Goal: Task Accomplishment & Management: Use online tool/utility

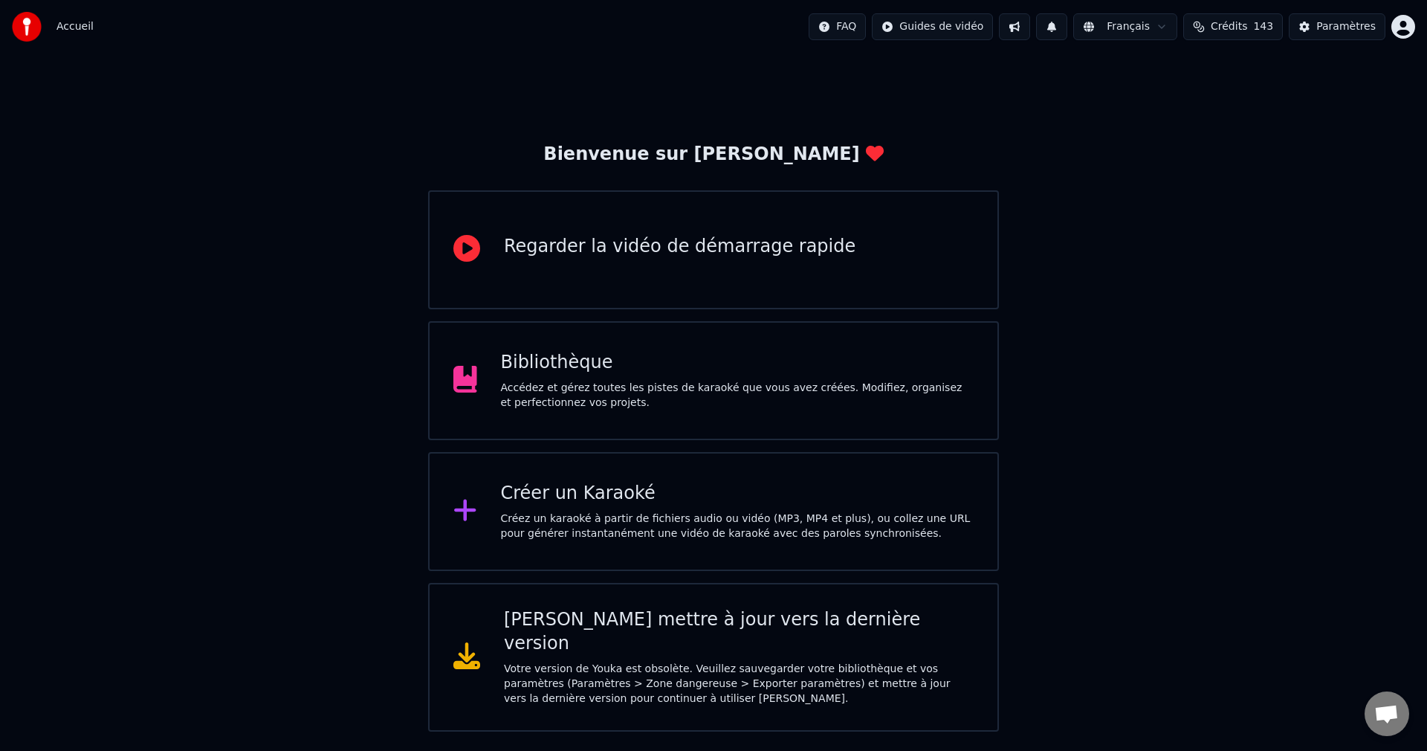
click at [571, 384] on div "Accédez et gérez toutes les pistes de karaoké que vous avez créées. Modifiez, o…" at bounding box center [737, 396] width 473 height 30
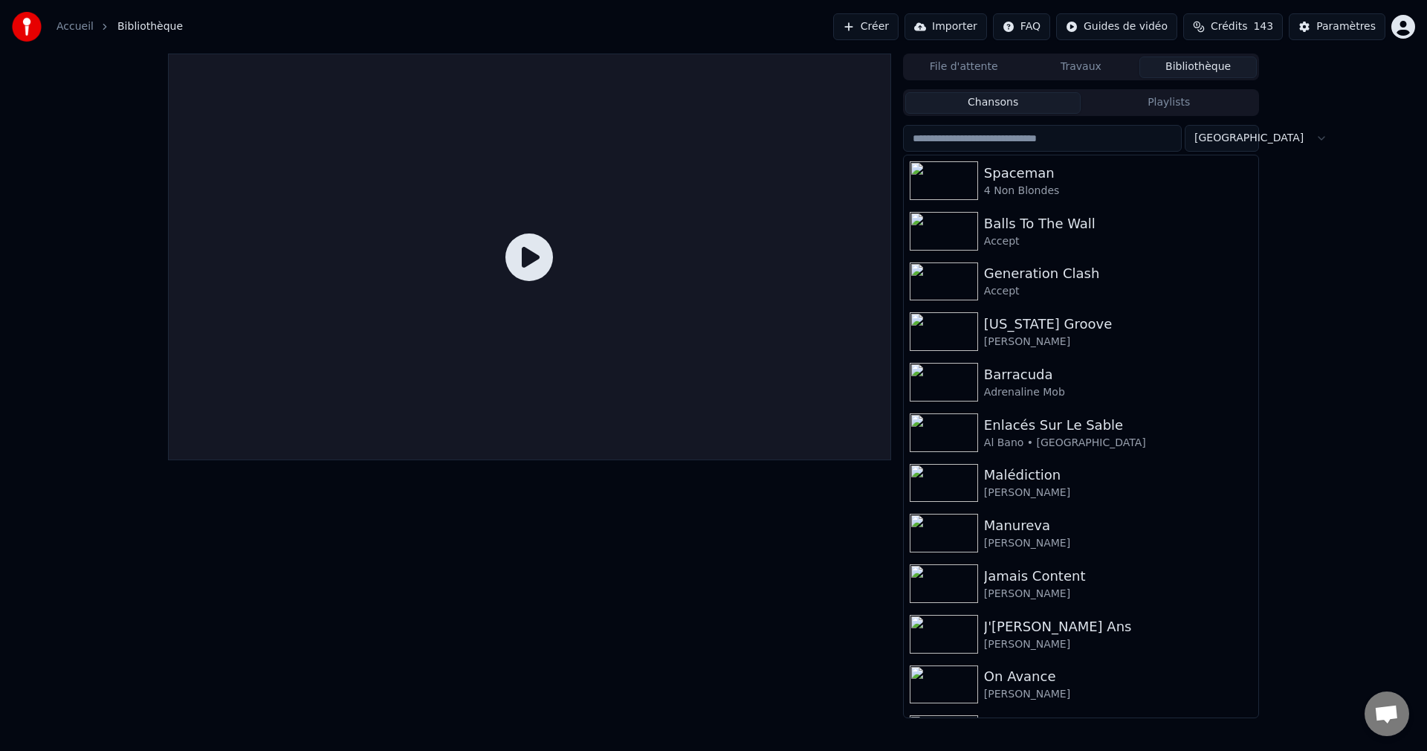
click at [864, 30] on button "Créer" at bounding box center [865, 26] width 65 height 27
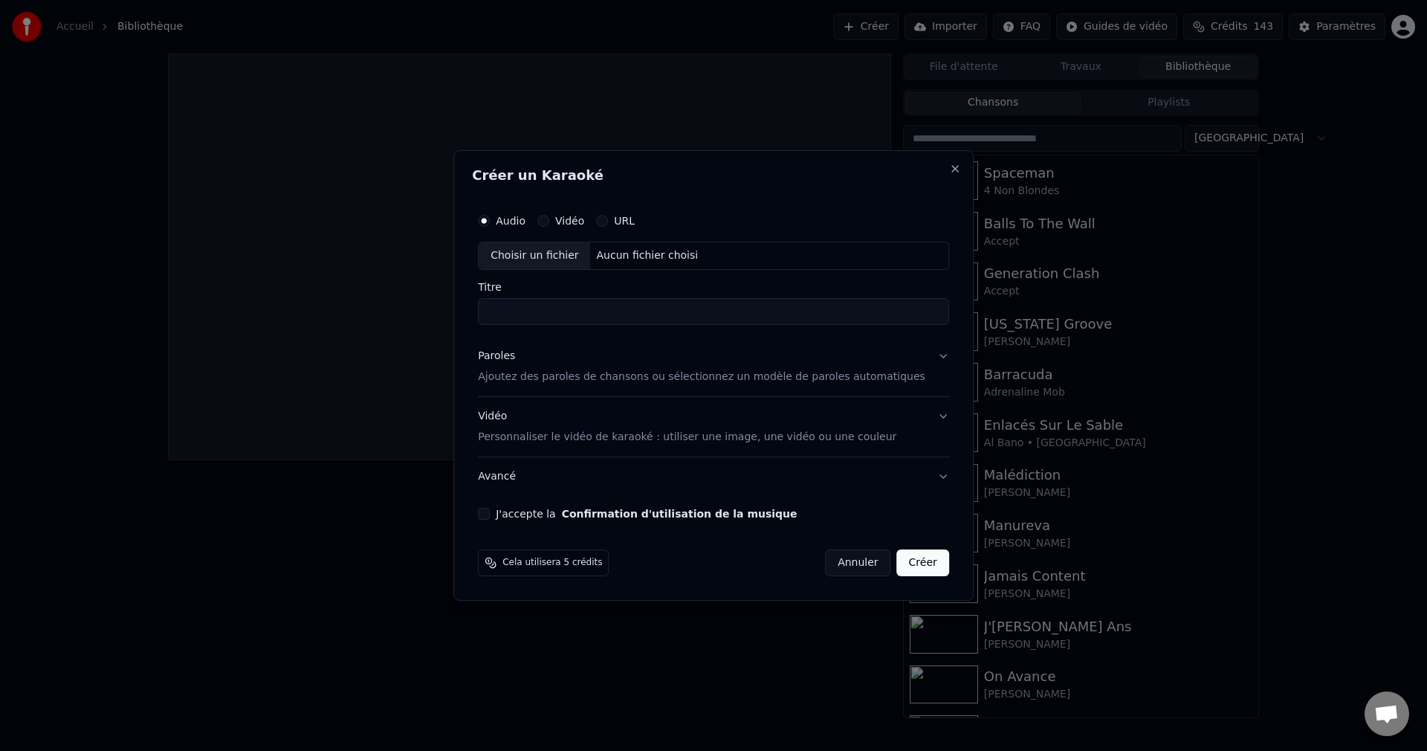
click at [560, 256] on div "Choisir un fichier" at bounding box center [534, 255] width 111 height 27
type input "**********"
click at [827, 569] on button "Annuler" at bounding box center [857, 562] width 65 height 27
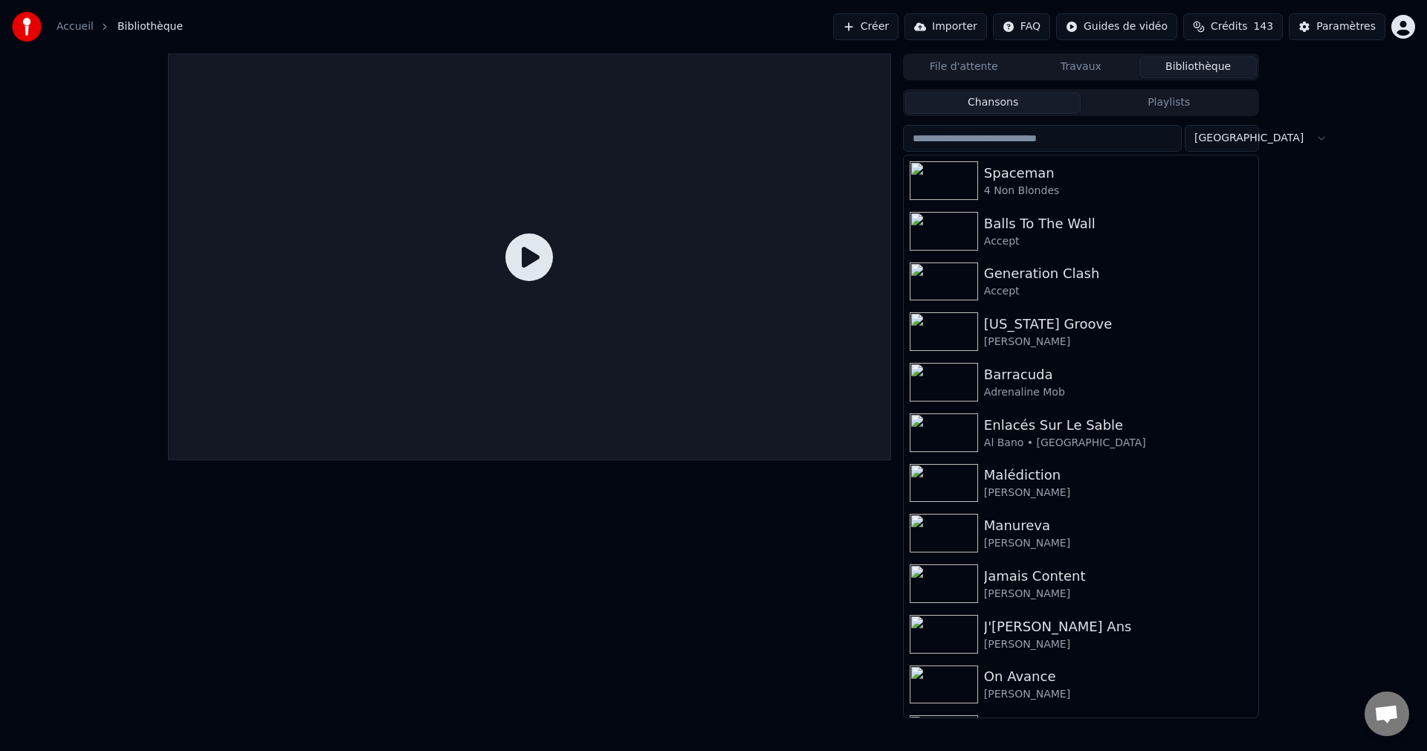
click at [862, 28] on button "Créer" at bounding box center [865, 26] width 65 height 27
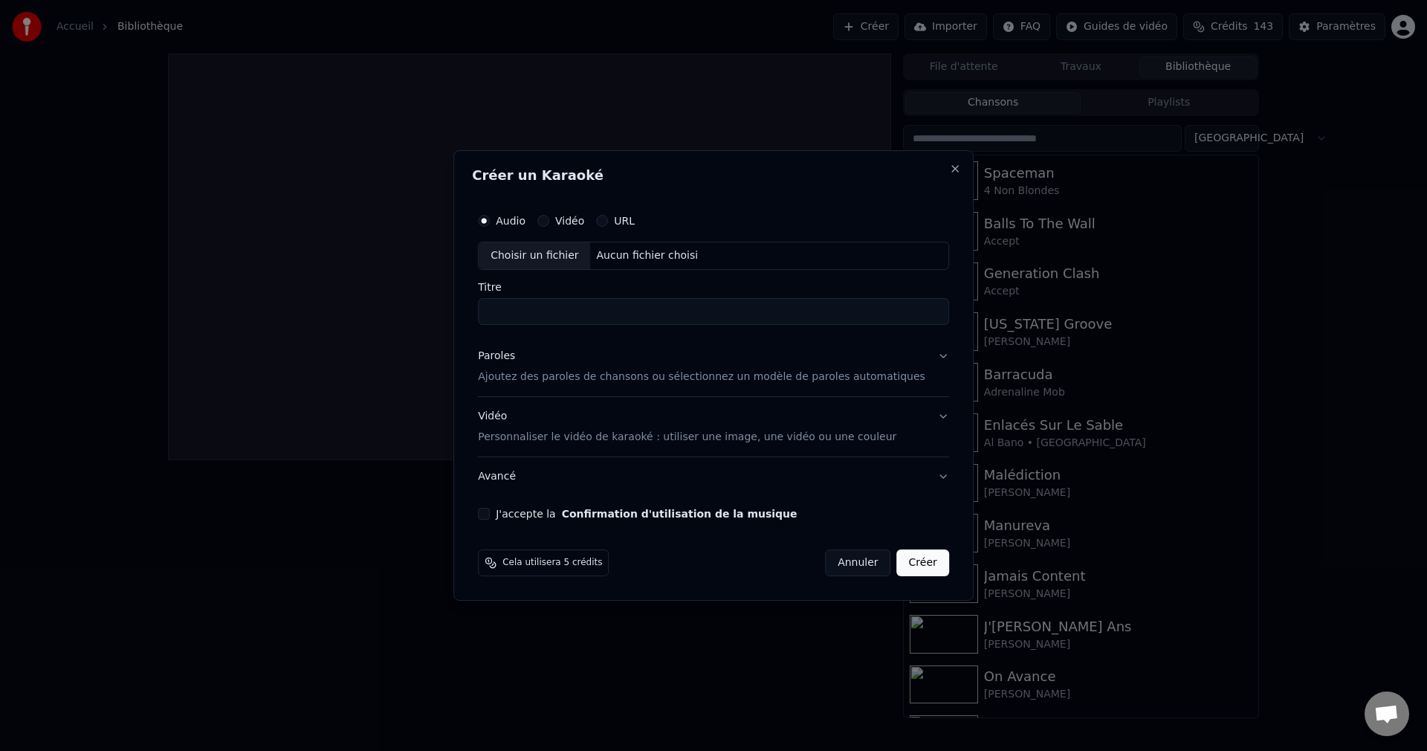
click at [531, 263] on div "Choisir un fichier" at bounding box center [534, 255] width 111 height 27
type input "**********"
click at [919, 352] on button "Paroles Ajoutez des paroles de chansons ou sélectionnez un modèle de paroles au…" at bounding box center [713, 366] width 471 height 59
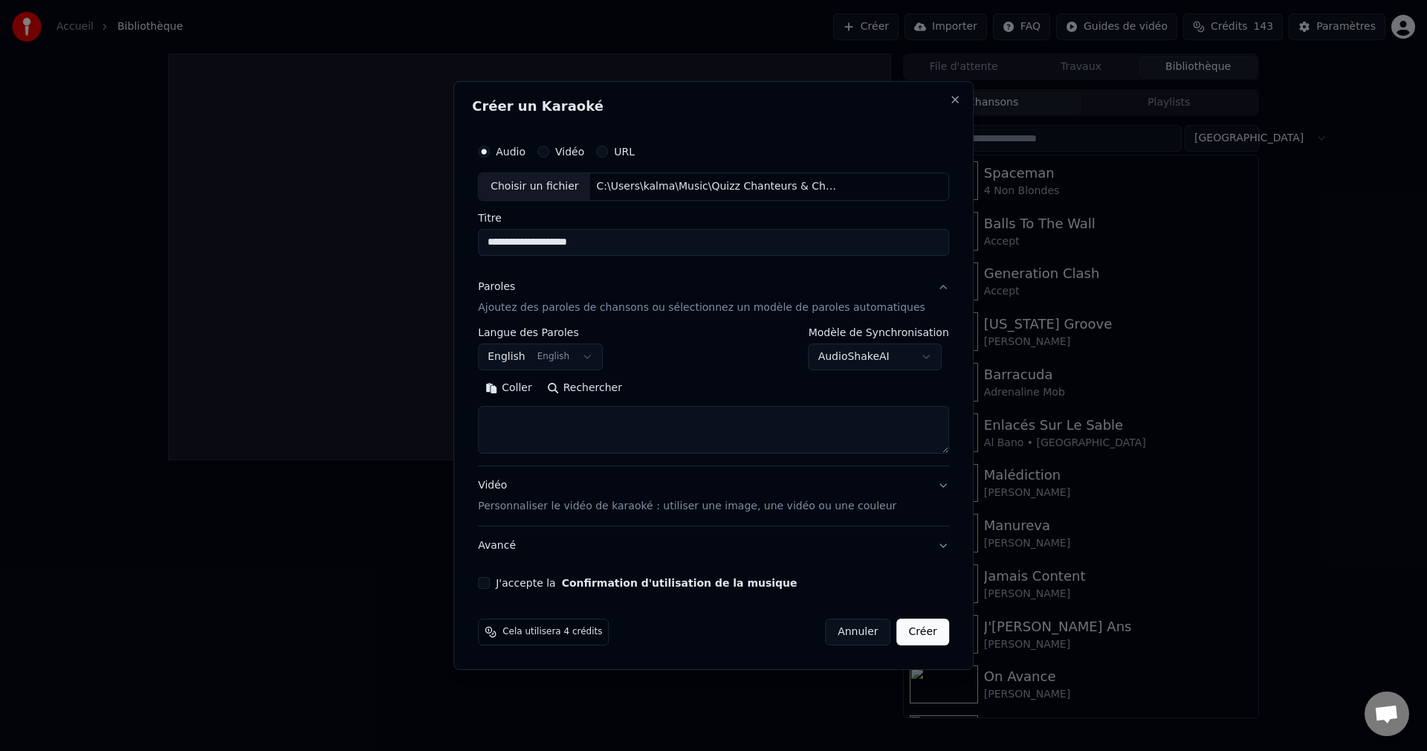
click at [613, 389] on button "Rechercher" at bounding box center [585, 388] width 90 height 24
drag, startPoint x: 639, startPoint y: 241, endPoint x: 509, endPoint y: 247, distance: 129.5
click at [509, 247] on input "**********" at bounding box center [713, 242] width 471 height 27
click at [673, 427] on textarea at bounding box center [713, 430] width 471 height 48
paste textarea "**********"
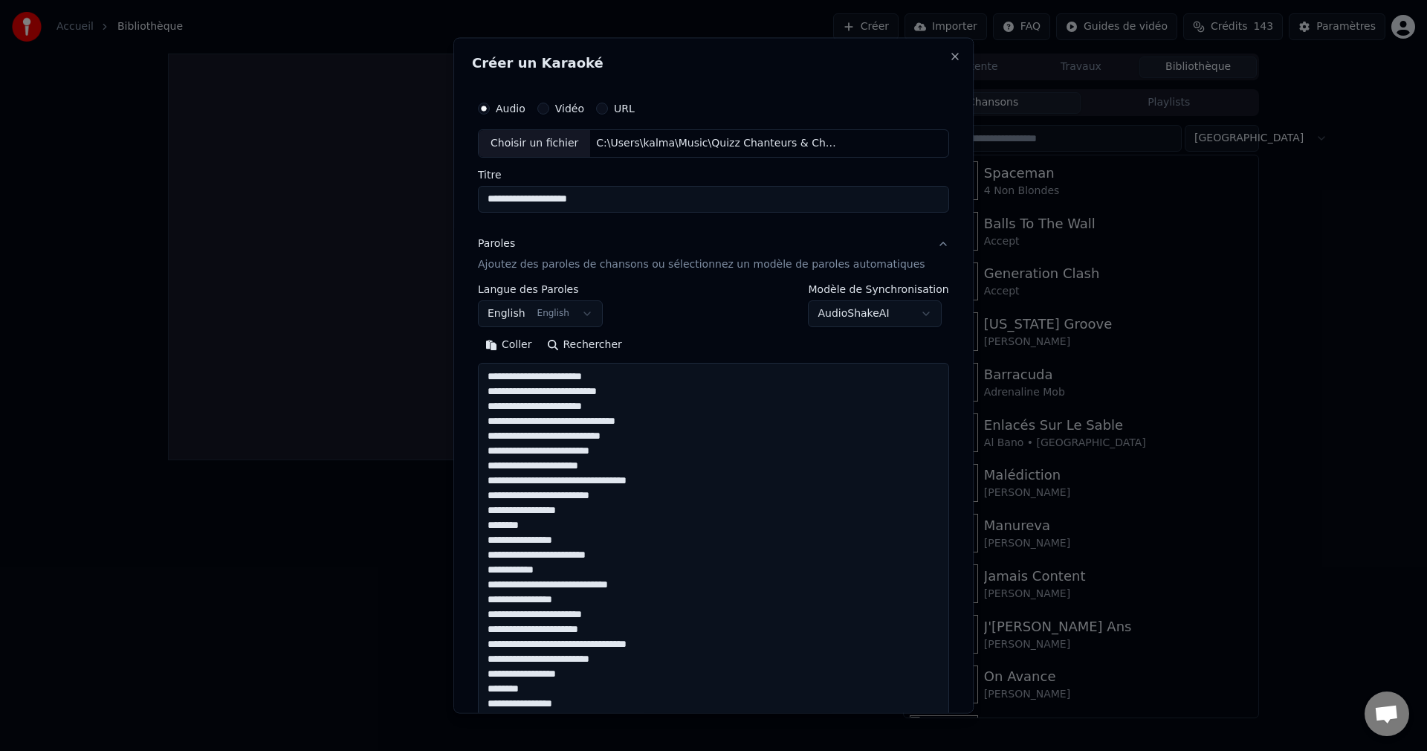
scroll to position [405, 0]
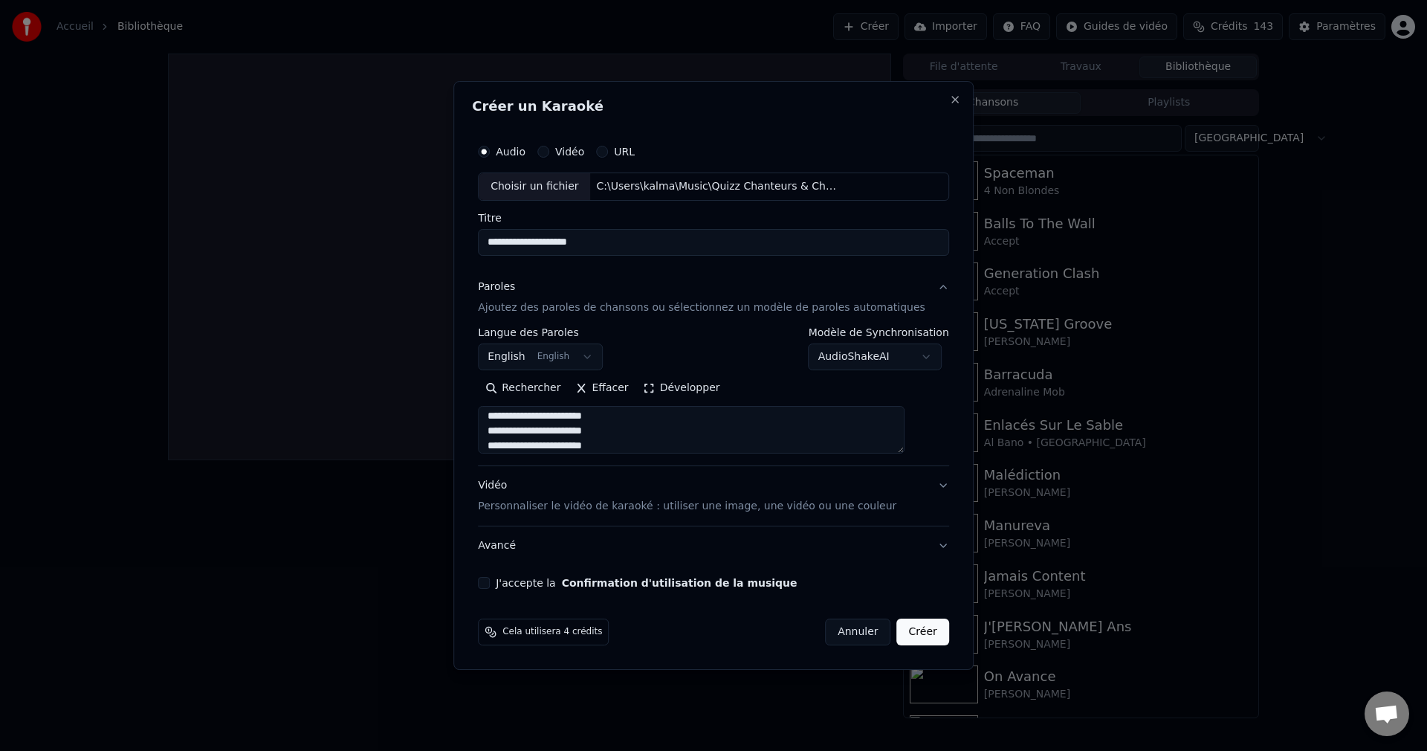
type textarea "**********"
click at [490, 581] on button "J'accepte la Confirmation d'utilisation de la musique" at bounding box center [484, 583] width 12 height 12
click at [898, 636] on button "Créer" at bounding box center [923, 631] width 52 height 27
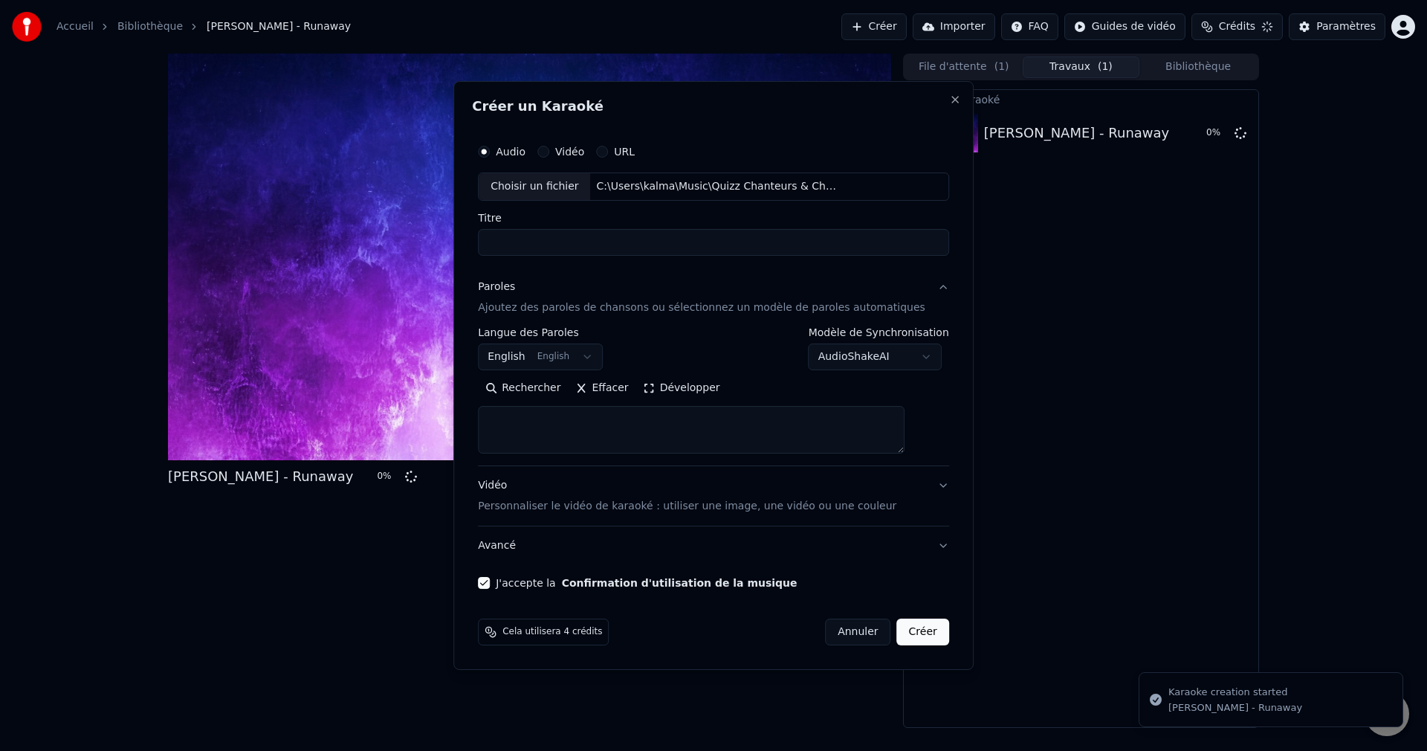
scroll to position [0, 0]
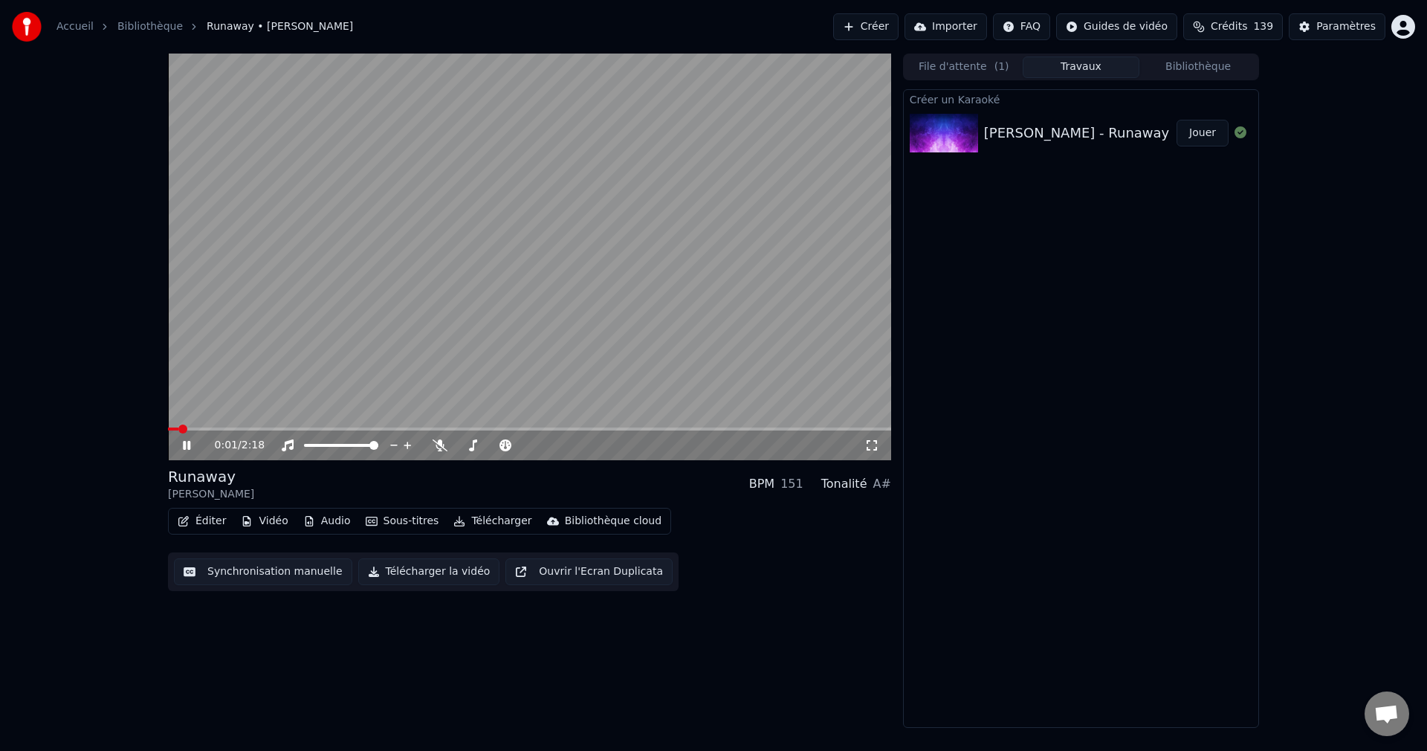
click at [187, 444] on icon at bounding box center [197, 445] width 35 height 12
click at [265, 523] on button "Vidéo" at bounding box center [264, 521] width 59 height 21
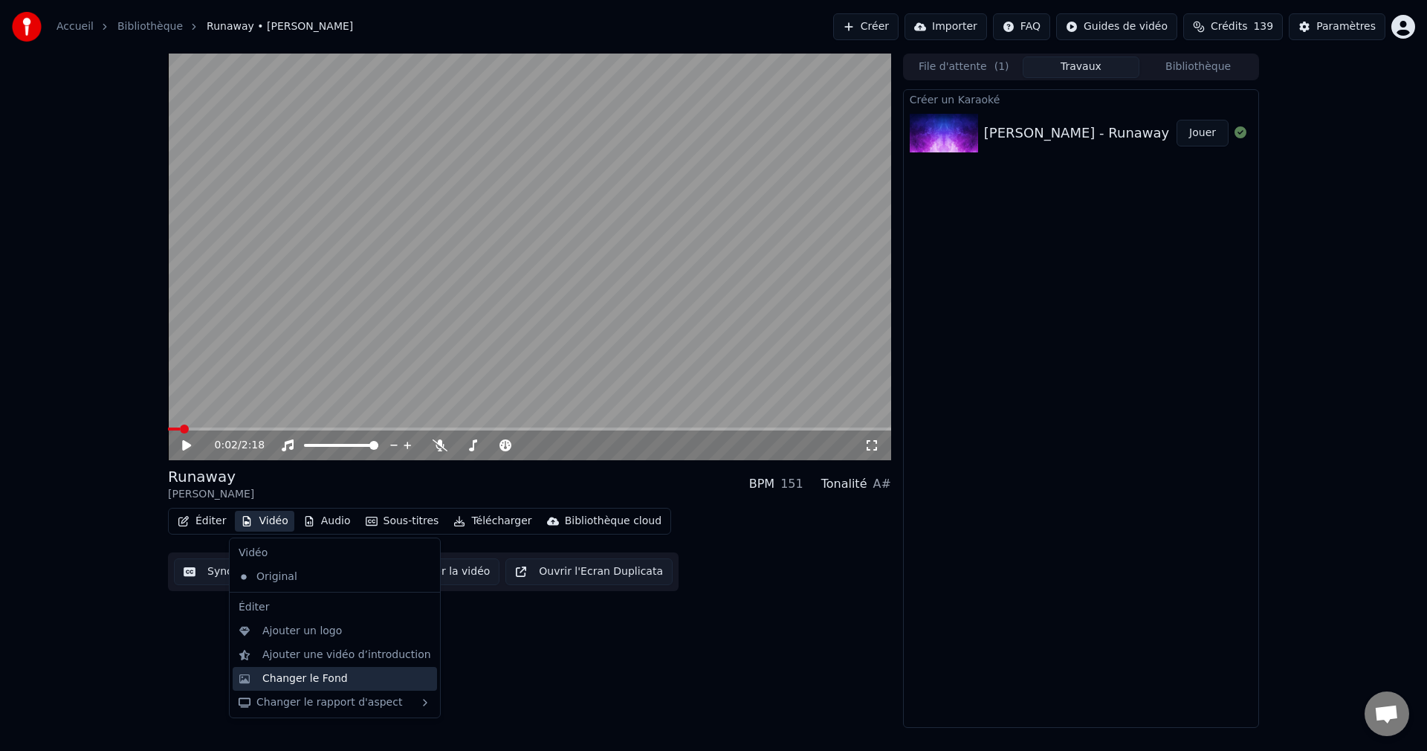
click at [293, 677] on div "Changer le Fond" at bounding box center [304, 678] width 85 height 15
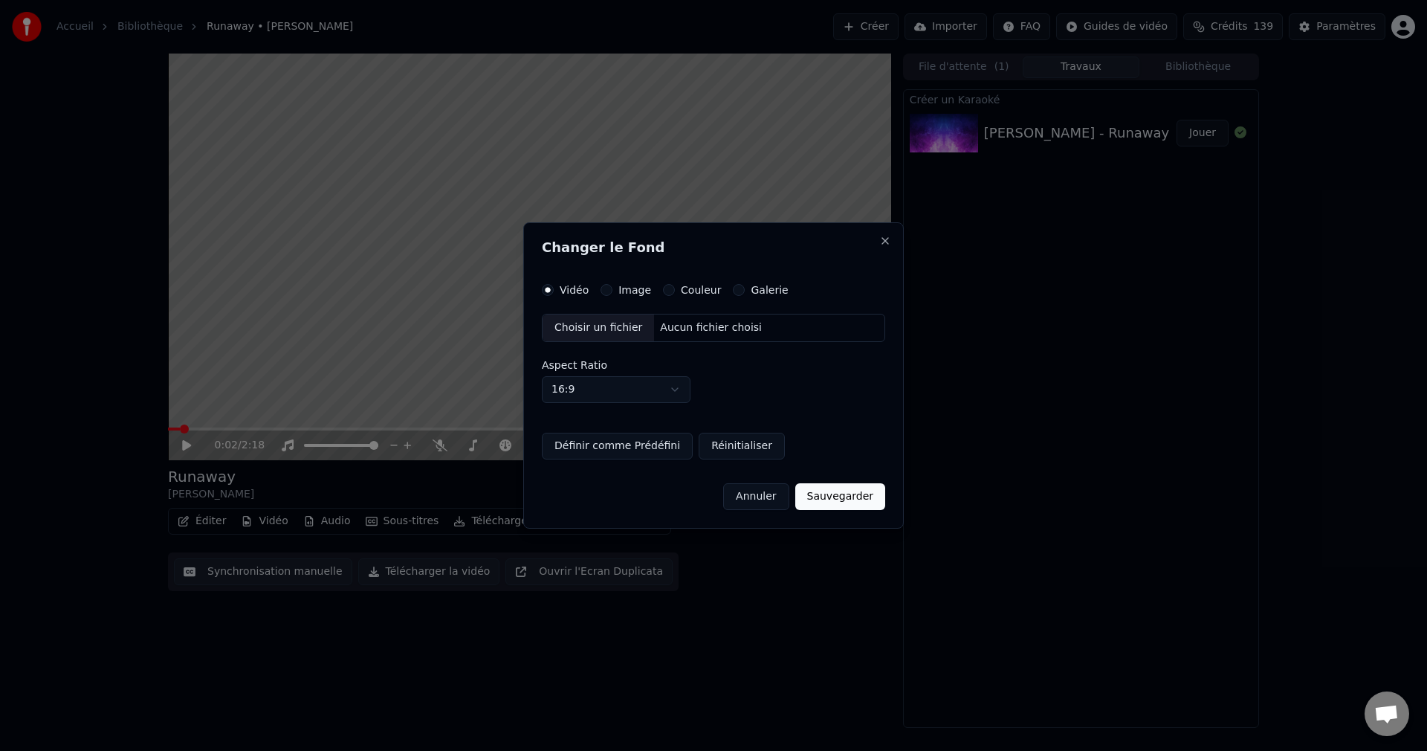
click at [603, 328] on div "Choisir un fichier" at bounding box center [598, 327] width 111 height 27
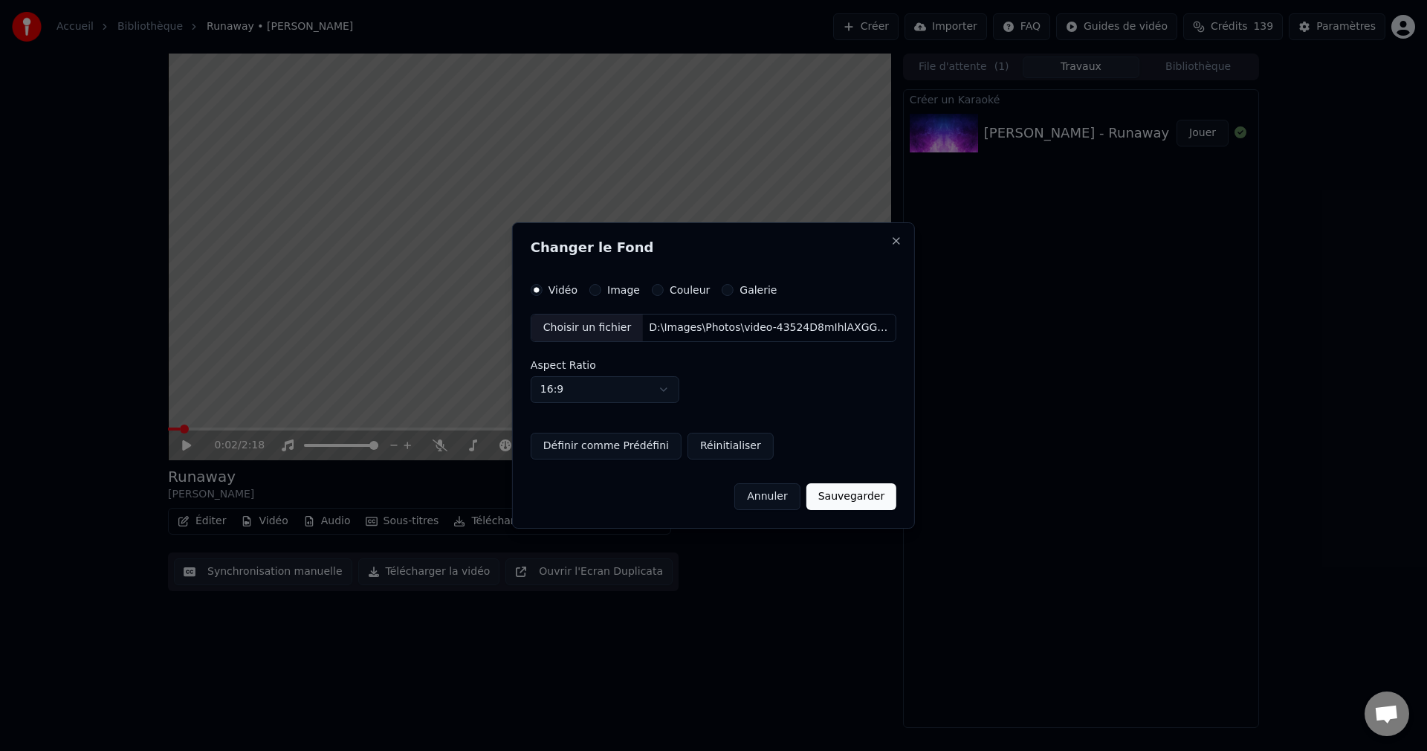
click at [840, 497] on button "Sauvegarder" at bounding box center [852, 496] width 90 height 27
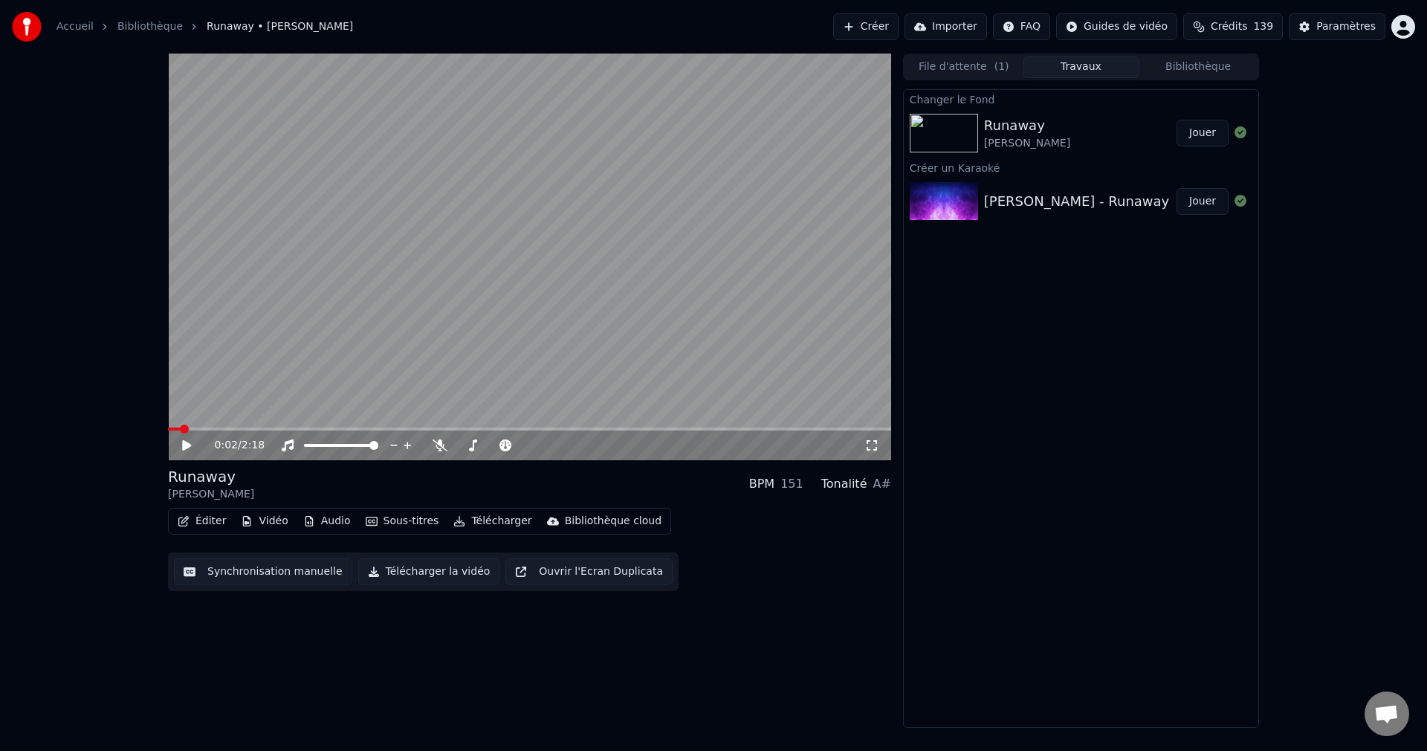
click at [1195, 128] on button "Jouer" at bounding box center [1203, 133] width 52 height 27
click at [531, 450] on span at bounding box center [526, 445] width 9 height 9
click at [565, 430] on span at bounding box center [529, 428] width 723 height 3
click at [600, 429] on span at bounding box center [529, 428] width 723 height 3
click at [638, 428] on span at bounding box center [529, 428] width 723 height 3
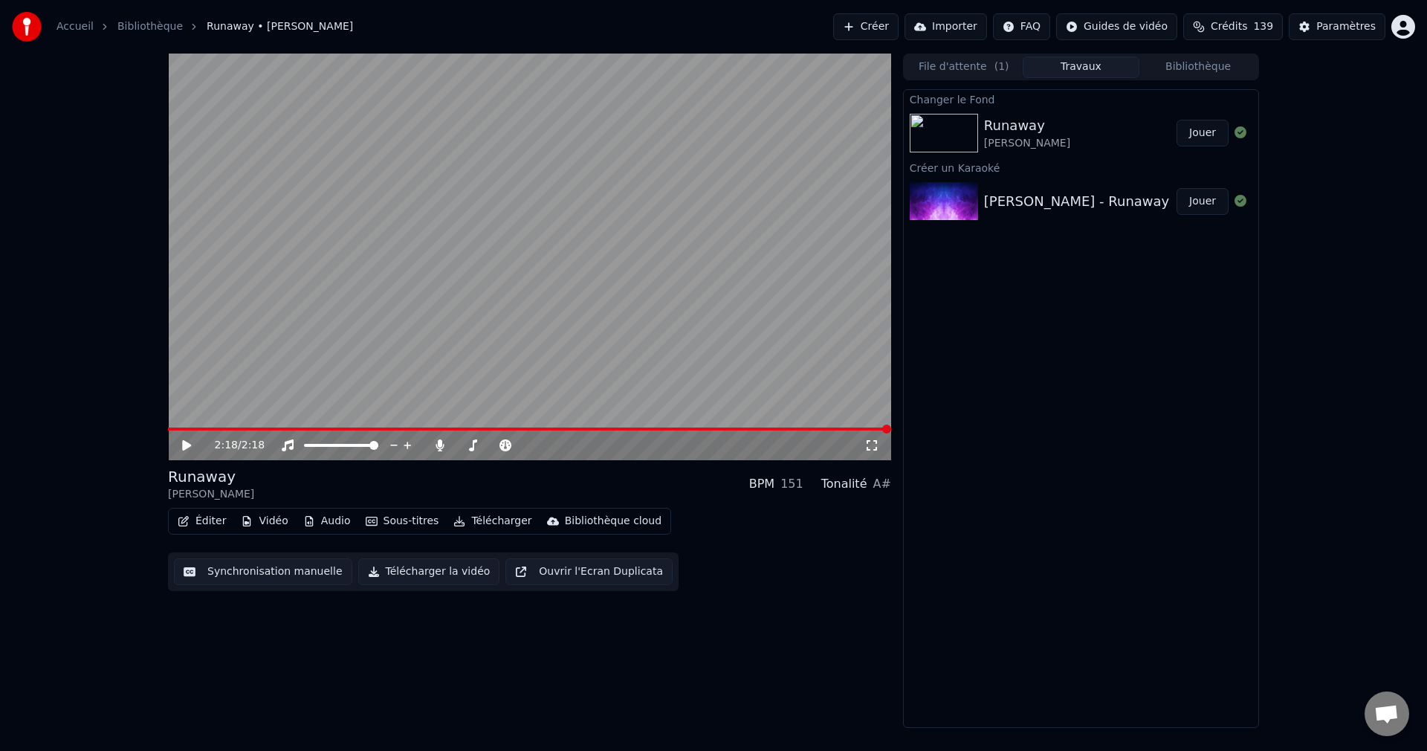
click at [184, 445] on icon at bounding box center [186, 445] width 9 height 10
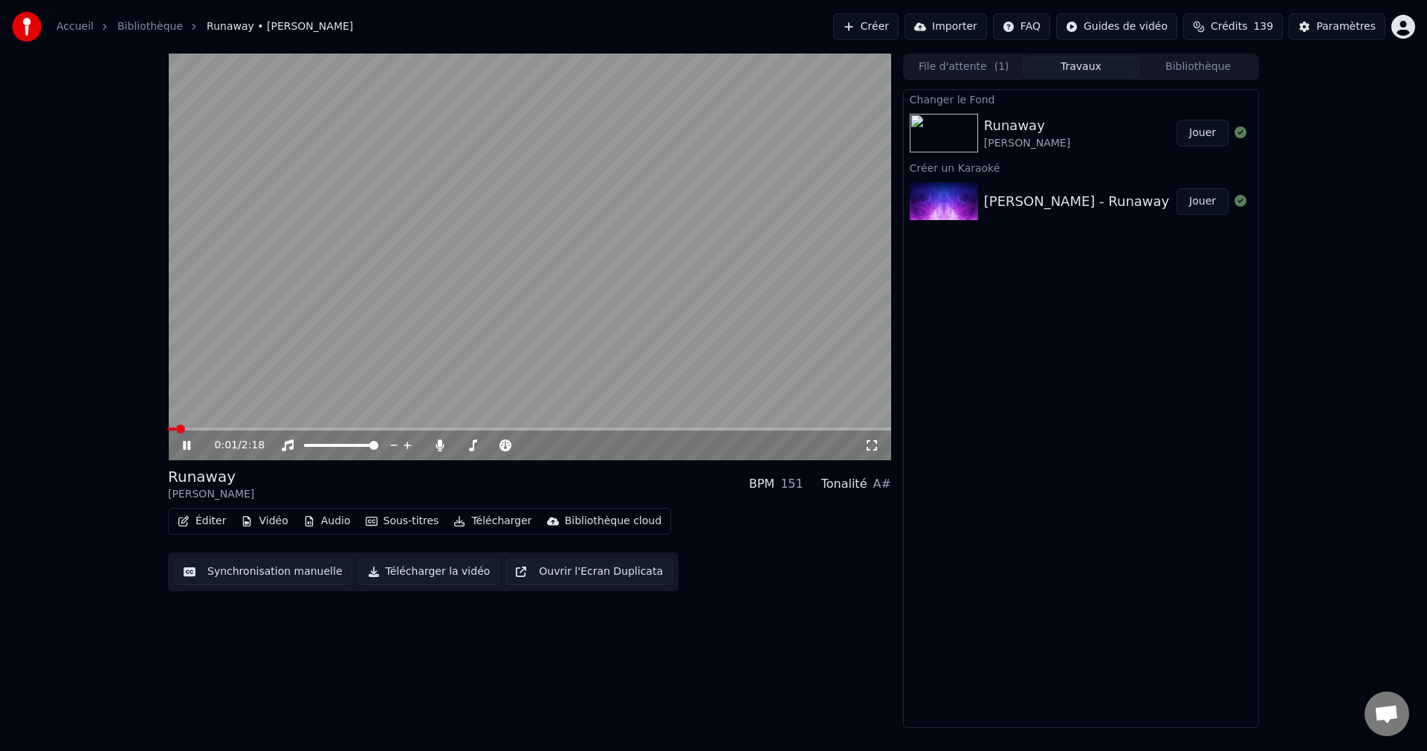
click at [184, 444] on icon at bounding box center [186, 445] width 7 height 9
click at [201, 526] on button "Éditer" at bounding box center [202, 521] width 60 height 21
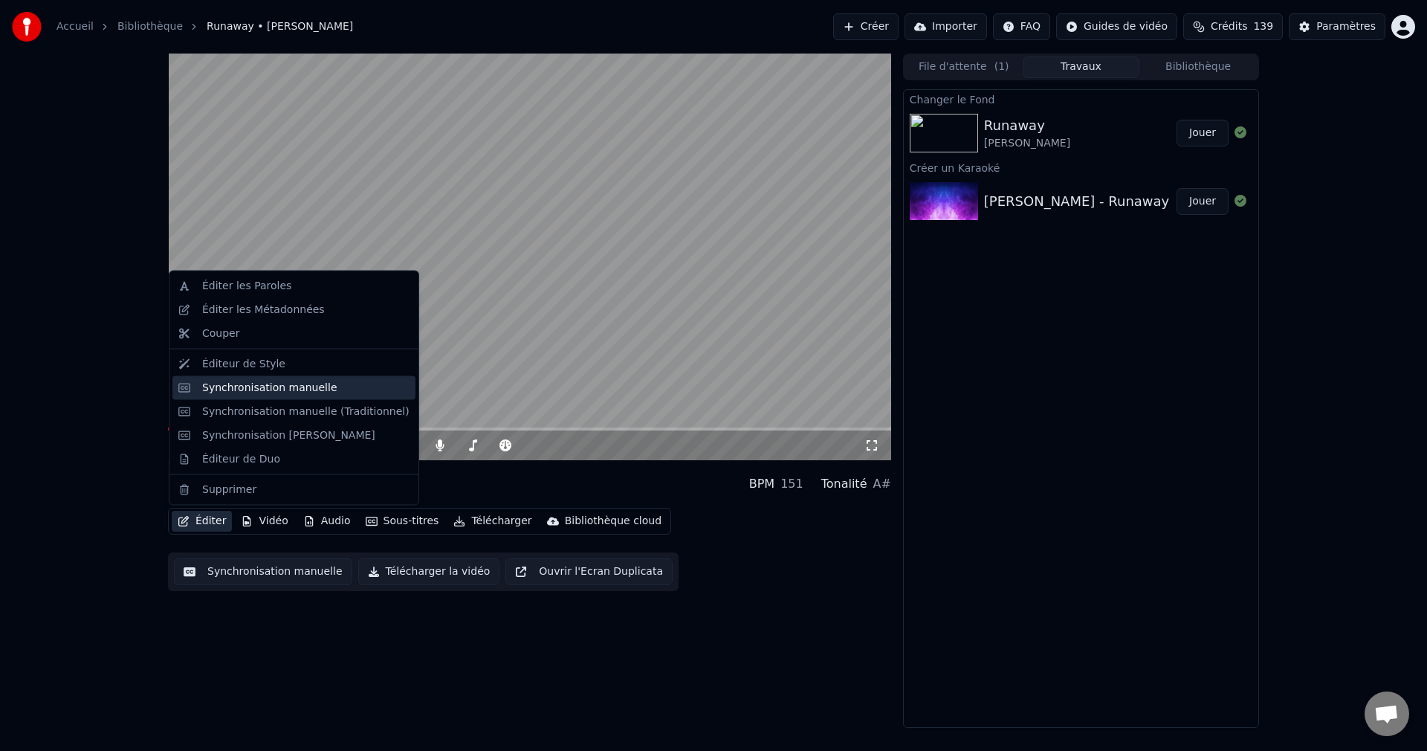
click at [271, 388] on div "Synchronisation manuelle" at bounding box center [269, 387] width 135 height 15
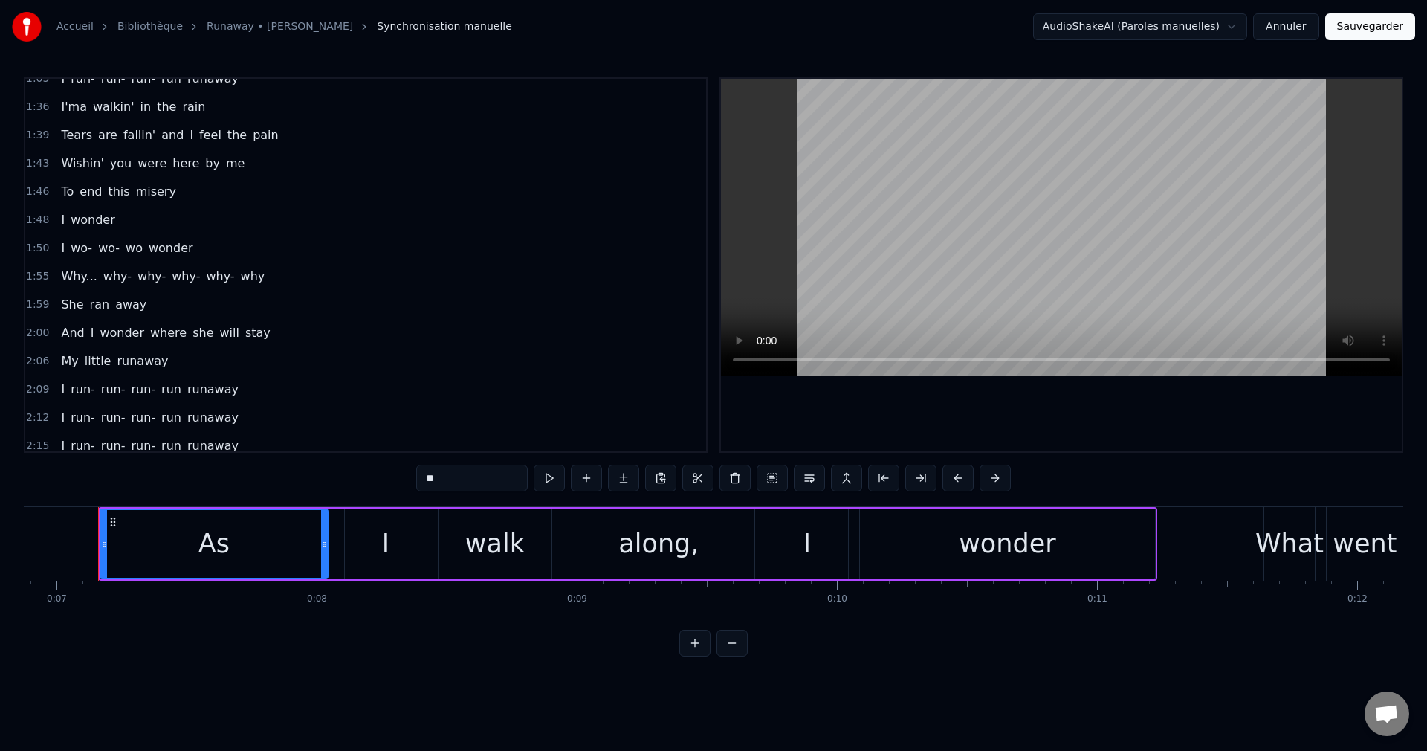
scroll to position [475, 0]
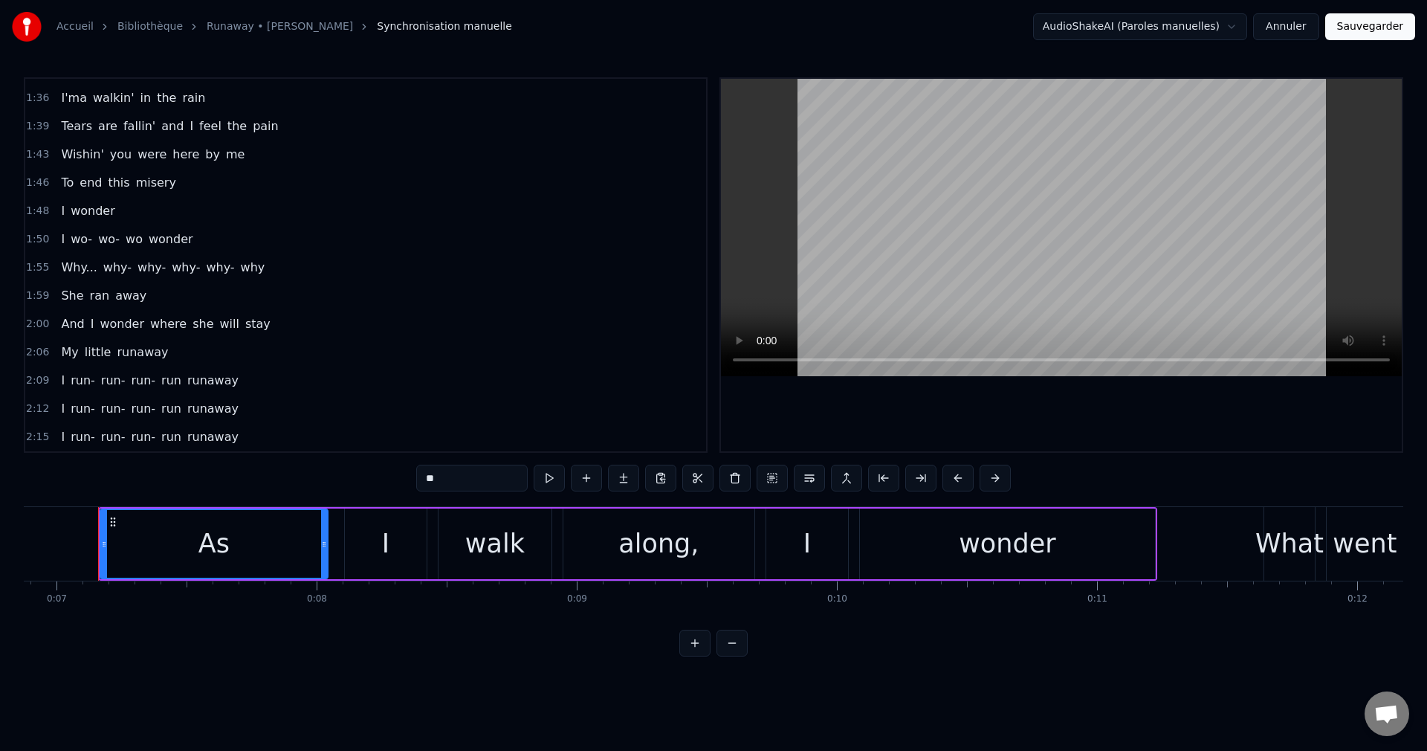
click at [59, 435] on span "I" at bounding box center [62, 436] width 7 height 17
type input "*"
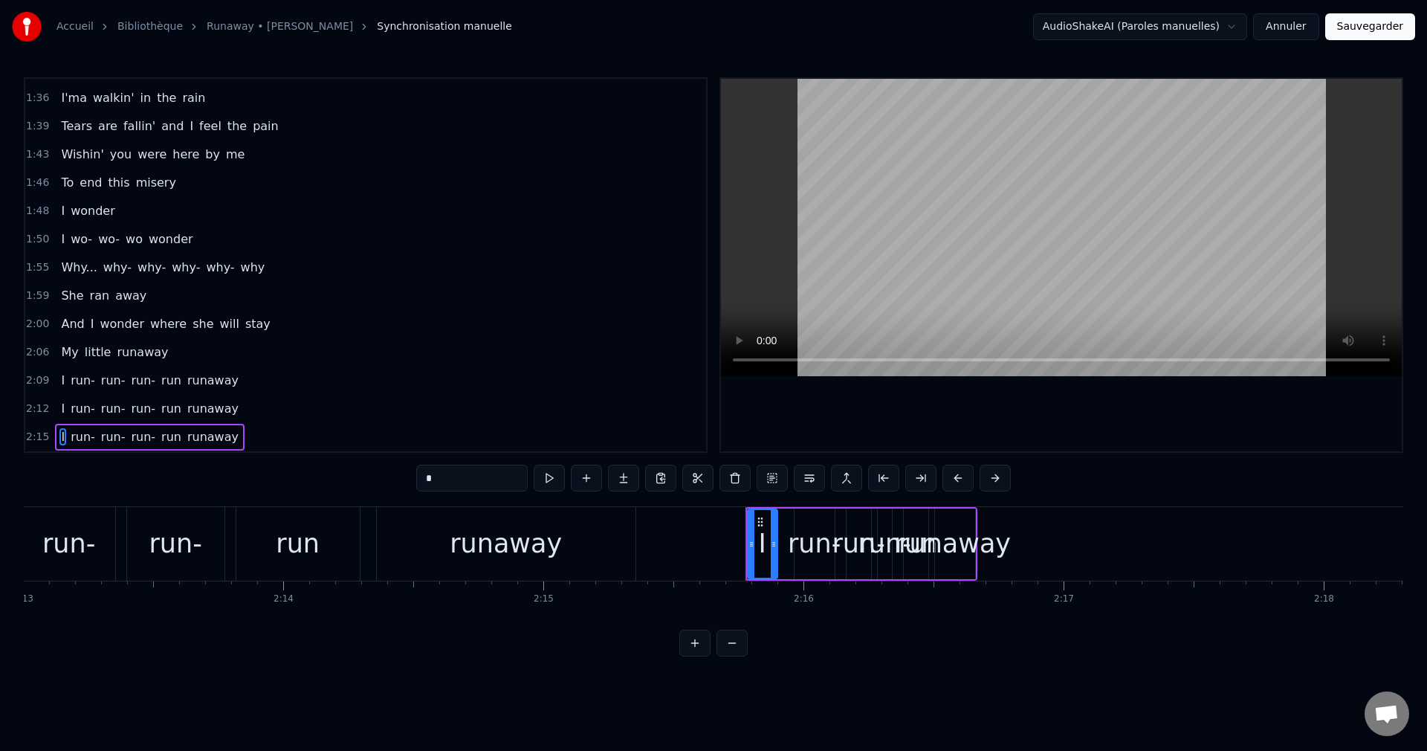
scroll to position [0, 34638]
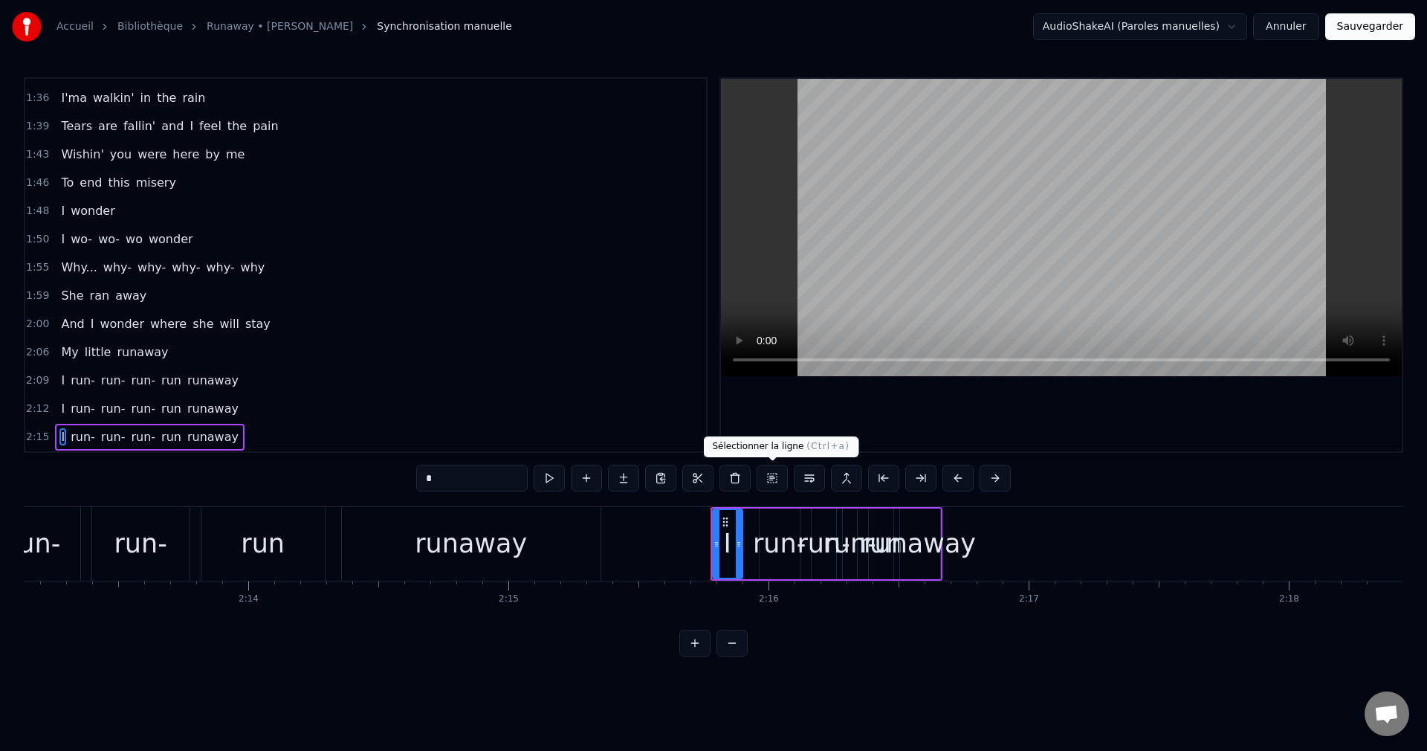
click at [766, 475] on button at bounding box center [772, 478] width 31 height 27
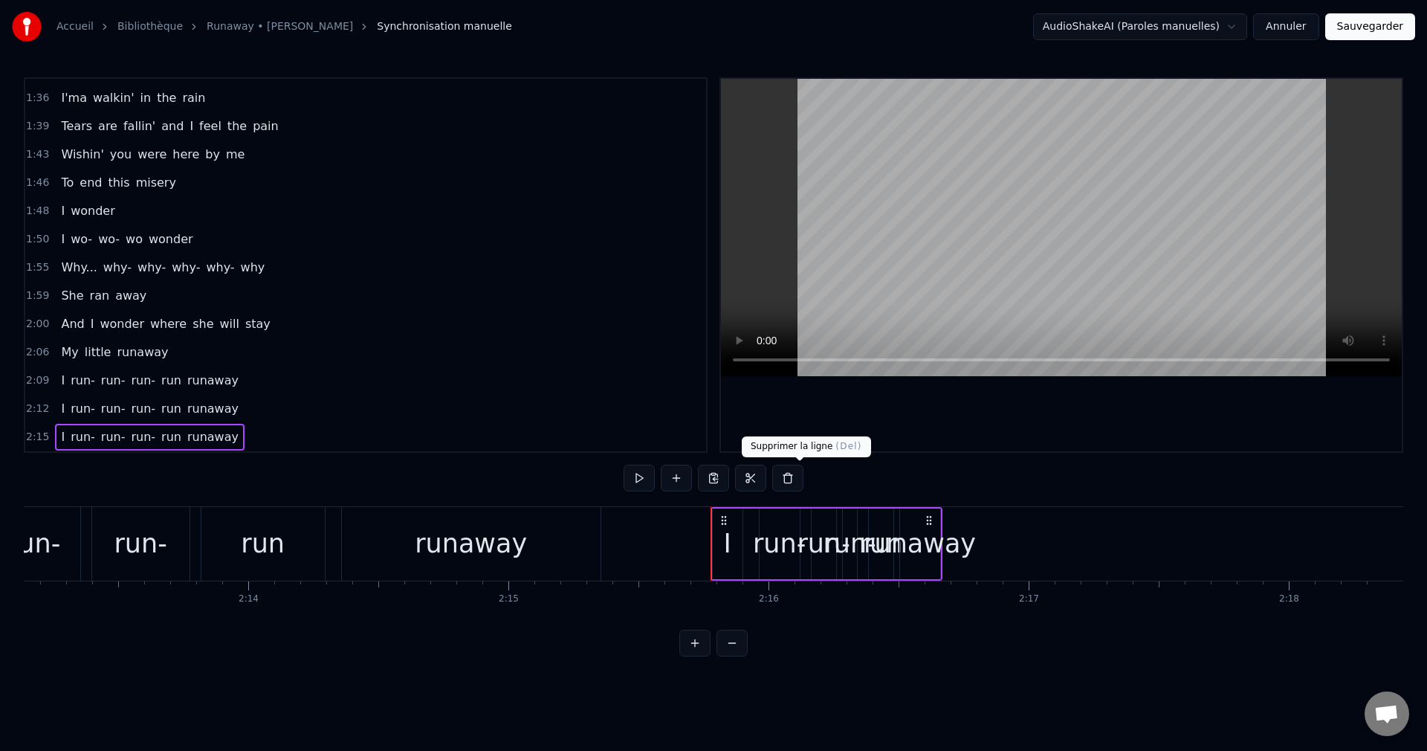
click at [802, 479] on button at bounding box center [787, 478] width 31 height 27
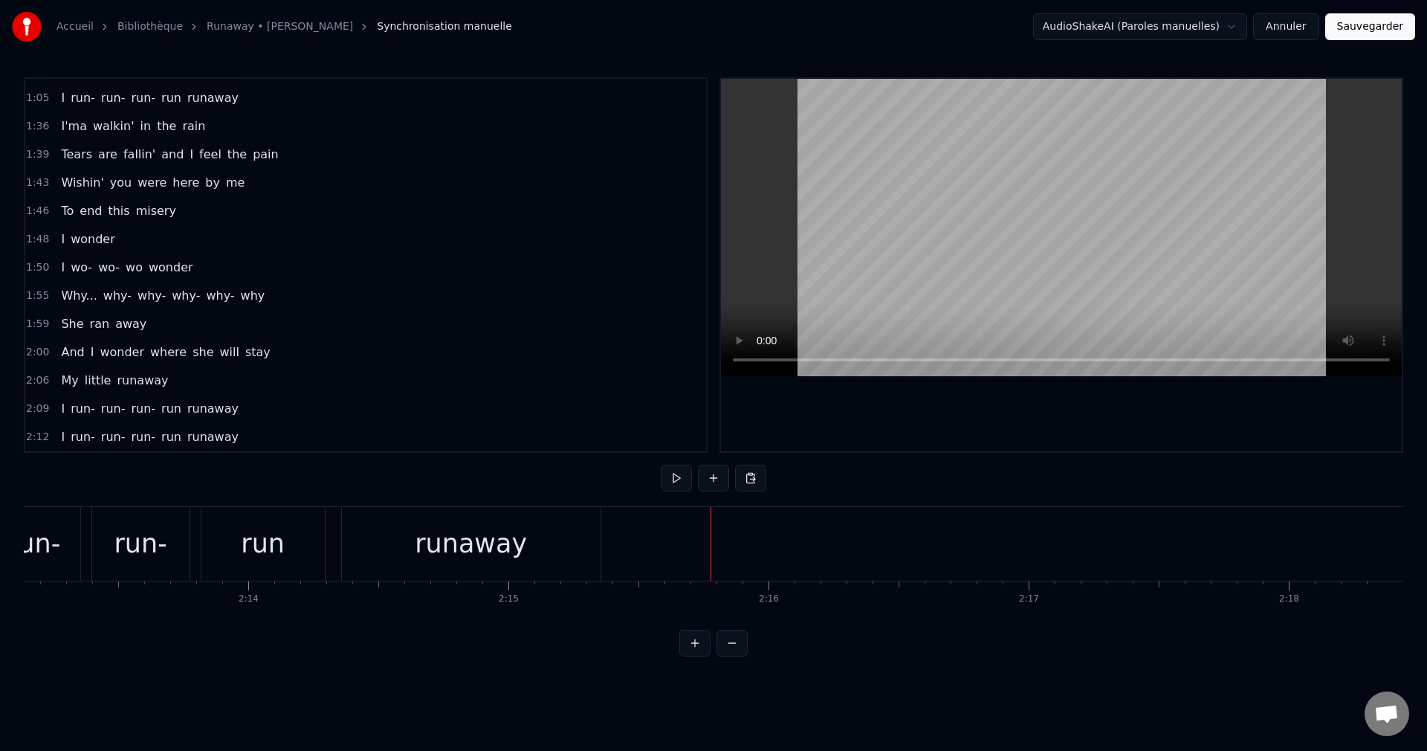
click at [1365, 27] on button "Sauvegarder" at bounding box center [1370, 26] width 90 height 27
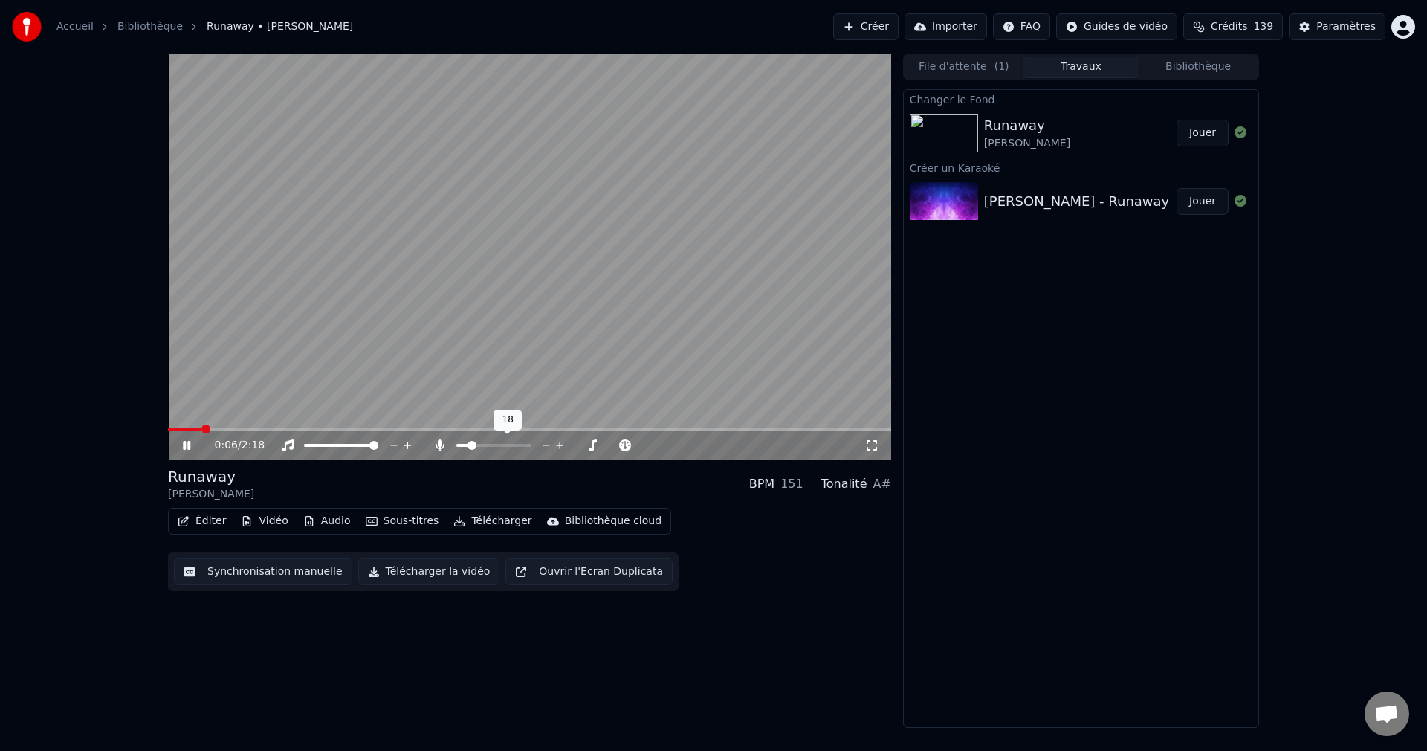
click at [469, 445] on span at bounding box center [462, 445] width 13 height 3
click at [463, 445] on span at bounding box center [466, 445] width 9 height 9
click at [190, 445] on icon at bounding box center [186, 445] width 7 height 9
click at [402, 578] on button "Télécharger la vidéo" at bounding box center [429, 571] width 142 height 27
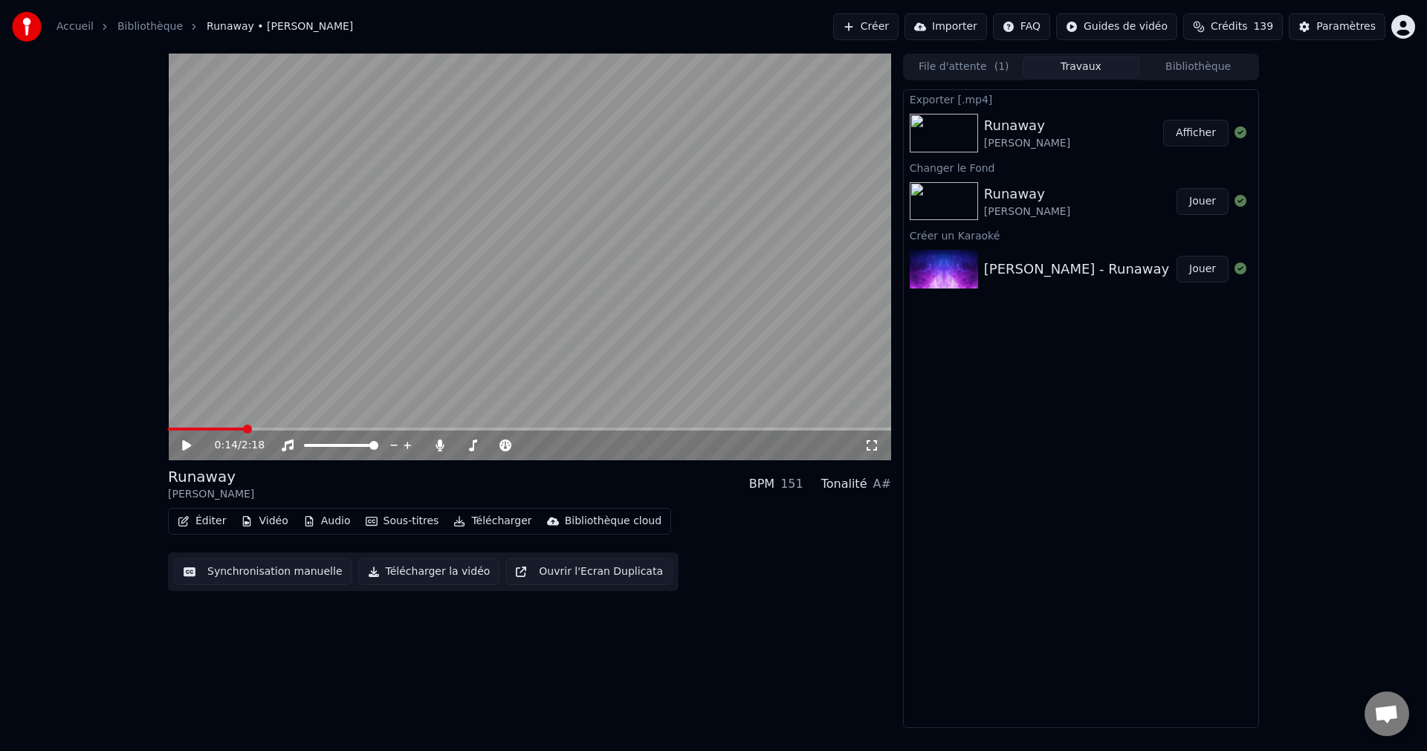
click at [862, 27] on button "Créer" at bounding box center [865, 26] width 65 height 27
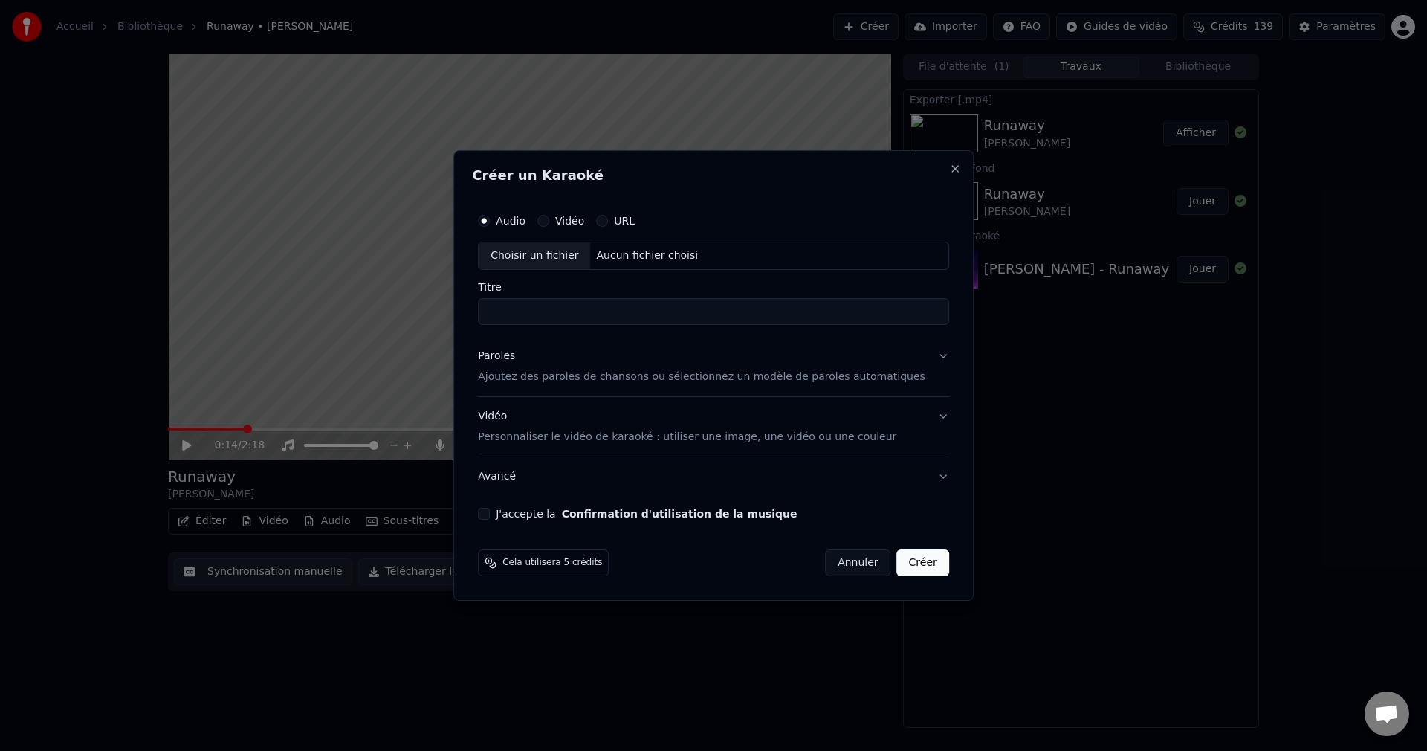
click at [527, 254] on div "Choisir un fichier" at bounding box center [534, 255] width 111 height 27
type input "**********"
click at [919, 355] on button "Paroles Ajoutez des paroles de chansons ou sélectionnez un modèle de paroles au…" at bounding box center [713, 366] width 471 height 59
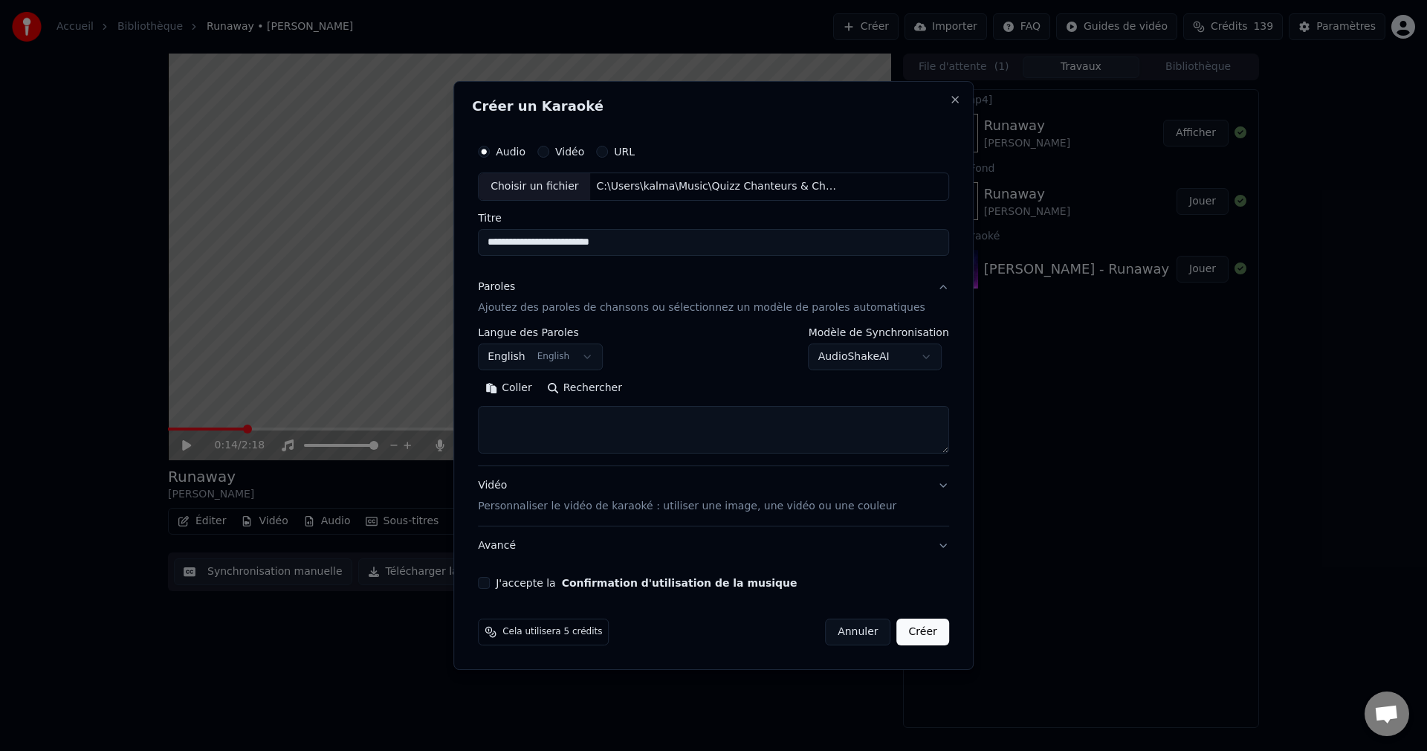
click at [595, 387] on button "Rechercher" at bounding box center [585, 388] width 90 height 24
click at [647, 419] on textarea at bounding box center [691, 430] width 427 height 48
click at [546, 429] on textarea at bounding box center [691, 430] width 427 height 48
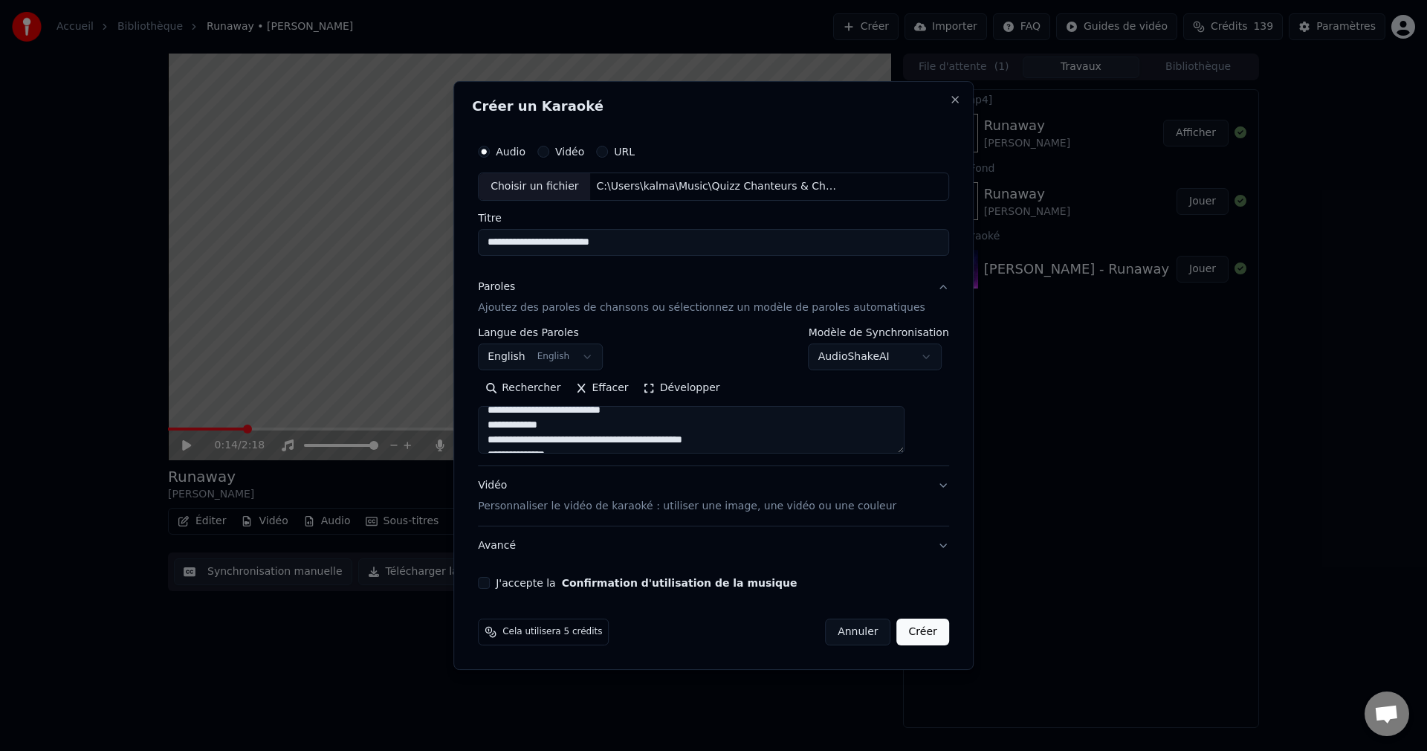
scroll to position [288, 0]
click at [669, 430] on textarea at bounding box center [691, 430] width 427 height 48
click at [546, 429] on textarea at bounding box center [691, 430] width 427 height 48
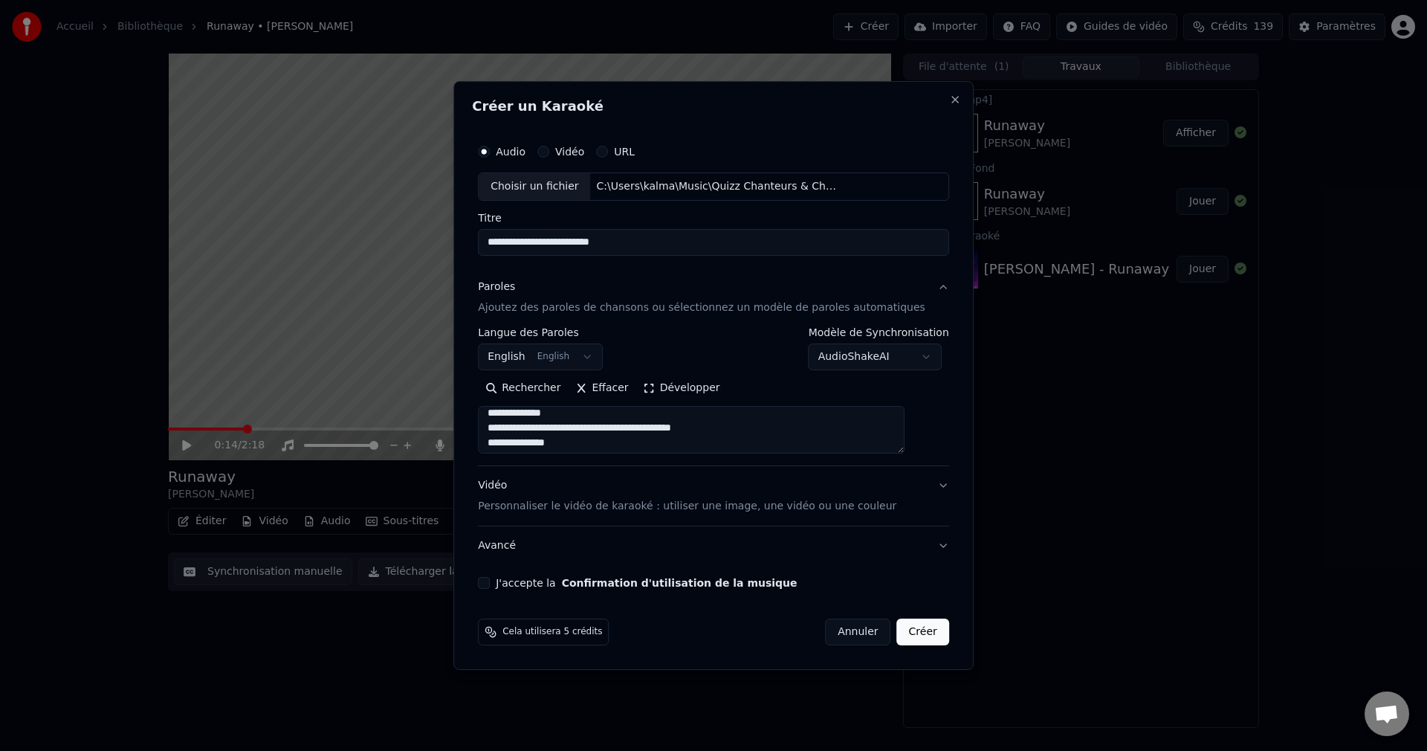
click at [647, 431] on textarea at bounding box center [691, 430] width 427 height 48
click at [546, 430] on textarea at bounding box center [691, 430] width 427 height 48
click at [669, 427] on textarea at bounding box center [691, 430] width 427 height 48
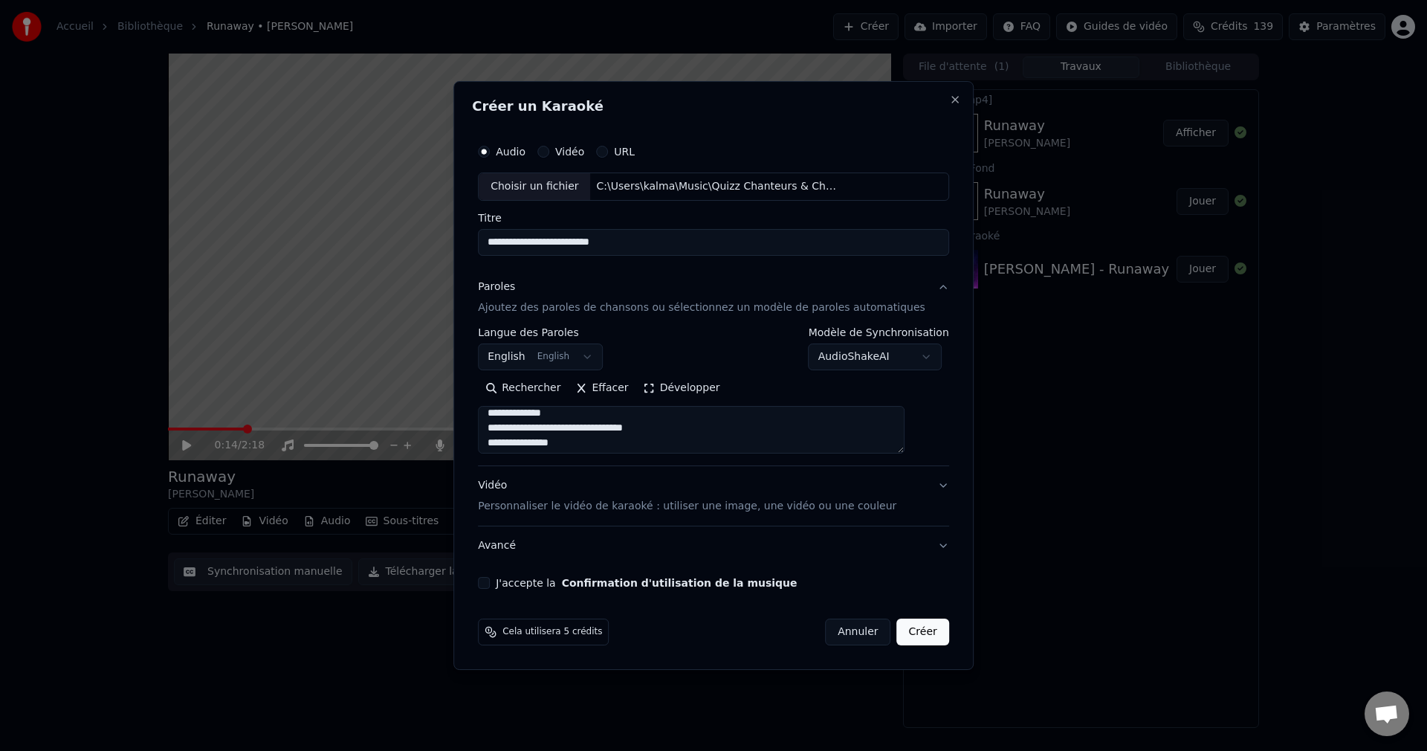
scroll to position [705, 0]
click at [546, 427] on textarea at bounding box center [691, 430] width 427 height 48
click at [647, 430] on textarea at bounding box center [691, 430] width 427 height 48
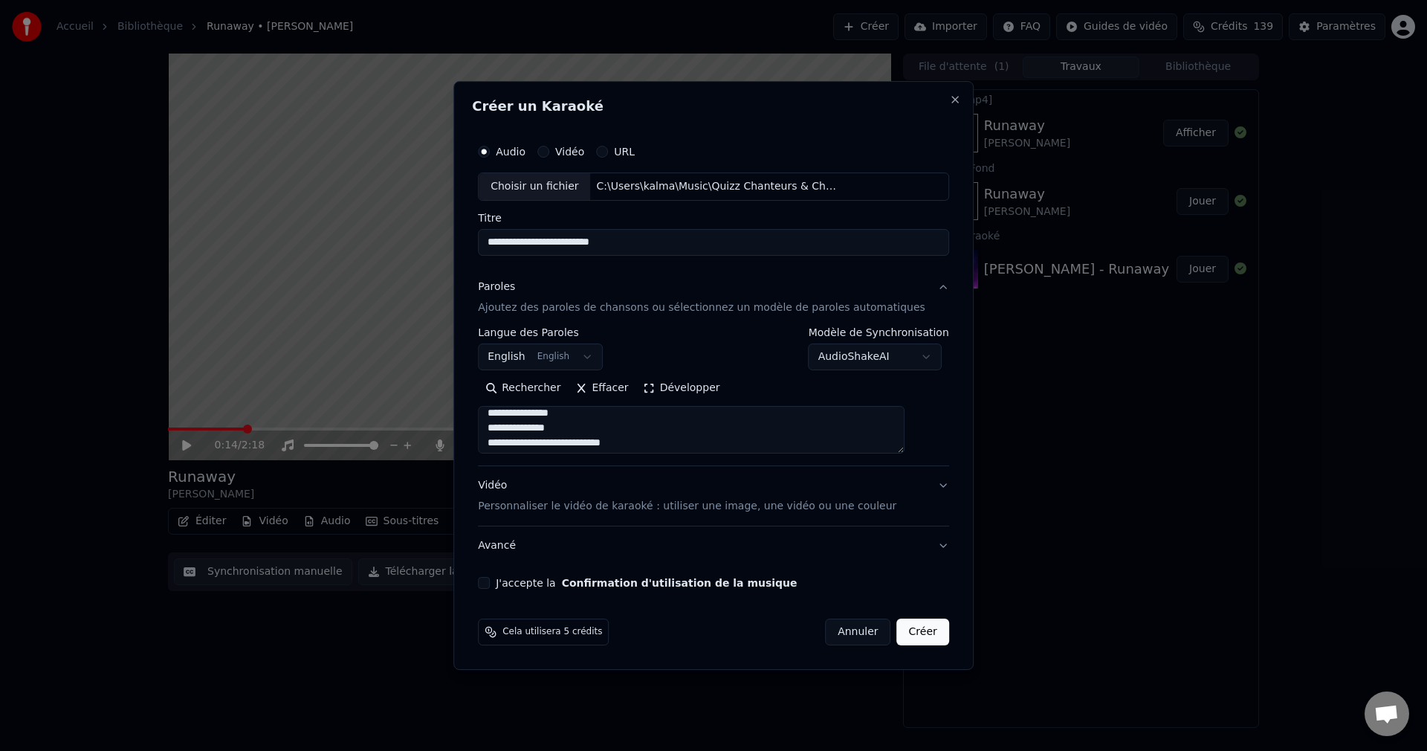
click at [546, 426] on textarea at bounding box center [691, 430] width 427 height 48
click at [668, 429] on textarea at bounding box center [691, 430] width 427 height 48
click at [546, 427] on textarea at bounding box center [691, 430] width 427 height 48
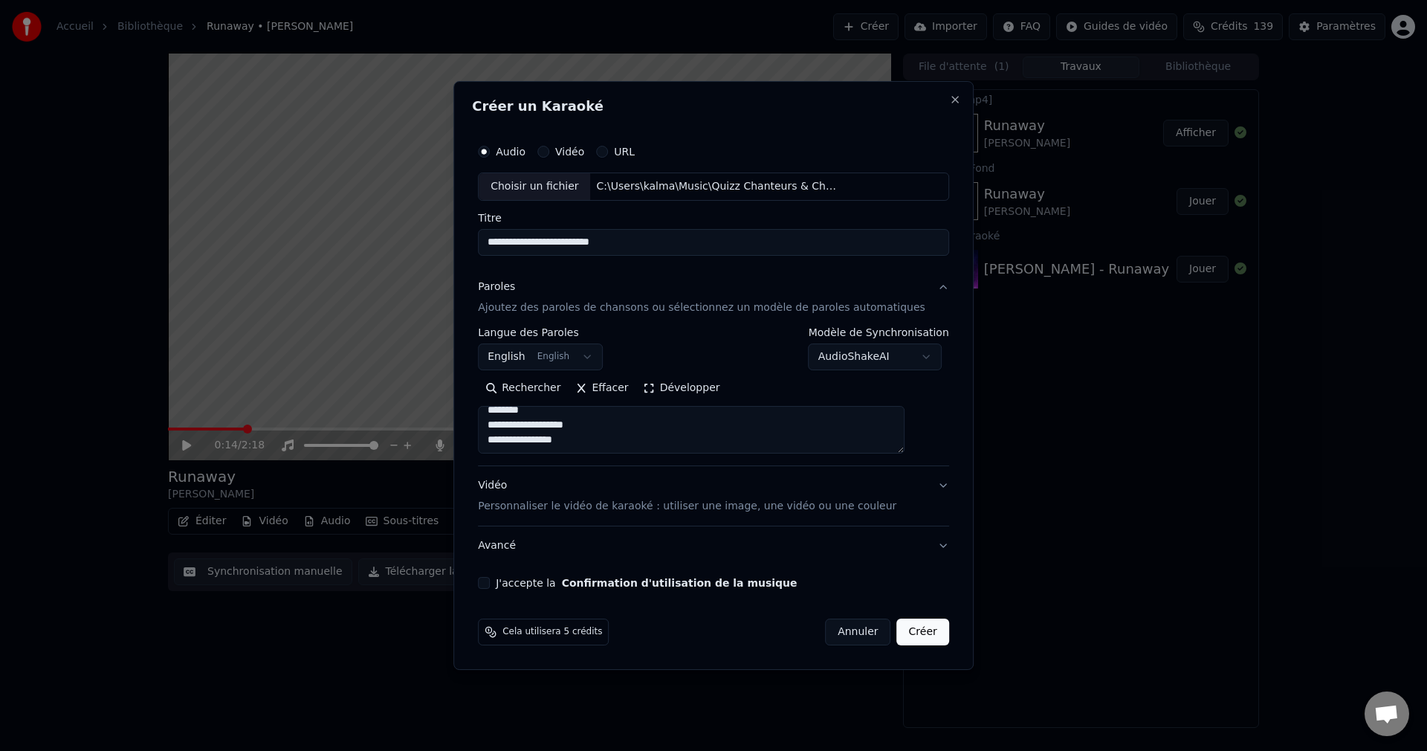
scroll to position [976, 0]
type textarea "**********"
click at [490, 586] on button "J'accepte la Confirmation d'utilisation de la musique" at bounding box center [484, 583] width 12 height 12
click at [914, 633] on button "Créer" at bounding box center [923, 631] width 52 height 27
select select "**"
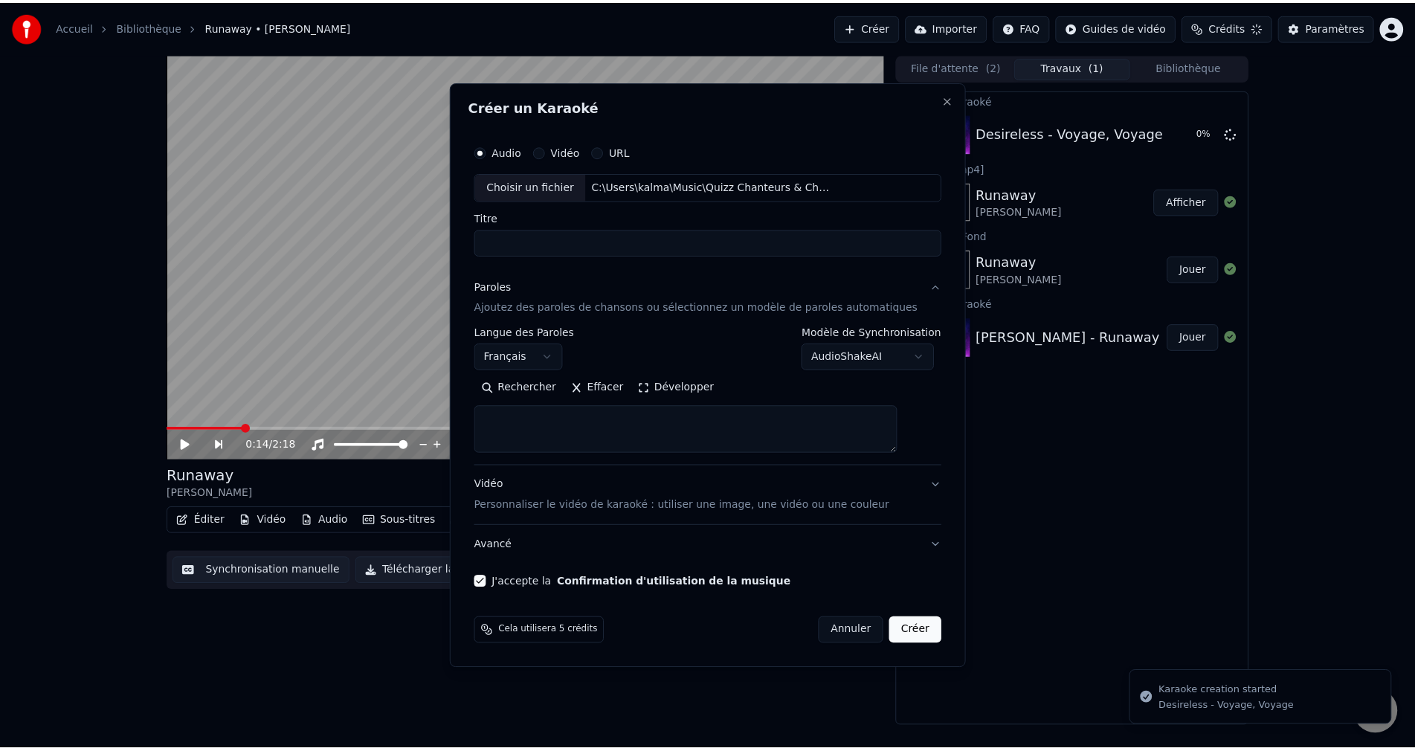
scroll to position [0, 0]
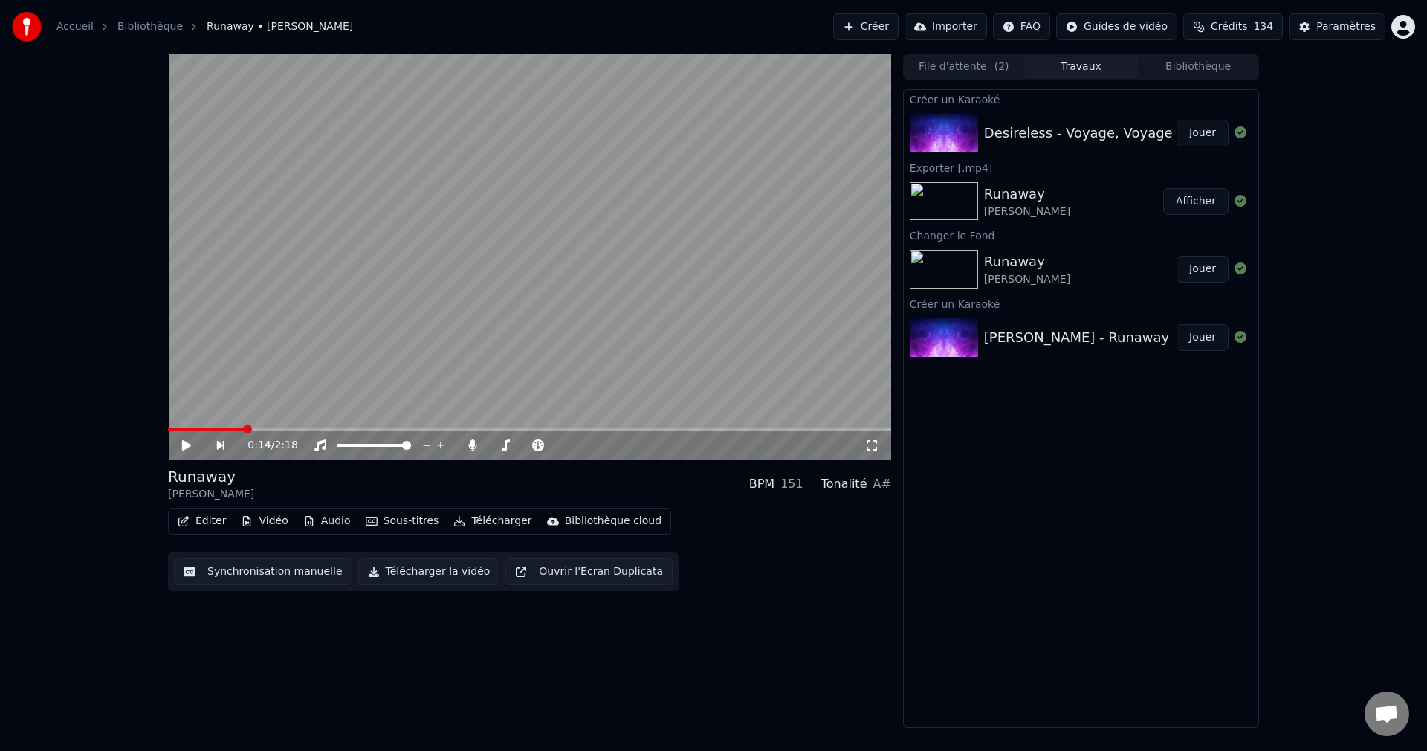
click at [1190, 132] on button "Jouer" at bounding box center [1203, 133] width 52 height 27
click at [189, 444] on icon at bounding box center [186, 445] width 7 height 9
click at [277, 523] on button "Vidéo" at bounding box center [264, 521] width 59 height 21
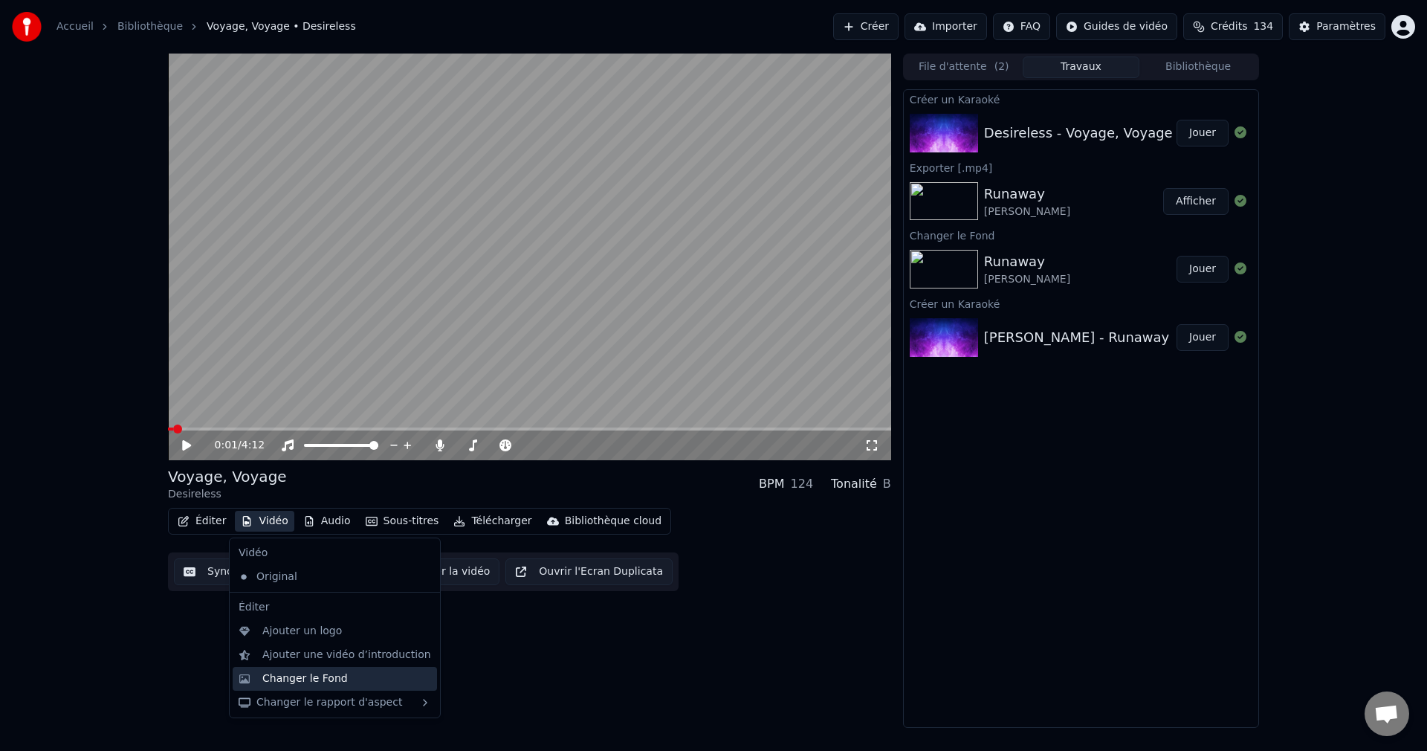
click at [309, 673] on div "Changer le Fond" at bounding box center [304, 678] width 85 height 15
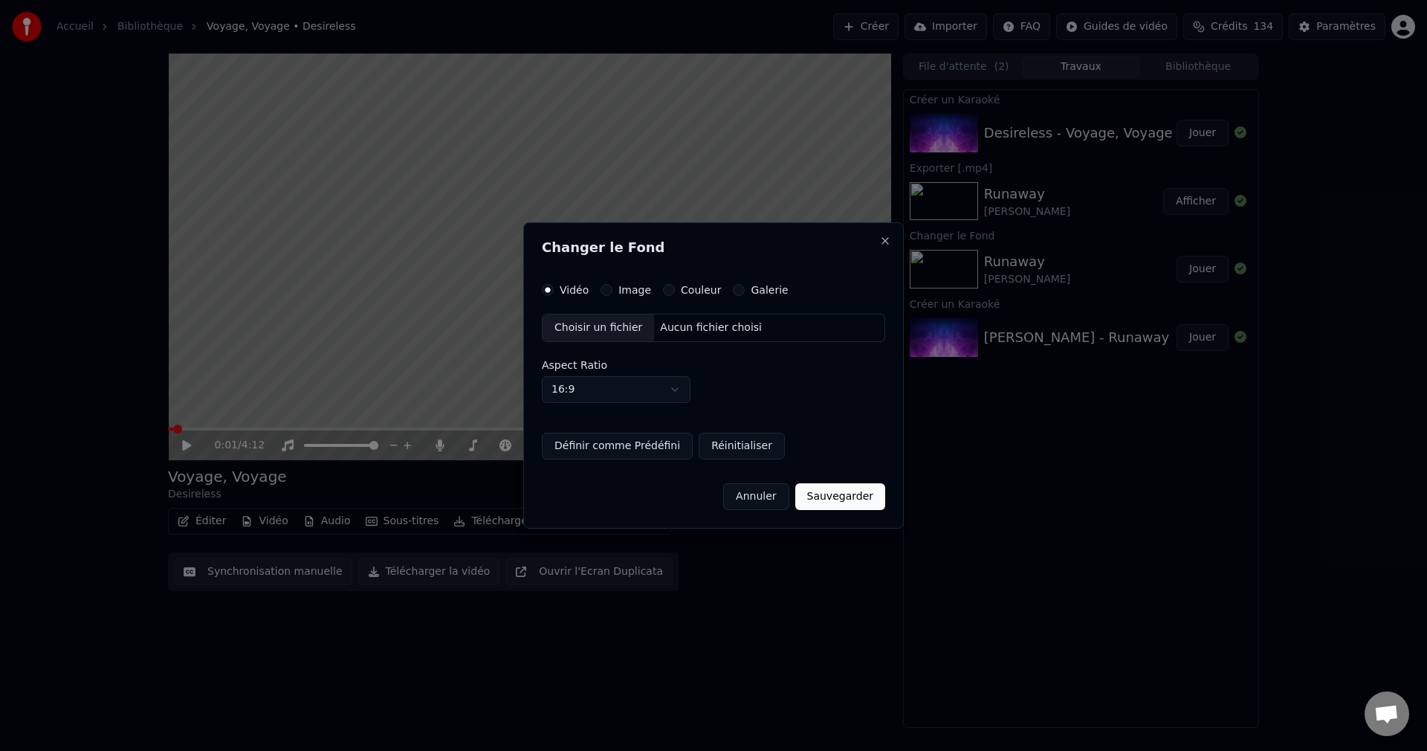
click at [589, 326] on div "Choisir un fichier" at bounding box center [598, 327] width 111 height 27
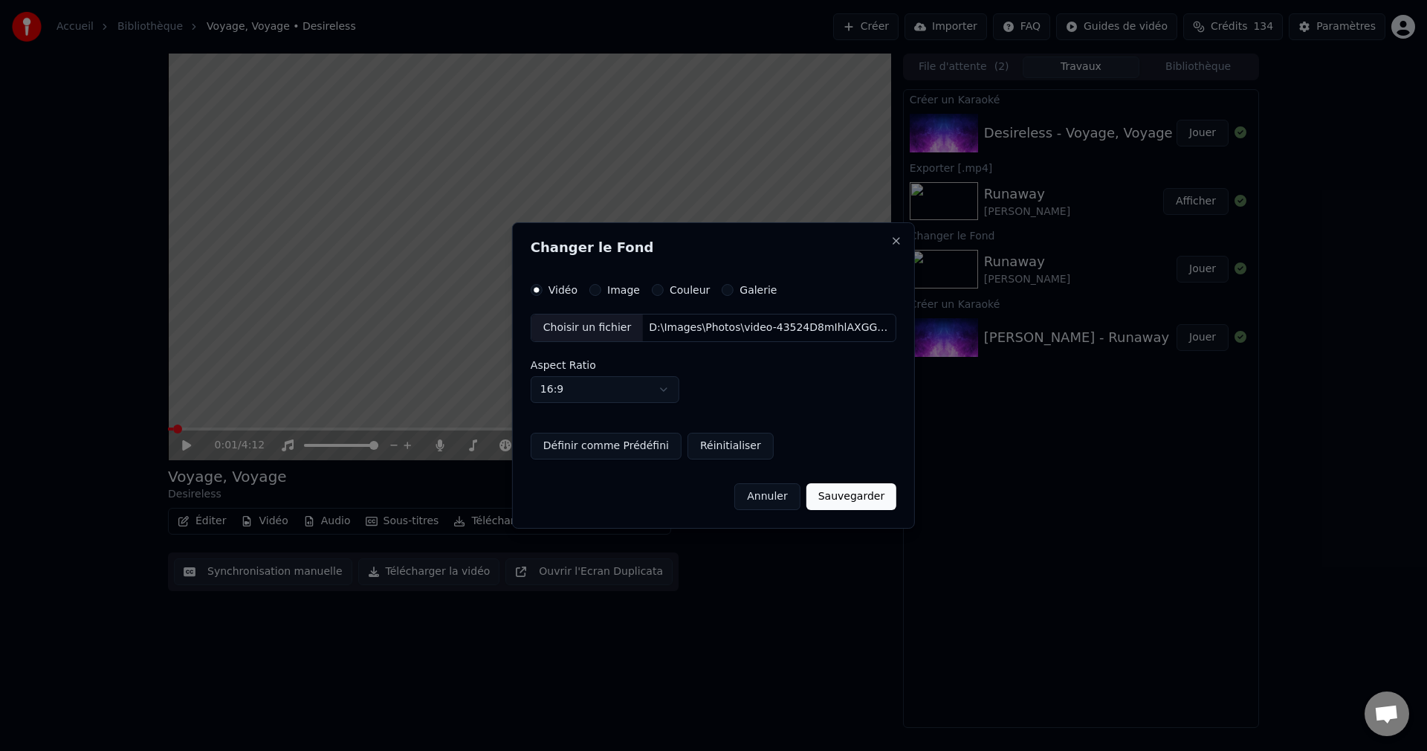
click at [844, 499] on button "Sauvegarder" at bounding box center [852, 496] width 90 height 27
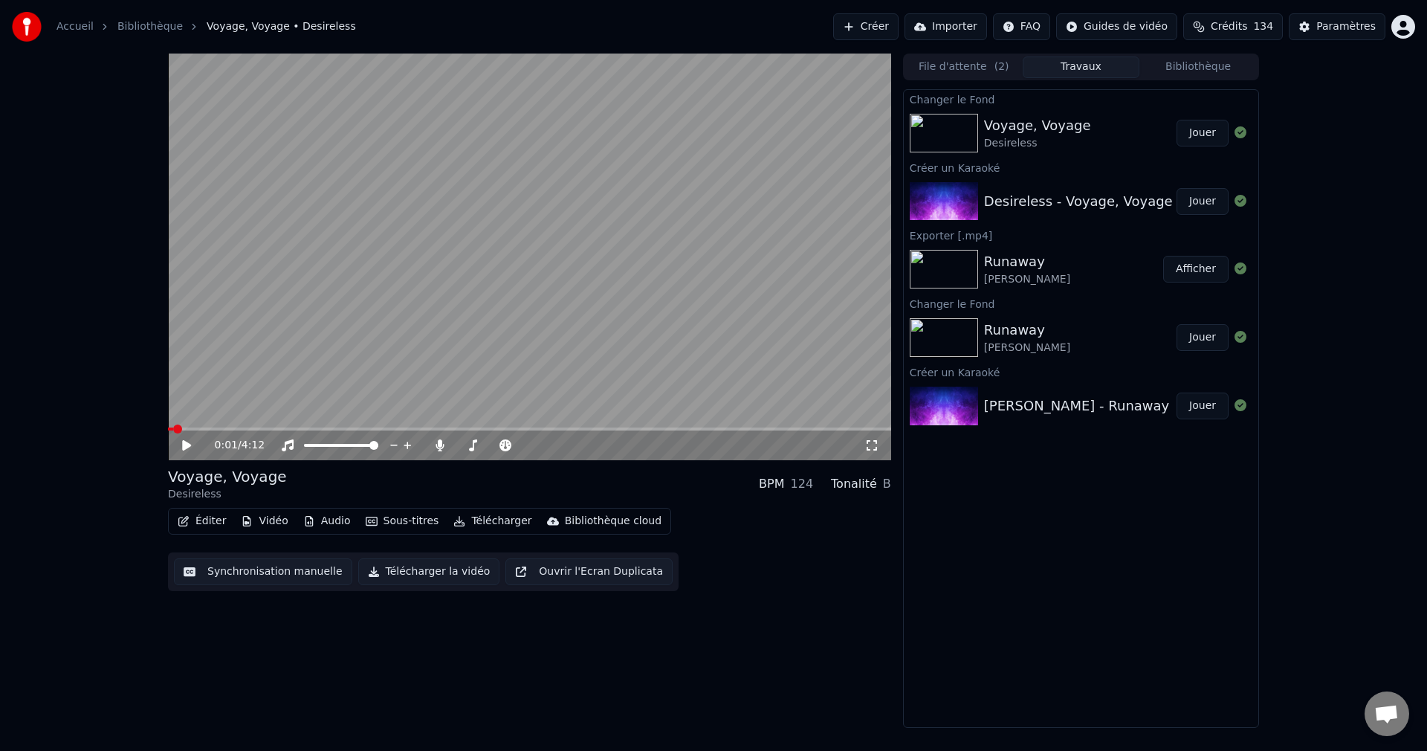
click at [1206, 139] on button "Jouer" at bounding box center [1203, 133] width 52 height 27
click at [531, 450] on span at bounding box center [526, 445] width 9 height 9
click at [454, 429] on span at bounding box center [529, 428] width 723 height 3
click at [688, 427] on span at bounding box center [529, 428] width 723 height 3
click at [717, 427] on span at bounding box center [529, 428] width 723 height 3
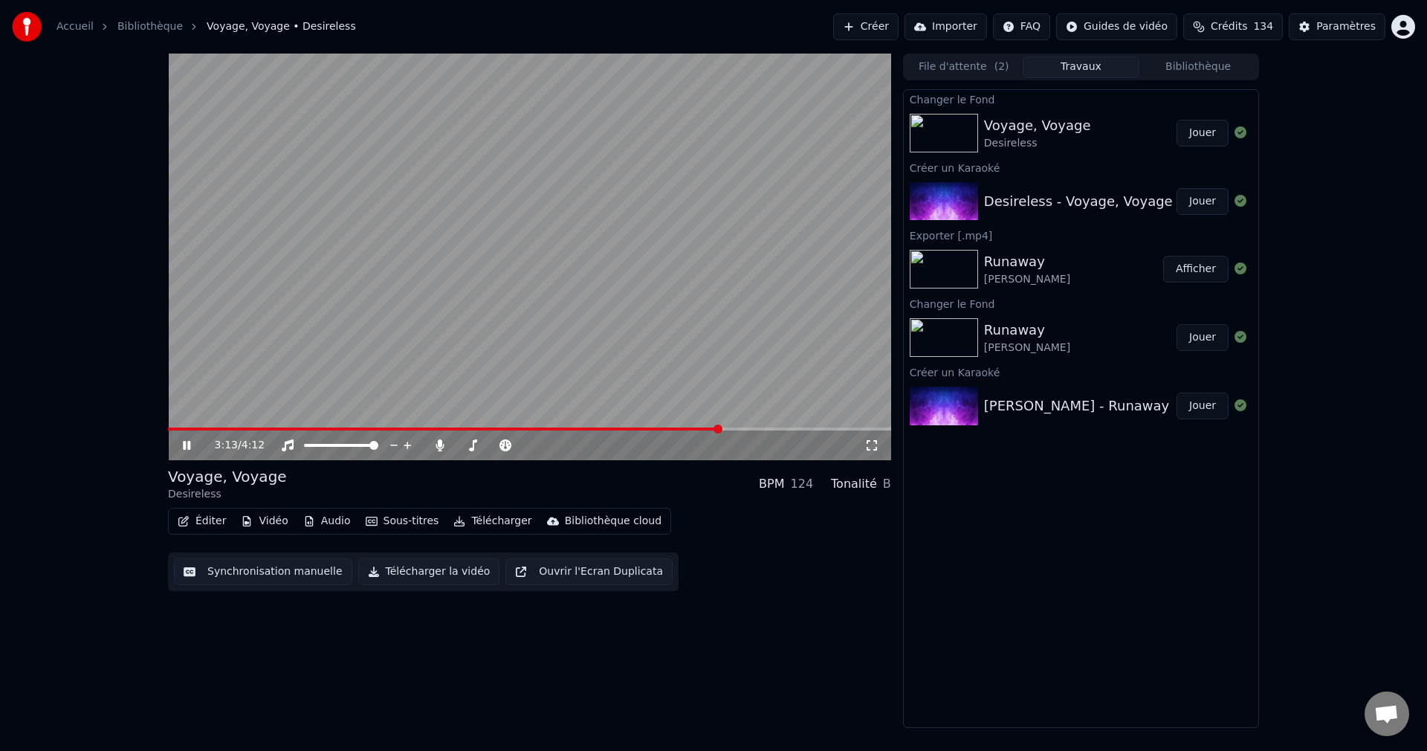
click at [727, 427] on span at bounding box center [529, 428] width 723 height 3
click at [187, 442] on icon at bounding box center [197, 445] width 35 height 12
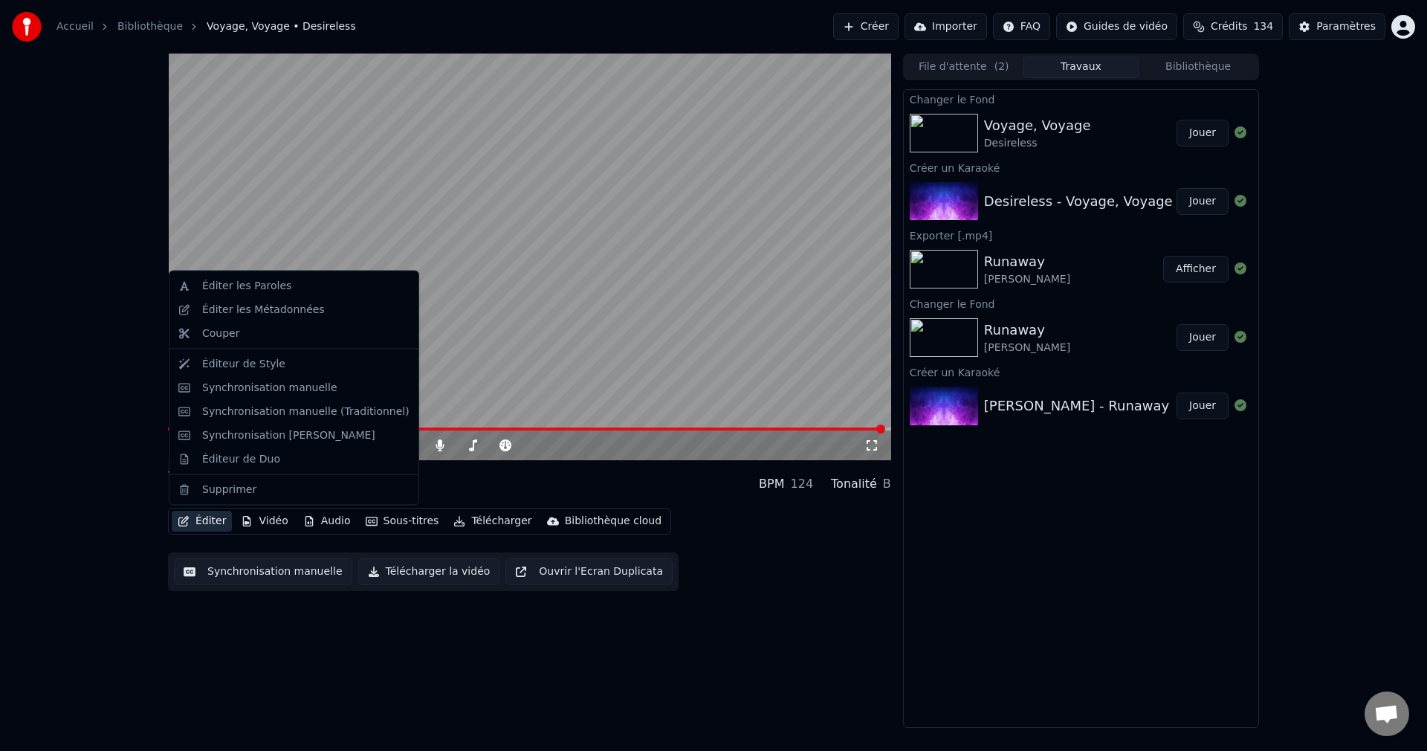
click at [210, 522] on button "Éditer" at bounding box center [202, 521] width 60 height 21
click at [236, 466] on div "Éditeur de Duo" at bounding box center [241, 458] width 78 height 15
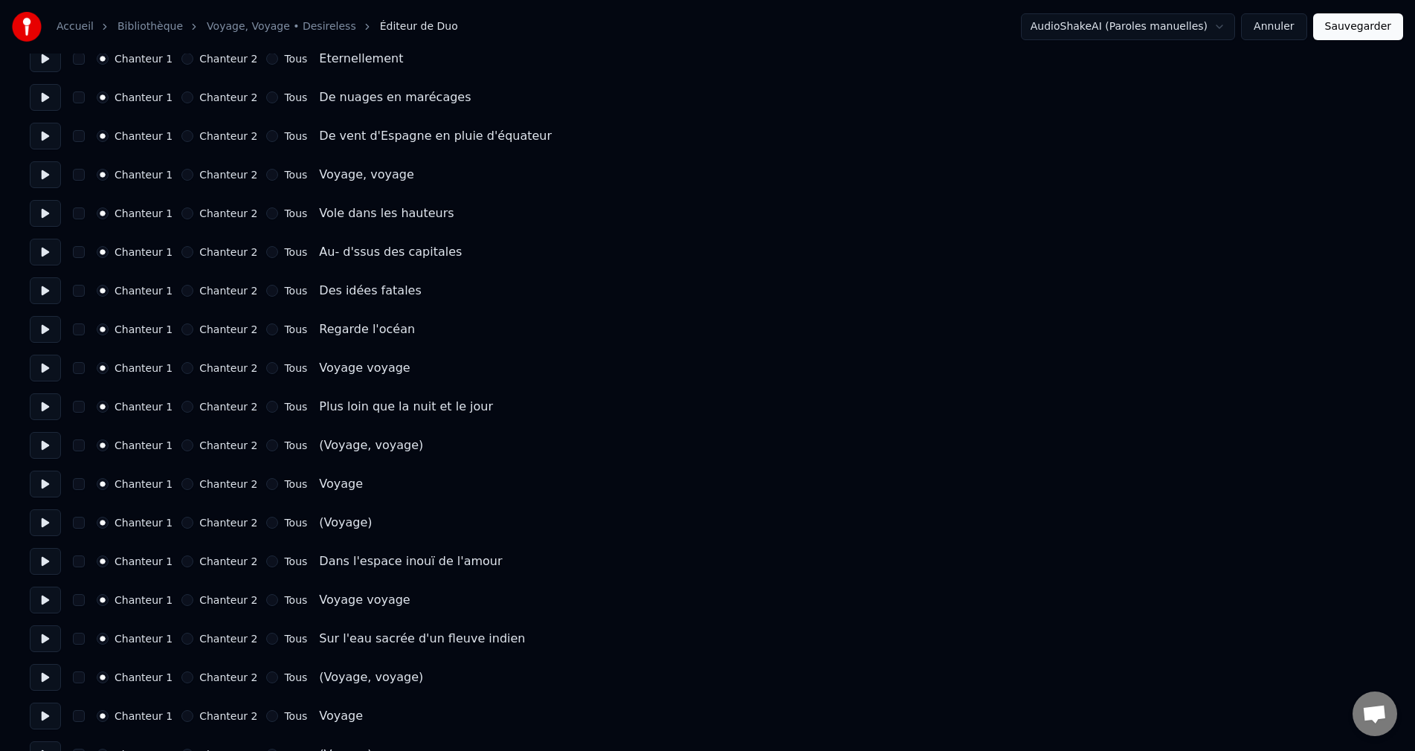
scroll to position [297, 0]
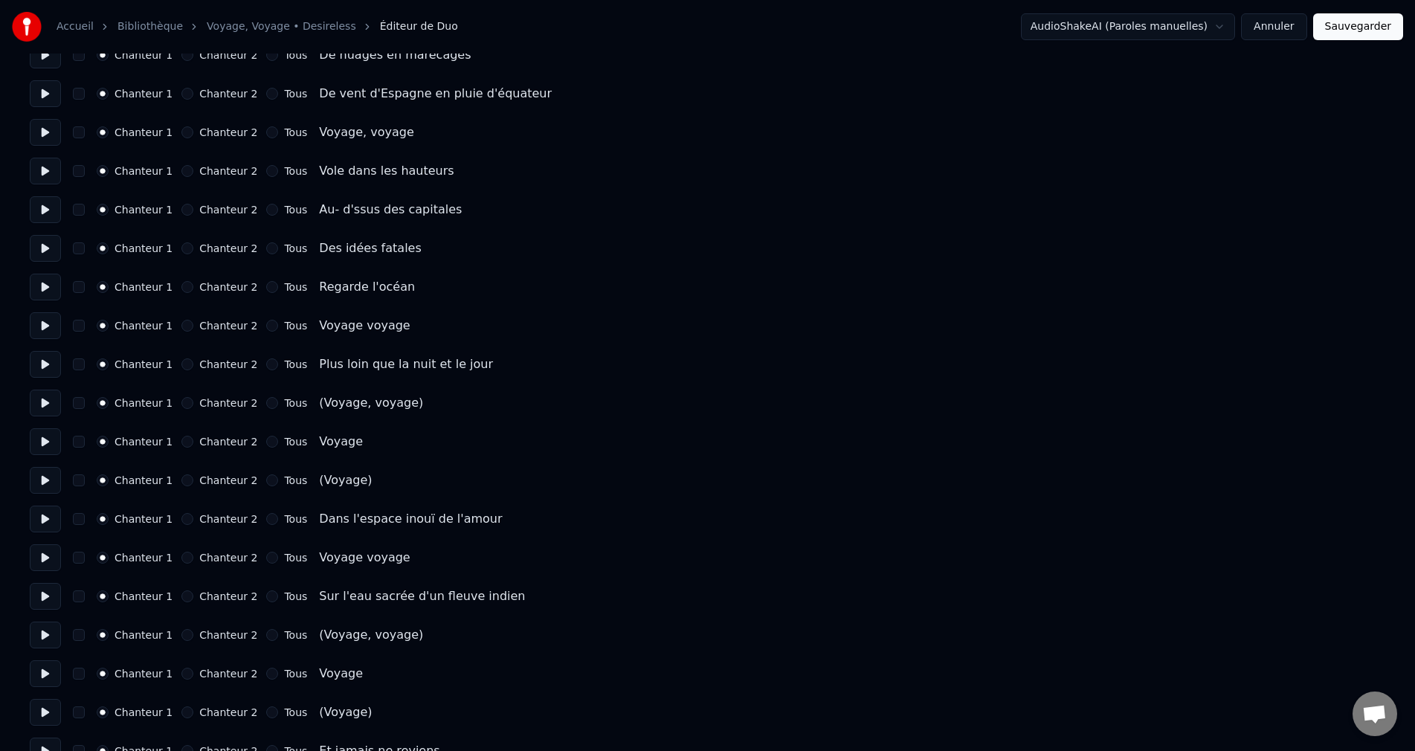
click at [186, 401] on button "Chanteur 2" at bounding box center [187, 403] width 12 height 12
click at [186, 480] on button "Chanteur 2" at bounding box center [187, 480] width 12 height 12
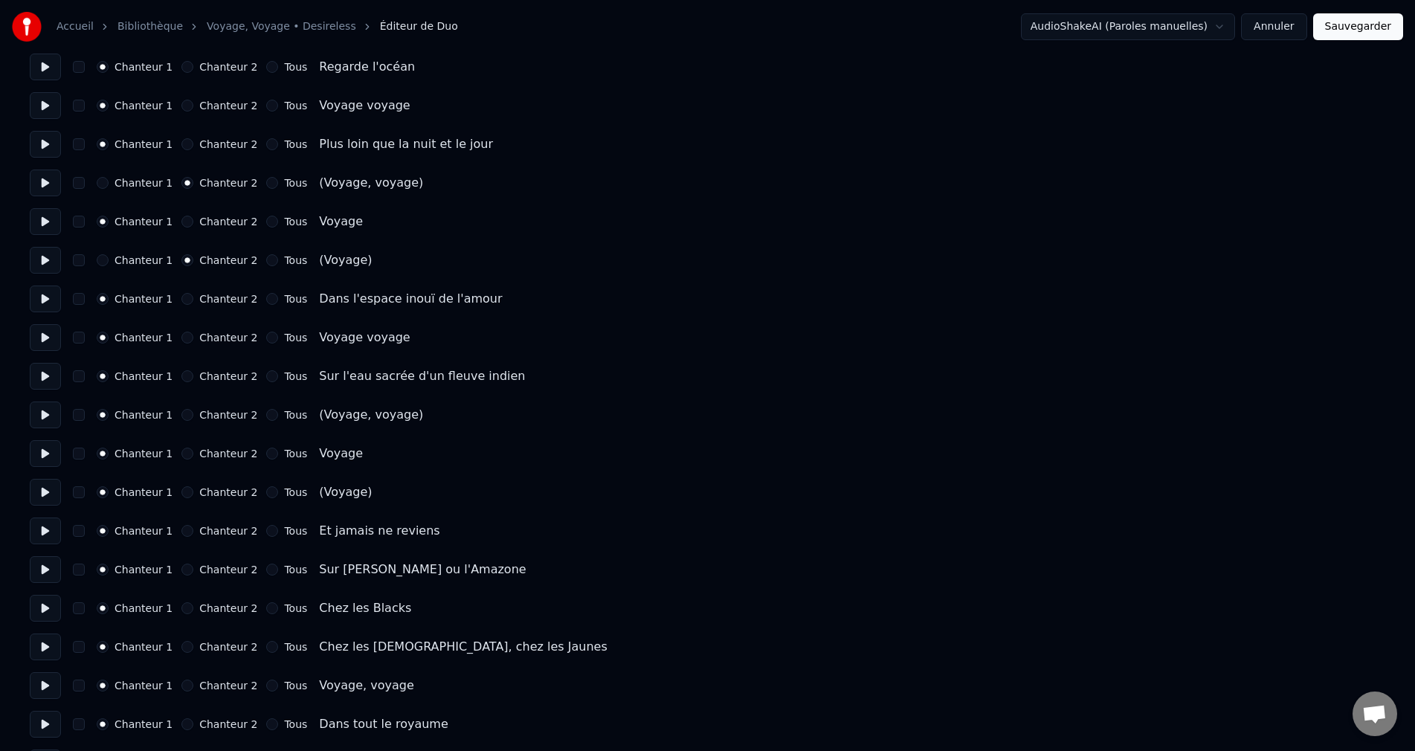
scroll to position [595, 0]
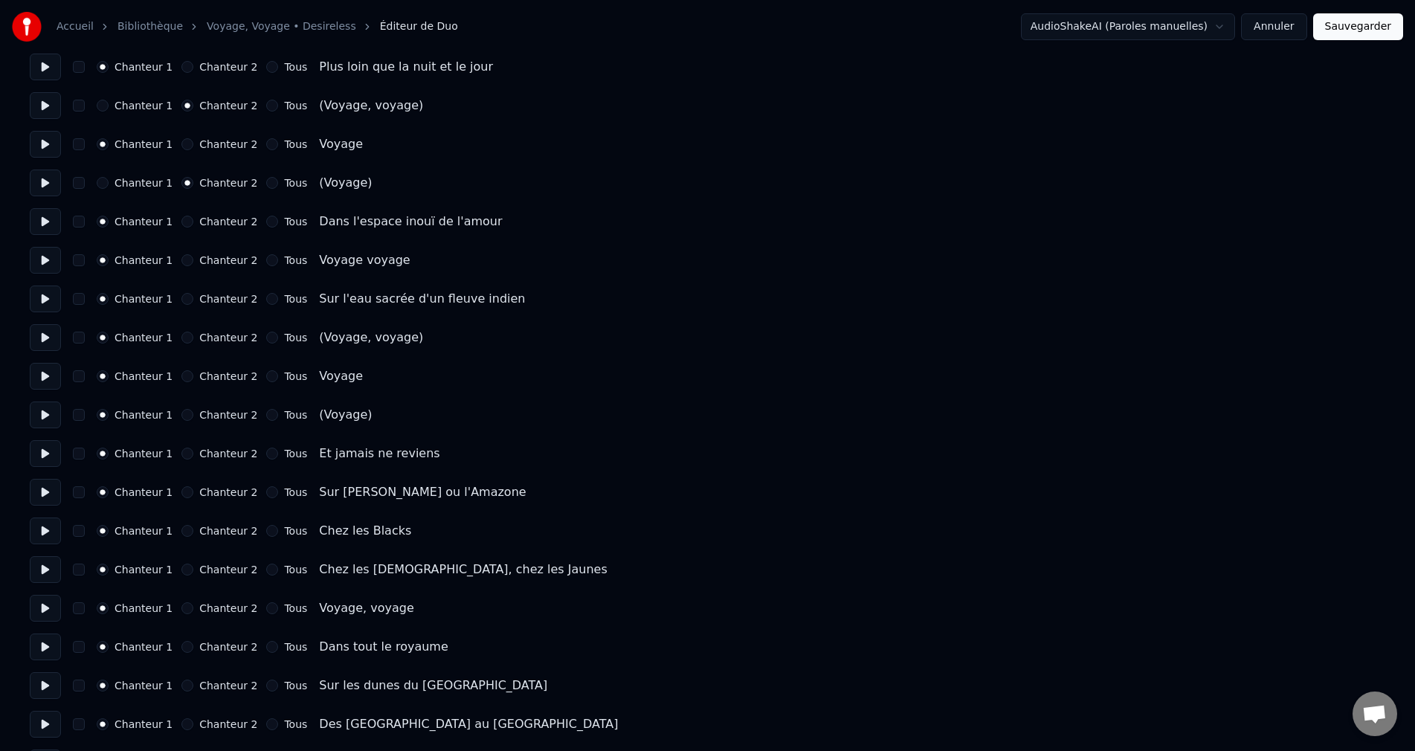
click at [188, 333] on button "Chanteur 2" at bounding box center [187, 338] width 12 height 12
click at [184, 421] on div "Chanteur 1 Chanteur 2 Tous (Voyage)" at bounding box center [707, 414] width 1355 height 27
click at [185, 413] on button "Chanteur 2" at bounding box center [187, 415] width 12 height 12
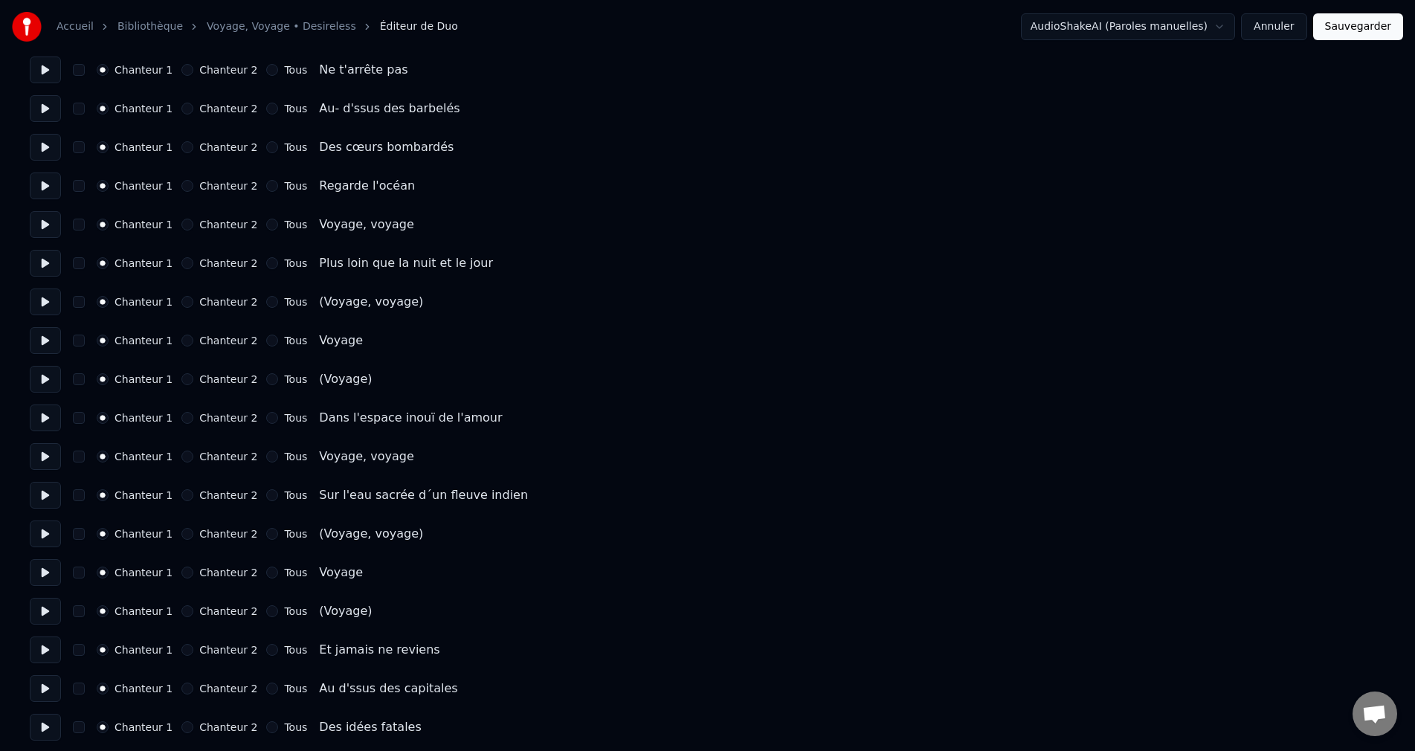
scroll to position [1338, 0]
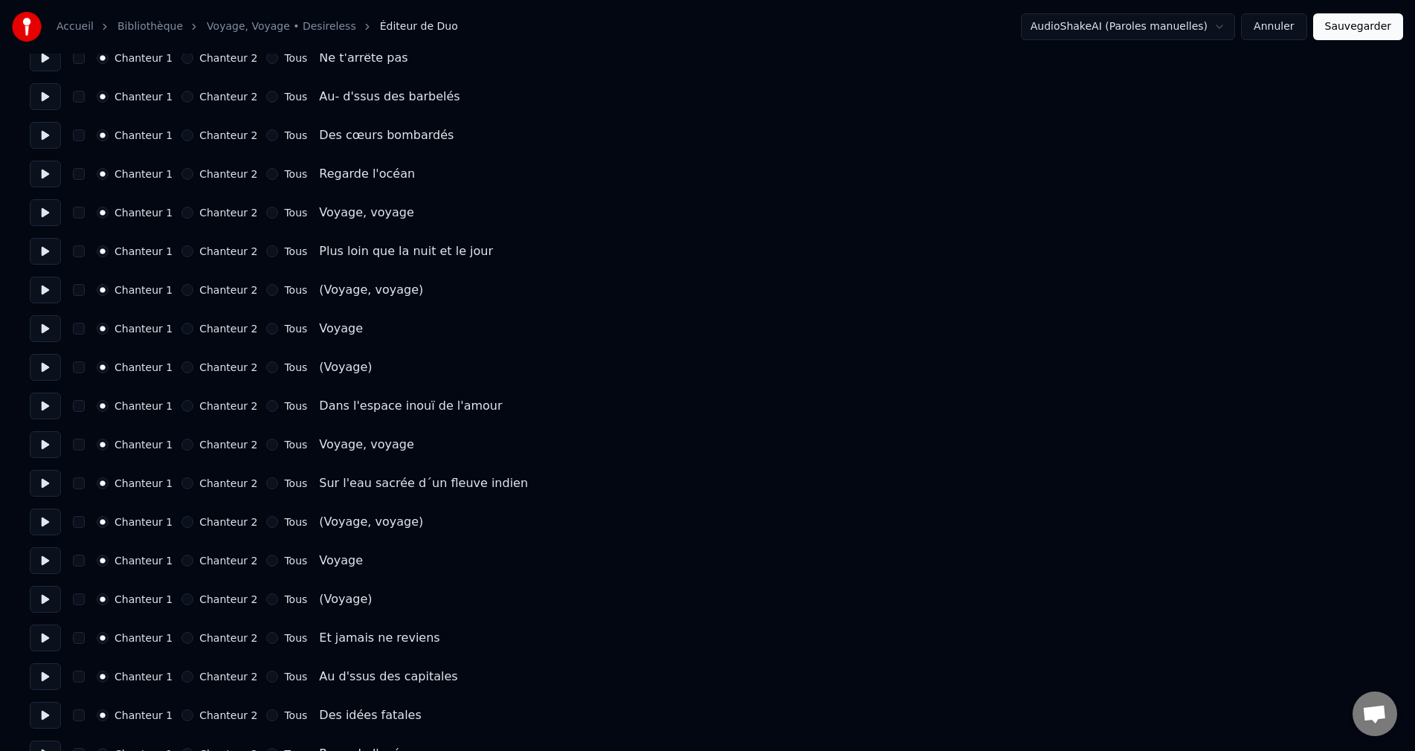
click at [187, 289] on button "Chanteur 2" at bounding box center [187, 290] width 12 height 12
click at [188, 366] on button "Chanteur 2" at bounding box center [187, 367] width 12 height 12
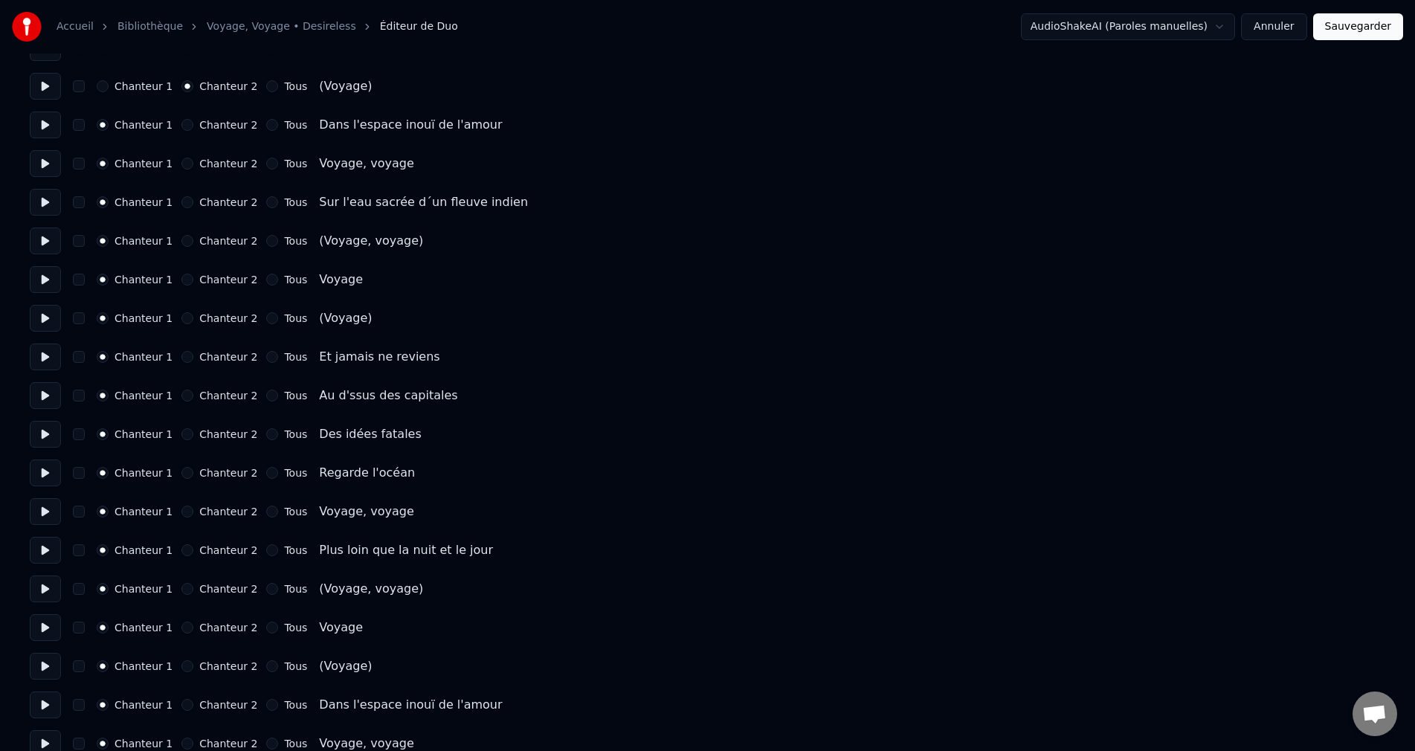
scroll to position [1635, 0]
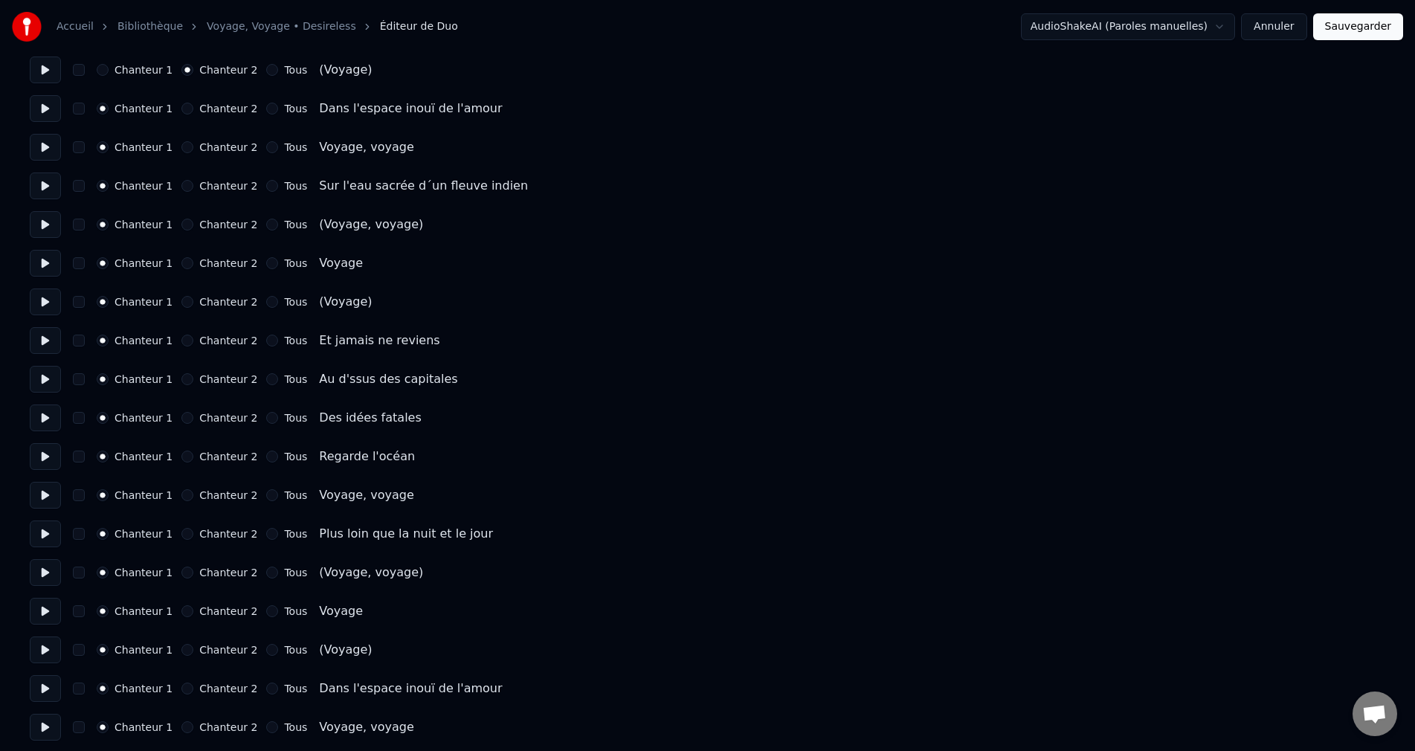
click at [190, 222] on button "Chanteur 2" at bounding box center [187, 225] width 12 height 12
click at [183, 303] on button "Chanteur 2" at bounding box center [187, 302] width 12 height 12
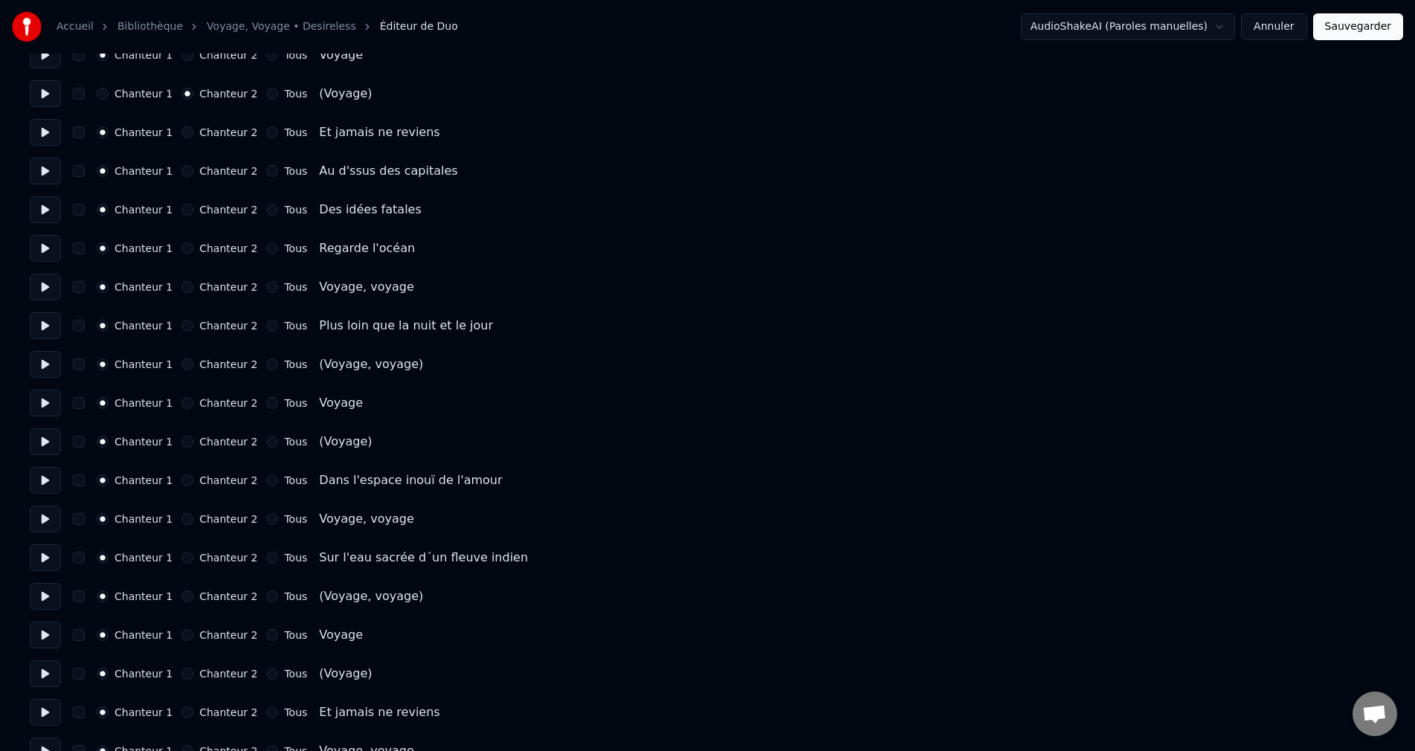
scroll to position [1858, 0]
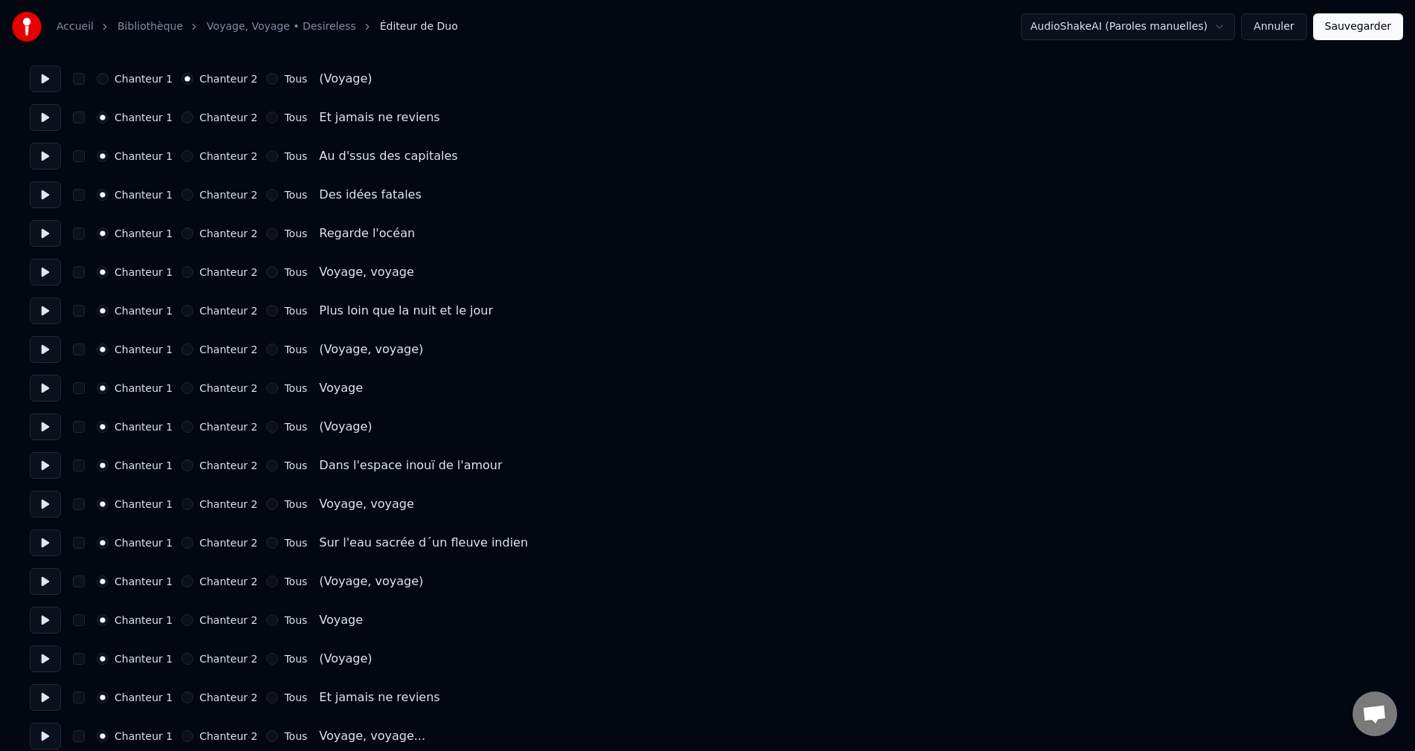
click at [186, 348] on button "Chanteur 2" at bounding box center [187, 349] width 12 height 12
click at [187, 430] on button "Chanteur 2" at bounding box center [187, 427] width 12 height 12
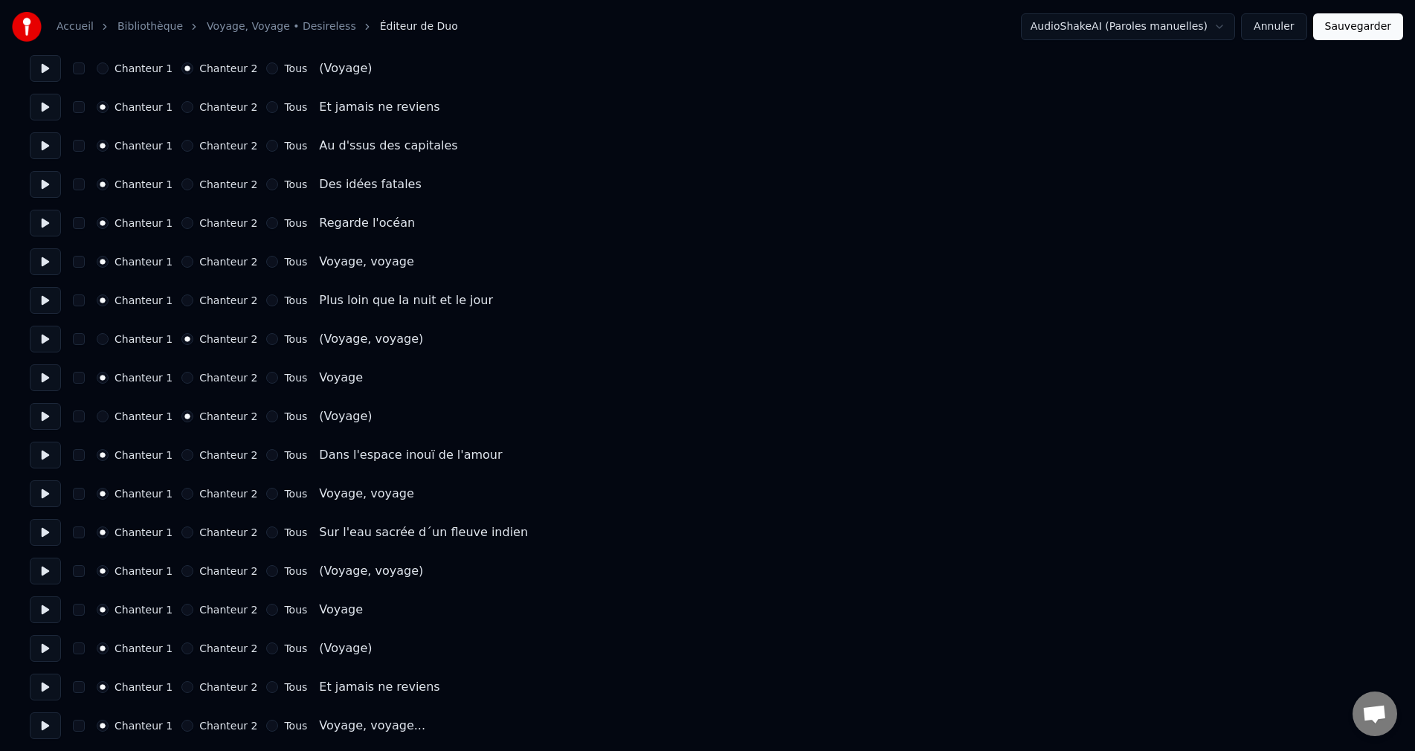
scroll to position [1872, 0]
click at [186, 568] on button "Chanteur 2" at bounding box center [187, 568] width 12 height 12
click at [187, 644] on button "Chanteur 2" at bounding box center [187, 645] width 12 height 12
click at [1342, 33] on button "Sauvegarder" at bounding box center [1358, 26] width 90 height 27
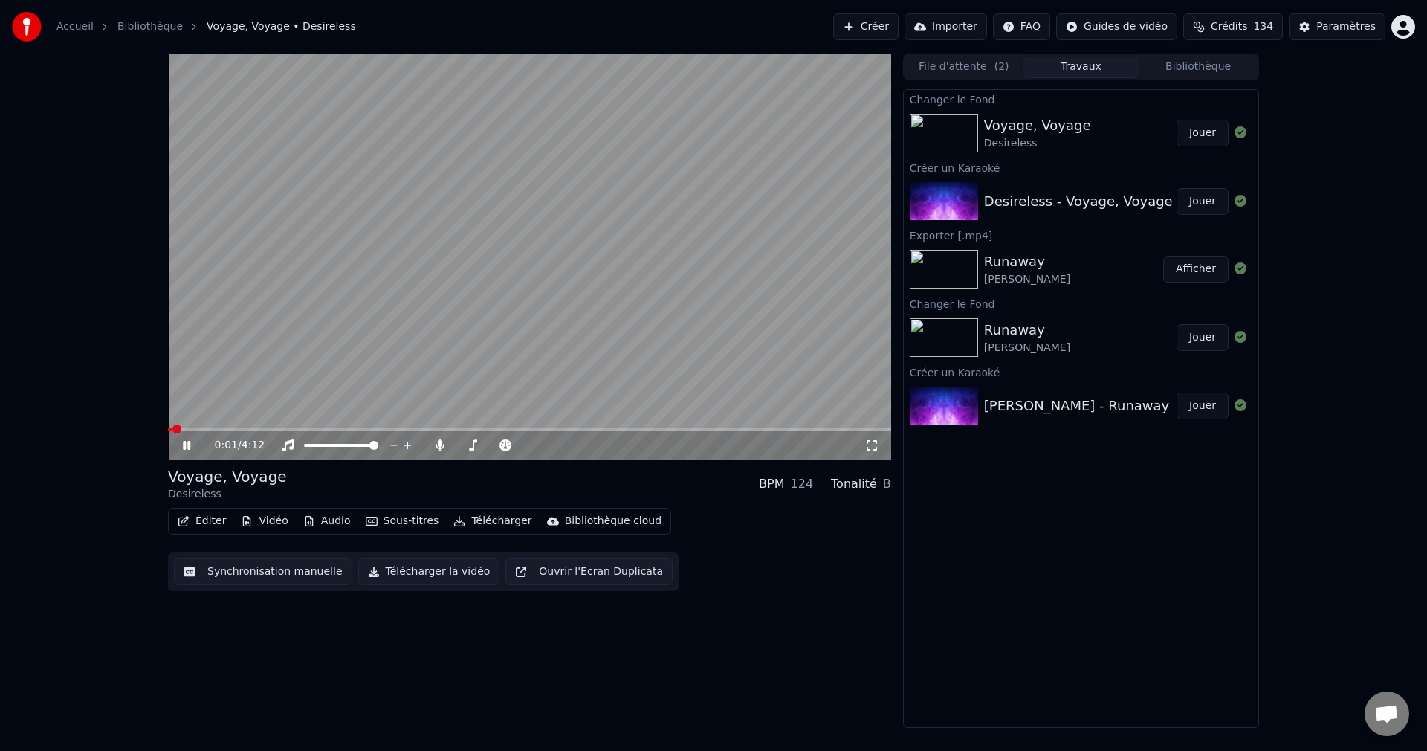
click at [190, 438] on div "0:01 / 4:12" at bounding box center [529, 445] width 711 height 15
click at [181, 447] on icon at bounding box center [197, 445] width 35 height 12
click at [207, 523] on button "Éditer" at bounding box center [202, 521] width 60 height 21
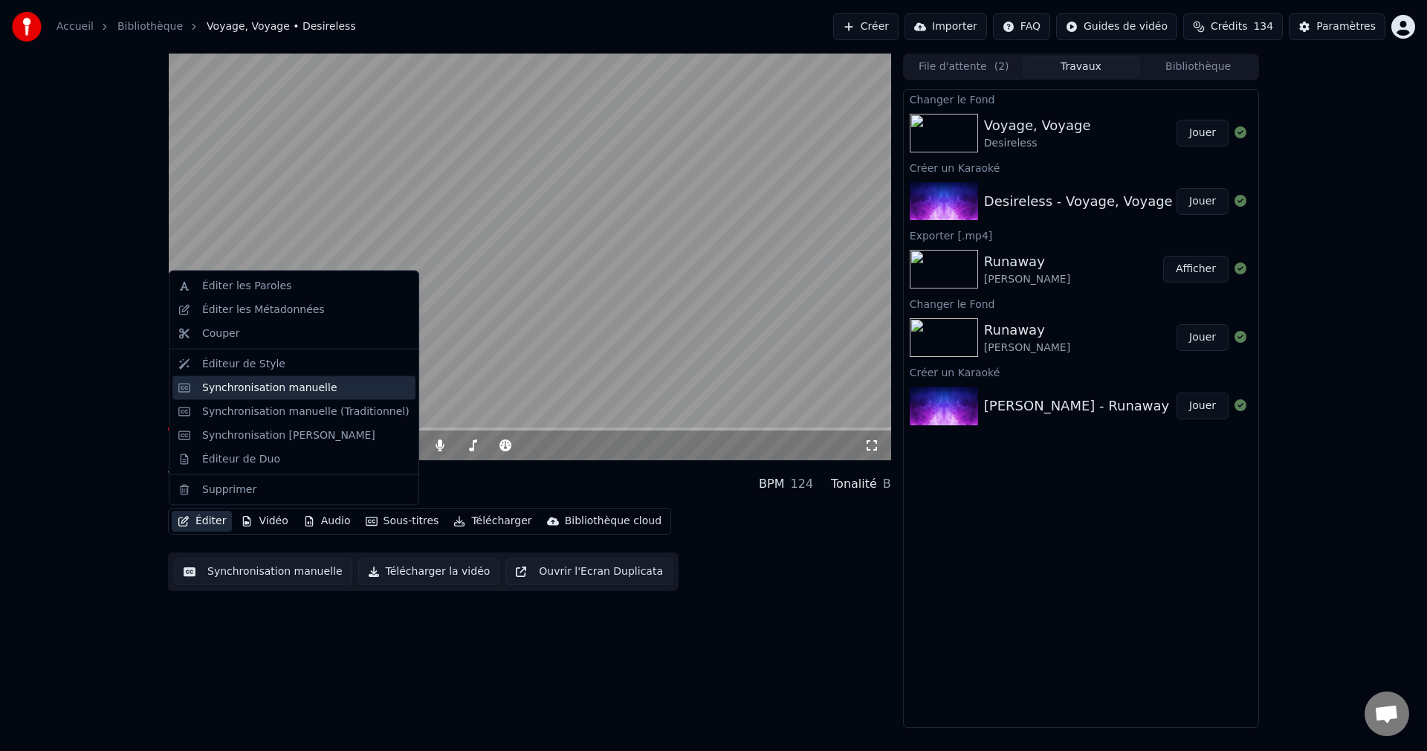
click at [316, 385] on div "Synchronisation manuelle" at bounding box center [269, 387] width 135 height 15
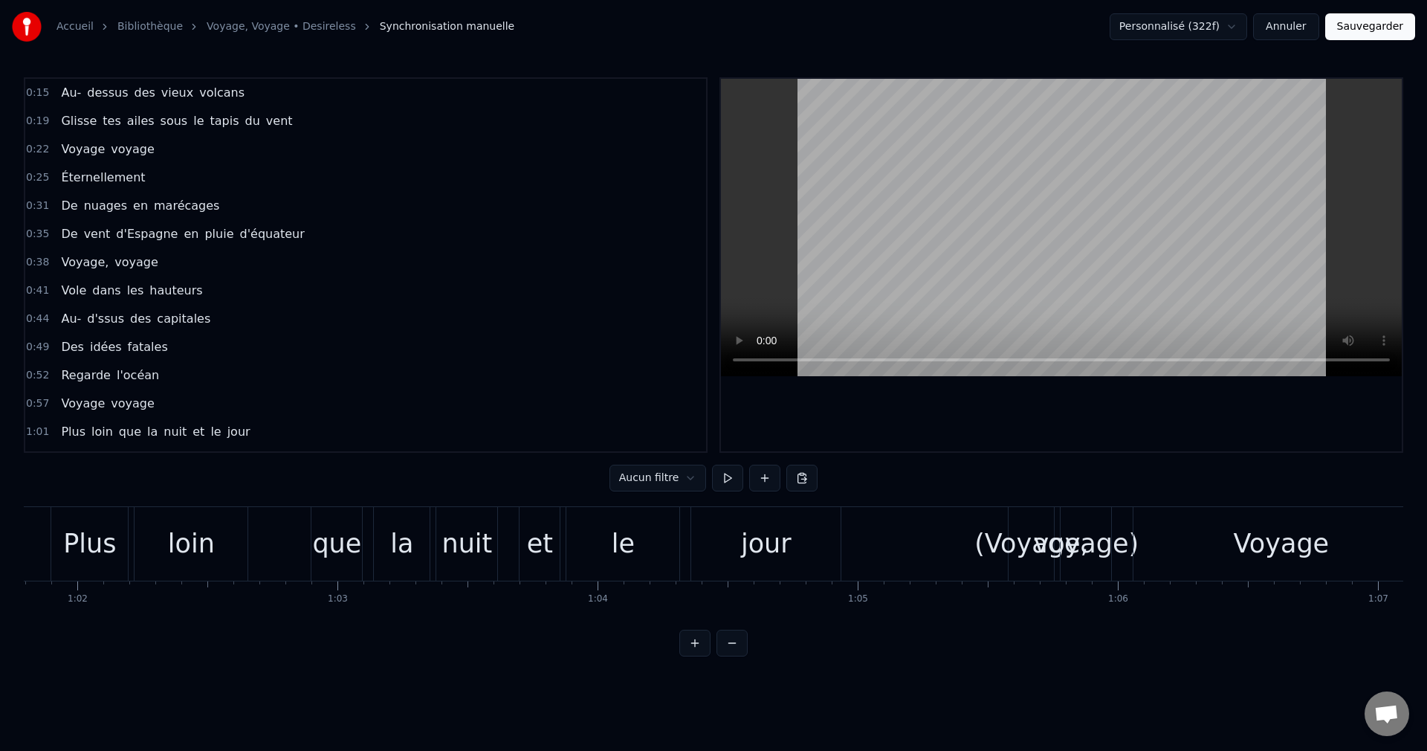
scroll to position [0, 16116]
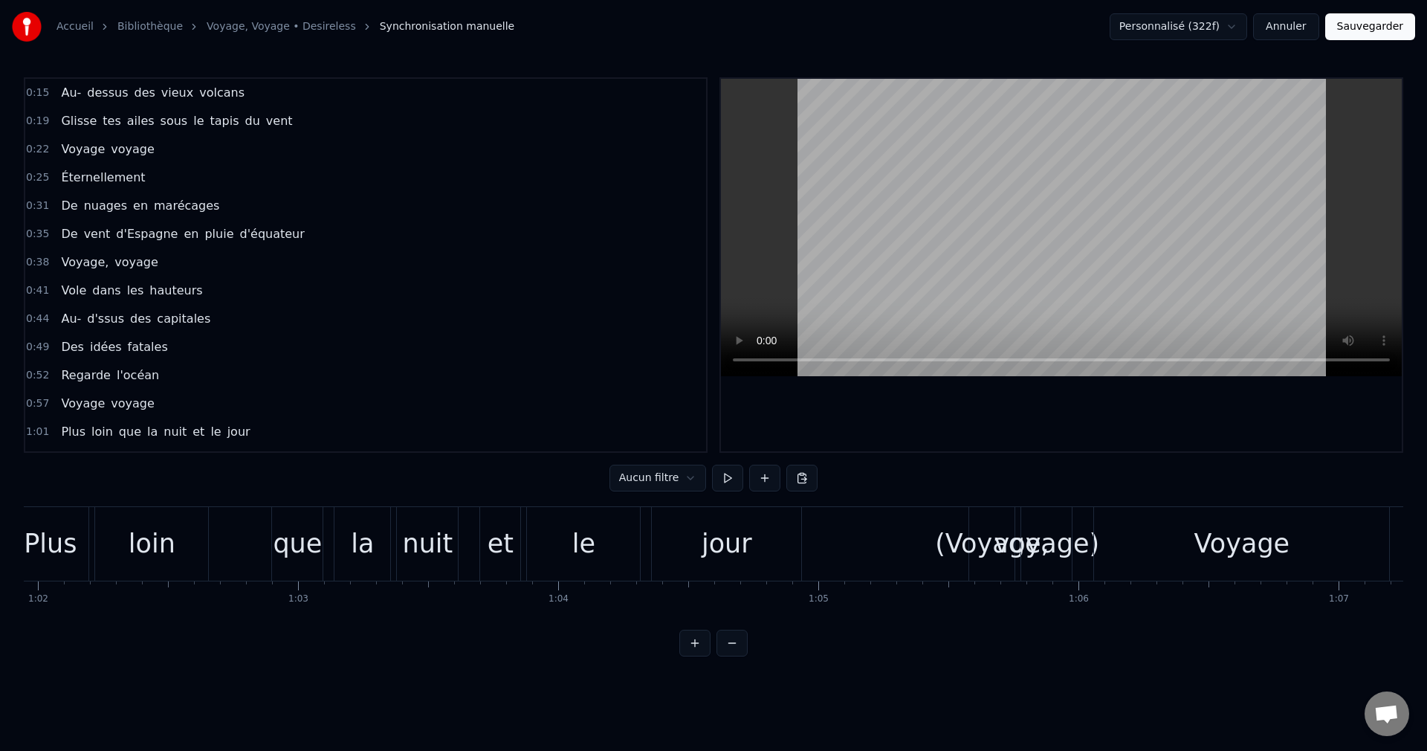
click at [592, 557] on div "le" at bounding box center [583, 543] width 23 height 39
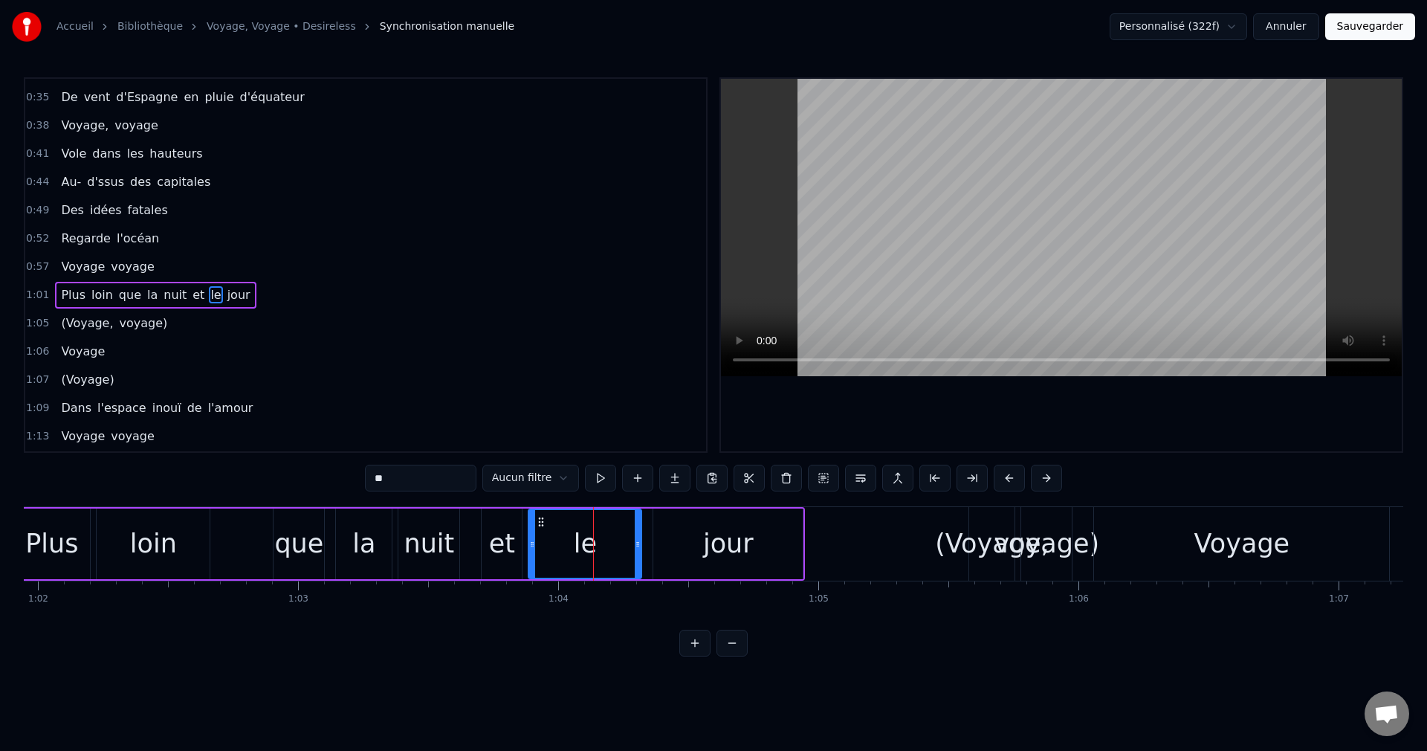
scroll to position [167, 0]
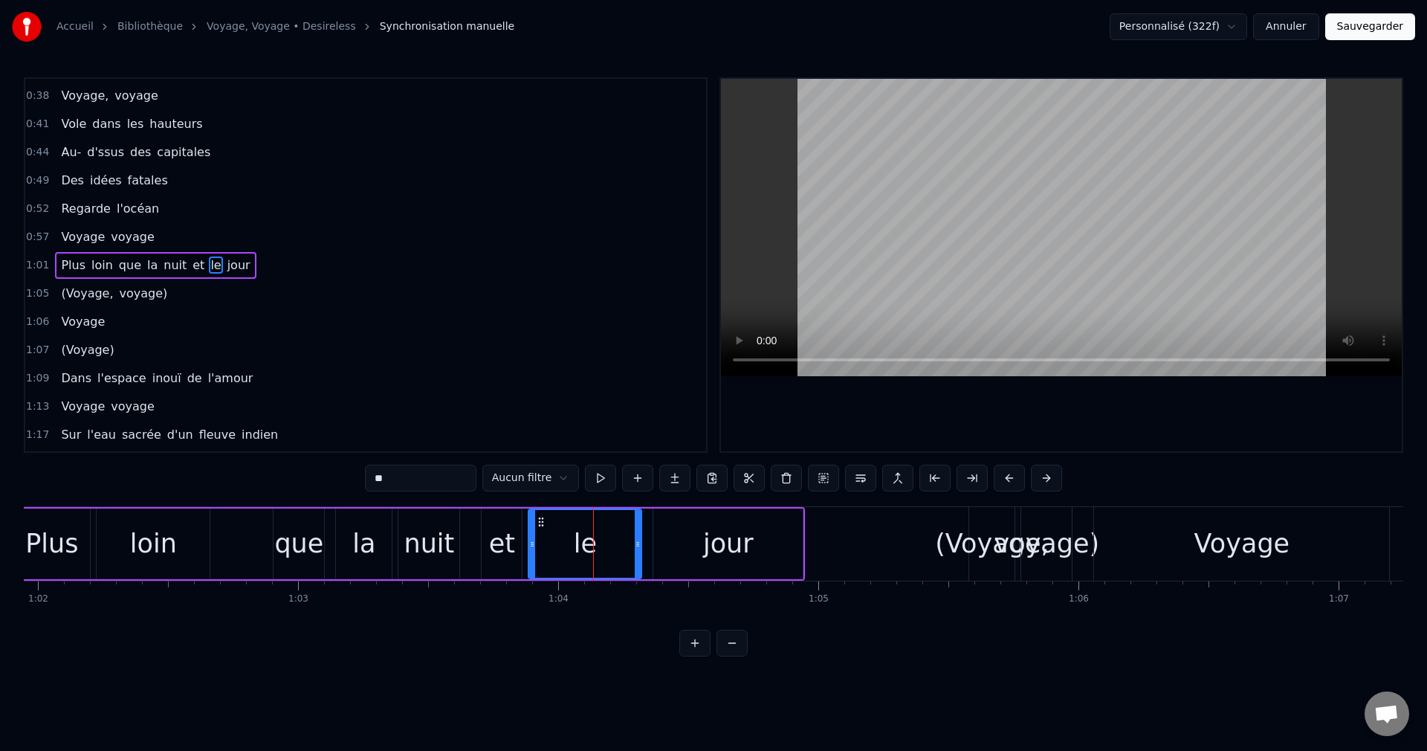
click at [1177, 549] on div "Voyage" at bounding box center [1241, 544] width 295 height 74
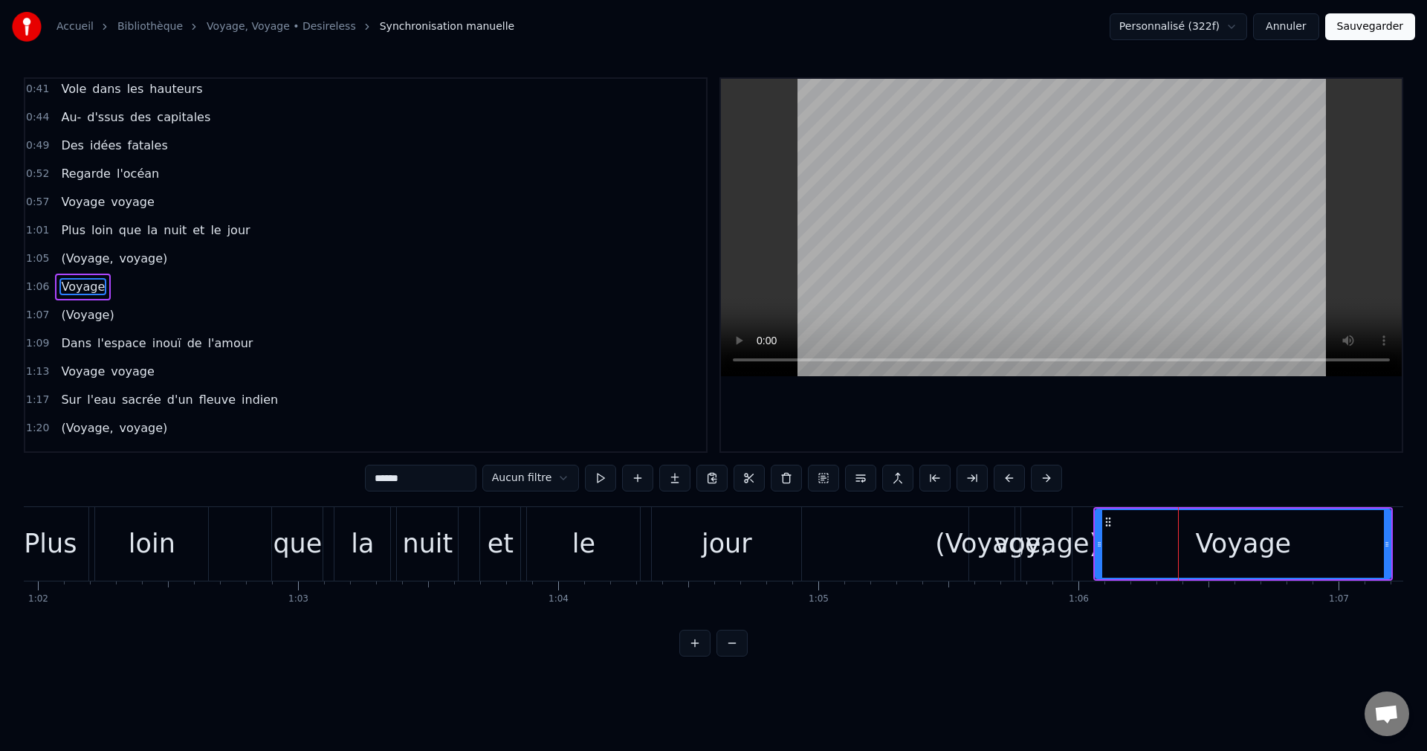
scroll to position [223, 0]
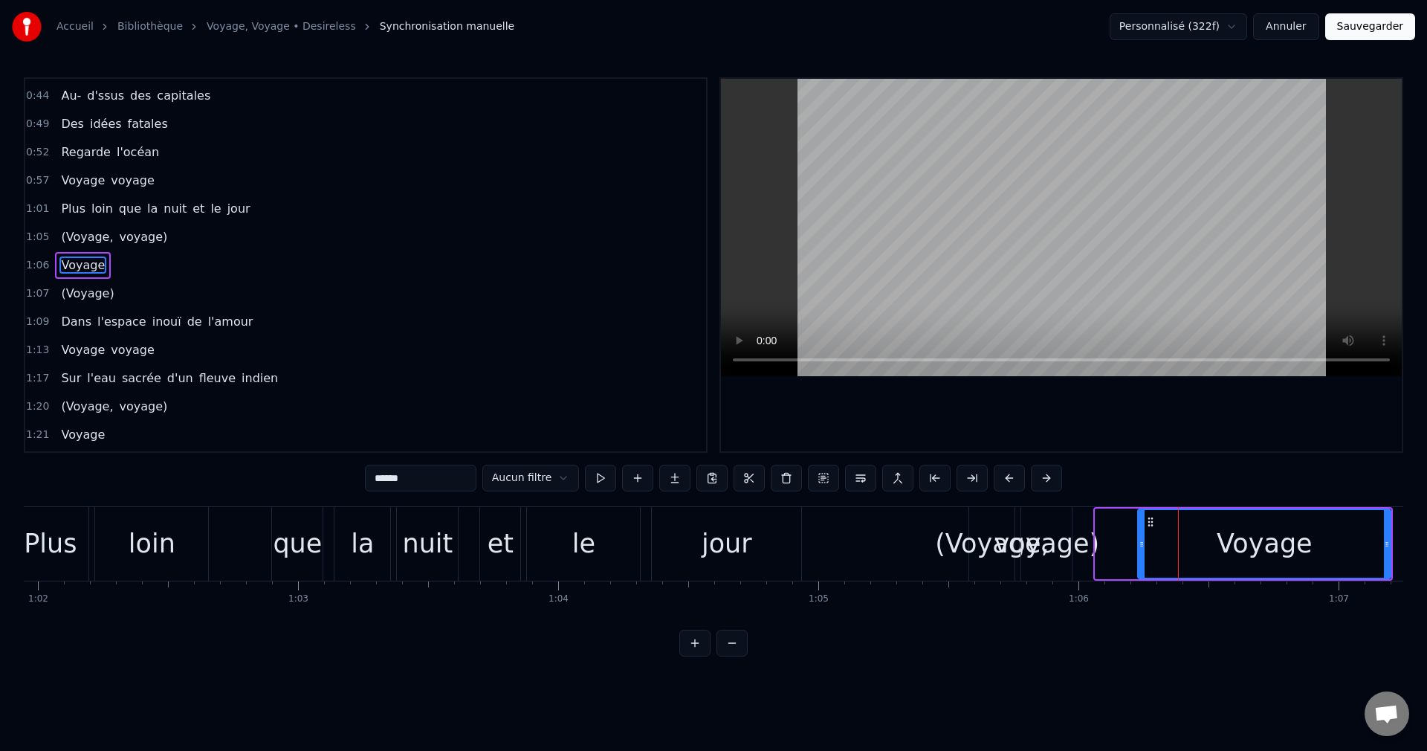
drag, startPoint x: 1099, startPoint y: 544, endPoint x: 1142, endPoint y: 546, distance: 43.2
click at [1142, 546] on icon at bounding box center [1142, 544] width 6 height 12
click at [1204, 542] on div "Voyage" at bounding box center [1265, 544] width 251 height 68
click at [1140, 548] on icon at bounding box center [1143, 544] width 6 height 12
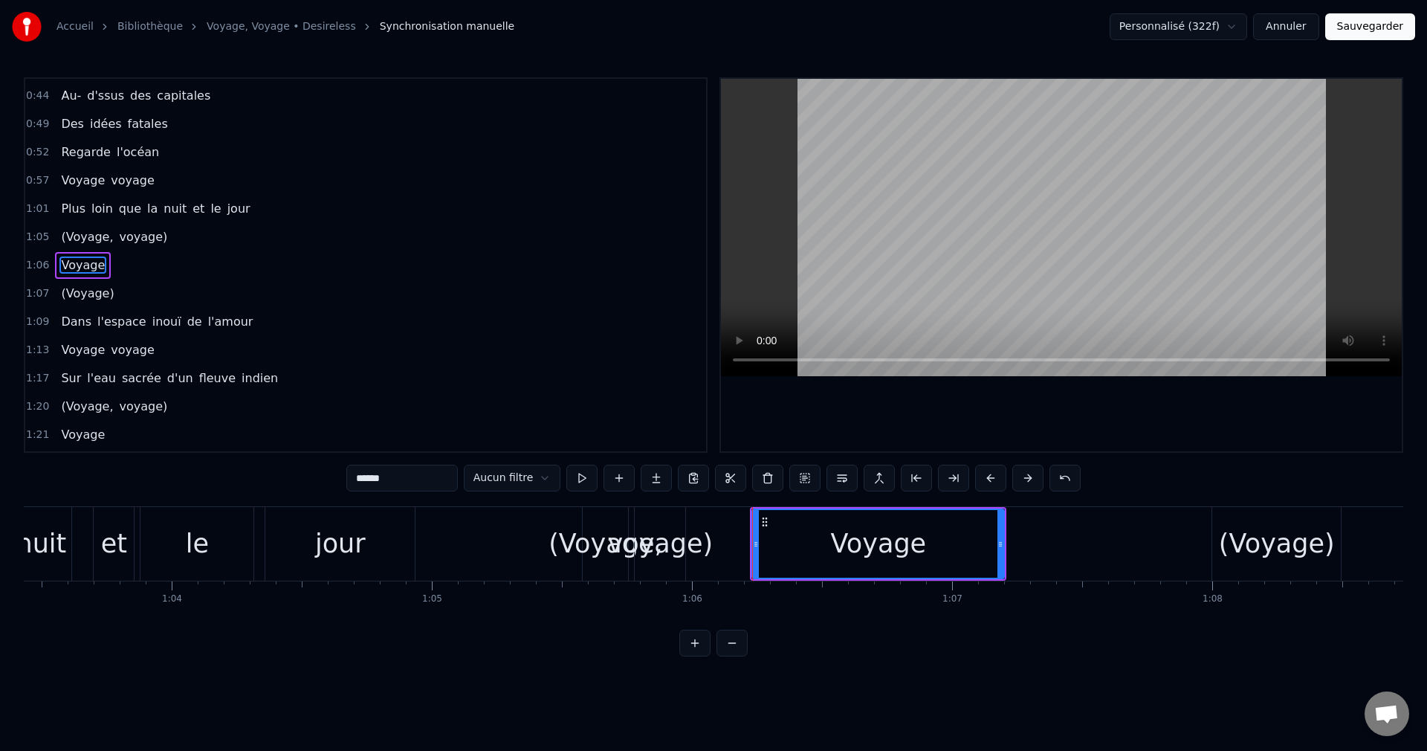
scroll to position [0, 16542]
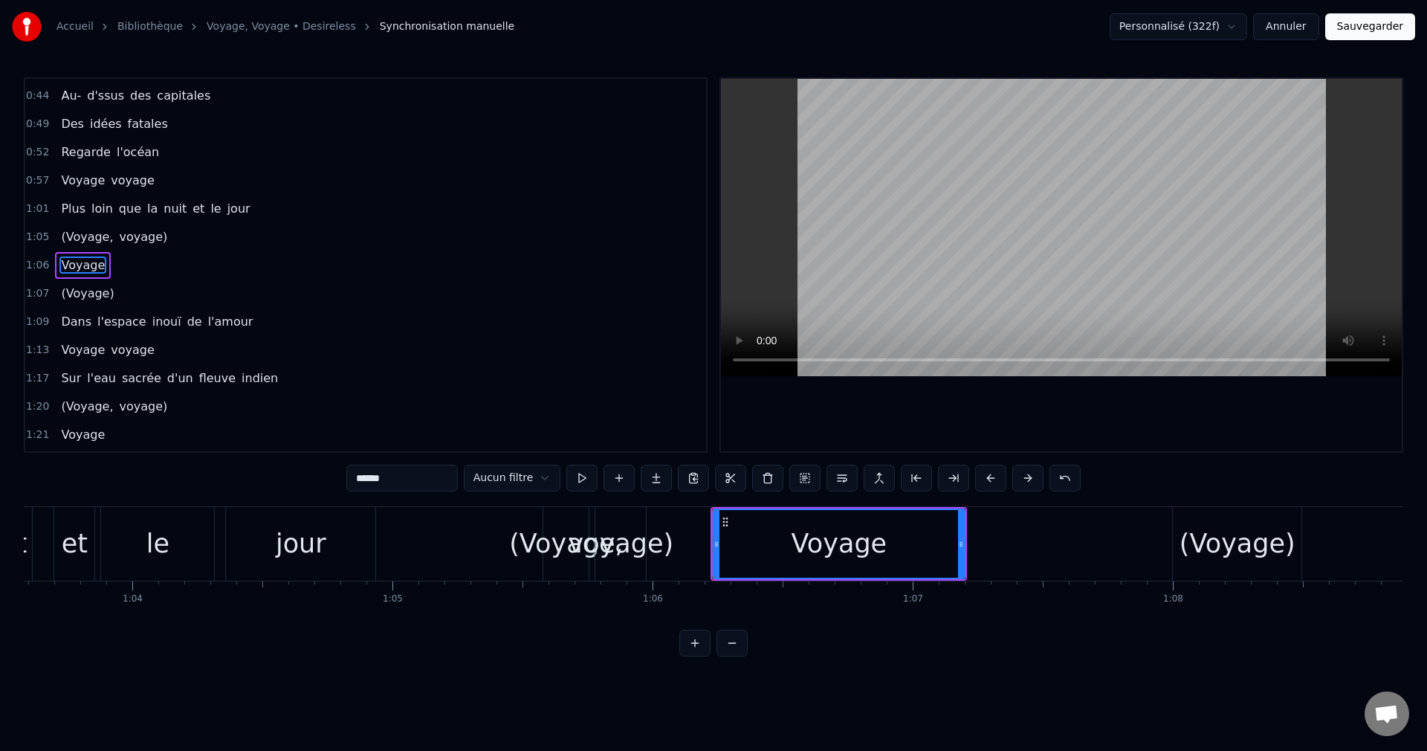
click at [613, 540] on div "voyage)" at bounding box center [622, 543] width 106 height 39
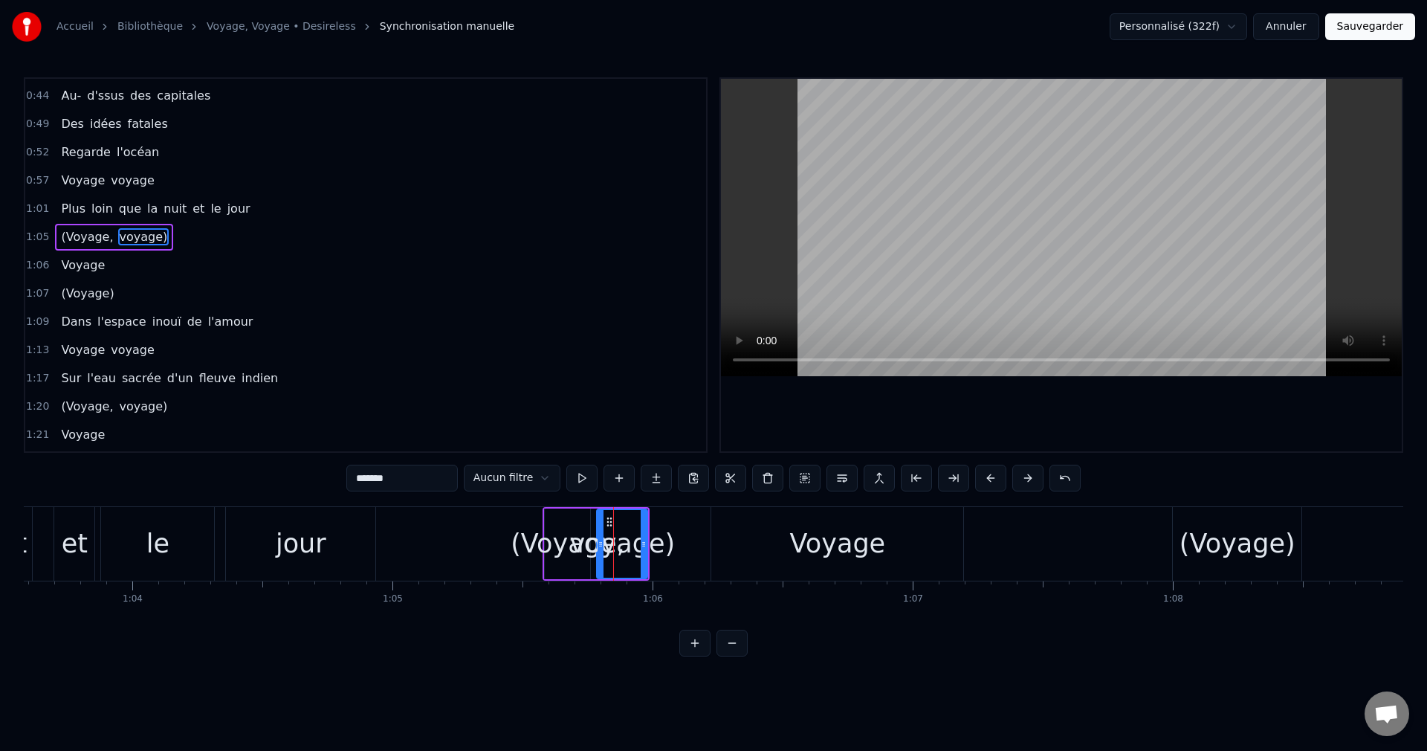
scroll to position [195, 0]
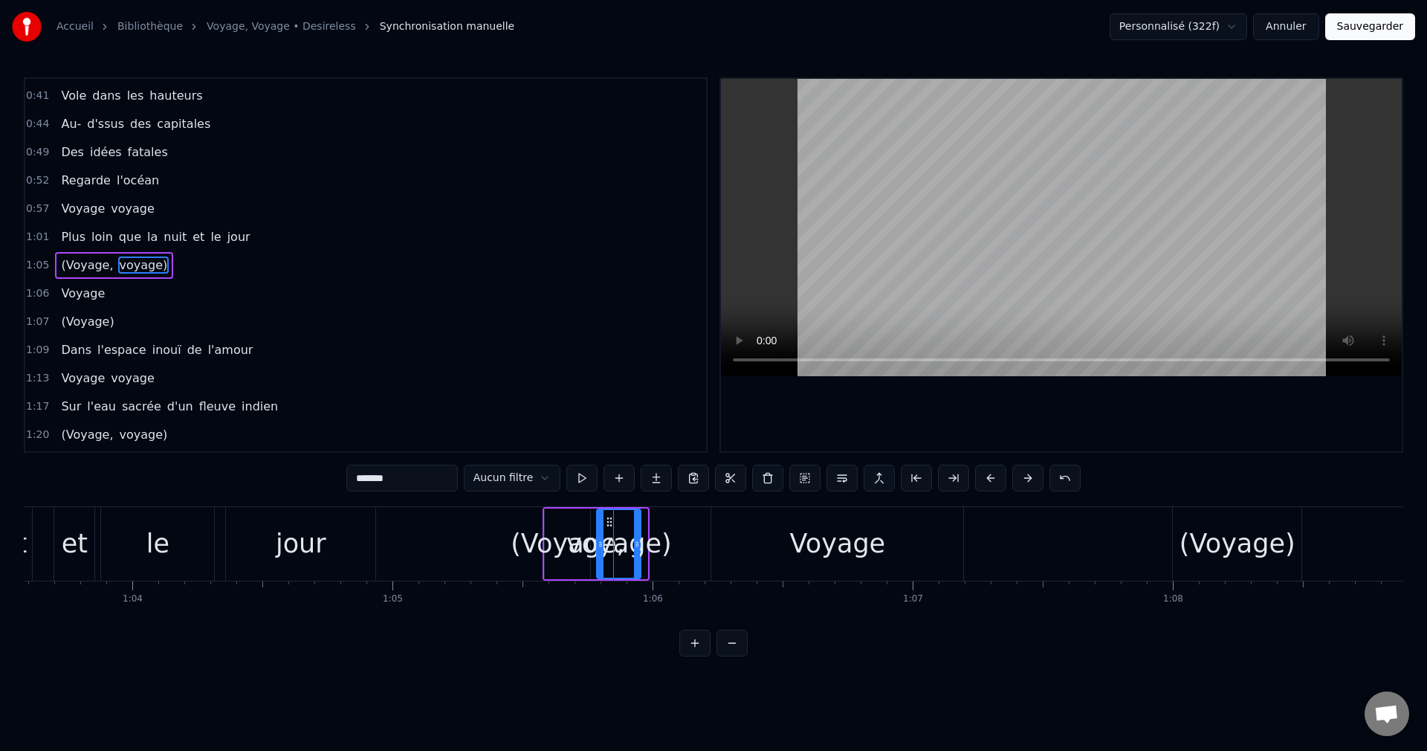
click at [636, 546] on icon at bounding box center [637, 544] width 6 height 12
click at [802, 543] on div "Voyage" at bounding box center [838, 543] width 96 height 39
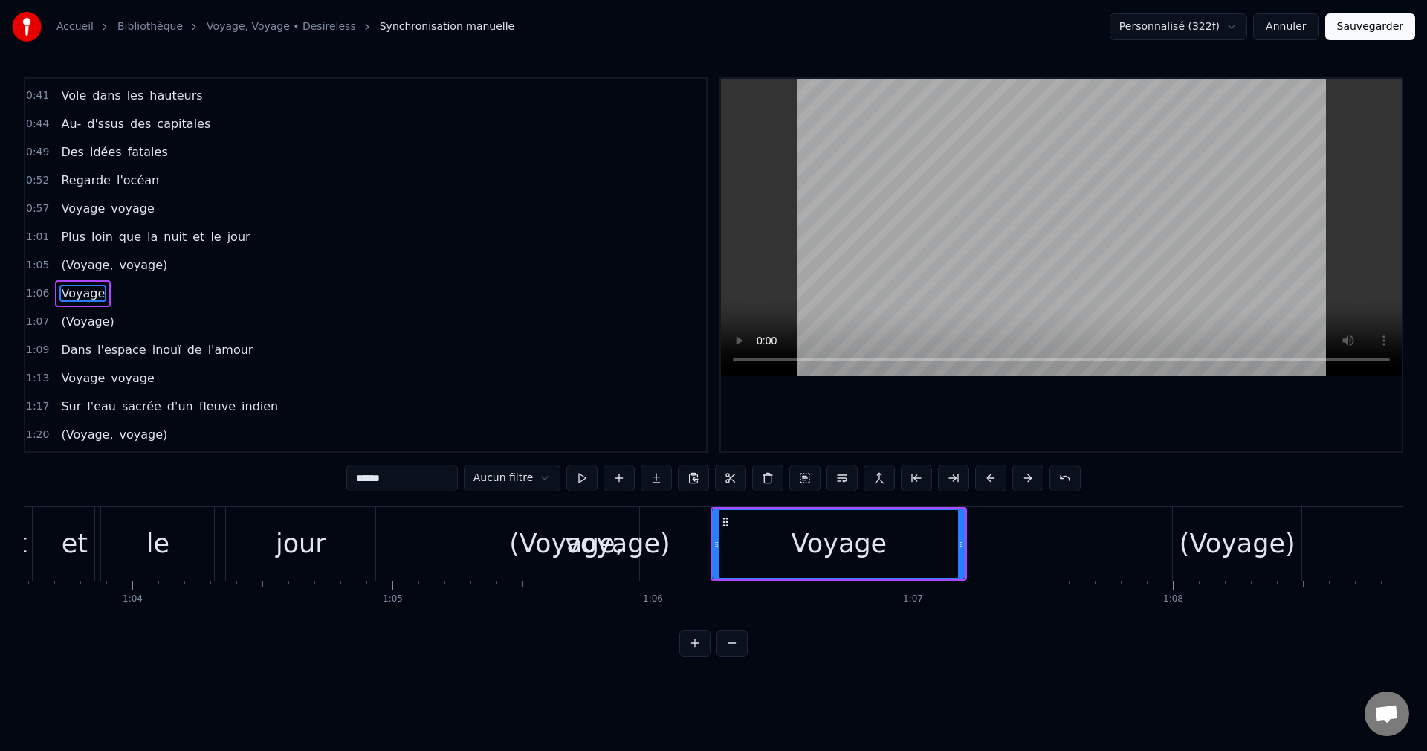
scroll to position [223, 0]
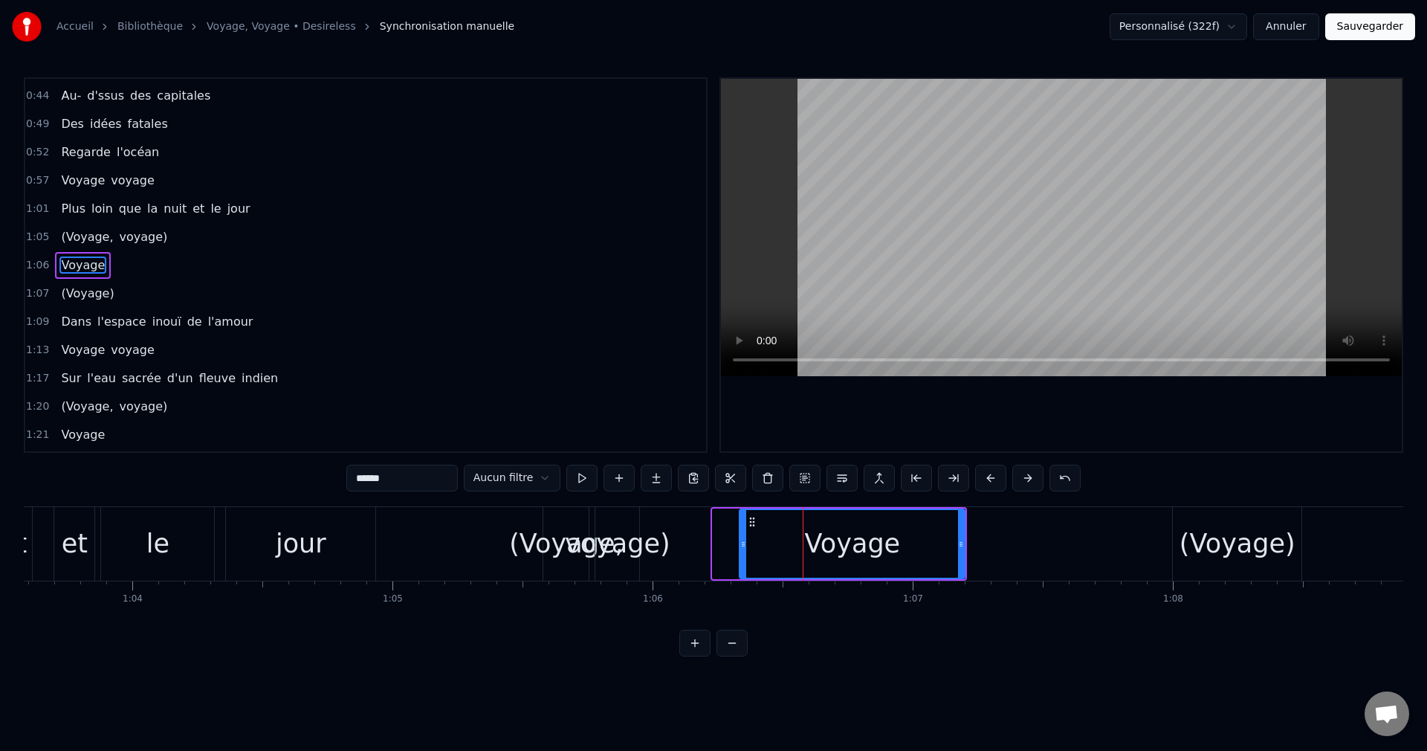
drag, startPoint x: 714, startPoint y: 543, endPoint x: 741, endPoint y: 549, distance: 27.4
click at [741, 549] on icon at bounding box center [743, 544] width 6 height 12
click at [802, 546] on div "Voyage" at bounding box center [852, 544] width 224 height 68
click at [83, 535] on div "et" at bounding box center [75, 543] width 26 height 39
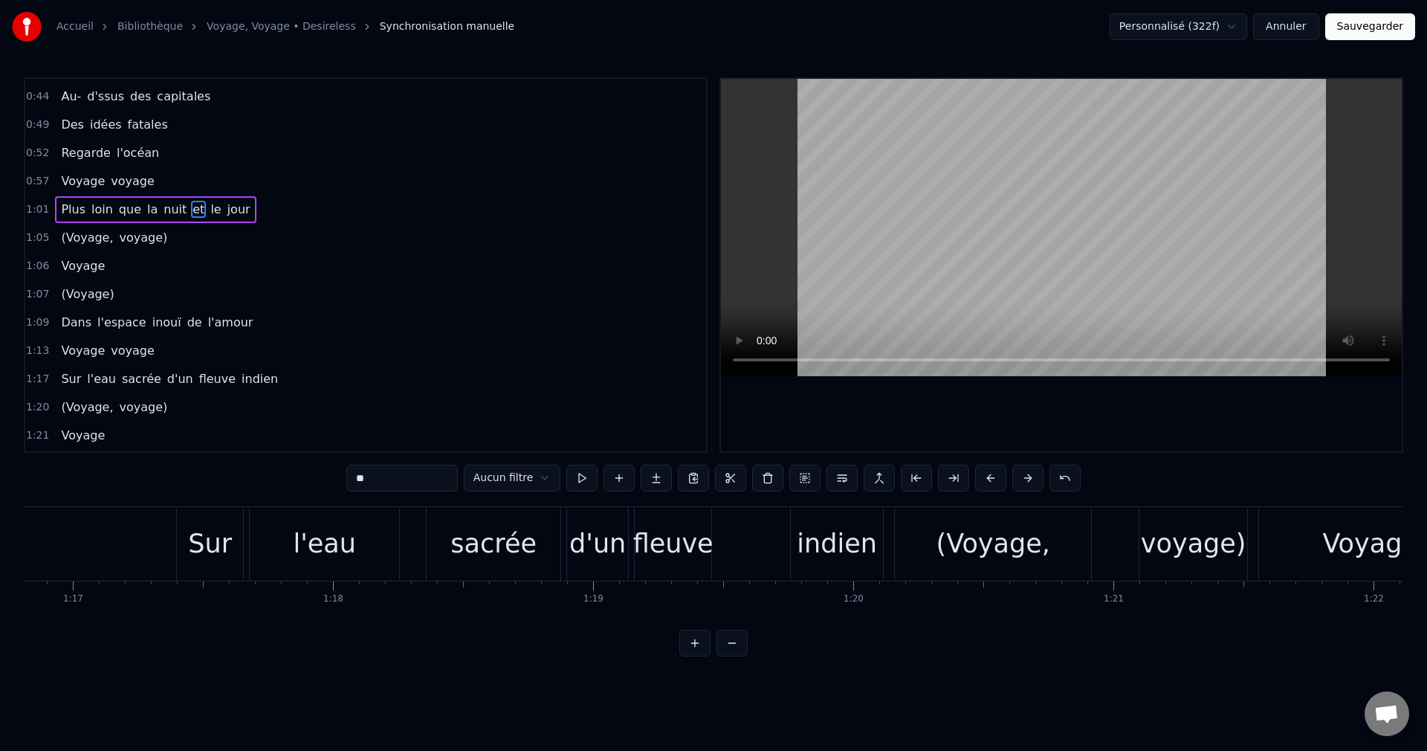
scroll to position [0, 20003]
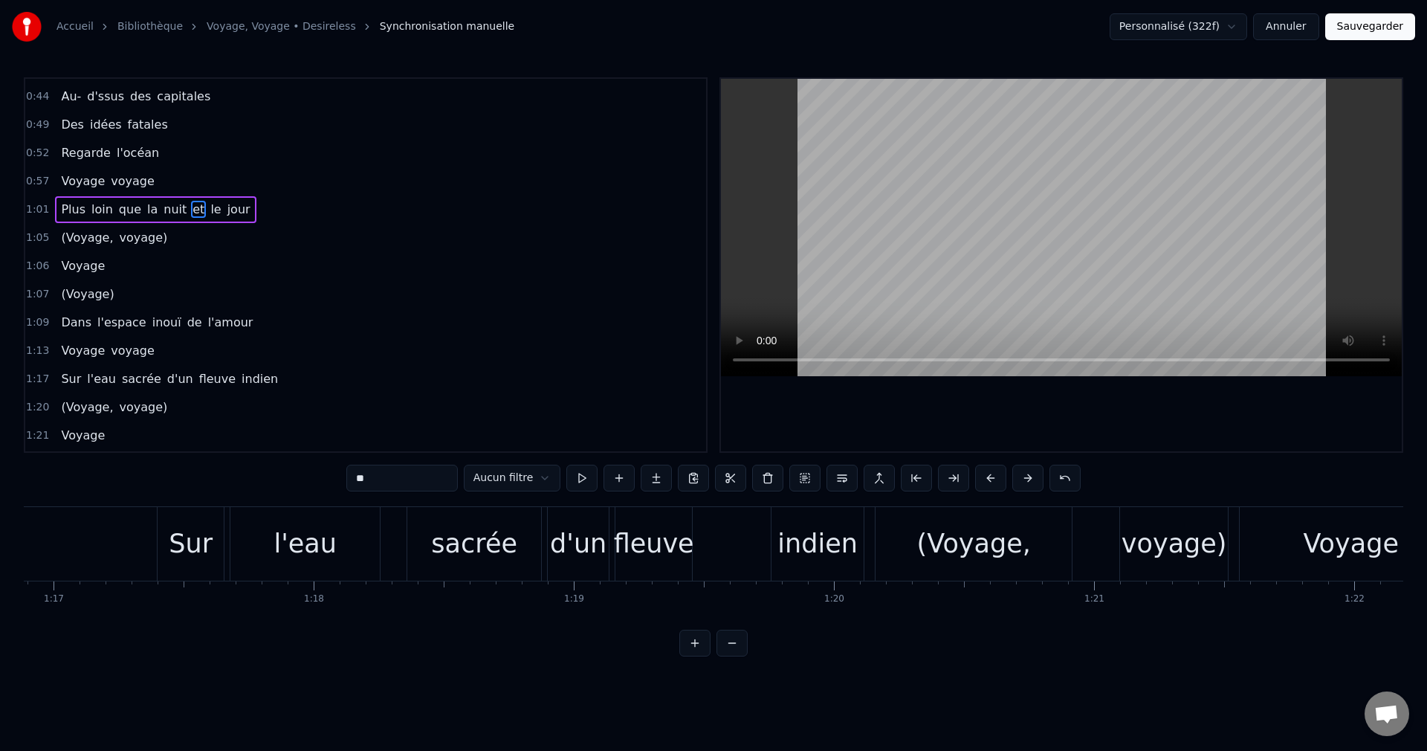
click at [668, 549] on div "fleuve" at bounding box center [654, 543] width 80 height 39
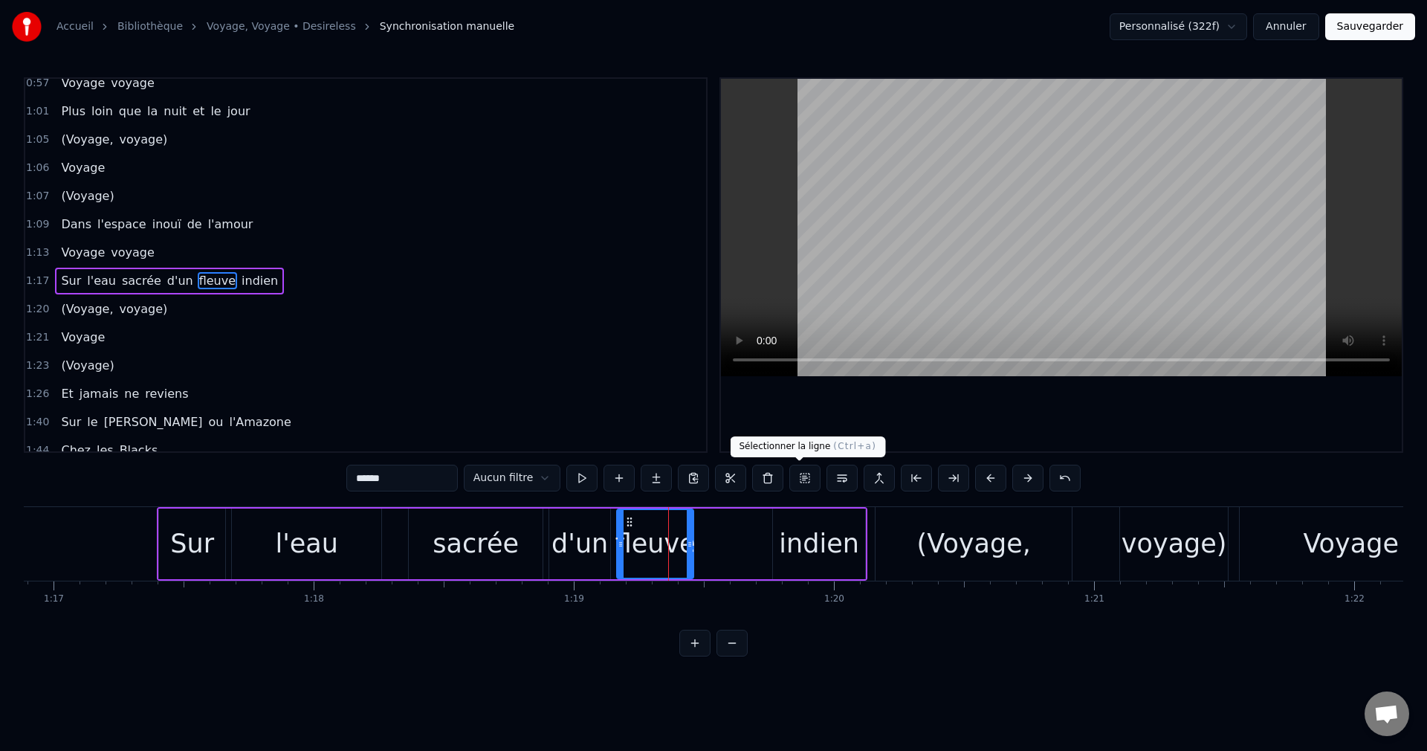
scroll to position [336, 0]
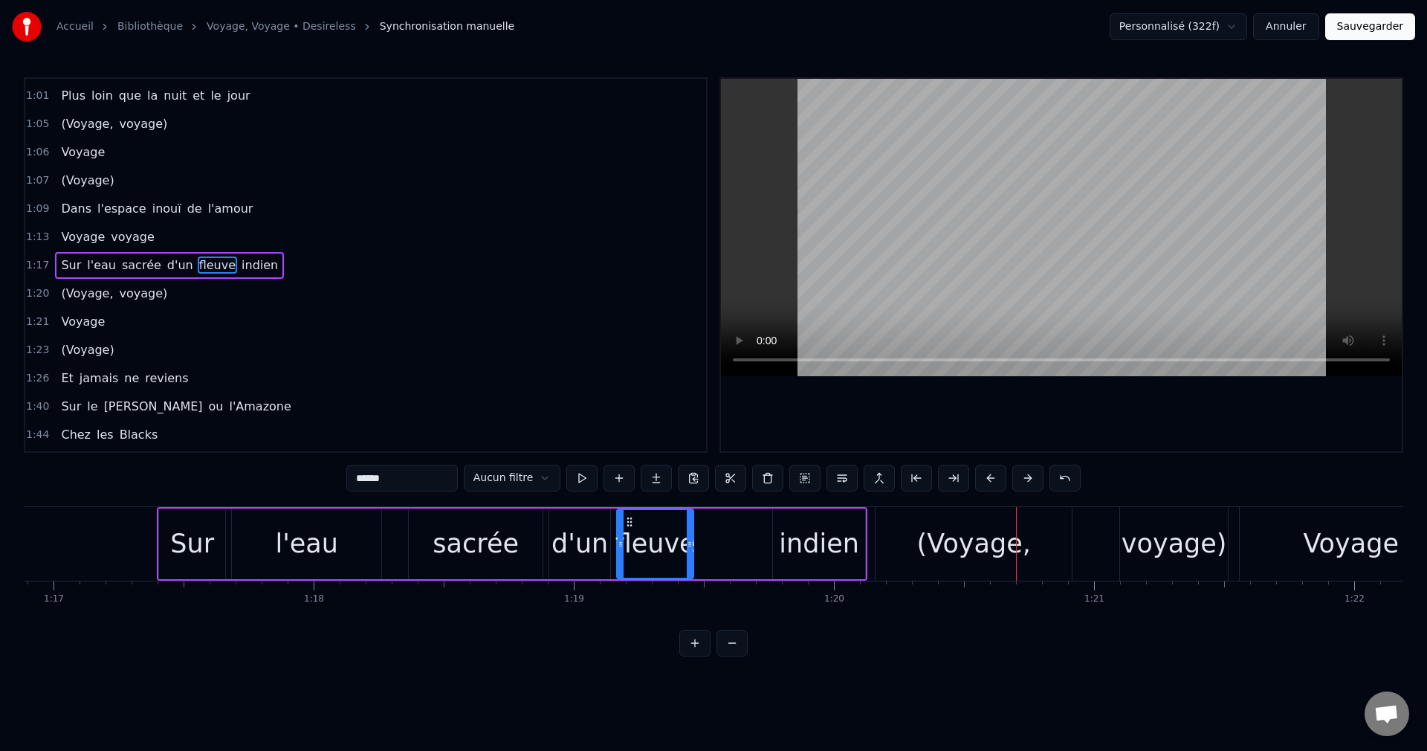
click at [1158, 546] on div "voyage)" at bounding box center [1175, 543] width 106 height 39
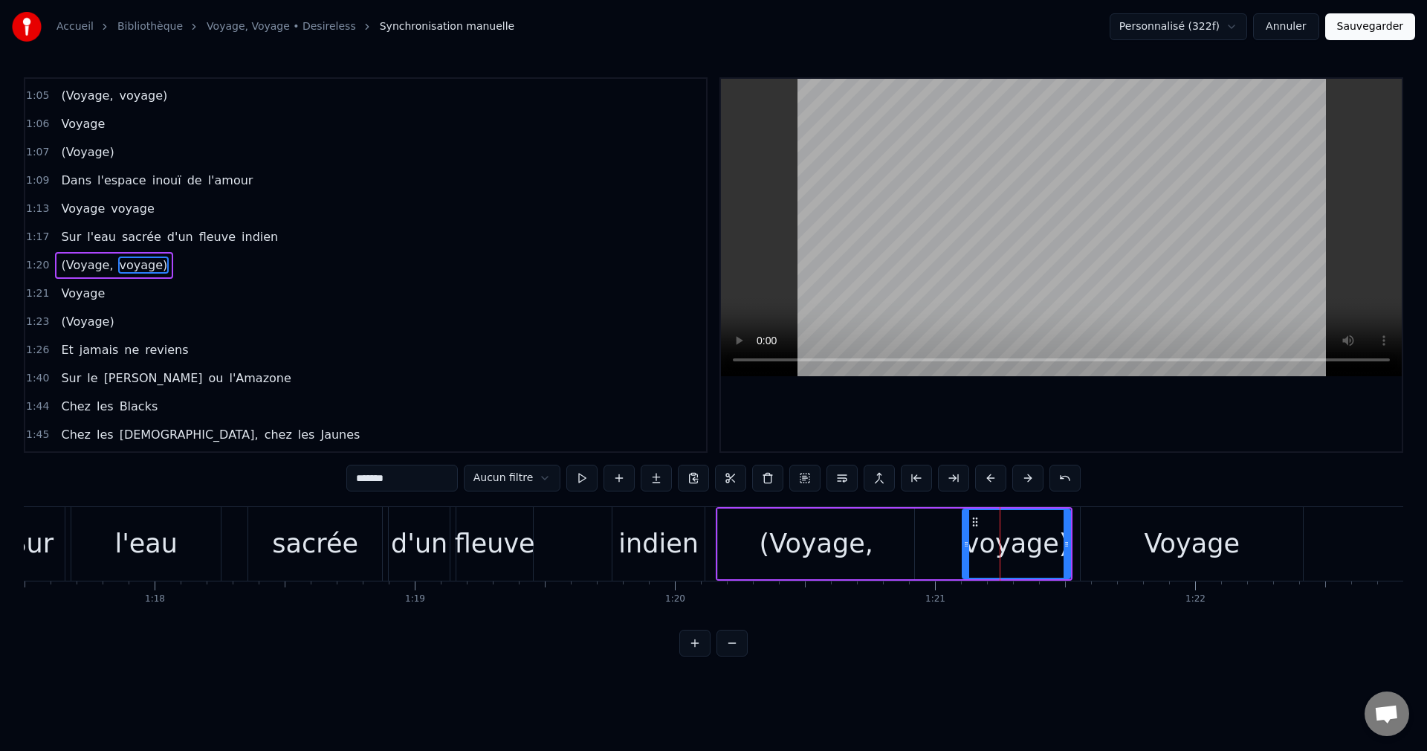
scroll to position [0, 20300]
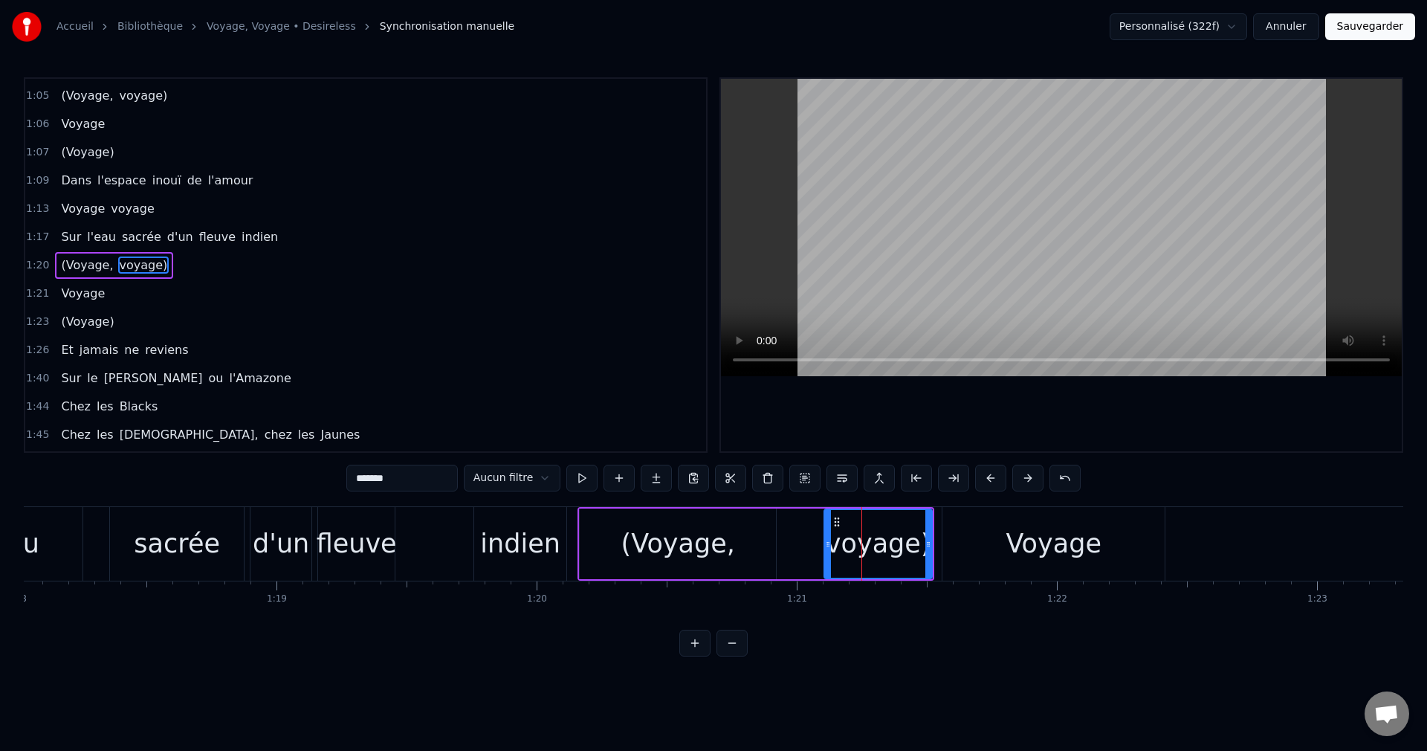
click at [977, 539] on div "Voyage" at bounding box center [1054, 544] width 222 height 74
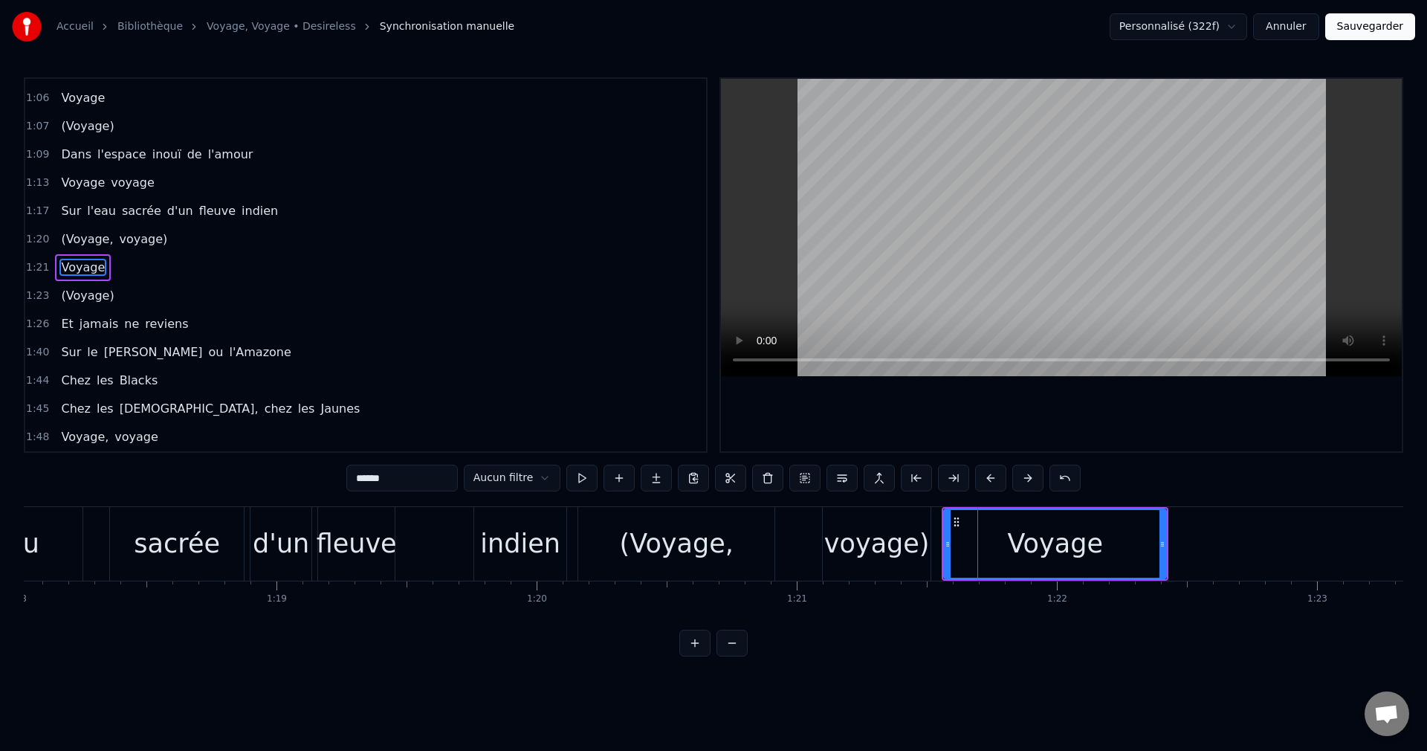
scroll to position [392, 0]
drag, startPoint x: 948, startPoint y: 540, endPoint x: 966, endPoint y: 541, distance: 17.9
click at [966, 541] on icon at bounding box center [966, 544] width 6 height 12
click at [906, 548] on div "voyage)" at bounding box center [877, 543] width 106 height 39
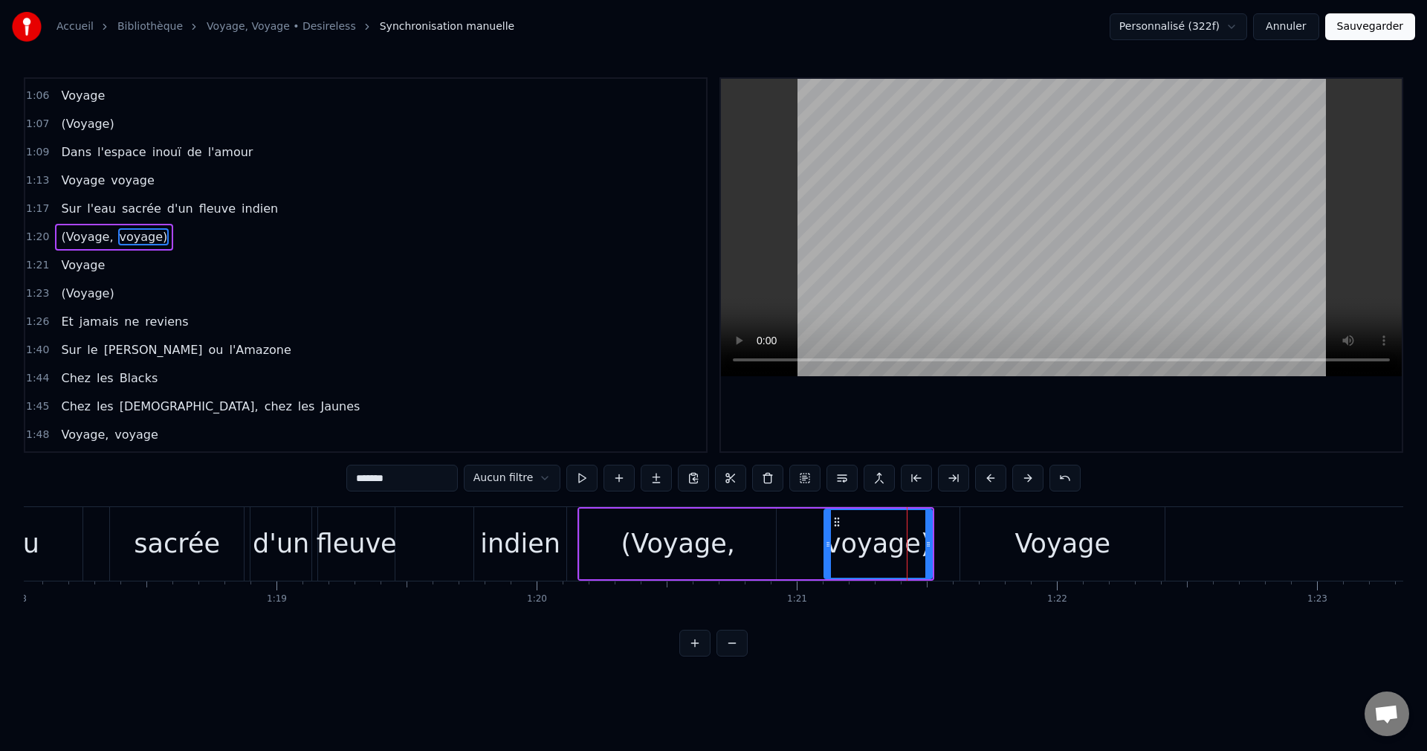
scroll to position [364, 0]
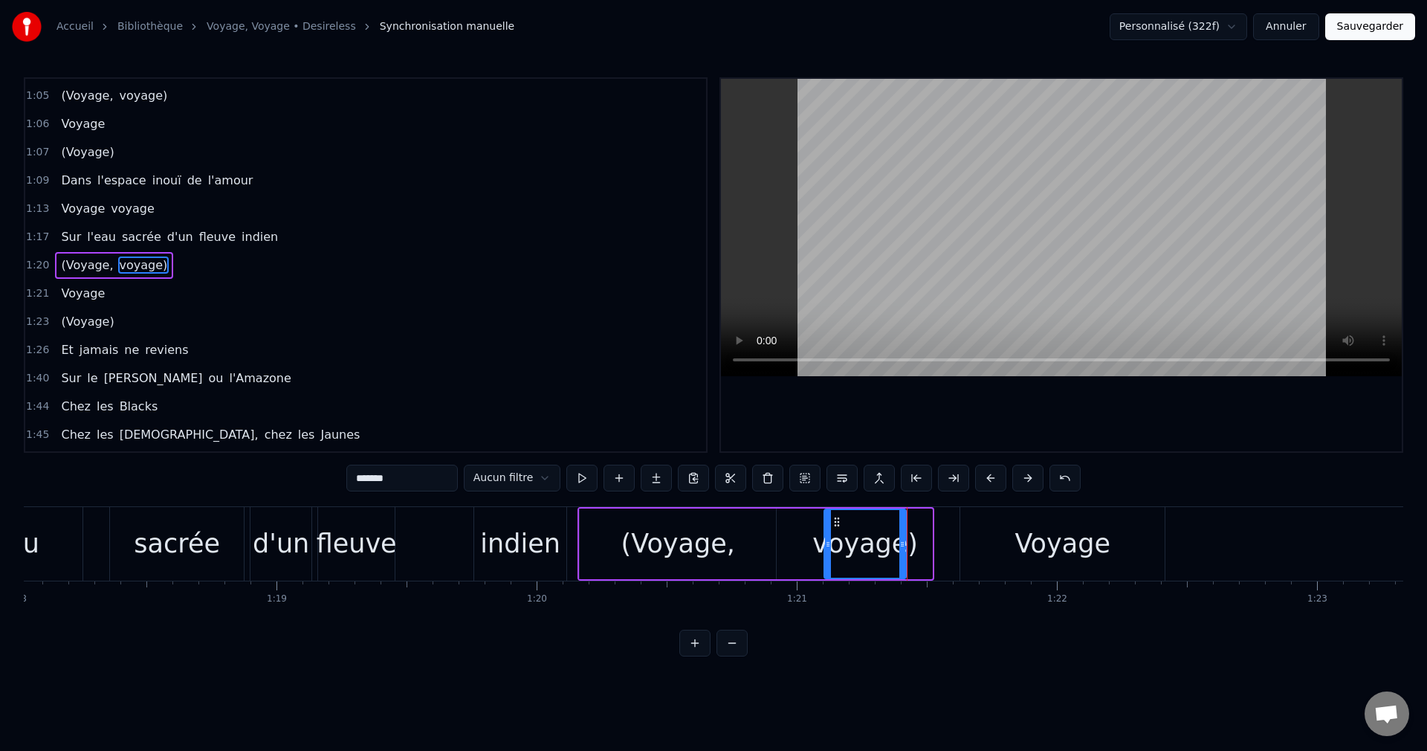
drag, startPoint x: 927, startPoint y: 544, endPoint x: 901, endPoint y: 551, distance: 26.9
click at [901, 551] on div at bounding box center [902, 544] width 6 height 68
click at [997, 547] on div "Voyage" at bounding box center [1062, 544] width 204 height 74
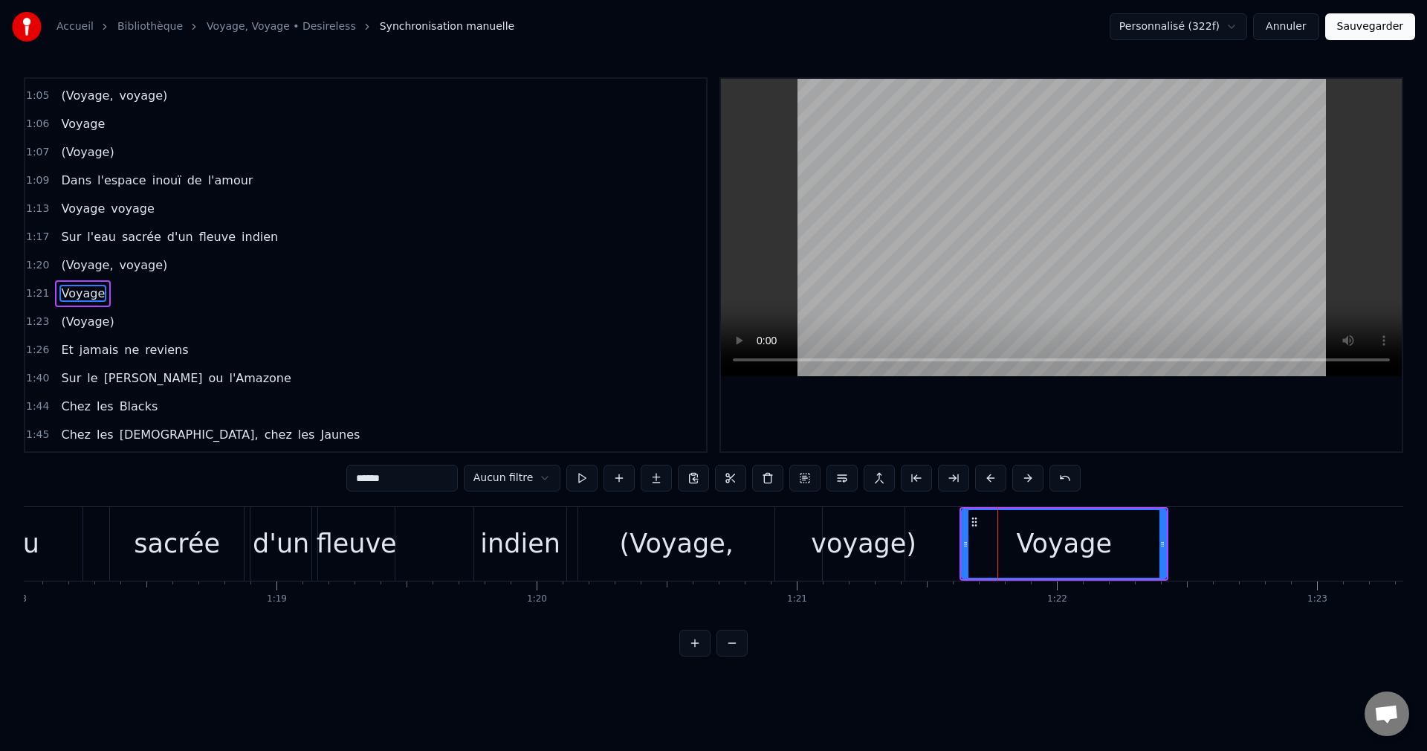
scroll to position [392, 0]
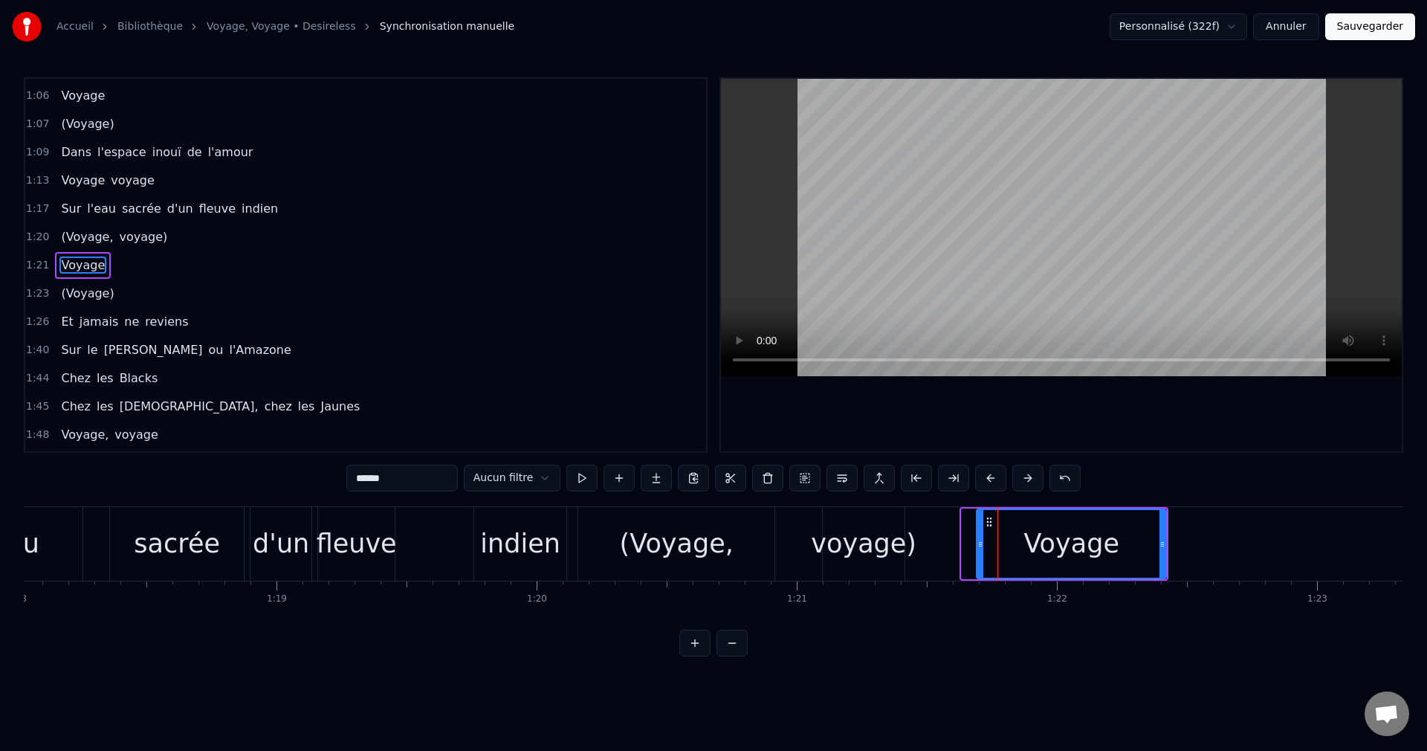
drag, startPoint x: 963, startPoint y: 545, endPoint x: 977, endPoint y: 545, distance: 14.9
click at [977, 545] on icon at bounding box center [980, 544] width 6 height 12
click at [1030, 542] on div "Voyage" at bounding box center [1072, 543] width 96 height 39
drag, startPoint x: 981, startPoint y: 543, endPoint x: 1005, endPoint y: 546, distance: 24.0
click at [1005, 546] on icon at bounding box center [1004, 544] width 6 height 12
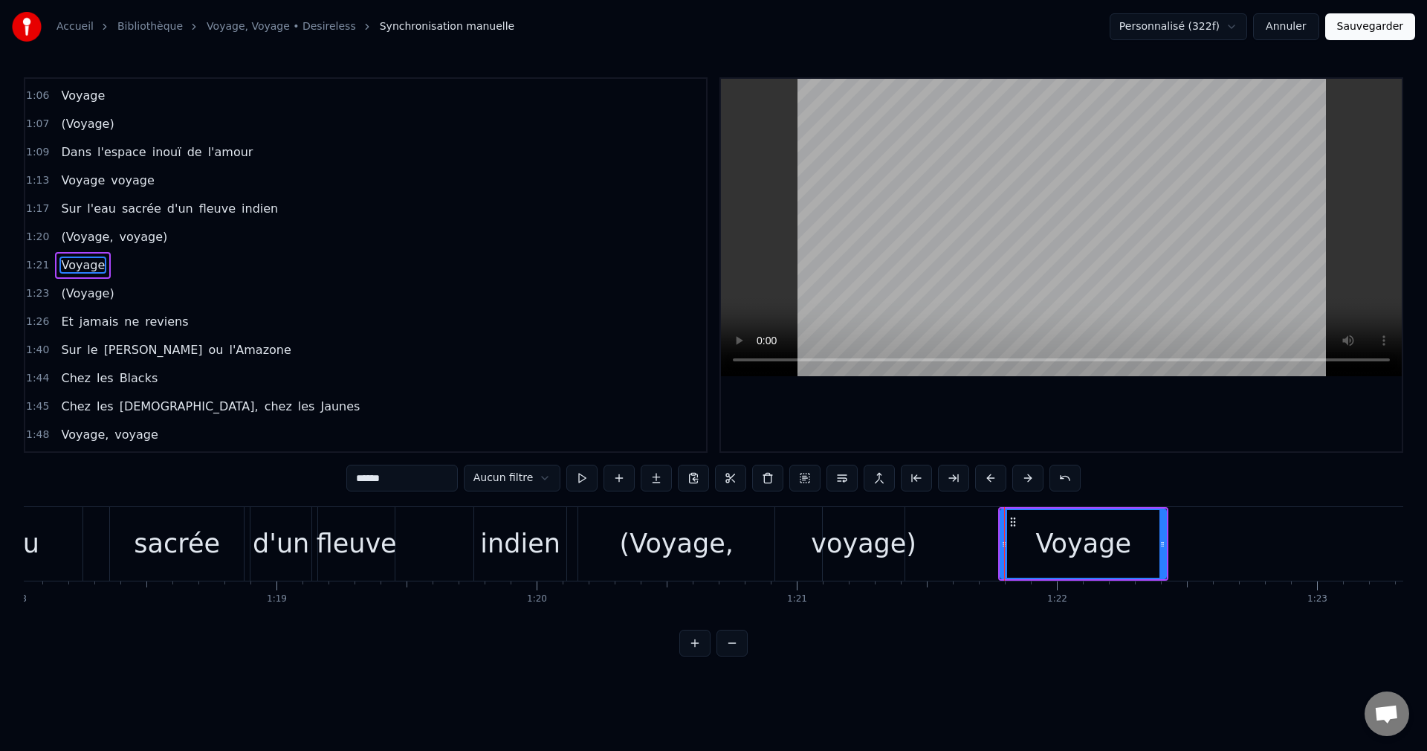
click at [1050, 547] on div "Voyage" at bounding box center [1083, 543] width 96 height 39
drag, startPoint x: 1003, startPoint y: 545, endPoint x: 1030, endPoint y: 546, distance: 26.8
click at [1030, 546] on icon at bounding box center [1031, 544] width 6 height 12
click at [1073, 543] on div "Voyage" at bounding box center [1097, 543] width 96 height 39
click at [873, 545] on div "voyage)" at bounding box center [864, 543] width 106 height 39
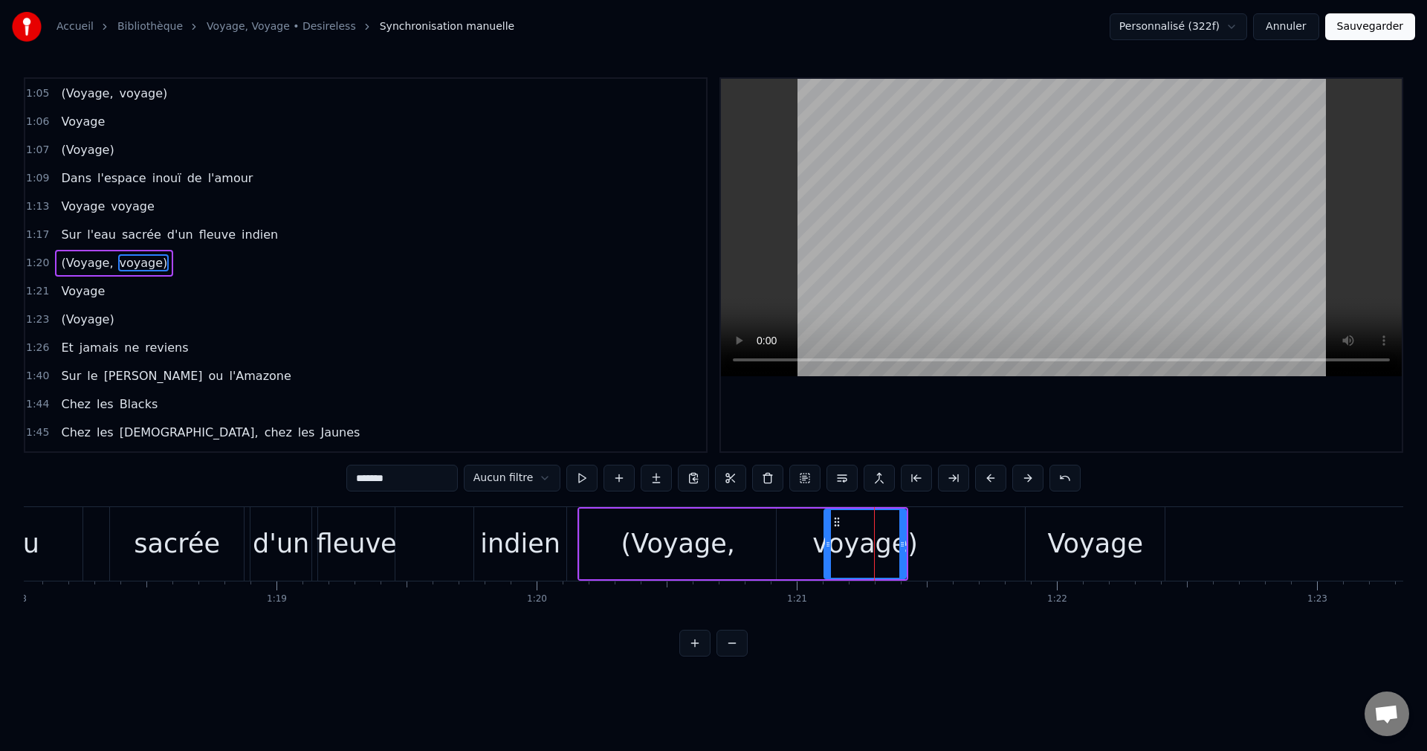
scroll to position [364, 0]
drag, startPoint x: 903, startPoint y: 546, endPoint x: 879, endPoint y: 551, distance: 24.2
click at [879, 551] on div at bounding box center [882, 544] width 6 height 68
click at [1047, 543] on div "Voyage" at bounding box center [1095, 544] width 139 height 74
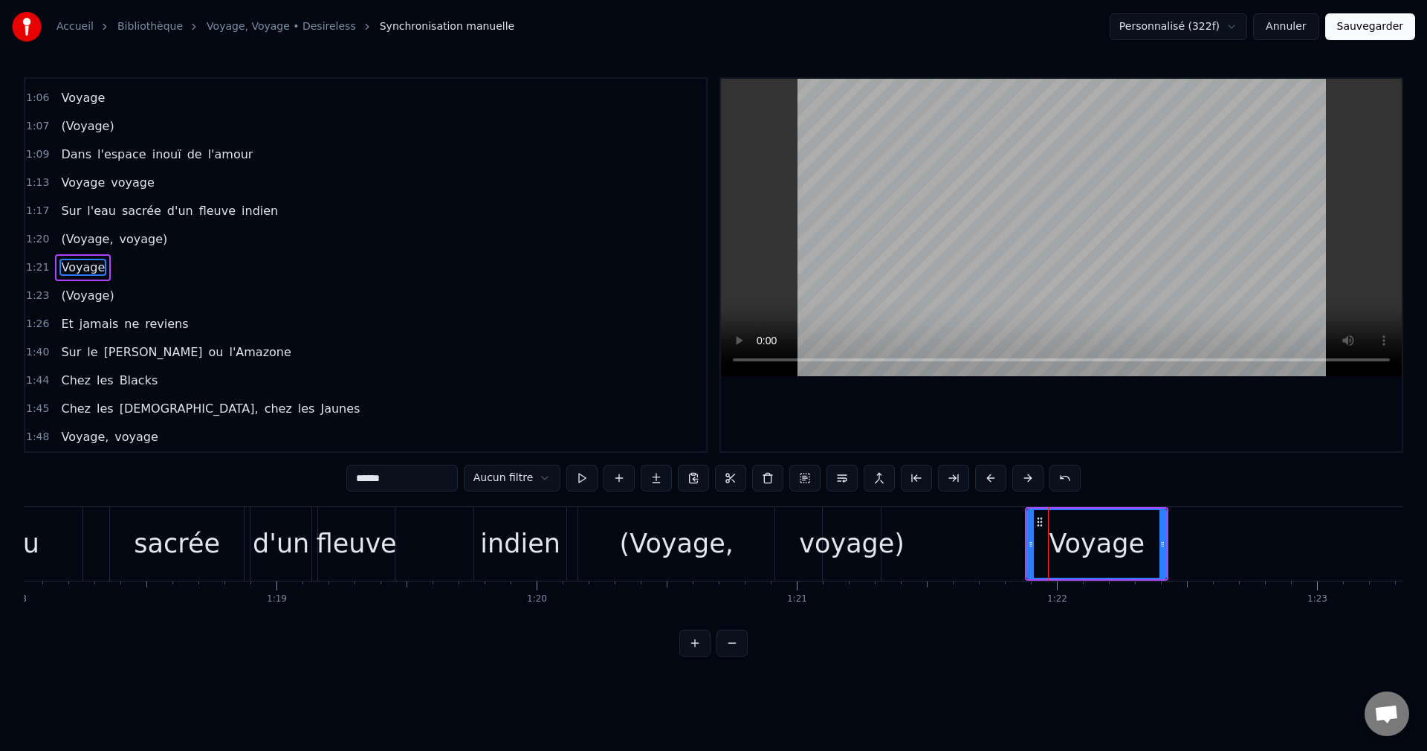
scroll to position [392, 0]
click at [307, 553] on div "d'un" at bounding box center [281, 544] width 61 height 74
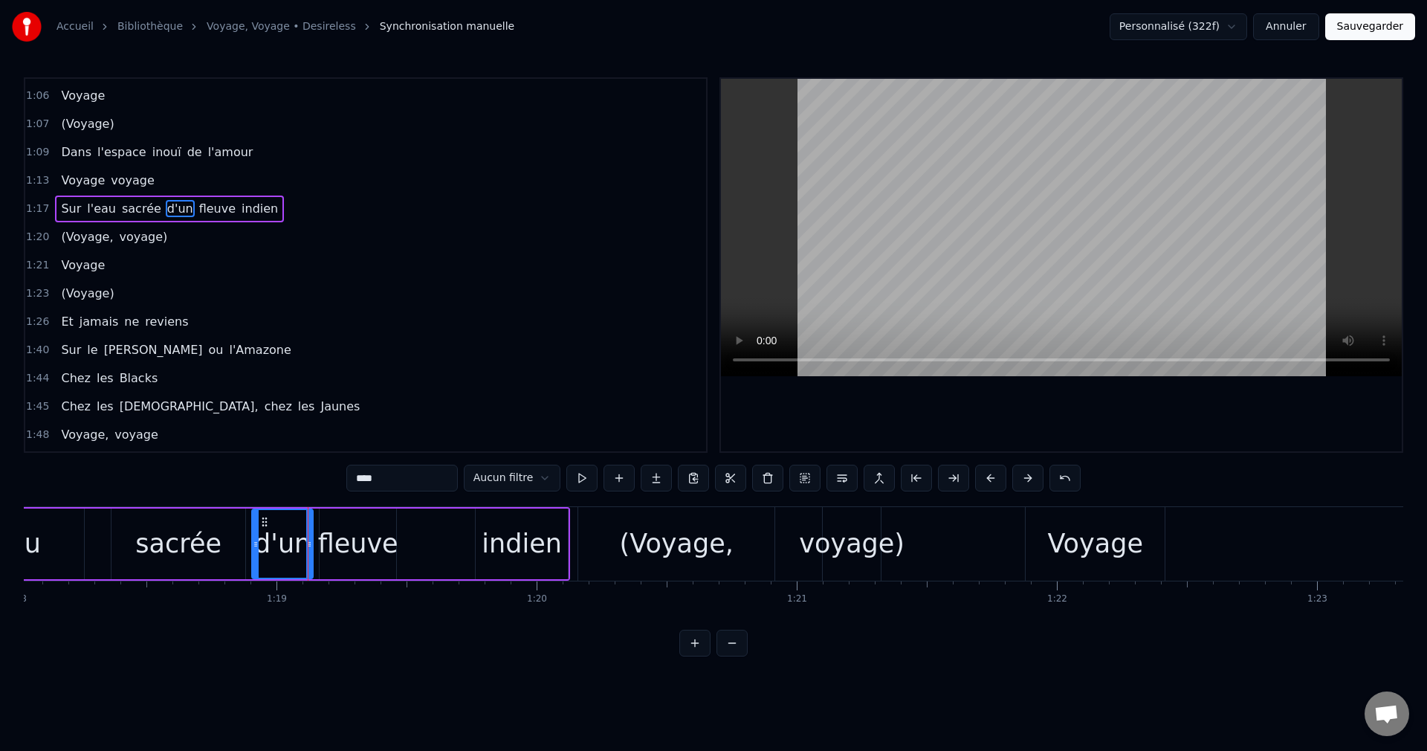
scroll to position [336, 0]
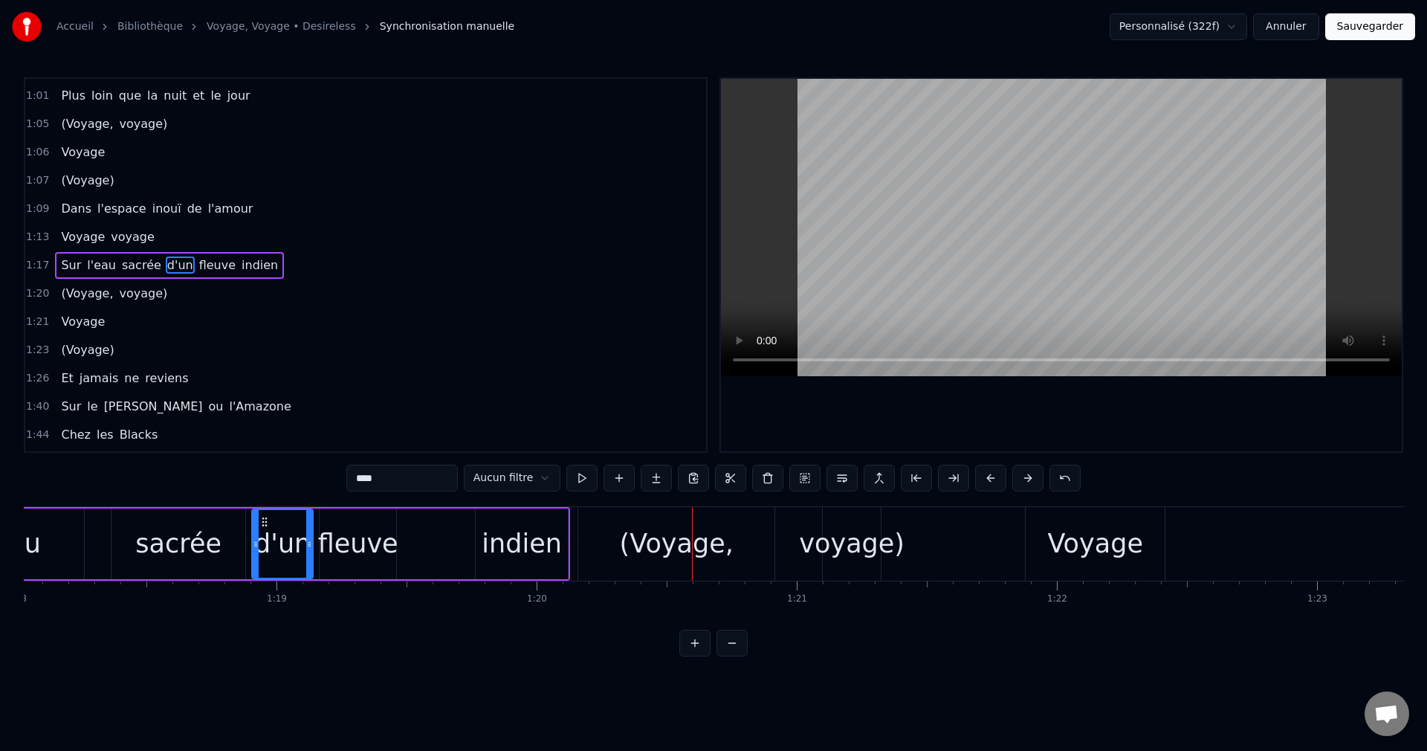
click at [531, 540] on div "indien" at bounding box center [522, 543] width 80 height 39
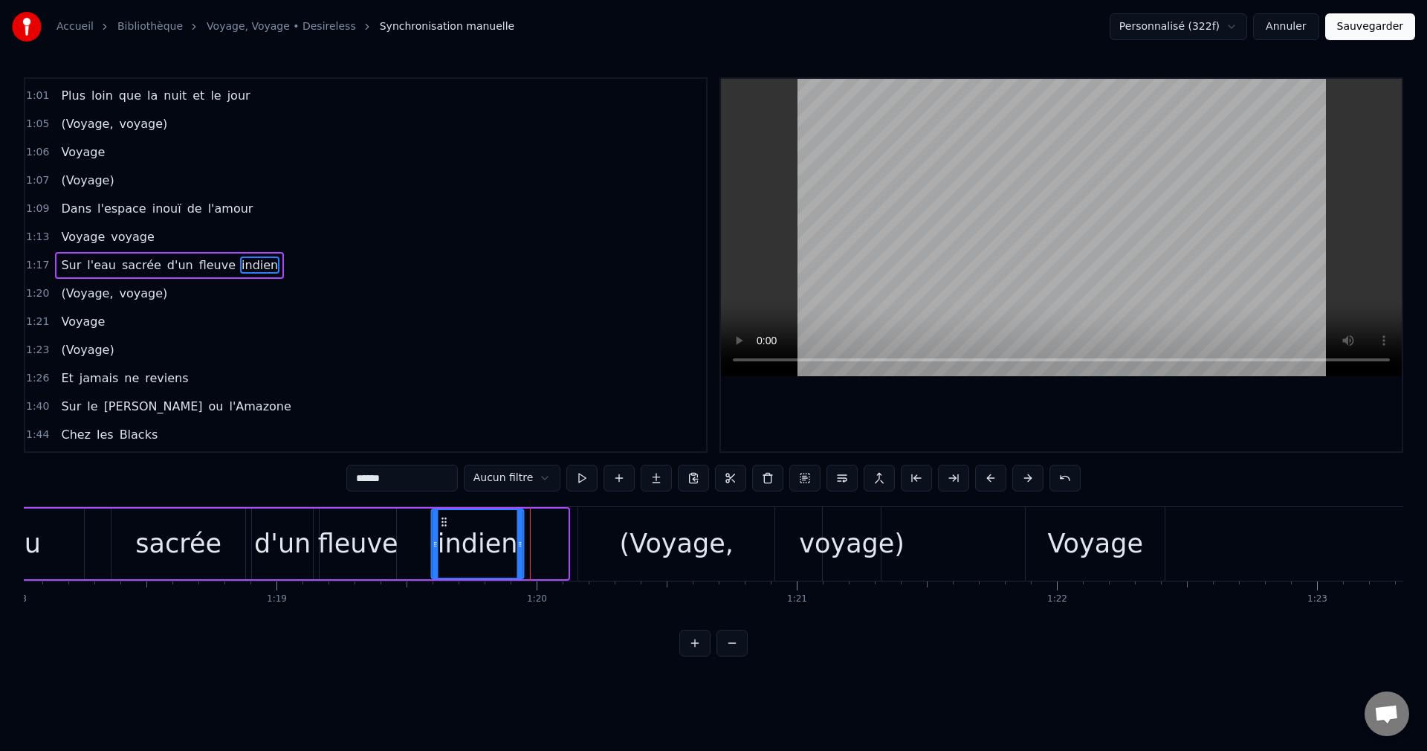
drag, startPoint x: 490, startPoint y: 517, endPoint x: 446, endPoint y: 524, distance: 44.4
click at [446, 524] on icon at bounding box center [445, 522] width 12 height 12
click at [298, 551] on div "d'un" at bounding box center [282, 543] width 56 height 39
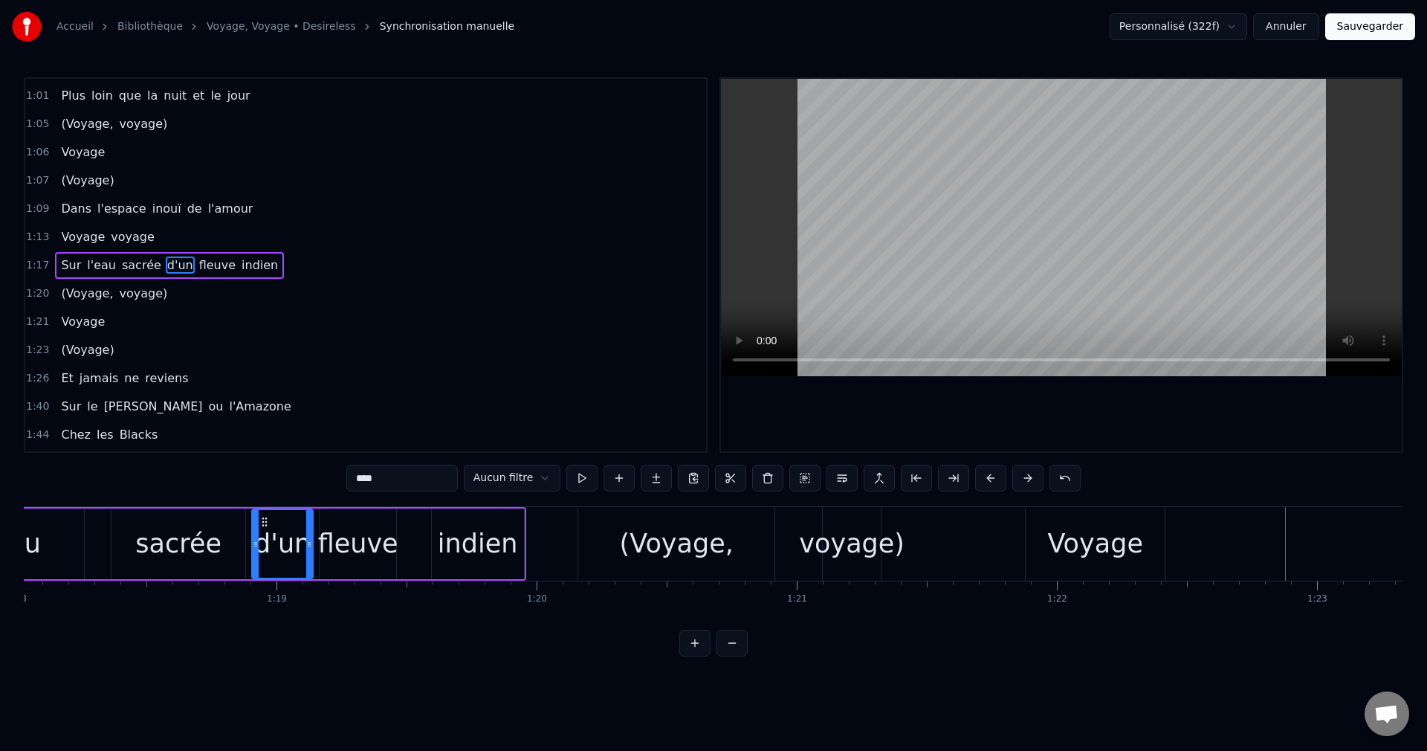
click at [859, 544] on div "voyage)" at bounding box center [852, 543] width 106 height 39
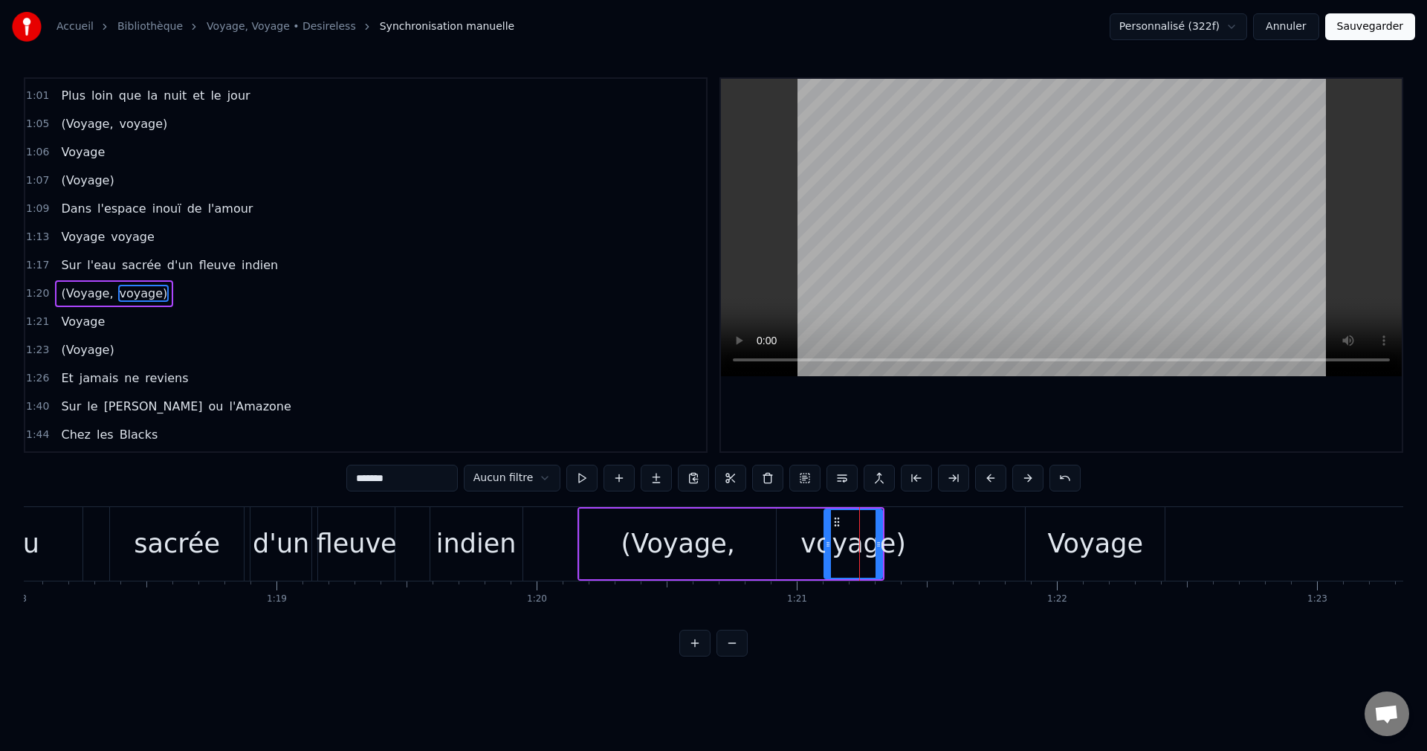
scroll to position [364, 0]
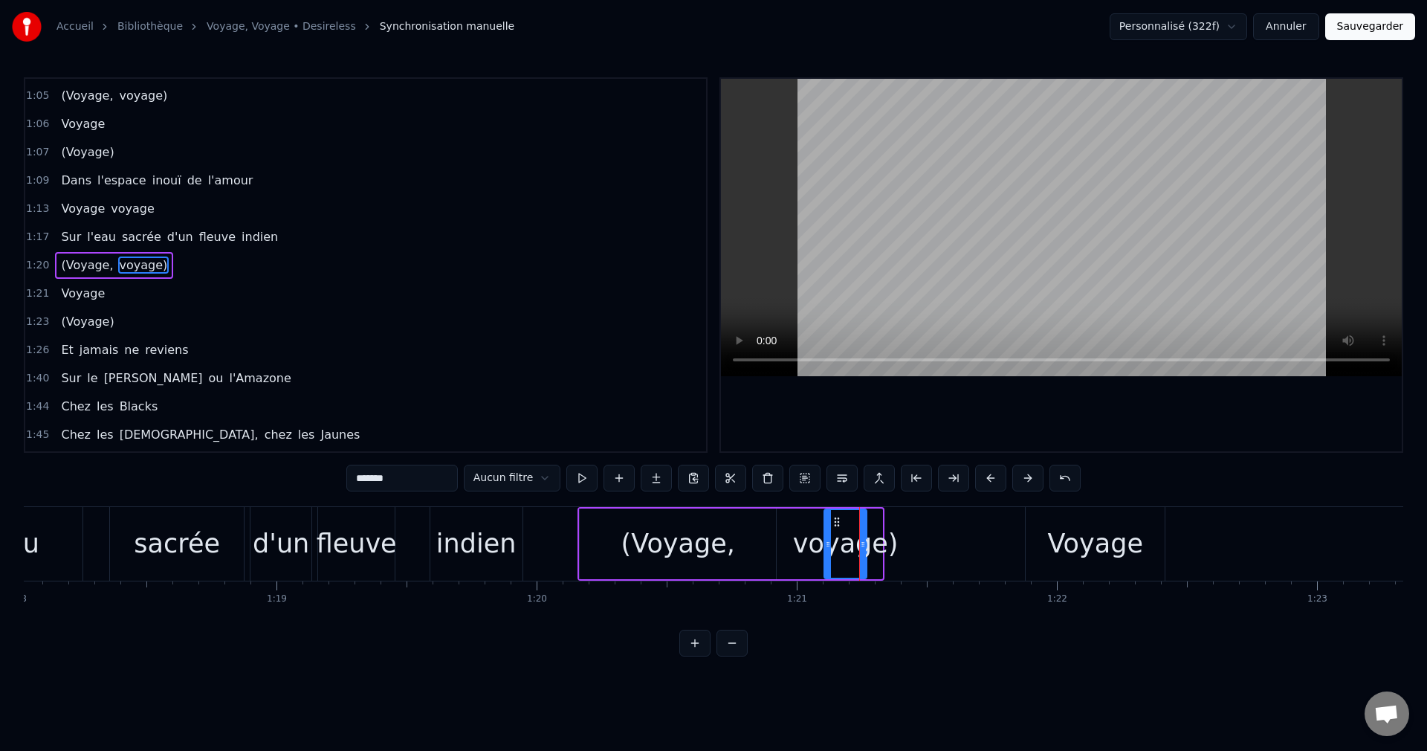
drag, startPoint x: 879, startPoint y: 546, endPoint x: 862, endPoint y: 552, distance: 18.4
click at [862, 552] on div at bounding box center [863, 544] width 6 height 68
click at [1062, 546] on div "Voyage" at bounding box center [1095, 543] width 96 height 39
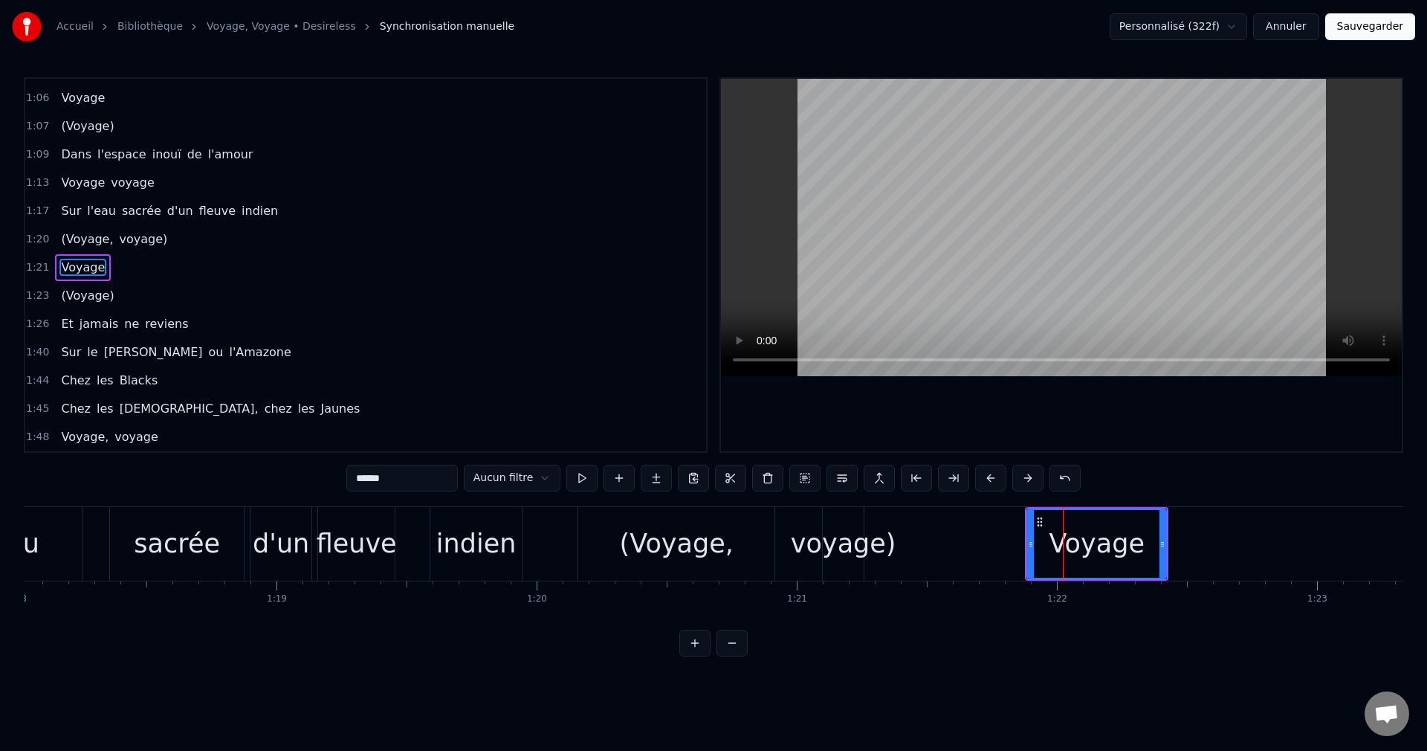
scroll to position [392, 0]
drag, startPoint x: 1029, startPoint y: 543, endPoint x: 1001, endPoint y: 549, distance: 28.1
click at [1001, 549] on div at bounding box center [1004, 544] width 6 height 68
click at [1045, 543] on div "Voyage" at bounding box center [1083, 543] width 96 height 39
drag, startPoint x: 1003, startPoint y: 542, endPoint x: 988, endPoint y: 546, distance: 16.0
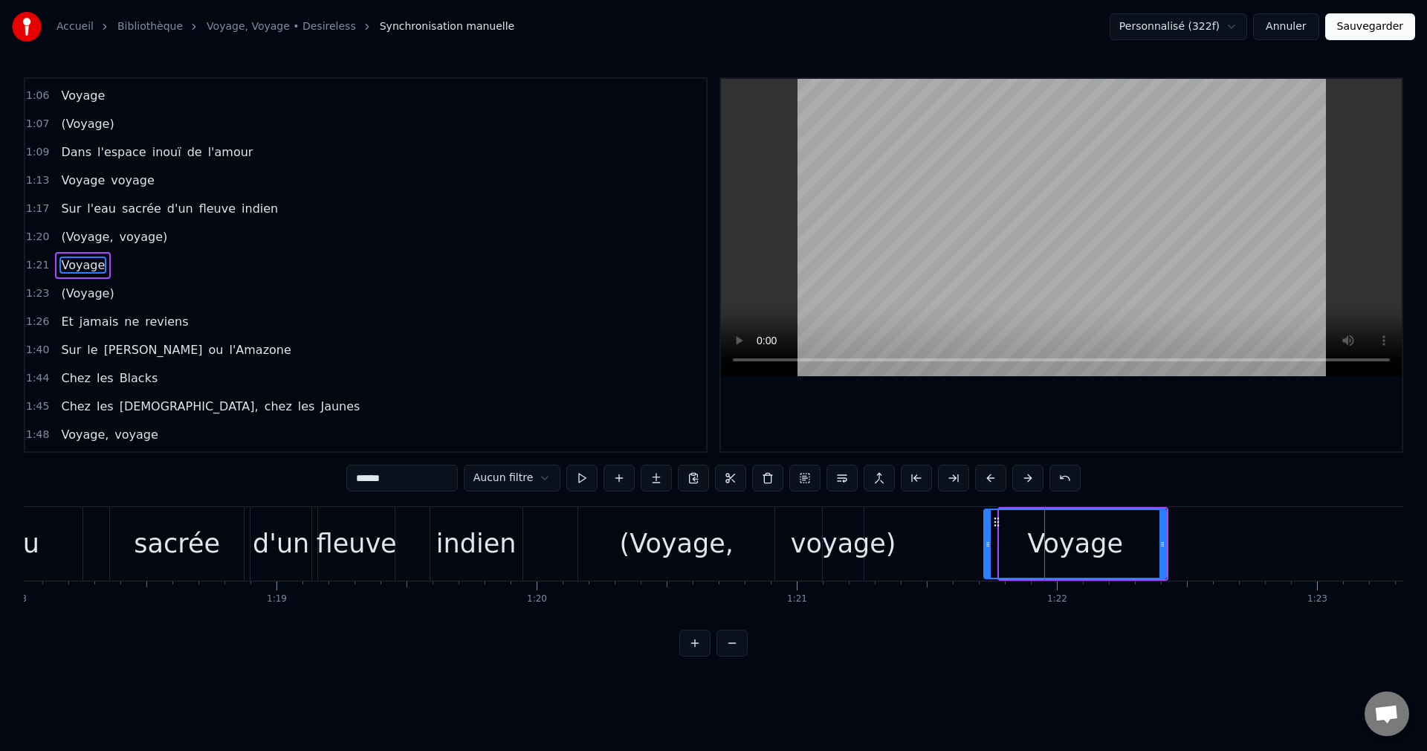
click at [988, 546] on icon at bounding box center [988, 544] width 6 height 12
click at [1030, 544] on div "Voyage" at bounding box center [1075, 544] width 181 height 68
click at [991, 543] on icon at bounding box center [993, 544] width 6 height 12
click at [1036, 538] on div "Voyage" at bounding box center [1078, 543] width 96 height 39
click at [1000, 546] on icon at bounding box center [1000, 544] width 6 height 12
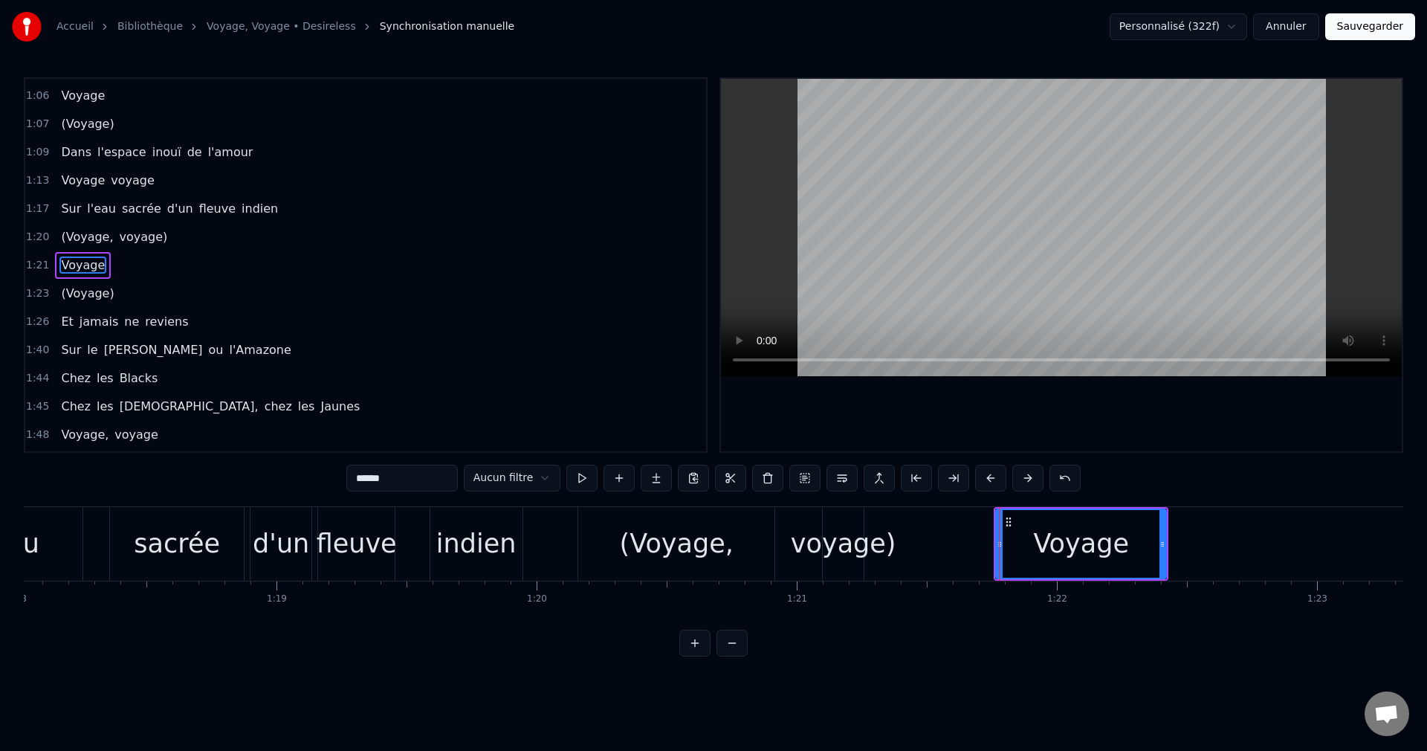
click at [1044, 540] on div "Voyage" at bounding box center [1081, 543] width 96 height 39
click at [689, 557] on div "(Voyage," at bounding box center [677, 543] width 114 height 39
type input "********"
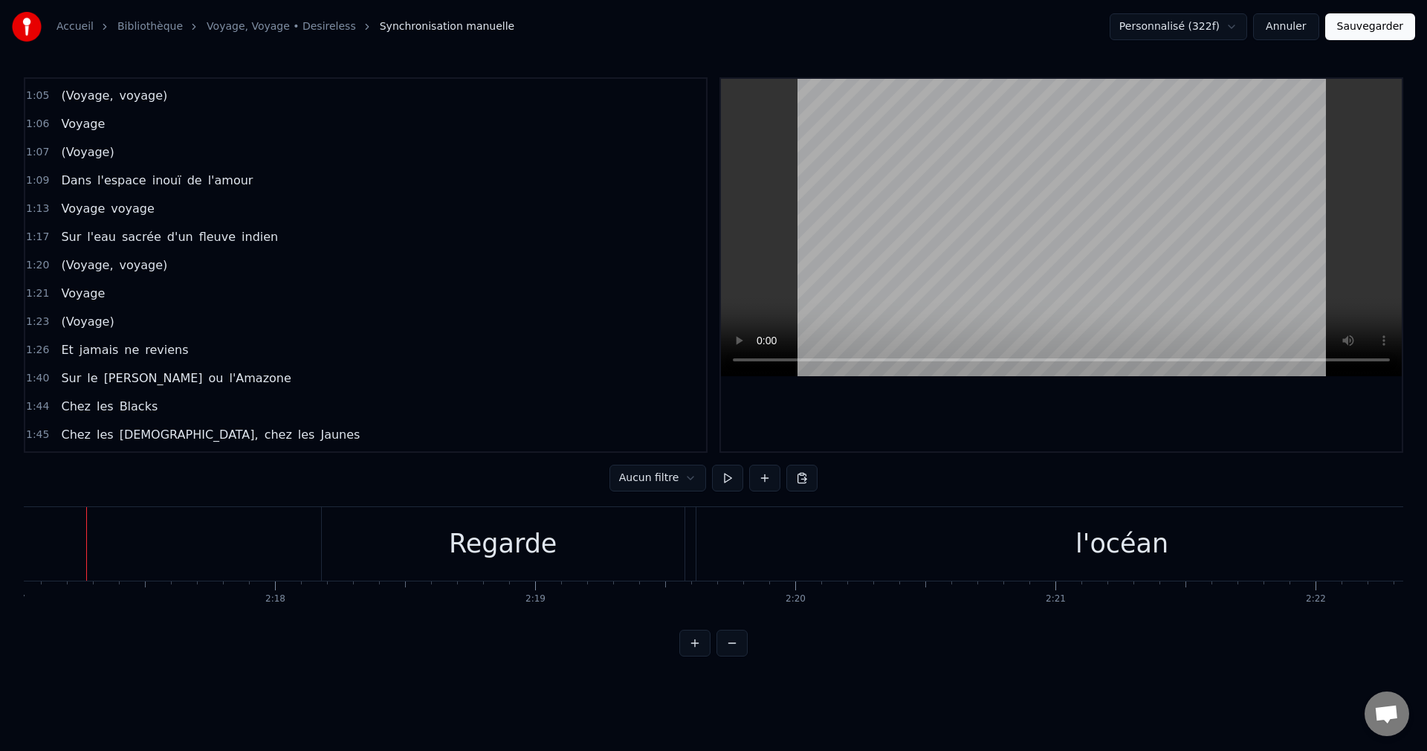
scroll to position [0, 35640]
click at [965, 554] on div "l'océan" at bounding box center [1134, 544] width 852 height 74
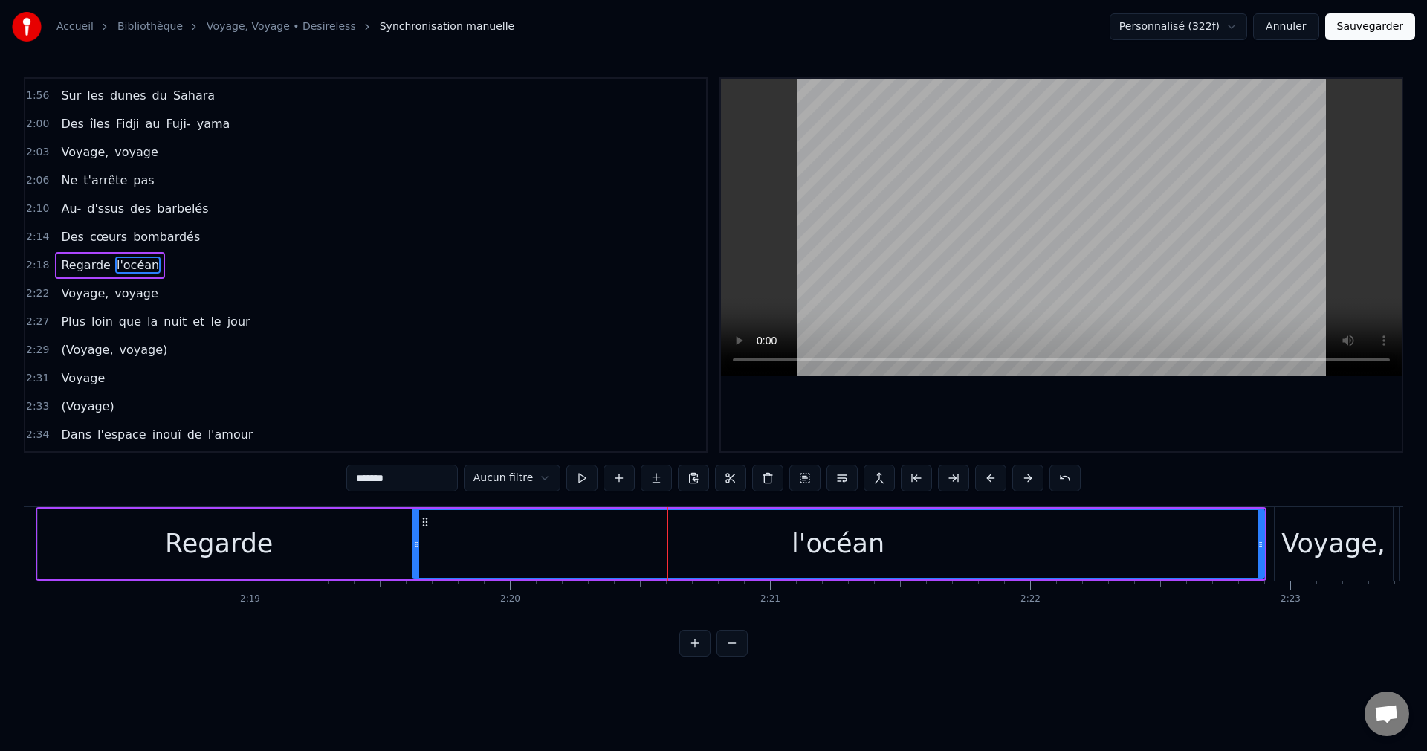
scroll to position [0, 35967]
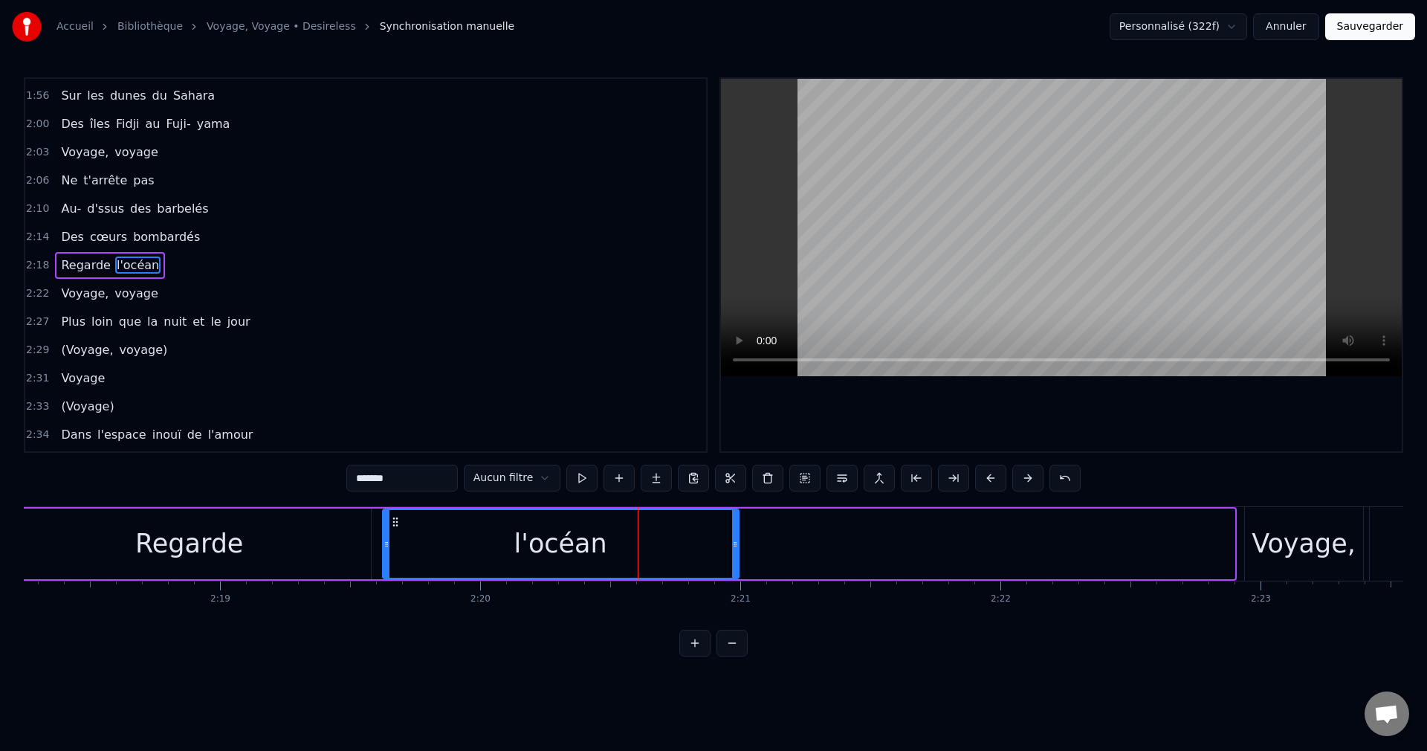
drag, startPoint x: 1233, startPoint y: 548, endPoint x: 737, endPoint y: 585, distance: 497.2
click at [737, 585] on div "Au- dessus des vieux volcans Glisse tes ailes sous le tapis du vent Voyage voya…" at bounding box center [714, 561] width 1380 height 111
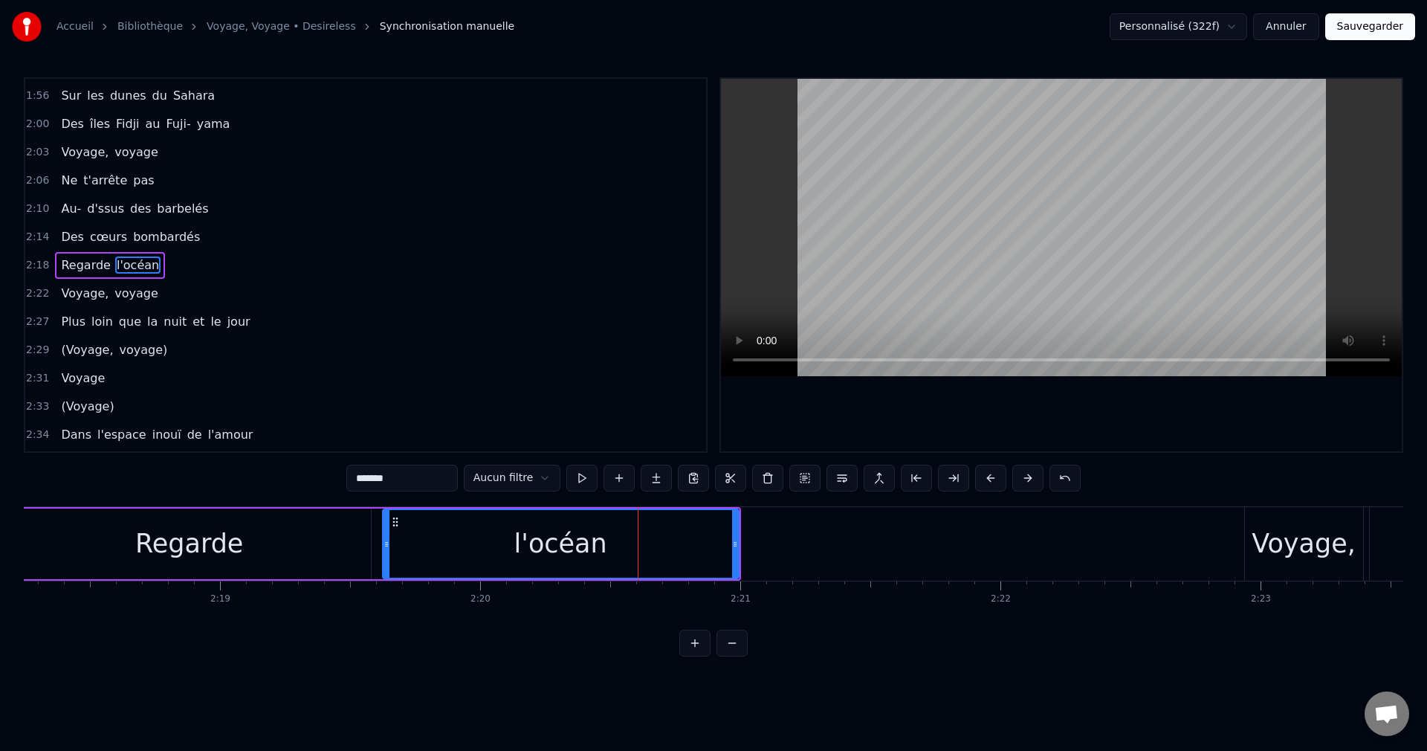
click at [257, 541] on div "Regarde" at bounding box center [189, 543] width 363 height 71
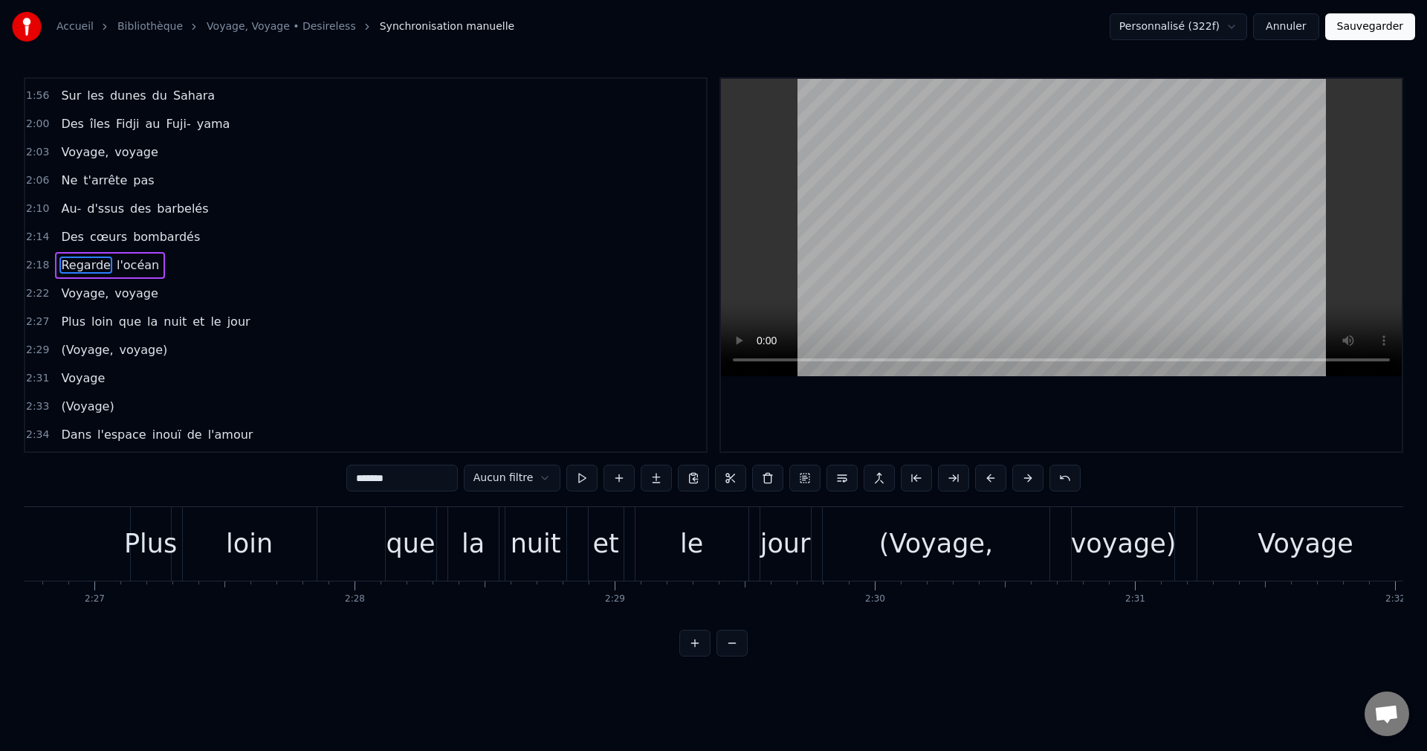
scroll to position [0, 38282]
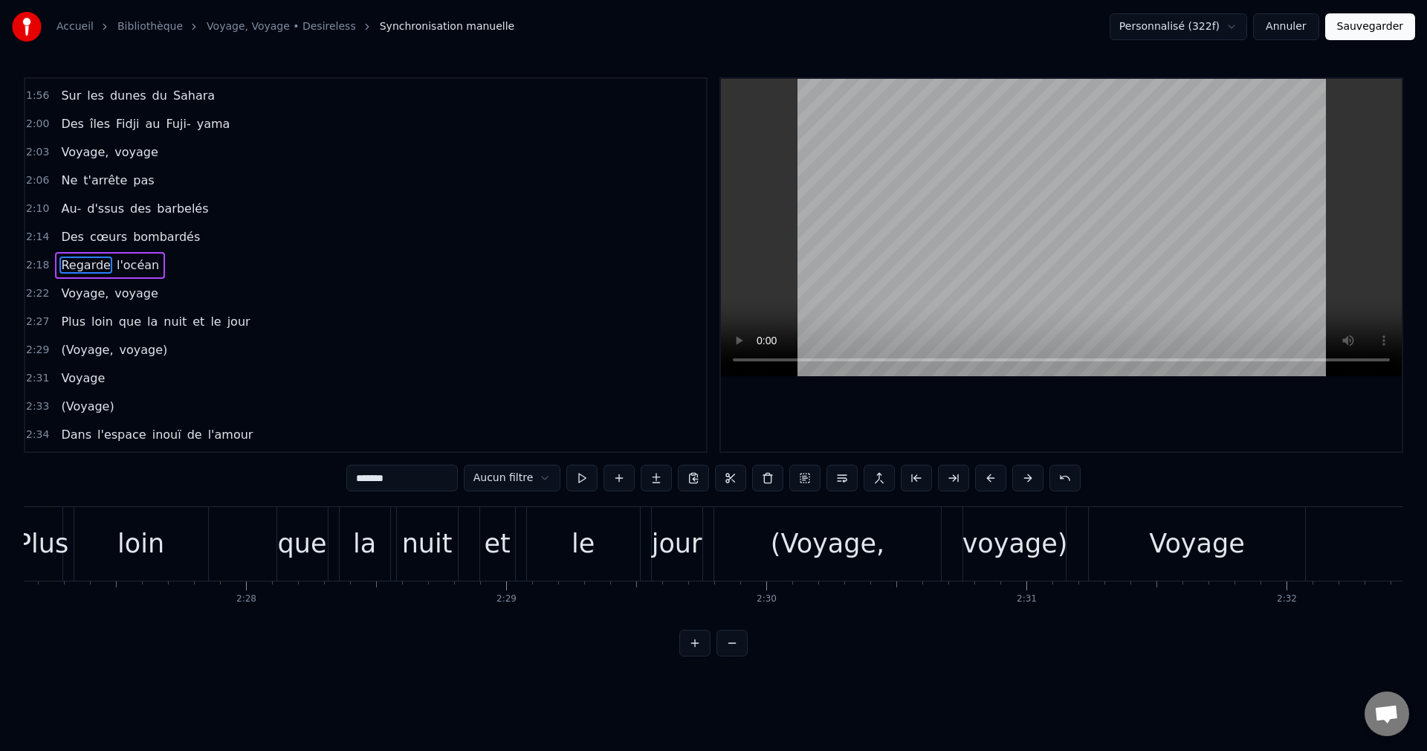
click at [576, 554] on div "le" at bounding box center [583, 543] width 23 height 39
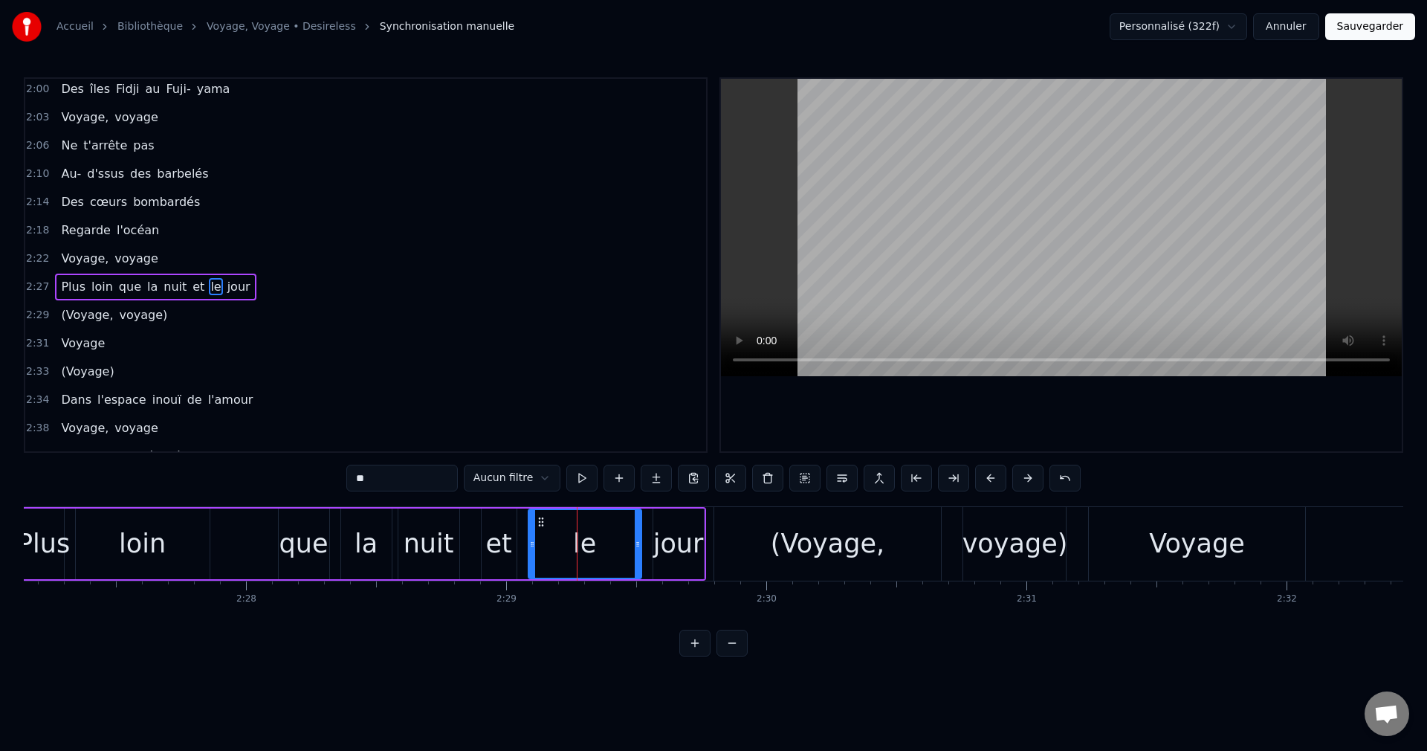
scroll to position [844, 0]
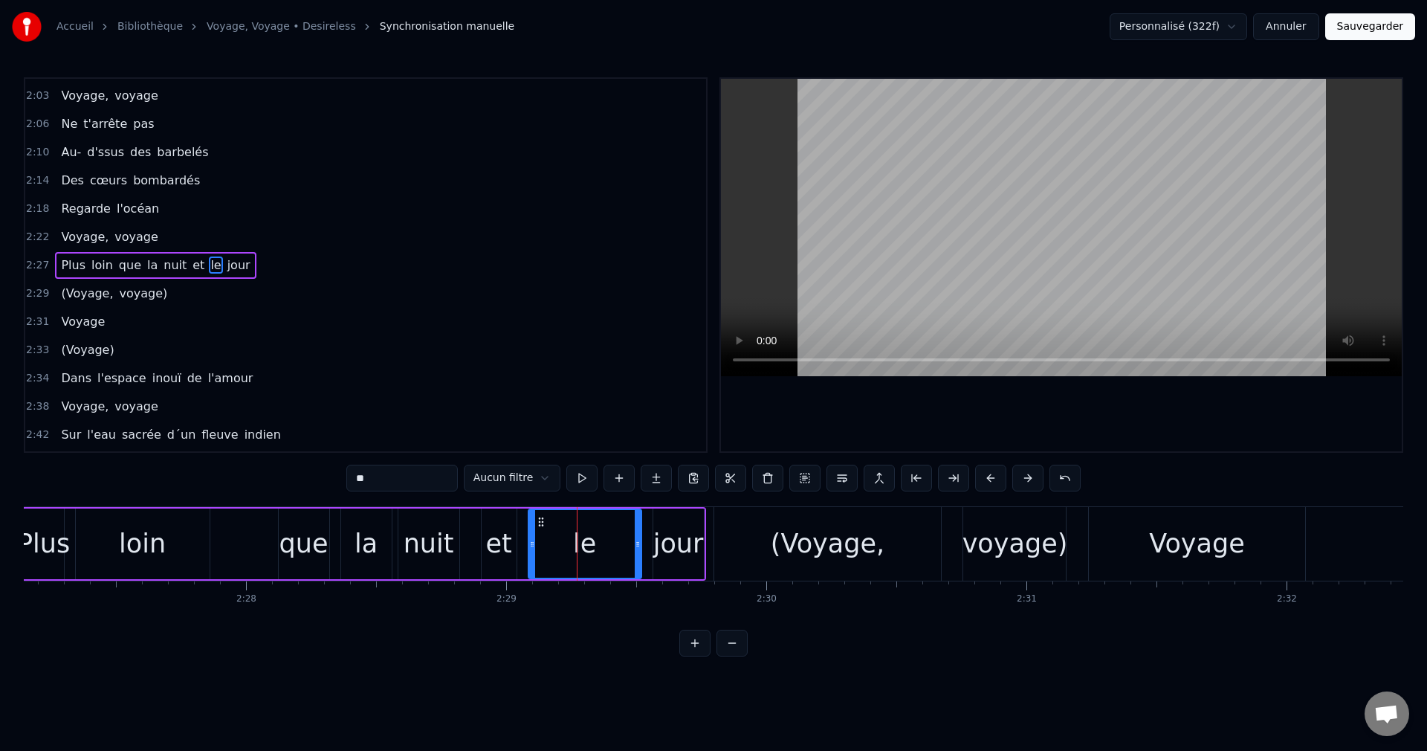
click at [1004, 555] on div "voyage)" at bounding box center [1016, 543] width 106 height 39
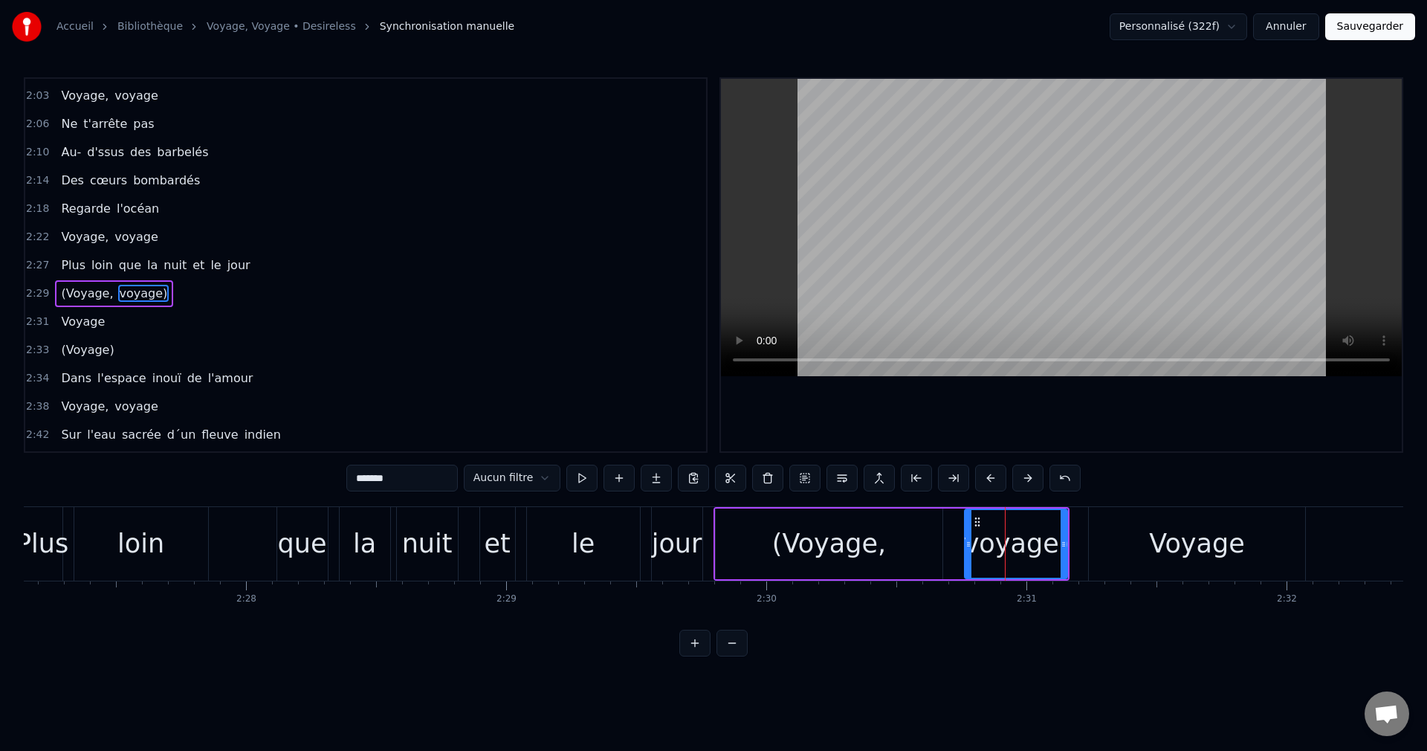
scroll to position [873, 0]
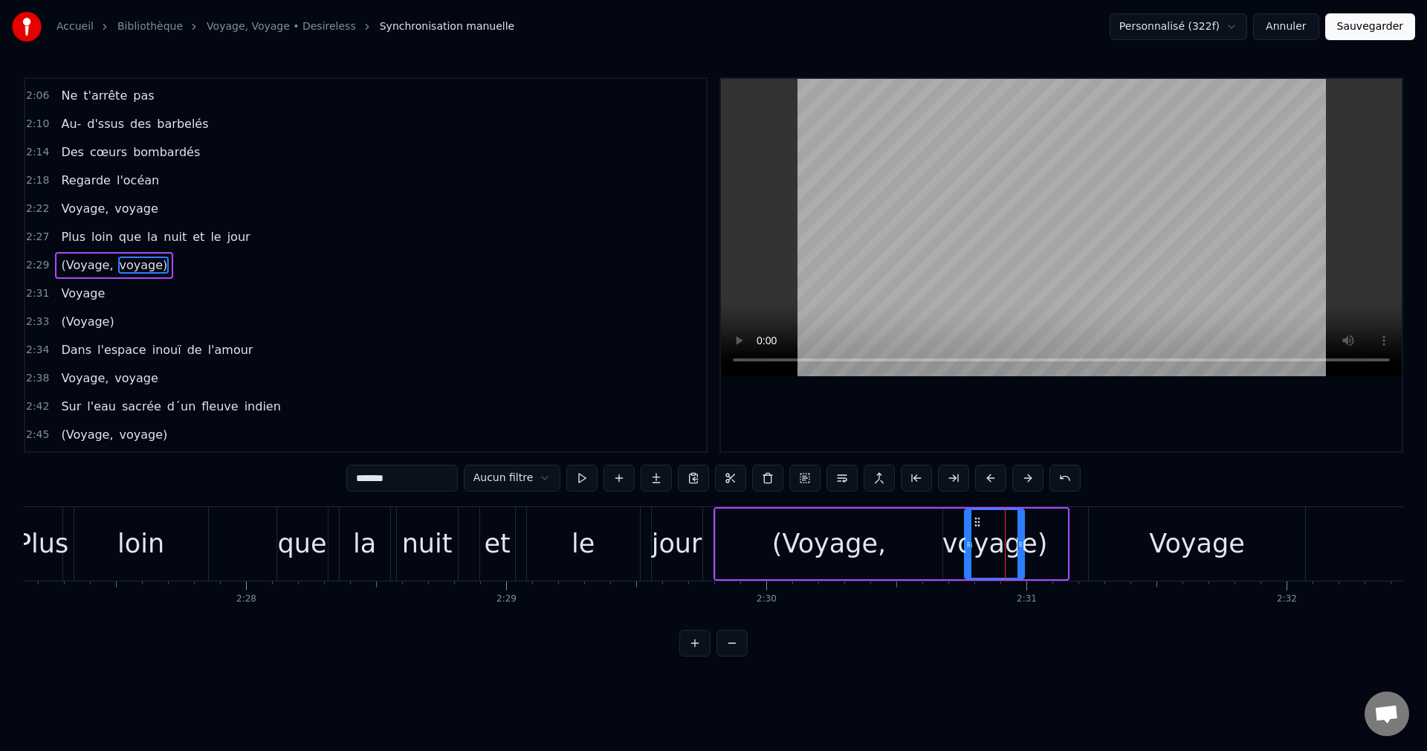
drag, startPoint x: 1065, startPoint y: 540, endPoint x: 1022, endPoint y: 550, distance: 44.2
click at [1022, 550] on div at bounding box center [1021, 544] width 6 height 68
click at [1006, 549] on div "voyage)" at bounding box center [996, 543] width 106 height 39
click at [1172, 544] on div "Voyage" at bounding box center [1197, 543] width 96 height 39
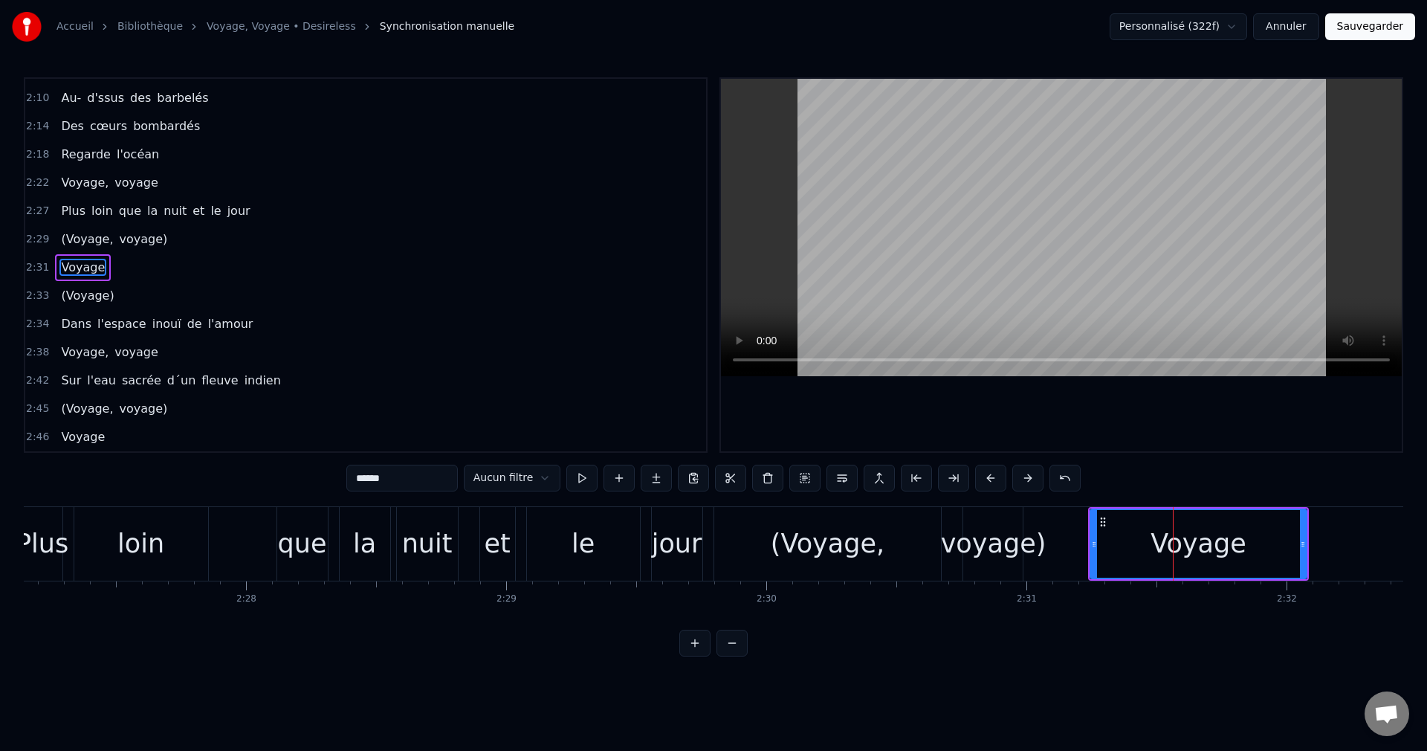
scroll to position [901, 0]
drag, startPoint x: 1093, startPoint y: 542, endPoint x: 1106, endPoint y: 544, distance: 13.6
click at [1106, 544] on icon at bounding box center [1108, 544] width 6 height 12
click at [1160, 543] on div "Voyage" at bounding box center [1206, 544] width 202 height 68
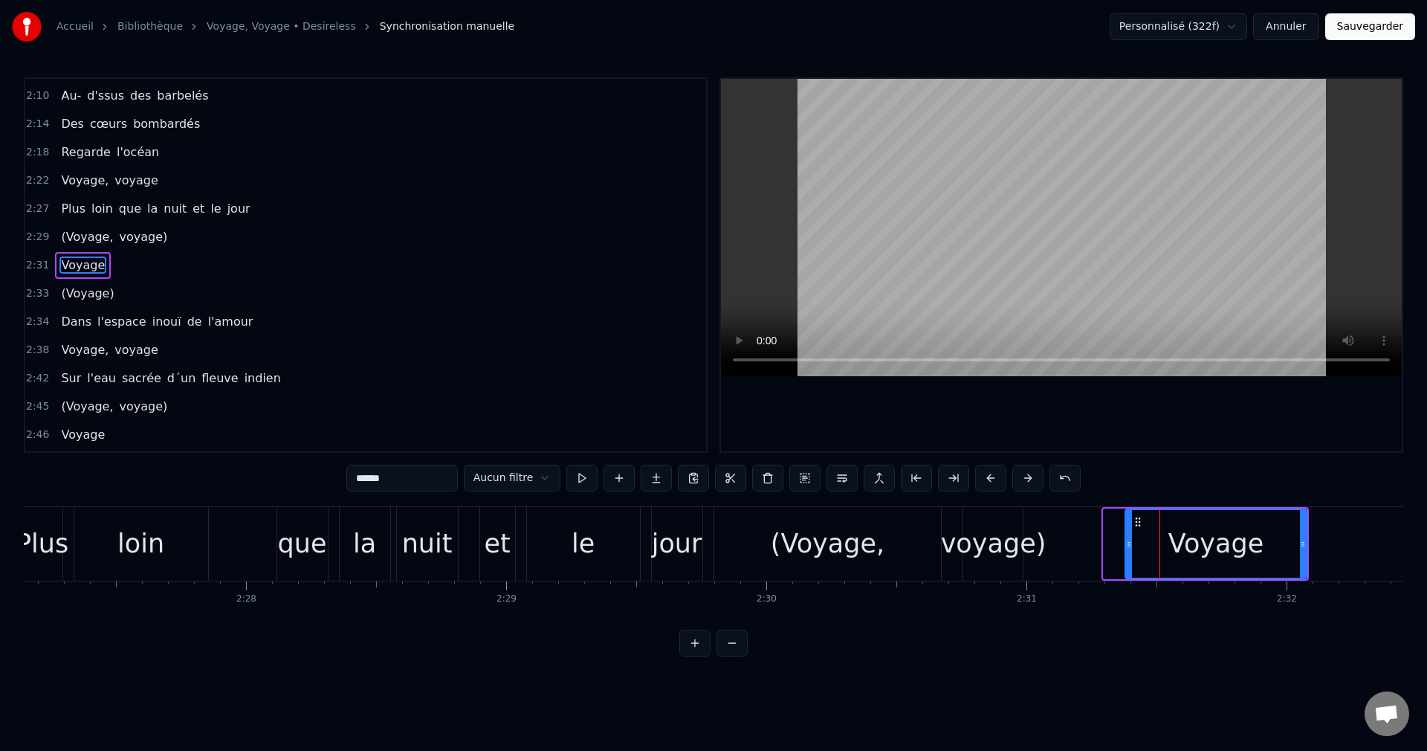
drag, startPoint x: 1106, startPoint y: 543, endPoint x: 1128, endPoint y: 546, distance: 21.8
click at [1128, 546] on icon at bounding box center [1129, 544] width 6 height 12
click at [1170, 544] on div "Voyage" at bounding box center [1216, 544] width 181 height 68
drag, startPoint x: 1128, startPoint y: 540, endPoint x: 1161, endPoint y: 543, distance: 33.6
click at [1161, 543] on icon at bounding box center [1163, 544] width 6 height 12
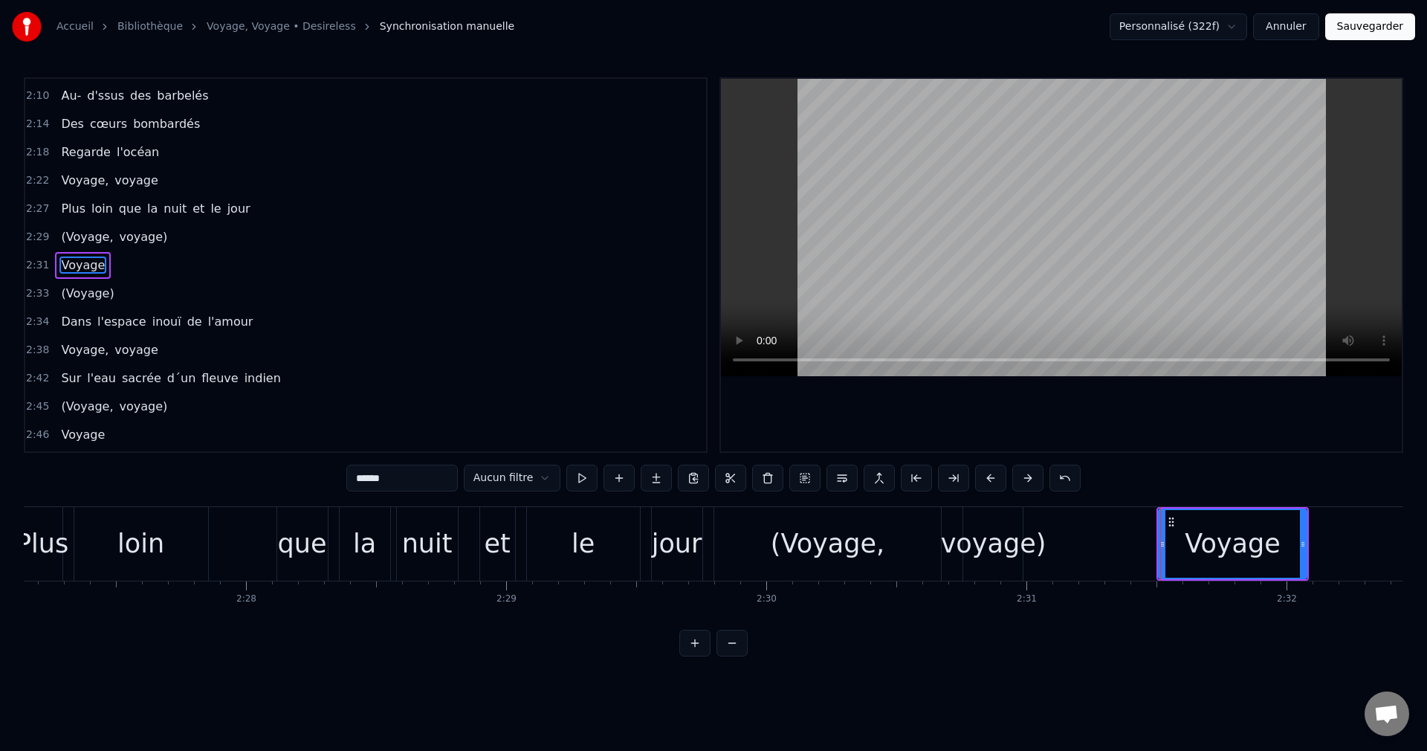
click at [1214, 546] on div "Voyage" at bounding box center [1233, 543] width 96 height 39
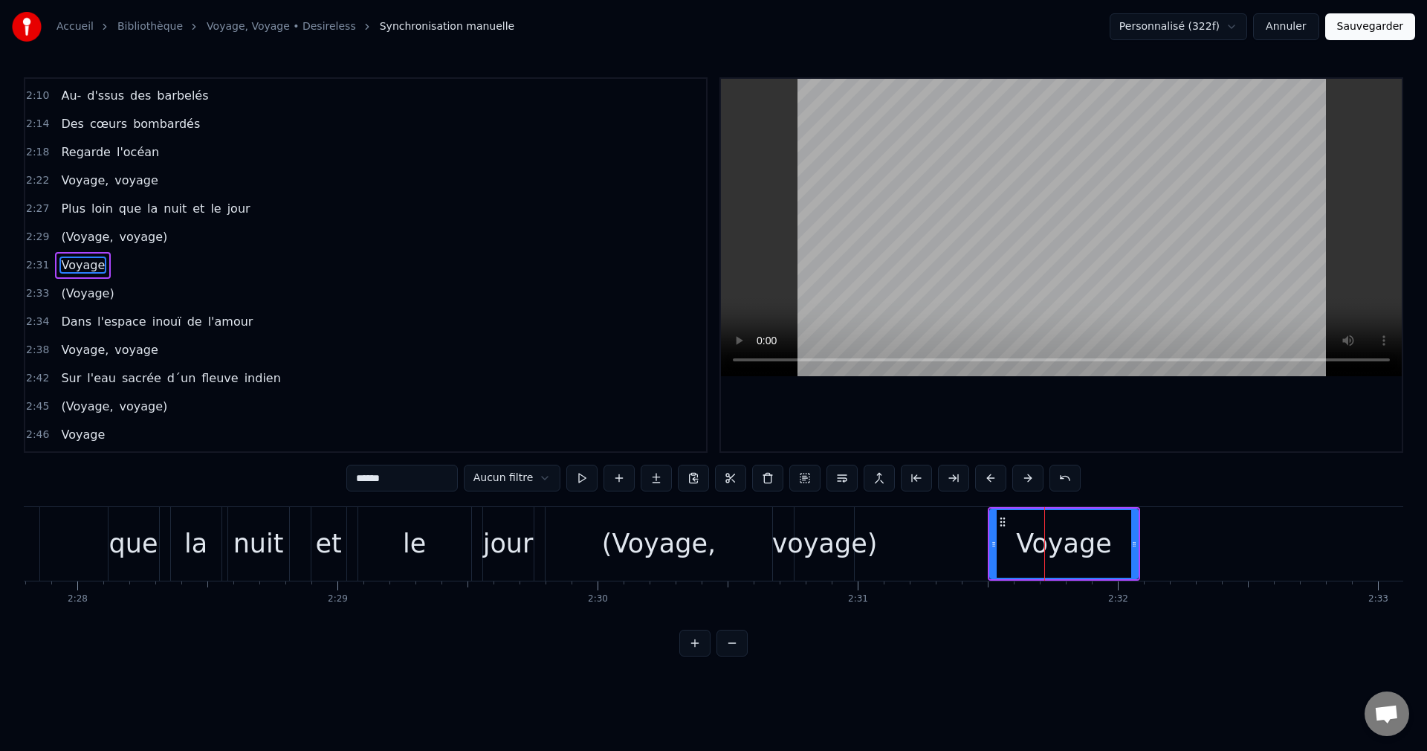
scroll to position [0, 38500]
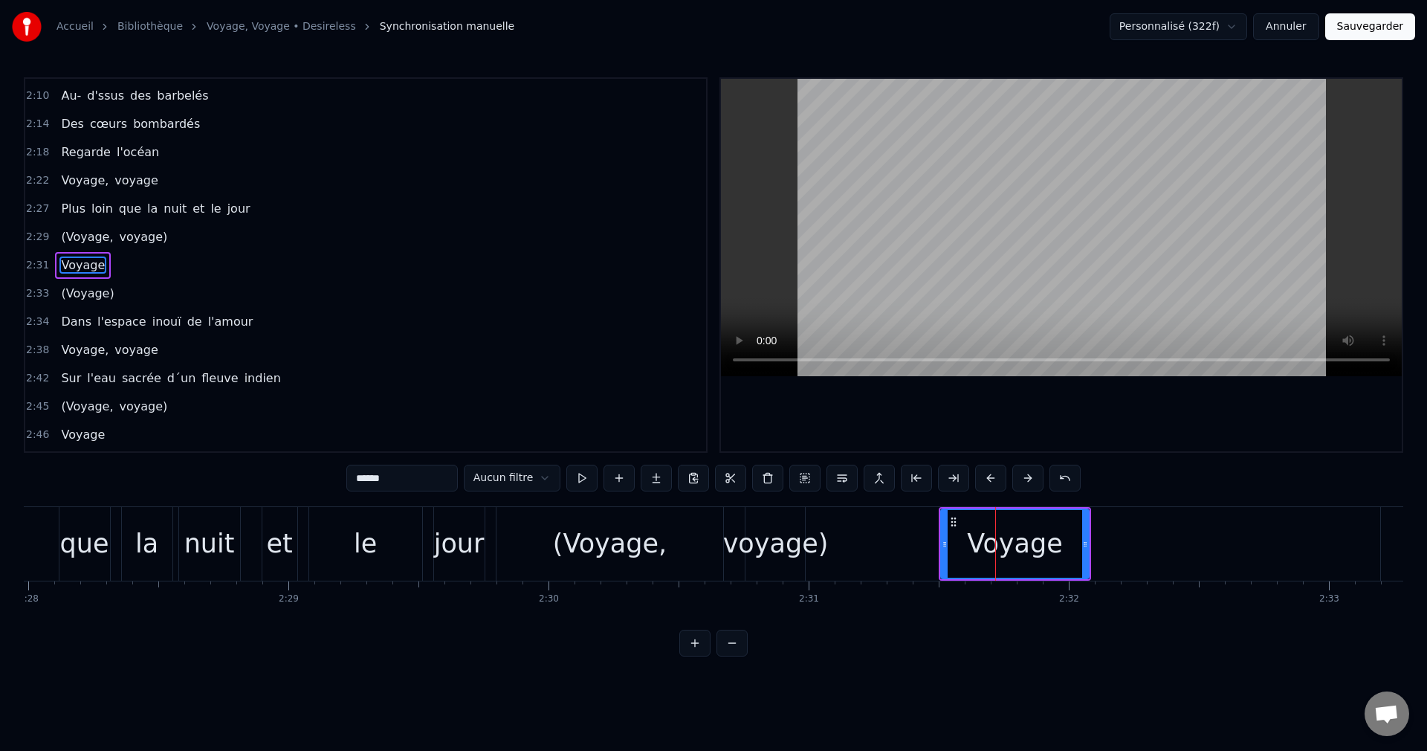
click at [352, 553] on div "le" at bounding box center [365, 544] width 113 height 74
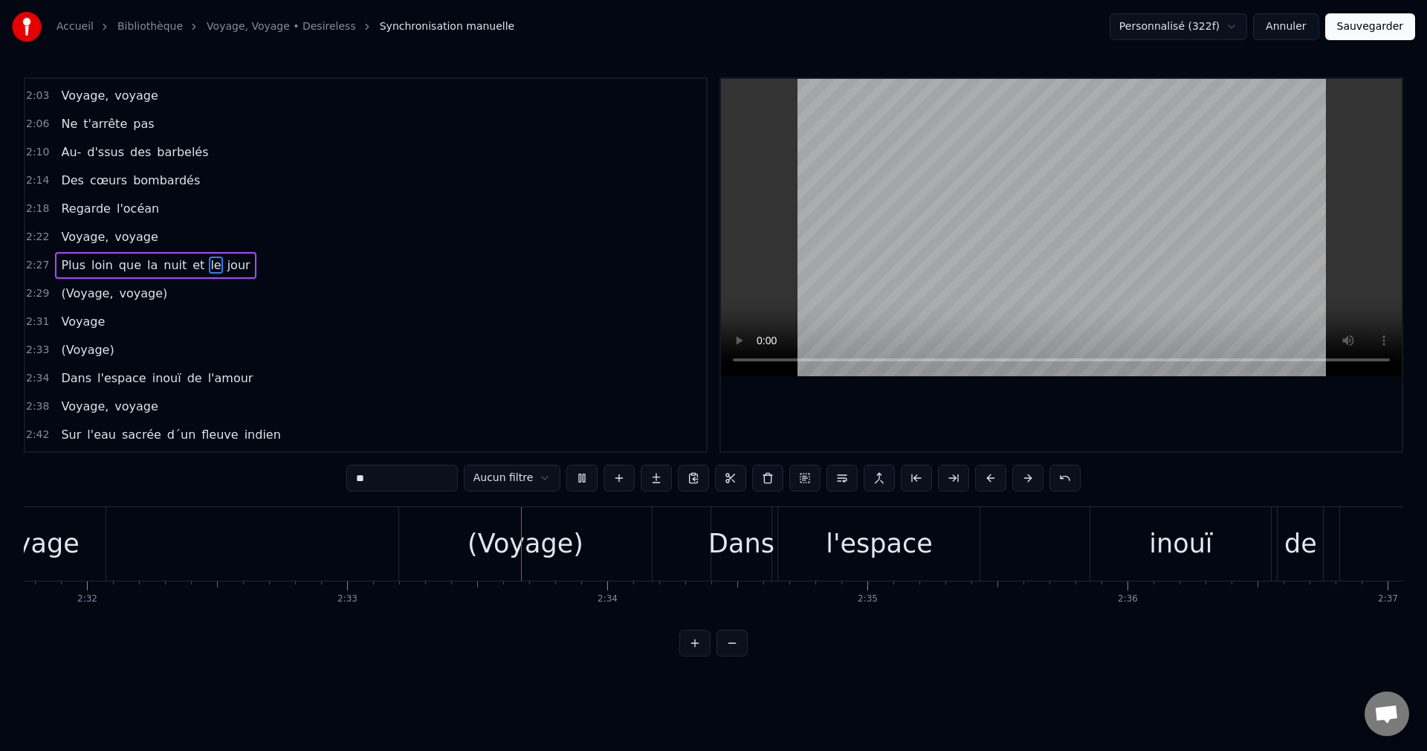
scroll to position [0, 39778]
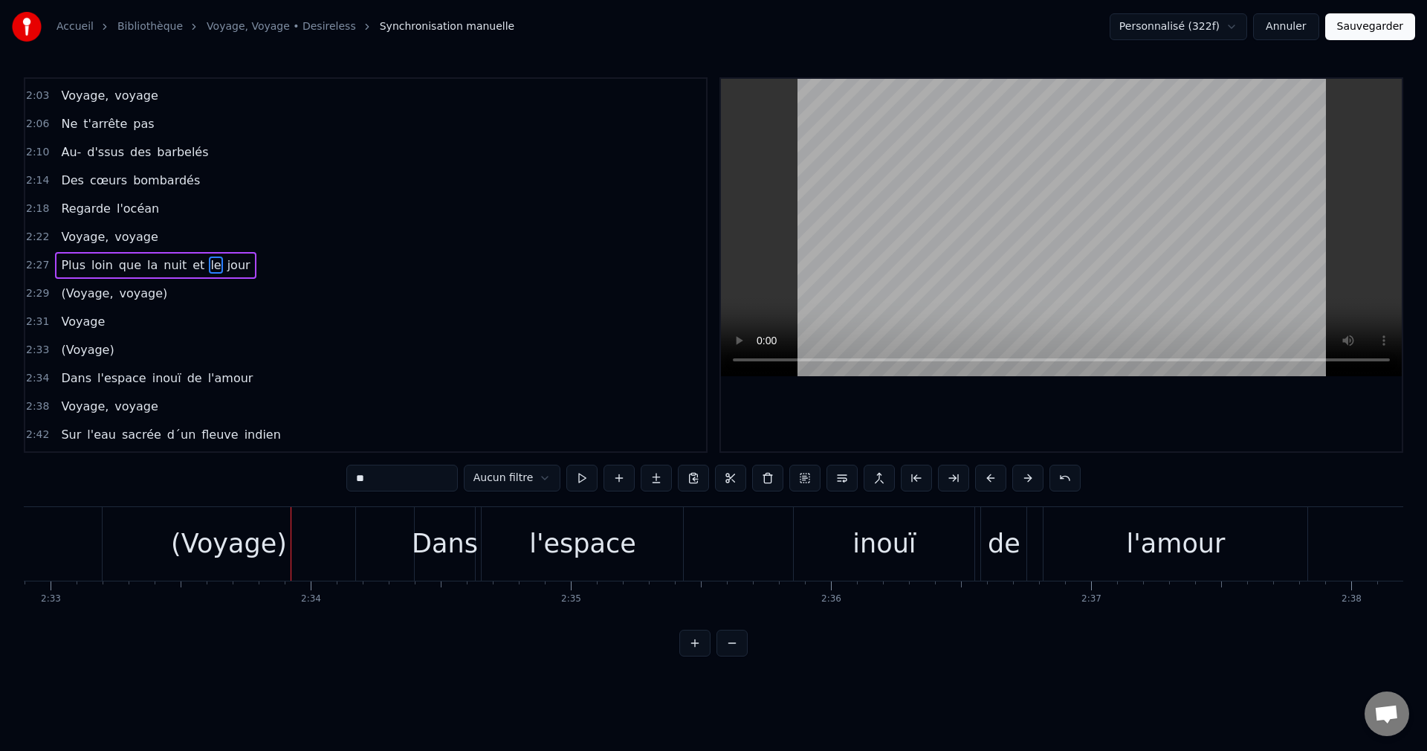
click at [261, 534] on div "(Voyage)" at bounding box center [229, 543] width 116 height 39
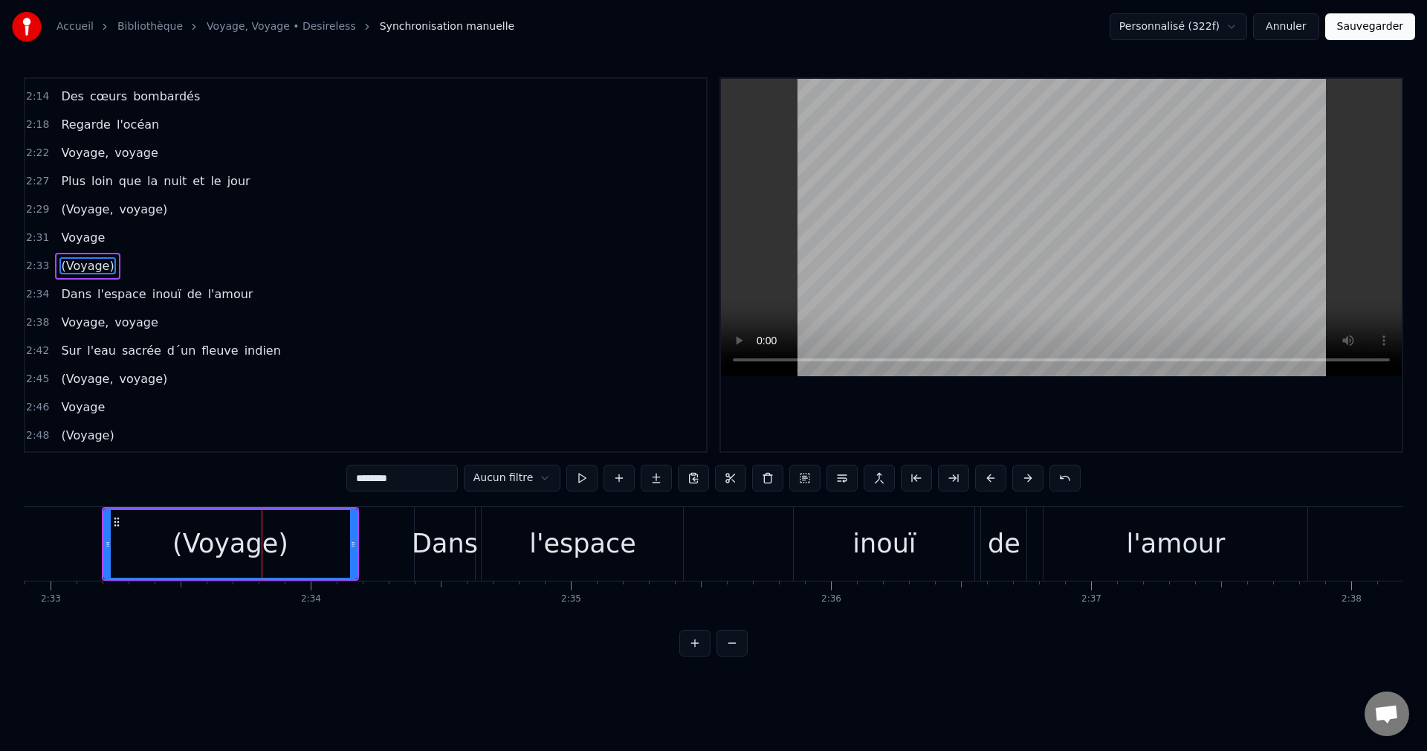
scroll to position [929, 0]
drag, startPoint x: 353, startPoint y: 542, endPoint x: 304, endPoint y: 557, distance: 51.3
click at [304, 557] on div at bounding box center [304, 544] width 6 height 68
click at [242, 549] on div "(Voyage)" at bounding box center [206, 543] width 116 height 39
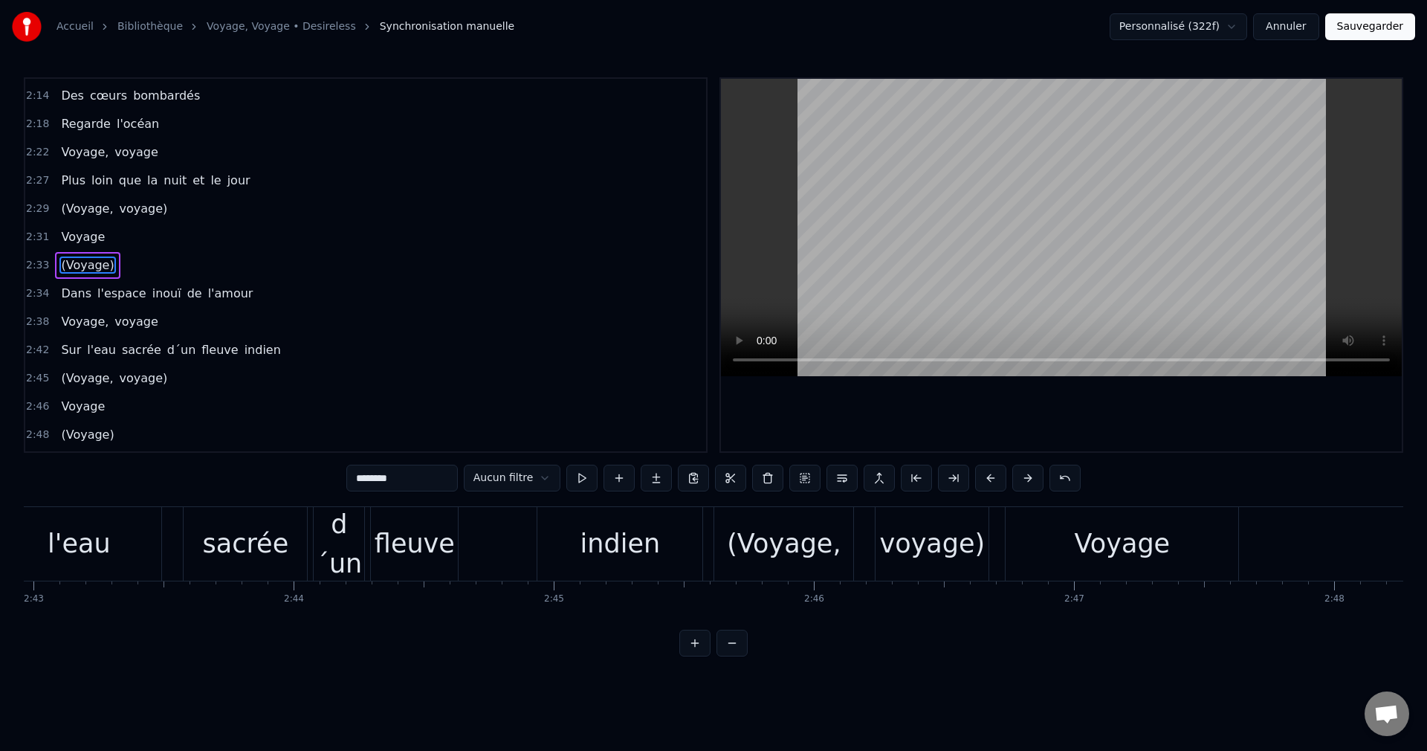
scroll to position [0, 42408]
click at [614, 552] on div "indien" at bounding box center [609, 543] width 80 height 39
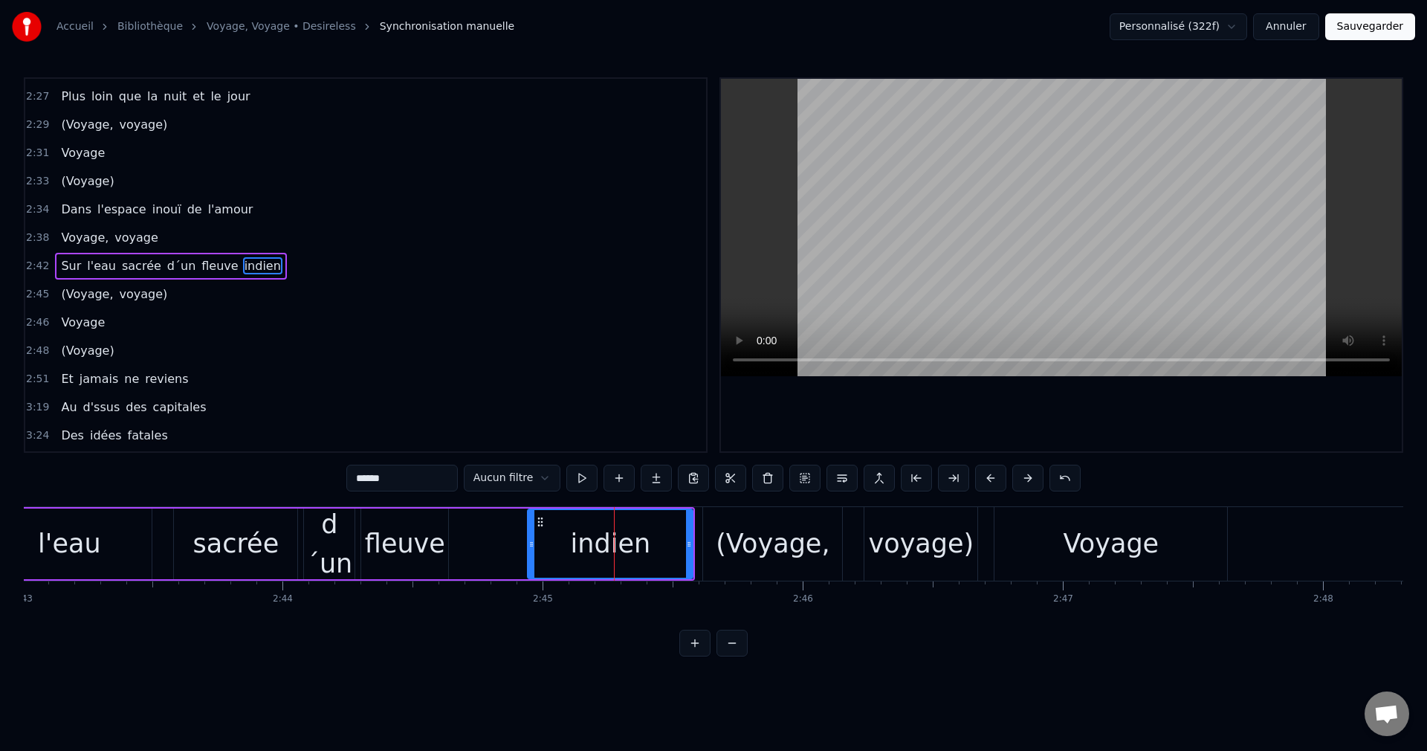
scroll to position [1014, 0]
click at [899, 559] on div "voyage)" at bounding box center [922, 543] width 106 height 39
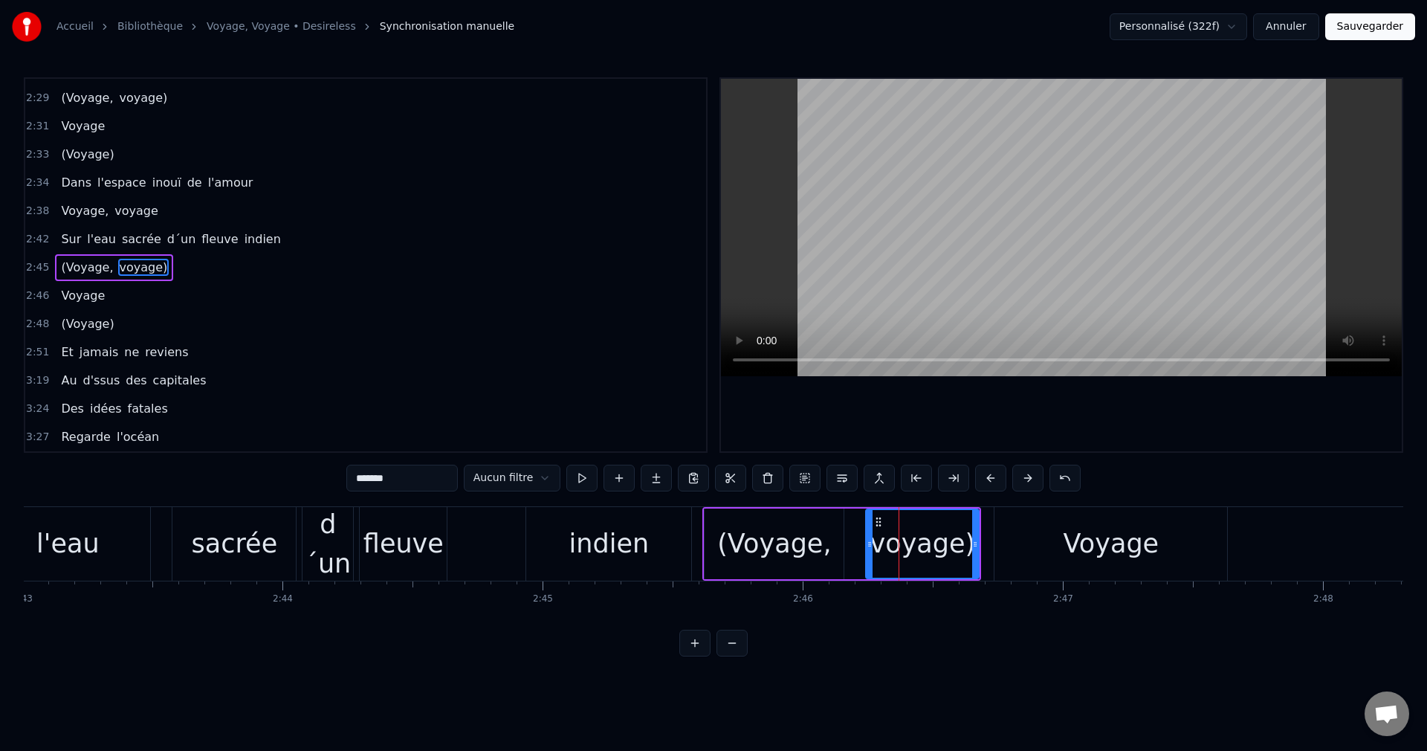
scroll to position [1042, 0]
drag, startPoint x: 978, startPoint y: 540, endPoint x: 928, endPoint y: 551, distance: 51.6
click at [928, 551] on div "voyage)" at bounding box center [897, 544] width 61 height 68
click at [896, 549] on div "voyage)" at bounding box center [898, 543] width 106 height 39
click at [1056, 540] on div "Voyage" at bounding box center [1111, 544] width 233 height 74
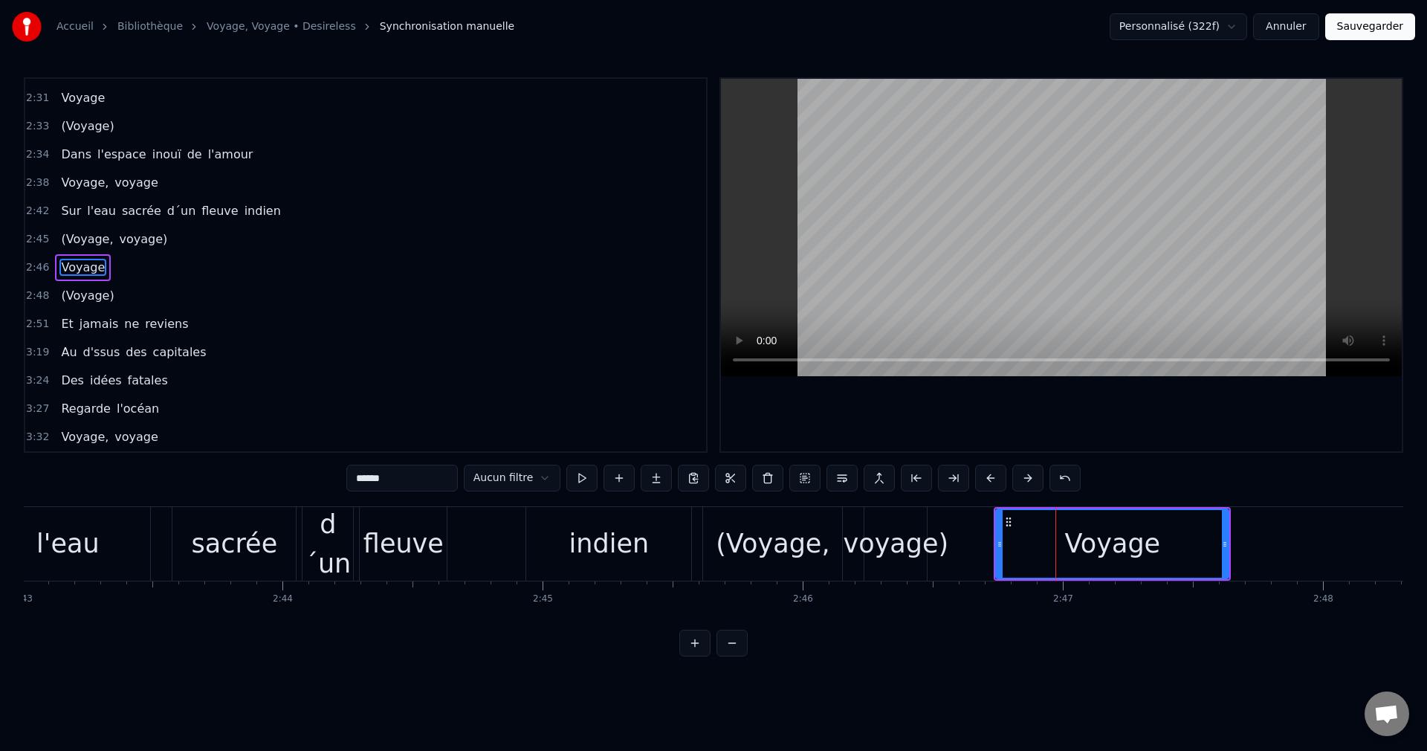
scroll to position [1070, 0]
drag, startPoint x: 1003, startPoint y: 543, endPoint x: 1020, endPoint y: 546, distance: 17.5
click at [1020, 546] on icon at bounding box center [1022, 544] width 6 height 12
click at [1034, 548] on div "Voyage" at bounding box center [1123, 544] width 209 height 68
drag, startPoint x: 1023, startPoint y: 543, endPoint x: 1035, endPoint y: 544, distance: 12.0
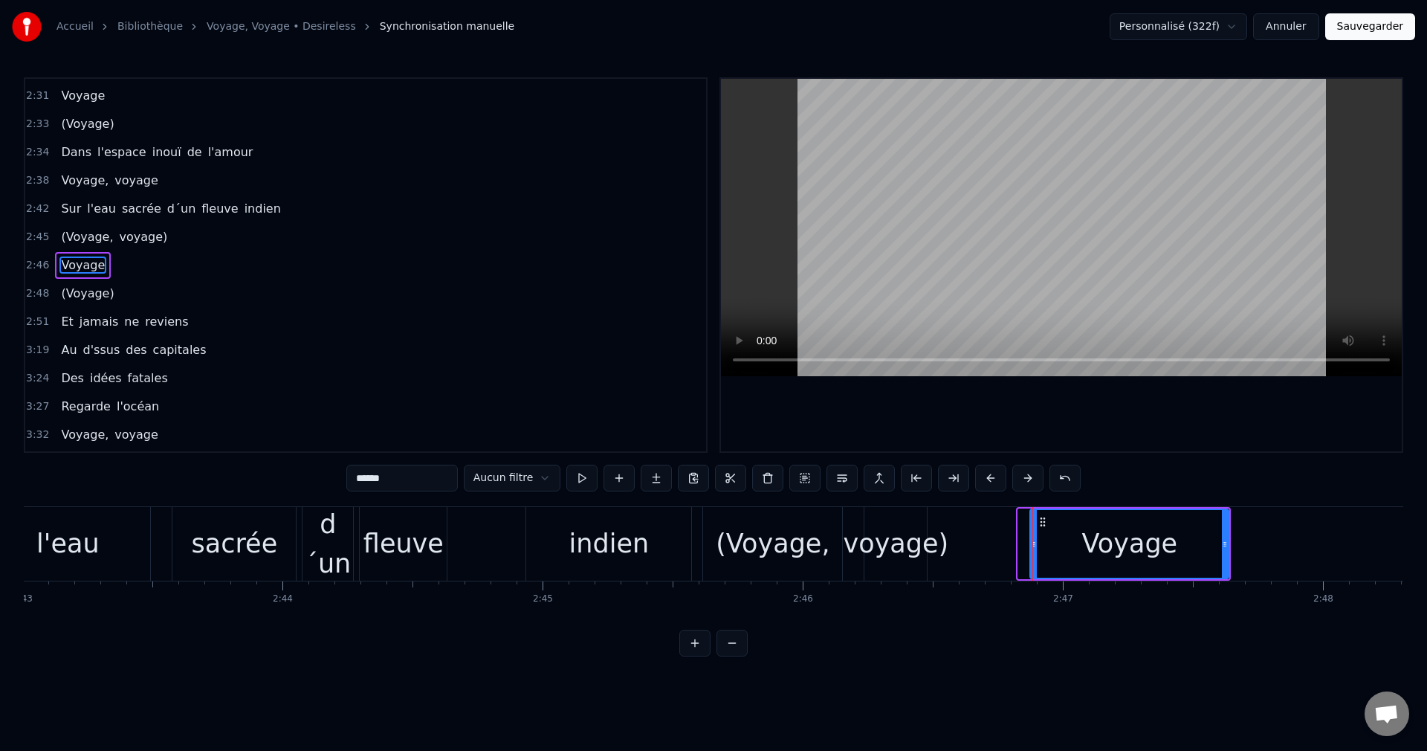
click at [1035, 544] on icon at bounding box center [1034, 544] width 6 height 12
click at [1058, 543] on div "Voyage" at bounding box center [1129, 544] width 197 height 68
click at [650, 550] on div "indien" at bounding box center [608, 544] width 165 height 74
type input "******"
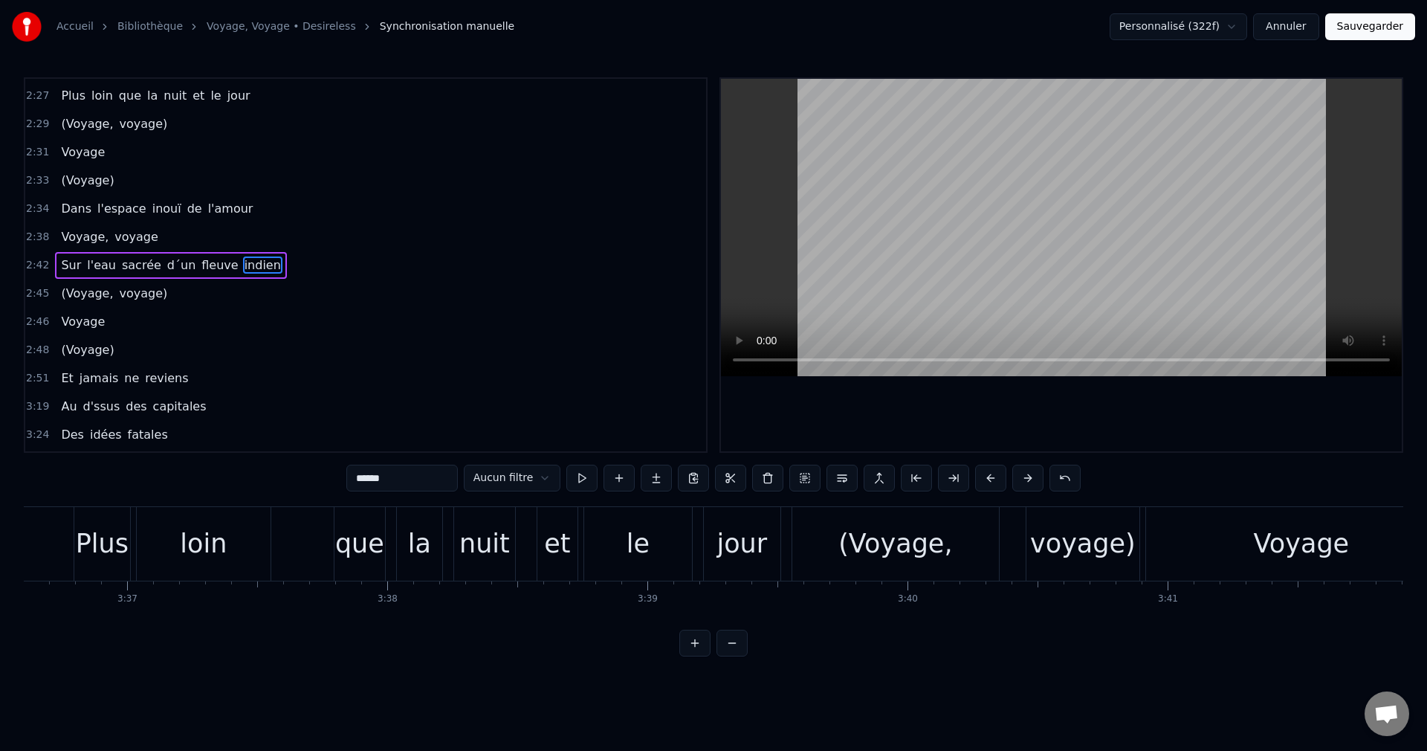
scroll to position [0, 56392]
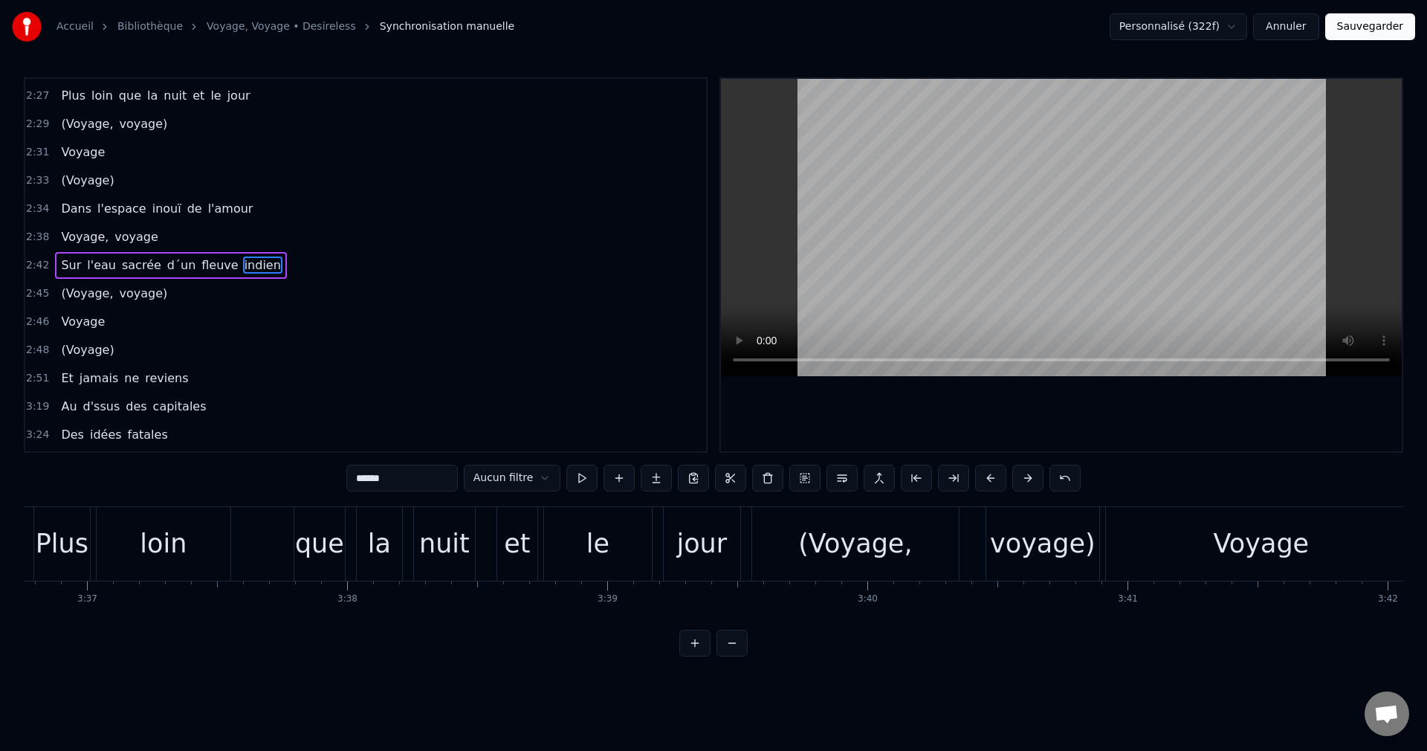
click at [708, 556] on div "jour" at bounding box center [701, 543] width 51 height 39
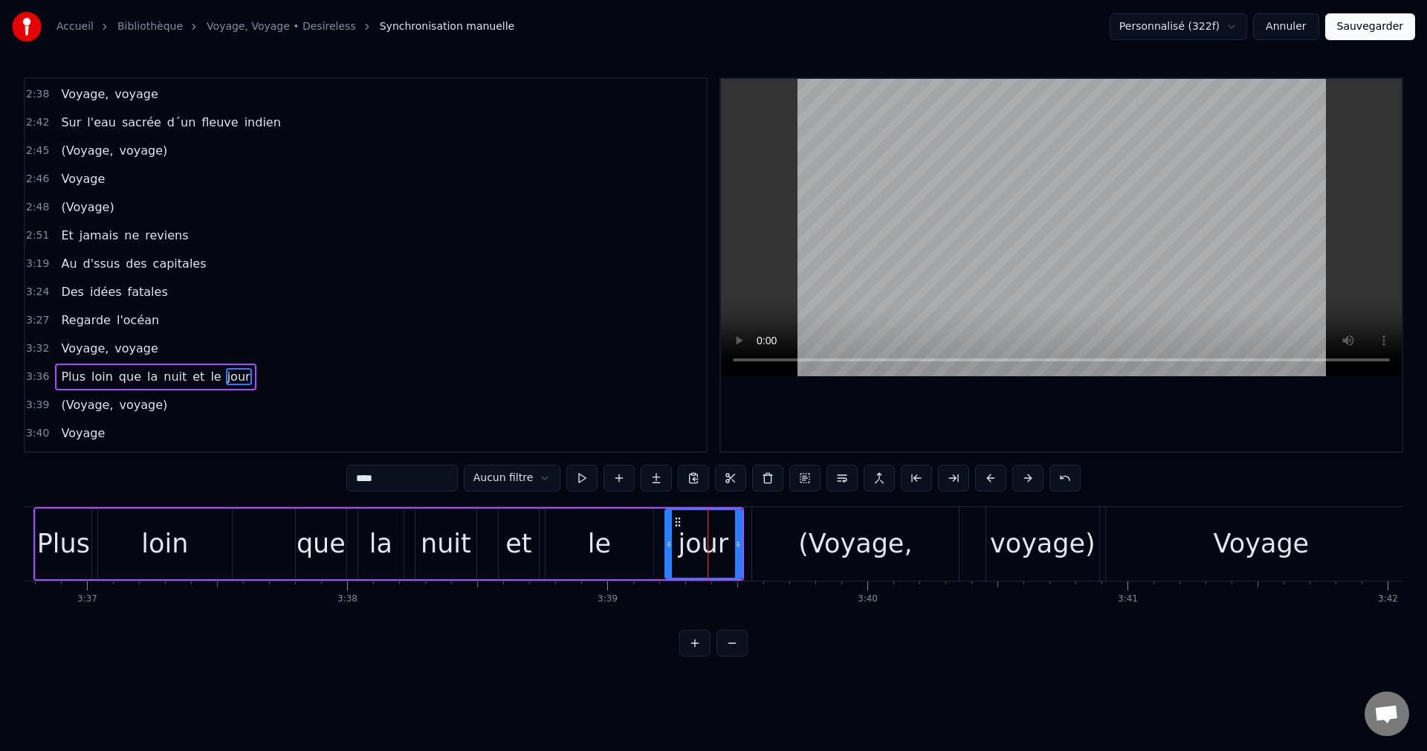
scroll to position [1268, 0]
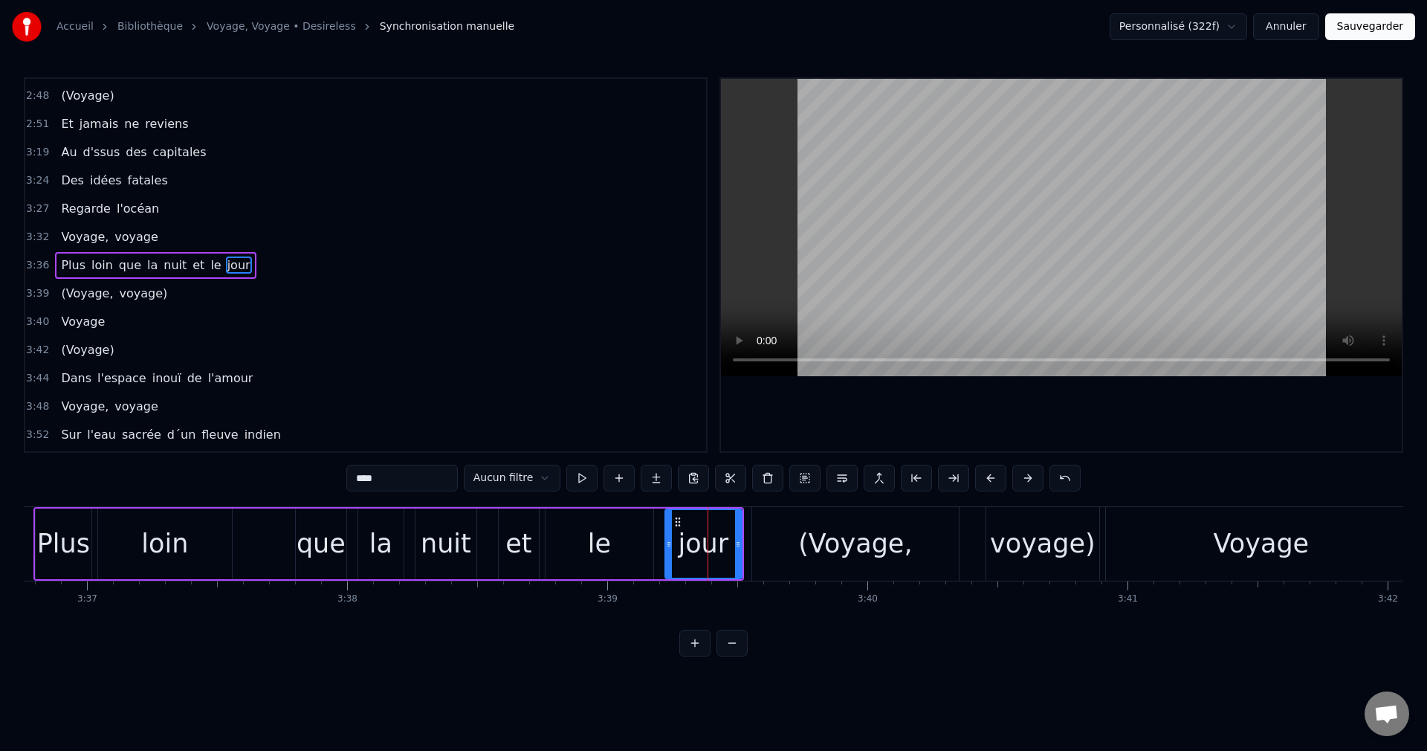
click at [1020, 550] on div "voyage)" at bounding box center [1043, 543] width 106 height 39
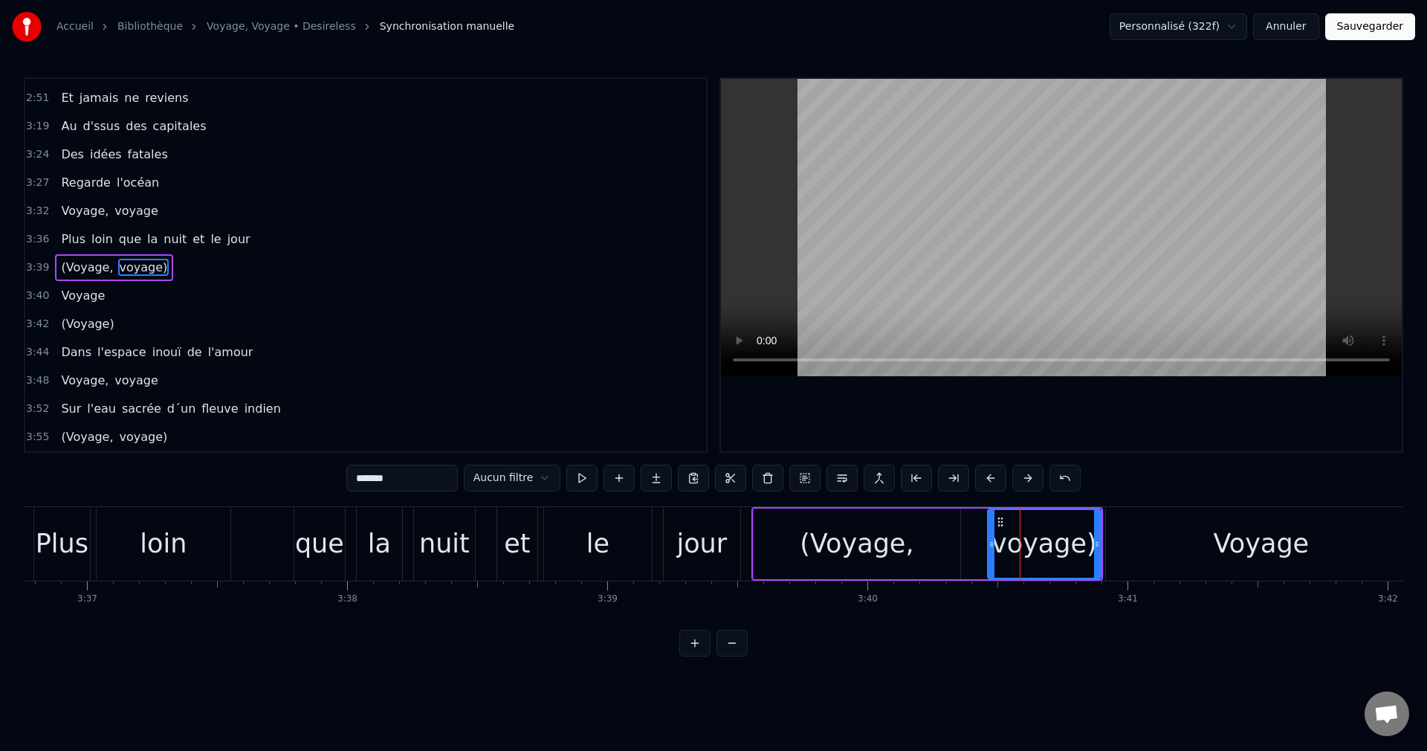
scroll to position [1296, 0]
drag, startPoint x: 1099, startPoint y: 542, endPoint x: 1069, endPoint y: 552, distance: 31.5
click at [1069, 552] on div at bounding box center [1067, 544] width 6 height 68
click at [1030, 542] on div "voyage)" at bounding box center [1030, 543] width 106 height 39
click at [1181, 543] on div "Voyage" at bounding box center [1261, 544] width 311 height 74
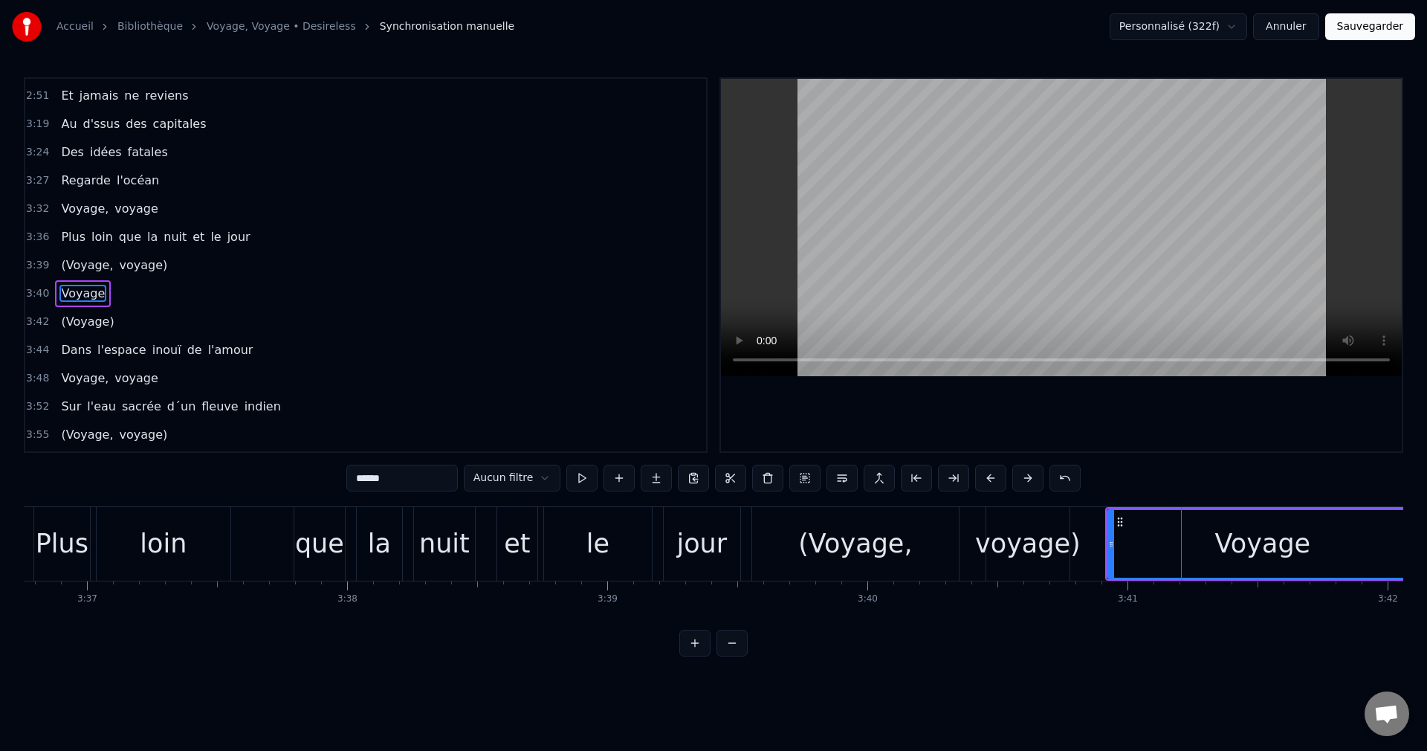
scroll to position [1325, 0]
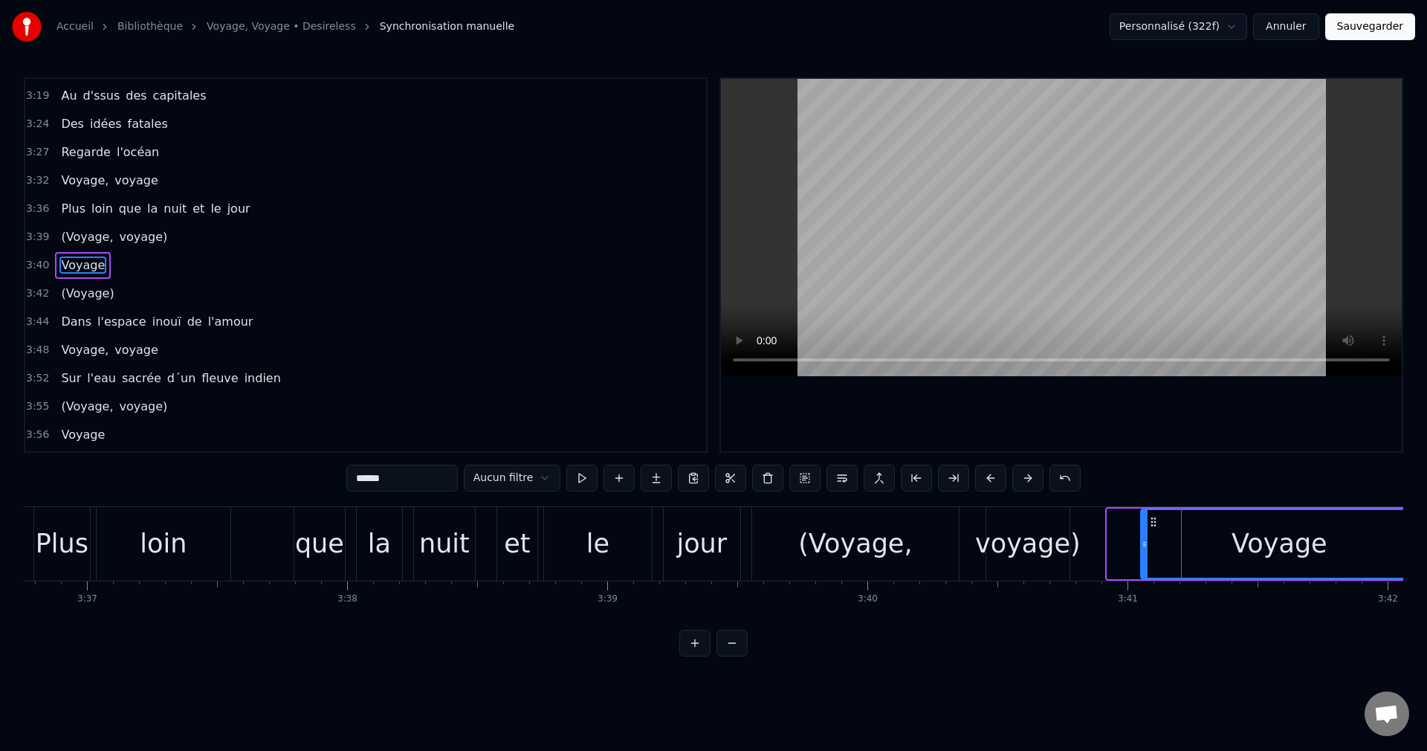
drag, startPoint x: 1111, startPoint y: 542, endPoint x: 1144, endPoint y: 548, distance: 34.0
click at [1144, 548] on icon at bounding box center [1145, 544] width 6 height 12
drag, startPoint x: 1143, startPoint y: 548, endPoint x: 1174, endPoint y: 554, distance: 31.1
click at [1173, 554] on div at bounding box center [1170, 544] width 6 height 68
click at [1208, 543] on div "Voyage" at bounding box center [1294, 544] width 245 height 68
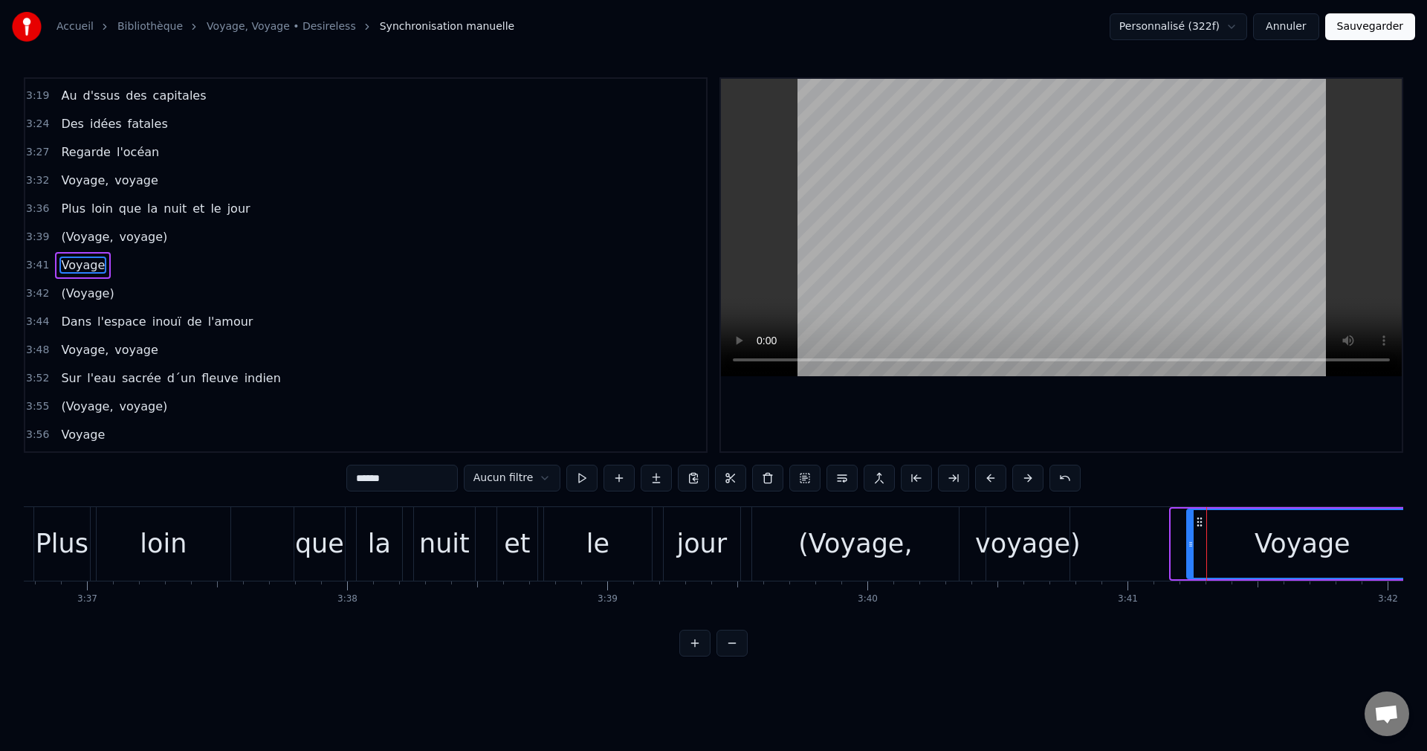
drag, startPoint x: 1177, startPoint y: 542, endPoint x: 1192, endPoint y: 545, distance: 15.9
click at [1192, 545] on icon at bounding box center [1191, 544] width 6 height 12
click at [1223, 546] on div "Voyage" at bounding box center [1303, 544] width 230 height 68
click at [867, 554] on div "(Voyage," at bounding box center [855, 543] width 114 height 39
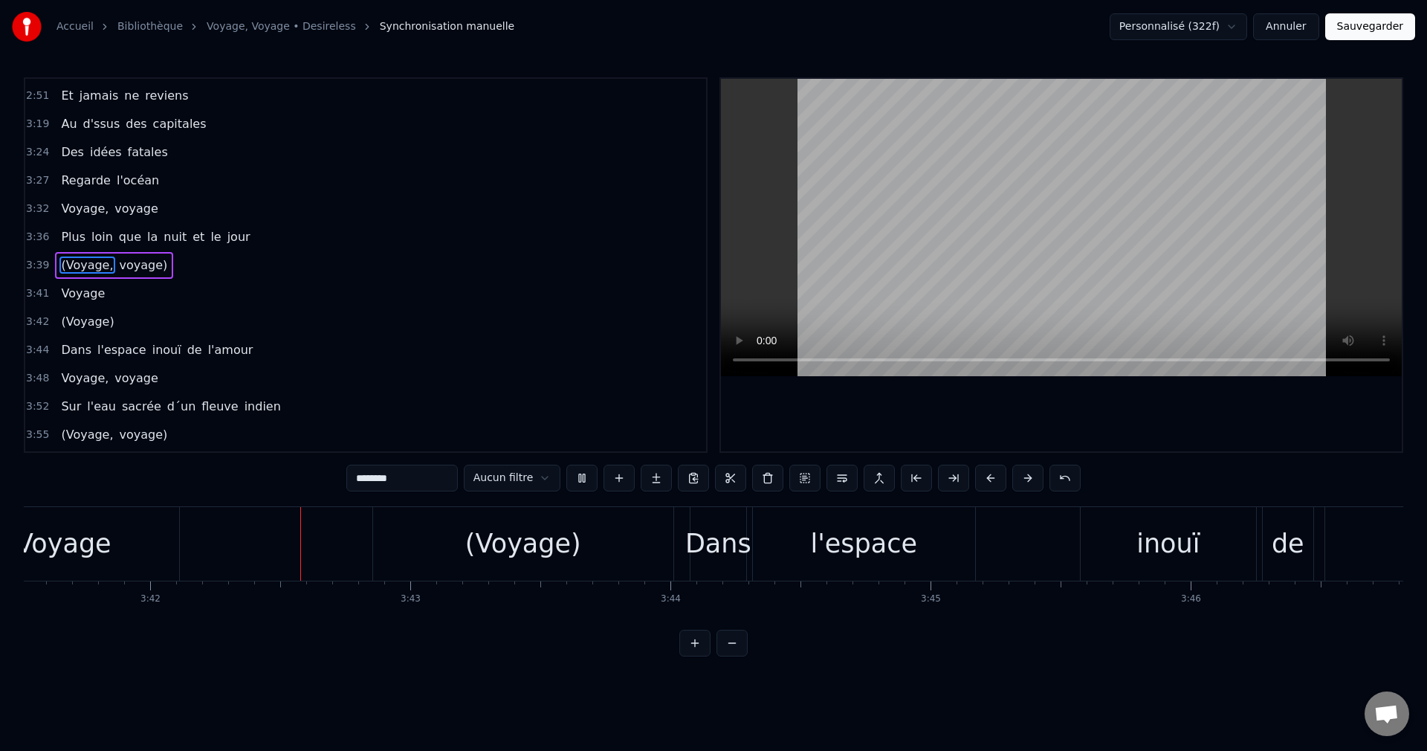
scroll to position [0, 57636]
click at [567, 548] on div "(Voyage)" at bounding box center [517, 544] width 300 height 74
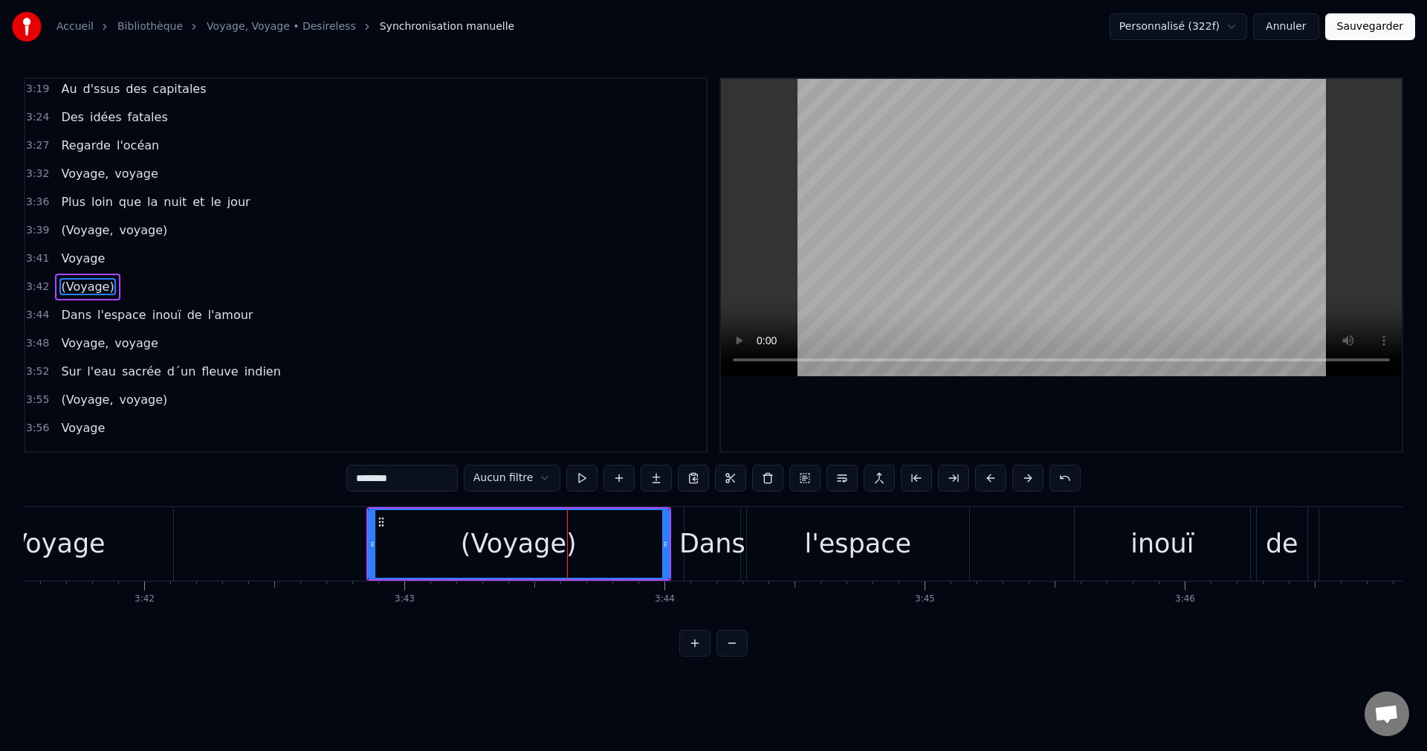
scroll to position [1353, 0]
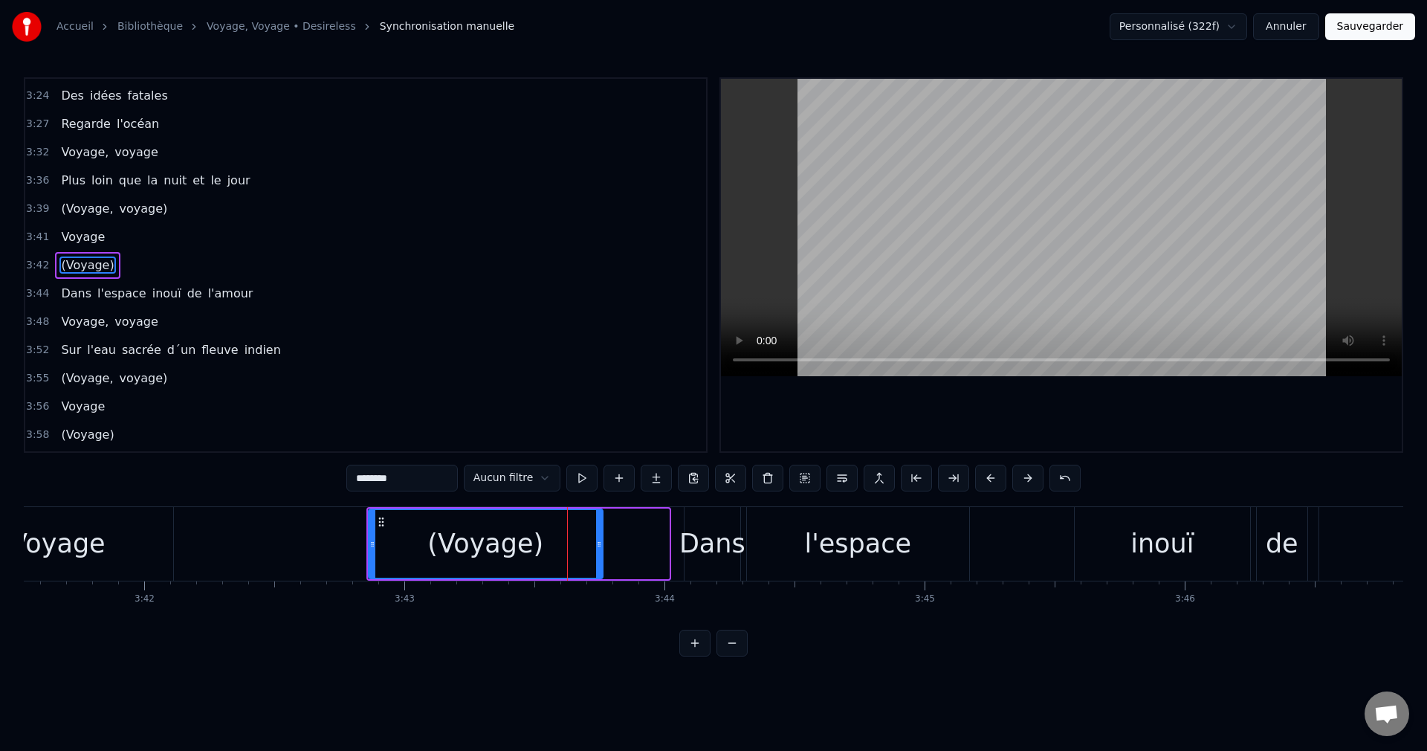
drag, startPoint x: 665, startPoint y: 544, endPoint x: 592, endPoint y: 550, distance: 73.1
click at [596, 550] on div at bounding box center [599, 544] width 6 height 68
click at [530, 552] on div "(Voyage)" at bounding box center [482, 543] width 116 height 39
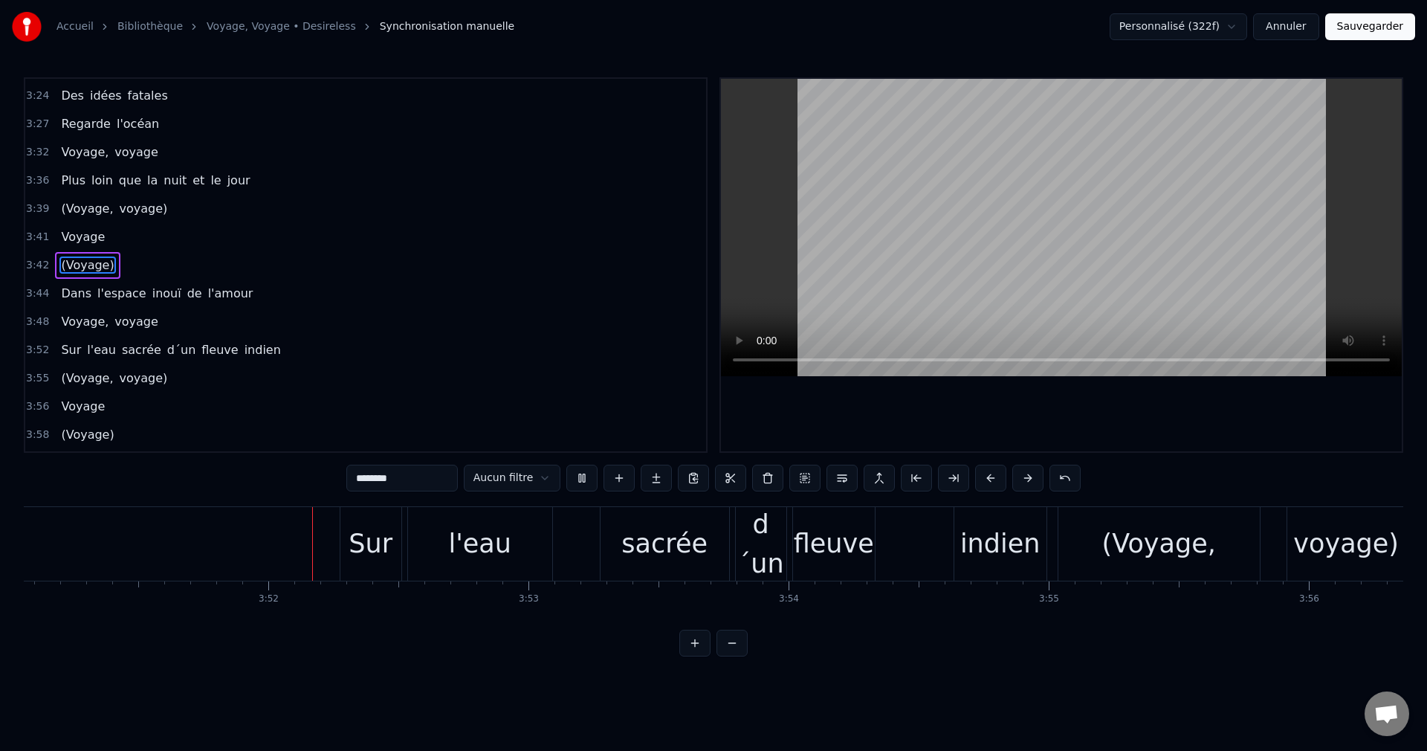
scroll to position [0, 60119]
click at [966, 540] on div "indien" at bounding box center [994, 543] width 80 height 39
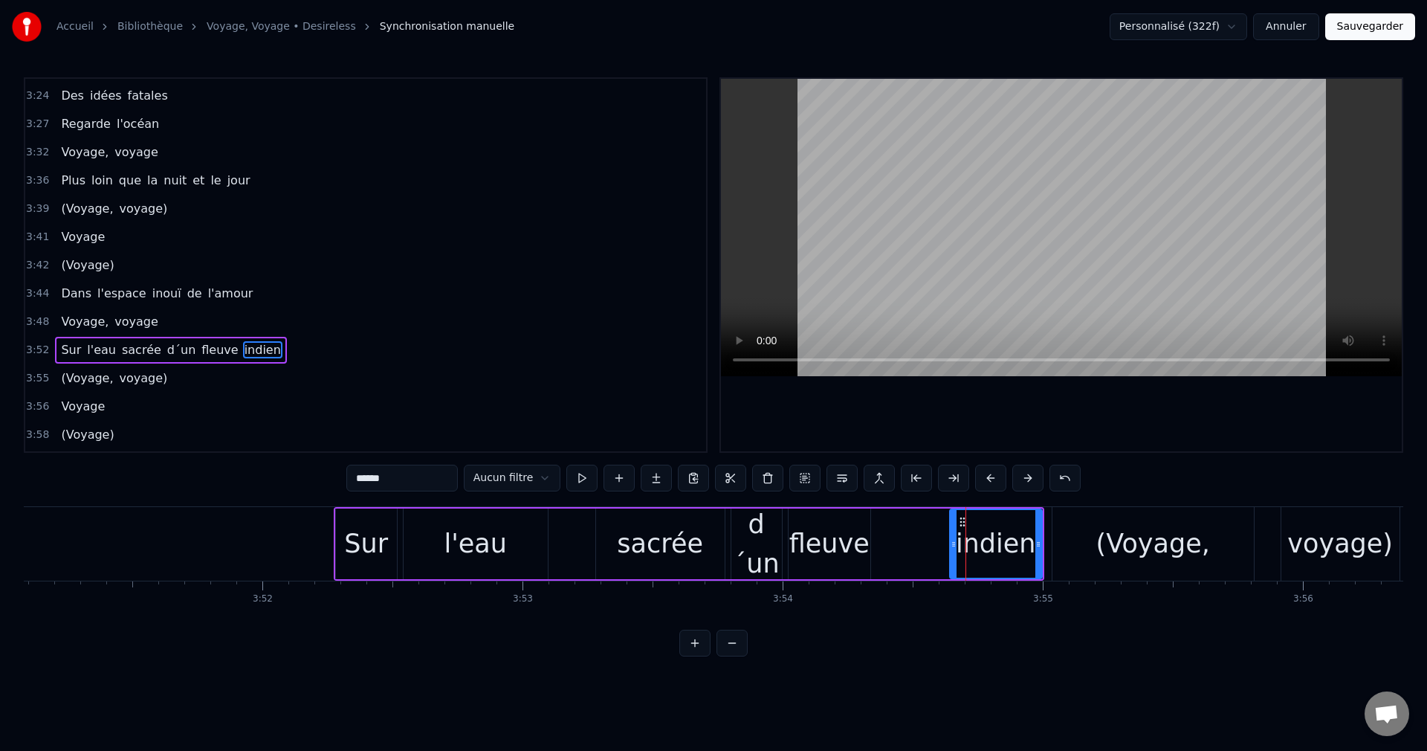
scroll to position [1407, 0]
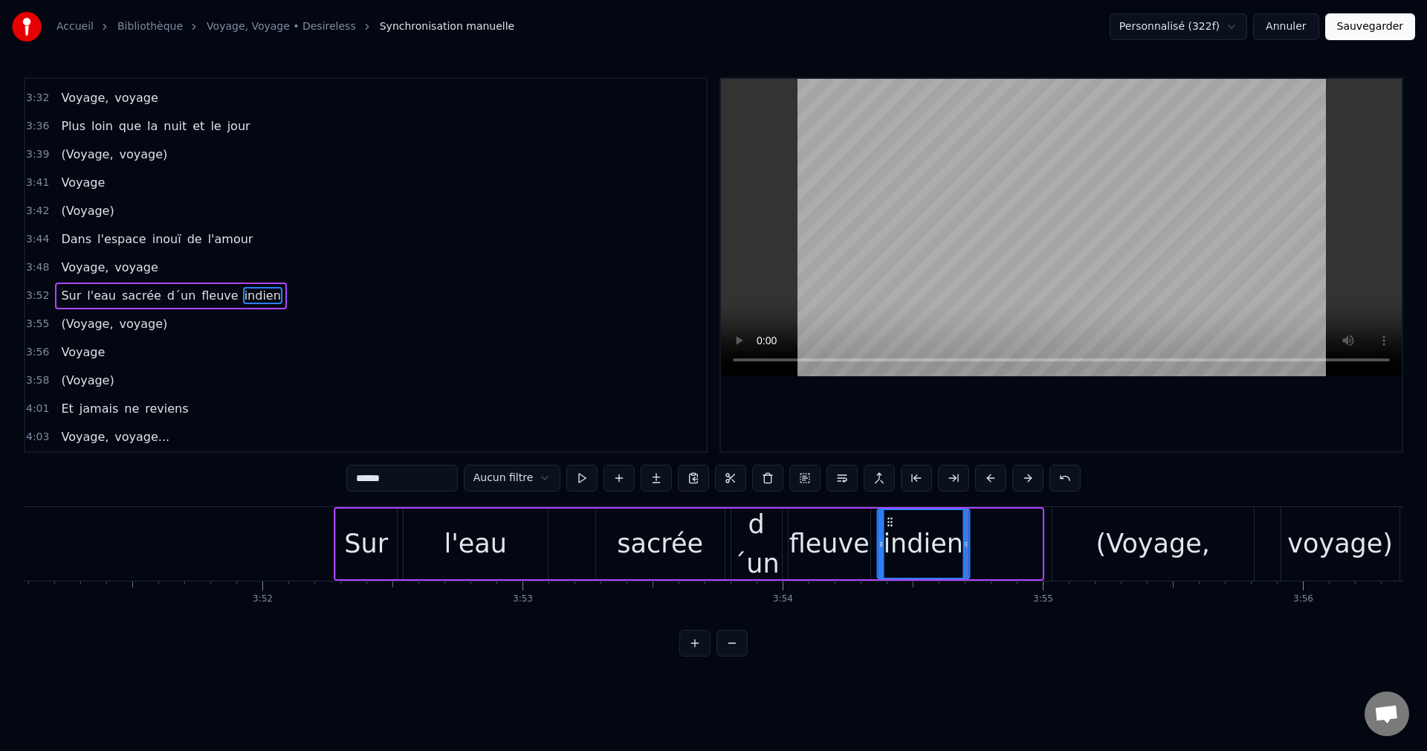
drag, startPoint x: 963, startPoint y: 523, endPoint x: 890, endPoint y: 528, distance: 73.0
click at [890, 528] on div "indien" at bounding box center [923, 544] width 91 height 68
click at [809, 540] on div "fleuve" at bounding box center [829, 543] width 80 height 39
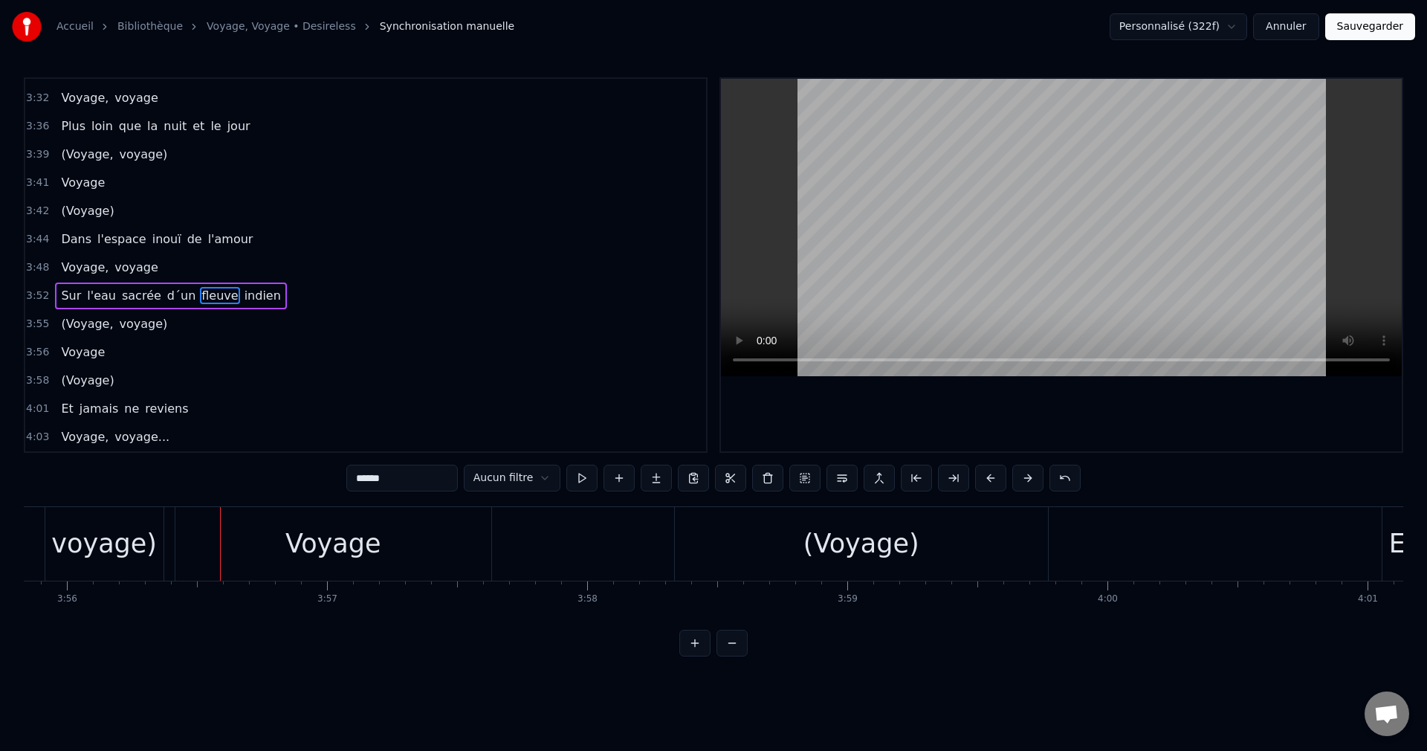
scroll to position [0, 61361]
click at [313, 545] on div "Voyage" at bounding box center [328, 543] width 96 height 39
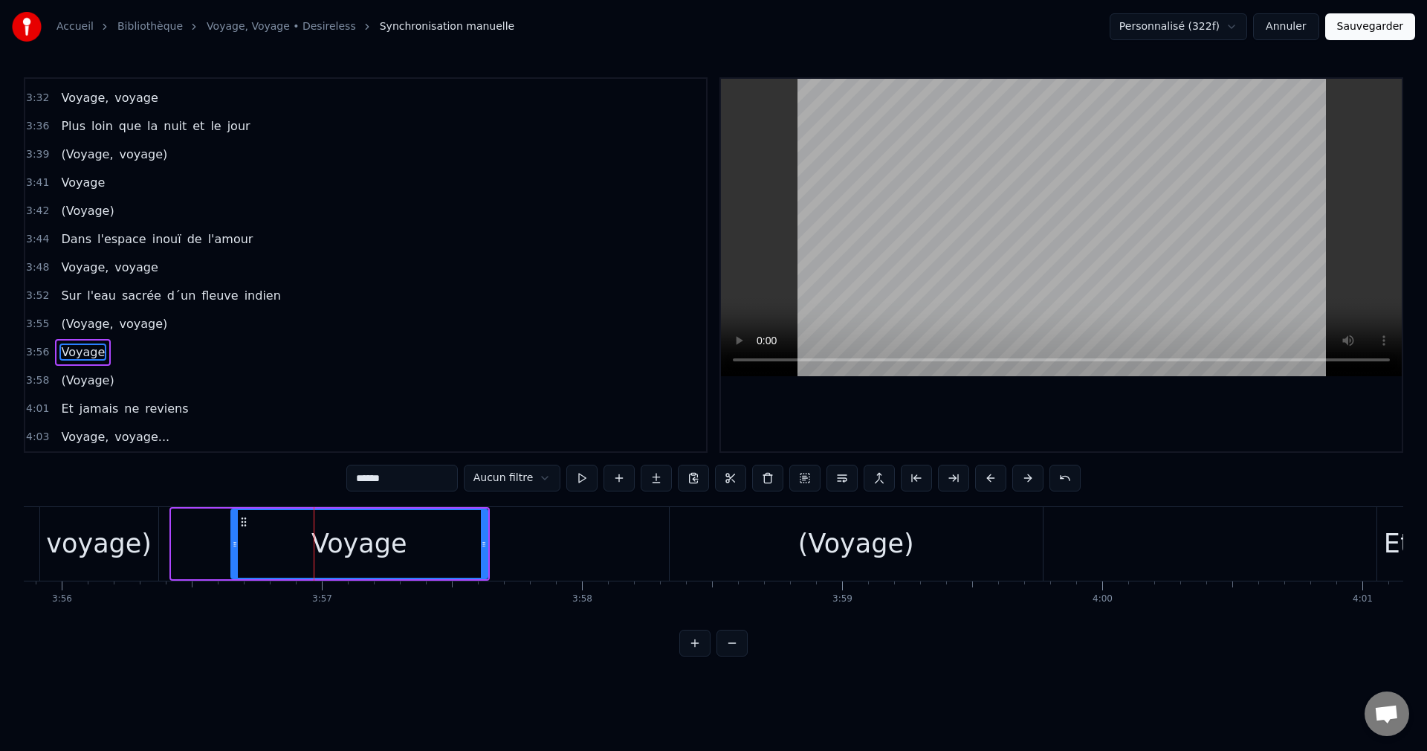
drag, startPoint x: 172, startPoint y: 544, endPoint x: 231, endPoint y: 550, distance: 59.8
click at [232, 550] on div at bounding box center [235, 544] width 6 height 68
click at [137, 542] on div "voyage)" at bounding box center [99, 543] width 106 height 39
type input "*******"
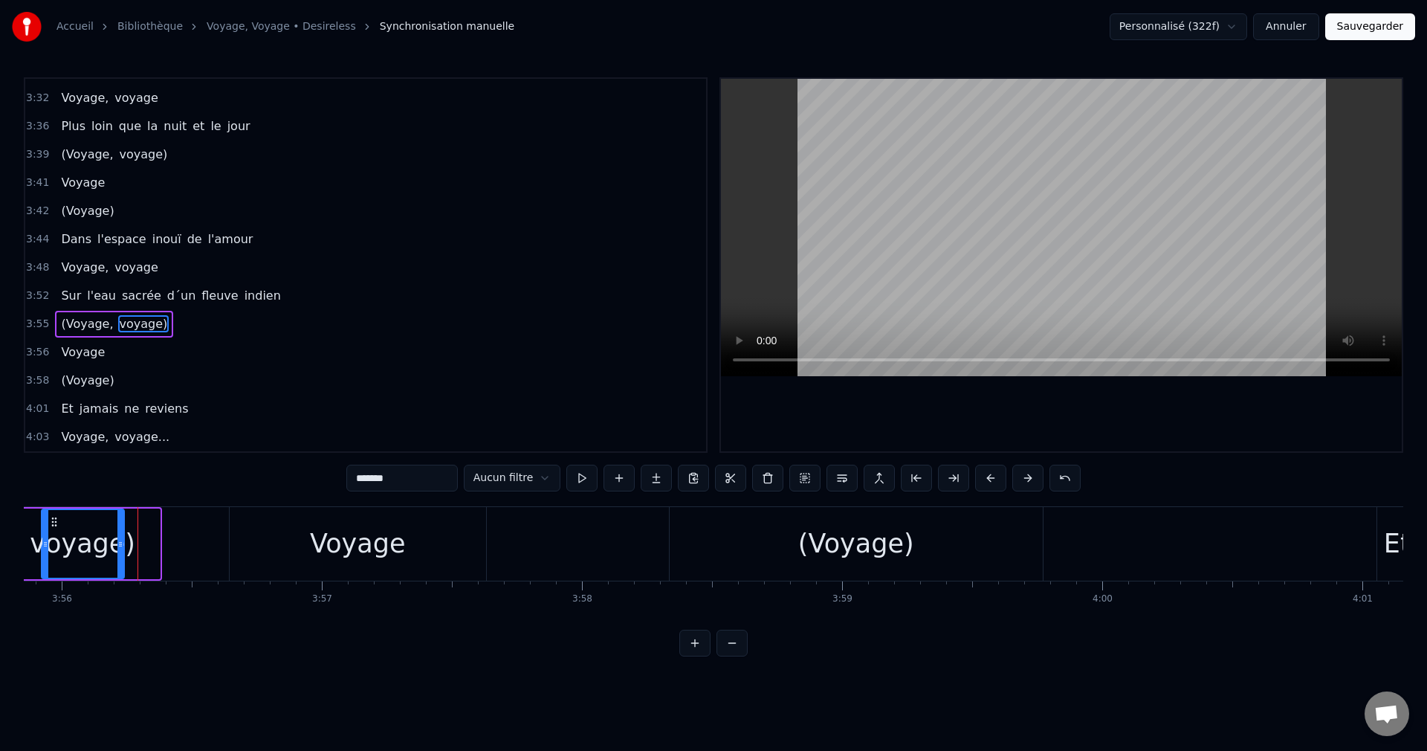
drag, startPoint x: 156, startPoint y: 543, endPoint x: 117, endPoint y: 551, distance: 39.4
click at [117, 551] on div at bounding box center [120, 544] width 6 height 68
click at [89, 548] on div "voyage)" at bounding box center [81, 543] width 106 height 39
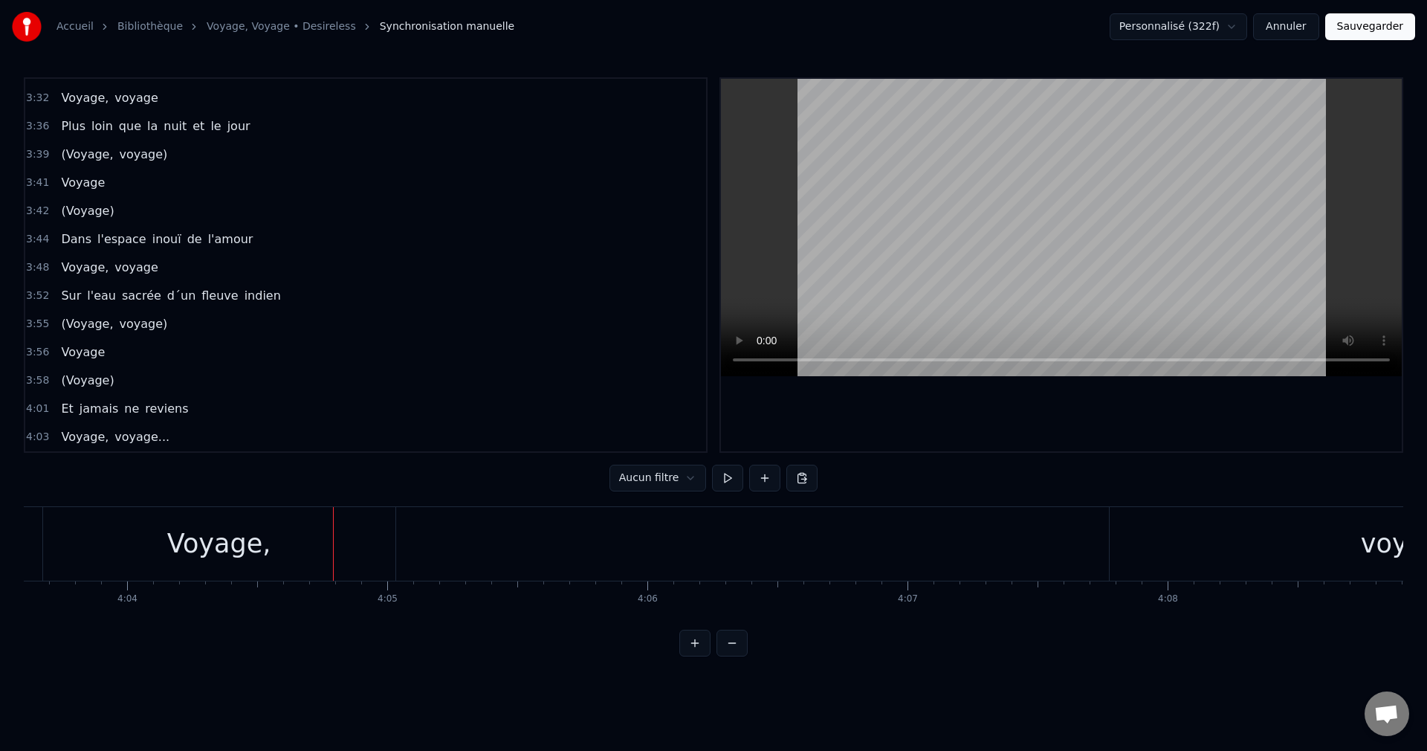
scroll to position [0, 63447]
click at [1207, 531] on div "voyage..." at bounding box center [1351, 544] width 623 height 74
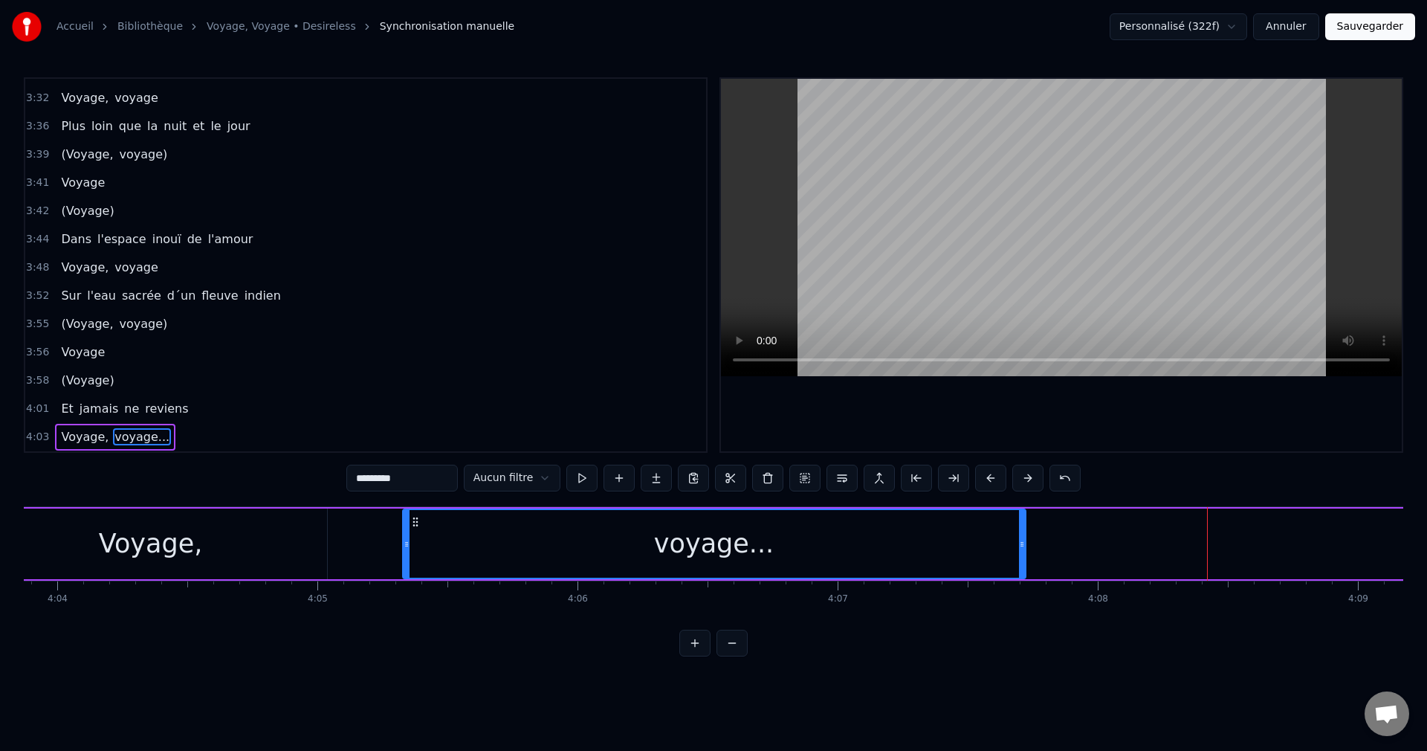
drag, startPoint x: 1054, startPoint y: 520, endPoint x: 413, endPoint y: 582, distance: 643.7
click at [413, 582] on div "Au- dessus des vieux volcans Glisse tes ailes sous le tapis du vent Voyage voya…" at bounding box center [714, 561] width 1380 height 111
click at [256, 546] on div "Voyage," at bounding box center [151, 543] width 352 height 71
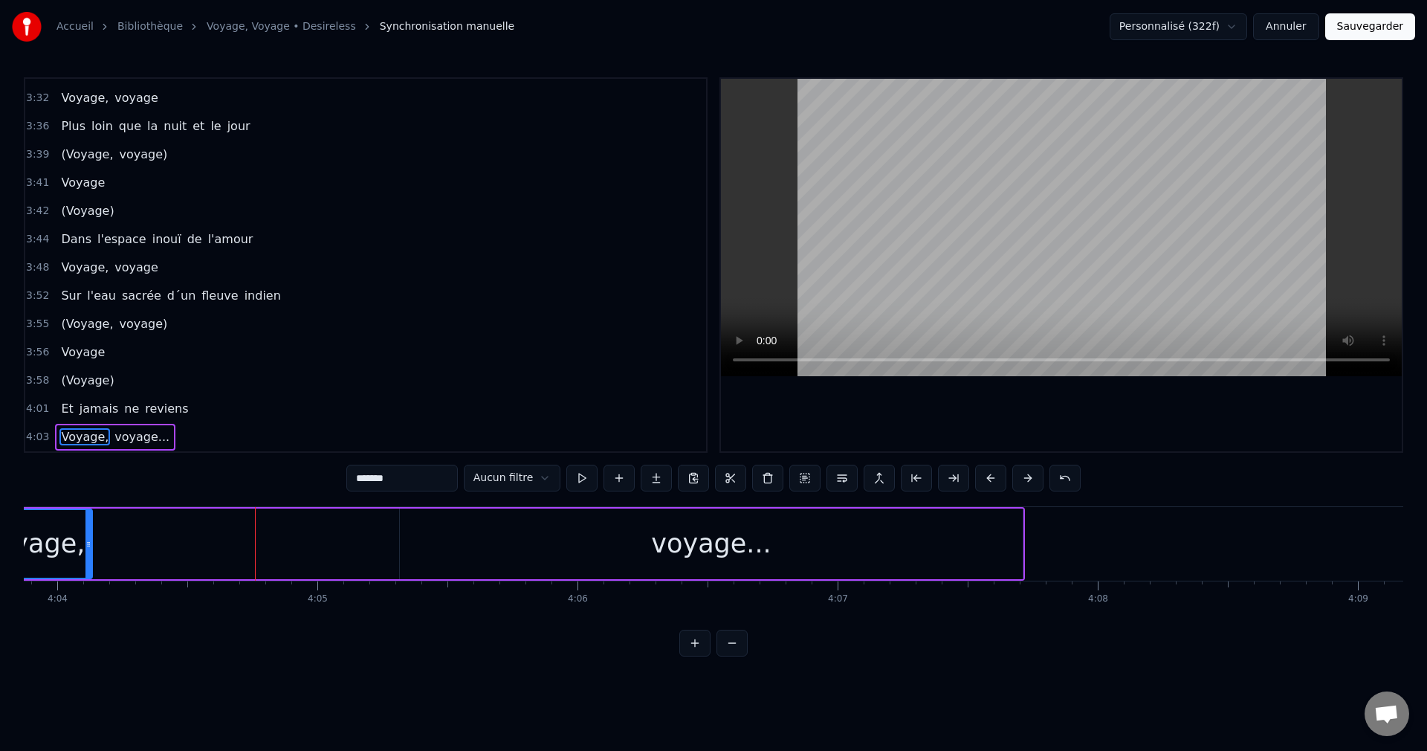
drag, startPoint x: 324, startPoint y: 546, endPoint x: 89, endPoint y: 578, distance: 237.2
click at [89, 578] on div "Voyage," at bounding box center [33, 543] width 119 height 71
click at [538, 529] on div "voyage..." at bounding box center [721, 543] width 623 height 71
type input "*********"
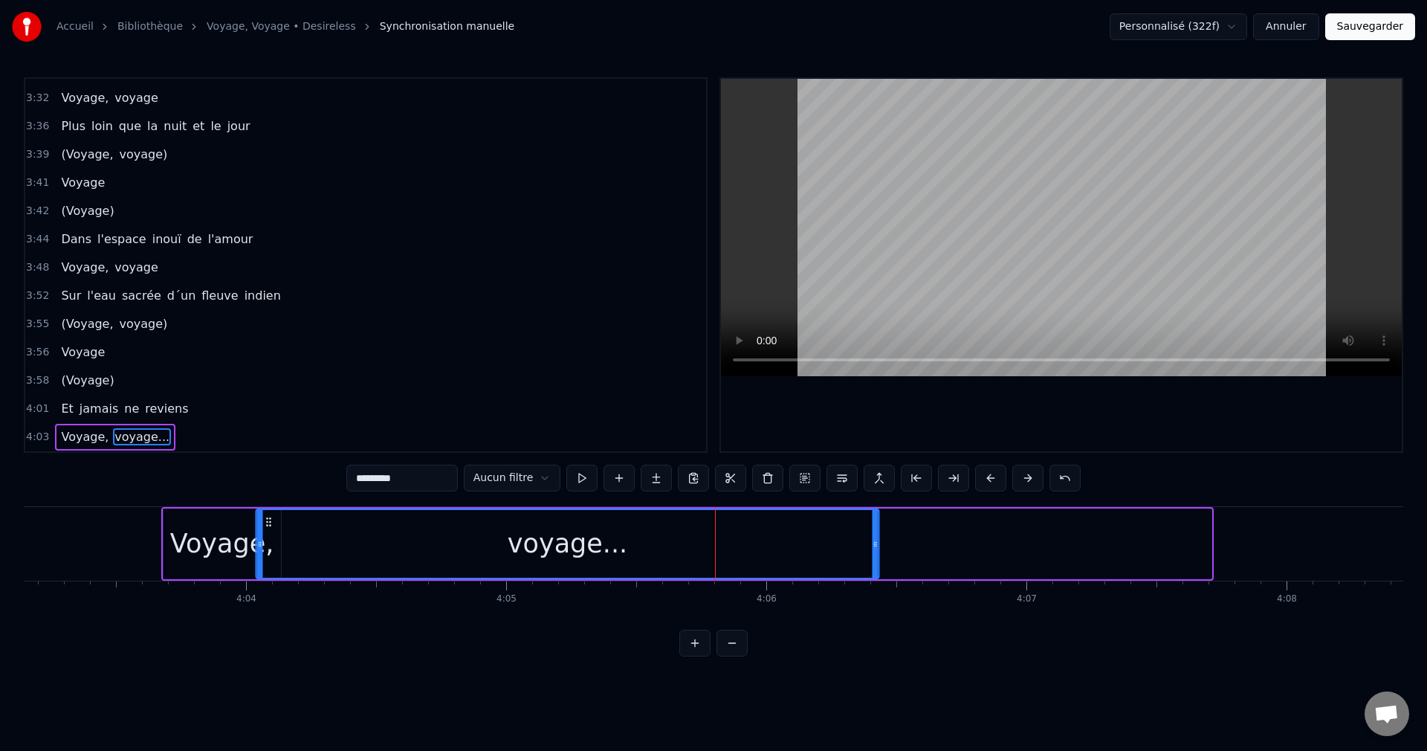
scroll to position [0, 63250]
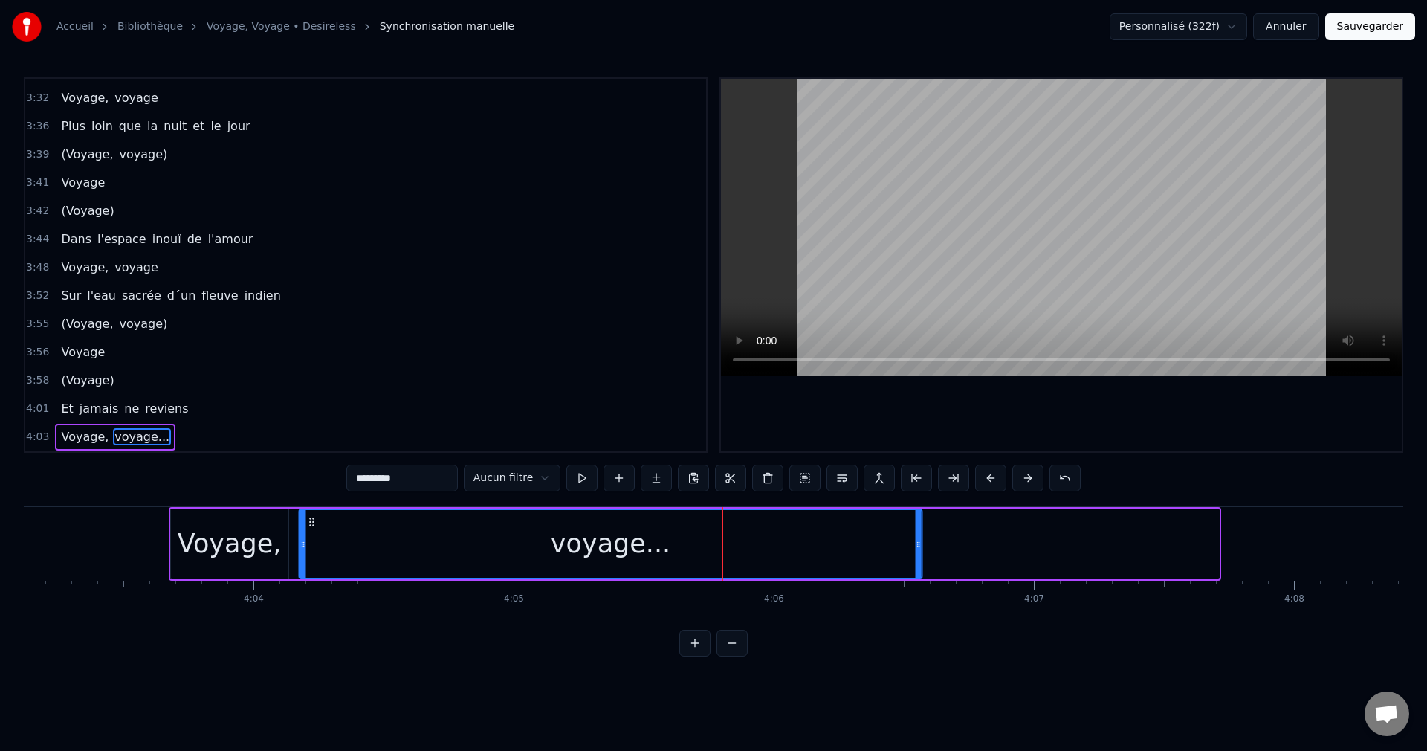
drag, startPoint x: 424, startPoint y: 523, endPoint x: 312, endPoint y: 566, distance: 119.8
click at [312, 566] on div "voyage..." at bounding box center [610, 544] width 621 height 68
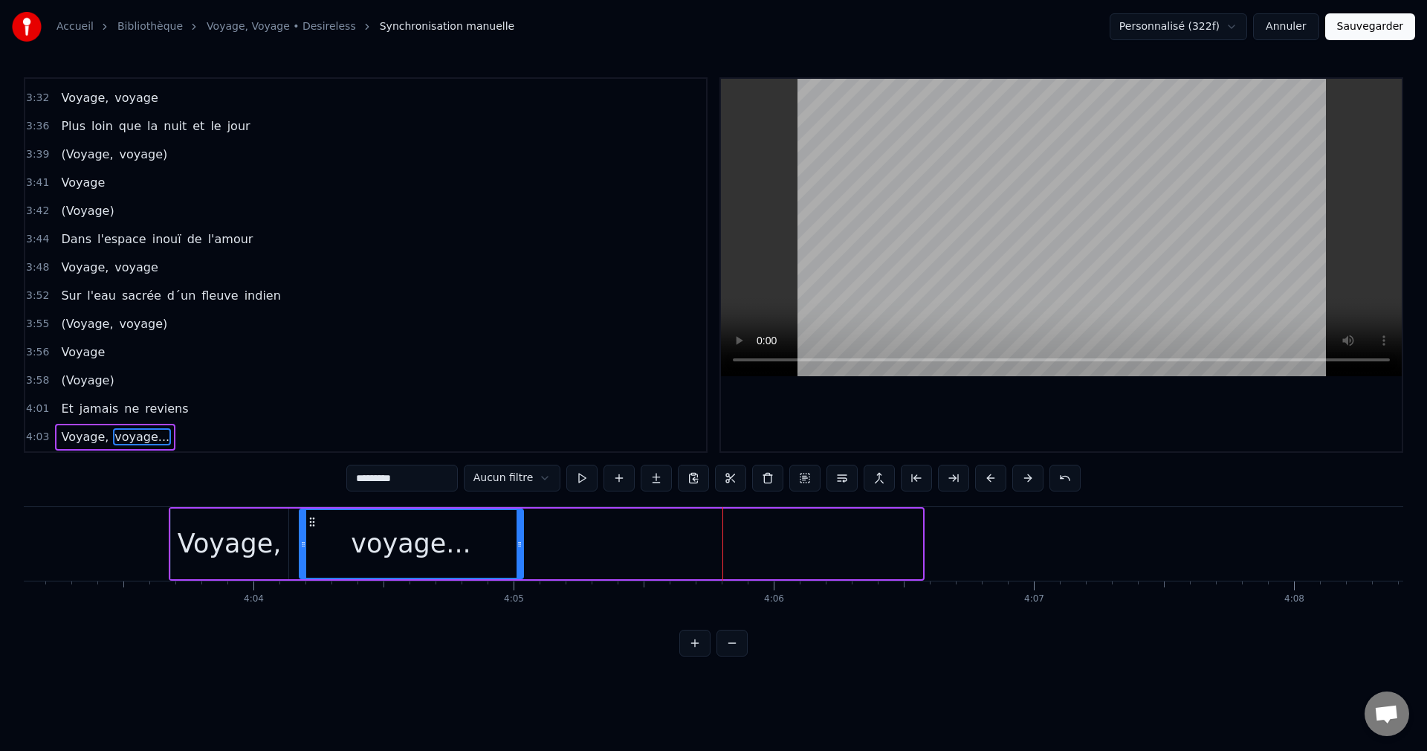
drag, startPoint x: 919, startPoint y: 540, endPoint x: 512, endPoint y: 596, distance: 411.1
click at [512, 596] on div "Au- dessus des vieux volcans Glisse tes ailes sous le tapis du vent Voyage voya…" at bounding box center [714, 561] width 1380 height 111
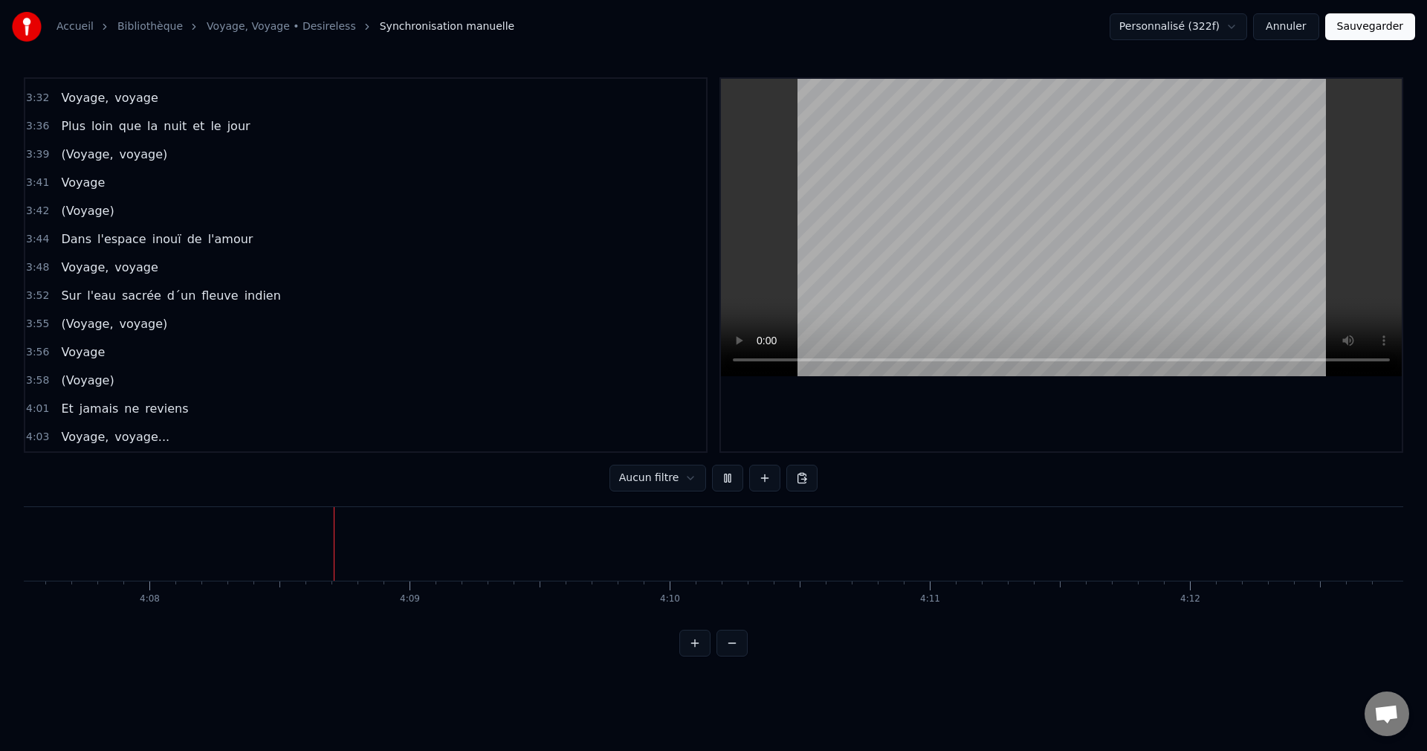
scroll to position [0, 64400]
click at [65, 129] on span "Plus" at bounding box center [73, 125] width 28 height 17
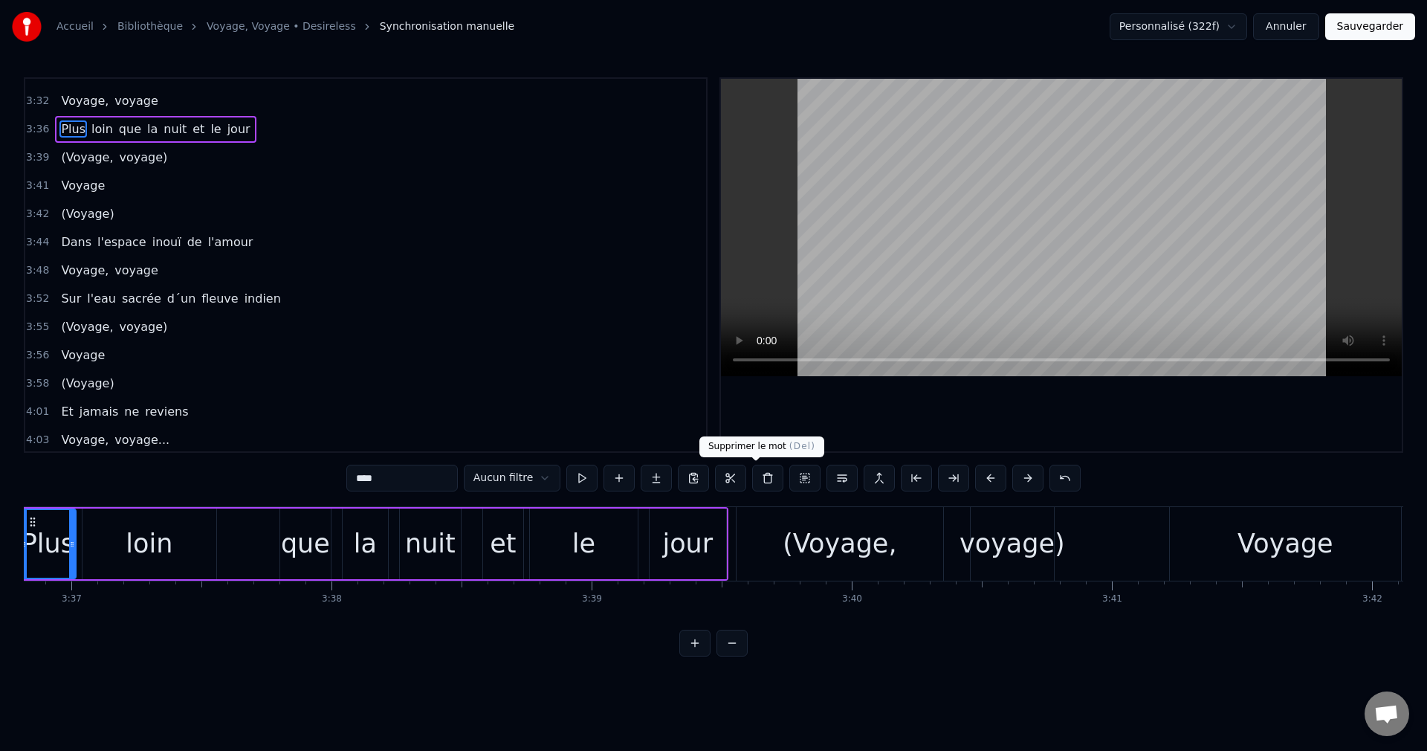
scroll to position [0, 56328]
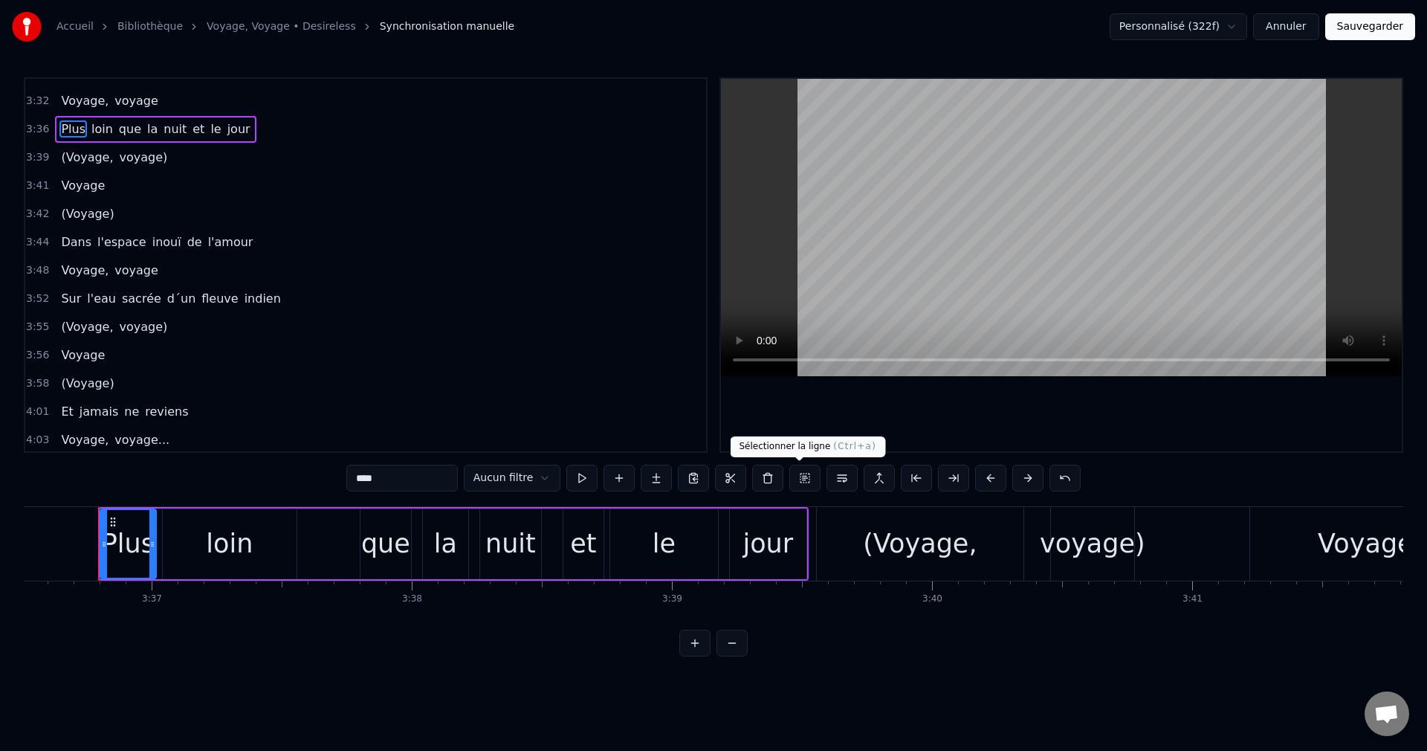
click at [801, 479] on button at bounding box center [804, 478] width 31 height 27
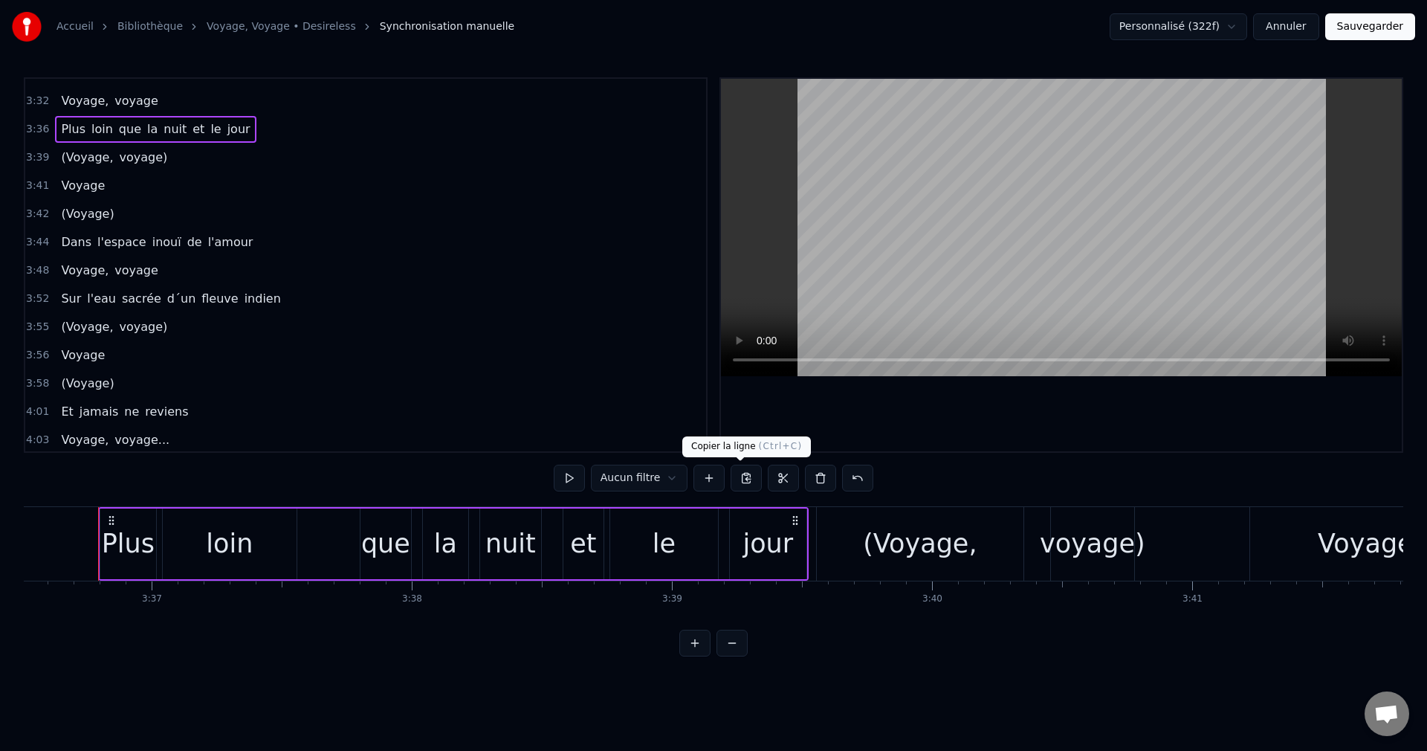
click at [741, 480] on button at bounding box center [746, 478] width 31 height 27
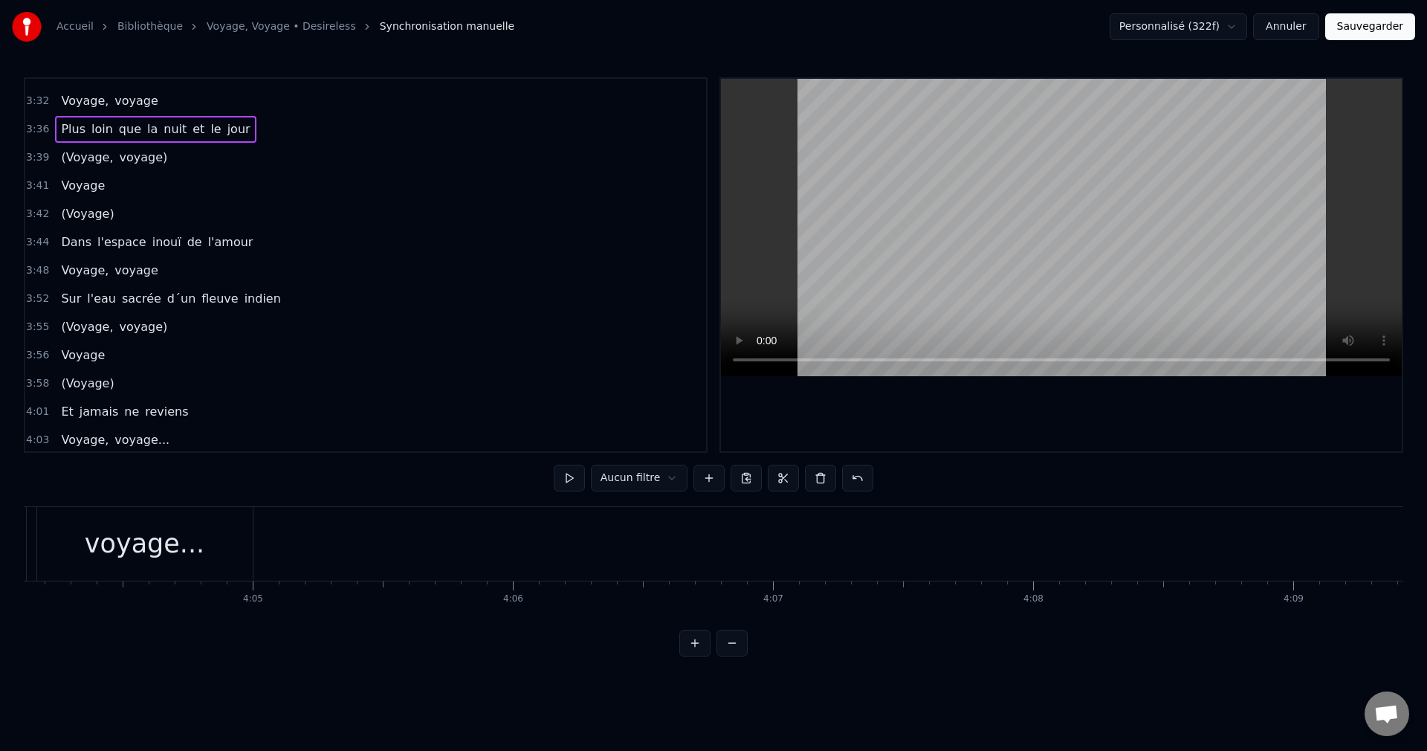
scroll to position [0, 63601]
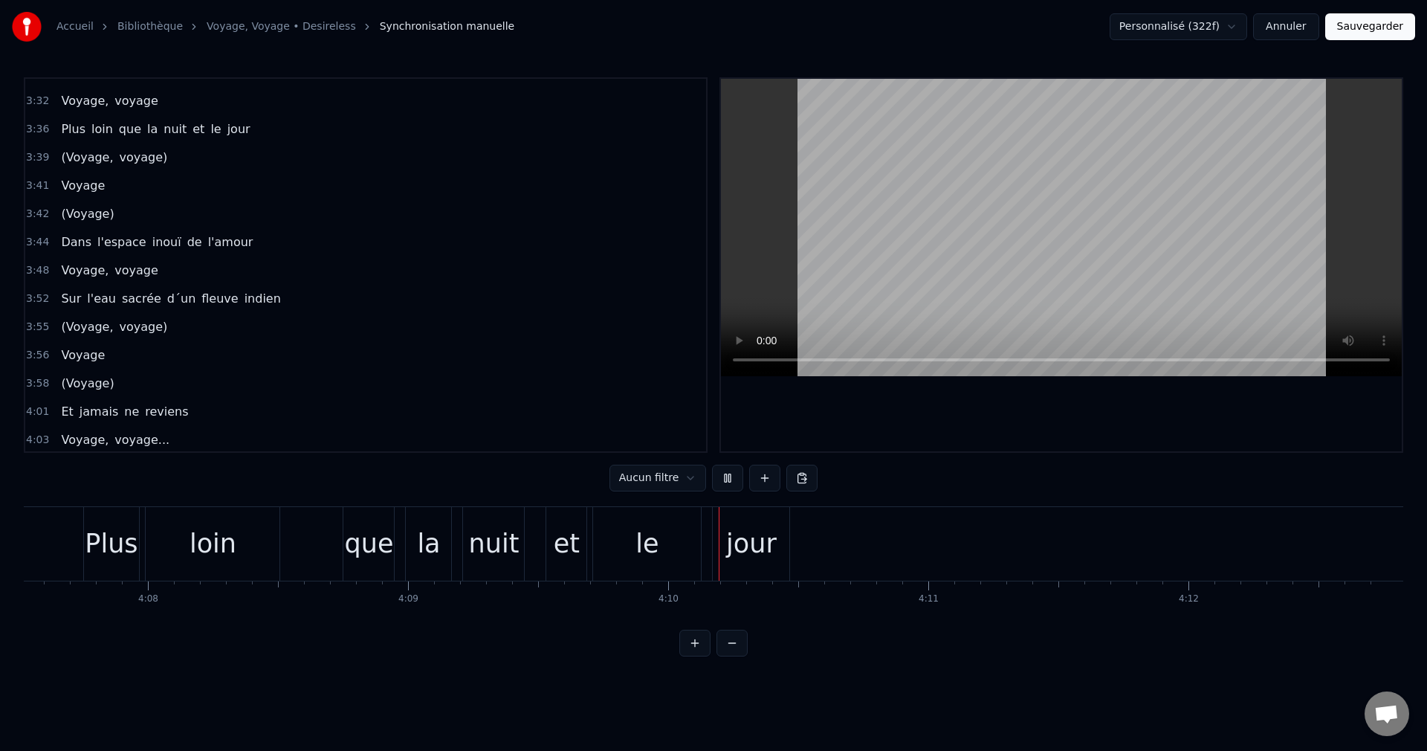
scroll to position [0, 64400]
click at [1365, 24] on button "Sauvegarder" at bounding box center [1370, 26] width 90 height 27
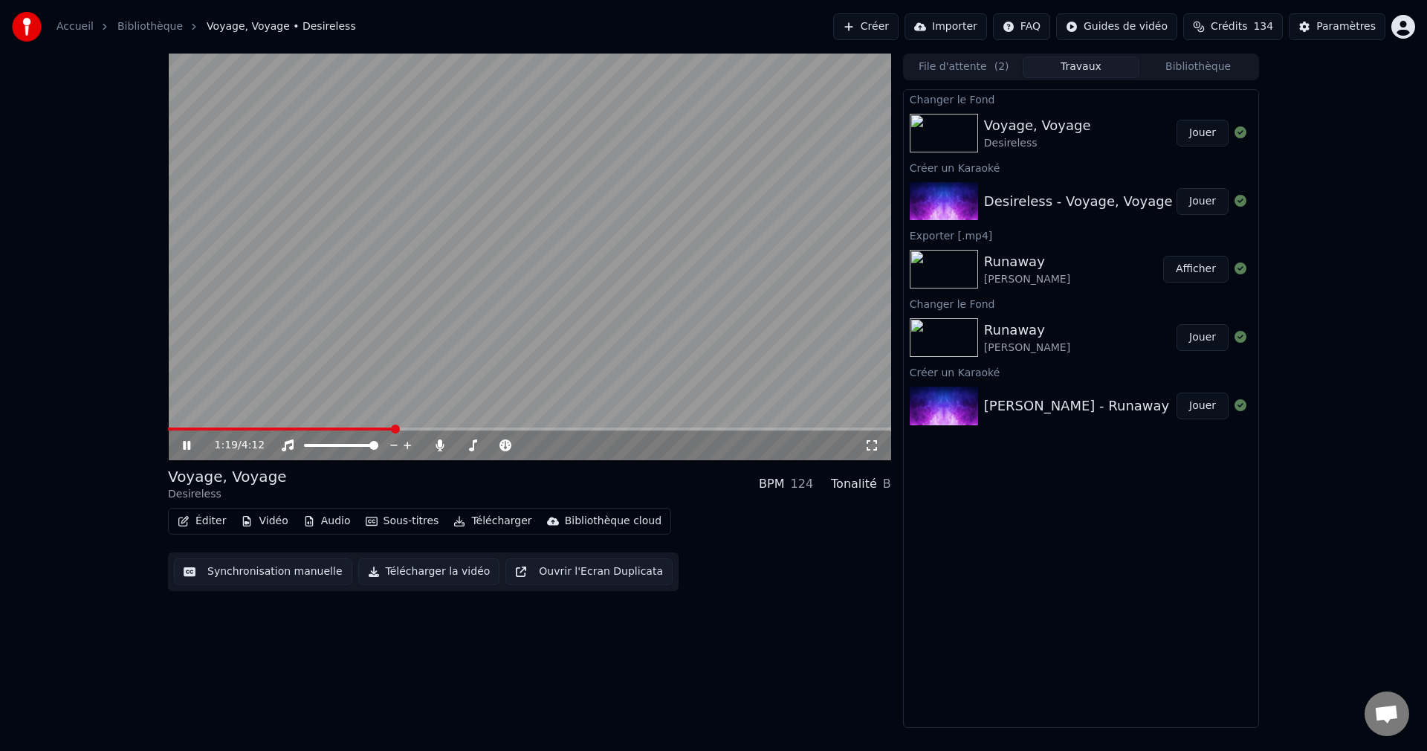
click at [395, 429] on span at bounding box center [529, 428] width 723 height 3
click at [465, 445] on span at bounding box center [493, 445] width 74 height 3
click at [465, 445] on span at bounding box center [468, 445] width 9 height 9
click at [187, 445] on icon at bounding box center [197, 445] width 35 height 12
click at [404, 567] on button "Télécharger la vidéo" at bounding box center [429, 571] width 142 height 27
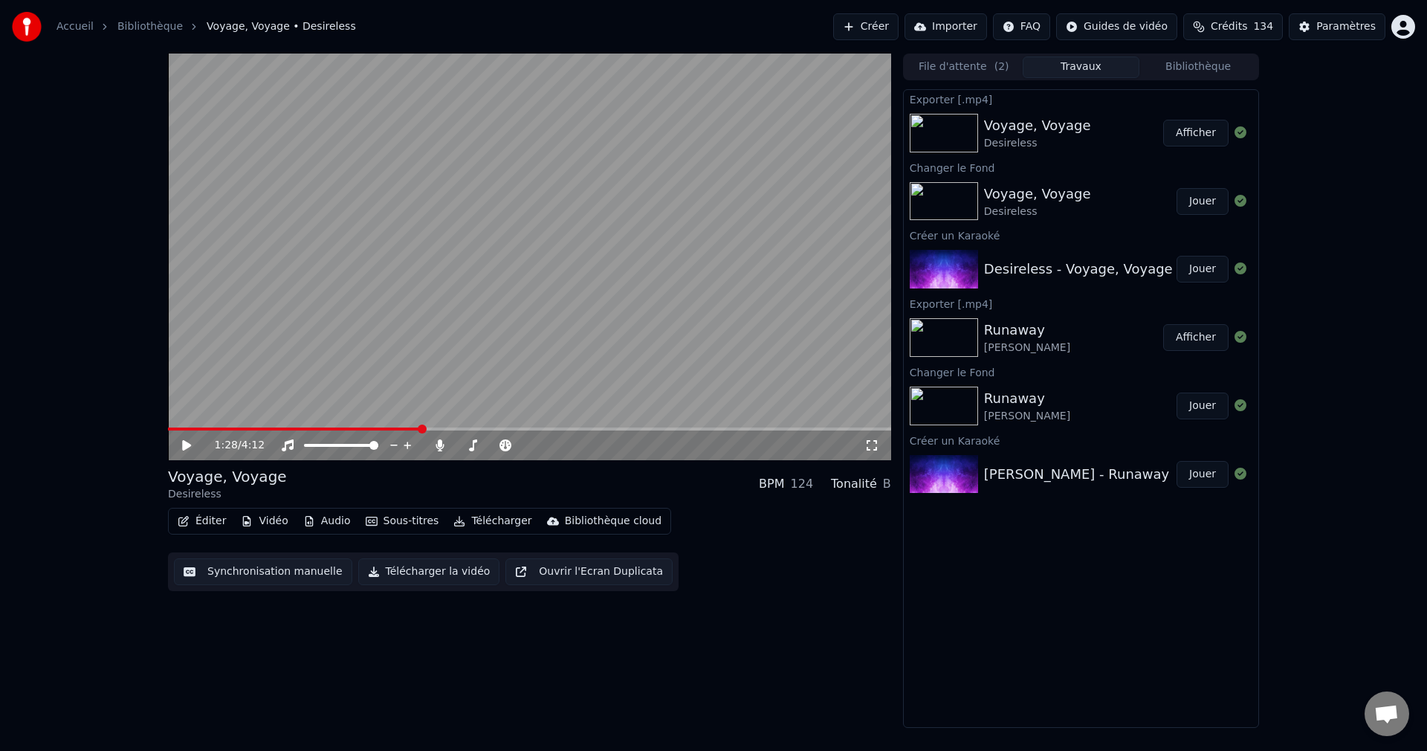
click at [867, 25] on button "Créer" at bounding box center [865, 26] width 65 height 27
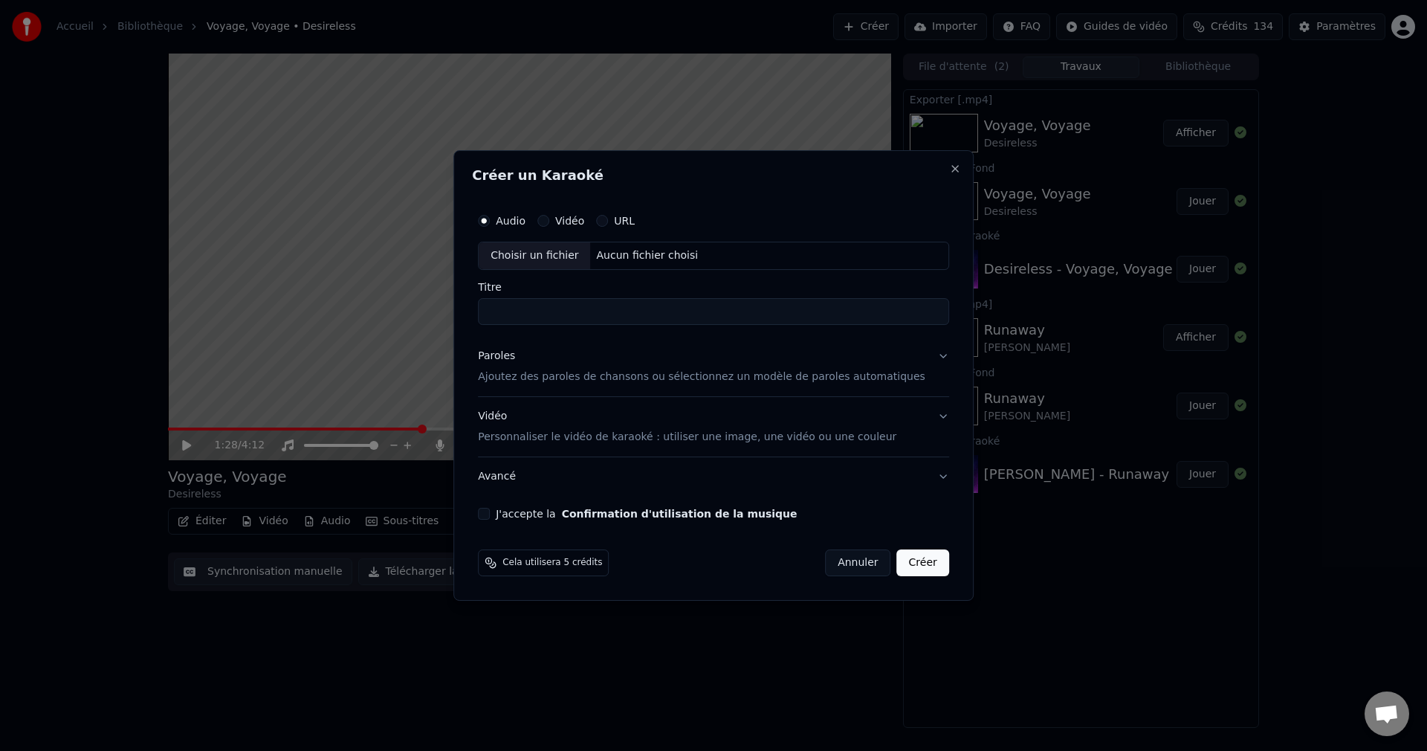
click at [545, 259] on div "Choisir un fichier" at bounding box center [534, 255] width 111 height 27
click at [920, 355] on button "Paroles Ajoutez des paroles de chansons ou sélectionnez un modèle de paroles au…" at bounding box center [713, 366] width 471 height 59
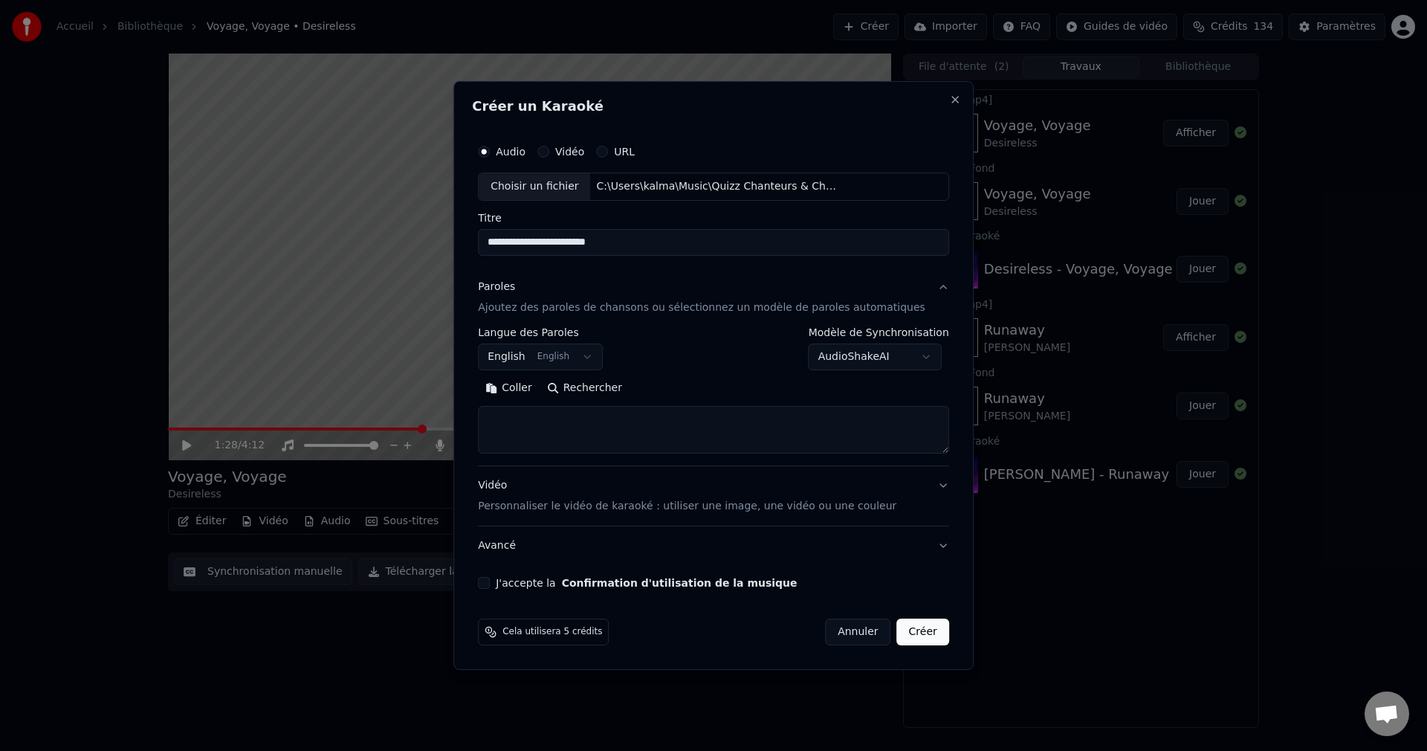
click at [610, 394] on button "Rechercher" at bounding box center [585, 388] width 90 height 24
drag, startPoint x: 647, startPoint y: 248, endPoint x: 485, endPoint y: 254, distance: 162.2
click at [485, 254] on div "**********" at bounding box center [713, 375] width 520 height 589
click at [555, 242] on input "**********" at bounding box center [713, 242] width 471 height 27
type input "**********"
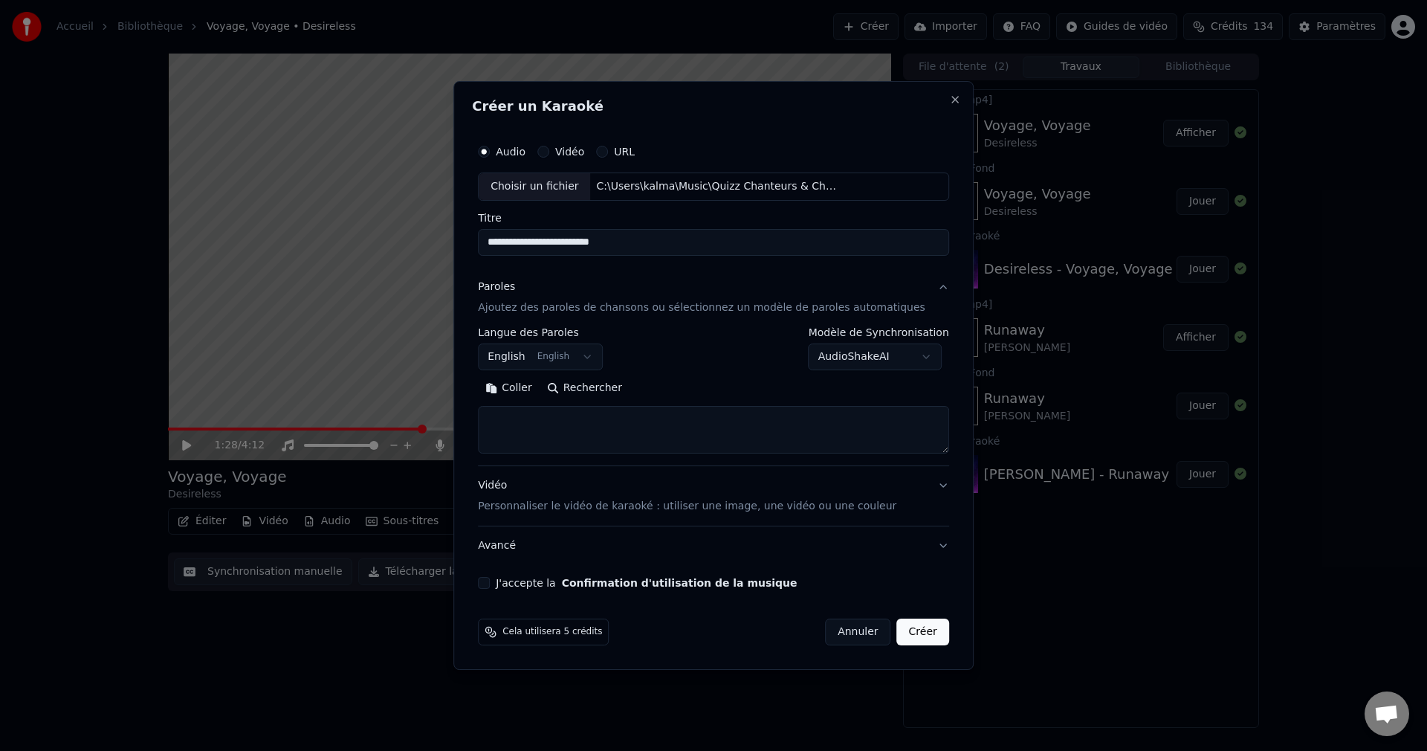
click at [610, 392] on button "Rechercher" at bounding box center [585, 388] width 90 height 24
type textarea "**********"
click at [490, 584] on button "J'accepte la Confirmation d'utilisation de la musique" at bounding box center [484, 583] width 12 height 12
click at [902, 629] on button "Créer" at bounding box center [923, 631] width 52 height 27
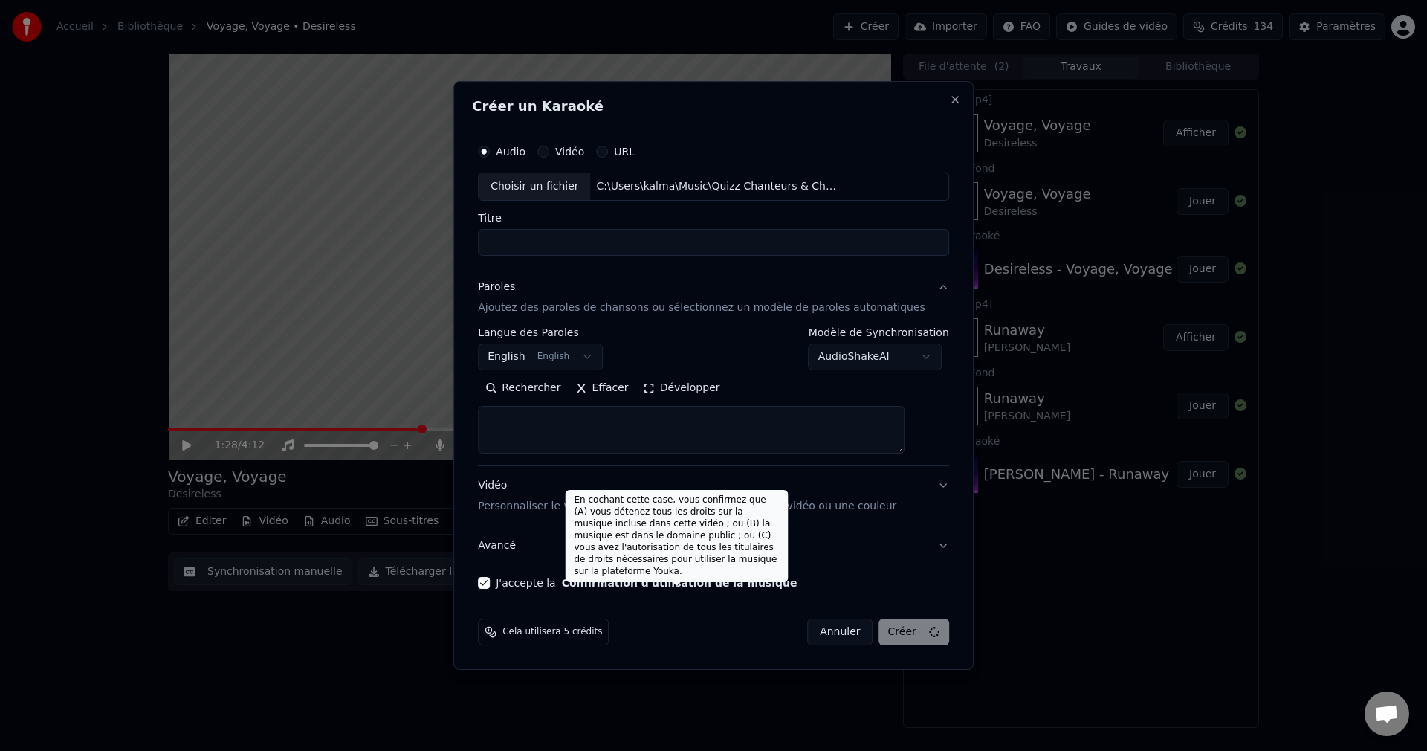
select select
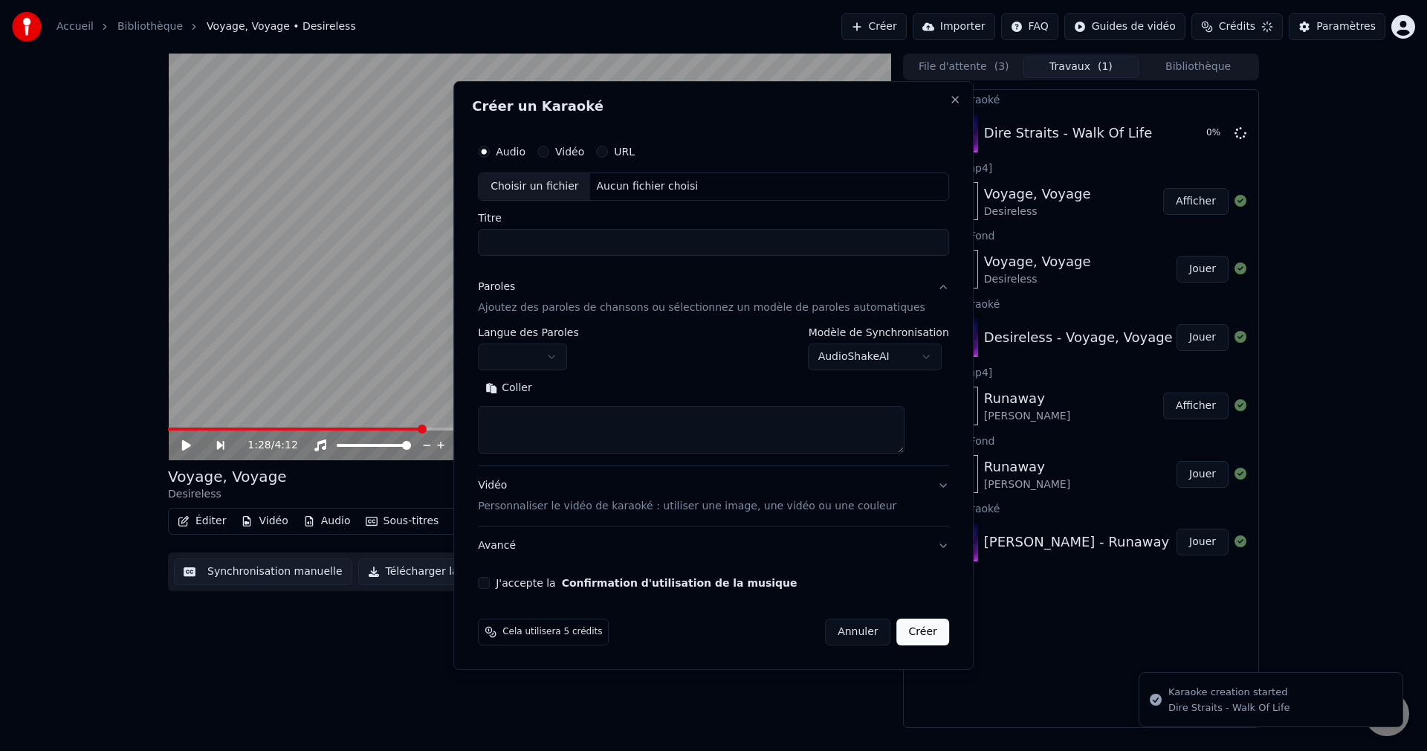
scroll to position [0, 0]
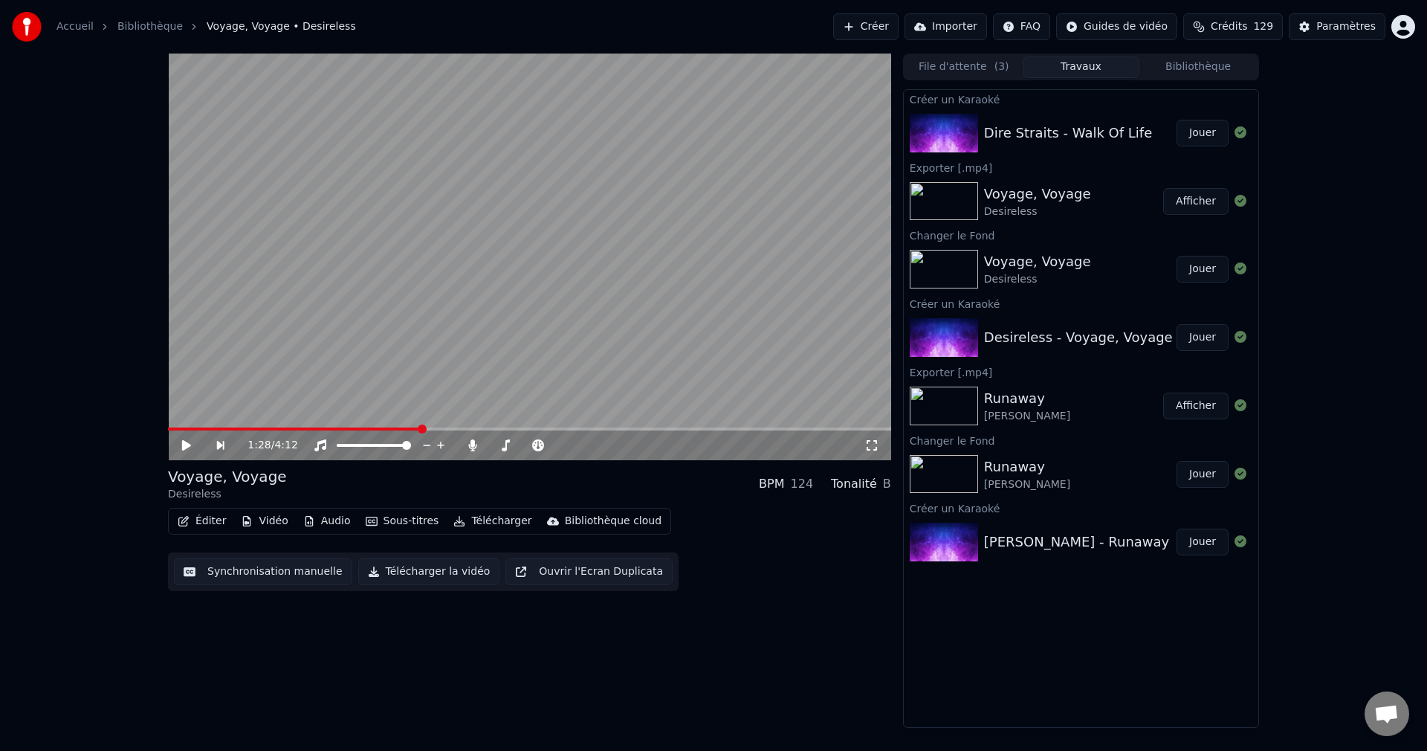
click at [1197, 136] on button "Jouer" at bounding box center [1203, 133] width 52 height 27
click at [185, 442] on icon at bounding box center [186, 445] width 7 height 9
click at [274, 517] on button "Vidéo" at bounding box center [264, 521] width 59 height 21
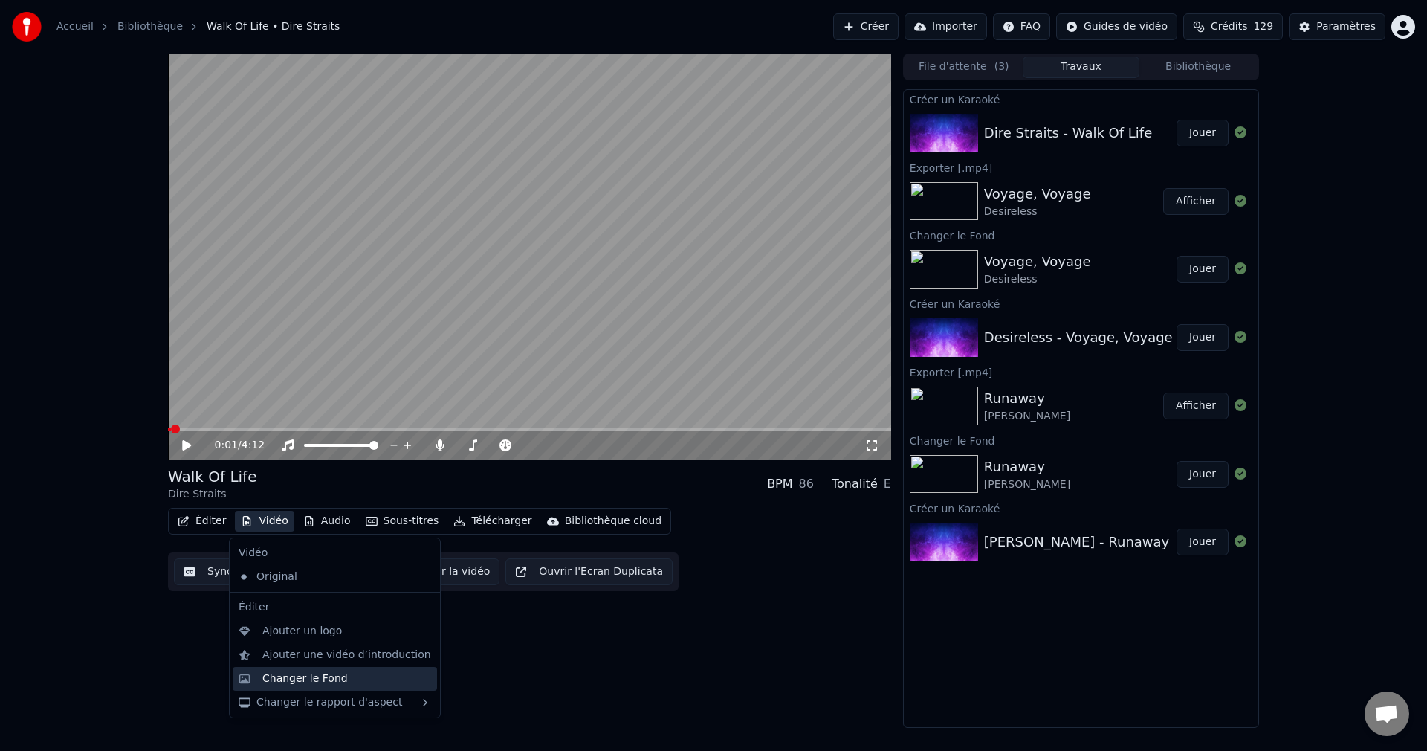
click at [312, 671] on div "Changer le Fond" at bounding box center [304, 678] width 85 height 15
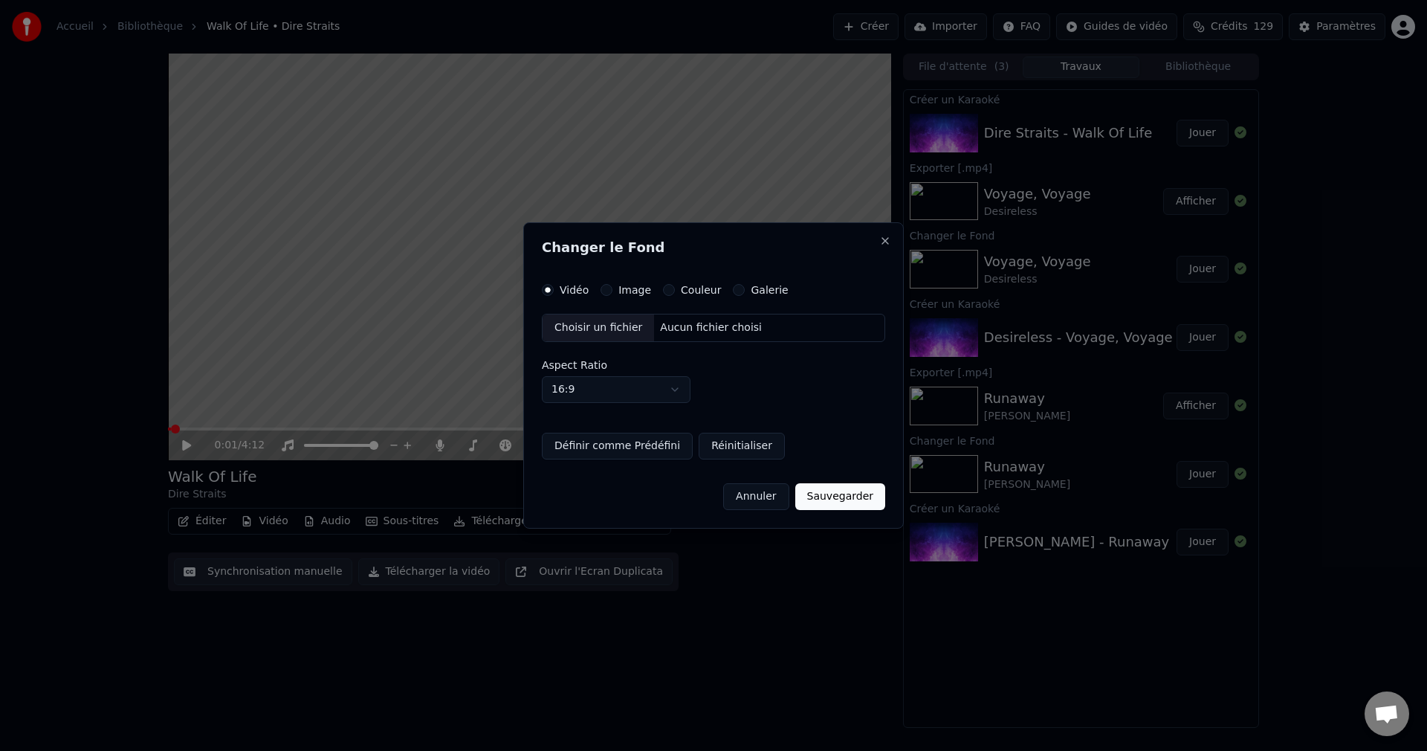
click at [581, 324] on div "Choisir un fichier" at bounding box center [598, 327] width 111 height 27
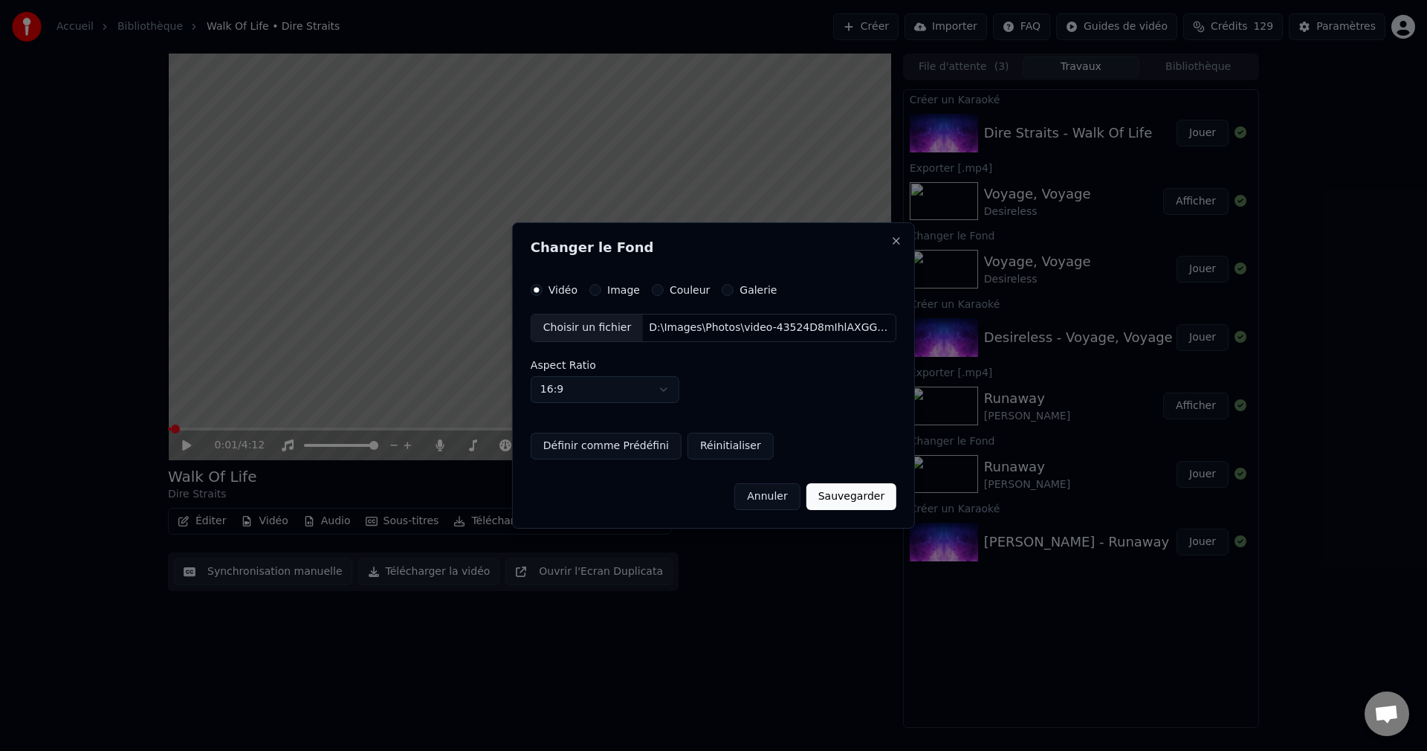
click at [847, 494] on button "Sauvegarder" at bounding box center [852, 496] width 90 height 27
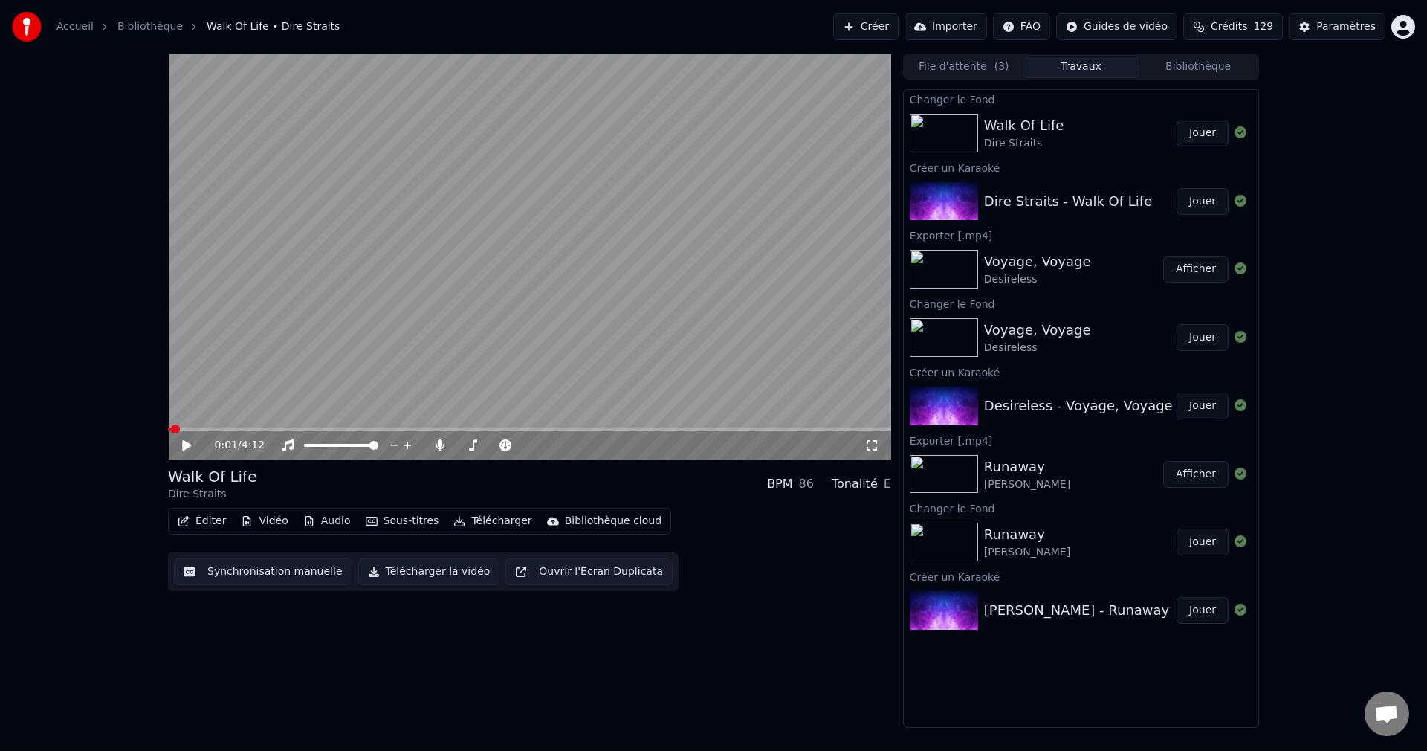
click at [1203, 132] on button "Jouer" at bounding box center [1203, 133] width 52 height 27
click at [531, 450] on span at bounding box center [526, 445] width 9 height 9
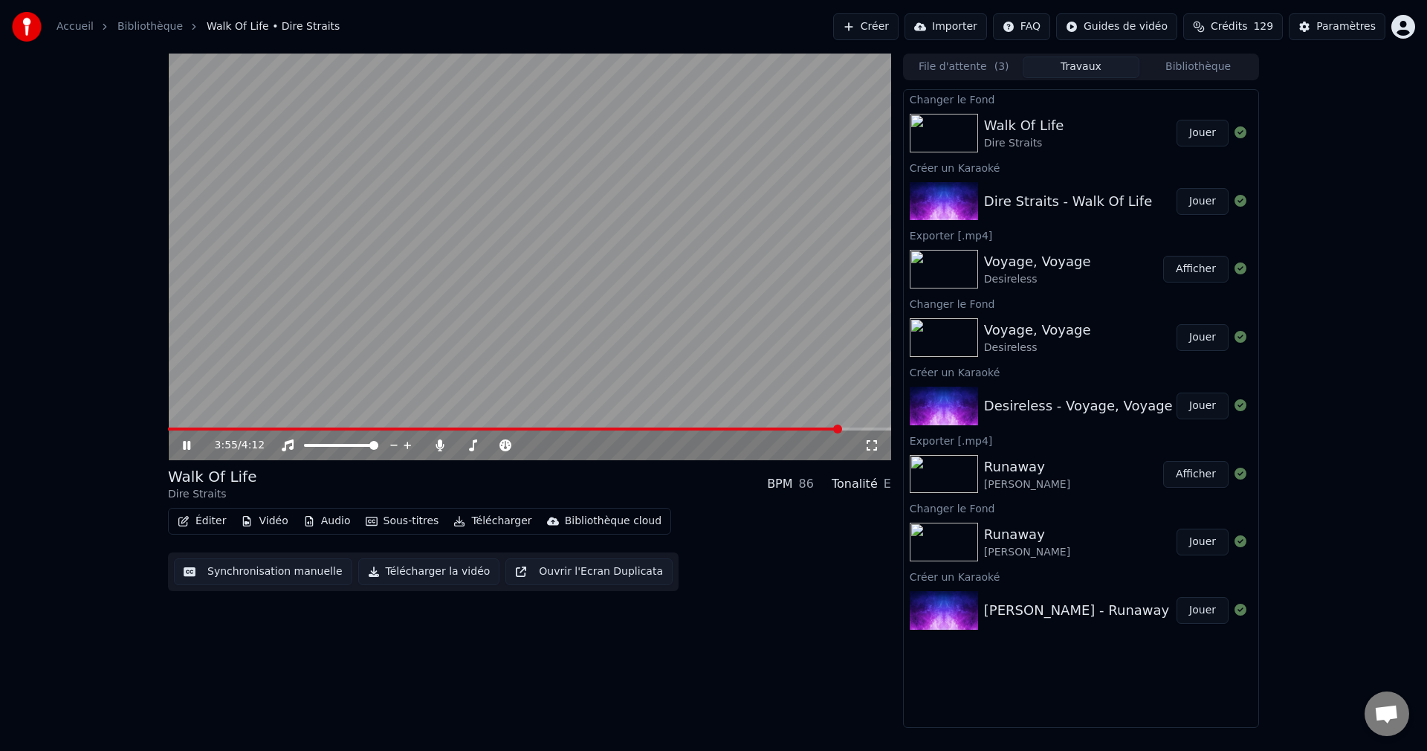
click at [188, 445] on icon at bounding box center [186, 445] width 7 height 9
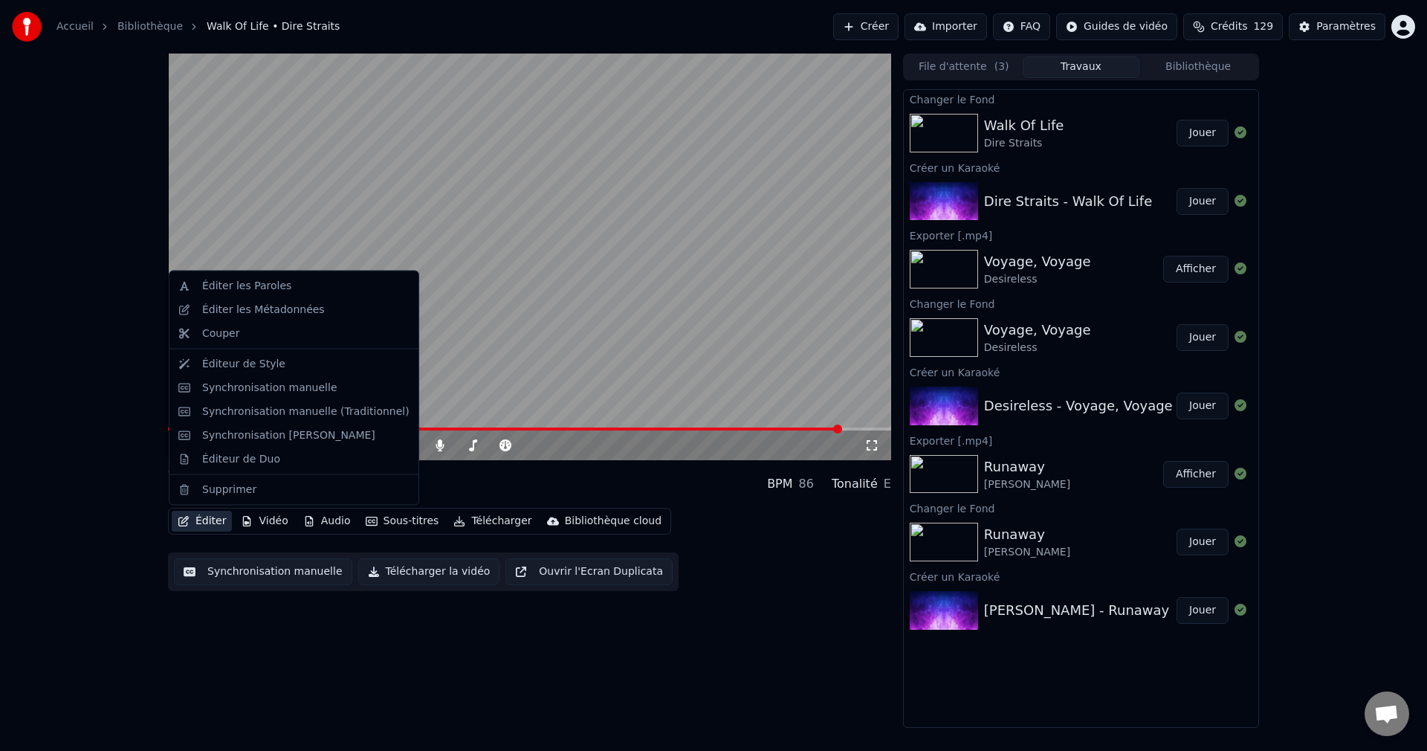
click at [208, 524] on button "Éditer" at bounding box center [202, 521] width 60 height 21
click at [307, 380] on div "Synchronisation manuelle" at bounding box center [269, 387] width 135 height 15
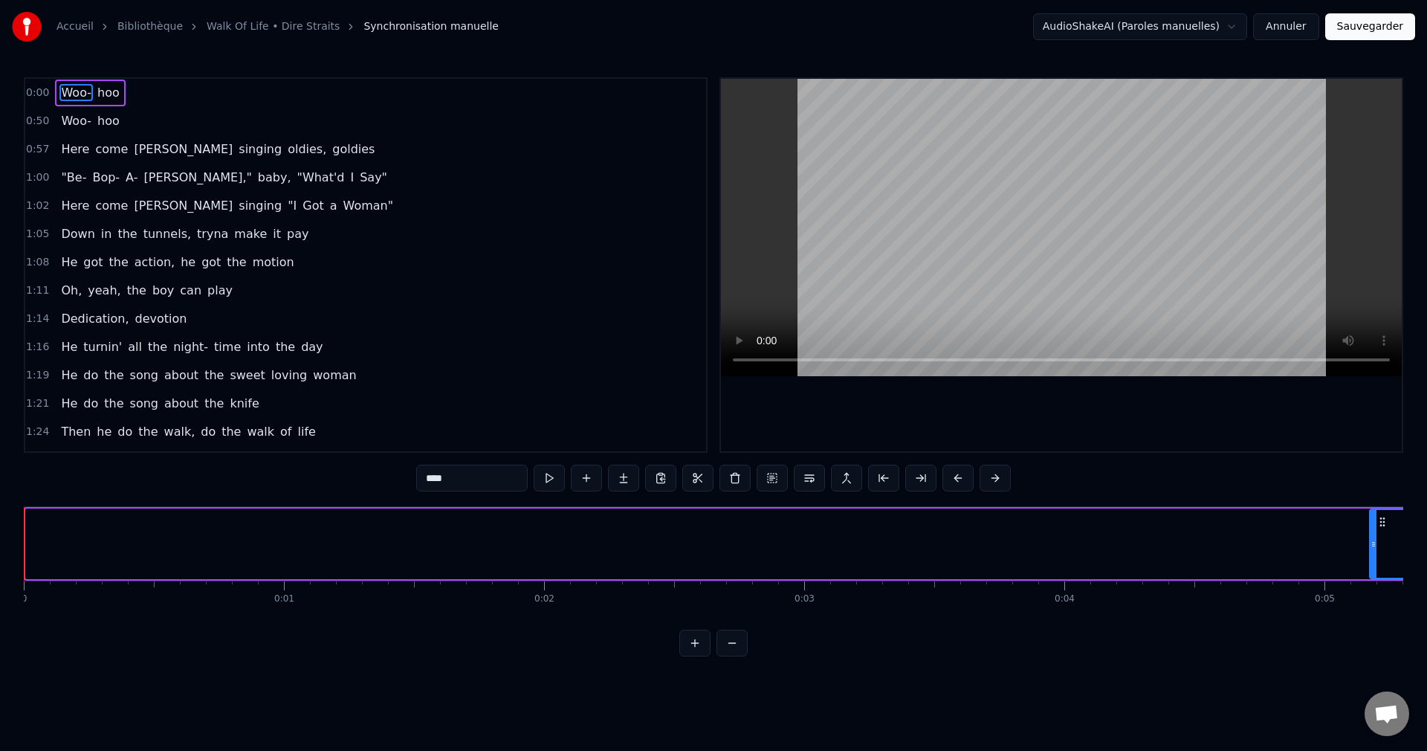
drag, startPoint x: 30, startPoint y: 546, endPoint x: 1376, endPoint y: 536, distance: 1346.2
click at [1376, 536] on div at bounding box center [1374, 544] width 6 height 68
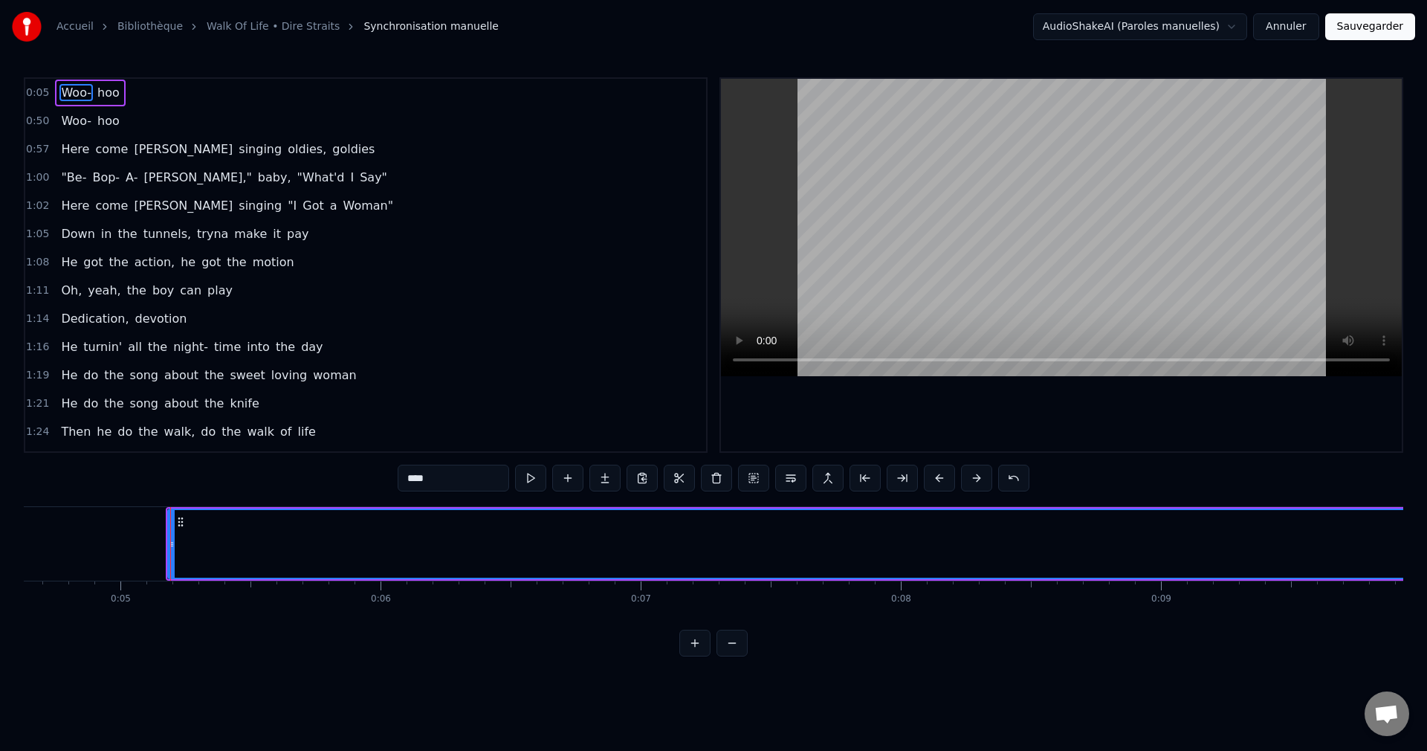
scroll to position [0, 1276]
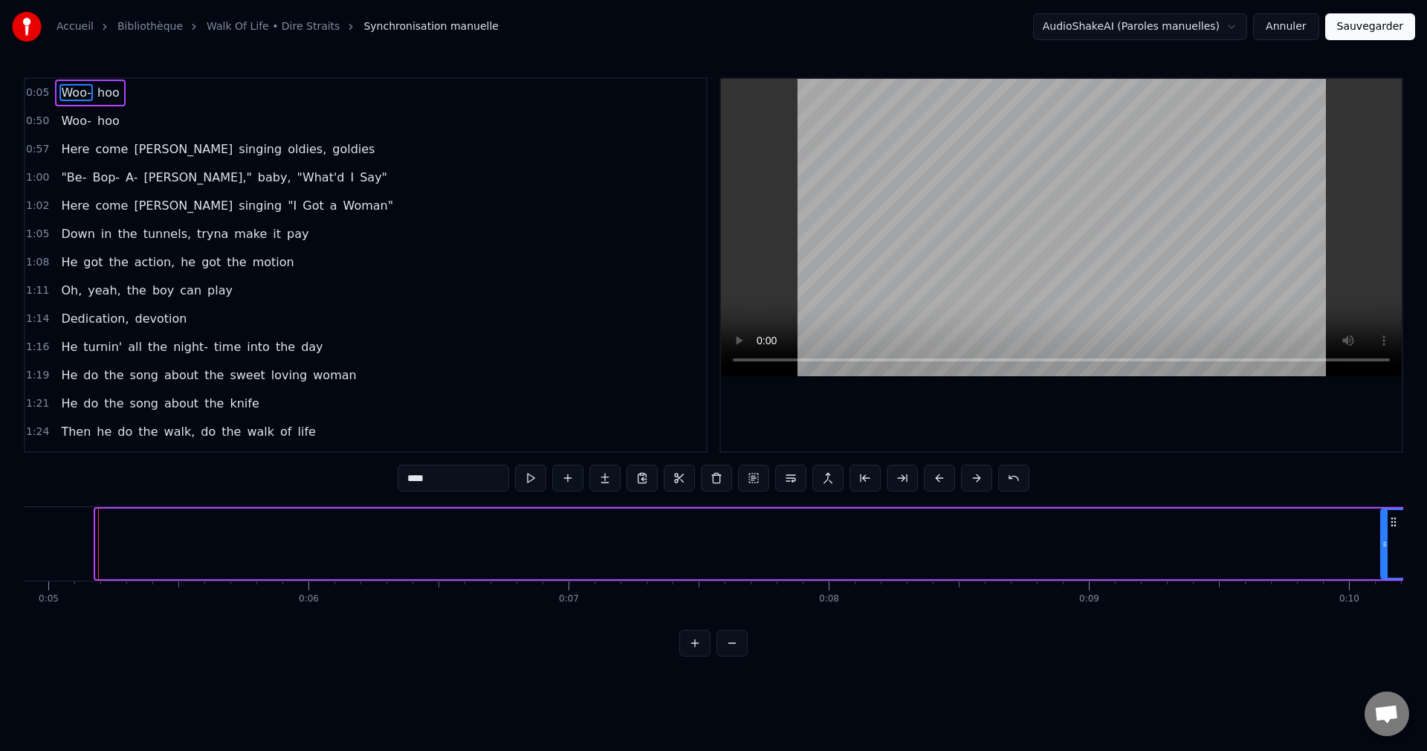
drag, startPoint x: 100, startPoint y: 545, endPoint x: 1386, endPoint y: 578, distance: 1285.6
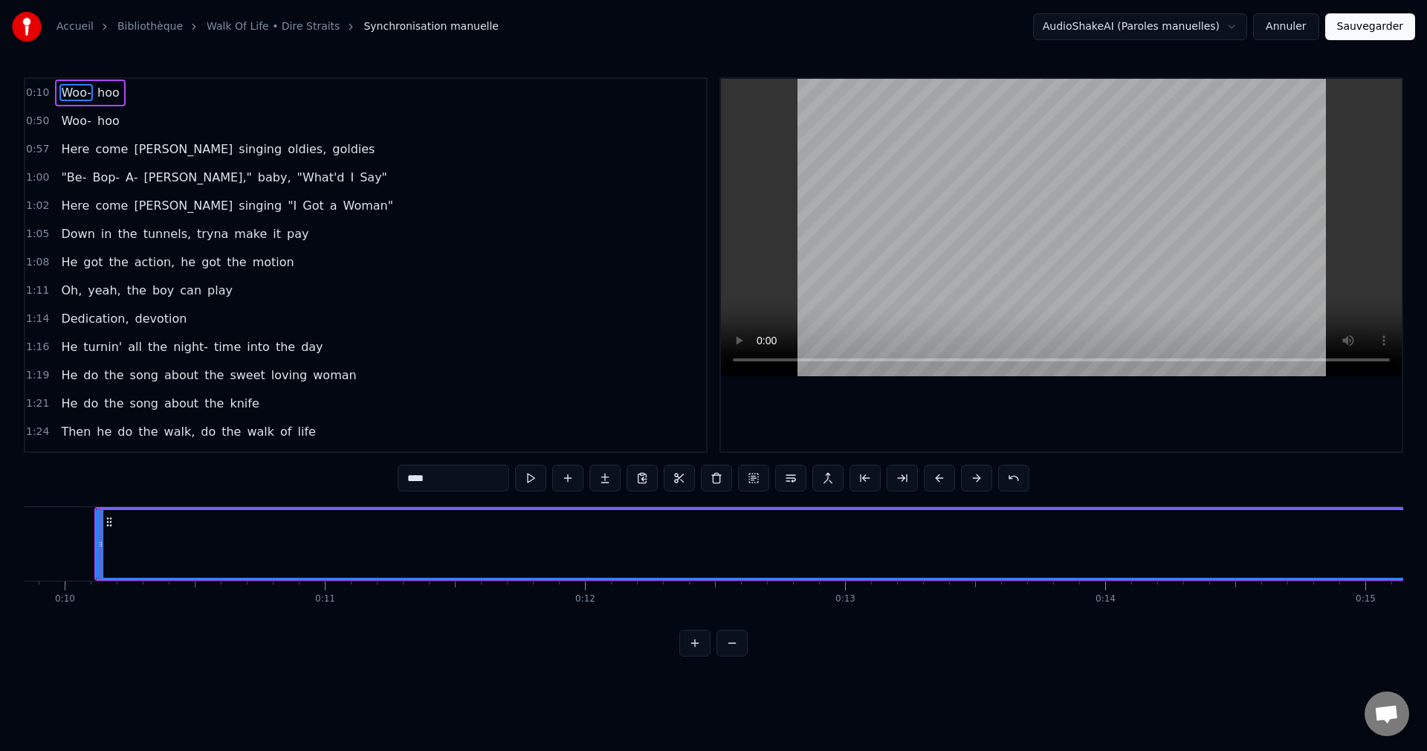
scroll to position [0, 2562]
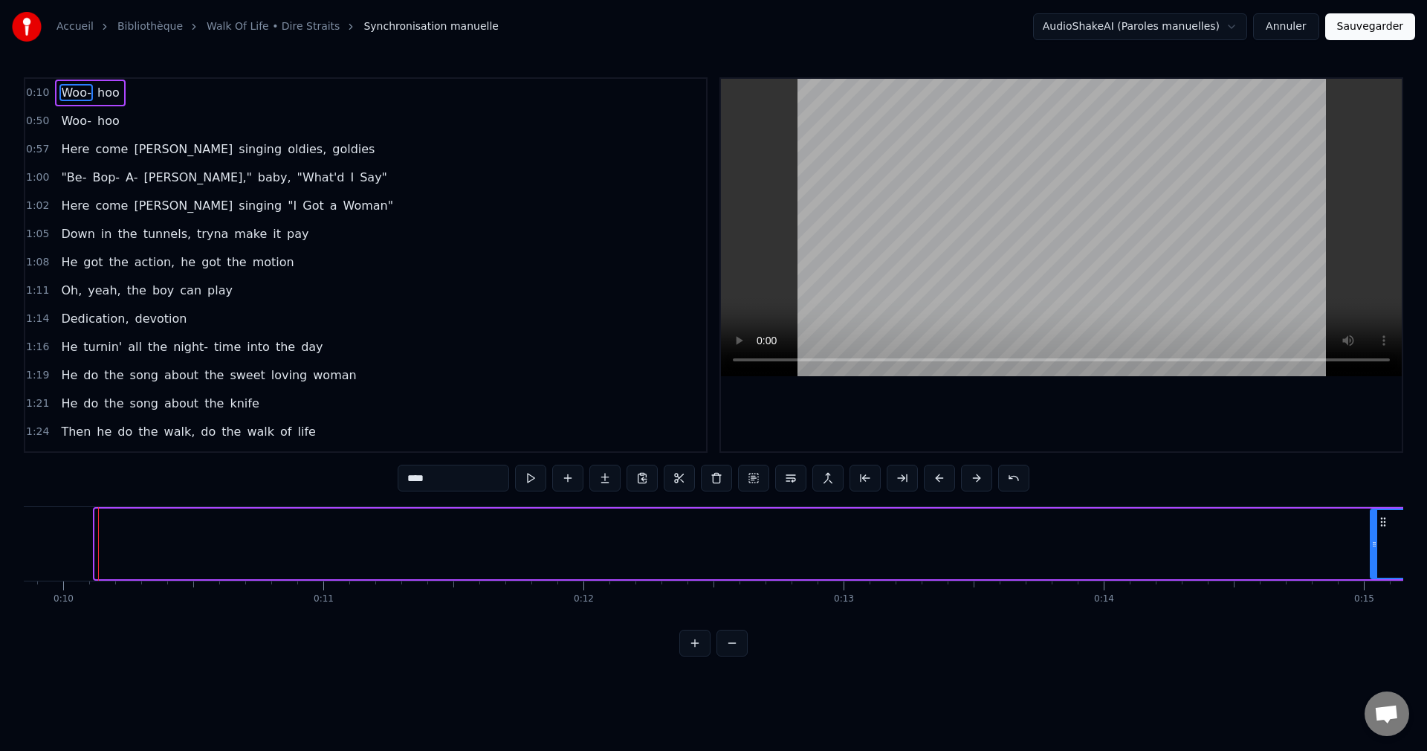
drag, startPoint x: 96, startPoint y: 543, endPoint x: 1371, endPoint y: 594, distance: 1276.6
click at [1371, 594] on div "Woo- hoo Woo- hoo Here come Johnny singing oldies, goldies "Be- Bop- A- Lula," …" at bounding box center [714, 561] width 1380 height 111
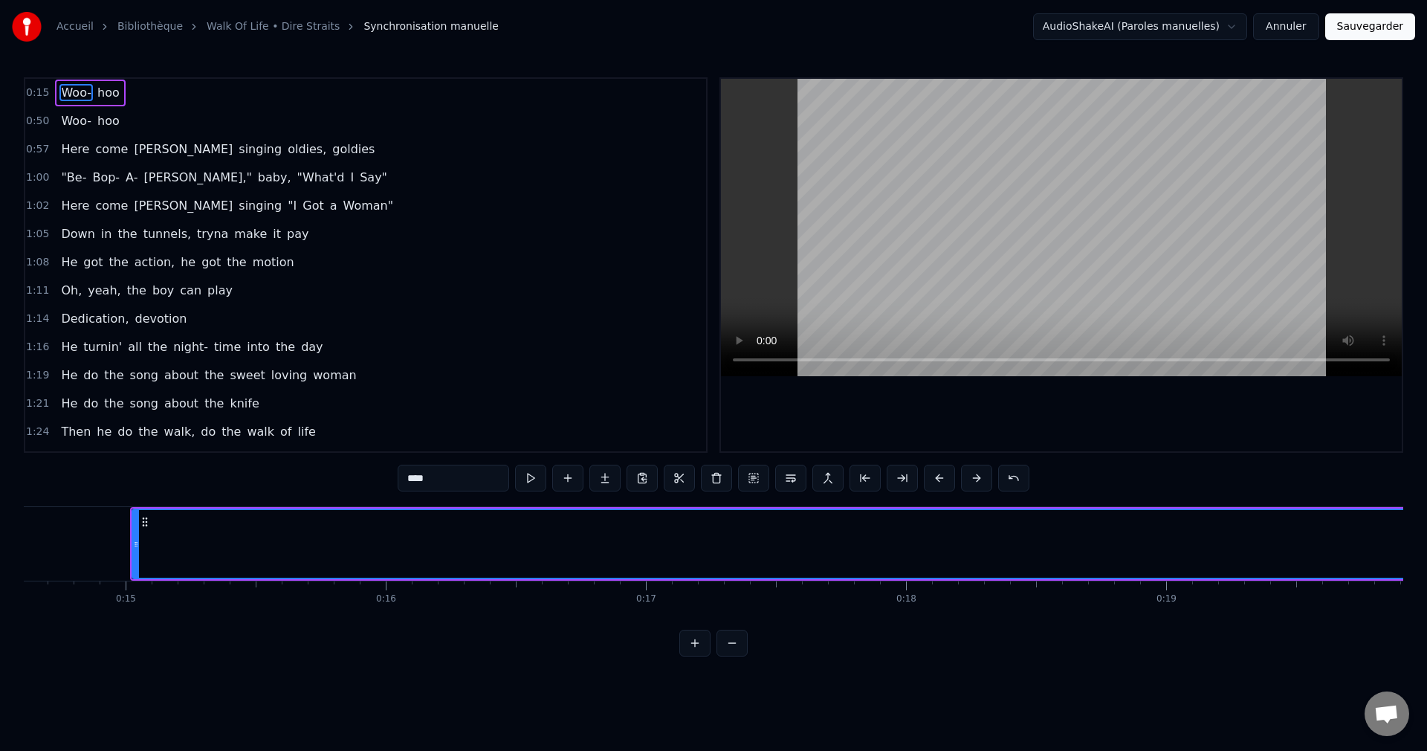
scroll to position [0, 3821]
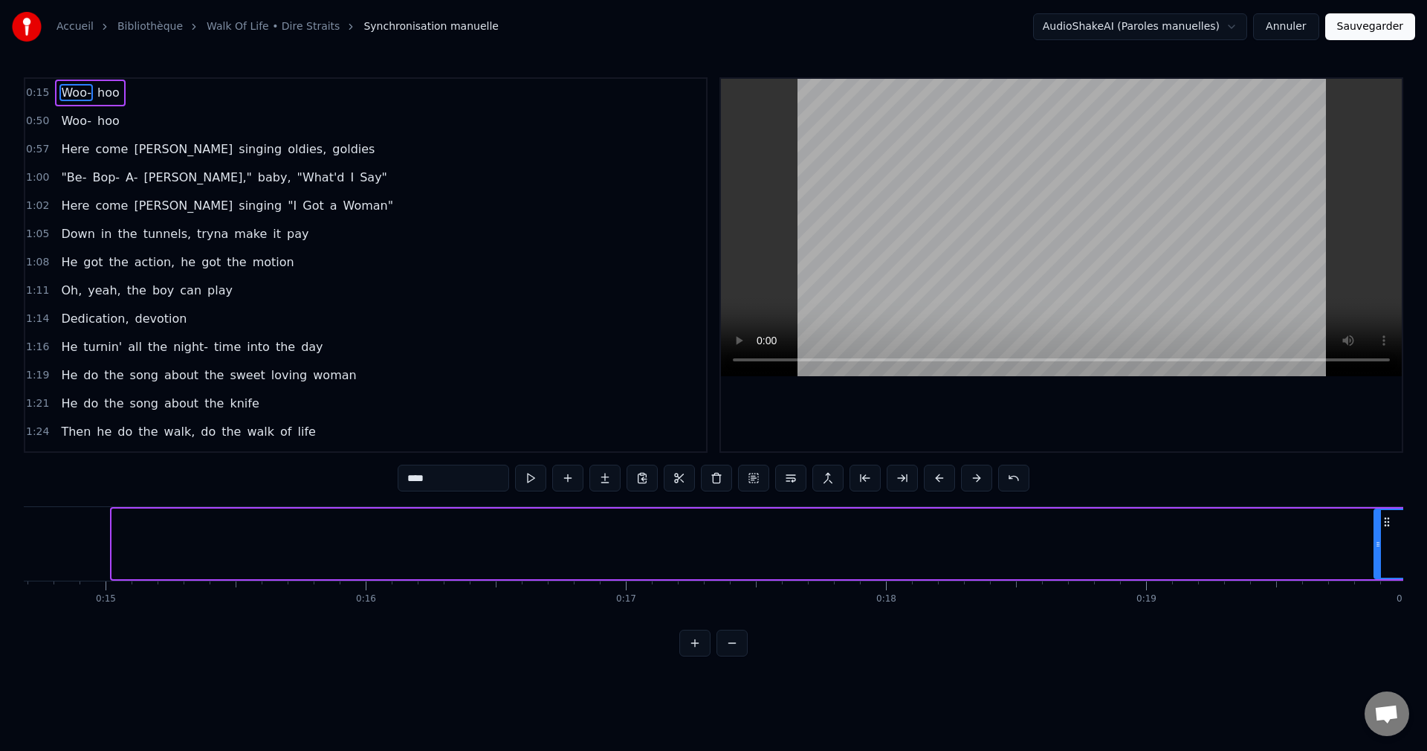
drag, startPoint x: 113, startPoint y: 541, endPoint x: 1380, endPoint y: 563, distance: 1266.8
click at [1380, 563] on div at bounding box center [1378, 544] width 6 height 68
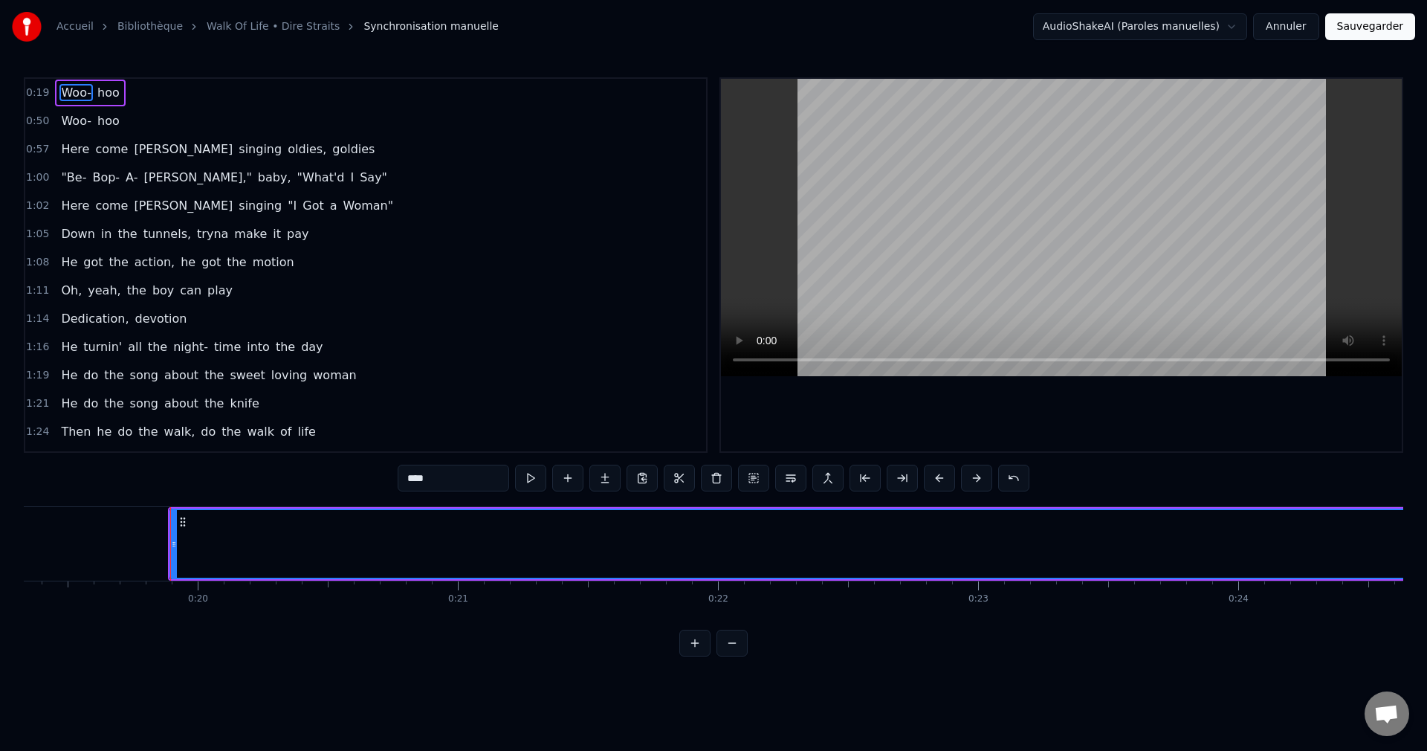
scroll to position [0, 5101]
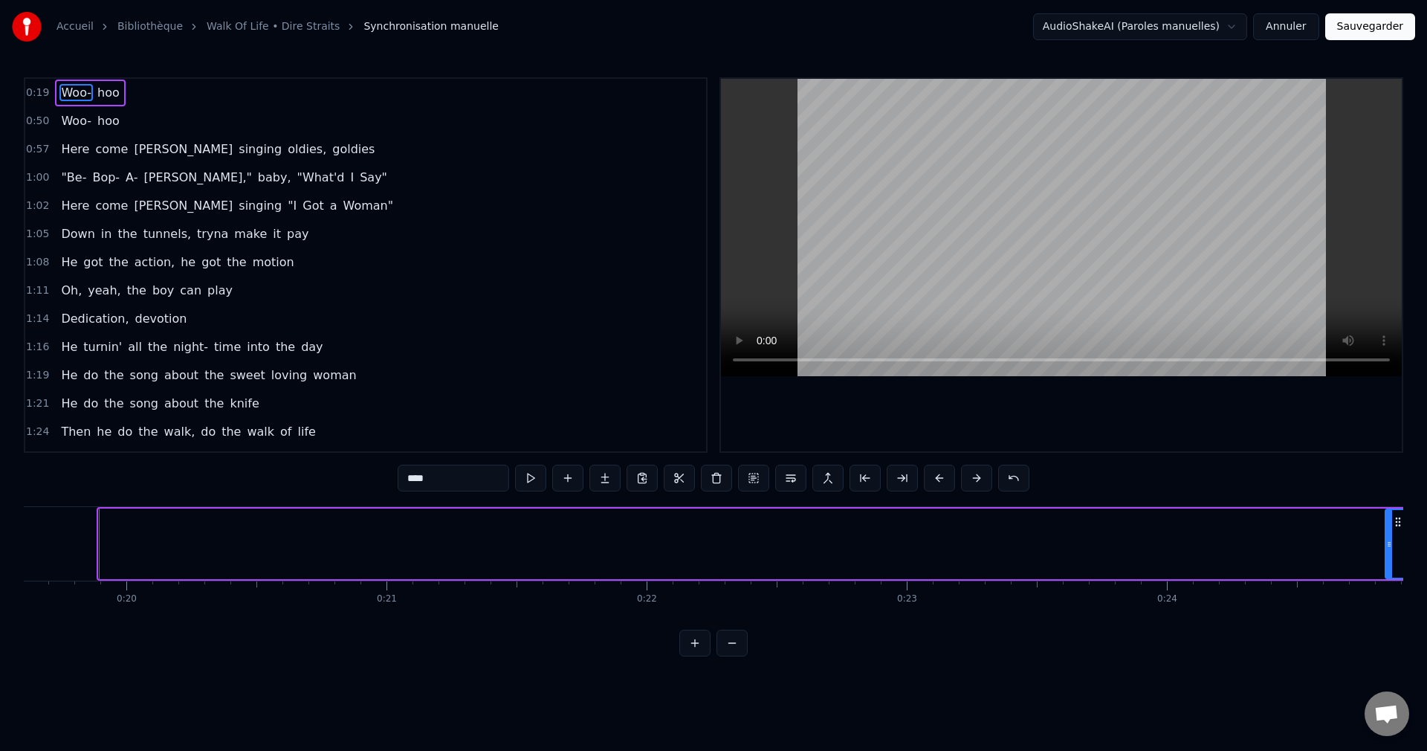
drag, startPoint x: 102, startPoint y: 542, endPoint x: 1389, endPoint y: 586, distance: 1287.4
click at [1389, 586] on div "Woo- hoo Woo- hoo Here come Johnny singing oldies, goldies "Be- Bop- A- Lula," …" at bounding box center [714, 561] width 1380 height 111
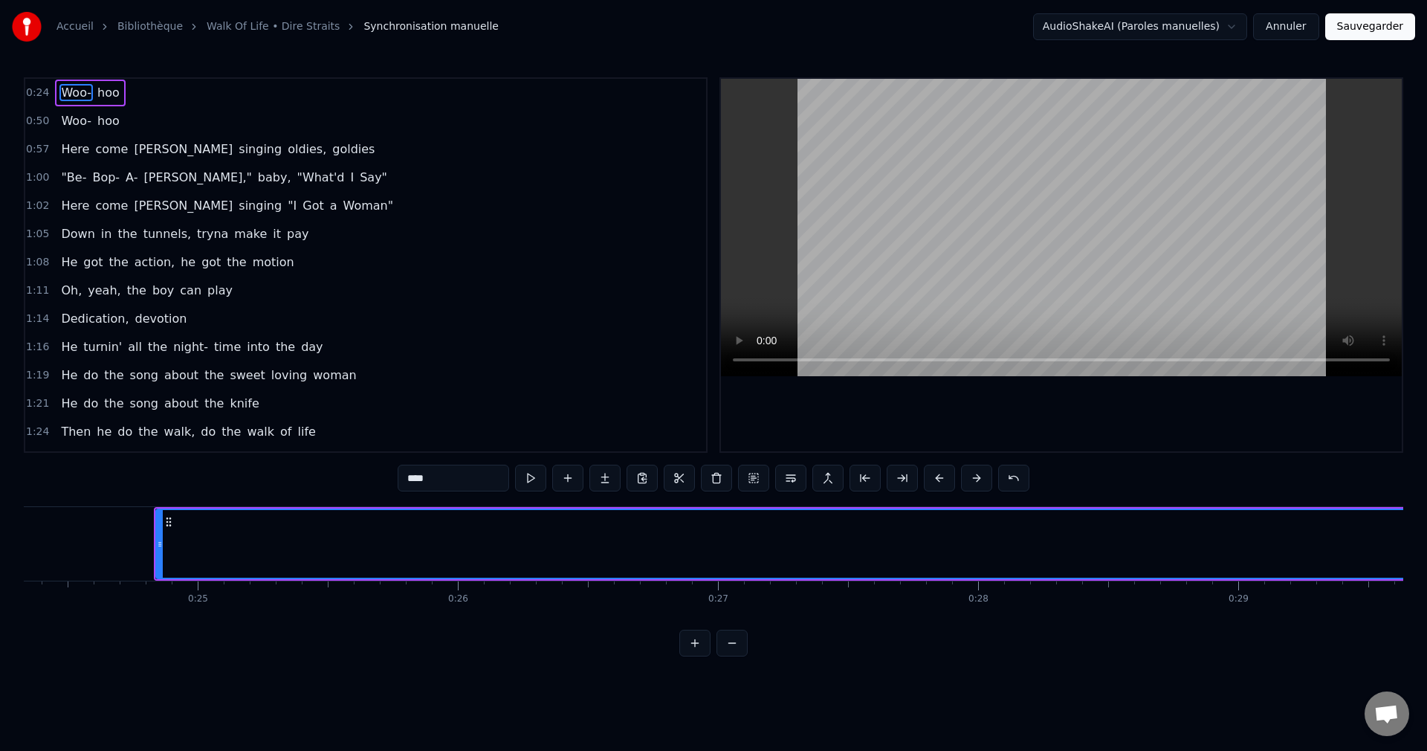
scroll to position [0, 6359]
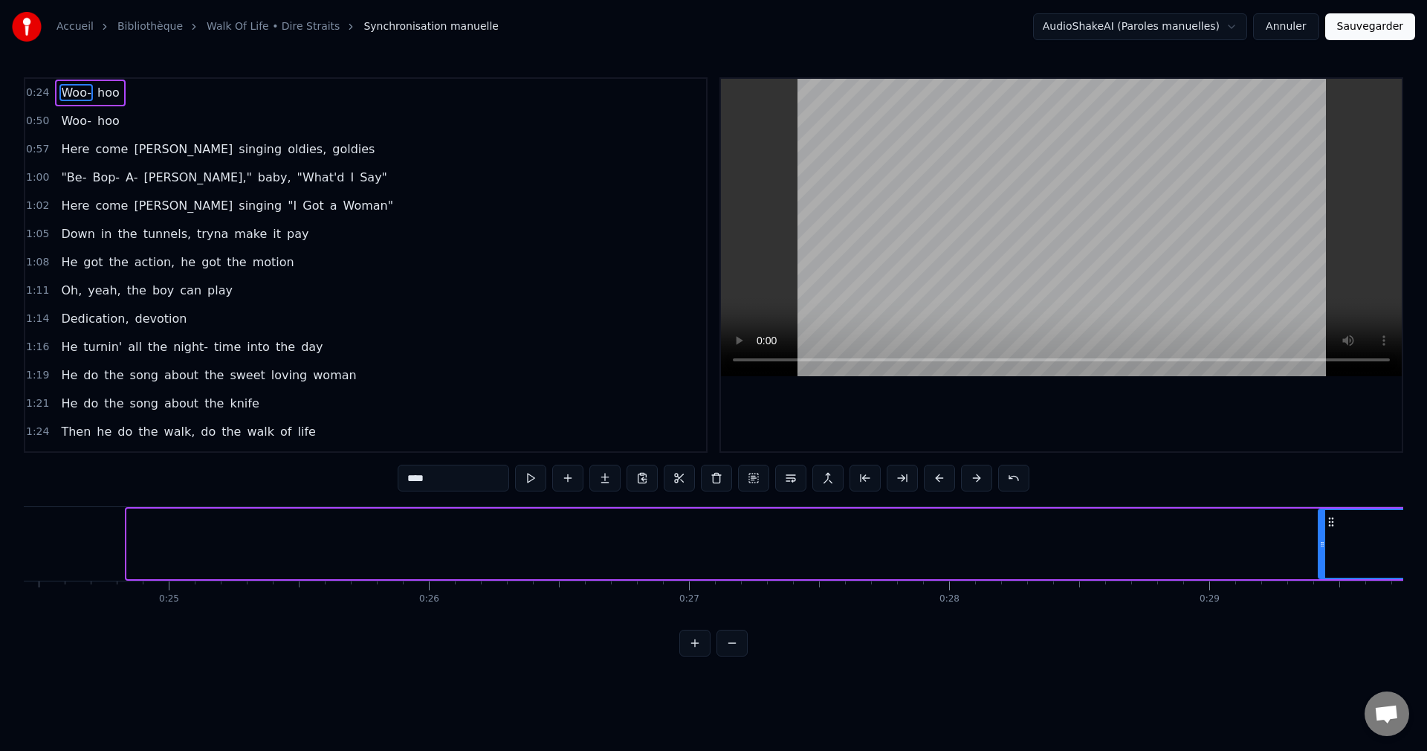
drag, startPoint x: 129, startPoint y: 542, endPoint x: 1339, endPoint y: 575, distance: 1211.3
click at [1325, 575] on div at bounding box center [1322, 544] width 6 height 68
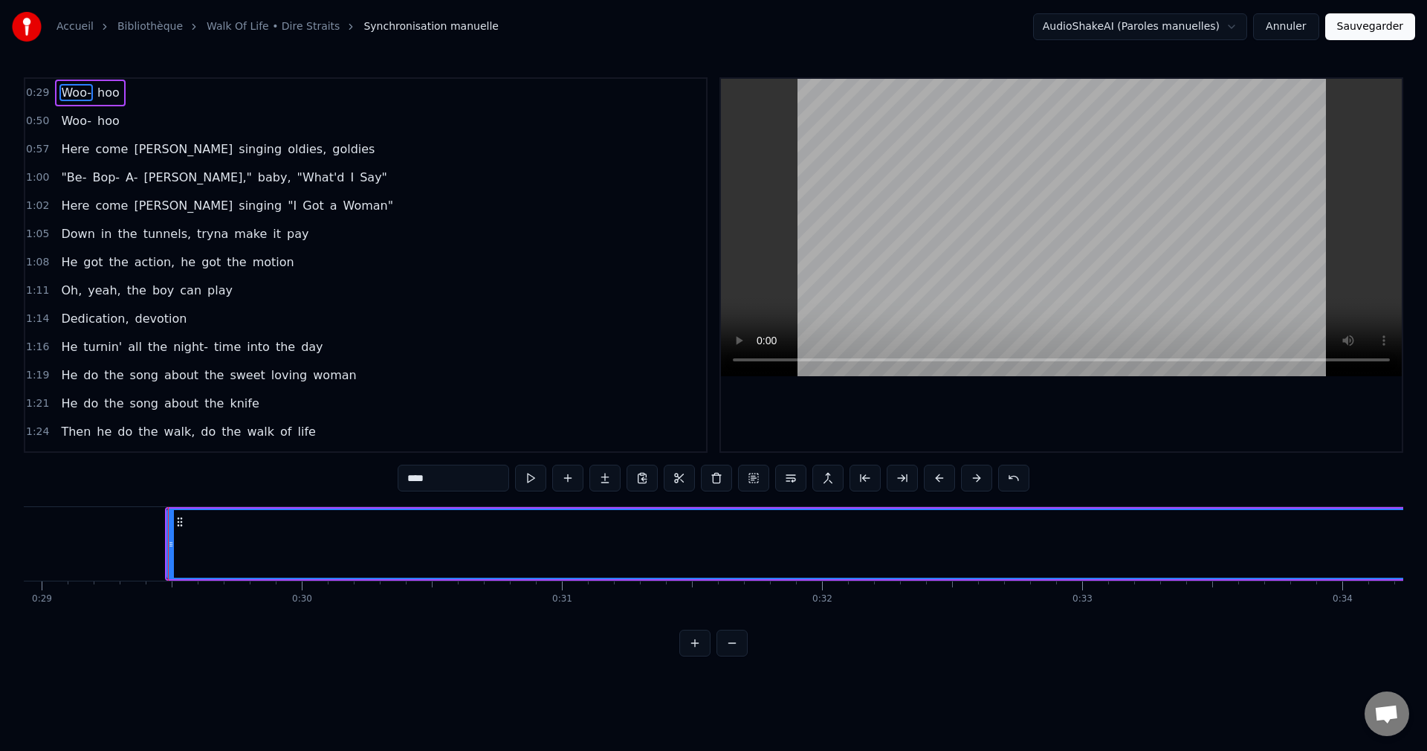
scroll to position [0, 7596]
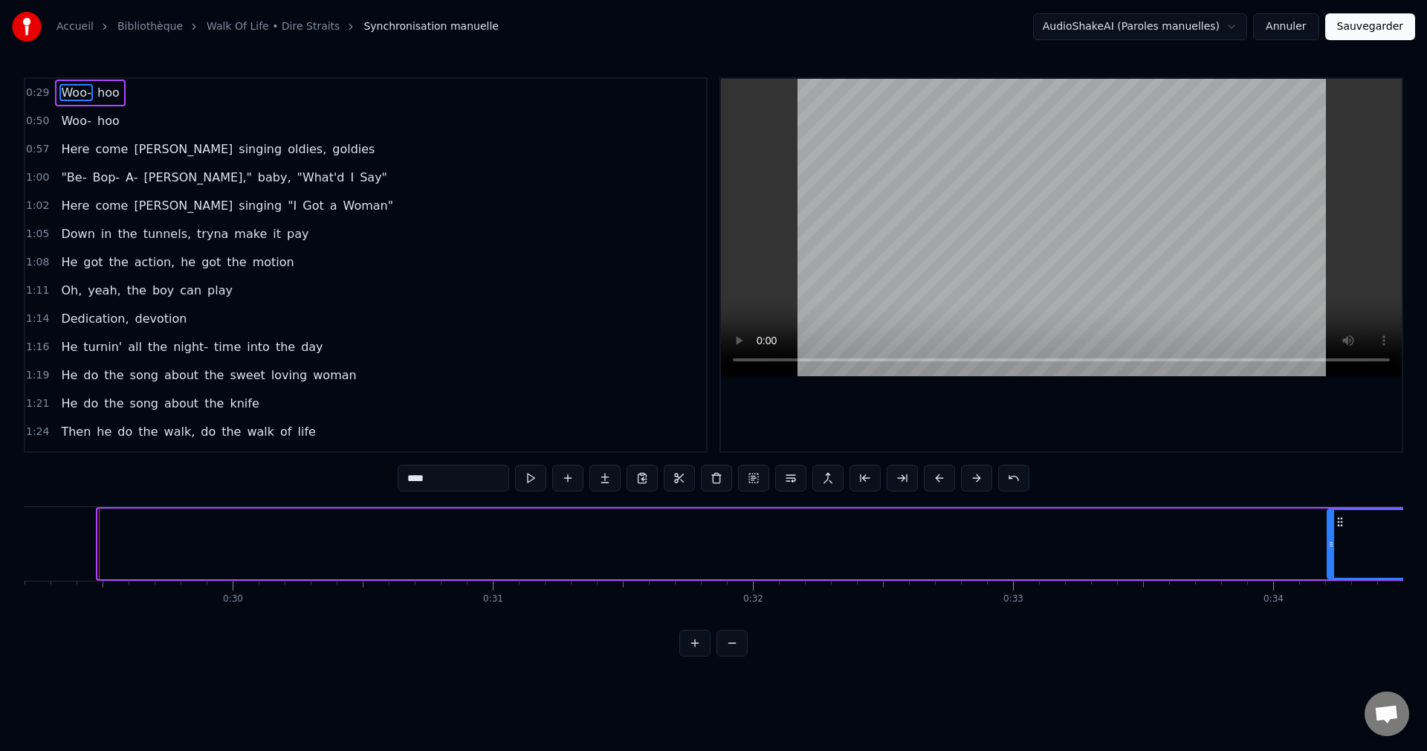
drag, startPoint x: 100, startPoint y: 541, endPoint x: 1337, endPoint y: 616, distance: 1239.2
click at [1337, 616] on div "Woo- hoo Woo- hoo Here come Johnny singing oldies, goldies "Be- Bop- A- Lula," …" at bounding box center [714, 561] width 1380 height 111
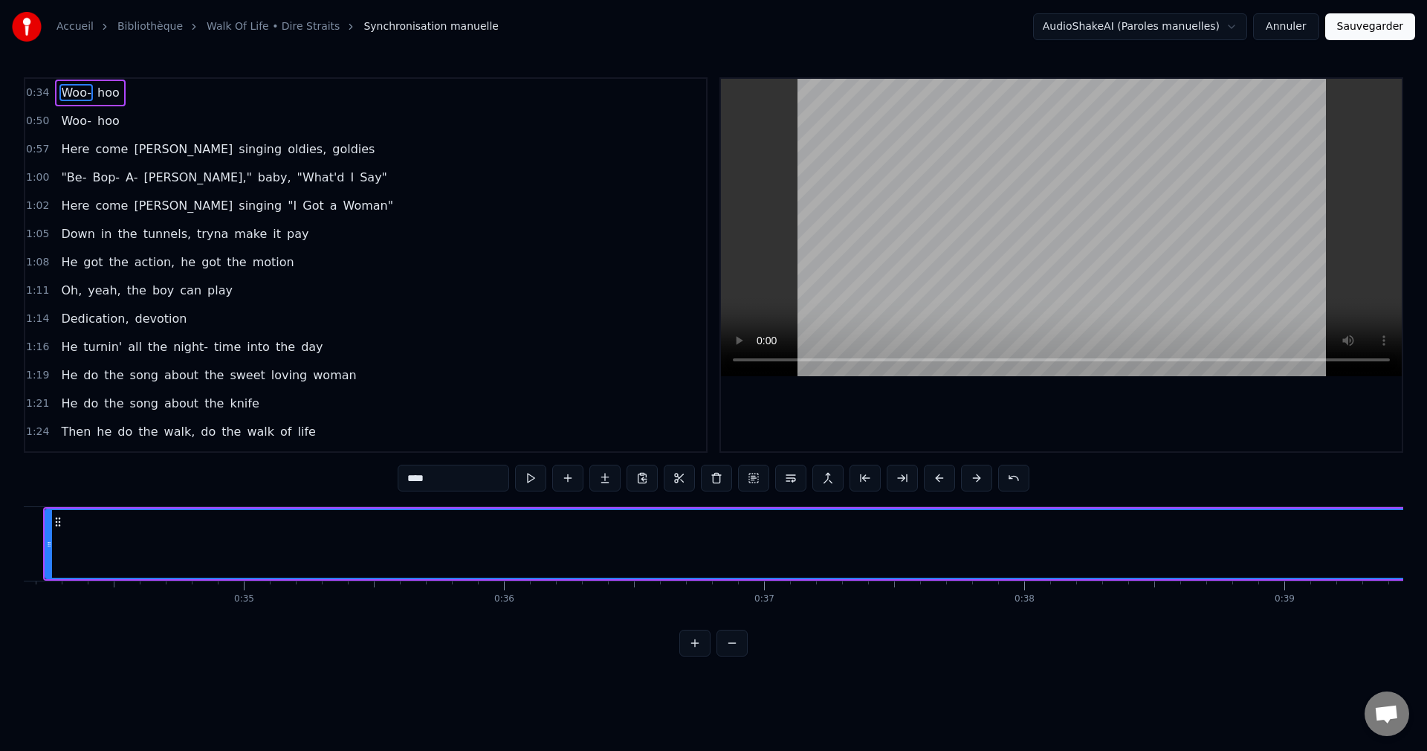
scroll to position [0, 8895]
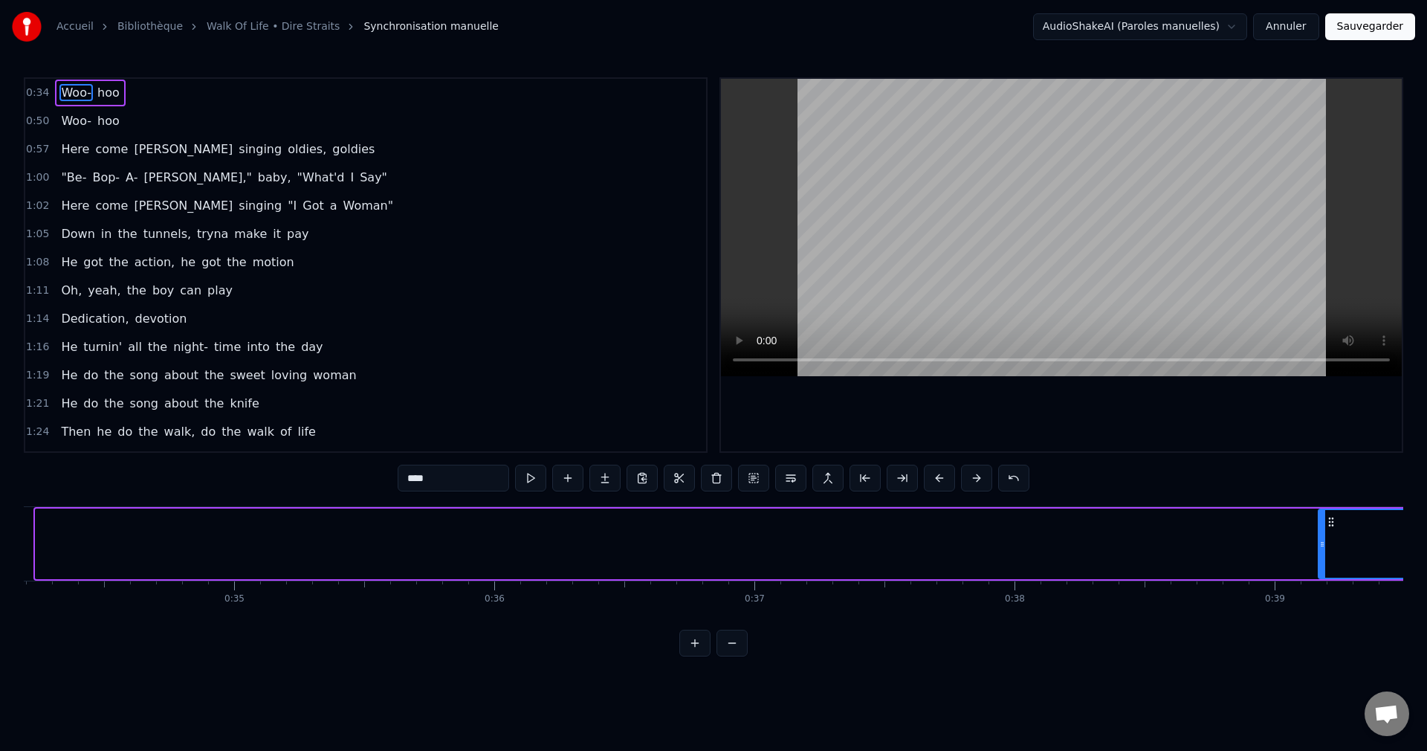
drag, startPoint x: 40, startPoint y: 542, endPoint x: 1342, endPoint y: 570, distance: 1302.6
click at [1323, 568] on div at bounding box center [1322, 544] width 6 height 68
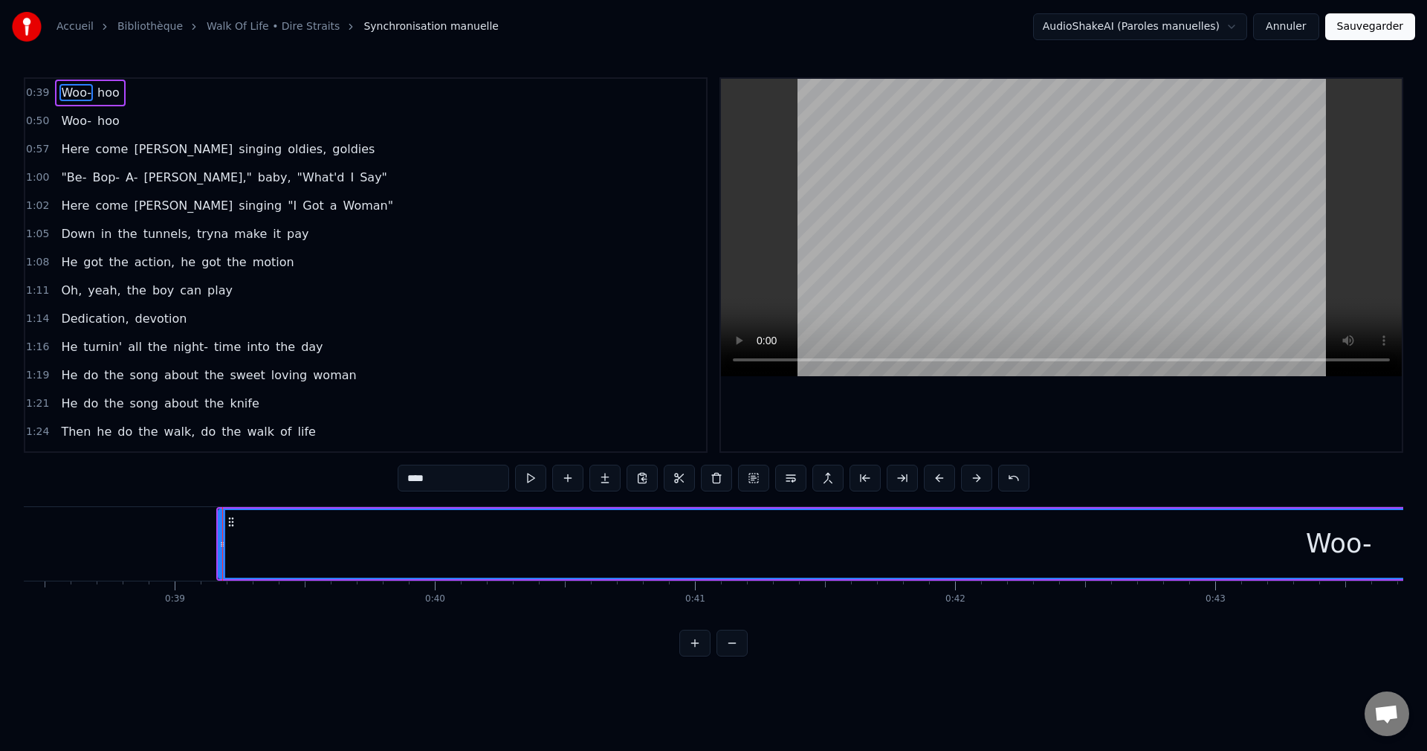
scroll to position [0, 10125]
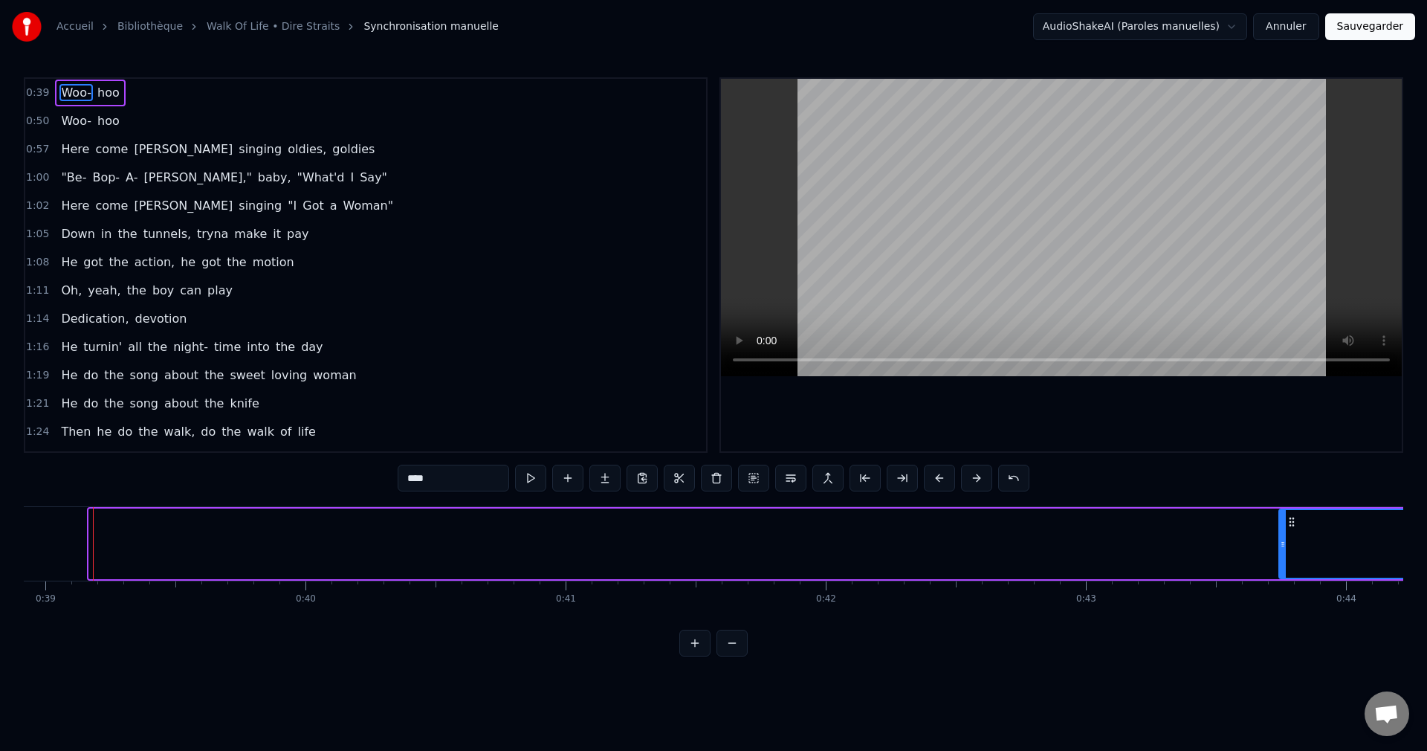
drag, startPoint x: 92, startPoint y: 541, endPoint x: 1312, endPoint y: 549, distance: 1219.8
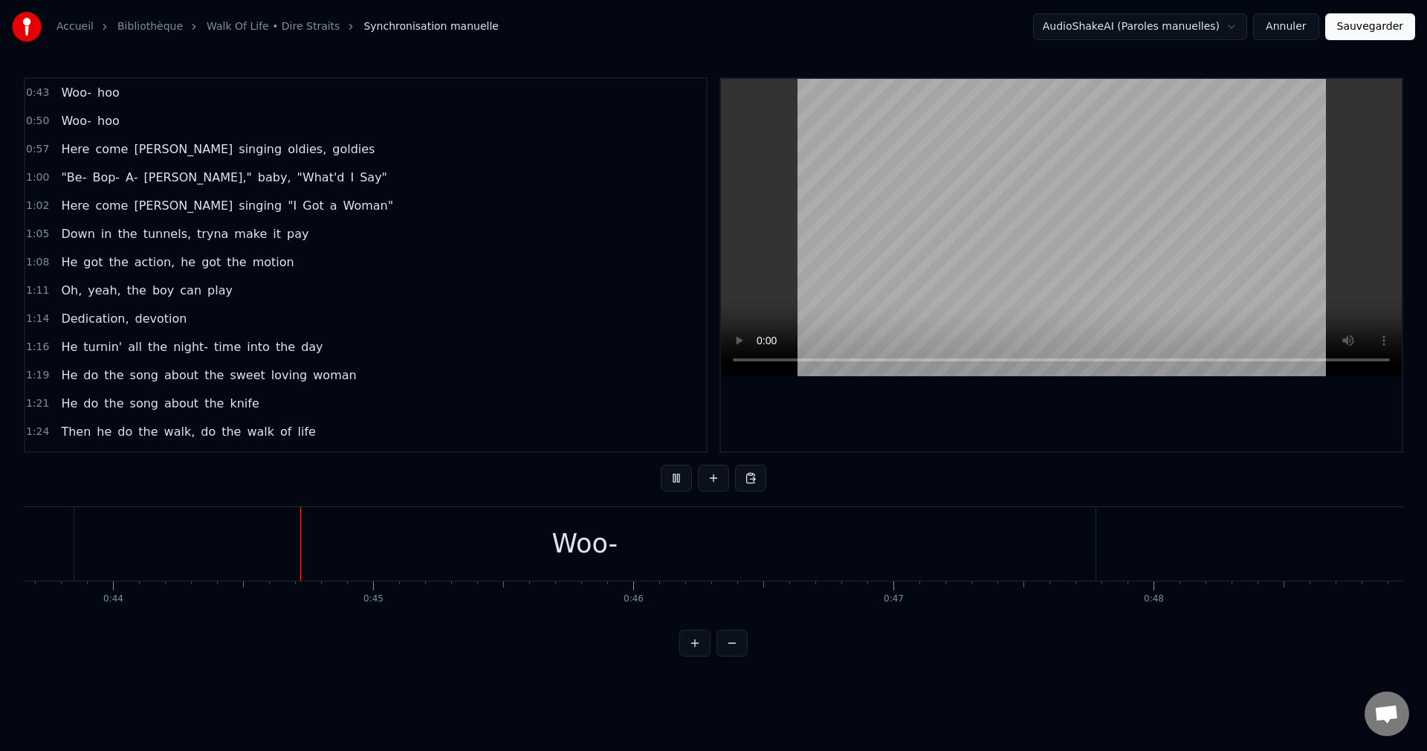
scroll to position [0, 11363]
click at [471, 566] on div "Woo-" at bounding box center [579, 544] width 1021 height 74
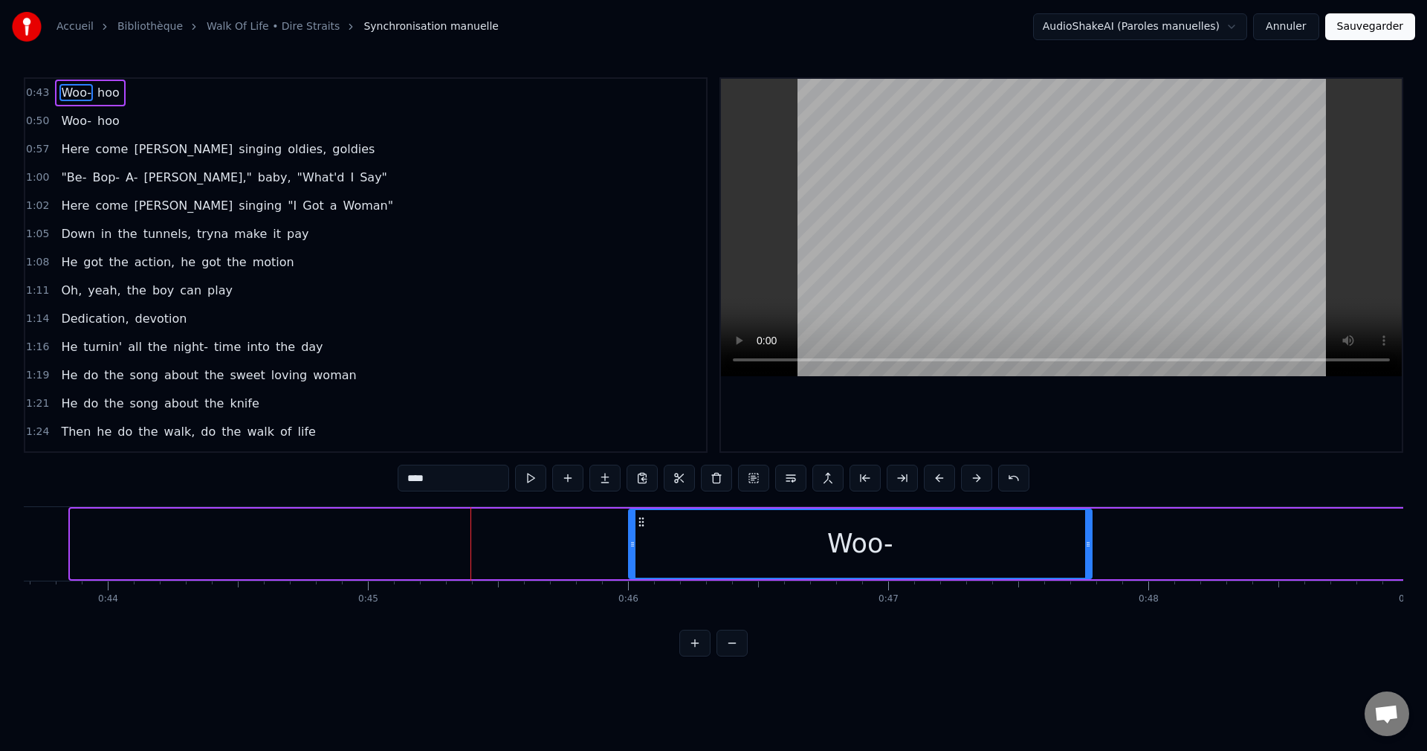
drag, startPoint x: 74, startPoint y: 543, endPoint x: 632, endPoint y: 582, distance: 559.6
click at [632, 582] on div "Woo- hoo Woo- hoo Here come Johnny singing oldies, goldies "Be- Bop- A- Lula," …" at bounding box center [714, 561] width 1380 height 111
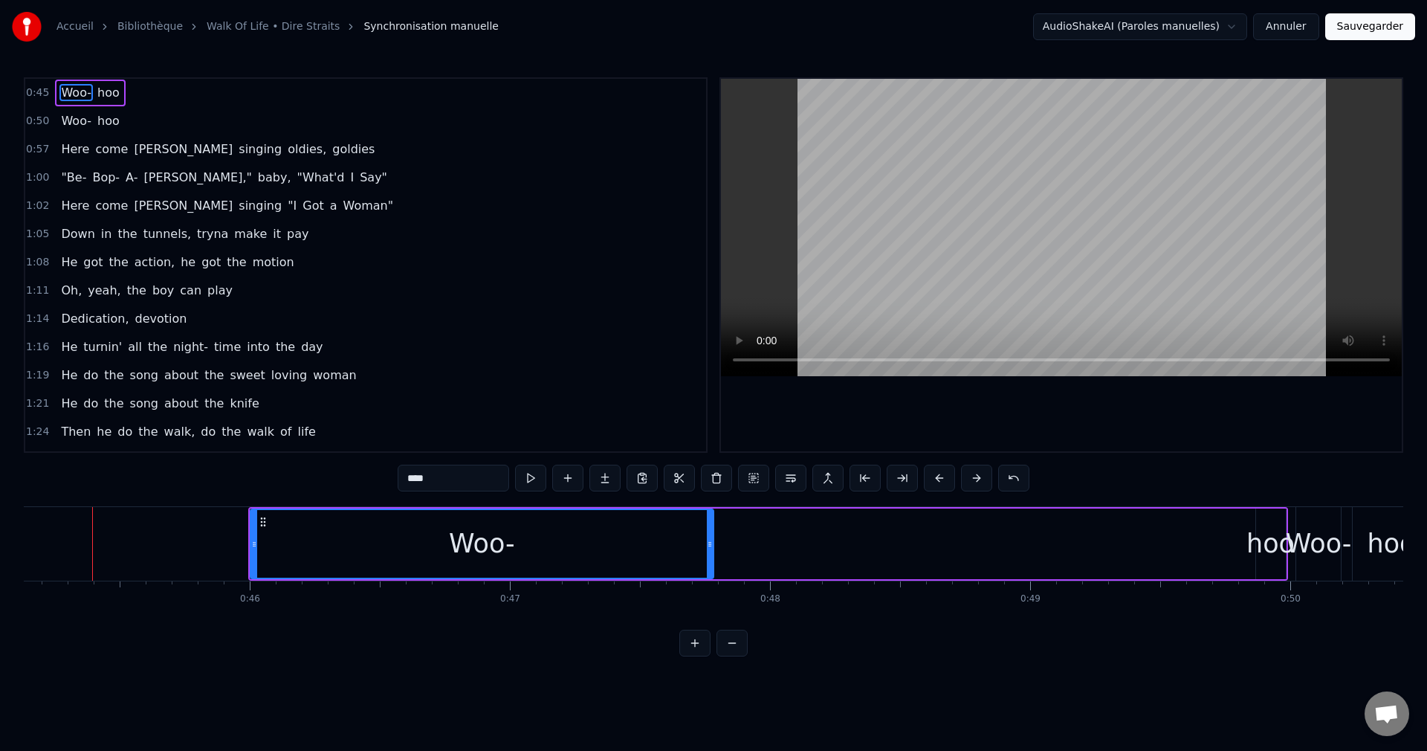
scroll to position [0, 11814]
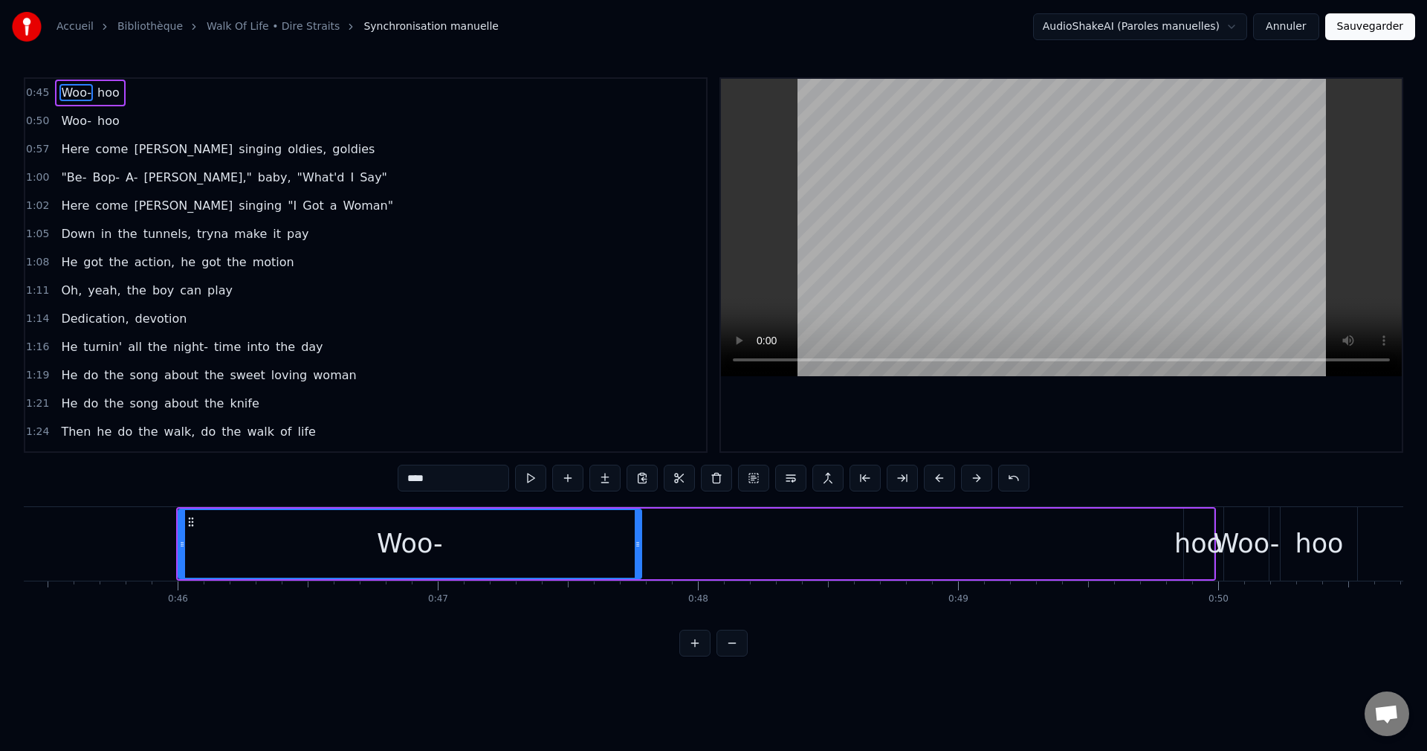
click at [296, 542] on div "Woo-" at bounding box center [410, 544] width 462 height 68
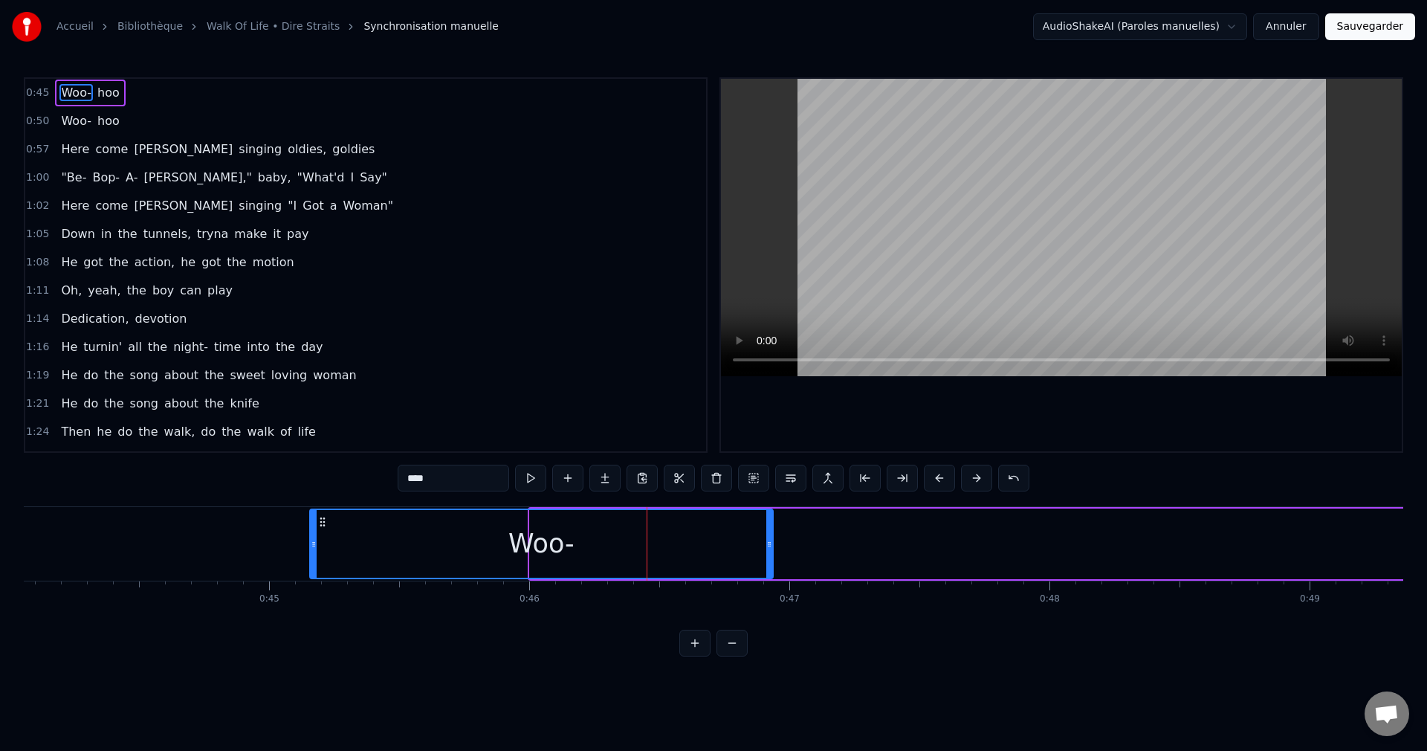
scroll to position [0, 11458]
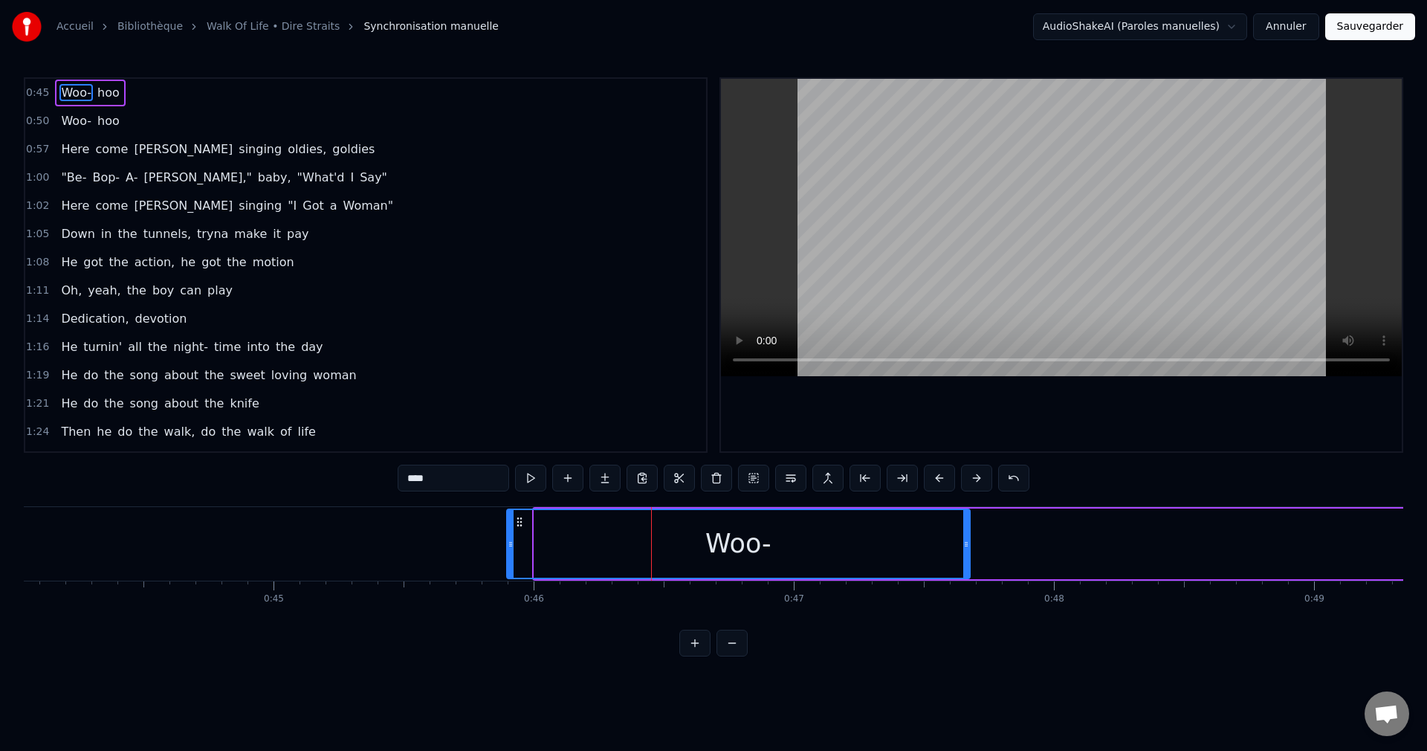
drag, startPoint x: 189, startPoint y: 520, endPoint x: 517, endPoint y: 536, distance: 328.9
click at [517, 536] on div "Woo-" at bounding box center [739, 544] width 462 height 68
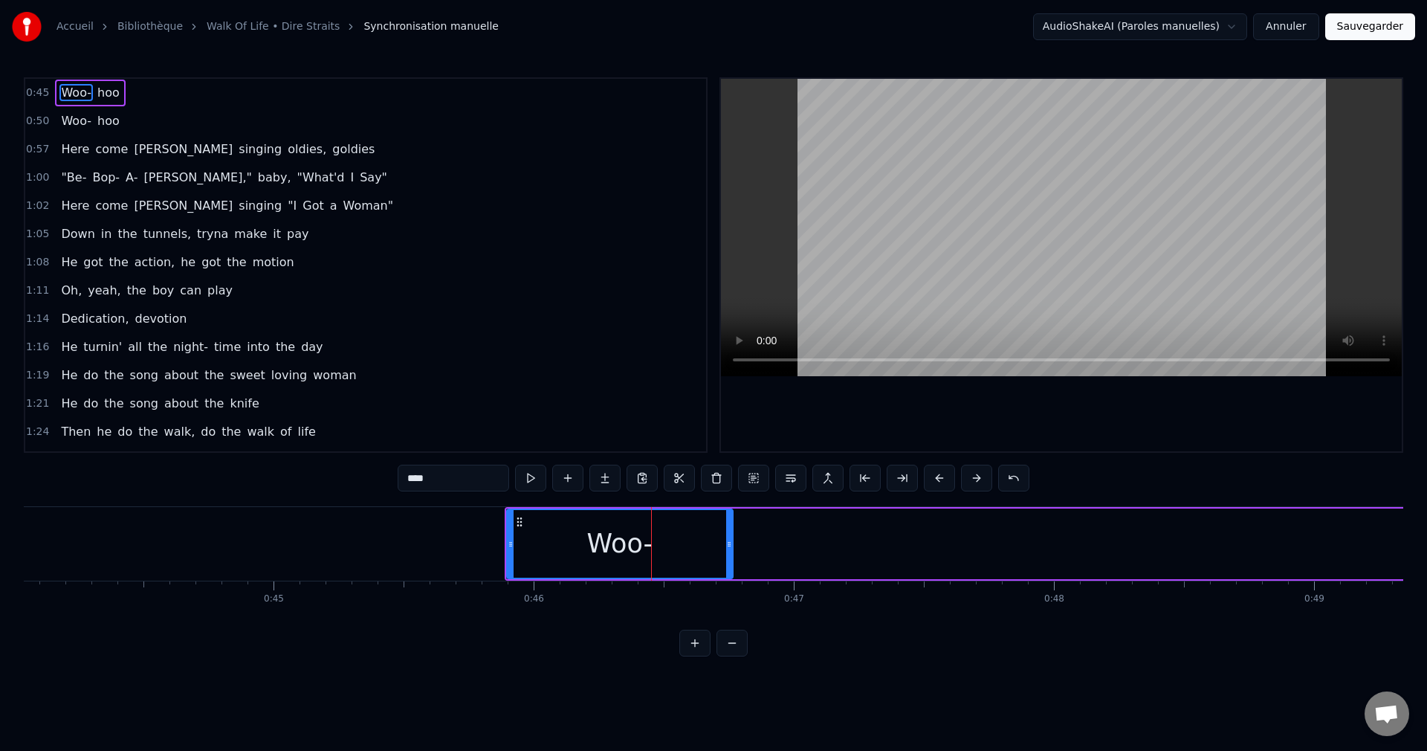
drag, startPoint x: 964, startPoint y: 543, endPoint x: 728, endPoint y: 563, distance: 237.2
click at [728, 563] on div at bounding box center [729, 544] width 6 height 68
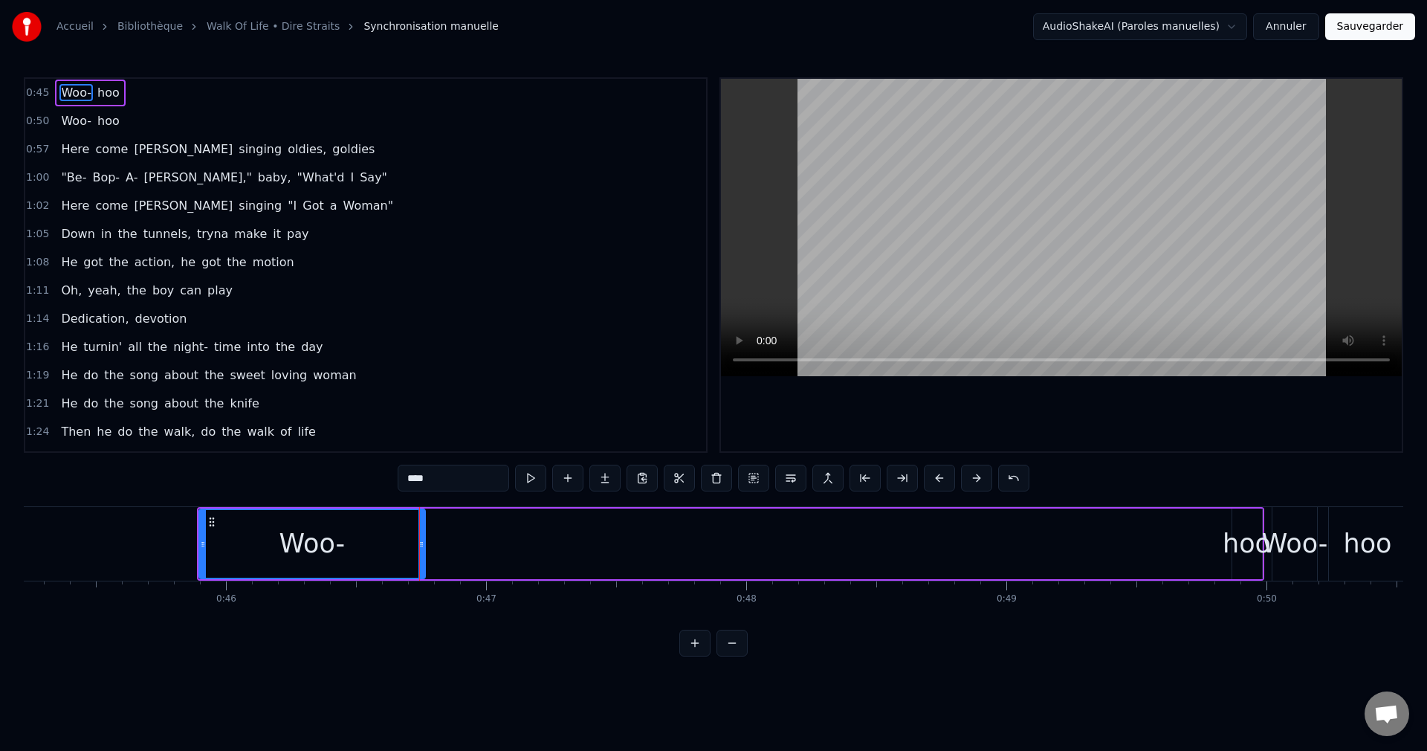
scroll to position [0, 11805]
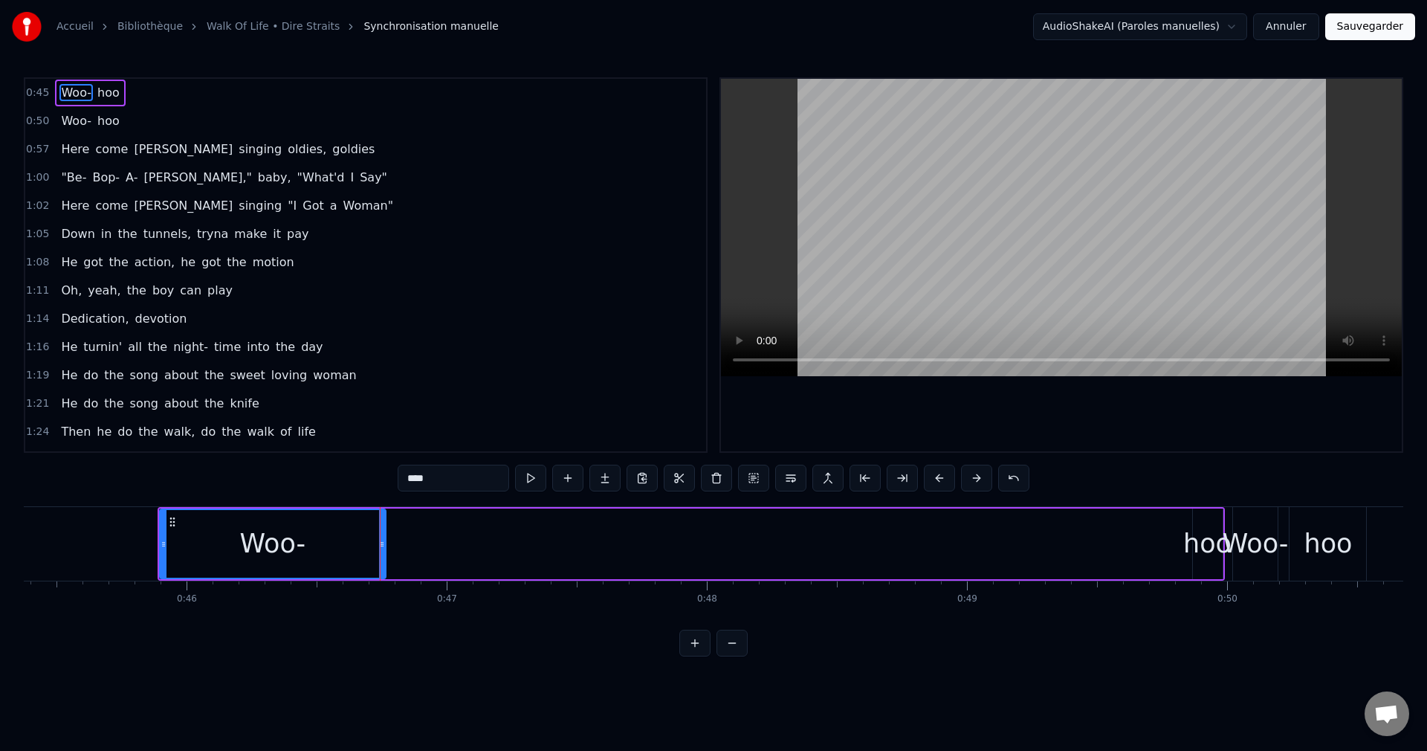
click at [1209, 552] on div "hoo" at bounding box center [1207, 543] width 48 height 39
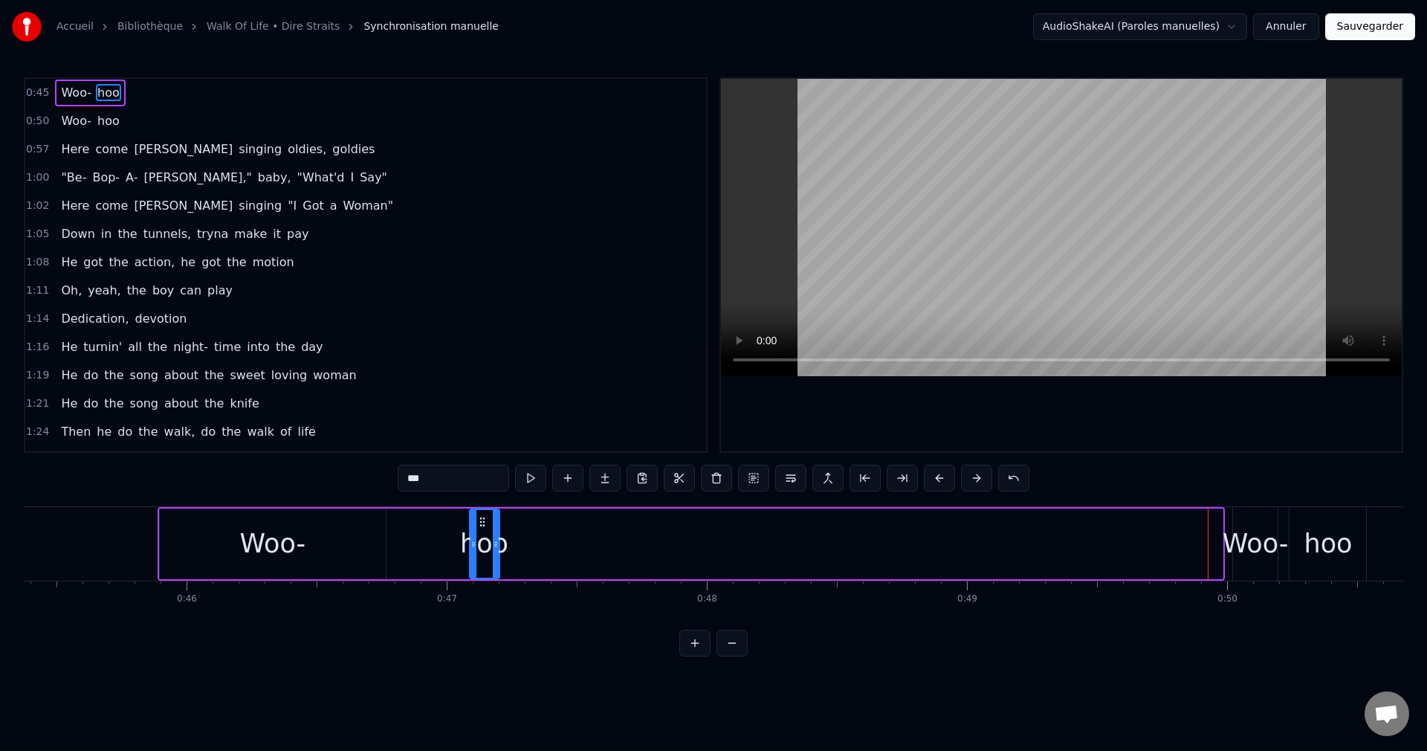
drag, startPoint x: 1204, startPoint y: 521, endPoint x: 481, endPoint y: 560, distance: 724.3
click at [481, 560] on div "hoo" at bounding box center [485, 544] width 28 height 68
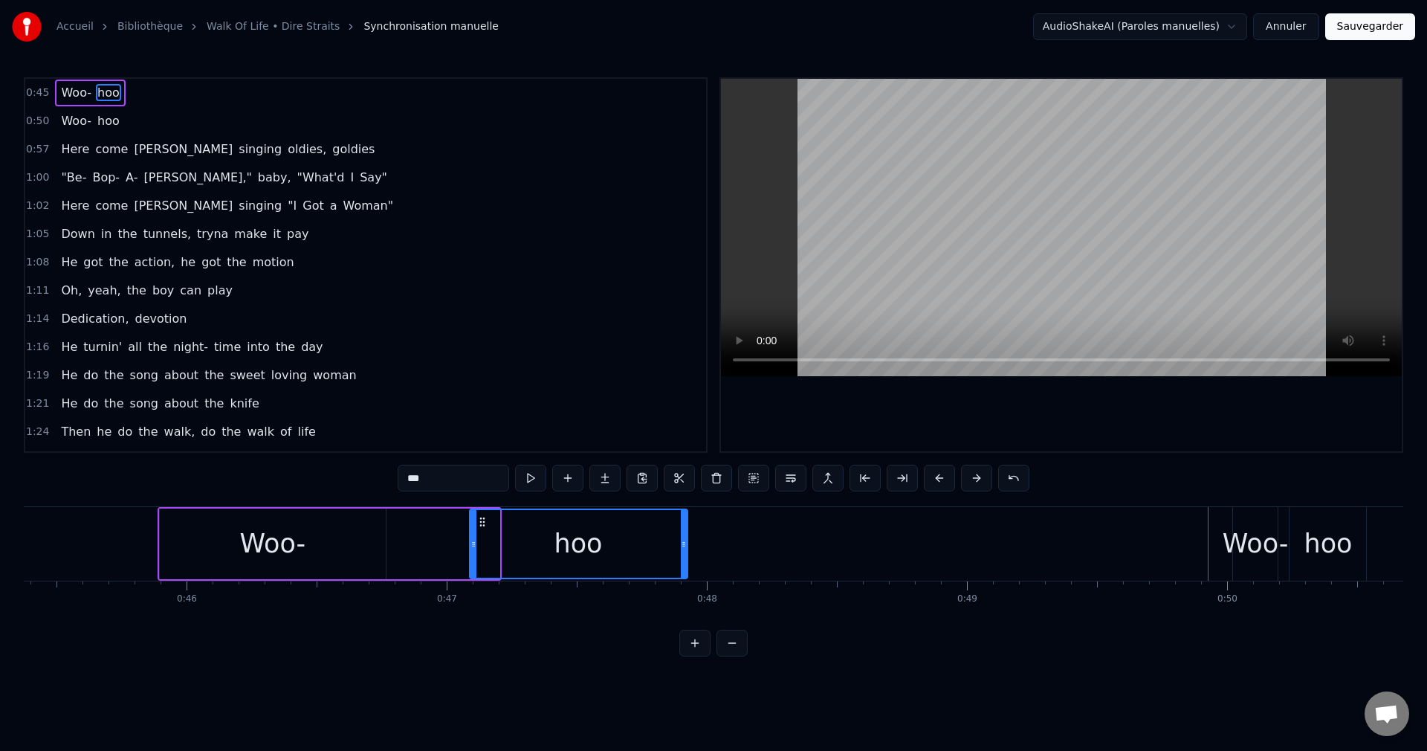
drag, startPoint x: 496, startPoint y: 544, endPoint x: 684, endPoint y: 567, distance: 189.5
click at [684, 567] on div at bounding box center [684, 544] width 6 height 68
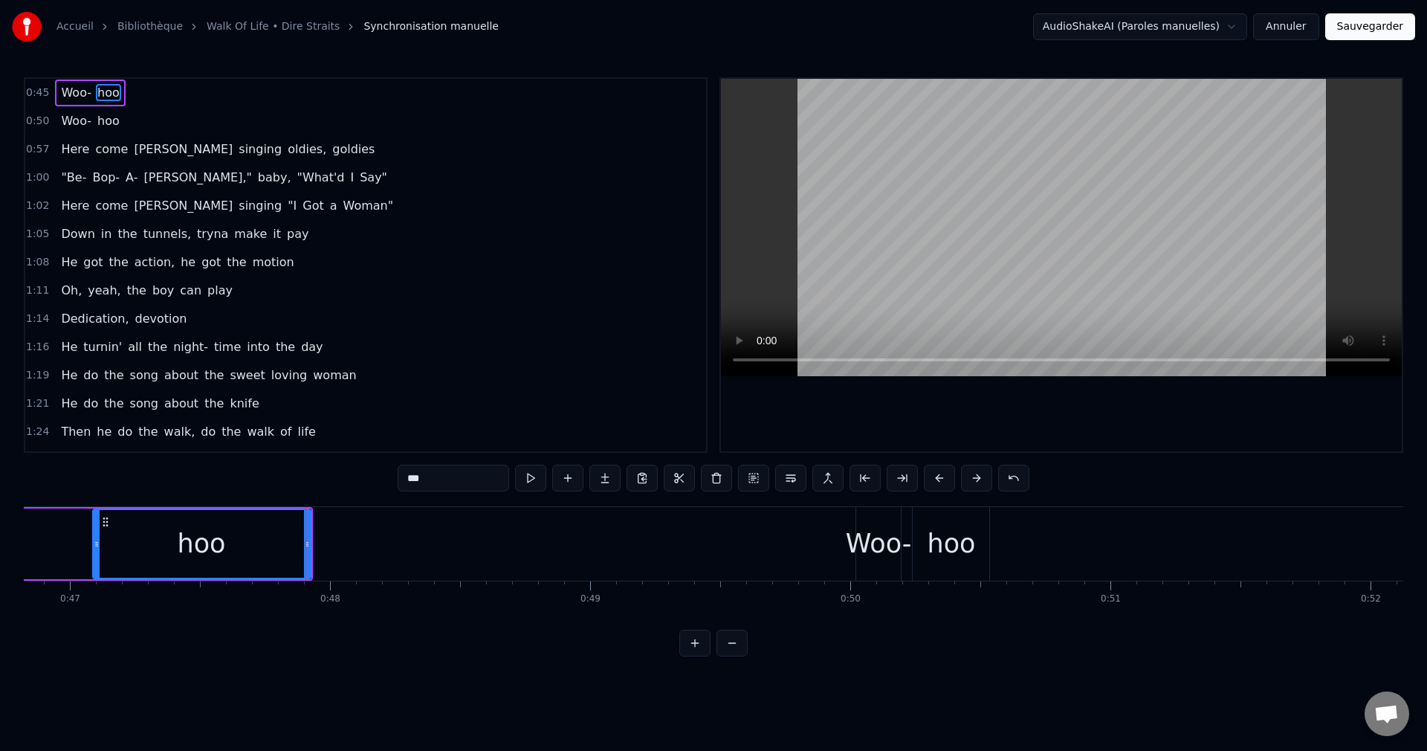
scroll to position [0, 12251]
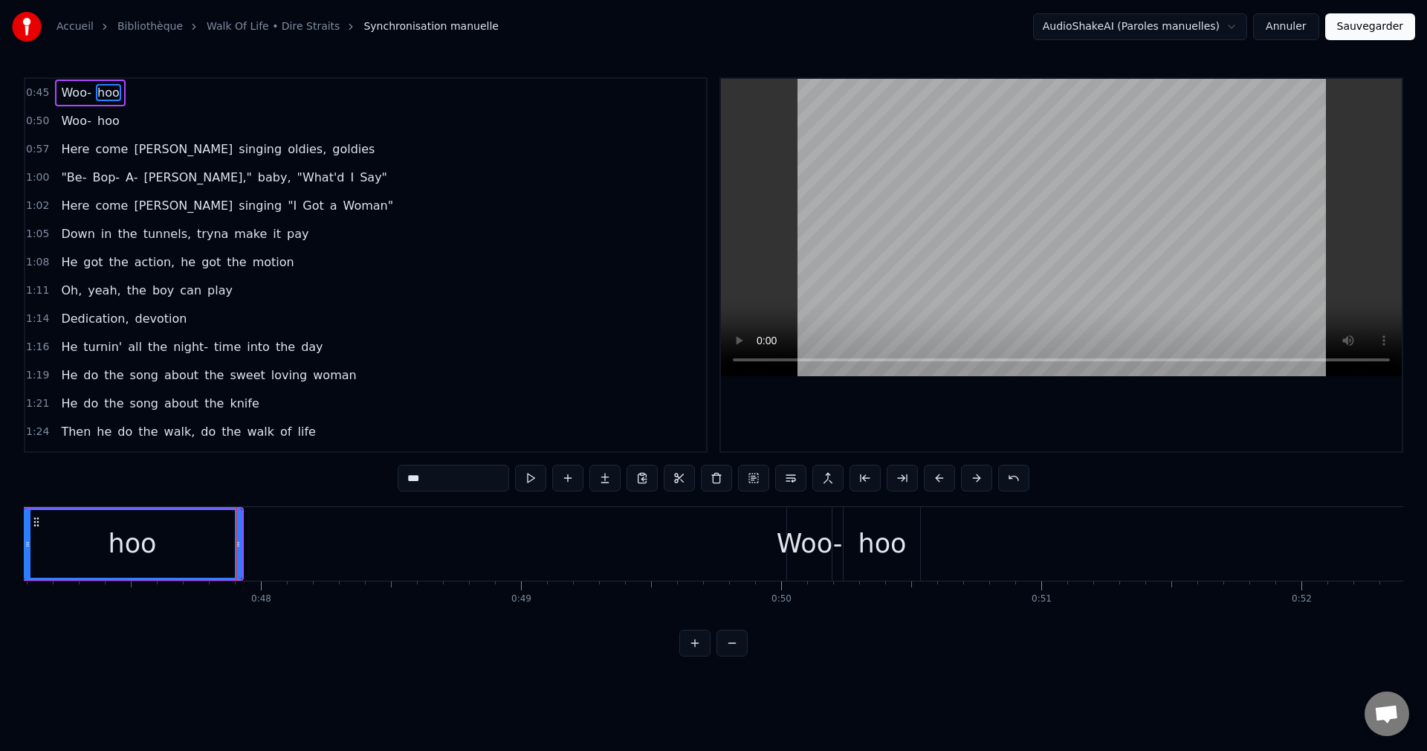
click at [798, 554] on div "Woo-" at bounding box center [810, 543] width 66 height 39
type input "****"
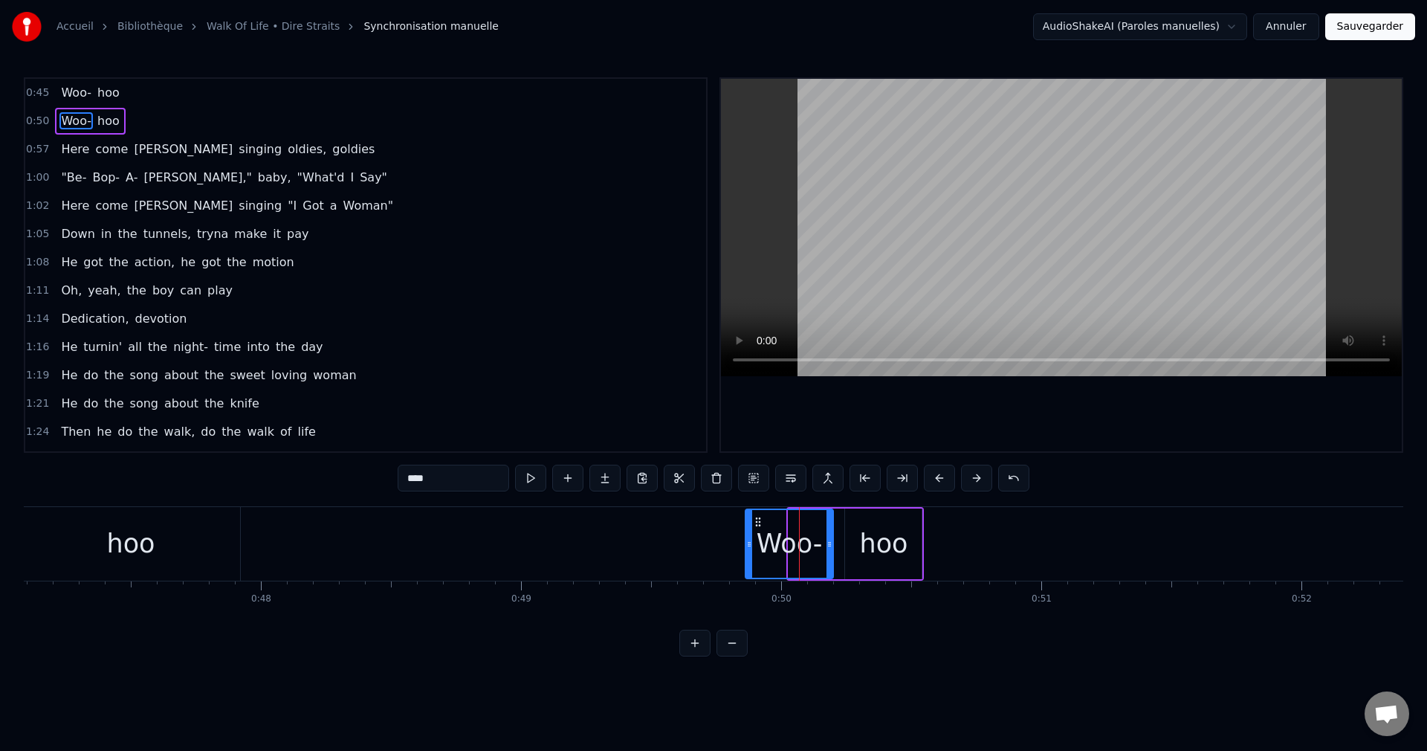
drag, startPoint x: 792, startPoint y: 546, endPoint x: 749, endPoint y: 552, distance: 43.6
click at [749, 552] on div at bounding box center [749, 544] width 6 height 68
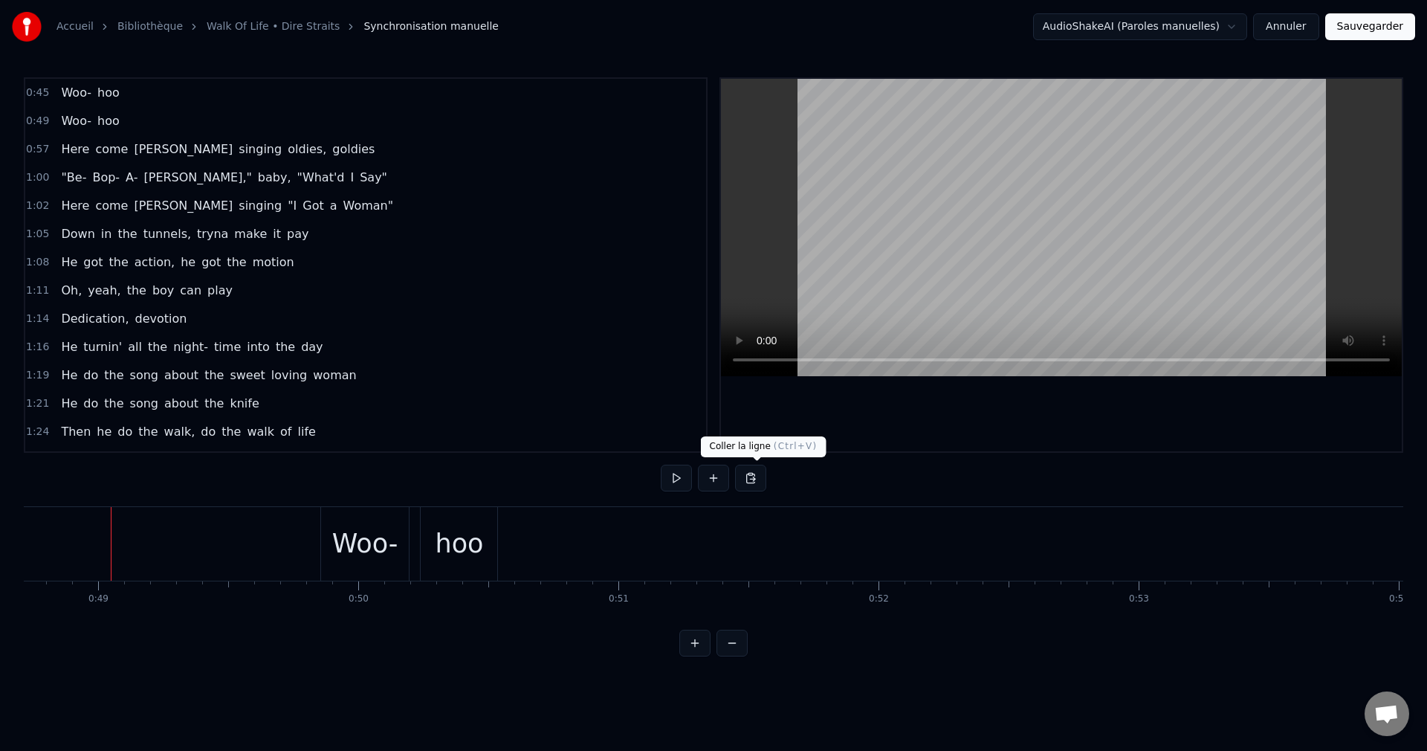
scroll to position [0, 12686]
click at [74, 94] on span "Woo-" at bounding box center [75, 92] width 33 height 17
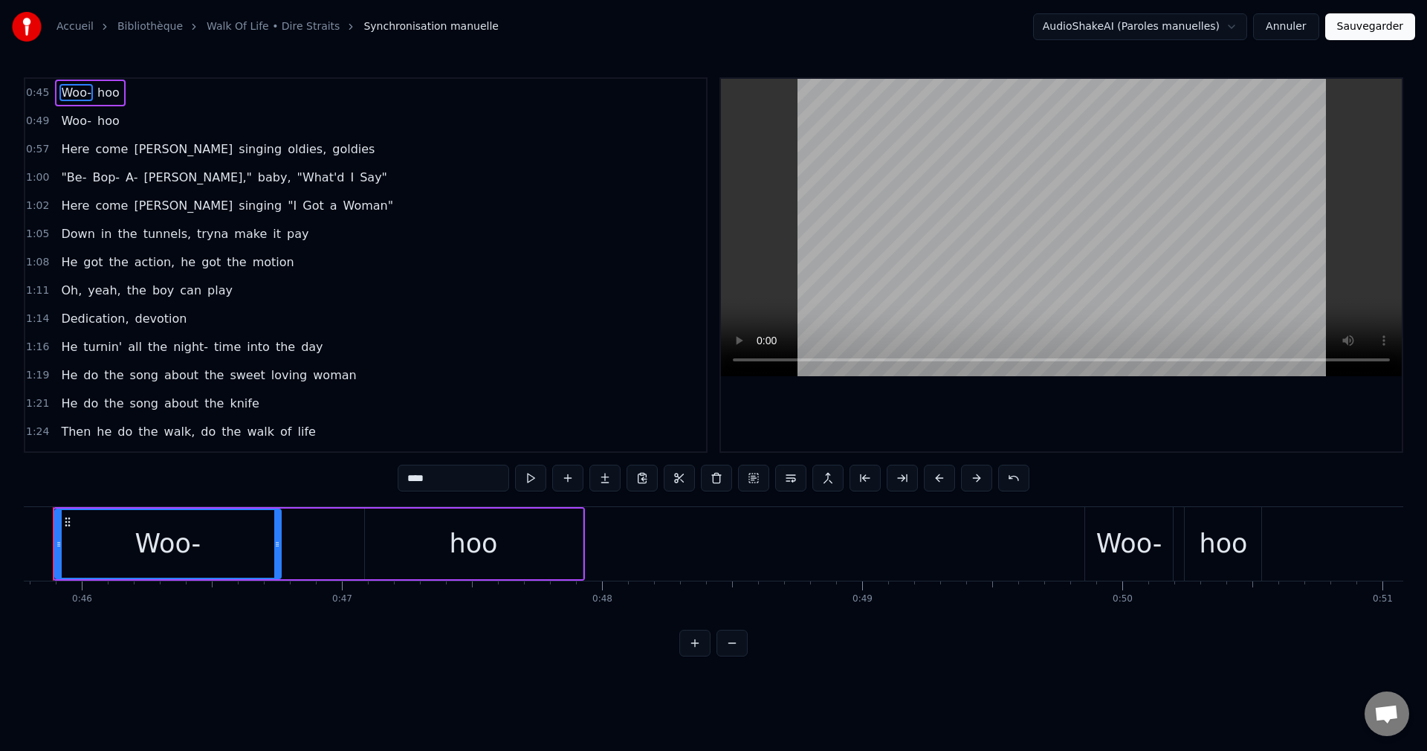
scroll to position [0, 11863]
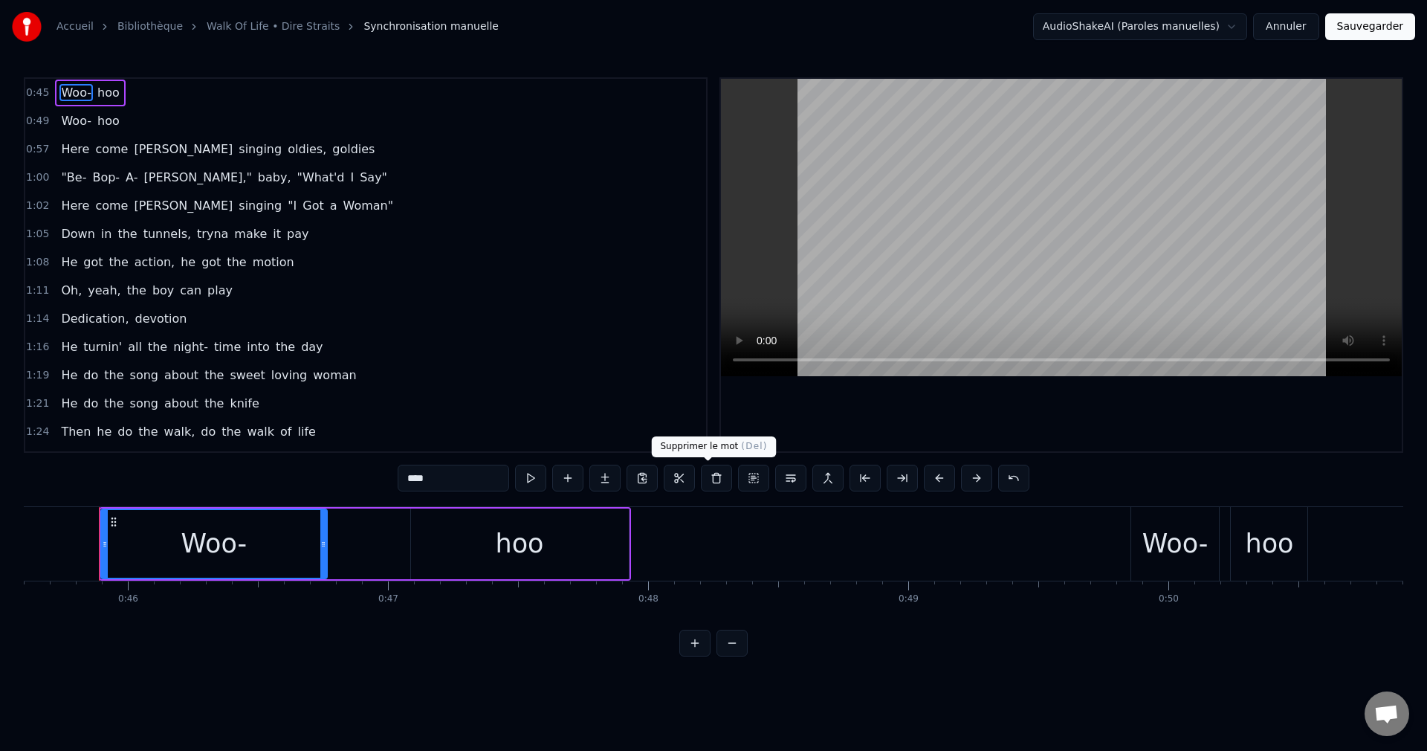
click at [709, 482] on button at bounding box center [716, 478] width 31 height 27
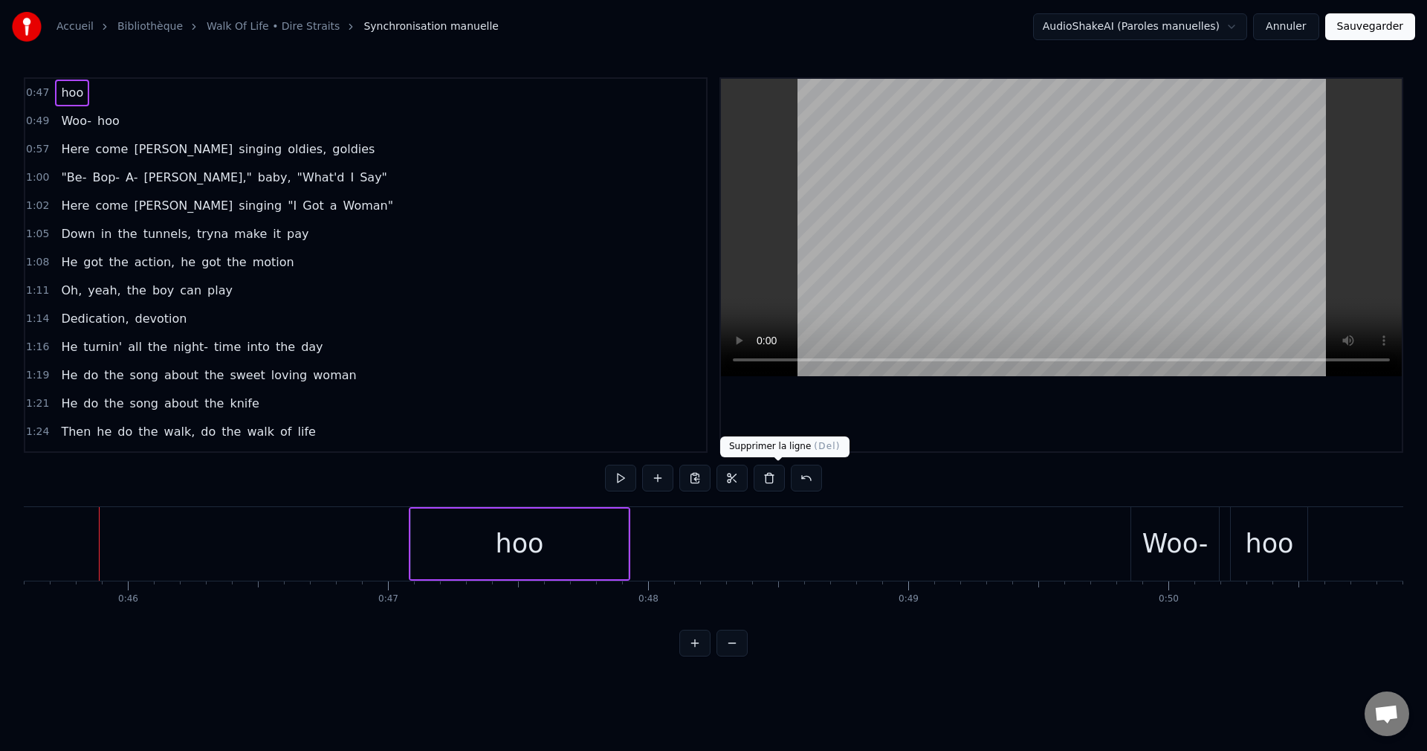
click at [778, 479] on button at bounding box center [769, 478] width 31 height 27
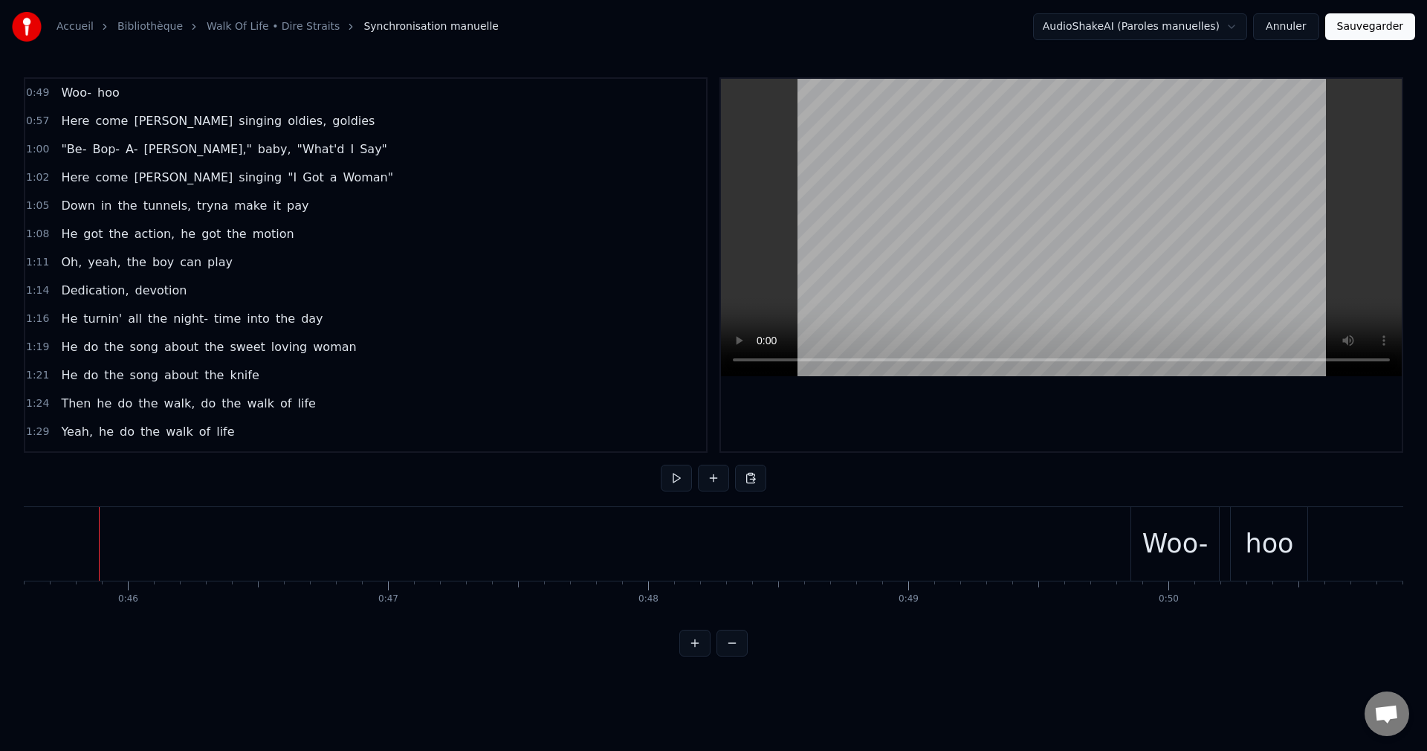
click at [1182, 542] on div "Woo-" at bounding box center [1175, 543] width 66 height 39
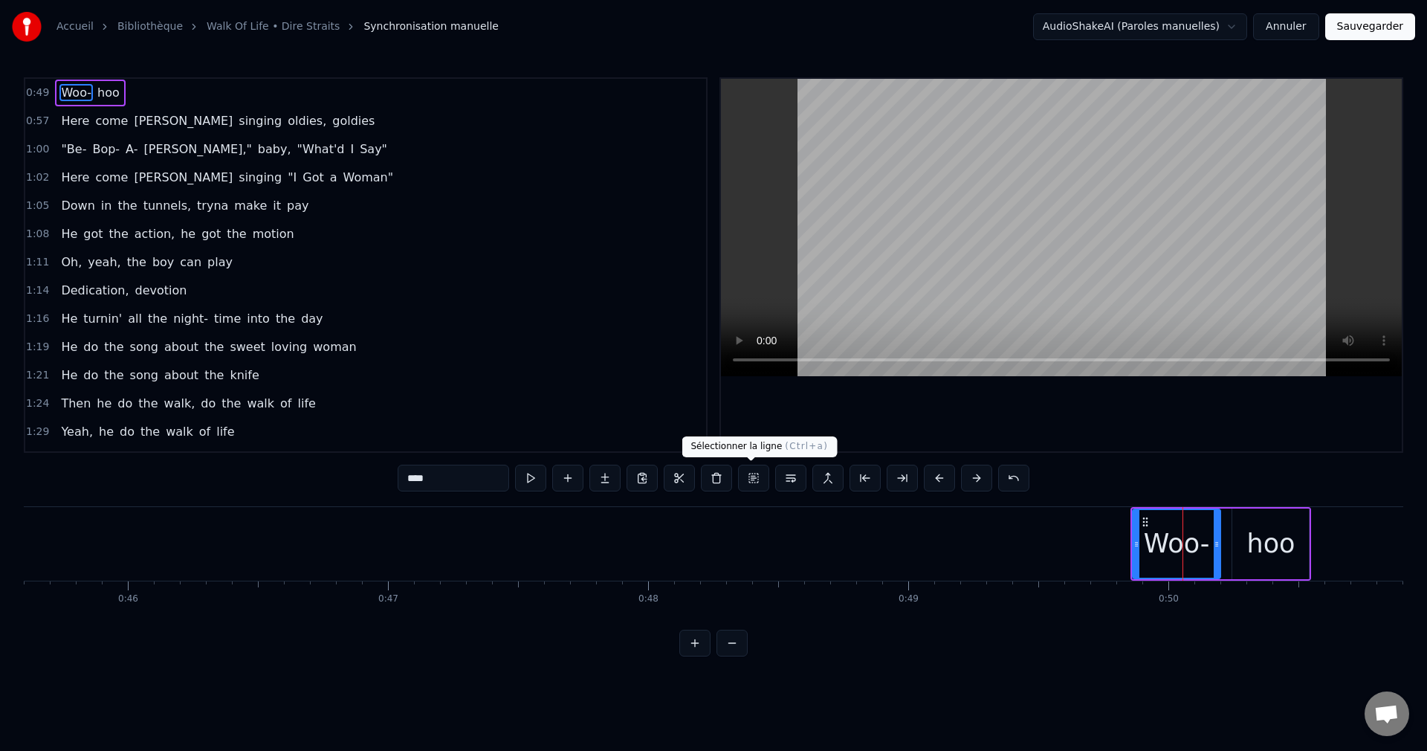
click at [753, 479] on button at bounding box center [753, 478] width 31 height 27
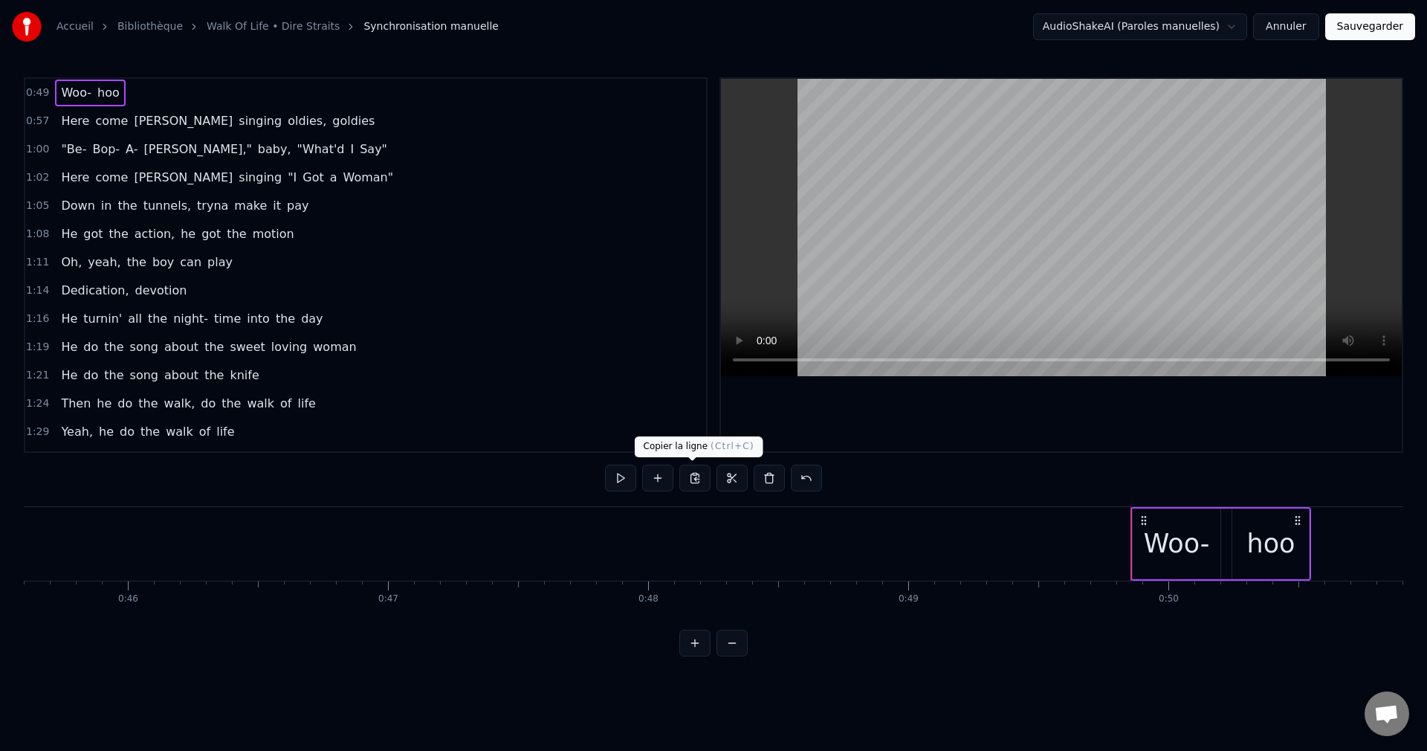
click at [693, 476] on button at bounding box center [694, 478] width 31 height 27
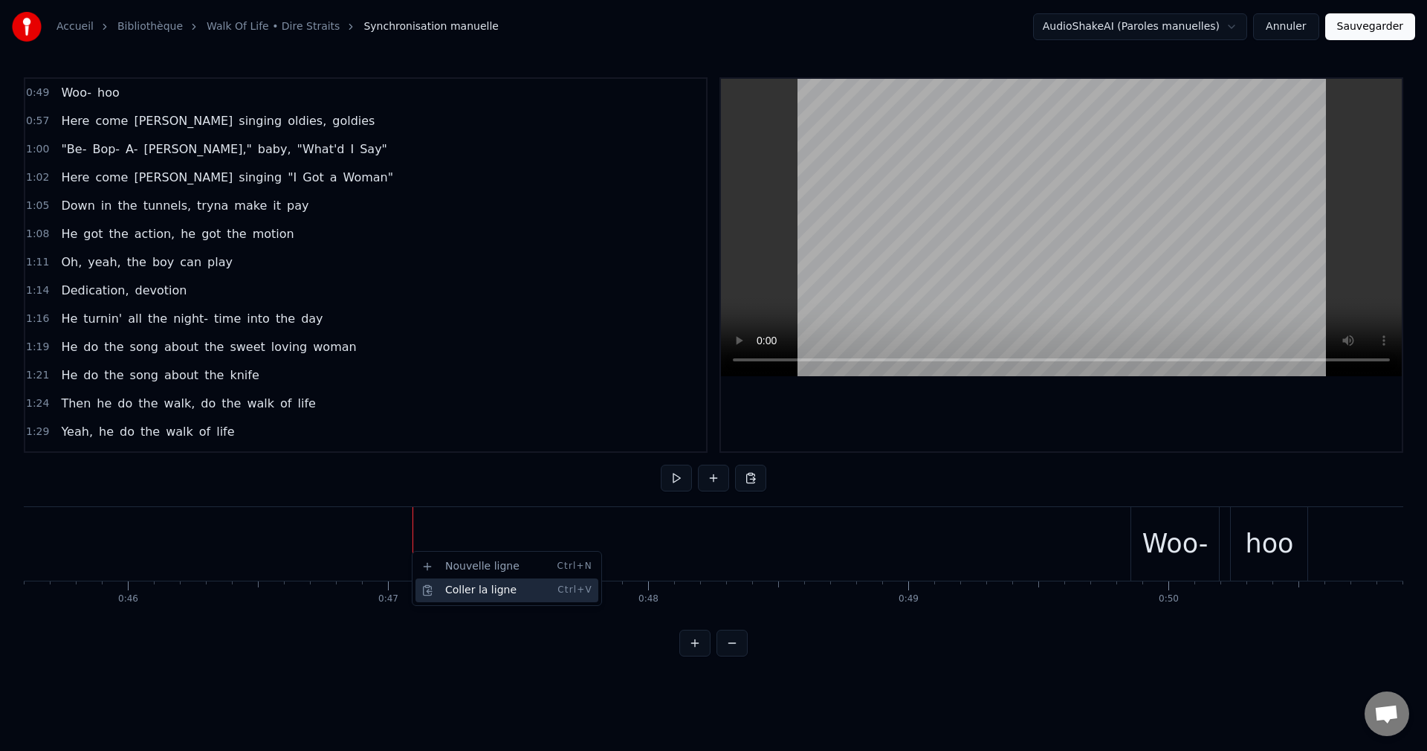
click at [445, 586] on div "Coller la ligne Ctrl+V" at bounding box center [507, 590] width 183 height 24
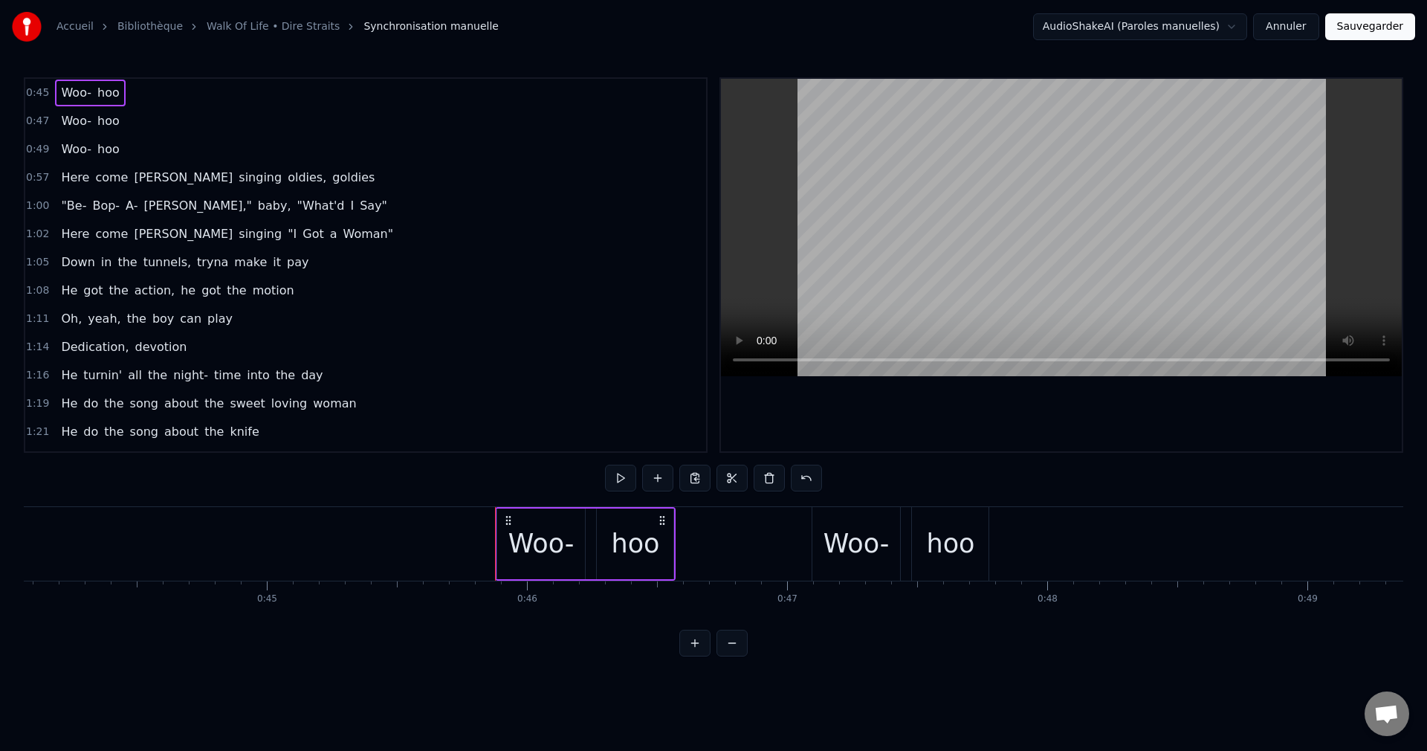
scroll to position [0, 11410]
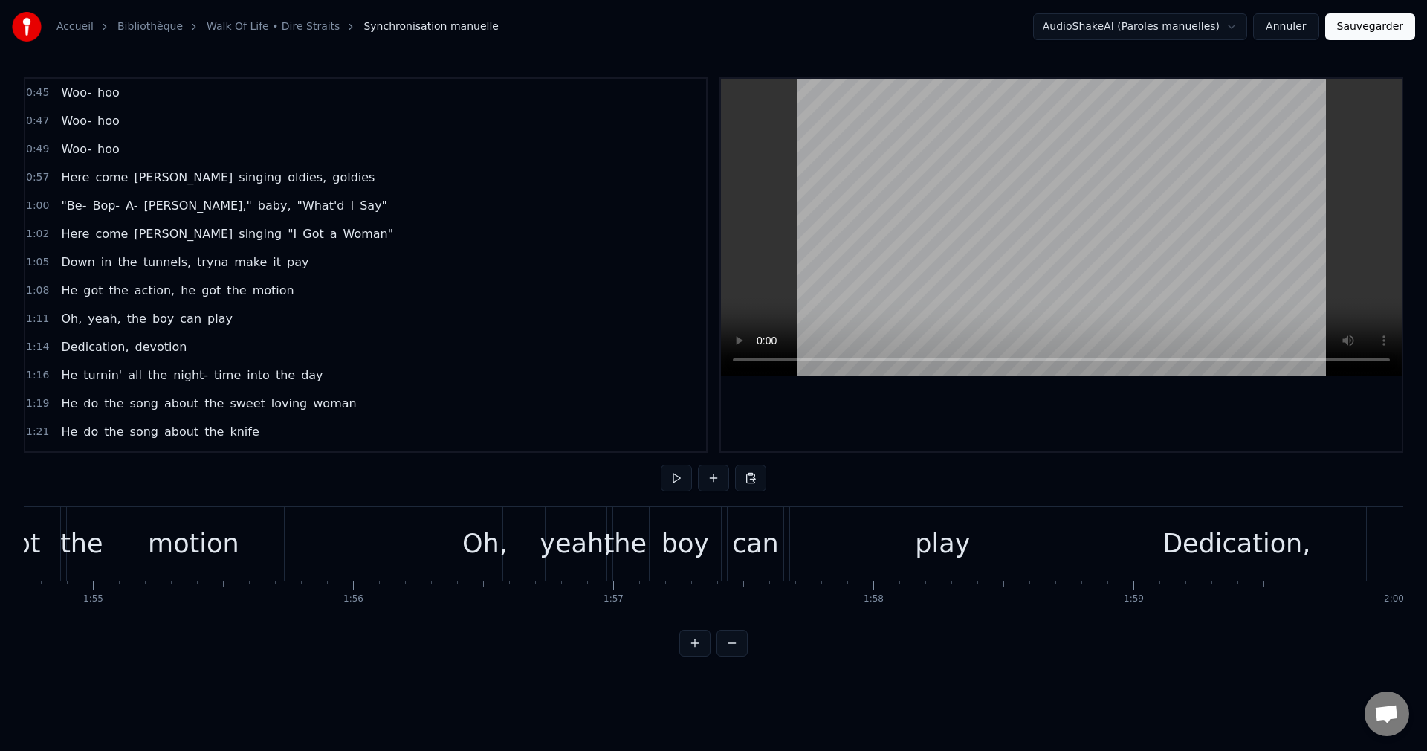
scroll to position [0, 29900]
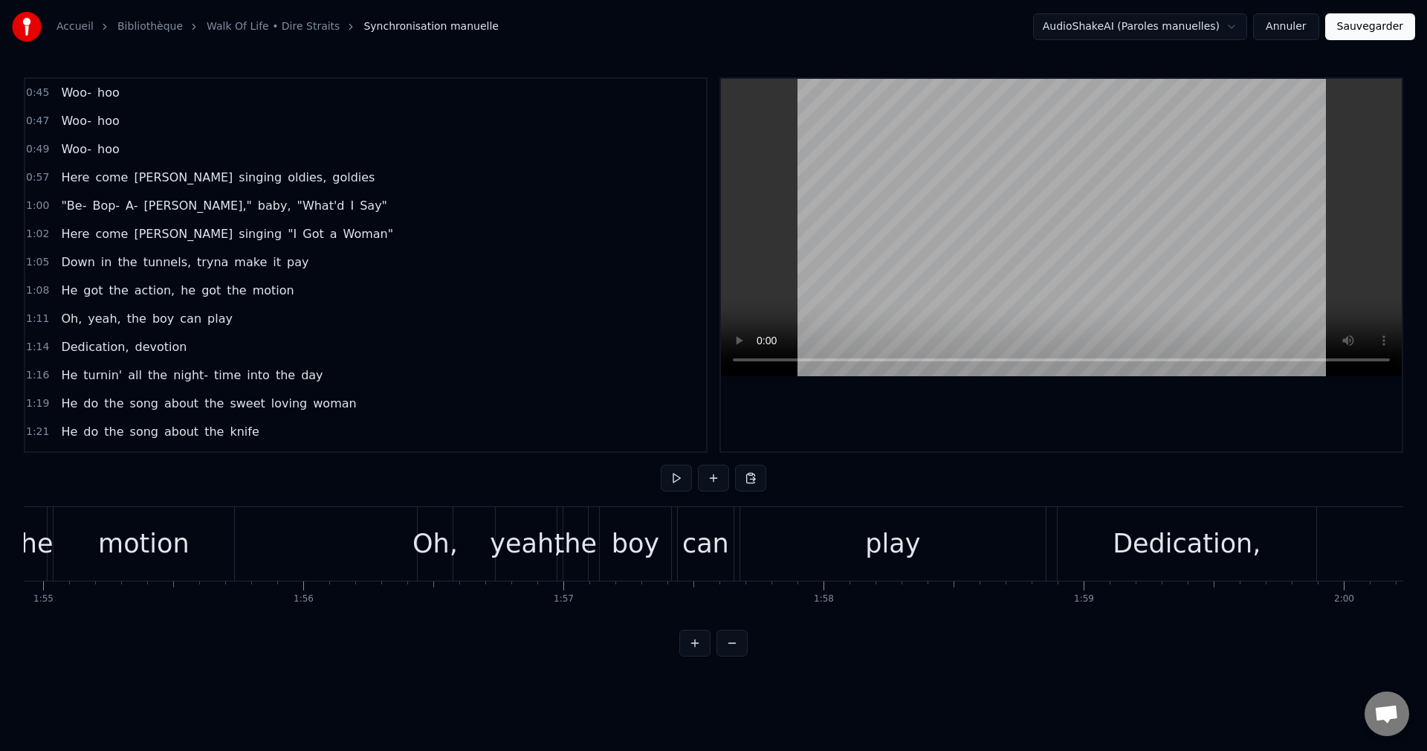
click at [786, 545] on div "play" at bounding box center [893, 544] width 306 height 74
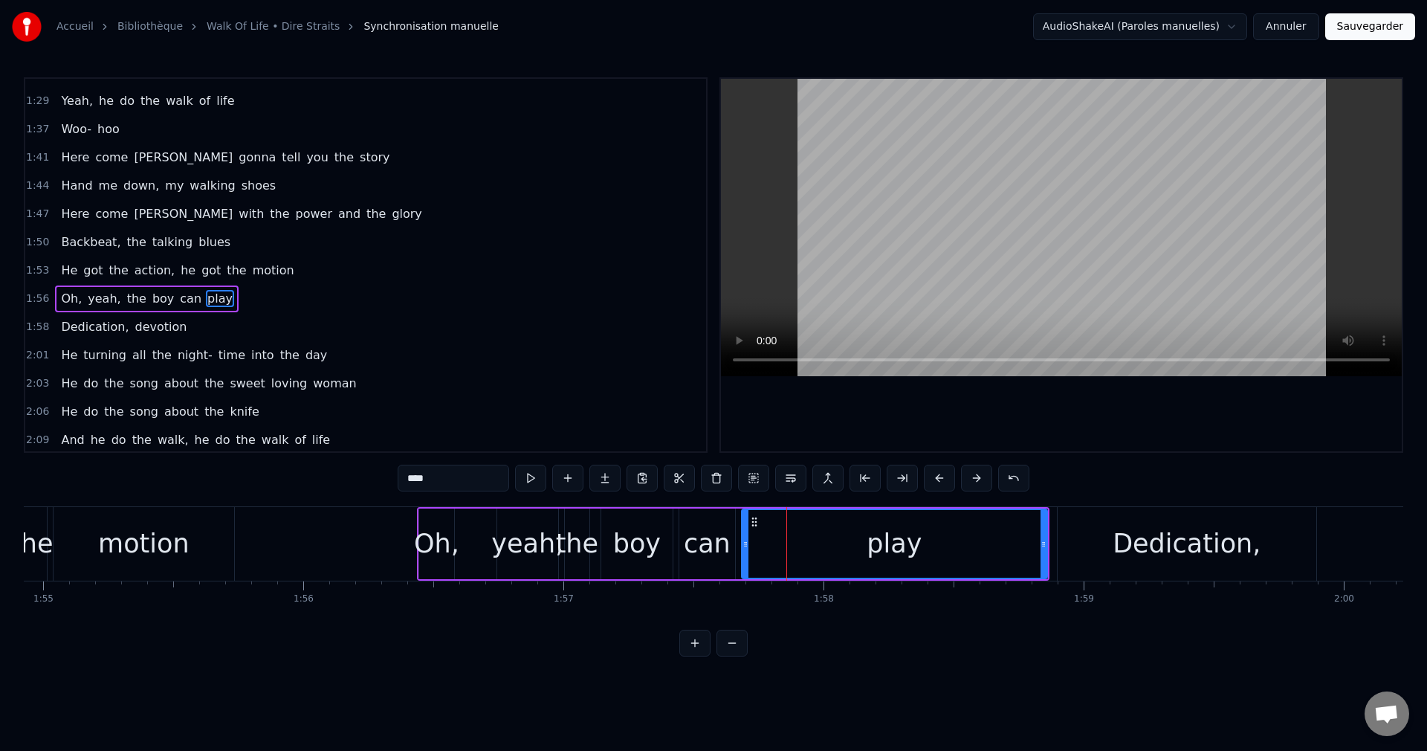
scroll to position [421, 0]
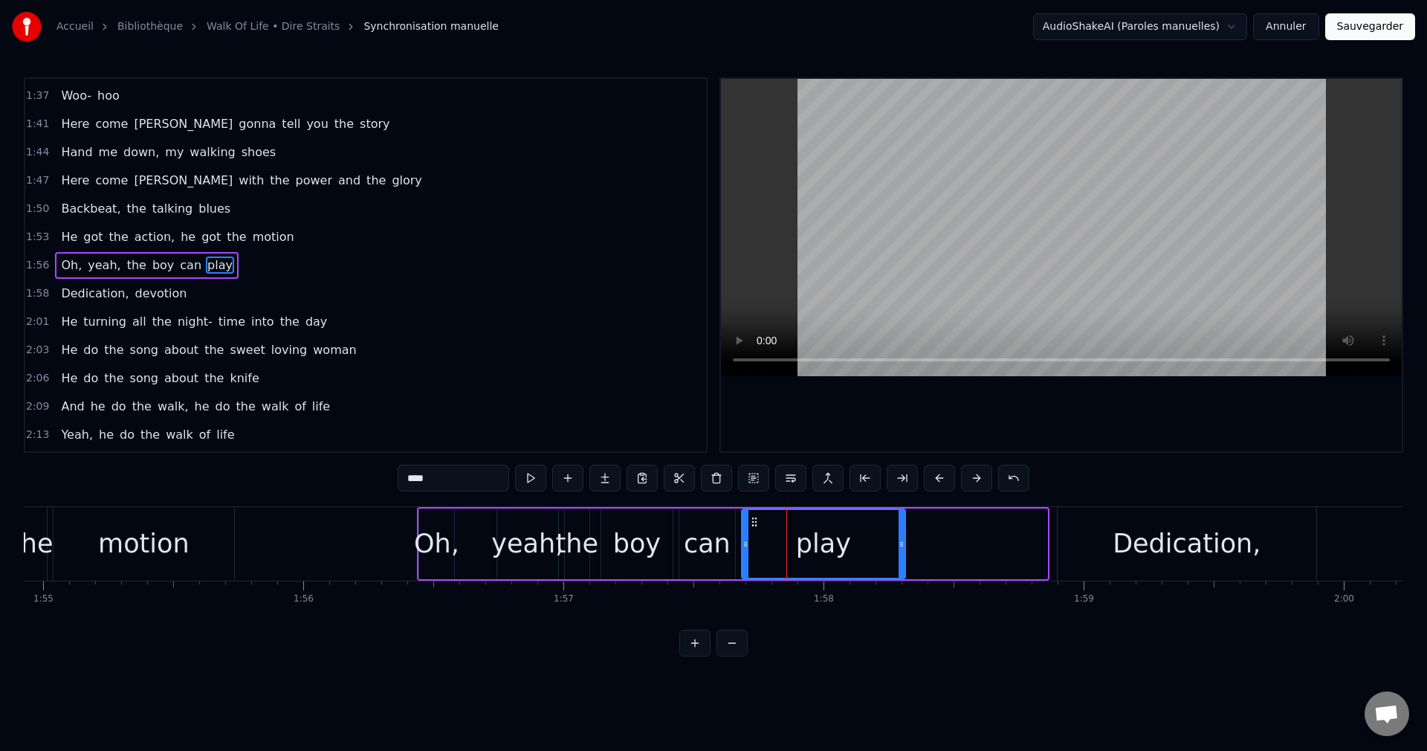
drag, startPoint x: 1045, startPoint y: 543, endPoint x: 903, endPoint y: 552, distance: 142.3
click at [903, 552] on div at bounding box center [902, 544] width 6 height 68
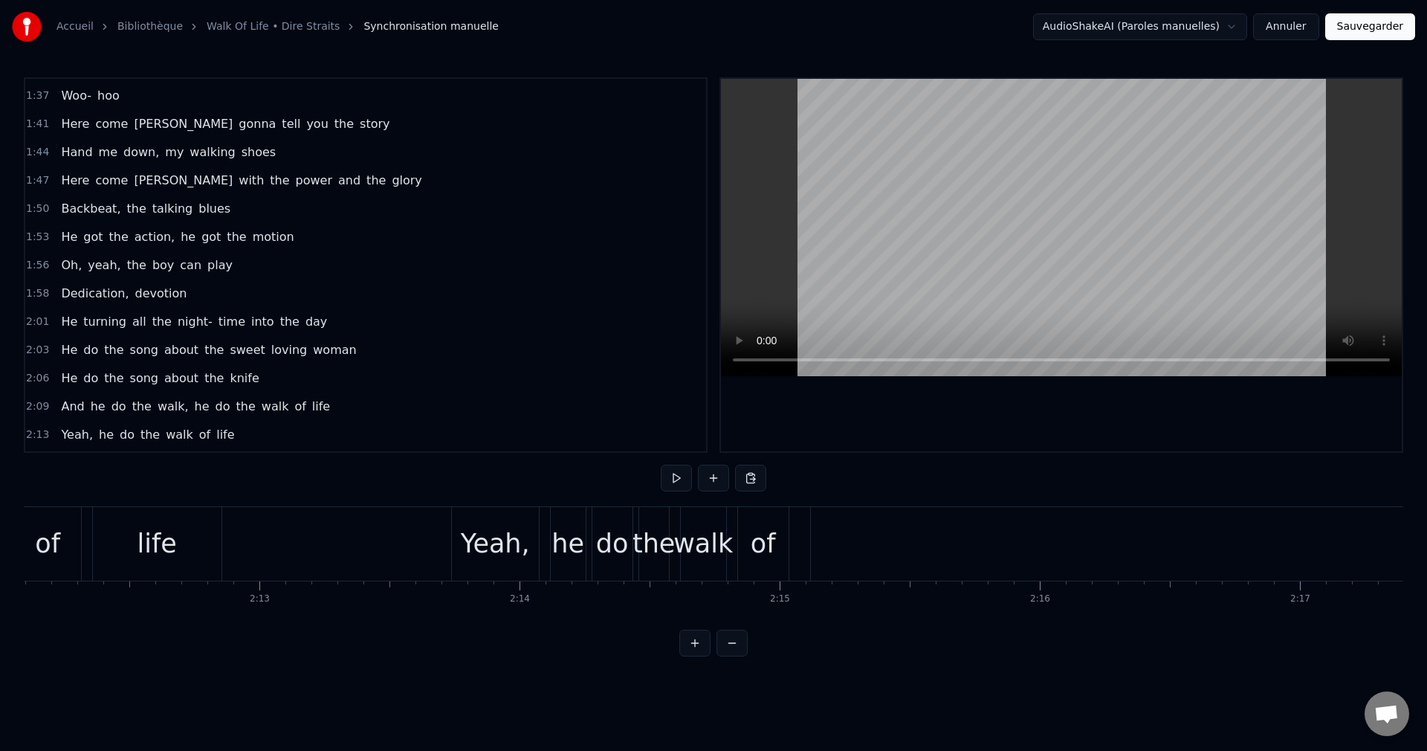
scroll to position [0, 34386]
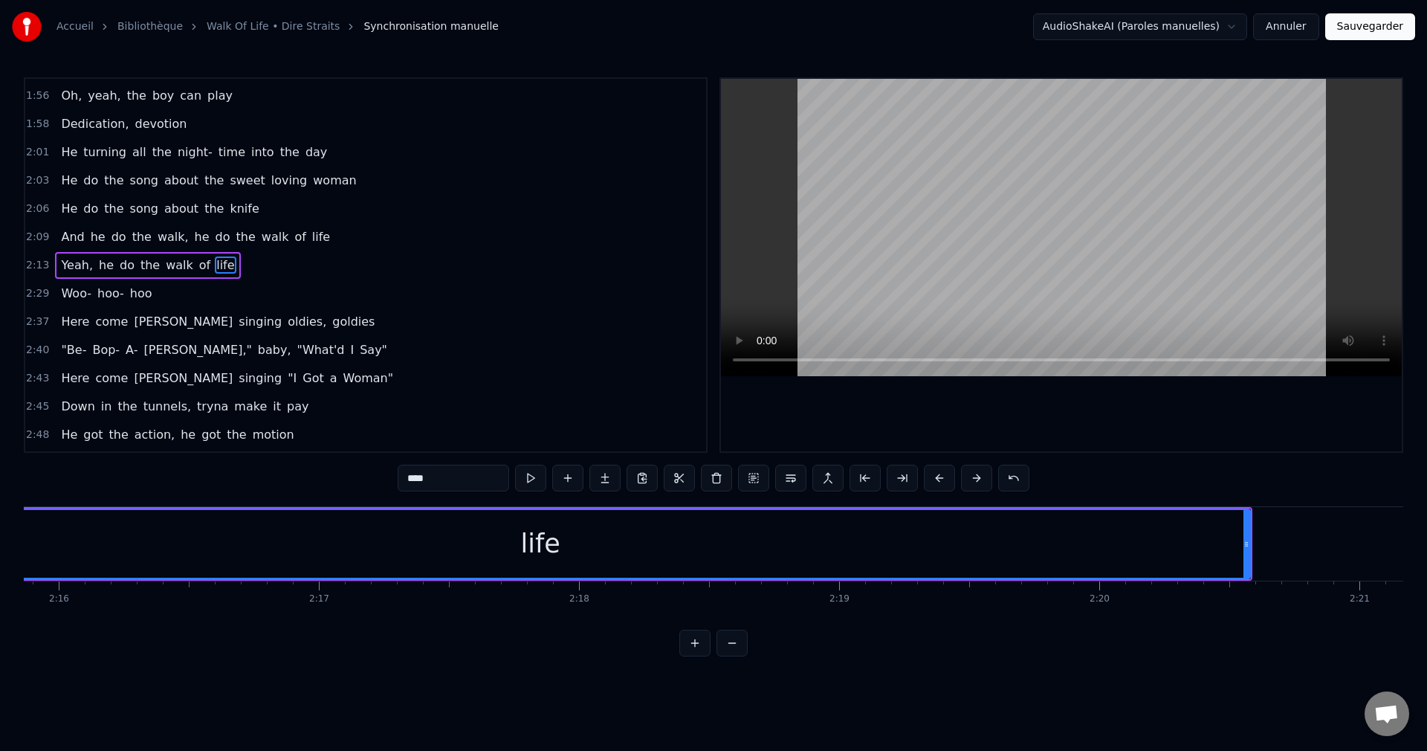
scroll to position [0, 35437]
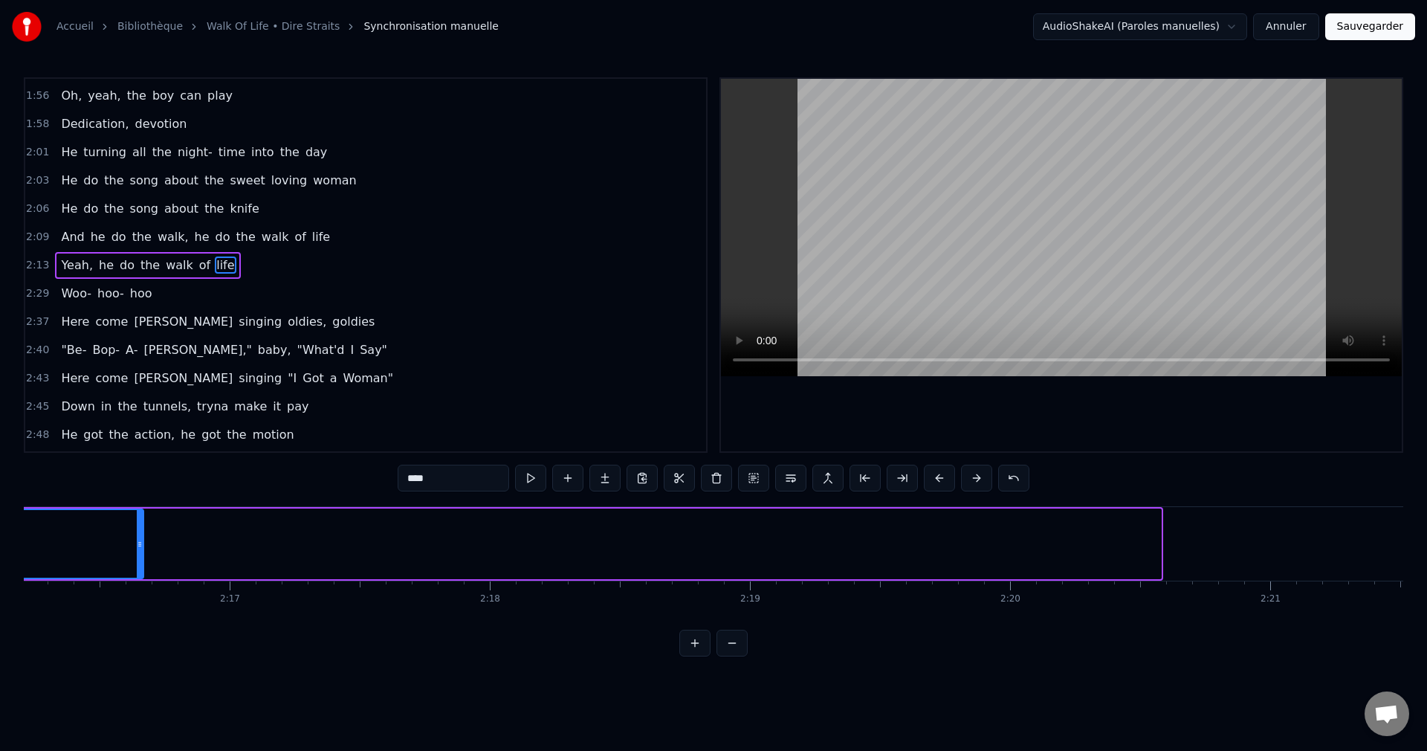
drag, startPoint x: 1159, startPoint y: 544, endPoint x: 141, endPoint y: 552, distance: 1017.6
click at [141, 552] on div at bounding box center [140, 544] width 6 height 68
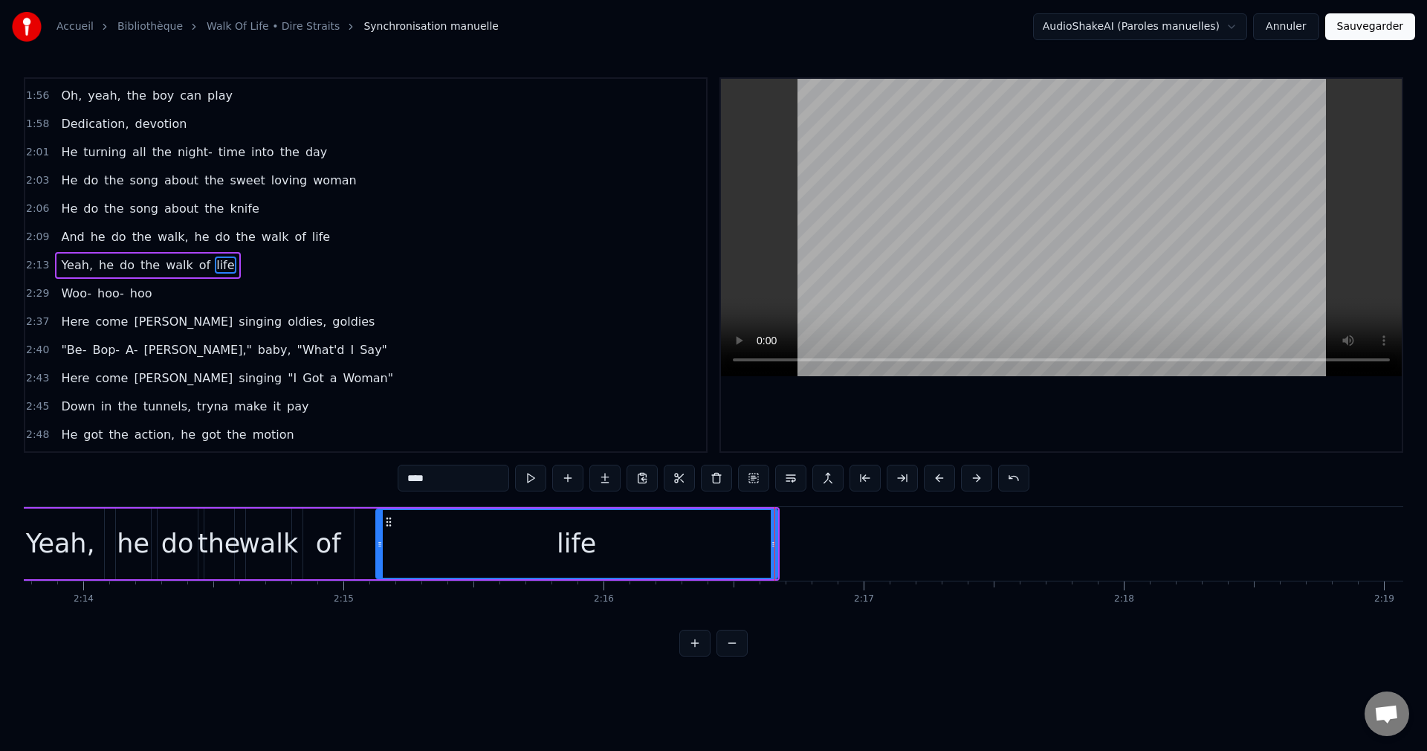
scroll to position [0, 34753]
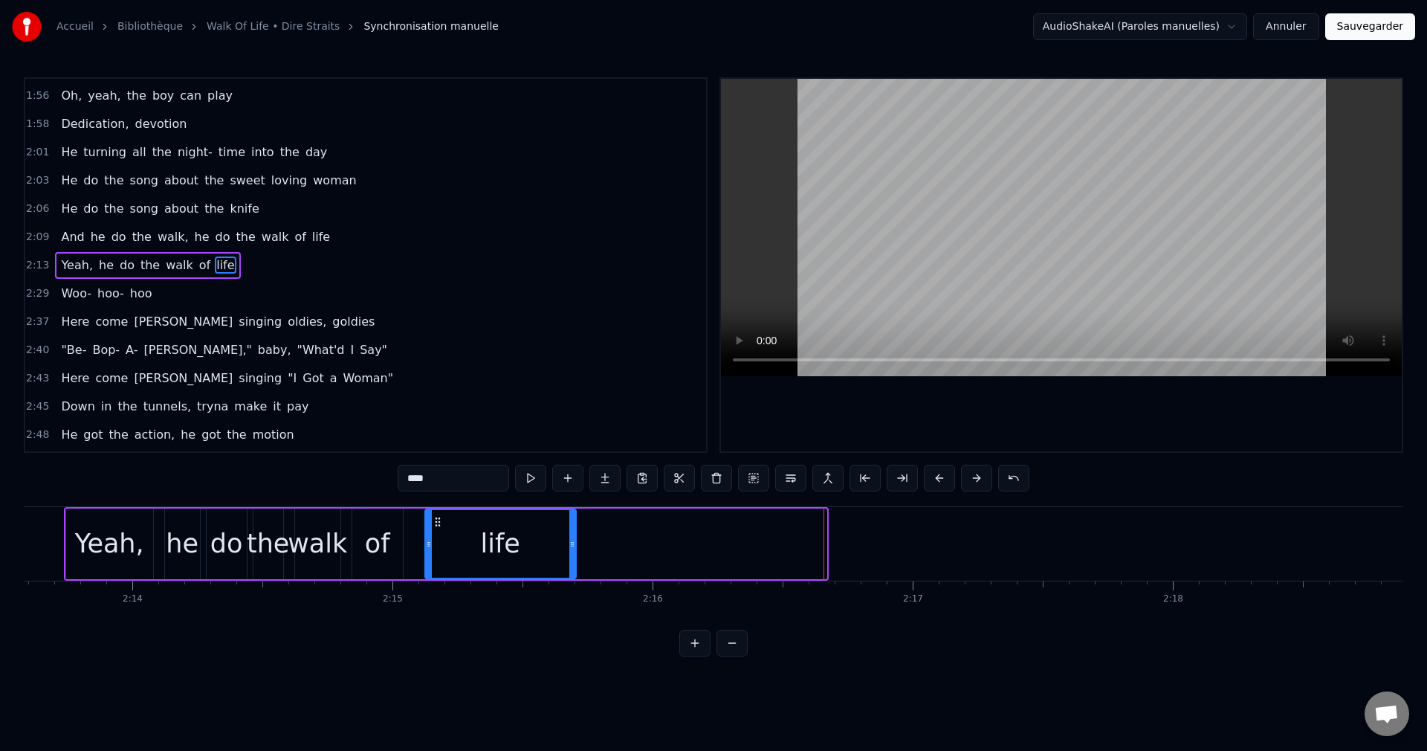
drag, startPoint x: 821, startPoint y: 544, endPoint x: 571, endPoint y: 557, distance: 250.9
click at [571, 557] on div at bounding box center [572, 544] width 6 height 68
click at [109, 548] on div "Yeah," at bounding box center [109, 543] width 69 height 39
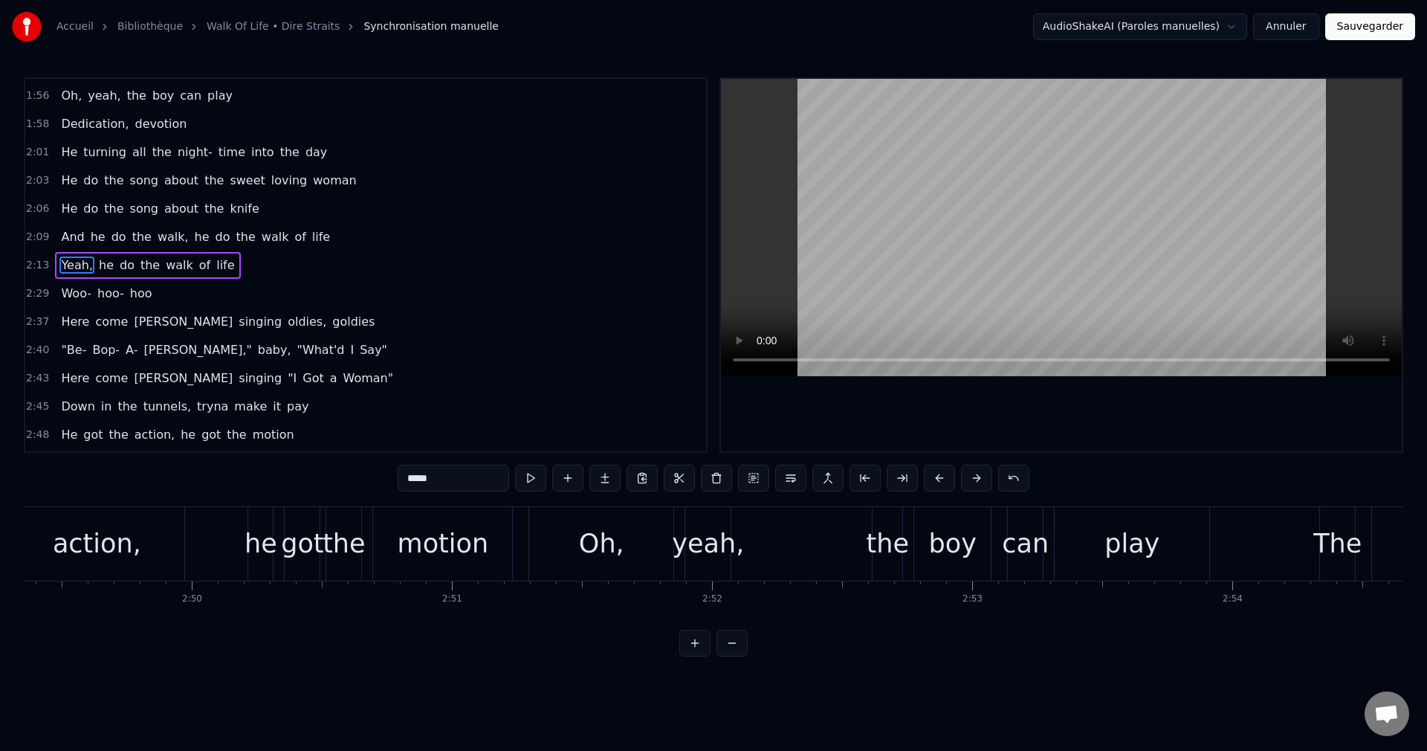
scroll to position [0, 44129]
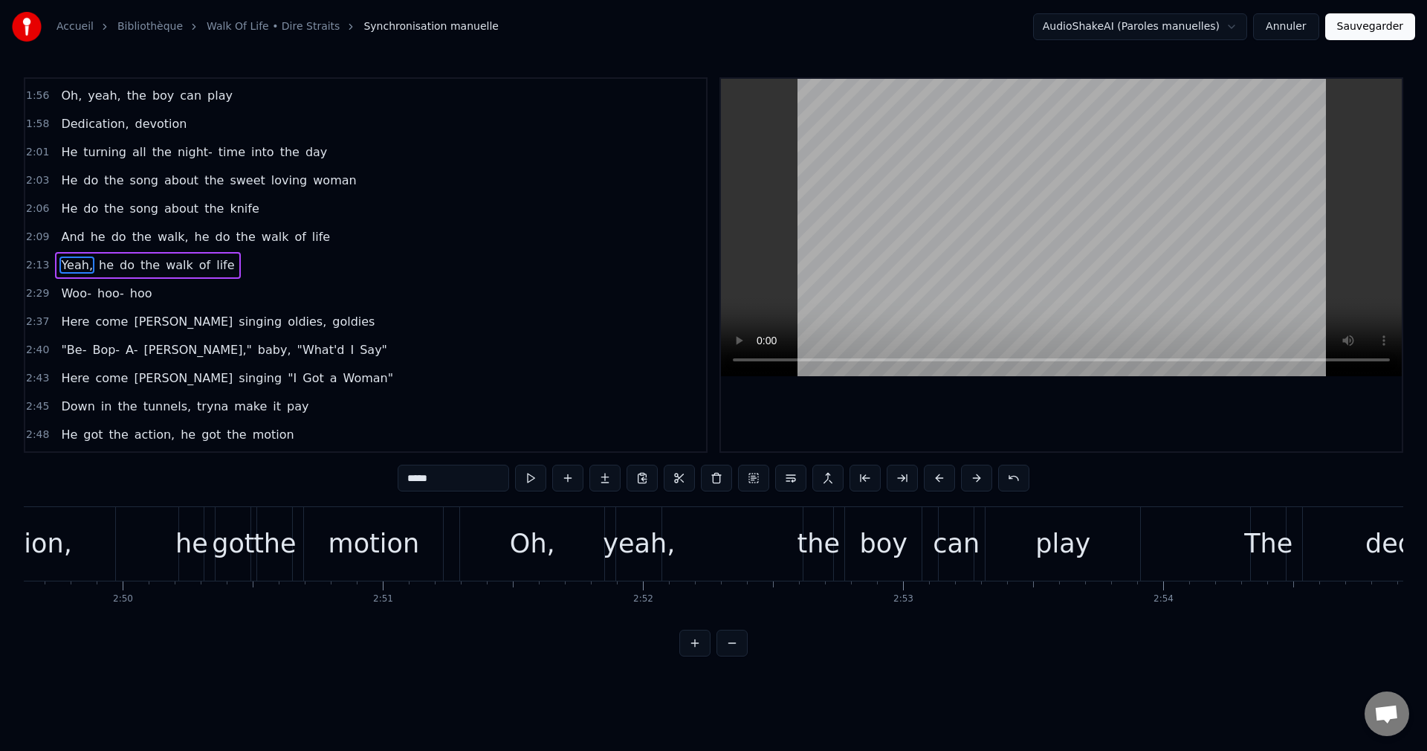
click at [653, 539] on div "yeah," at bounding box center [639, 543] width 72 height 39
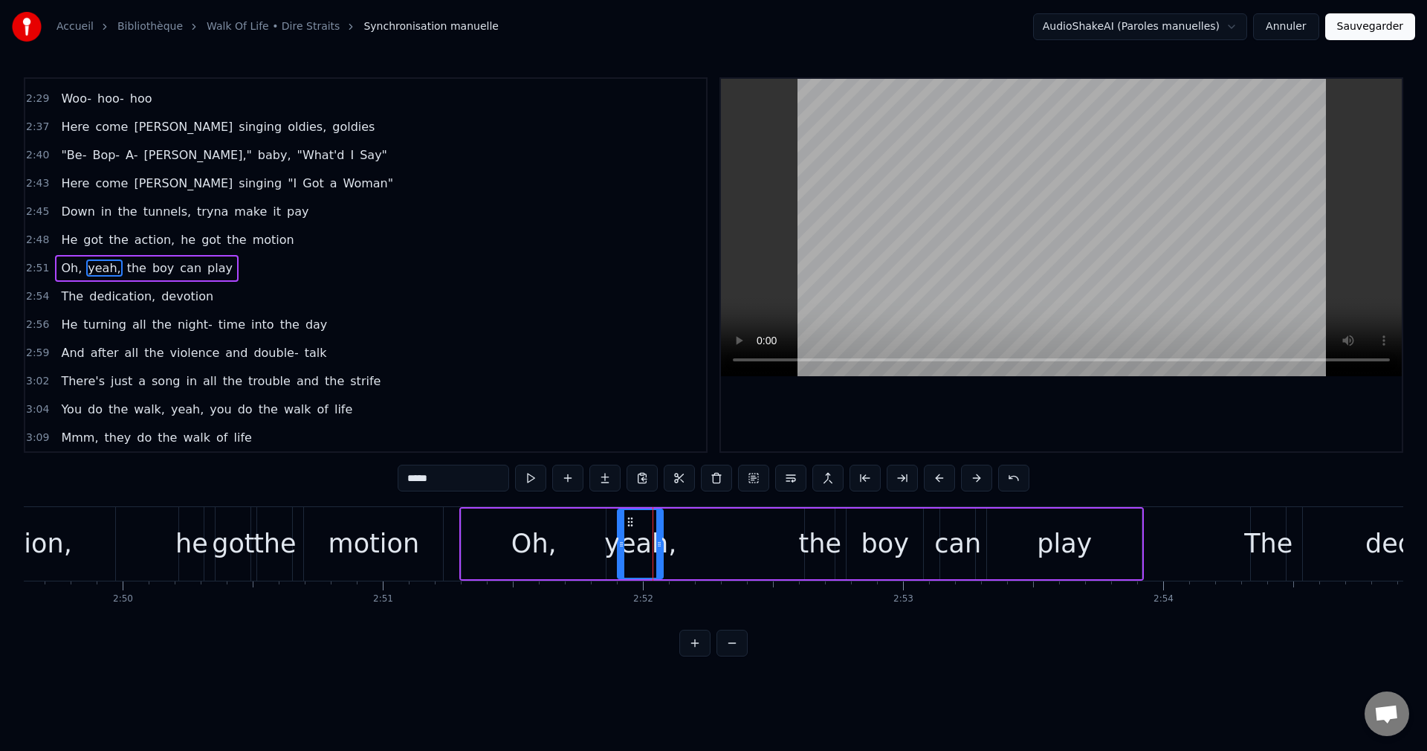
scroll to position [788, 0]
drag, startPoint x: 661, startPoint y: 544, endPoint x: 753, endPoint y: 560, distance: 93.5
click at [753, 560] on div at bounding box center [752, 544] width 6 height 68
click at [384, 556] on div "motion" at bounding box center [374, 543] width 91 height 39
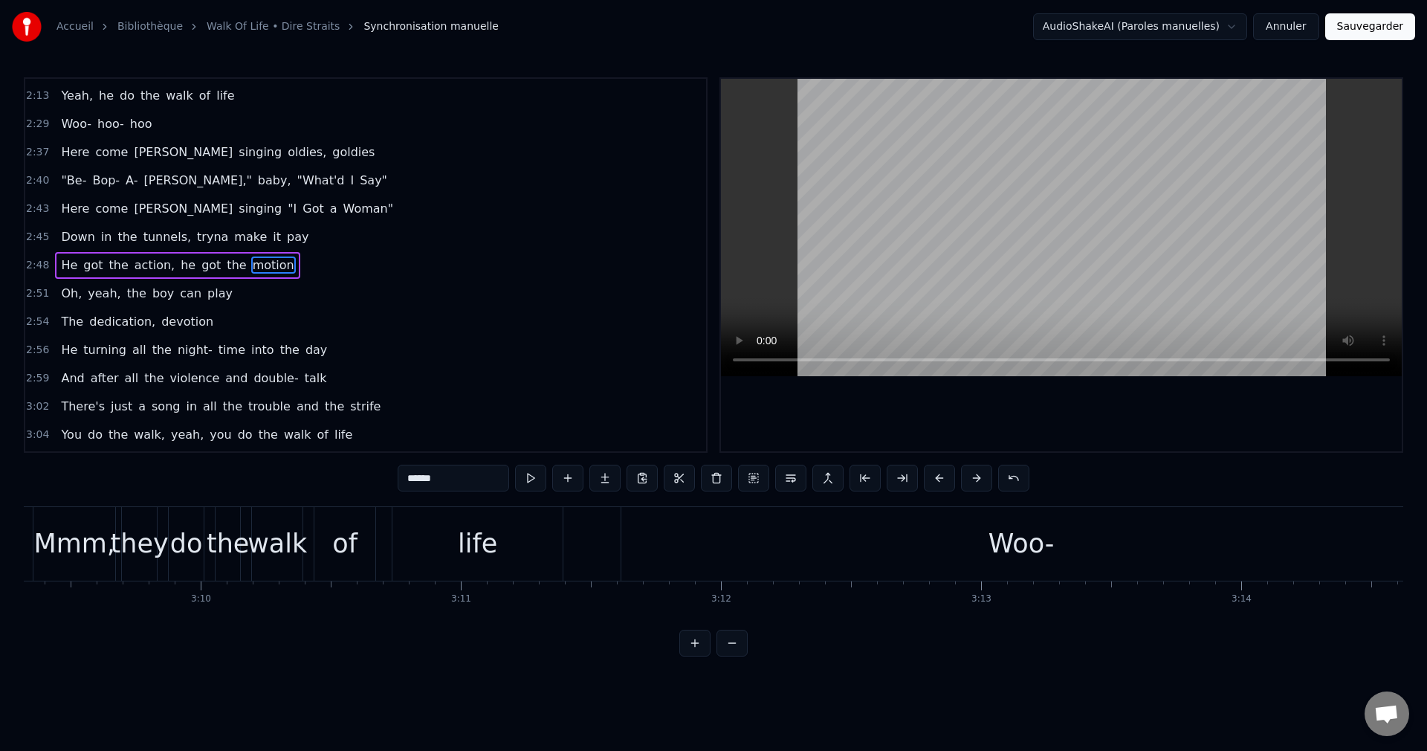
scroll to position [0, 49383]
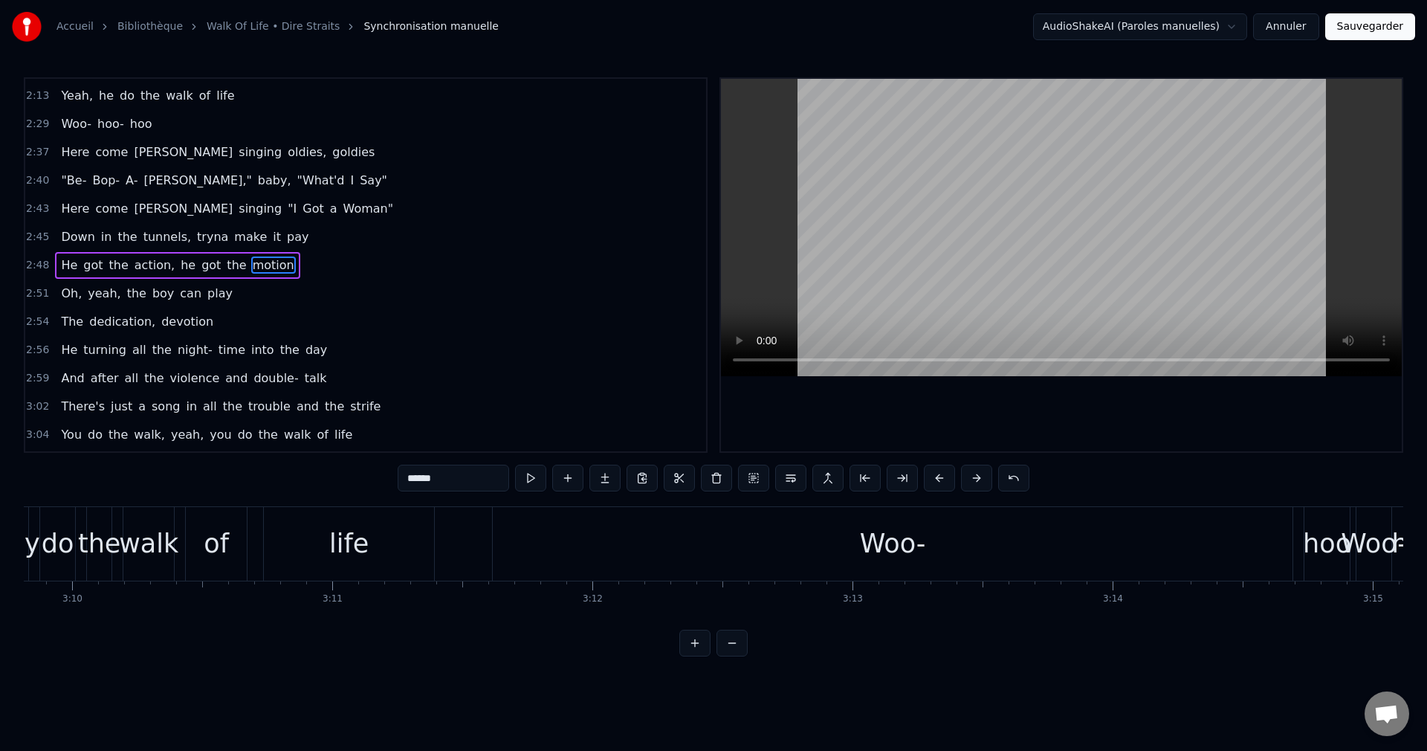
click at [923, 543] on div "Woo-" at bounding box center [893, 543] width 66 height 39
type input "****"
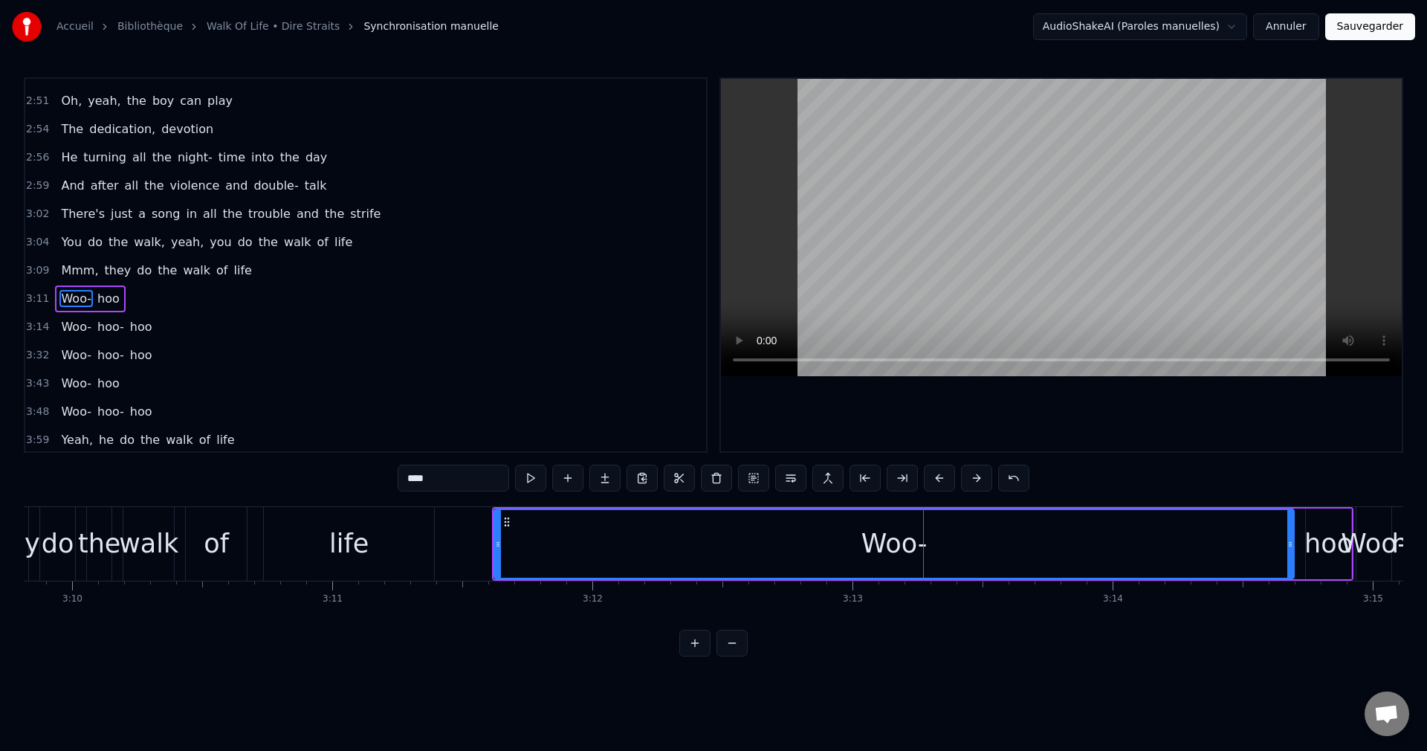
scroll to position [955, 0]
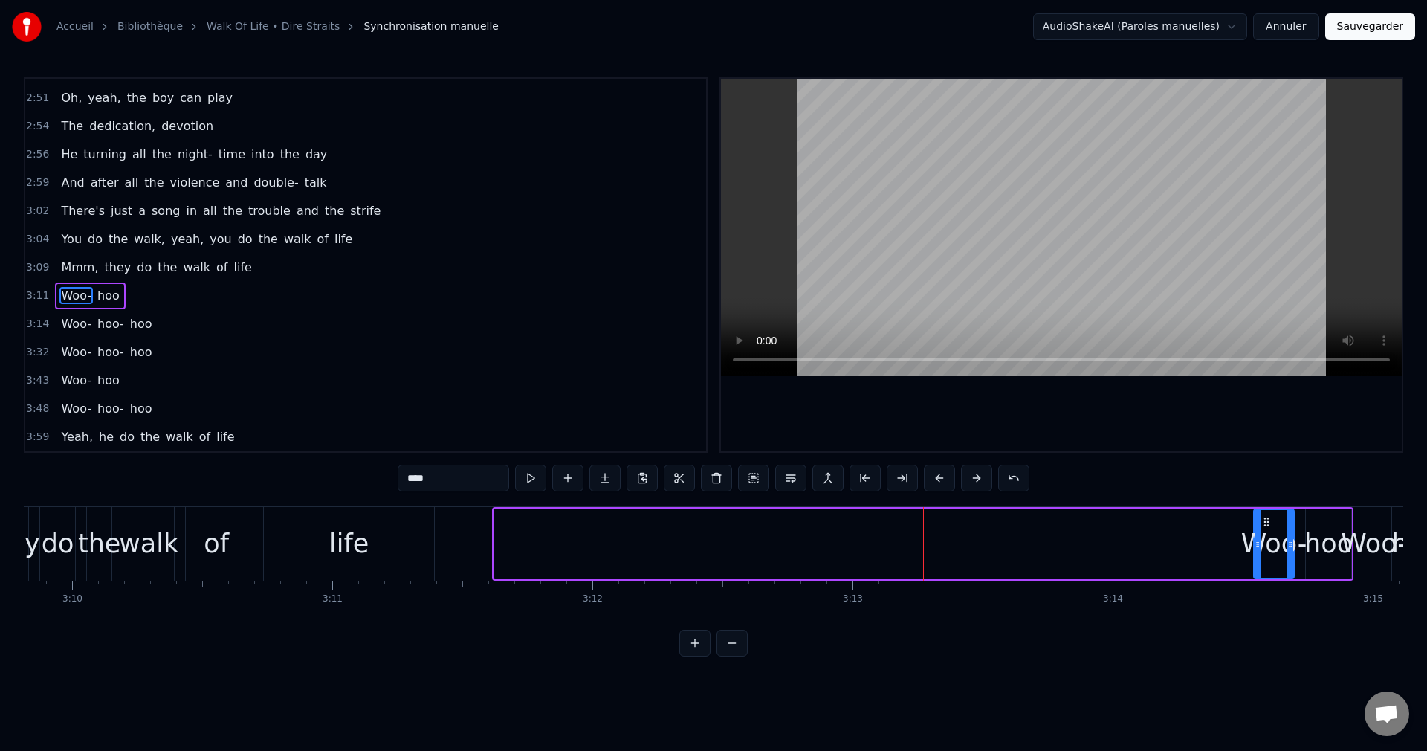
drag, startPoint x: 497, startPoint y: 542, endPoint x: 1257, endPoint y: 595, distance: 761.5
click at [1257, 595] on div "Woo- hoo Woo- hoo Woo- hoo Here come Johnny singing oldies, goldies "Be- Bop- A…" at bounding box center [714, 561] width 1380 height 111
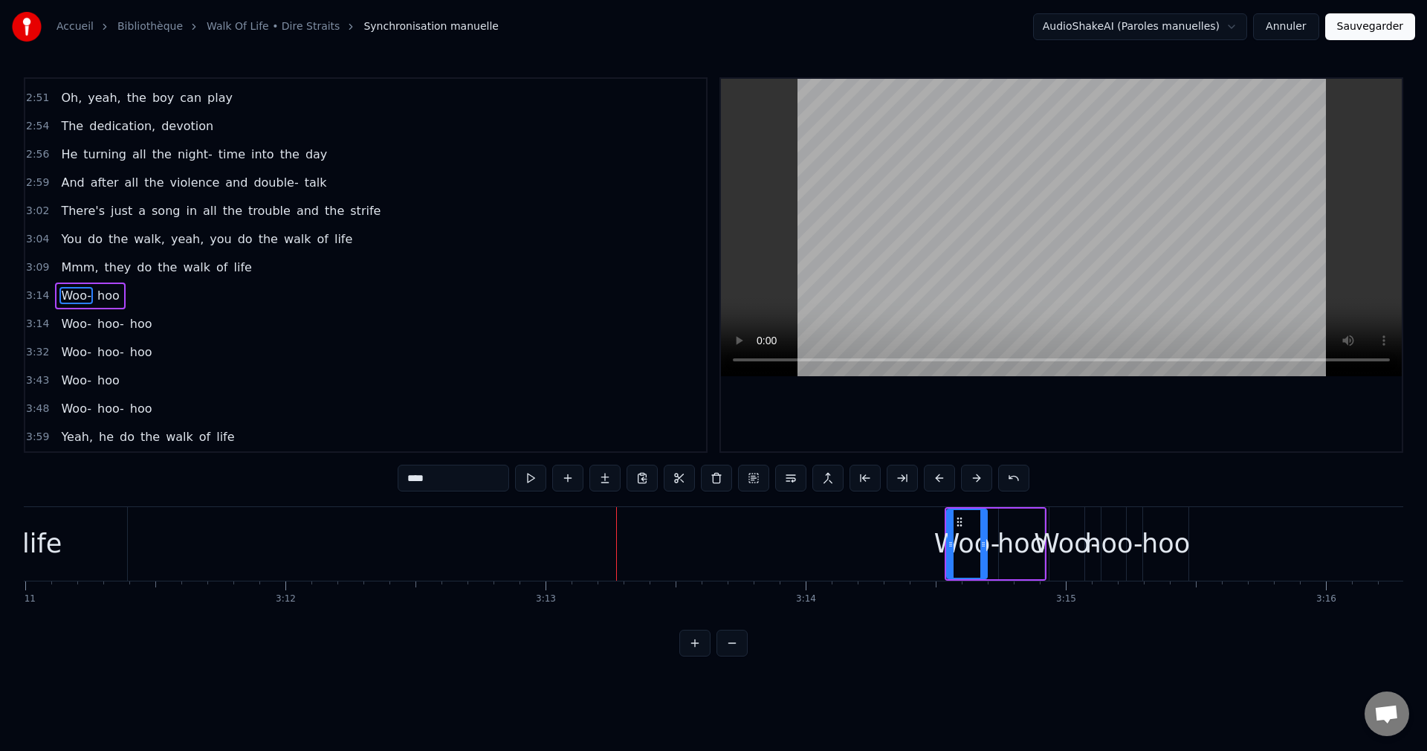
scroll to position [0, 49809]
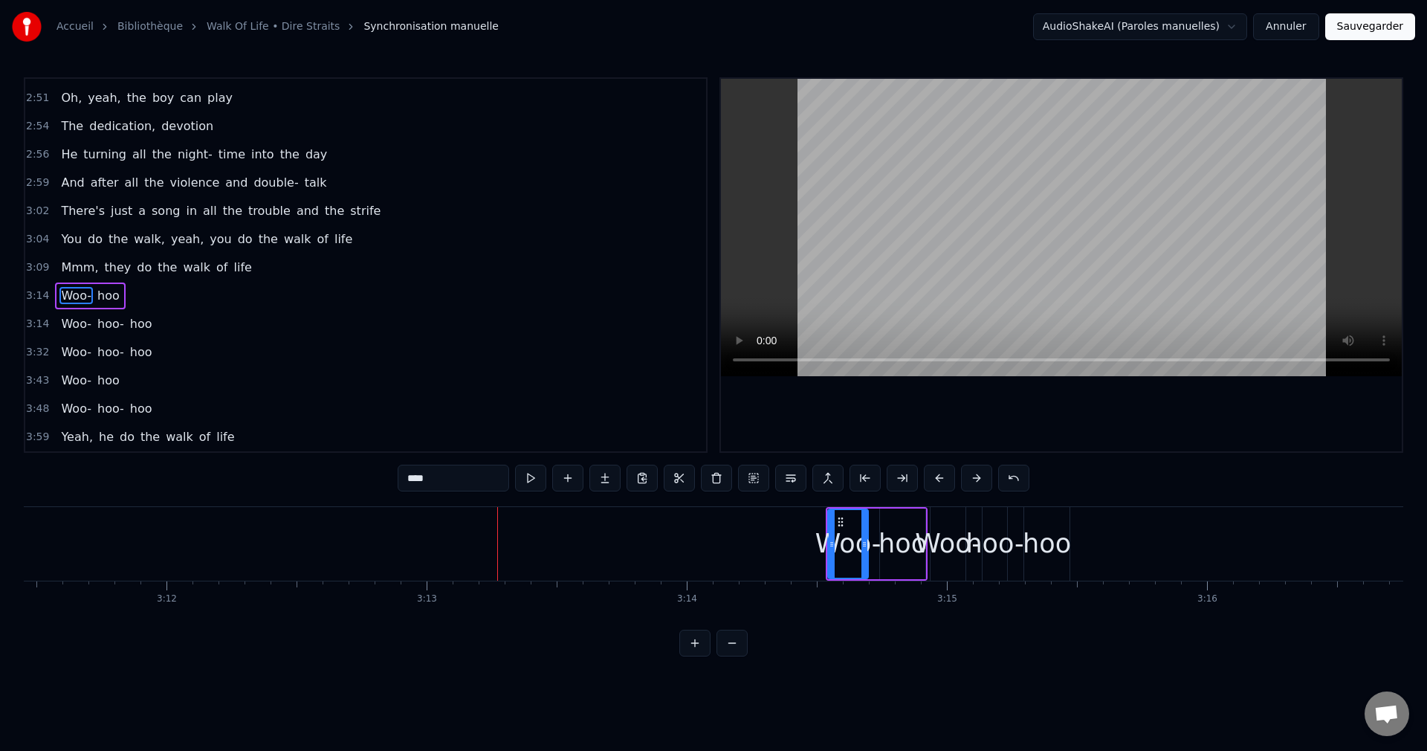
click at [949, 543] on div "Woo-" at bounding box center [948, 543] width 66 height 39
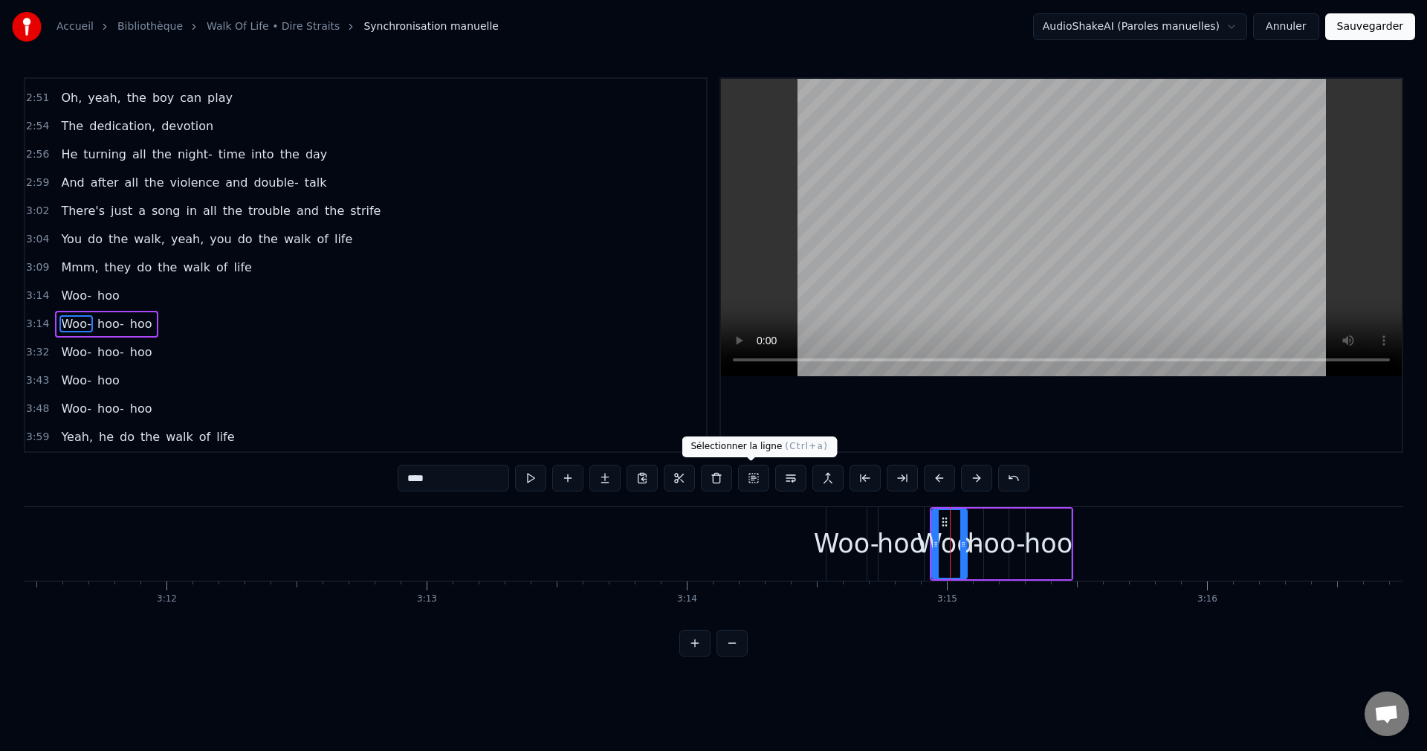
click at [748, 475] on button at bounding box center [753, 478] width 31 height 27
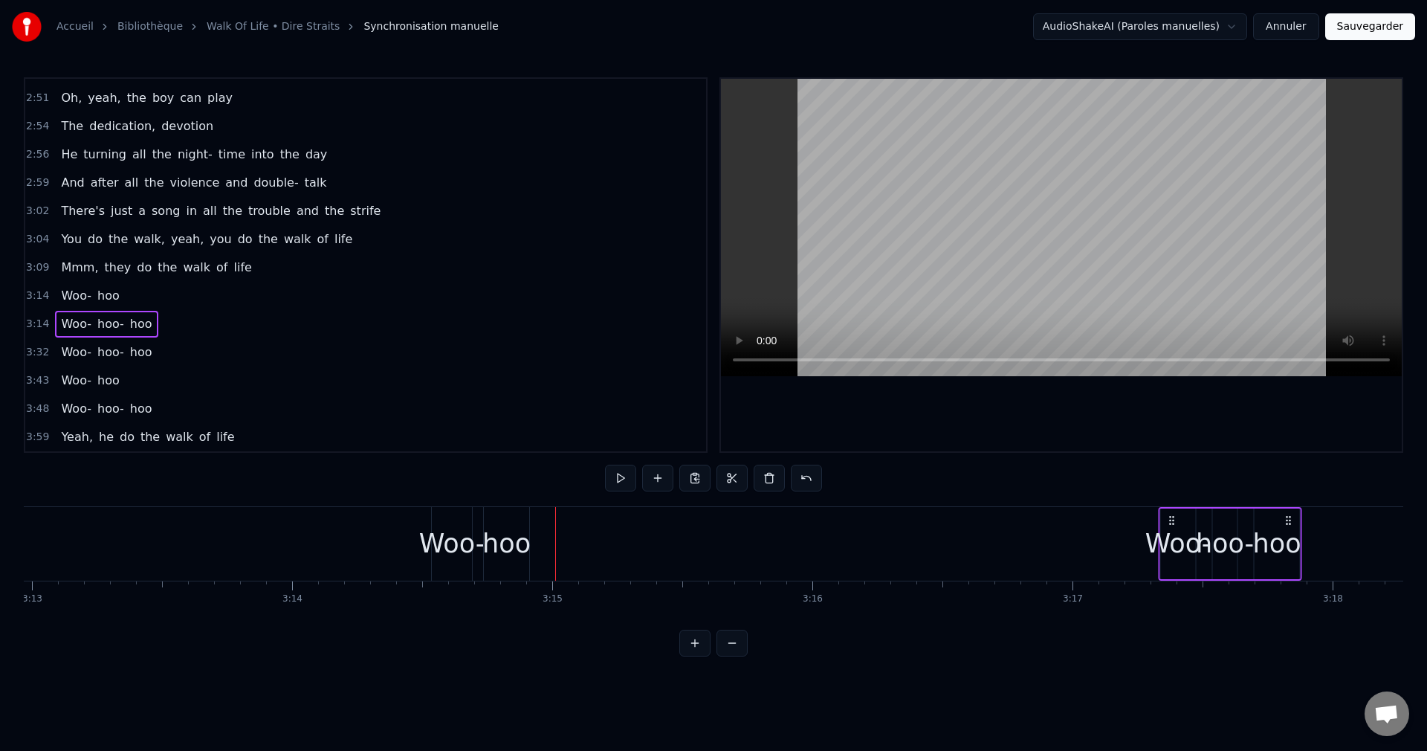
drag, startPoint x: 945, startPoint y: 517, endPoint x: 1205, endPoint y: 548, distance: 262.0
click at [1214, 549] on div "Woo- hoo- hoo" at bounding box center [1230, 544] width 143 height 74
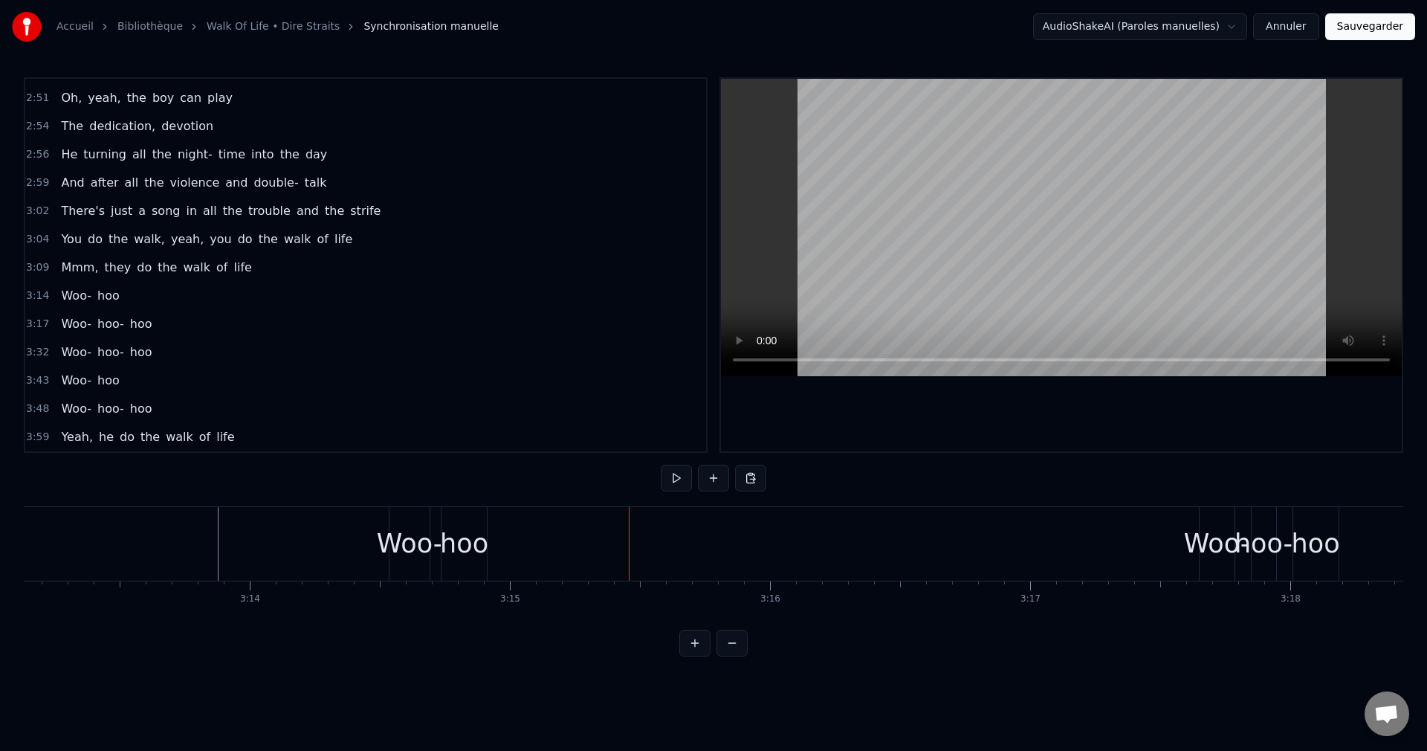
click at [464, 532] on div "hoo" at bounding box center [464, 543] width 48 height 39
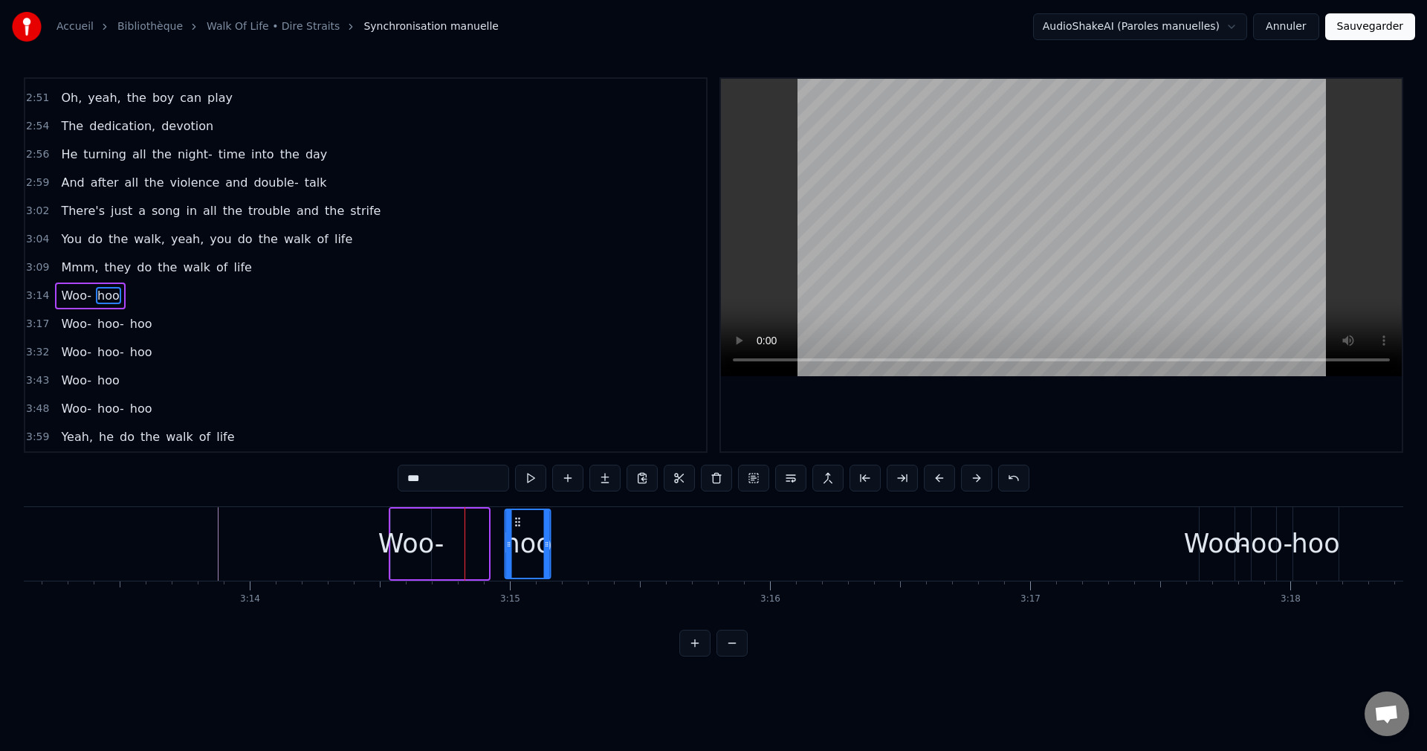
drag, startPoint x: 452, startPoint y: 517, endPoint x: 514, endPoint y: 534, distance: 64.9
click at [514, 534] on div "hoo" at bounding box center [528, 544] width 44 height 68
drag, startPoint x: 545, startPoint y: 543, endPoint x: 614, endPoint y: 555, distance: 70.1
click at [625, 557] on div at bounding box center [624, 544] width 6 height 68
click at [427, 552] on div "Woo-" at bounding box center [411, 543] width 66 height 39
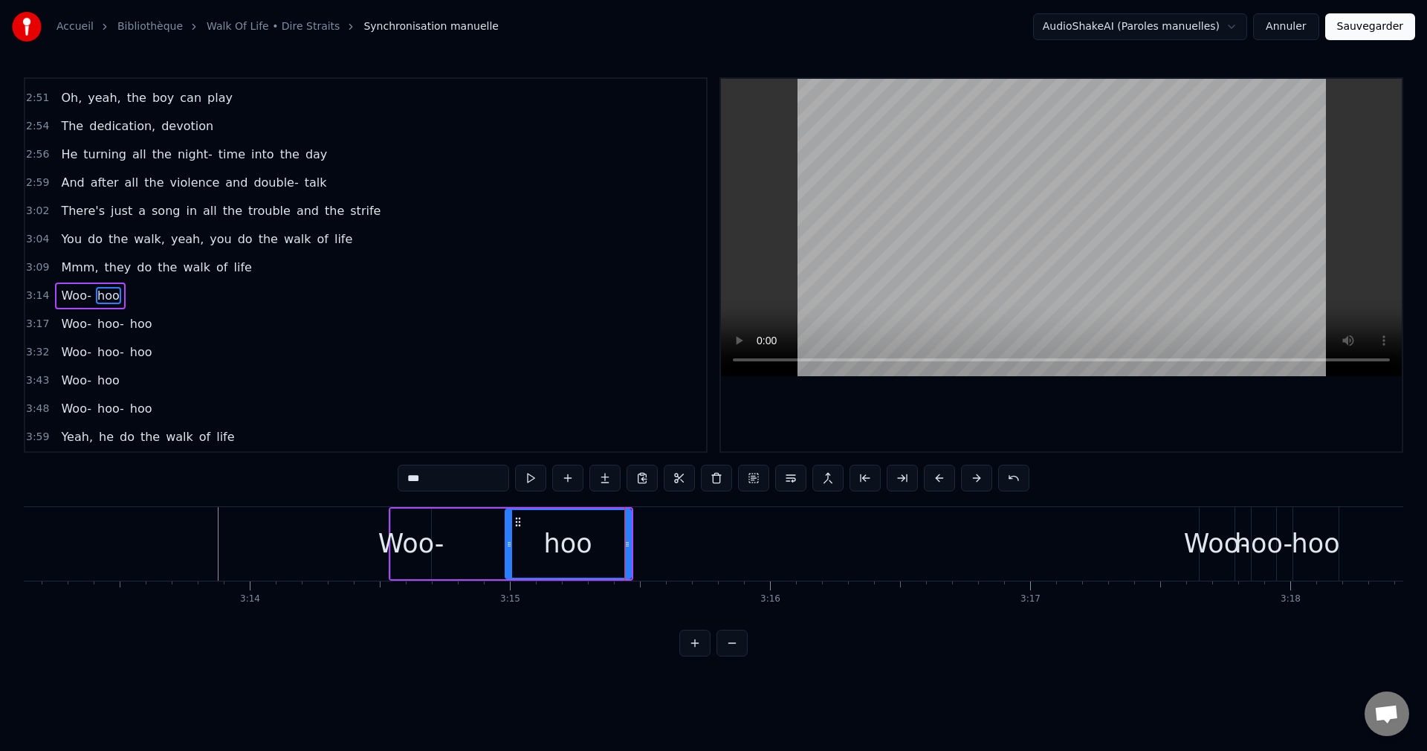
type input "****"
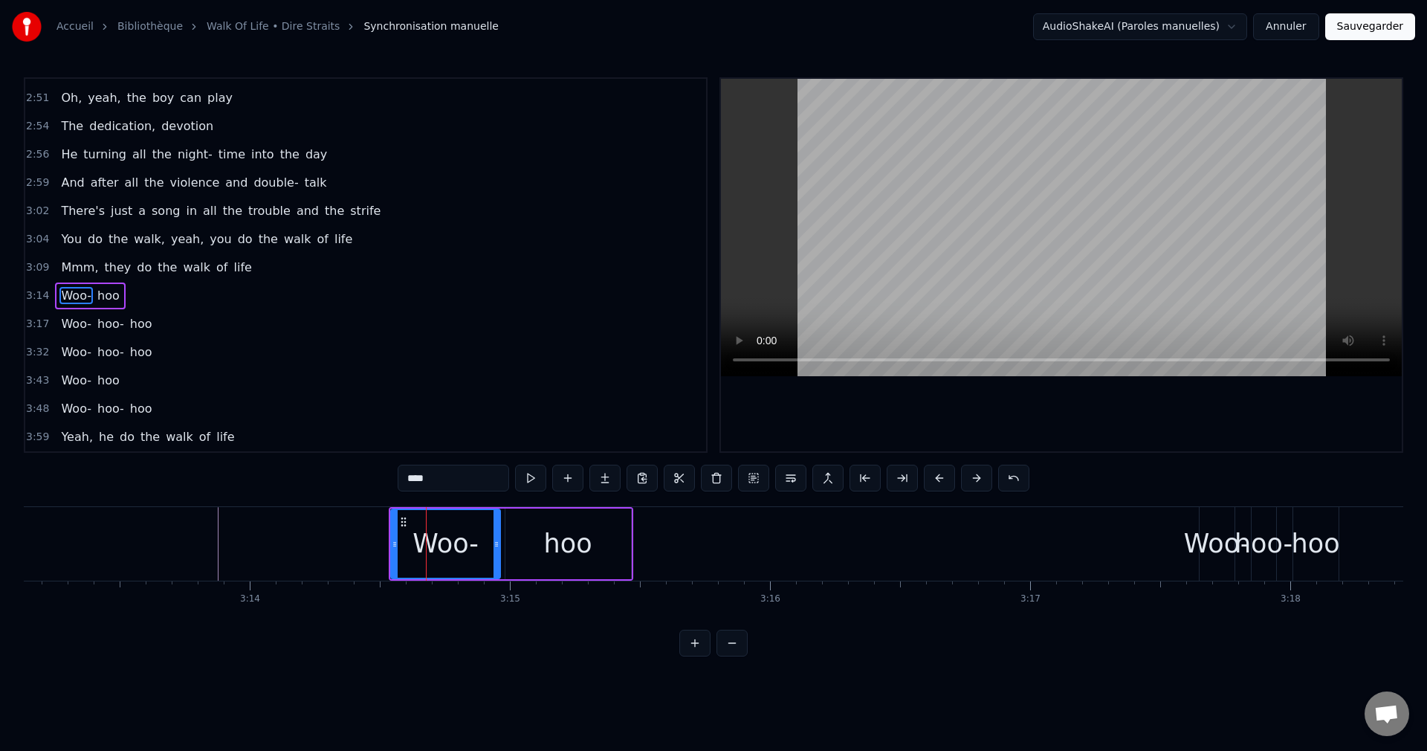
drag, startPoint x: 430, startPoint y: 549, endPoint x: 503, endPoint y: 561, distance: 74.7
click at [503, 561] on div at bounding box center [501, 544] width 6 height 68
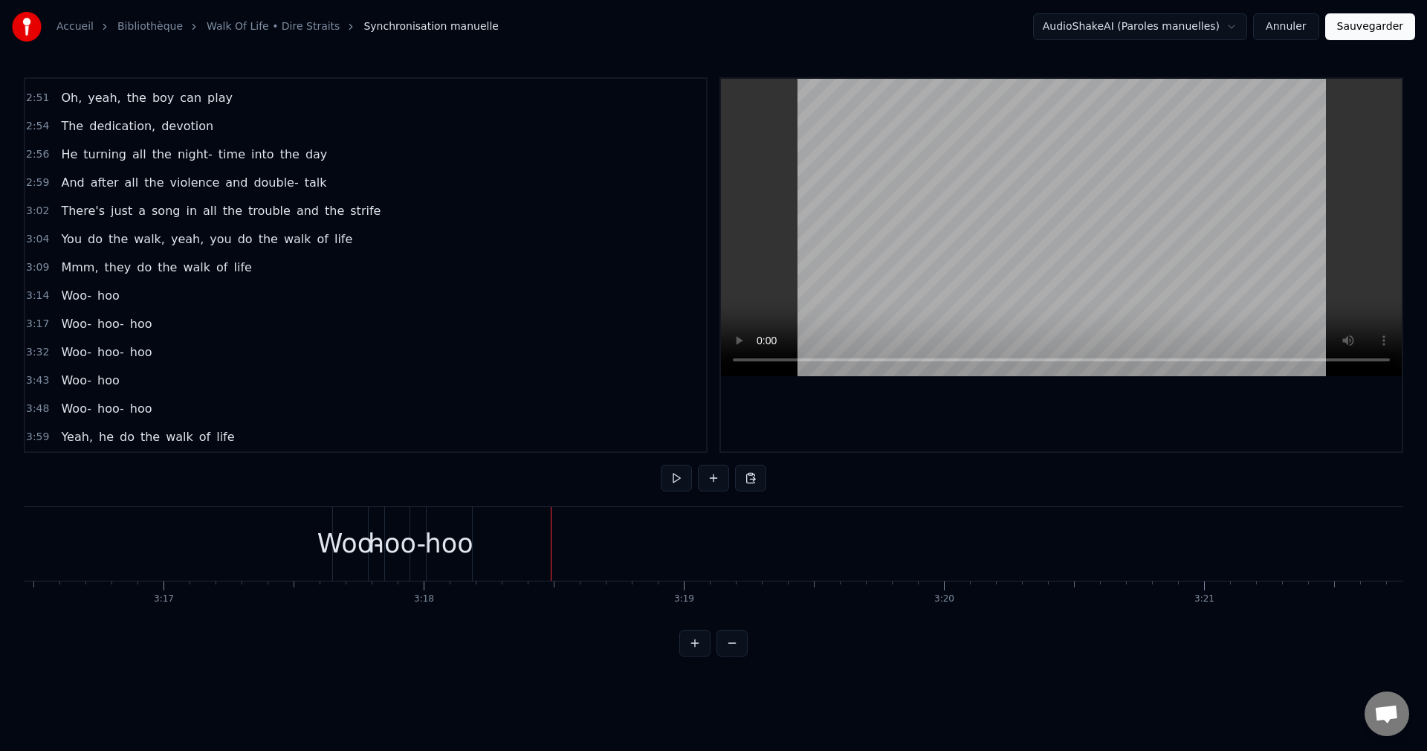
scroll to position [0, 51005]
click at [442, 543] on div "Woo-" at bounding box center [458, 543] width 66 height 39
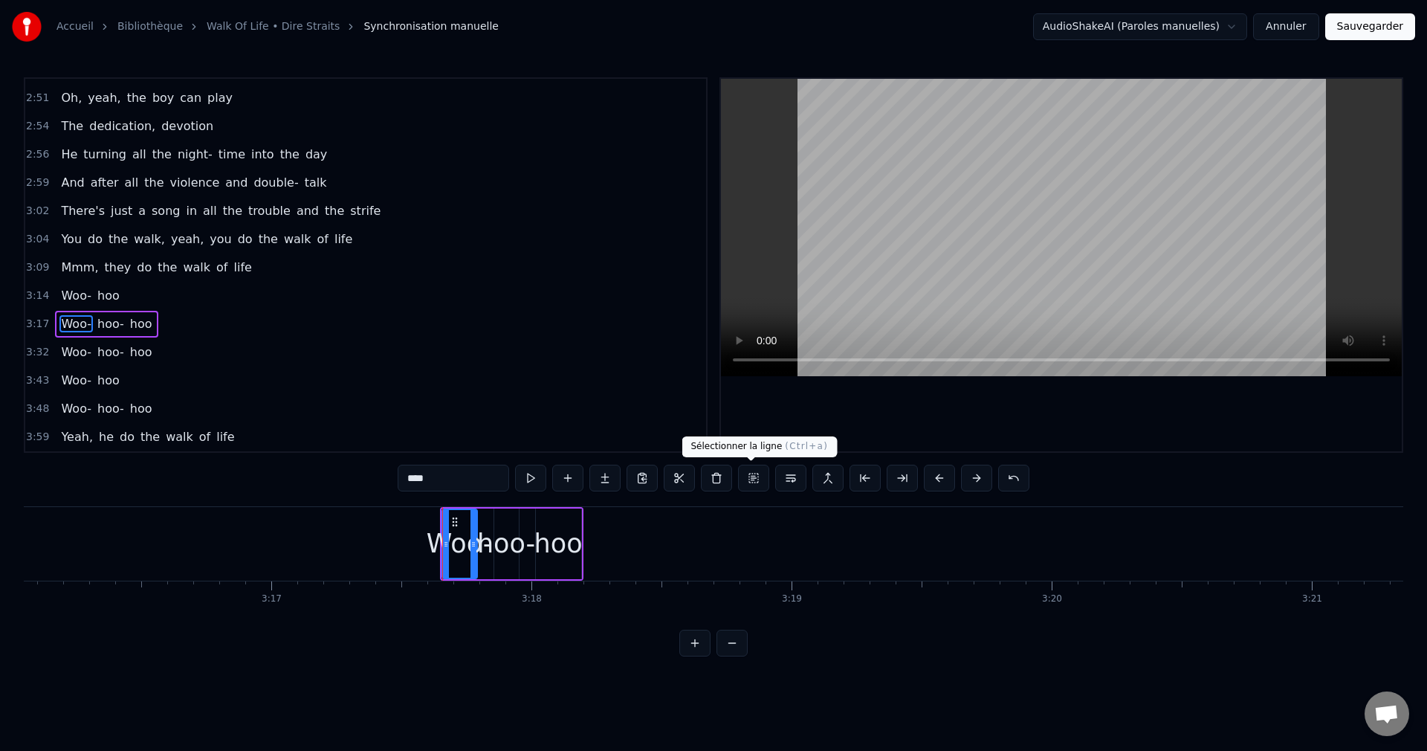
click at [755, 475] on button at bounding box center [753, 478] width 31 height 27
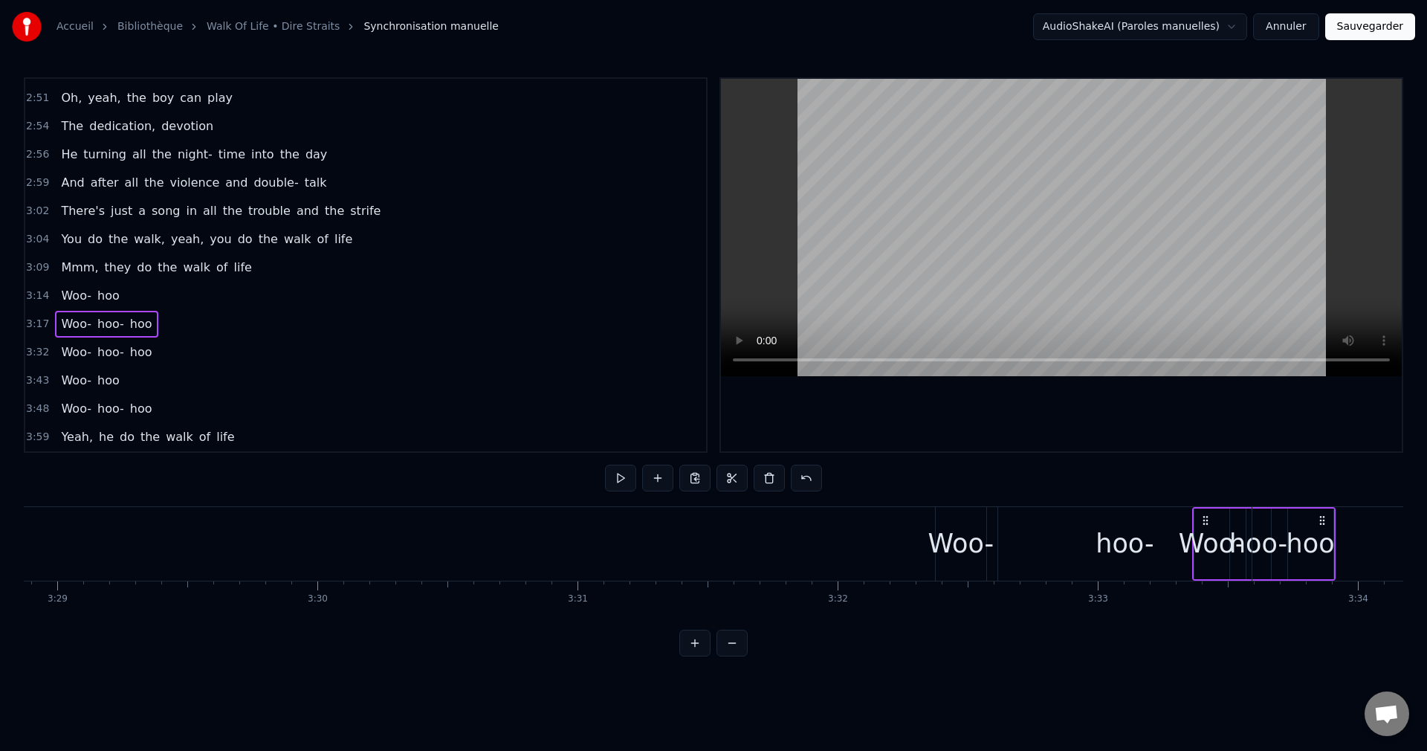
scroll to position [0, 54356]
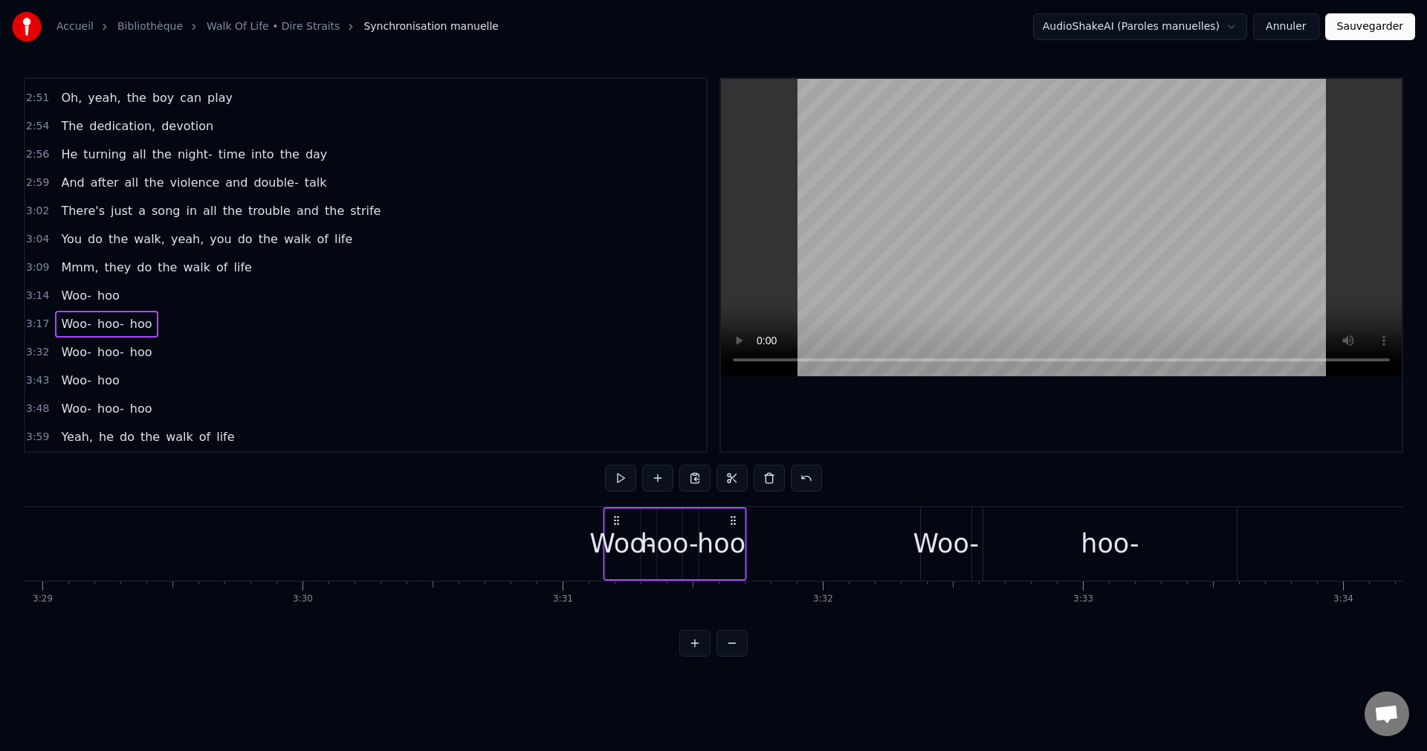
drag, startPoint x: 452, startPoint y: 517, endPoint x: 615, endPoint y: 556, distance: 167.3
click at [615, 556] on div "Woo- hoo- hoo" at bounding box center [674, 544] width 143 height 74
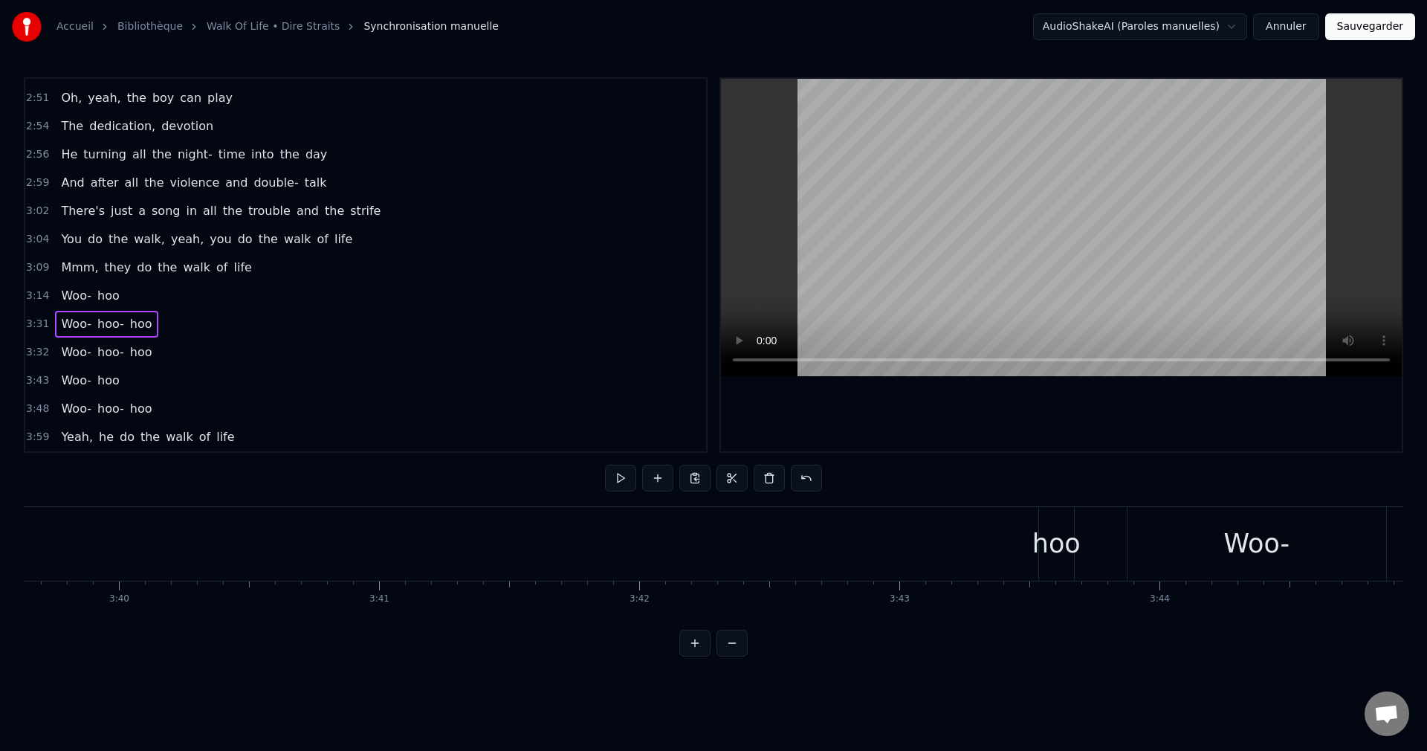
scroll to position [0, 57270]
click at [933, 529] on div "hoo" at bounding box center [928, 543] width 48 height 39
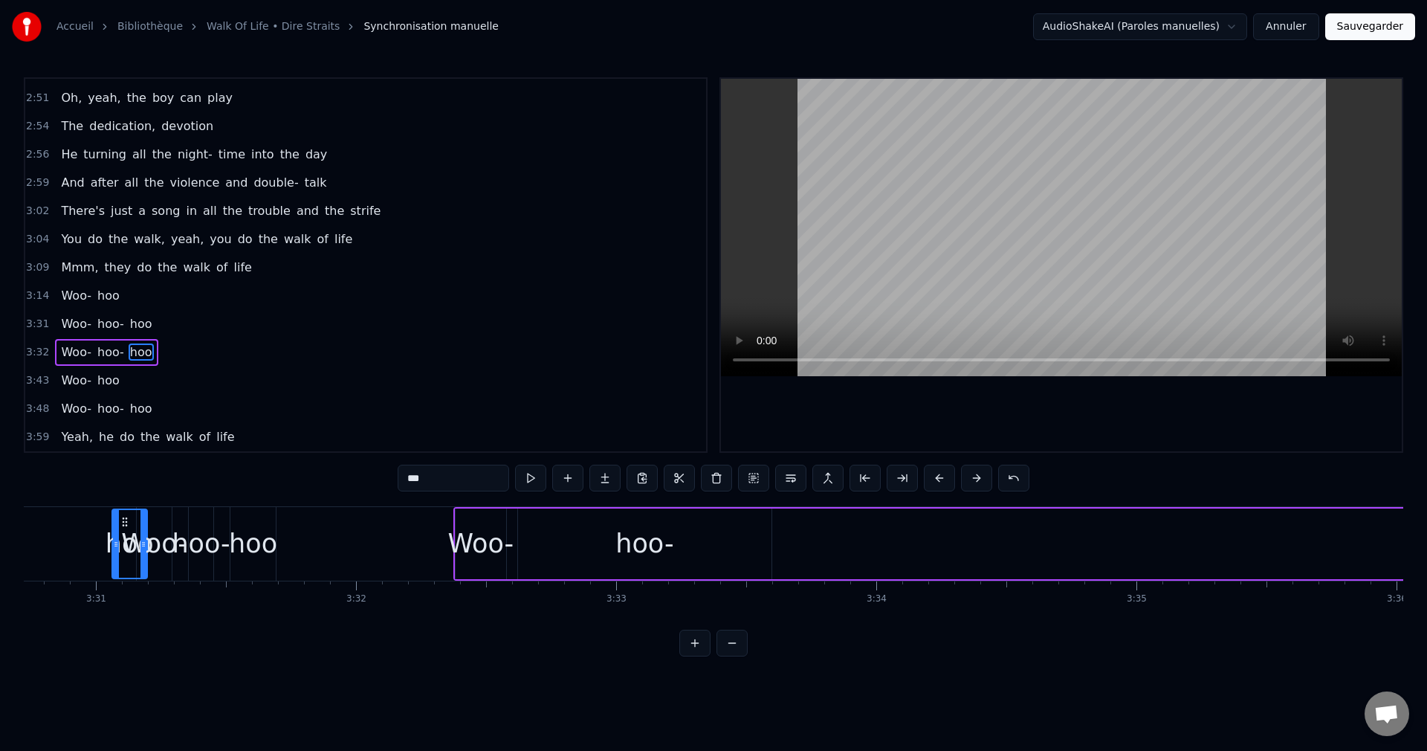
scroll to position [0, 54791]
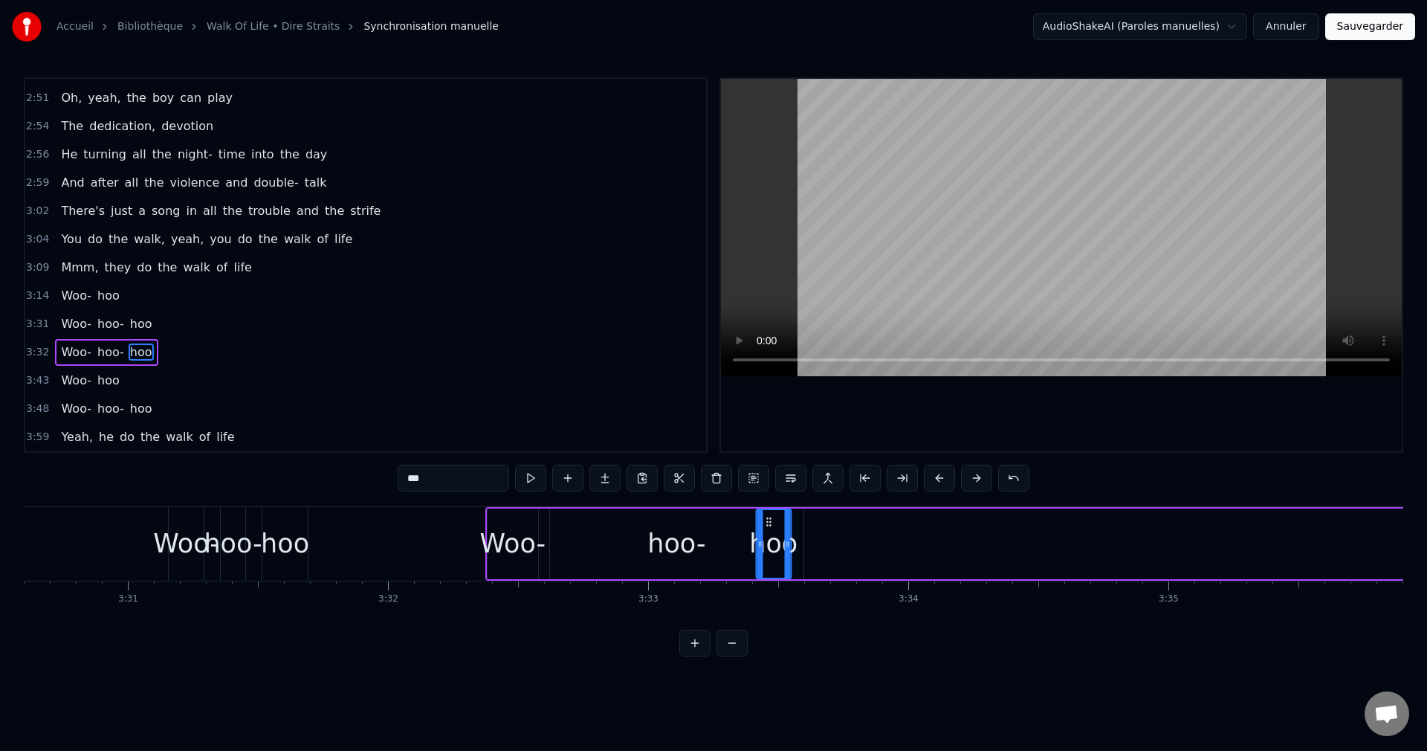
drag, startPoint x: 923, startPoint y: 521, endPoint x: 768, endPoint y: 557, distance: 159.6
click at [768, 557] on div "hoo" at bounding box center [773, 544] width 33 height 68
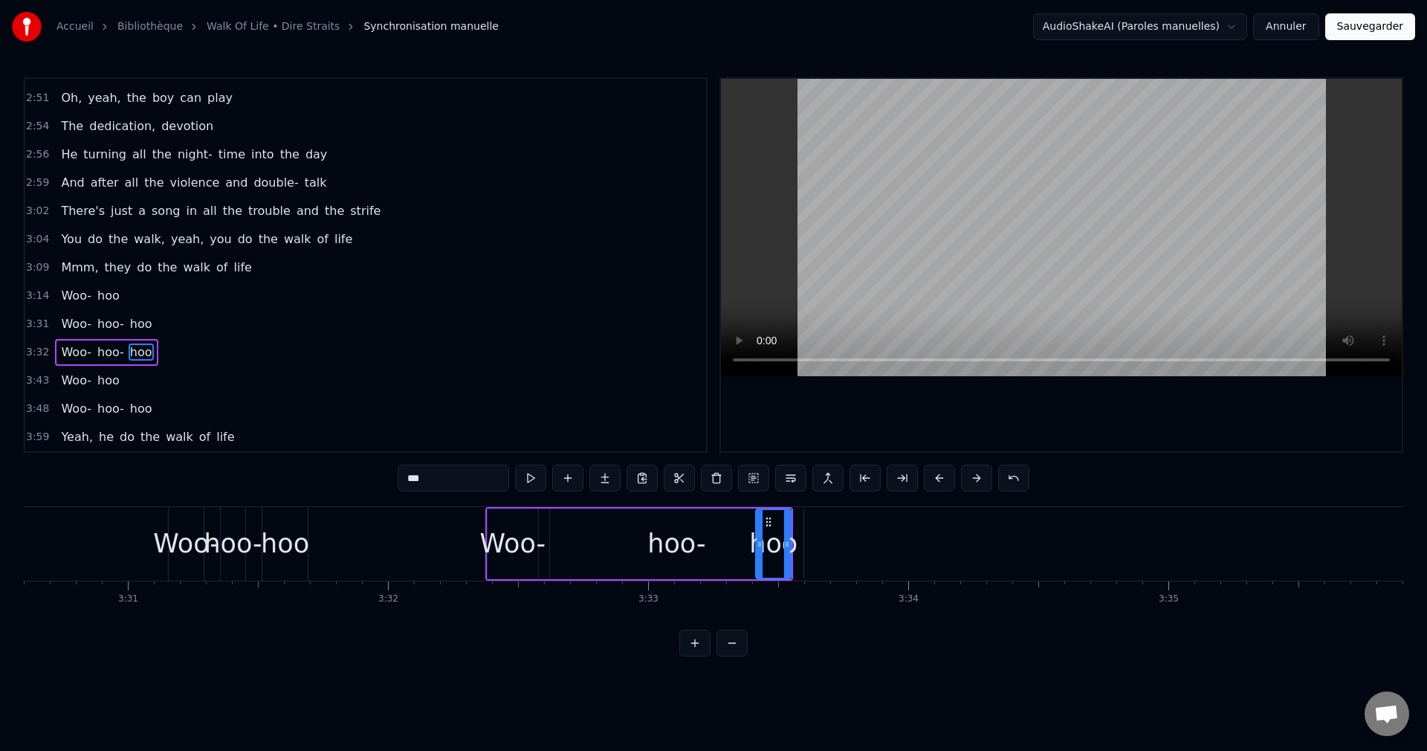
click at [182, 540] on div "Woo-" at bounding box center [186, 543] width 66 height 39
type input "****"
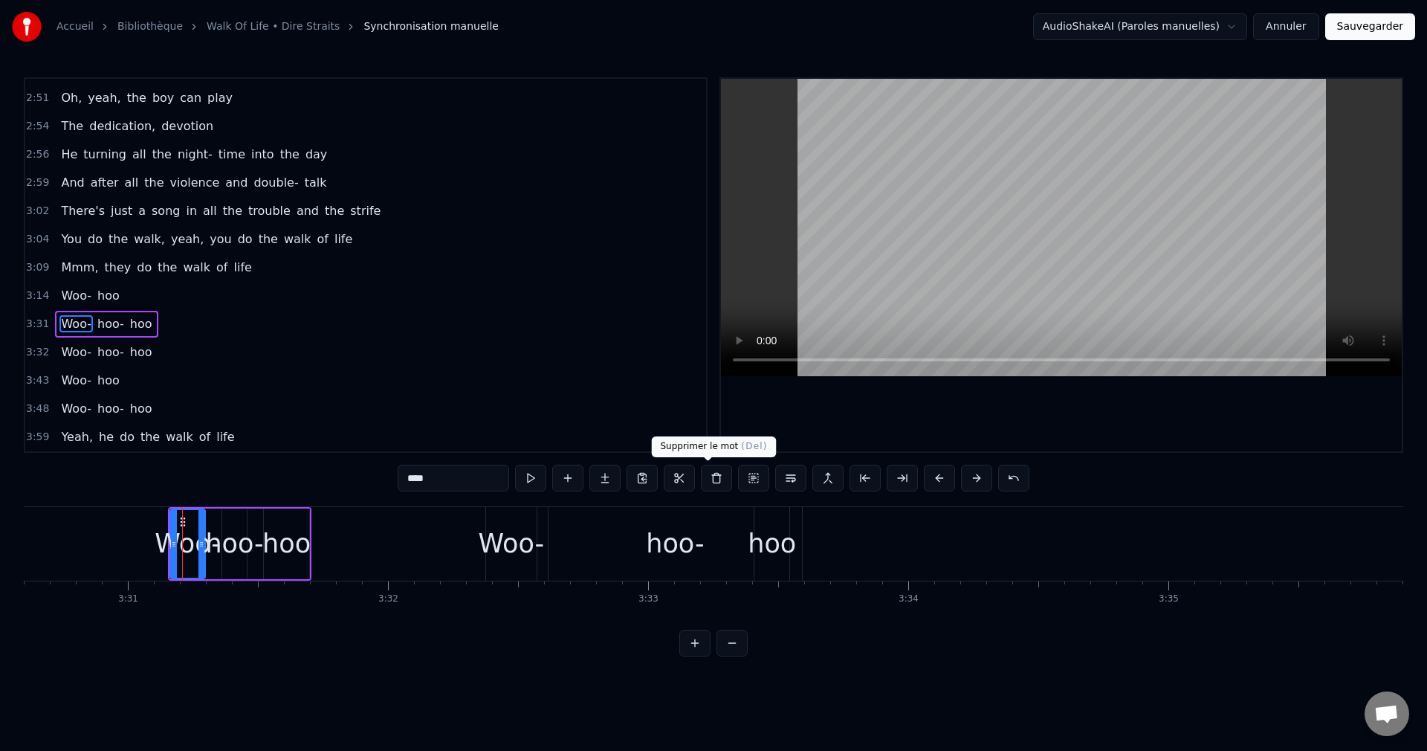
click at [702, 473] on button at bounding box center [716, 478] width 31 height 27
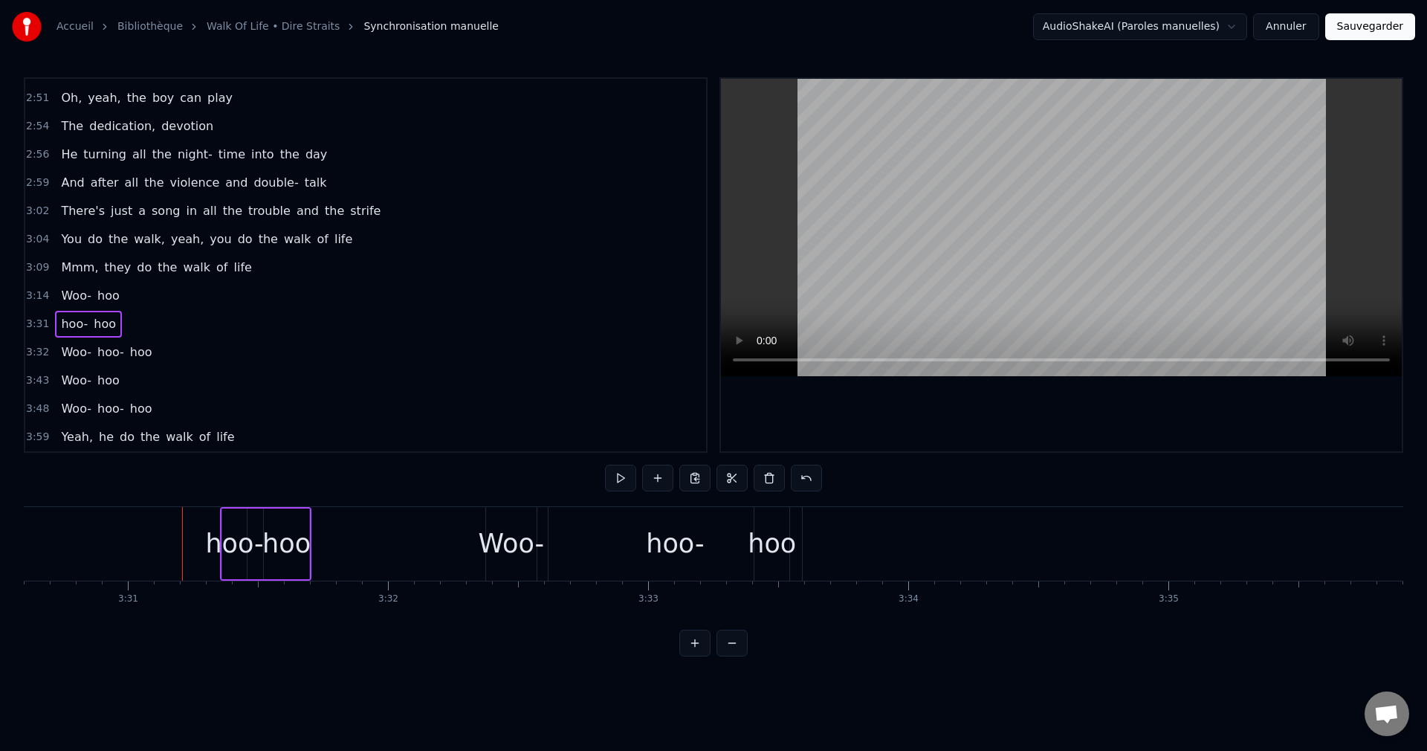
click at [228, 557] on div "hoo-" at bounding box center [234, 543] width 58 height 39
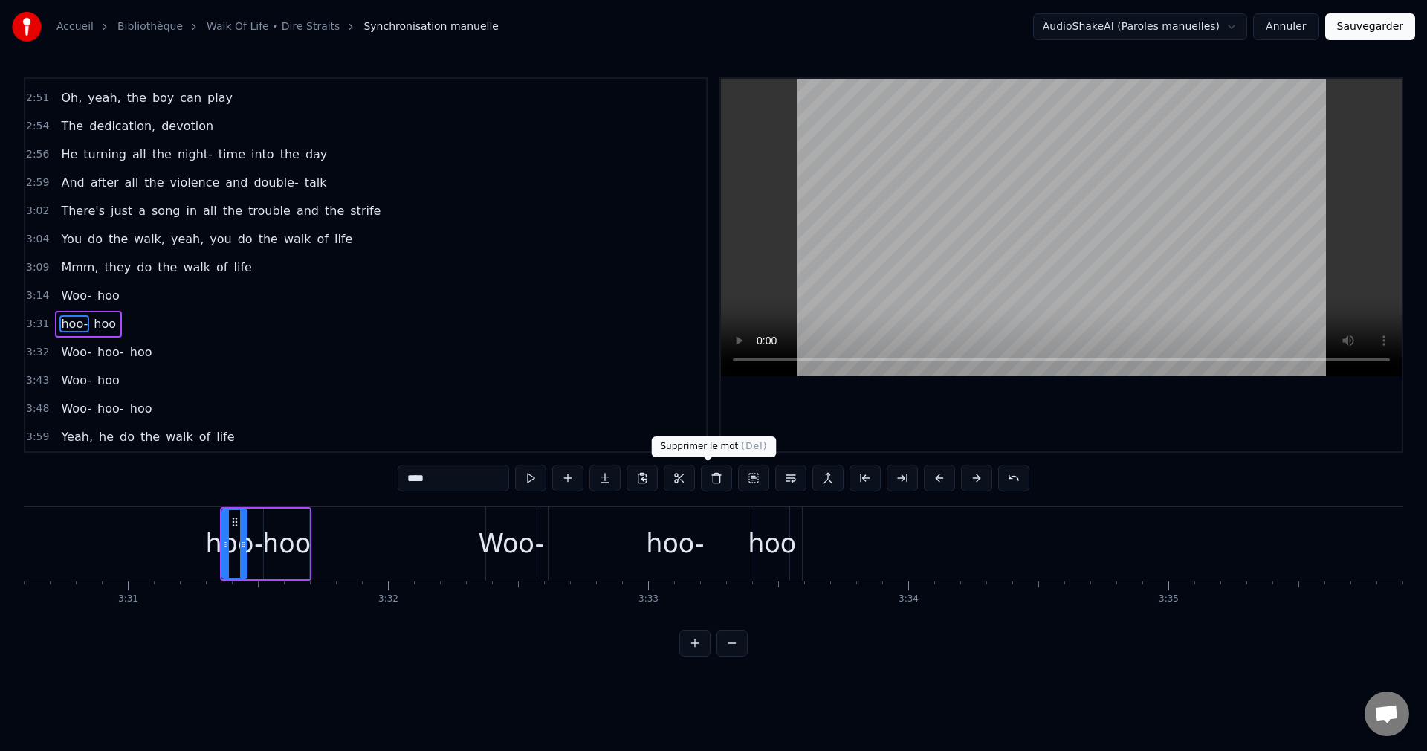
click at [705, 480] on button at bounding box center [716, 478] width 31 height 27
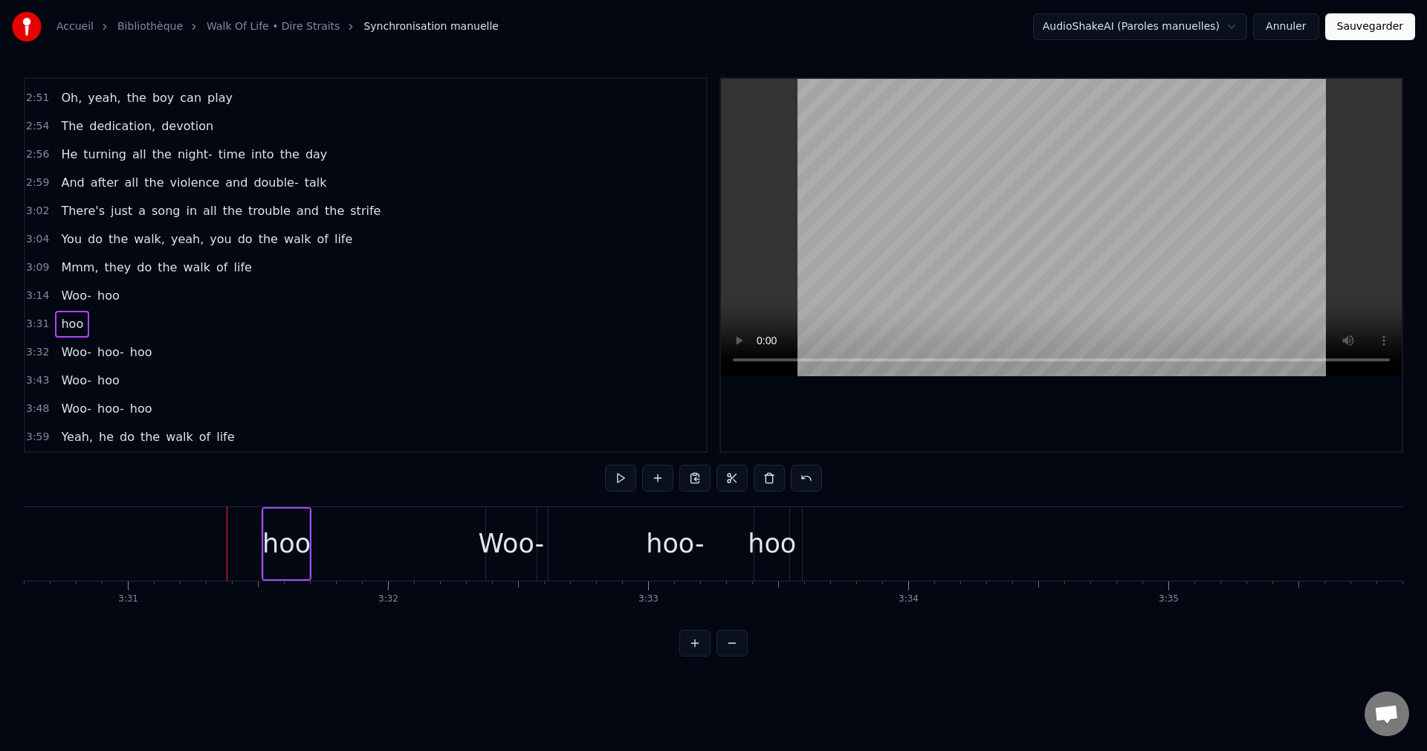
click at [277, 551] on div "hoo" at bounding box center [286, 543] width 48 height 39
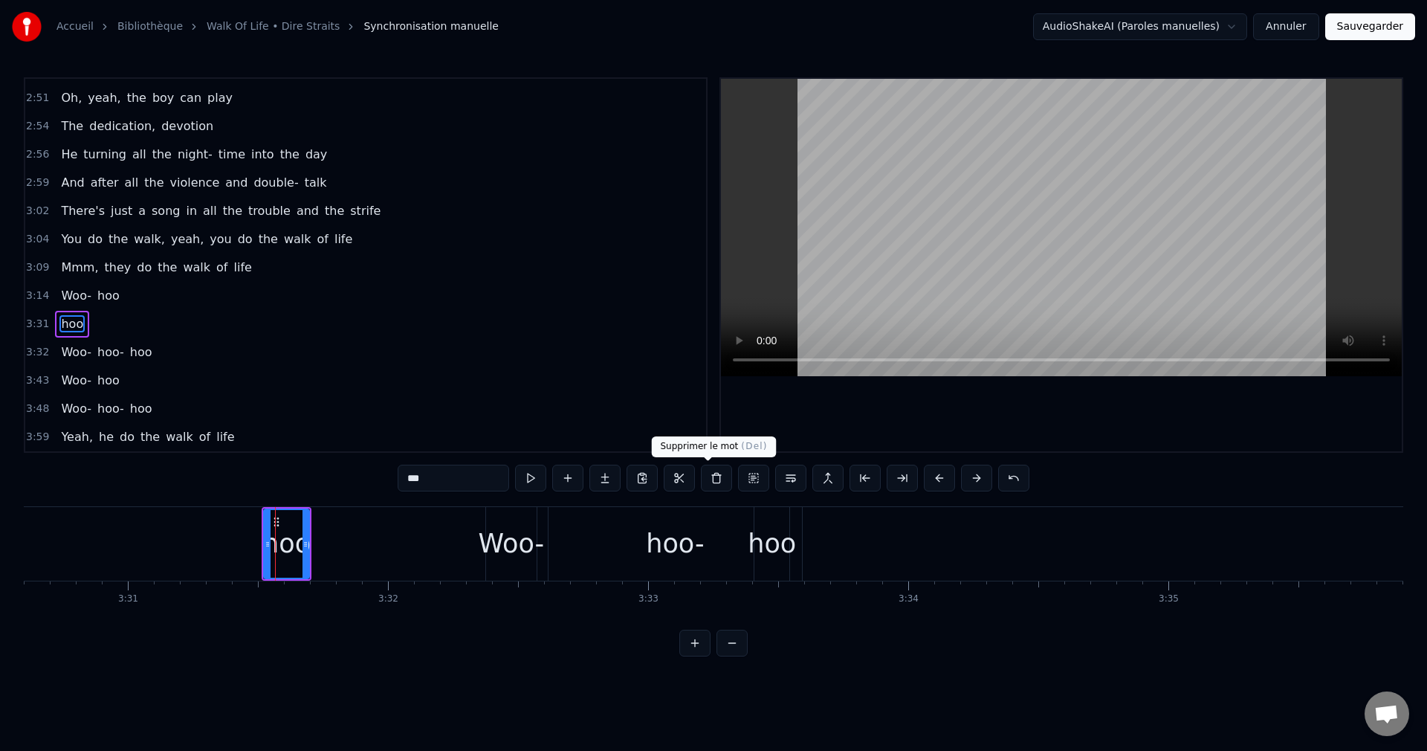
click at [701, 478] on button at bounding box center [716, 478] width 31 height 27
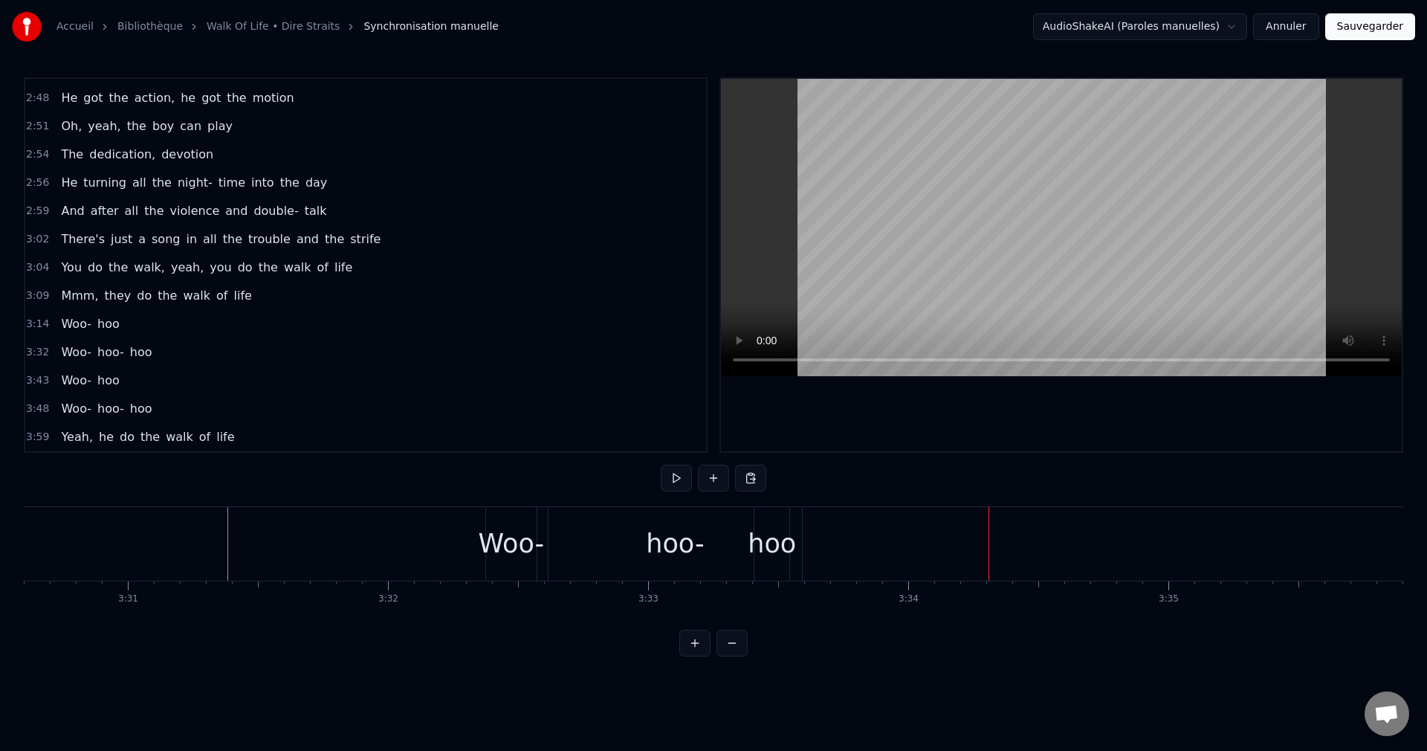
click at [665, 537] on div "hoo-" at bounding box center [675, 543] width 58 height 39
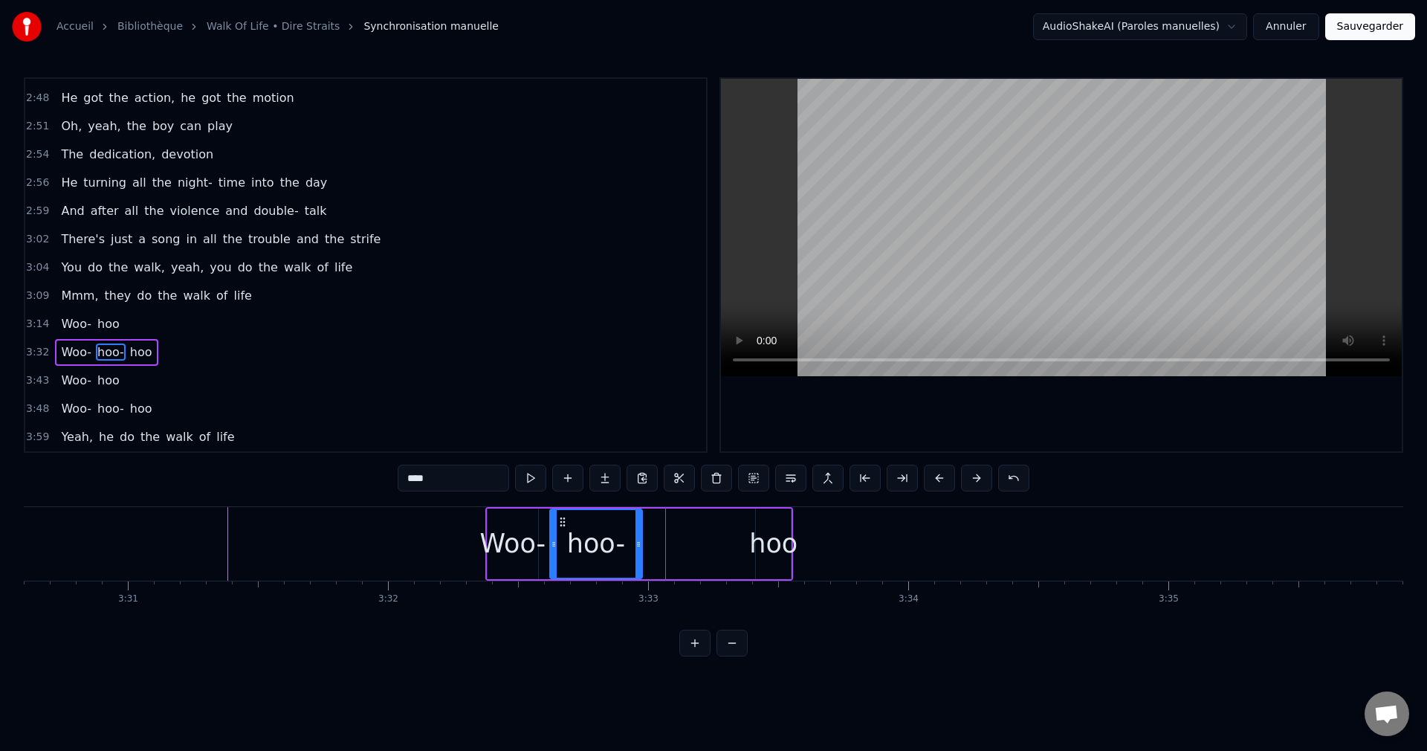
drag, startPoint x: 797, startPoint y: 541, endPoint x: 636, endPoint y: 551, distance: 161.6
click at [636, 551] on div at bounding box center [639, 544] width 6 height 68
click at [778, 548] on div "hoo" at bounding box center [773, 543] width 48 height 39
type input "***"
drag, startPoint x: 766, startPoint y: 518, endPoint x: 662, endPoint y: 531, distance: 104.8
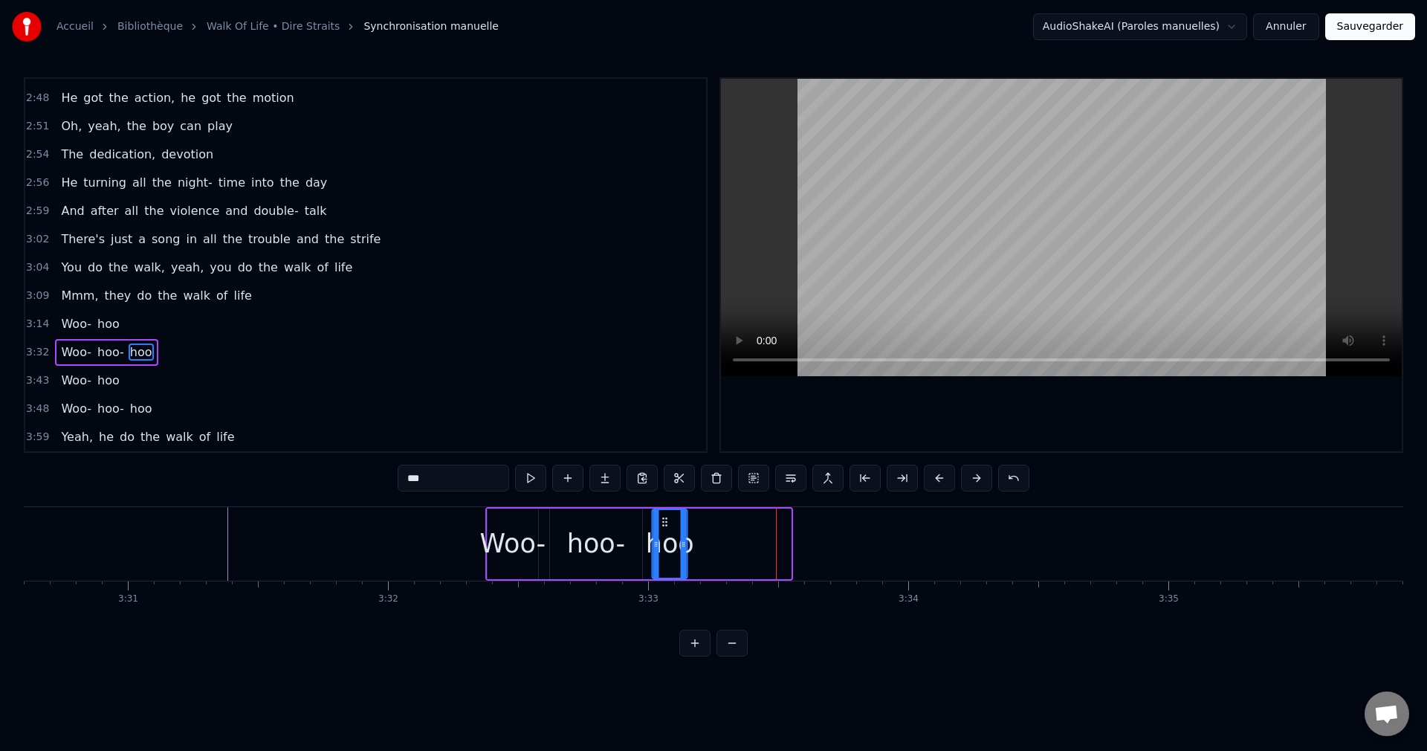
click at [662, 531] on div "hoo" at bounding box center [669, 544] width 33 height 68
drag, startPoint x: 686, startPoint y: 540, endPoint x: 780, endPoint y: 543, distance: 94.4
click at [780, 543] on icon at bounding box center [778, 544] width 6 height 12
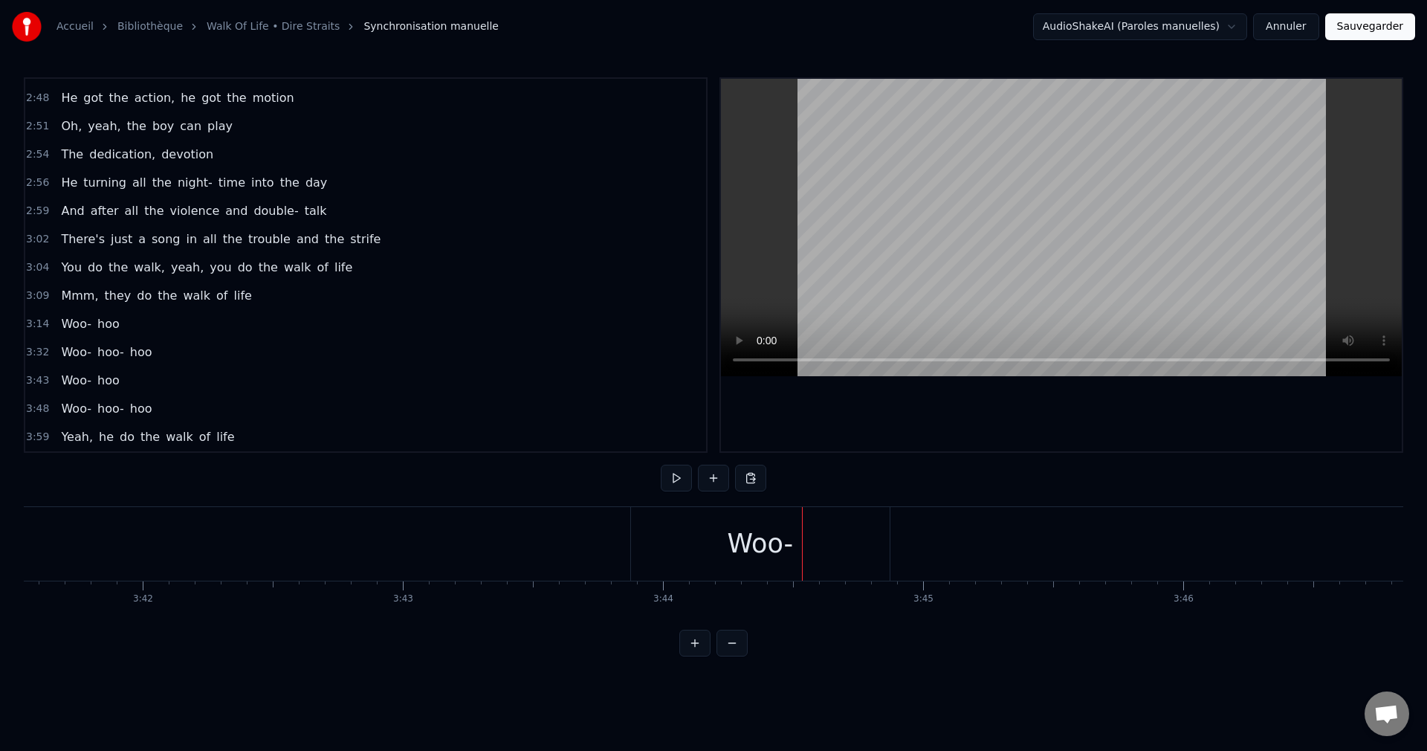
scroll to position [0, 57727]
click at [683, 557] on div "Woo-" at bounding box center [671, 543] width 66 height 39
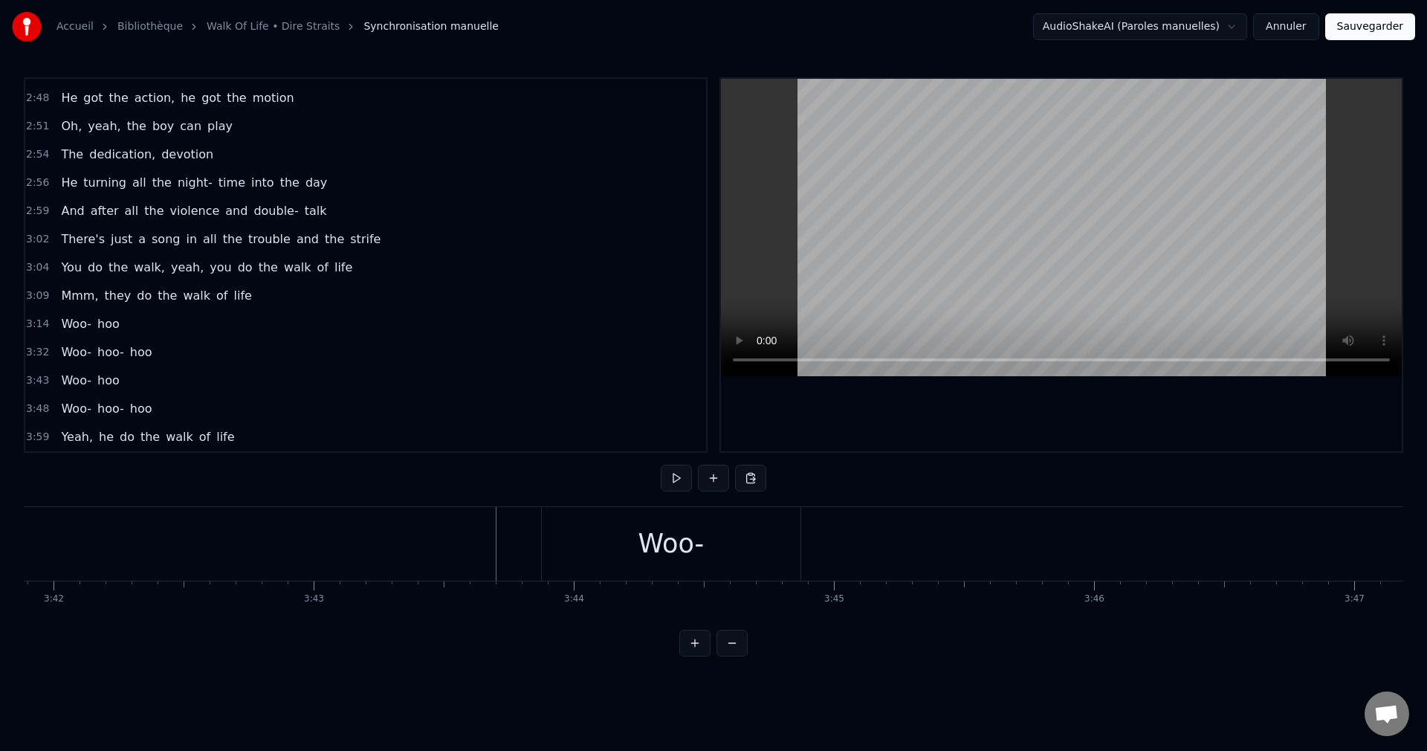
click at [591, 535] on div "Woo-" at bounding box center [671, 544] width 259 height 74
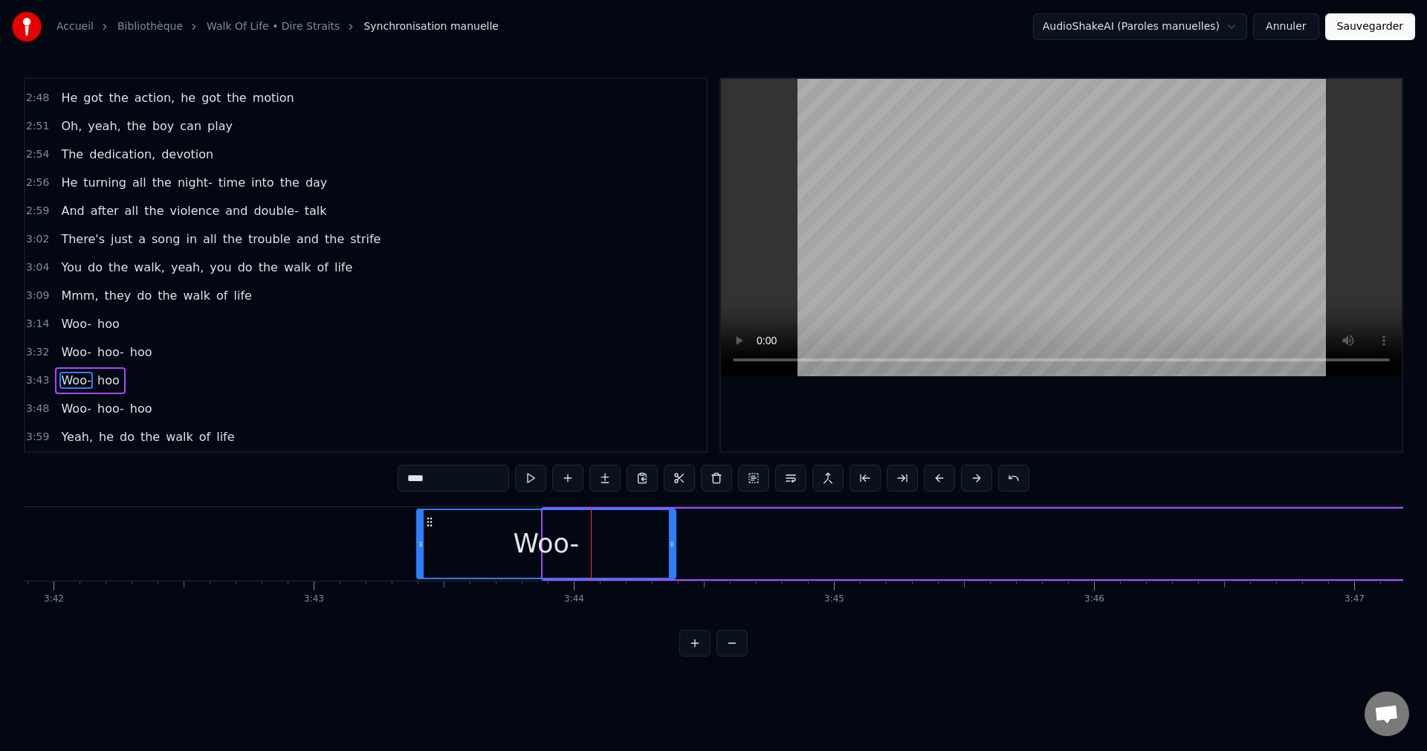
drag, startPoint x: 557, startPoint y: 520, endPoint x: 430, endPoint y: 521, distance: 126.4
click at [430, 521] on icon at bounding box center [430, 522] width 12 height 12
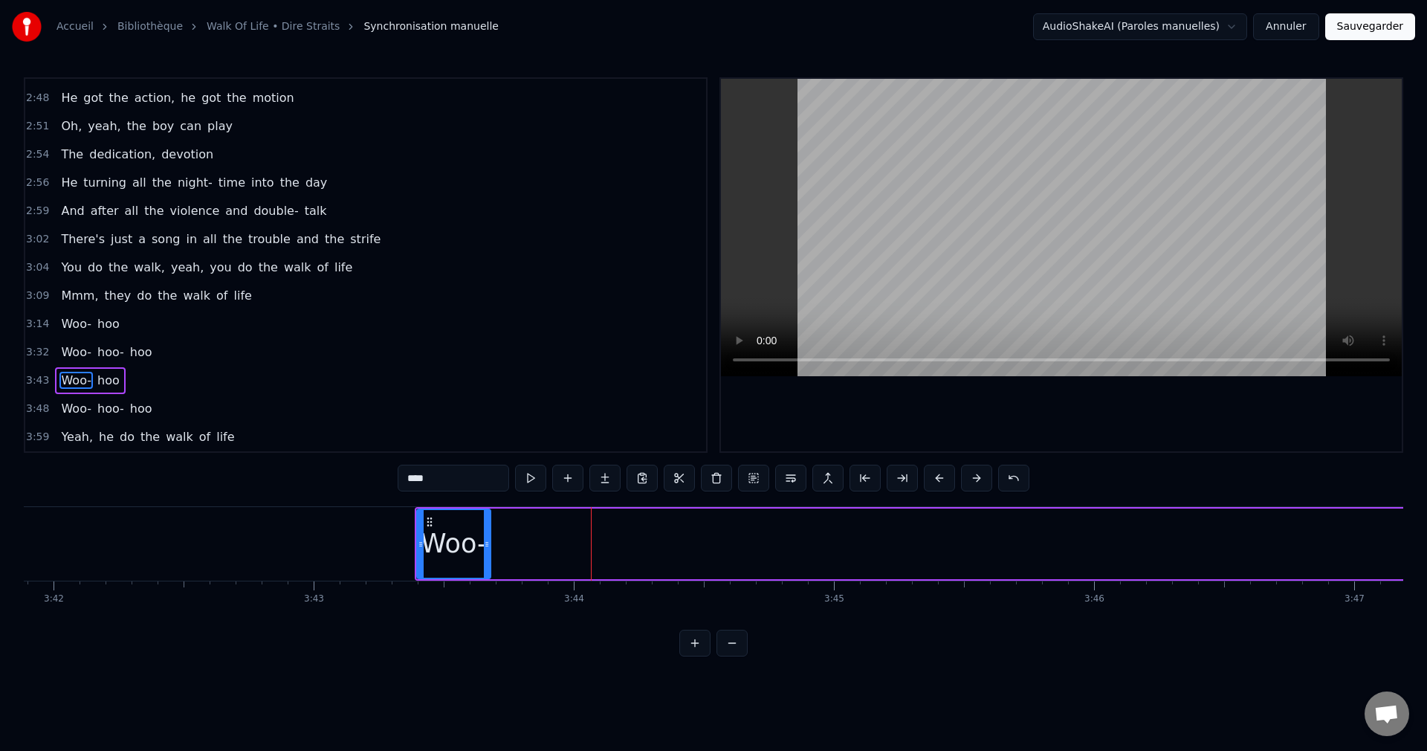
drag, startPoint x: 673, startPoint y: 540, endPoint x: 488, endPoint y: 545, distance: 185.1
click at [488, 545] on icon at bounding box center [487, 544] width 6 height 12
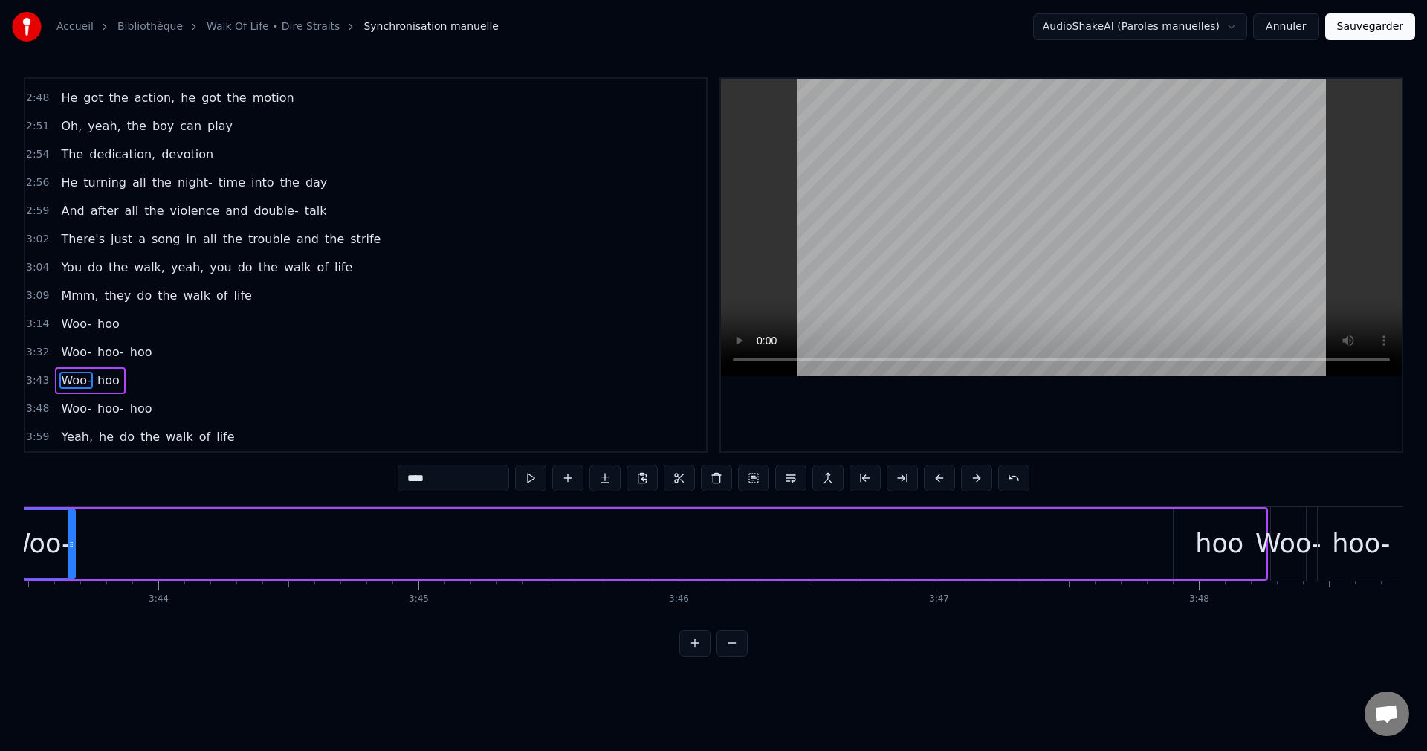
scroll to position [0, 58202]
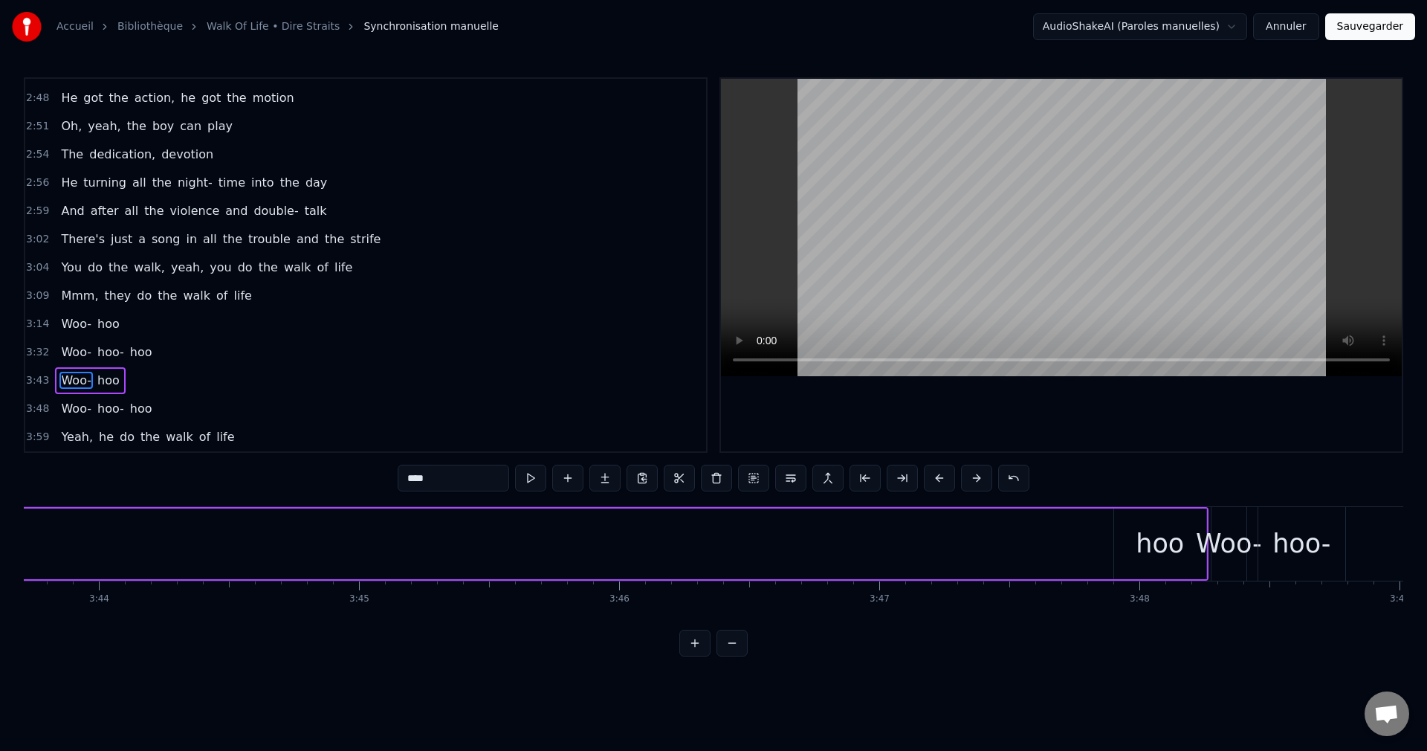
click at [1153, 544] on div "hoo" at bounding box center [1160, 543] width 48 height 39
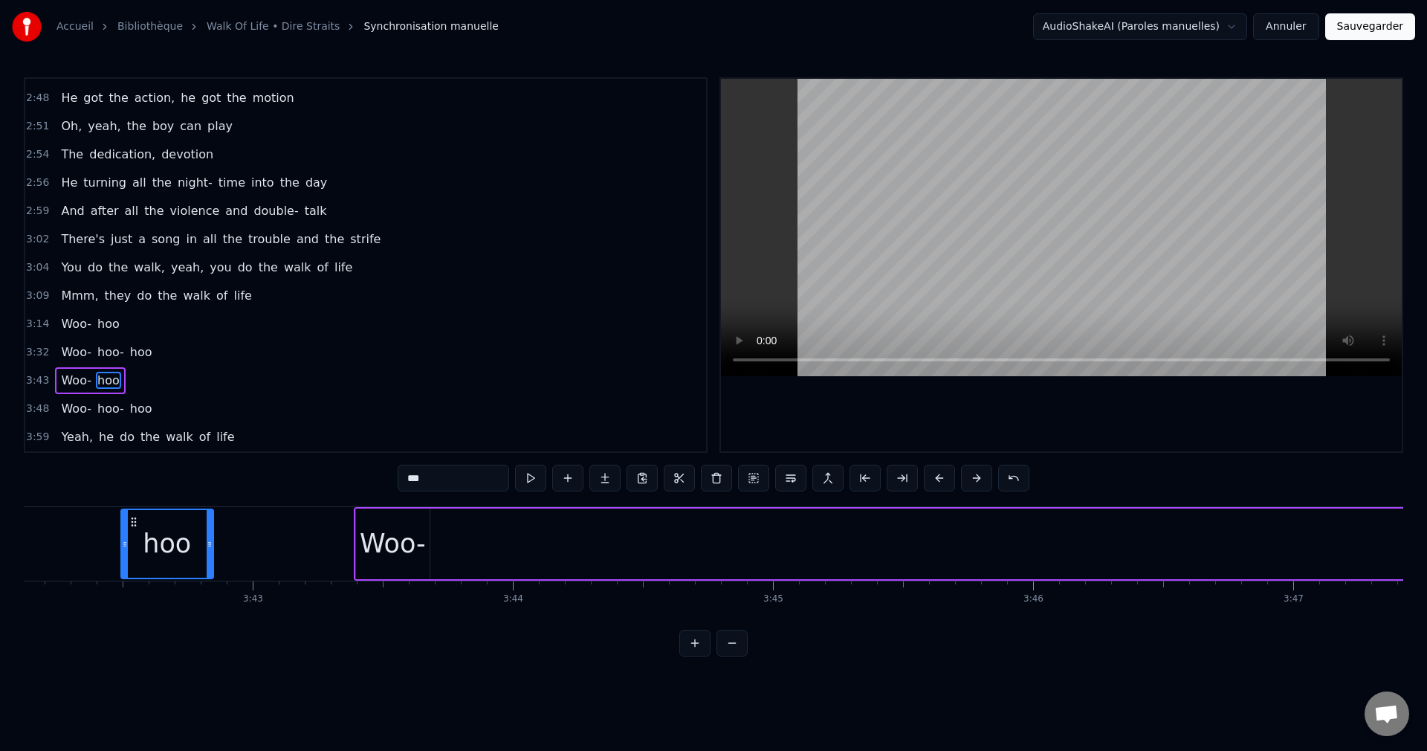
scroll to position [0, 57766]
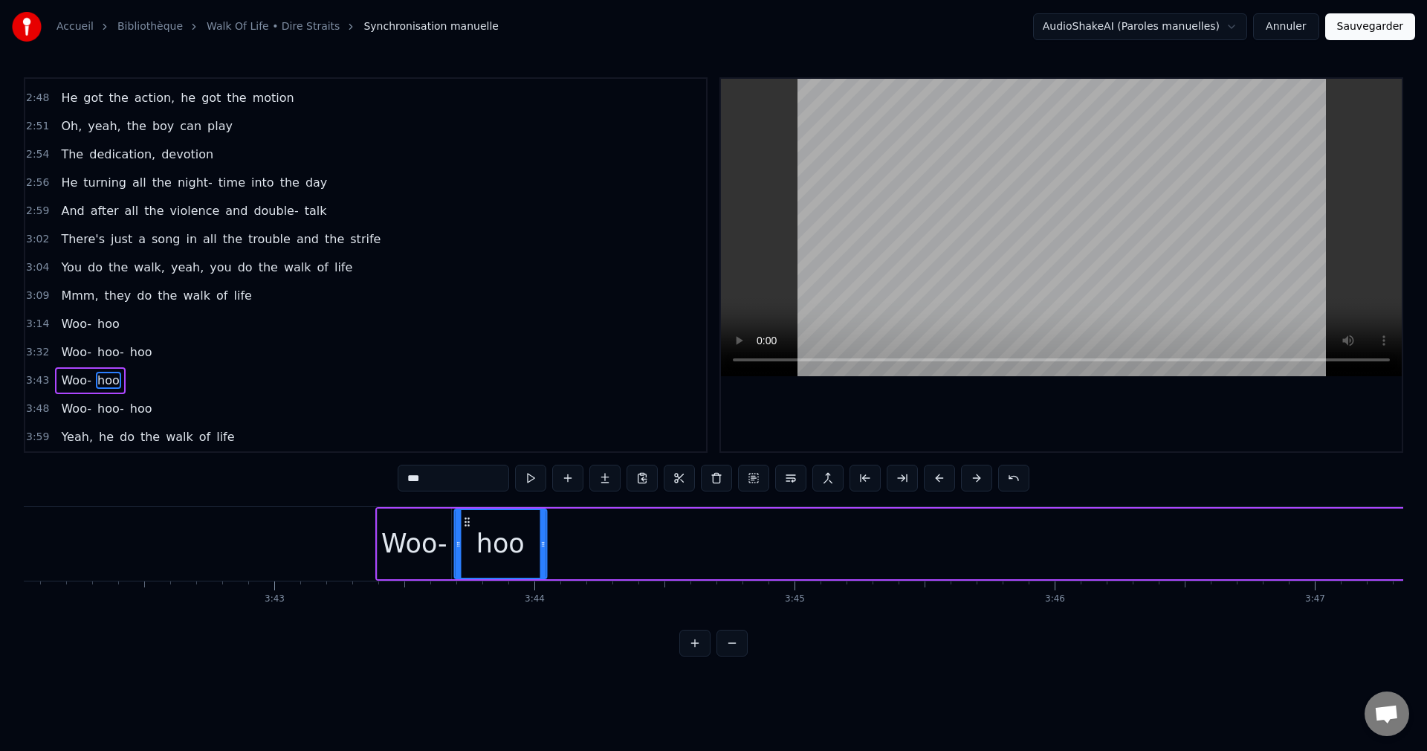
drag, startPoint x: 1126, startPoint y: 519, endPoint x: 467, endPoint y: 570, distance: 661.3
click at [467, 570] on div "hoo" at bounding box center [500, 544] width 91 height 68
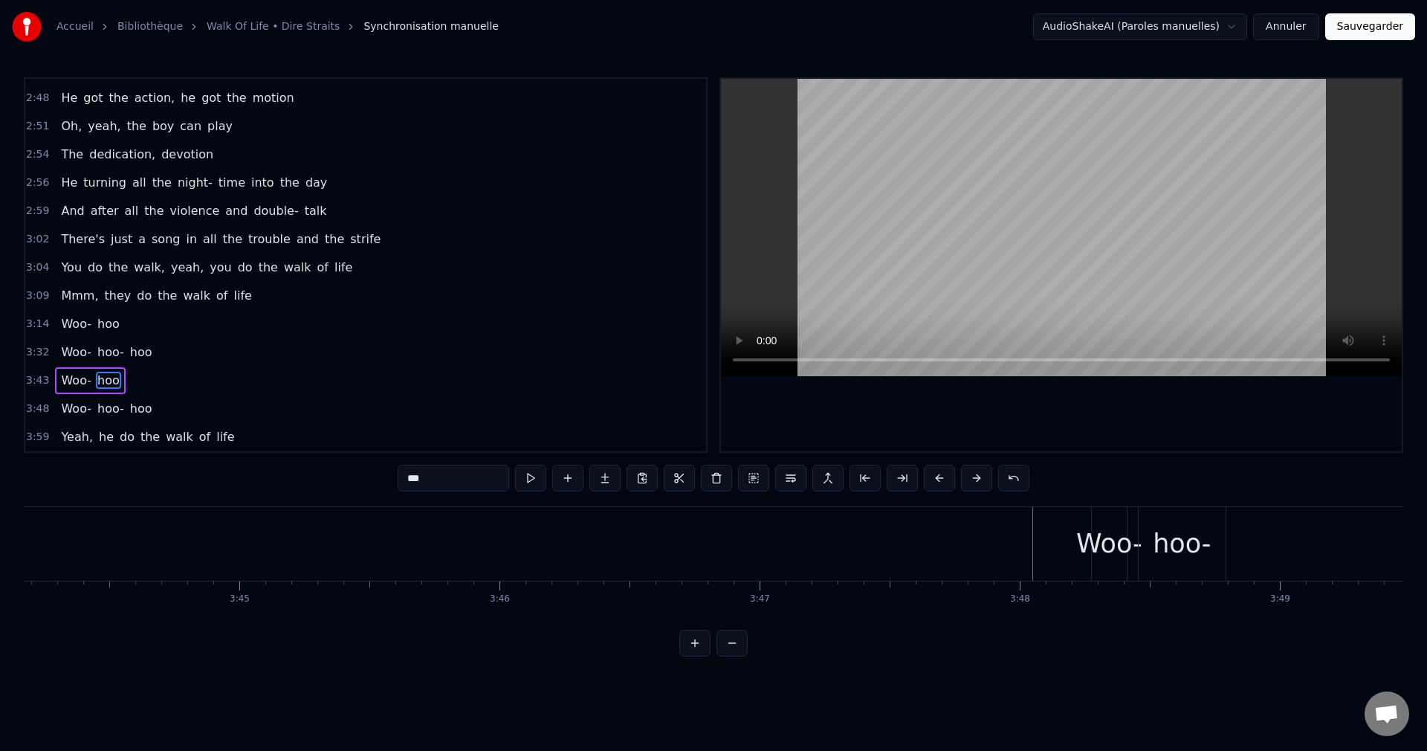
scroll to position [0, 58332]
click at [1169, 551] on div "hoo-" at bounding box center [1171, 543] width 58 height 39
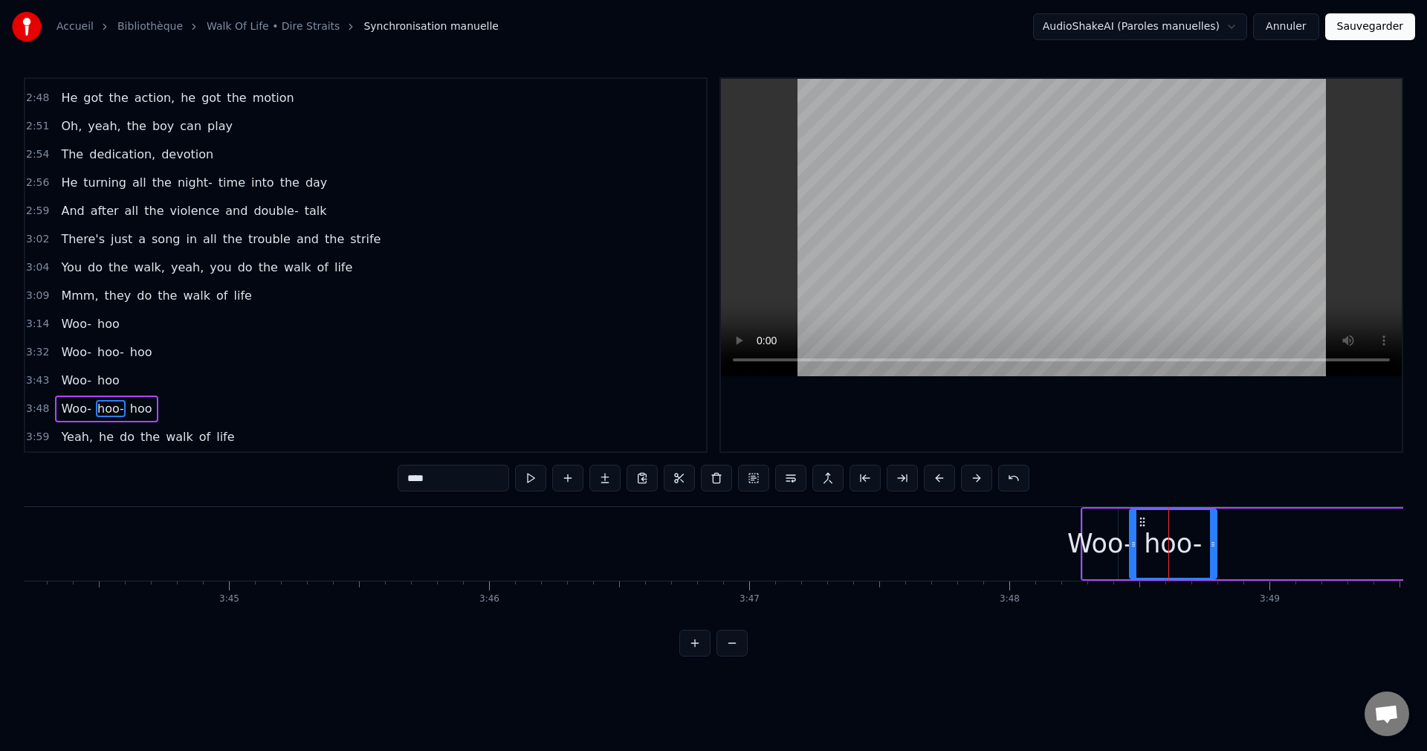
click at [1119, 536] on div "Woo-" at bounding box center [1100, 543] width 66 height 39
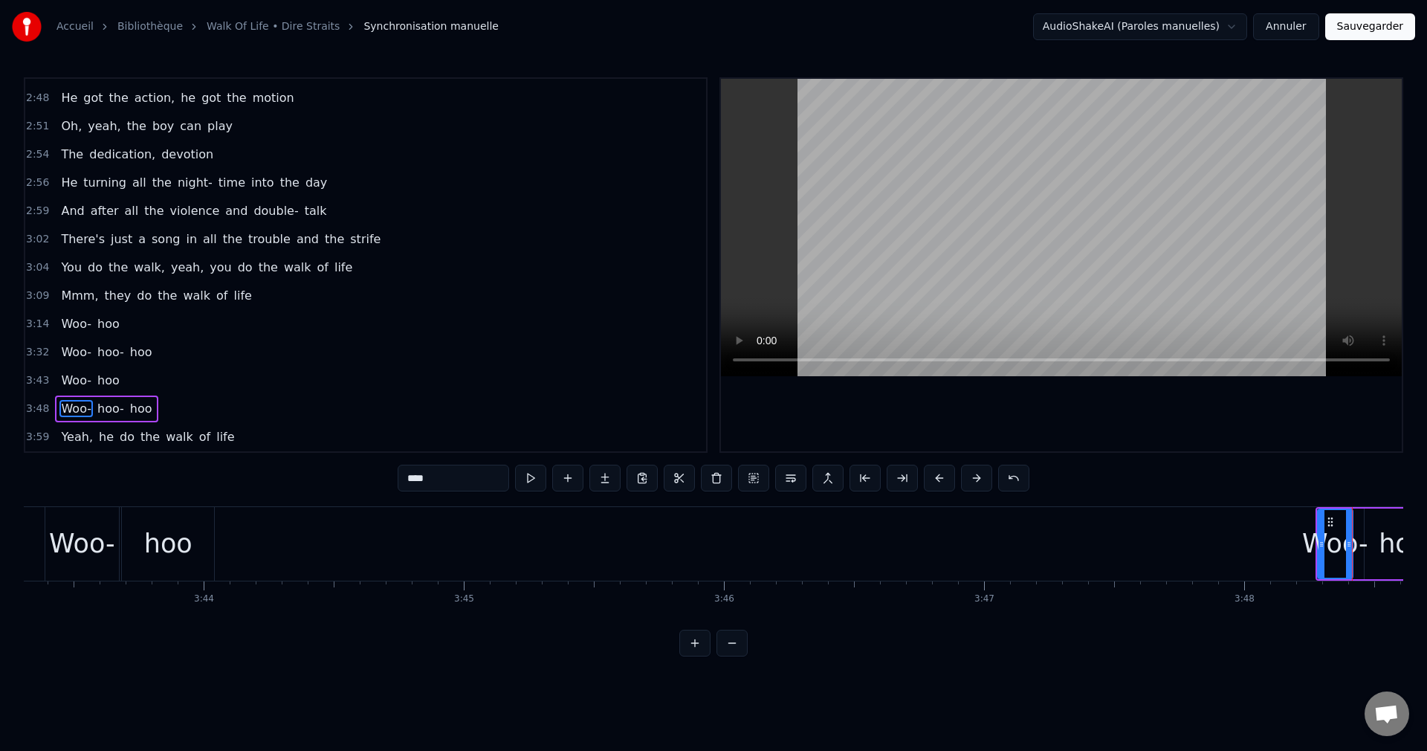
scroll to position [0, 58079]
click at [105, 556] on div "Woo-" at bounding box center [100, 543] width 66 height 39
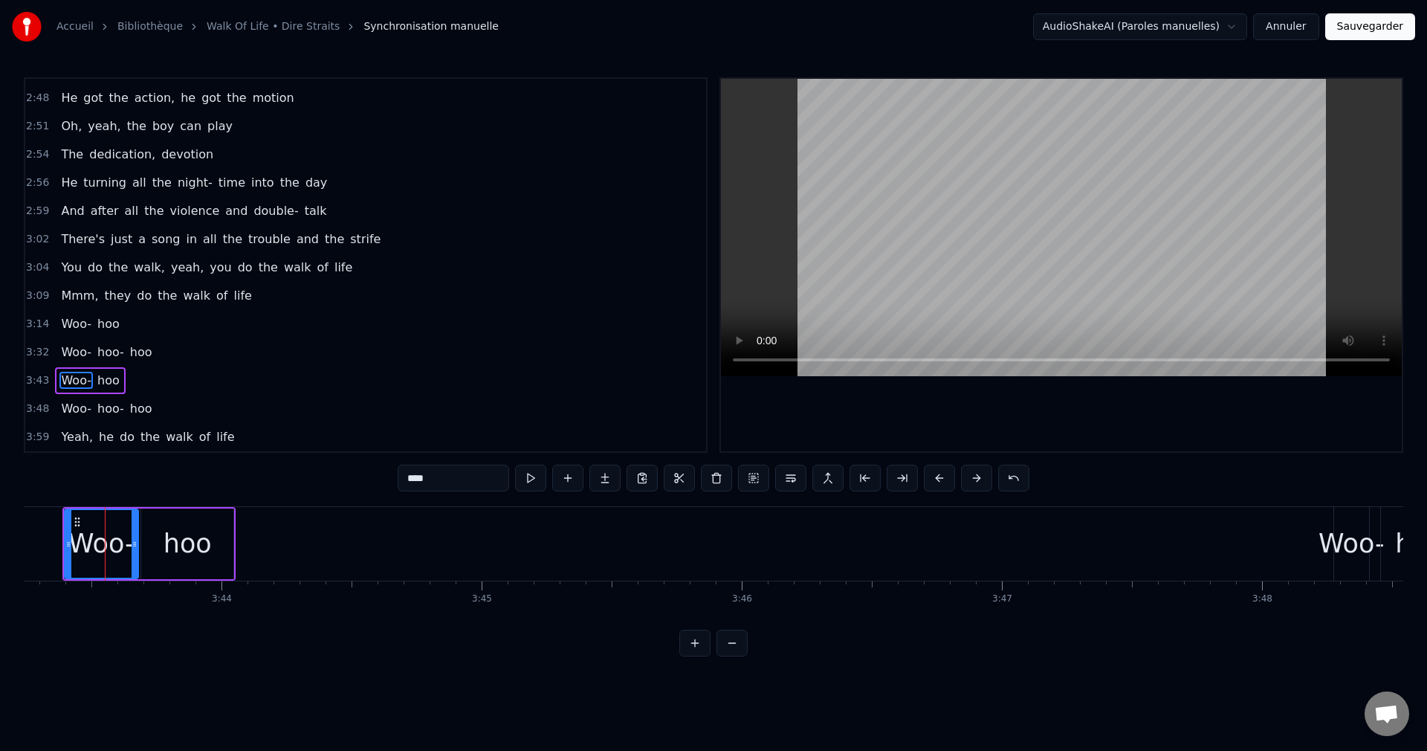
click at [176, 550] on div "hoo" at bounding box center [188, 543] width 48 height 39
type input "***"
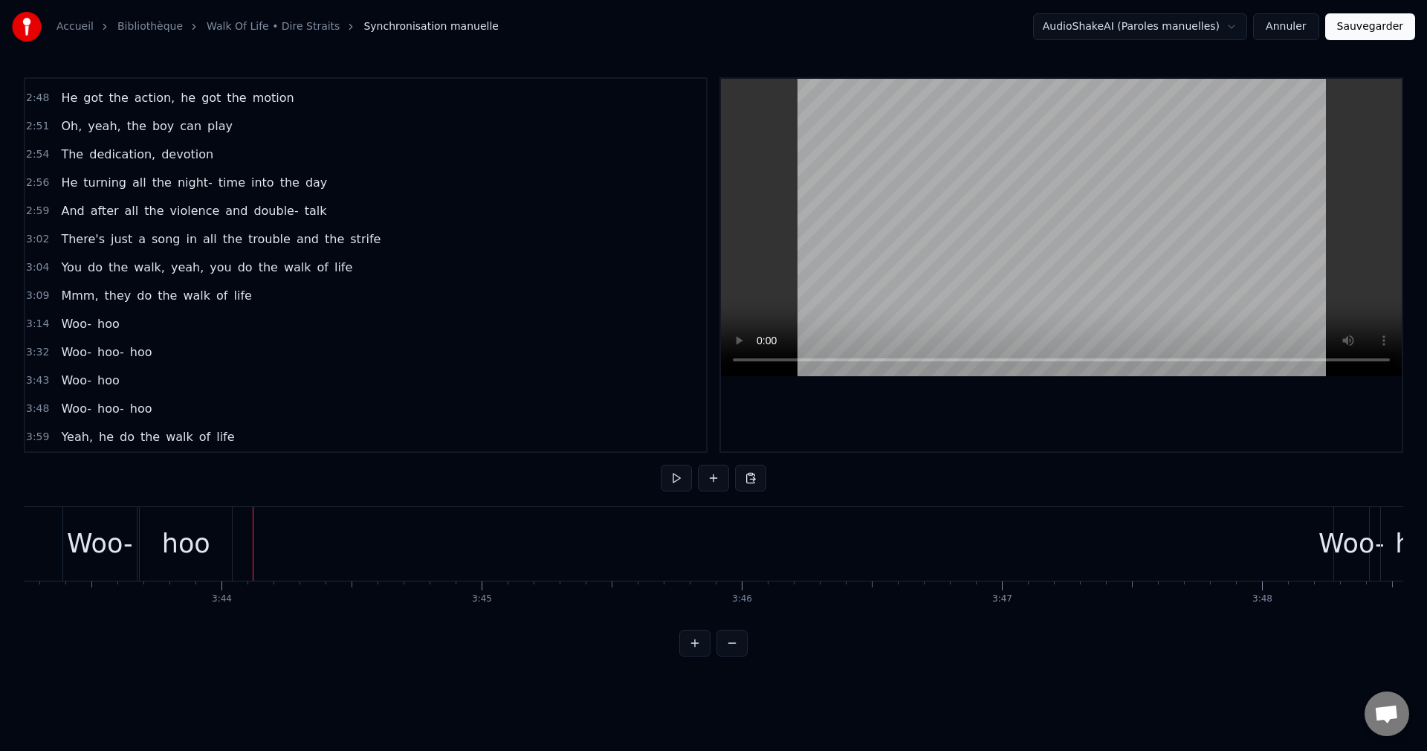
click at [116, 547] on div "Woo-" at bounding box center [100, 543] width 66 height 39
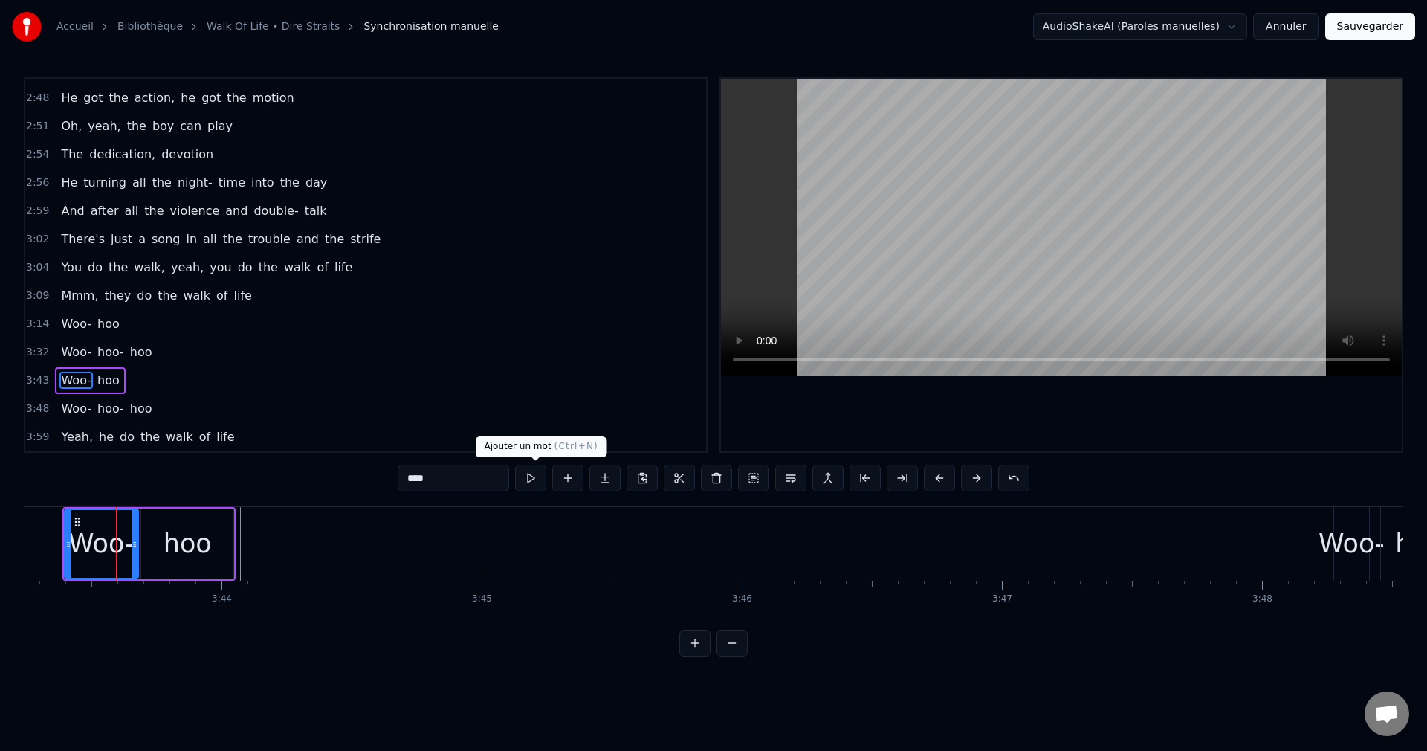
click at [552, 482] on button at bounding box center [567, 478] width 31 height 27
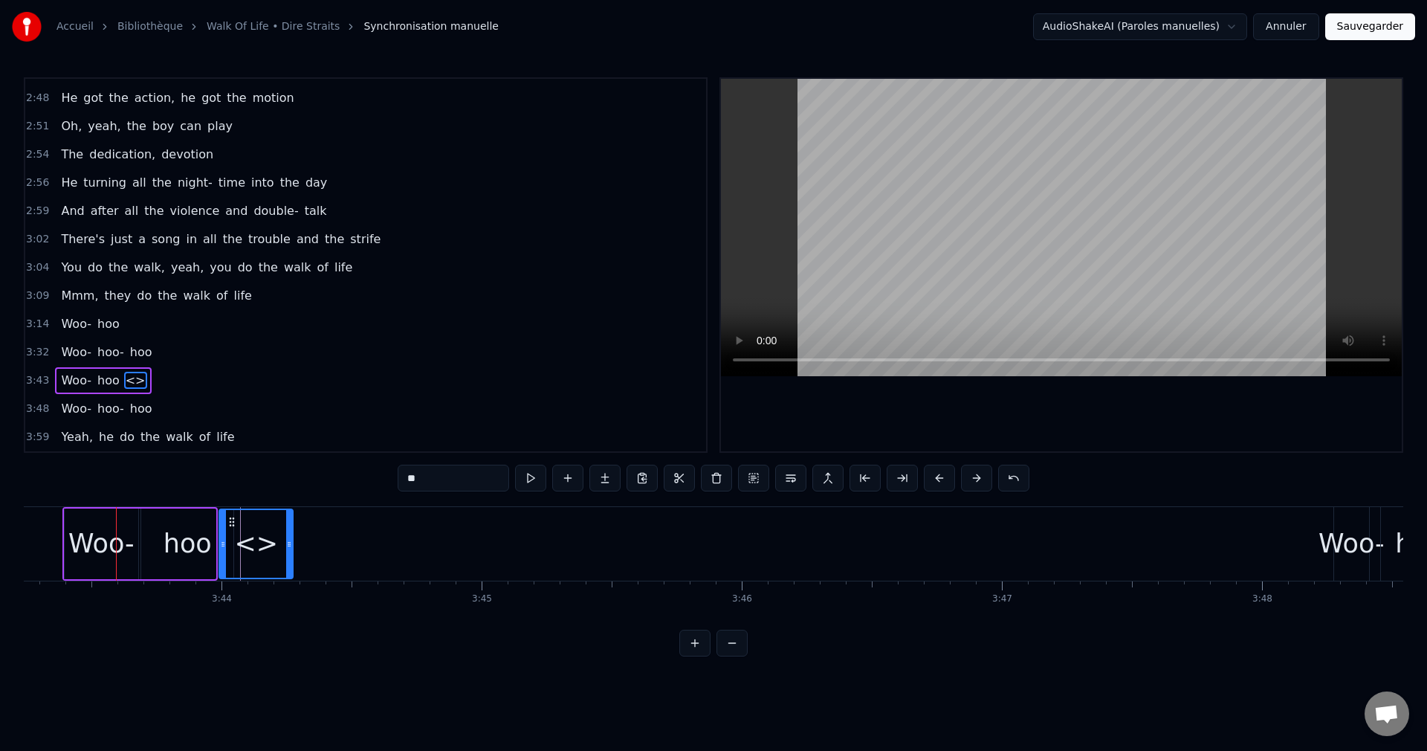
drag, startPoint x: 155, startPoint y: 520, endPoint x: 232, endPoint y: 531, distance: 78.1
click at [232, 531] on div "<>" at bounding box center [256, 544] width 72 height 68
drag, startPoint x: 291, startPoint y: 544, endPoint x: 331, endPoint y: 551, distance: 40.7
click at [329, 551] on div at bounding box center [326, 544] width 6 height 68
click at [289, 543] on div "<>" at bounding box center [276, 543] width 44 height 39
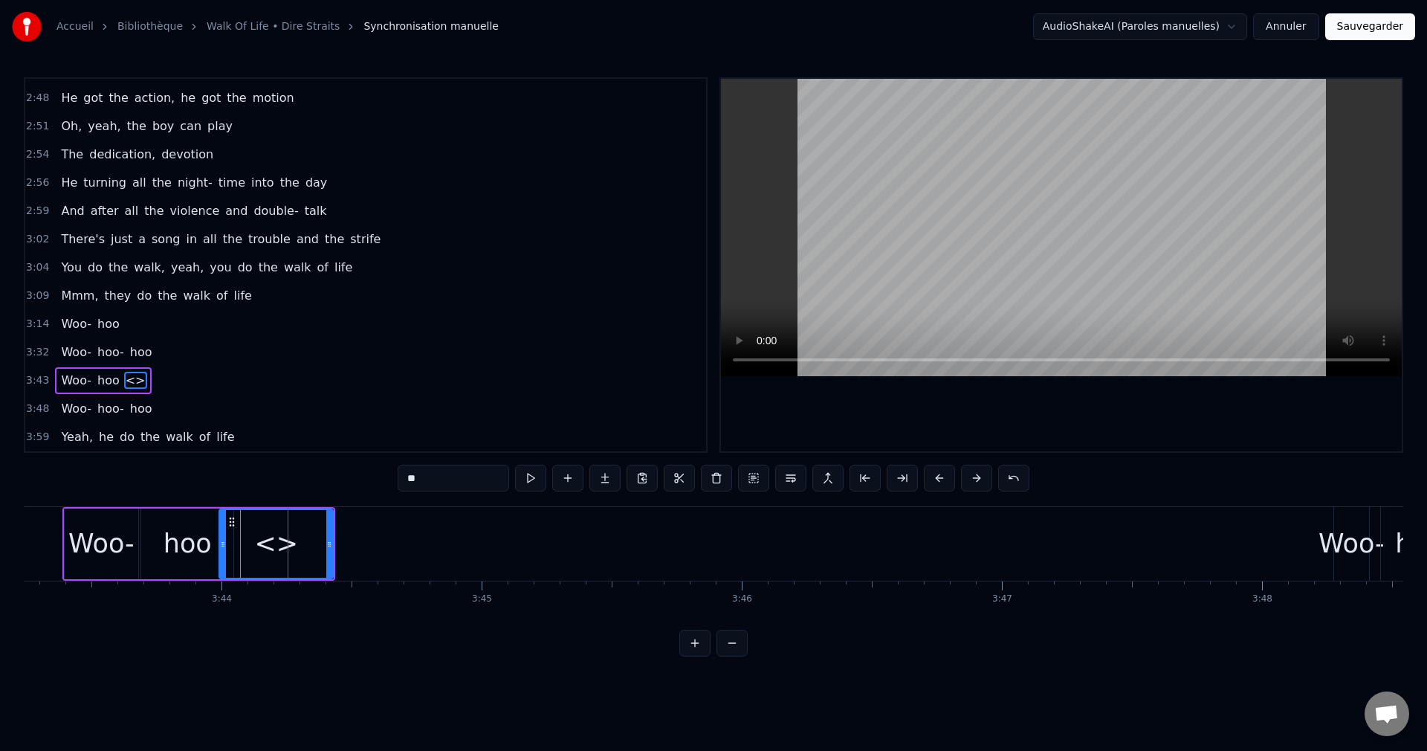
drag, startPoint x: 394, startPoint y: 482, endPoint x: 354, endPoint y: 482, distance: 40.1
click at [354, 482] on div "0:45 Woo- hoo 0:47 Woo- hoo 0:49 Woo- hoo 0:57 Here come Johnny singing oldies,…" at bounding box center [714, 366] width 1380 height 579
type input "***"
click at [20, 541] on div "Accueil Bibliothèque Walk Of Life • Dire Straits Synchronisation manuelle Audio…" at bounding box center [713, 328] width 1427 height 656
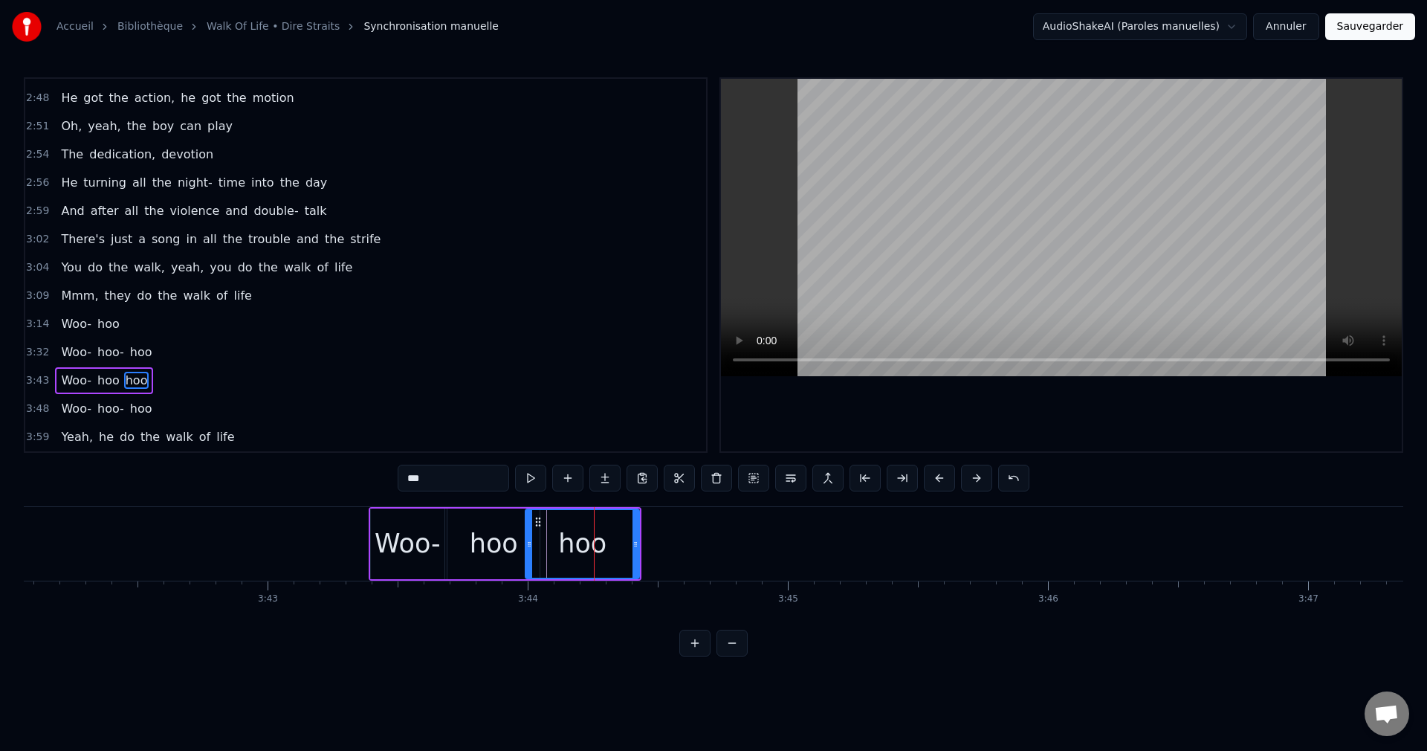
scroll to position [0, 57701]
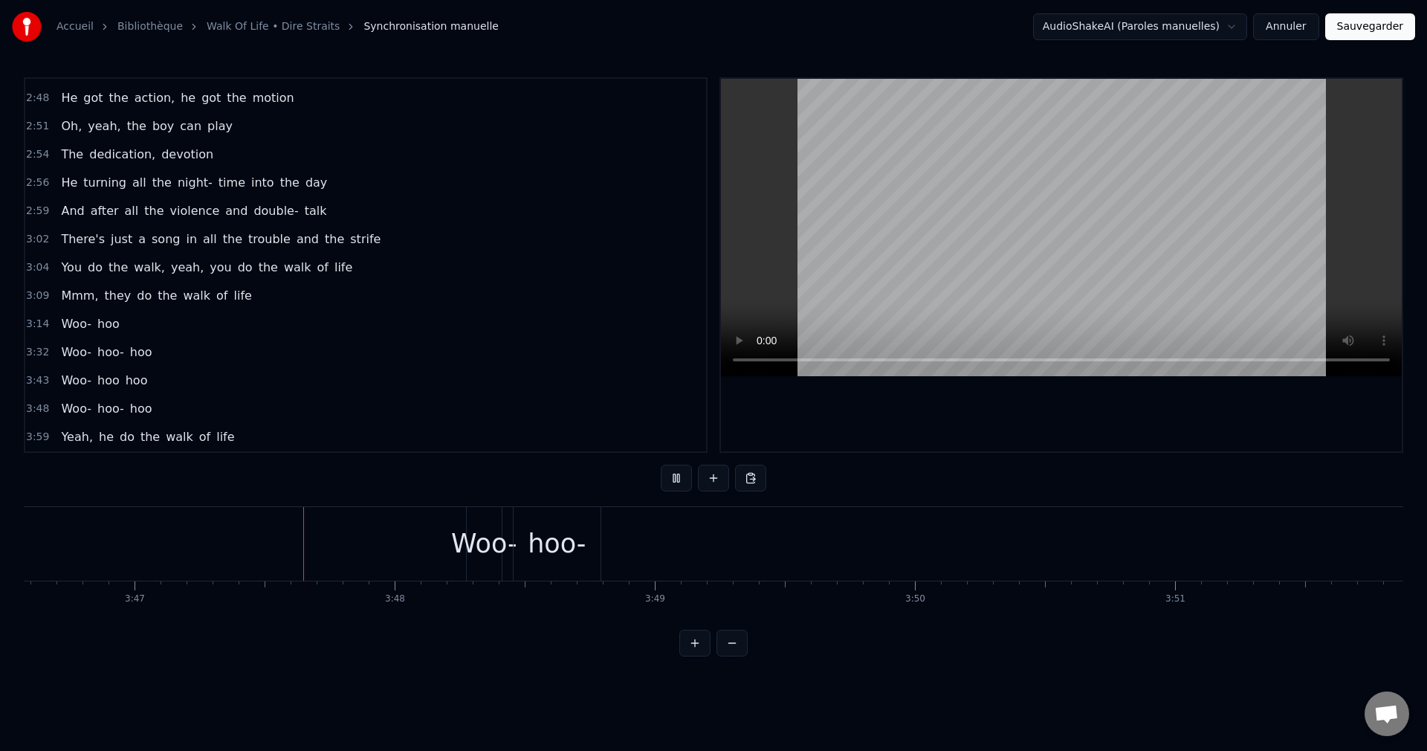
scroll to position [0, 58952]
click at [486, 546] on div "Woo-" at bounding box center [479, 543] width 66 height 39
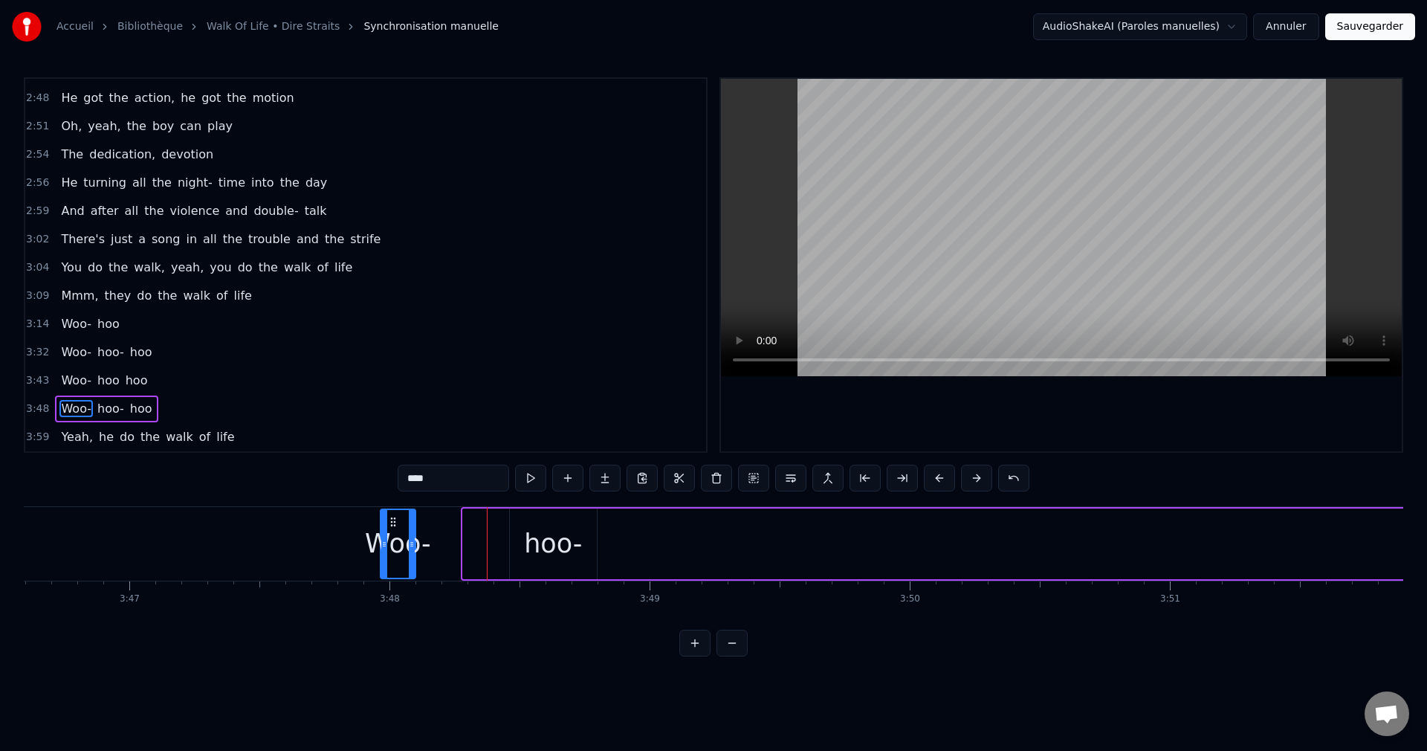
drag, startPoint x: 477, startPoint y: 520, endPoint x: 395, endPoint y: 530, distance: 83.2
click at [395, 530] on div "Woo-" at bounding box center [397, 544] width 33 height 68
drag, startPoint x: 410, startPoint y: 543, endPoint x: 445, endPoint y: 549, distance: 34.8
click at [445, 549] on div at bounding box center [446, 544] width 6 height 68
click at [532, 537] on div "hoo-" at bounding box center [553, 543] width 58 height 39
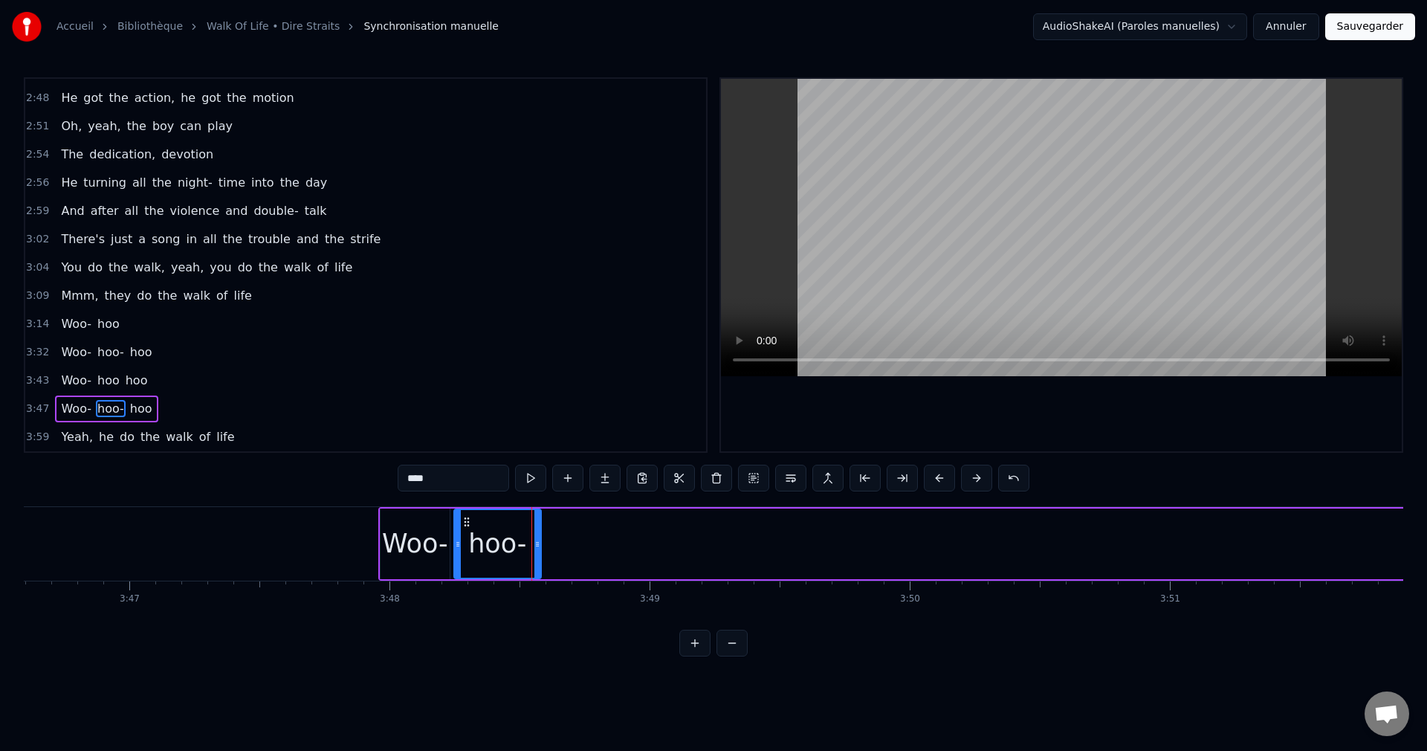
drag, startPoint x: 523, startPoint y: 517, endPoint x: 467, endPoint y: 529, distance: 56.9
click at [467, 529] on div "hoo-" at bounding box center [497, 544] width 85 height 68
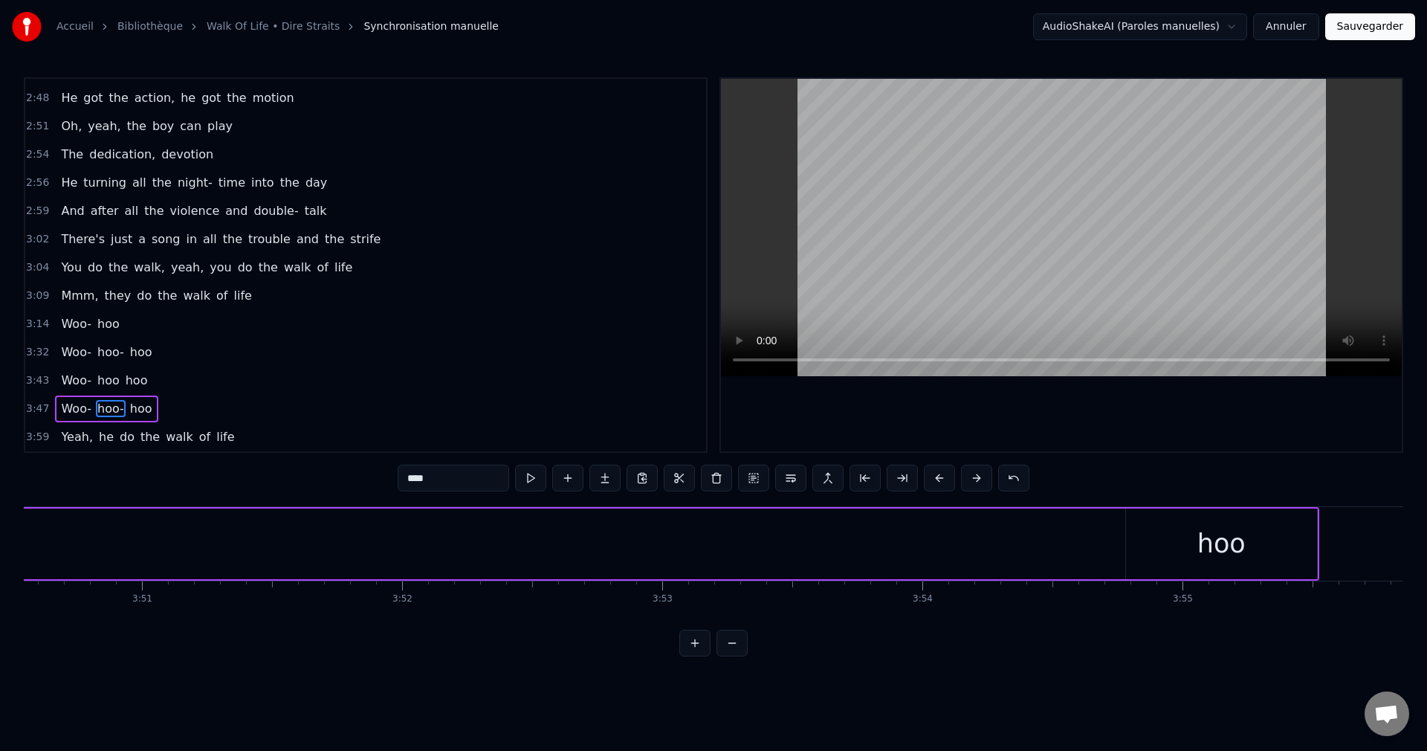
scroll to position [0, 60106]
click at [1130, 545] on div "hoo" at bounding box center [1095, 543] width 191 height 71
type input "***"
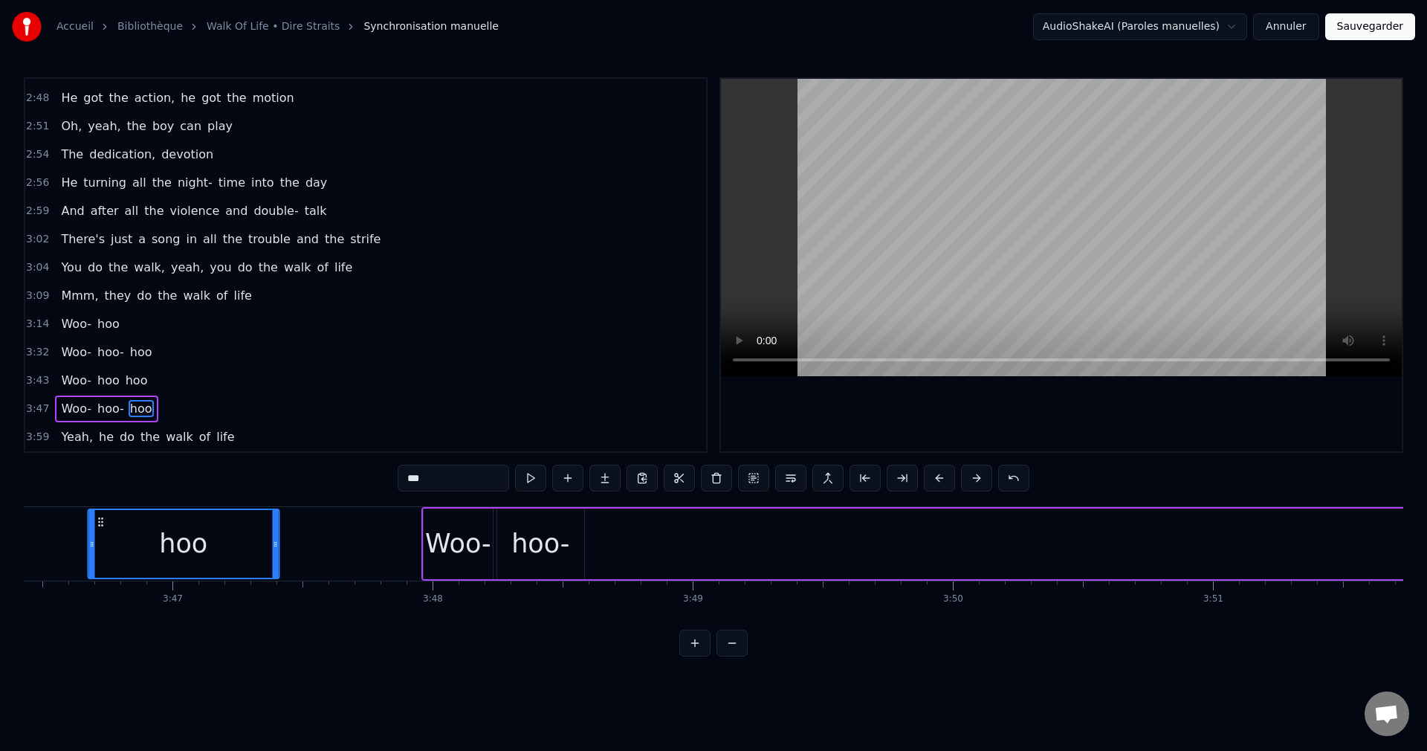
scroll to position [0, 58900]
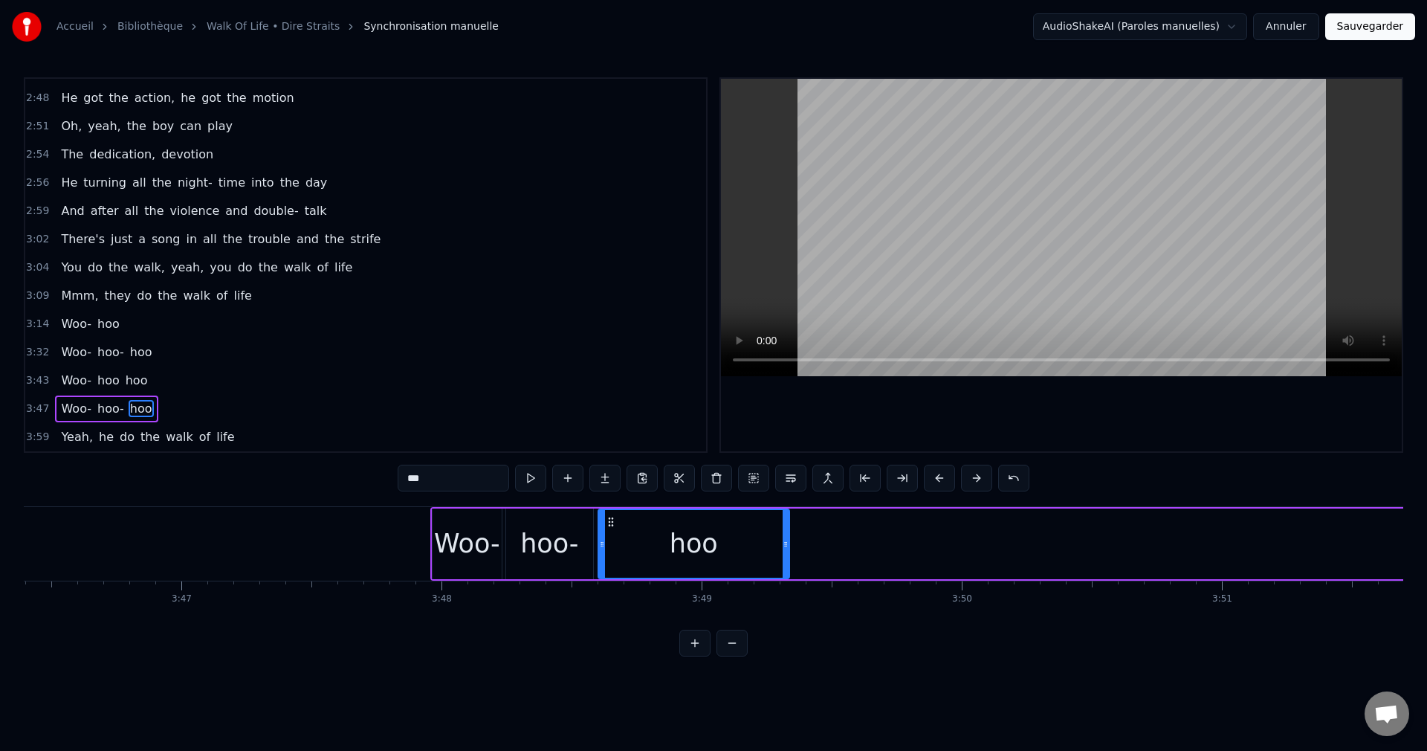
drag, startPoint x: 1010, startPoint y: 522, endPoint x: 608, endPoint y: 572, distance: 405.3
click at [608, 572] on div "hoo" at bounding box center [694, 544] width 190 height 68
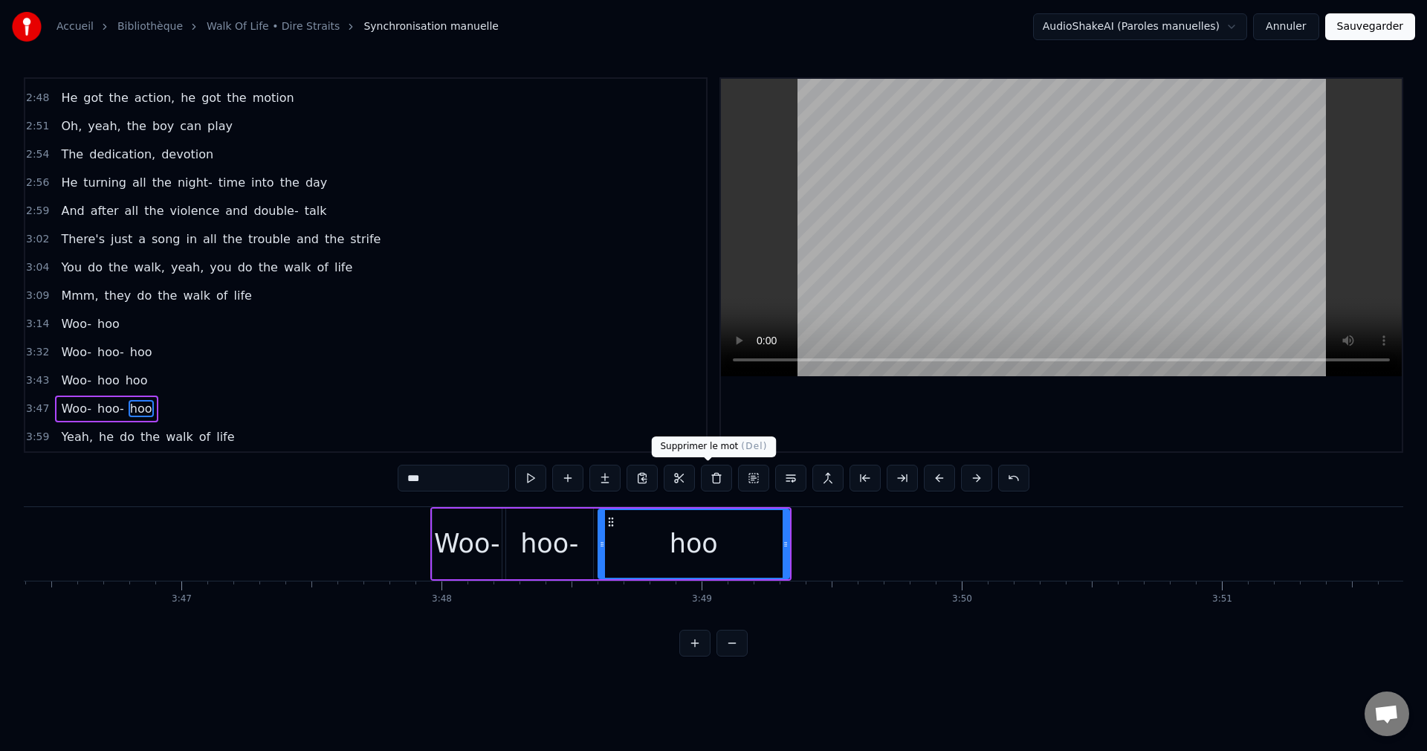
click at [708, 476] on button at bounding box center [716, 478] width 31 height 27
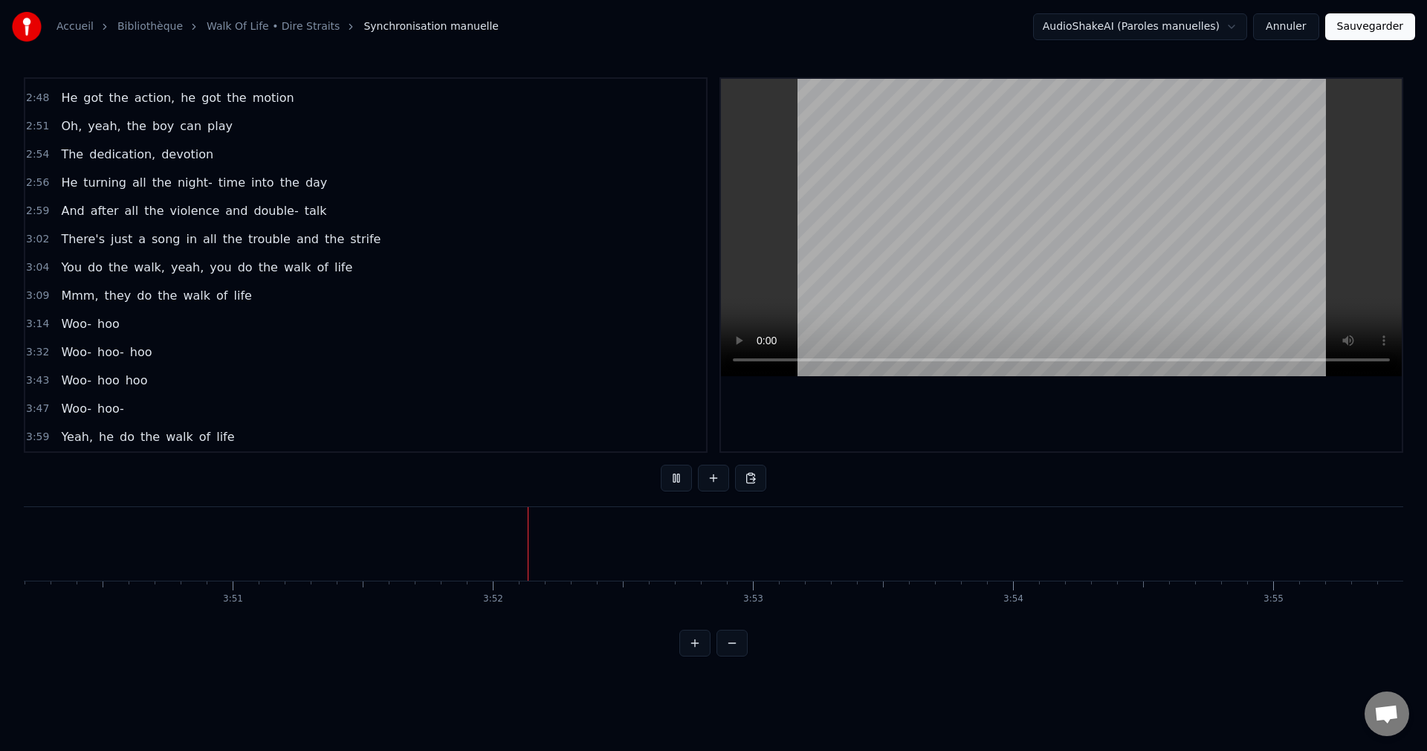
scroll to position [0, 60188]
click at [755, 476] on button at bounding box center [750, 478] width 31 height 27
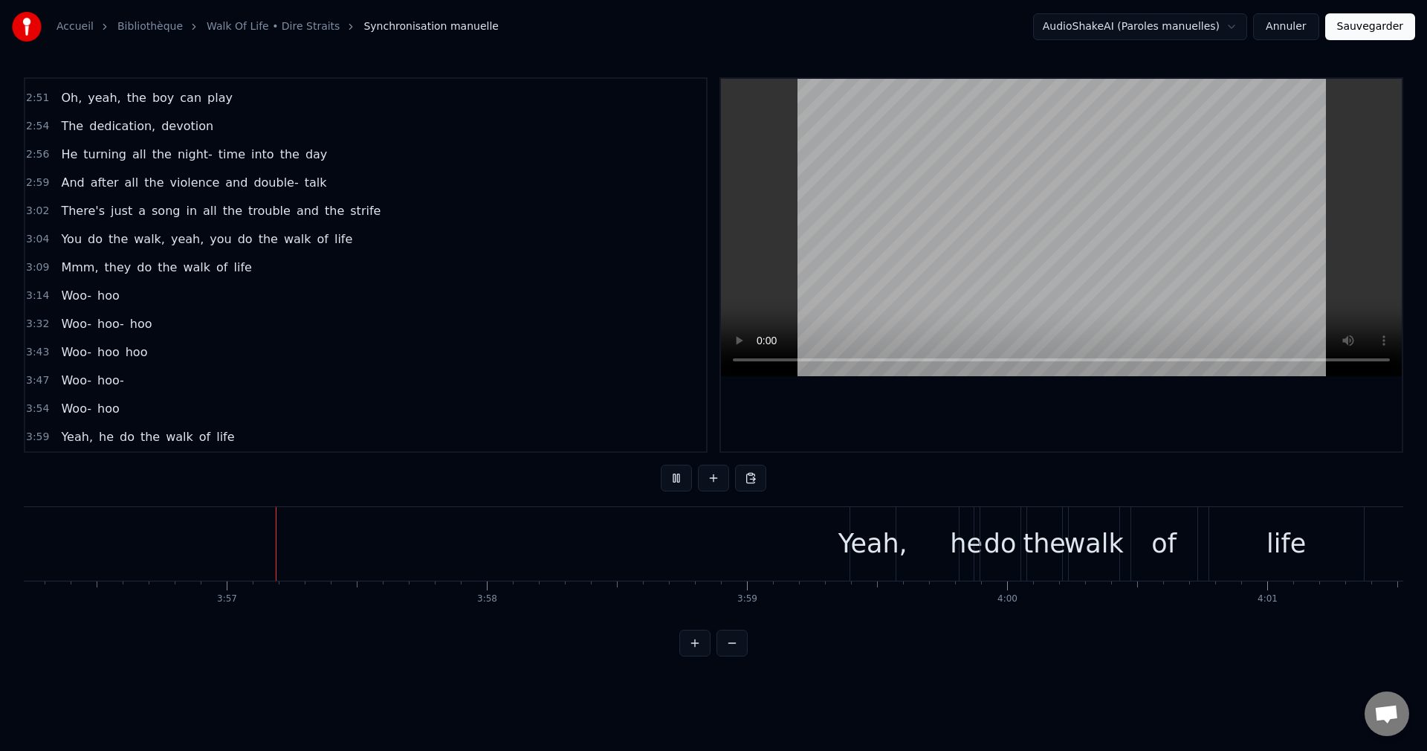
scroll to position [0, 61461]
click at [61, 434] on span "Yeah," at bounding box center [76, 436] width 35 height 17
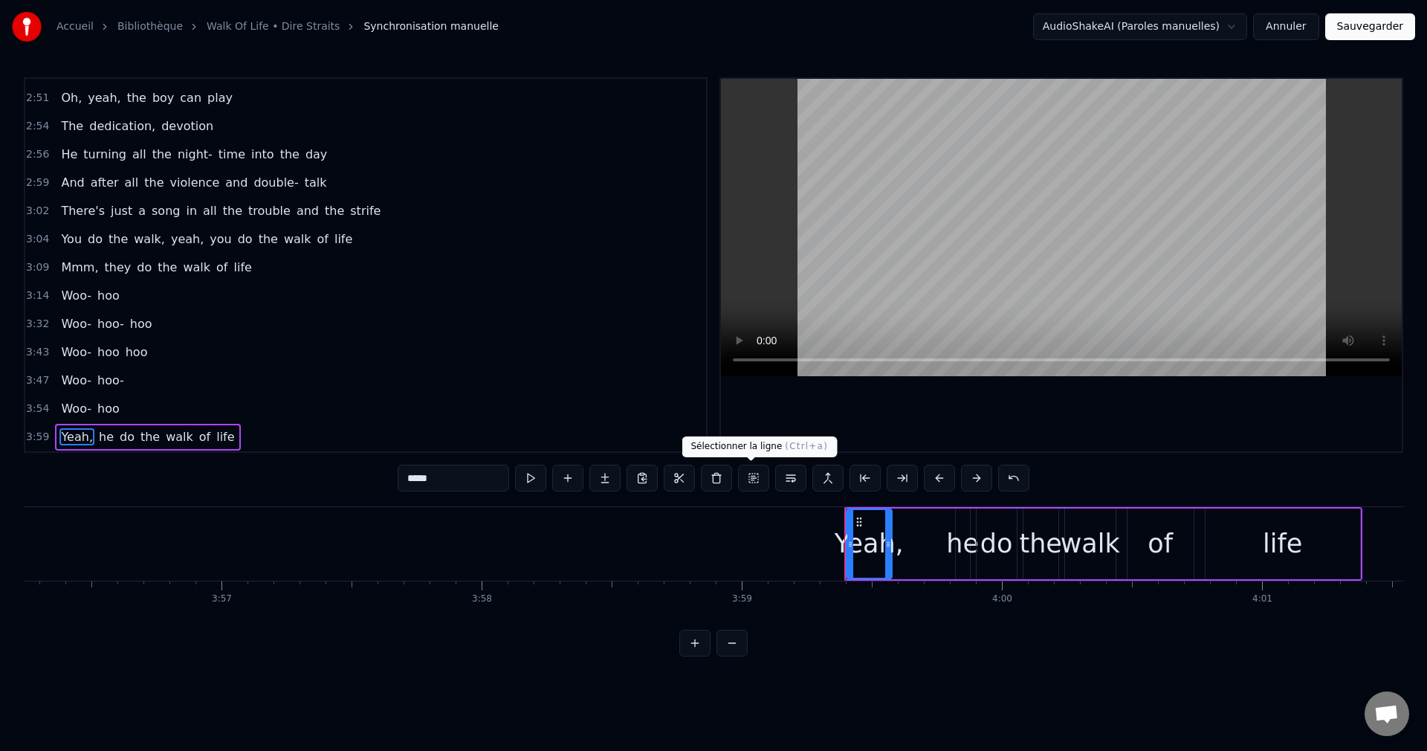
click at [748, 473] on button at bounding box center [753, 478] width 31 height 27
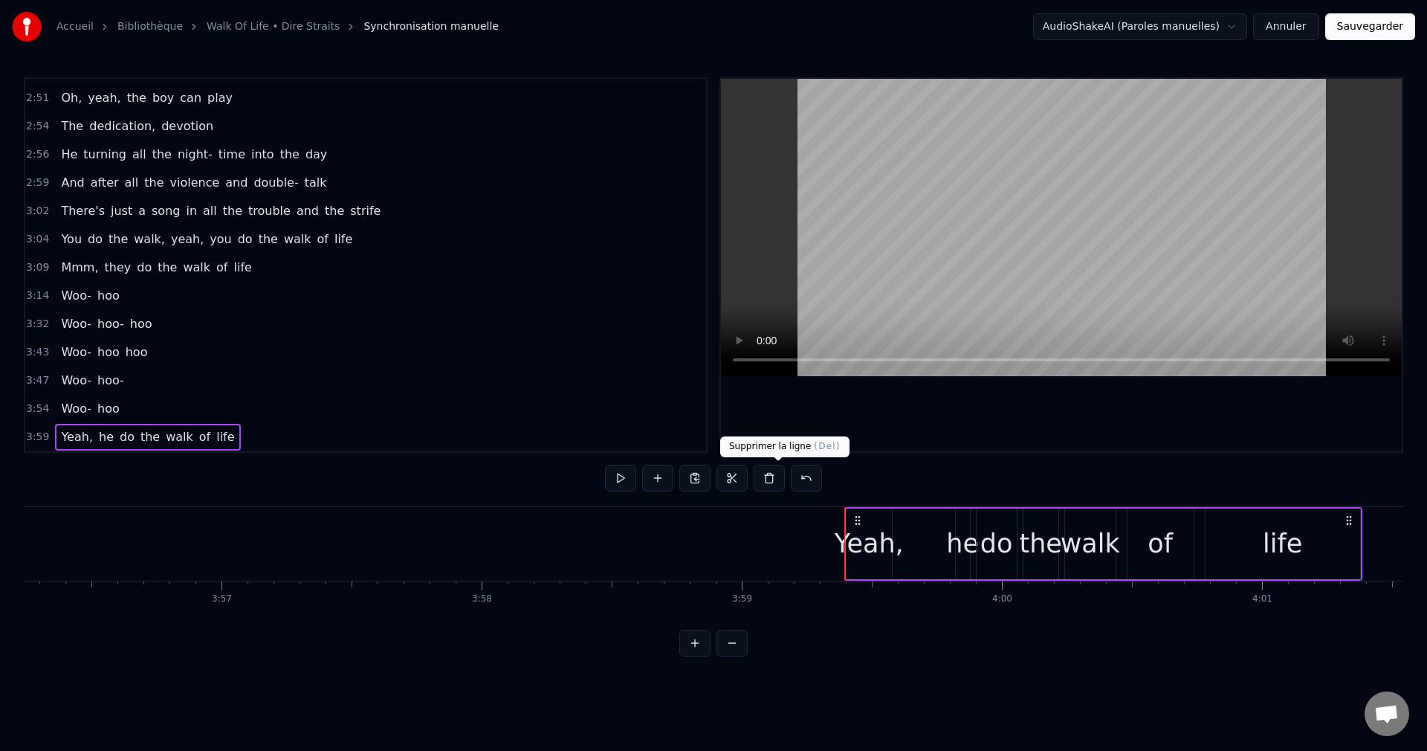
click at [783, 482] on button at bounding box center [769, 478] width 31 height 27
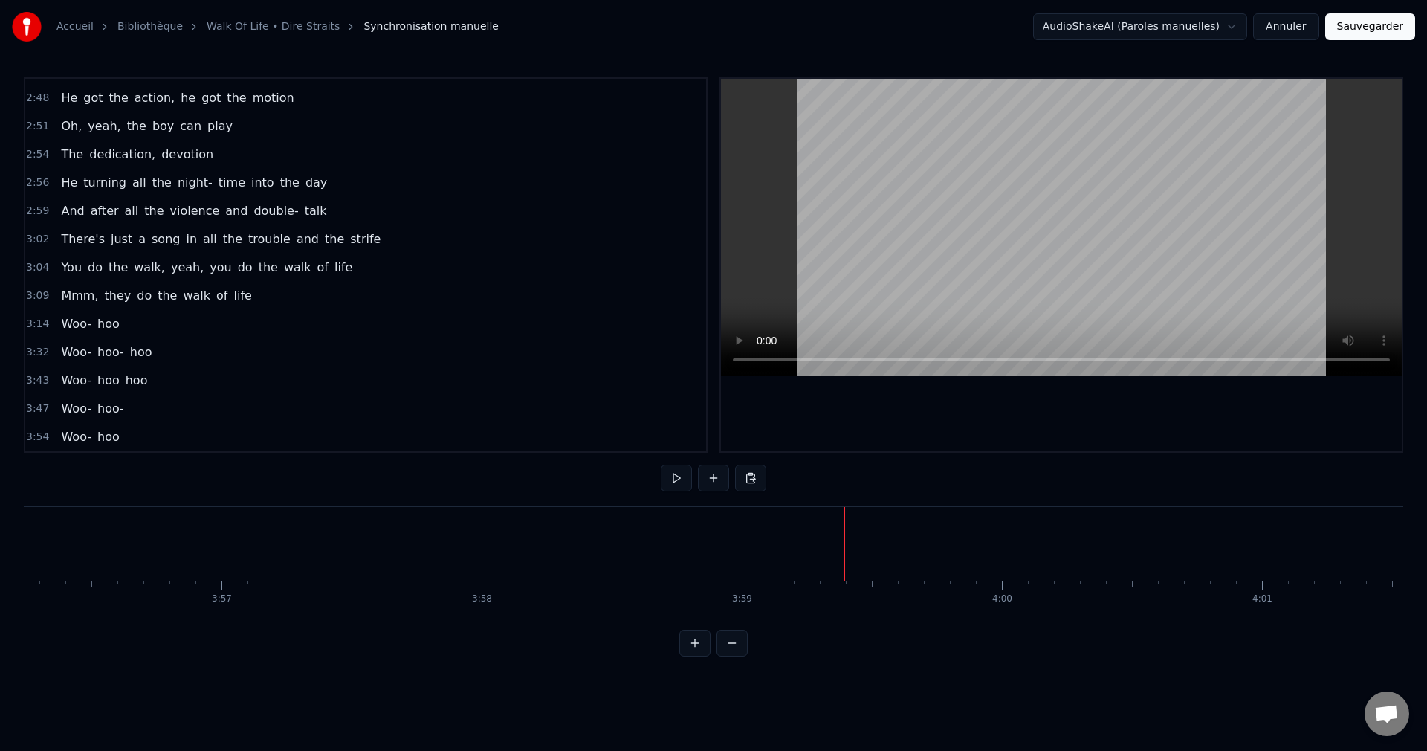
scroll to position [927, 0]
click at [72, 259] on span "You" at bounding box center [71, 267] width 24 height 17
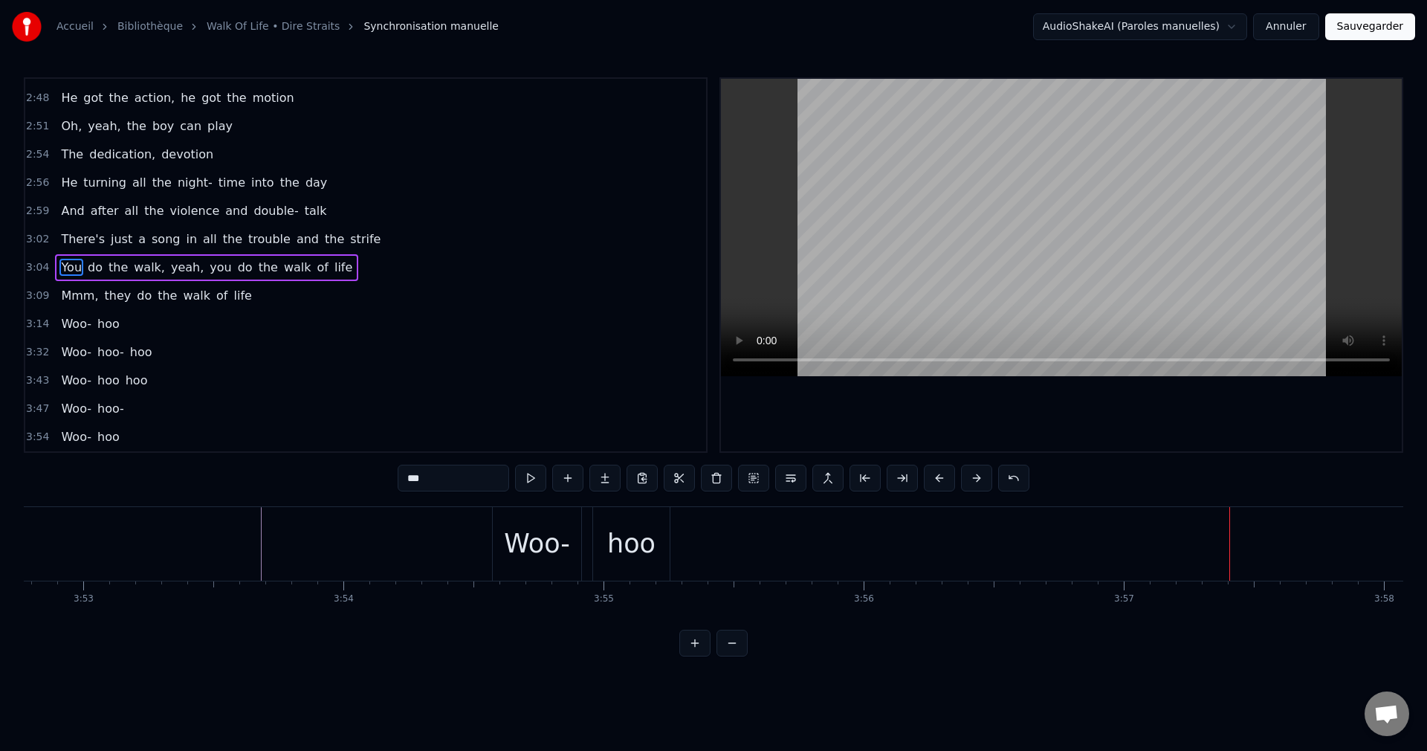
scroll to position [0, 60540]
click at [563, 541] on div "Woo-" at bounding box center [556, 543] width 66 height 39
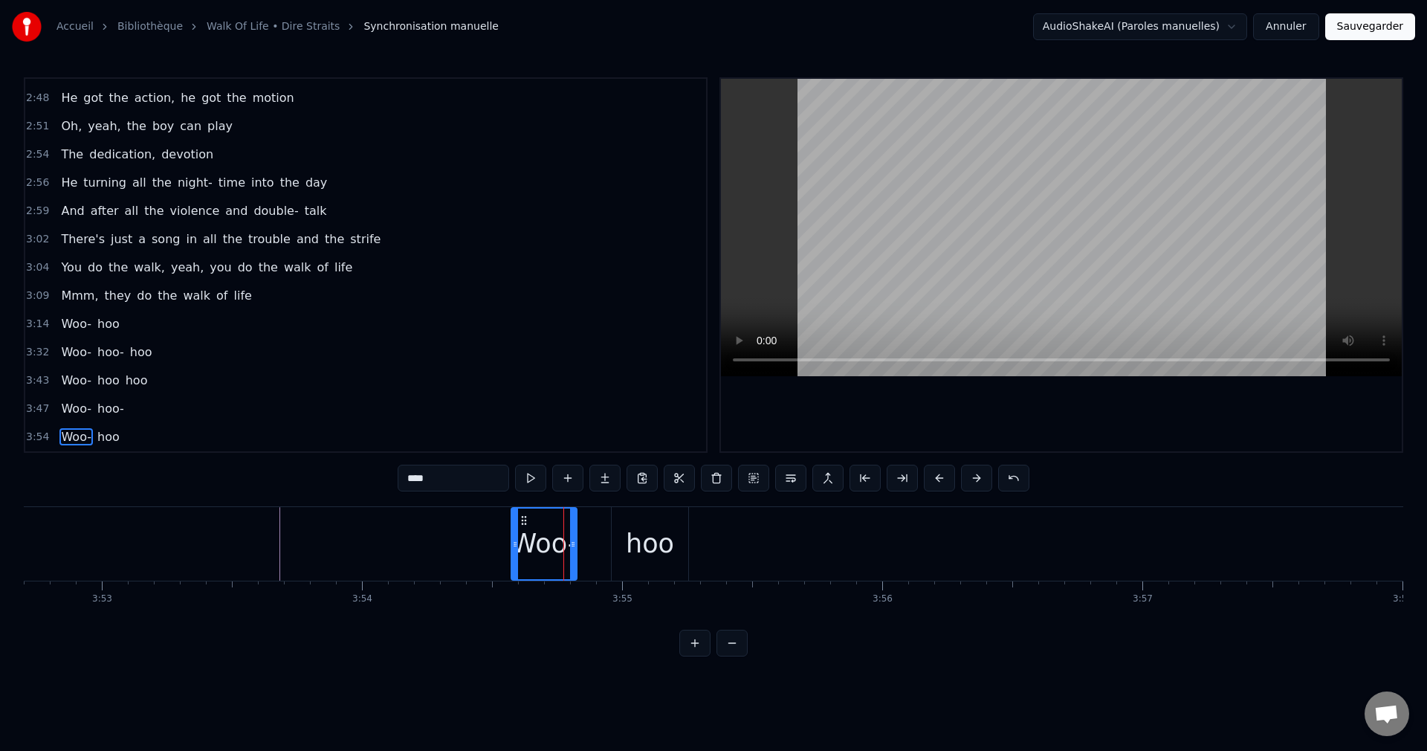
drag, startPoint x: 595, startPoint y: 541, endPoint x: 572, endPoint y: 546, distance: 24.3
click at [572, 546] on icon at bounding box center [573, 544] width 6 height 12
click at [636, 549] on div "hoo" at bounding box center [650, 543] width 48 height 39
drag, startPoint x: 624, startPoint y: 514, endPoint x: 590, endPoint y: 517, distance: 34.3
click at [590, 517] on icon at bounding box center [590, 520] width 12 height 12
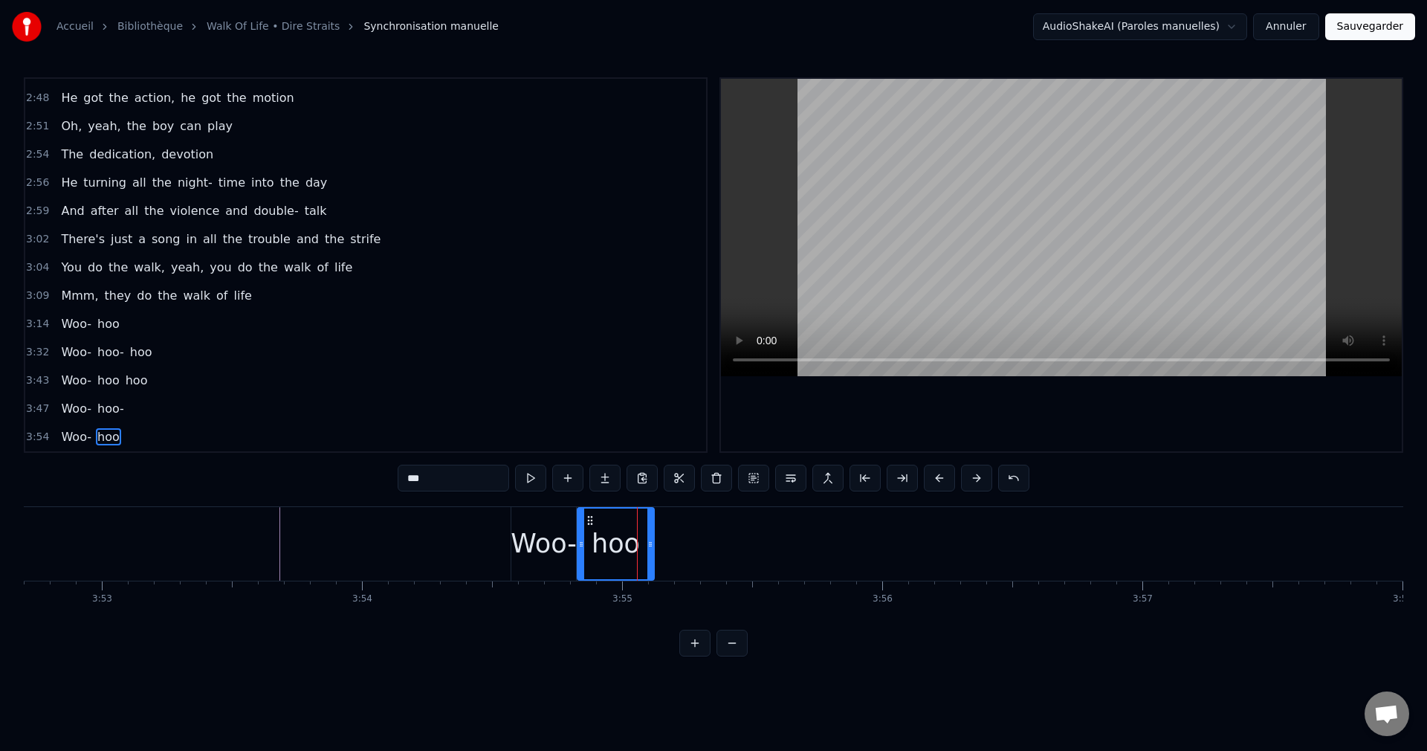
click at [543, 537] on div "Woo-" at bounding box center [544, 543] width 66 height 39
click at [607, 543] on div "hoo" at bounding box center [616, 543] width 48 height 39
type input "***"
click at [552, 477] on button at bounding box center [567, 478] width 31 height 27
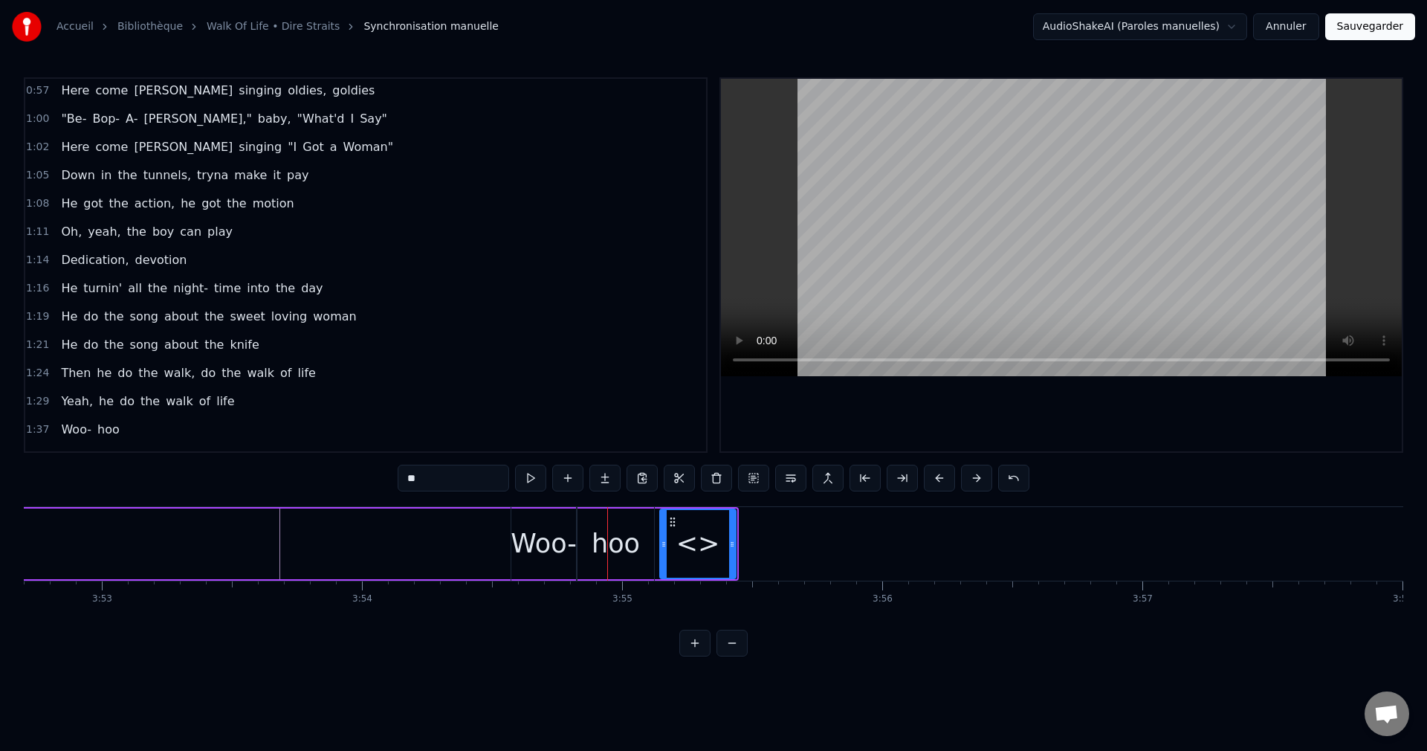
scroll to position [0, 0]
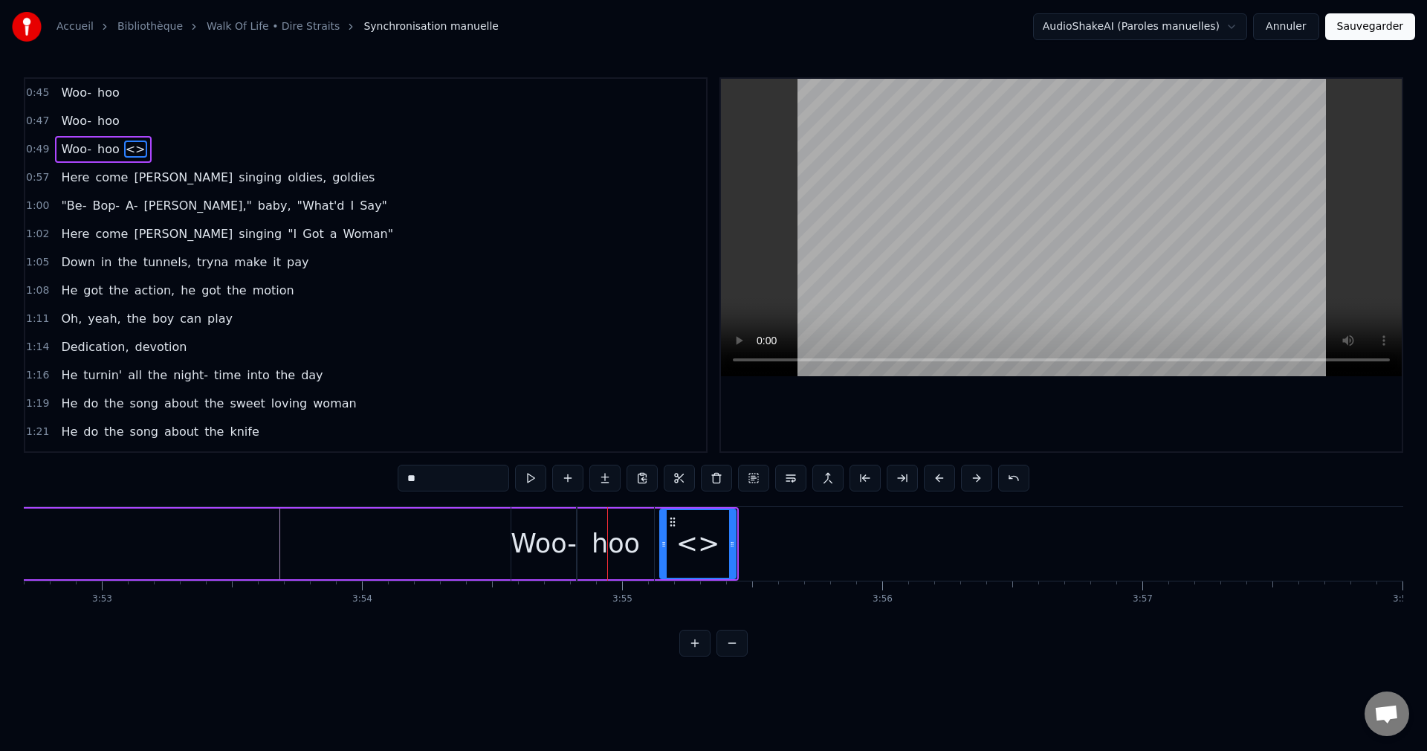
click at [707, 544] on div "<>" at bounding box center [698, 543] width 44 height 39
click at [1030, 479] on button at bounding box center [1013, 478] width 31 height 27
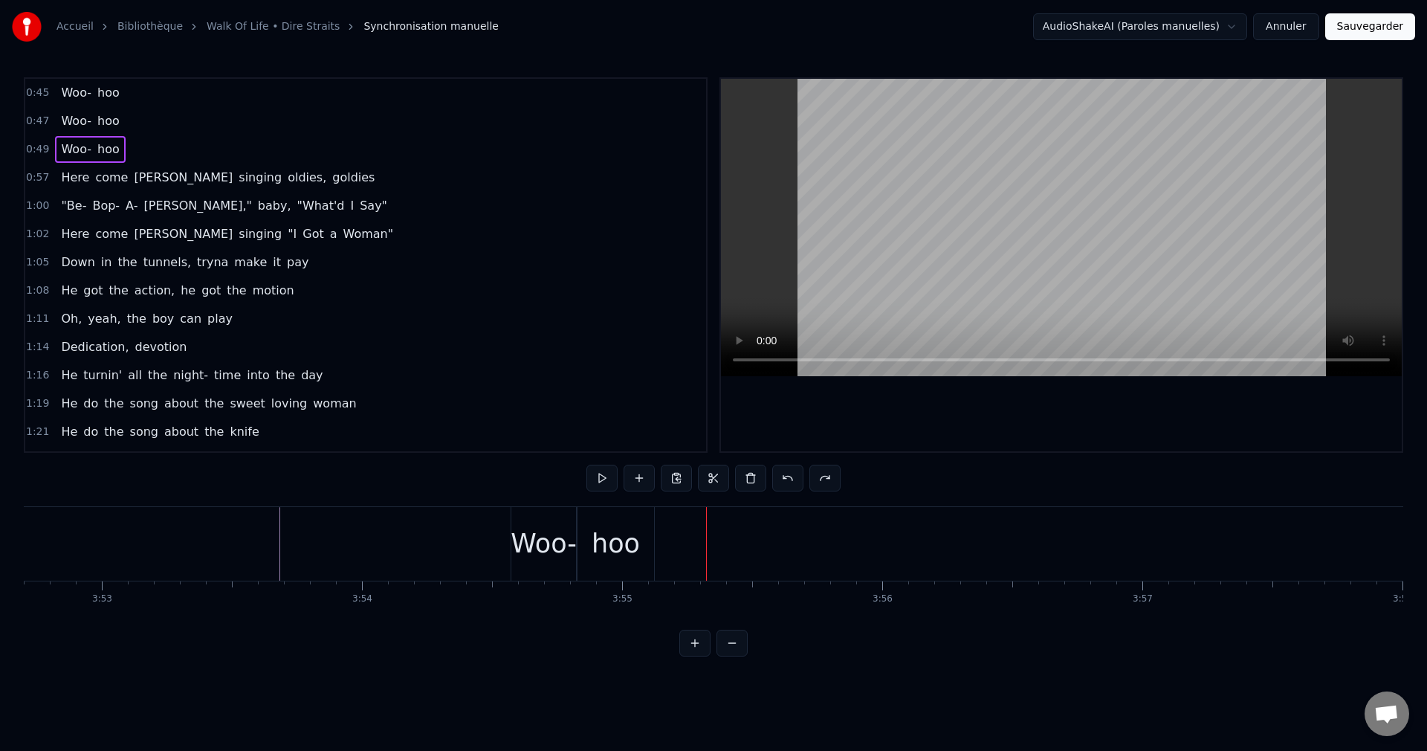
click at [552, 552] on div "Woo-" at bounding box center [544, 543] width 66 height 39
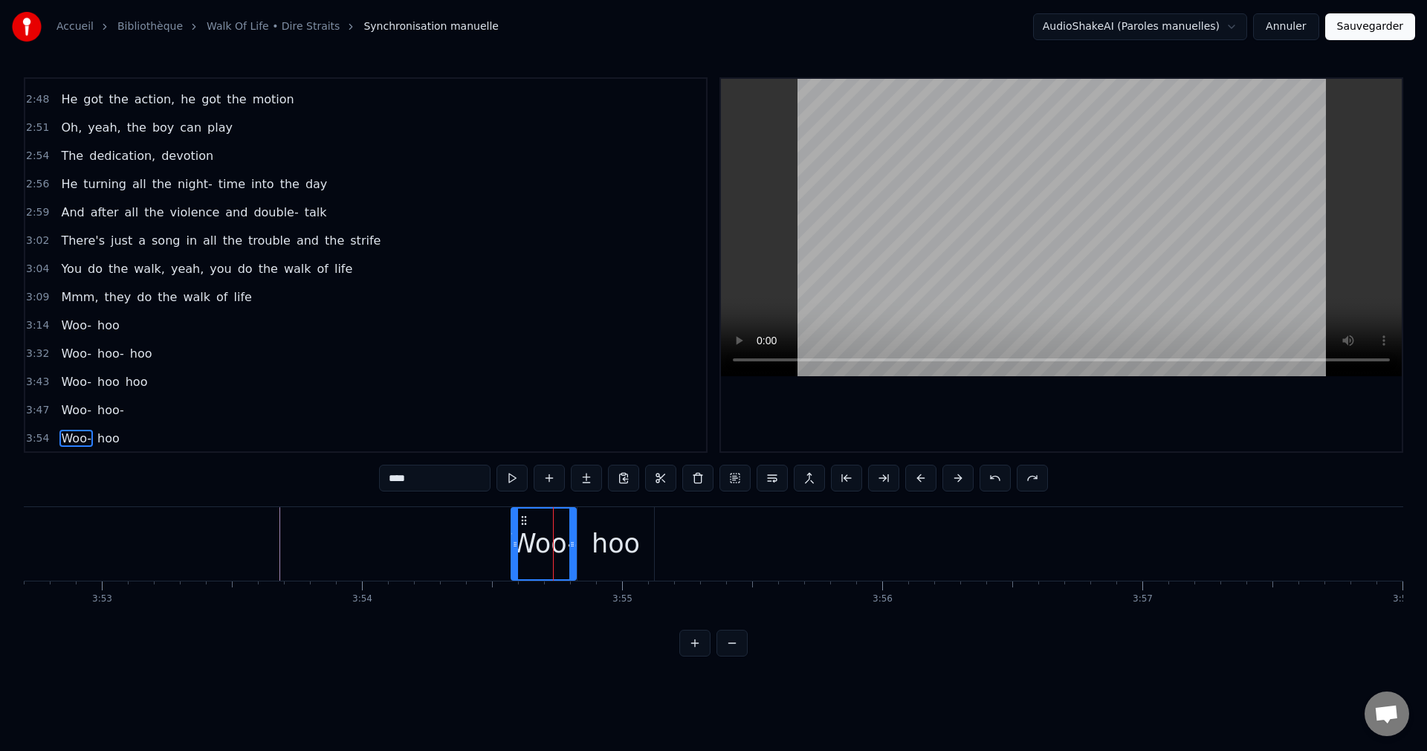
scroll to position [927, 0]
click at [685, 477] on button at bounding box center [697, 478] width 31 height 27
click at [955, 478] on button at bounding box center [939, 478] width 31 height 27
click at [96, 414] on span "hoo-" at bounding box center [111, 408] width 30 height 17
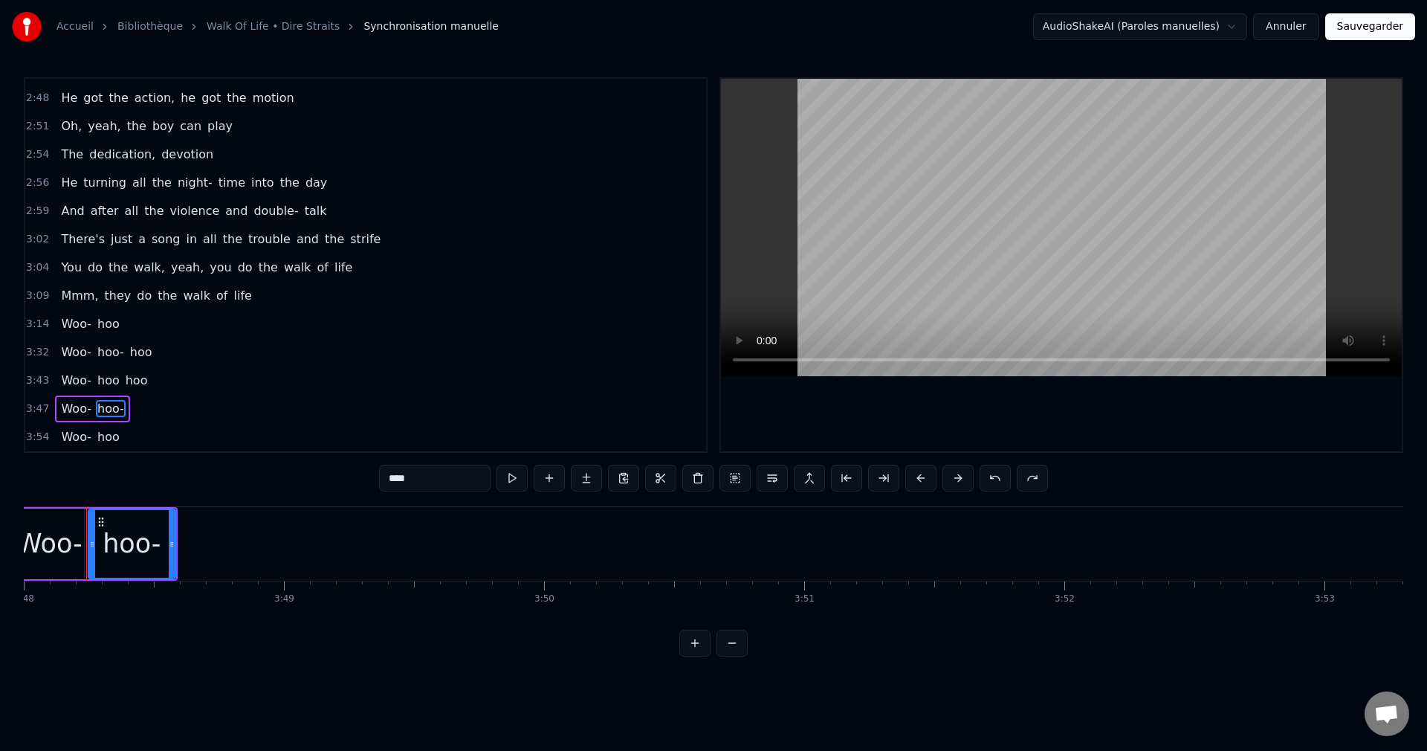
scroll to position [0, 59306]
click at [384, 477] on input "****" at bounding box center [434, 478] width 111 height 27
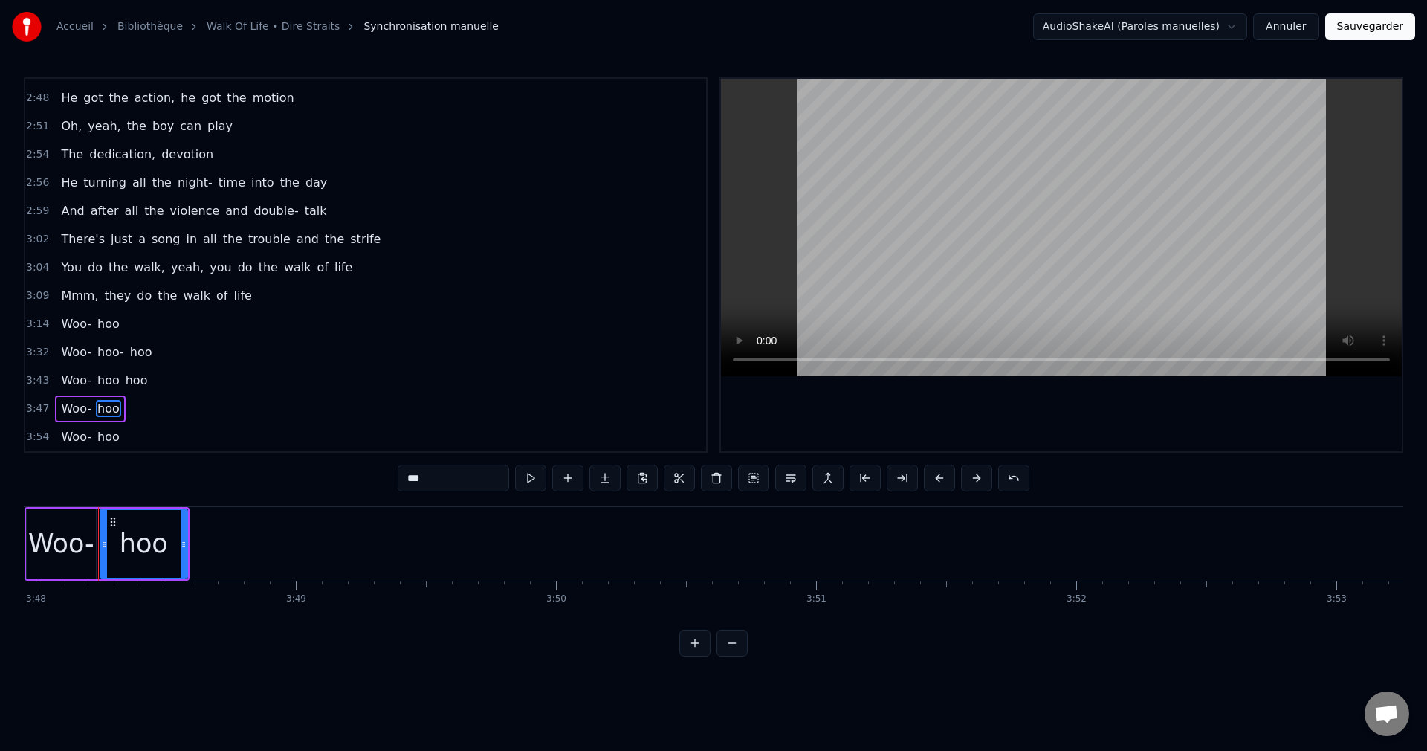
type input "***"
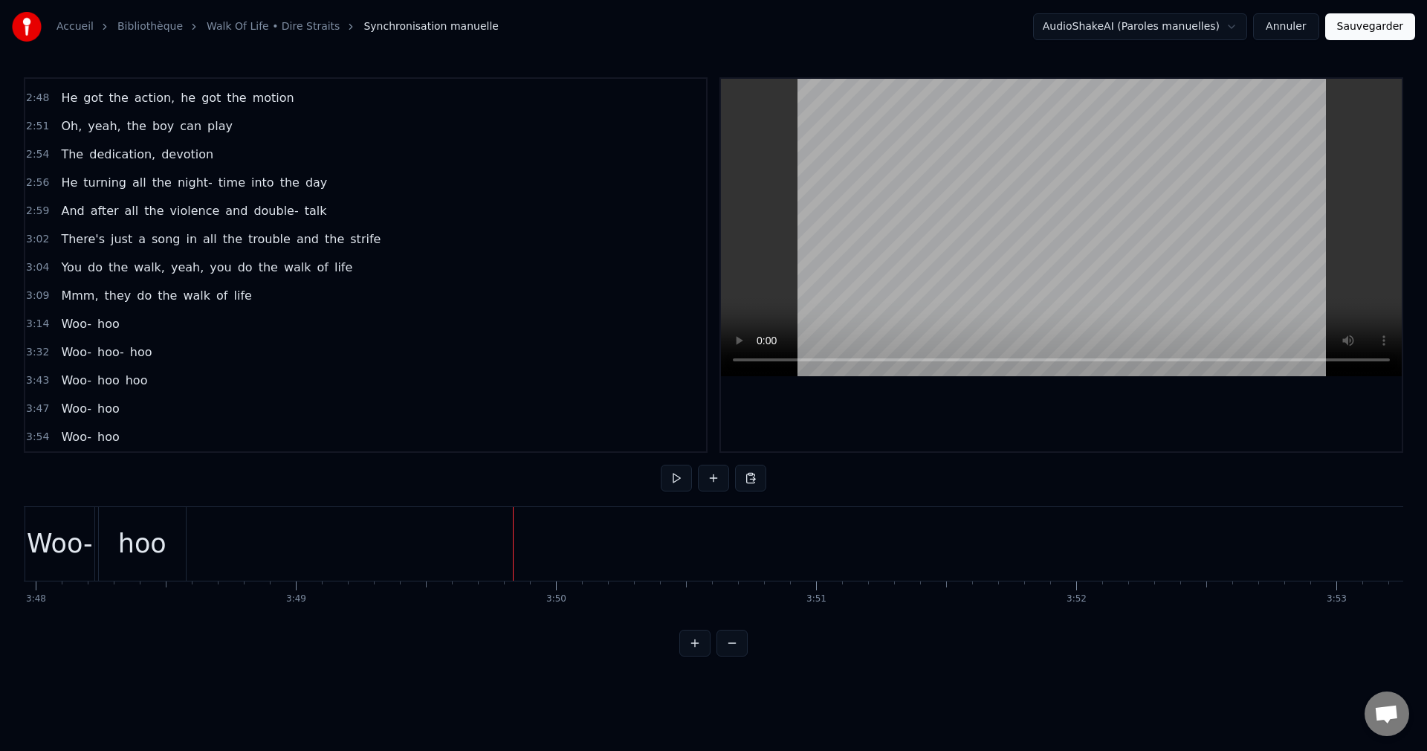
click at [66, 430] on span "Woo-" at bounding box center [75, 436] width 33 height 17
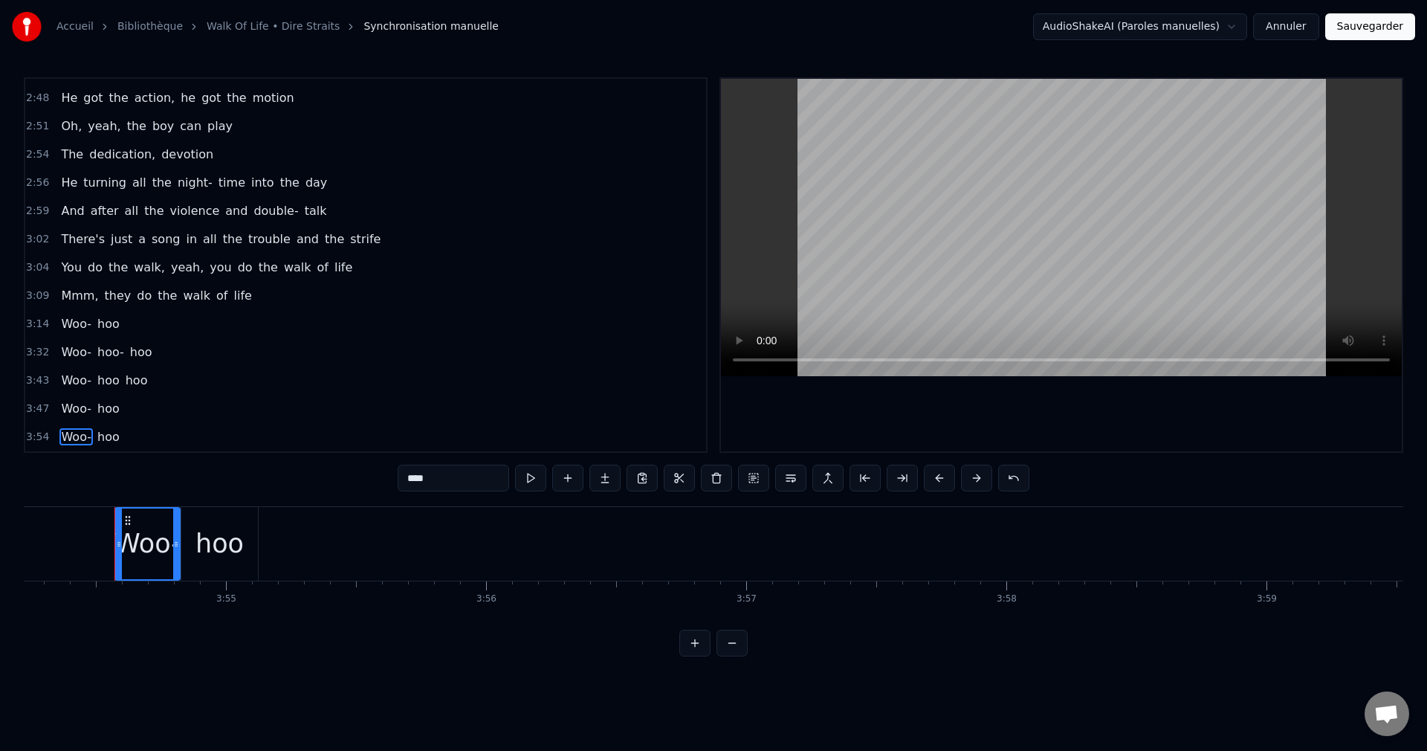
scroll to position [0, 60953]
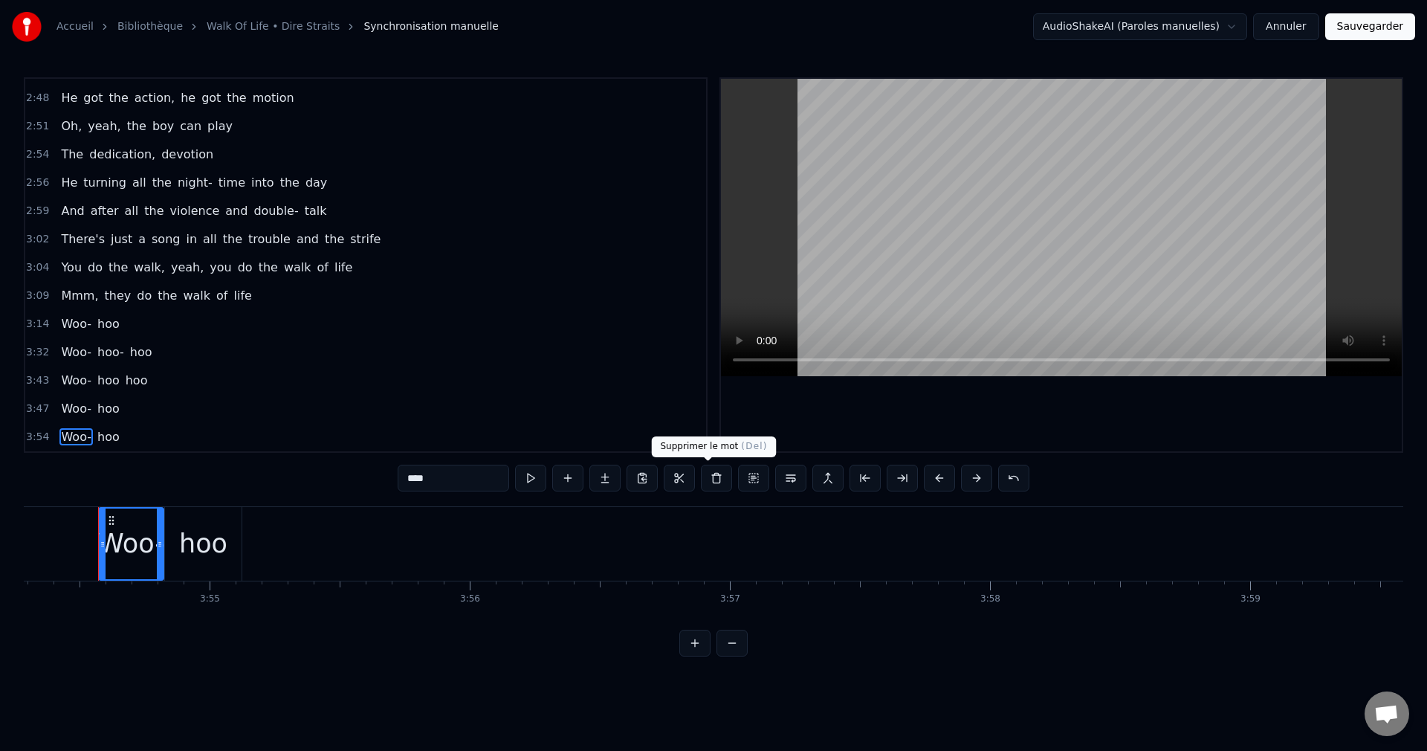
click at [702, 478] on button at bounding box center [716, 478] width 31 height 27
click at [955, 481] on button at bounding box center [939, 478] width 31 height 27
click at [685, 475] on button at bounding box center [697, 478] width 31 height 27
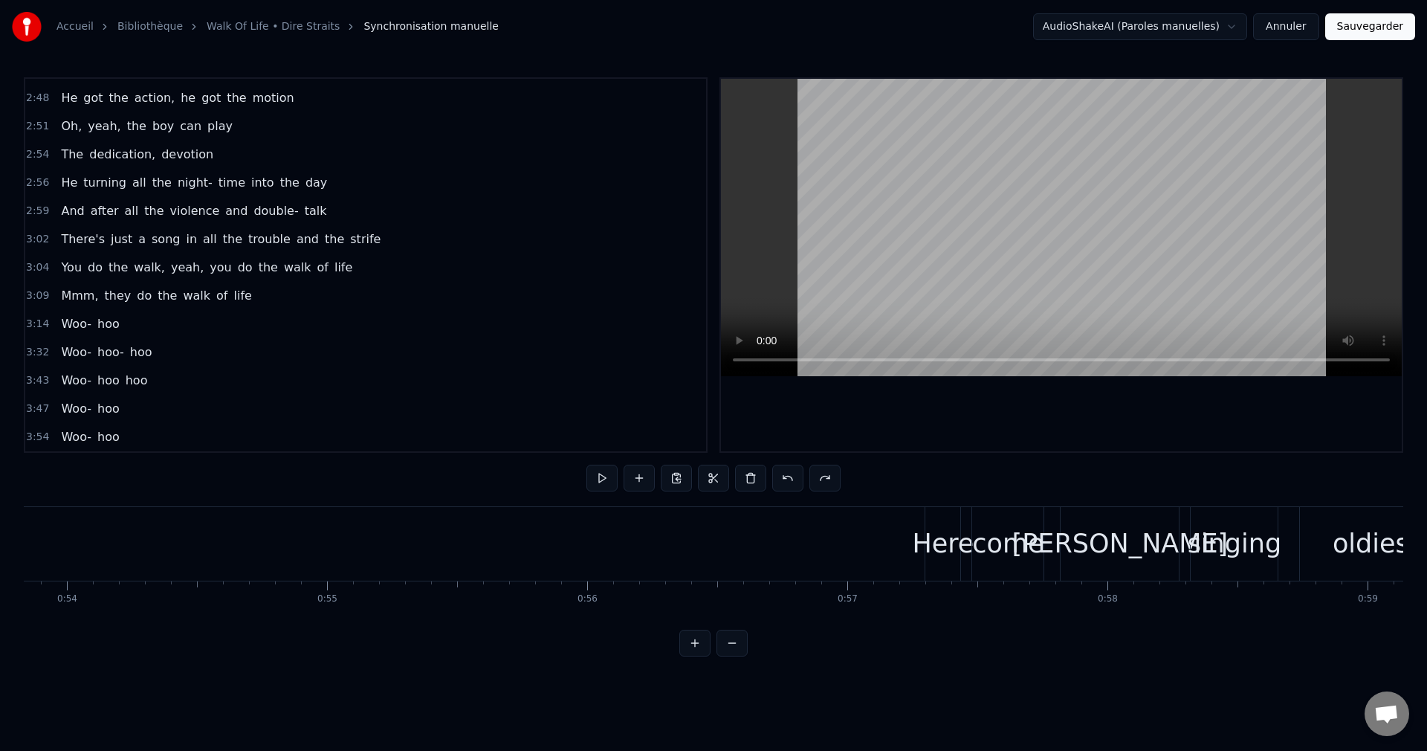
scroll to position [0, 14125]
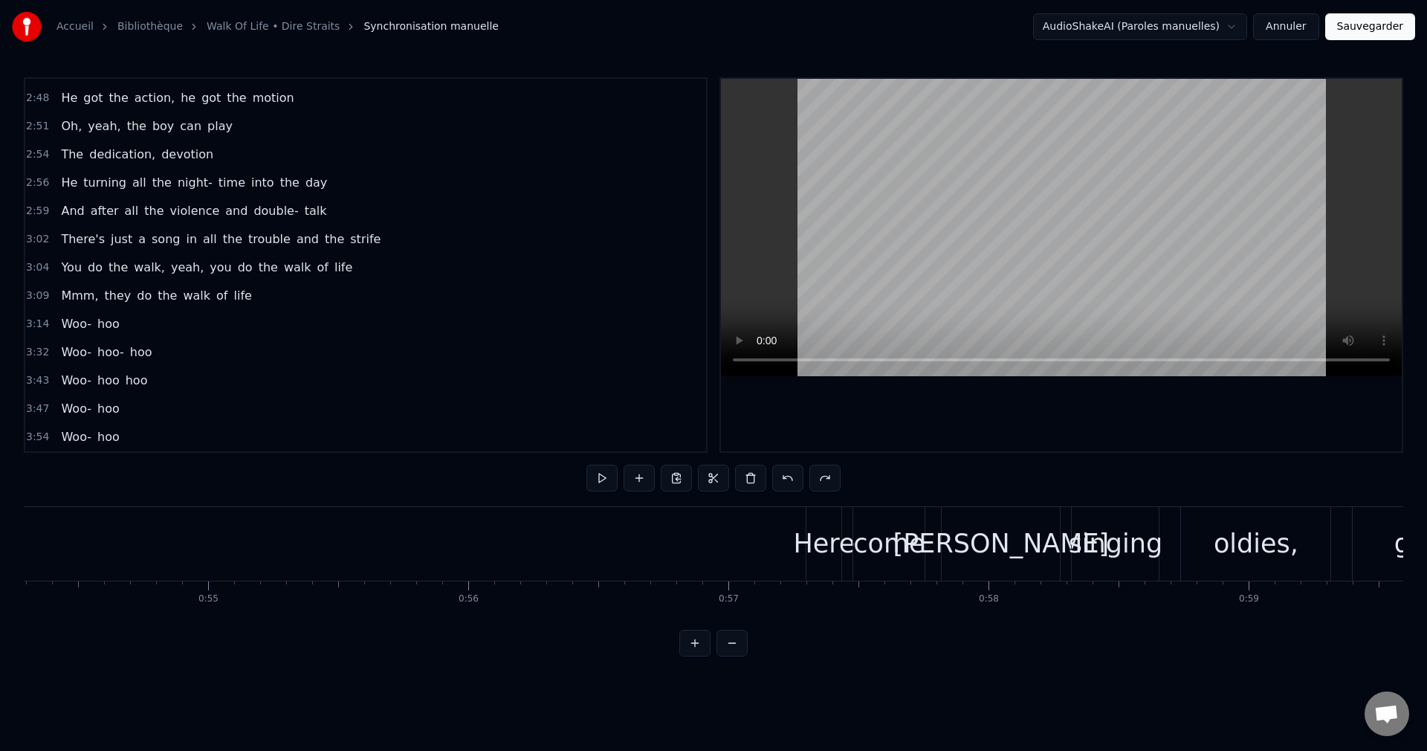
click at [67, 436] on span "Woo-" at bounding box center [75, 436] width 33 height 17
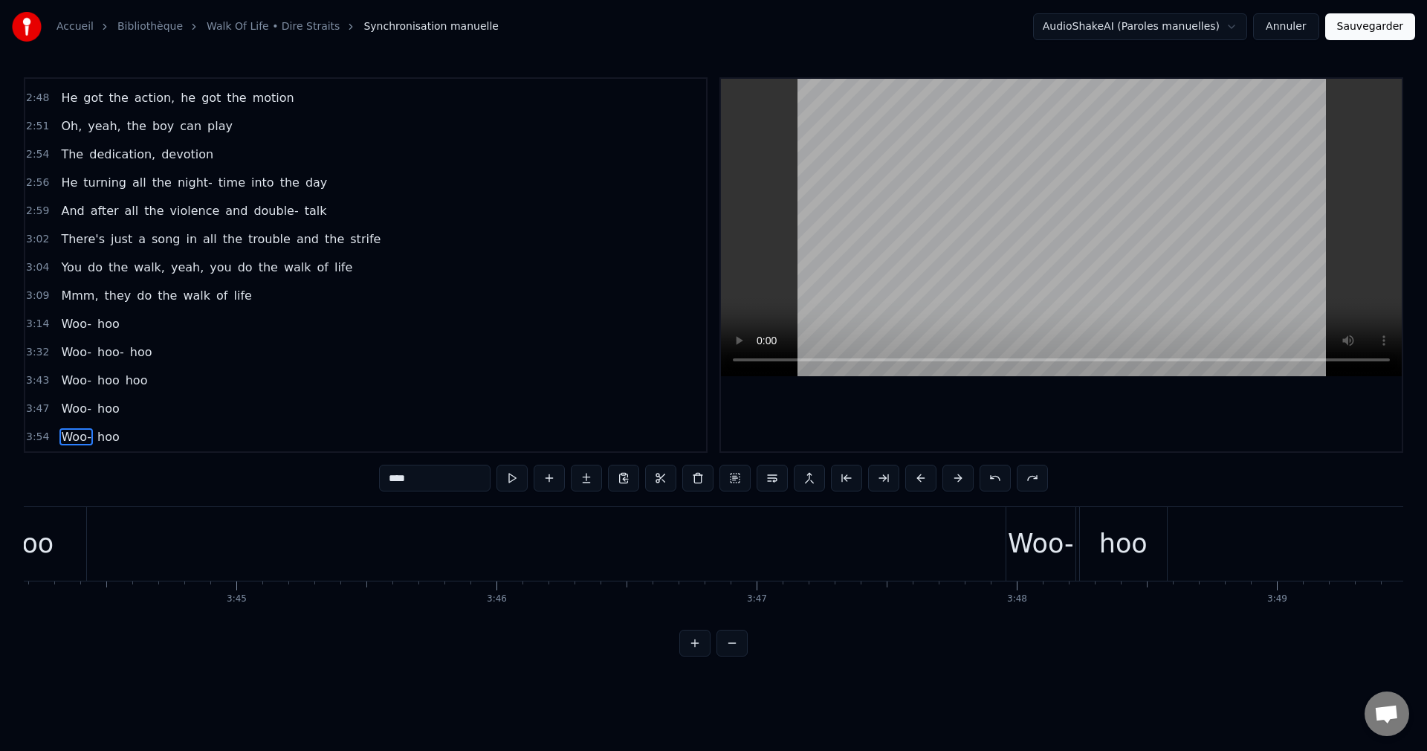
scroll to position [0, 60953]
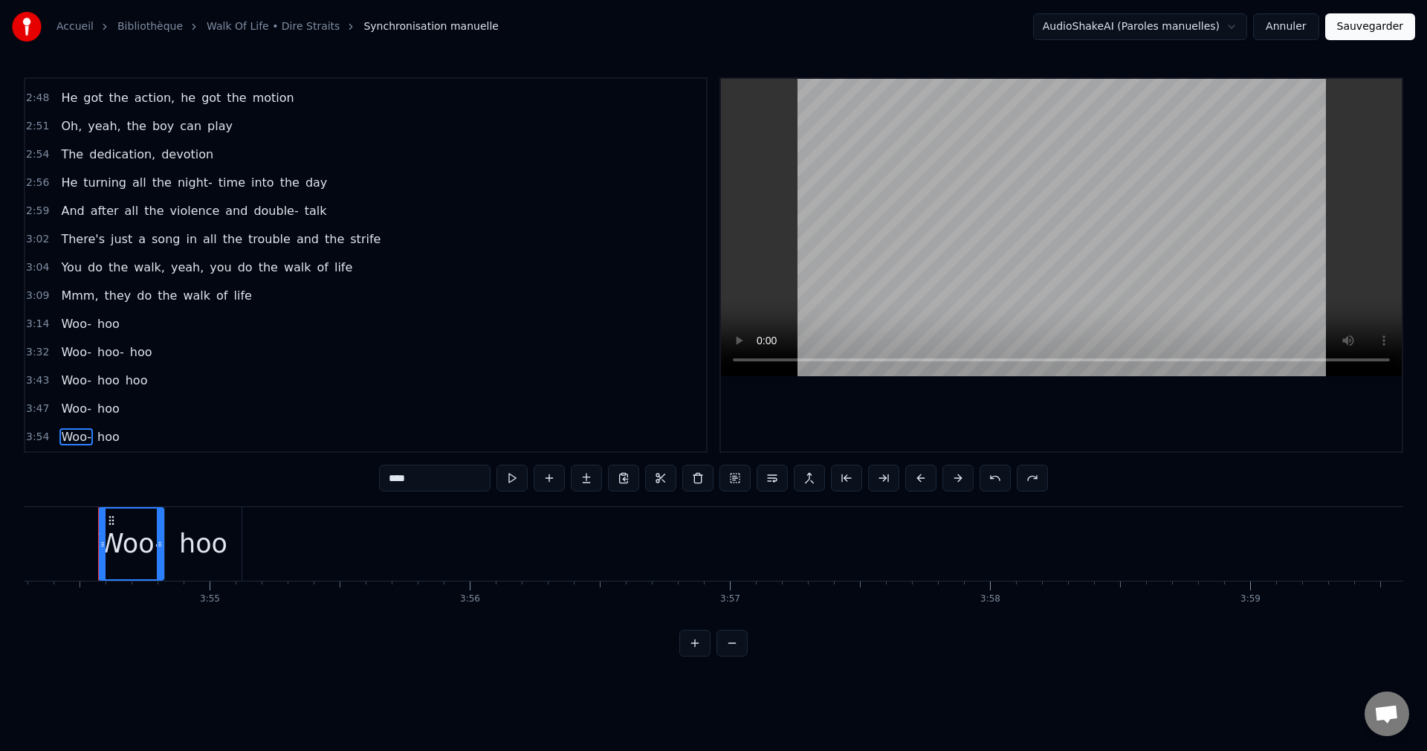
click at [200, 537] on div "hoo" at bounding box center [203, 543] width 48 height 39
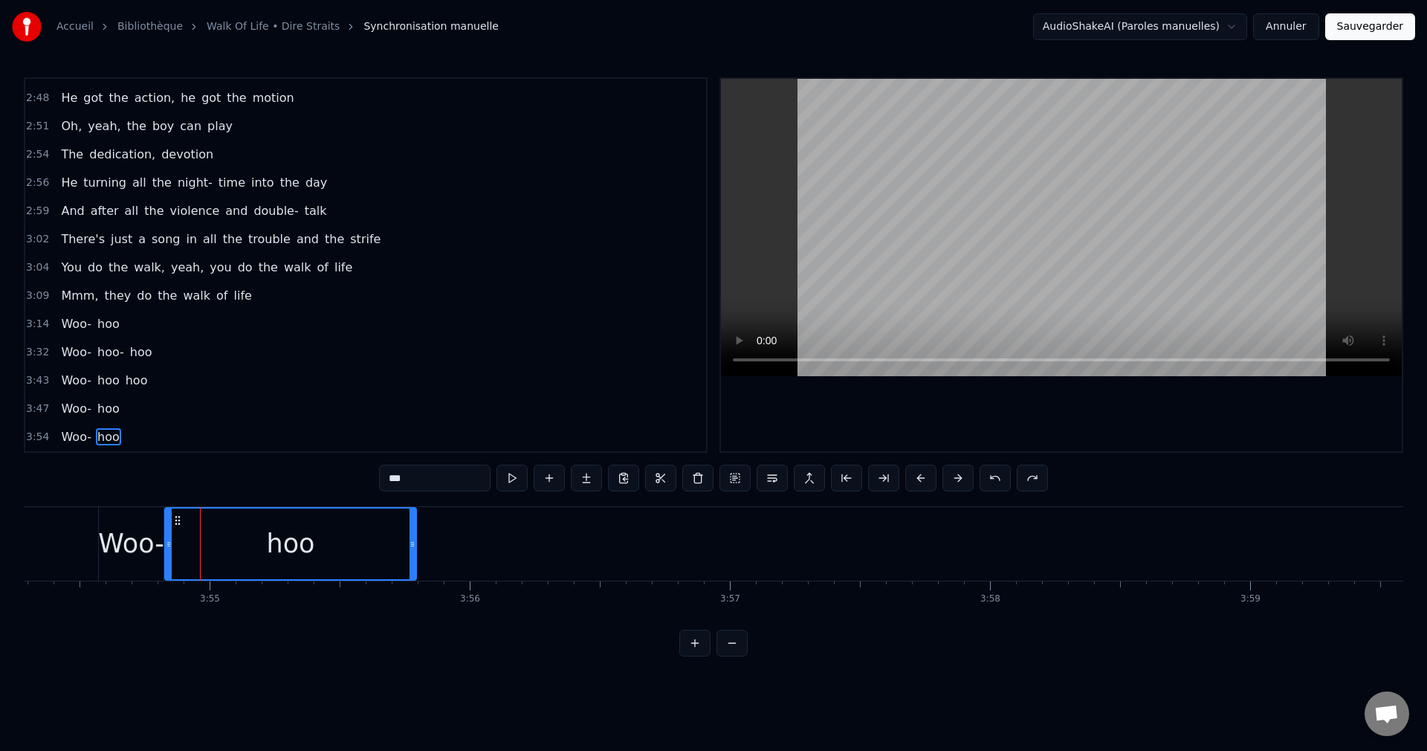
drag, startPoint x: 238, startPoint y: 542, endPoint x: 409, endPoint y: 556, distance: 171.5
click at [415, 556] on div at bounding box center [413, 543] width 6 height 71
click at [75, 319] on span "Woo-" at bounding box center [75, 323] width 33 height 17
type input "****"
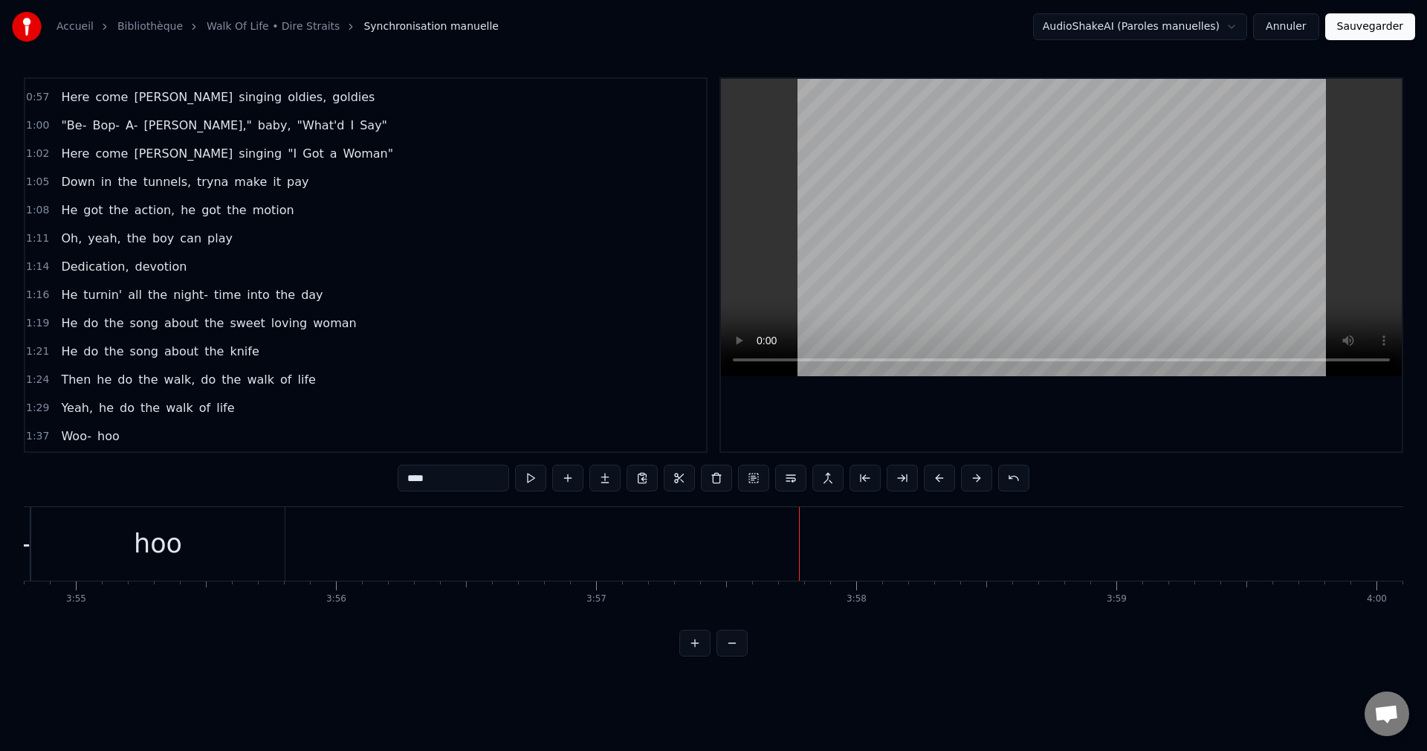
scroll to position [0, 0]
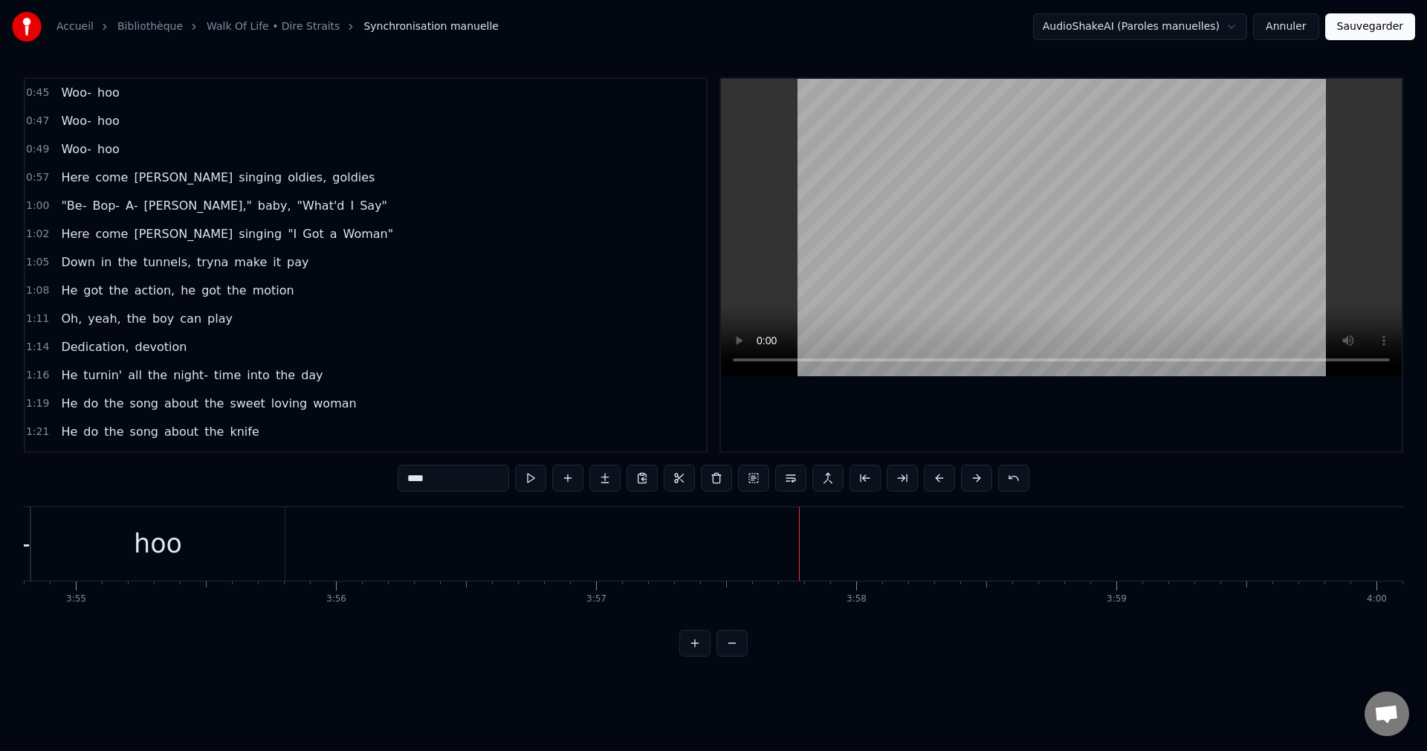
click at [1367, 26] on button "Sauvegarder" at bounding box center [1370, 26] width 90 height 27
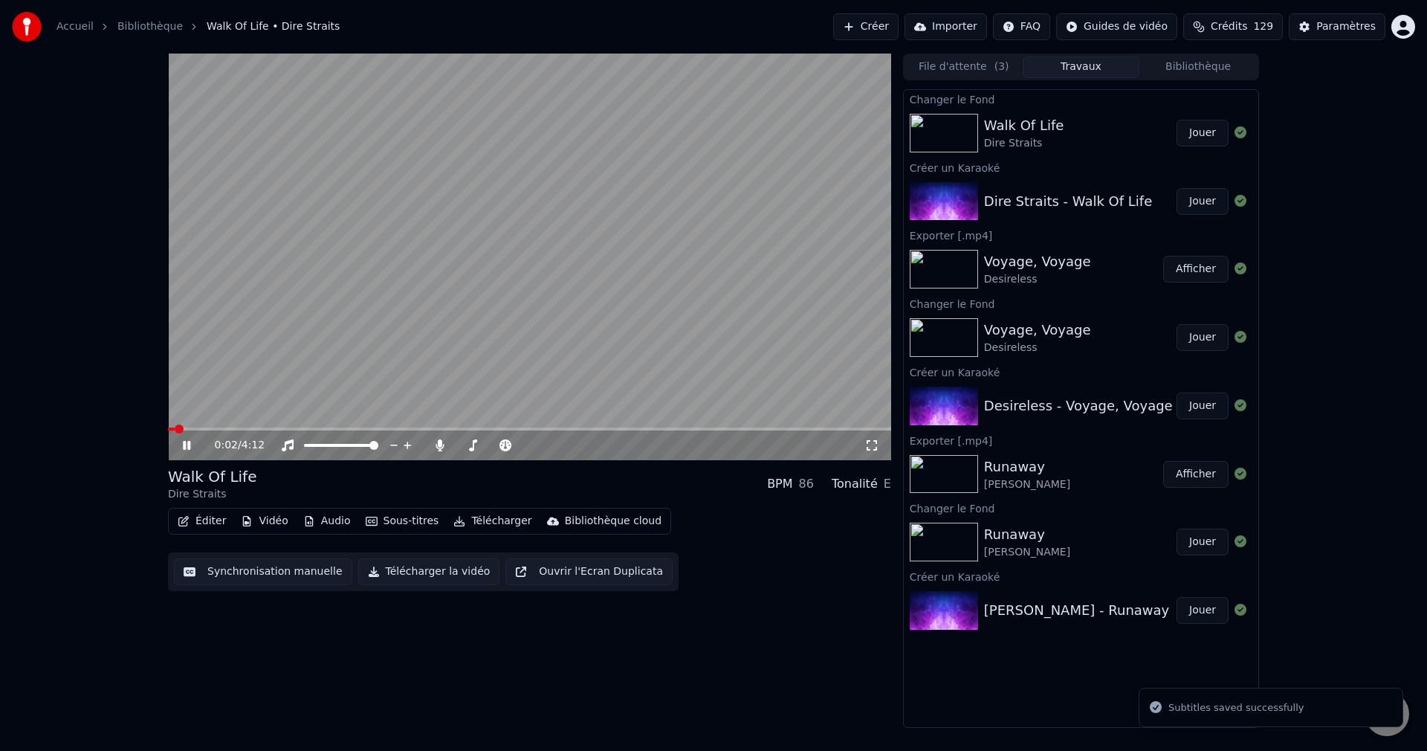
click at [310, 427] on span at bounding box center [529, 428] width 723 height 3
click at [413, 428] on span at bounding box center [529, 428] width 723 height 3
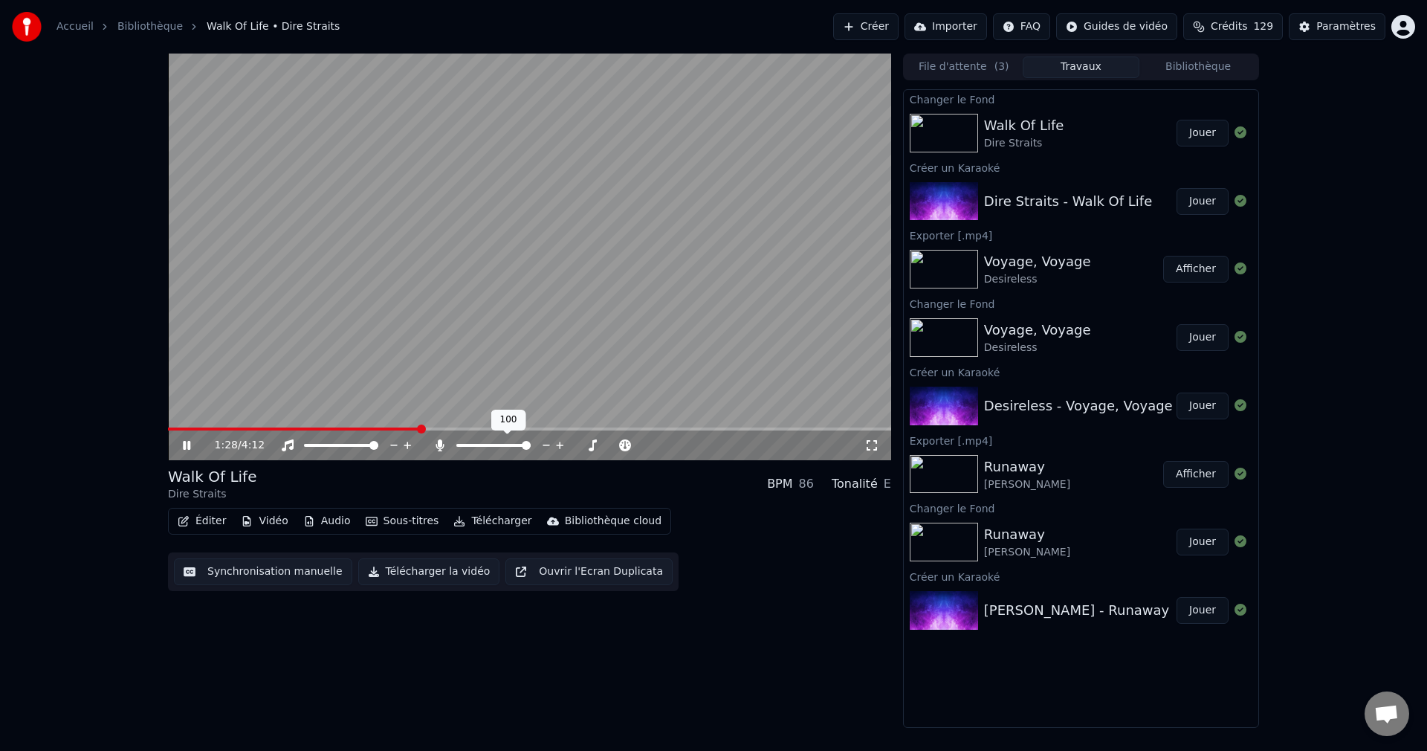
click at [468, 443] on div at bounding box center [507, 445] width 120 height 15
click at [468, 445] on span at bounding box center [461, 445] width 11 height 3
click at [465, 445] on span at bounding box center [468, 445] width 9 height 9
click at [186, 441] on icon at bounding box center [197, 445] width 35 height 12
click at [414, 572] on button "Télécharger la vidéo" at bounding box center [429, 571] width 142 height 27
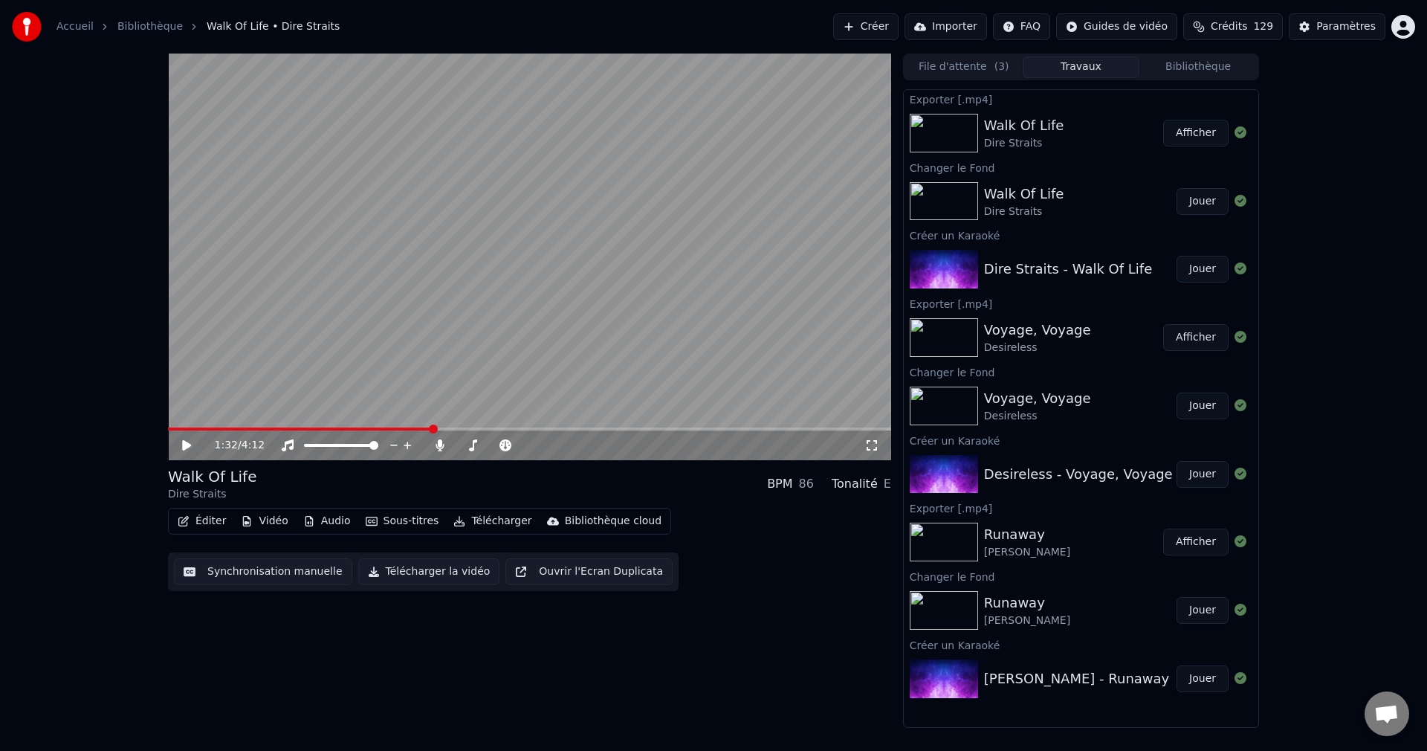
click at [873, 26] on button "Créer" at bounding box center [865, 26] width 65 height 27
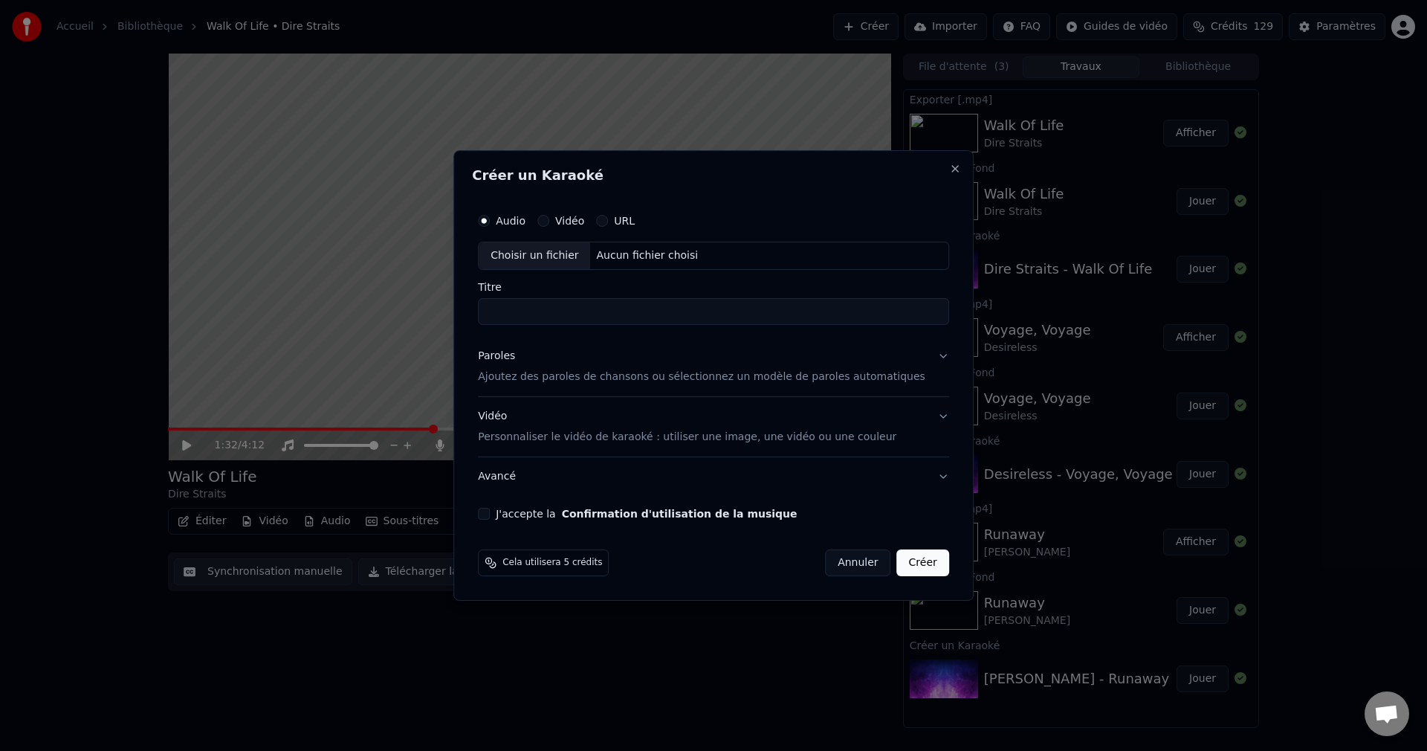
click at [548, 260] on div "Choisir un fichier" at bounding box center [534, 255] width 111 height 27
type input "**********"
click at [919, 357] on button "Paroles Ajoutez des paroles de chansons ou sélectionnez un modèle de paroles au…" at bounding box center [713, 366] width 471 height 59
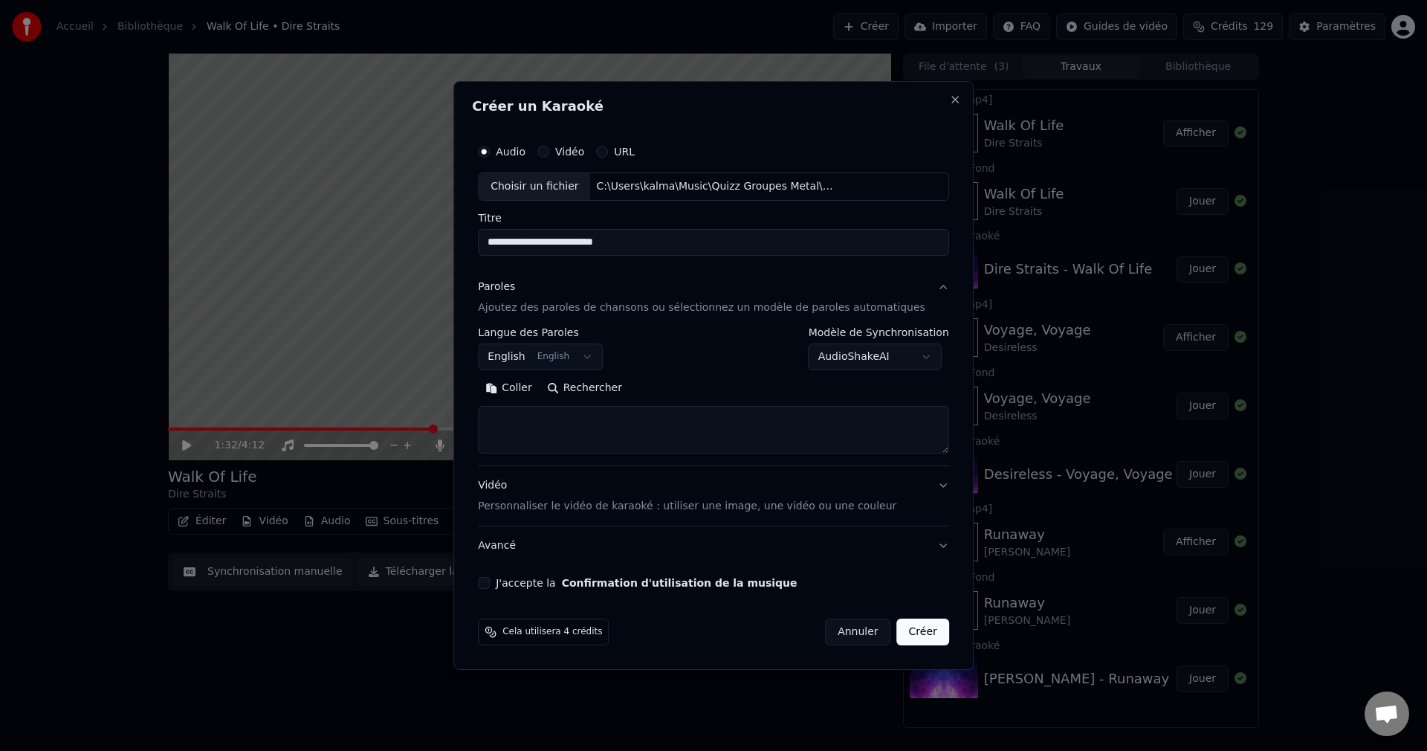
click at [626, 392] on button "Rechercher" at bounding box center [585, 388] width 90 height 24
type textarea "**********"
click at [490, 581] on button "J'accepte la Confirmation d'utilisation de la musique" at bounding box center [484, 583] width 12 height 12
click at [908, 635] on button "Créer" at bounding box center [923, 631] width 52 height 27
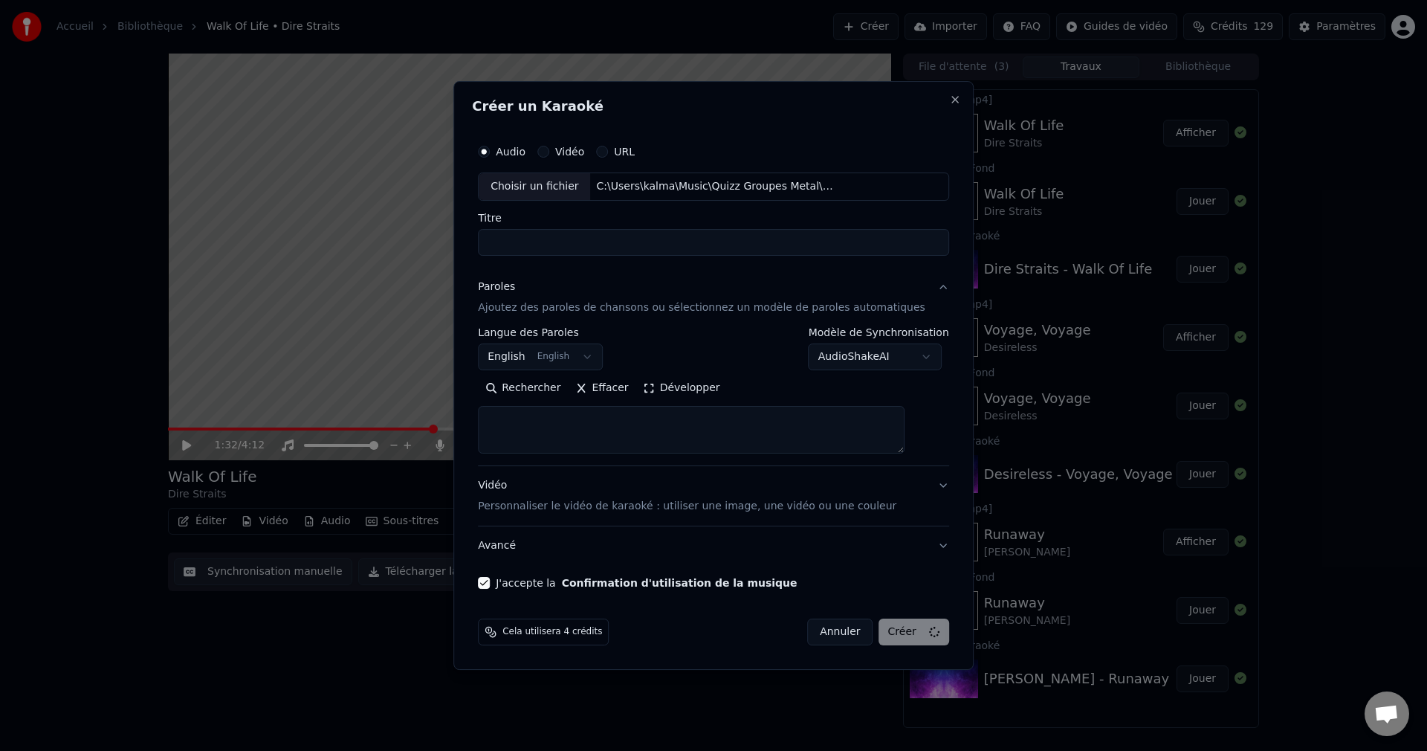
select select
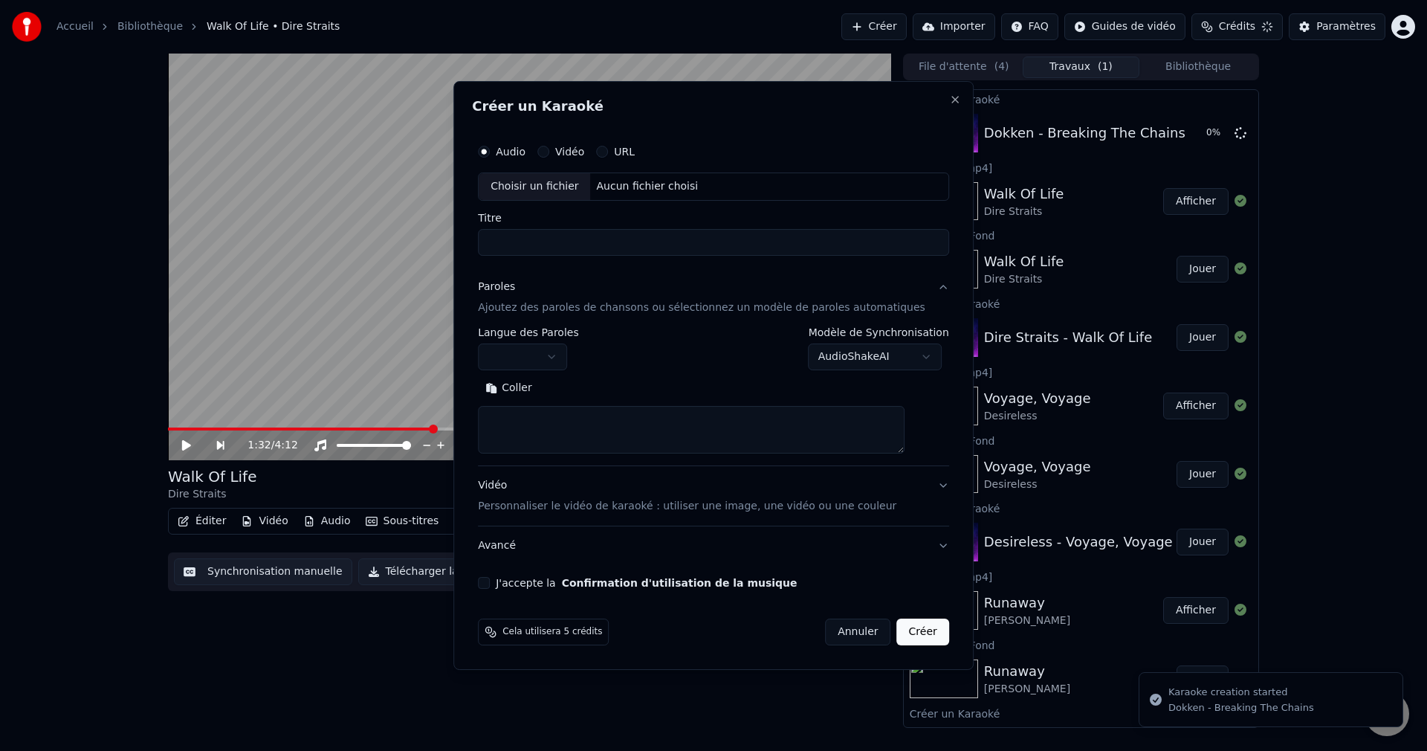
scroll to position [0, 0]
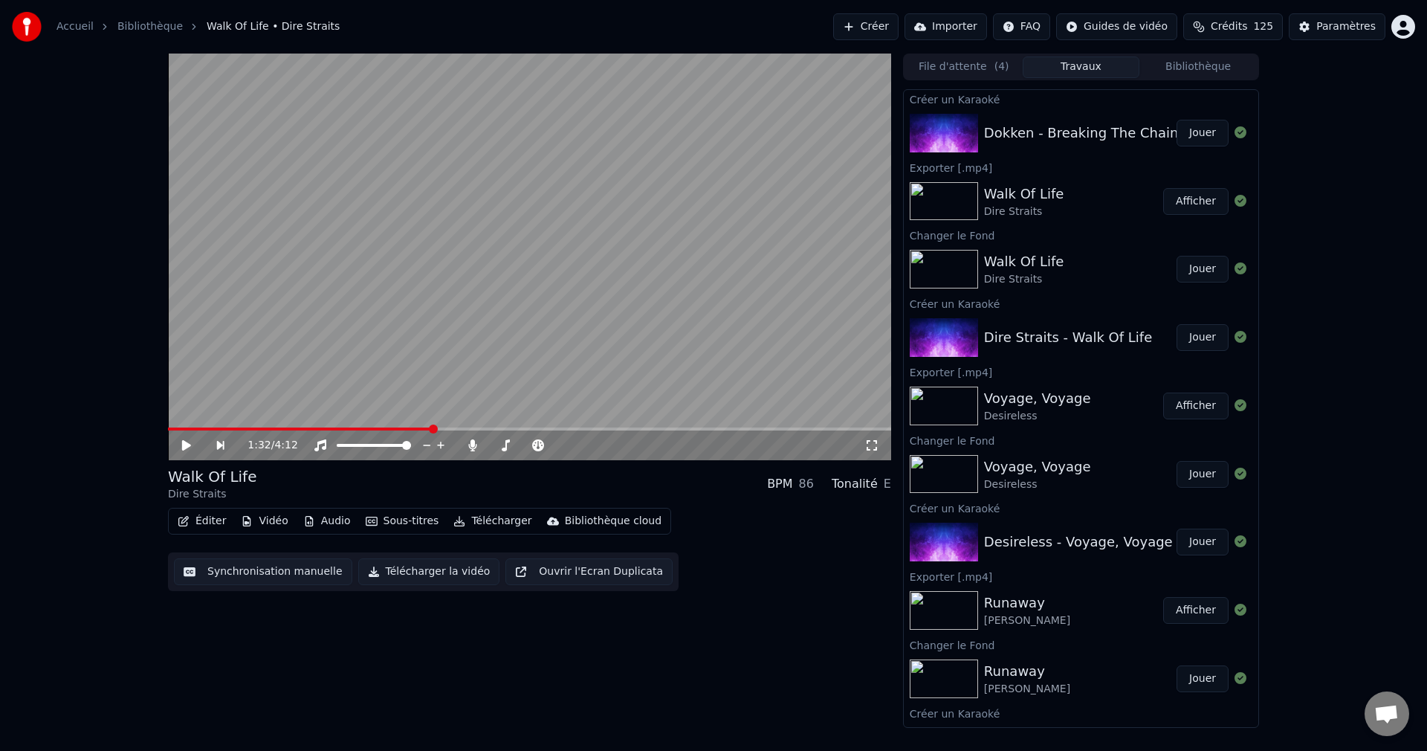
click at [1193, 138] on button "Jouer" at bounding box center [1203, 133] width 52 height 27
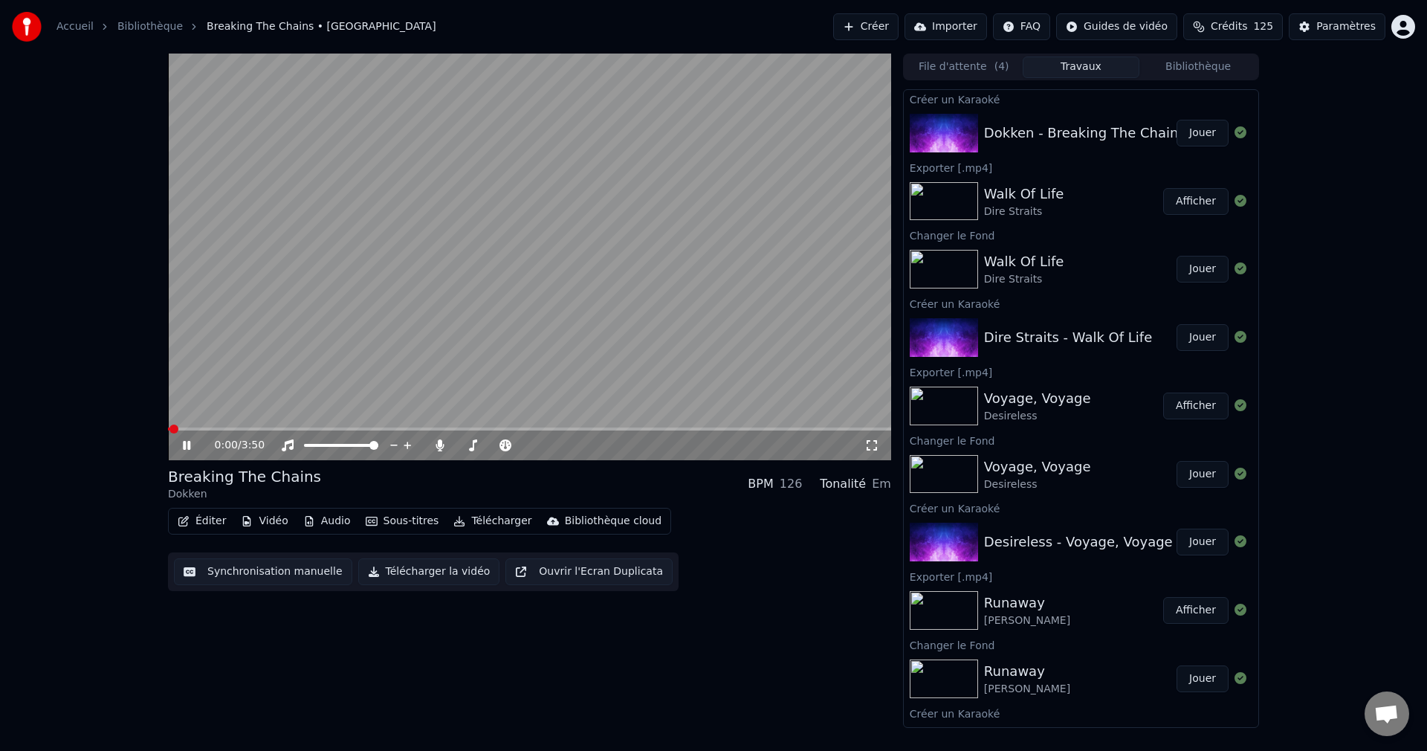
click at [191, 439] on div "0:00 / 3:50" at bounding box center [529, 445] width 711 height 15
click at [191, 442] on icon at bounding box center [197, 445] width 35 height 12
click at [273, 521] on button "Vidéo" at bounding box center [264, 521] width 59 height 21
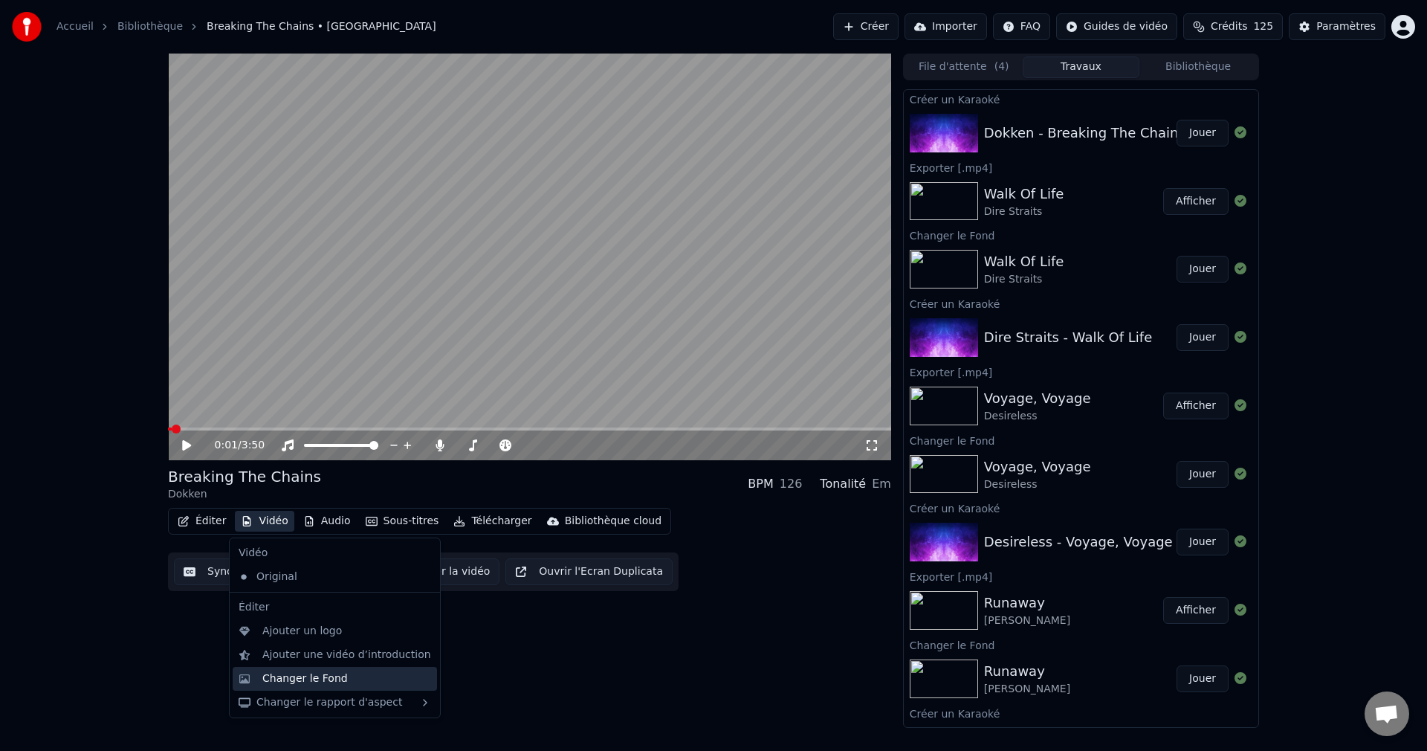
click at [316, 676] on div "Changer le Fond" at bounding box center [304, 678] width 85 height 15
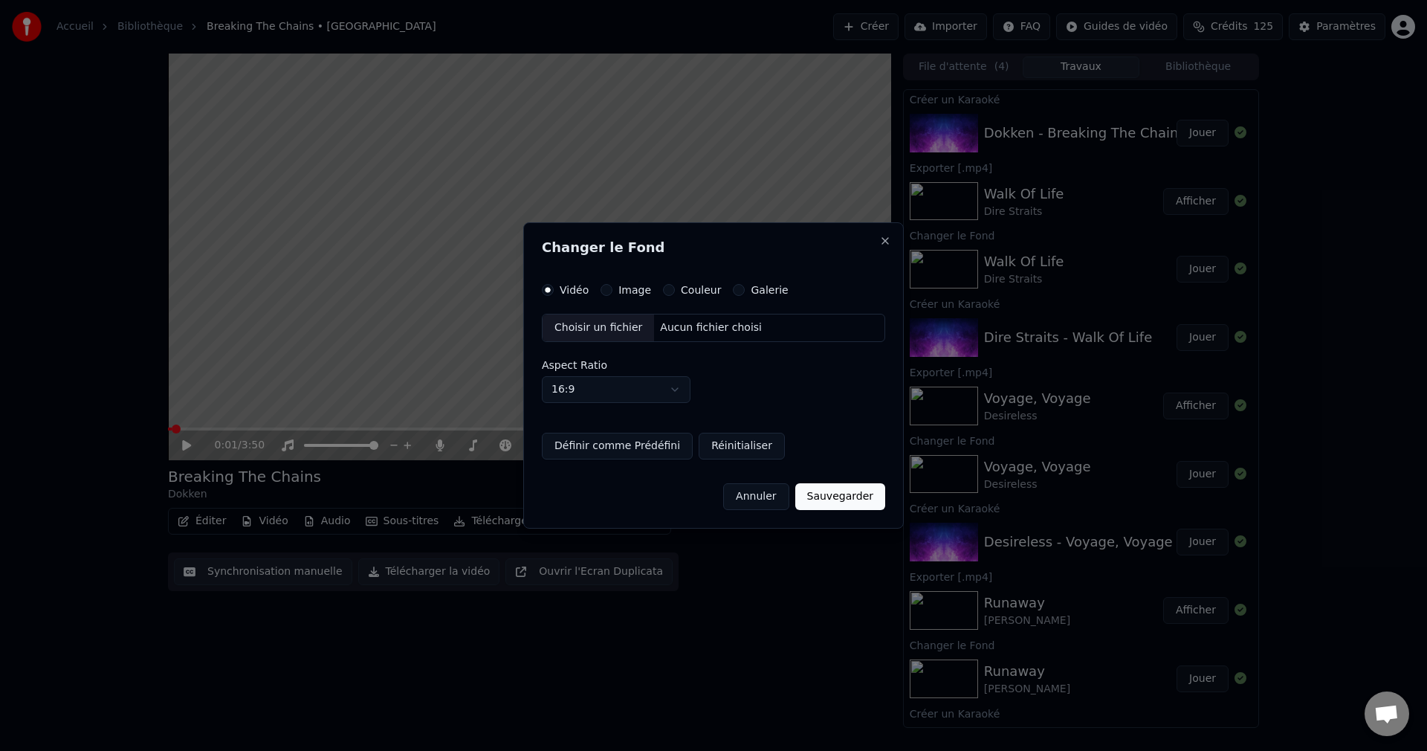
click at [584, 332] on div "Choisir un fichier" at bounding box center [598, 327] width 111 height 27
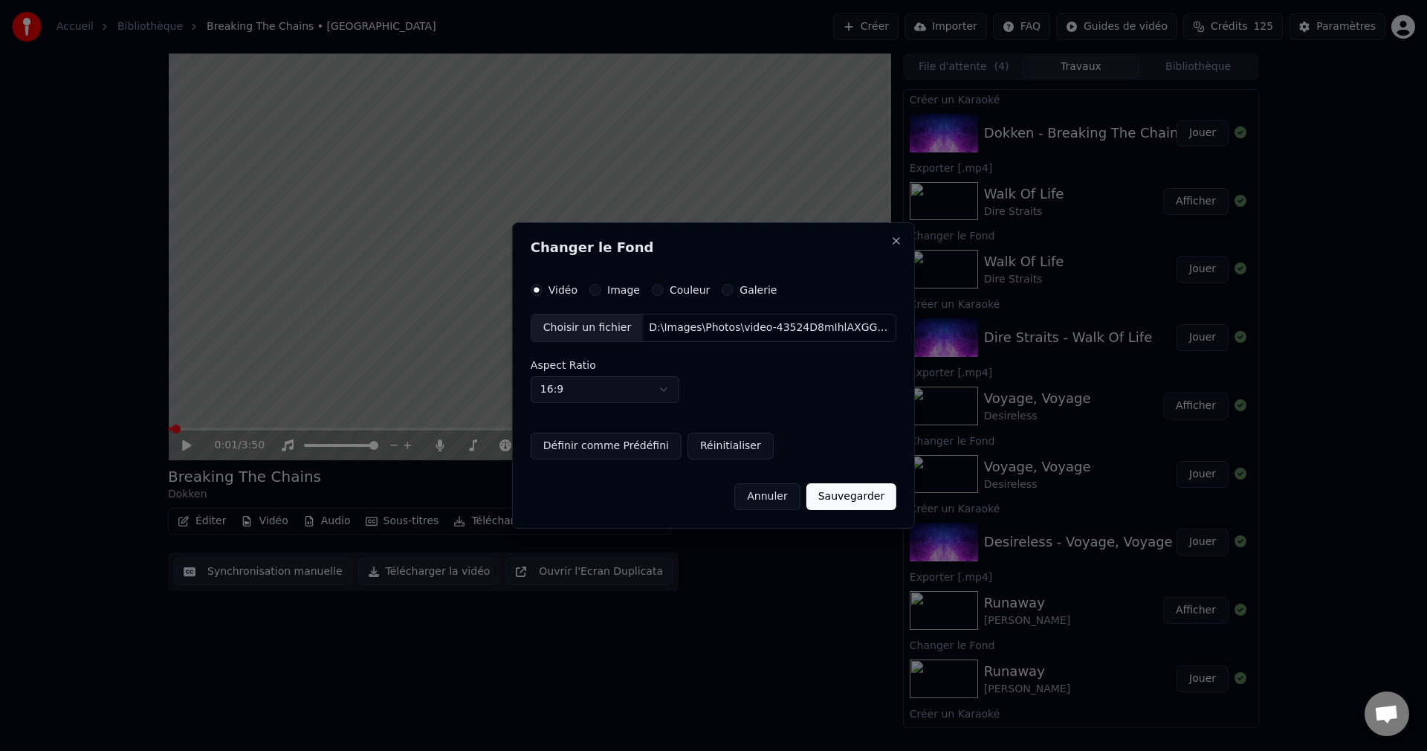
click at [865, 494] on button "Sauvegarder" at bounding box center [852, 496] width 90 height 27
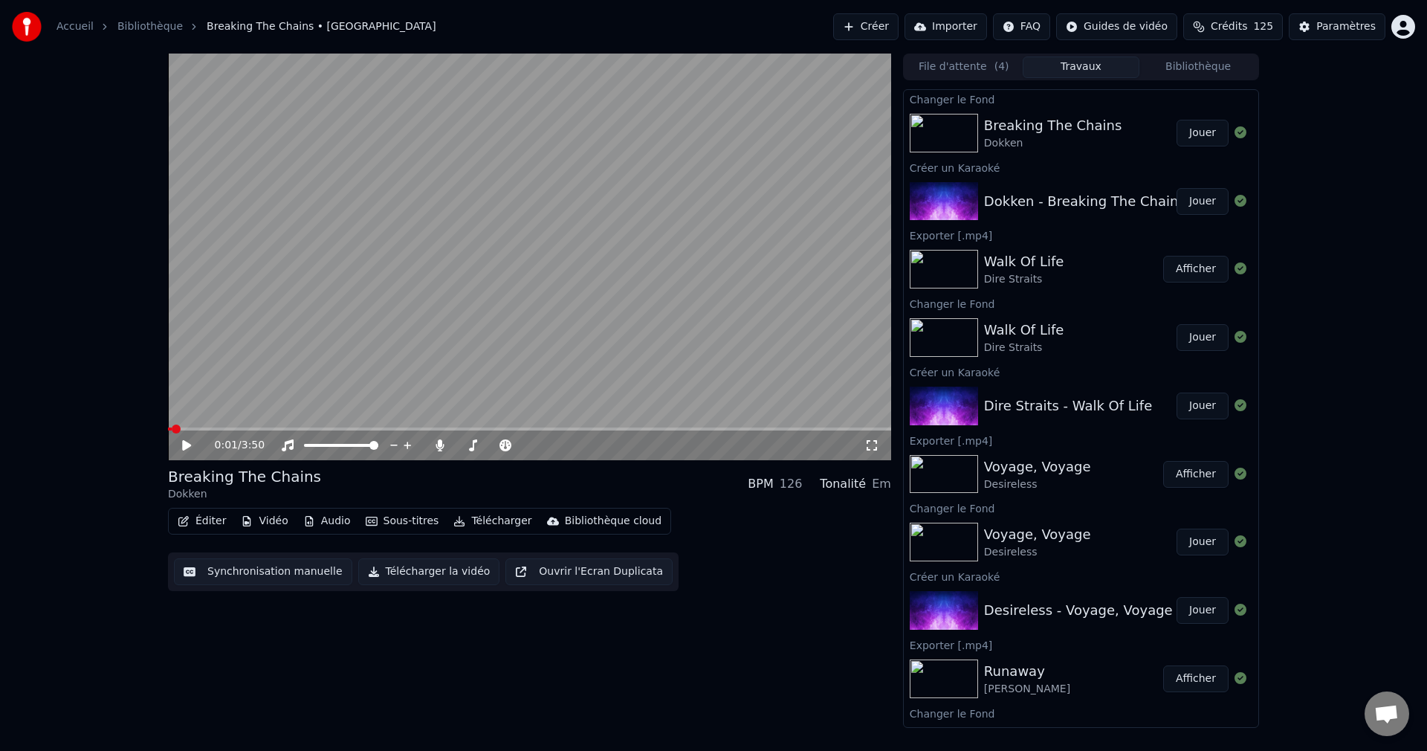
click at [1187, 137] on button "Jouer" at bounding box center [1203, 133] width 52 height 27
click at [531, 447] on span at bounding box center [526, 445] width 9 height 9
click at [637, 430] on span at bounding box center [529, 428] width 723 height 3
click at [657, 429] on span at bounding box center [529, 428] width 723 height 3
click at [676, 429] on span at bounding box center [529, 428] width 723 height 3
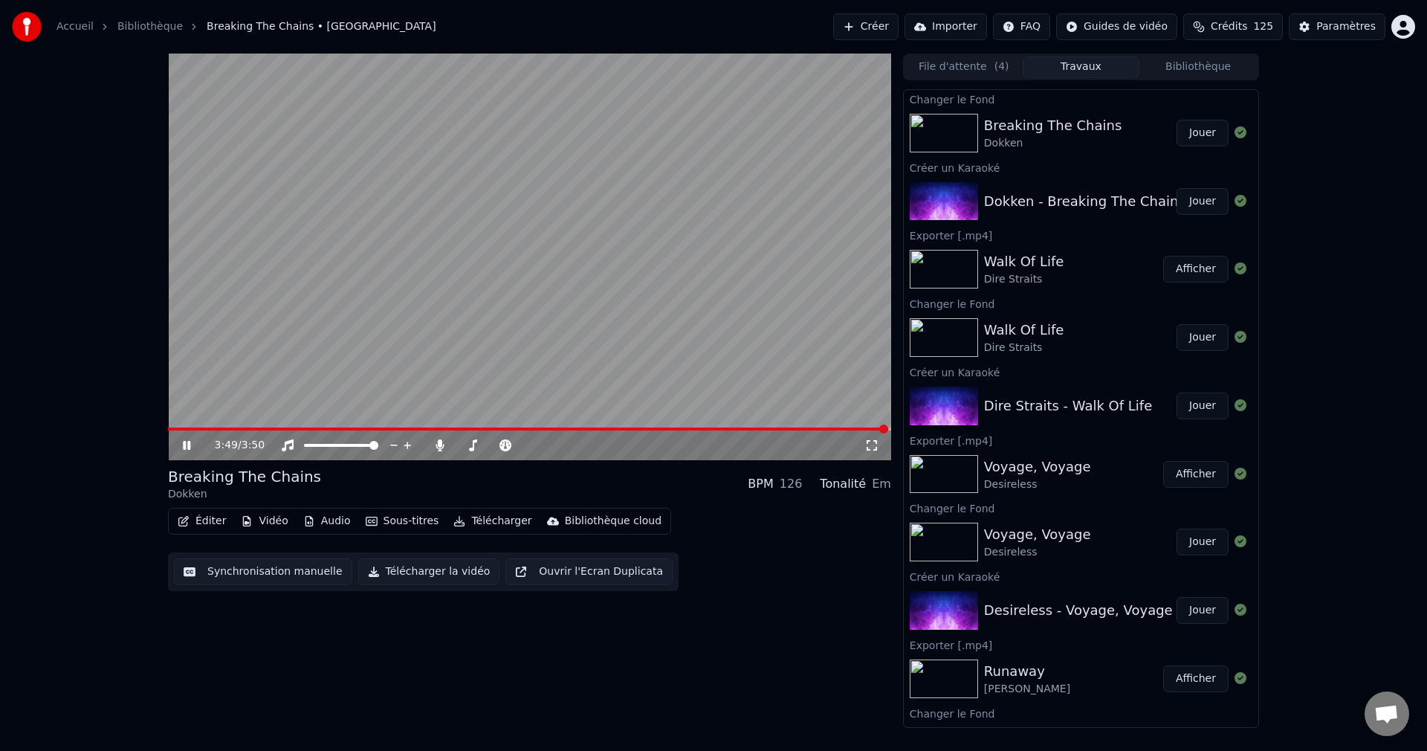
click at [189, 446] on icon at bounding box center [186, 445] width 7 height 9
click at [205, 519] on button "Éditer" at bounding box center [202, 521] width 60 height 21
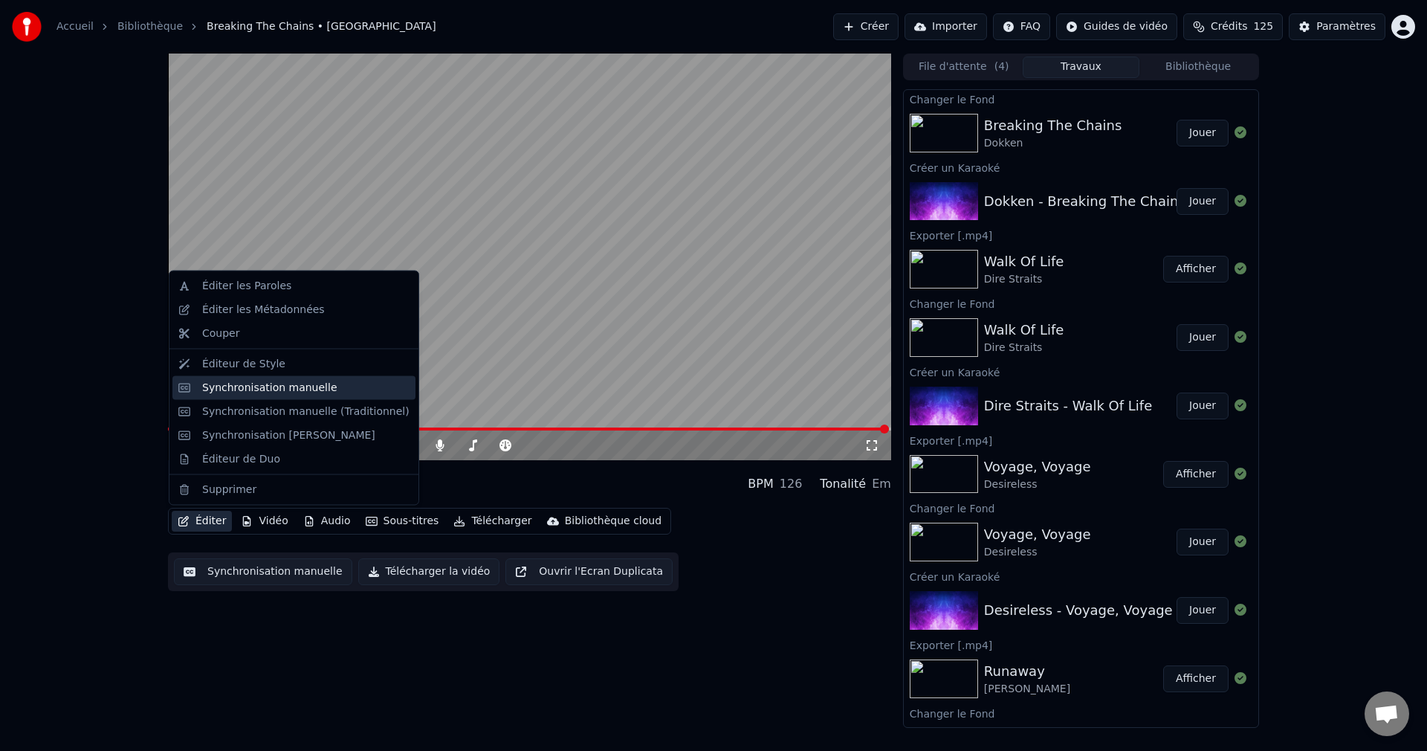
click at [255, 383] on div "Synchronisation manuelle" at bounding box center [269, 387] width 135 height 15
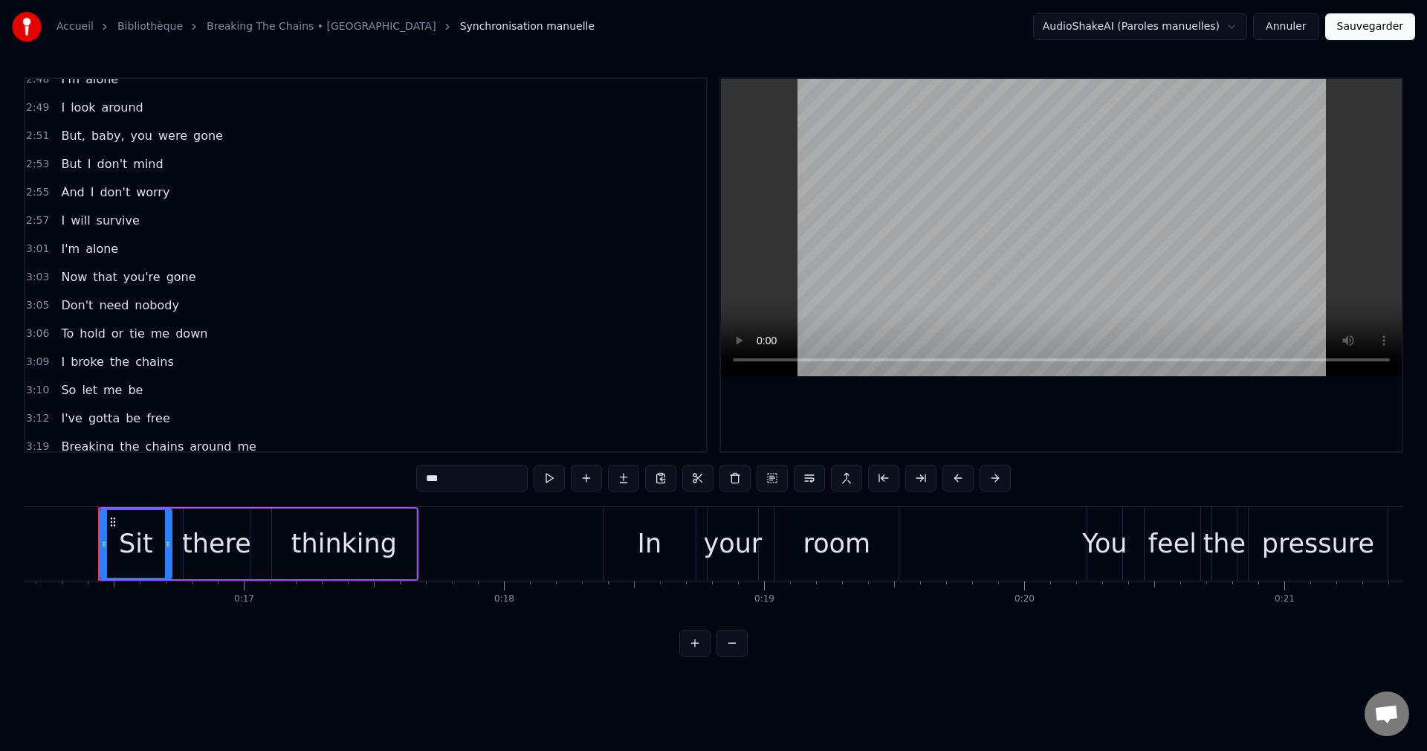
scroll to position [1322, 0]
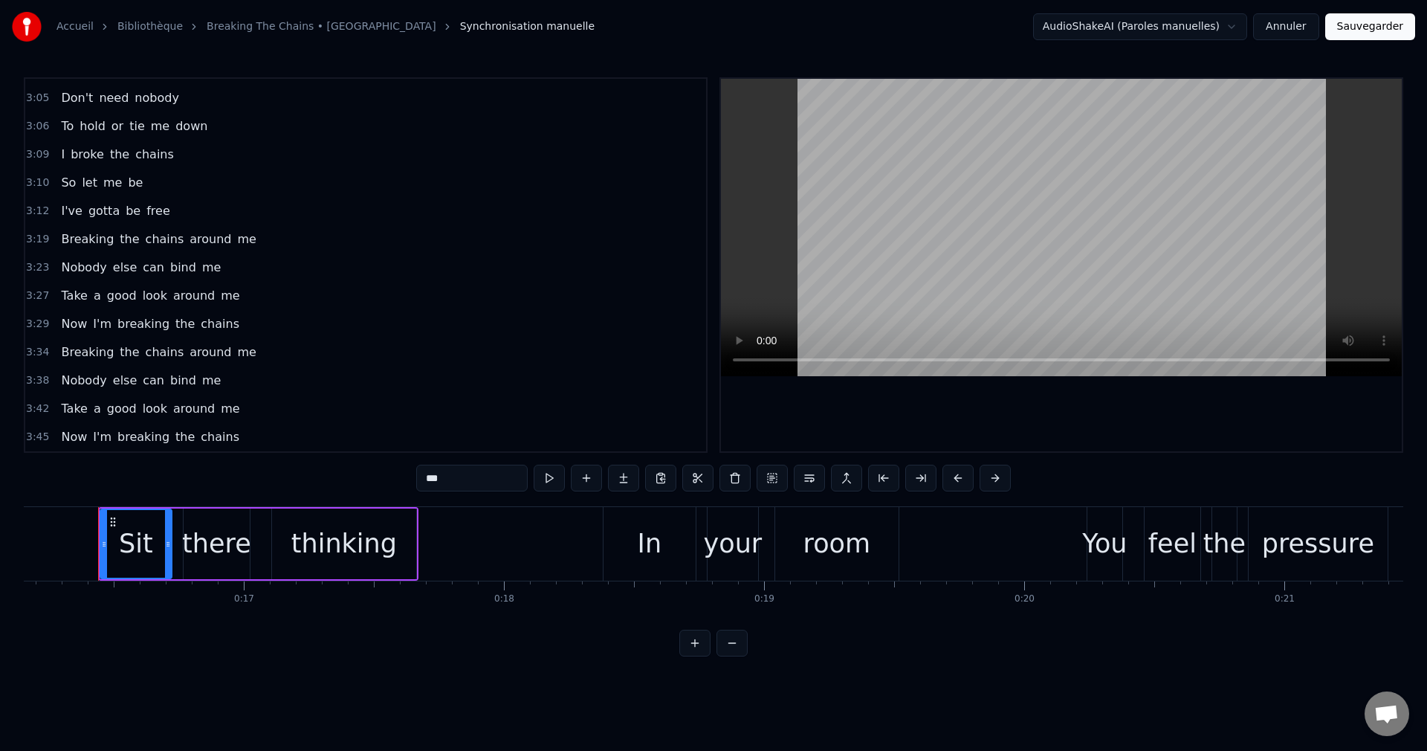
click at [63, 323] on span "Now" at bounding box center [73, 323] width 29 height 17
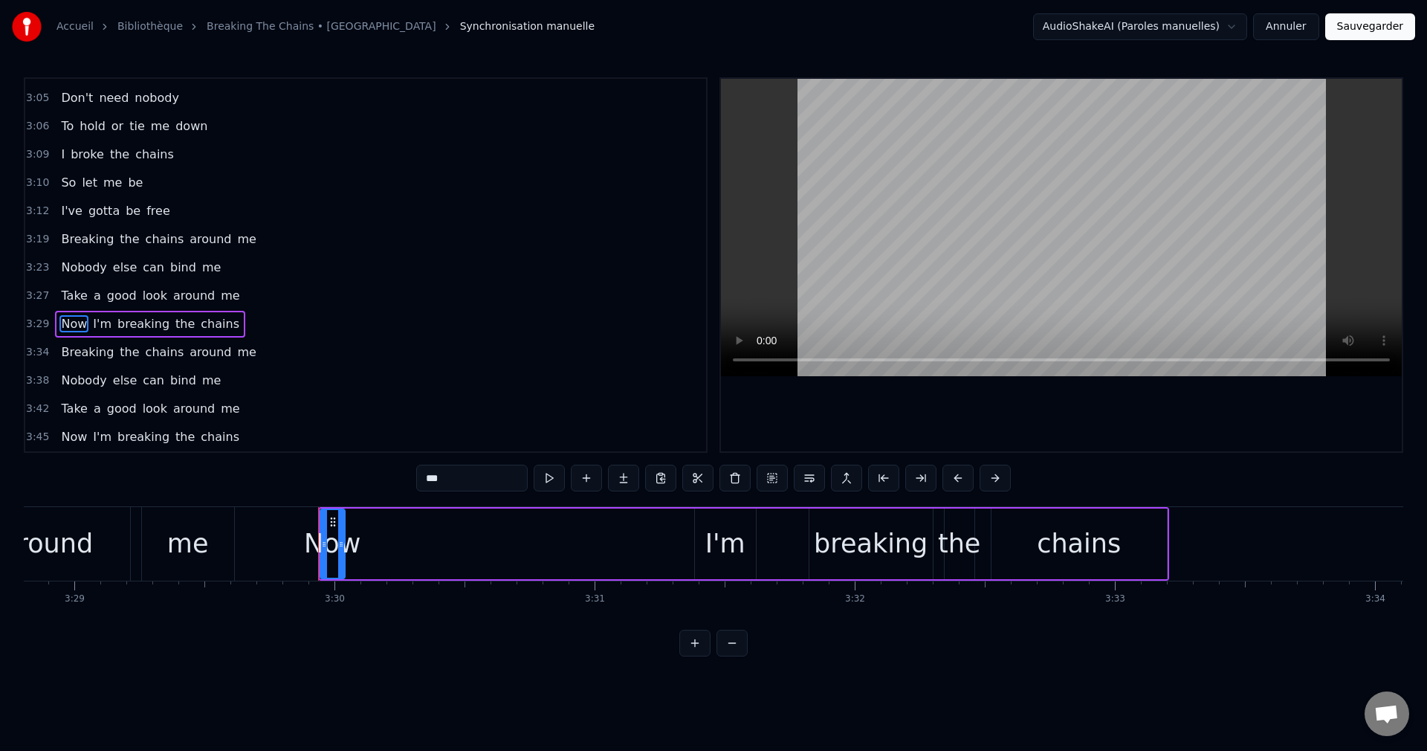
scroll to position [0, 54543]
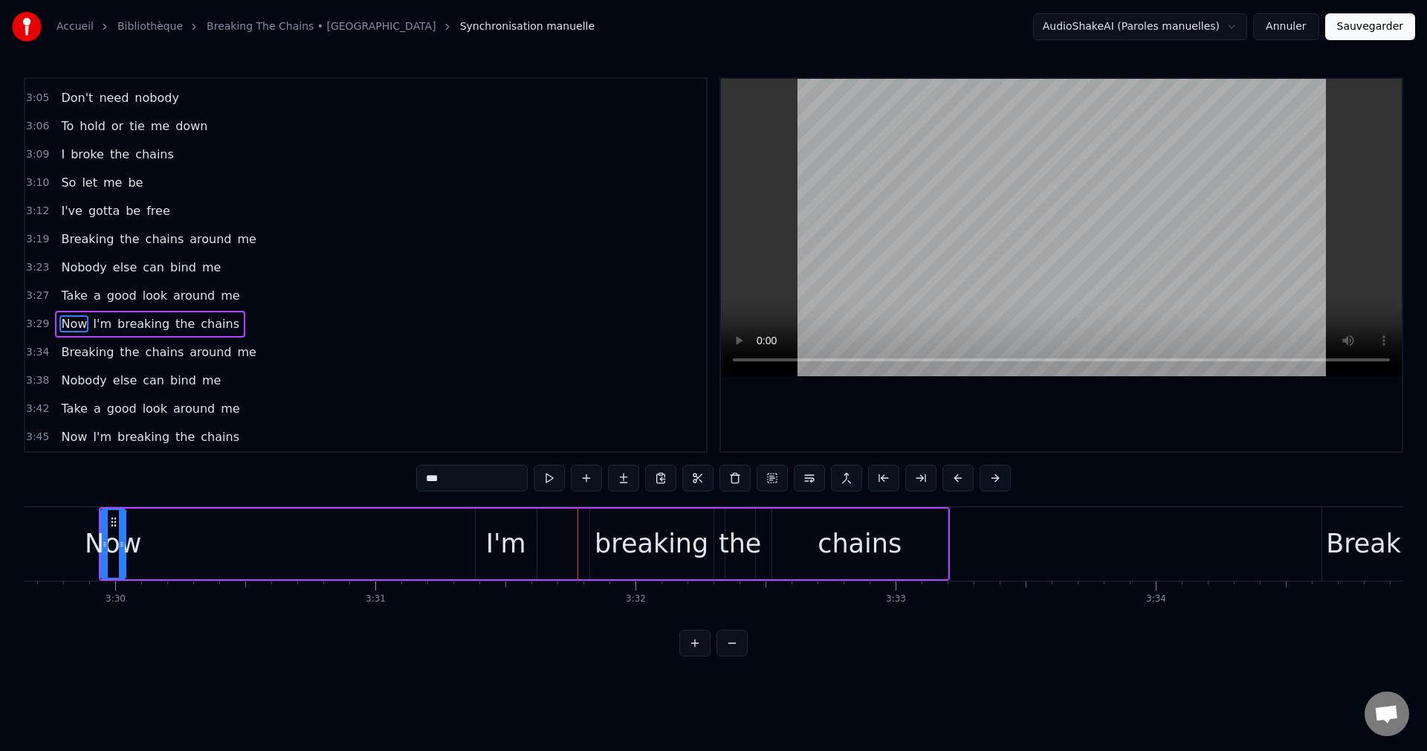
click at [507, 544] on div "I'm" at bounding box center [506, 543] width 40 height 39
type input "***"
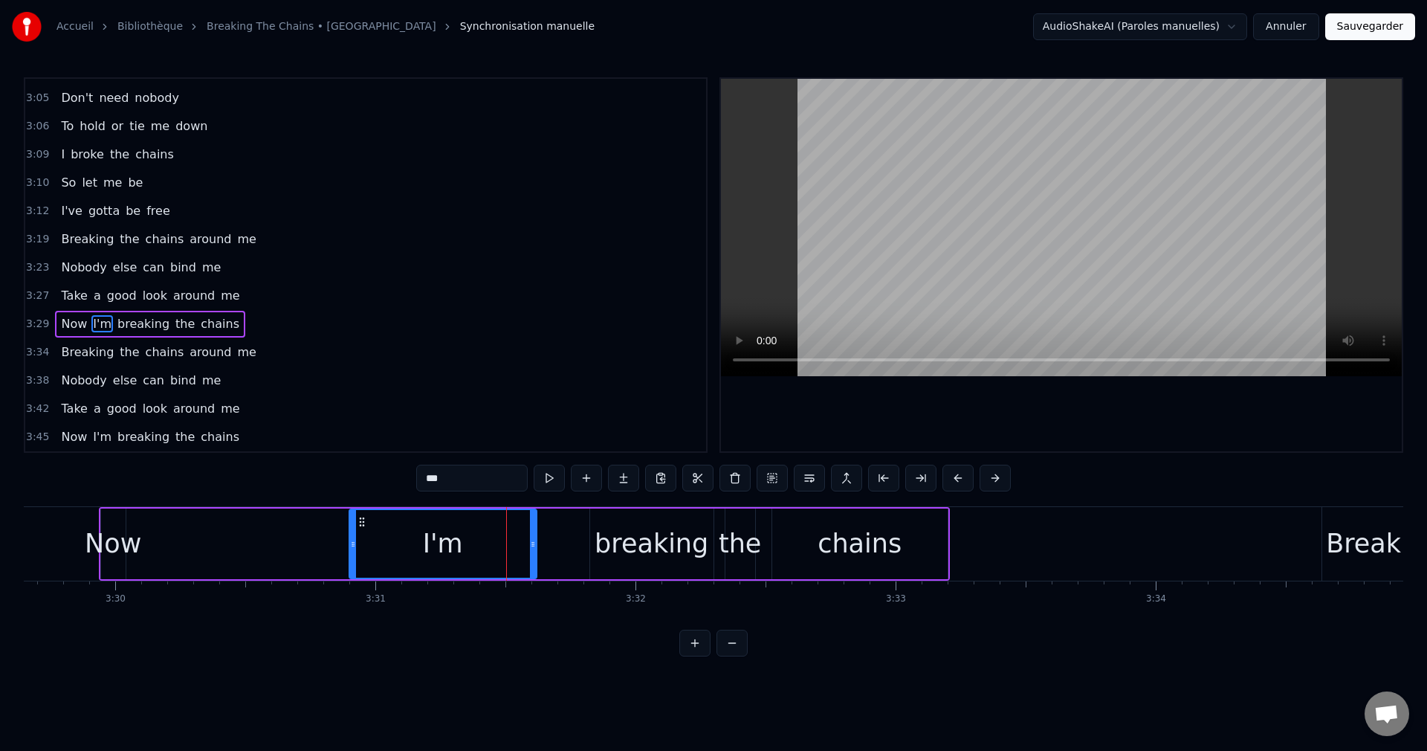
drag, startPoint x: 477, startPoint y: 541, endPoint x: 351, endPoint y: 546, distance: 126.4
click at [351, 546] on icon at bounding box center [353, 544] width 6 height 12
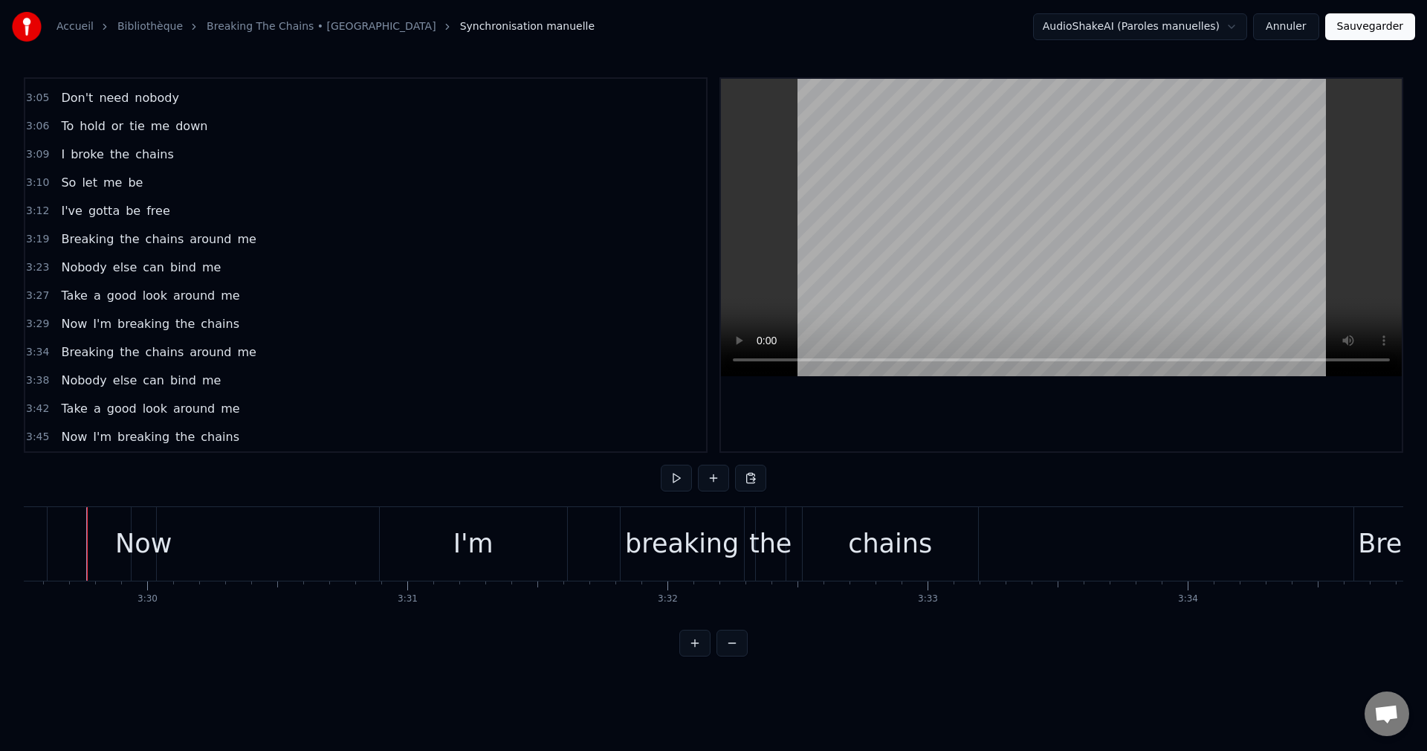
scroll to position [0, 54499]
click at [1399, 25] on button "Sauvegarder" at bounding box center [1370, 26] width 90 height 27
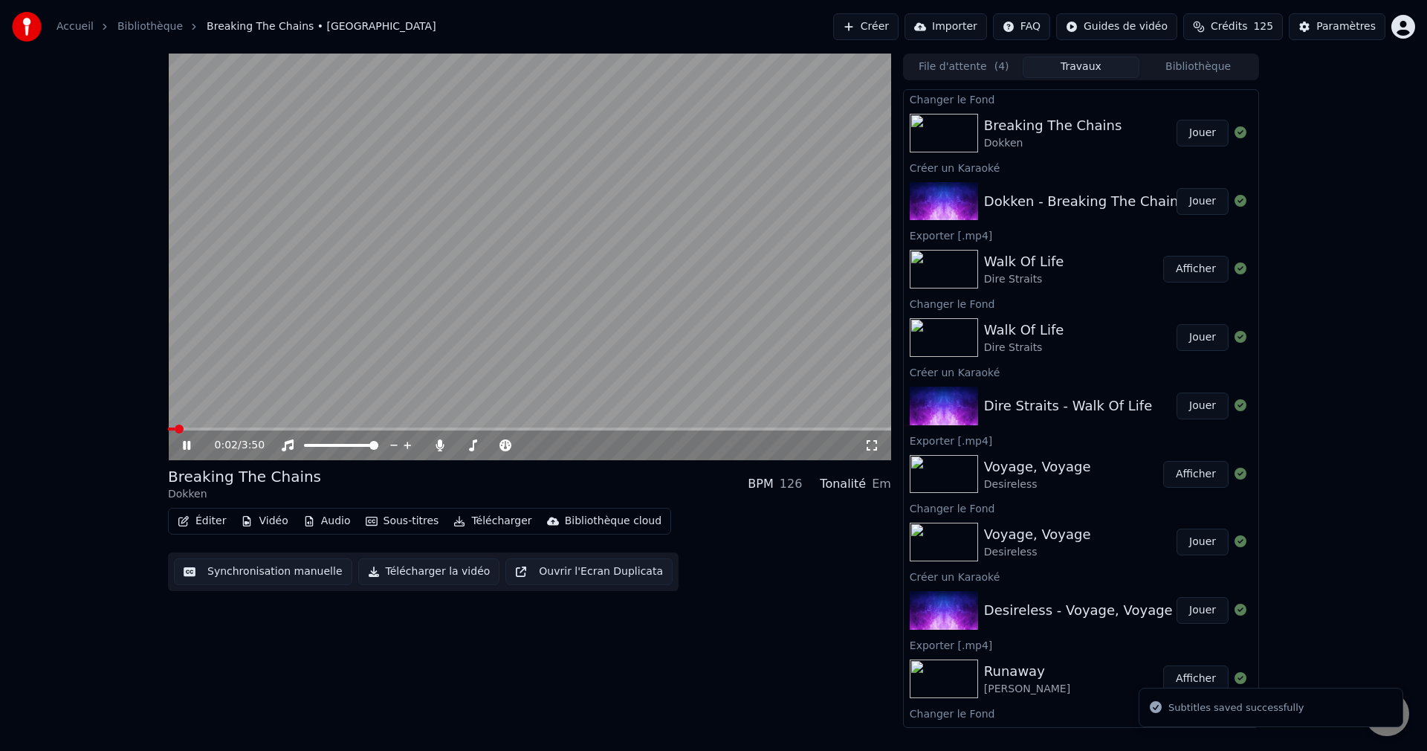
click at [413, 430] on span at bounding box center [529, 428] width 723 height 3
click at [469, 445] on span at bounding box center [462, 445] width 13 height 3
click at [467, 445] on span at bounding box center [469, 445] width 9 height 9
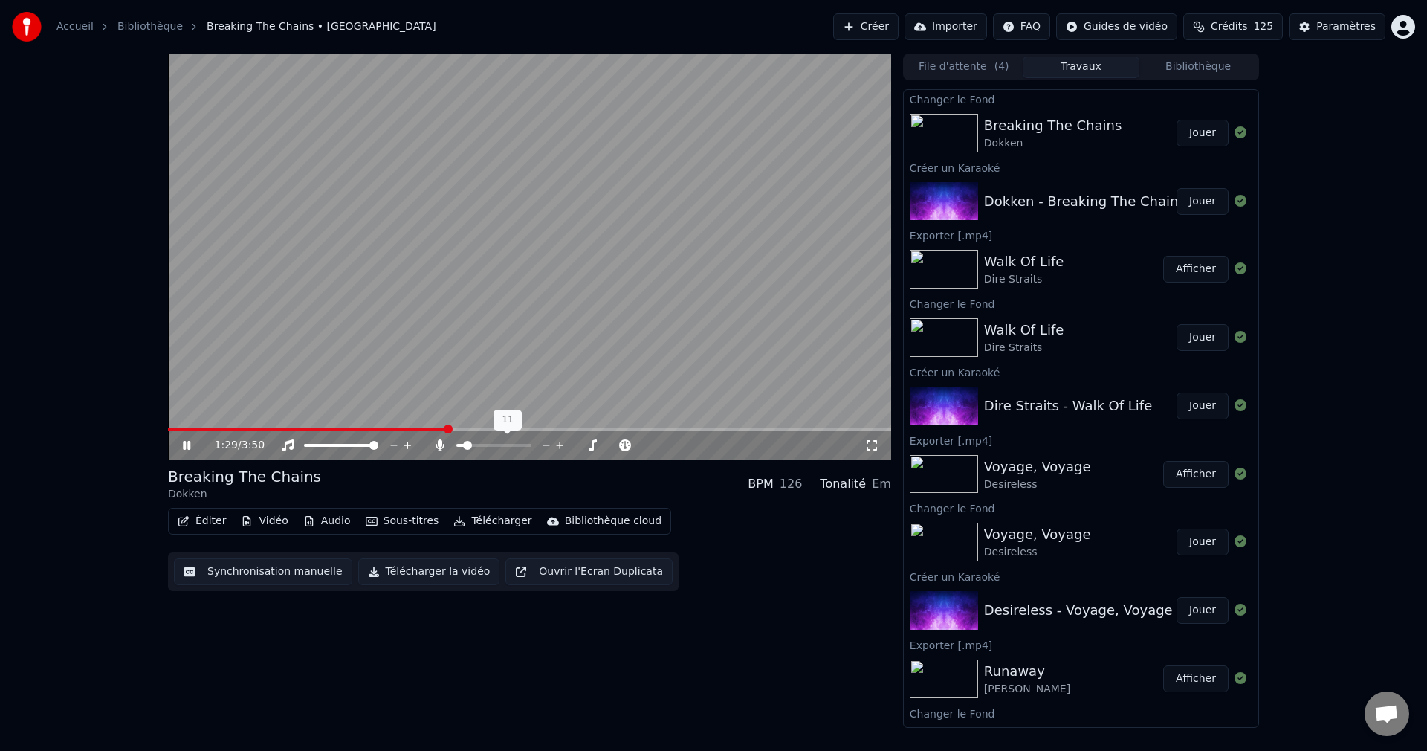
click at [464, 442] on span at bounding box center [467, 445] width 9 height 9
click at [191, 441] on icon at bounding box center [197, 445] width 35 height 12
click at [423, 575] on button "Télécharger la vidéo" at bounding box center [429, 571] width 142 height 27
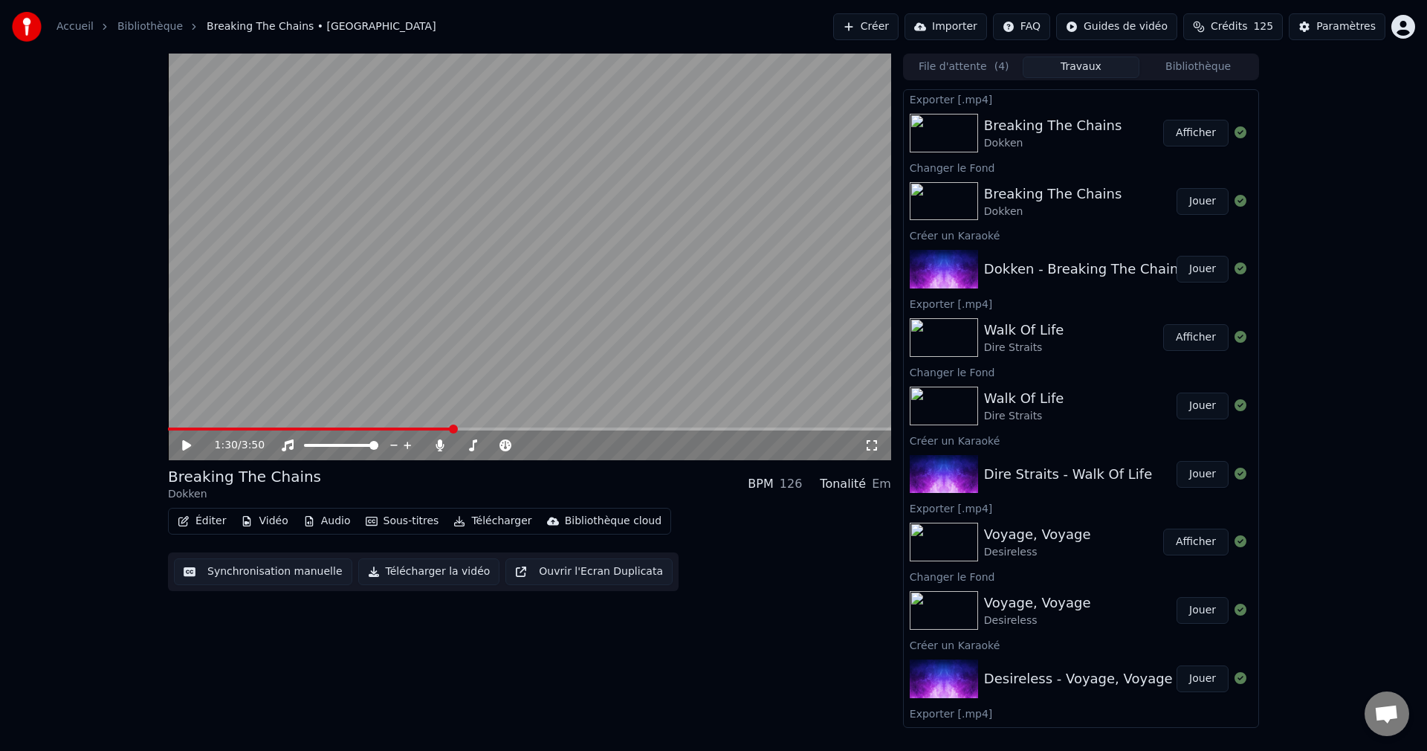
click at [872, 30] on button "Créer" at bounding box center [865, 26] width 65 height 27
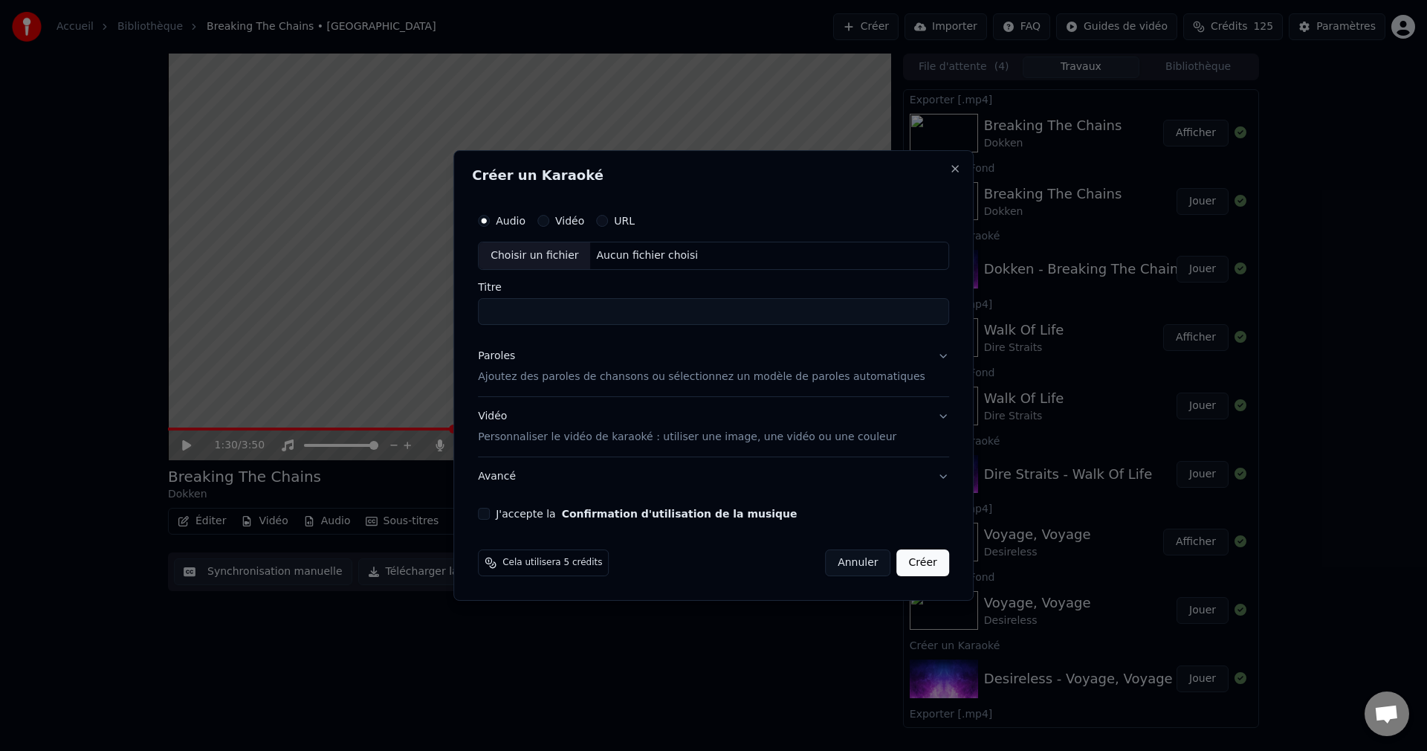
click at [565, 259] on div "Choisir un fichier" at bounding box center [534, 255] width 111 height 27
type input "**********"
click at [920, 357] on button "Paroles Ajoutez des paroles de chansons ou sélectionnez un modèle de paroles au…" at bounding box center [713, 366] width 471 height 59
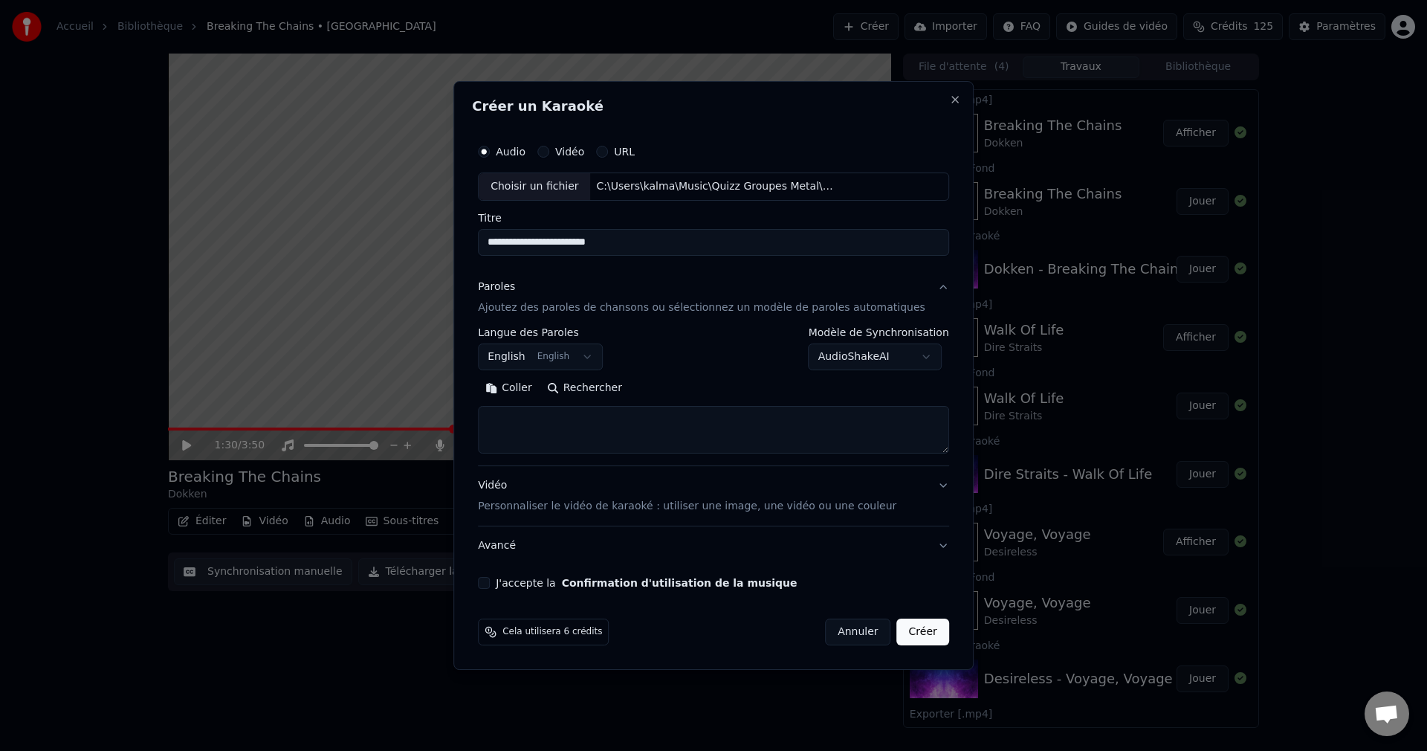
click at [616, 389] on button "Rechercher" at bounding box center [585, 388] width 90 height 24
type textarea "**********"
click at [490, 581] on button "J'accepte la Confirmation d'utilisation de la musique" at bounding box center [484, 583] width 12 height 12
click at [897, 635] on button "Créer" at bounding box center [923, 631] width 52 height 27
select select
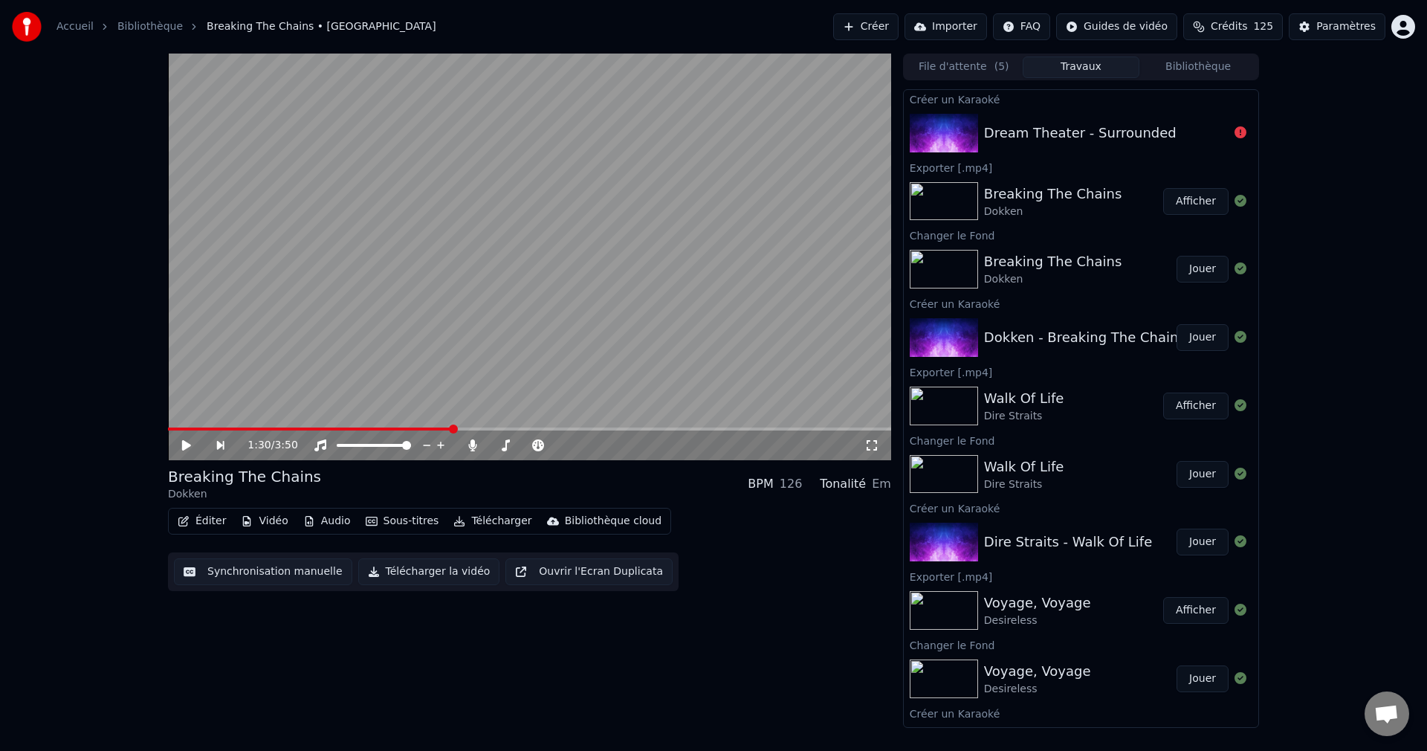
click at [1137, 136] on div "Dream Theater - Surrounded" at bounding box center [1080, 133] width 193 height 21
click at [1235, 132] on icon at bounding box center [1241, 132] width 12 height 12
click at [879, 24] on button "Créer" at bounding box center [865, 26] width 65 height 27
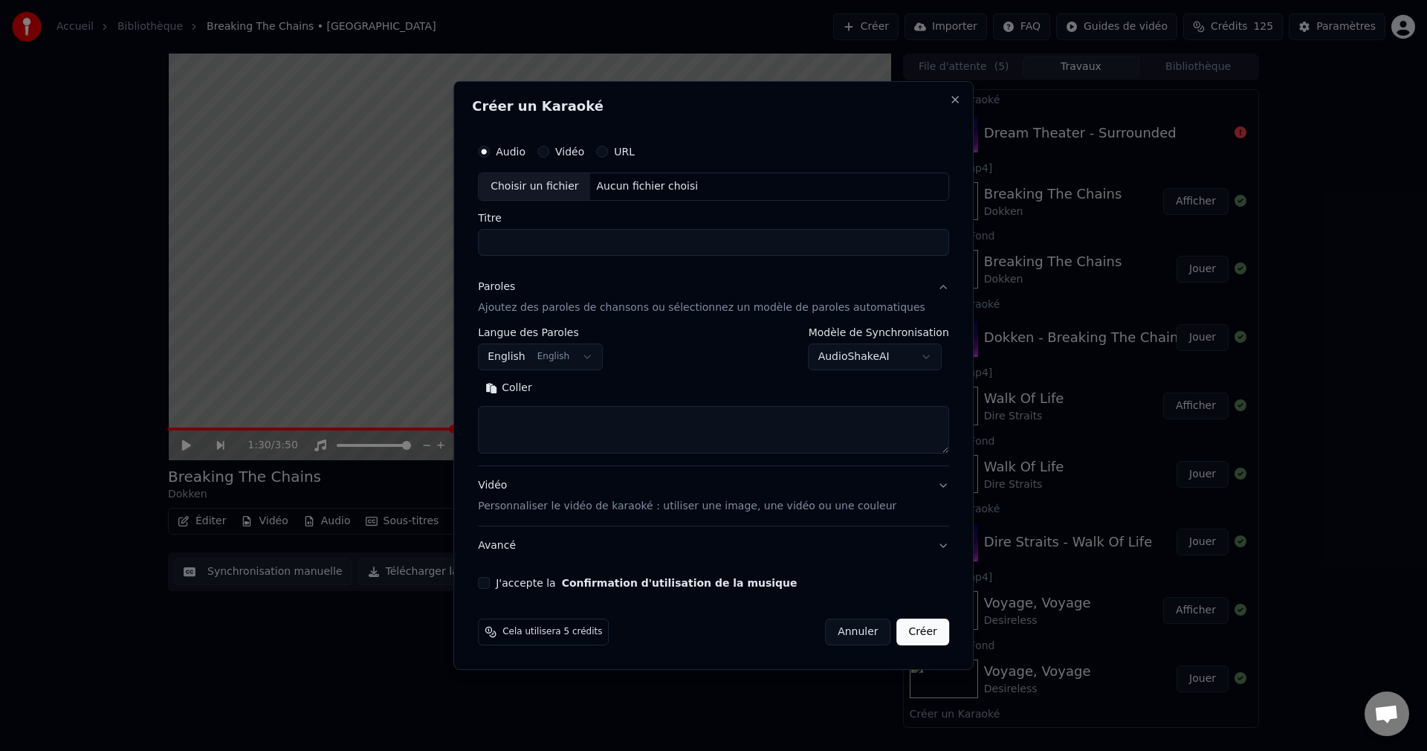
click at [562, 178] on div "Choisir un fichier" at bounding box center [534, 186] width 111 height 27
type input "**********"
click at [577, 427] on textarea at bounding box center [713, 430] width 471 height 48
paste textarea "**********"
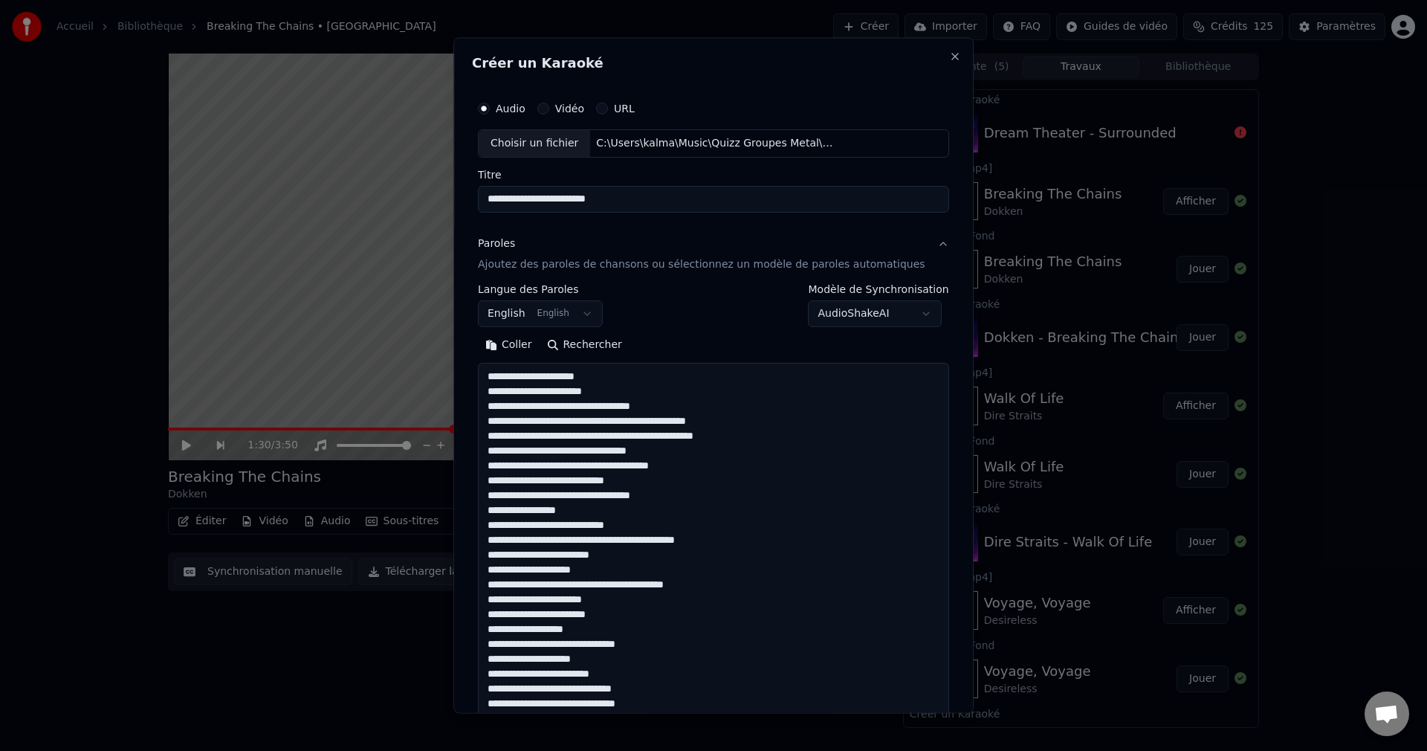
scroll to position [658, 0]
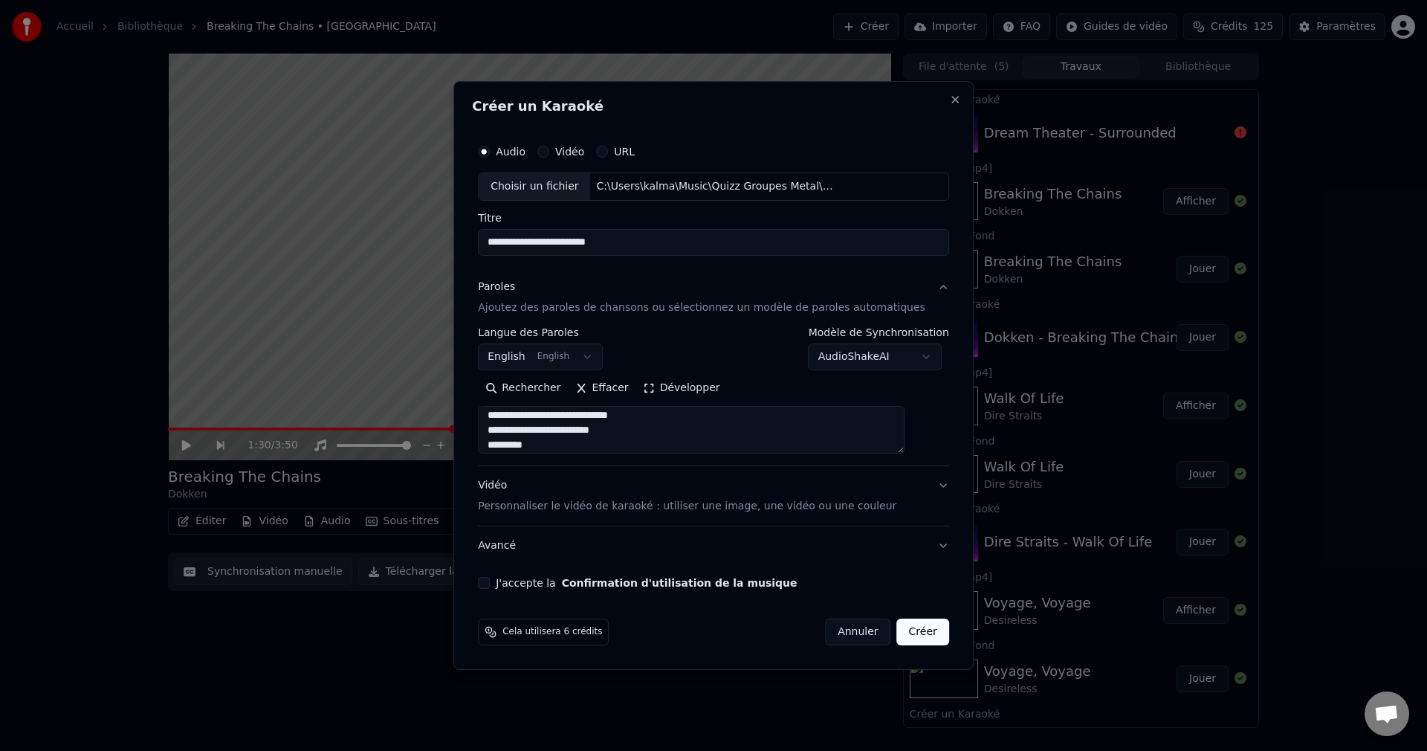
type textarea "**********"
click at [490, 584] on button "J'accepte la Confirmation d'utilisation de la musique" at bounding box center [484, 583] width 12 height 12
click at [917, 636] on button "Créer" at bounding box center [923, 631] width 52 height 27
select select
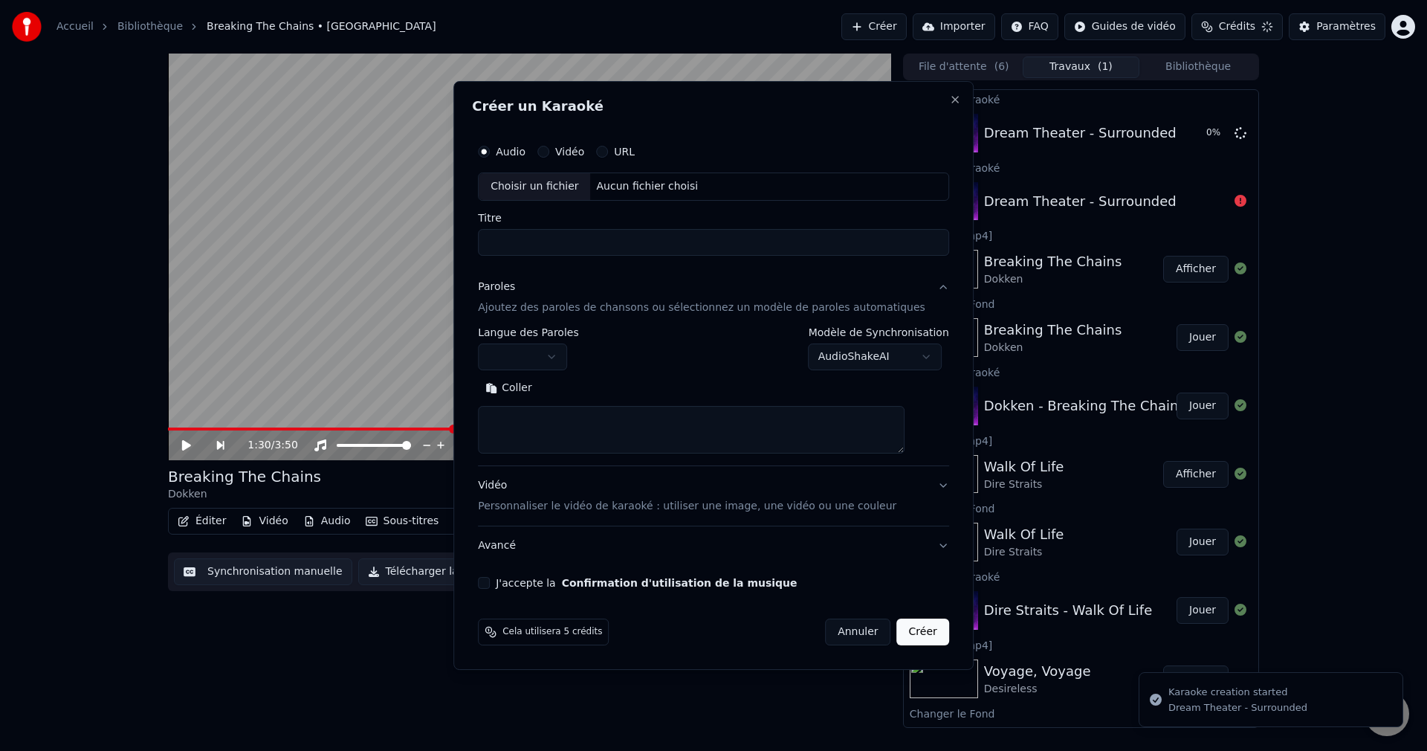
scroll to position [0, 0]
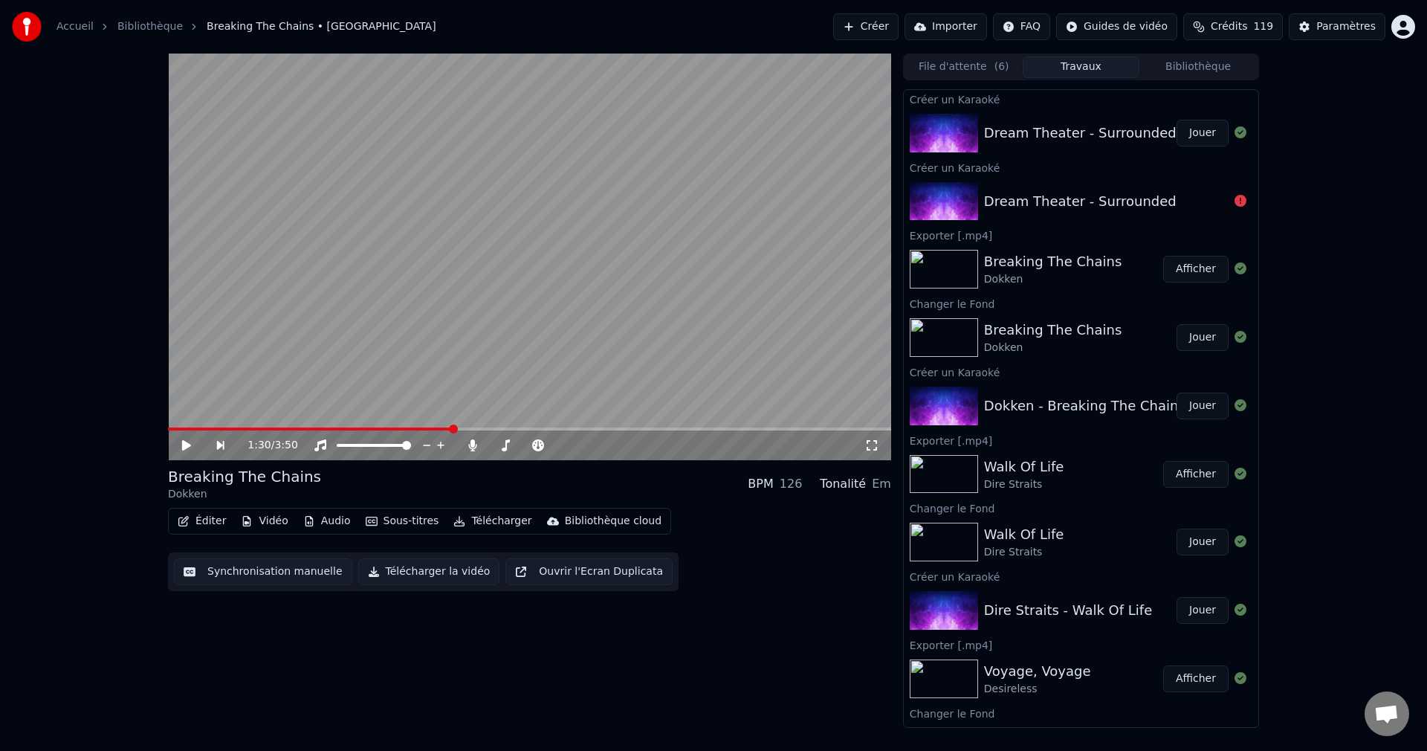
click at [1198, 138] on button "Jouer" at bounding box center [1203, 133] width 52 height 27
click at [189, 445] on icon at bounding box center [186, 445] width 7 height 9
click at [268, 518] on button "Vidéo" at bounding box center [264, 521] width 59 height 21
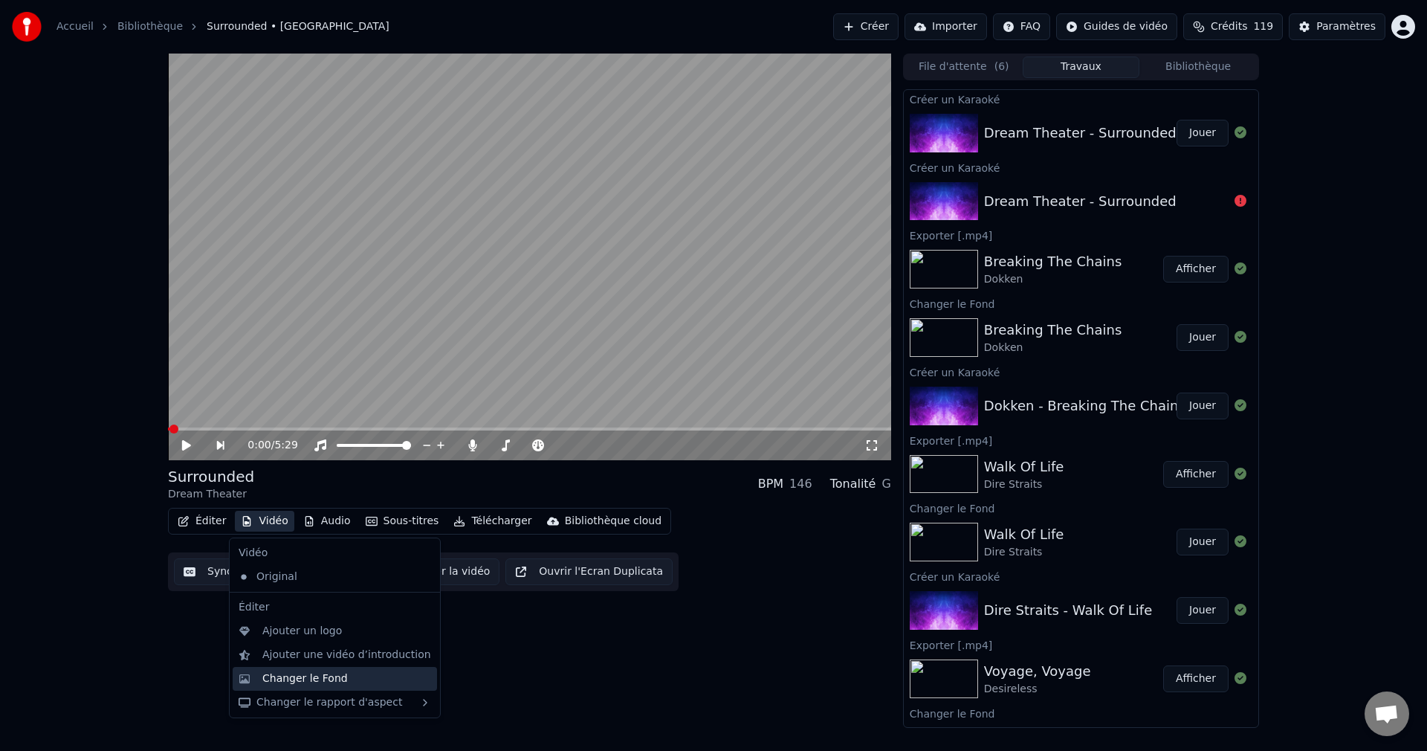
click at [305, 681] on div "Changer le Fond" at bounding box center [304, 678] width 85 height 15
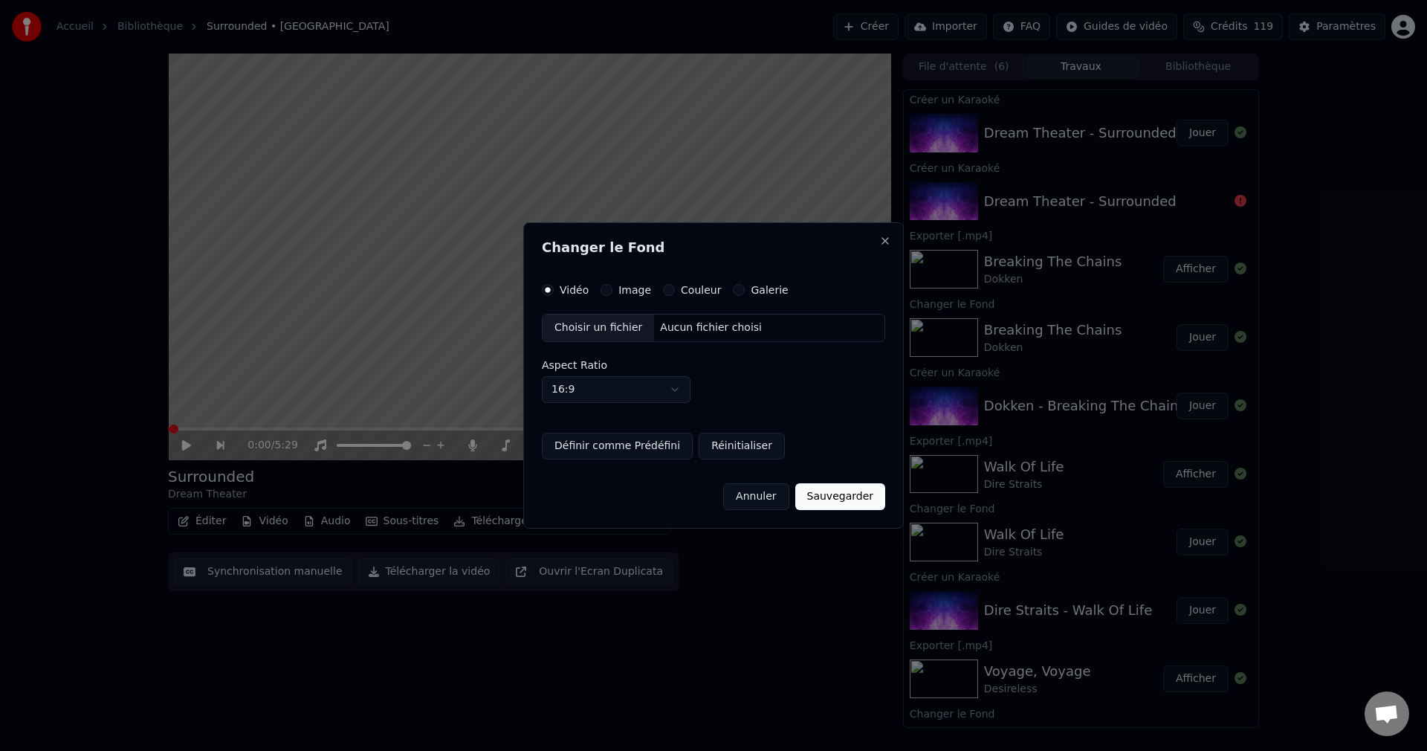
click at [616, 332] on div "Choisir un fichier" at bounding box center [598, 327] width 111 height 27
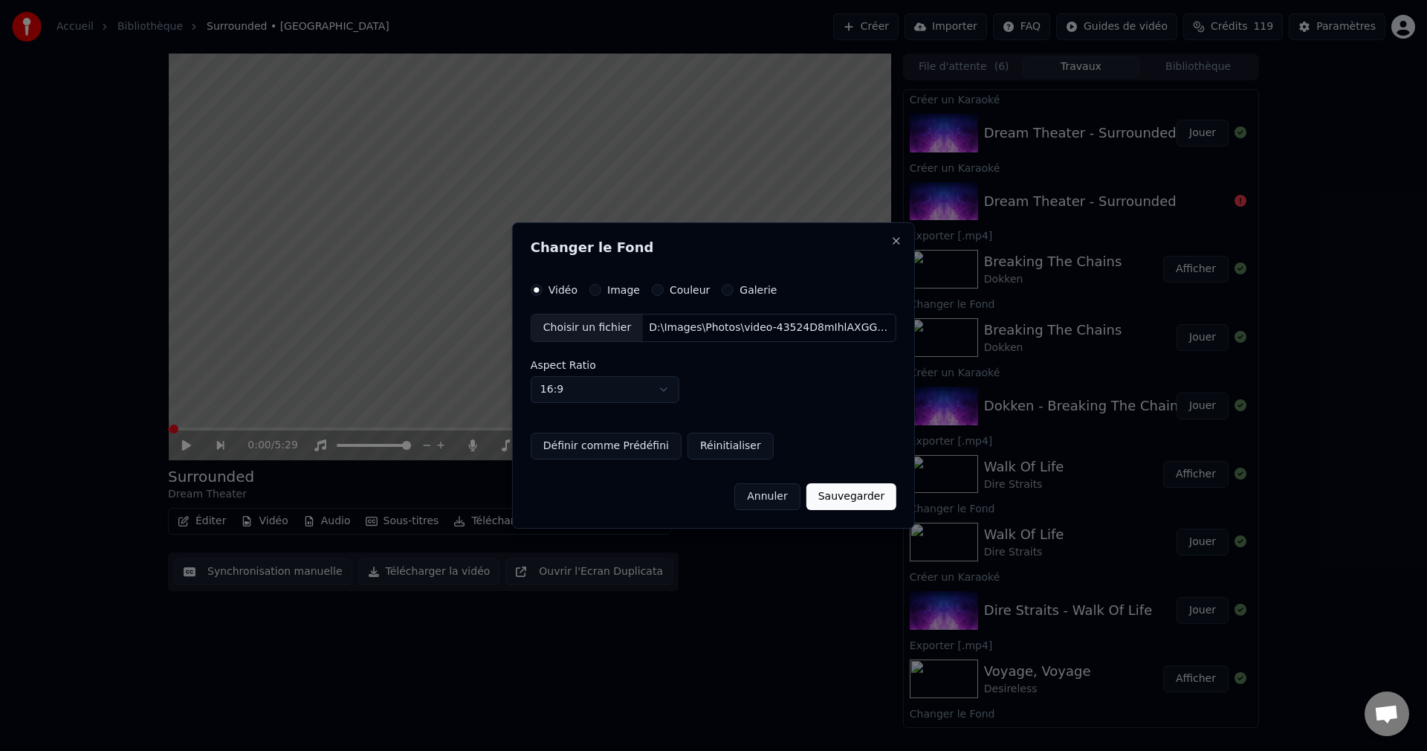
click at [841, 497] on button "Sauvegarder" at bounding box center [852, 496] width 90 height 27
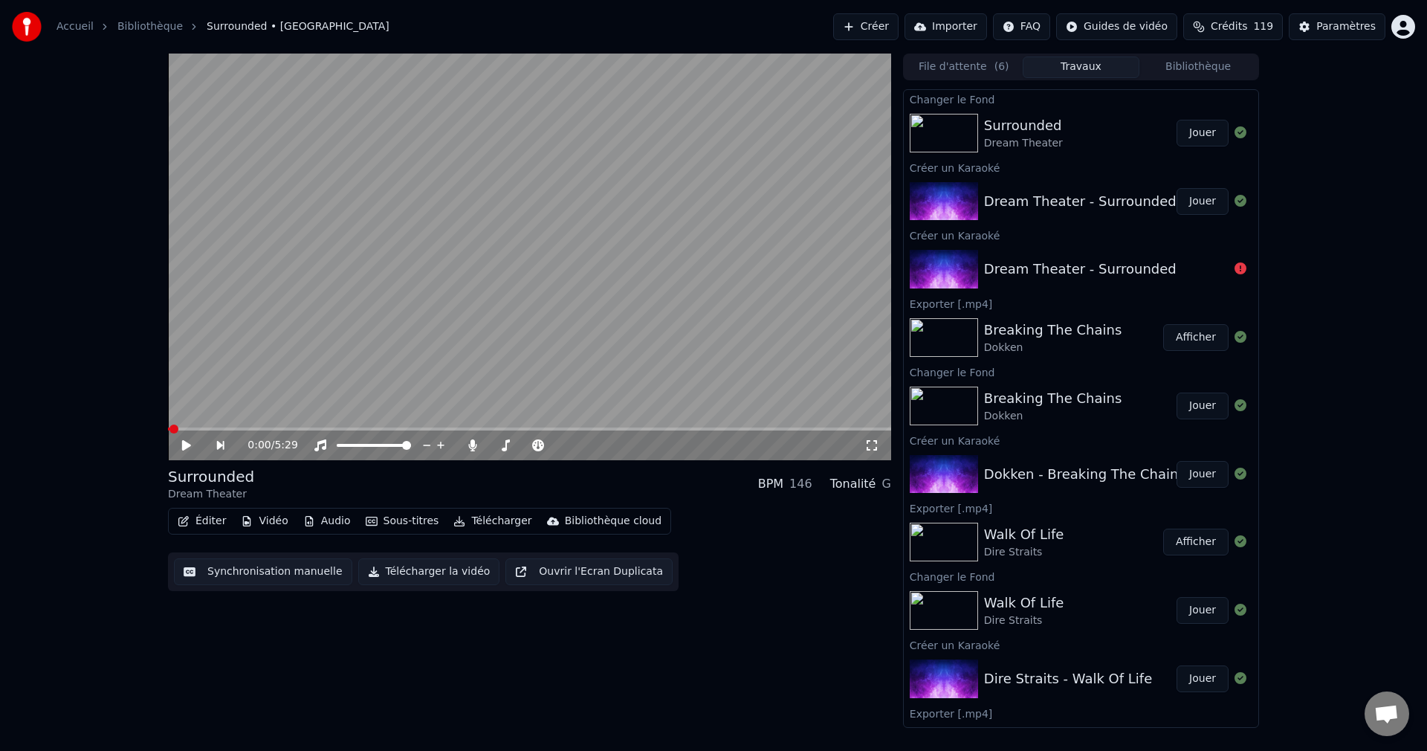
click at [1179, 132] on button "Jouer" at bounding box center [1203, 133] width 52 height 27
click at [563, 450] on span at bounding box center [559, 445] width 9 height 9
click at [392, 428] on span at bounding box center [529, 428] width 723 height 3
click at [422, 427] on span at bounding box center [529, 428] width 723 height 3
click at [676, 252] on video at bounding box center [529, 257] width 723 height 407
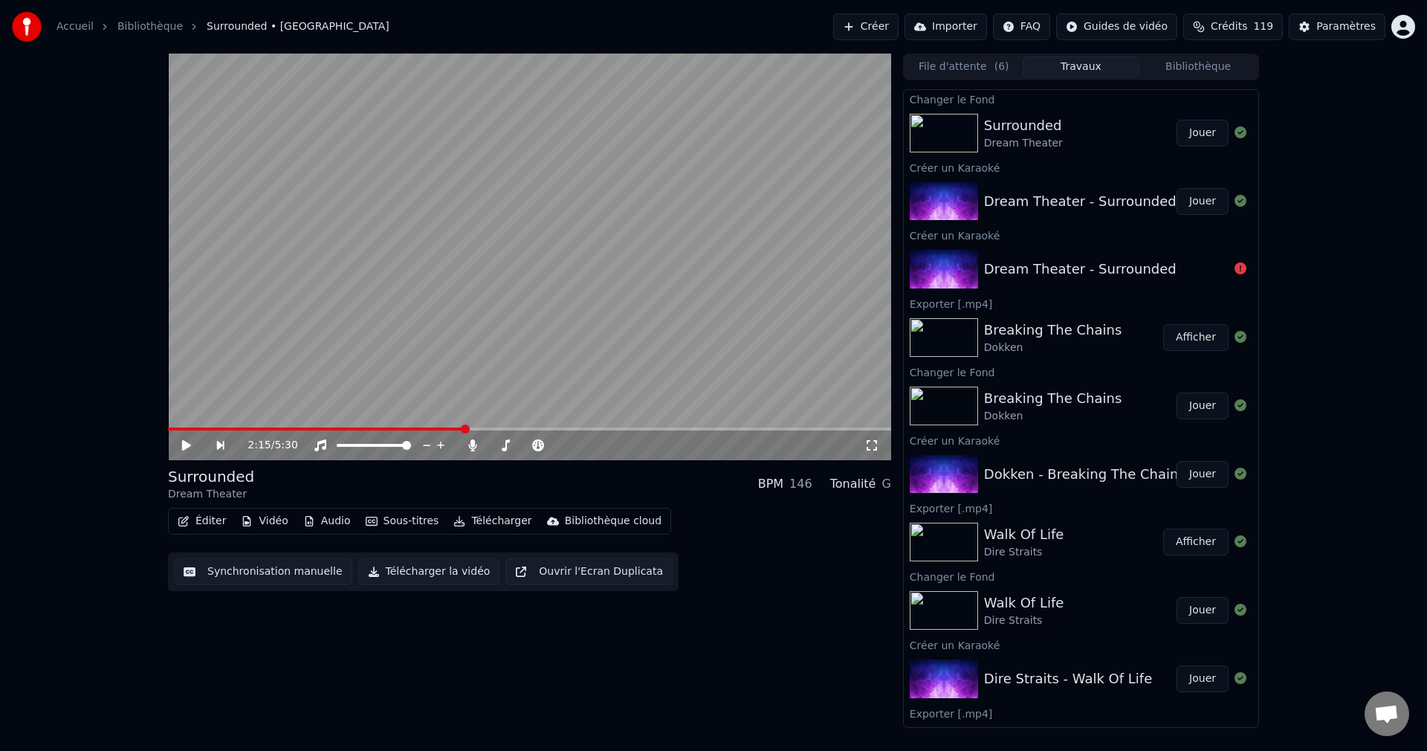
click at [676, 252] on video at bounding box center [529, 257] width 723 height 407
click at [570, 428] on span at bounding box center [529, 428] width 723 height 3
click at [680, 430] on span at bounding box center [529, 428] width 723 height 3
click at [696, 430] on span at bounding box center [529, 428] width 723 height 3
click at [189, 442] on icon at bounding box center [186, 445] width 7 height 9
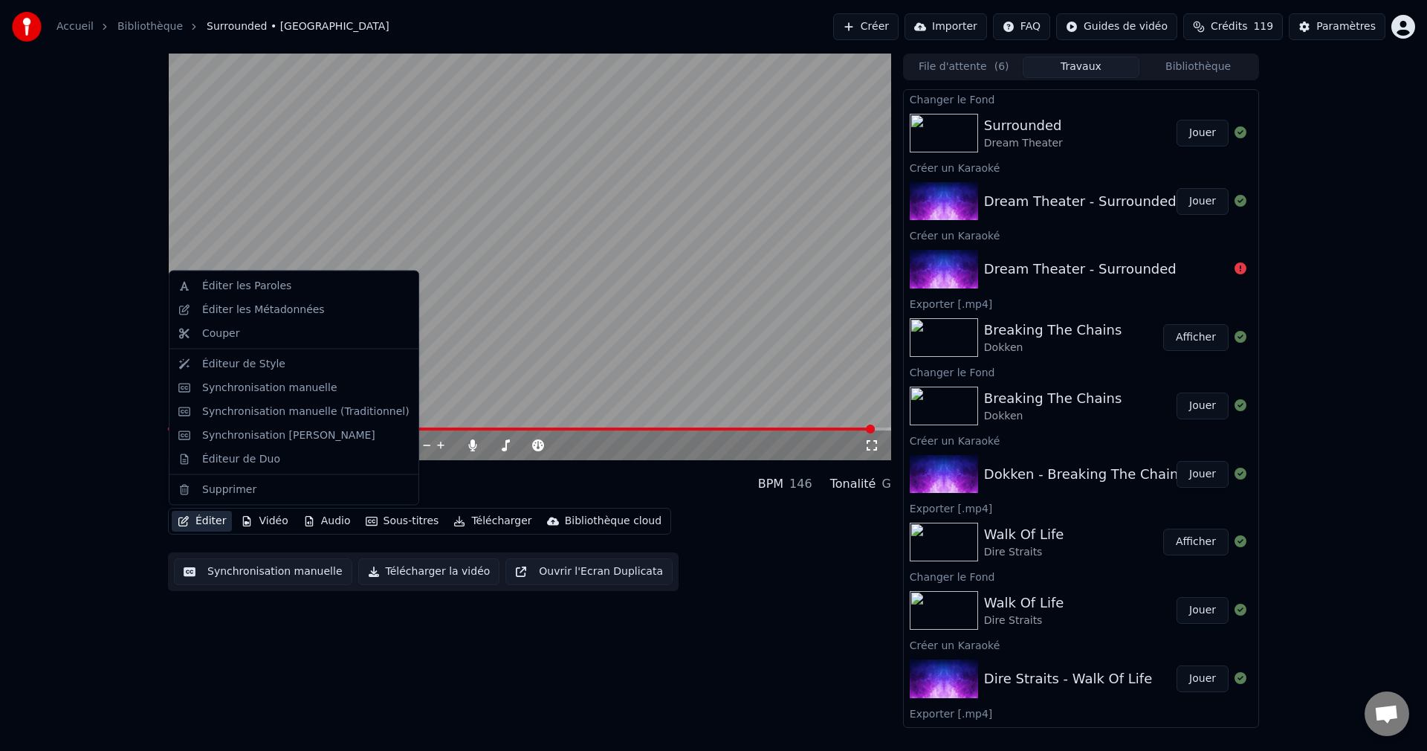
click at [195, 524] on button "Éditer" at bounding box center [202, 521] width 60 height 21
click at [265, 395] on div "Synchronisation manuelle" at bounding box center [293, 387] width 243 height 24
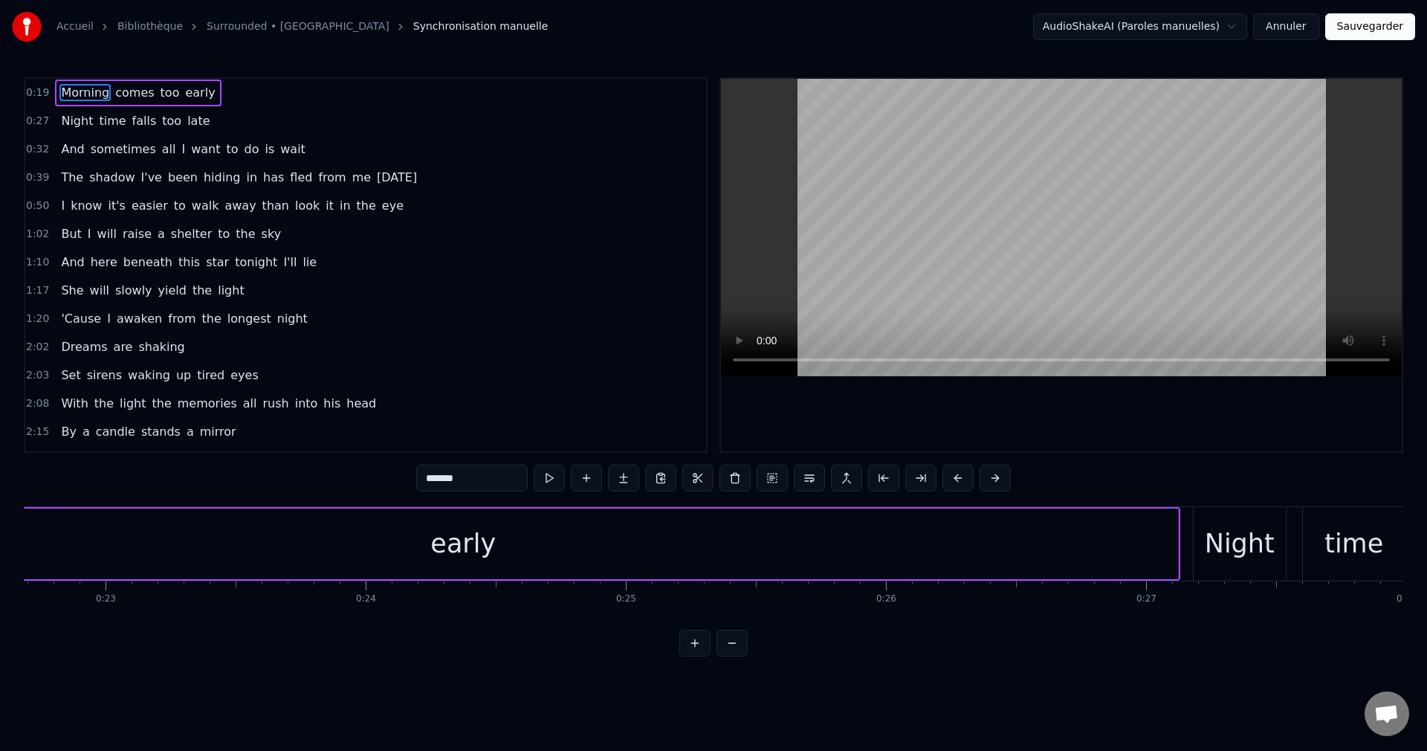
scroll to position [0, 5912]
click at [1150, 551] on div "early" at bounding box center [453, 543] width 1429 height 71
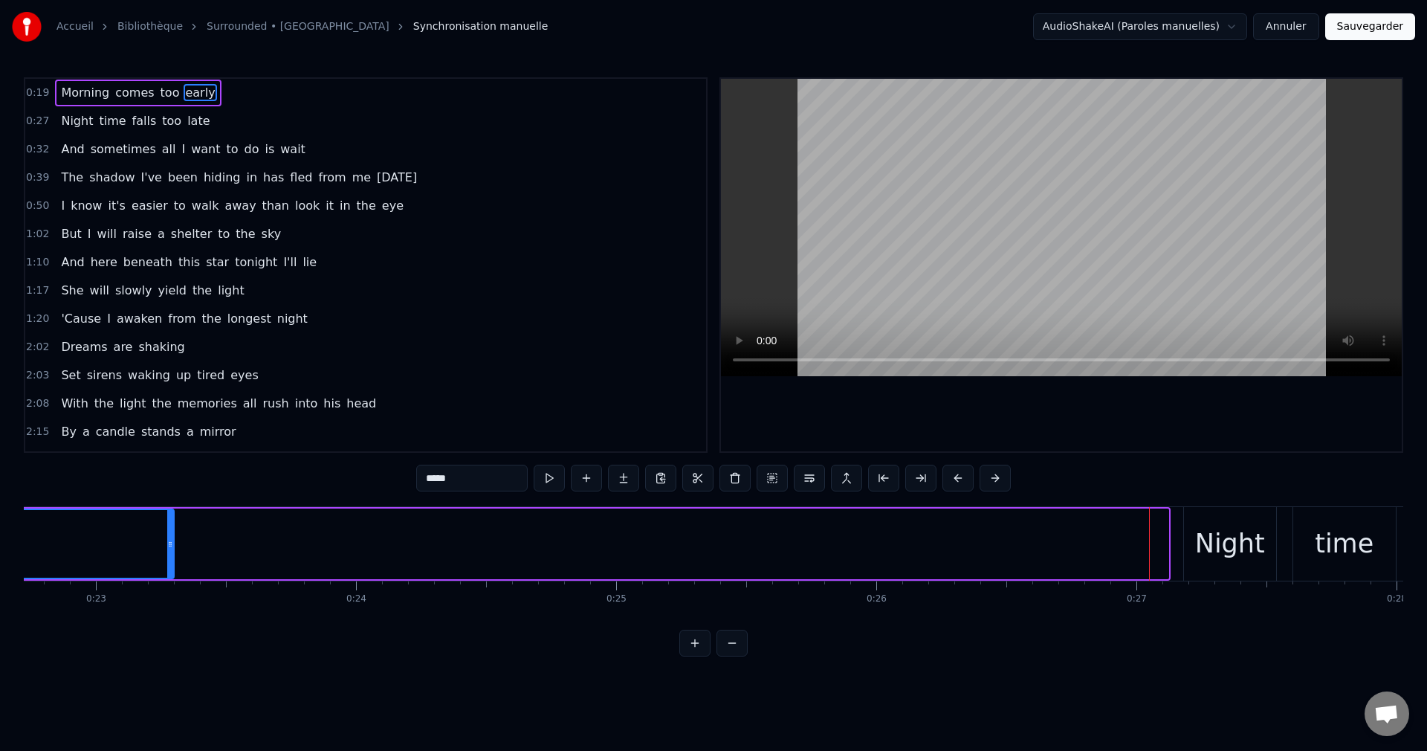
drag, startPoint x: 1161, startPoint y: 544, endPoint x: 167, endPoint y: 571, distance: 994.9
click at [167, 571] on div at bounding box center [170, 544] width 6 height 68
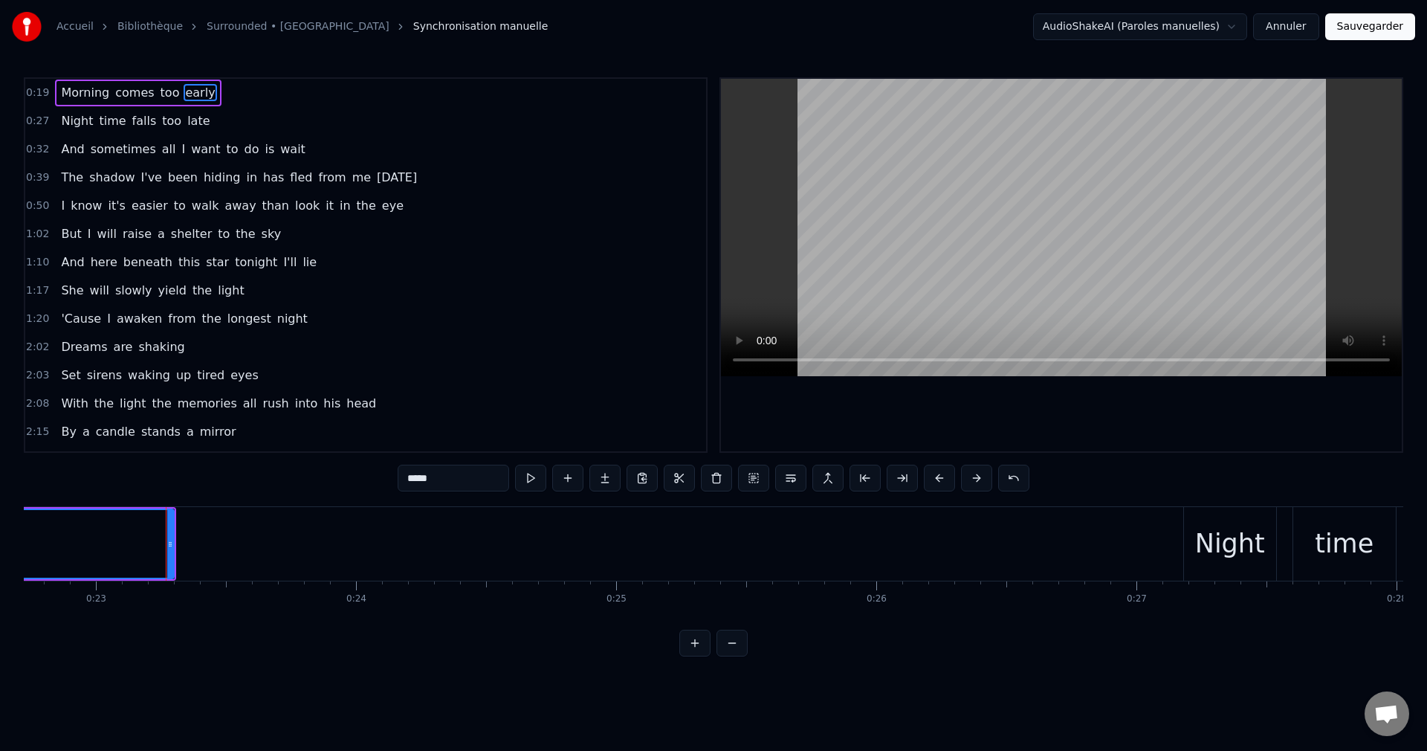
click at [77, 92] on span "Morning" at bounding box center [84, 92] width 51 height 17
type input "*******"
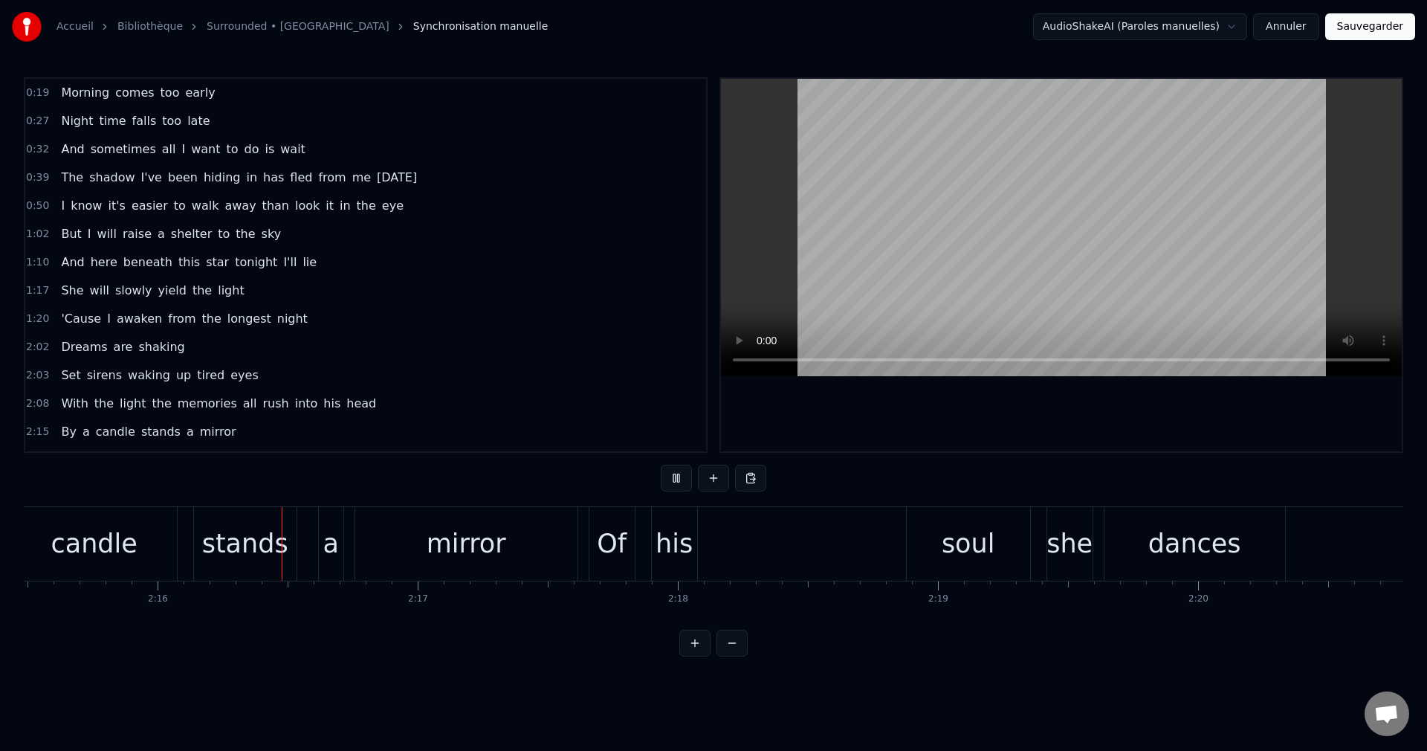
scroll to position [0, 35250]
click at [798, 540] on div "Of his soul she dances" at bounding box center [937, 544] width 700 height 74
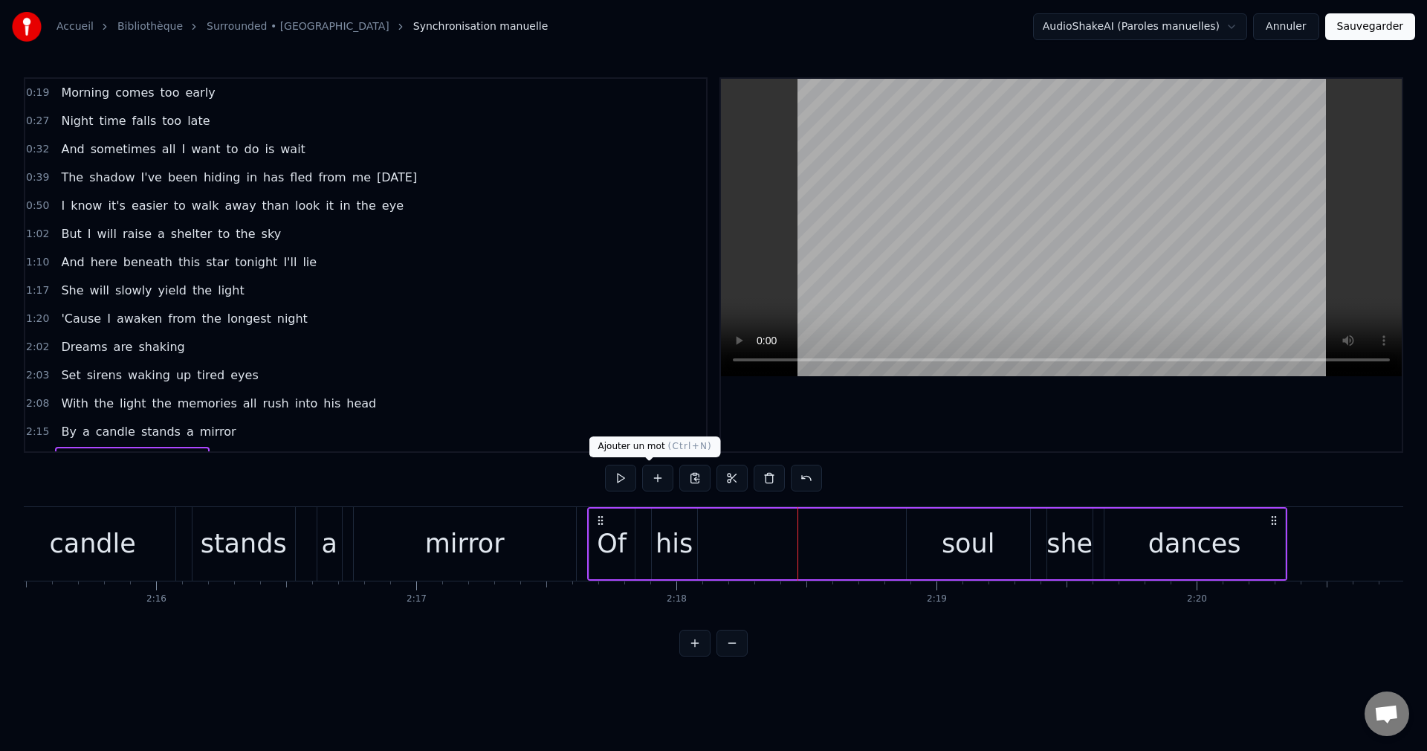
click at [650, 474] on button at bounding box center [657, 478] width 31 height 27
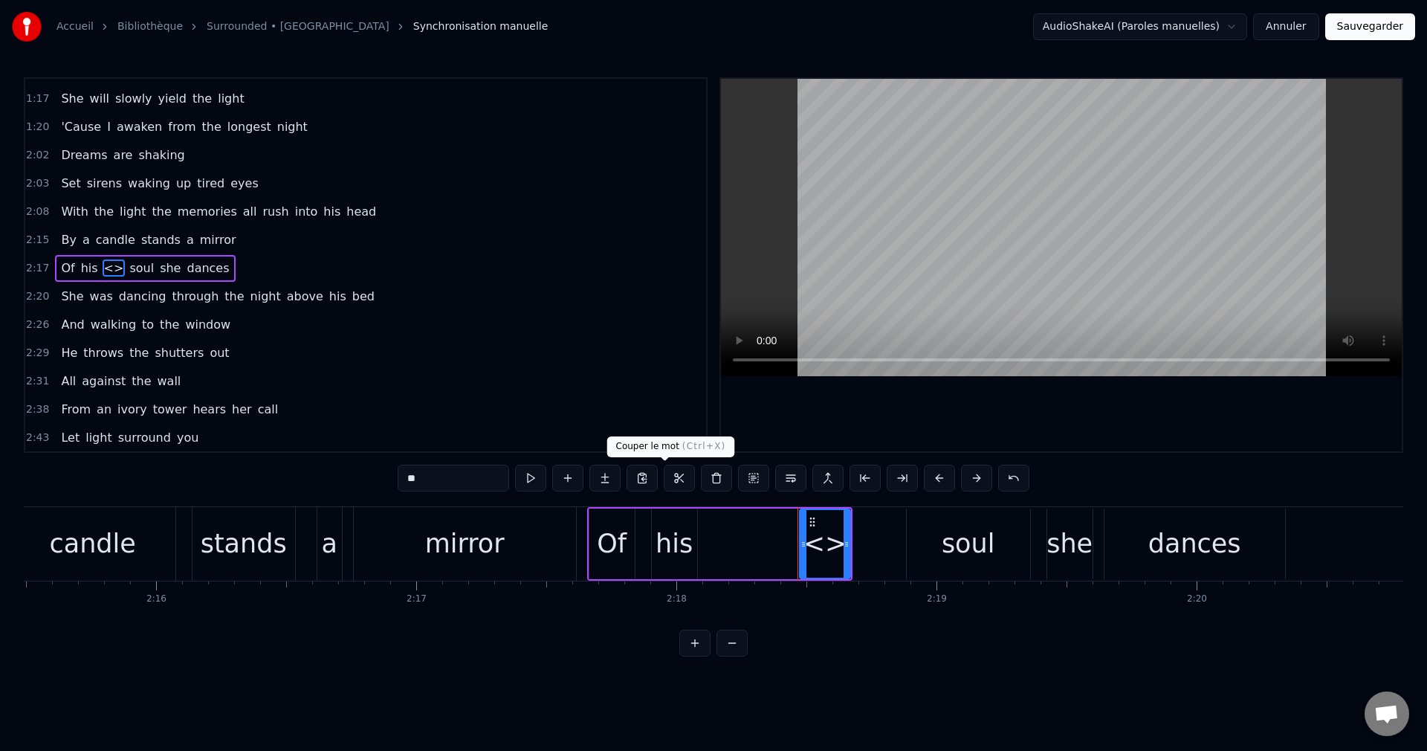
scroll to position [195, 0]
drag, startPoint x: 802, startPoint y: 542, endPoint x: 750, endPoint y: 548, distance: 52.4
click at [750, 548] on icon at bounding box center [752, 544] width 6 height 12
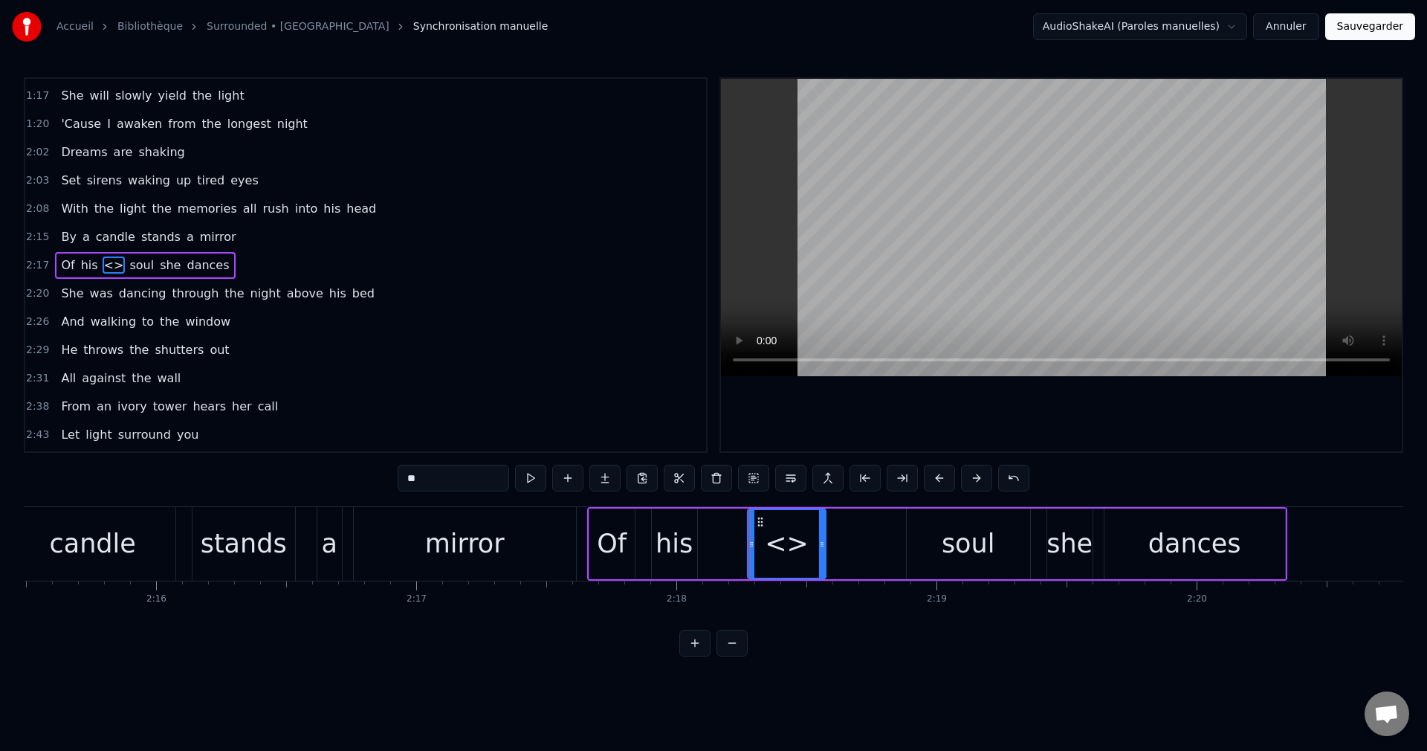
drag, startPoint x: 844, startPoint y: 543, endPoint x: 820, endPoint y: 549, distance: 25.1
click at [820, 549] on icon at bounding box center [822, 544] width 6 height 12
drag, startPoint x: 381, startPoint y: 481, endPoint x: 343, endPoint y: 483, distance: 37.2
click at [343, 483] on div "0:19 Morning comes too early 0:27 Night time falls too late 0:32 And sometimes …" at bounding box center [714, 366] width 1380 height 579
type input "*****"
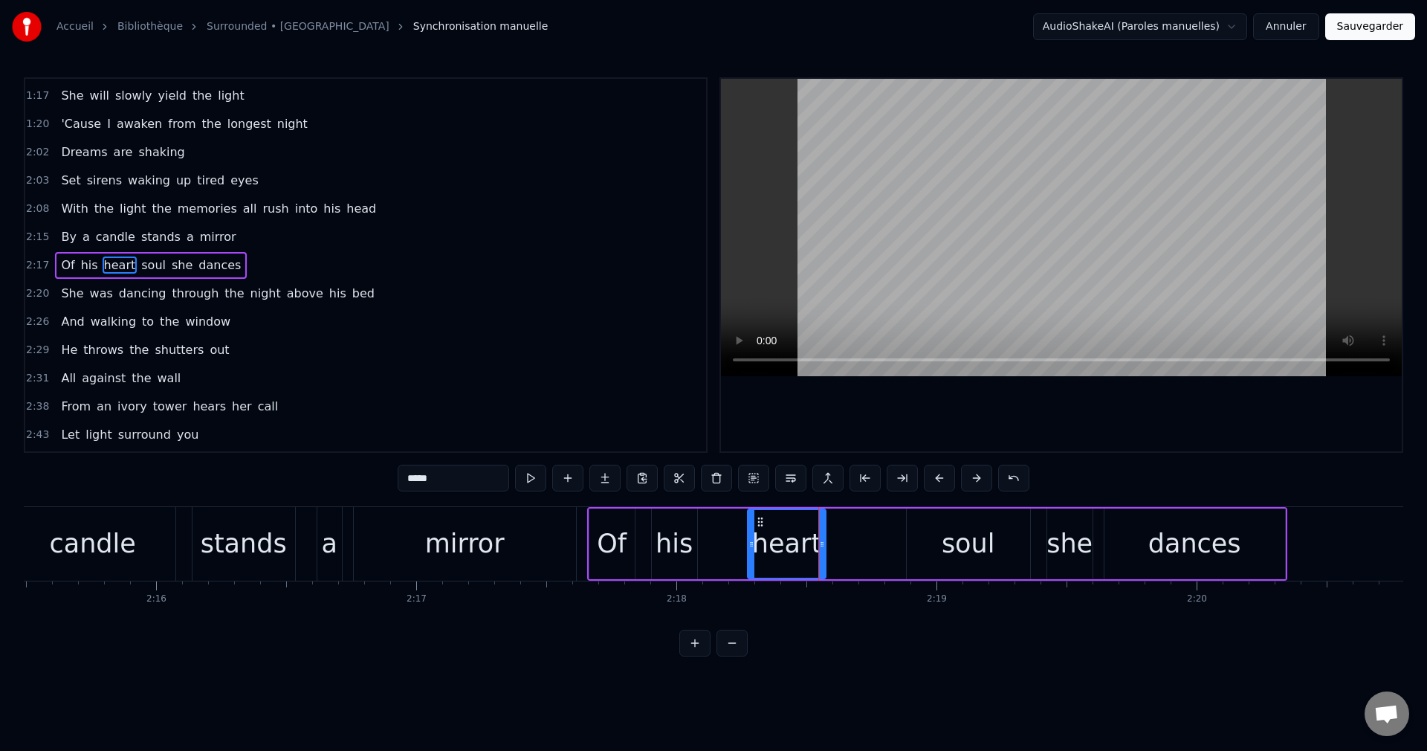
click at [860, 539] on div "Of his heart soul she dances" at bounding box center [937, 544] width 700 height 74
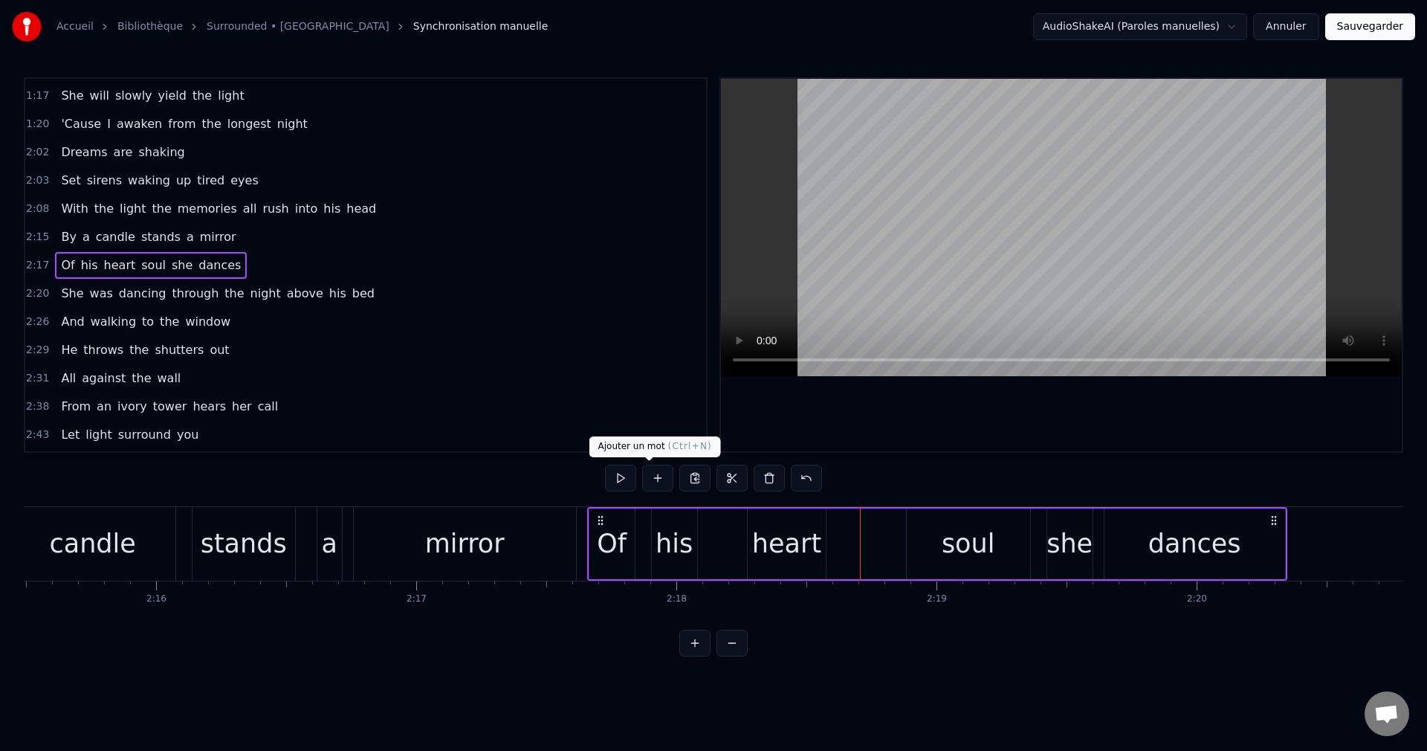
click at [647, 479] on button at bounding box center [657, 478] width 31 height 27
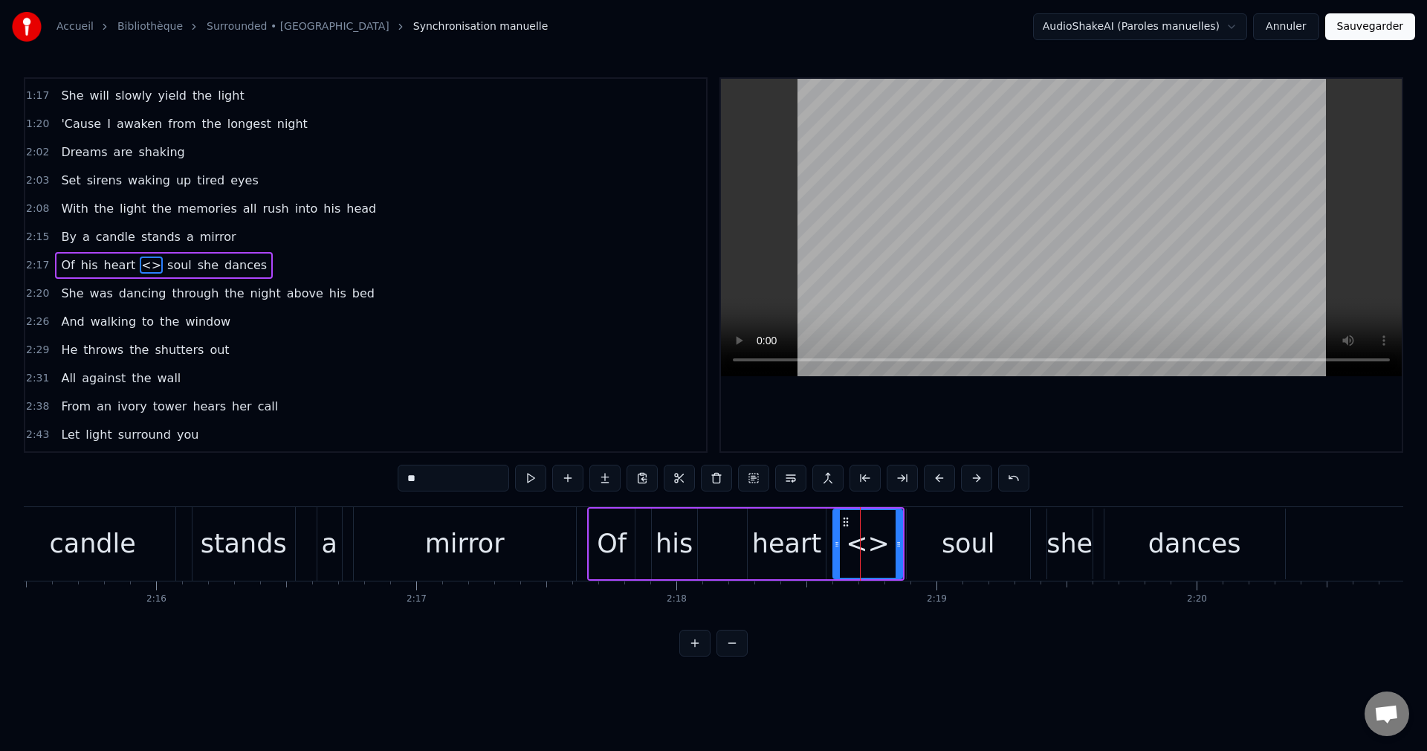
drag, startPoint x: 867, startPoint y: 546, endPoint x: 838, endPoint y: 556, distance: 31.3
click at [838, 556] on div at bounding box center [836, 544] width 6 height 68
drag, startPoint x: 392, startPoint y: 479, endPoint x: 363, endPoint y: 478, distance: 29.0
click at [398, 478] on input "**" at bounding box center [453, 478] width 111 height 27
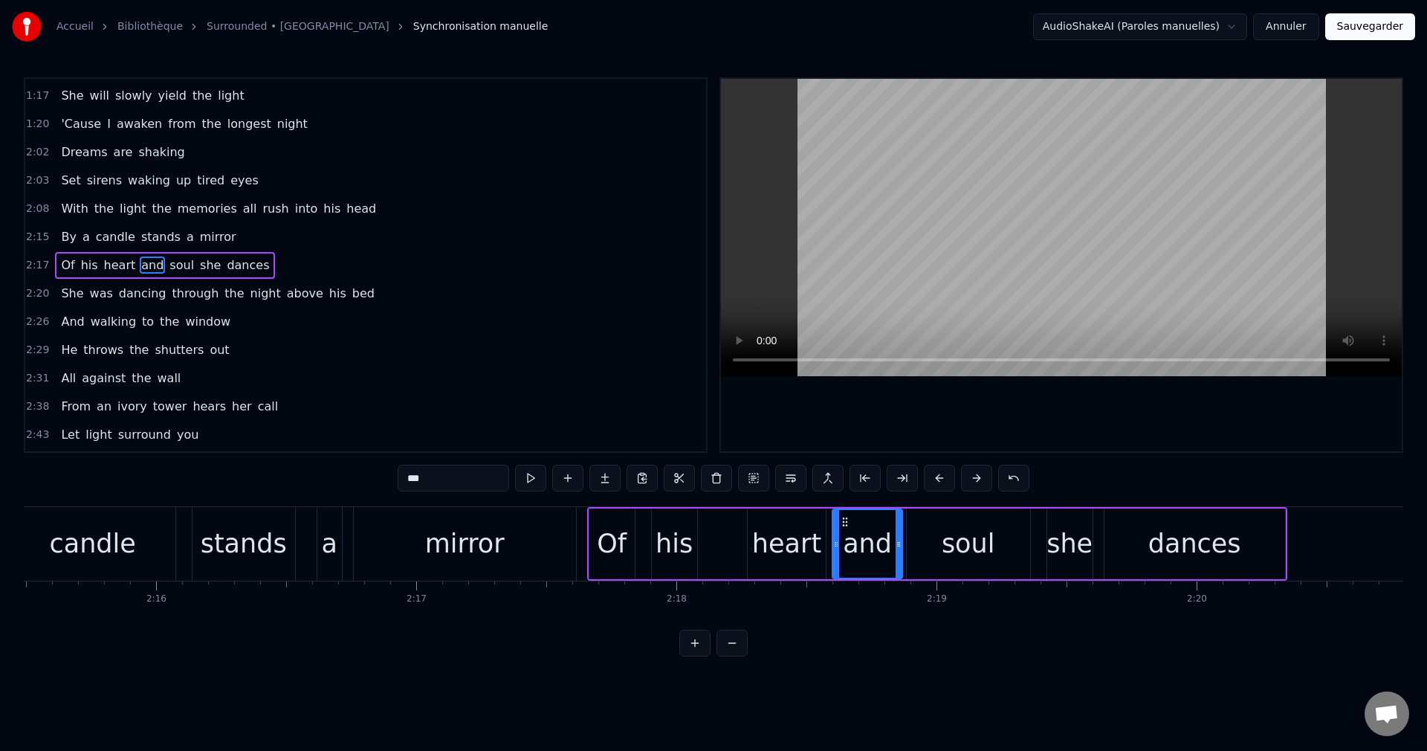
click at [109, 549] on div "candle" at bounding box center [92, 543] width 86 height 39
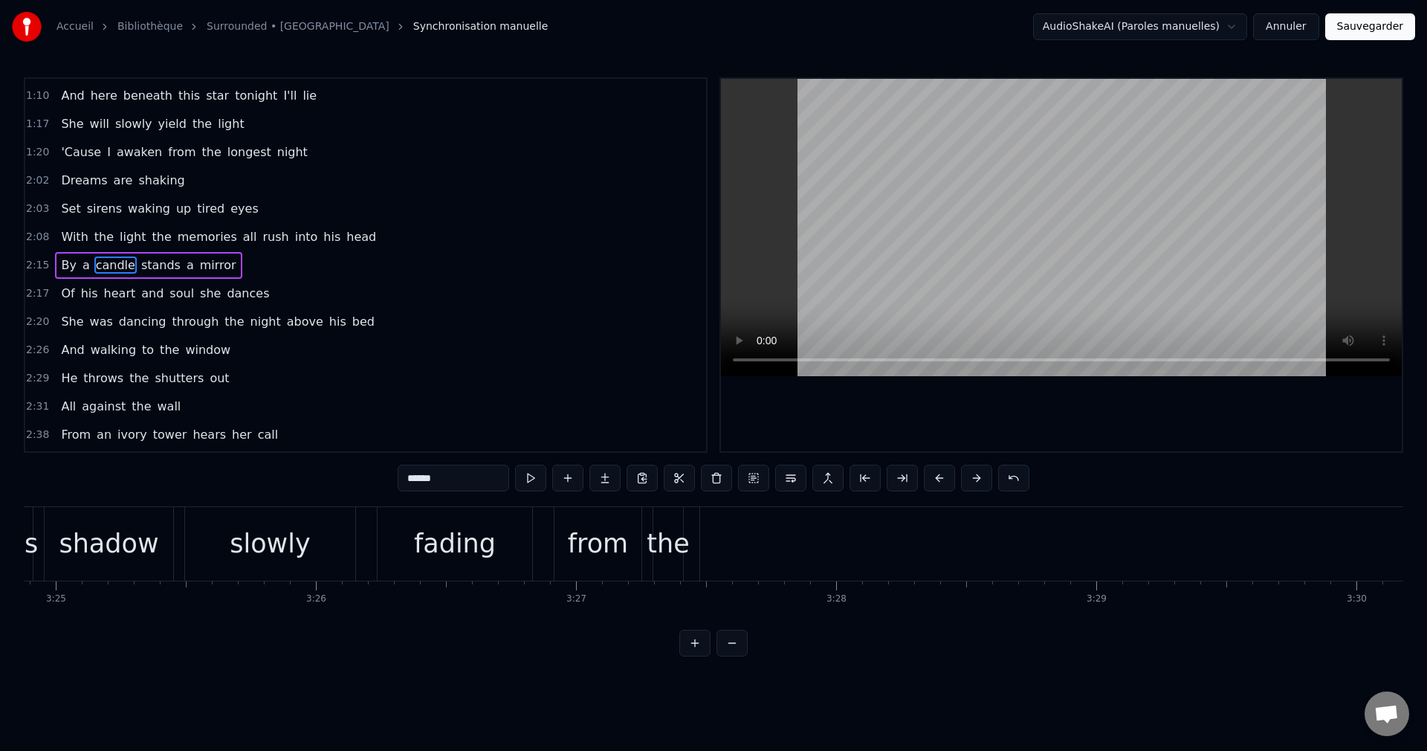
scroll to position [0, 53342]
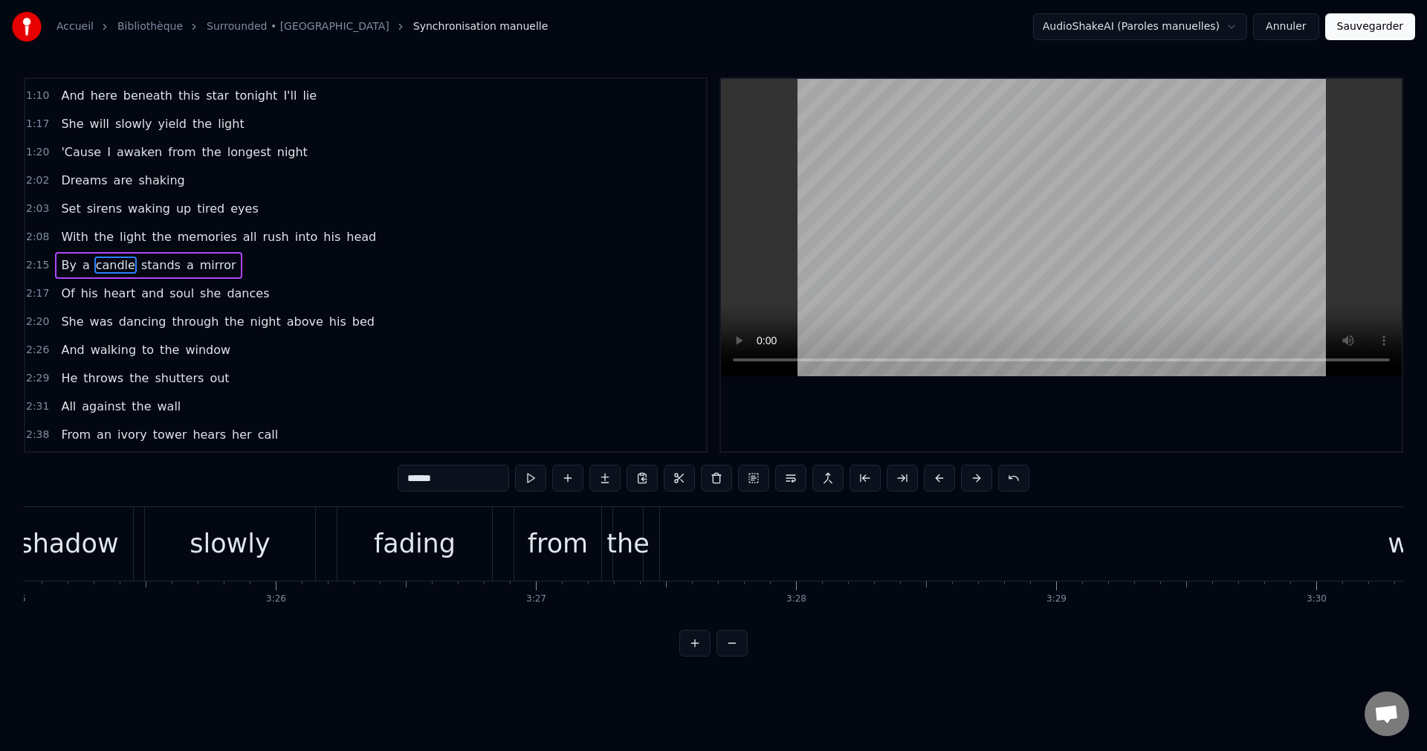
click at [426, 541] on div "fading" at bounding box center [415, 543] width 82 height 39
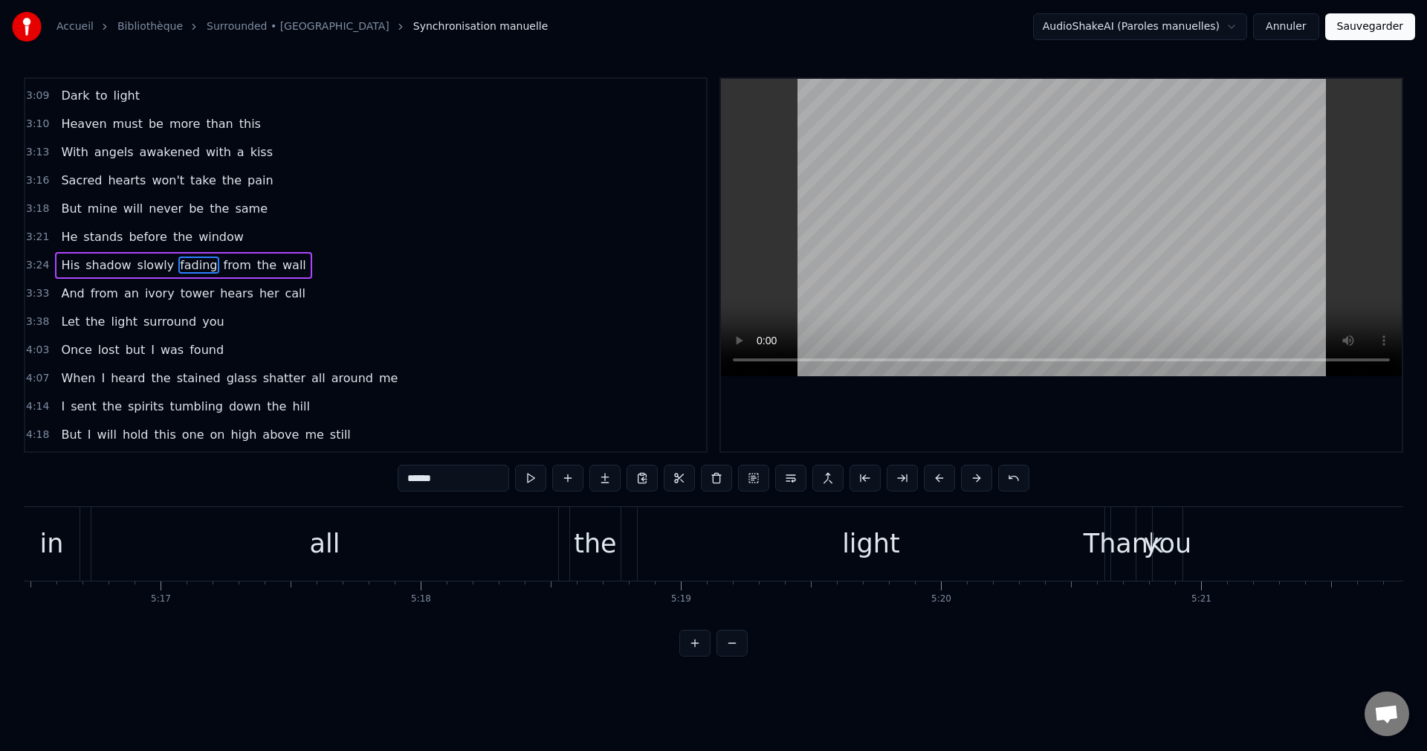
scroll to position [0, 82365]
click at [1090, 538] on div "Thank" at bounding box center [1094, 543] width 80 height 39
type input "*****"
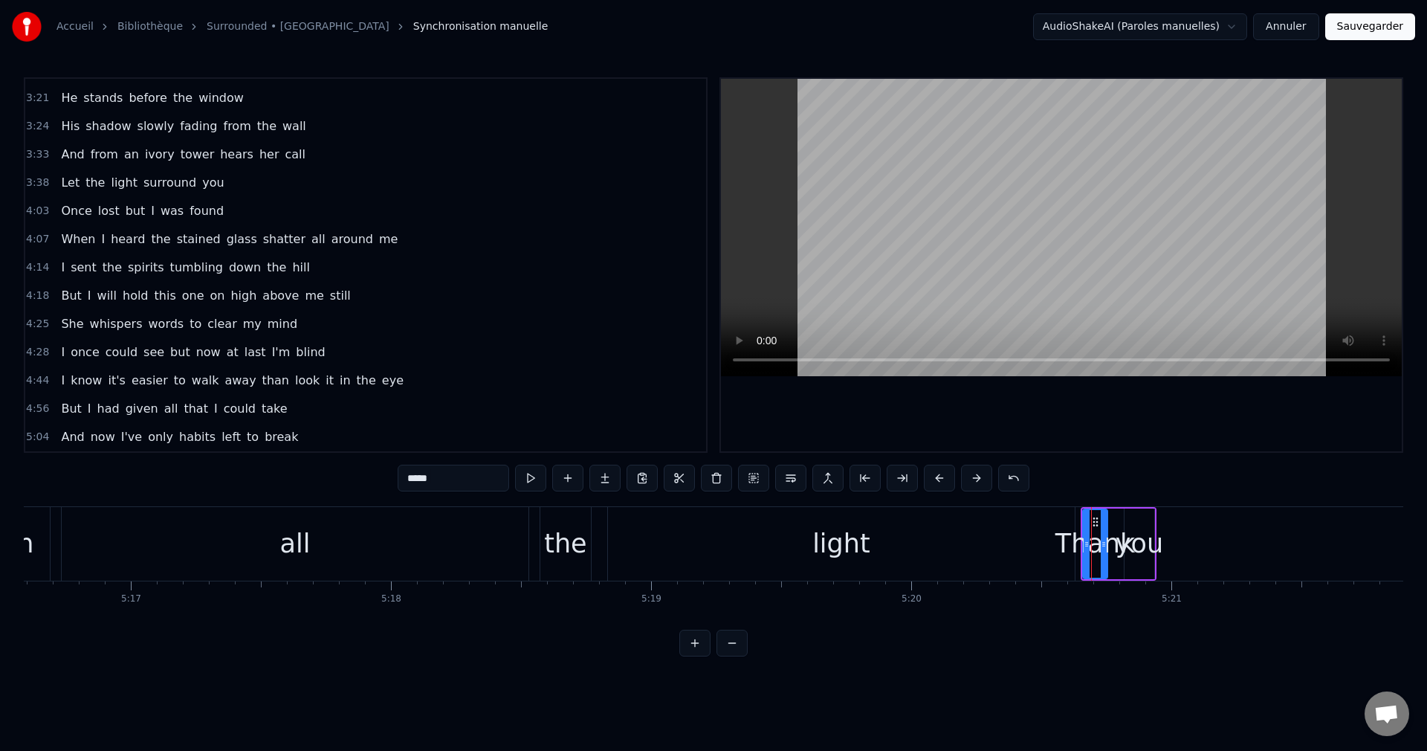
scroll to position [955, 0]
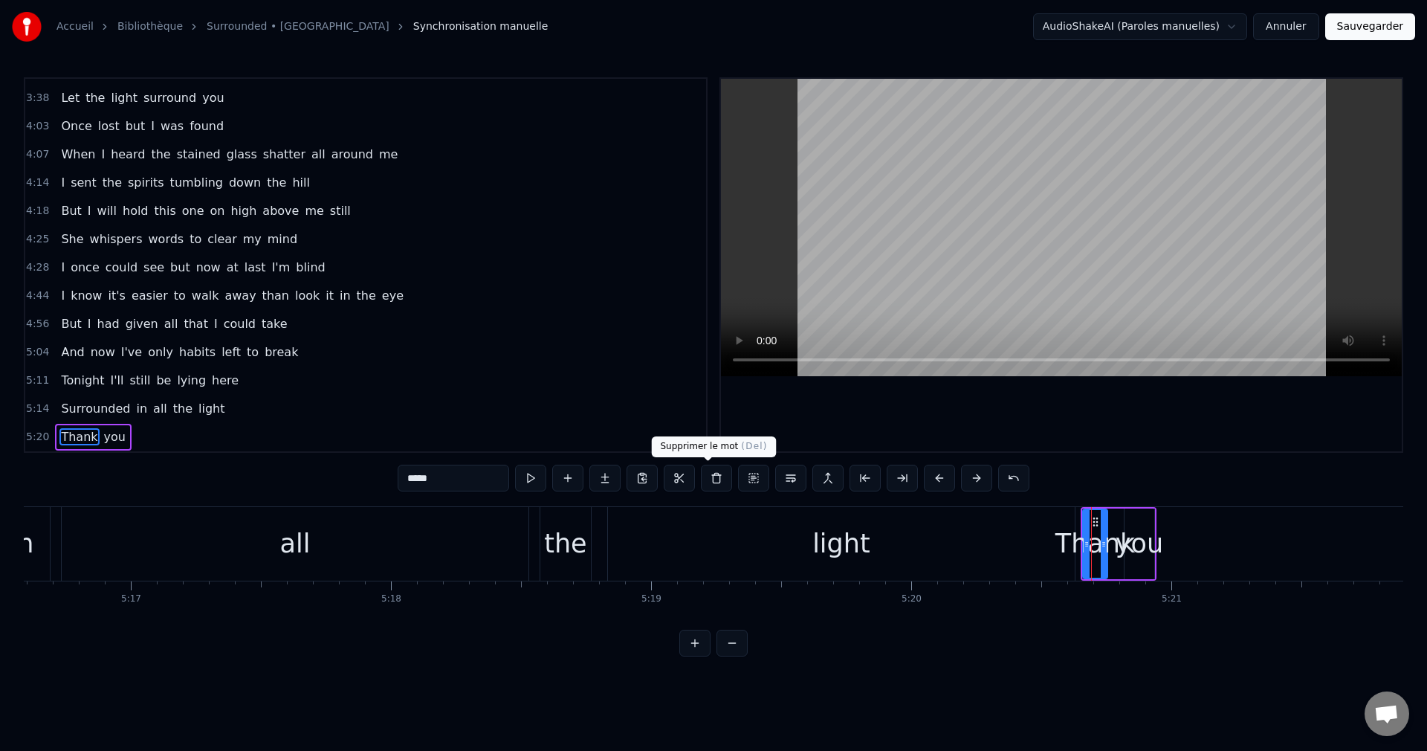
click at [716, 476] on button at bounding box center [716, 478] width 31 height 27
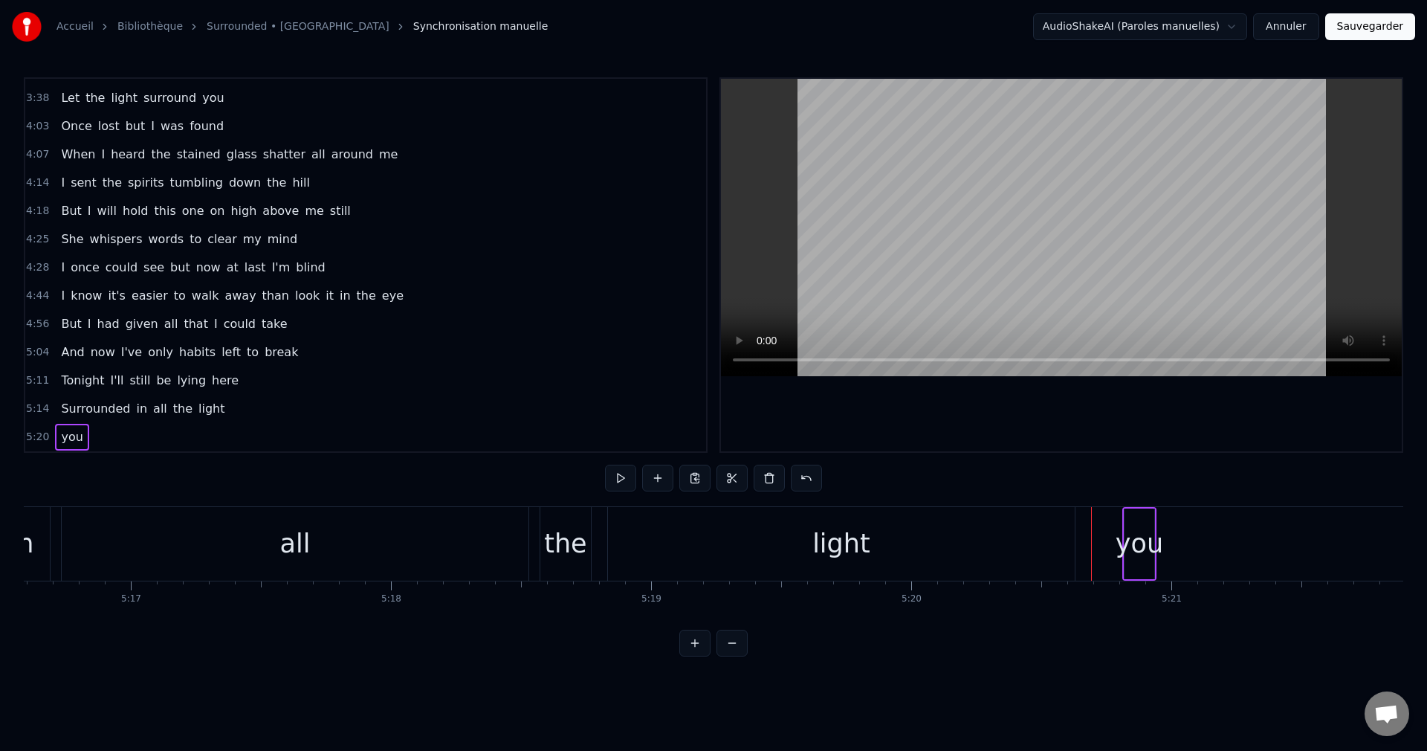
click at [1138, 549] on div "you" at bounding box center [1140, 543] width 48 height 39
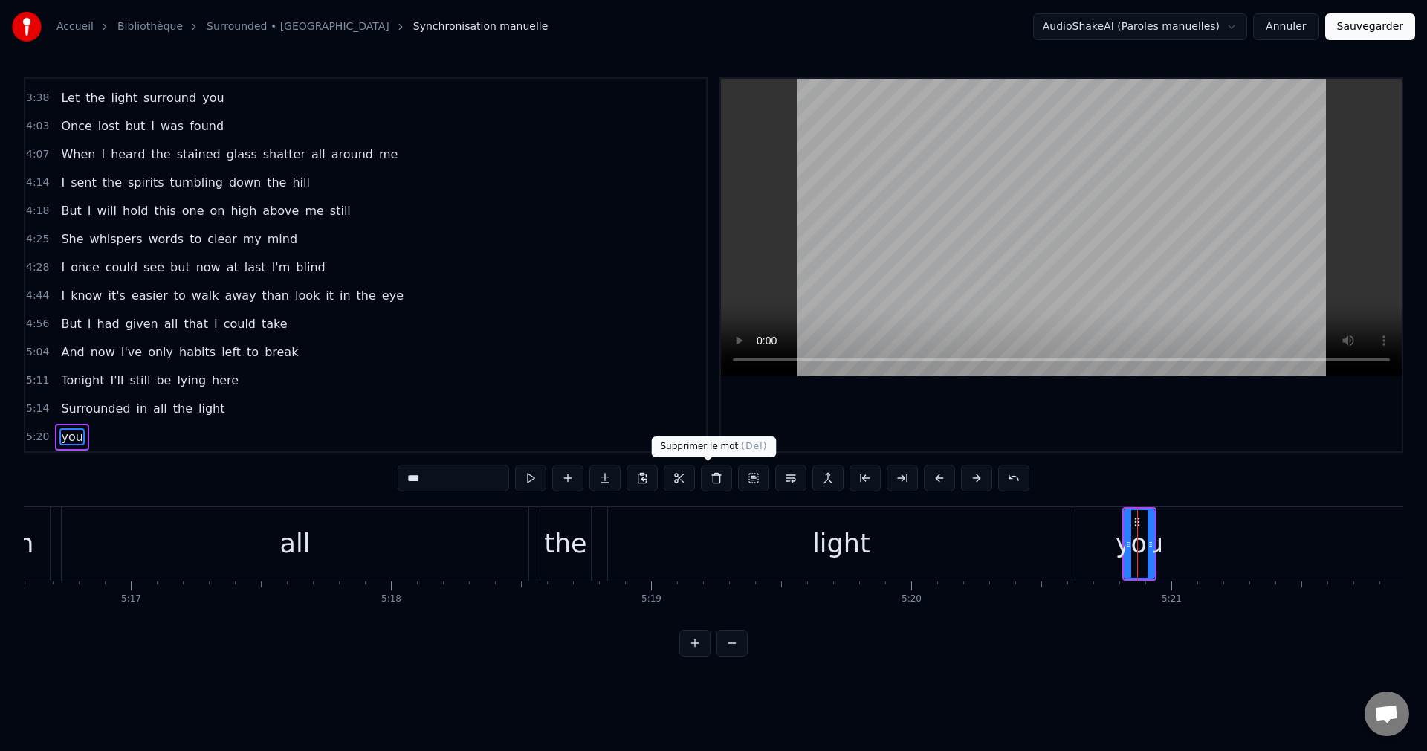
click at [712, 473] on button at bounding box center [716, 478] width 31 height 27
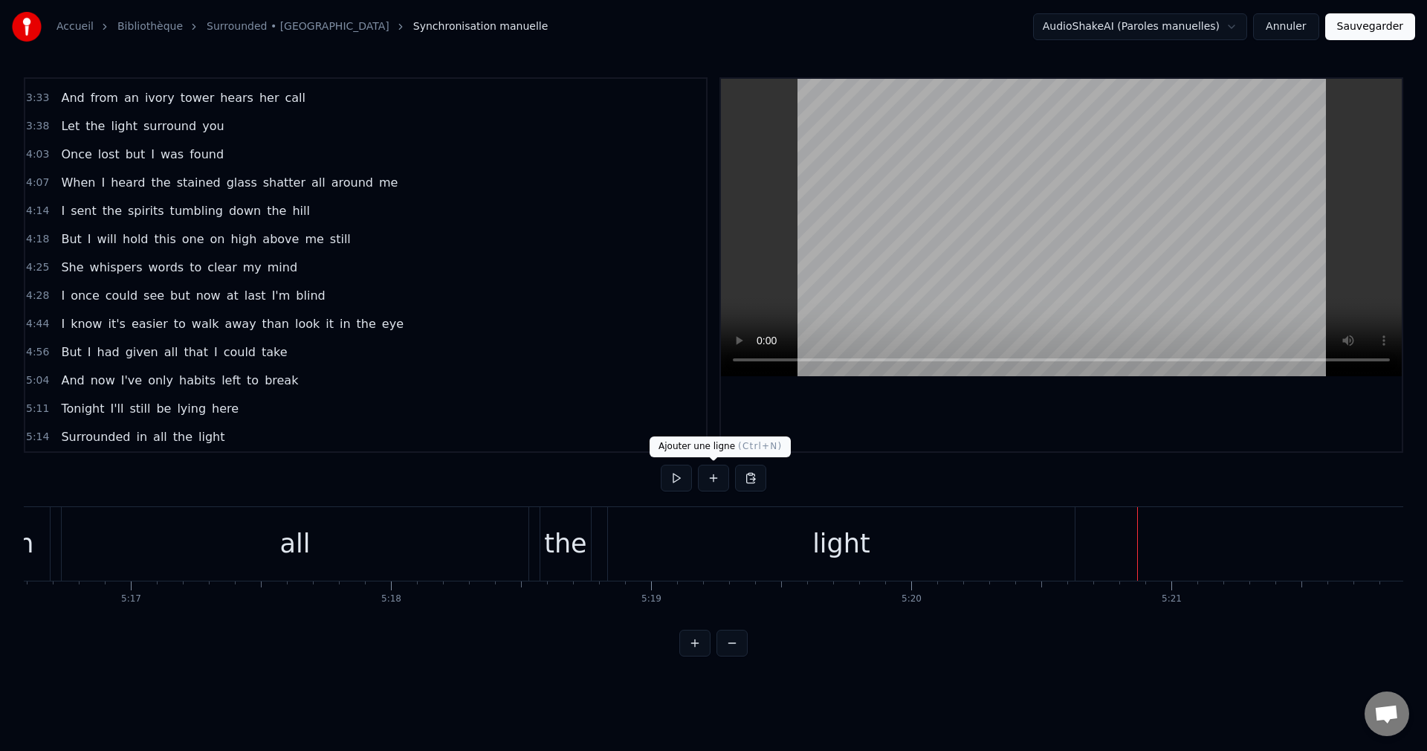
scroll to position [927, 0]
click at [1370, 29] on button "Sauvegarder" at bounding box center [1370, 26] width 90 height 27
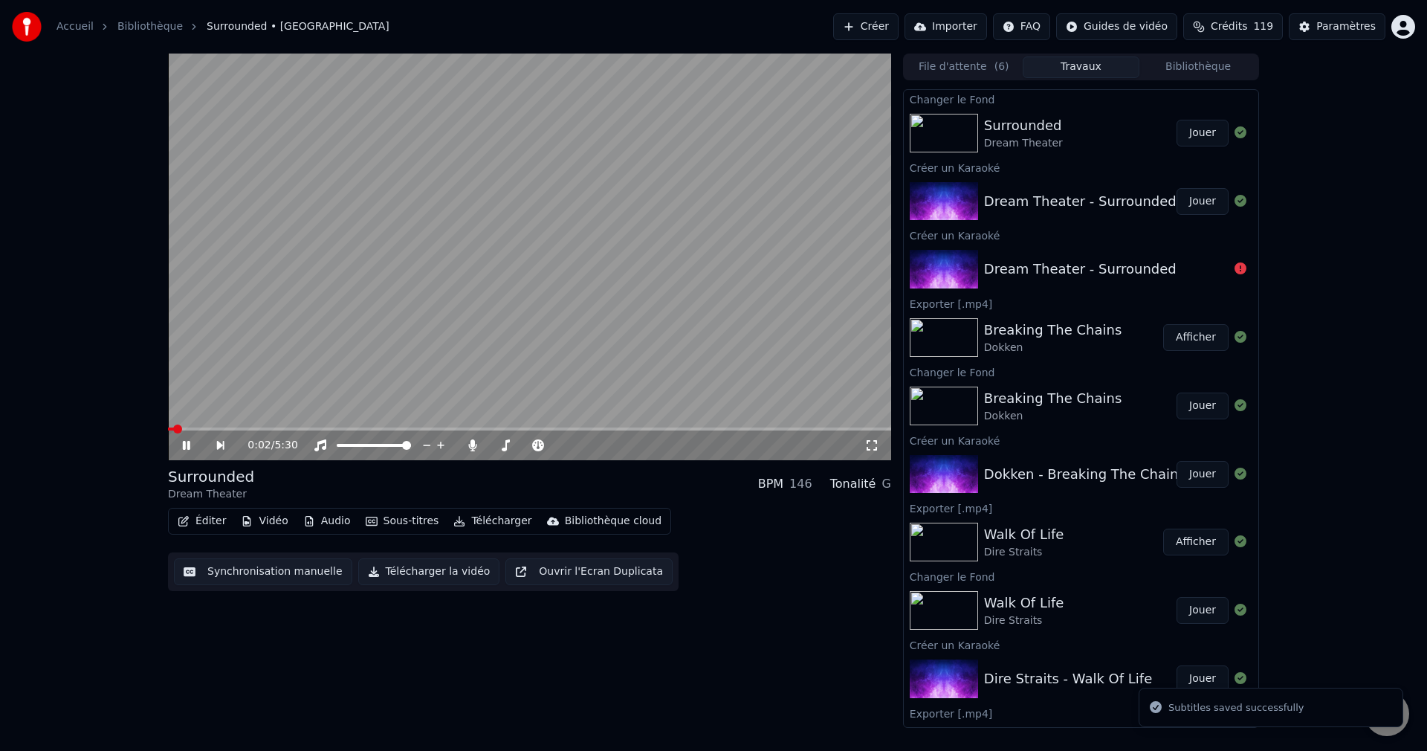
click at [304, 430] on span at bounding box center [529, 428] width 723 height 3
click at [499, 445] on span at bounding box center [526, 445] width 74 height 3
click at [498, 445] on span at bounding box center [501, 445] width 9 height 9
click at [190, 442] on icon at bounding box center [186, 445] width 7 height 9
click at [451, 570] on button "Télécharger la vidéo" at bounding box center [429, 571] width 142 height 27
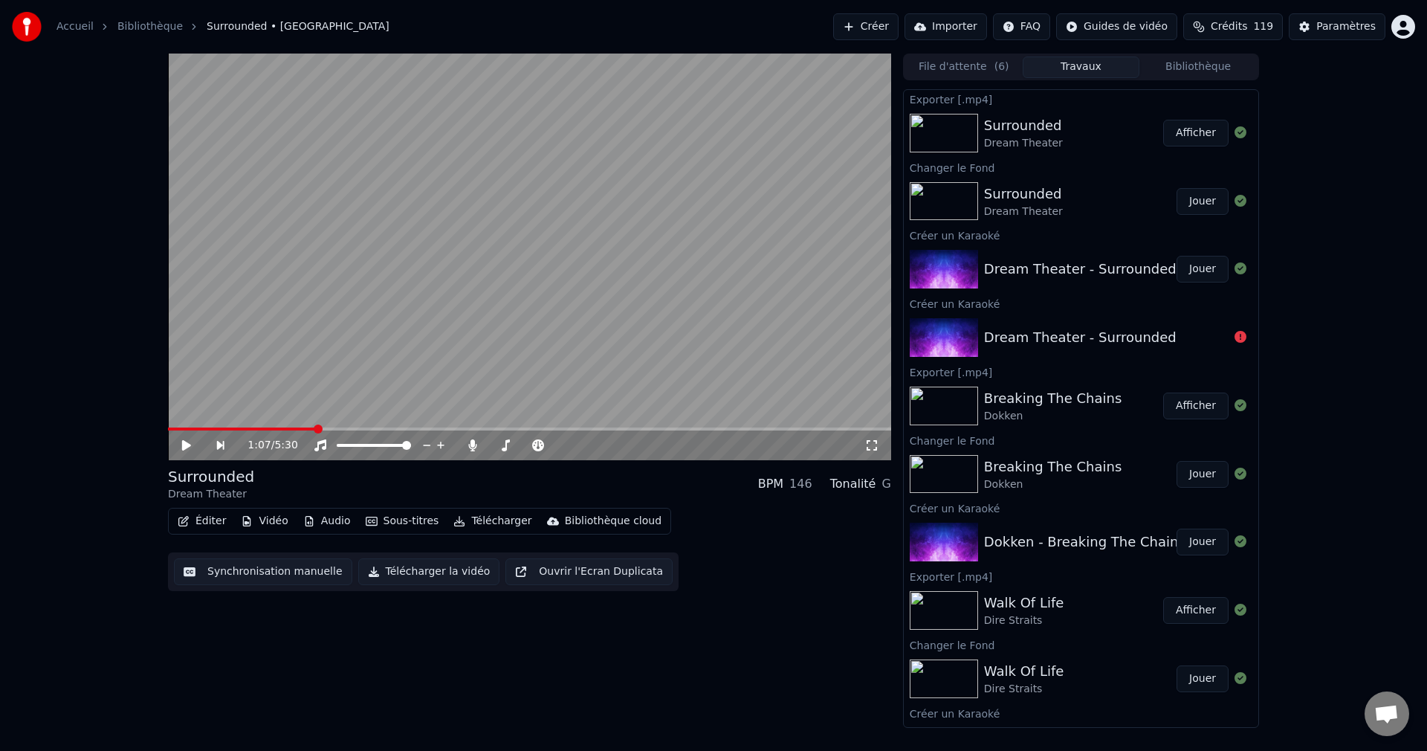
click at [871, 30] on button "Créer" at bounding box center [865, 26] width 65 height 27
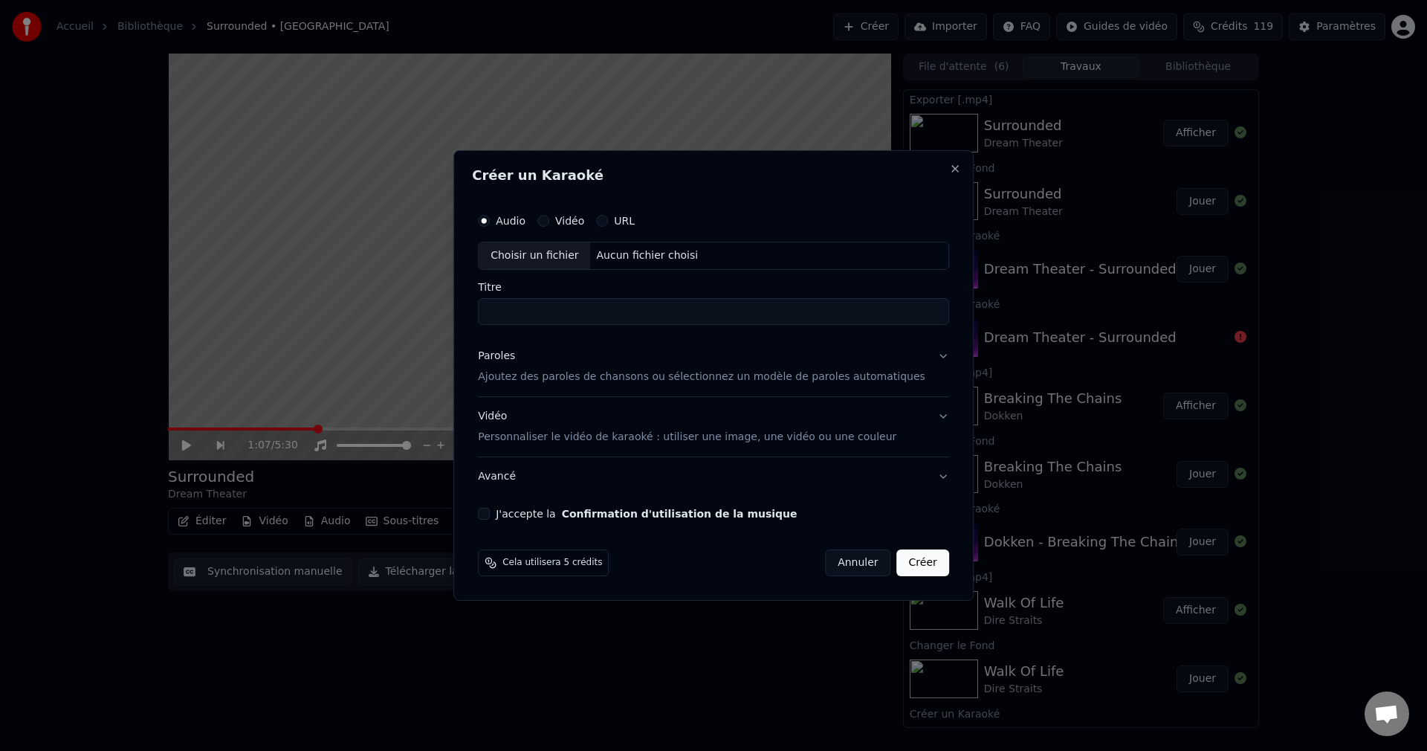
click at [531, 256] on div "Choisir un fichier" at bounding box center [534, 255] width 111 height 27
type input "**********"
click at [922, 356] on button "Paroles Ajoutez des paroles de chansons ou sélectionnez un modèle de paroles au…" at bounding box center [713, 366] width 471 height 59
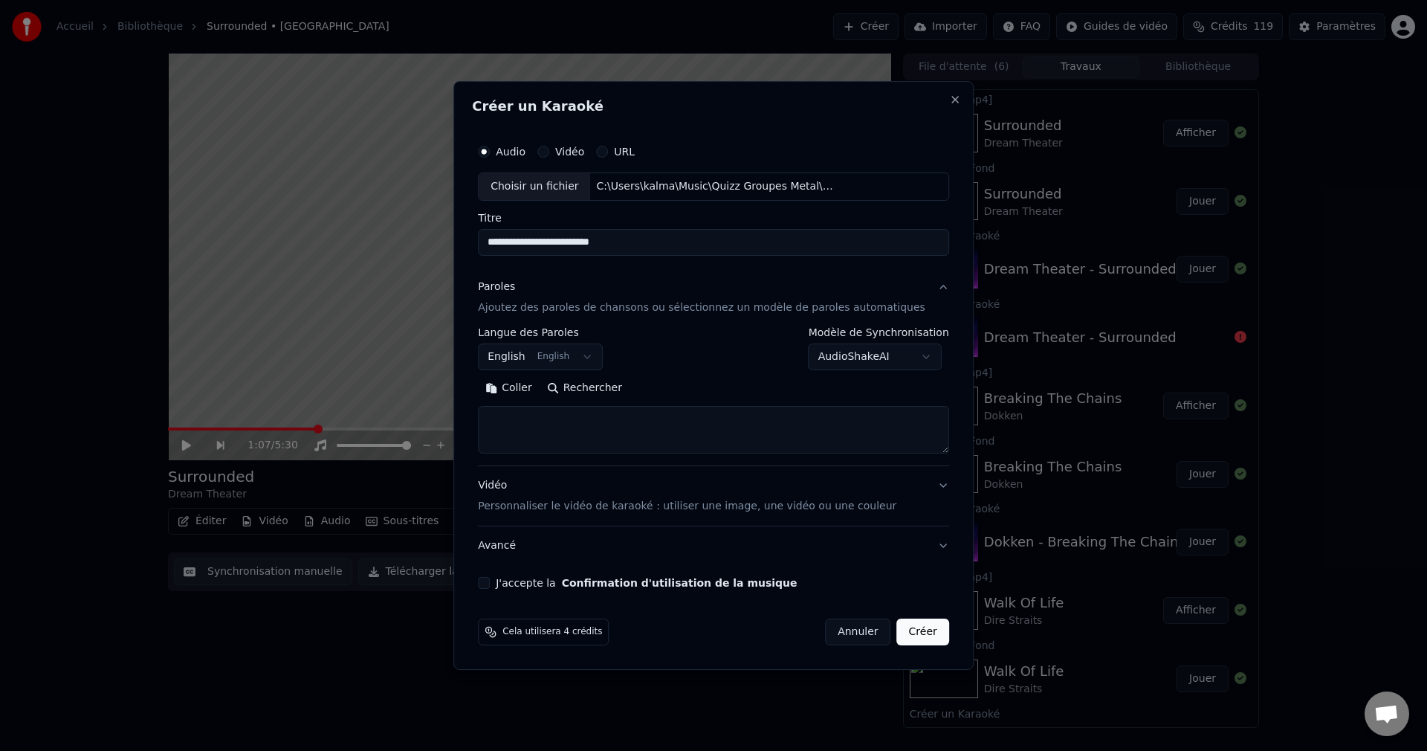
click at [614, 388] on button "Rechercher" at bounding box center [585, 388] width 90 height 24
type textarea "**********"
click at [490, 583] on button "J'accepte la Confirmation d'utilisation de la musique" at bounding box center [484, 583] width 12 height 12
click at [914, 639] on button "Créer" at bounding box center [923, 631] width 52 height 27
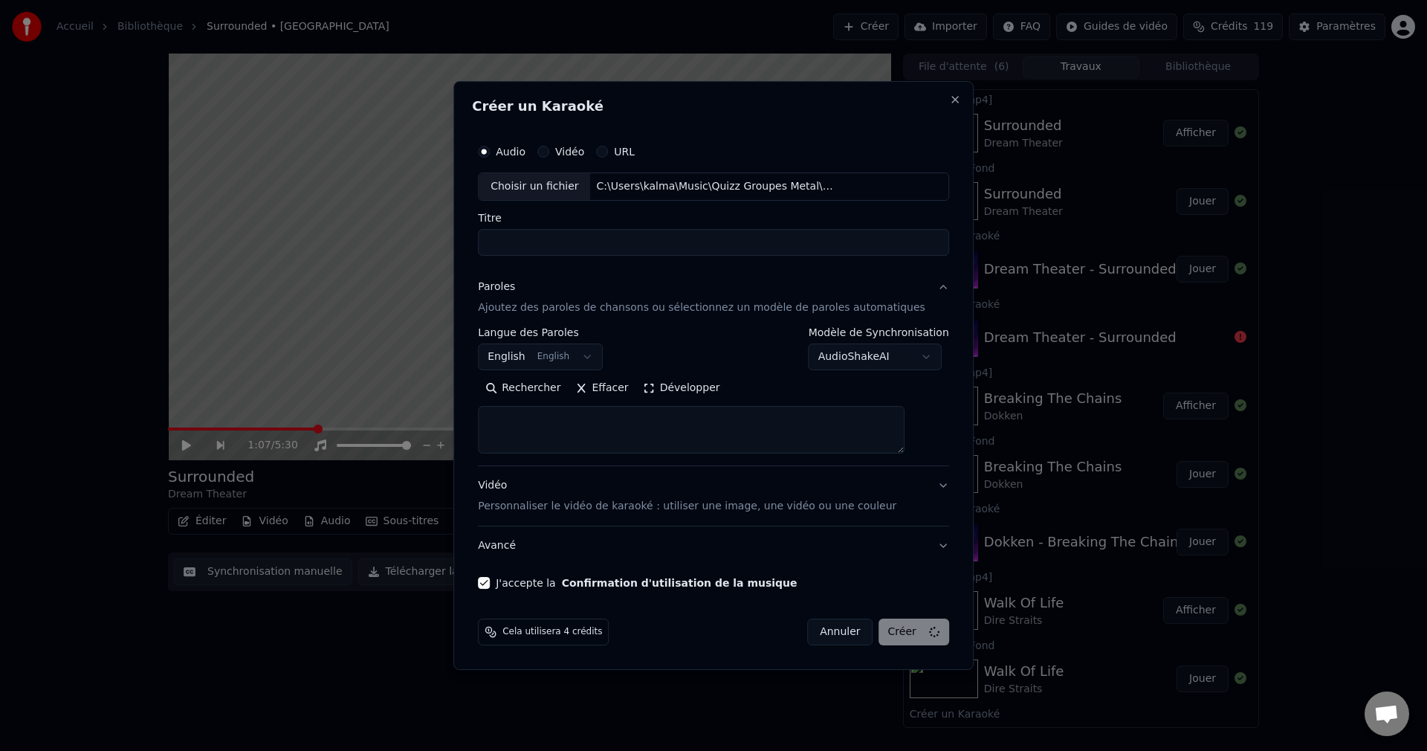
select select
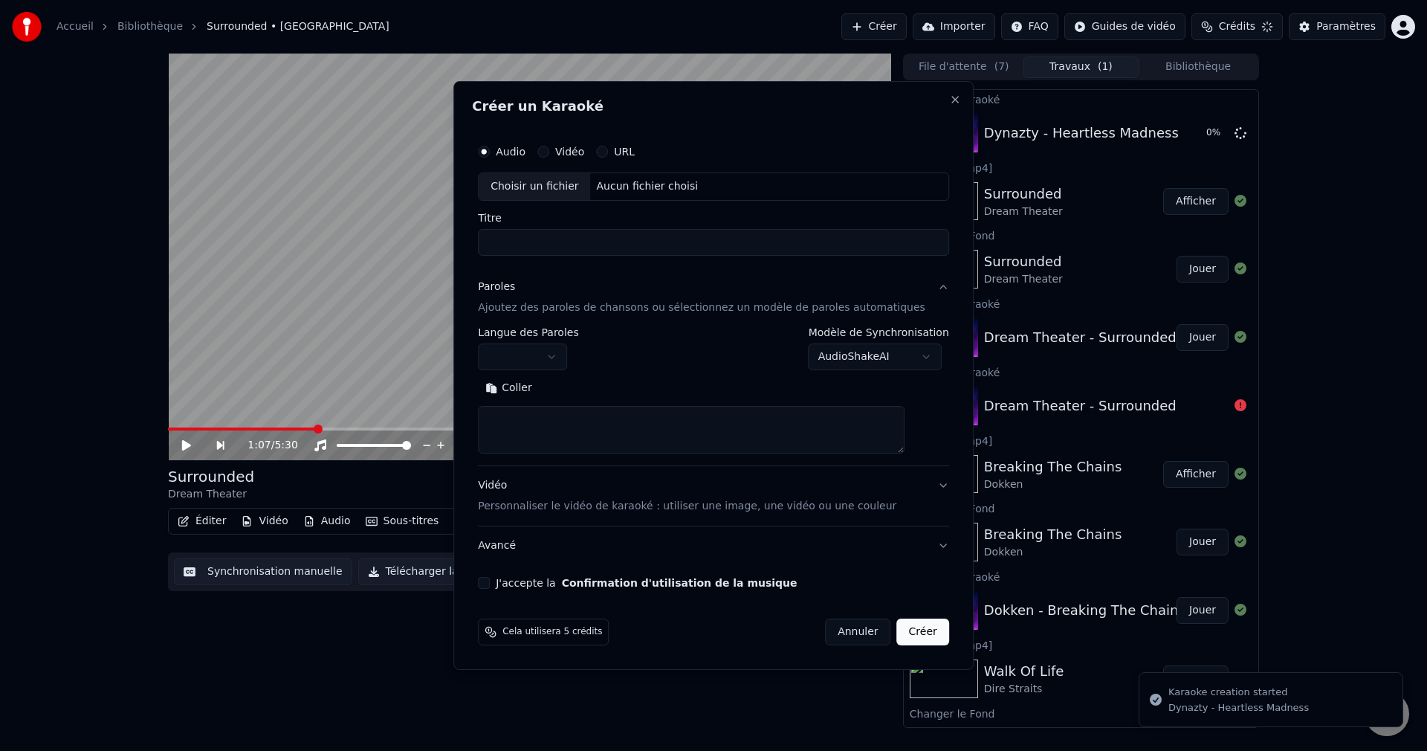
scroll to position [0, 0]
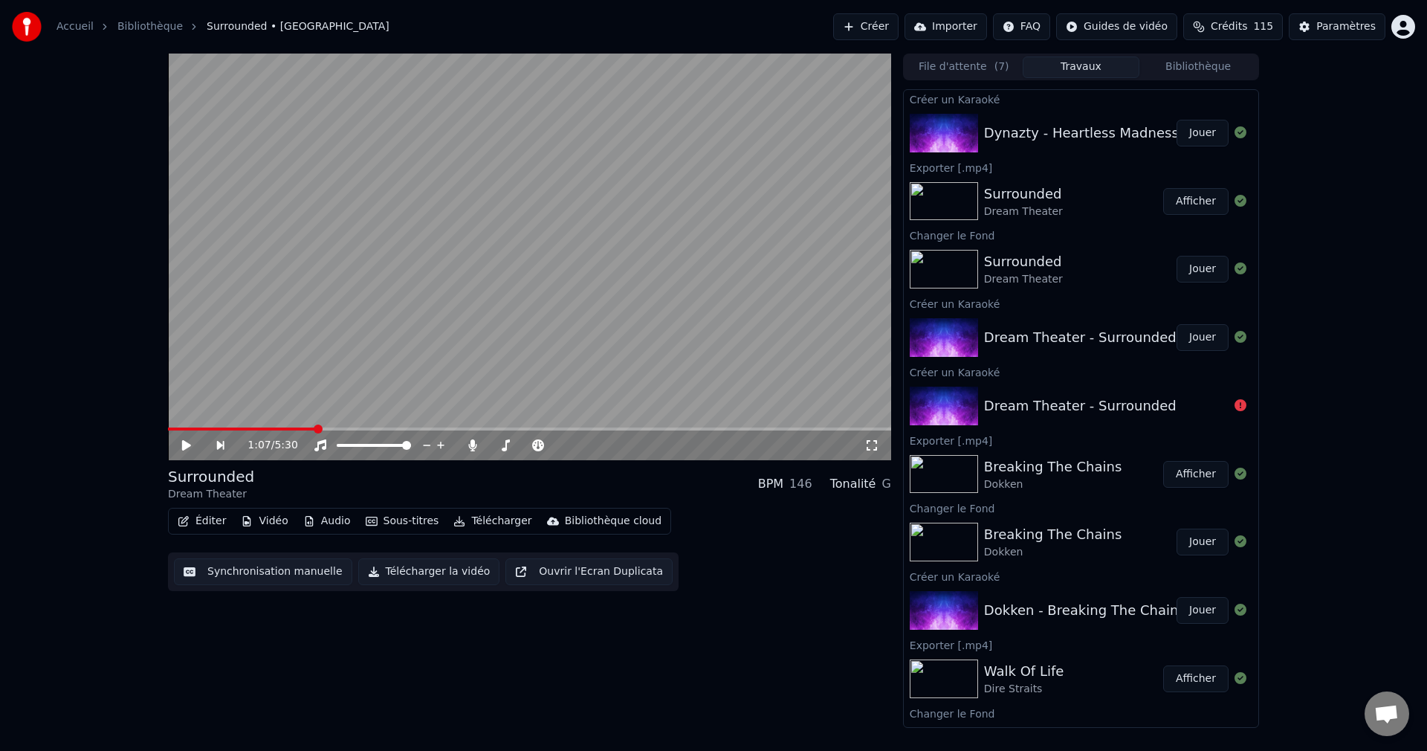
drag, startPoint x: 1206, startPoint y: 131, endPoint x: 1148, endPoint y: 167, distance: 68.5
click at [1206, 131] on button "Jouer" at bounding box center [1203, 133] width 52 height 27
click at [186, 443] on icon at bounding box center [186, 445] width 7 height 9
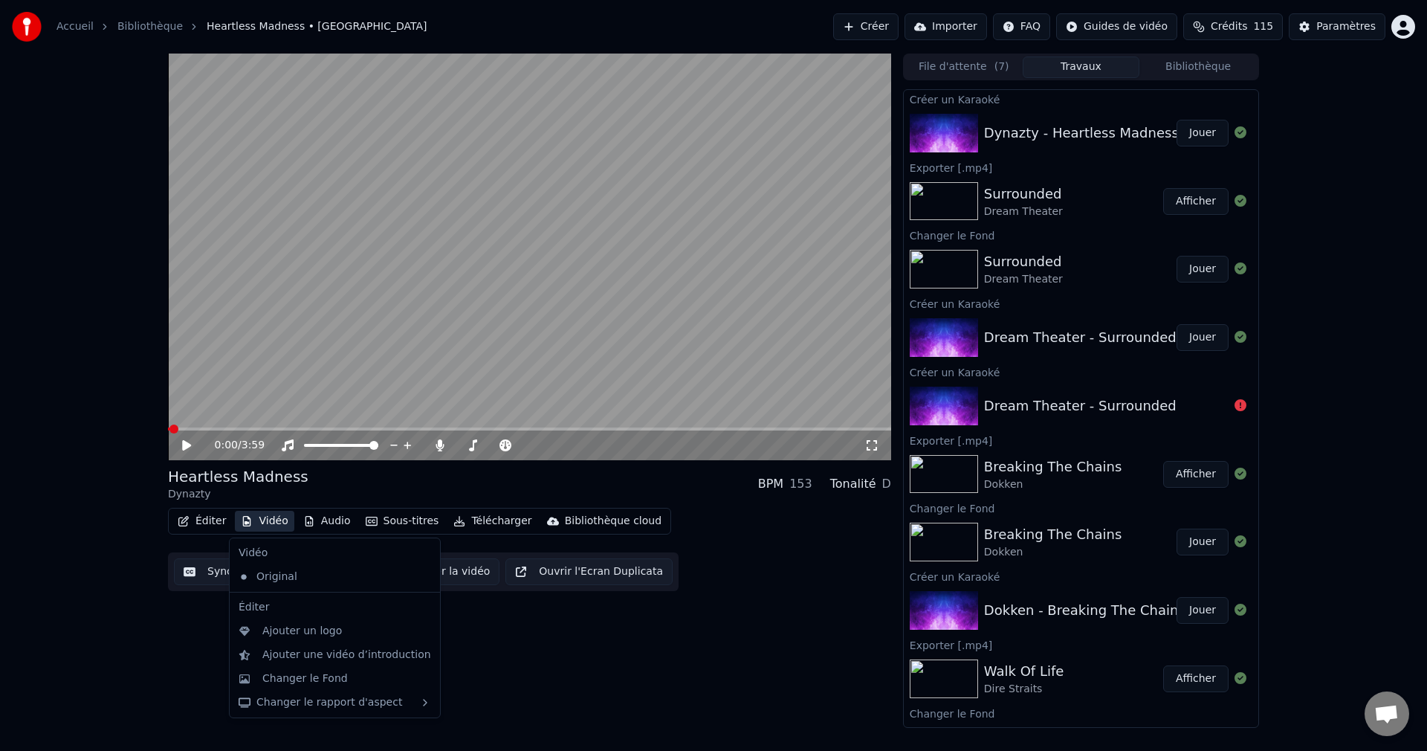
click at [268, 515] on button "Vidéo" at bounding box center [264, 521] width 59 height 21
click at [293, 674] on div "Changer le Fond" at bounding box center [304, 678] width 85 height 15
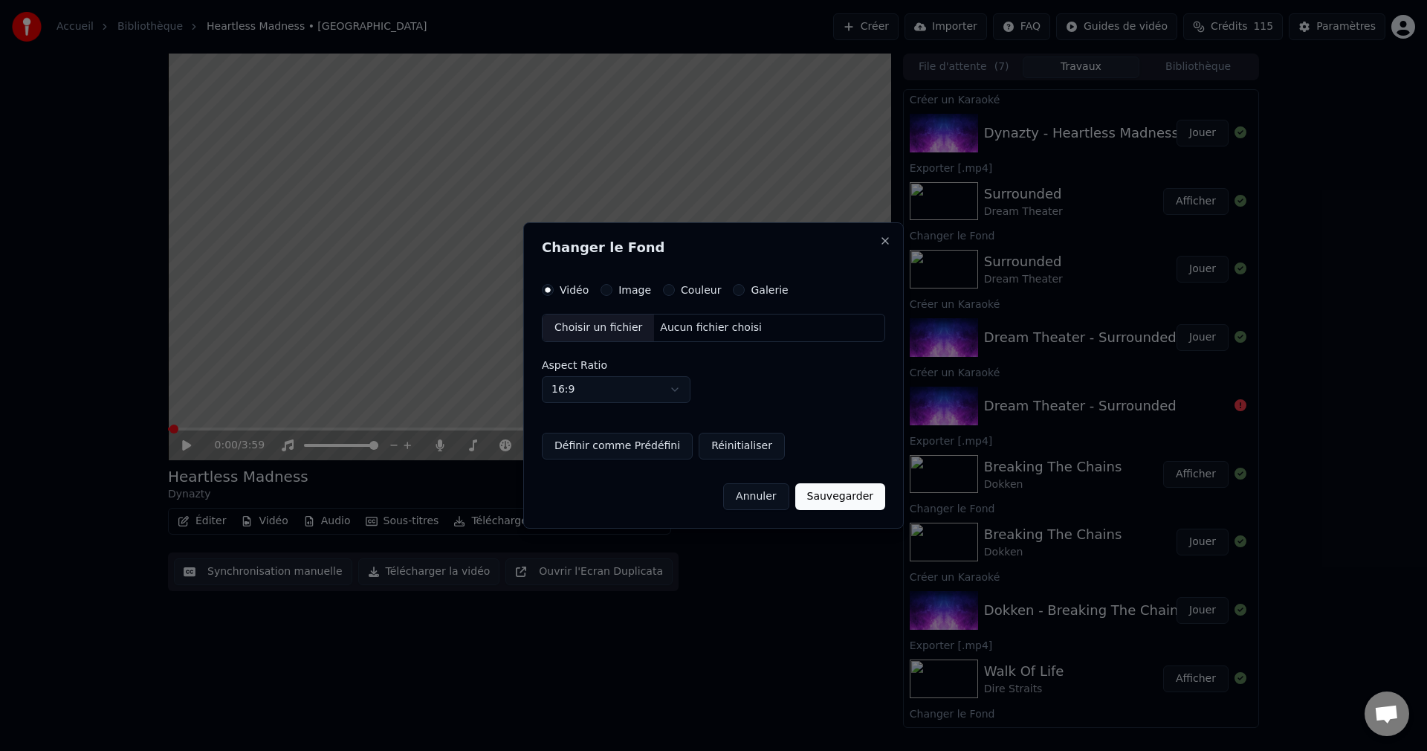
click at [612, 329] on div "Choisir un fichier" at bounding box center [598, 327] width 111 height 27
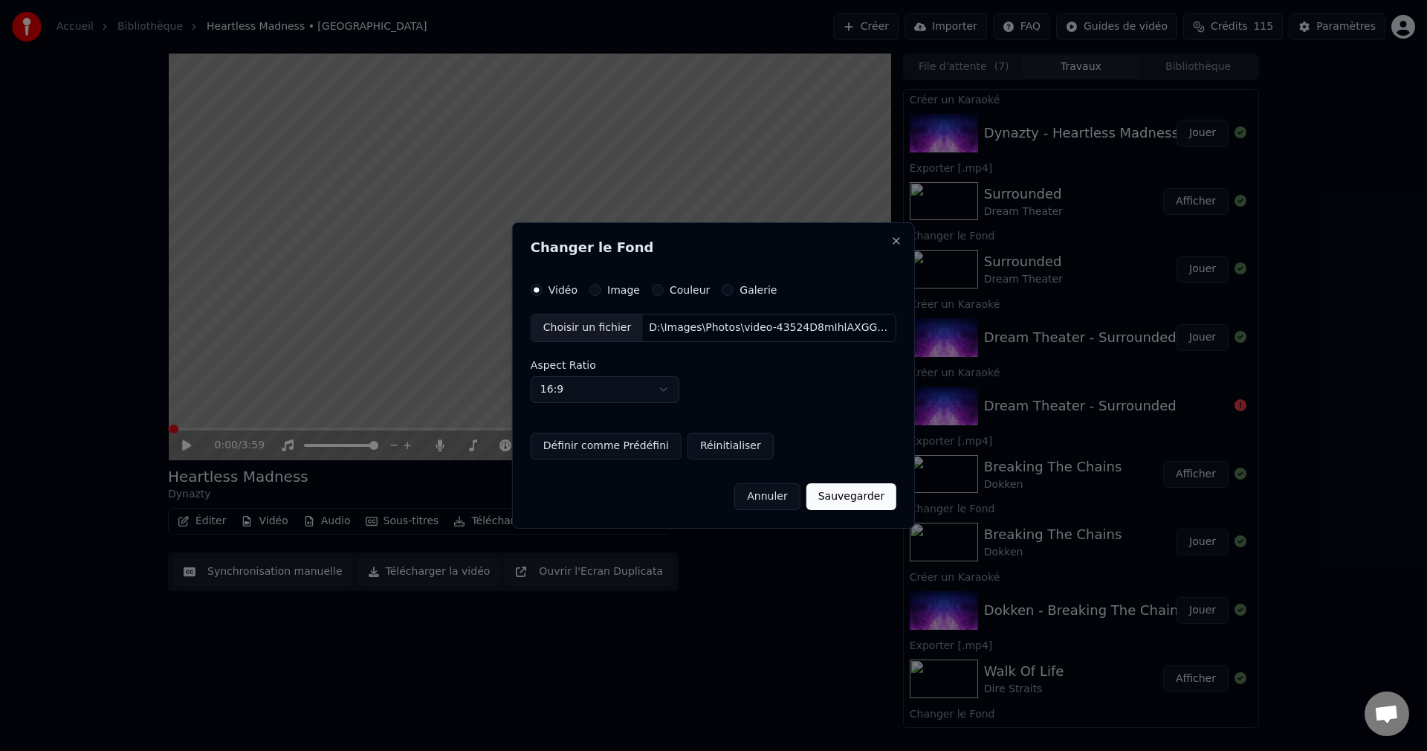
click at [853, 504] on button "Sauvegarder" at bounding box center [852, 496] width 90 height 27
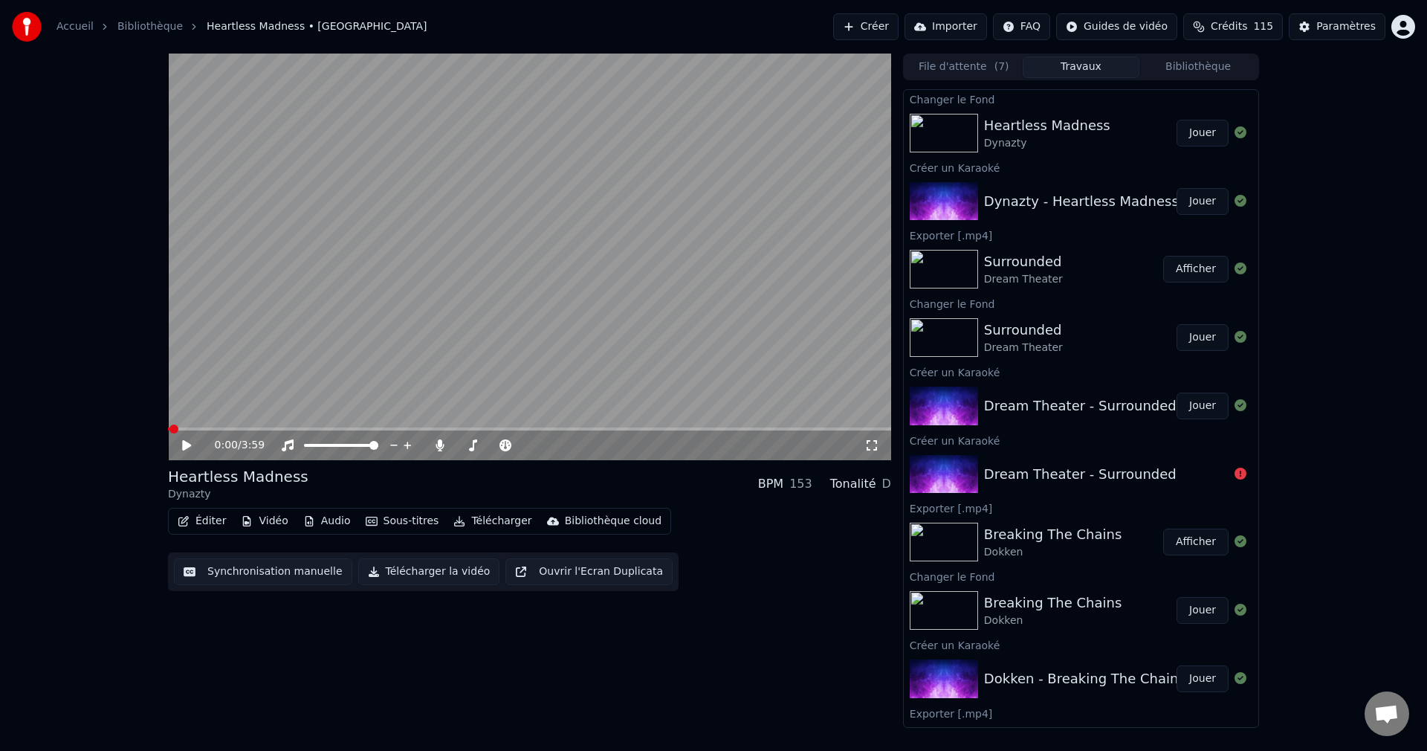
click at [1192, 127] on button "Jouer" at bounding box center [1203, 133] width 52 height 27
click at [531, 448] on span at bounding box center [526, 445] width 9 height 9
click at [575, 430] on span at bounding box center [529, 428] width 723 height 3
click at [598, 430] on span at bounding box center [529, 428] width 723 height 3
click at [624, 430] on span at bounding box center [529, 428] width 723 height 3
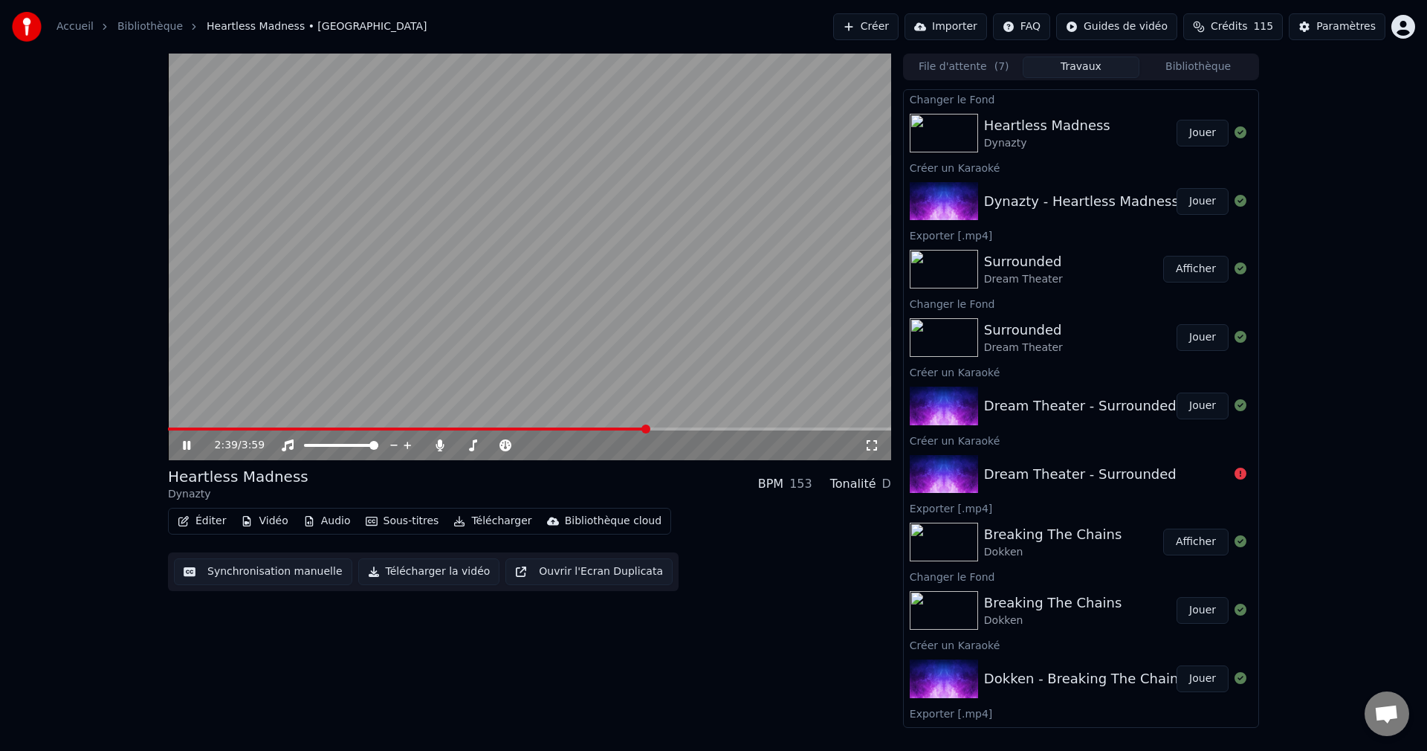
click at [648, 430] on span at bounding box center [529, 428] width 723 height 3
click at [675, 429] on span at bounding box center [529, 428] width 723 height 3
click at [191, 439] on icon at bounding box center [197, 445] width 35 height 12
click at [195, 524] on button "Éditer" at bounding box center [202, 521] width 60 height 21
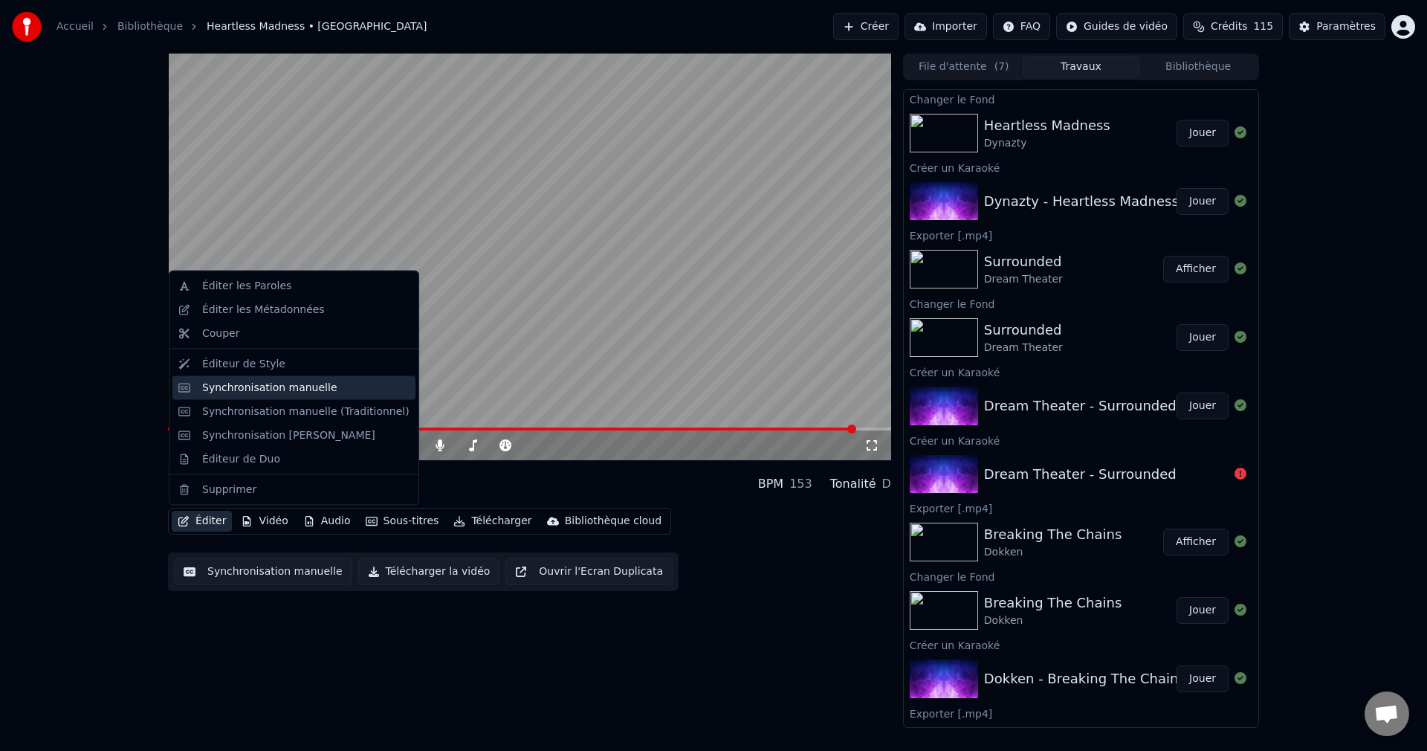
click at [253, 390] on div "Synchronisation manuelle" at bounding box center [269, 387] width 135 height 15
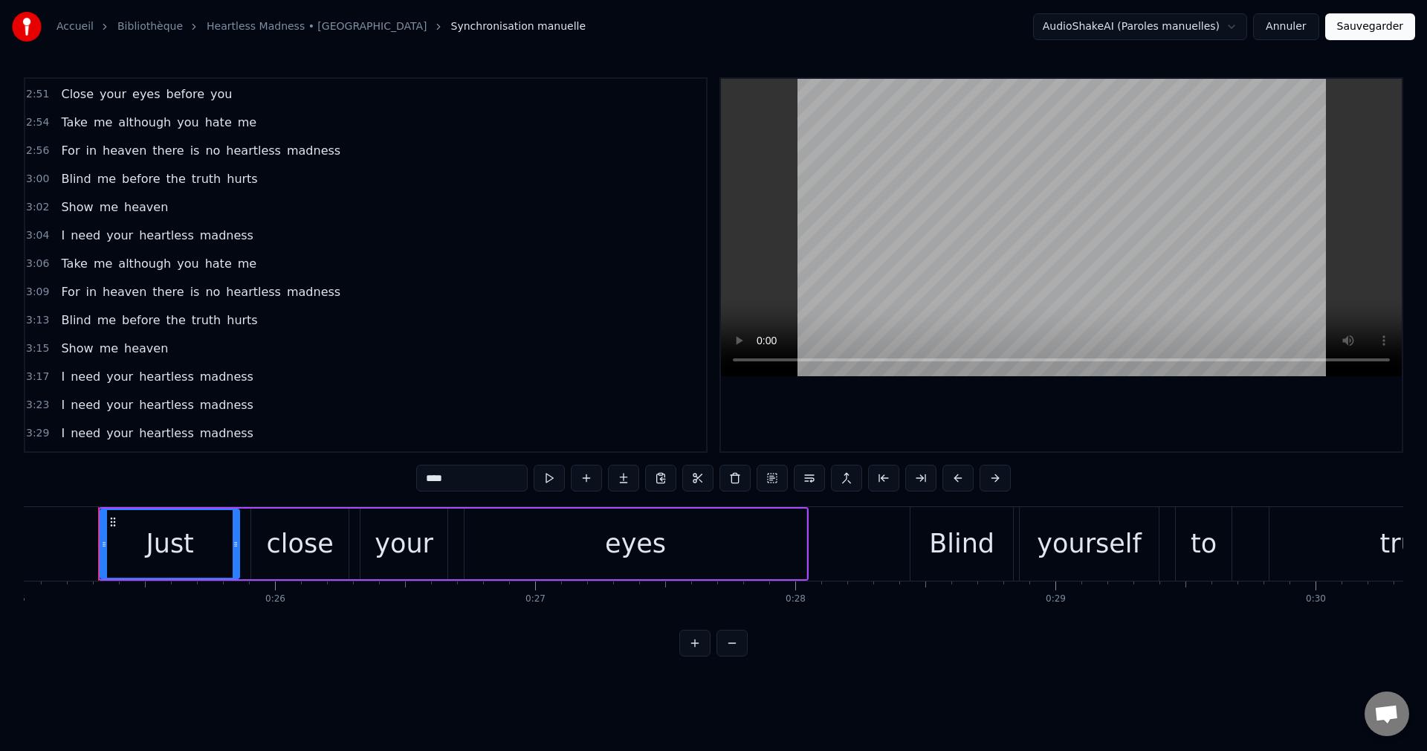
scroll to position [955, 0]
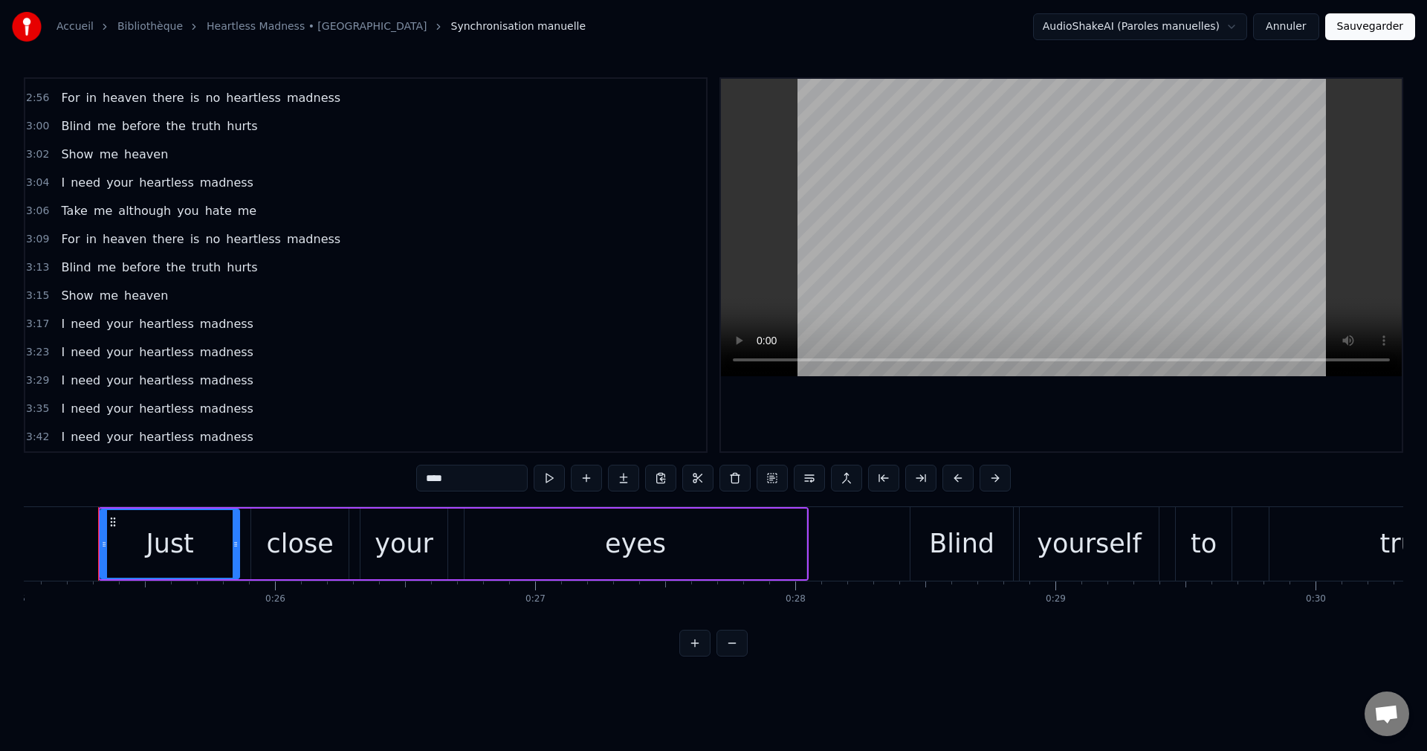
click at [59, 321] on span "I" at bounding box center [62, 323] width 7 height 17
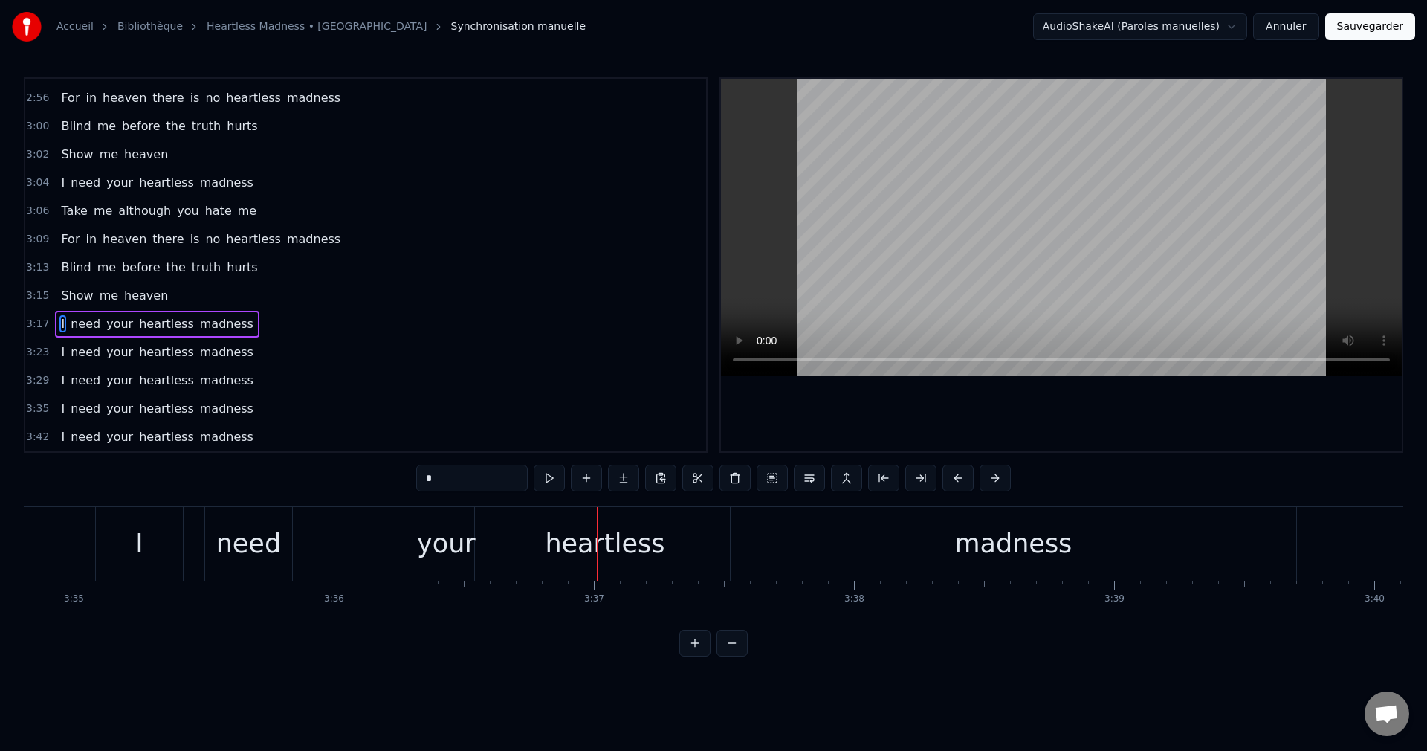
scroll to position [0, 55715]
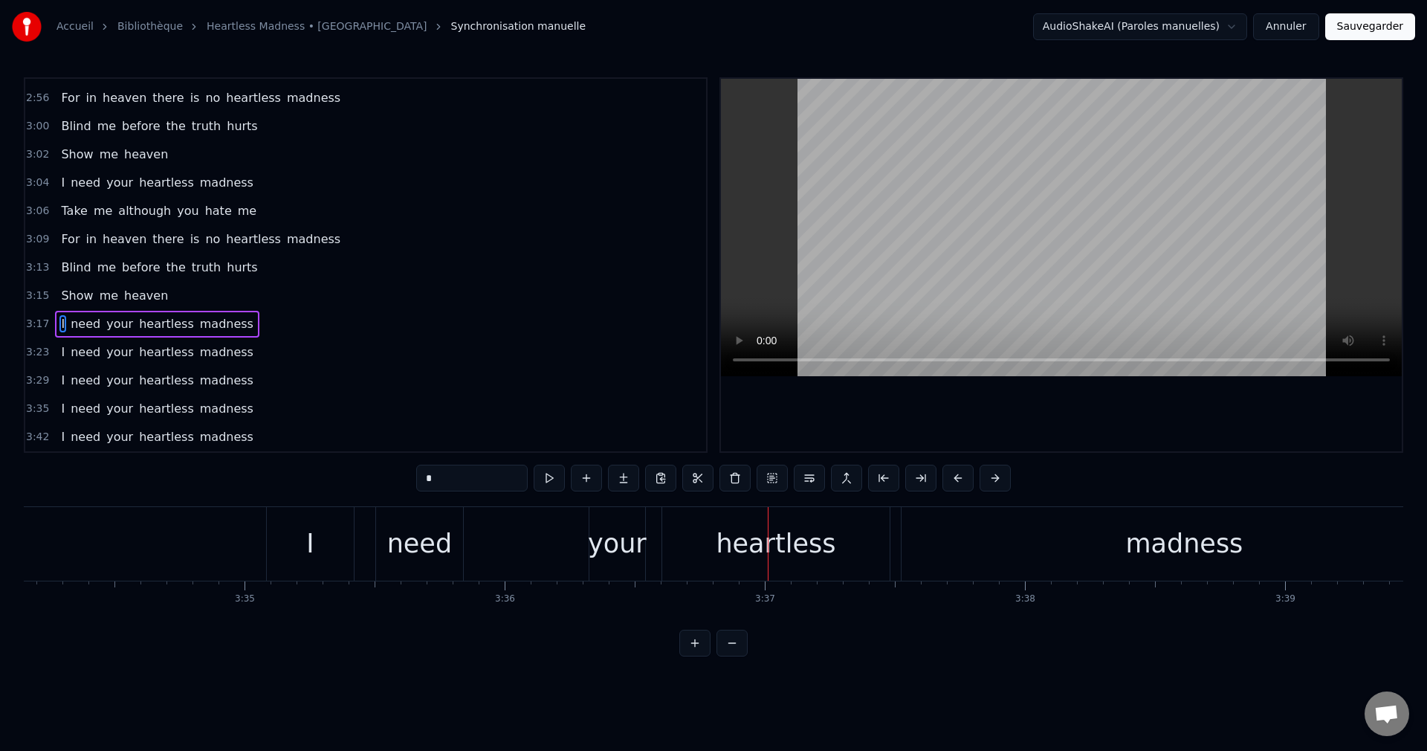
click at [430, 543] on div "need" at bounding box center [419, 543] width 65 height 39
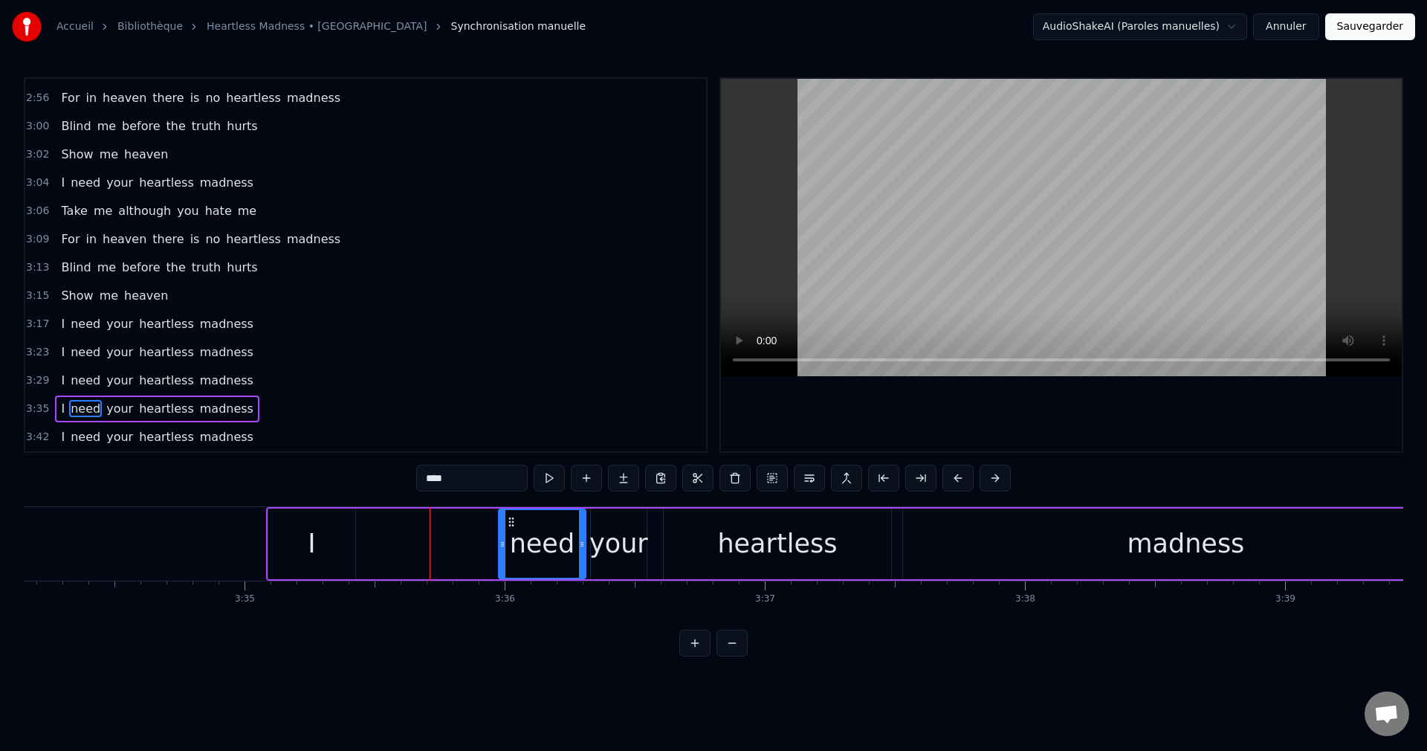
drag, startPoint x: 387, startPoint y: 521, endPoint x: 508, endPoint y: 555, distance: 125.9
click at [508, 555] on div "need" at bounding box center [542, 544] width 85 height 68
click at [294, 525] on div "I" at bounding box center [311, 543] width 87 height 71
type input "*"
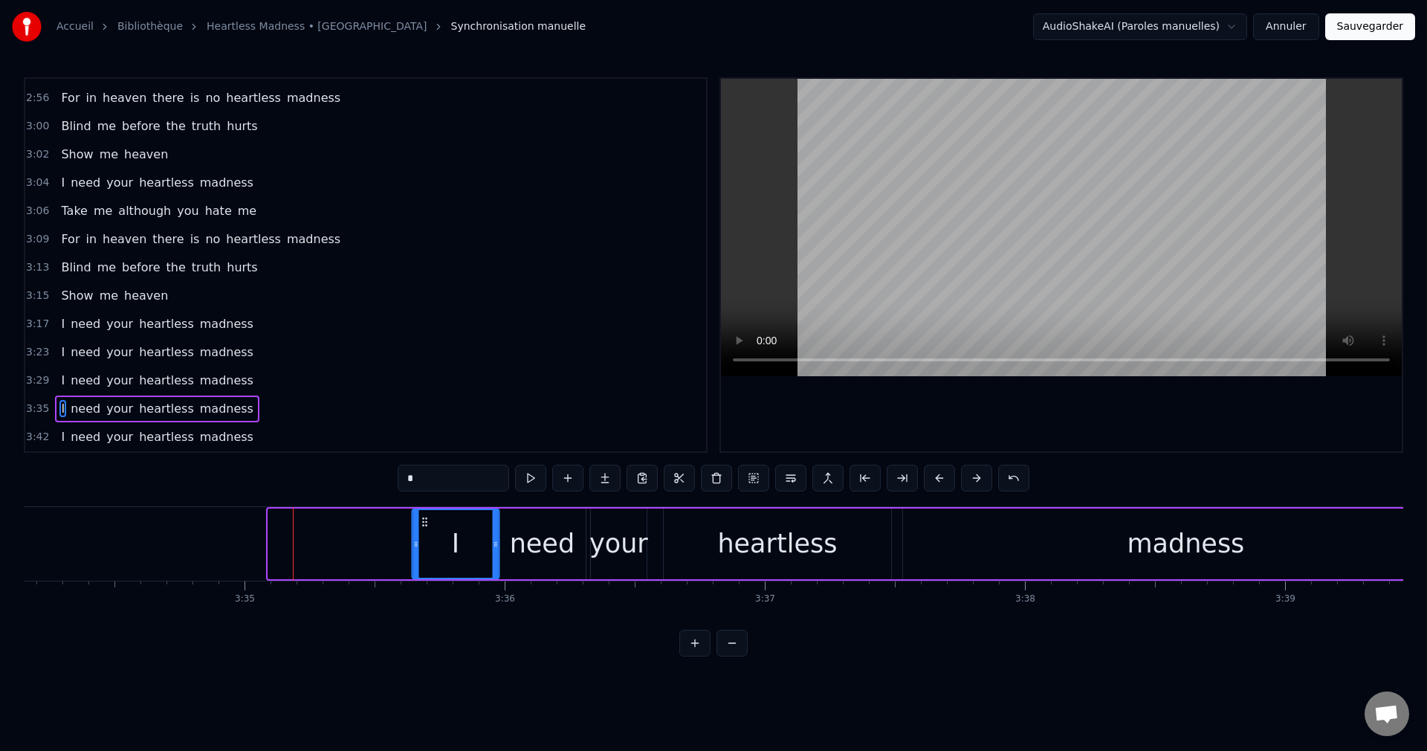
drag, startPoint x: 282, startPoint y: 521, endPoint x: 426, endPoint y: 549, distance: 146.1
click at [426, 549] on div "I" at bounding box center [455, 544] width 85 height 68
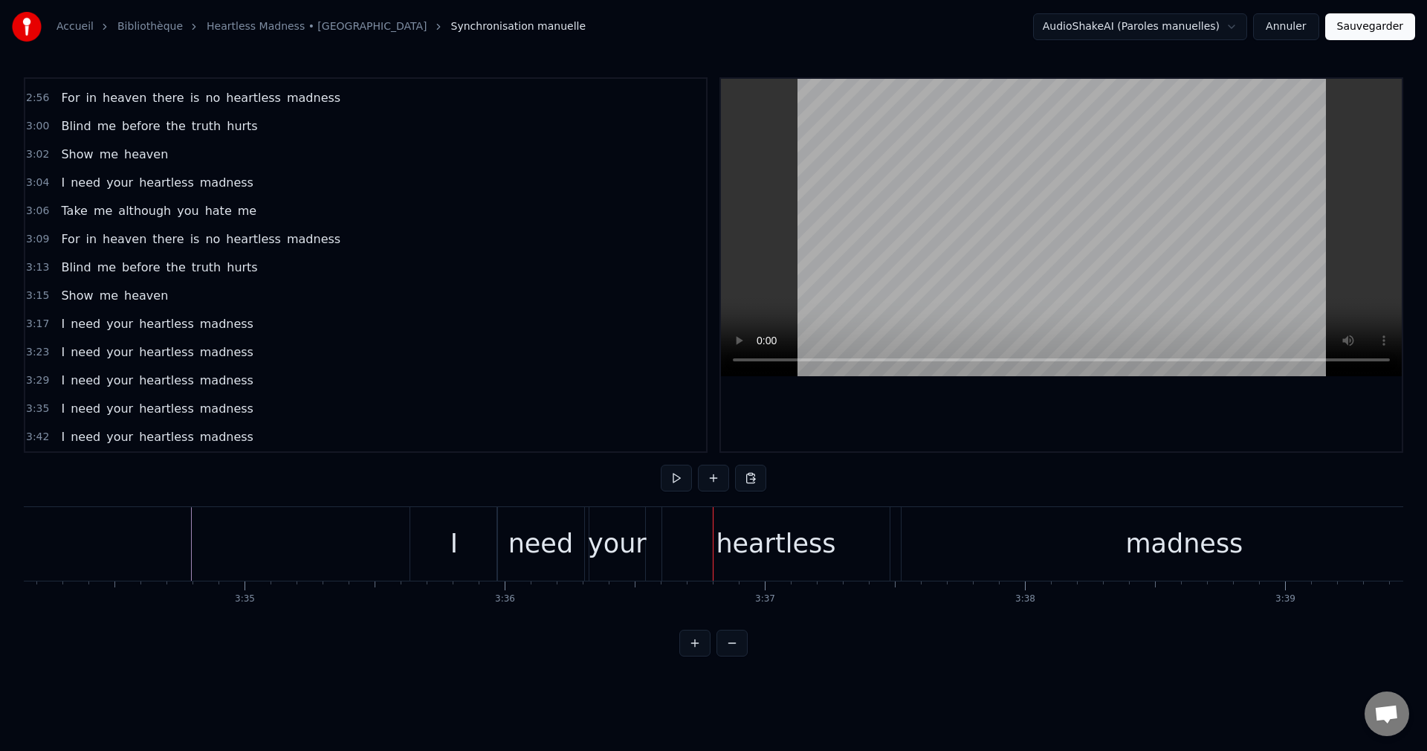
click at [719, 546] on div "heartless" at bounding box center [775, 544] width 227 height 74
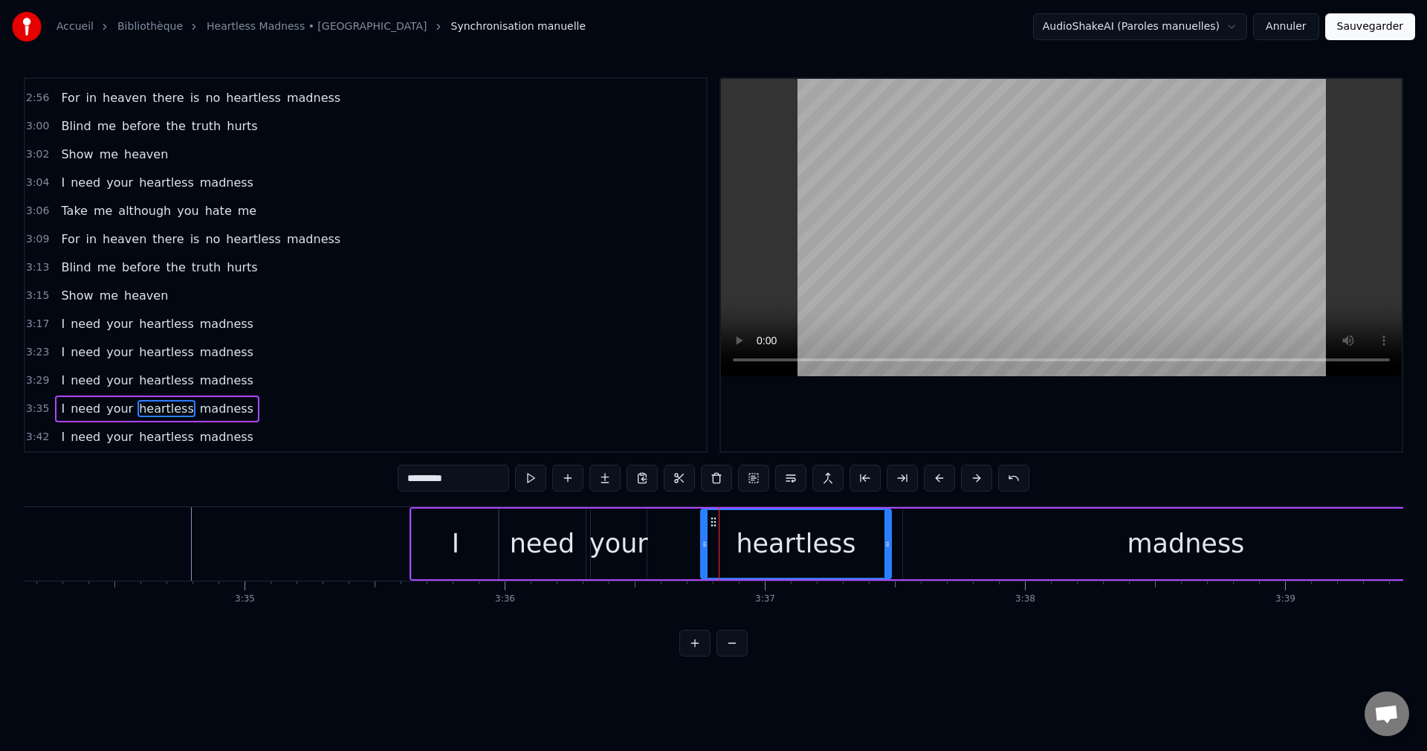
drag, startPoint x: 667, startPoint y: 543, endPoint x: 705, endPoint y: 550, distance: 39.2
click at [705, 550] on div at bounding box center [705, 544] width 6 height 68
click at [626, 549] on div "your" at bounding box center [618, 543] width 59 height 39
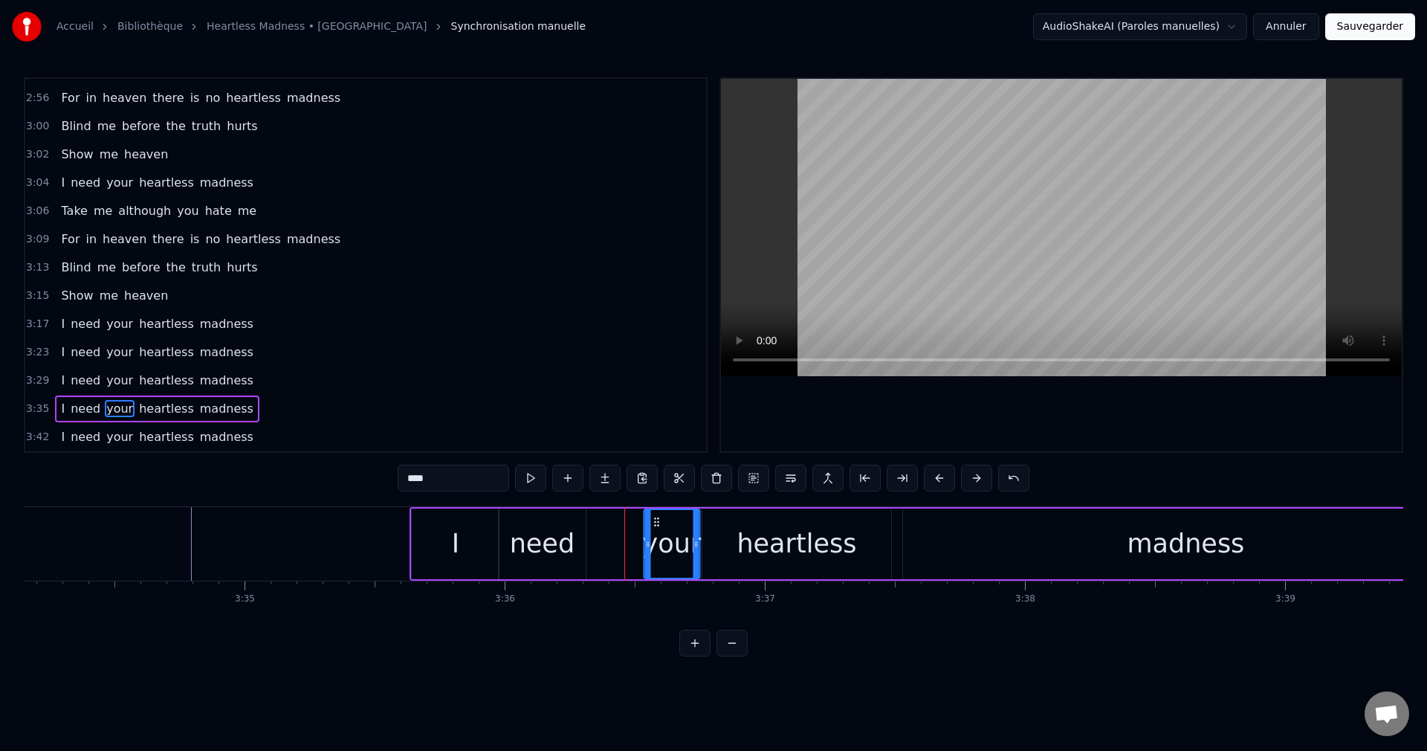
drag, startPoint x: 605, startPoint y: 517, endPoint x: 659, endPoint y: 527, distance: 54.5
click at [659, 527] on icon at bounding box center [656, 522] width 12 height 12
click at [555, 531] on div "need" at bounding box center [542, 543] width 65 height 39
drag, startPoint x: 508, startPoint y: 517, endPoint x: 523, endPoint y: 534, distance: 22.8
click at [569, 527] on icon at bounding box center [572, 522] width 12 height 12
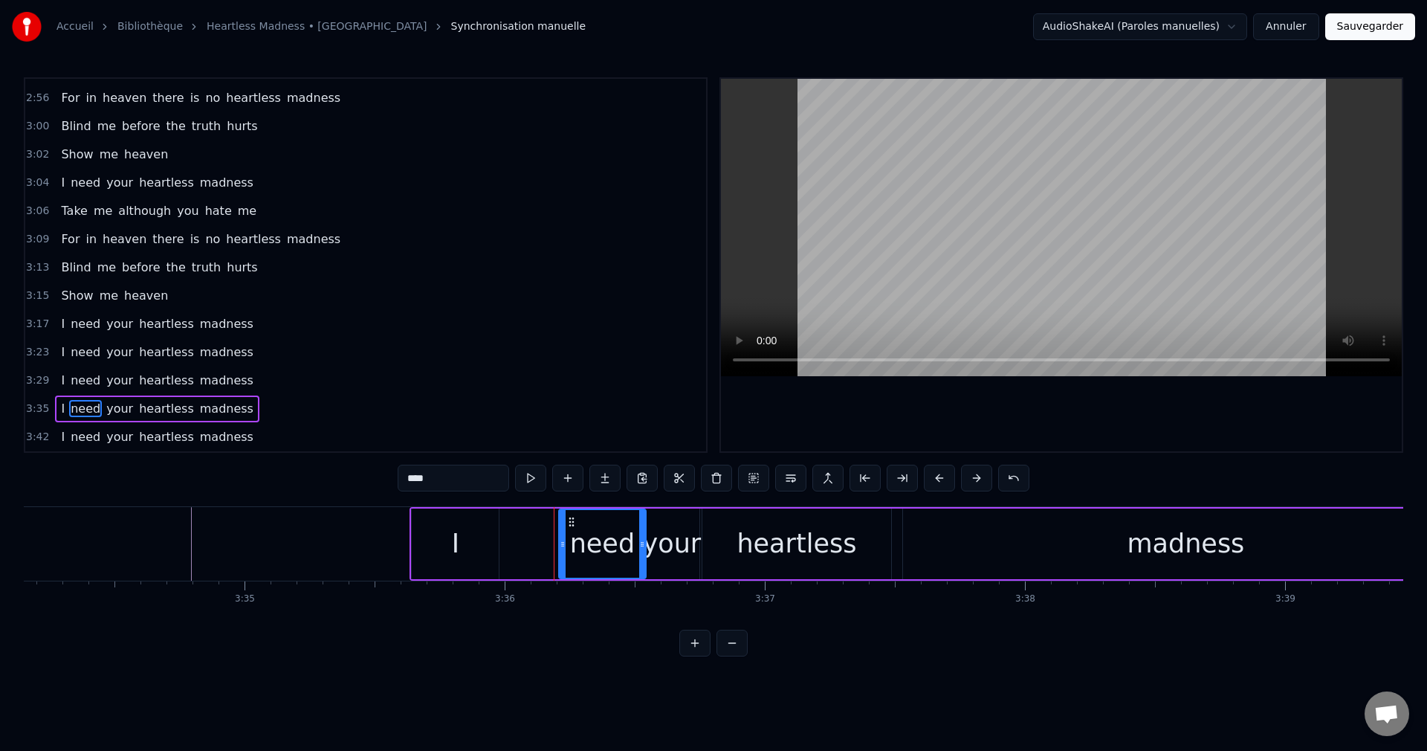
click at [466, 541] on div "I" at bounding box center [455, 543] width 87 height 71
type input "*"
drag, startPoint x: 421, startPoint y: 517, endPoint x: 482, endPoint y: 531, distance: 61.8
click at [482, 531] on div "I" at bounding box center [515, 544] width 85 height 68
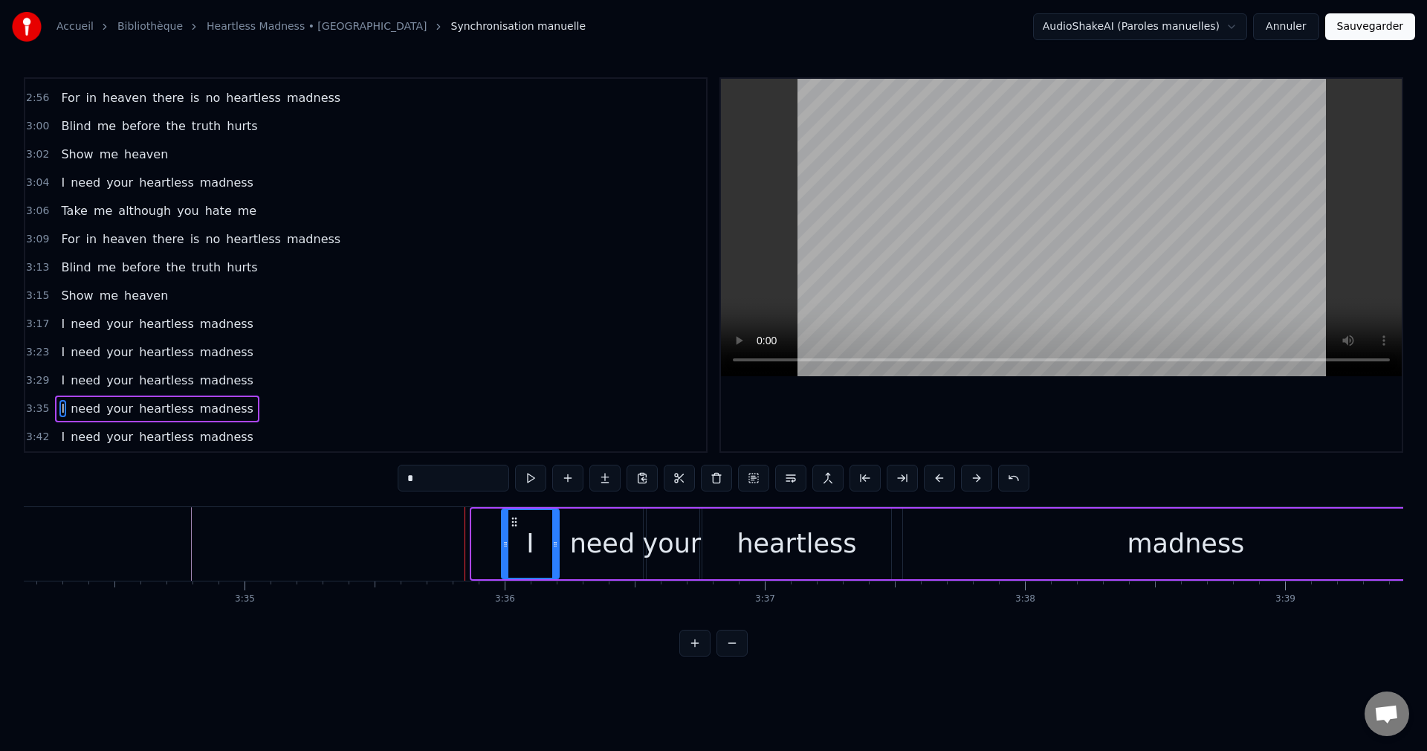
drag, startPoint x: 474, startPoint y: 546, endPoint x: 504, endPoint y: 552, distance: 30.3
click at [504, 552] on div at bounding box center [505, 544] width 6 height 68
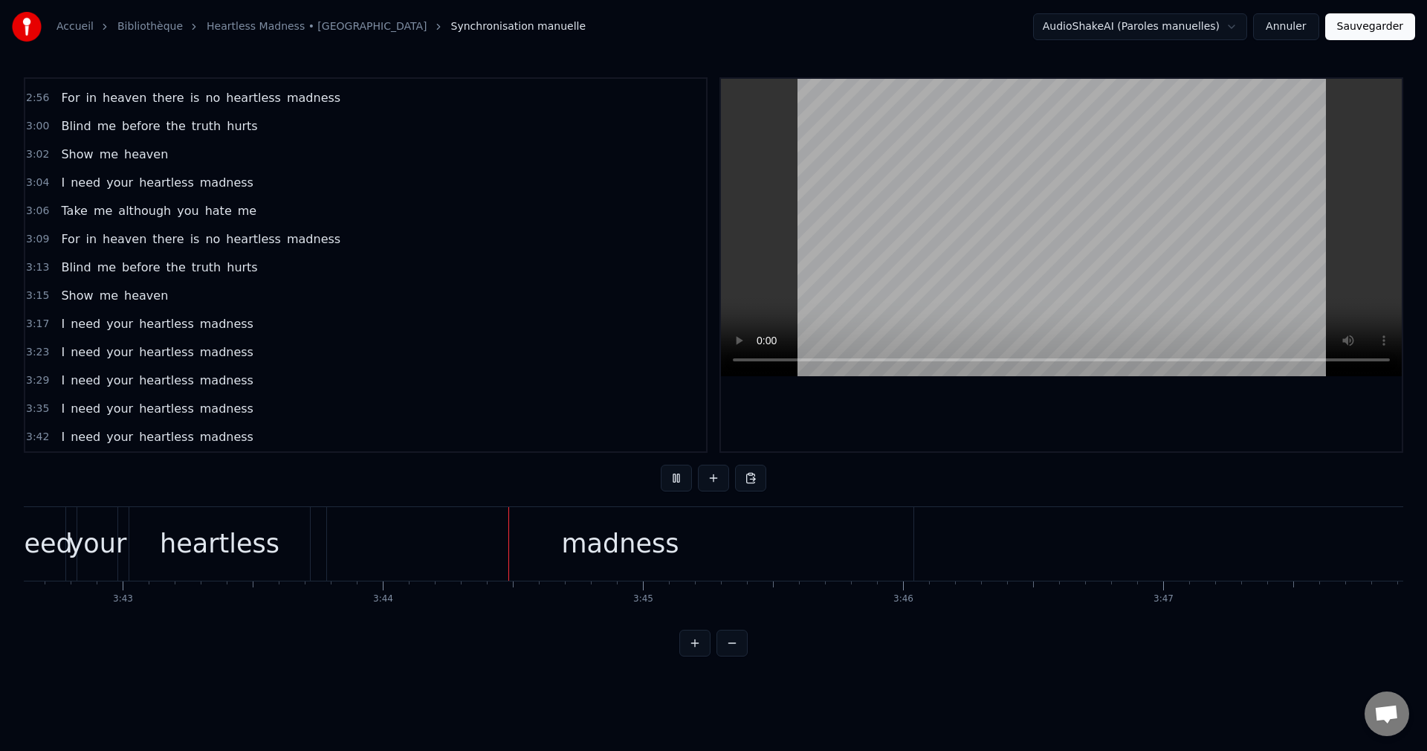
scroll to position [0, 58206]
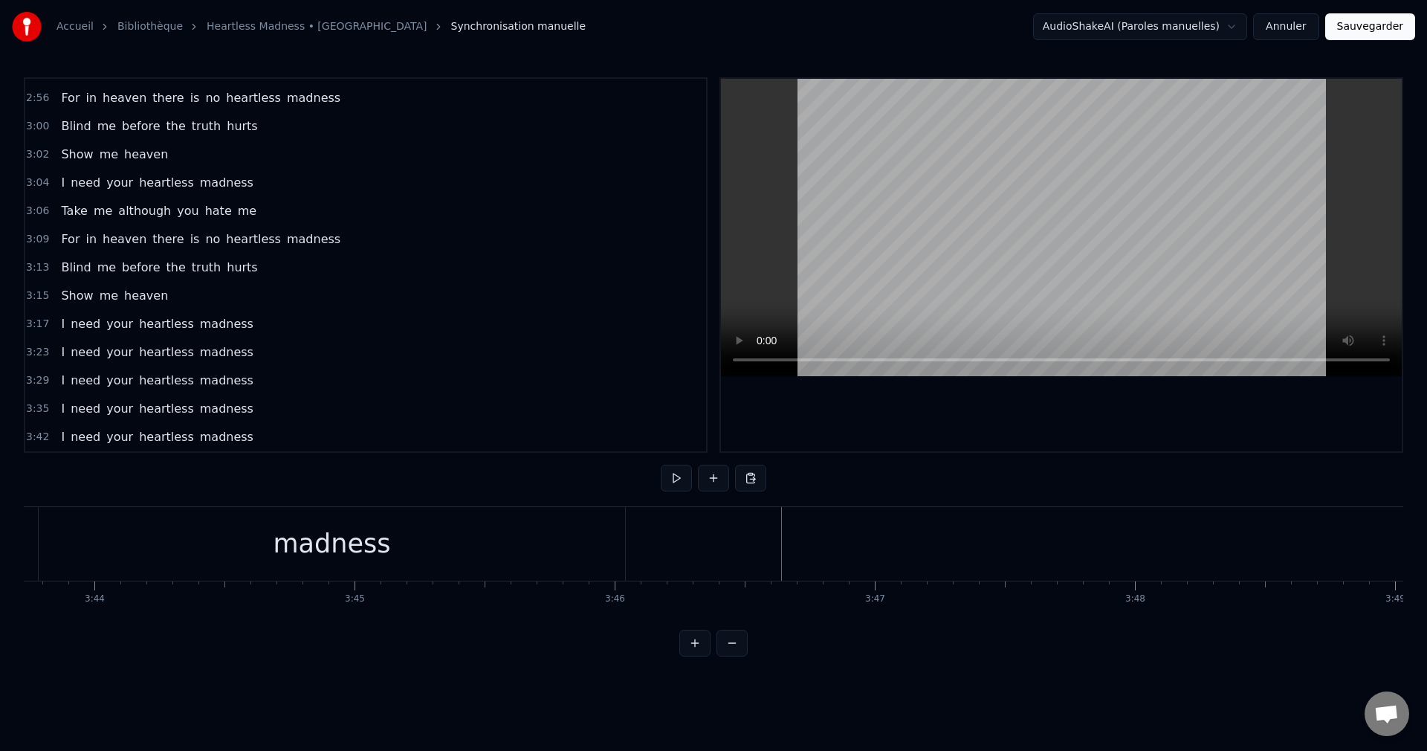
click at [1364, 32] on button "Sauvegarder" at bounding box center [1370, 26] width 90 height 27
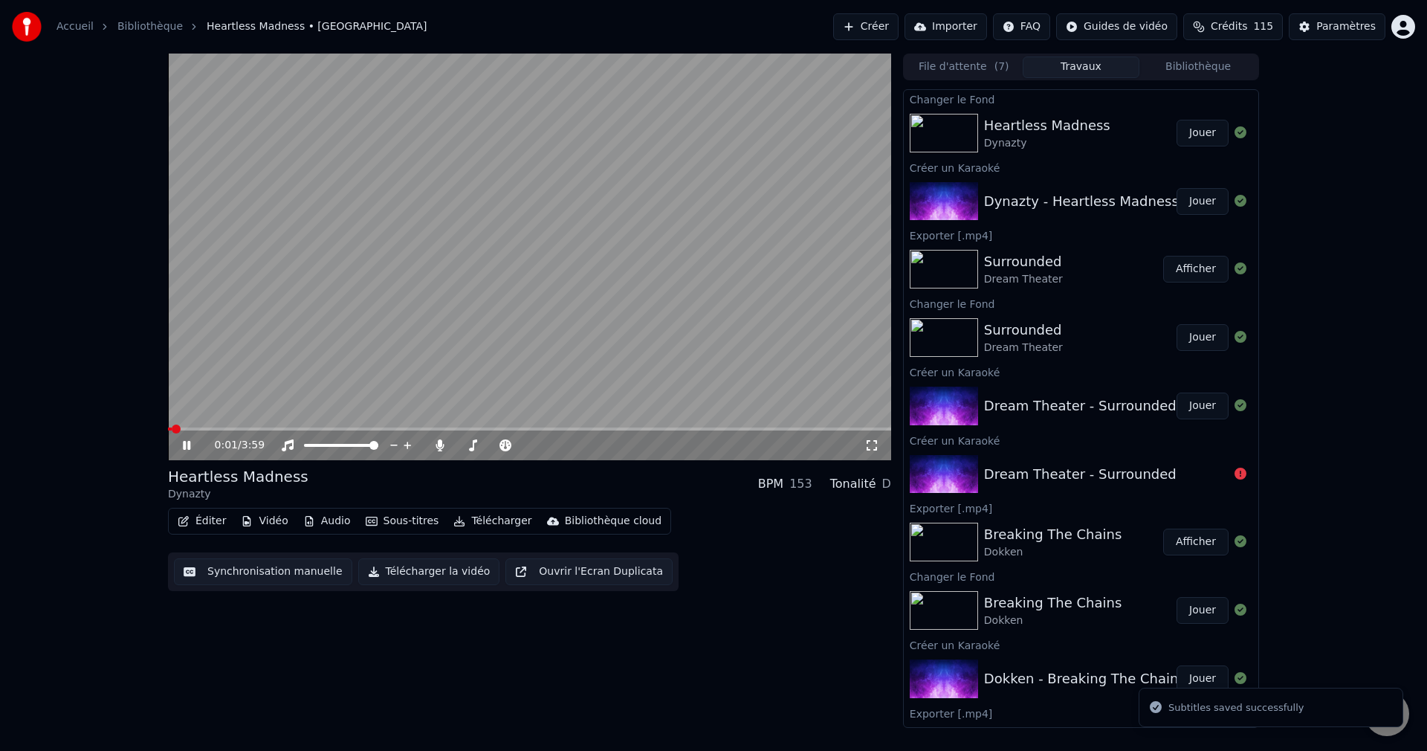
click at [312, 430] on span at bounding box center [529, 428] width 723 height 3
click at [465, 445] on span at bounding box center [493, 445] width 74 height 3
click at [187, 444] on icon at bounding box center [197, 445] width 35 height 12
click at [396, 575] on button "Télécharger la vidéo" at bounding box center [429, 571] width 142 height 27
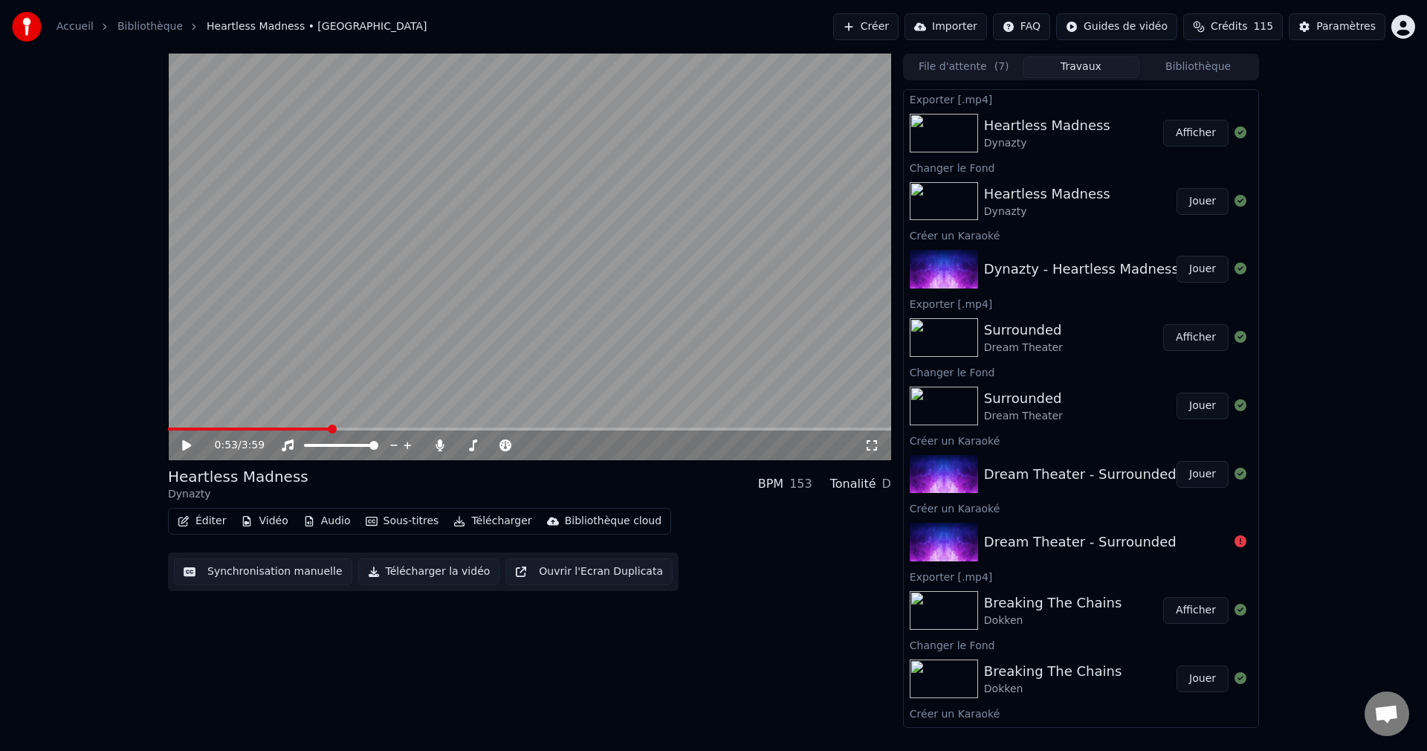
click at [864, 22] on button "Créer" at bounding box center [865, 26] width 65 height 27
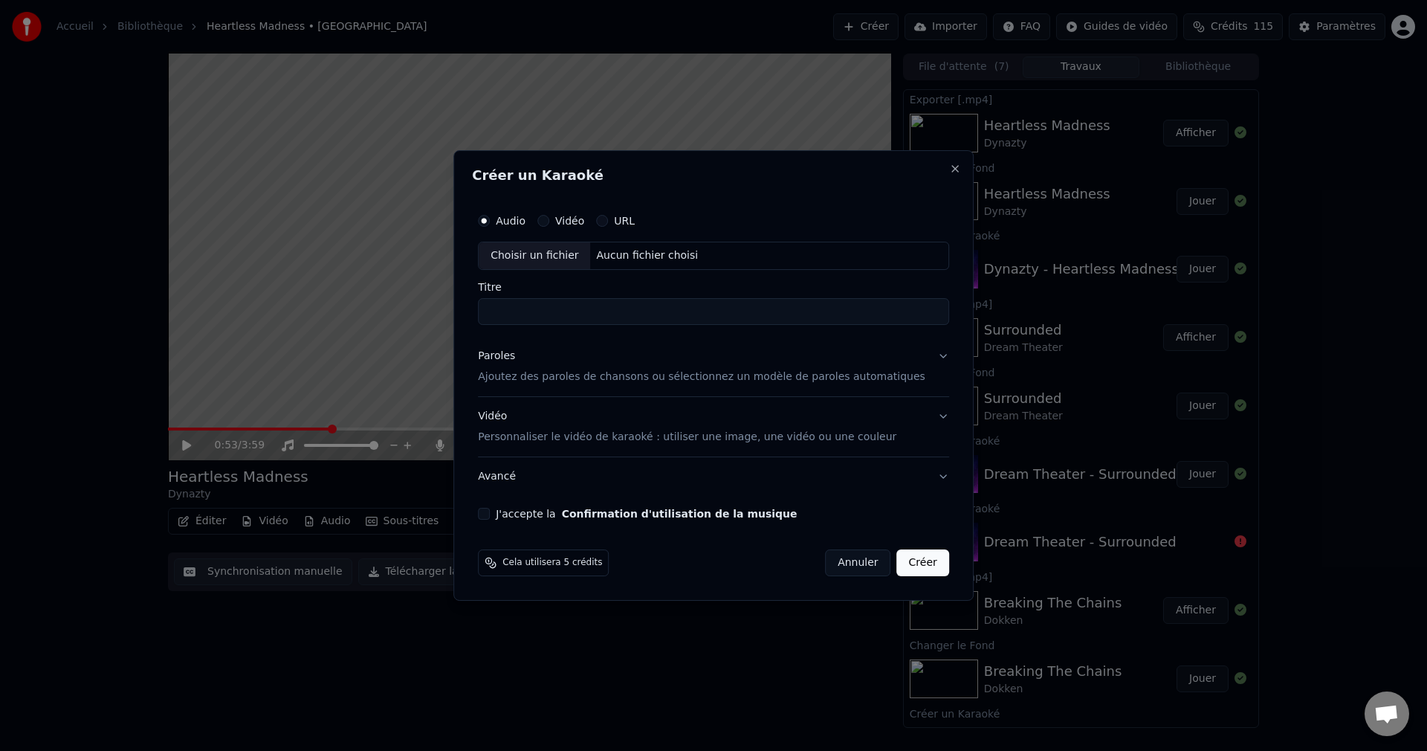
click at [555, 263] on div "Choisir un fichier" at bounding box center [534, 255] width 111 height 27
drag, startPoint x: 662, startPoint y: 311, endPoint x: 473, endPoint y: 318, distance: 188.9
click at [473, 318] on body "Accueil Bibliothèque Heartless Madness • Dynazty Créer Importer FAQ Guides de v…" at bounding box center [713, 375] width 1427 height 751
type input "**********"
click at [921, 355] on button "Paroles Ajoutez des paroles de chansons ou sélectionnez un modèle de paroles au…" at bounding box center [713, 366] width 471 height 59
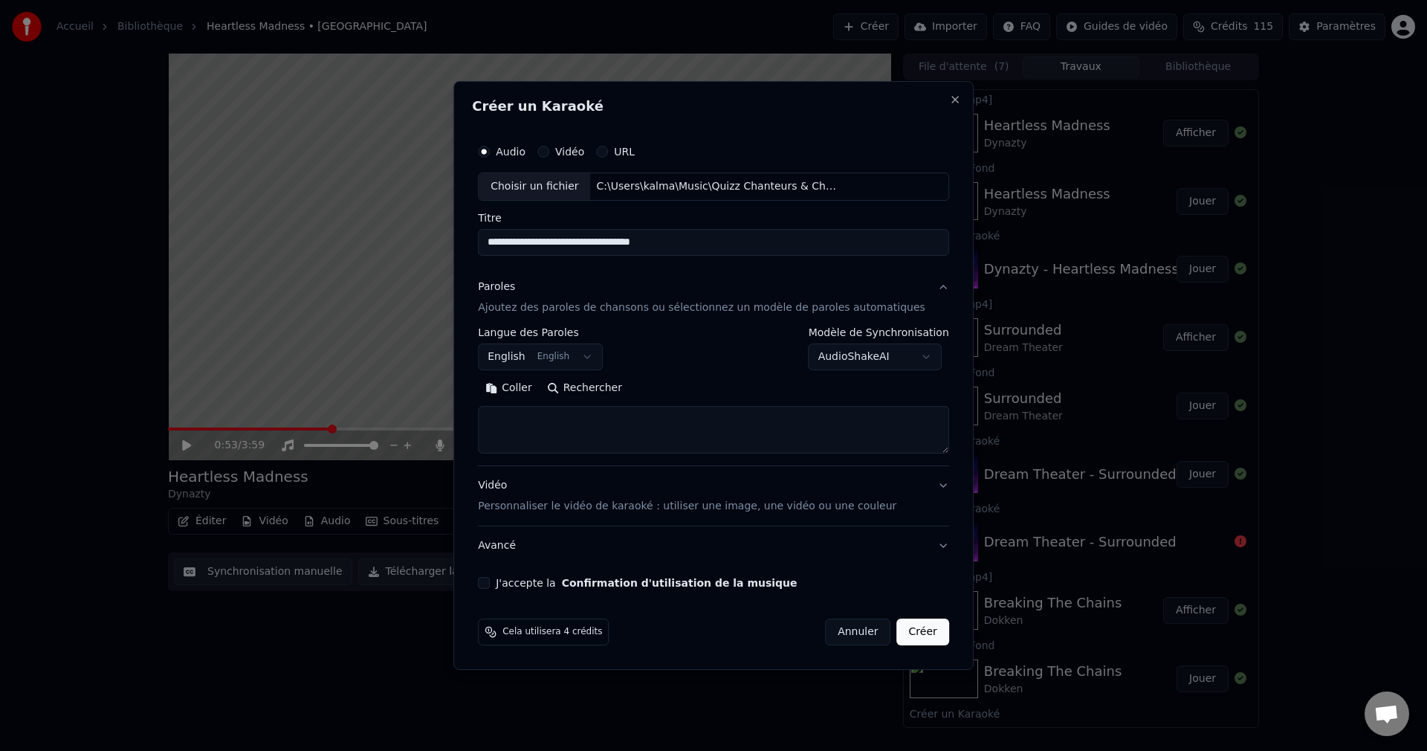
click at [630, 390] on button "Rechercher" at bounding box center [585, 388] width 90 height 24
type textarea "**********"
click at [490, 580] on button "J'accepte la Confirmation d'utilisation de la musique" at bounding box center [484, 583] width 12 height 12
click at [897, 635] on button "Créer" at bounding box center [923, 631] width 52 height 27
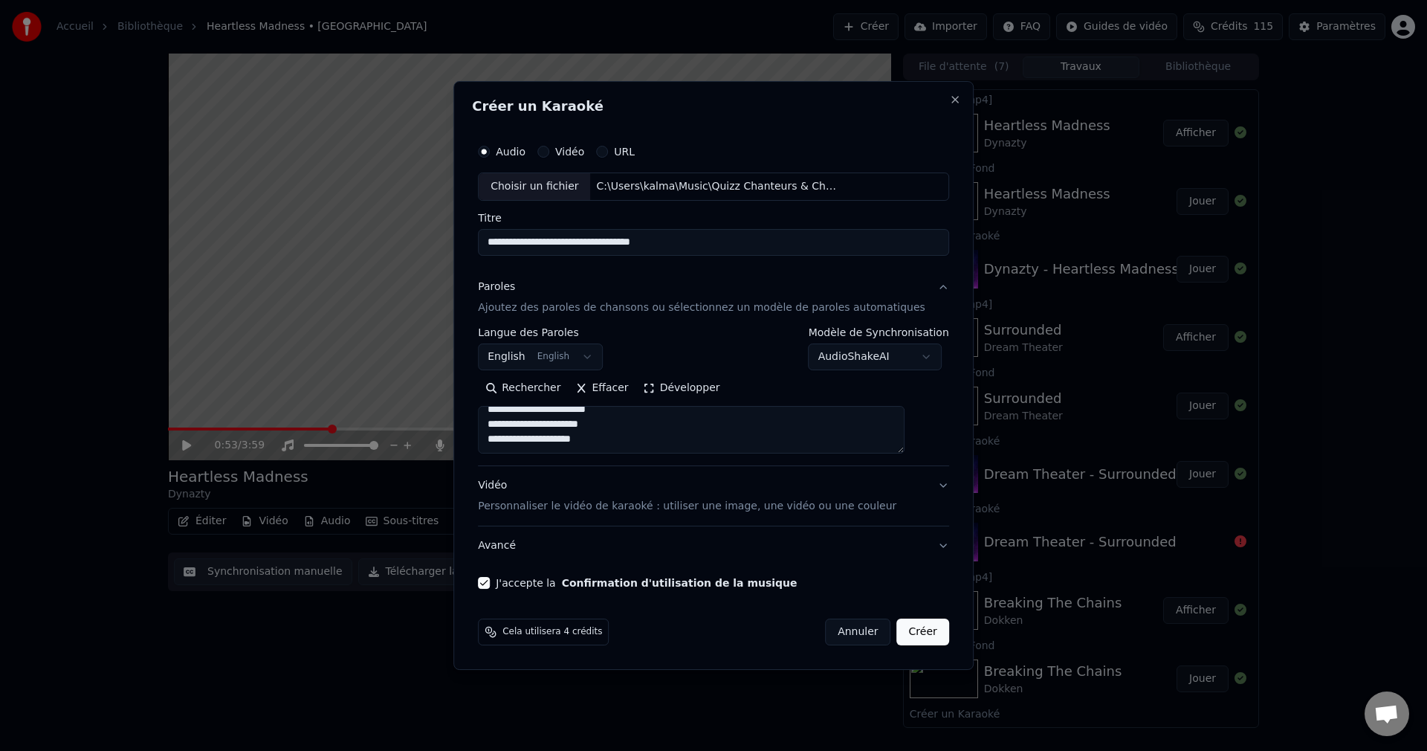
select select "**"
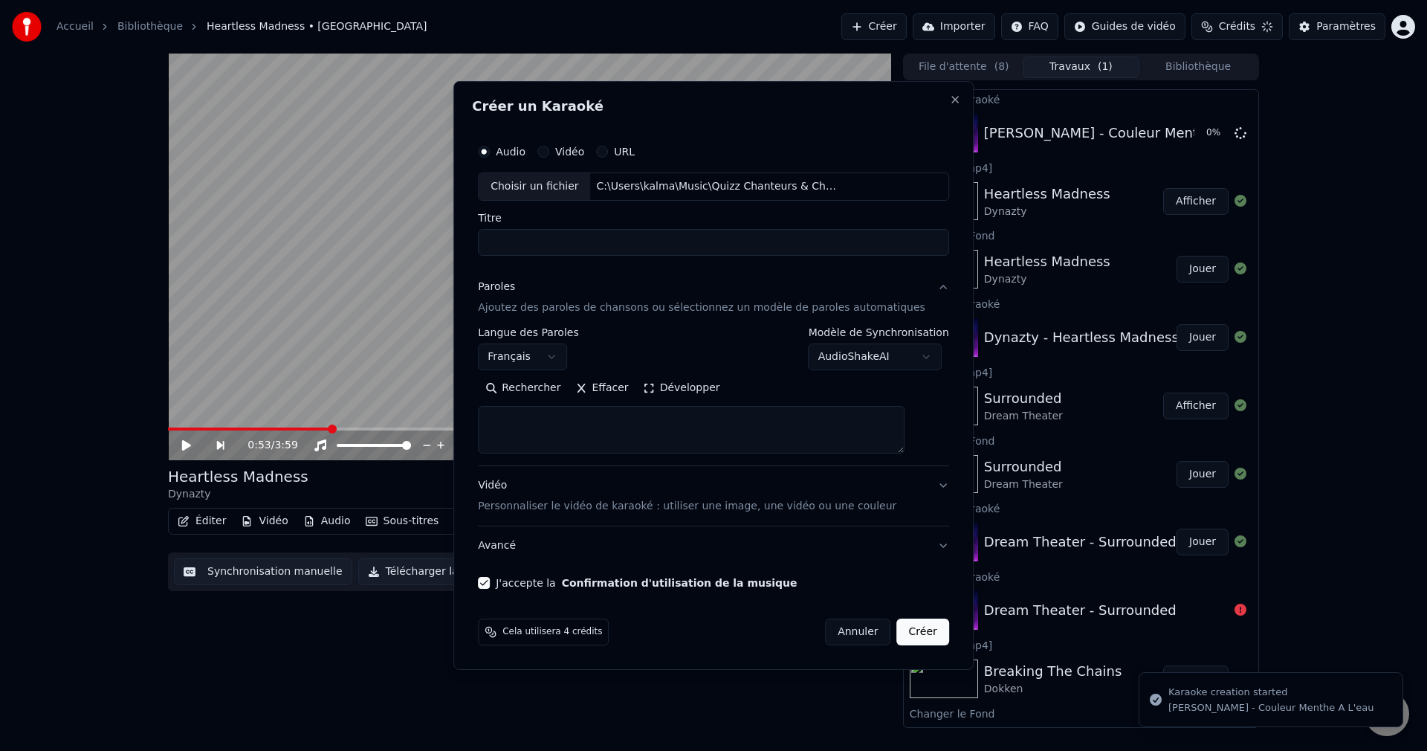
scroll to position [0, 0]
select select
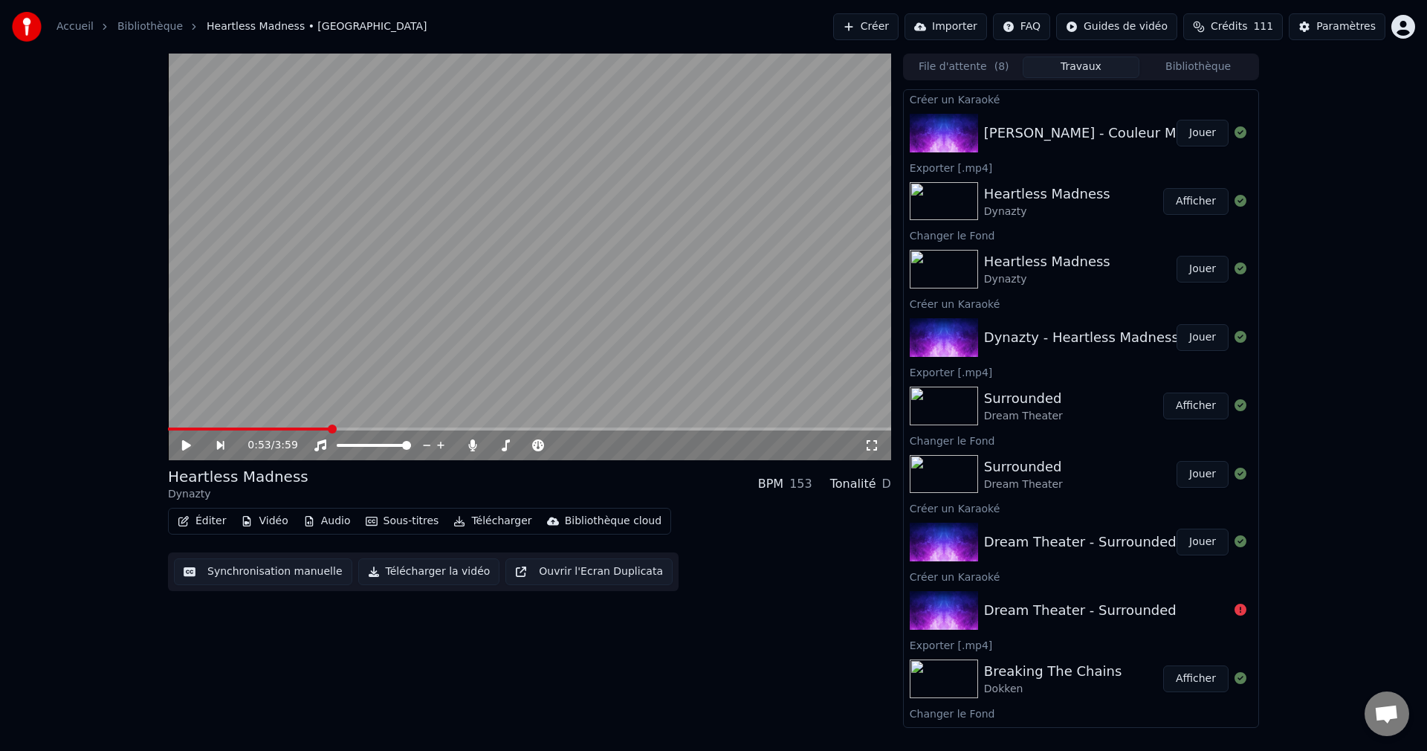
click at [1202, 136] on button "Jouer" at bounding box center [1203, 133] width 52 height 27
click at [182, 441] on icon at bounding box center [197, 445] width 35 height 12
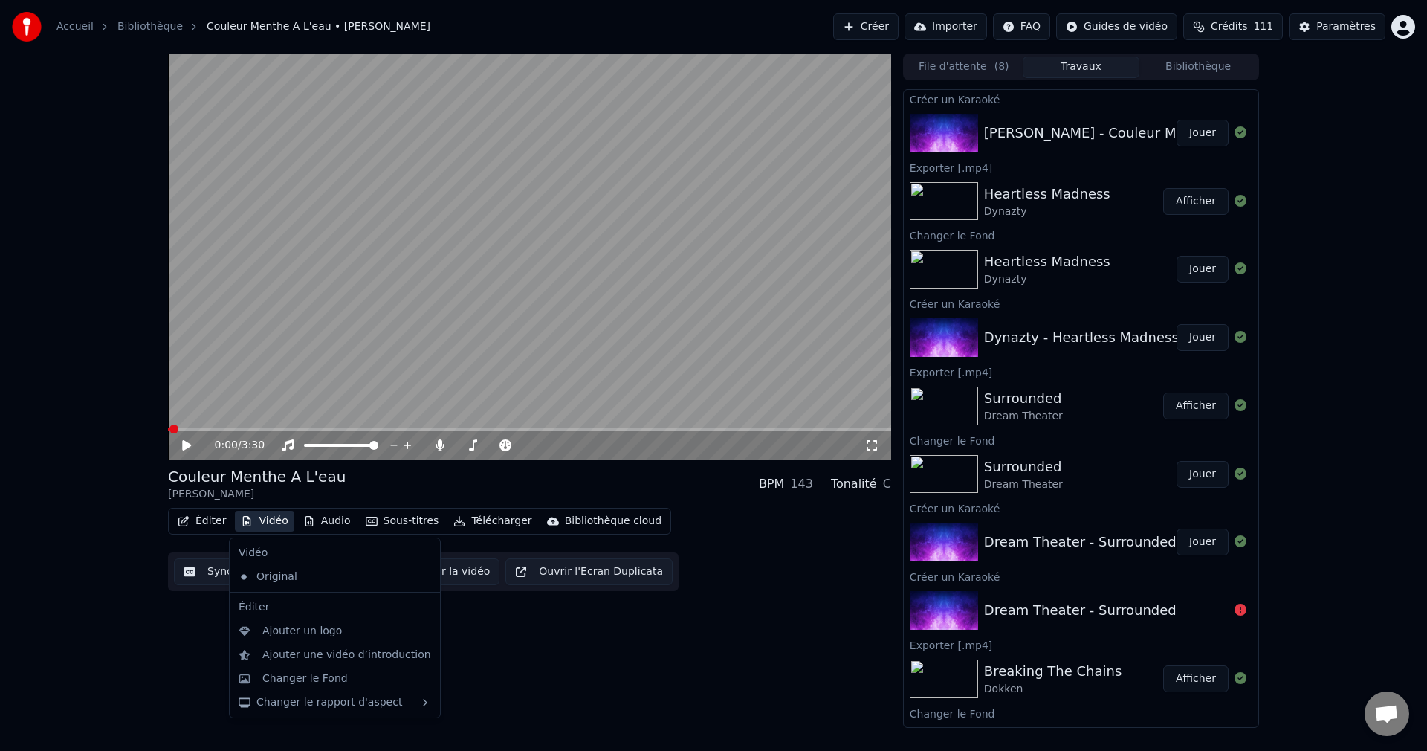
click at [259, 520] on button "Vidéo" at bounding box center [264, 521] width 59 height 21
click at [284, 678] on div "Changer le Fond" at bounding box center [304, 678] width 85 height 15
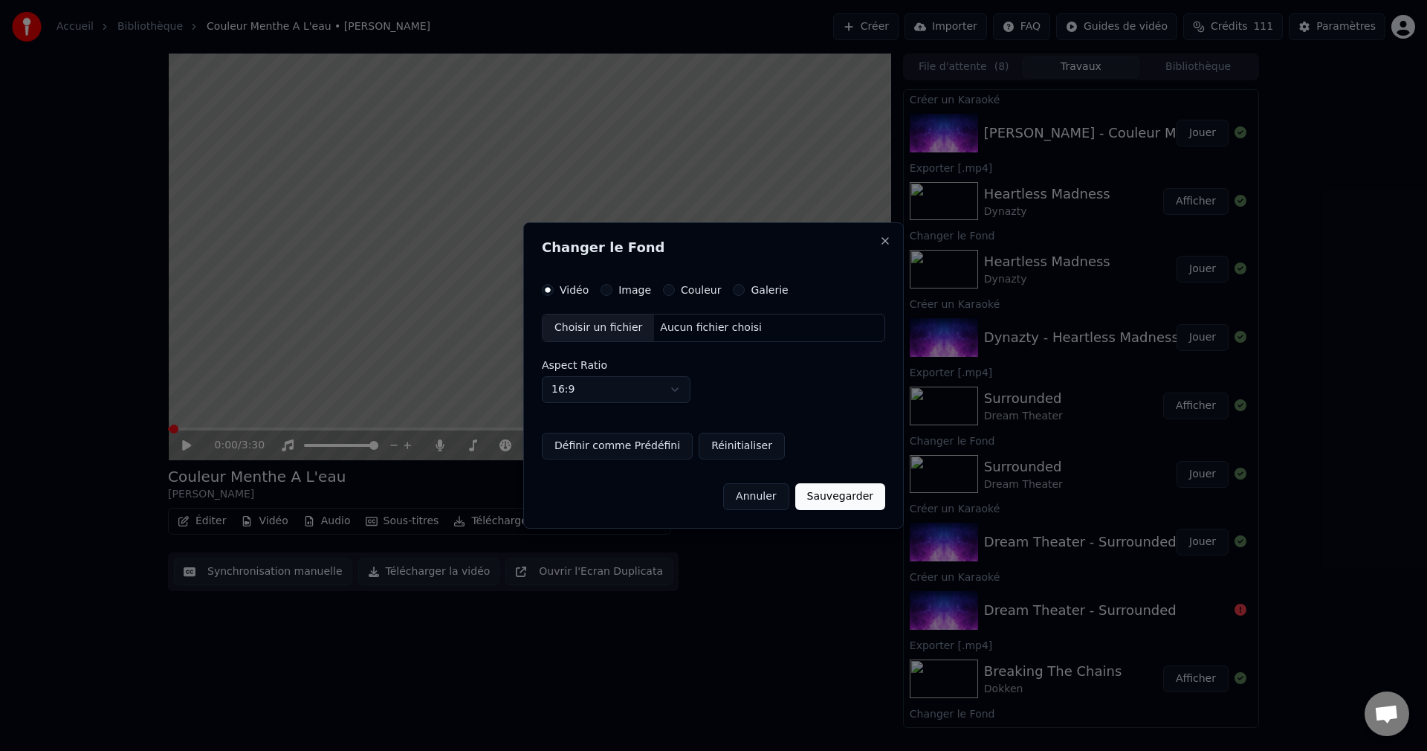
click at [567, 328] on div "Choisir un fichier" at bounding box center [598, 327] width 111 height 27
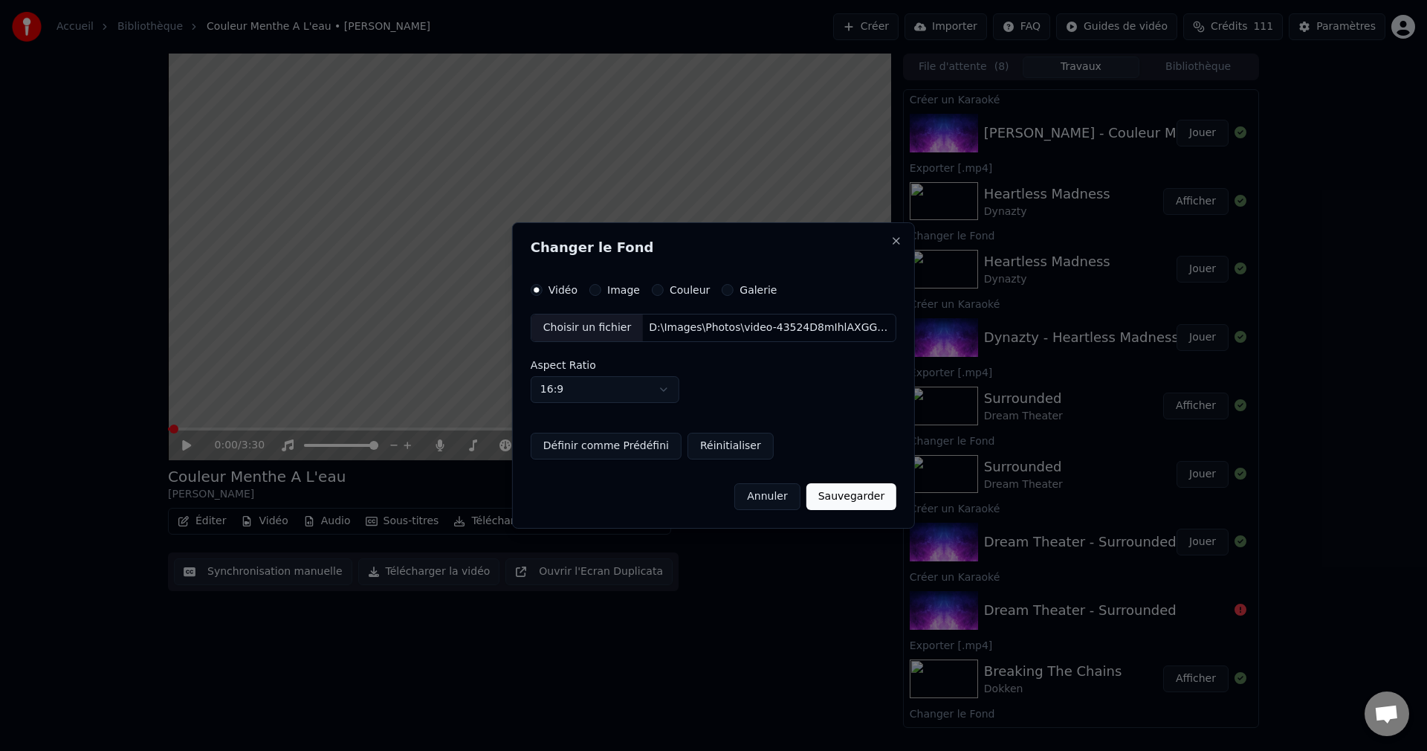
click at [870, 497] on button "Sauvegarder" at bounding box center [852, 496] width 90 height 27
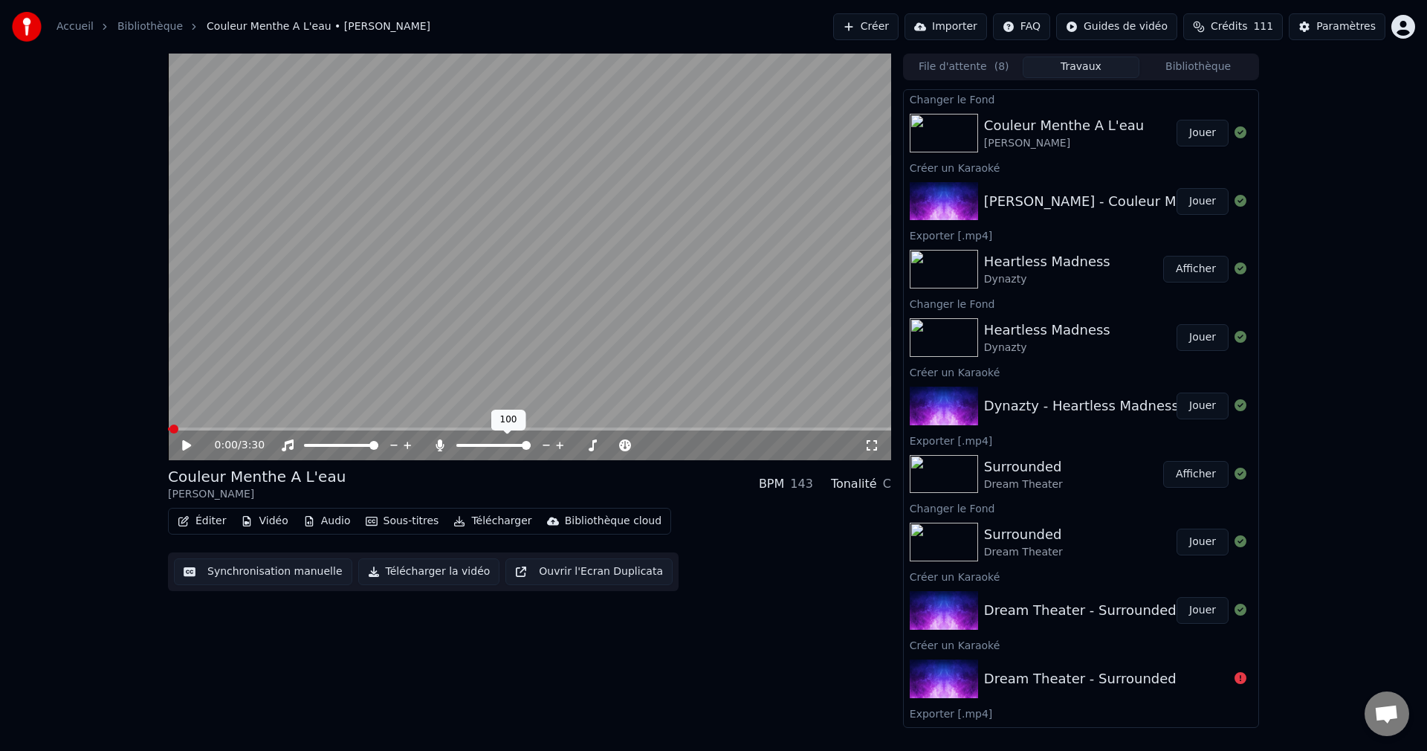
click at [531, 450] on span at bounding box center [526, 445] width 9 height 9
click at [1201, 135] on button "Jouer" at bounding box center [1203, 133] width 52 height 27
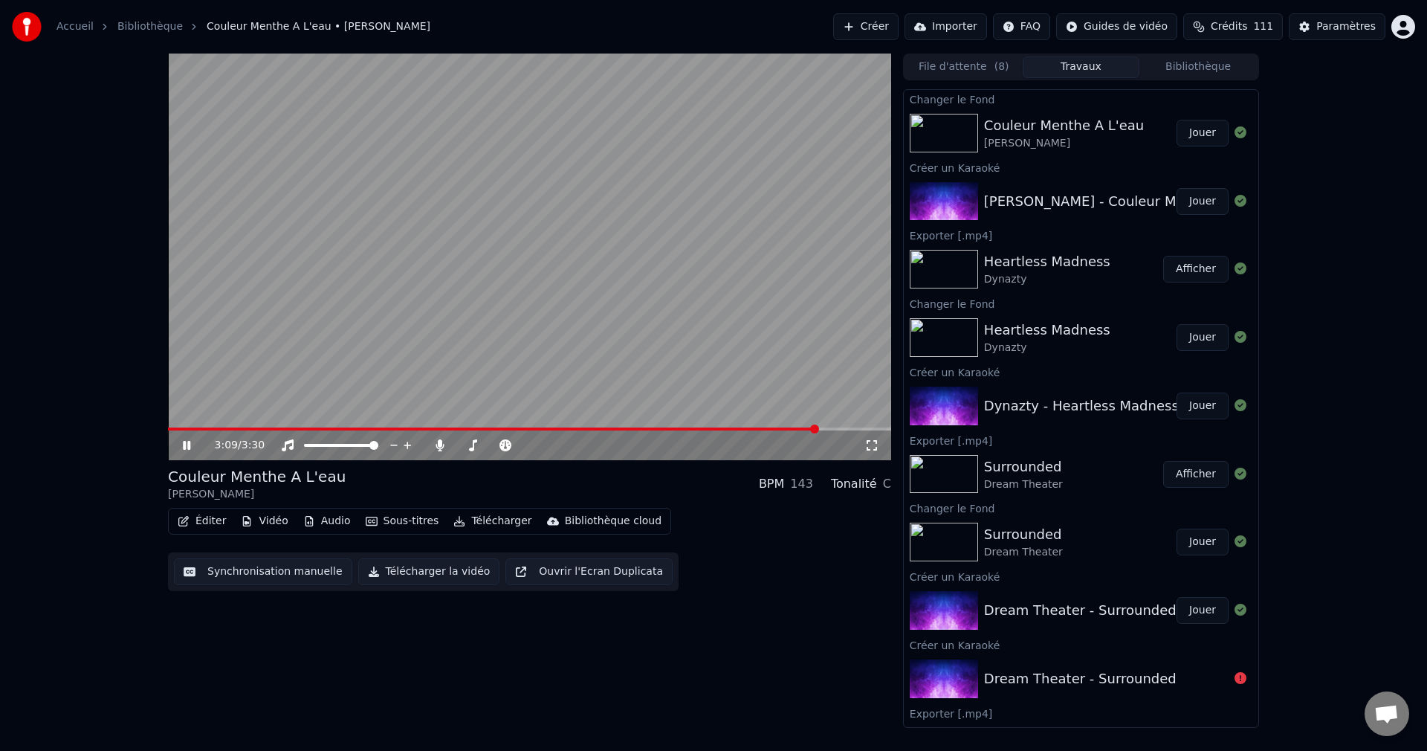
click at [186, 443] on icon at bounding box center [197, 445] width 35 height 12
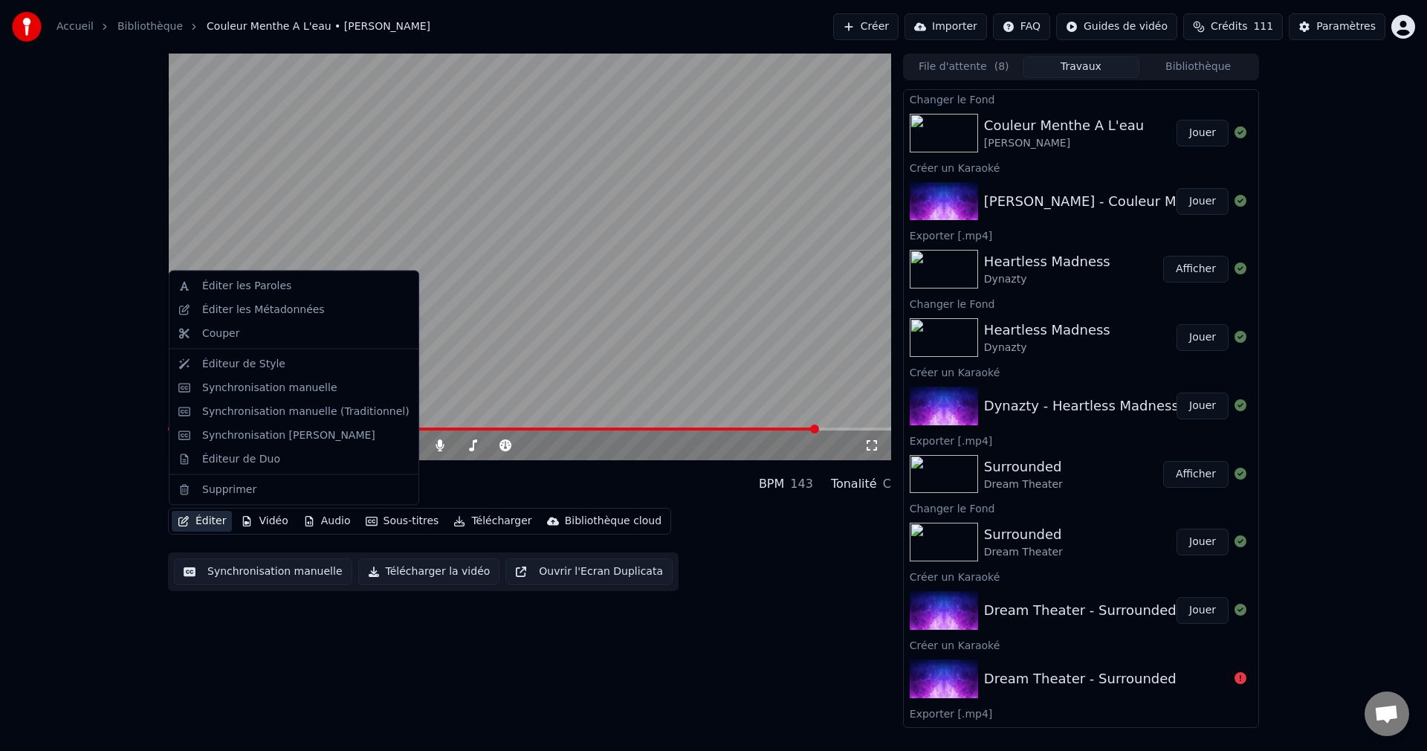
click at [197, 520] on button "Éditer" at bounding box center [202, 521] width 60 height 21
click at [279, 397] on div "Synchronisation manuelle" at bounding box center [293, 387] width 243 height 24
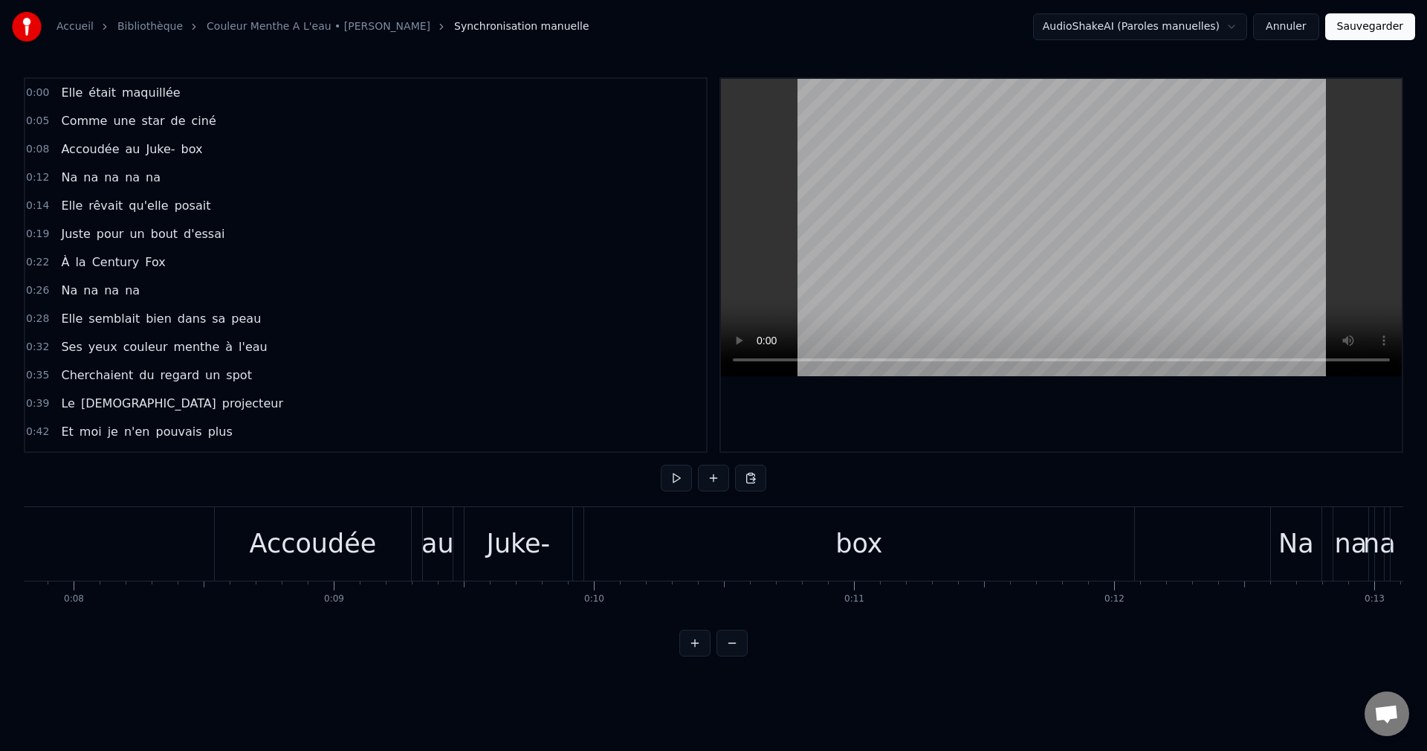
scroll to position [0, 2130]
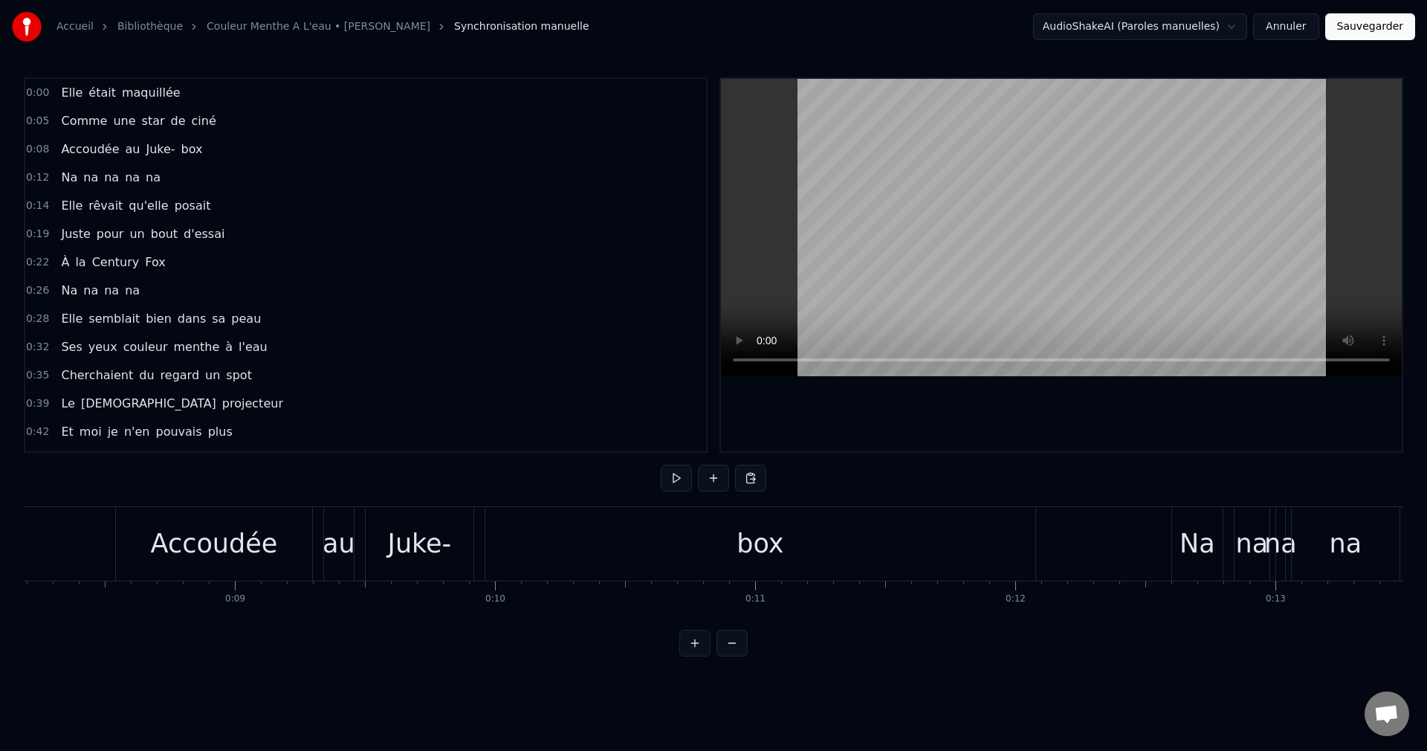
click at [910, 549] on div "box" at bounding box center [760, 544] width 550 height 74
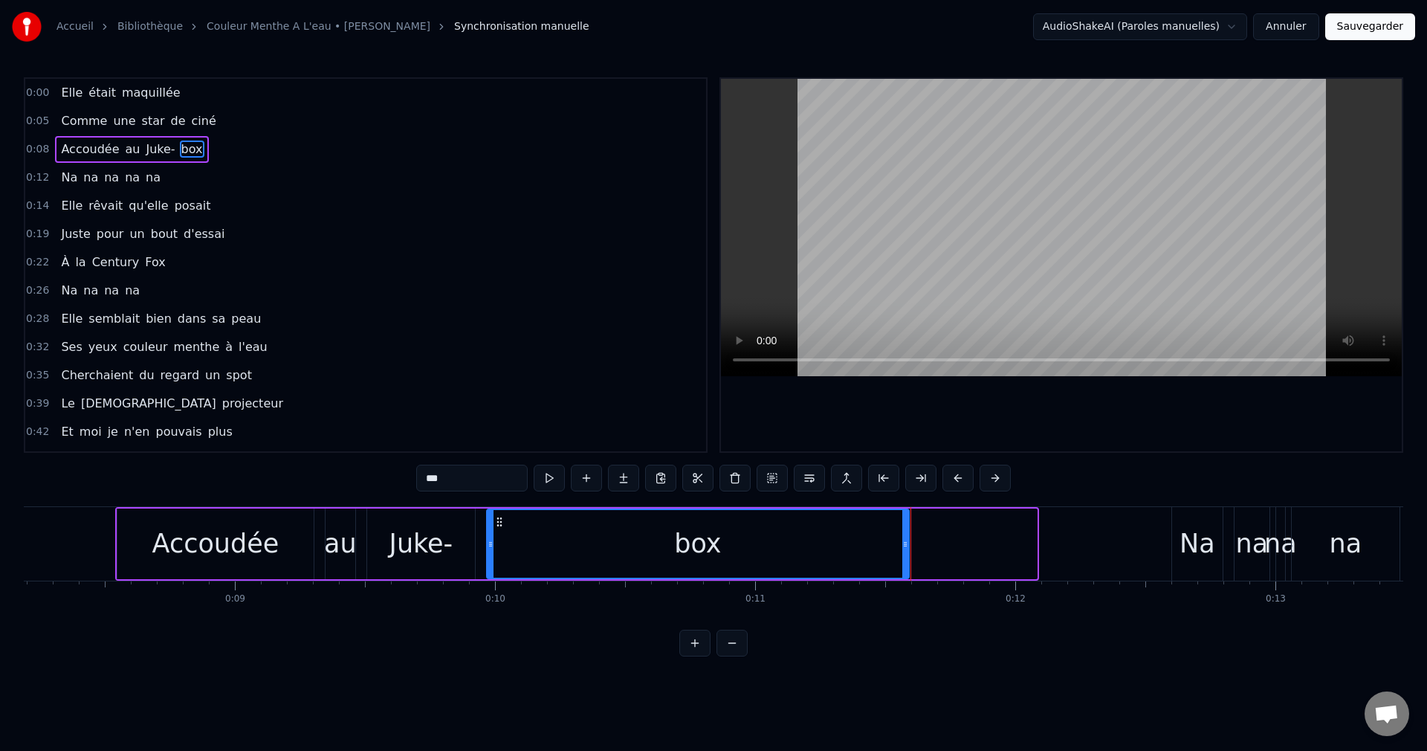
drag, startPoint x: 1034, startPoint y: 544, endPoint x: 906, endPoint y: 560, distance: 128.8
click at [906, 560] on div at bounding box center [905, 544] width 6 height 68
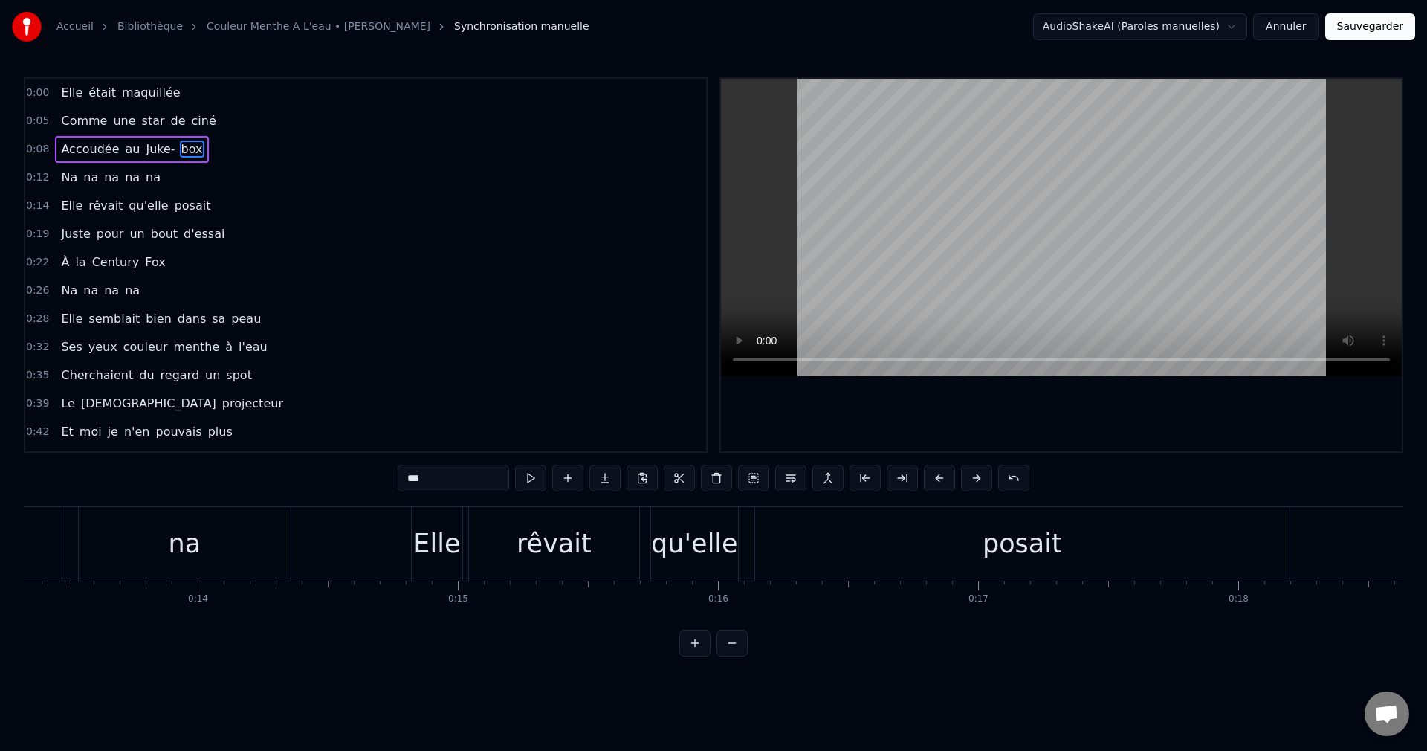
scroll to position [0, 3538]
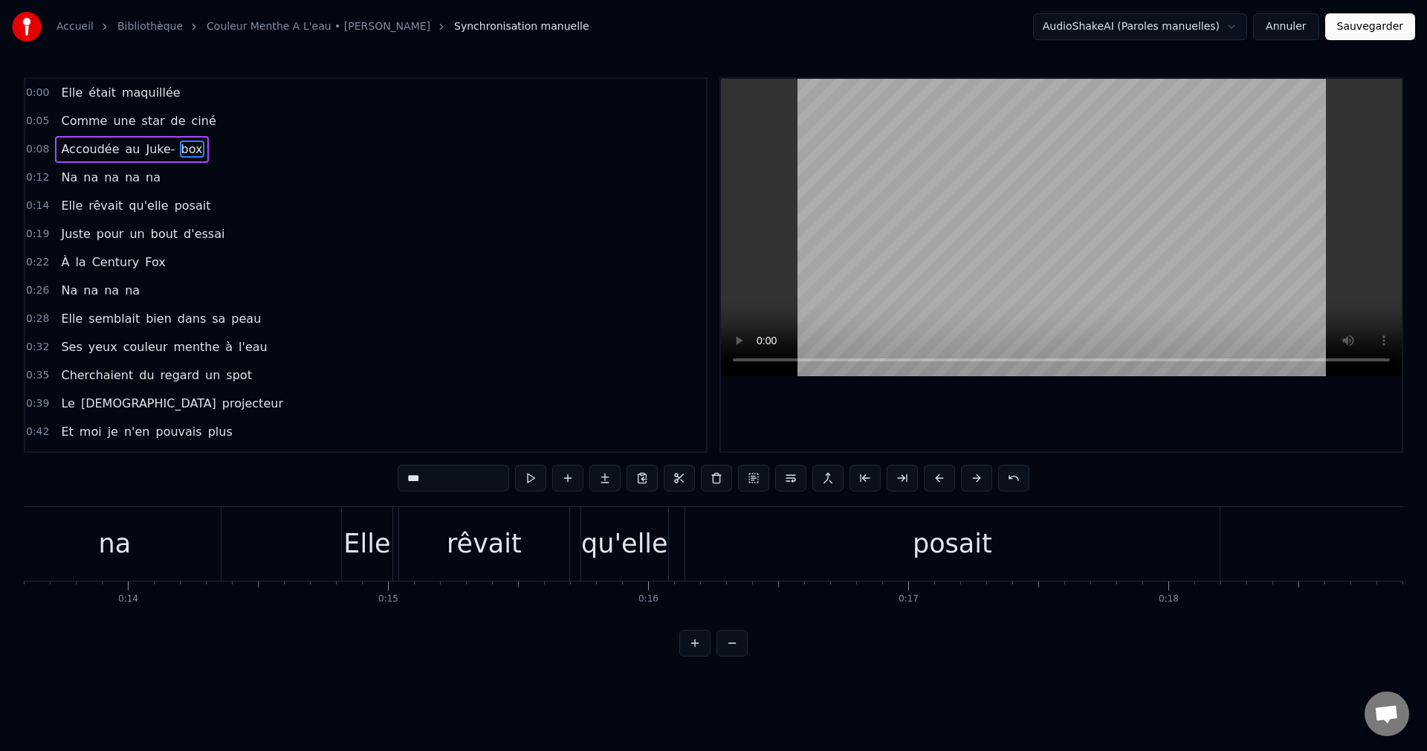
click at [1107, 549] on div "posait" at bounding box center [952, 544] width 534 height 74
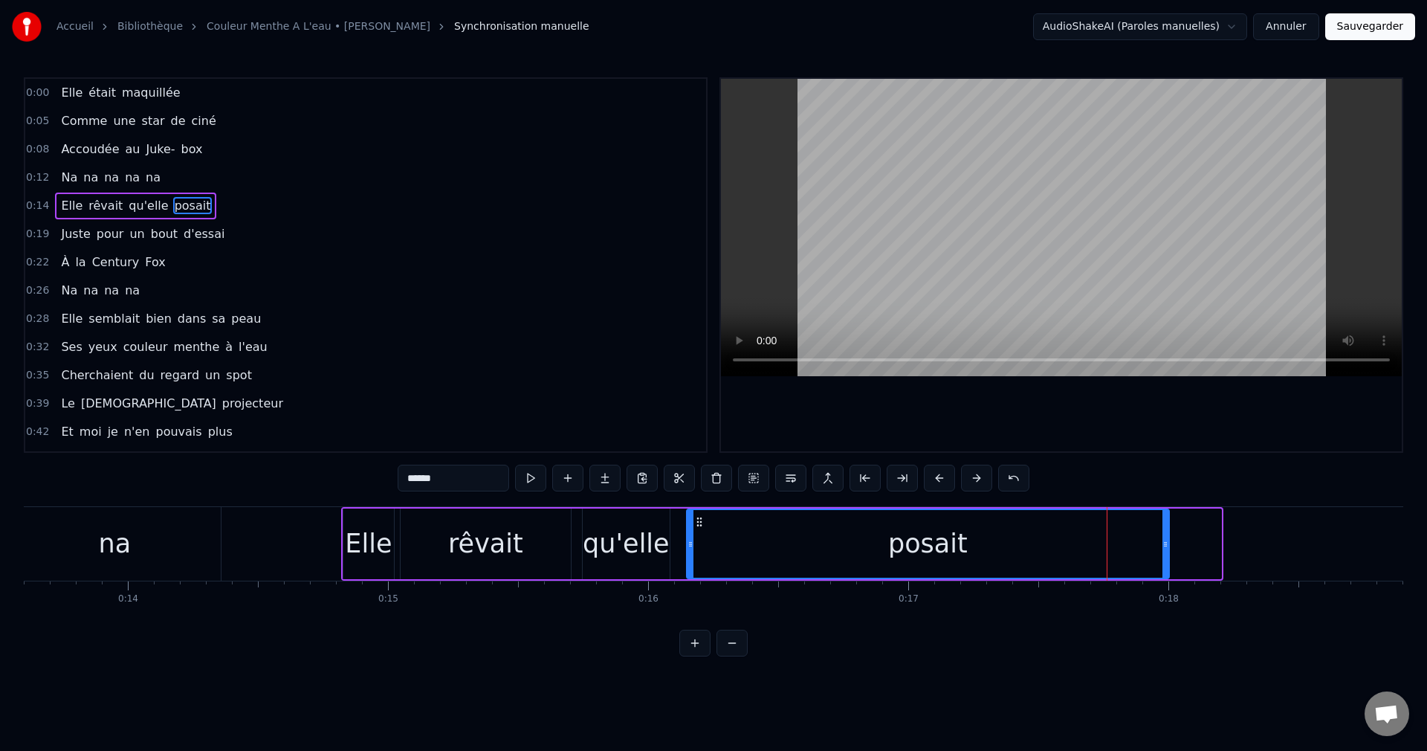
drag, startPoint x: 1219, startPoint y: 543, endPoint x: 1160, endPoint y: 548, distance: 59.6
click at [1163, 548] on icon at bounding box center [1166, 544] width 6 height 12
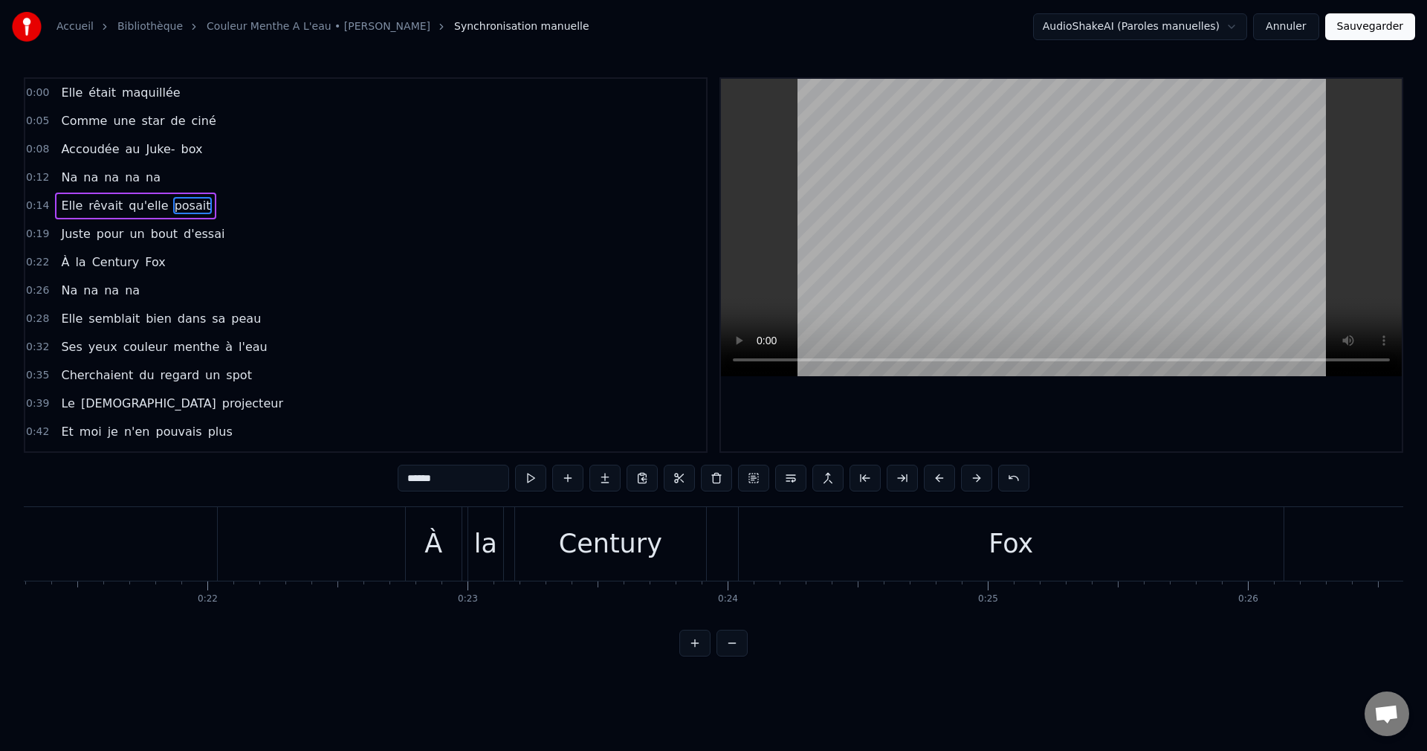
scroll to position [0, 5550]
click at [1116, 549] on div "Fox" at bounding box center [1000, 544] width 545 height 74
type input "***"
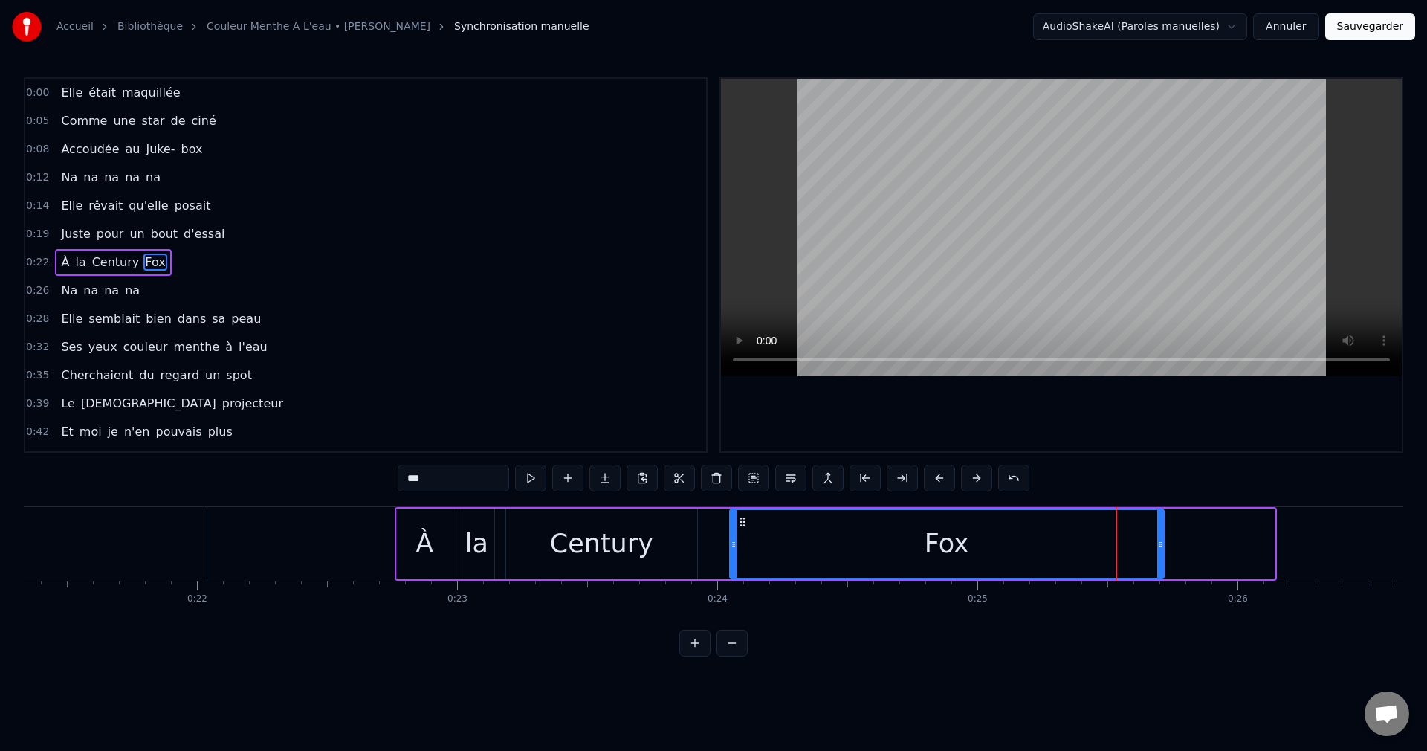
drag, startPoint x: 1267, startPoint y: 544, endPoint x: 1156, endPoint y: 555, distance: 111.2
click at [1157, 555] on div at bounding box center [1160, 544] width 6 height 68
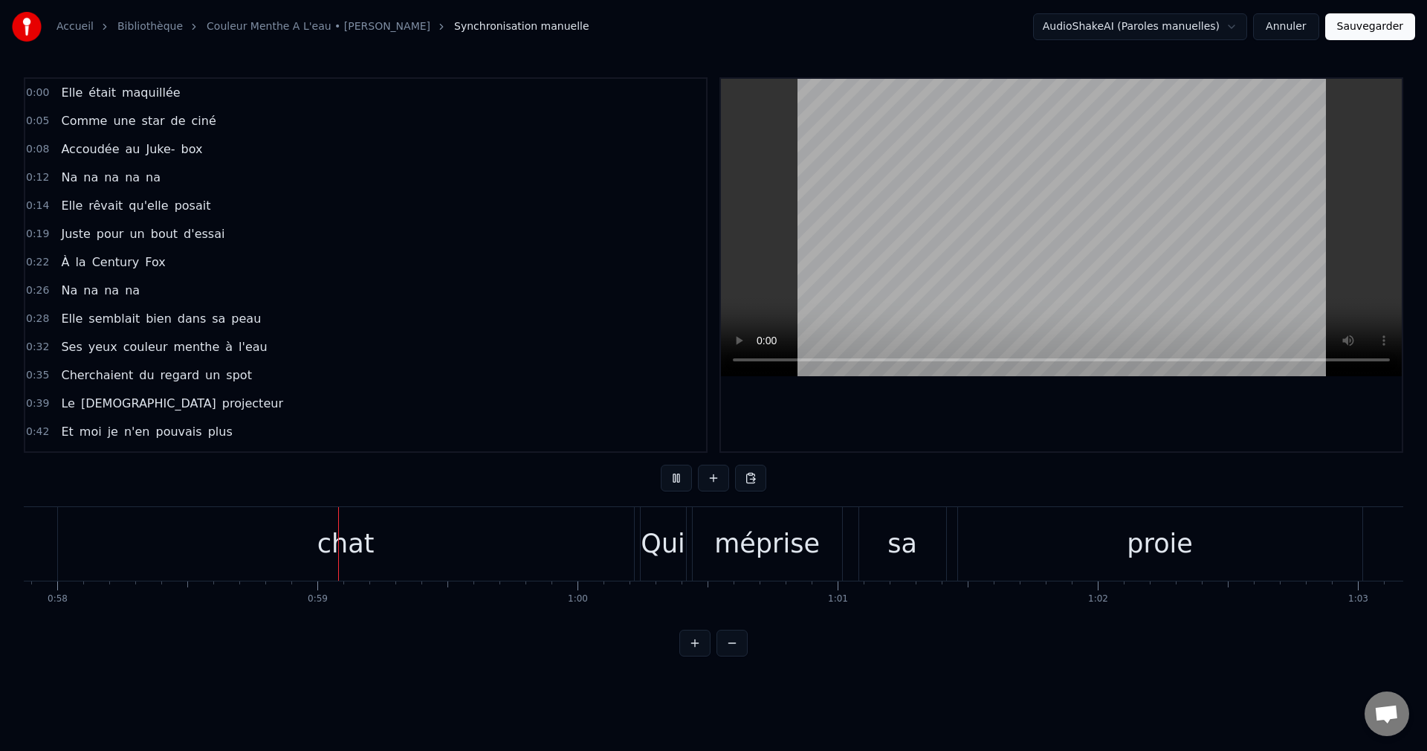
scroll to position [0, 15107]
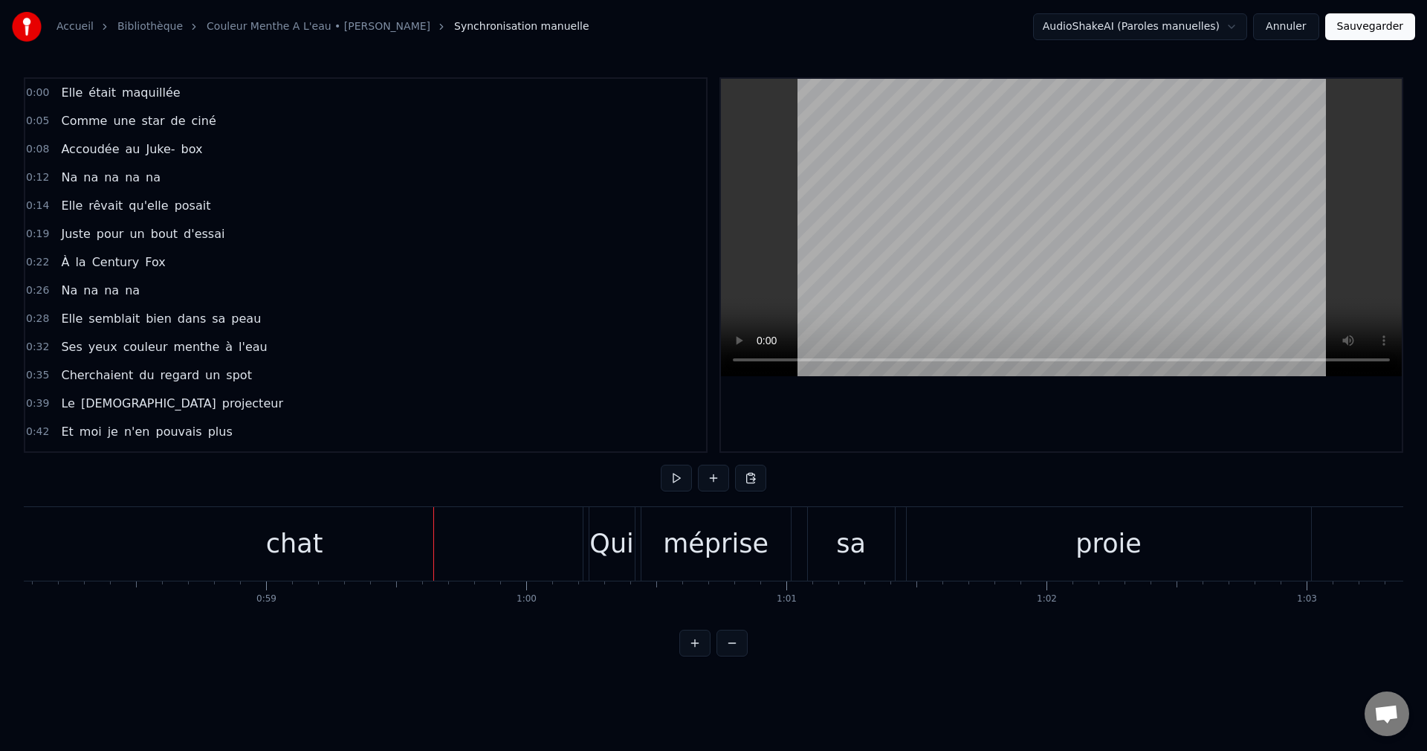
click at [279, 543] on div "chat" at bounding box center [294, 543] width 57 height 39
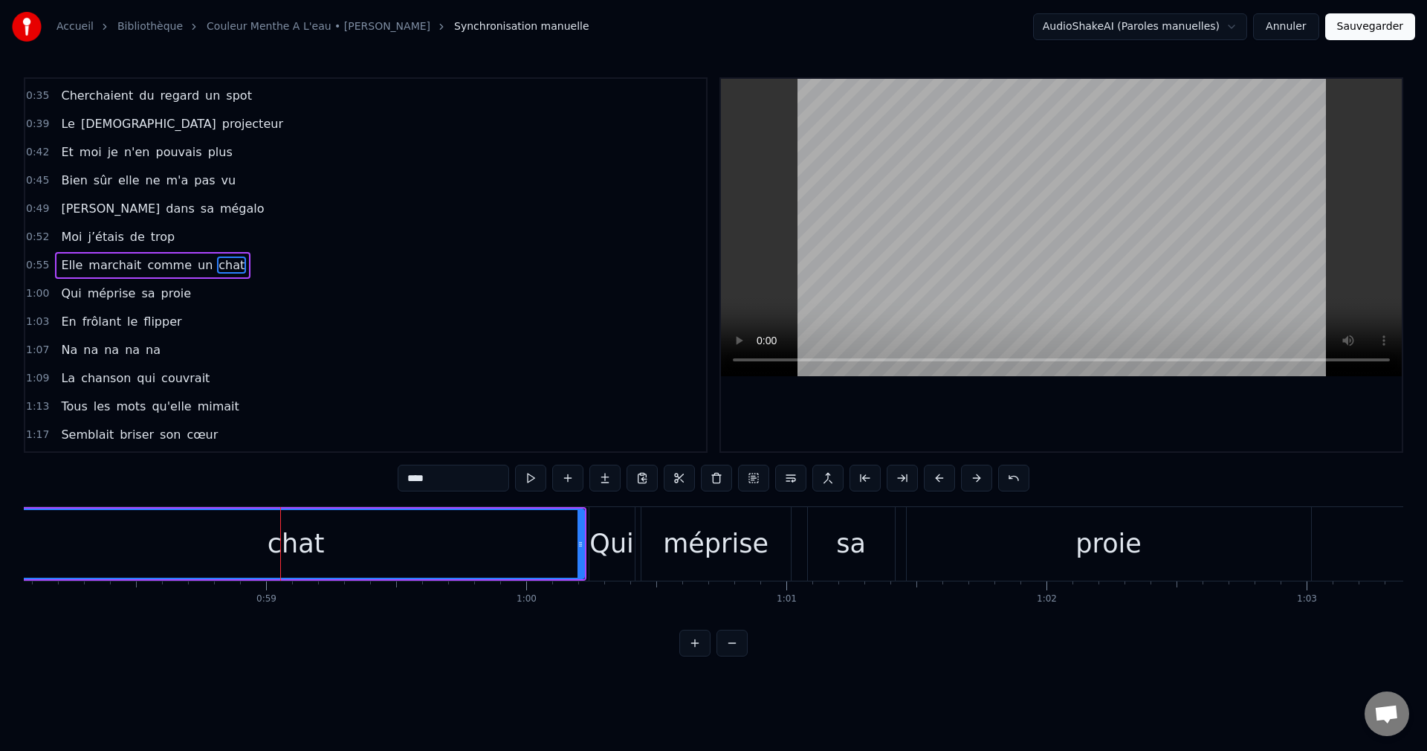
scroll to position [279, 0]
drag, startPoint x: 581, startPoint y: 542, endPoint x: 375, endPoint y: 549, distance: 206.0
click at [375, 549] on icon at bounding box center [375, 544] width 6 height 12
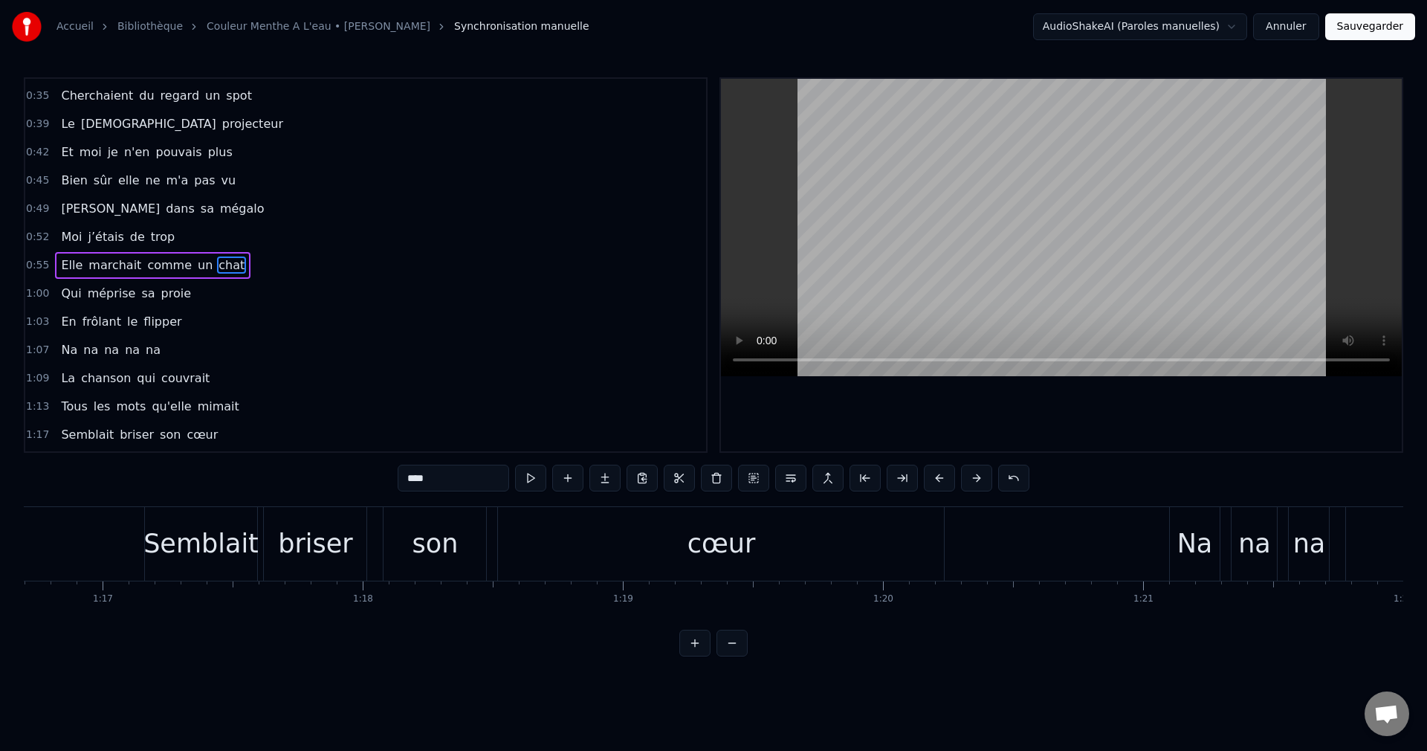
scroll to position [0, 20013]
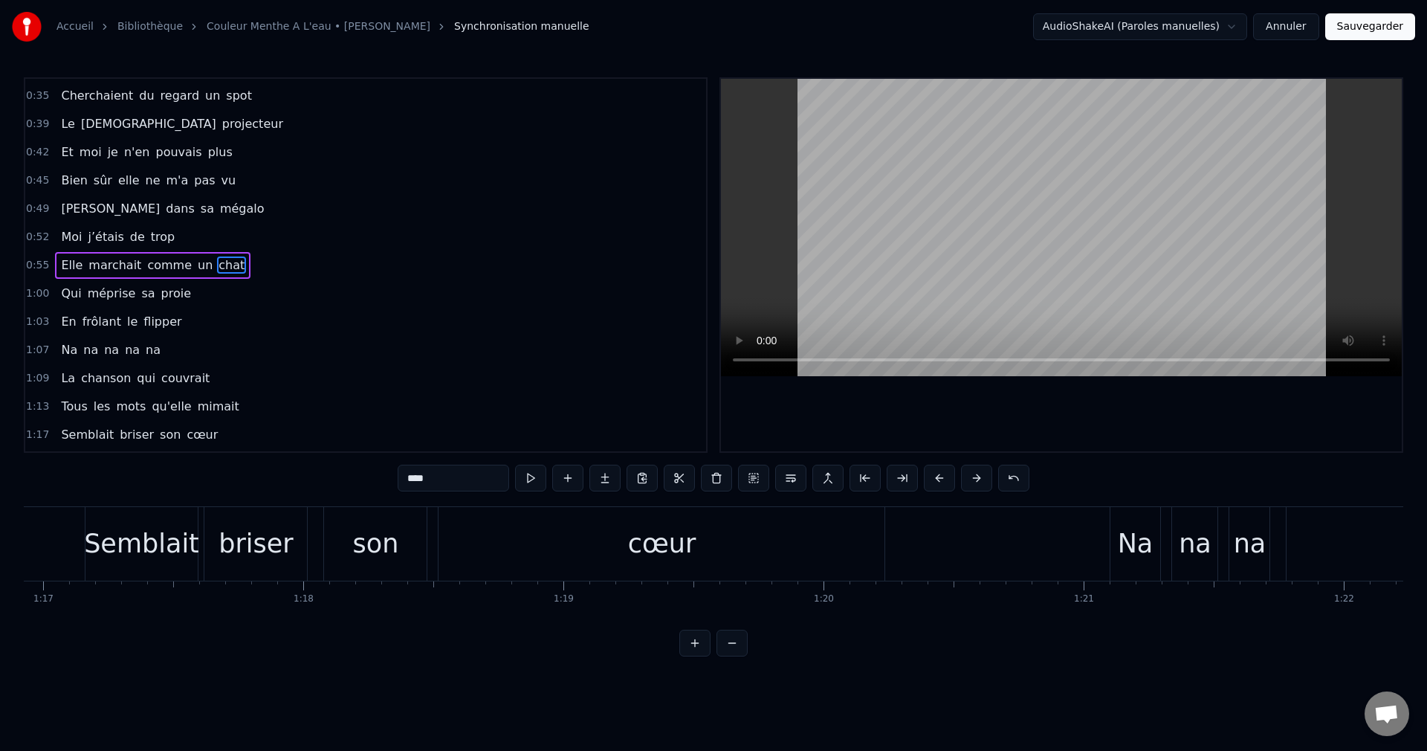
click at [729, 549] on div "cœur" at bounding box center [662, 544] width 446 height 74
type input "****"
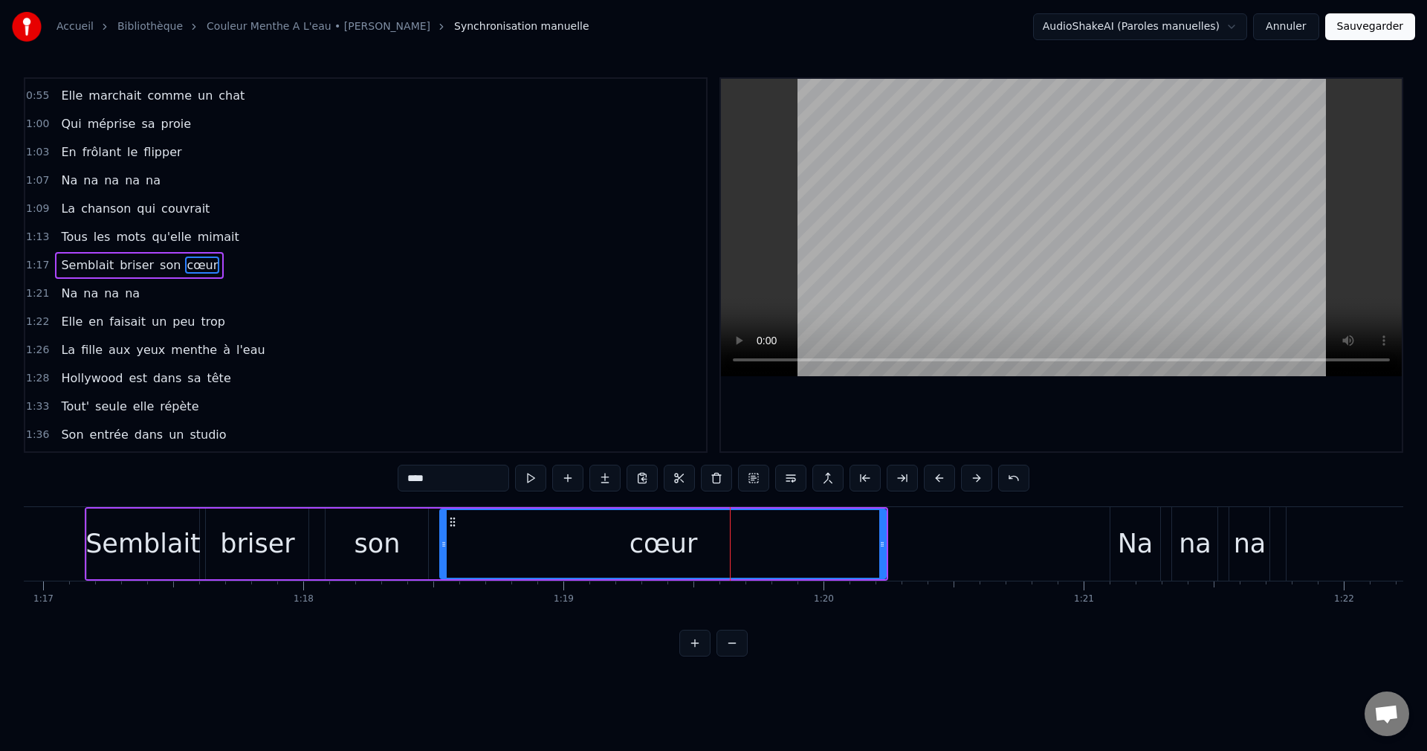
scroll to position [449, 0]
drag, startPoint x: 881, startPoint y: 543, endPoint x: 762, endPoint y: 555, distance: 119.6
click at [762, 555] on div at bounding box center [763, 544] width 6 height 68
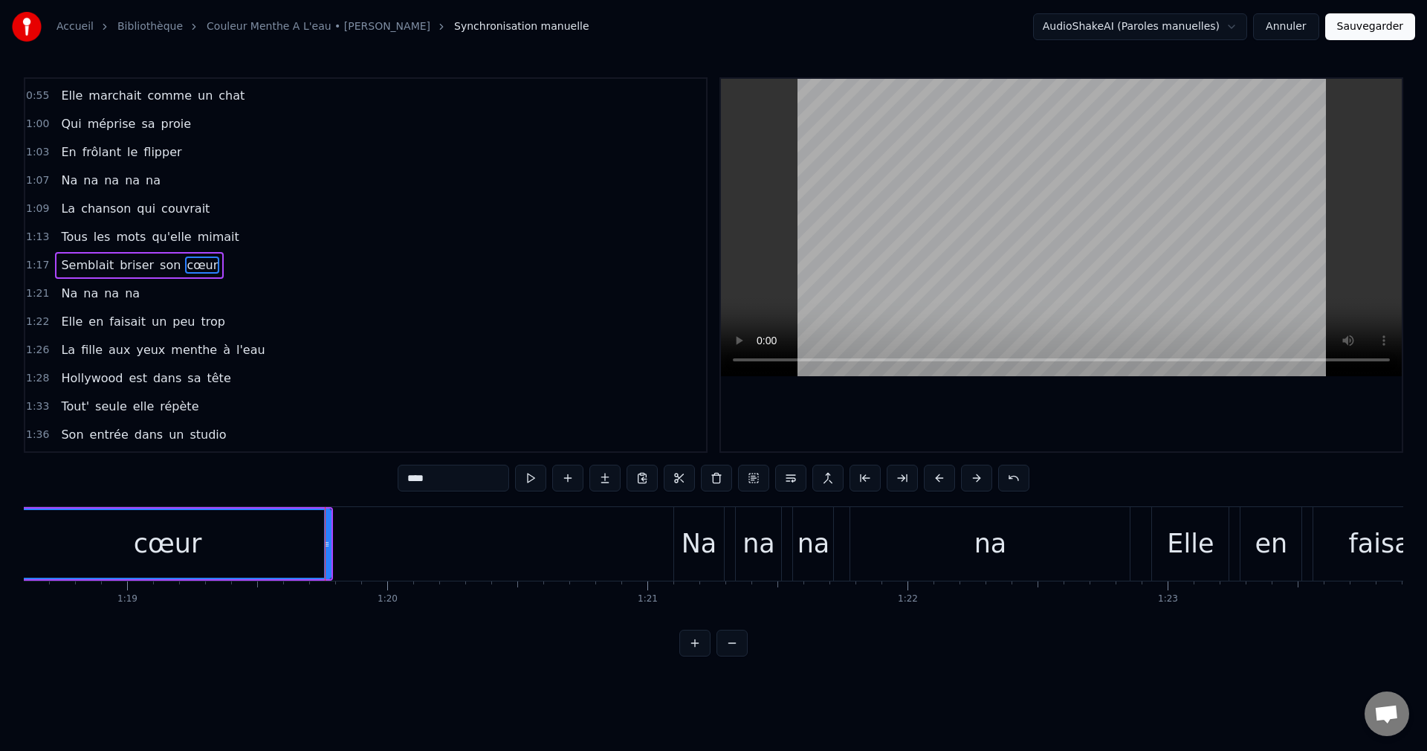
scroll to position [0, 20559]
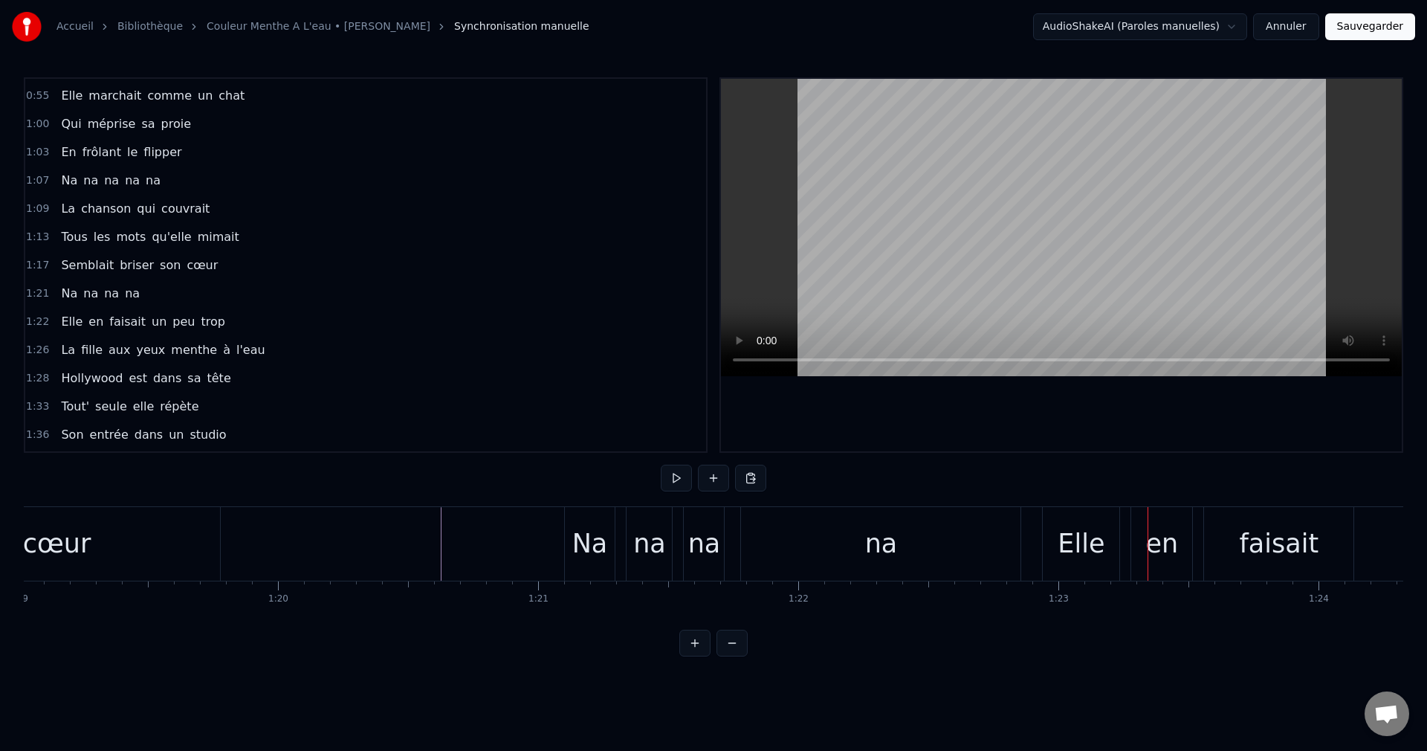
click at [888, 558] on div "na" at bounding box center [881, 543] width 33 height 39
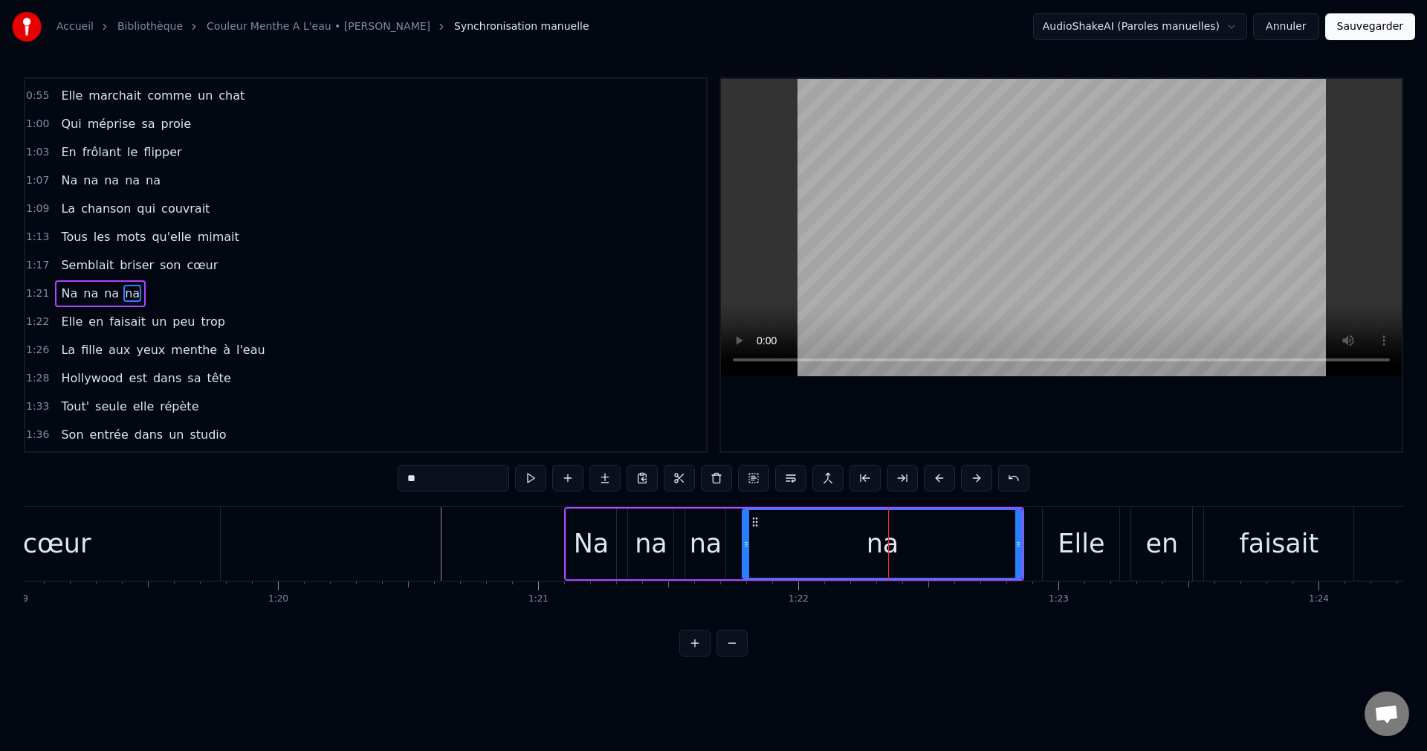
scroll to position [477, 0]
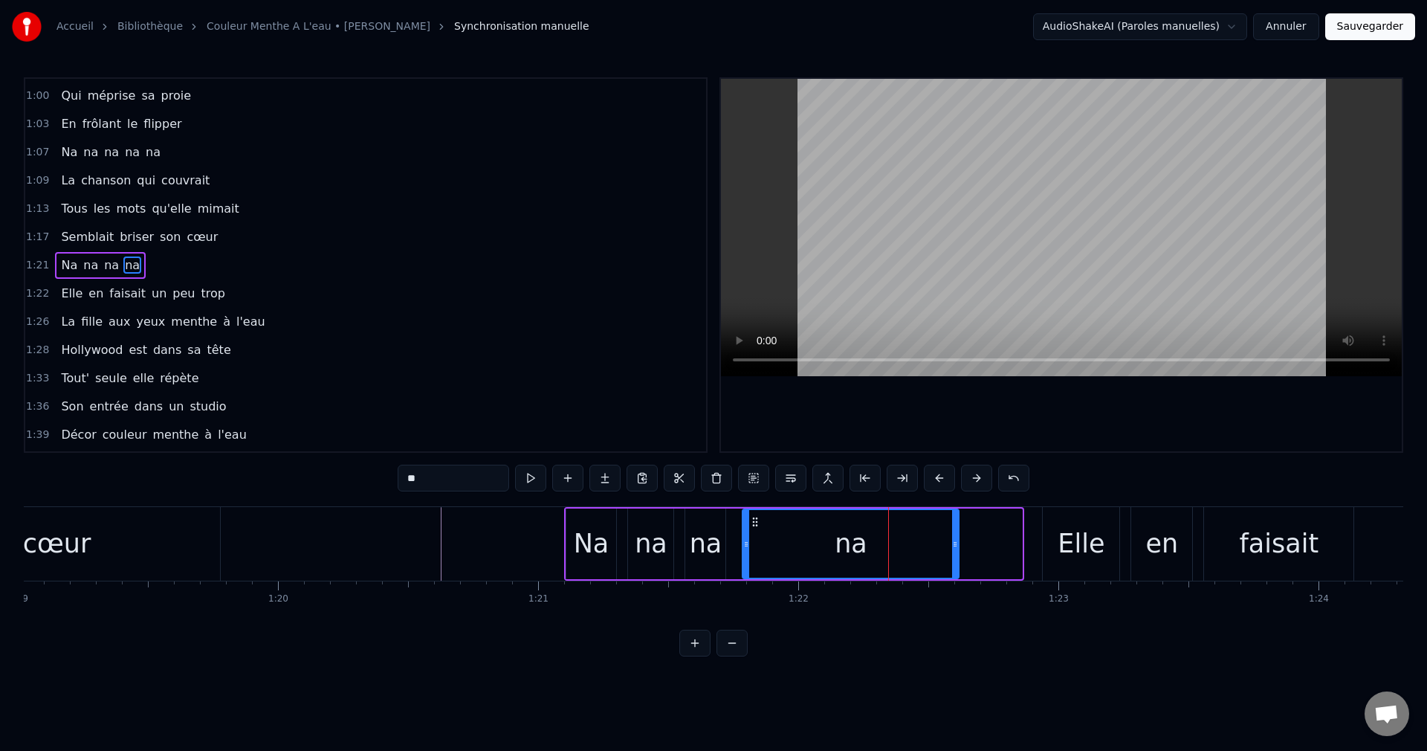
drag, startPoint x: 1019, startPoint y: 546, endPoint x: 956, endPoint y: 551, distance: 63.3
click at [956, 551] on div at bounding box center [955, 544] width 6 height 68
drag, startPoint x: 956, startPoint y: 543, endPoint x: 905, endPoint y: 547, distance: 50.7
click at [905, 547] on icon at bounding box center [904, 544] width 6 height 12
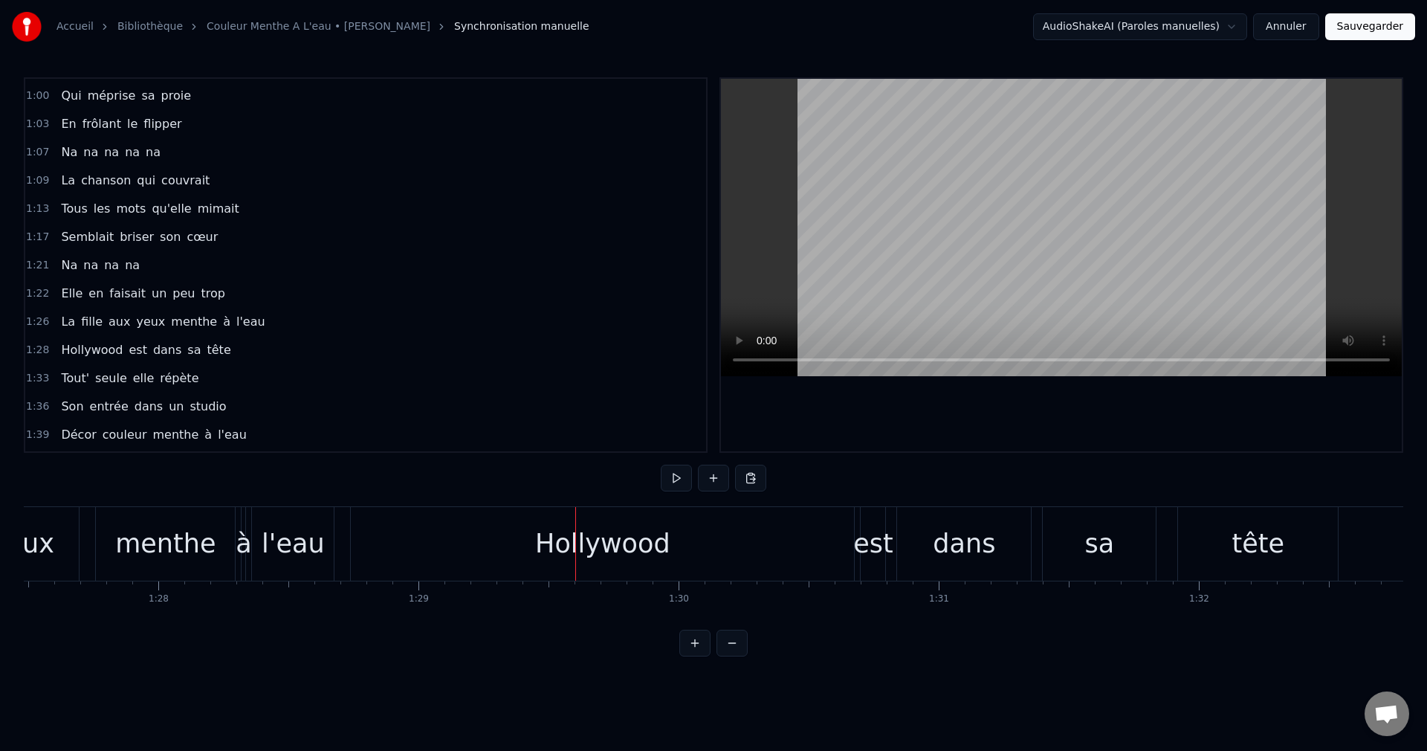
scroll to position [0, 22681]
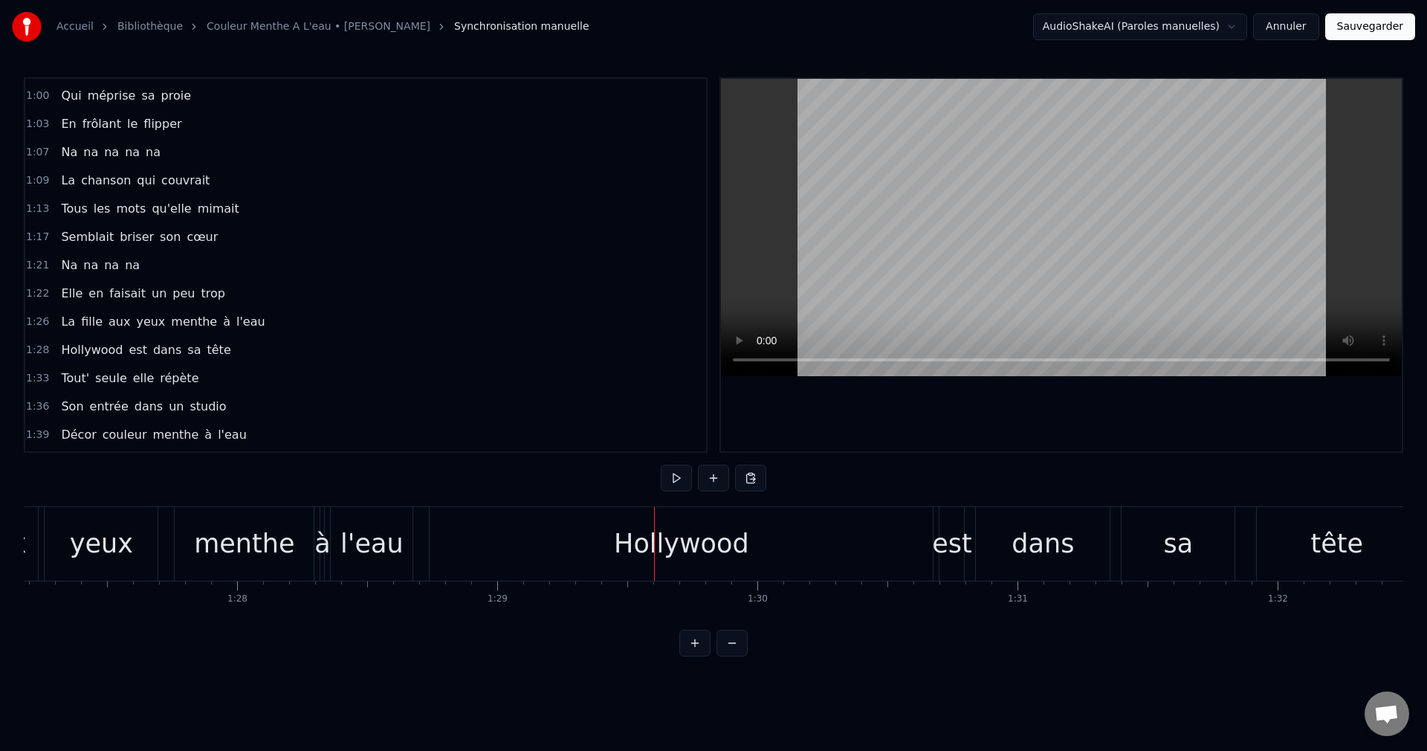
click at [531, 552] on div "Hollywood" at bounding box center [681, 544] width 503 height 74
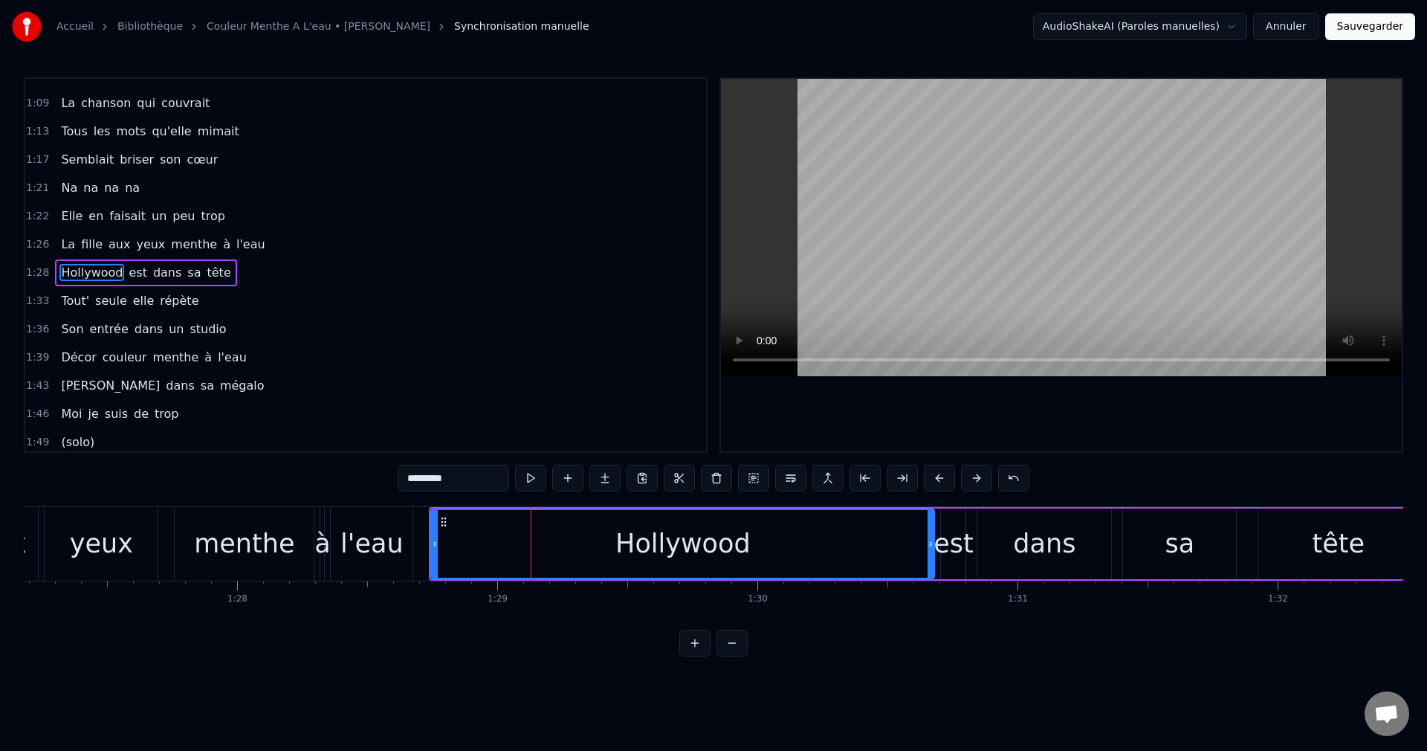
scroll to position [562, 0]
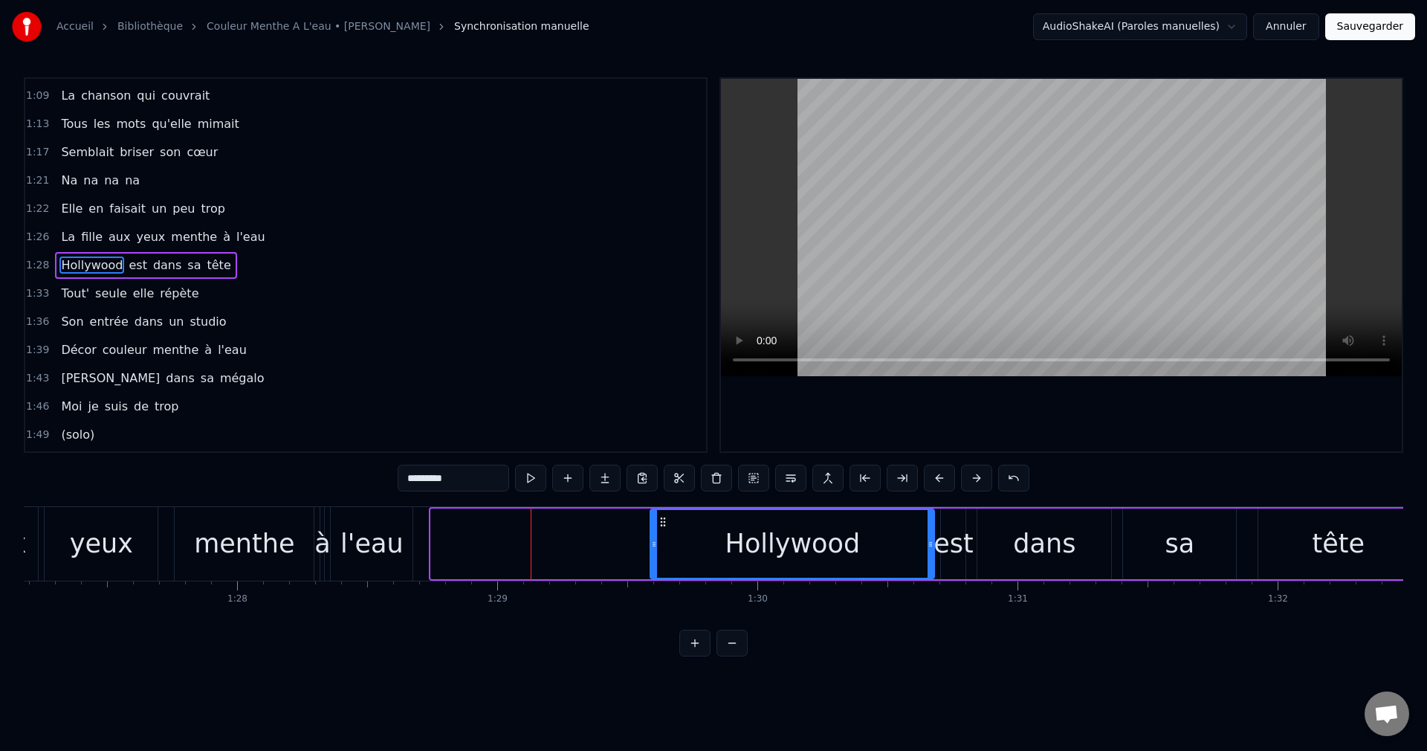
drag, startPoint x: 436, startPoint y: 547, endPoint x: 656, endPoint y: 560, distance: 219.7
click at [656, 560] on div at bounding box center [654, 544] width 6 height 68
click at [388, 543] on div "l'eau" at bounding box center [371, 543] width 63 height 39
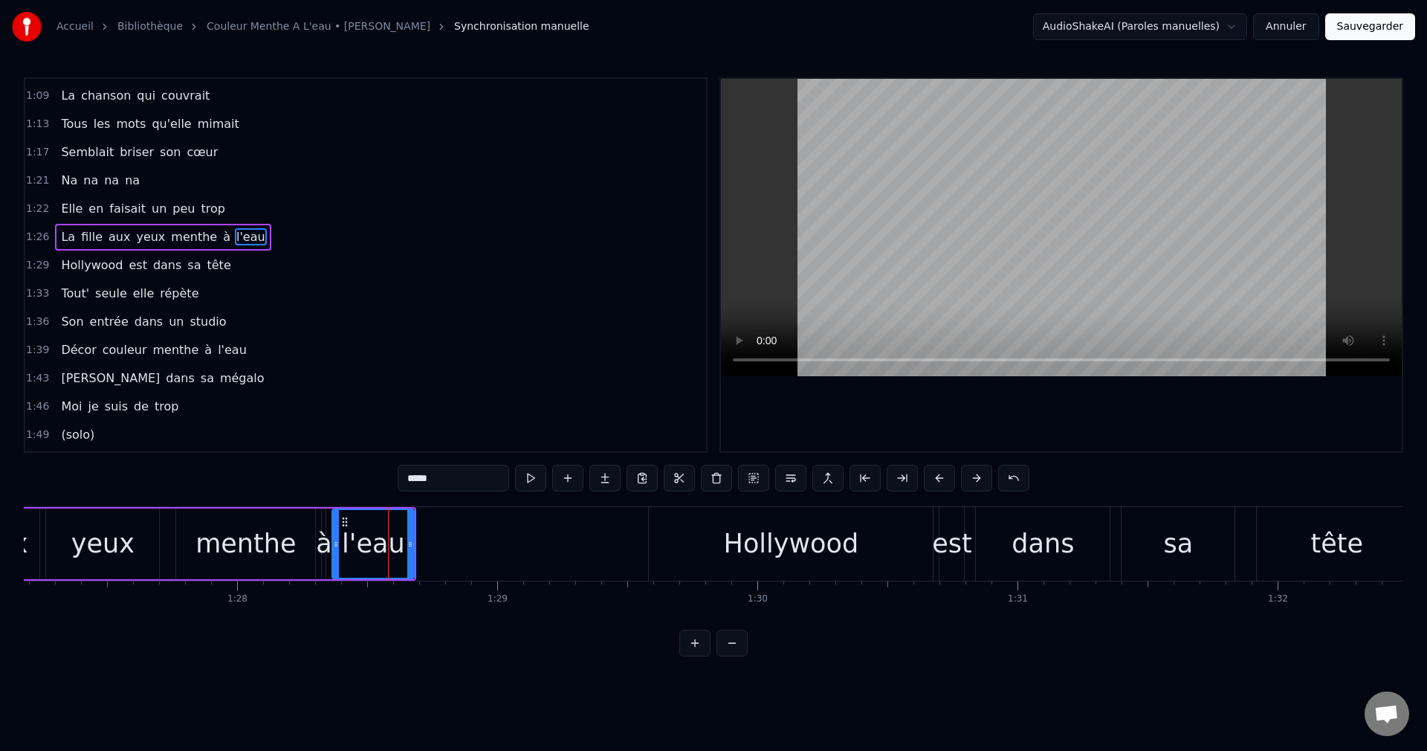
scroll to position [534, 0]
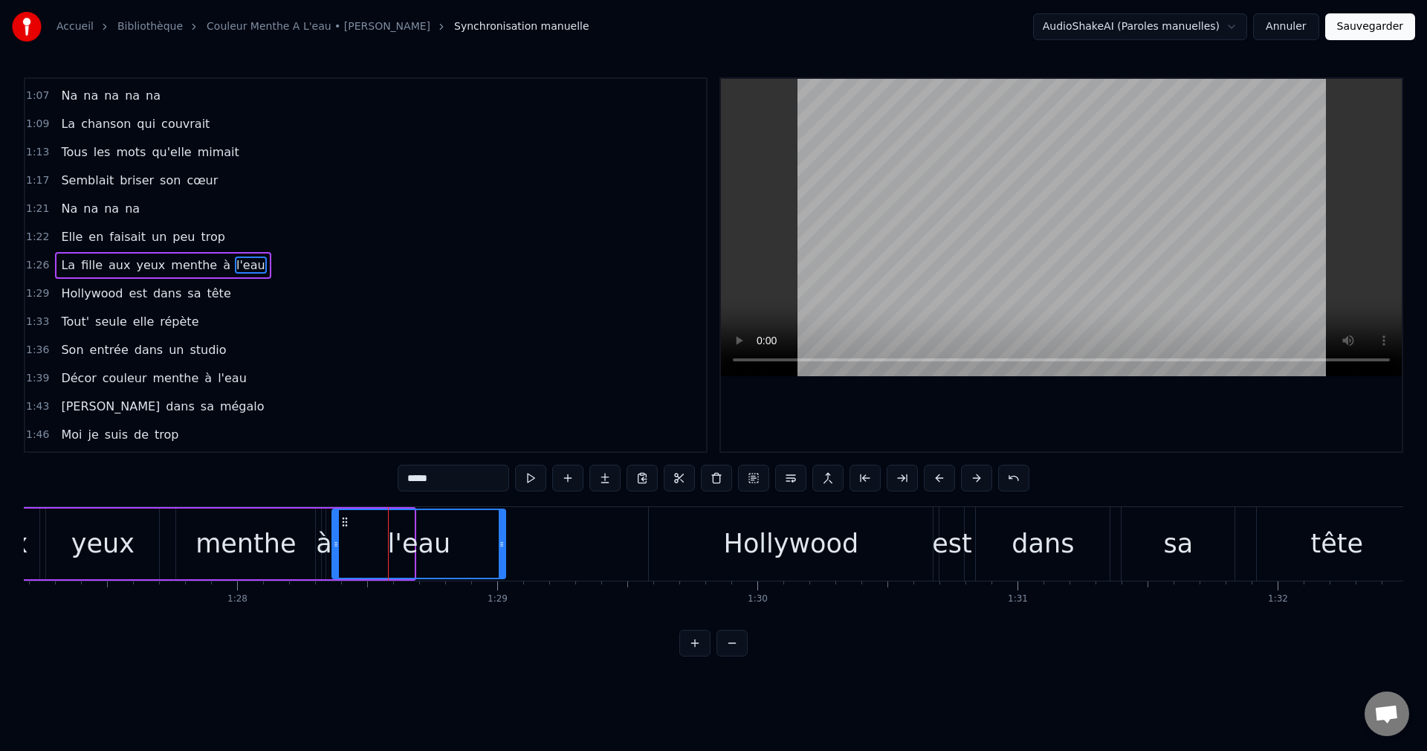
drag, startPoint x: 413, startPoint y: 544, endPoint x: 504, endPoint y: 548, distance: 91.5
click at [504, 548] on icon at bounding box center [502, 544] width 6 height 12
click at [115, 540] on div "yeux" at bounding box center [102, 543] width 63 height 39
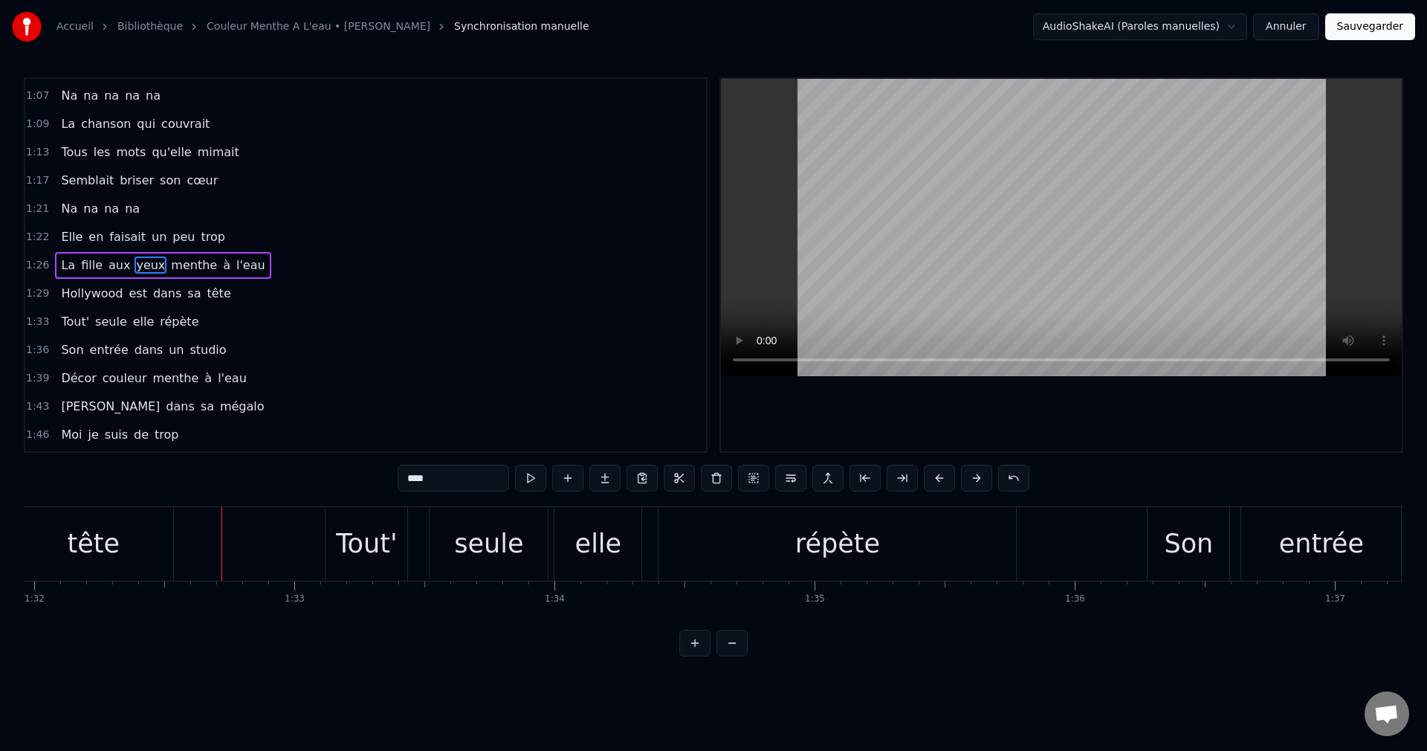
scroll to position [0, 23925]
click at [1403, 622] on div "Accueil Bibliothèque Couleur Menthe A L'eau • Eddy Mitchell Synchronisation man…" at bounding box center [713, 328] width 1427 height 656
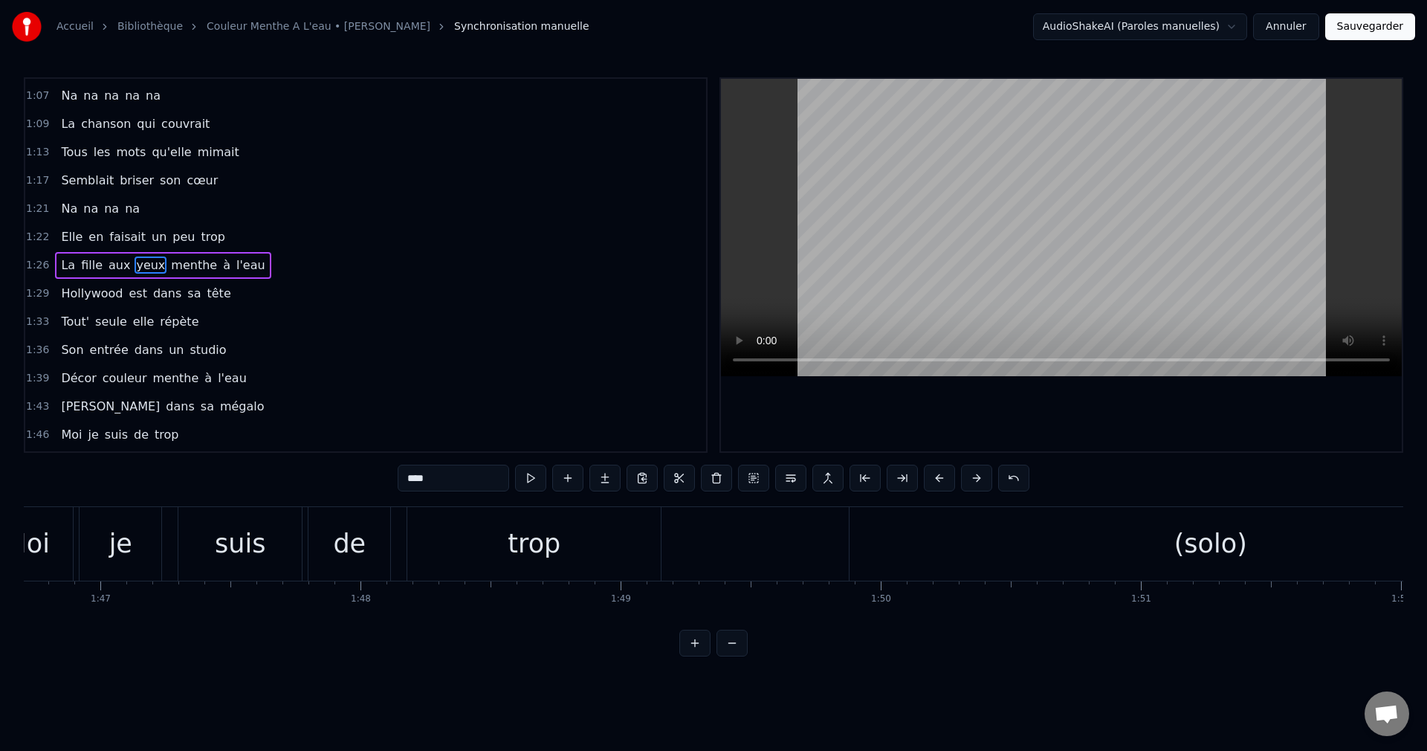
scroll to position [0, 27801]
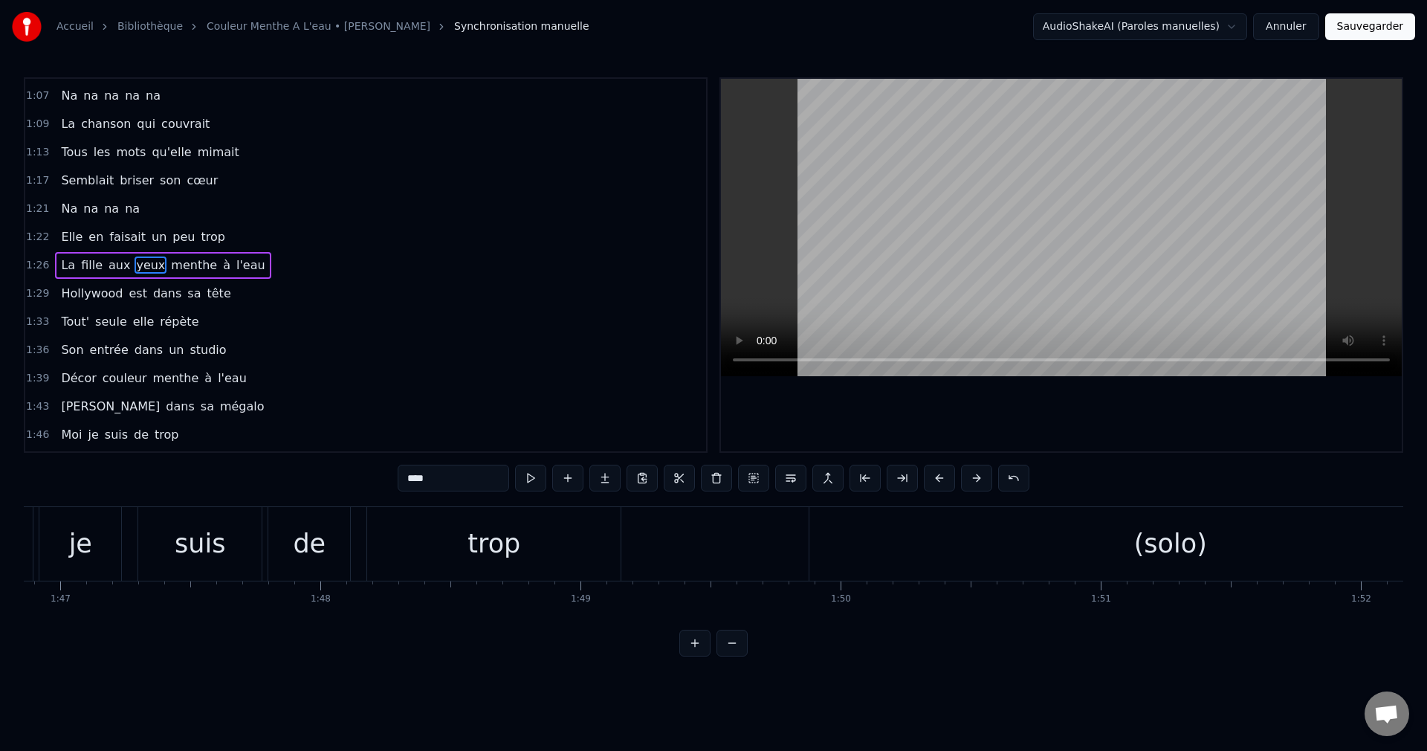
click at [1147, 552] on div "(solo)" at bounding box center [1170, 543] width 73 height 39
type input "******"
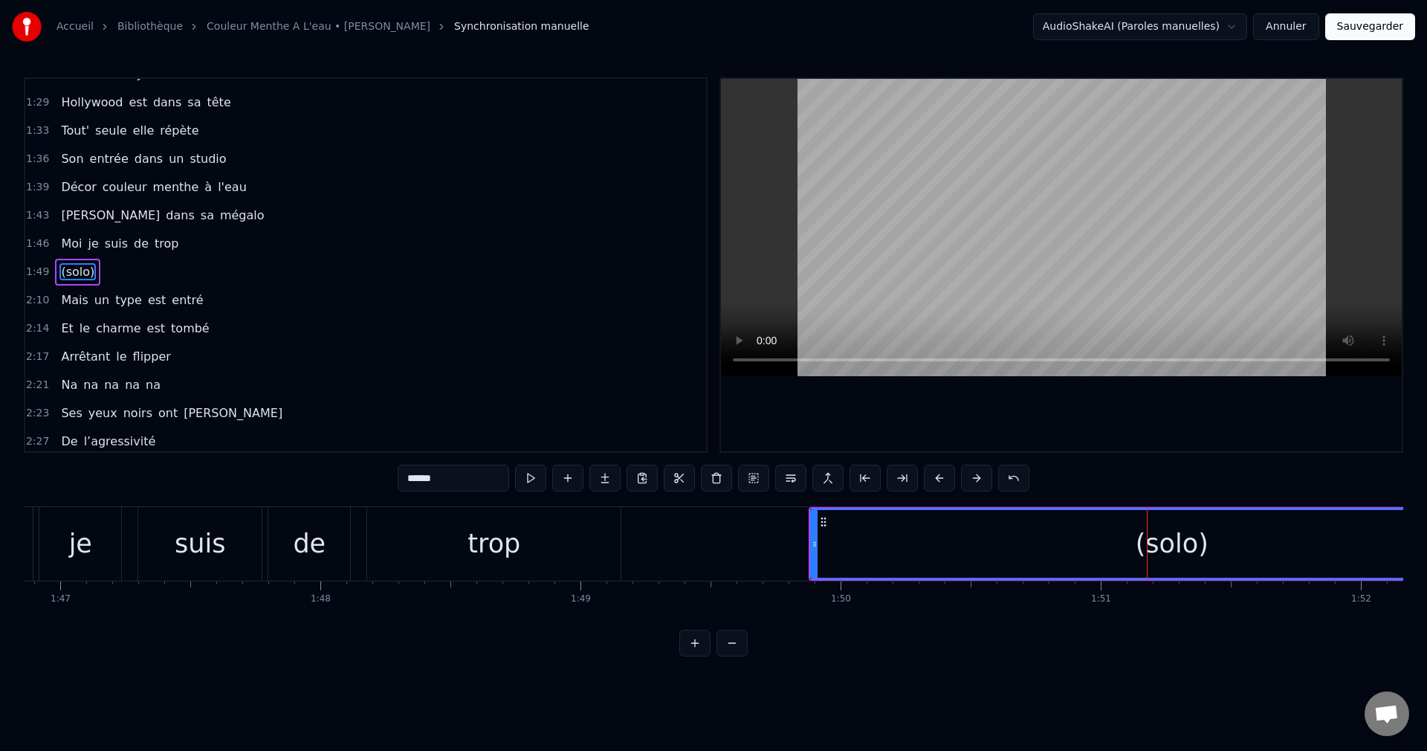
scroll to position [731, 0]
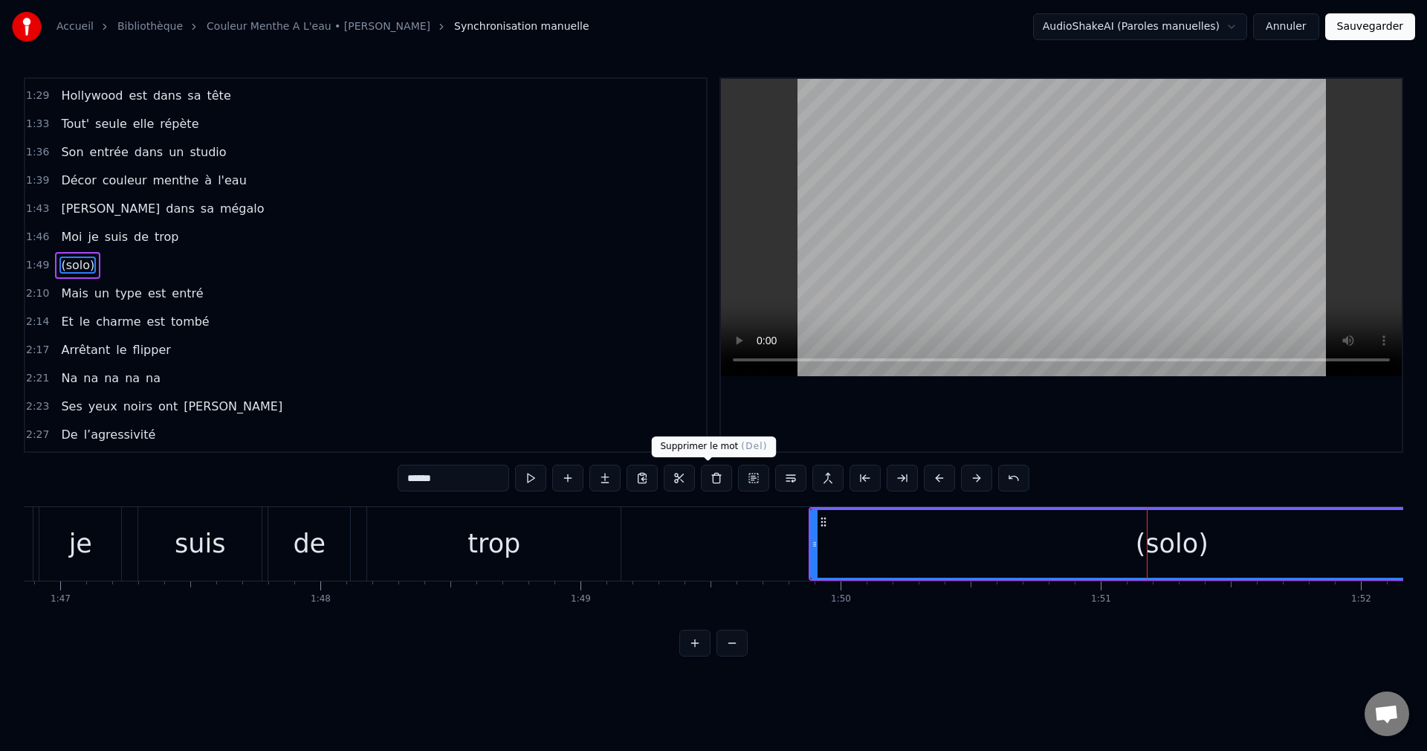
click at [702, 473] on button at bounding box center [716, 478] width 31 height 27
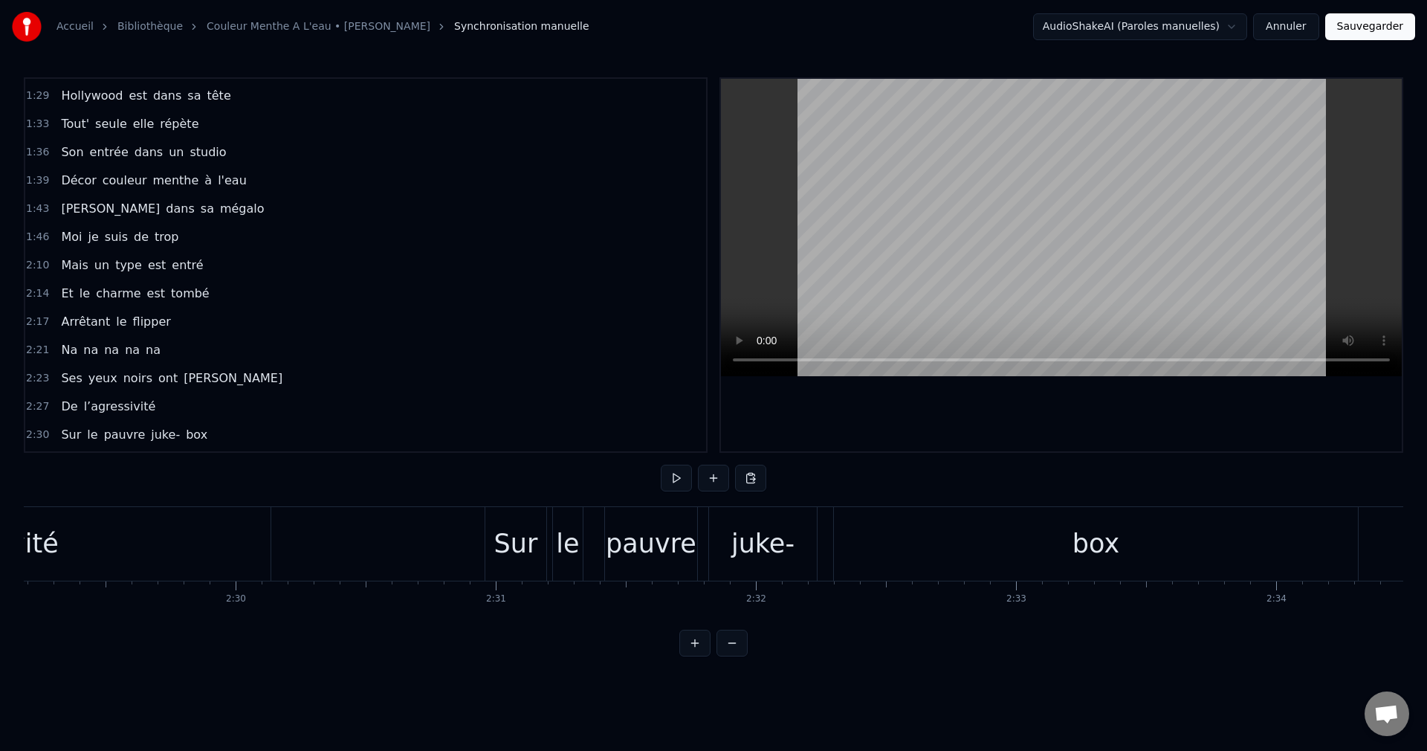
scroll to position [0, 38882]
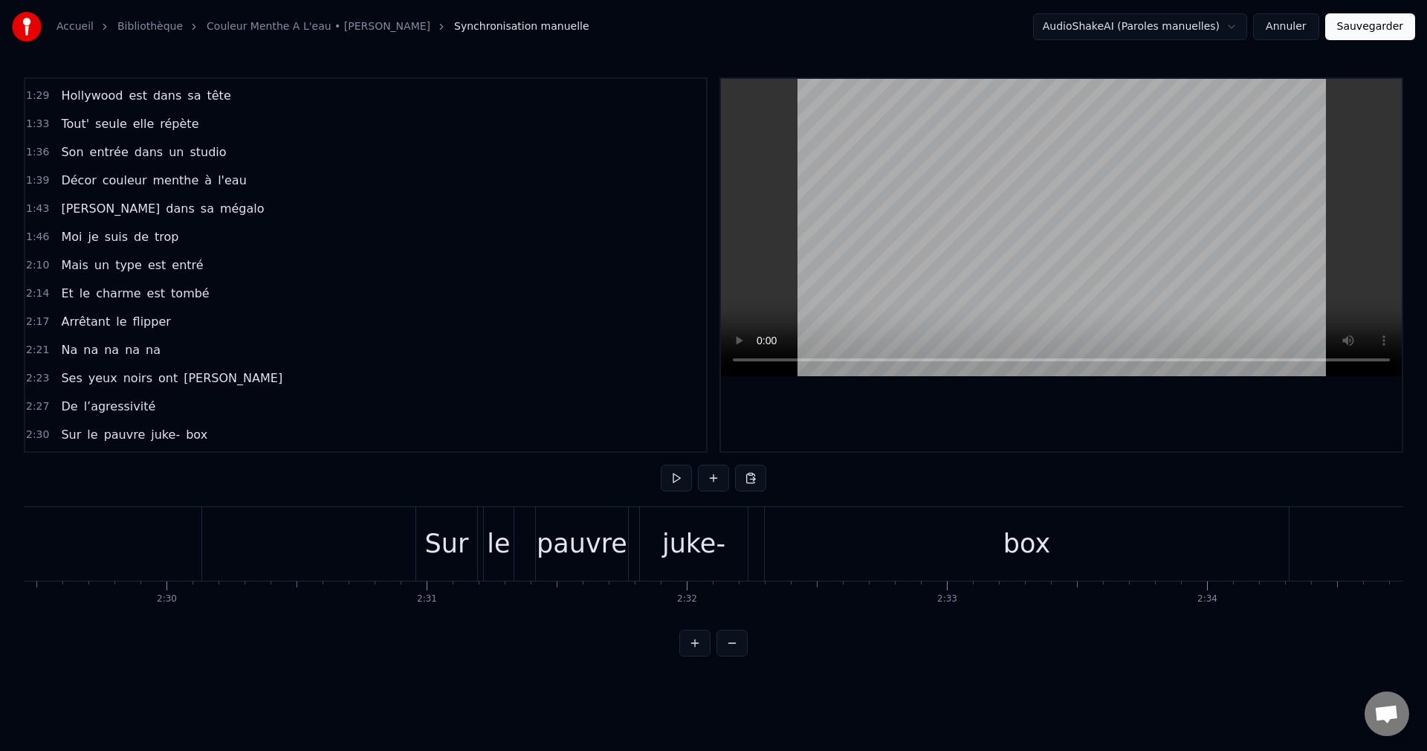
click at [1212, 539] on div "box" at bounding box center [1027, 544] width 524 height 74
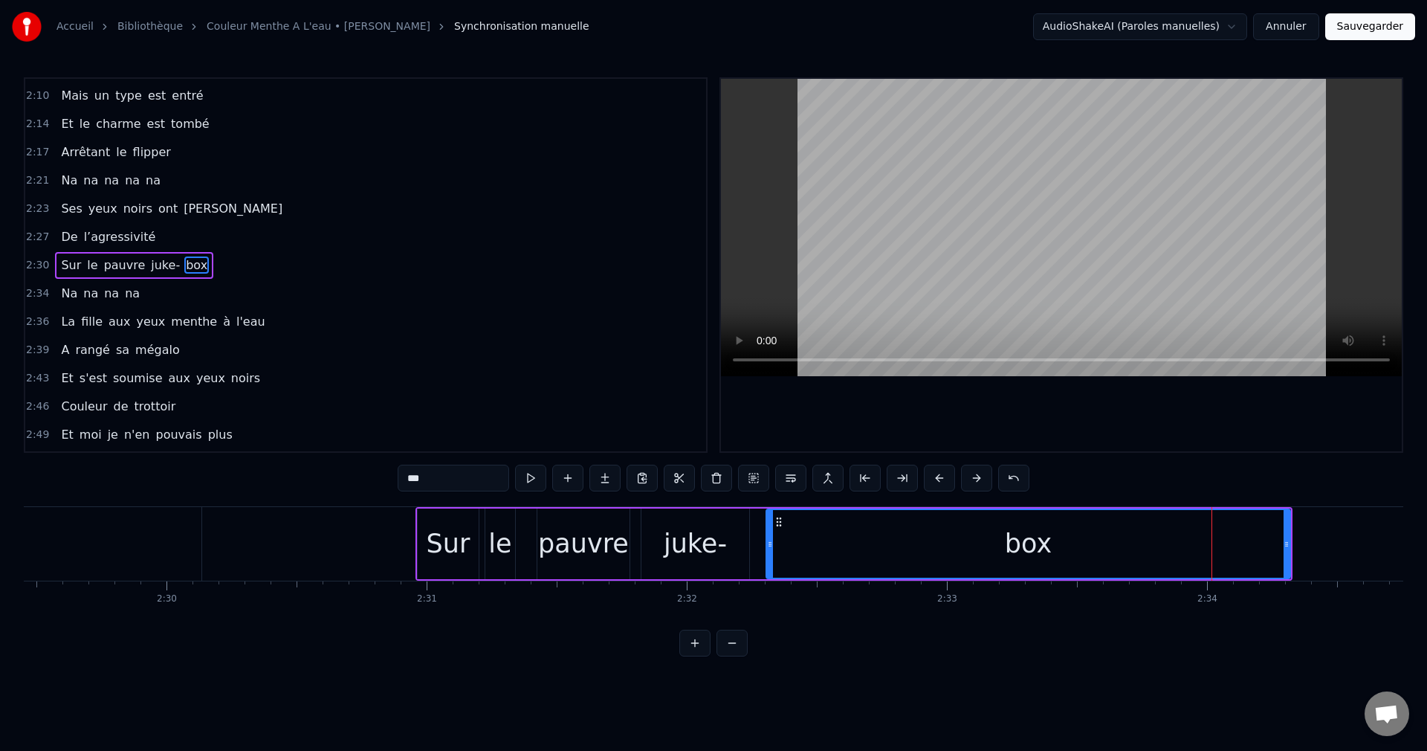
scroll to position [901, 0]
drag, startPoint x: 1285, startPoint y: 543, endPoint x: 1174, endPoint y: 555, distance: 112.1
click at [1178, 553] on div at bounding box center [1181, 544] width 6 height 68
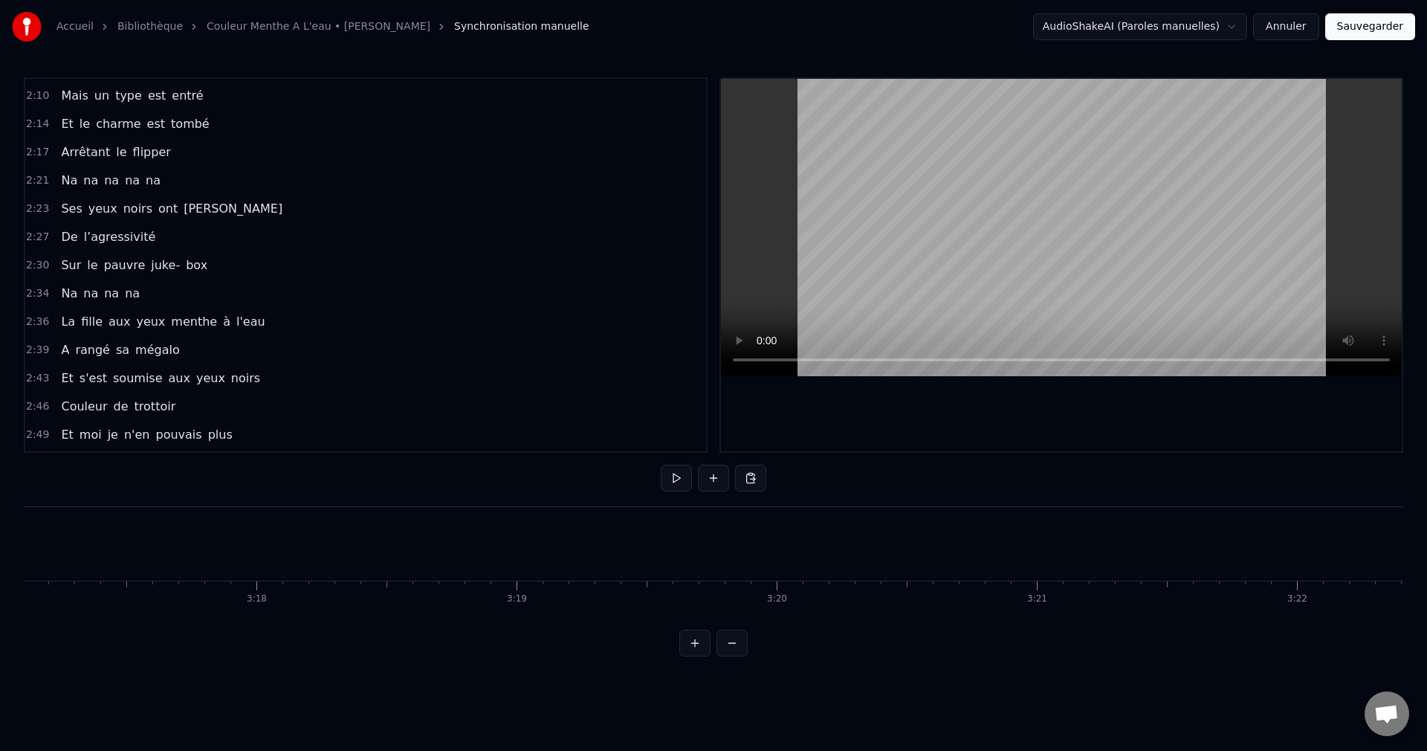
scroll to position [0, 51290]
click at [1371, 28] on button "Sauvegarder" at bounding box center [1370, 26] width 90 height 27
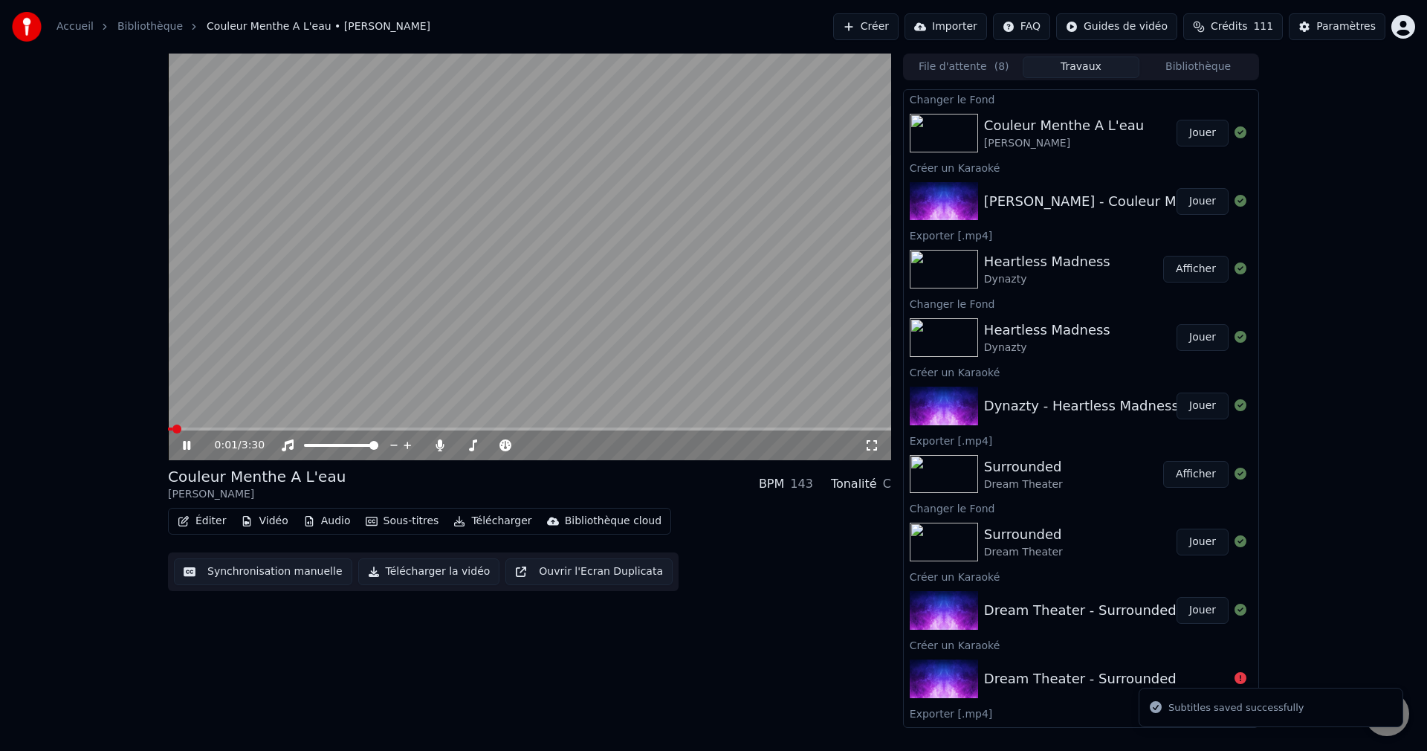
click at [183, 443] on icon at bounding box center [197, 445] width 35 height 12
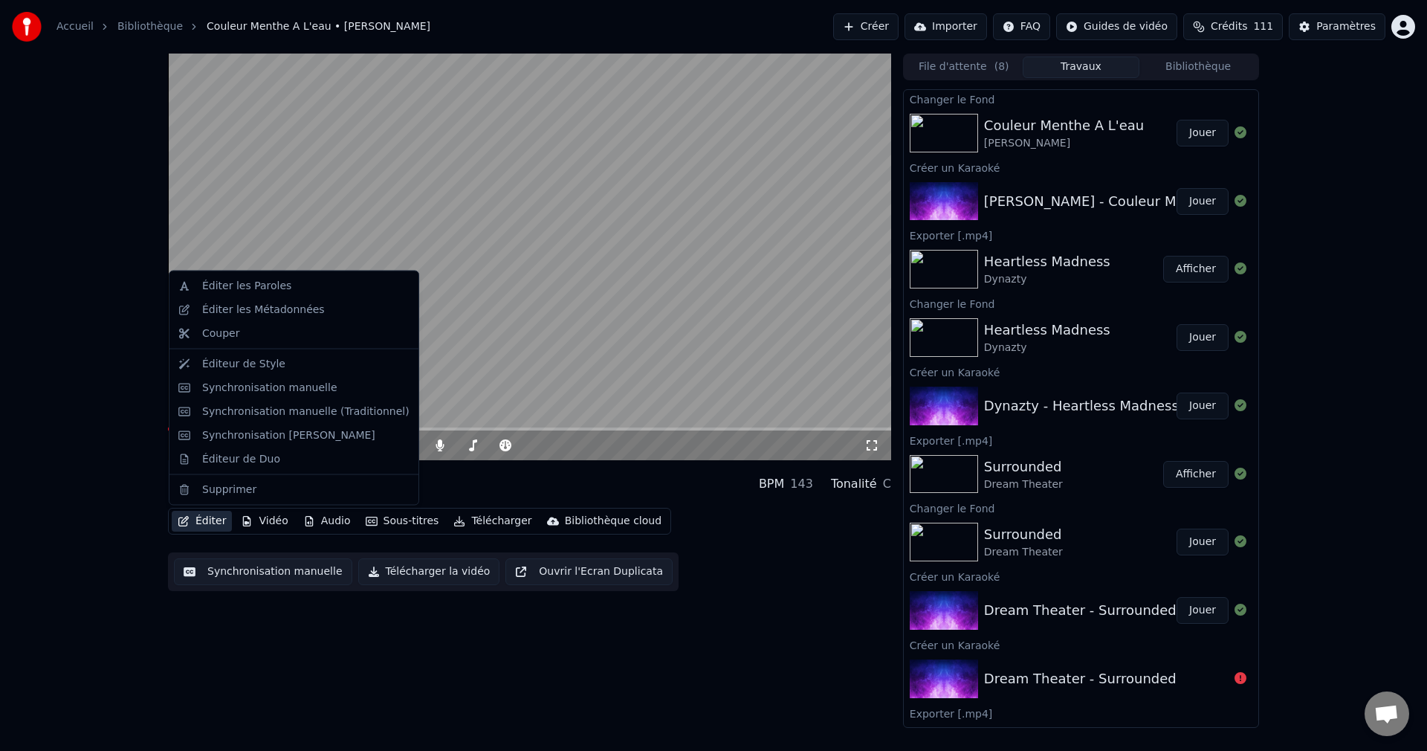
click at [194, 517] on button "Éditer" at bounding box center [202, 521] width 60 height 21
click at [274, 432] on div "Synchronisation Manuelle de Ligne" at bounding box center [288, 434] width 173 height 15
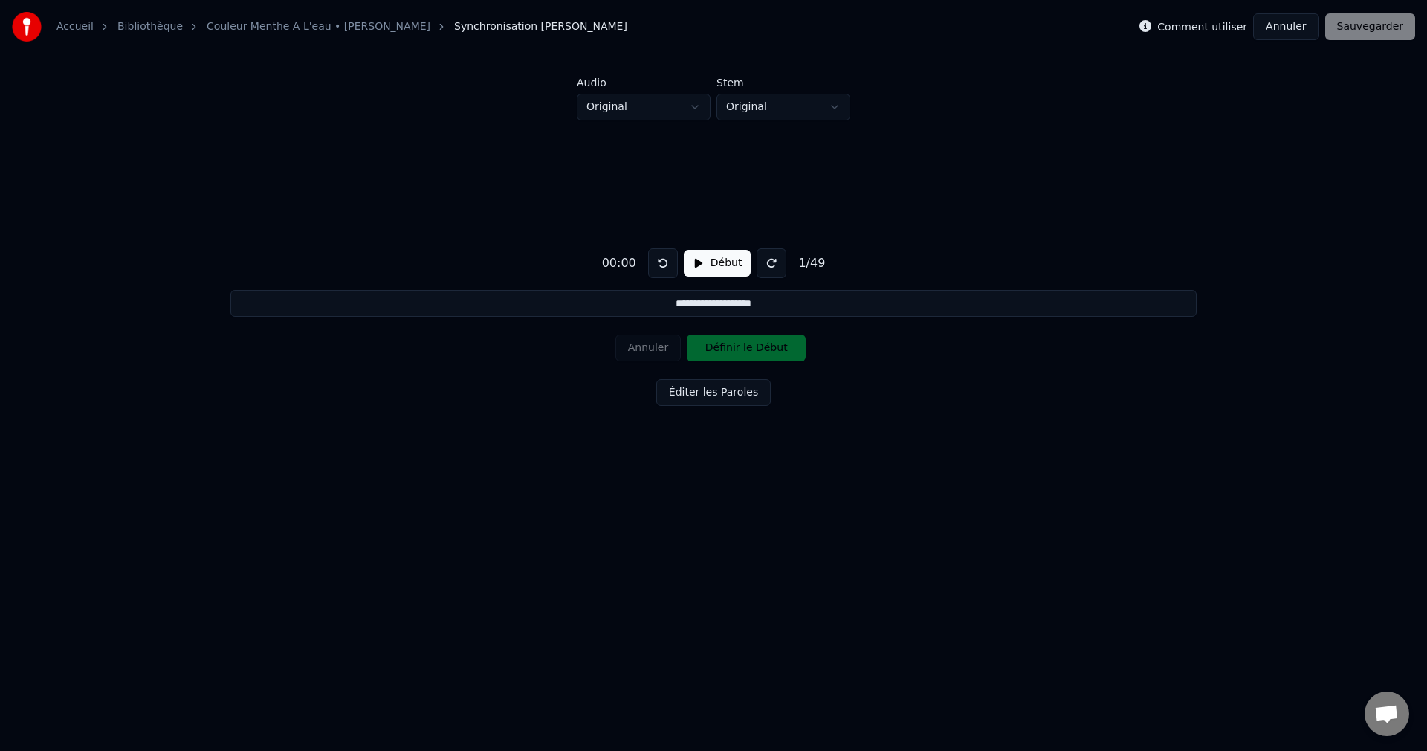
click at [1297, 21] on button "Annuler" at bounding box center [1285, 26] width 65 height 27
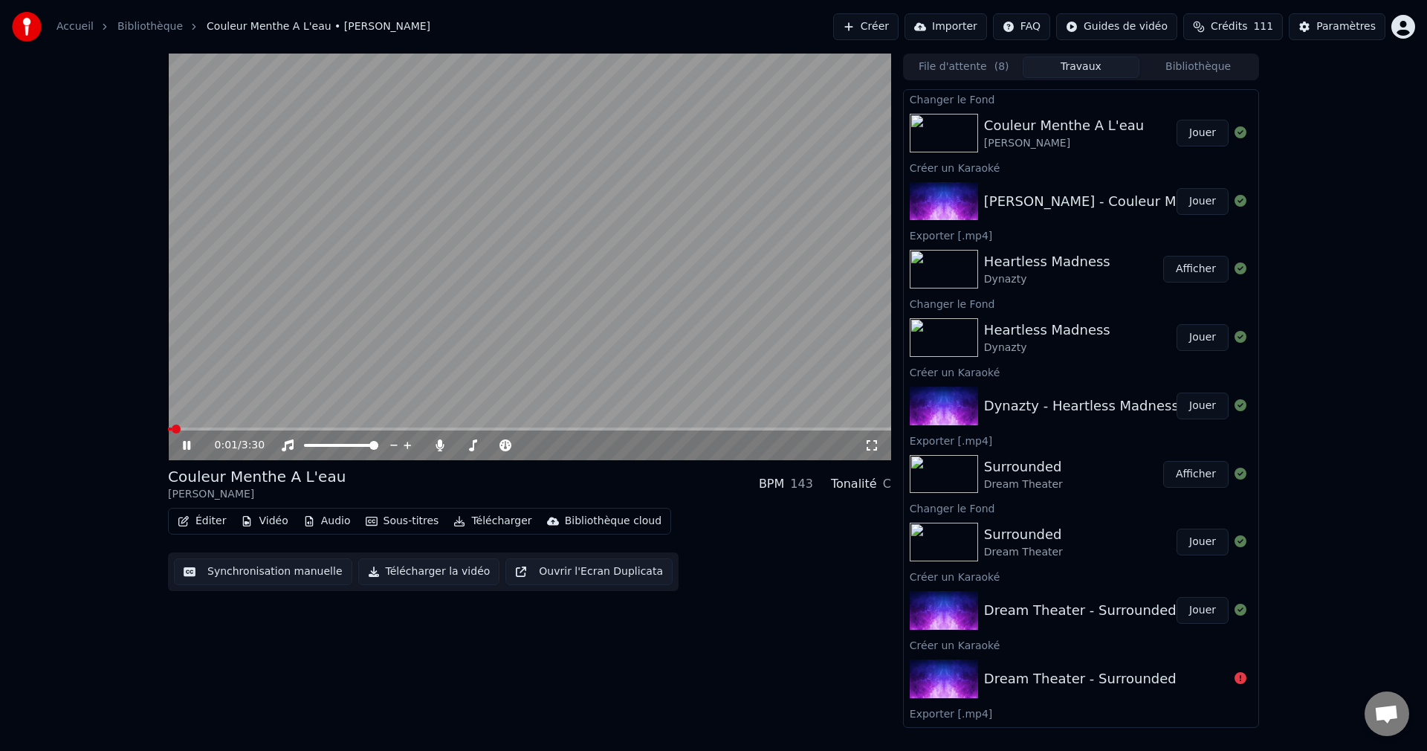
click at [189, 442] on icon at bounding box center [186, 445] width 7 height 9
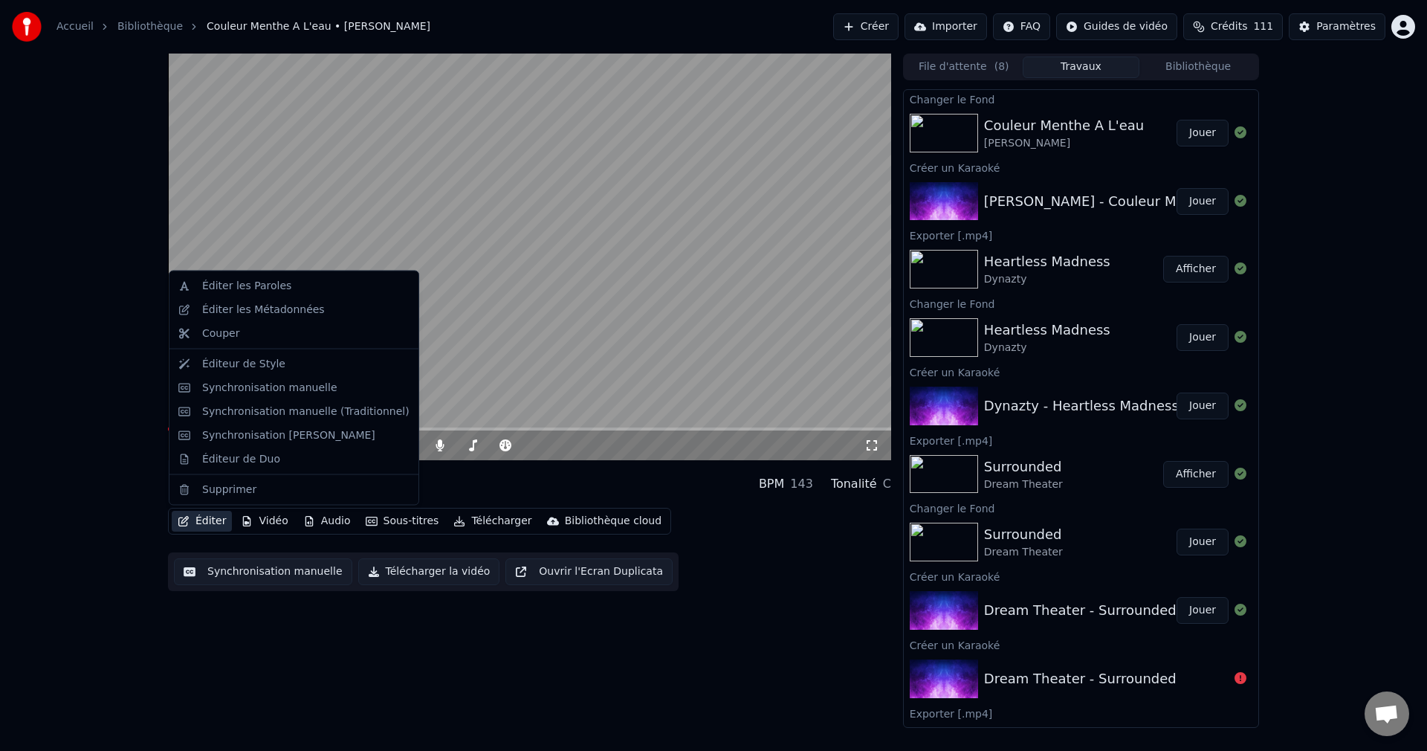
click at [192, 518] on button "Éditer" at bounding box center [202, 521] width 60 height 21
click at [275, 417] on div "Synchronisation manuelle (Traditionnel)" at bounding box center [305, 411] width 207 height 15
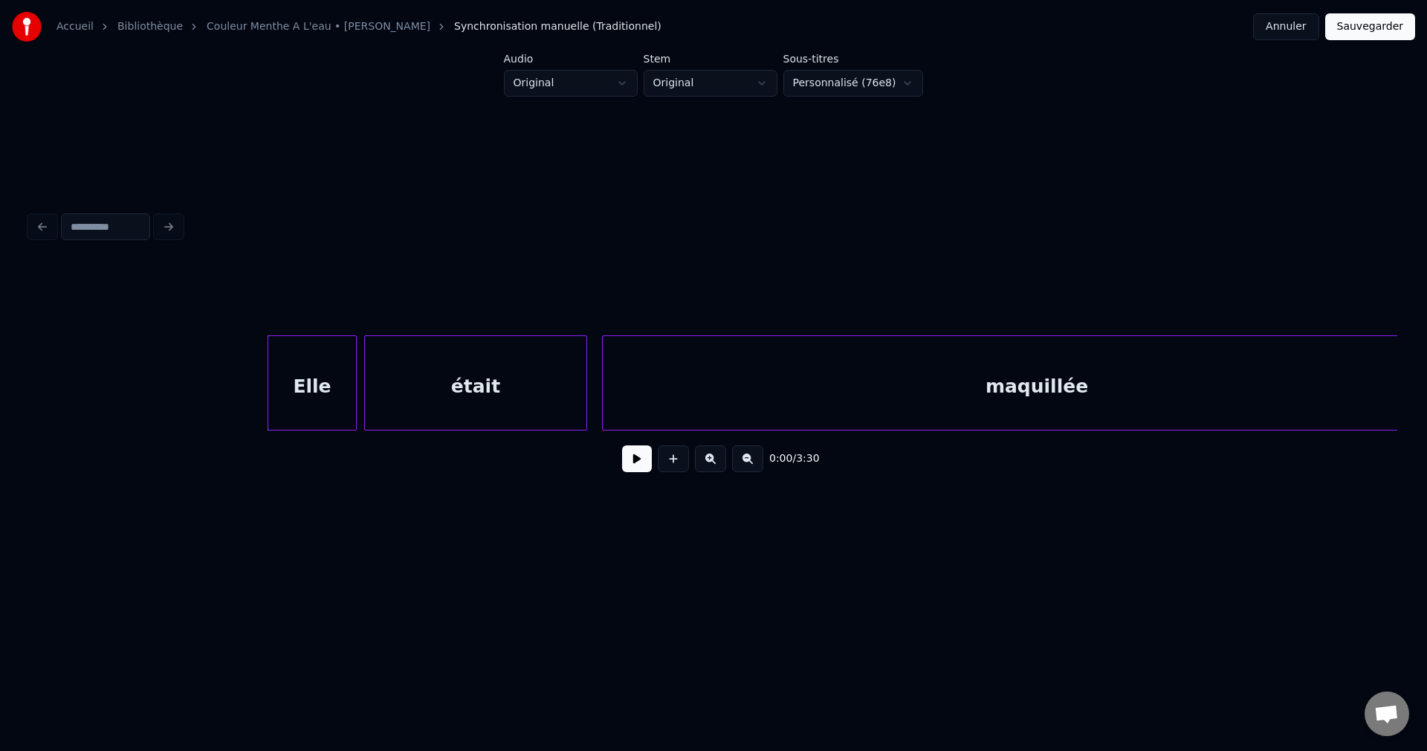
click at [296, 384] on div "Elle" at bounding box center [312, 386] width 88 height 101
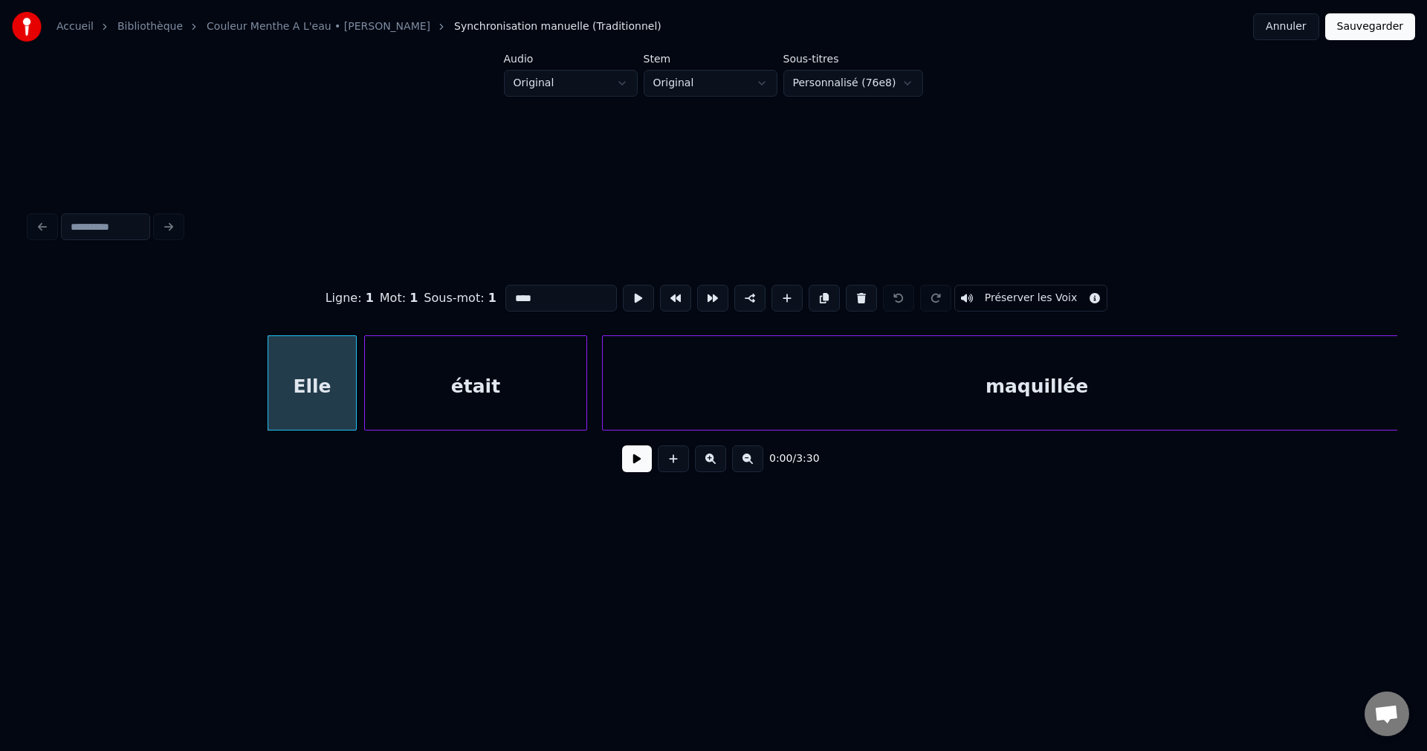
click at [1053, 297] on button "Préserver les Voix" at bounding box center [1031, 298] width 154 height 27
click at [534, 387] on div "était" at bounding box center [476, 386] width 222 height 101
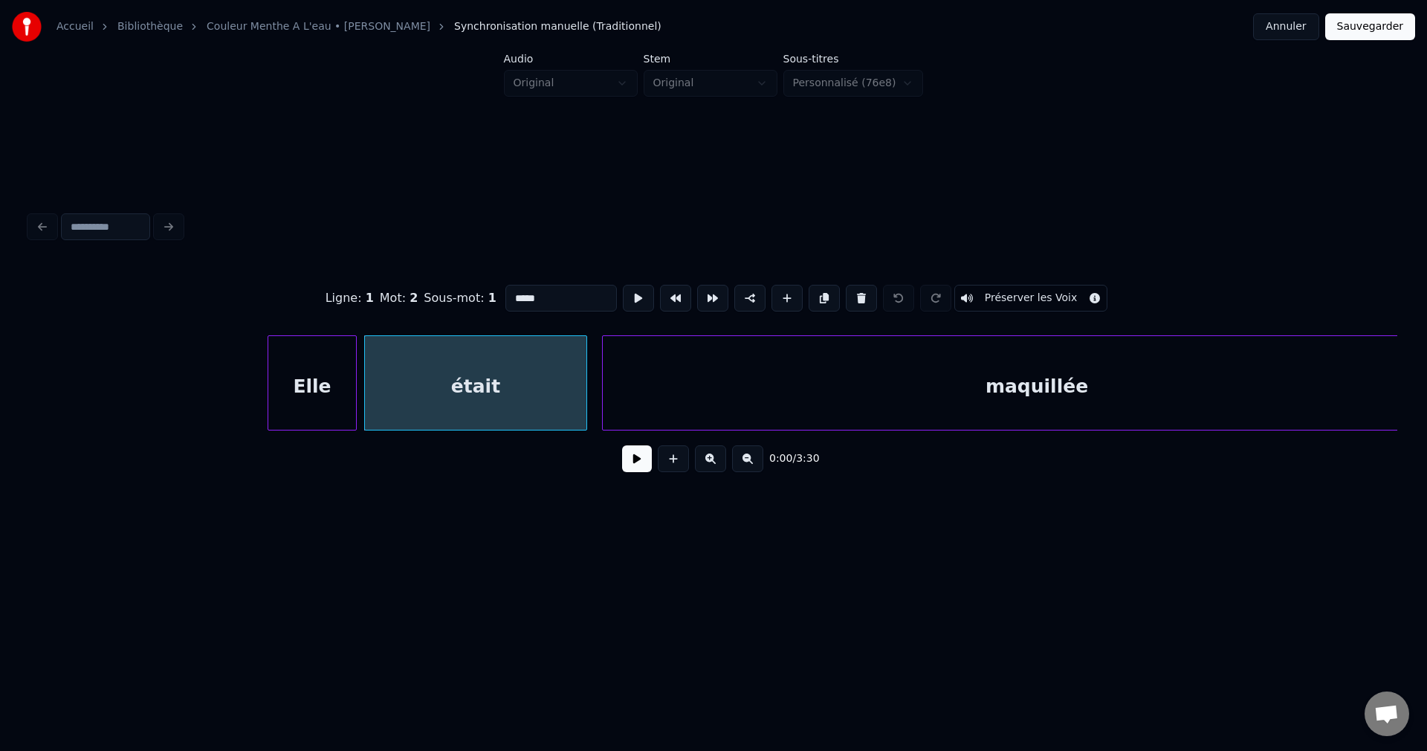
click at [1054, 293] on button "Préserver les Voix" at bounding box center [1031, 298] width 154 height 27
click at [950, 381] on div "maquillée" at bounding box center [1037, 386] width 868 height 101
type input "*********"
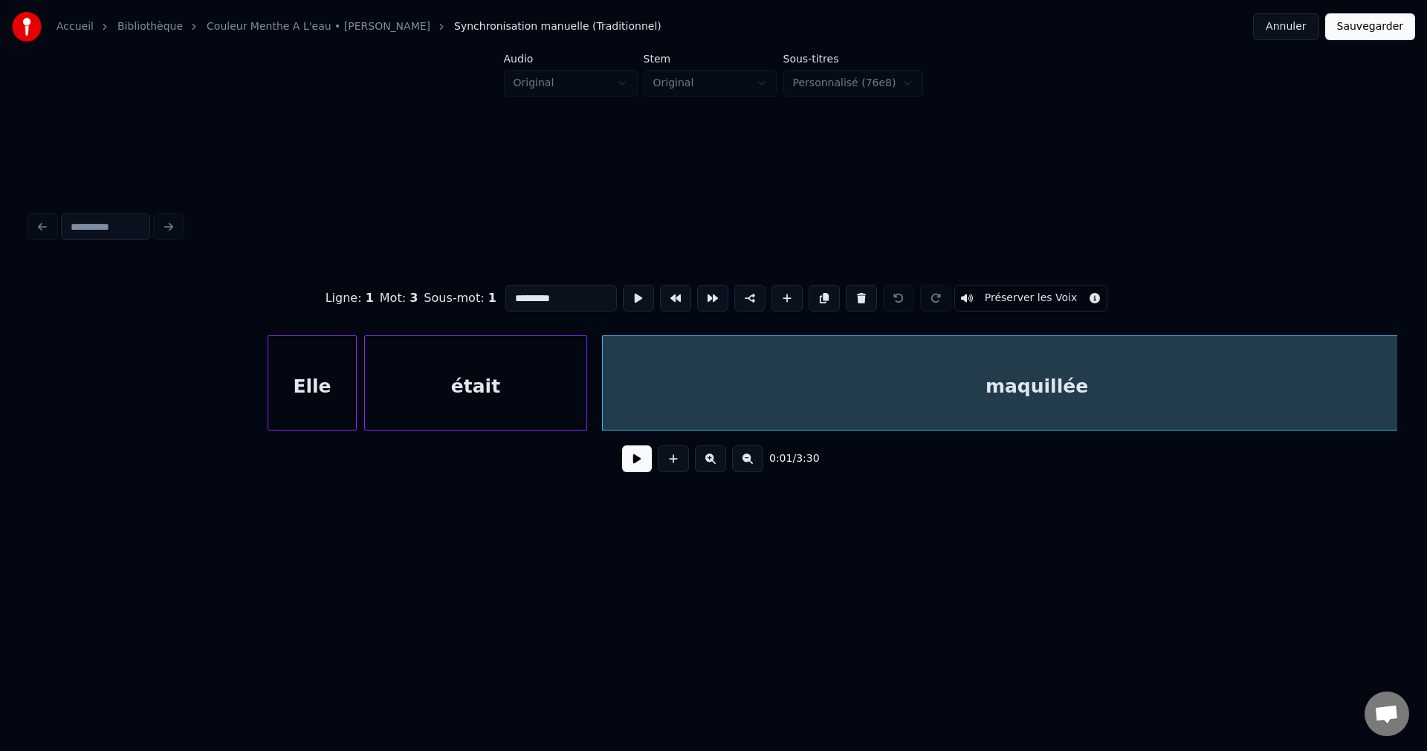
click at [1059, 293] on button "Préserver les Voix" at bounding box center [1031, 298] width 154 height 27
click at [1383, 31] on button "Sauvegarder" at bounding box center [1370, 26] width 90 height 27
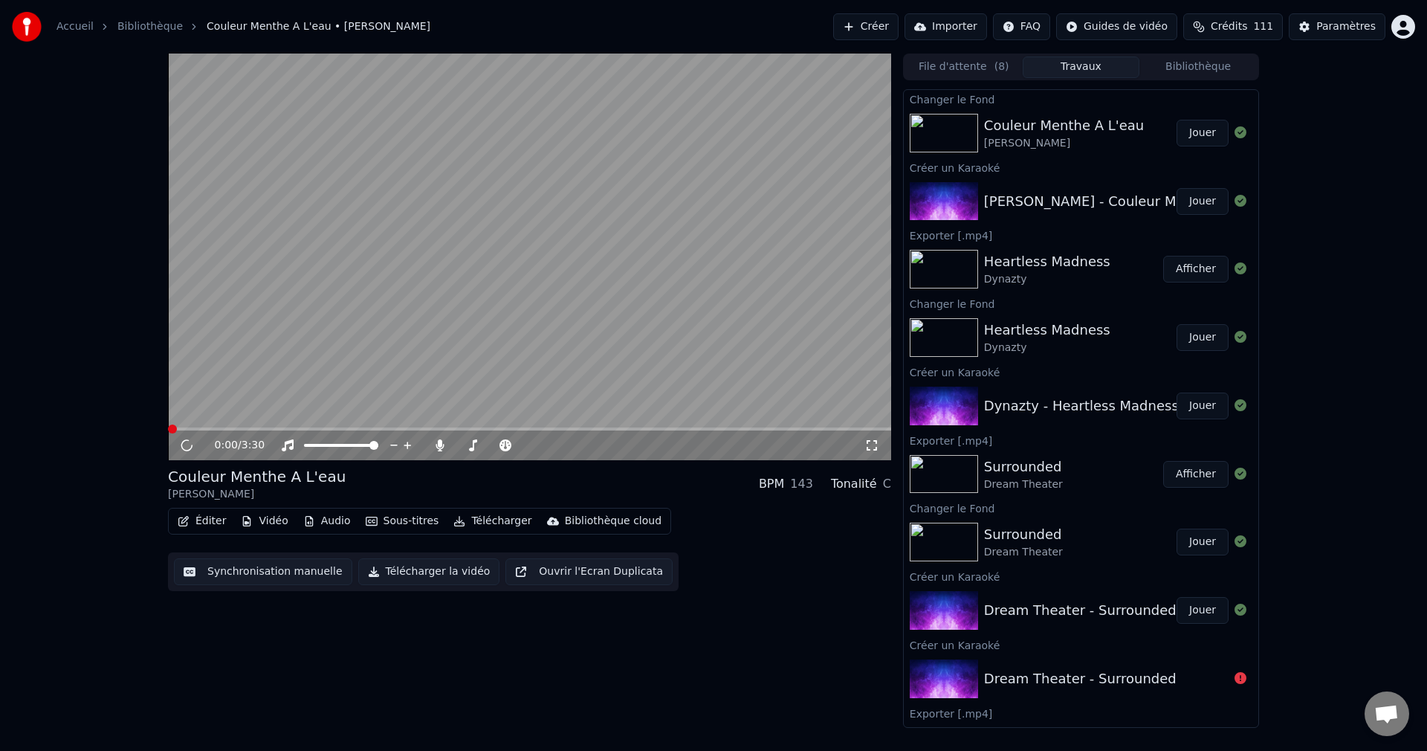
click at [1203, 131] on button "Jouer" at bounding box center [1203, 133] width 52 height 27
click at [189, 442] on icon at bounding box center [186, 445] width 7 height 9
click at [375, 428] on span at bounding box center [529, 428] width 723 height 3
click at [466, 442] on div at bounding box center [507, 445] width 120 height 15
click at [465, 445] on span at bounding box center [461, 445] width 10 height 3
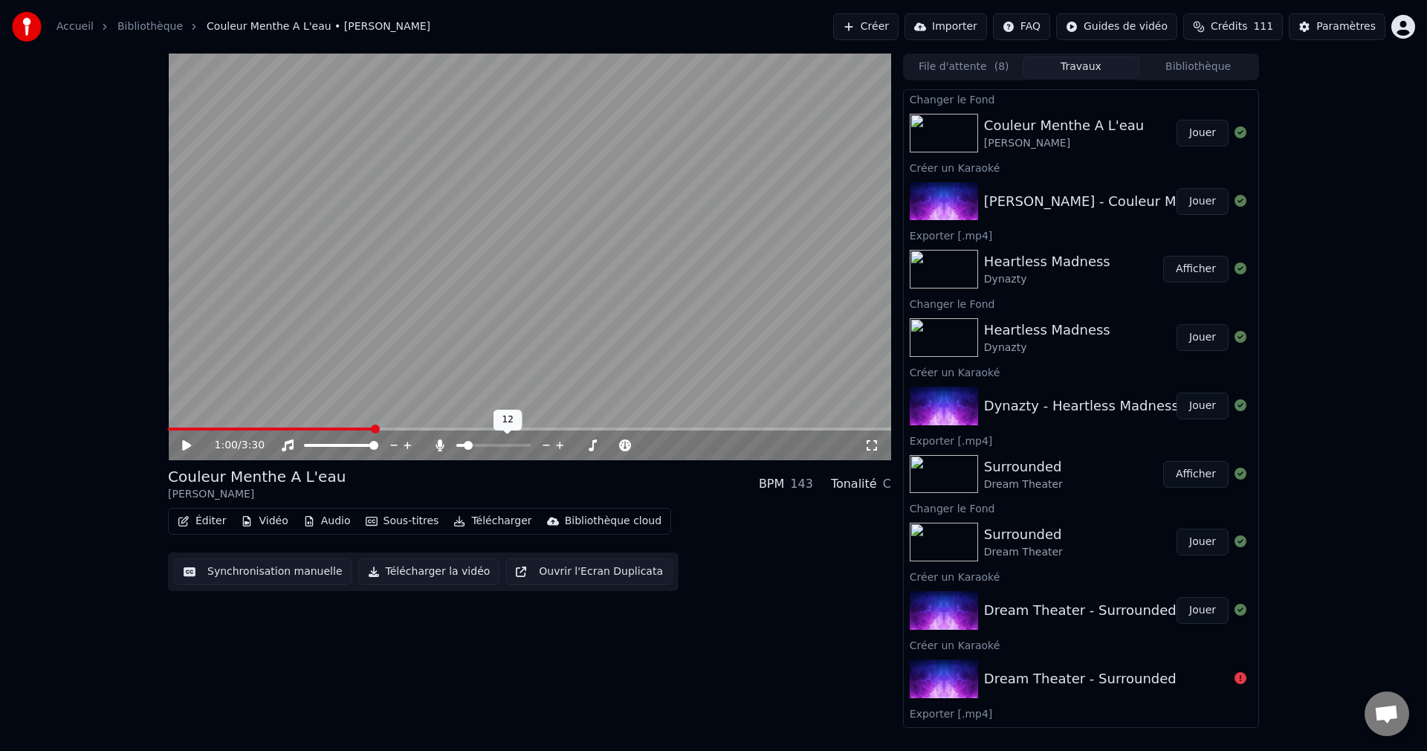
click at [465, 445] on span at bounding box center [468, 445] width 9 height 9
click at [168, 424] on span at bounding box center [172, 428] width 9 height 9
click at [189, 449] on icon at bounding box center [197, 445] width 35 height 12
click at [462, 444] on span at bounding box center [466, 445] width 9 height 9
click at [191, 443] on icon at bounding box center [197, 445] width 35 height 12
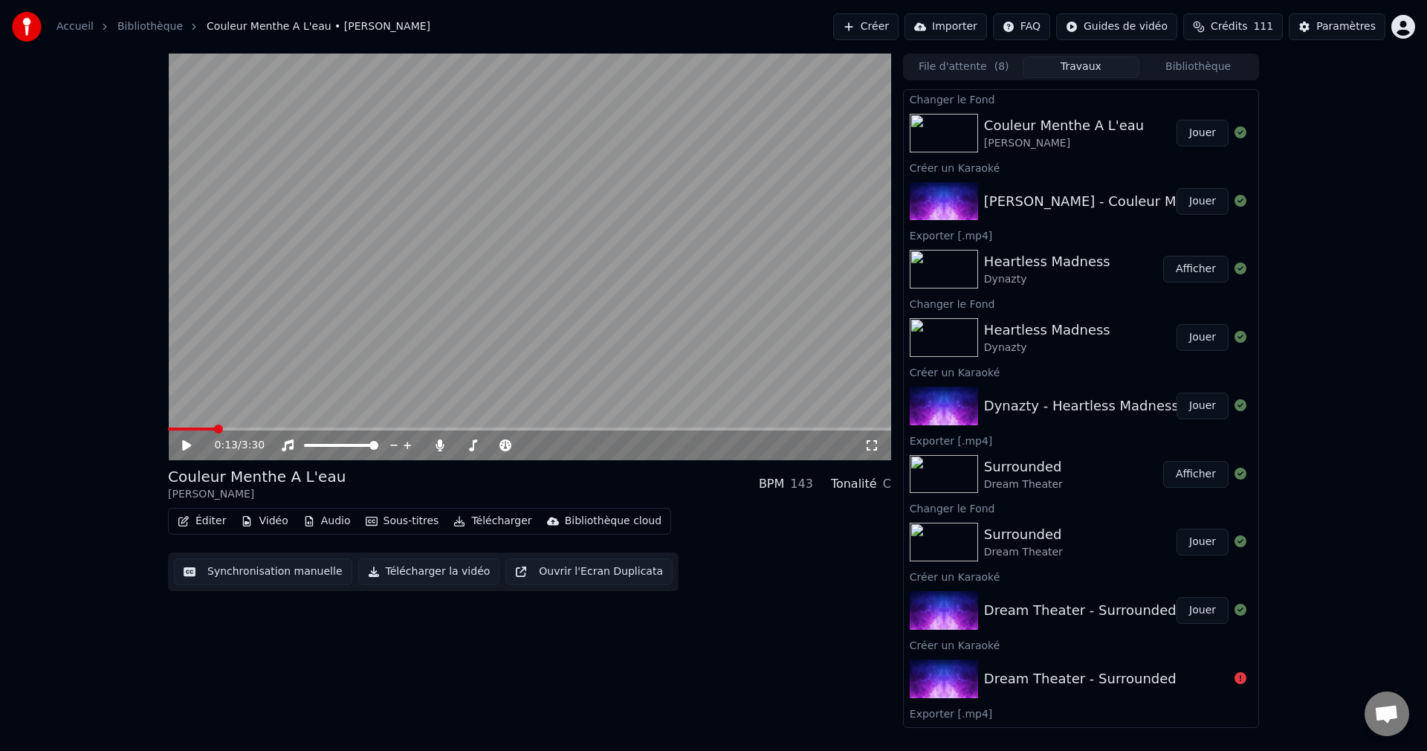
click at [444, 570] on button "Télécharger la vidéo" at bounding box center [429, 571] width 142 height 27
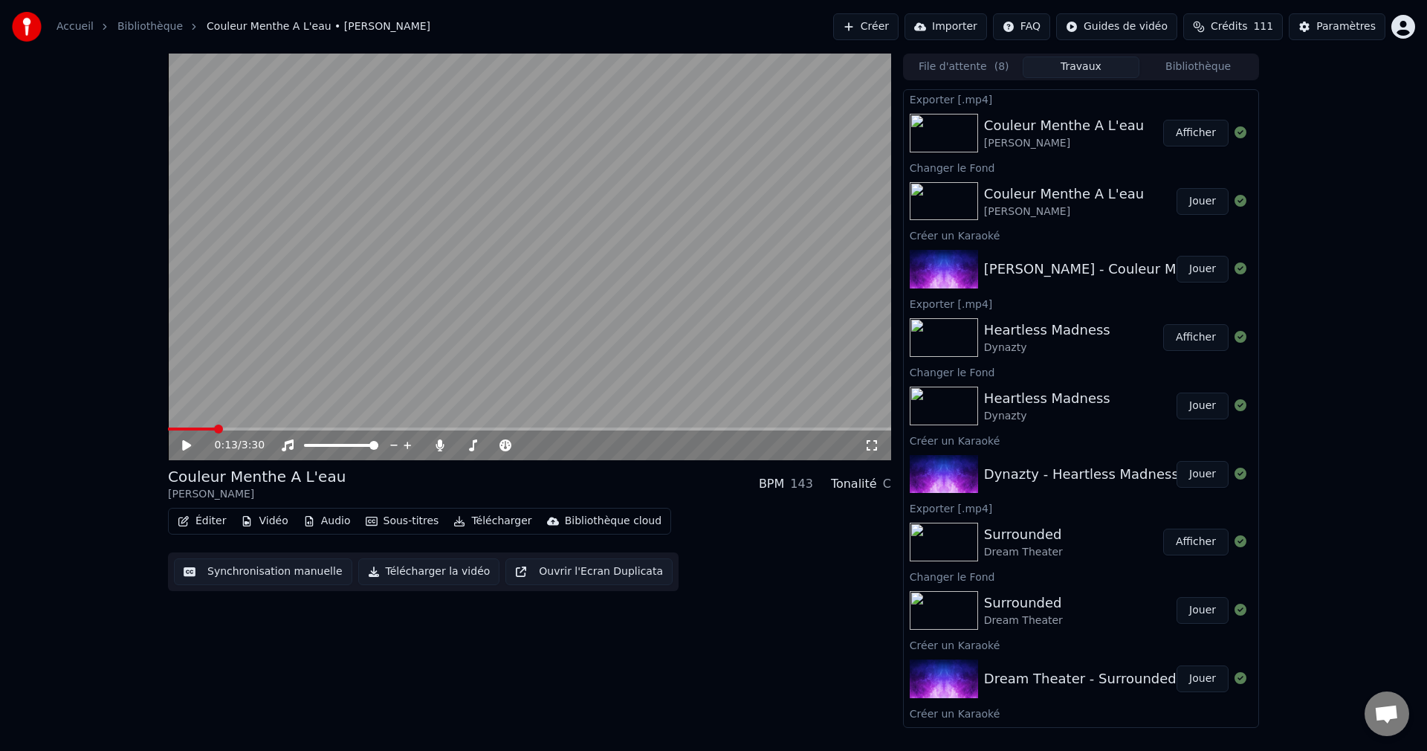
click at [870, 28] on button "Créer" at bounding box center [865, 26] width 65 height 27
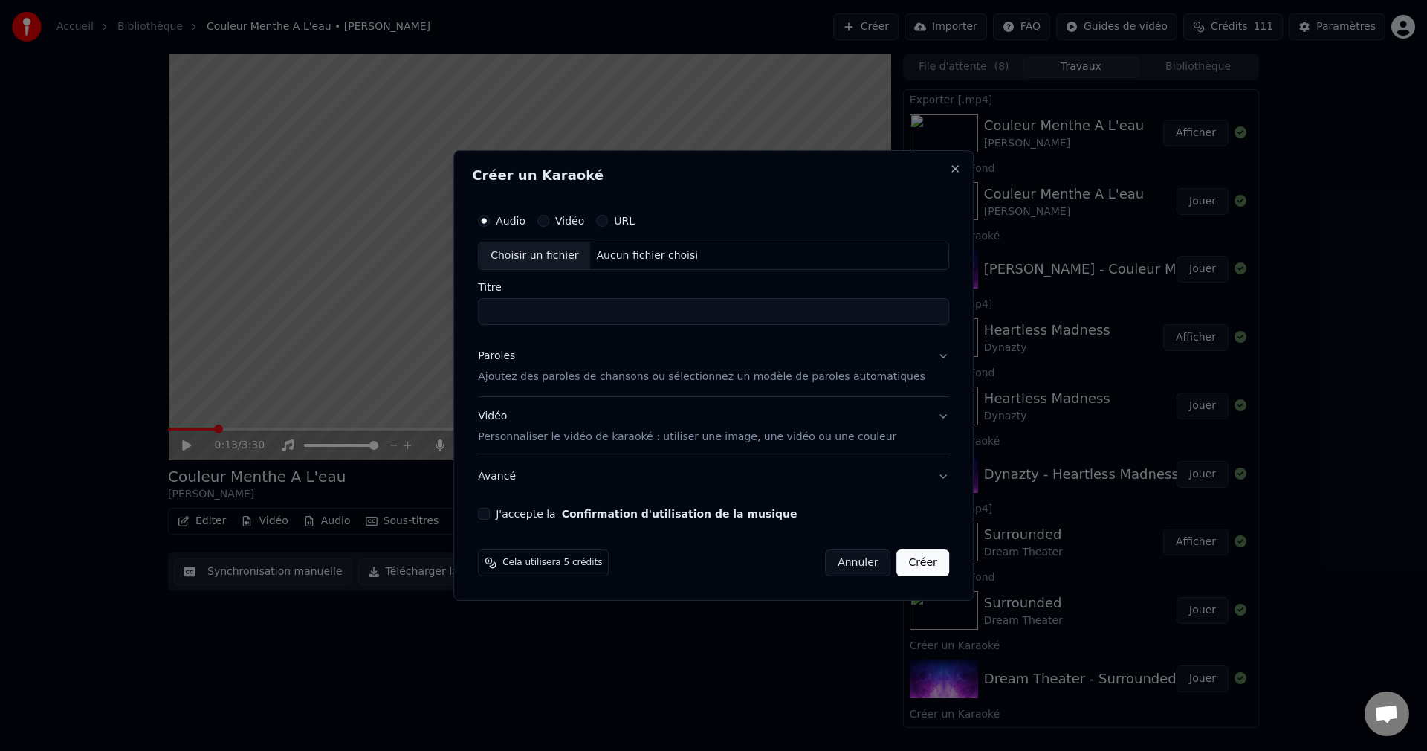
click at [551, 252] on div "Choisir un fichier" at bounding box center [534, 255] width 111 height 27
click at [541, 313] on input "**********" at bounding box center [713, 311] width 471 height 27
click at [509, 316] on input "**********" at bounding box center [713, 311] width 471 height 27
type input "**********"
click at [920, 356] on button "Paroles Ajoutez des paroles de chansons ou sélectionnez un modèle de paroles au…" at bounding box center [713, 366] width 471 height 59
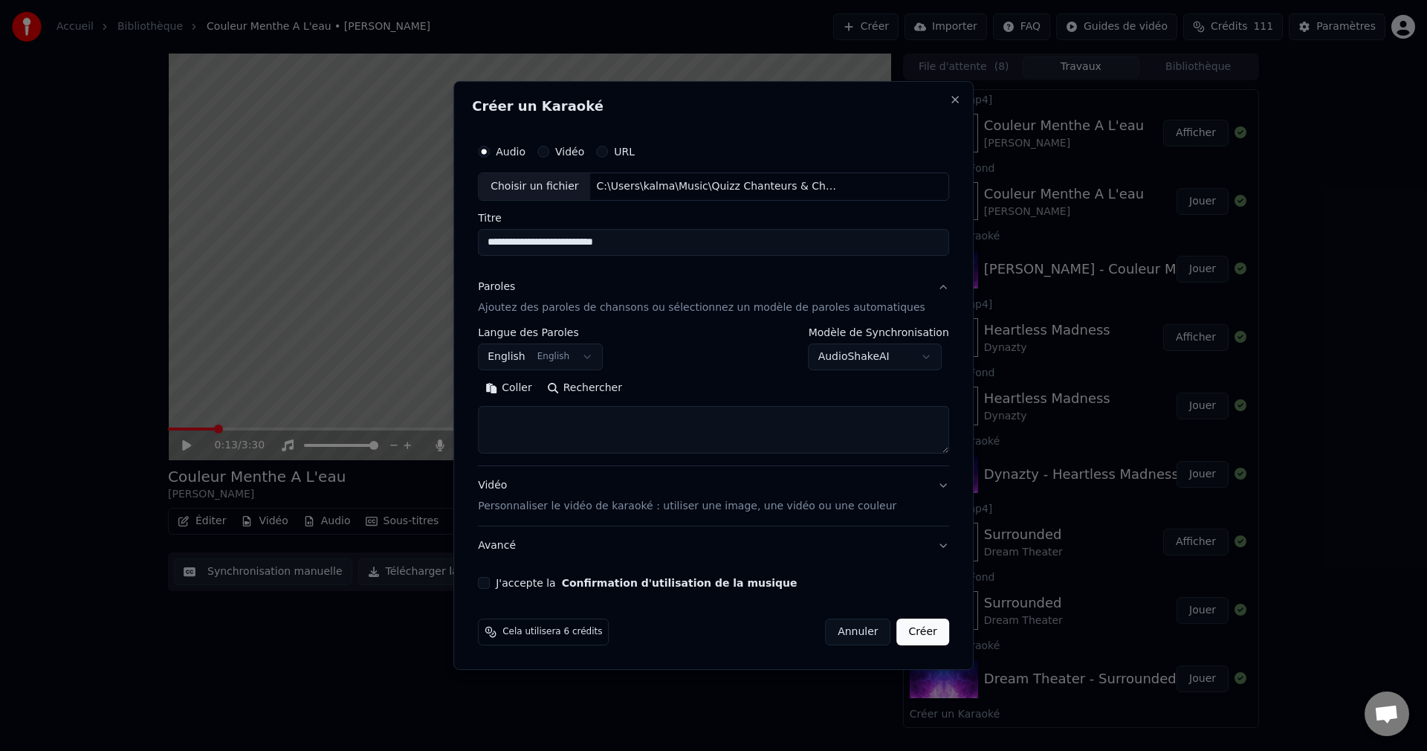
click at [613, 385] on button "Rechercher" at bounding box center [585, 388] width 90 height 24
type textarea "**********"
click at [490, 583] on button "J'accepte la Confirmation d'utilisation de la musique" at bounding box center [484, 583] width 12 height 12
click at [905, 632] on button "Créer" at bounding box center [923, 631] width 52 height 27
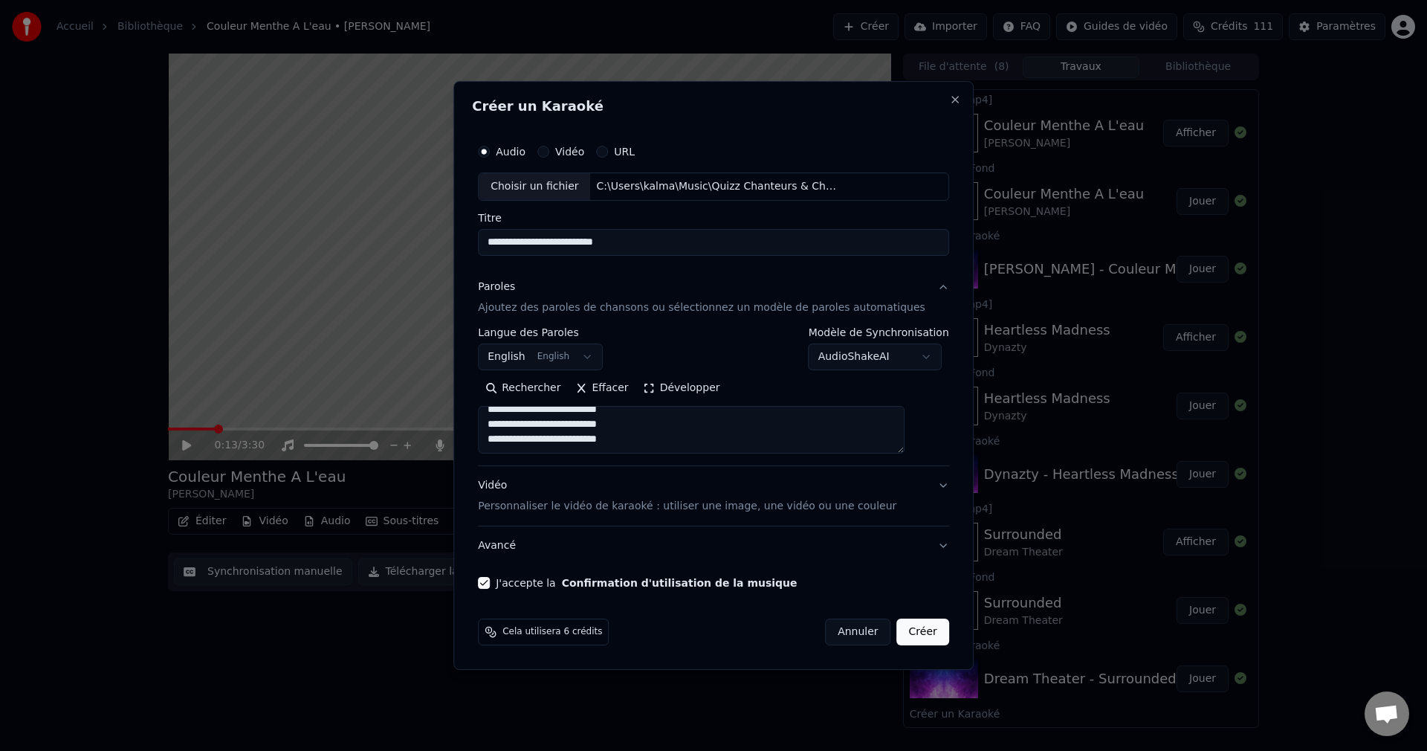
select select "**"
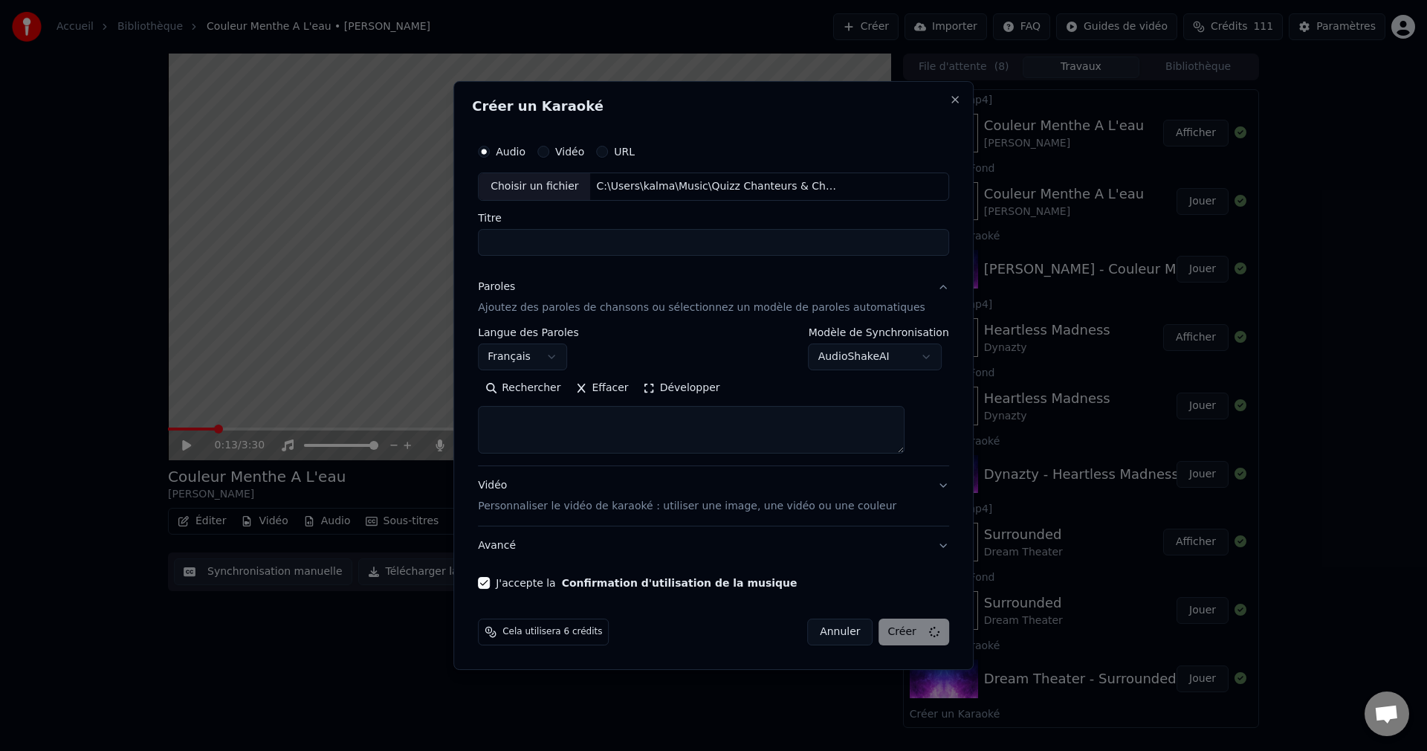
select select
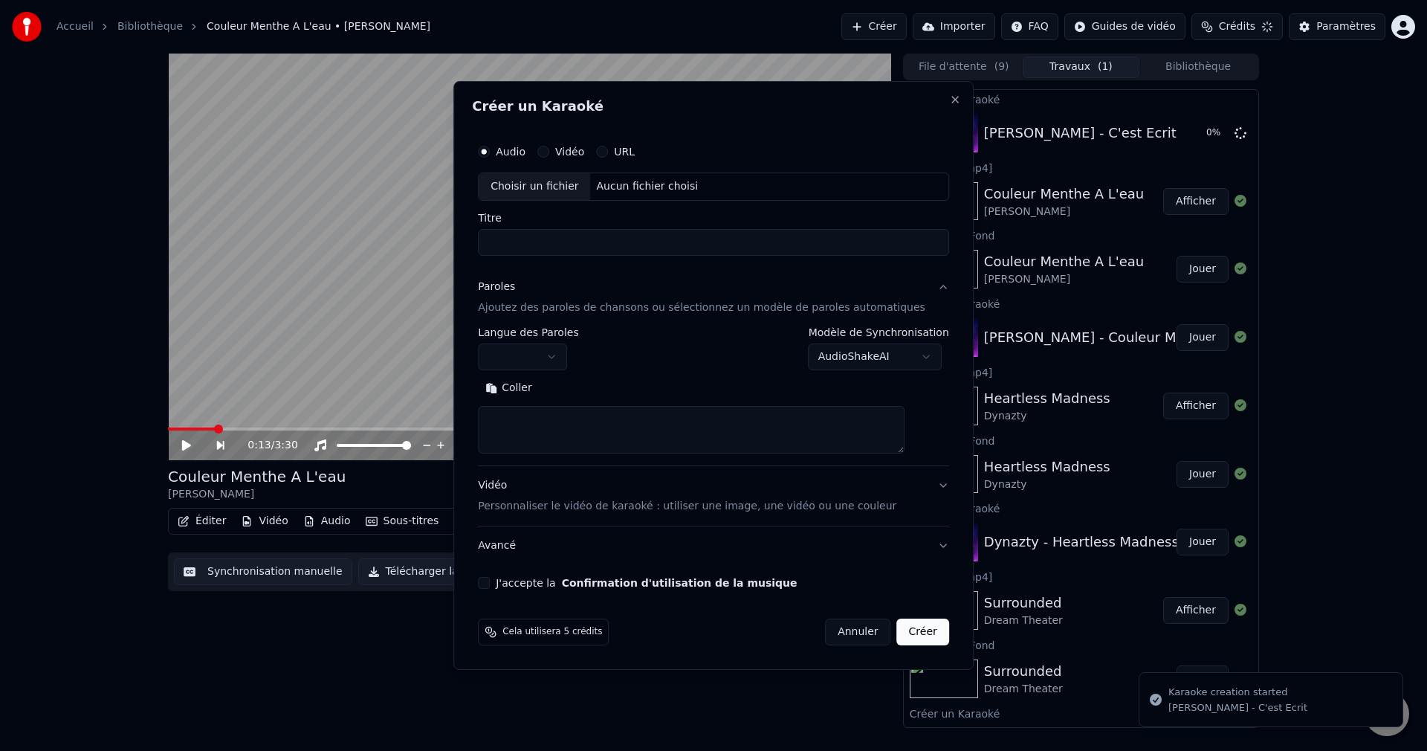
scroll to position [0, 0]
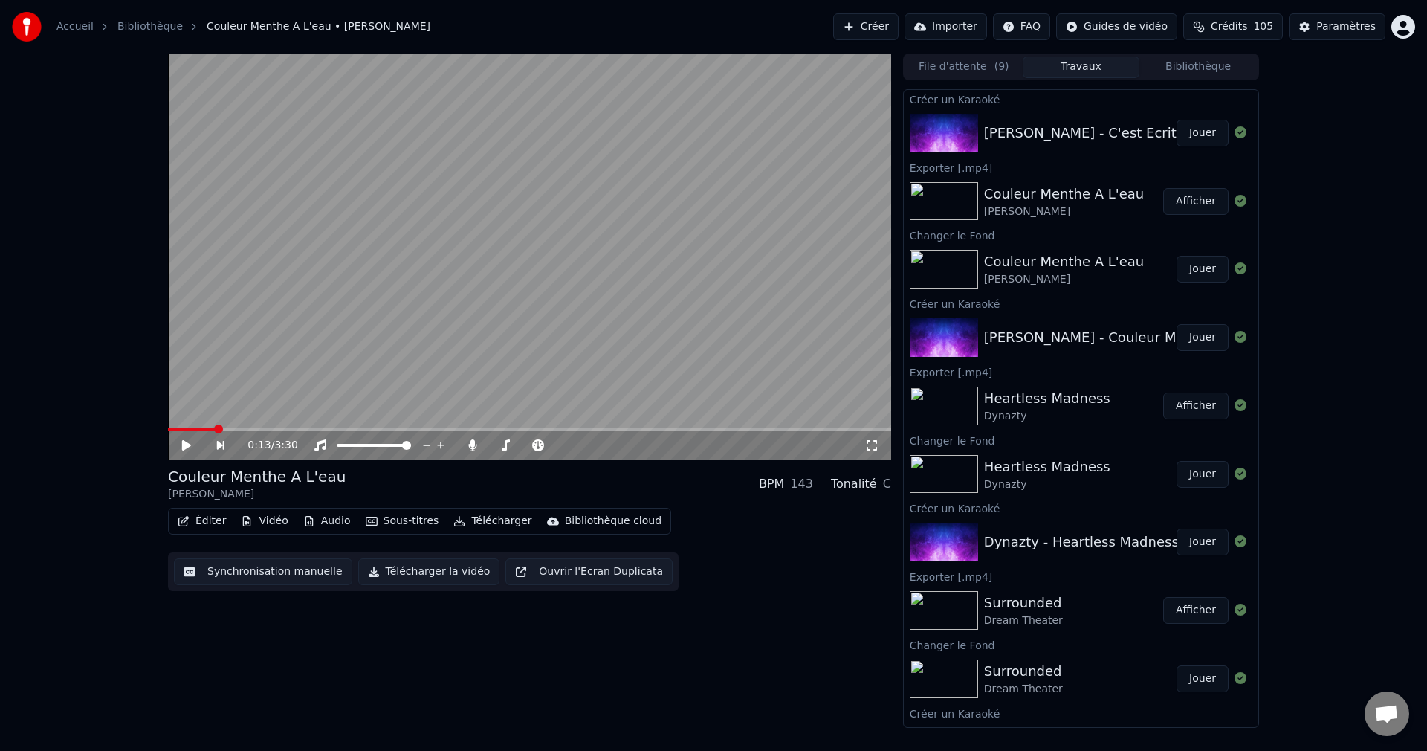
click at [1182, 128] on button "Jouer" at bounding box center [1203, 133] width 52 height 27
click at [189, 447] on icon at bounding box center [186, 445] width 7 height 9
click at [272, 516] on button "Vidéo" at bounding box center [264, 521] width 59 height 21
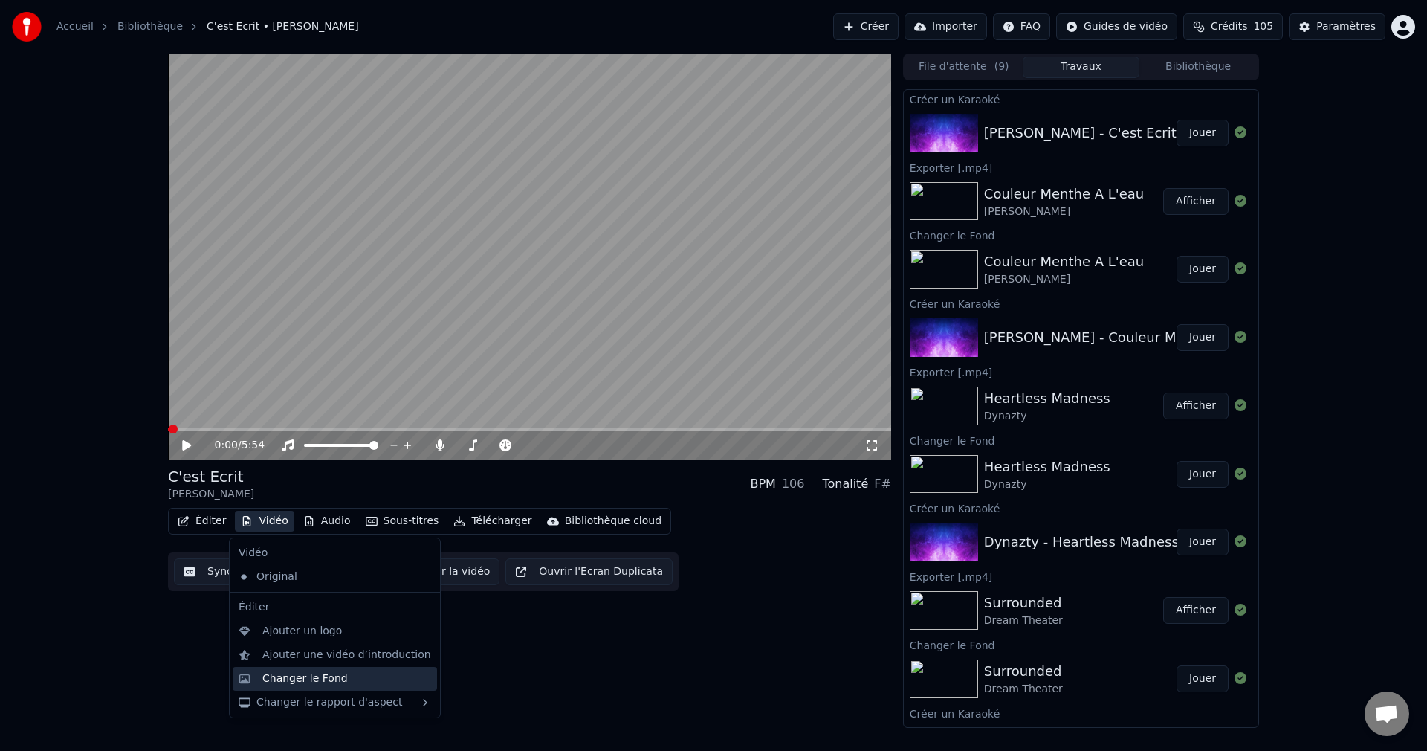
click at [286, 673] on div "Changer le Fond" at bounding box center [304, 678] width 85 height 15
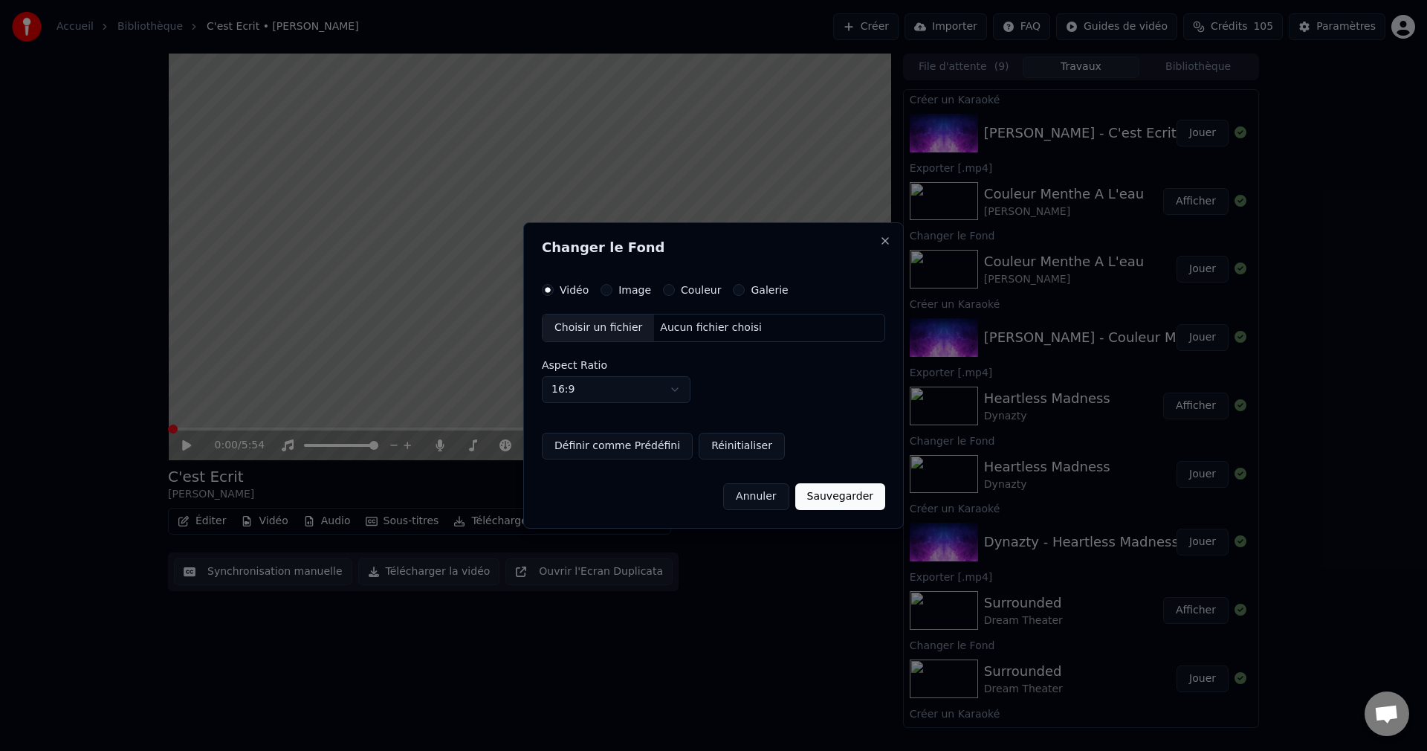
click at [569, 324] on div "Choisir un fichier" at bounding box center [598, 327] width 111 height 27
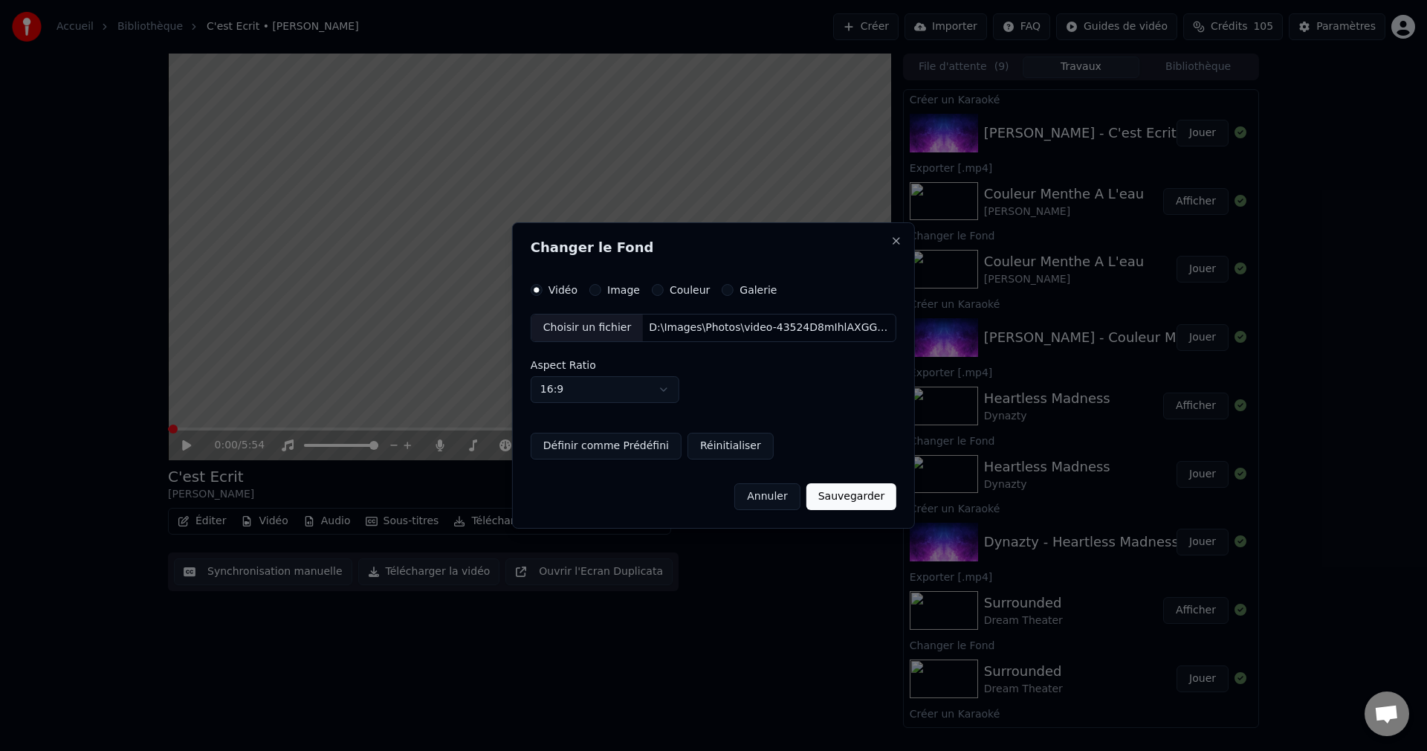
click at [833, 502] on button "Sauvegarder" at bounding box center [852, 496] width 90 height 27
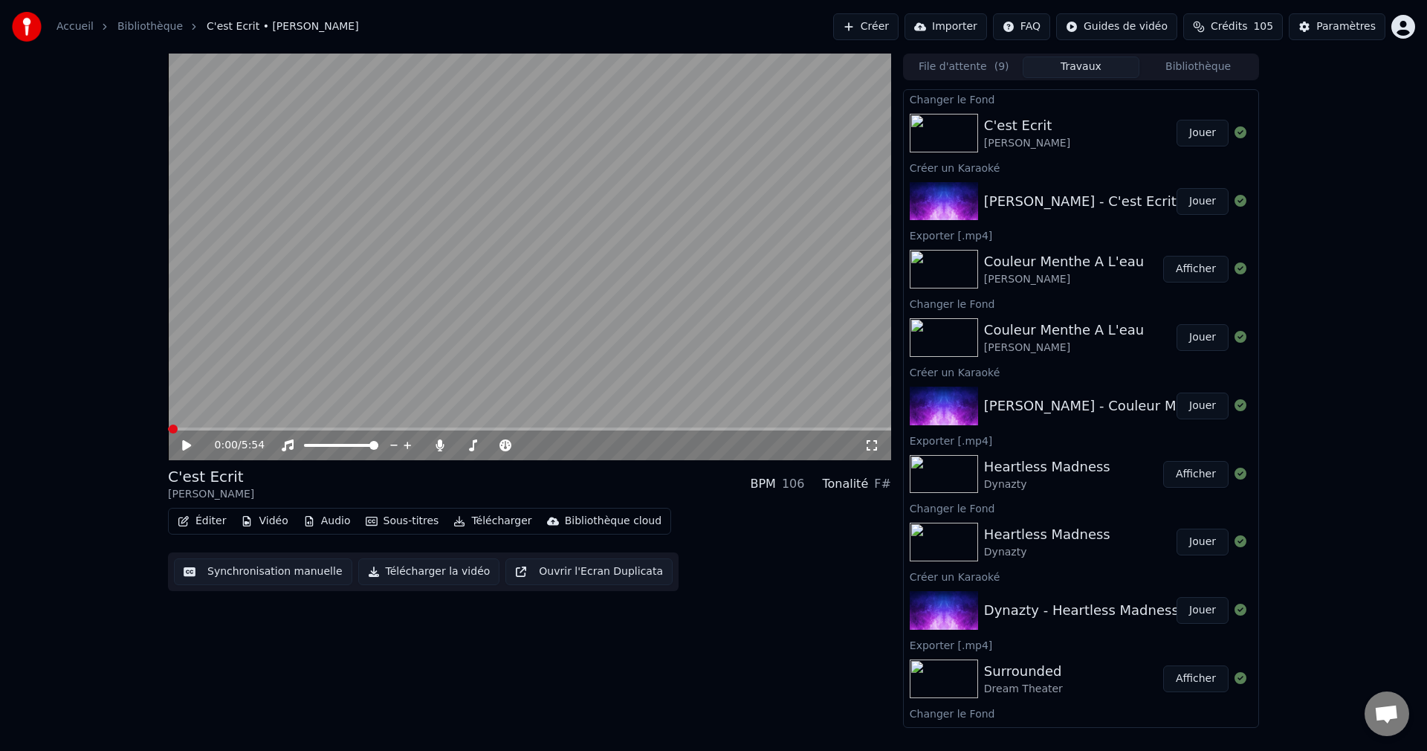
click at [1184, 133] on button "Jouer" at bounding box center [1203, 133] width 52 height 27
click at [531, 450] on span at bounding box center [526, 445] width 9 height 9
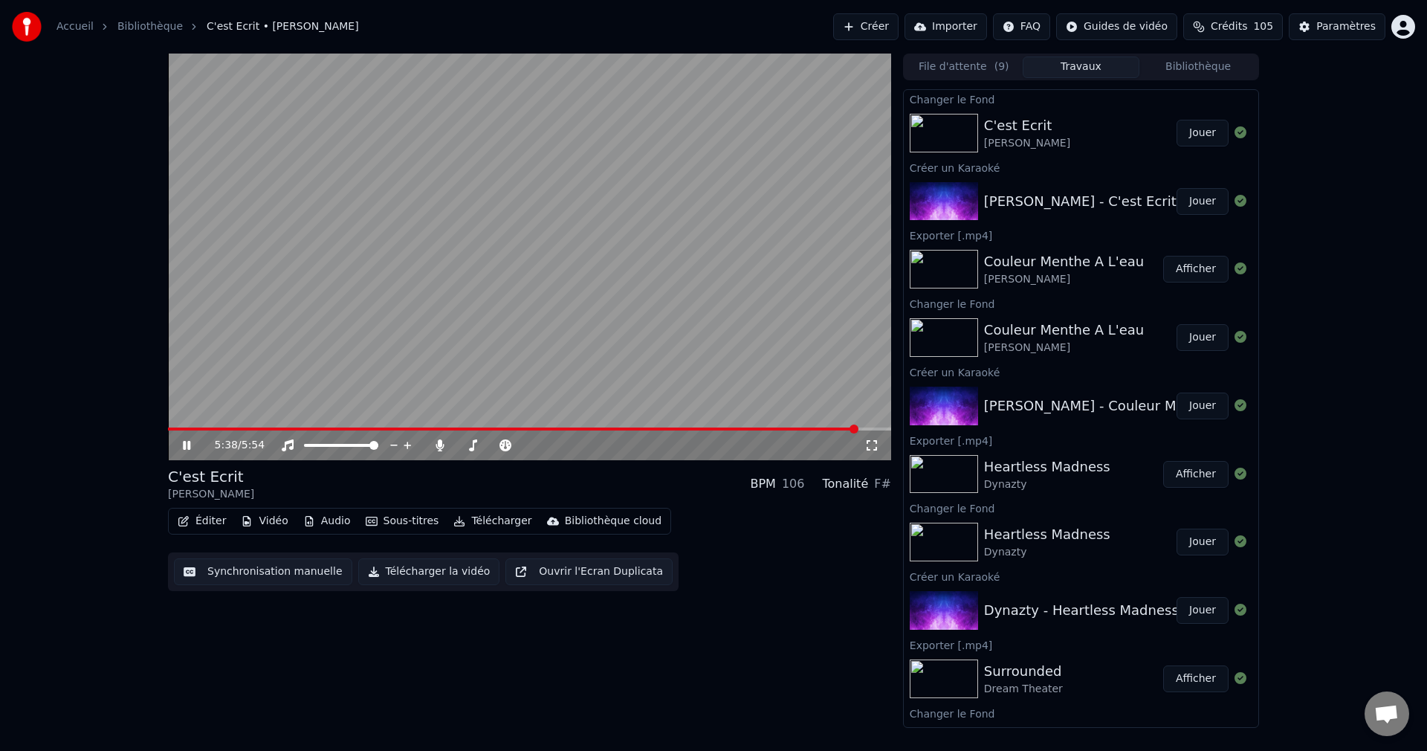
click at [181, 446] on icon at bounding box center [197, 445] width 35 height 12
click at [206, 523] on button "Éditer" at bounding box center [202, 521] width 60 height 21
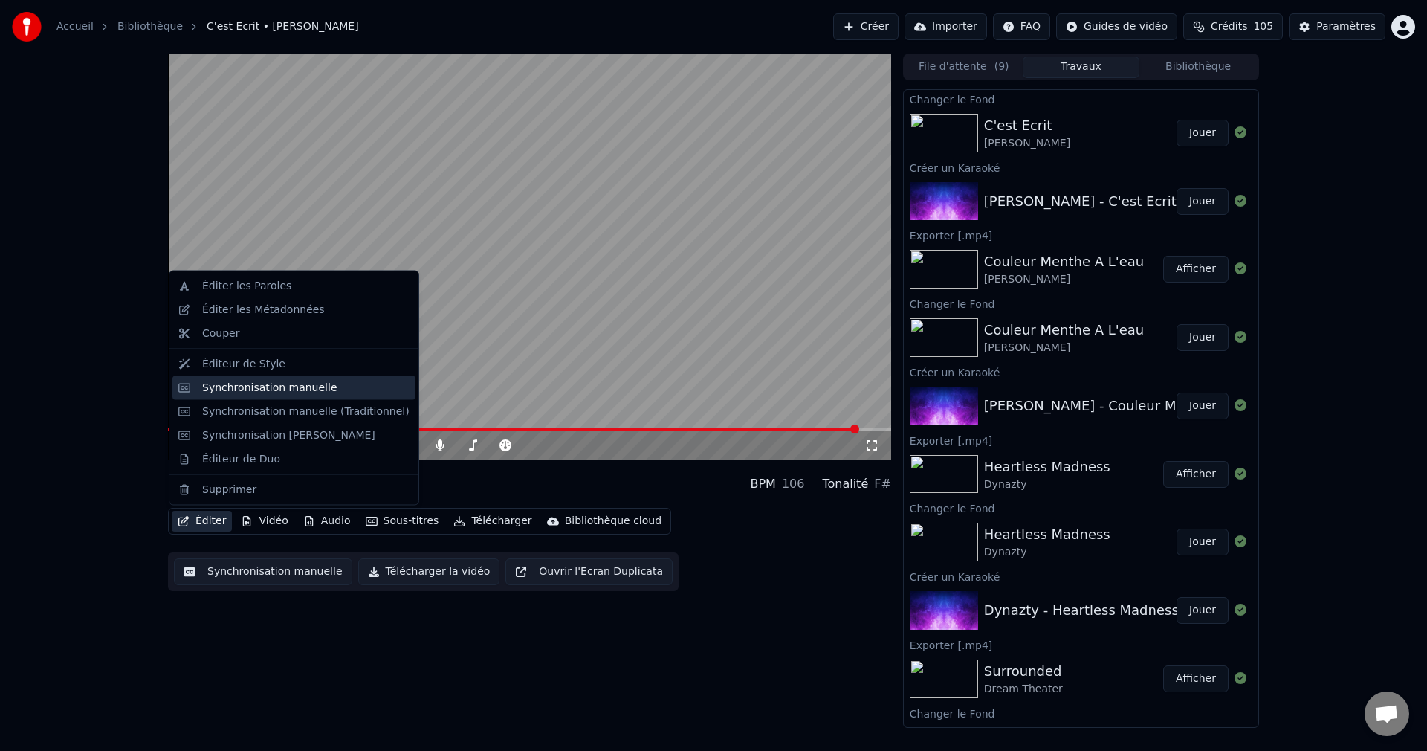
click at [273, 395] on div "Synchronisation manuelle" at bounding box center [293, 387] width 243 height 24
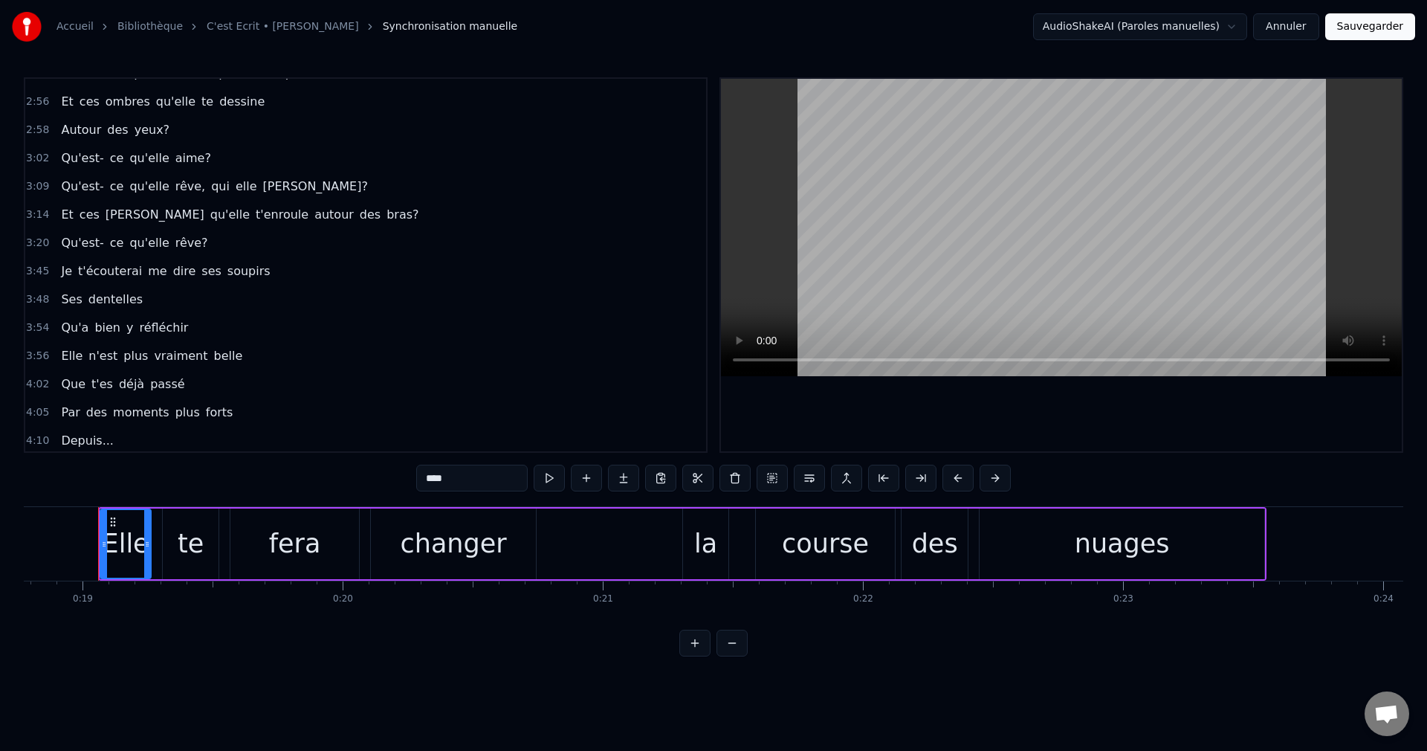
scroll to position [818, 0]
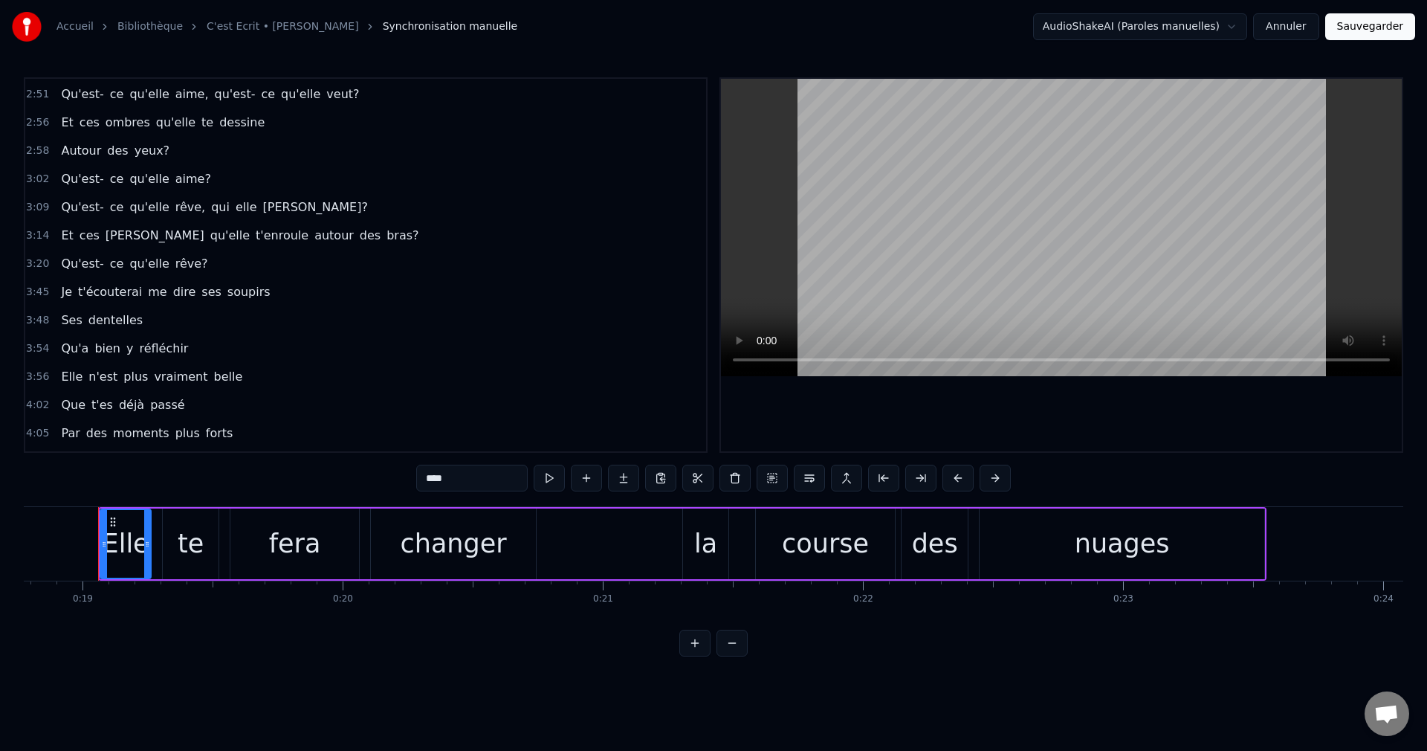
click at [175, 262] on span "rêve?" at bounding box center [192, 263] width 36 height 17
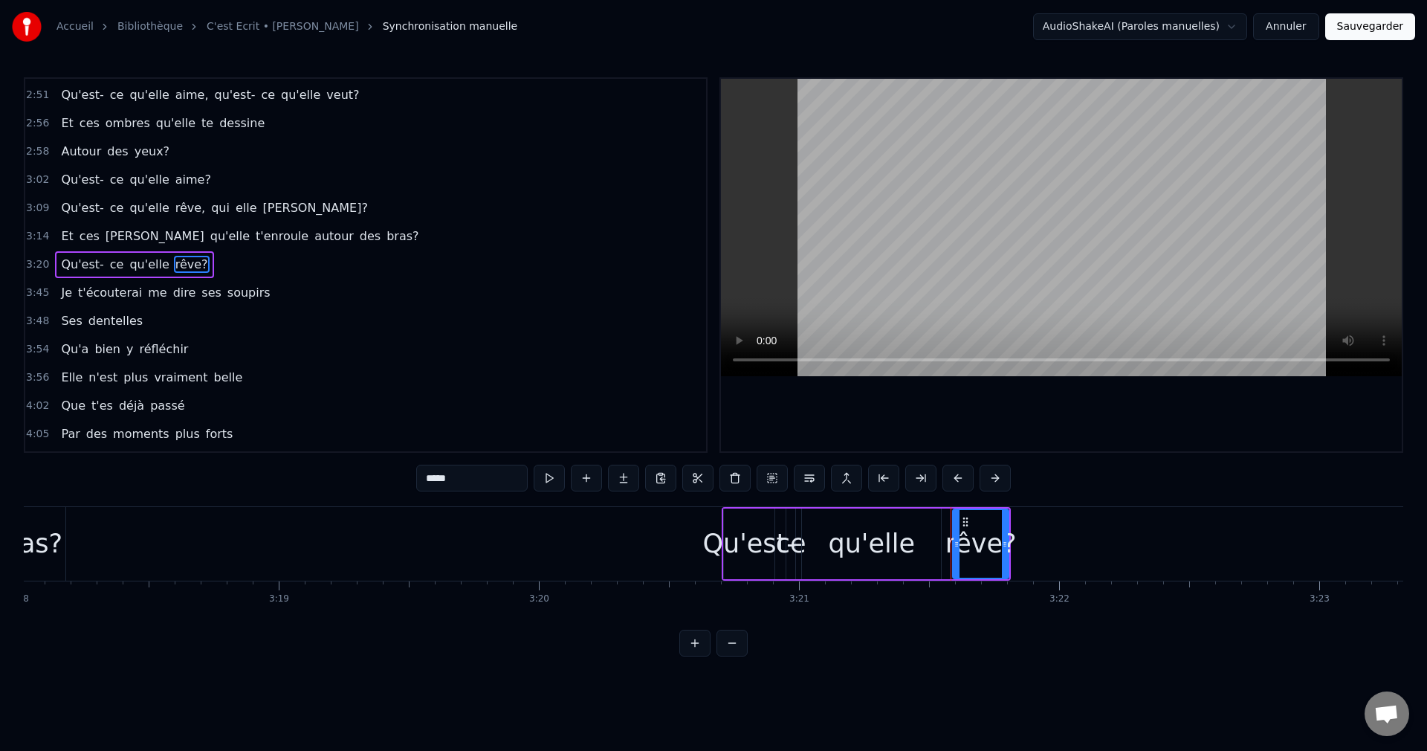
scroll to position [0, 52370]
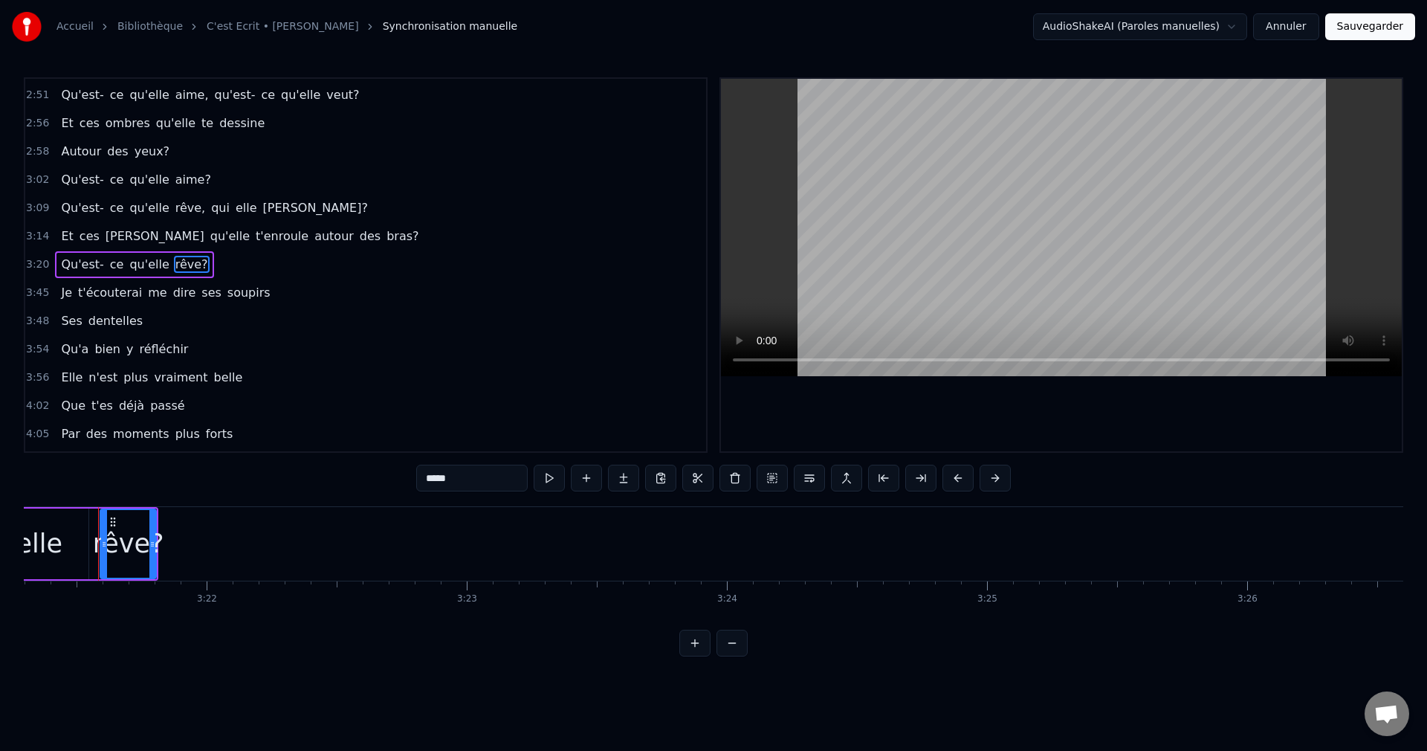
drag, startPoint x: 406, startPoint y: 482, endPoint x: 382, endPoint y: 486, distance: 24.2
click at [416, 486] on input "*****" at bounding box center [471, 478] width 111 height 27
drag, startPoint x: 416, startPoint y: 483, endPoint x: 326, endPoint y: 476, distance: 89.5
click at [326, 476] on div "0:19 Elle te fera changer la course des nuages 0:28 Balayer tes projets, vieill…" at bounding box center [714, 366] width 1380 height 579
click at [33, 544] on div "qu'elle" at bounding box center [18, 543] width 87 height 39
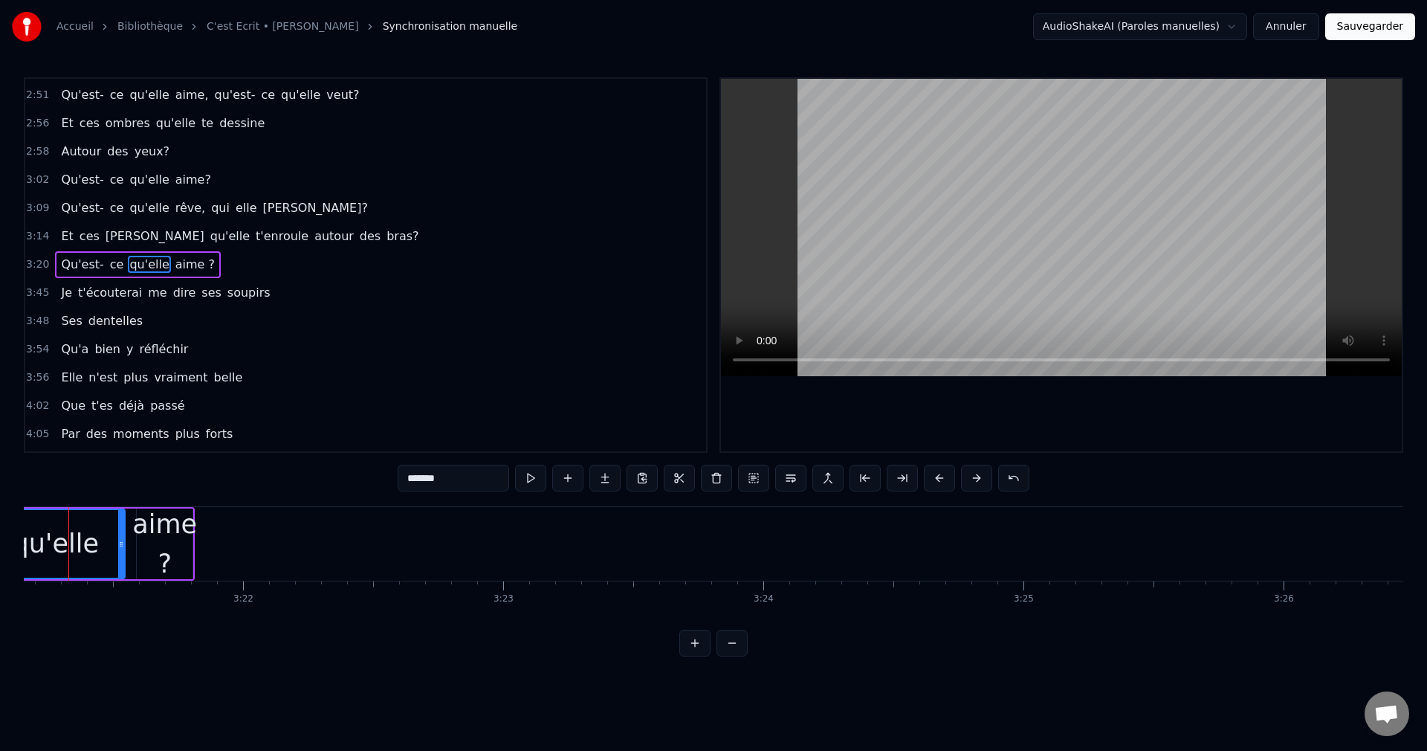
scroll to position [0, 52304]
click at [83, 268] on span "Qu'est-" at bounding box center [81, 264] width 45 height 17
type input "*******"
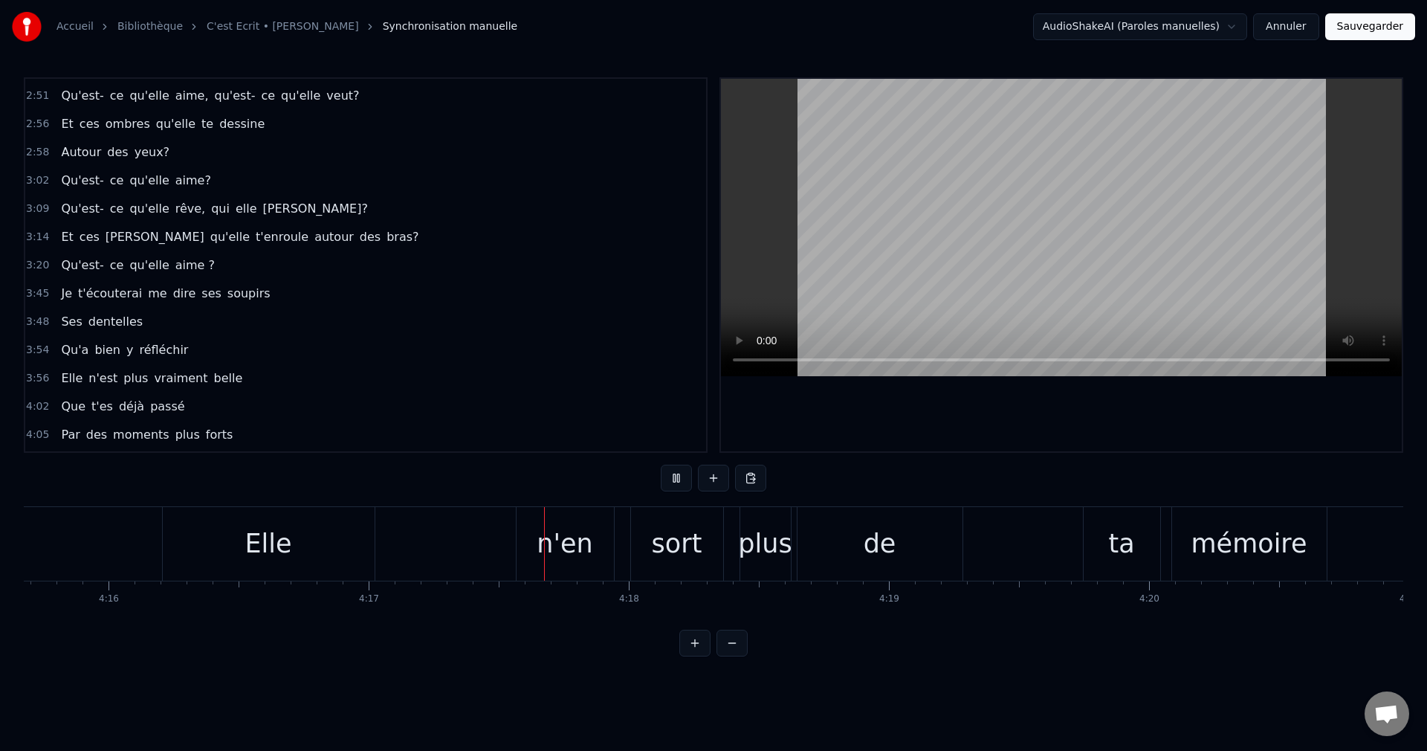
scroll to position [0, 66806]
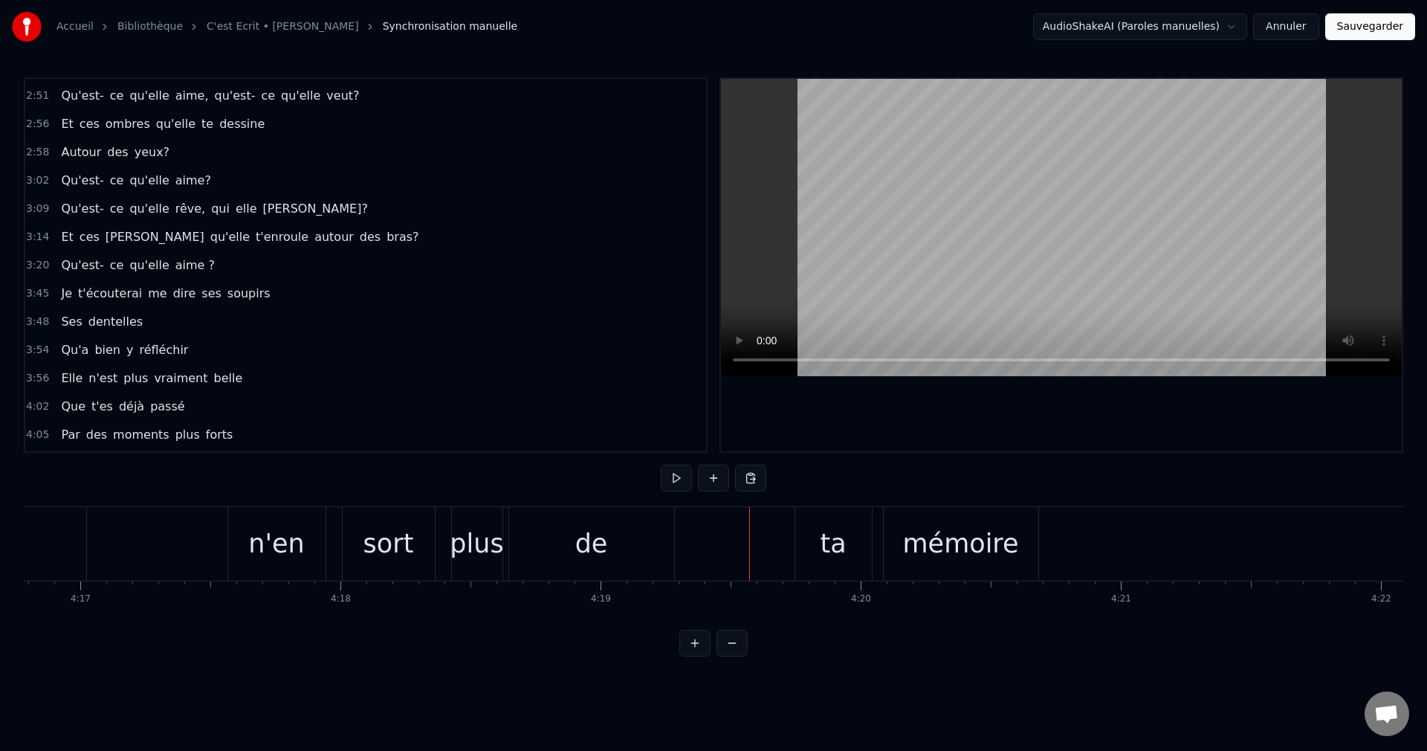
click at [635, 543] on div "de" at bounding box center [591, 544] width 165 height 74
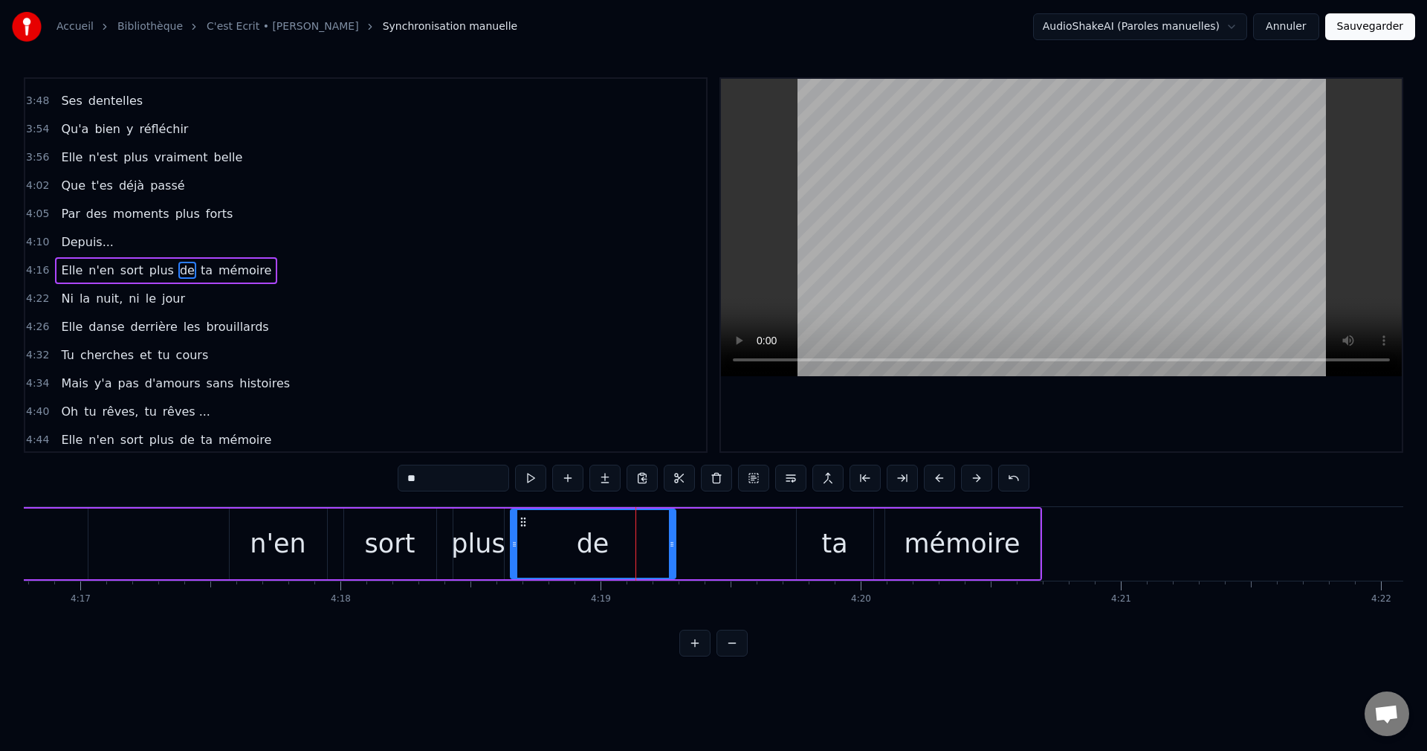
scroll to position [1042, 0]
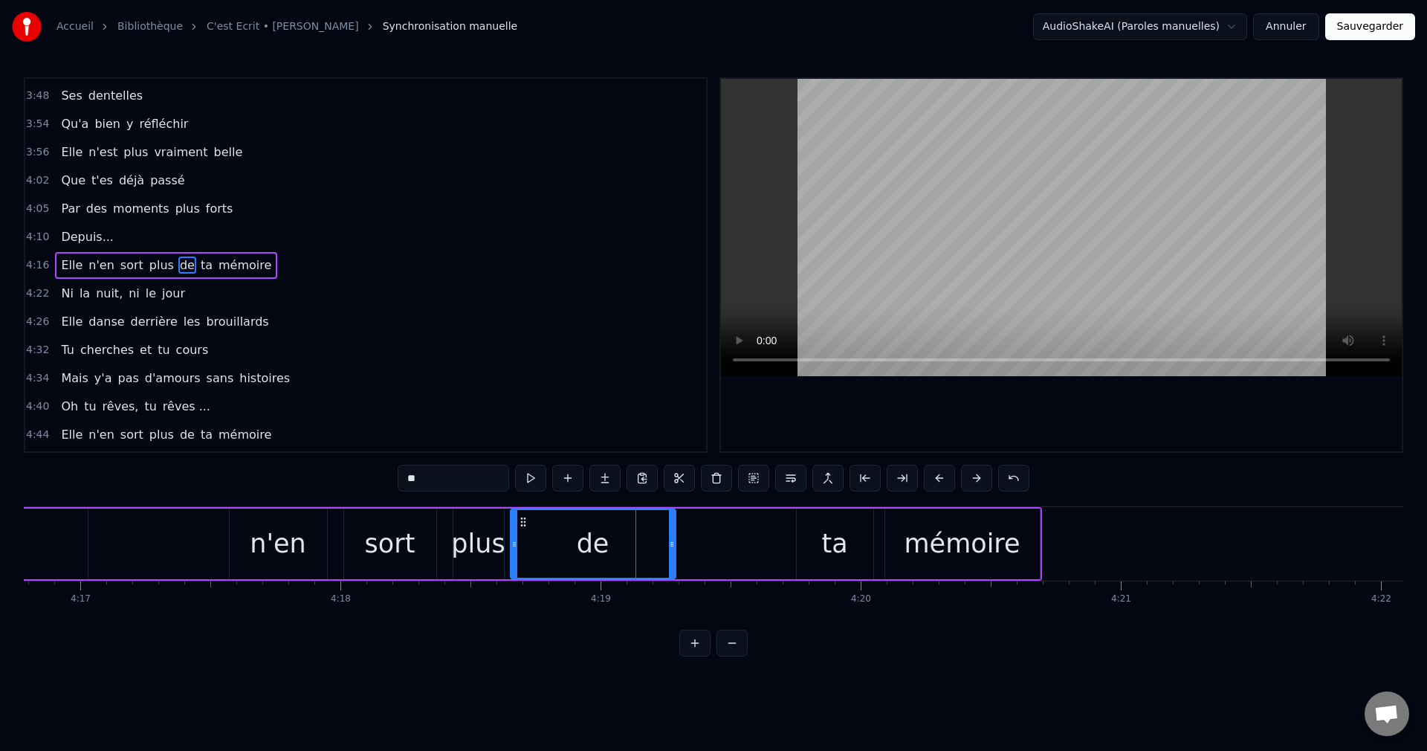
click at [831, 551] on div "ta" at bounding box center [834, 543] width 26 height 39
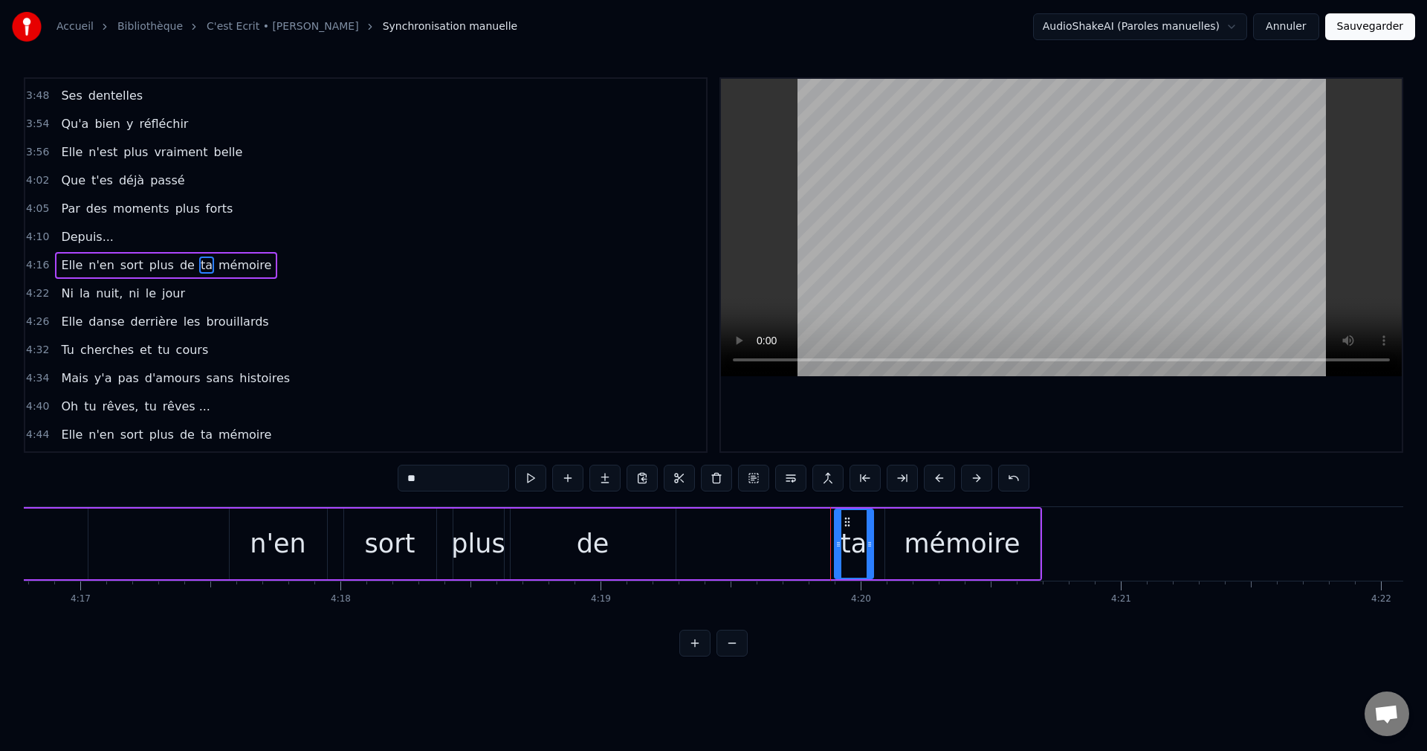
drag, startPoint x: 799, startPoint y: 545, endPoint x: 837, endPoint y: 557, distance: 39.7
click at [837, 557] on div at bounding box center [838, 544] width 6 height 68
click at [639, 547] on div "de" at bounding box center [593, 543] width 165 height 71
drag, startPoint x: 514, startPoint y: 546, endPoint x: 635, endPoint y: 557, distance: 120.9
click at [635, 557] on div at bounding box center [635, 544] width 6 height 68
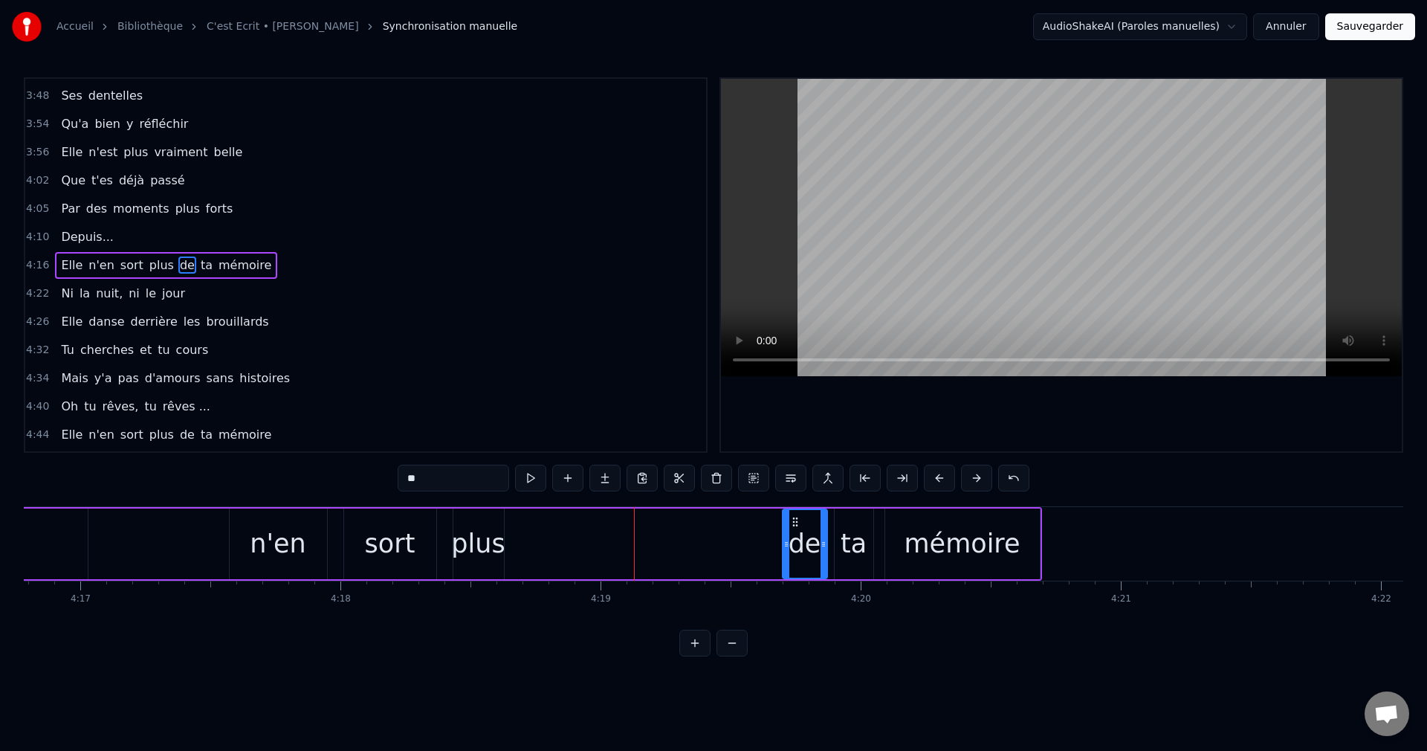
drag, startPoint x: 642, startPoint y: 519, endPoint x: 794, endPoint y: 540, distance: 153.1
click at [794, 540] on div "de" at bounding box center [804, 544] width 43 height 68
click at [479, 543] on div "plus" at bounding box center [478, 543] width 54 height 39
type input "****"
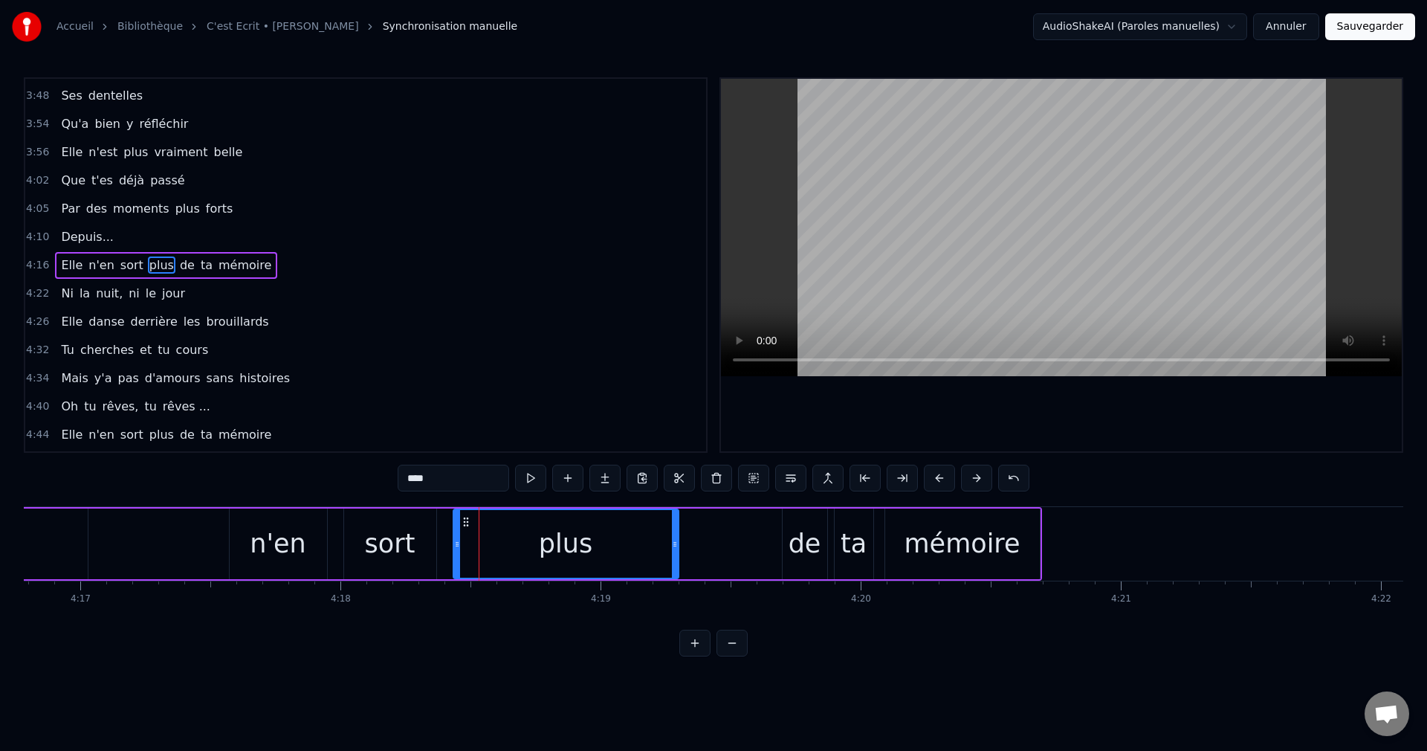
drag, startPoint x: 501, startPoint y: 543, endPoint x: 676, endPoint y: 555, distance: 175.1
click at [676, 555] on div at bounding box center [675, 544] width 6 height 68
click at [210, 546] on div "Elle n'en sort plus de ta mémoire" at bounding box center [458, 544] width 1169 height 74
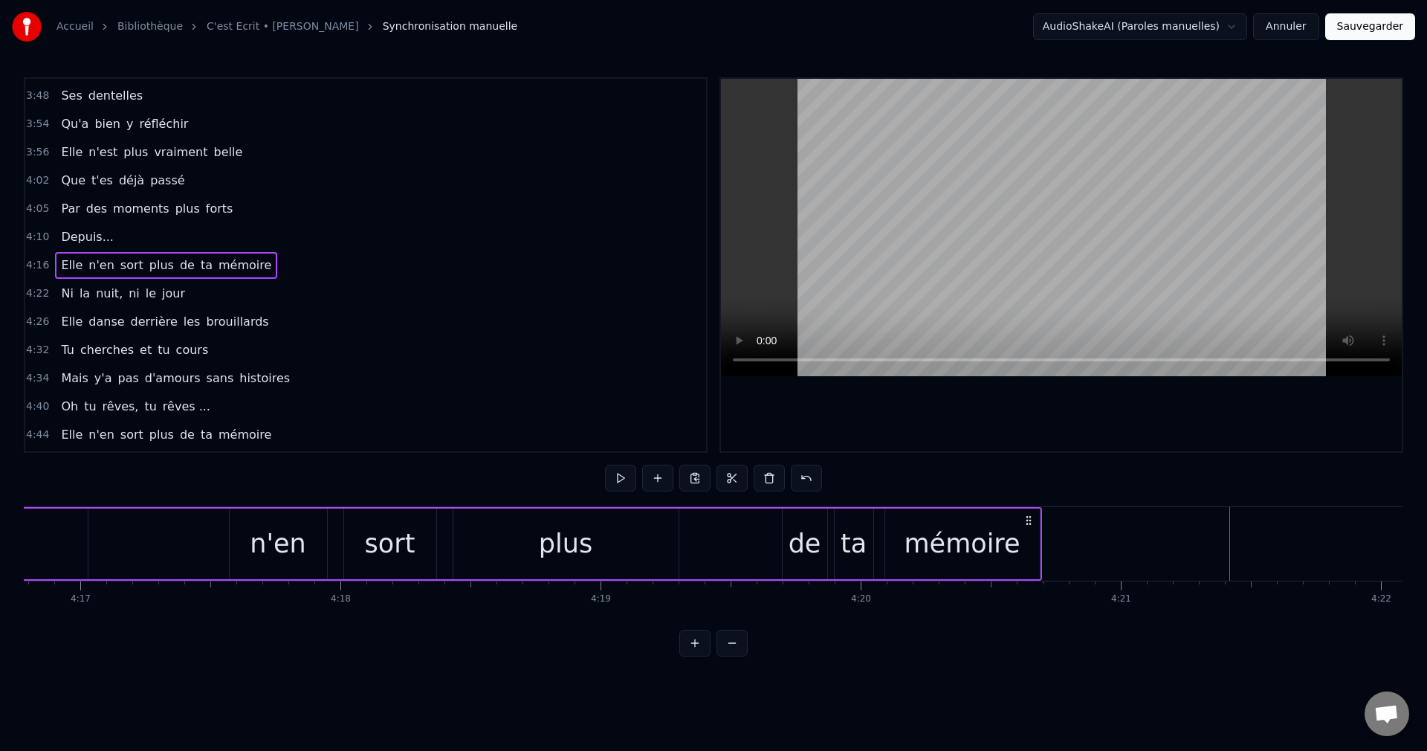
click at [1377, 28] on button "Sauvegarder" at bounding box center [1370, 26] width 90 height 27
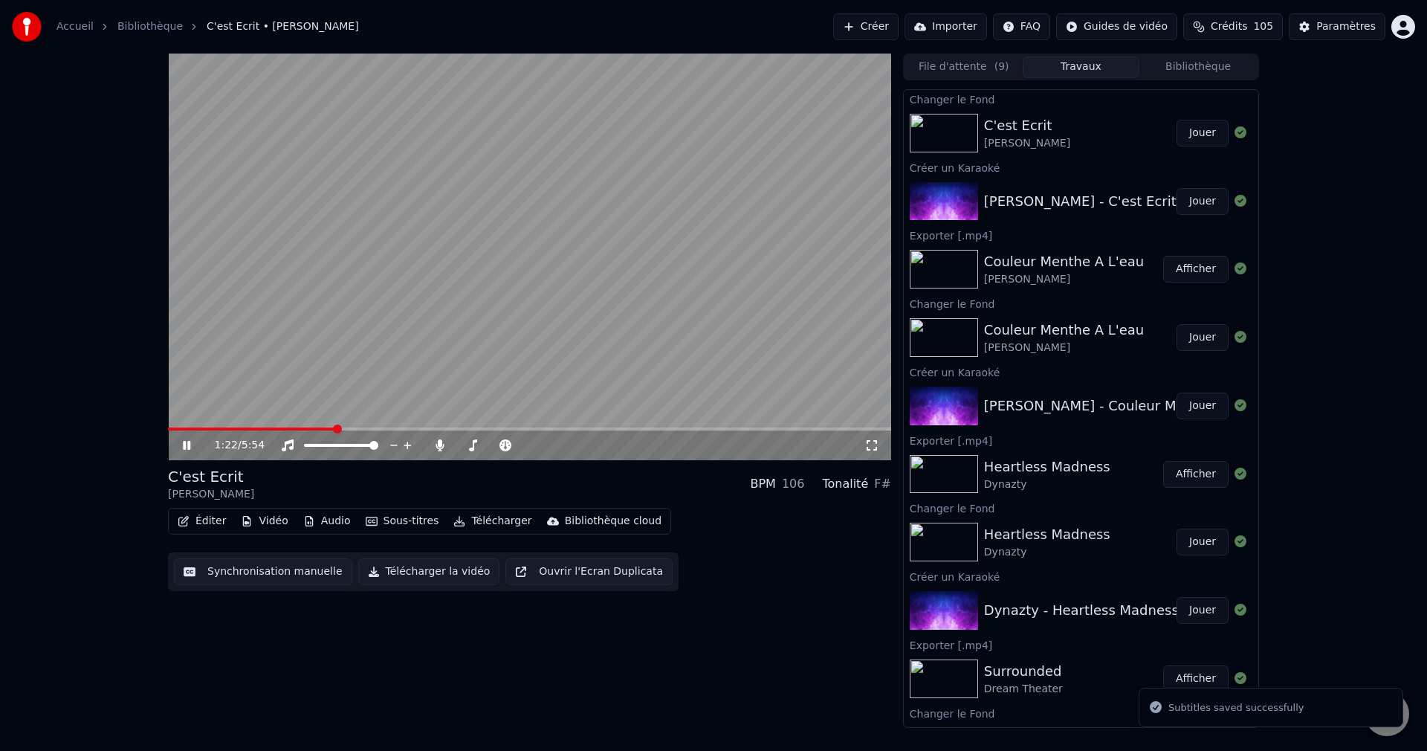
click at [336, 429] on span at bounding box center [529, 428] width 723 height 3
click at [465, 442] on div at bounding box center [507, 445] width 120 height 15
click at [466, 445] on span at bounding box center [493, 445] width 74 height 3
click at [464, 445] on span at bounding box center [466, 445] width 9 height 9
click at [193, 440] on icon at bounding box center [197, 445] width 35 height 12
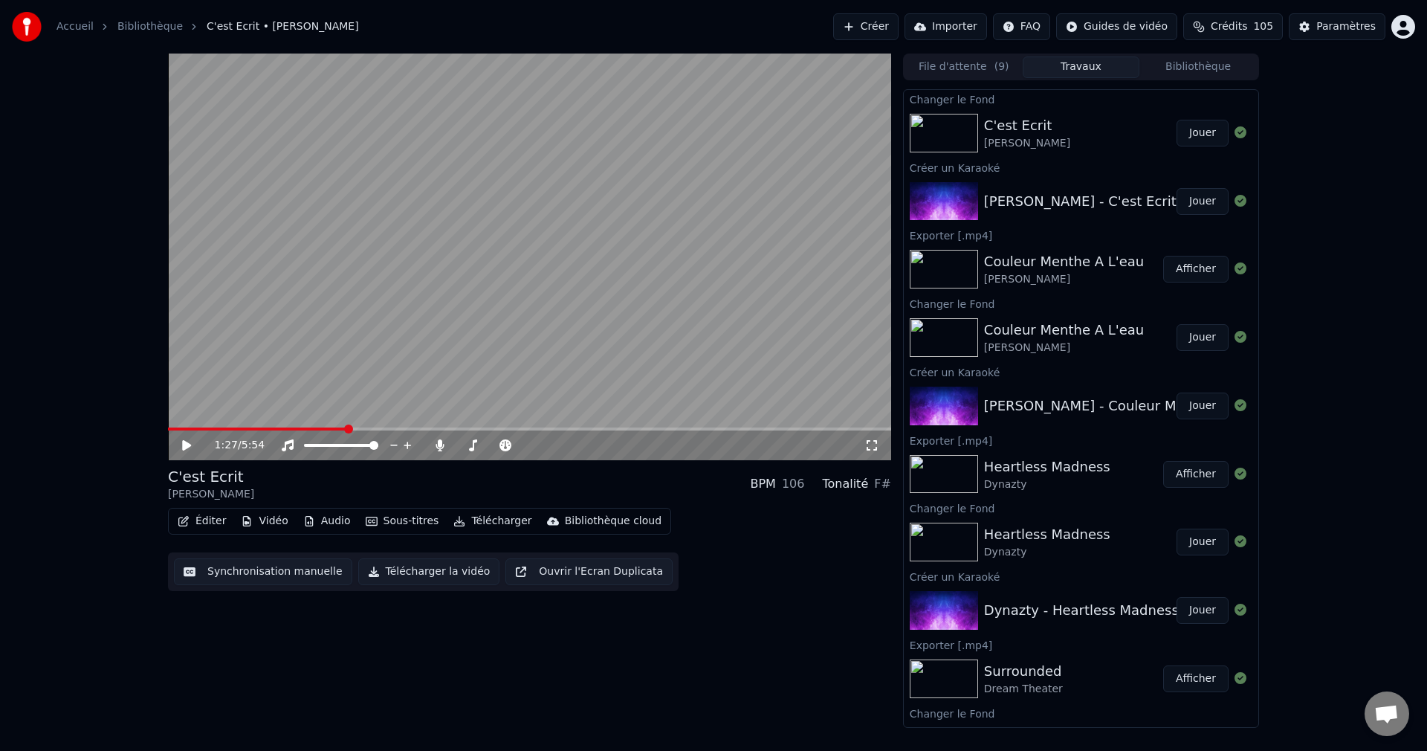
click at [418, 568] on button "Télécharger la vidéo" at bounding box center [429, 571] width 142 height 27
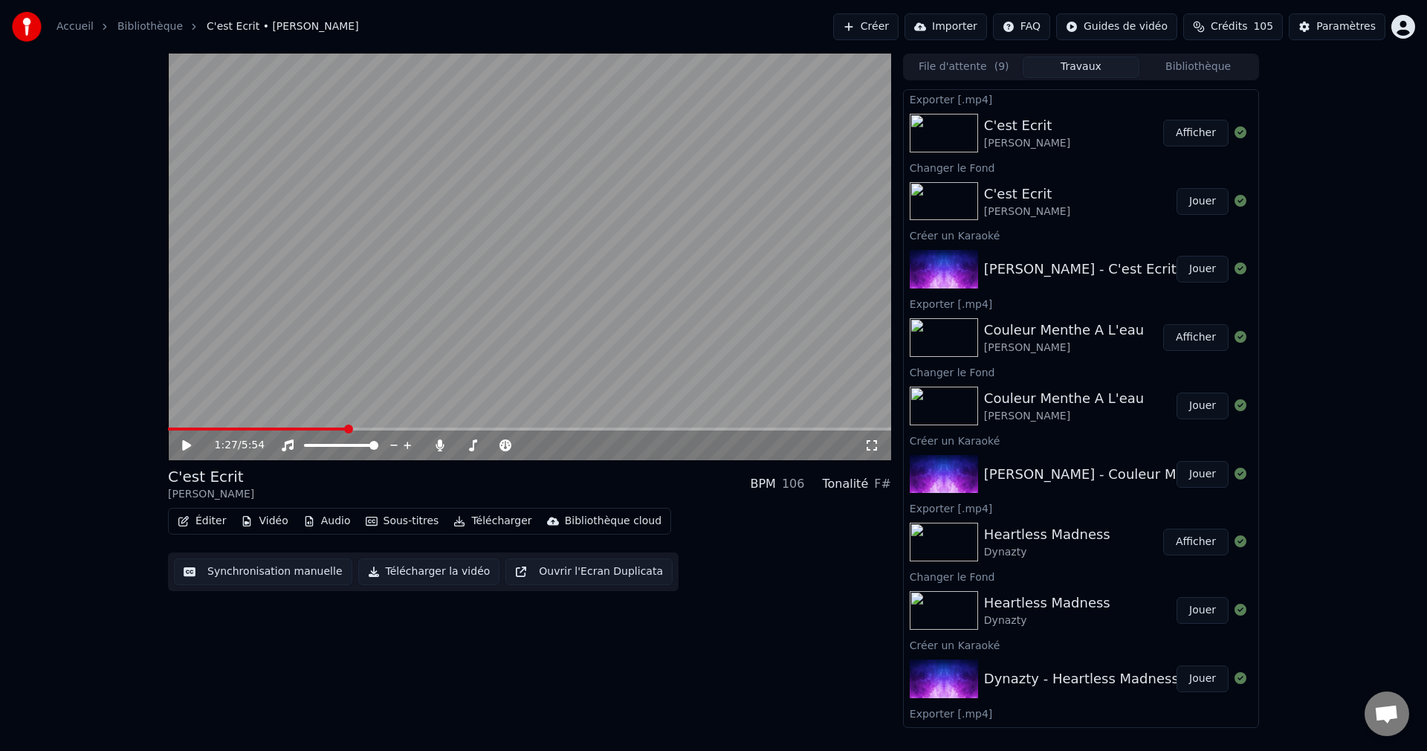
click at [870, 27] on button "Créer" at bounding box center [865, 26] width 65 height 27
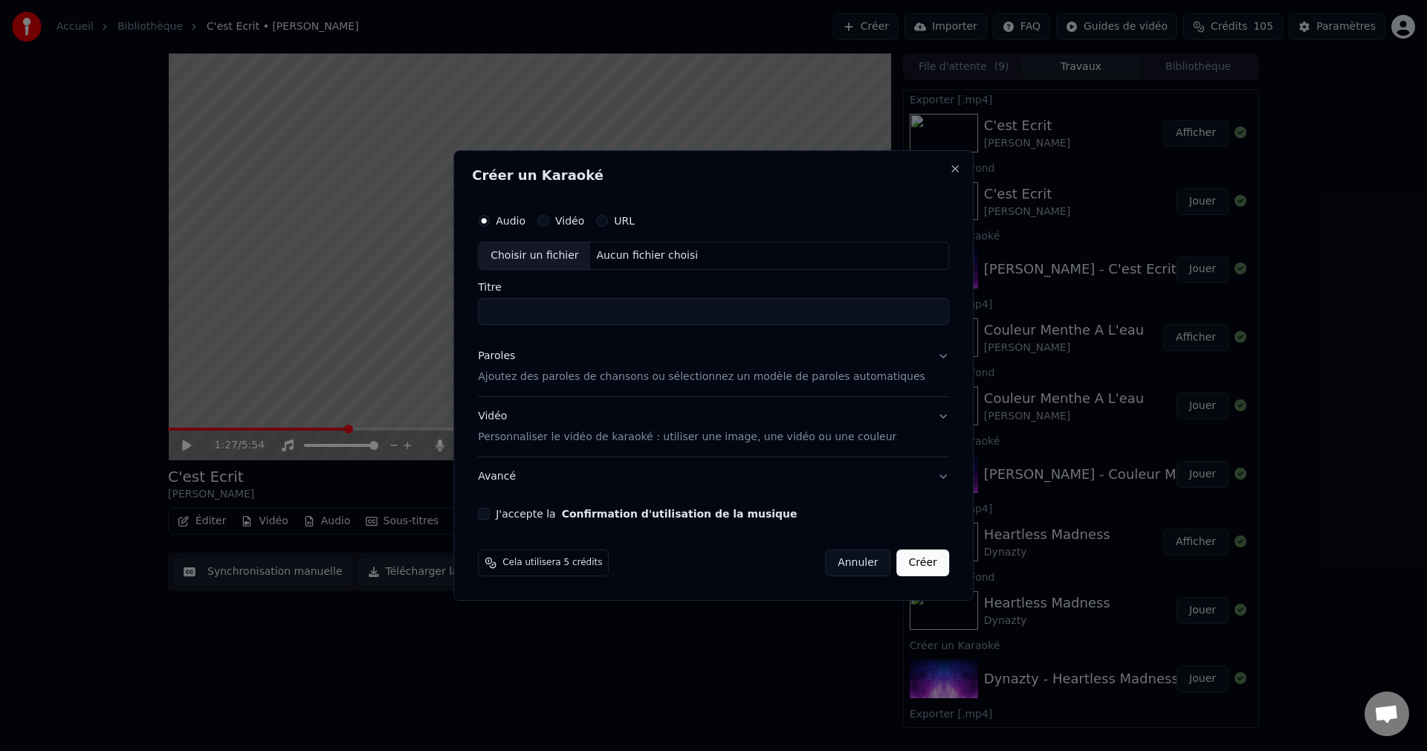
click at [568, 256] on div "Choisir un fichier" at bounding box center [534, 255] width 111 height 27
click at [544, 310] on input "**********" at bounding box center [713, 311] width 471 height 27
click at [512, 312] on input "**********" at bounding box center [713, 311] width 471 height 27
type input "**********"
click at [921, 357] on button "Paroles Ajoutez des paroles de chansons ou sélectionnez un modèle de paroles au…" at bounding box center [713, 366] width 471 height 59
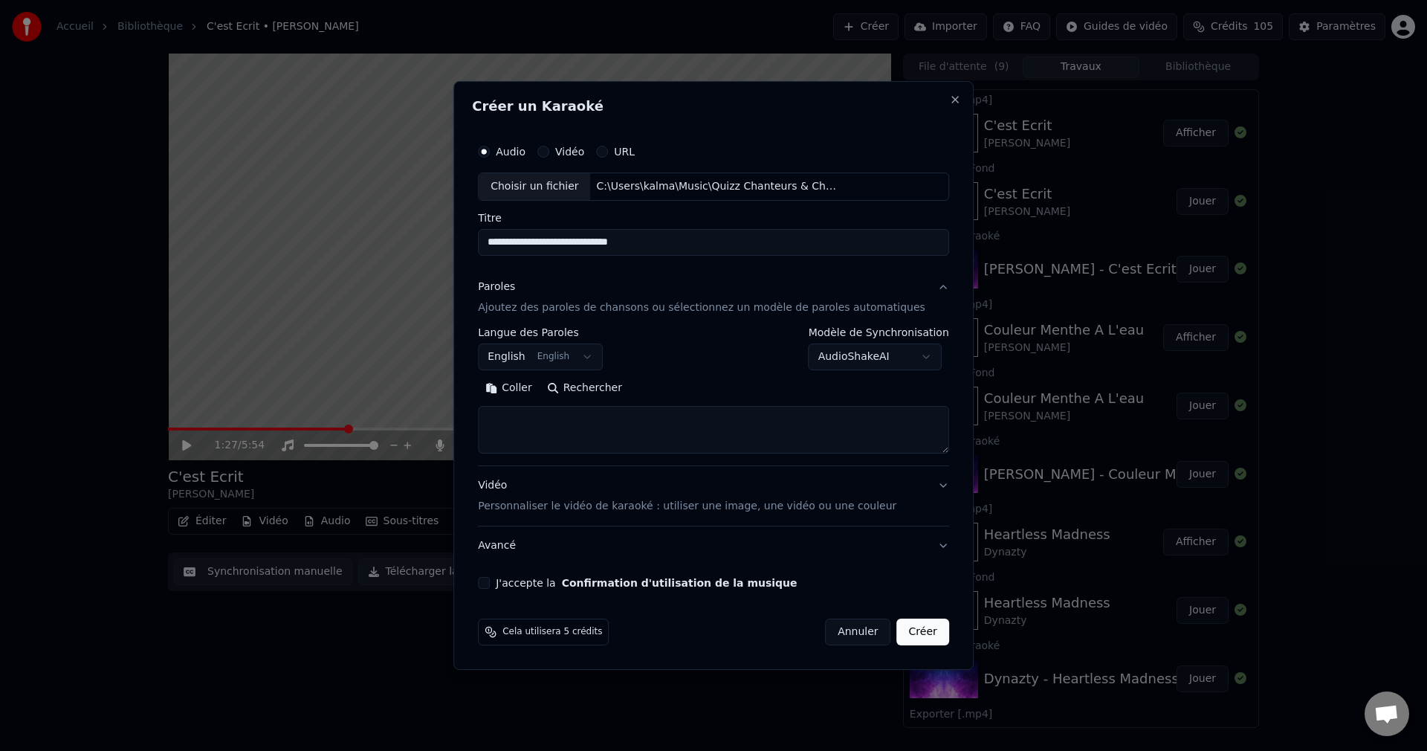
click at [596, 394] on button "Rechercher" at bounding box center [585, 388] width 90 height 24
type textarea "**********"
click at [490, 584] on button "J'accepte la Confirmation d'utilisation de la musique" at bounding box center [484, 583] width 12 height 12
click at [899, 631] on button "Créer" at bounding box center [923, 631] width 52 height 27
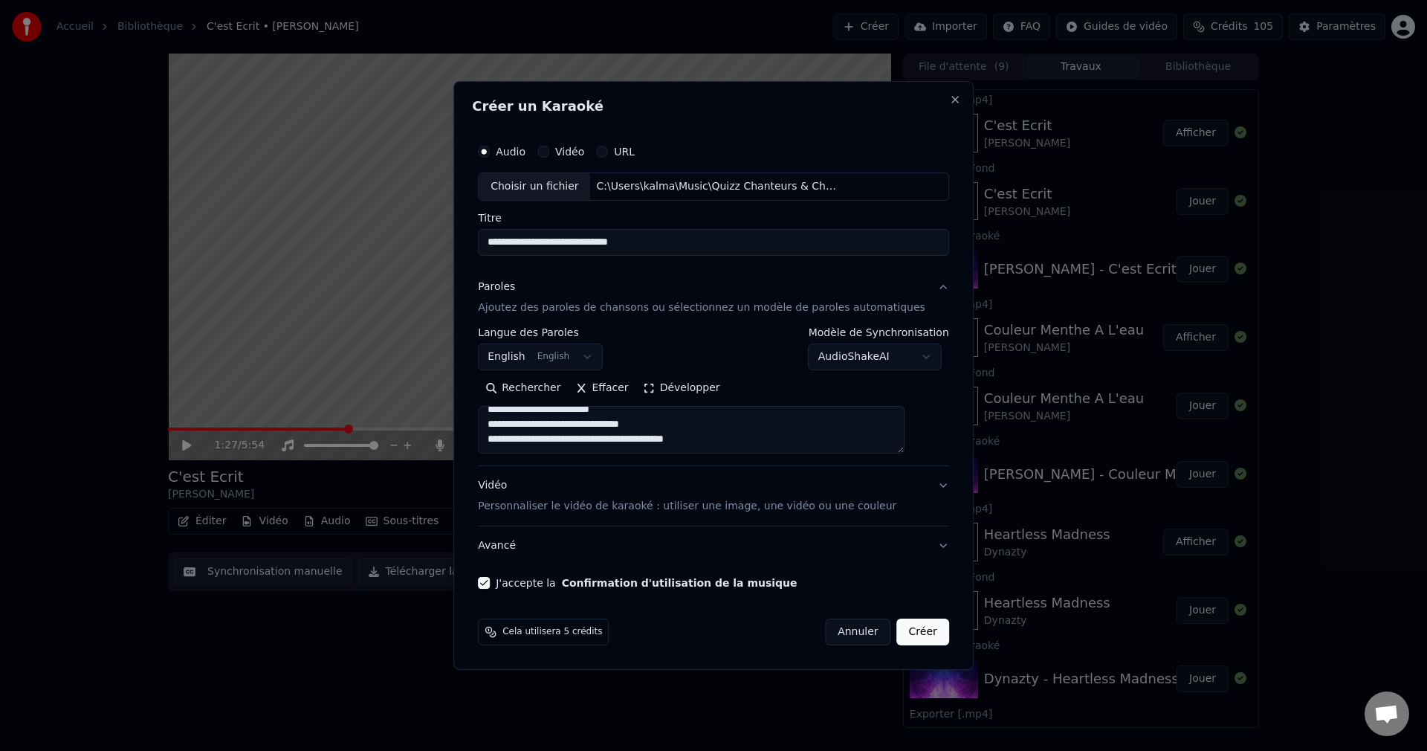
select select "**"
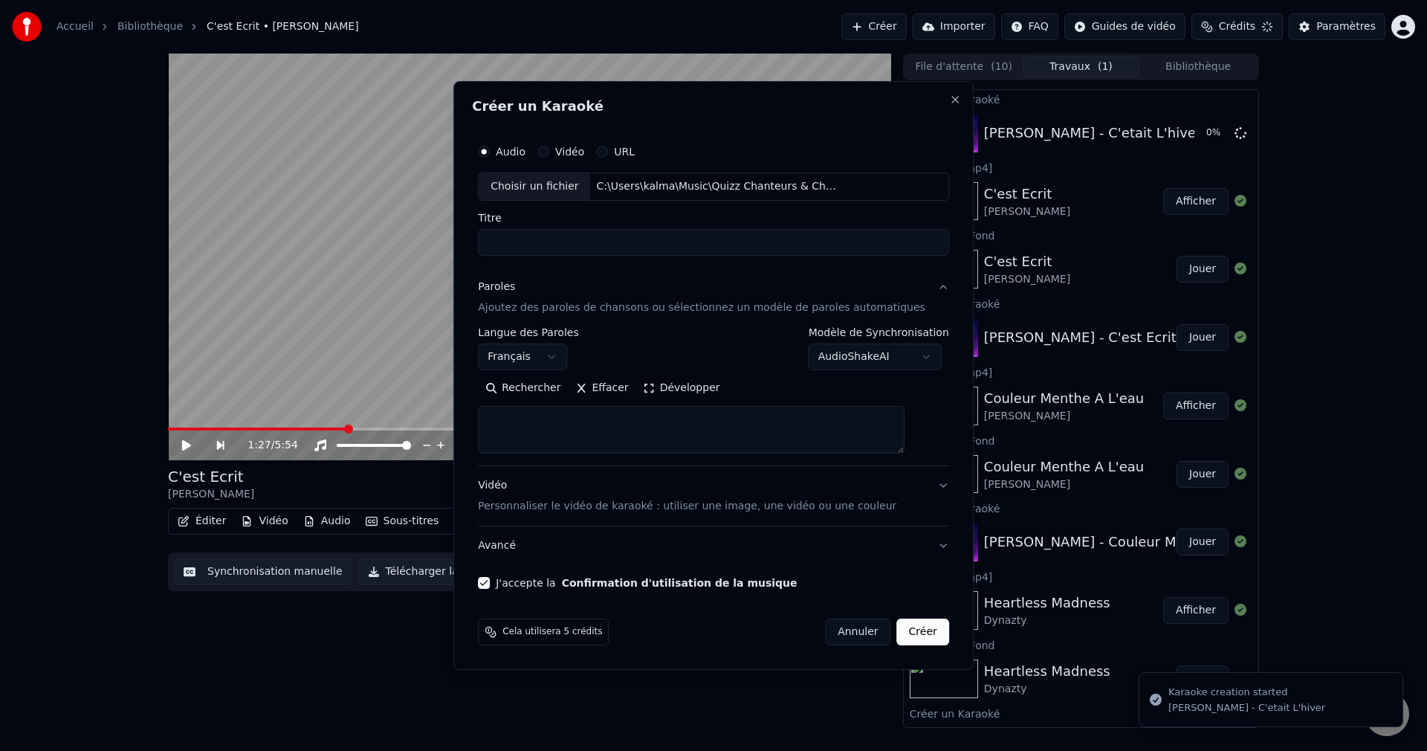
scroll to position [0, 0]
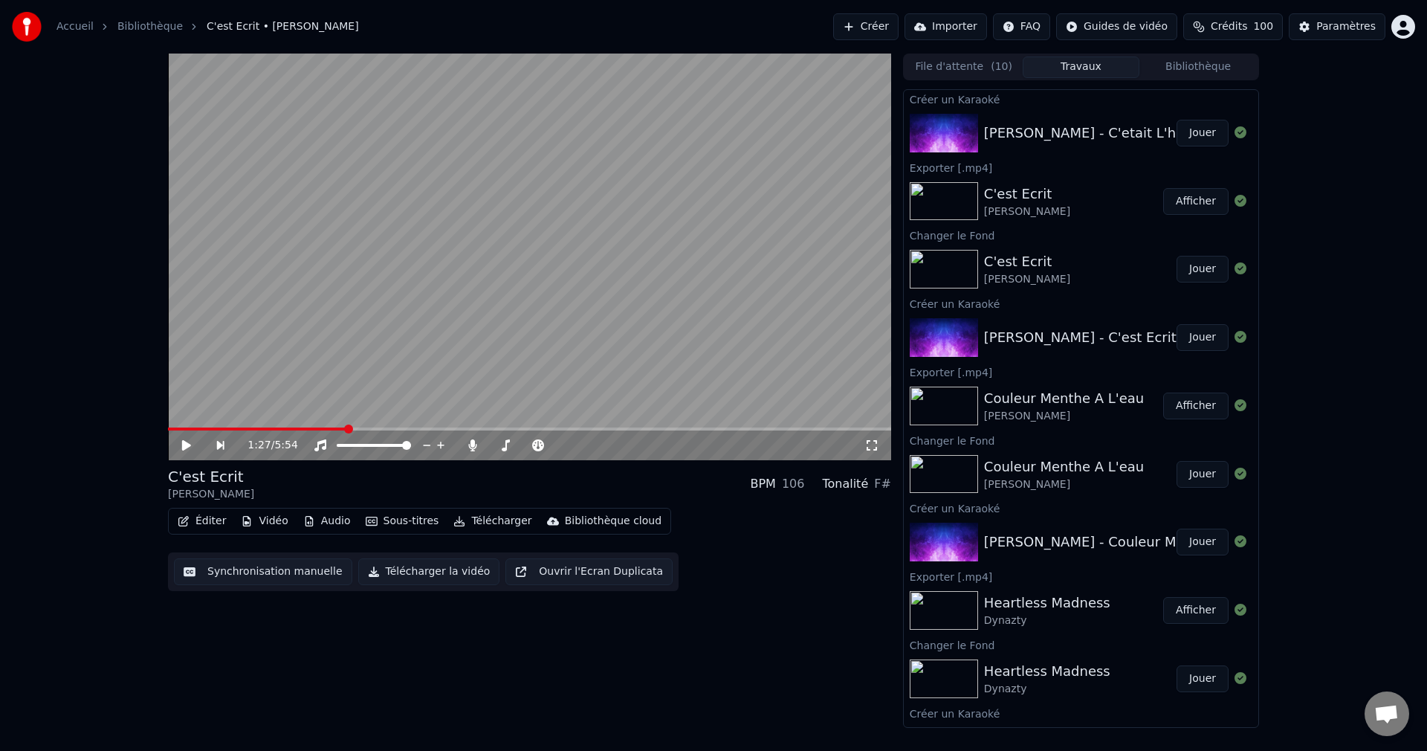
click at [1183, 130] on button "Jouer" at bounding box center [1203, 133] width 52 height 27
click at [187, 441] on icon at bounding box center [197, 445] width 35 height 12
click at [183, 445] on icon at bounding box center [186, 445] width 9 height 10
click at [183, 445] on icon at bounding box center [197, 445] width 35 height 12
click at [869, 22] on button "Créer" at bounding box center [865, 26] width 65 height 27
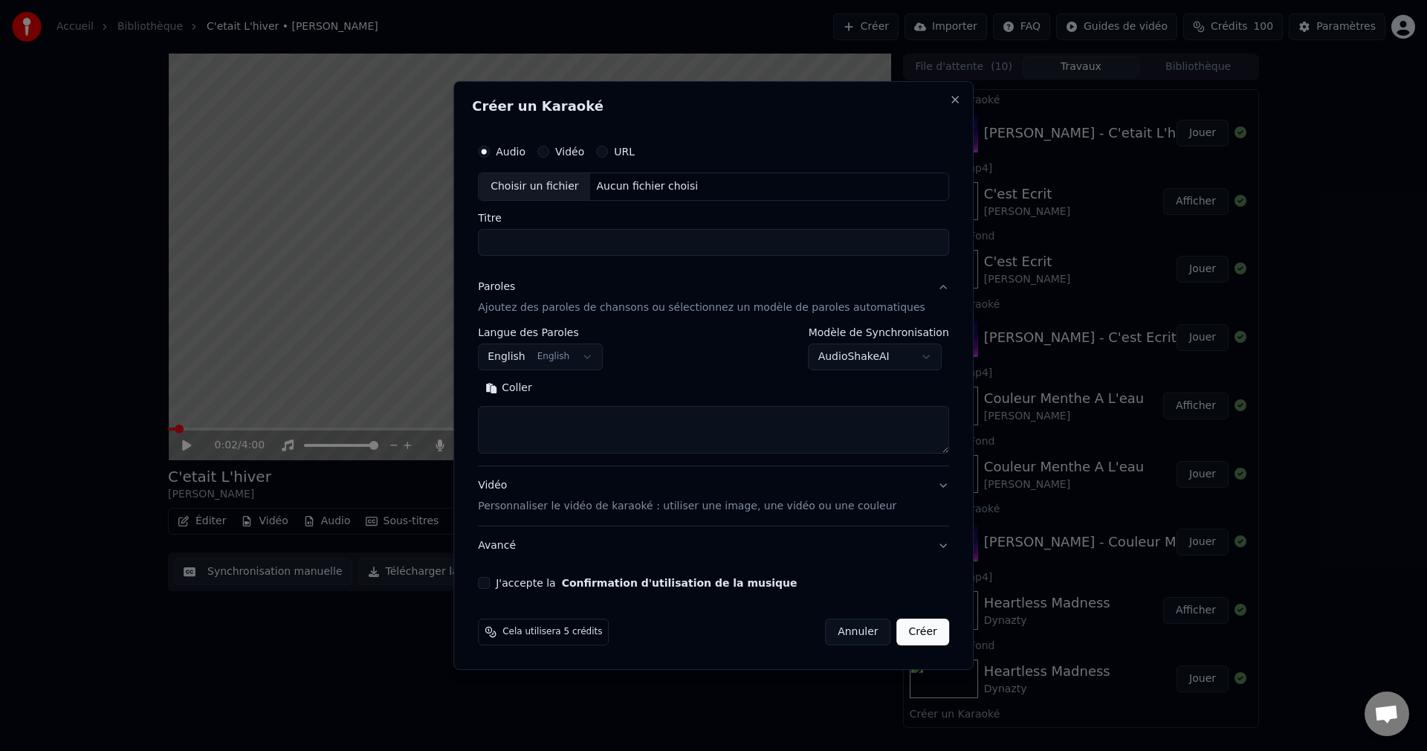
click at [547, 195] on div "Choisir un fichier" at bounding box center [534, 186] width 111 height 27
click at [615, 152] on div "Audio Vidéo URL" at bounding box center [556, 152] width 157 height 12
click at [608, 152] on button "URL" at bounding box center [602, 152] width 12 height 12
click at [614, 185] on input "text" at bounding box center [713, 187] width 471 height 30
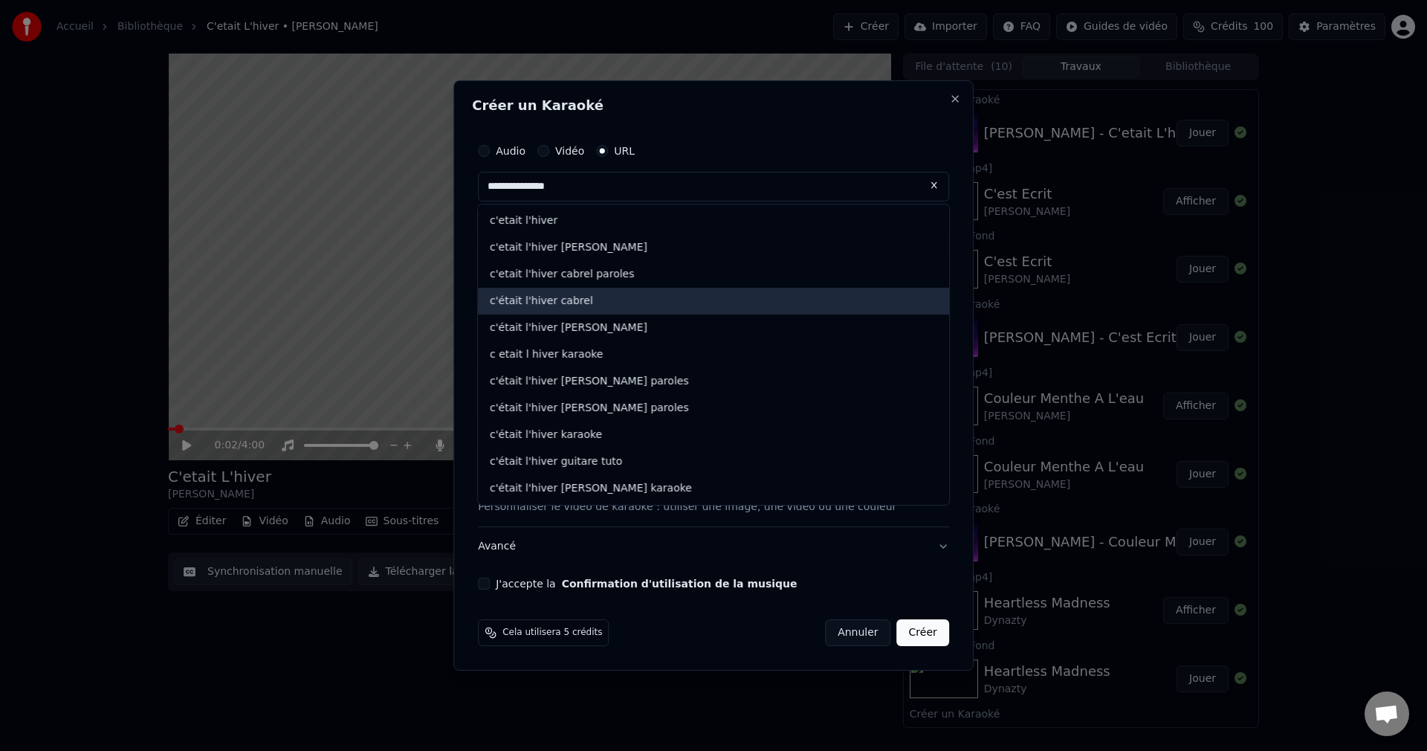
click at [572, 295] on div "c'était l'hiver cabrel" at bounding box center [713, 301] width 471 height 27
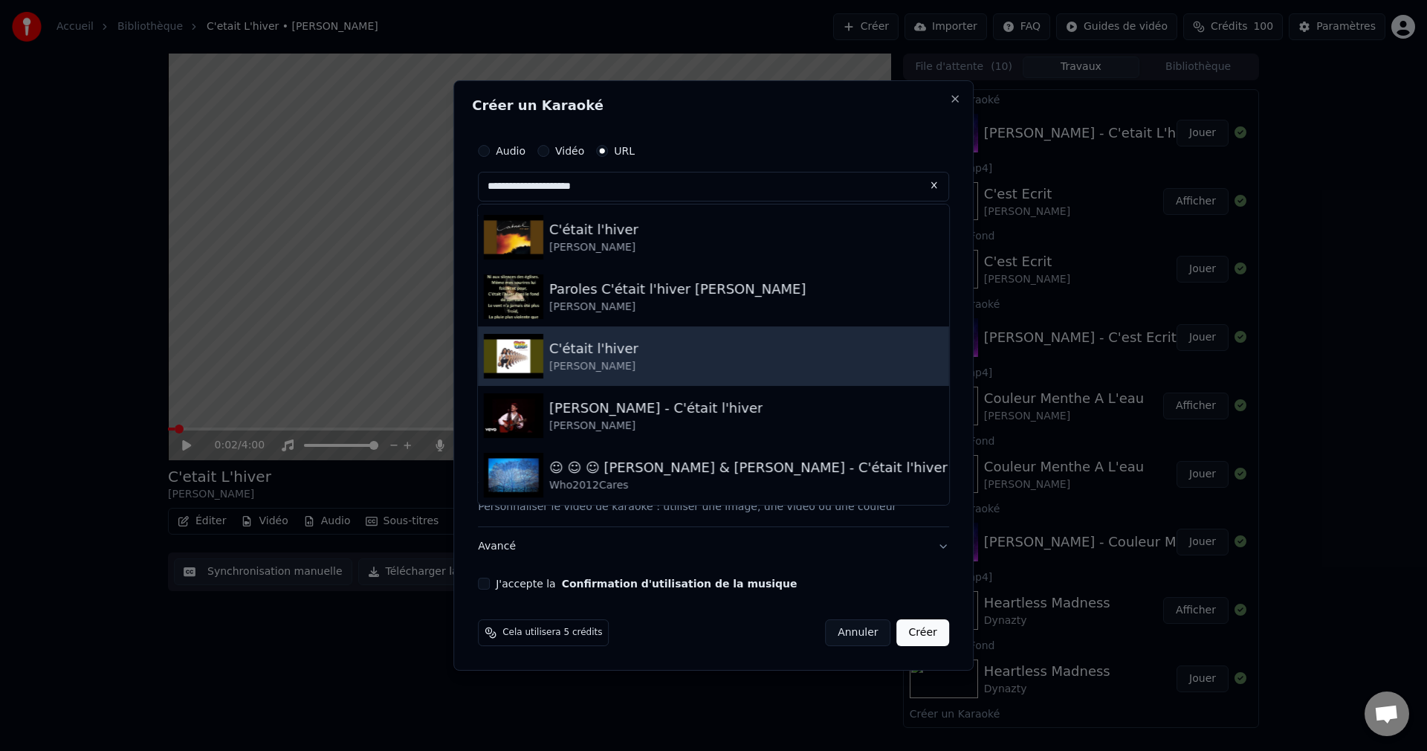
click at [607, 347] on div "C'était l'hiver" at bounding box center [593, 348] width 89 height 21
type input "**********"
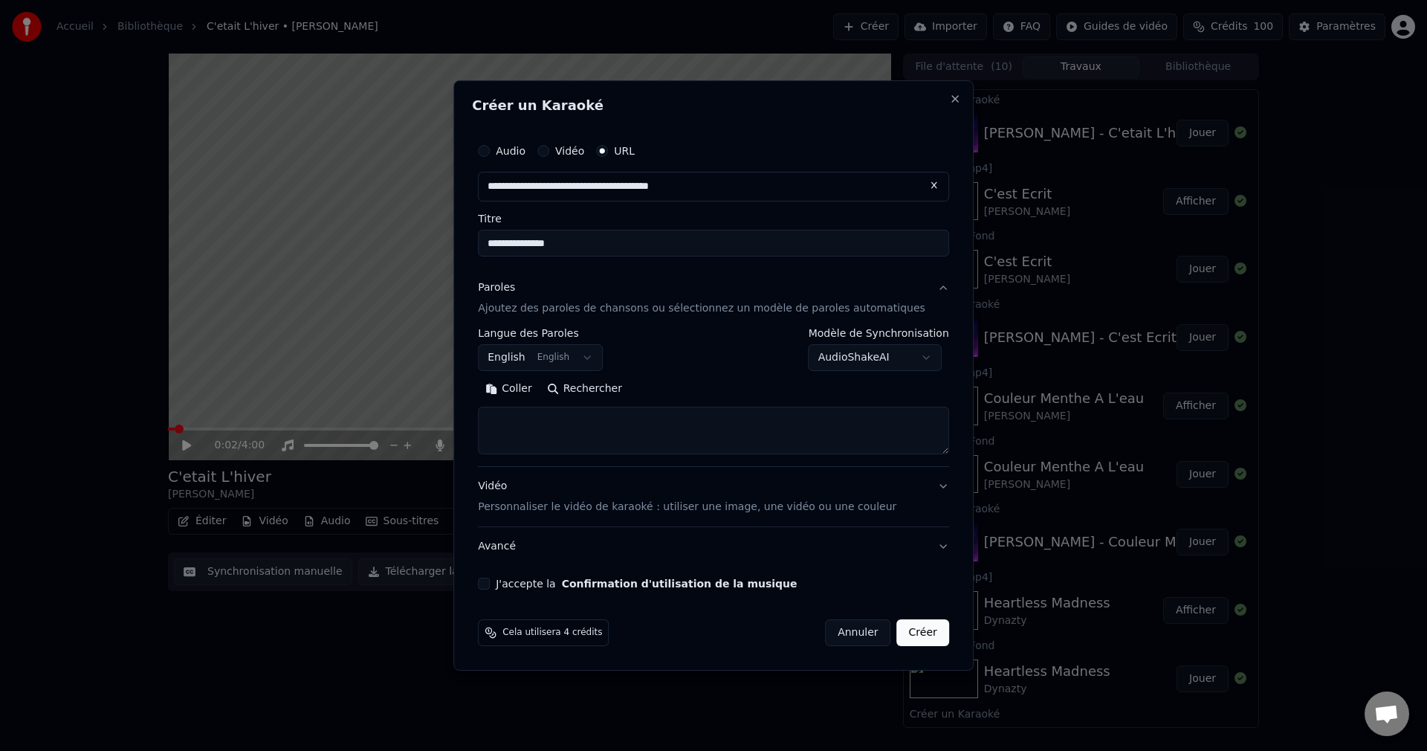
click at [508, 241] on input "**********" at bounding box center [713, 243] width 471 height 27
type input "**********"
click at [621, 388] on button "Rechercher" at bounding box center [585, 389] width 90 height 24
type textarea "**********"
click at [490, 581] on button "J'accepte la Confirmation d'utilisation de la musique" at bounding box center [484, 584] width 12 height 12
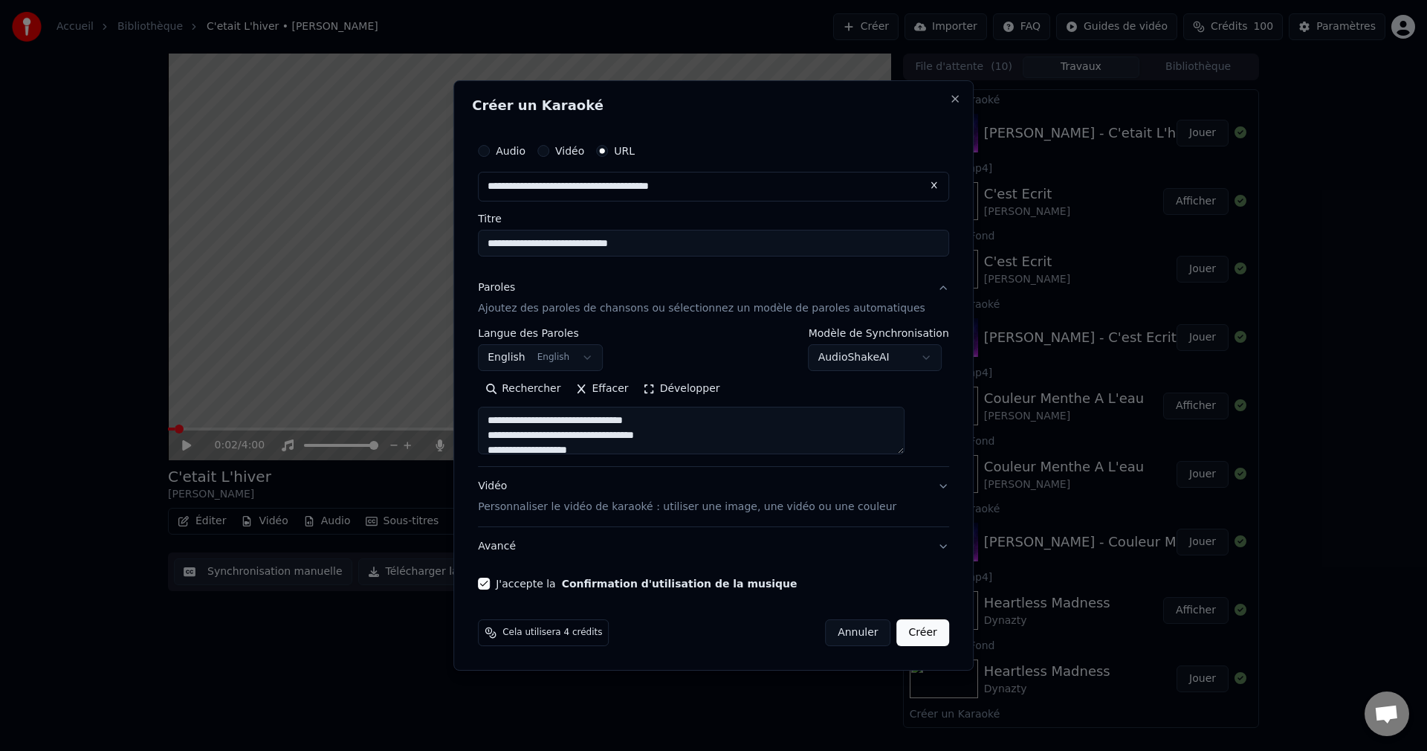
click at [914, 635] on button "Créer" at bounding box center [923, 632] width 52 height 27
select select "**"
select select
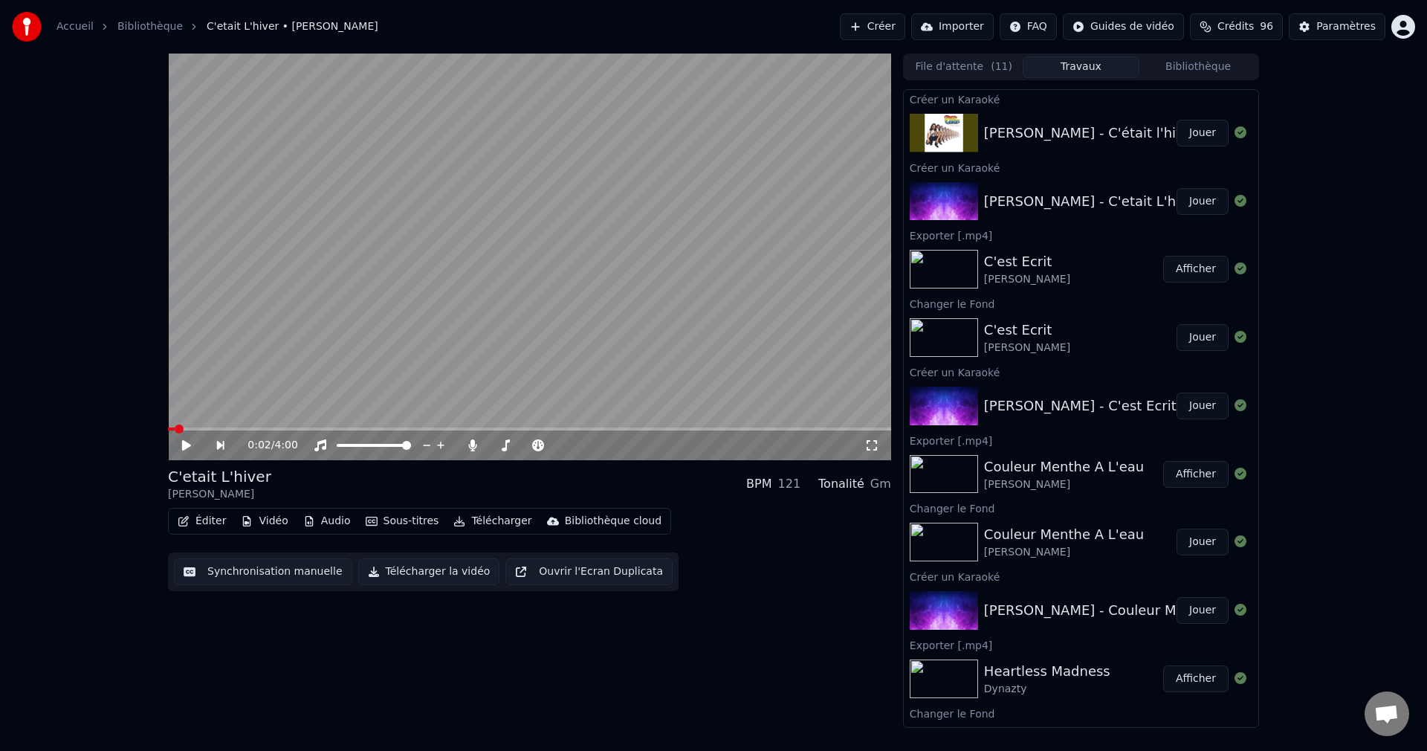
click at [1201, 129] on button "Jouer" at bounding box center [1203, 133] width 52 height 27
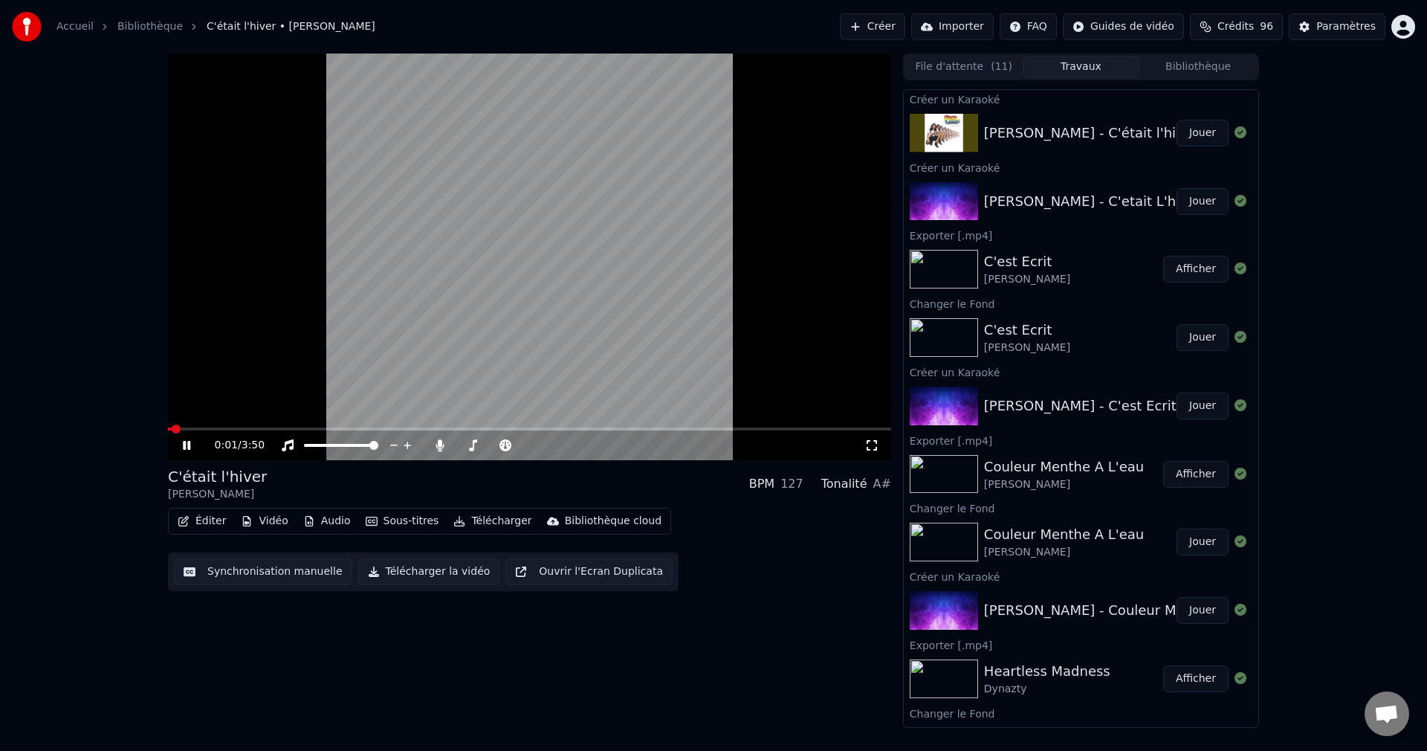
click at [188, 443] on icon at bounding box center [186, 445] width 7 height 9
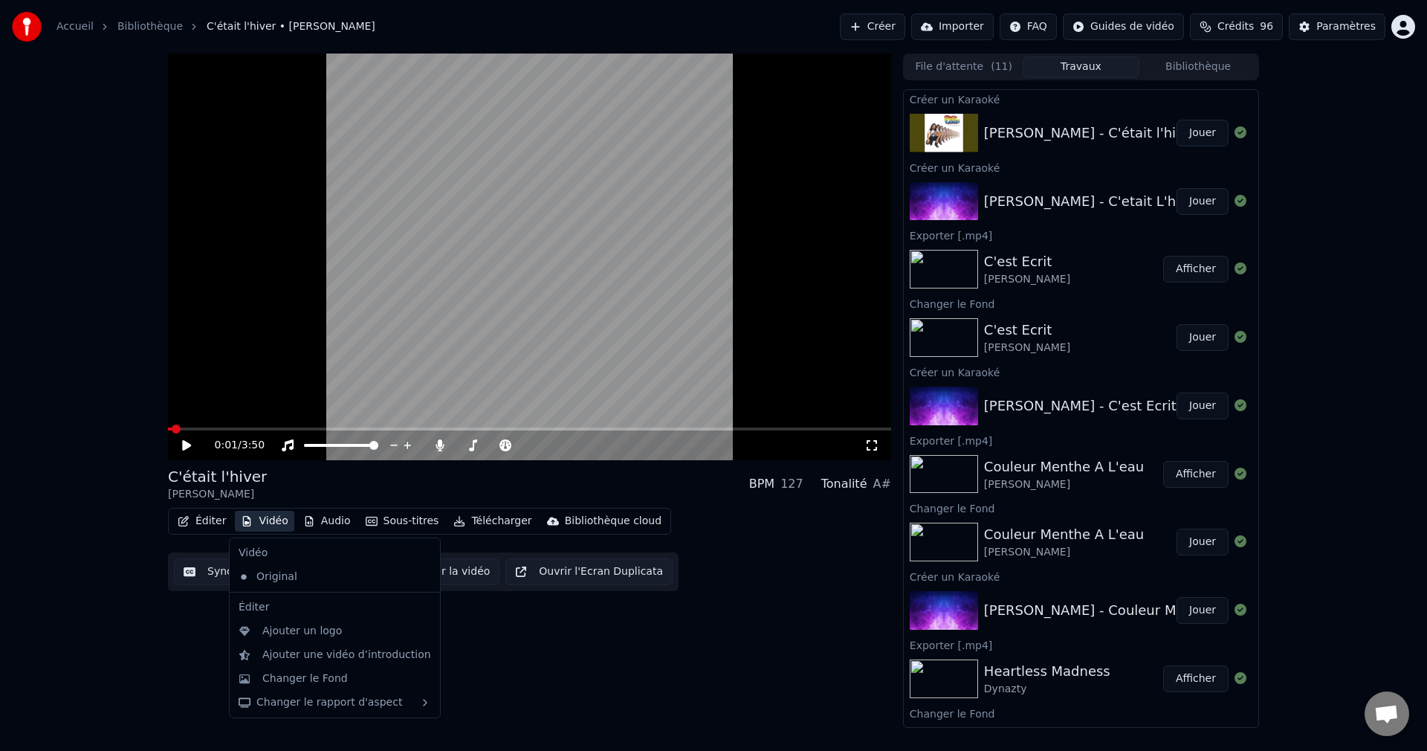
click at [273, 518] on button "Vidéo" at bounding box center [264, 521] width 59 height 21
click at [311, 677] on div "Changer le Fond" at bounding box center [304, 678] width 85 height 15
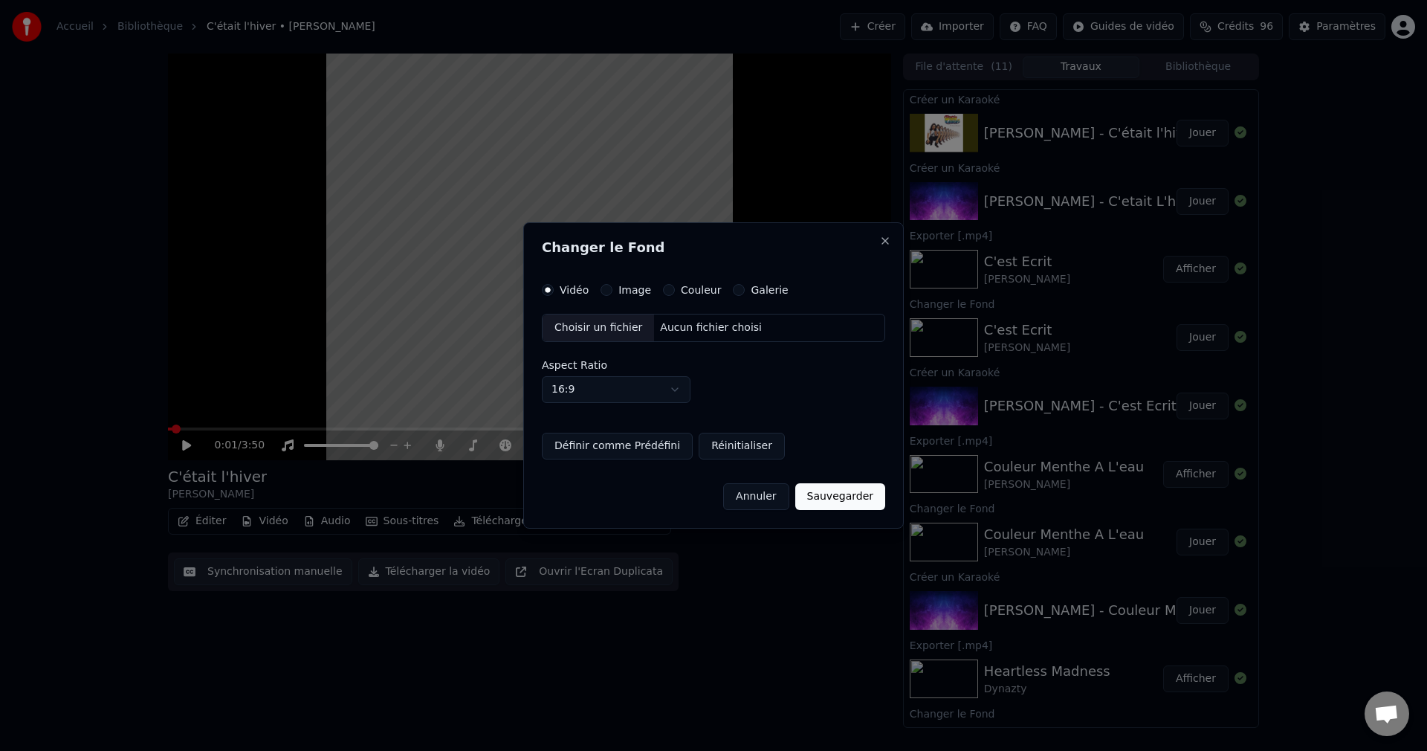
click at [602, 324] on div "Choisir un fichier" at bounding box center [598, 327] width 111 height 27
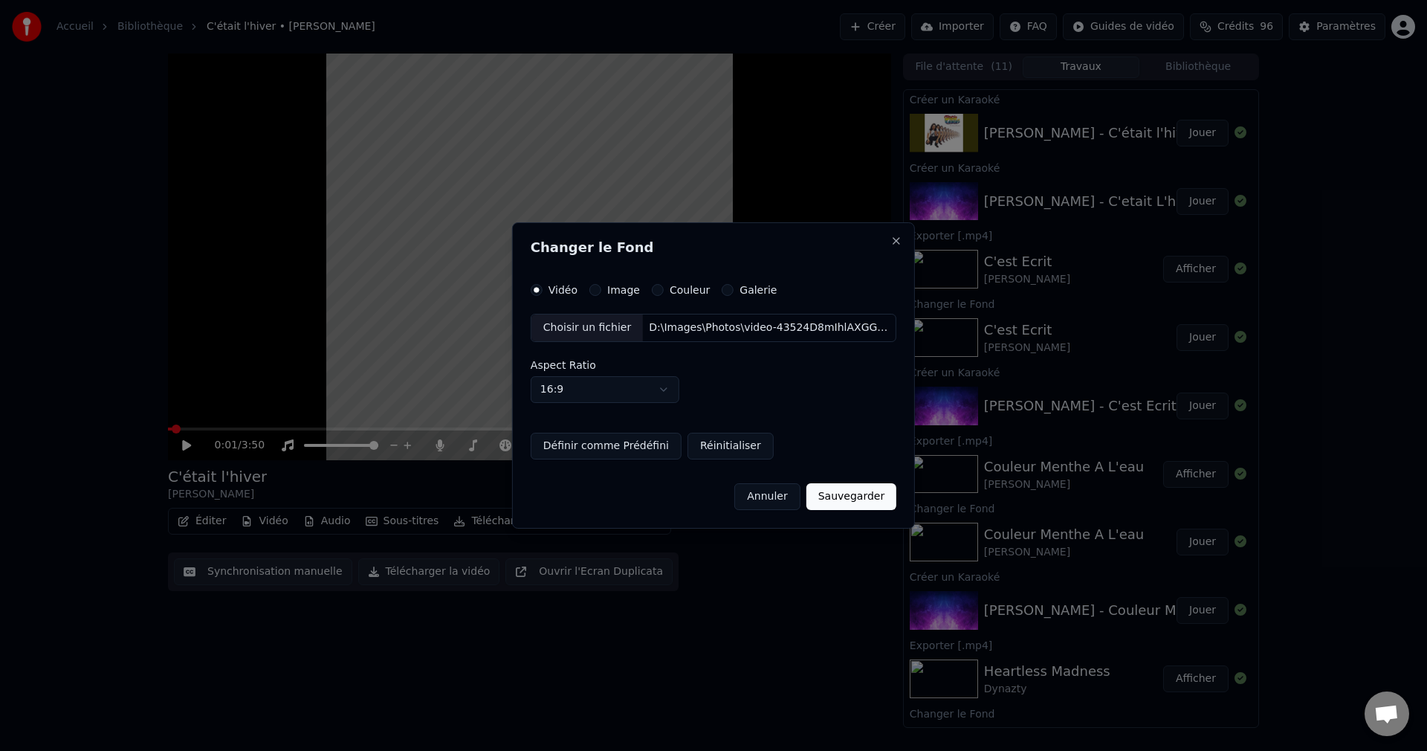
click at [842, 497] on button "Sauvegarder" at bounding box center [852, 496] width 90 height 27
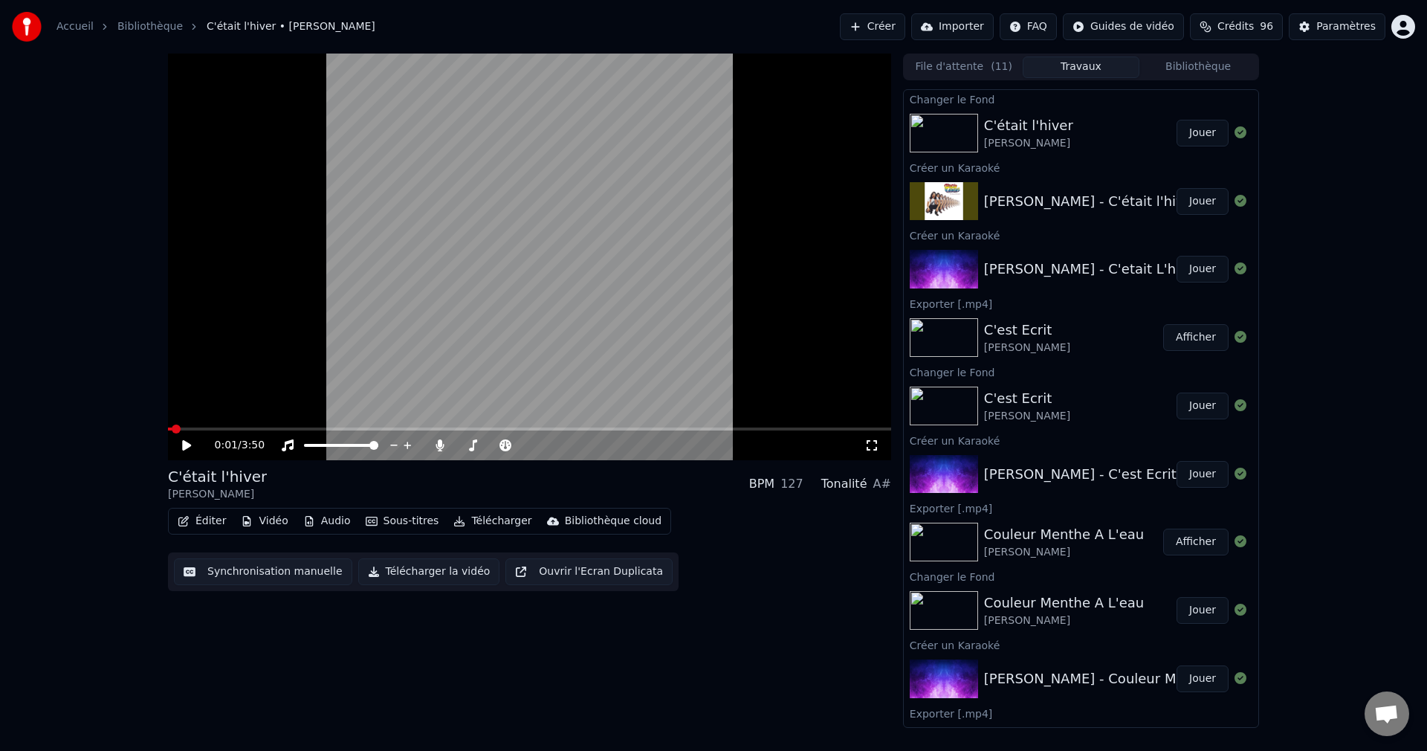
click at [1187, 133] on button "Jouer" at bounding box center [1203, 133] width 52 height 27
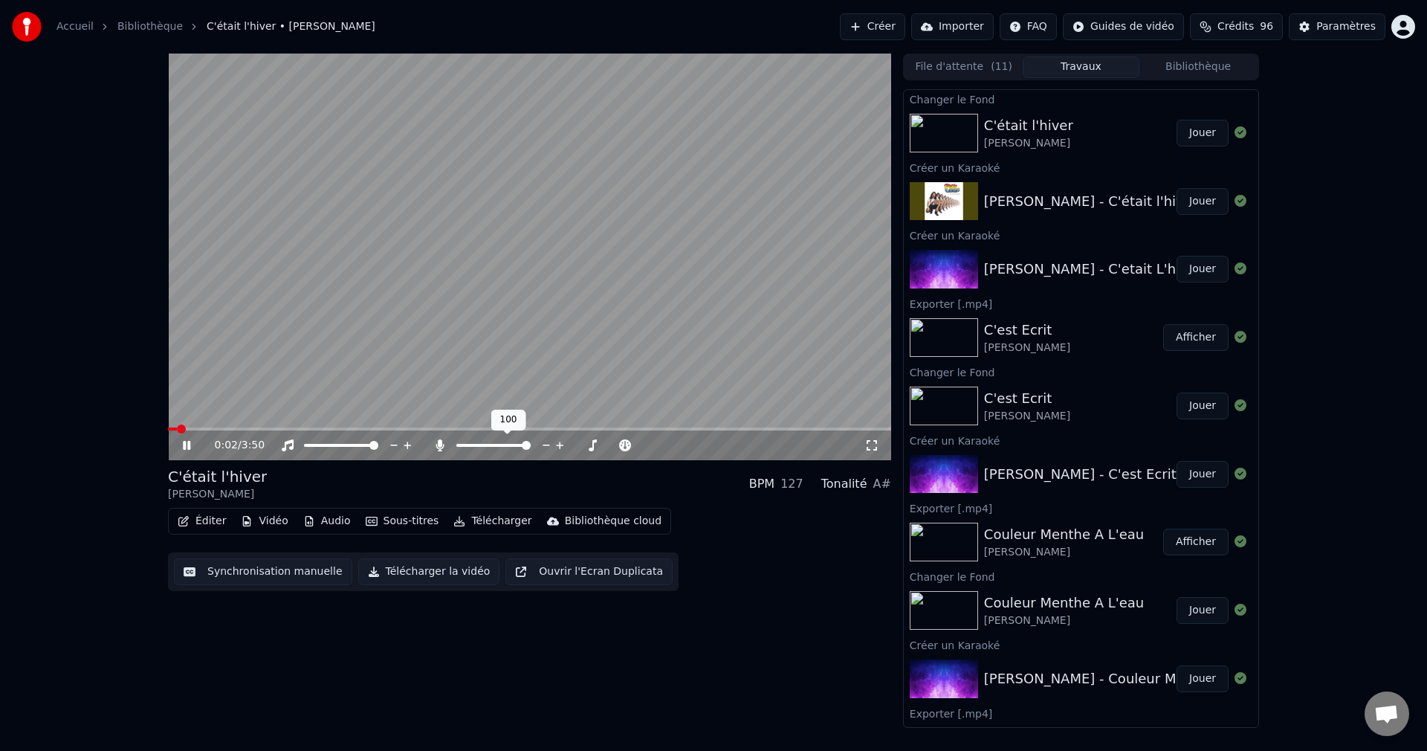
click at [531, 450] on span at bounding box center [526, 445] width 9 height 9
click at [190, 442] on icon at bounding box center [186, 445] width 7 height 9
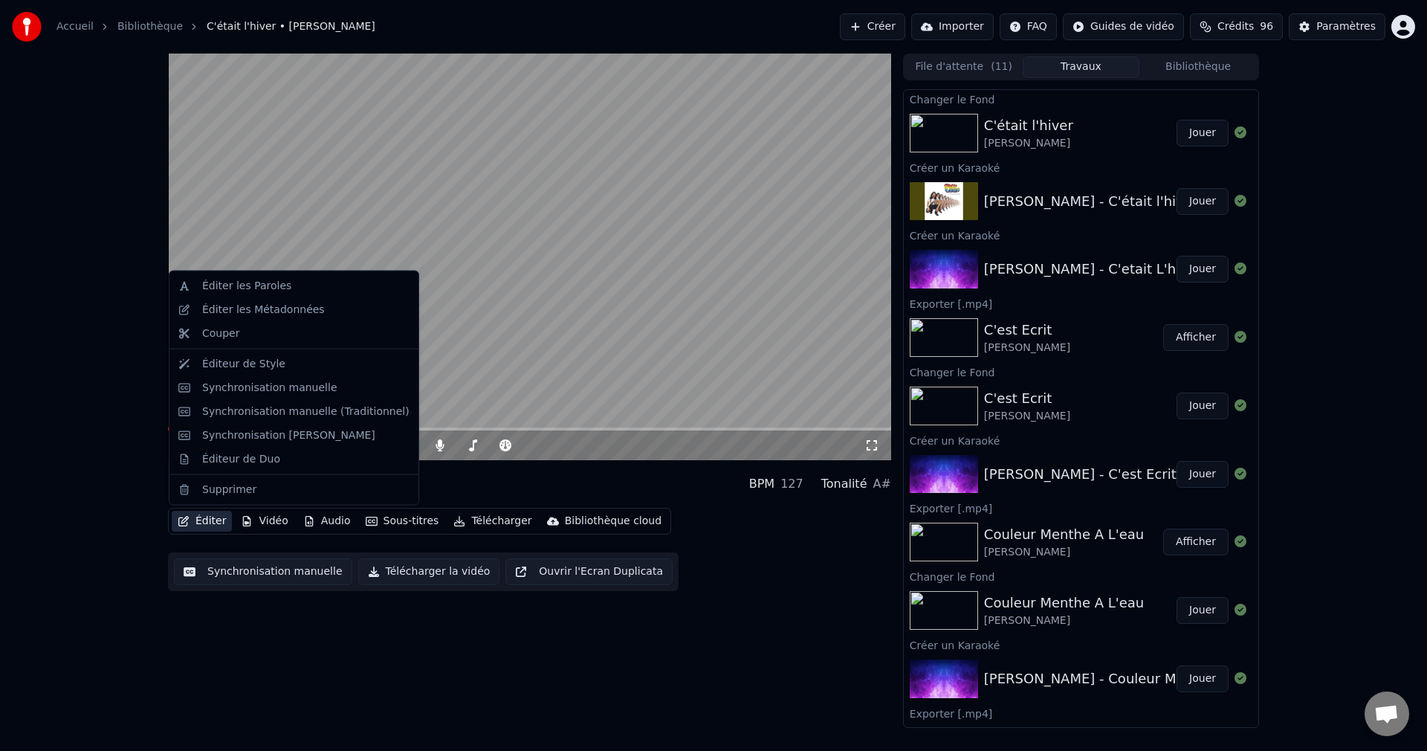
click at [204, 526] on button "Éditer" at bounding box center [202, 521] width 60 height 21
click at [239, 367] on div "Éditeur de Style" at bounding box center [243, 363] width 83 height 15
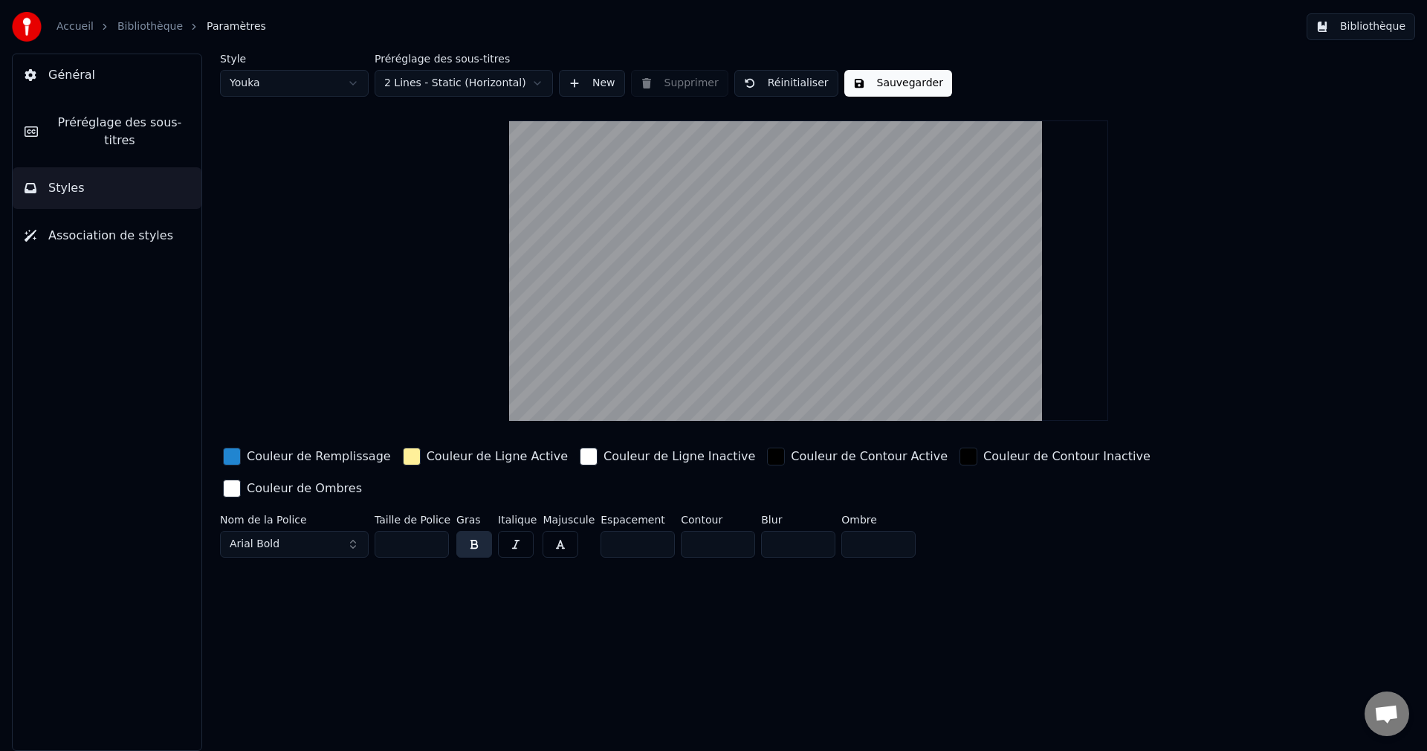
click at [153, 26] on link "Bibliothèque" at bounding box center [149, 26] width 65 height 15
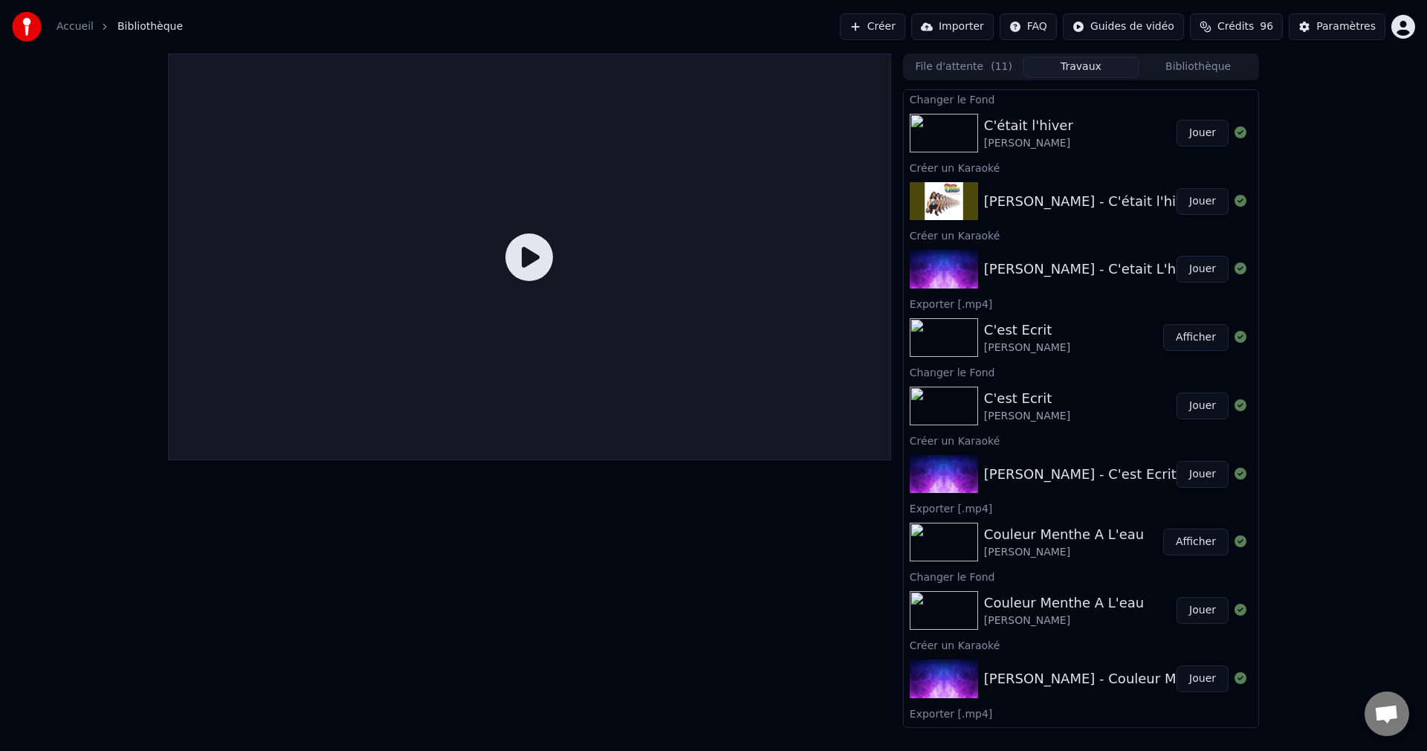
click at [1090, 131] on div "C'était l'hiver Francis Cabrel" at bounding box center [1080, 133] width 193 height 36
click at [1189, 132] on button "Jouer" at bounding box center [1203, 133] width 52 height 27
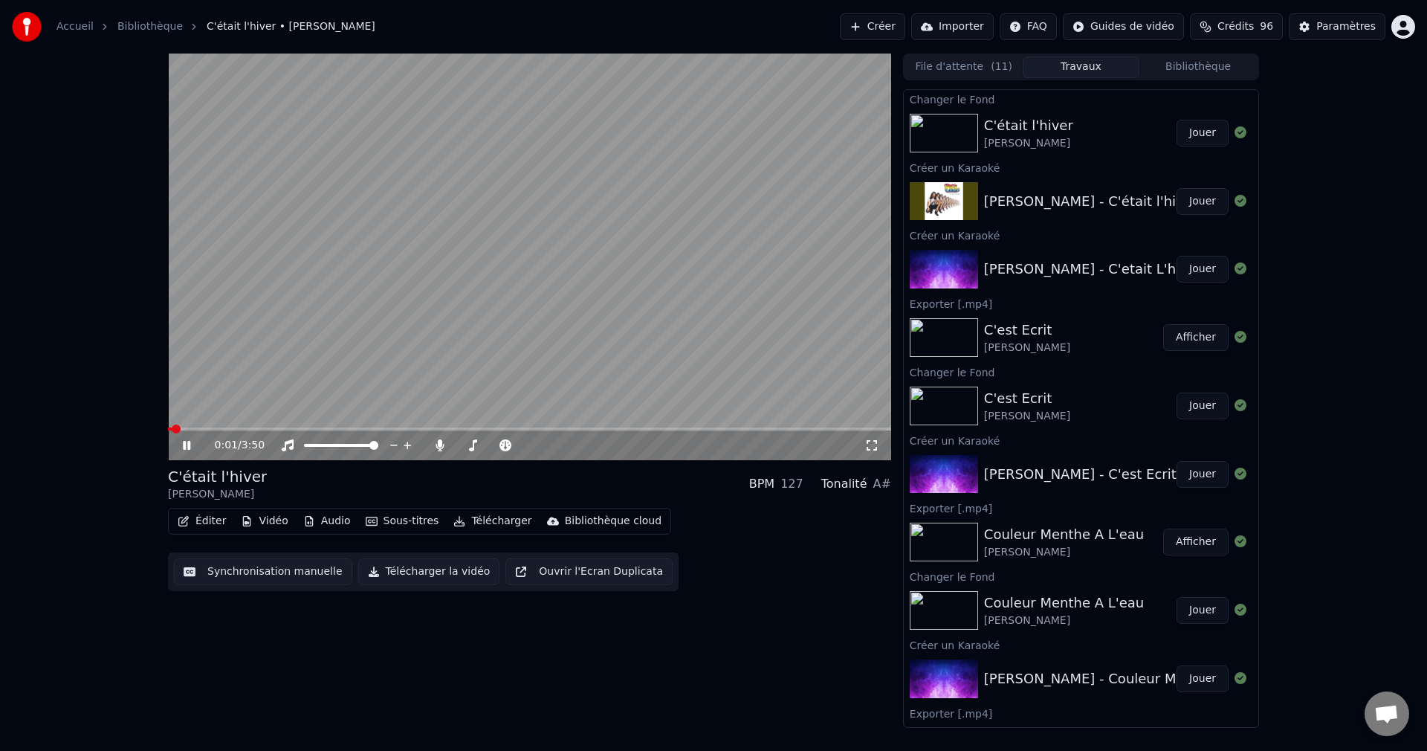
click at [184, 443] on icon at bounding box center [186, 445] width 7 height 9
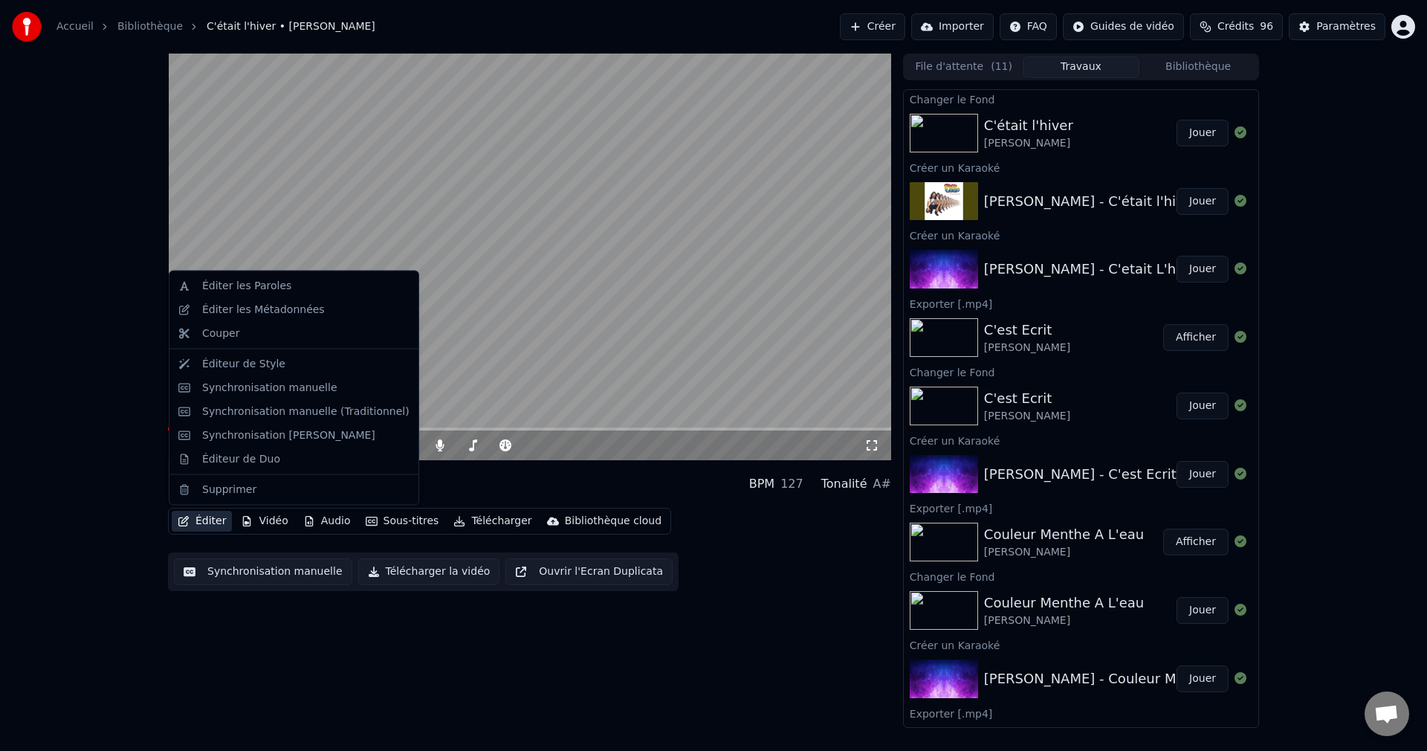
click at [202, 520] on button "Éditer" at bounding box center [202, 521] width 60 height 21
click at [251, 282] on div "Éditer les Paroles" at bounding box center [246, 286] width 89 height 15
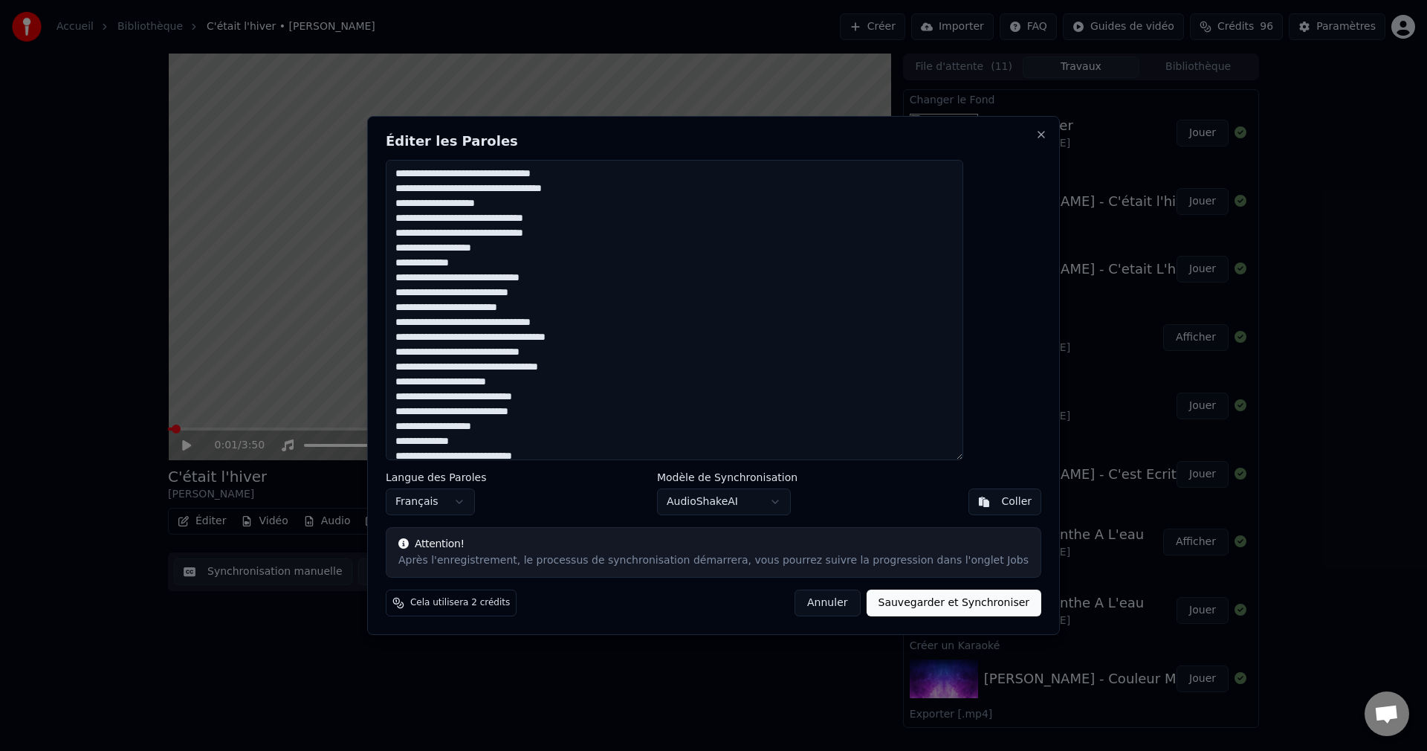
scroll to position [70, 0]
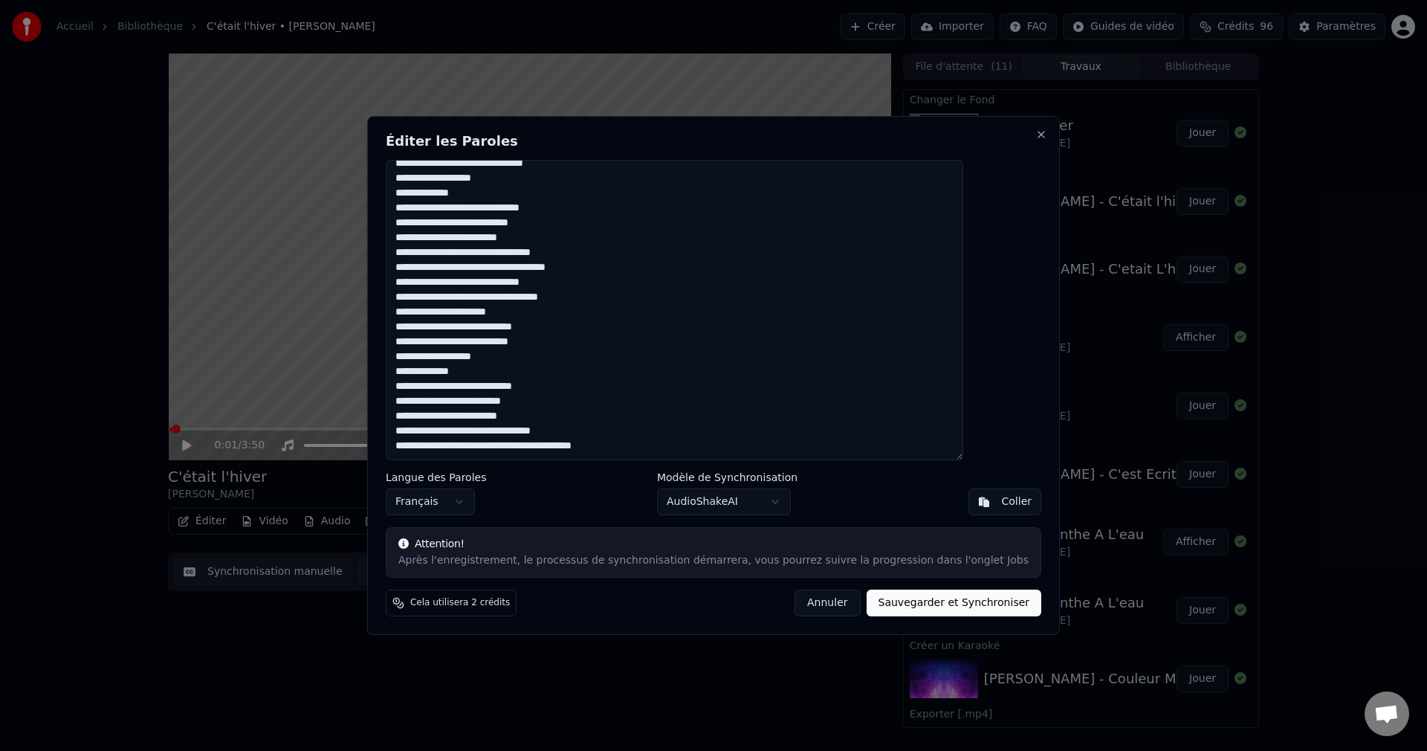
drag, startPoint x: 435, startPoint y: 172, endPoint x: 757, endPoint y: 465, distance: 435.2
click at [757, 465] on div "**********" at bounding box center [713, 375] width 693 height 519
paste textarea "**********"
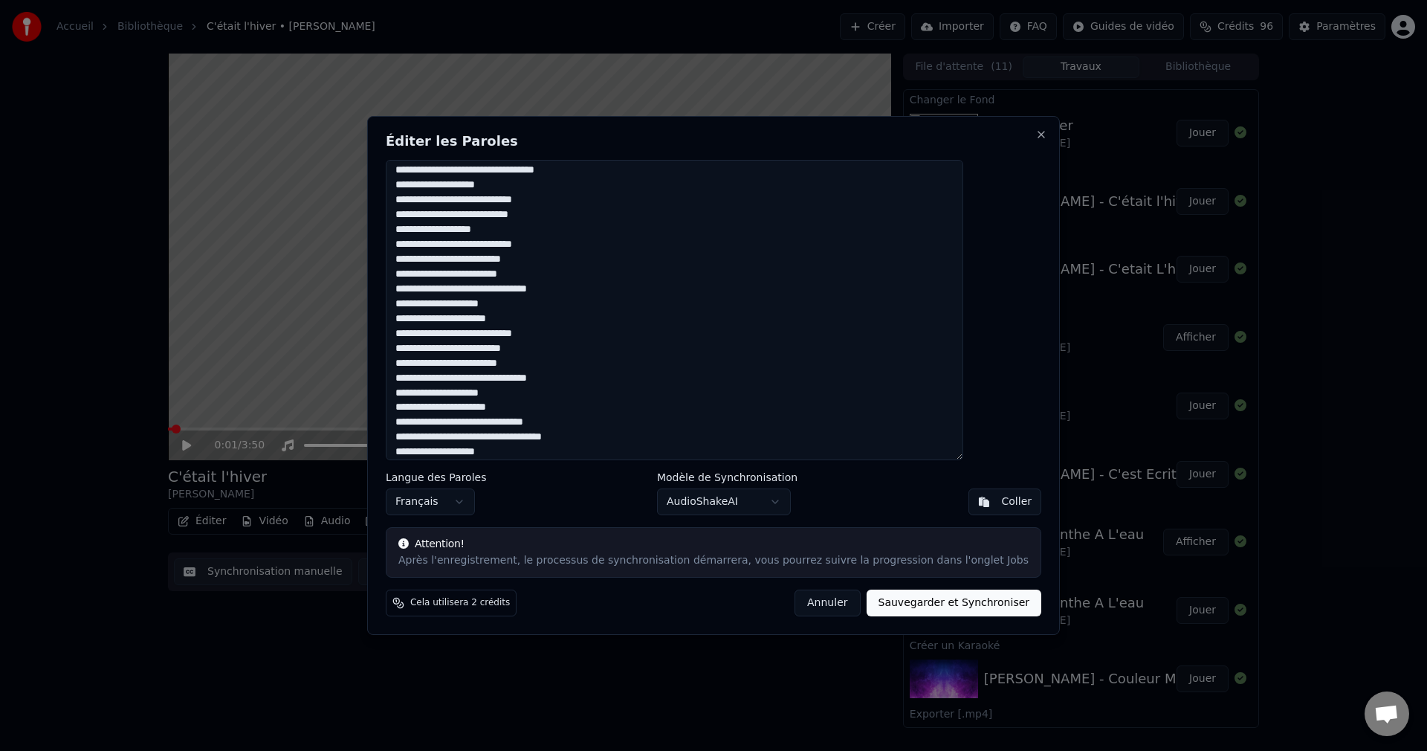
scroll to position [0, 0]
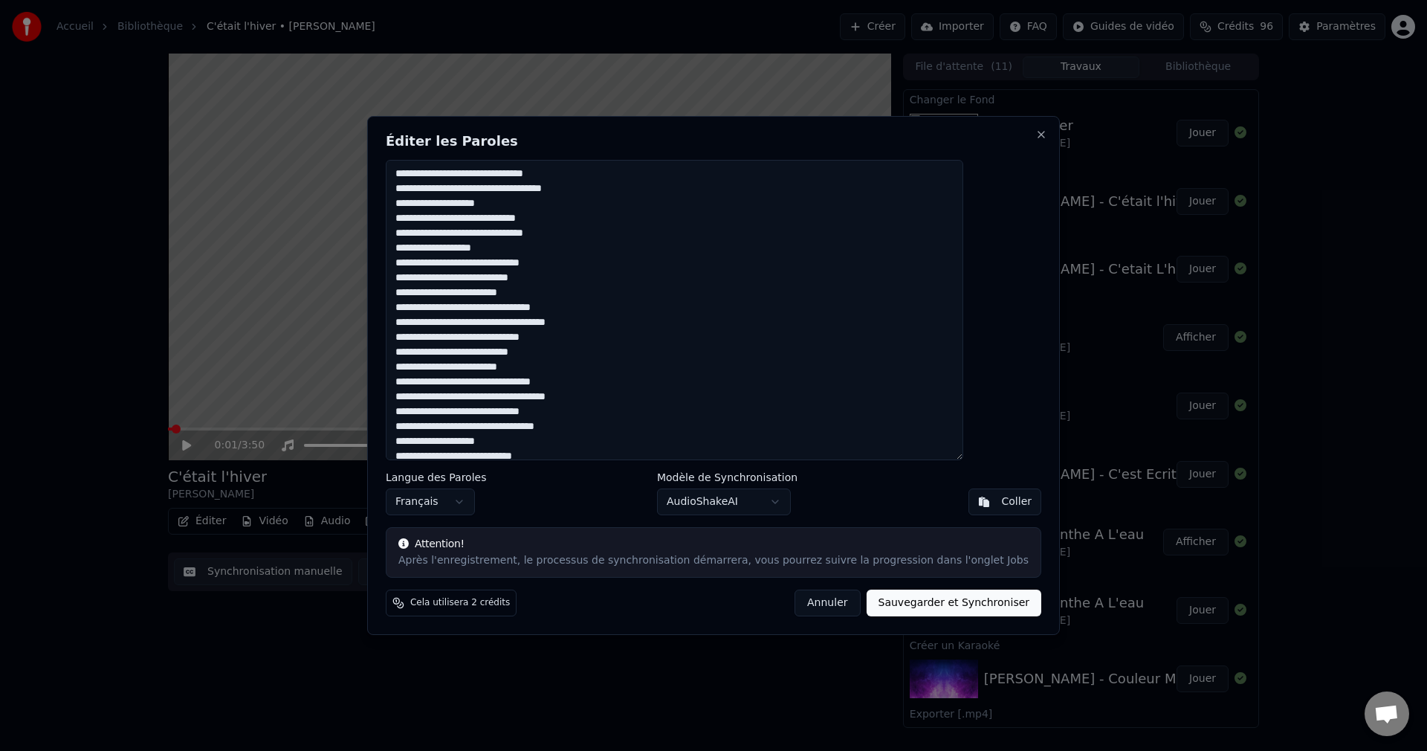
click at [560, 208] on textarea at bounding box center [675, 310] width 578 height 300
click at [537, 265] on textarea at bounding box center [675, 310] width 578 height 300
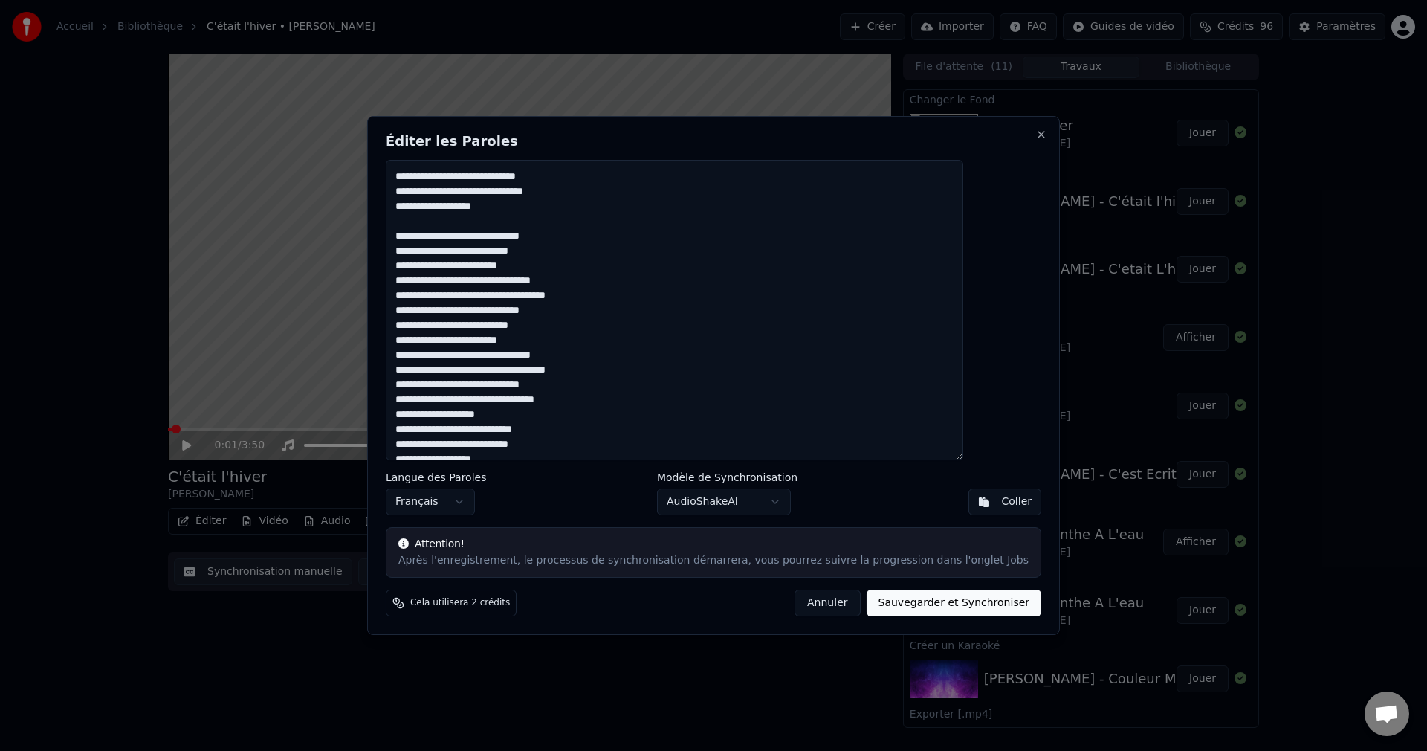
scroll to position [74, 0]
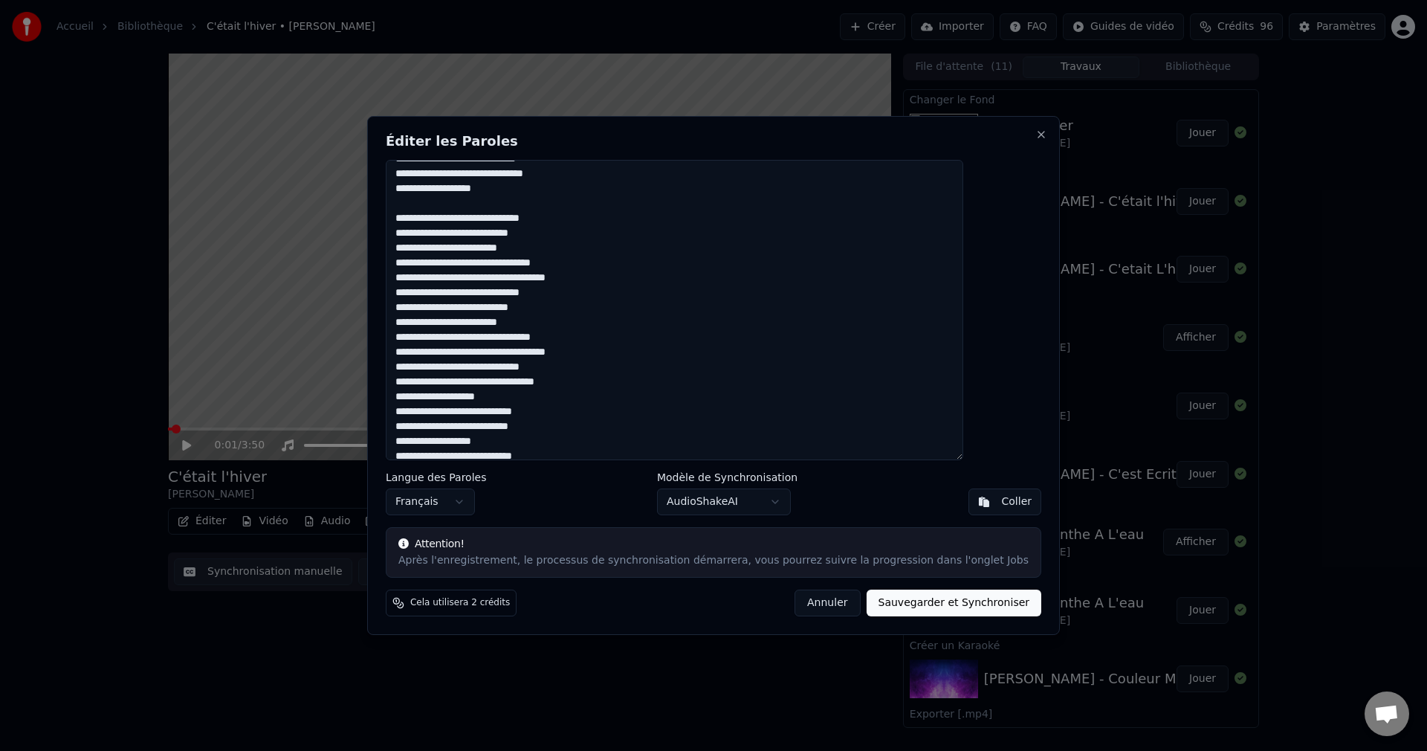
click at [598, 247] on textarea at bounding box center [675, 310] width 578 height 300
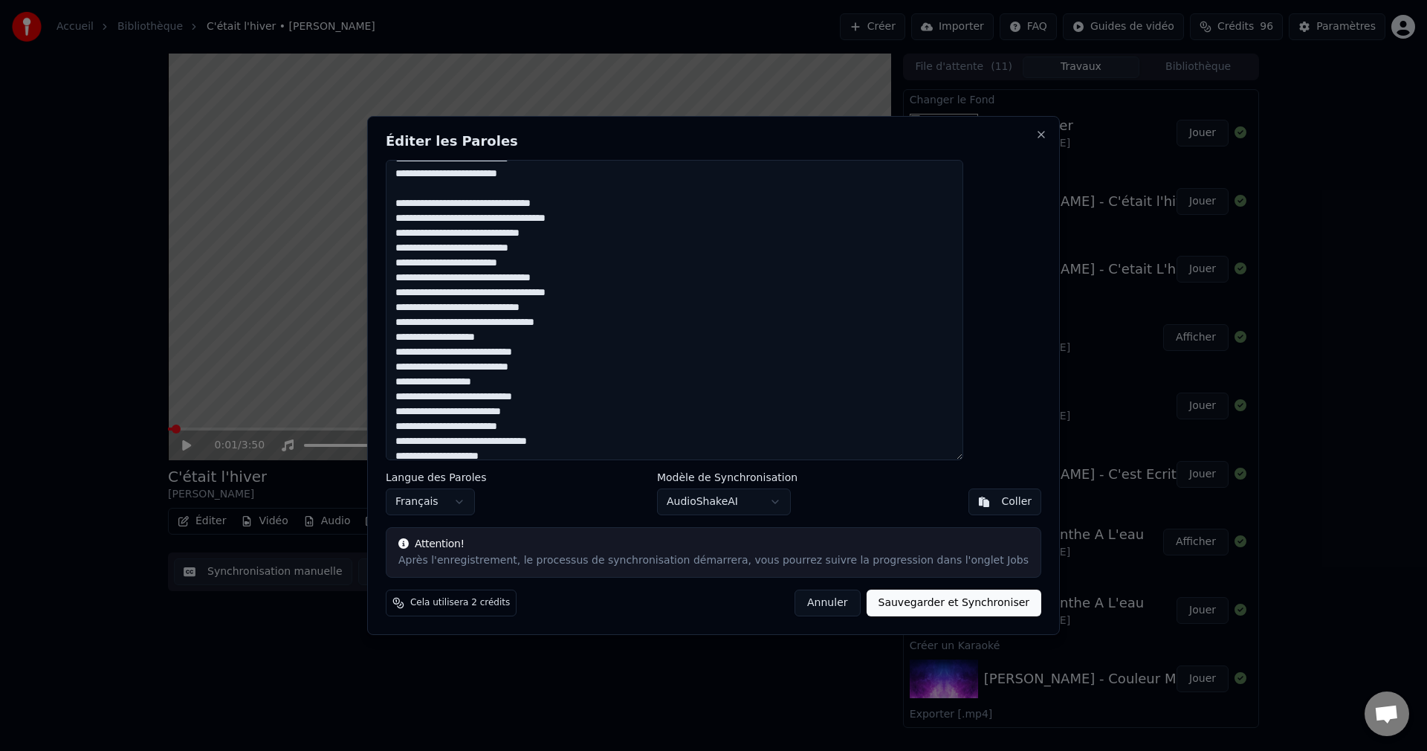
click at [647, 224] on textarea at bounding box center [675, 310] width 578 height 300
click at [572, 282] on textarea at bounding box center [675, 310] width 578 height 300
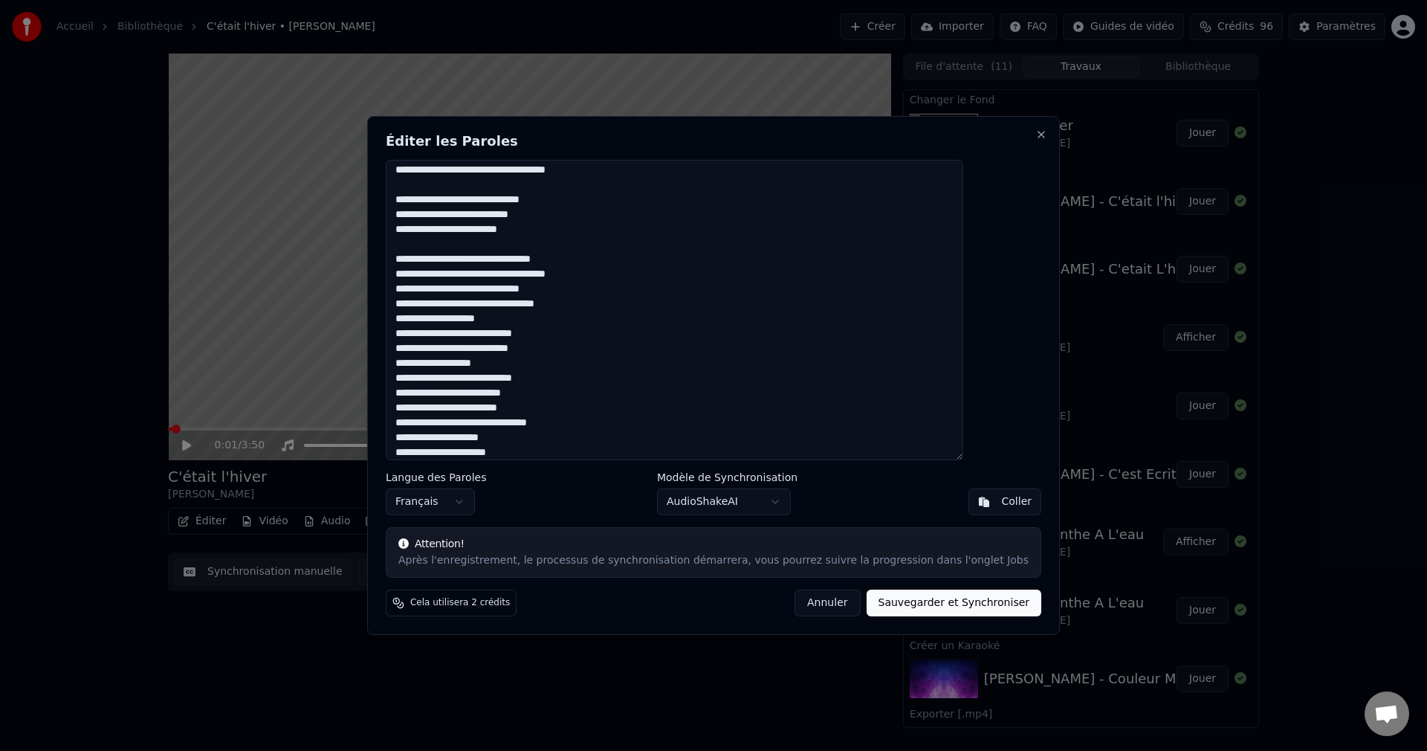
scroll to position [223, 0]
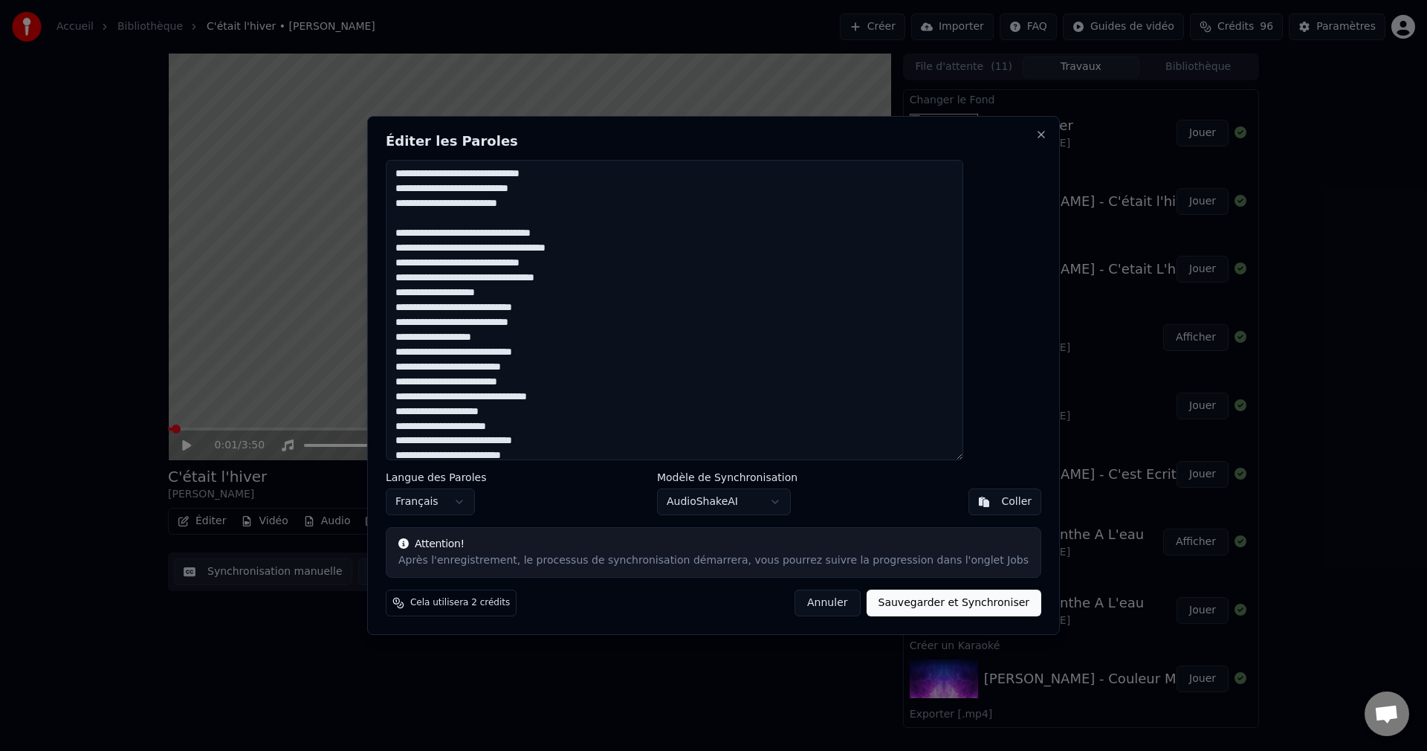
click at [646, 254] on textarea at bounding box center [675, 310] width 578 height 300
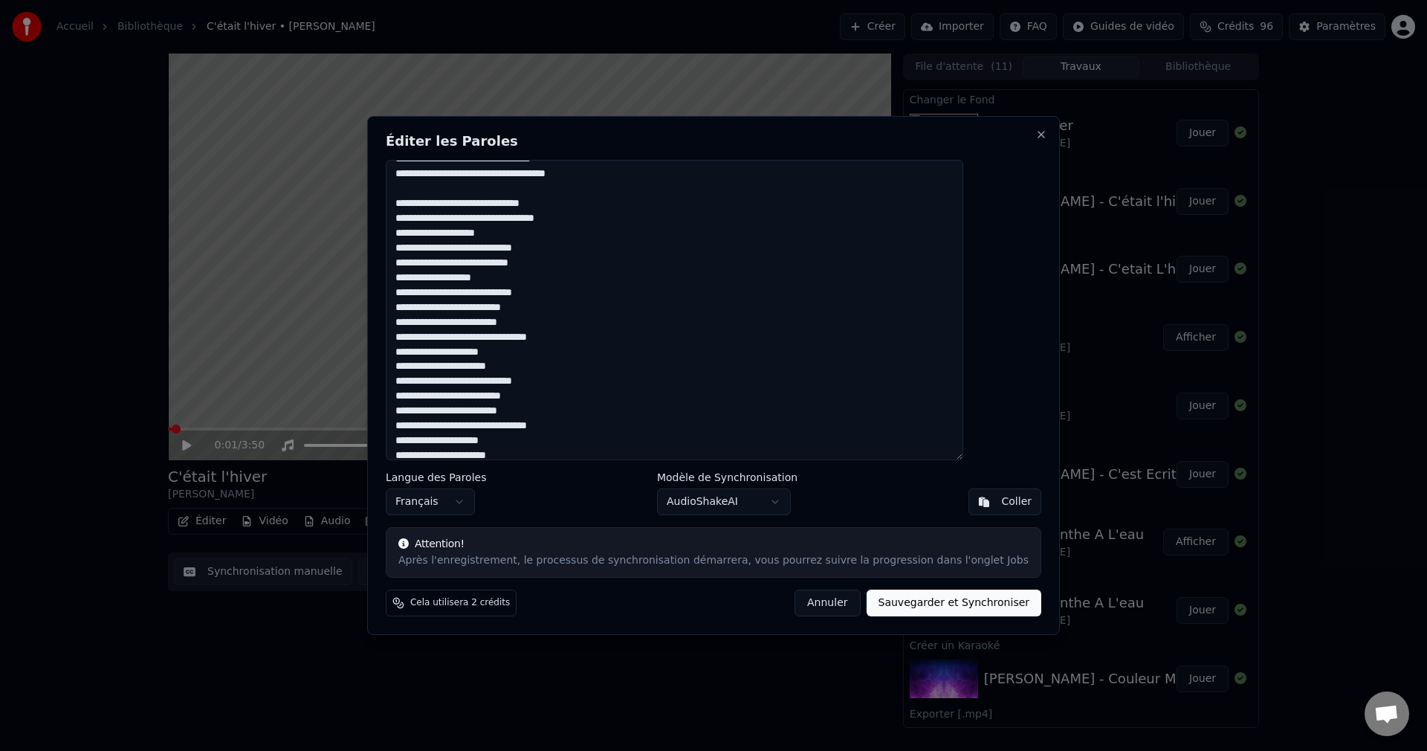
click at [572, 235] on textarea at bounding box center [675, 310] width 578 height 300
click at [557, 295] on textarea at bounding box center [675, 310] width 578 height 300
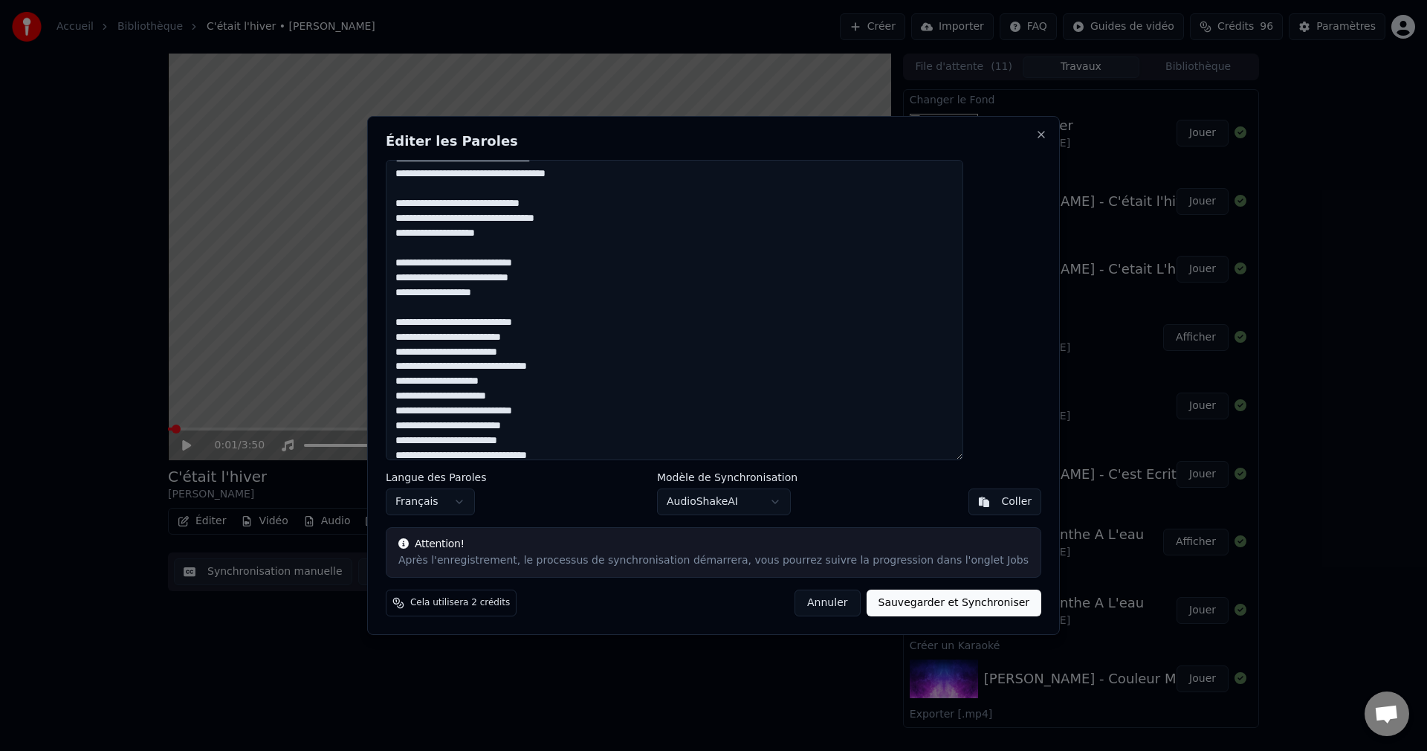
scroll to position [372, 0]
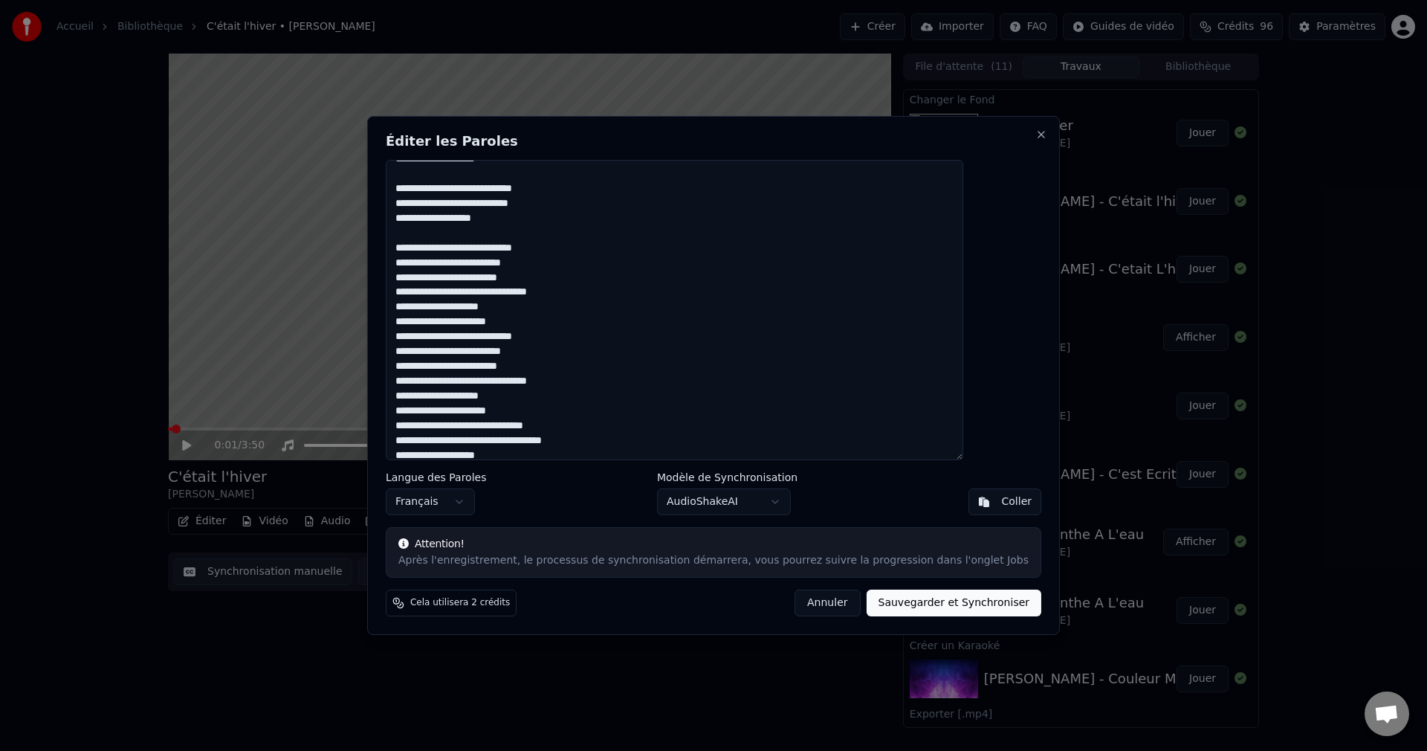
click at [582, 277] on textarea at bounding box center [675, 310] width 578 height 300
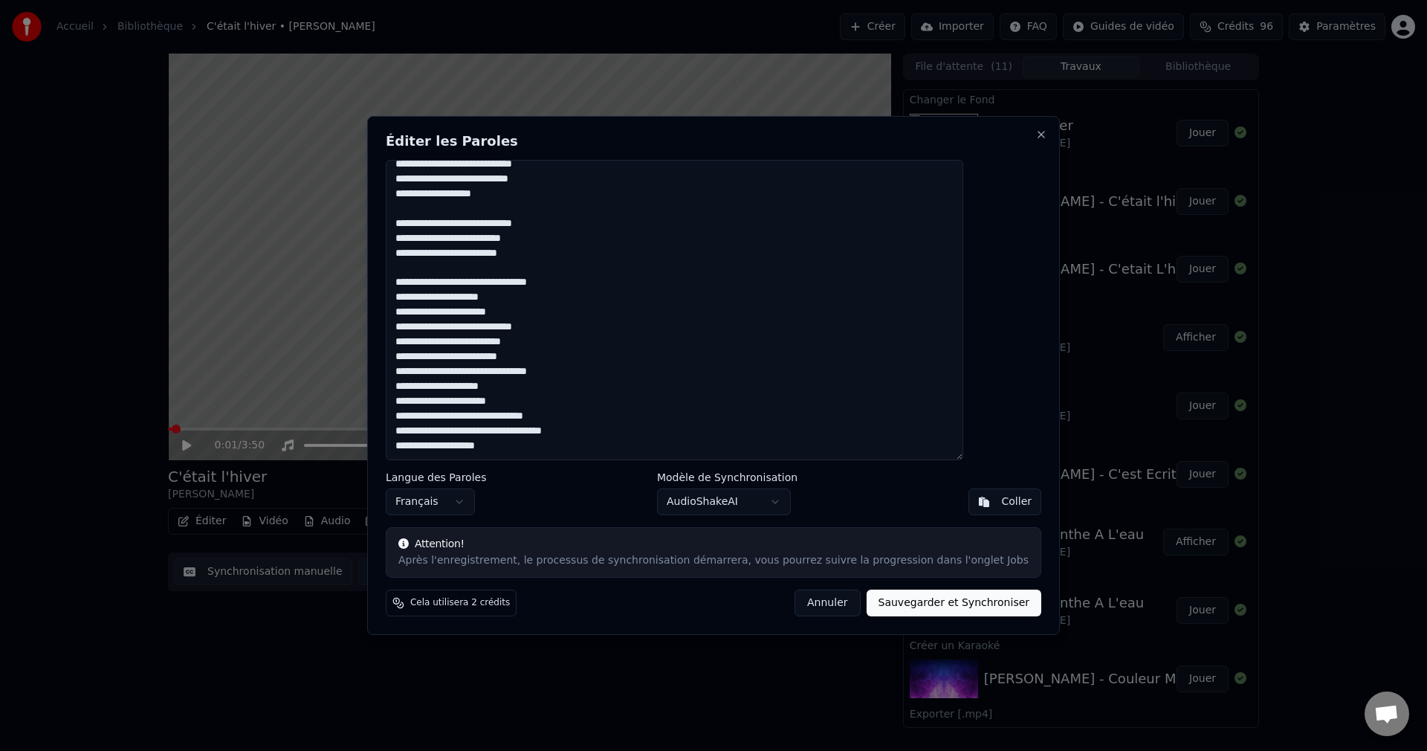
click at [587, 314] on textarea at bounding box center [675, 310] width 578 height 300
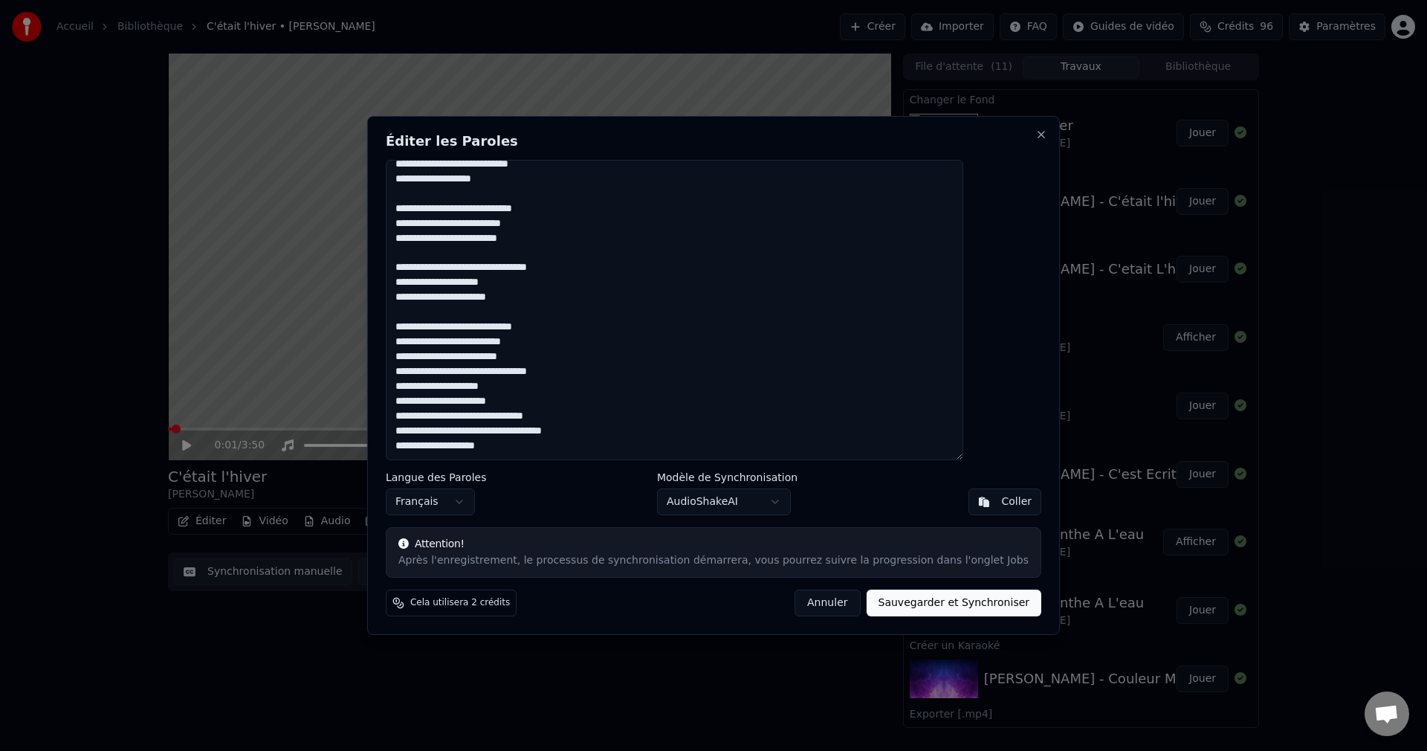
click at [591, 353] on textarea at bounding box center [675, 310] width 578 height 300
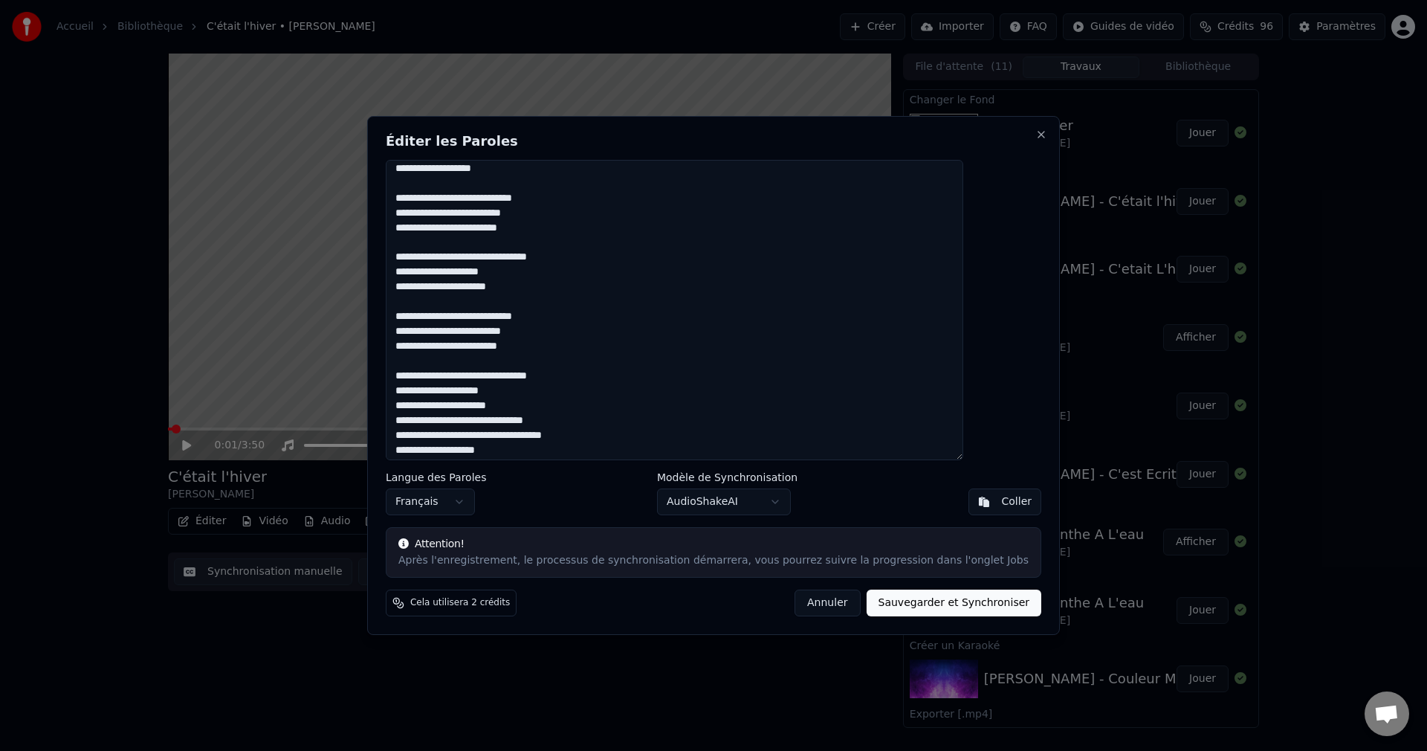
scroll to position [426, 0]
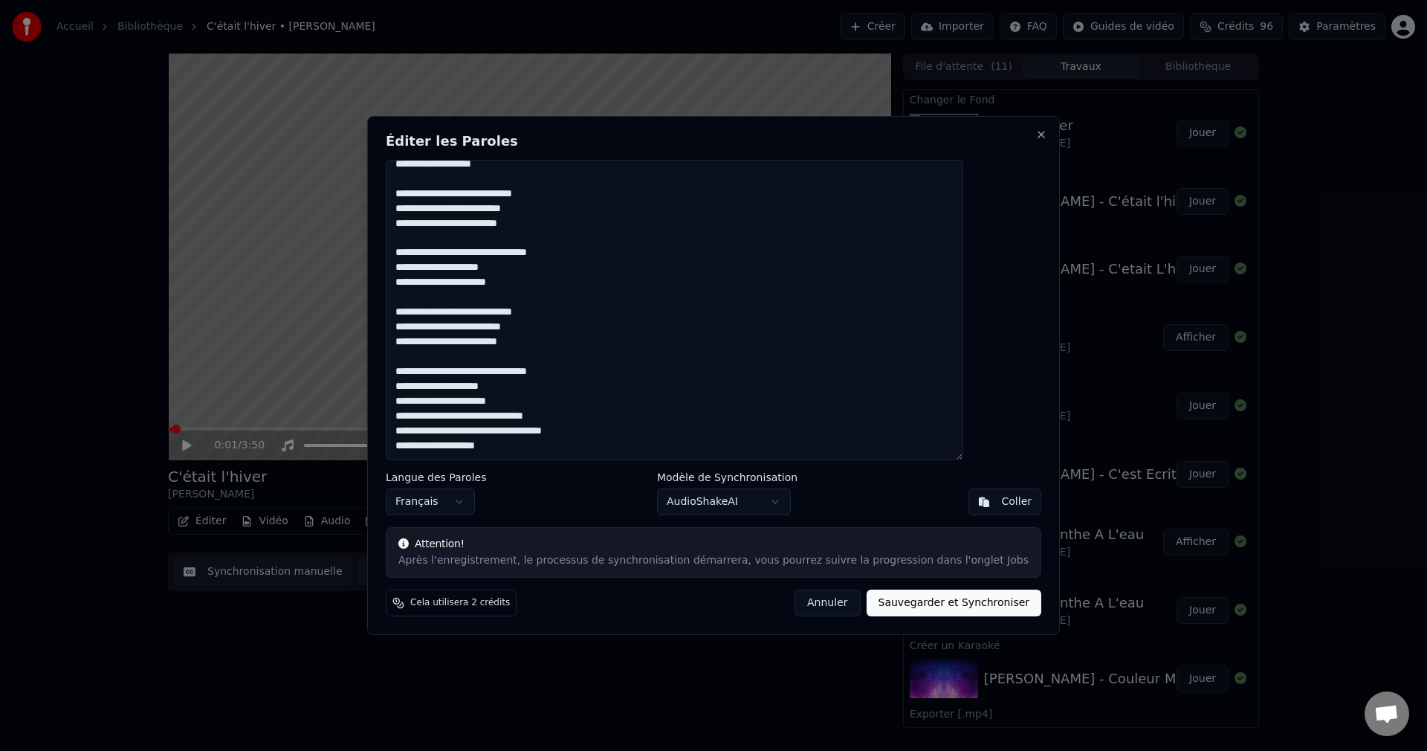
click at [594, 407] on textarea at bounding box center [675, 310] width 578 height 300
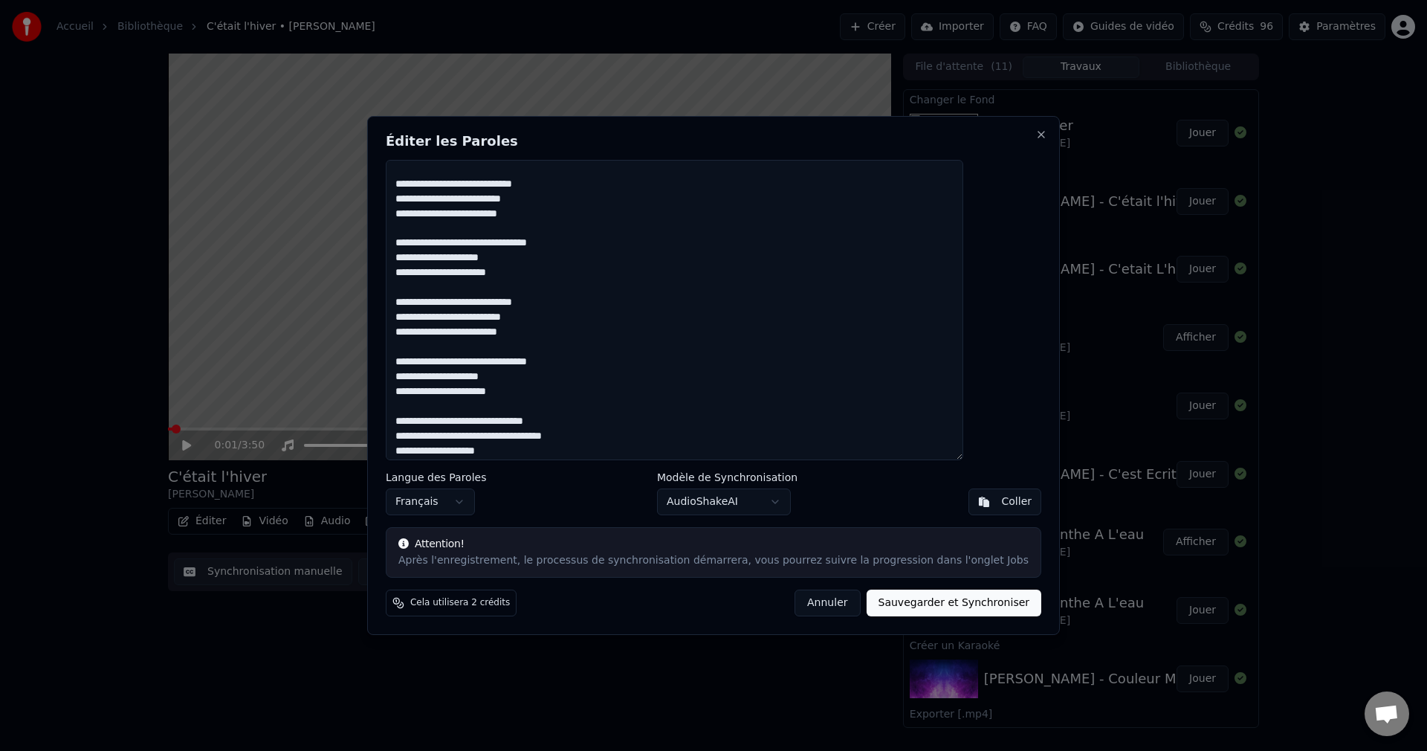
scroll to position [441, 0]
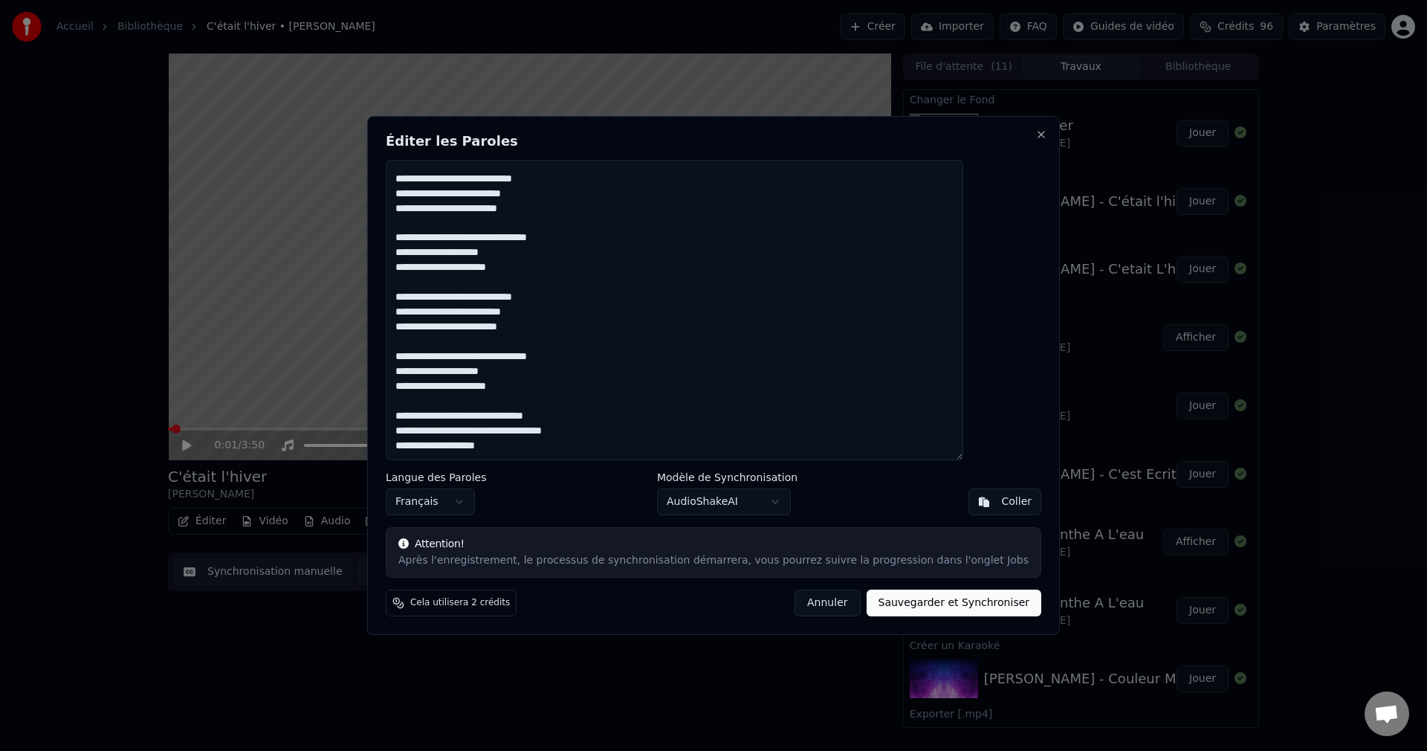
drag, startPoint x: 433, startPoint y: 415, endPoint x: 642, endPoint y: 472, distance: 217.3
click at [642, 472] on div "Éditer les Paroles Langue des Paroles Français Modèle de Synchronisation AudioS…" at bounding box center [713, 375] width 693 height 519
click at [927, 608] on button "Sauvegarder et Synchroniser" at bounding box center [954, 602] width 175 height 27
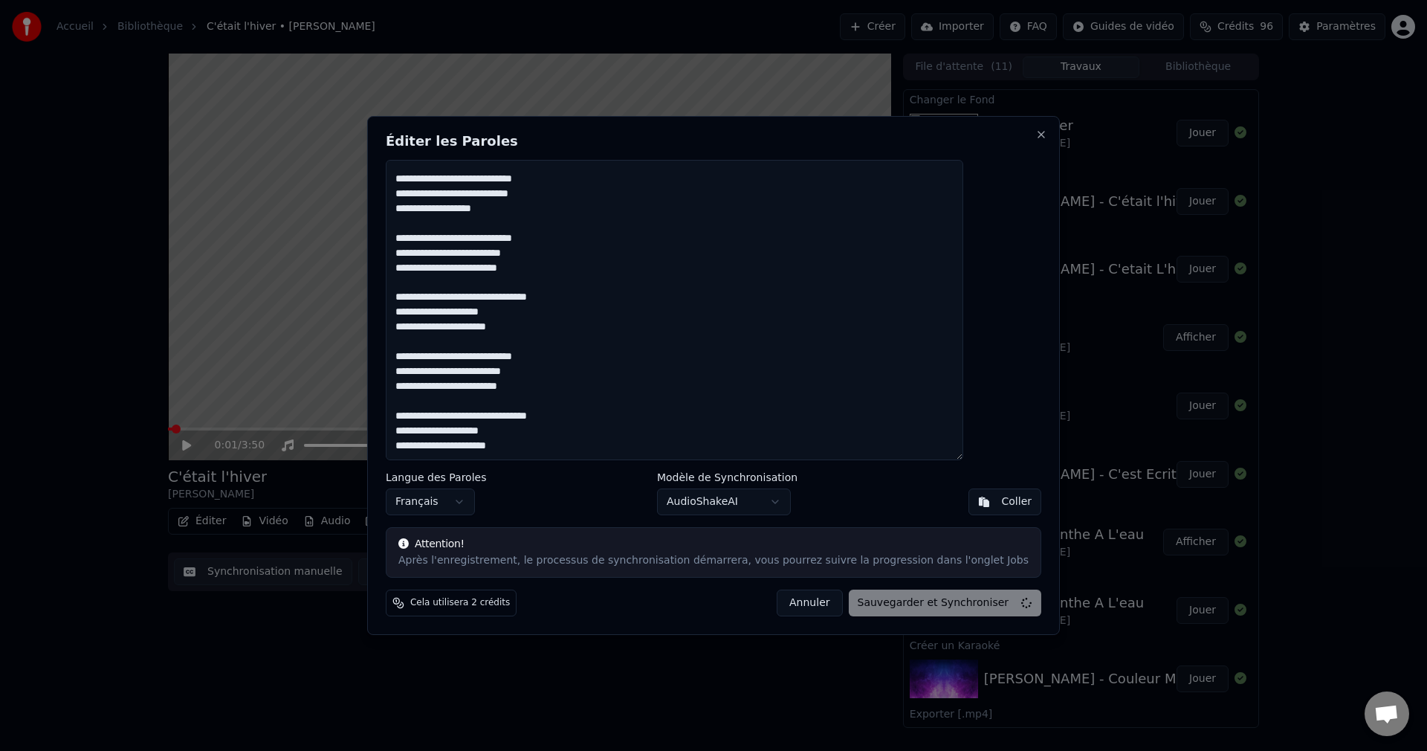
type textarea "**********"
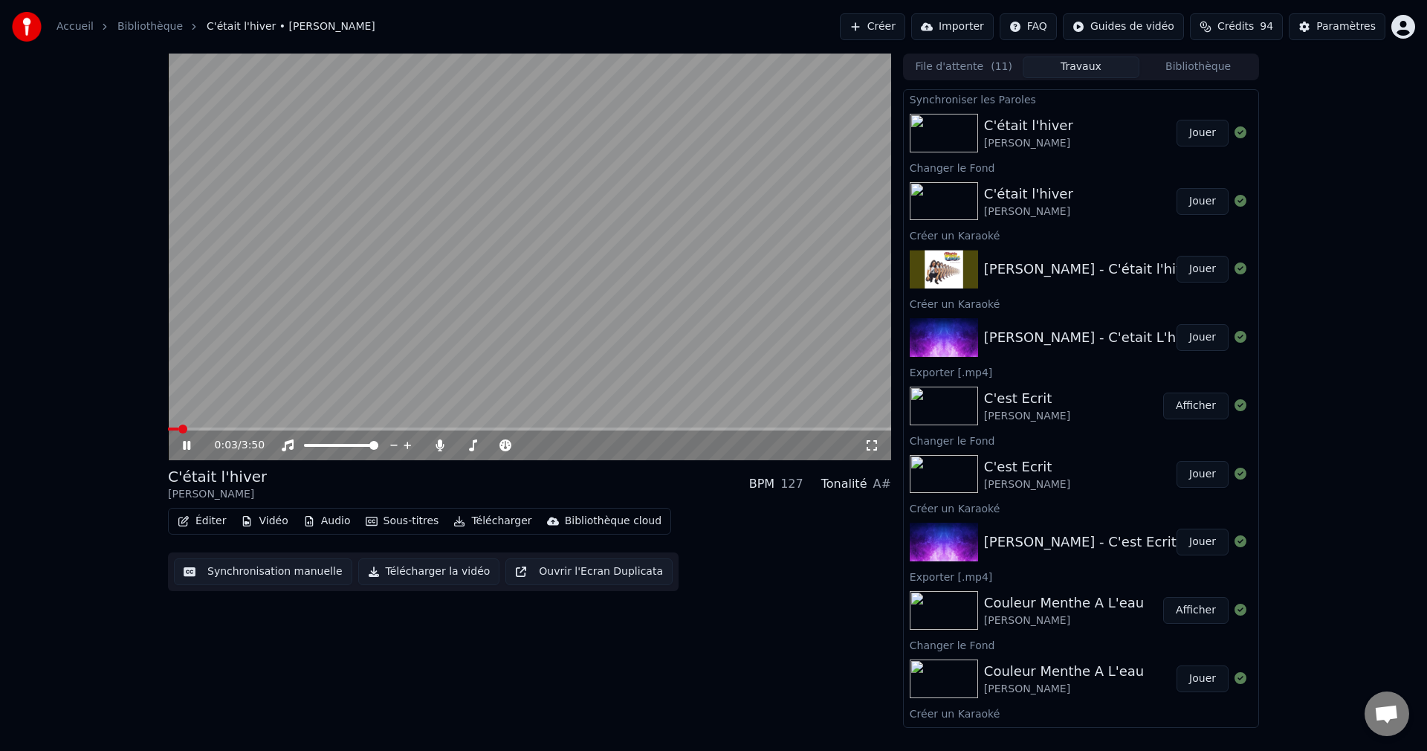
click at [187, 440] on icon at bounding box center [197, 445] width 35 height 12
click at [207, 528] on button "Éditer" at bounding box center [202, 521] width 60 height 21
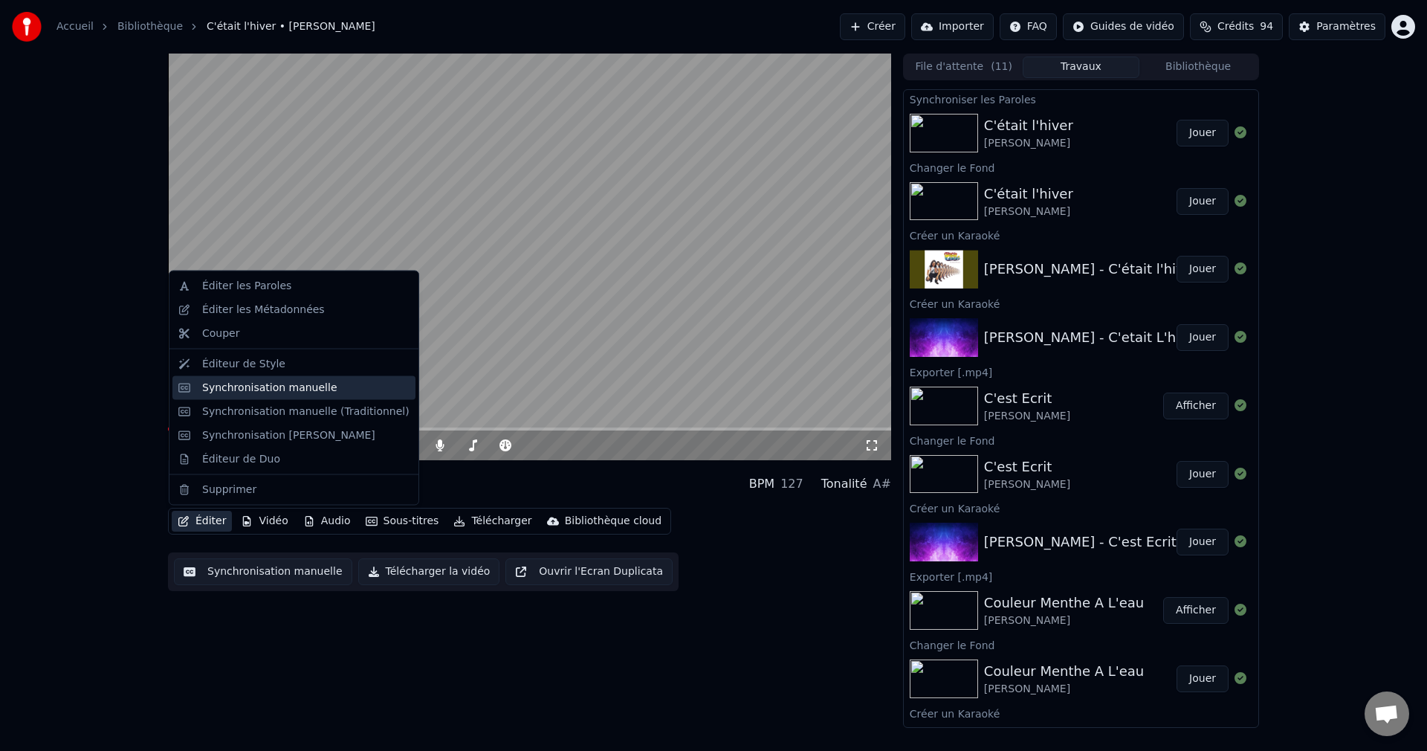
click at [280, 392] on div "Synchronisation manuelle" at bounding box center [269, 387] width 135 height 15
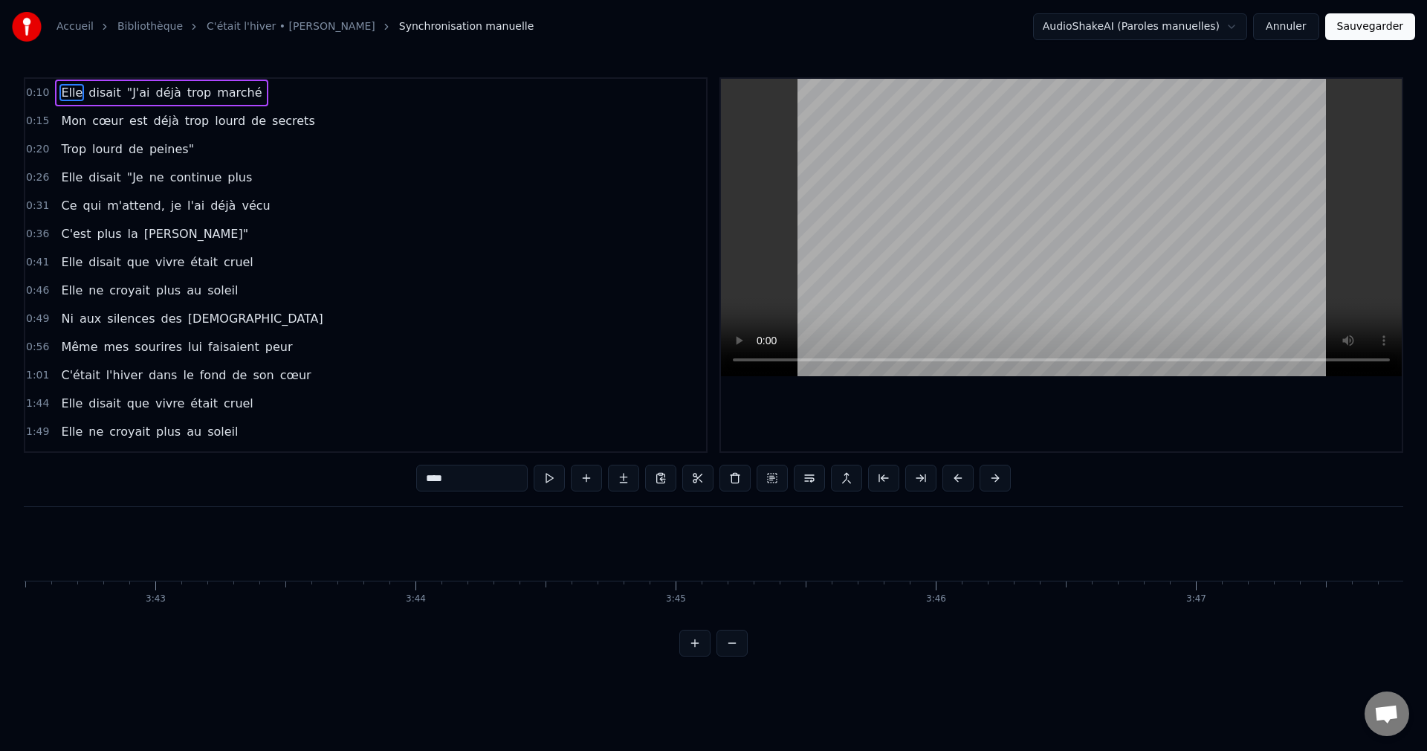
scroll to position [0, 57895]
click at [1296, 16] on button "Annuler" at bounding box center [1285, 26] width 65 height 27
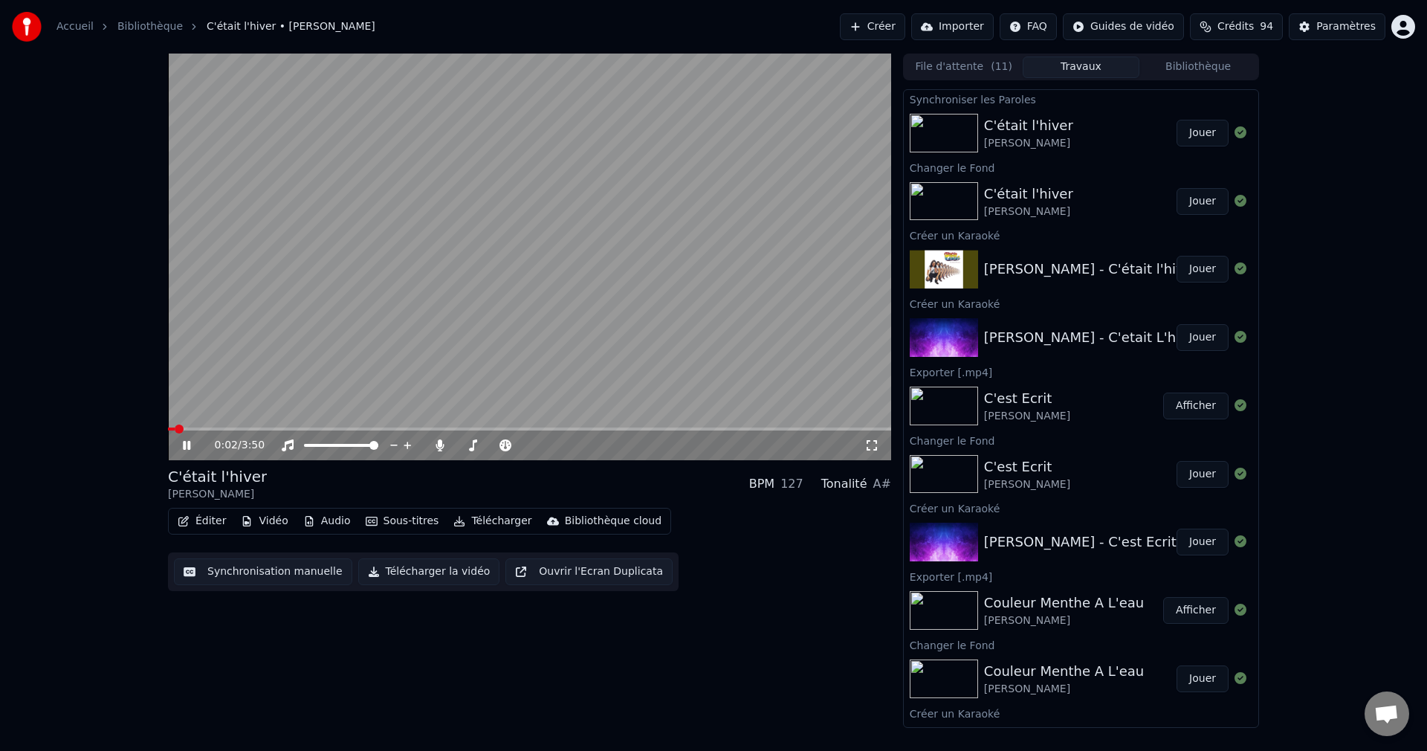
click at [242, 427] on span at bounding box center [529, 428] width 723 height 3
click at [464, 445] on span at bounding box center [459, 445] width 7 height 3
click at [187, 444] on icon at bounding box center [197, 445] width 35 height 12
click at [442, 572] on button "Télécharger la vidéo" at bounding box center [429, 571] width 142 height 27
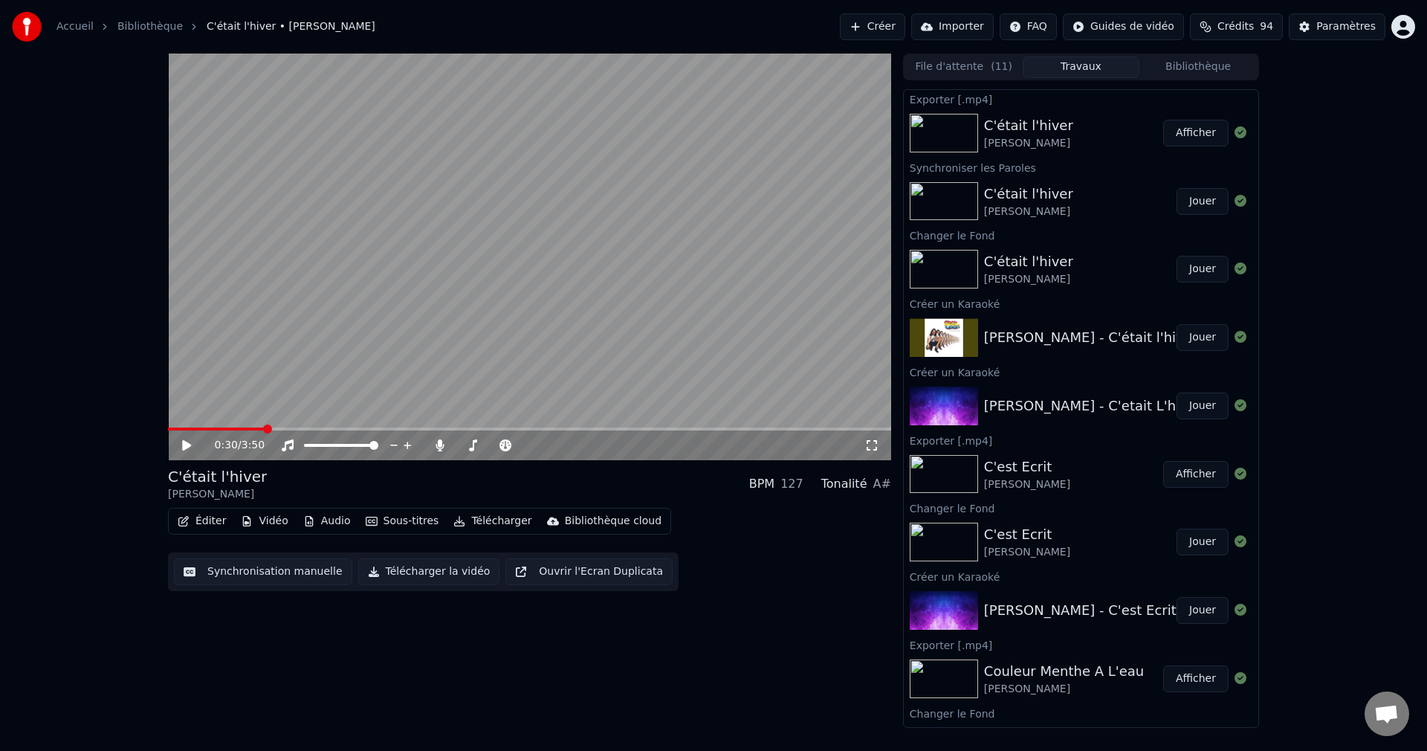
click at [876, 22] on button "Créer" at bounding box center [872, 26] width 65 height 27
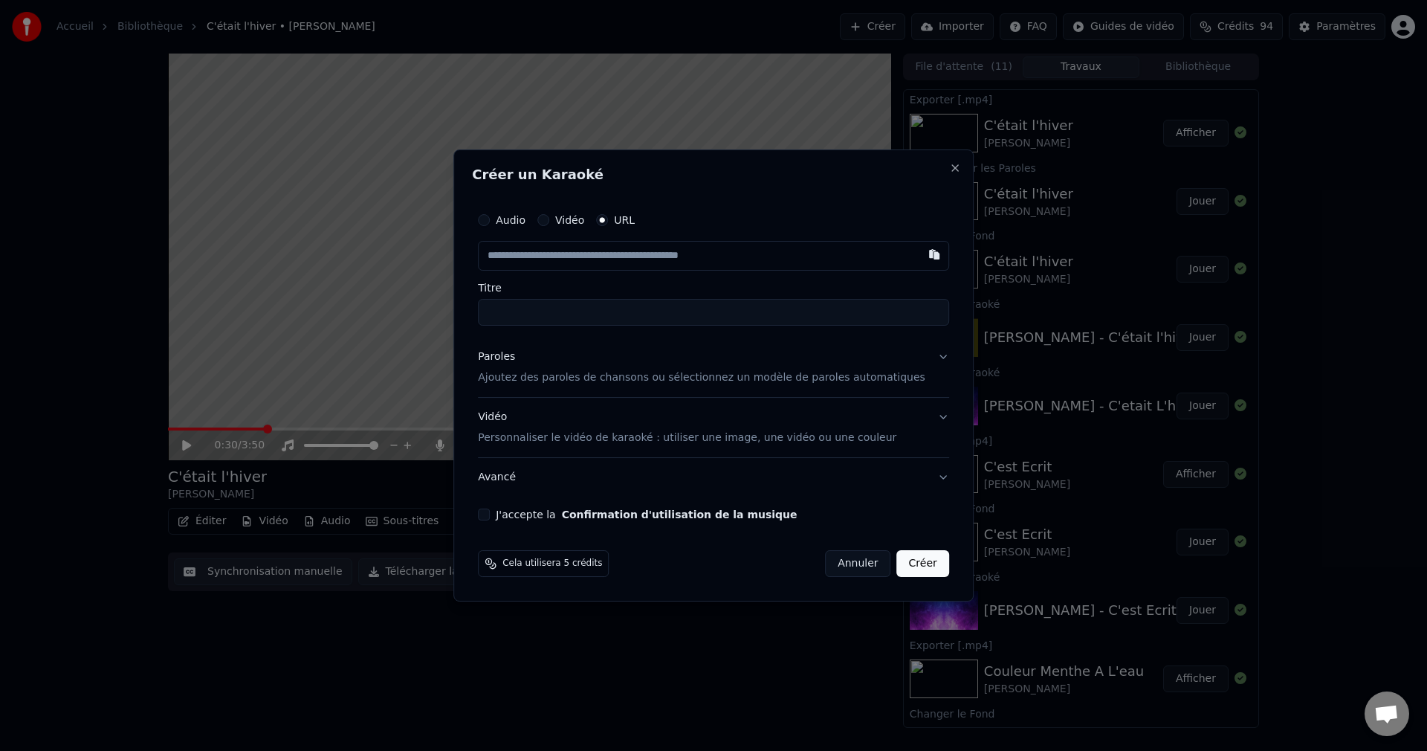
click at [490, 214] on button "Audio" at bounding box center [484, 220] width 12 height 12
click at [518, 253] on div "Choisir un fichier" at bounding box center [534, 255] width 111 height 27
type input "**********"
click at [918, 358] on button "Paroles Ajoutez des paroles de chansons ou sélectionnez un modèle de paroles au…" at bounding box center [713, 366] width 471 height 59
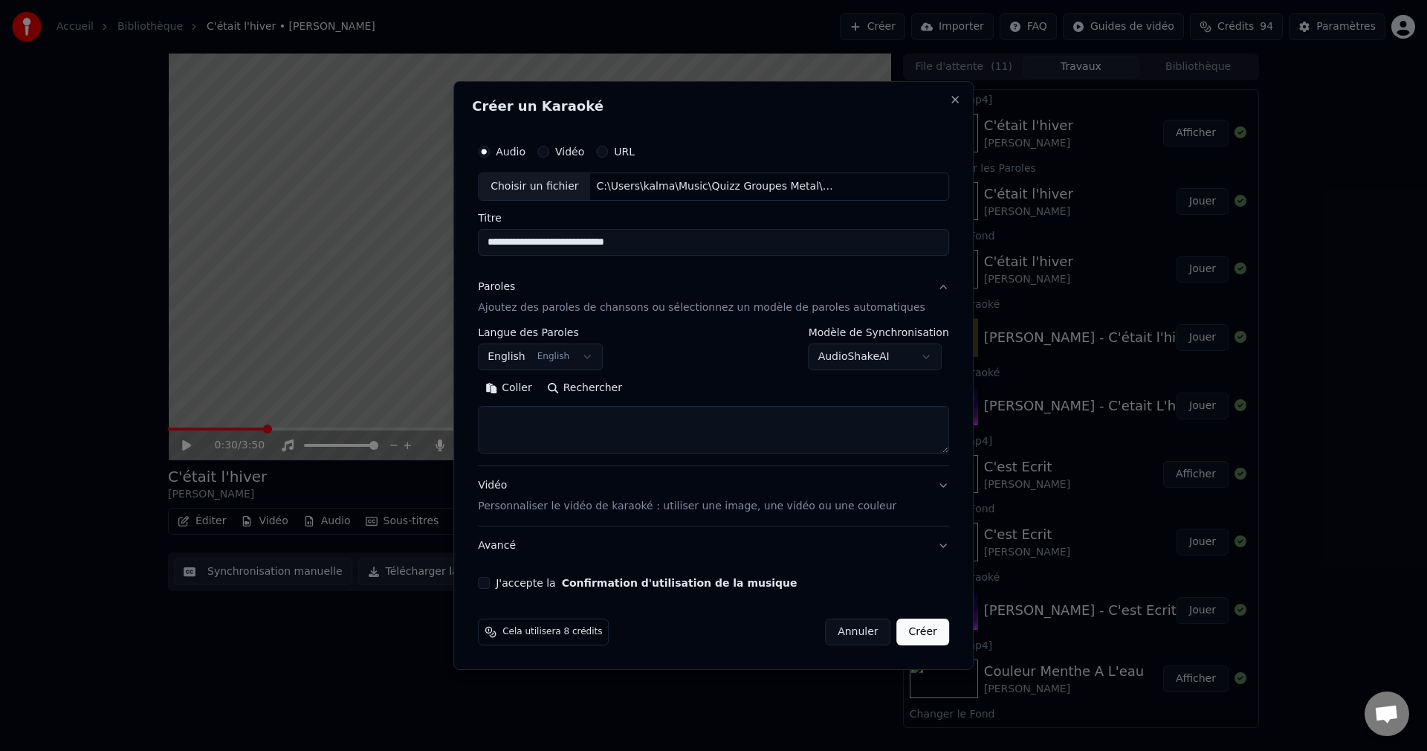
click at [604, 390] on button "Rechercher" at bounding box center [585, 388] width 90 height 24
type textarea "**********"
click at [490, 581] on button "J'accepte la Confirmation d'utilisation de la musique" at bounding box center [484, 583] width 12 height 12
click at [911, 629] on button "Créer" at bounding box center [923, 631] width 52 height 27
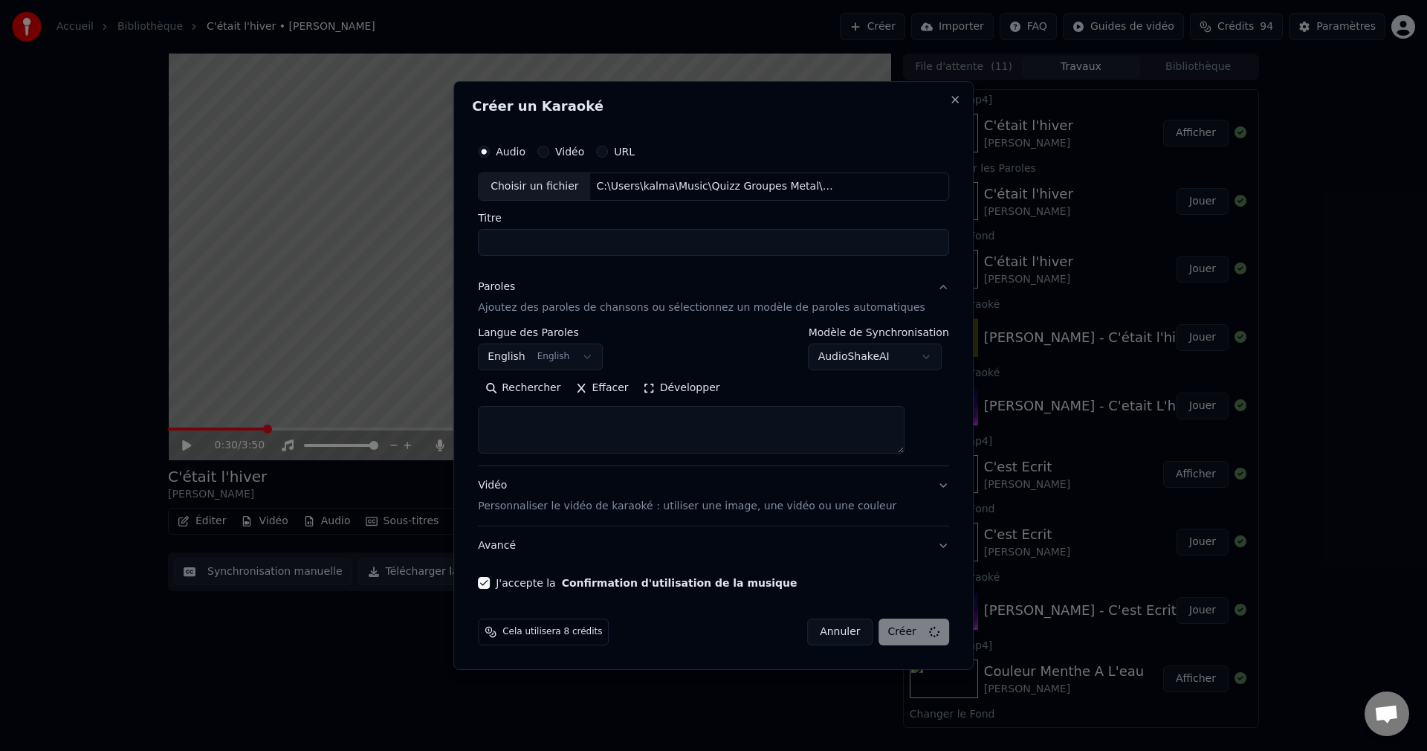
select select
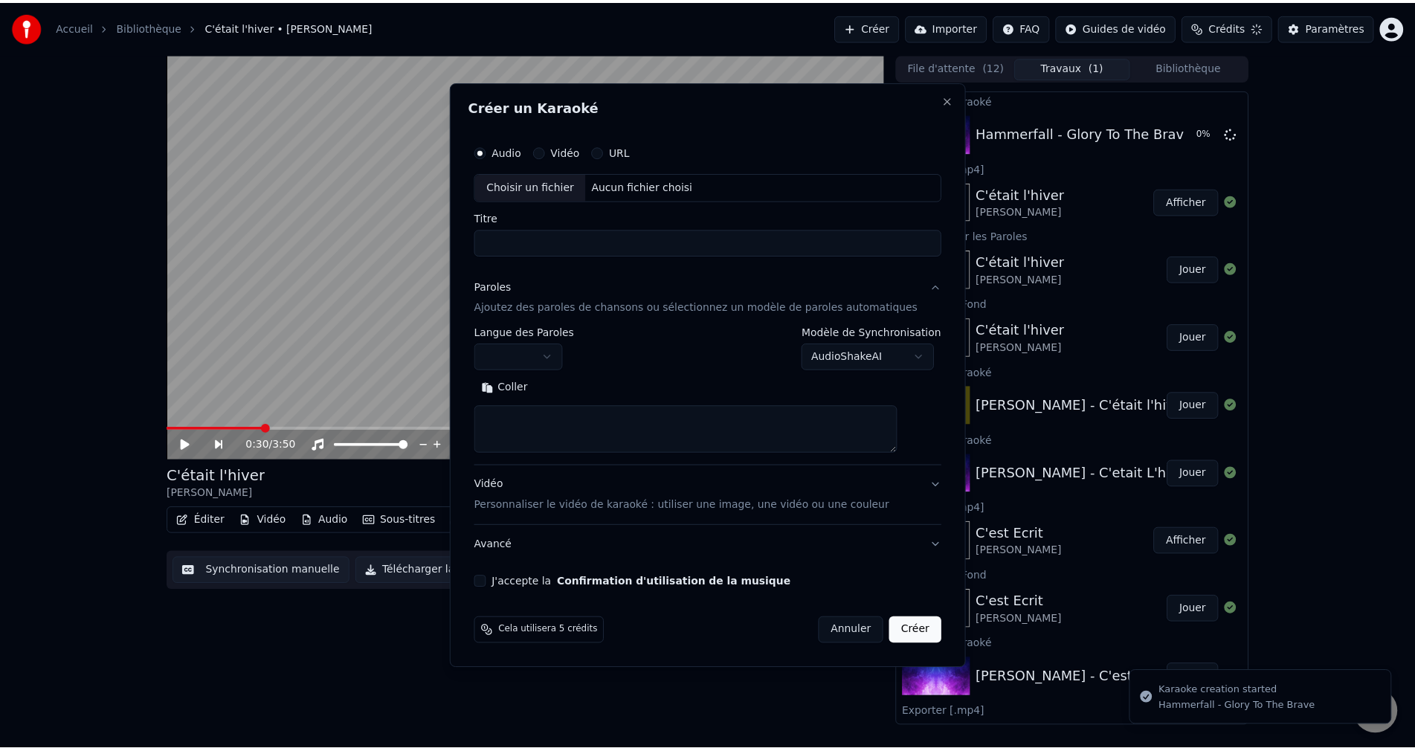
scroll to position [0, 0]
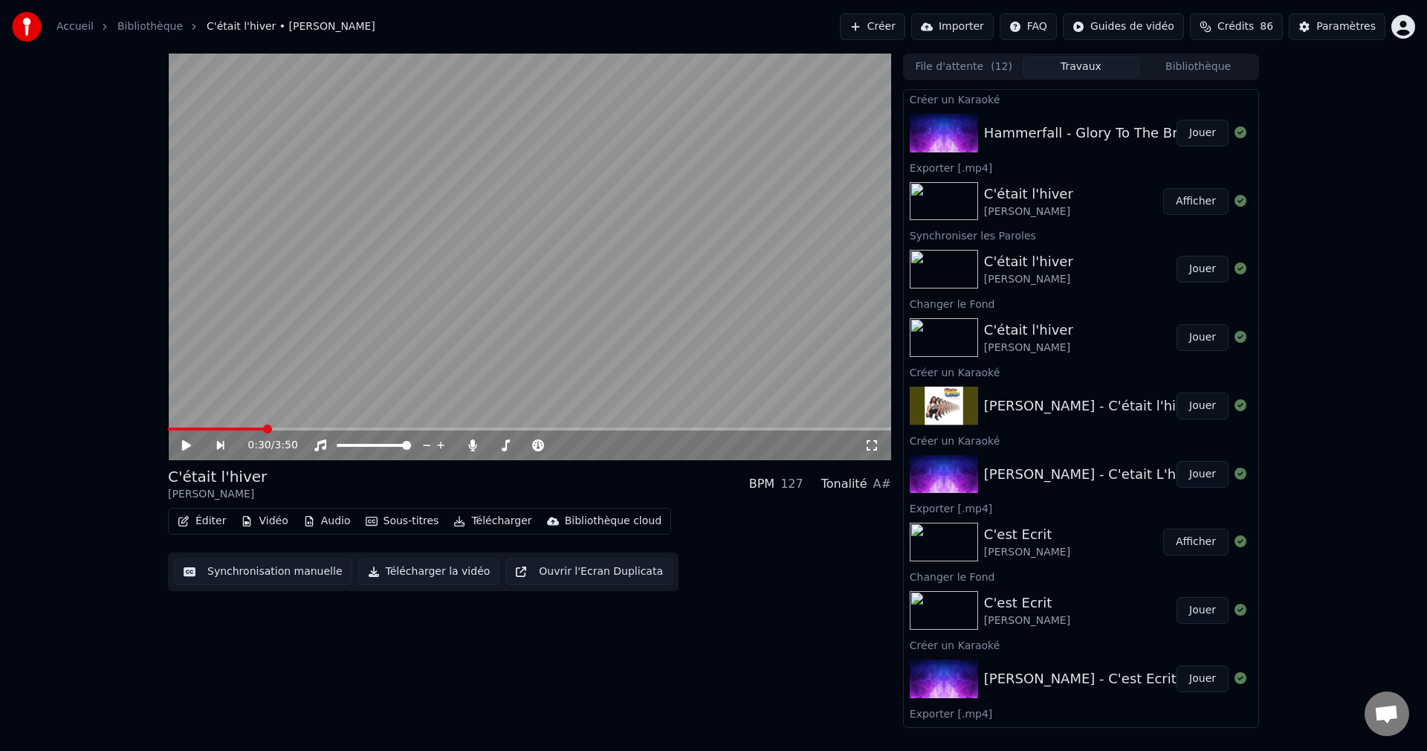
click at [1180, 133] on button "Jouer" at bounding box center [1203, 133] width 52 height 27
click at [185, 442] on icon at bounding box center [186, 445] width 7 height 9
click at [265, 517] on button "Vidéo" at bounding box center [264, 521] width 59 height 21
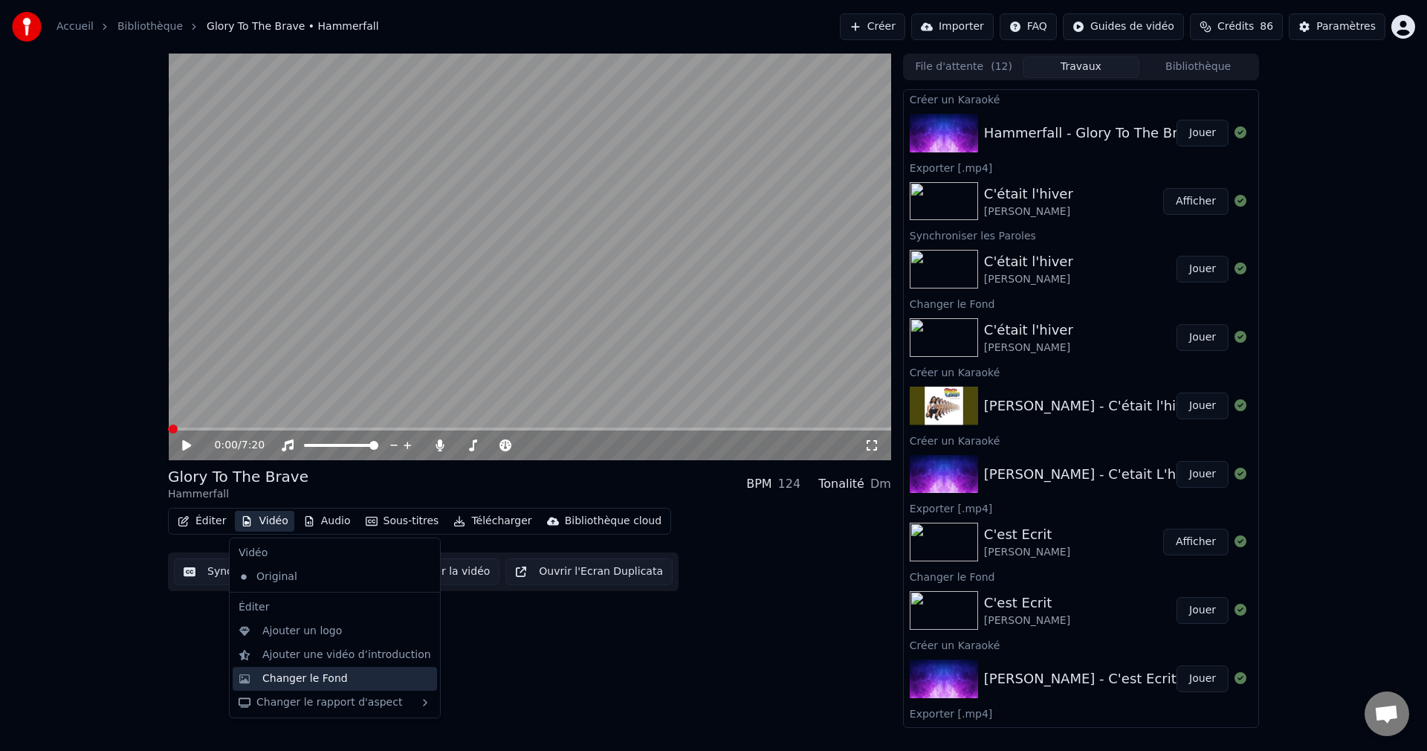
click at [294, 678] on div "Changer le Fond" at bounding box center [304, 678] width 85 height 15
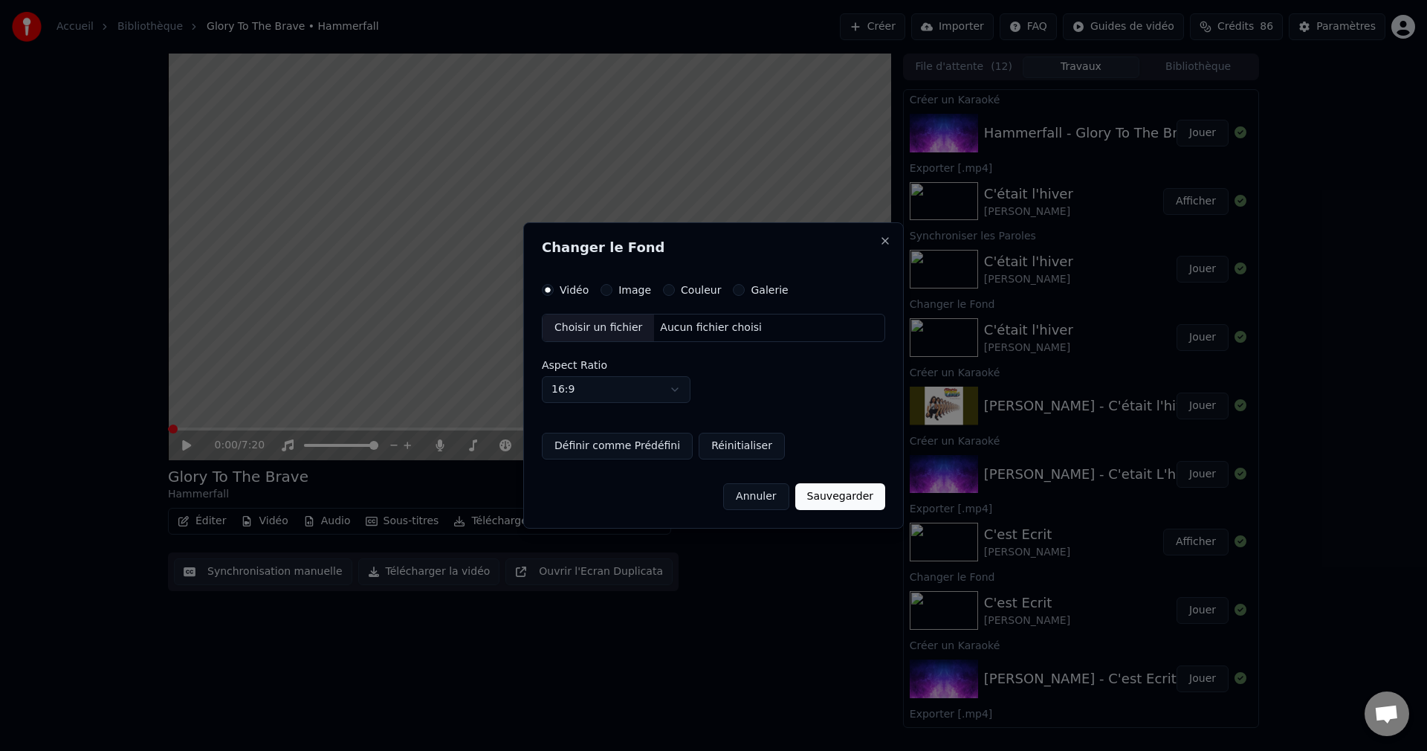
click at [604, 327] on div "Choisir un fichier" at bounding box center [598, 327] width 111 height 27
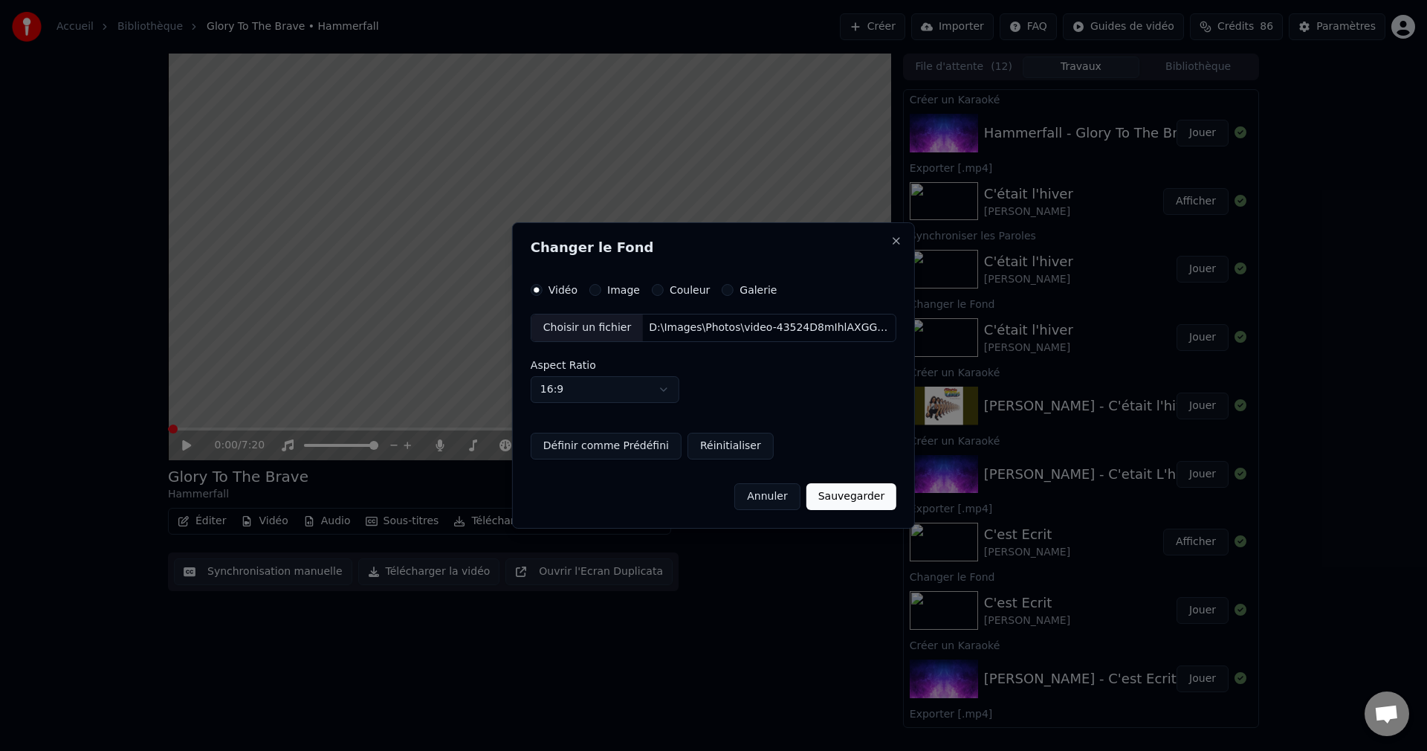
click at [834, 503] on button "Sauvegarder" at bounding box center [852, 496] width 90 height 27
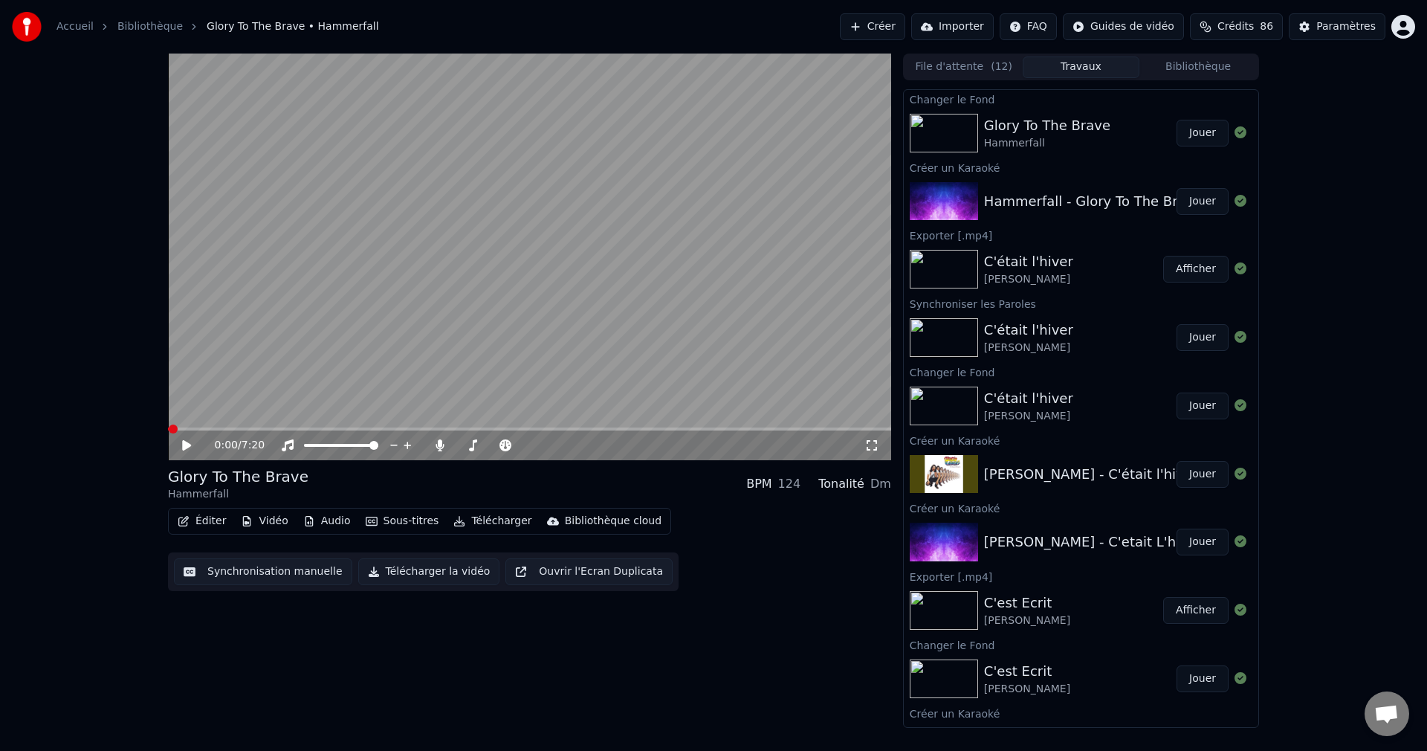
click at [1192, 127] on button "Jouer" at bounding box center [1203, 133] width 52 height 27
click at [531, 450] on span at bounding box center [526, 445] width 9 height 9
click at [581, 430] on div "4:01 / 7:20" at bounding box center [529, 445] width 723 height 30
click at [592, 429] on span at bounding box center [529, 428] width 723 height 3
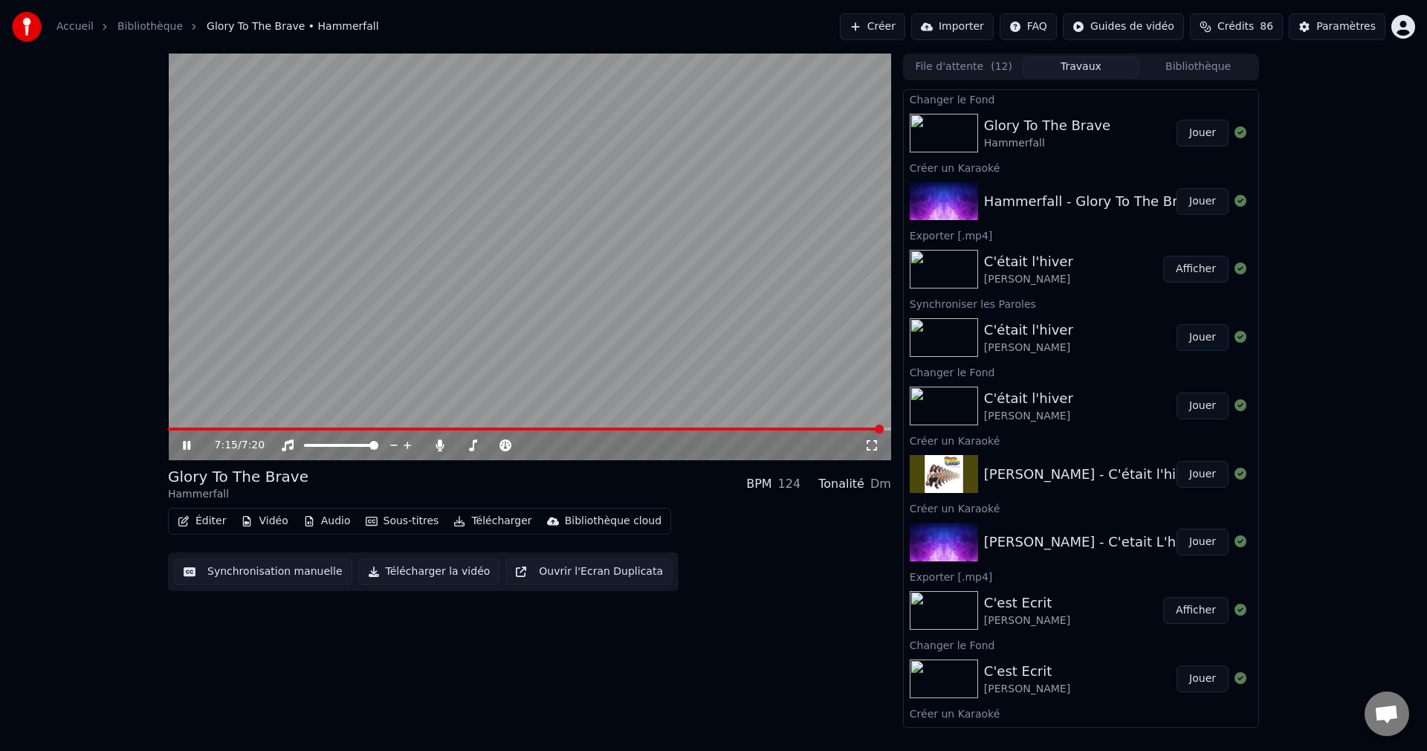
click at [186, 442] on icon at bounding box center [197, 445] width 35 height 12
click at [204, 517] on button "Éditer" at bounding box center [202, 521] width 60 height 21
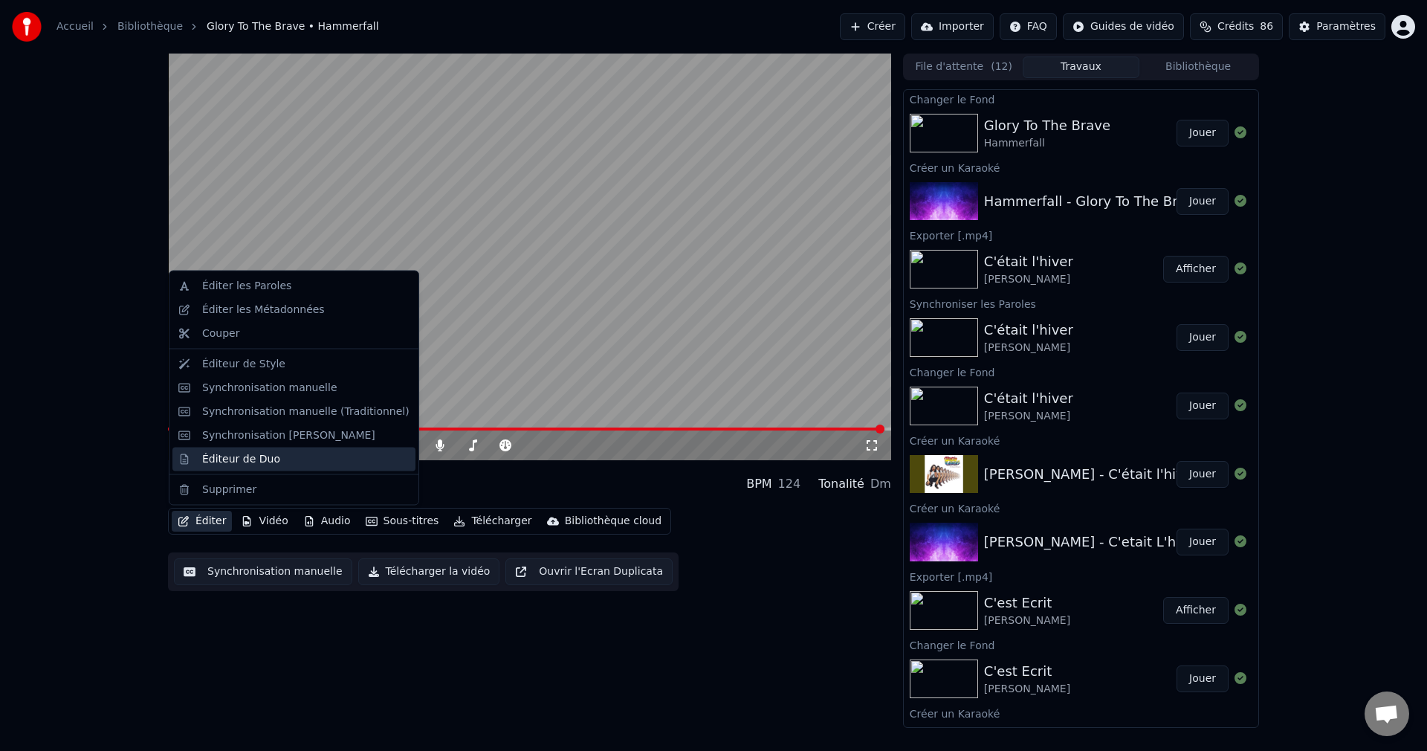
click at [233, 464] on div "Éditeur de Duo" at bounding box center [241, 458] width 78 height 15
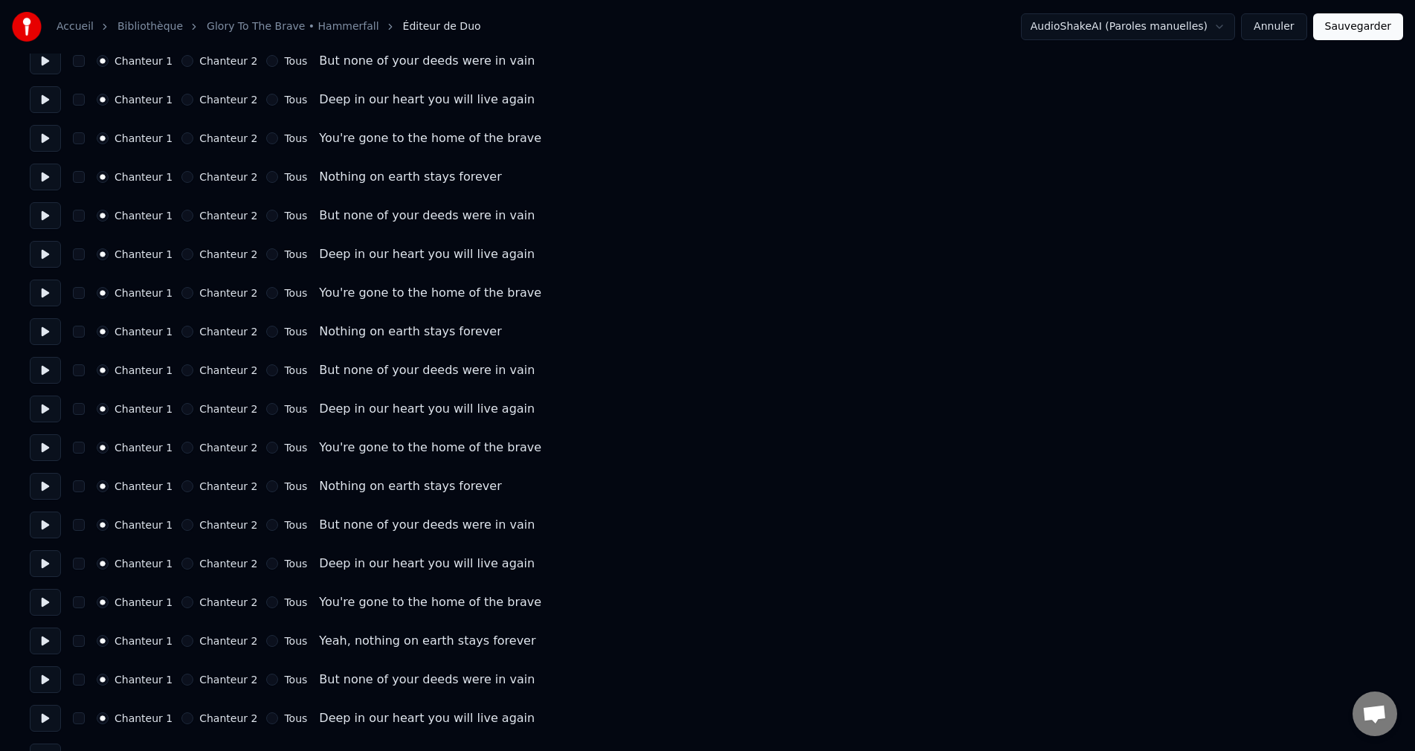
scroll to position [2220, 0]
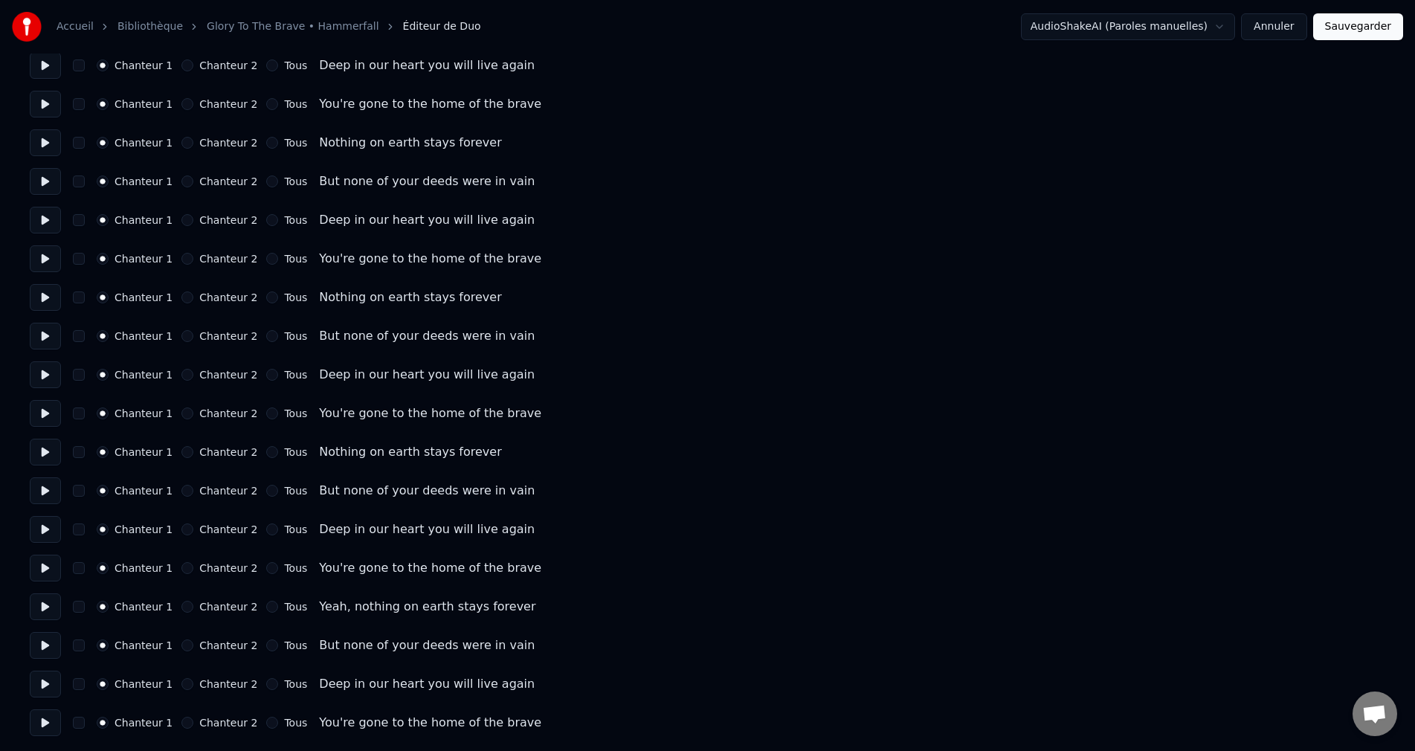
click at [184, 608] on button "Chanteur 2" at bounding box center [187, 607] width 12 height 12
click at [184, 639] on div "Chanteur 1 Chanteur 2 Tous But none of your deeds were in vain" at bounding box center [707, 645] width 1355 height 27
click at [188, 645] on button "Chanteur 2" at bounding box center [187, 645] width 12 height 12
click at [187, 685] on button "Chanteur 2" at bounding box center [187, 684] width 12 height 12
click at [187, 721] on button "Chanteur 2" at bounding box center [187, 723] width 12 height 12
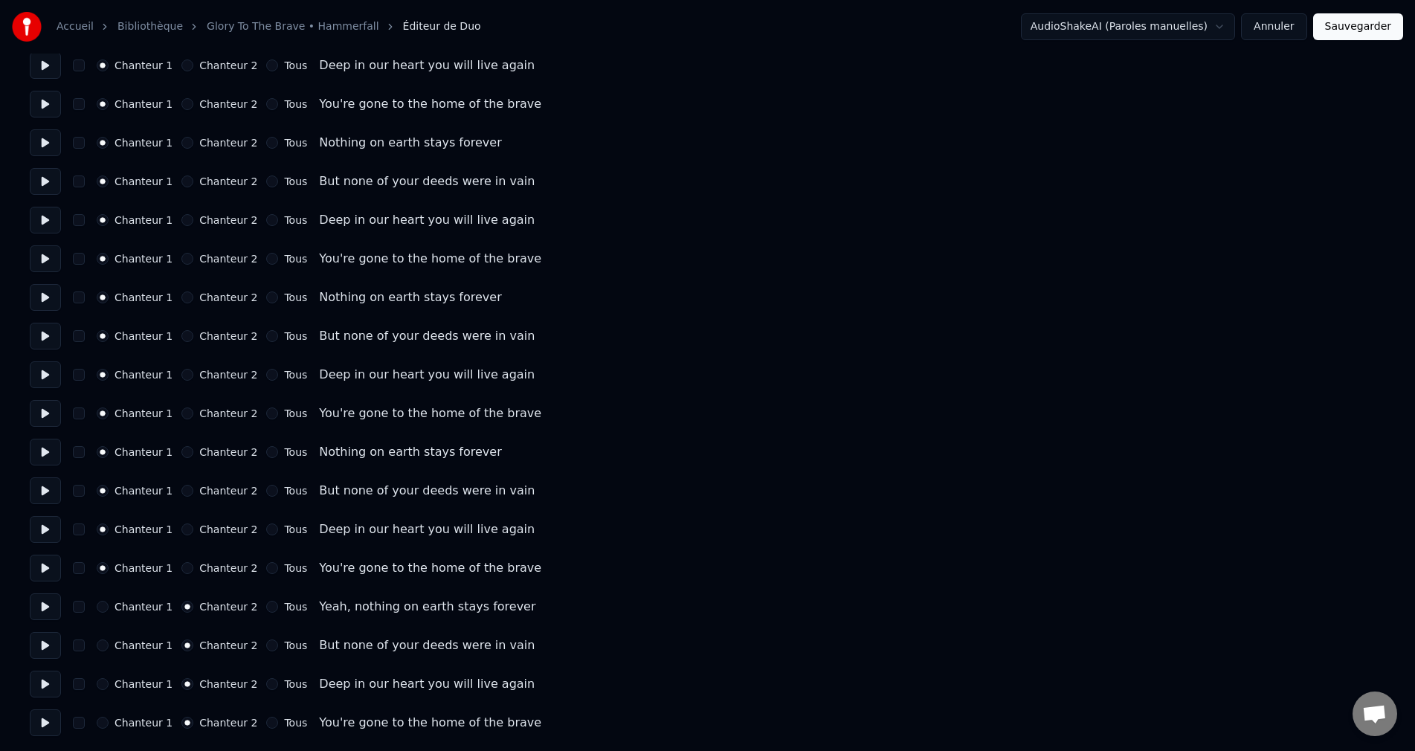
click at [1341, 28] on button "Sauvegarder" at bounding box center [1358, 26] width 90 height 27
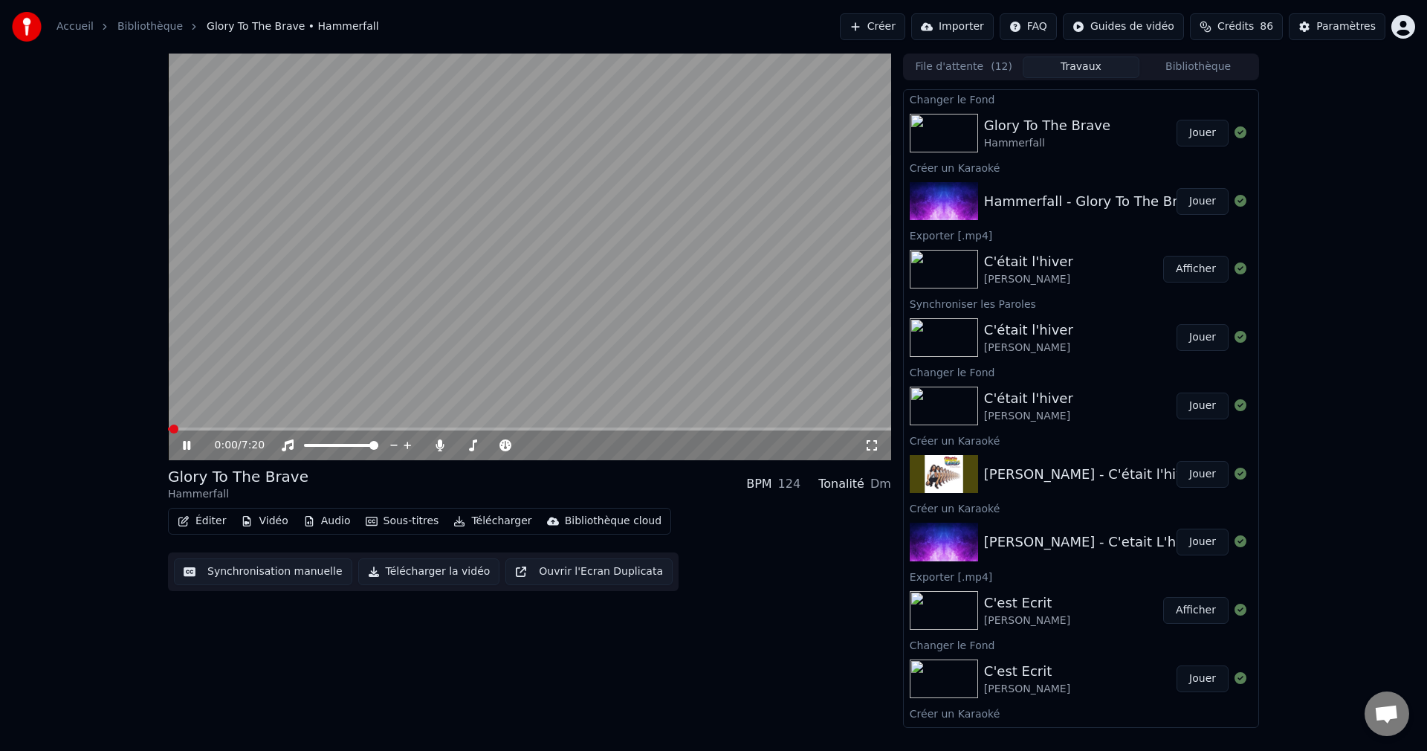
click at [190, 443] on icon at bounding box center [197, 445] width 35 height 12
click at [198, 520] on button "Éditer" at bounding box center [202, 521] width 60 height 21
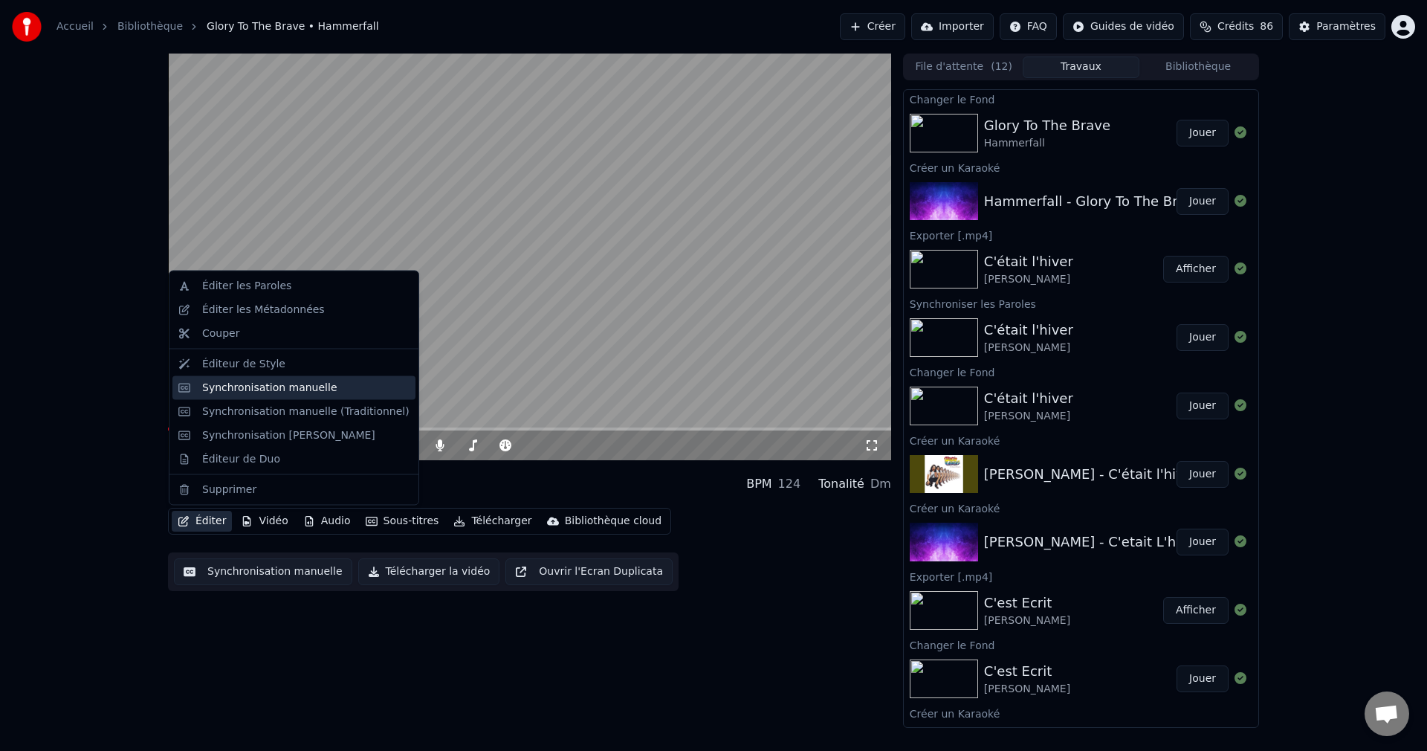
click at [266, 383] on div "Synchronisation manuelle" at bounding box center [269, 387] width 135 height 15
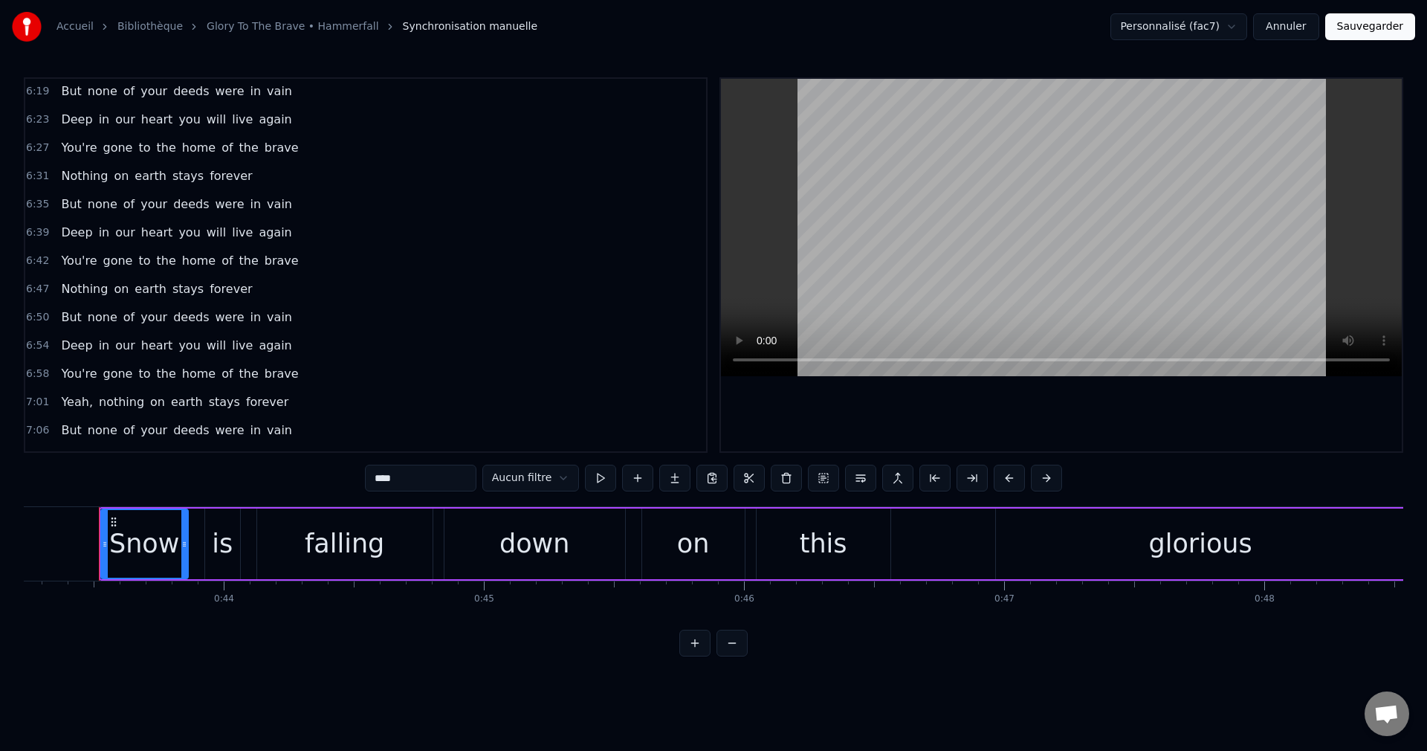
scroll to position [1661, 0]
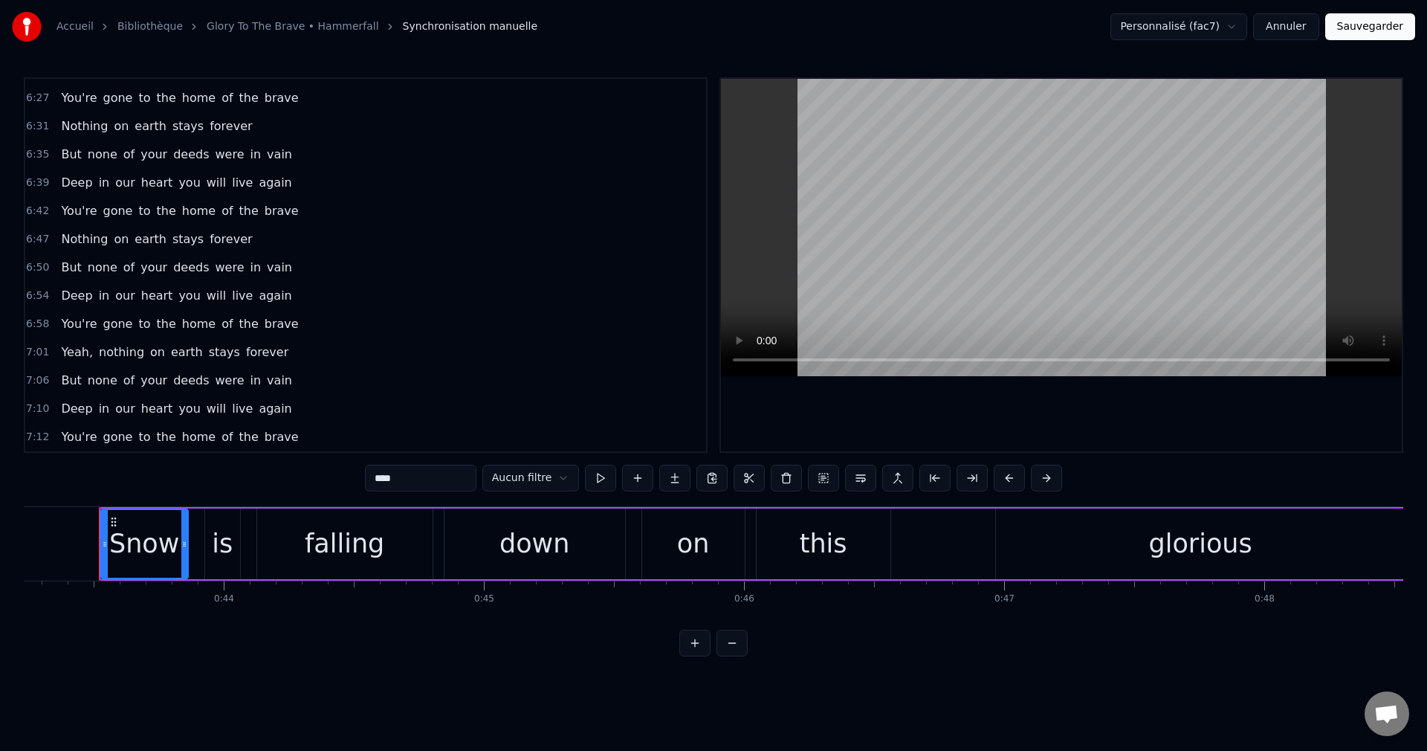
click at [72, 352] on span "Yeah," at bounding box center [76, 351] width 35 height 17
type input "*****"
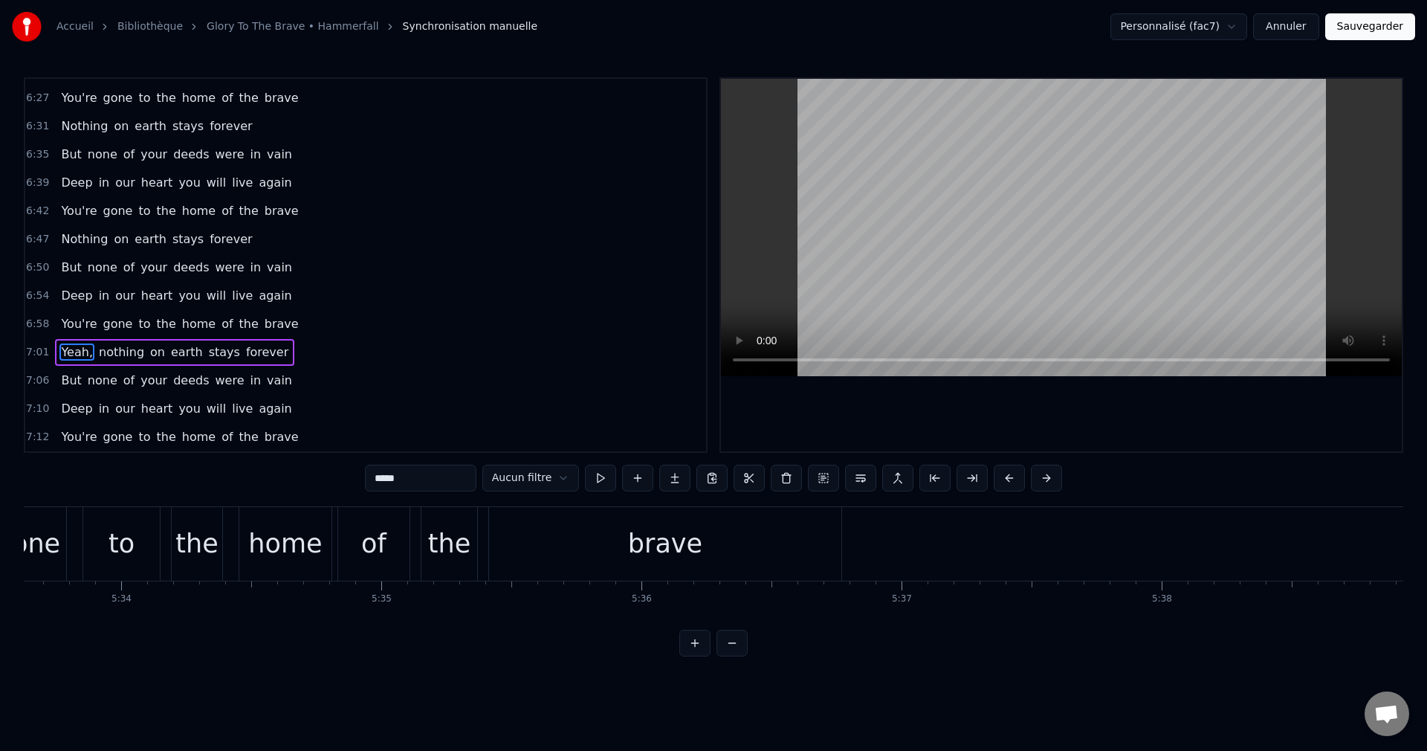
scroll to position [0, 109592]
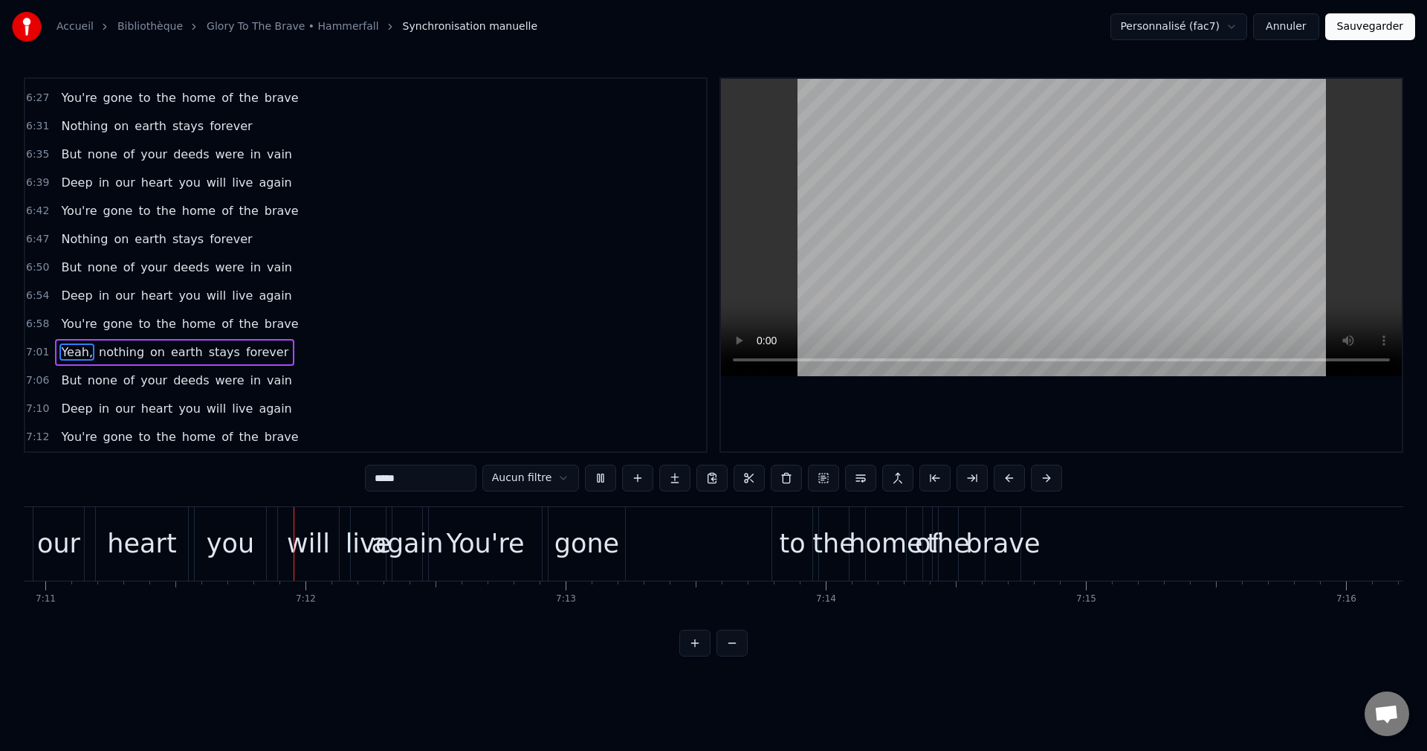
scroll to position [0, 112115]
click at [257, 406] on span "again" at bounding box center [275, 408] width 36 height 17
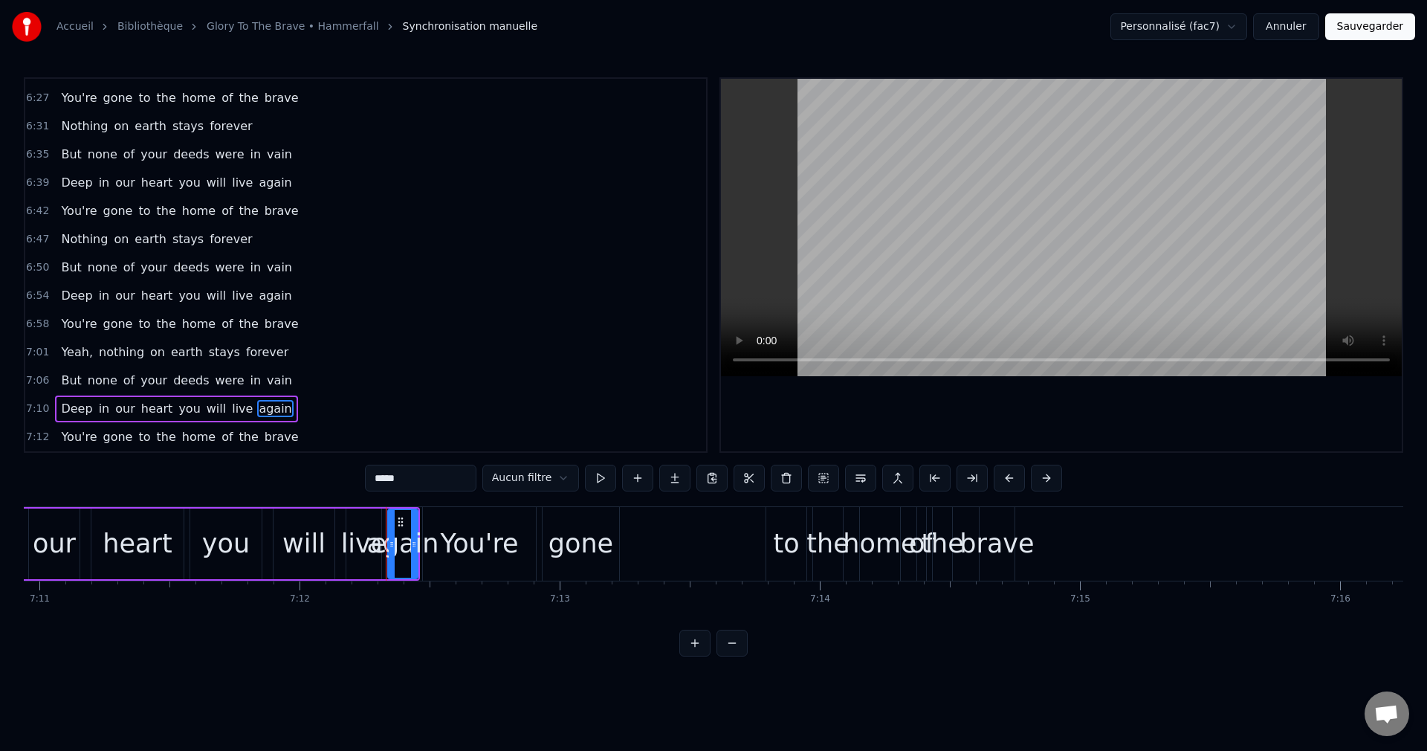
click at [68, 436] on span "You're" at bounding box center [78, 436] width 39 height 17
type input "******"
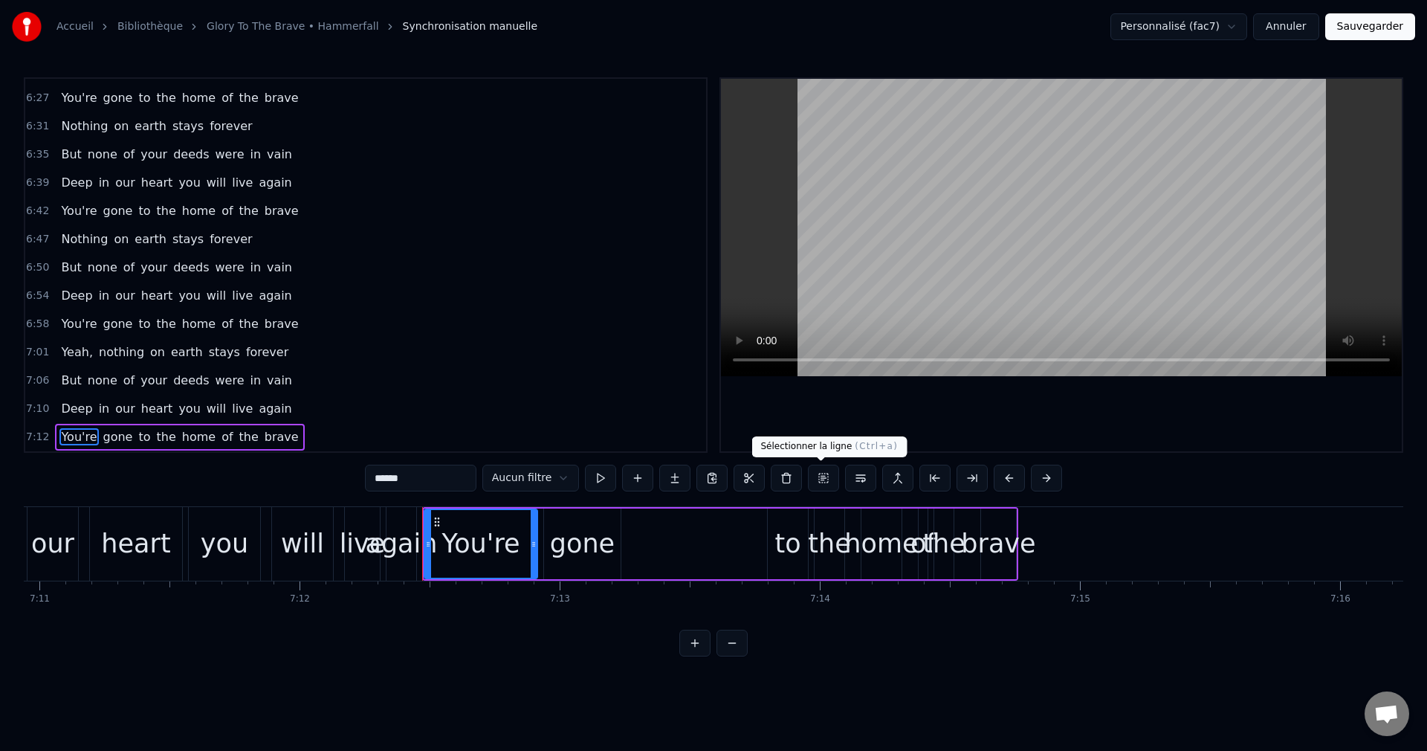
click at [824, 481] on button at bounding box center [823, 478] width 31 height 27
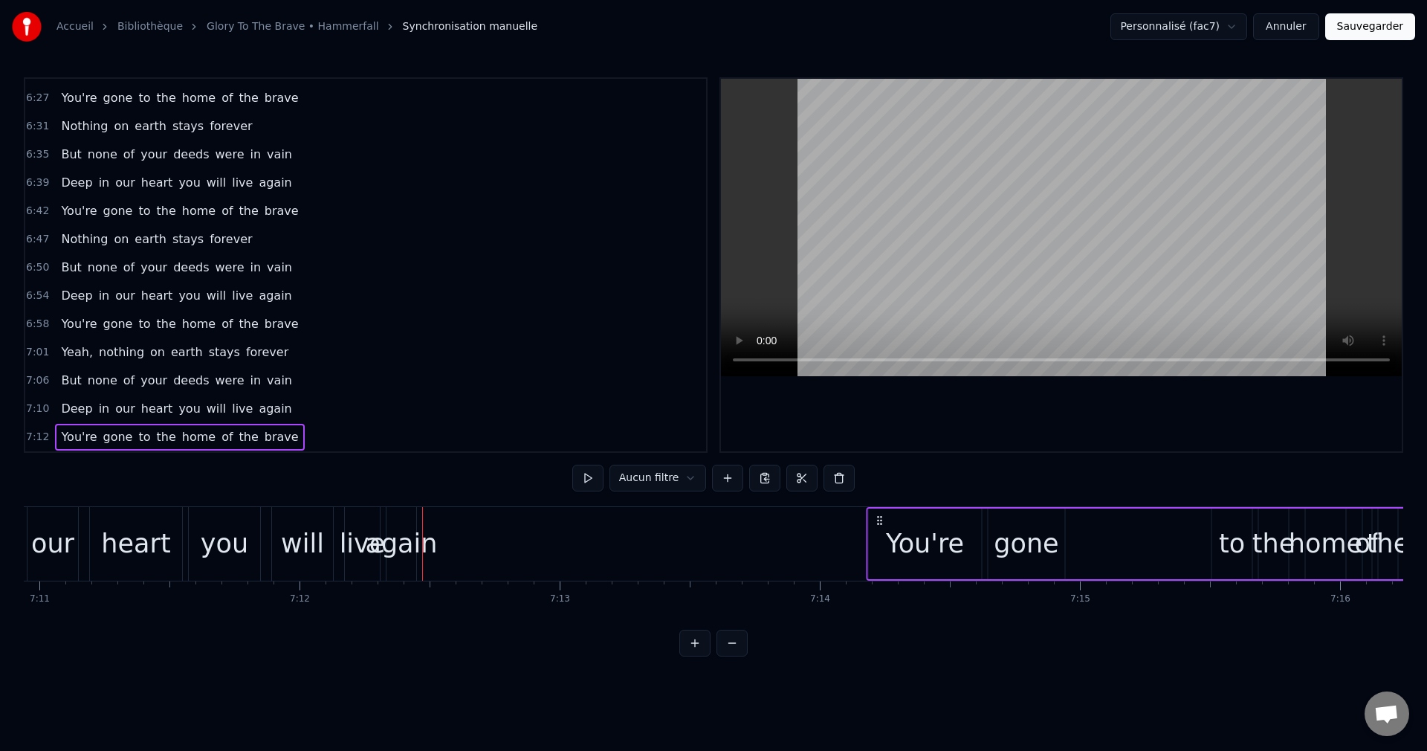
drag, startPoint x: 434, startPoint y: 518, endPoint x: 879, endPoint y: 546, distance: 446.1
click at [879, 546] on div "You're gone to the home of the brave" at bounding box center [1165, 544] width 596 height 74
click at [75, 404] on span "Deep" at bounding box center [76, 408] width 34 height 17
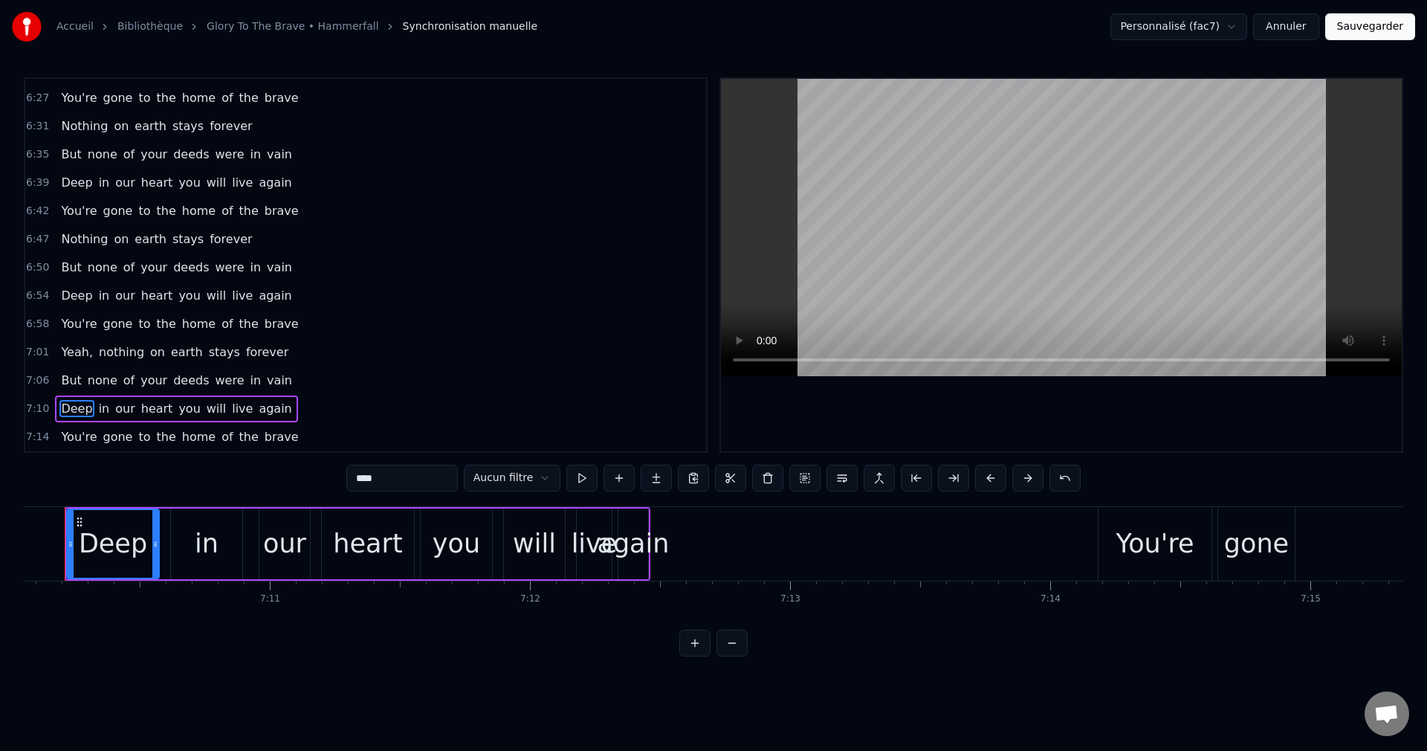
scroll to position [0, 111851]
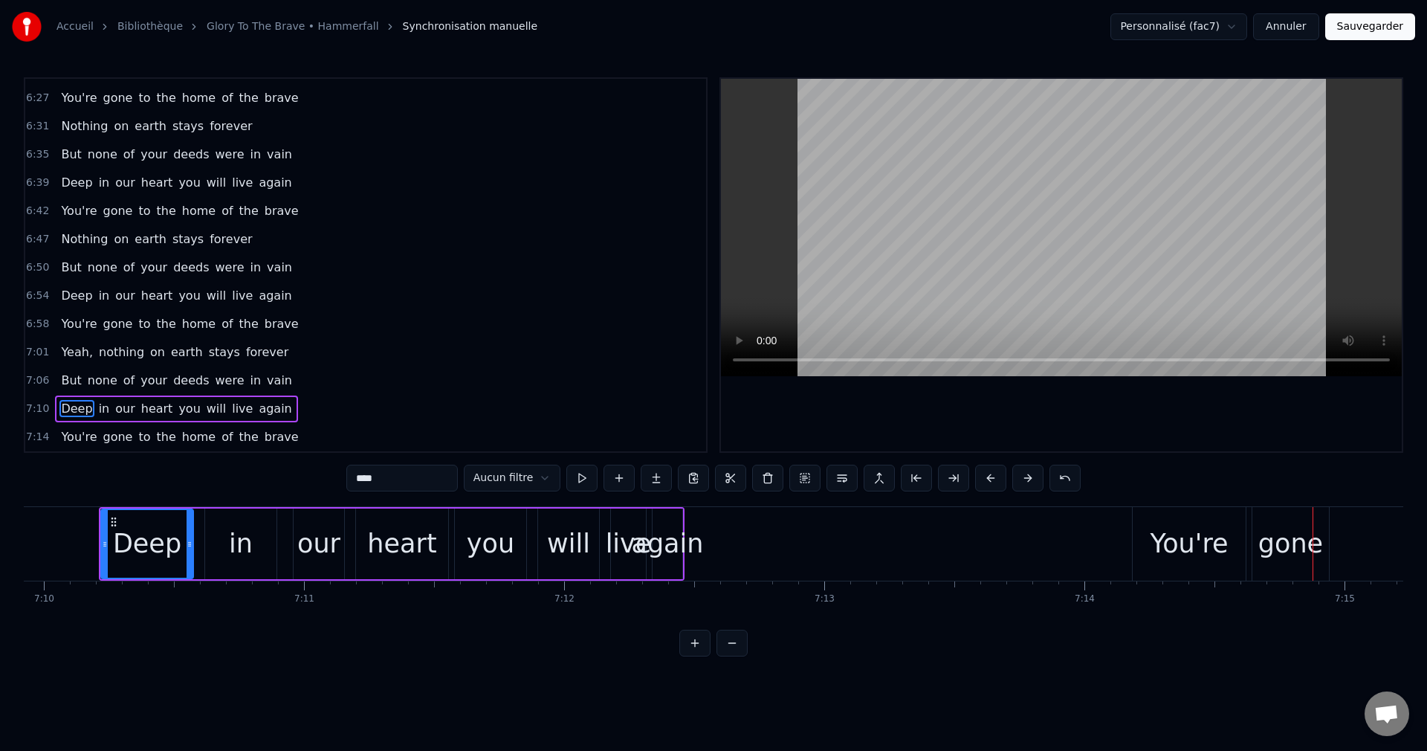
click at [1167, 546] on div "You're" at bounding box center [1189, 543] width 78 height 39
type input "******"
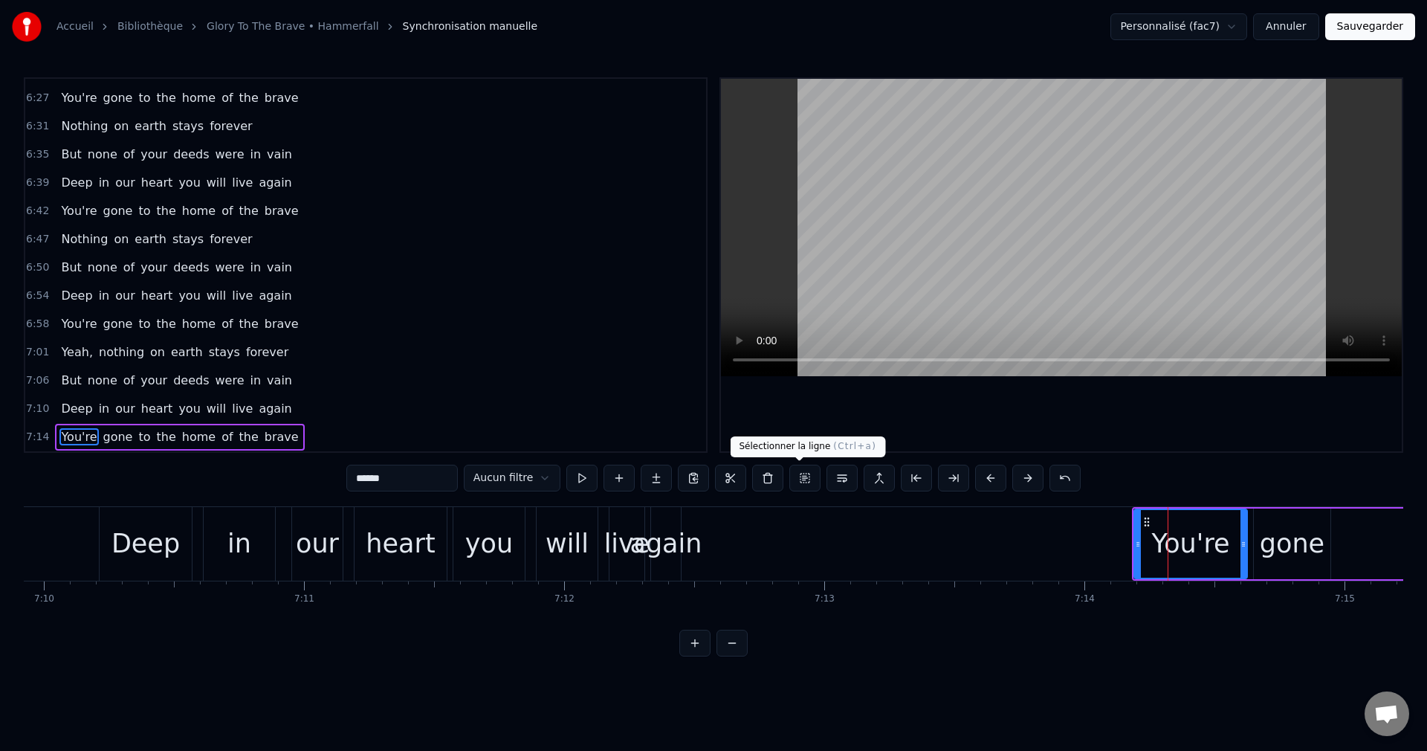
click at [797, 476] on button at bounding box center [804, 478] width 31 height 27
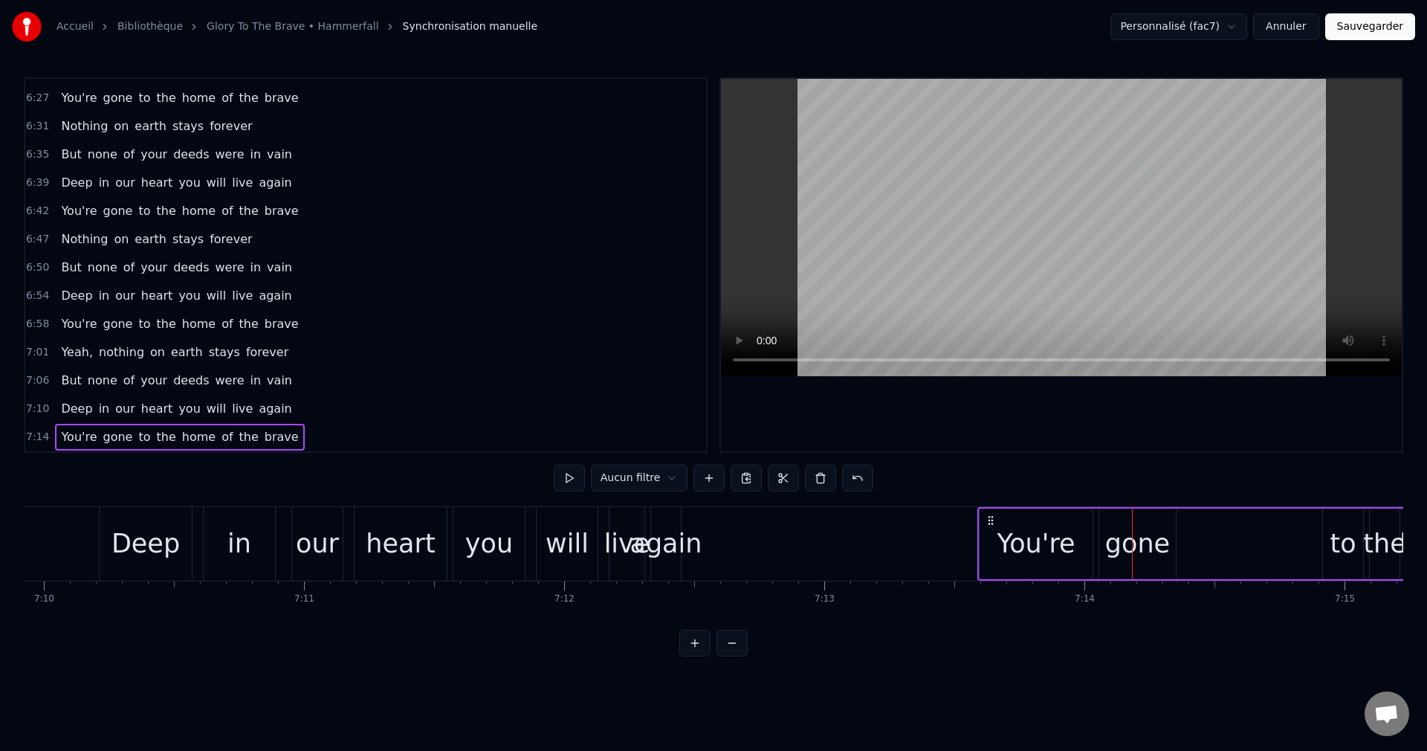
drag, startPoint x: 1145, startPoint y: 517, endPoint x: 990, endPoint y: 527, distance: 154.9
click at [990, 527] on div "You're gone to the home of the brave" at bounding box center [1275, 544] width 596 height 74
click at [619, 549] on div "live" at bounding box center [627, 543] width 46 height 39
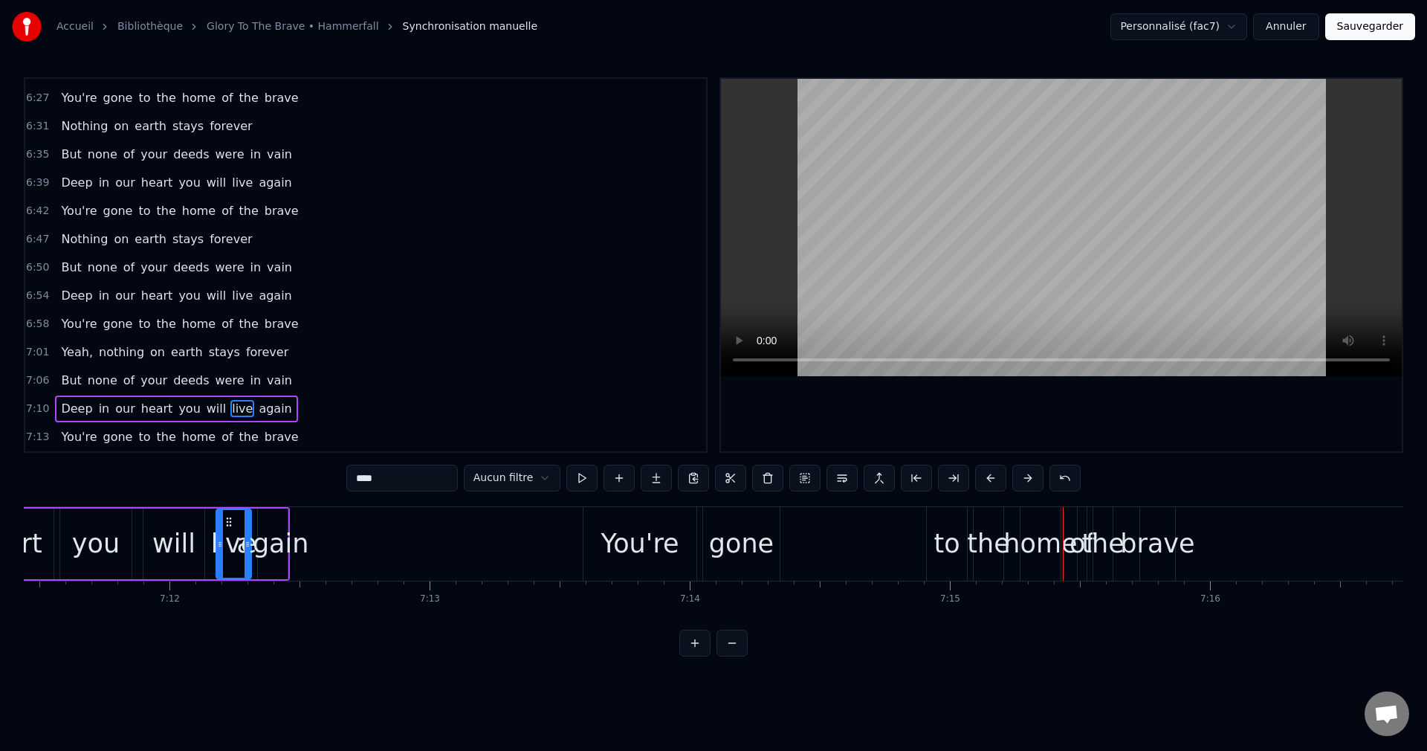
scroll to position [0, 112088]
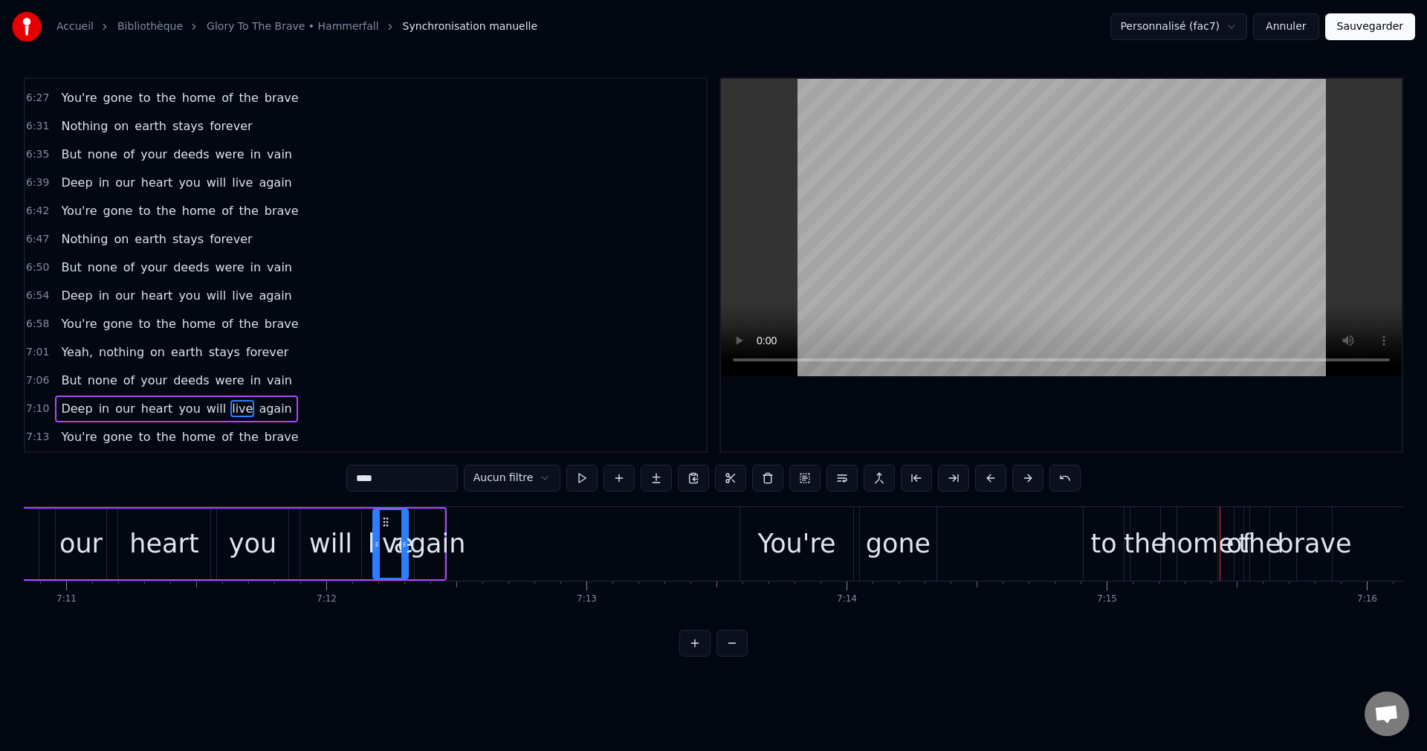
click at [875, 552] on div "gone" at bounding box center [898, 543] width 65 height 39
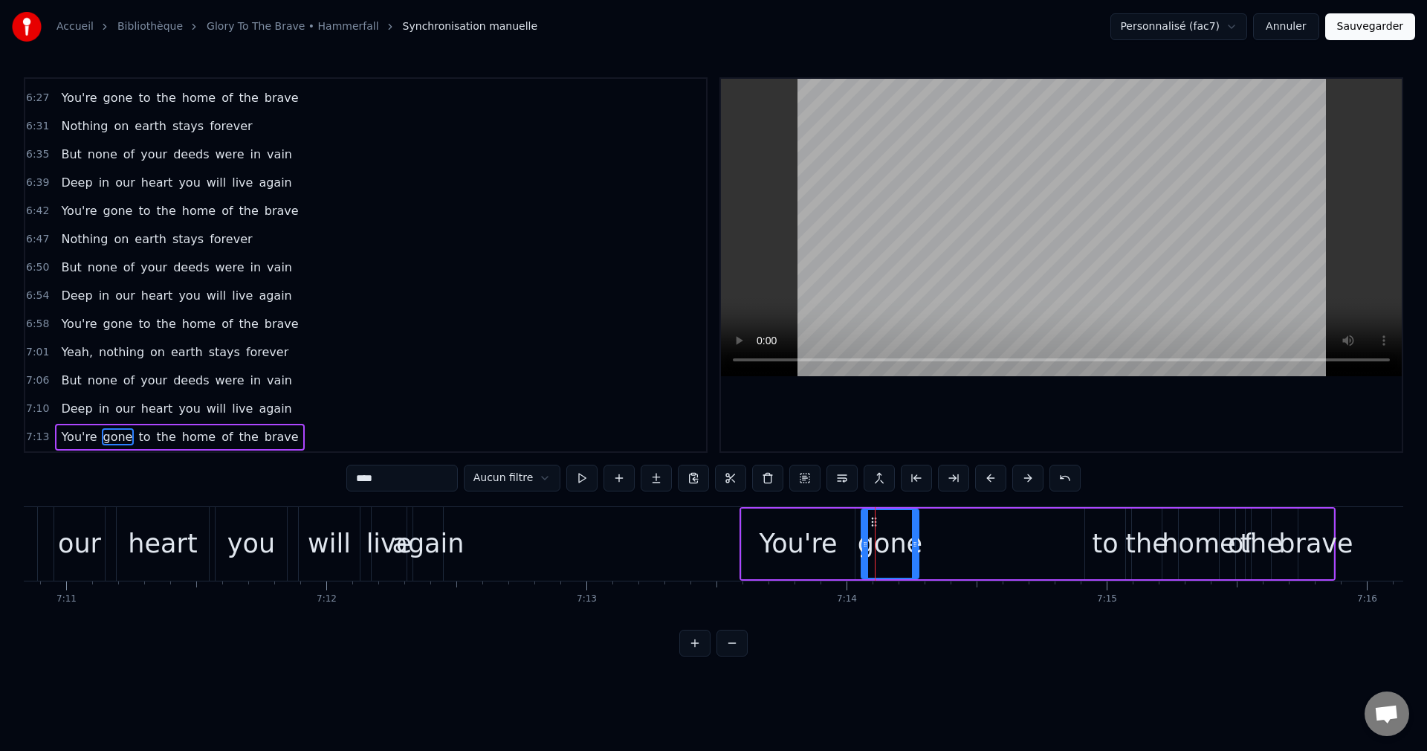
drag, startPoint x: 934, startPoint y: 542, endPoint x: 915, endPoint y: 546, distance: 19.7
click at [915, 546] on icon at bounding box center [915, 544] width 6 height 12
click at [1099, 546] on div "to" at bounding box center [1105, 543] width 26 height 39
drag, startPoint x: 1099, startPoint y: 521, endPoint x: 937, endPoint y: 552, distance: 164.9
click at [937, 552] on div "to" at bounding box center [944, 544] width 39 height 68
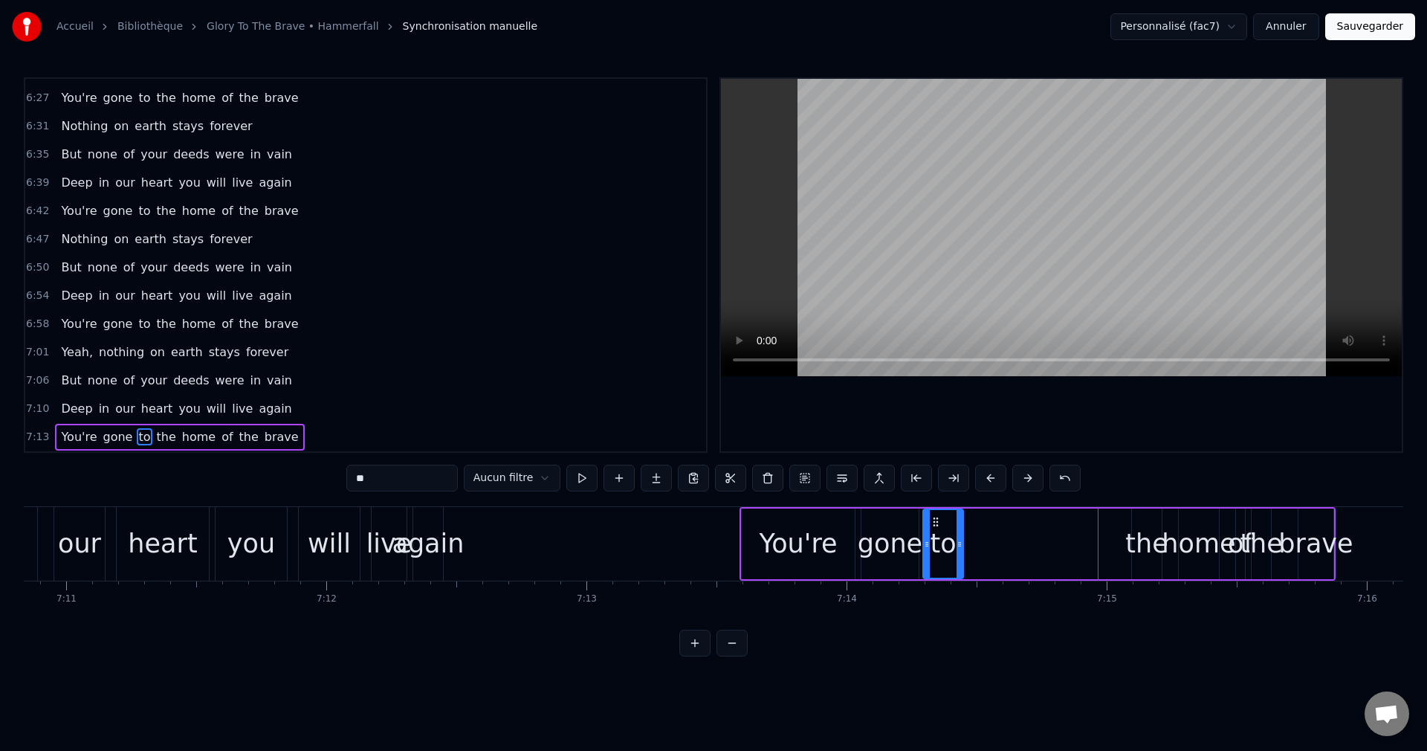
click at [1141, 541] on div "the" at bounding box center [1146, 543] width 42 height 39
drag, startPoint x: 1145, startPoint y: 520, endPoint x: 978, endPoint y: 544, distance: 168.2
click at [978, 544] on div "the" at bounding box center [980, 544] width 28 height 68
click at [1192, 540] on div "home" at bounding box center [1199, 543] width 74 height 39
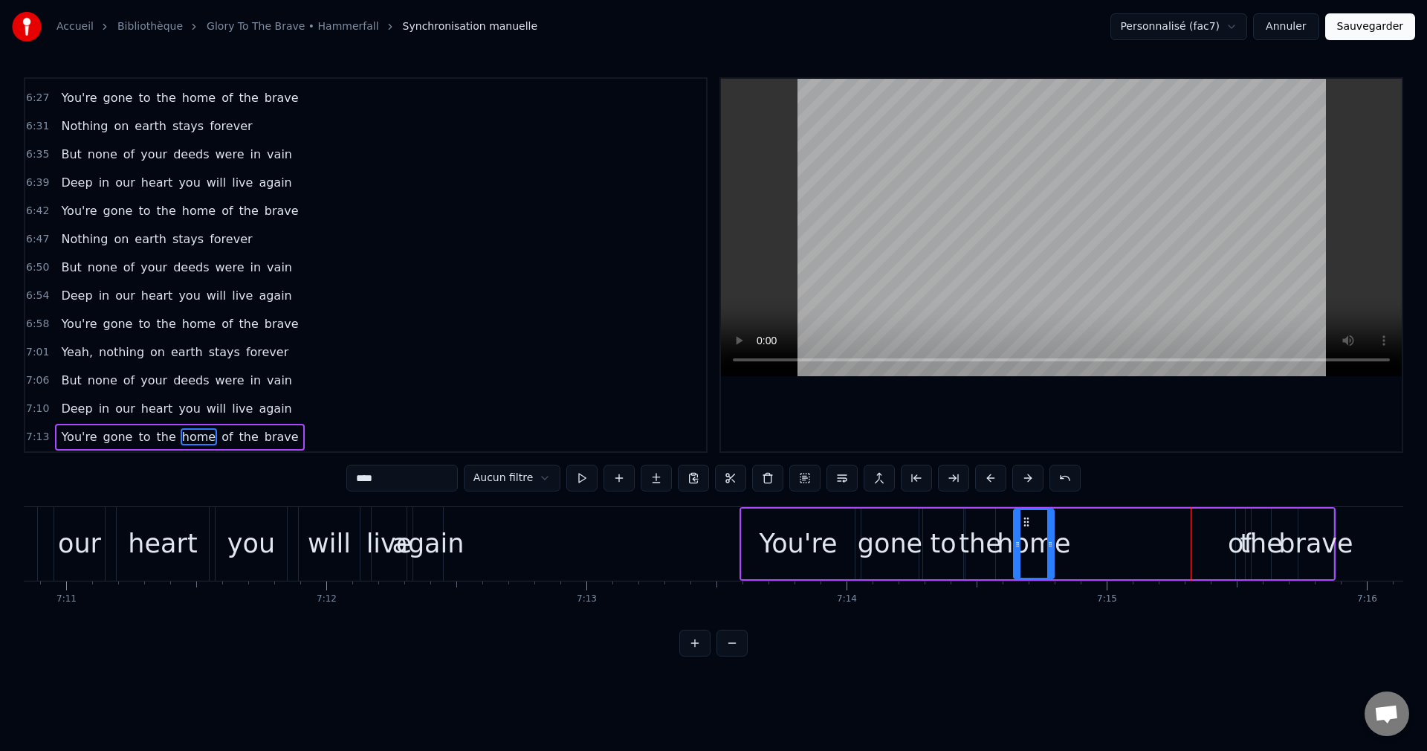
drag, startPoint x: 1192, startPoint y: 517, endPoint x: 1027, endPoint y: 540, distance: 167.4
click at [1027, 540] on div "home" at bounding box center [1034, 544] width 39 height 68
click at [1238, 534] on div "of" at bounding box center [1240, 543] width 25 height 39
drag, startPoint x: 1247, startPoint y: 520, endPoint x: 1080, endPoint y: 531, distance: 167.6
click at [1077, 531] on div "of" at bounding box center [1073, 544] width 7 height 68
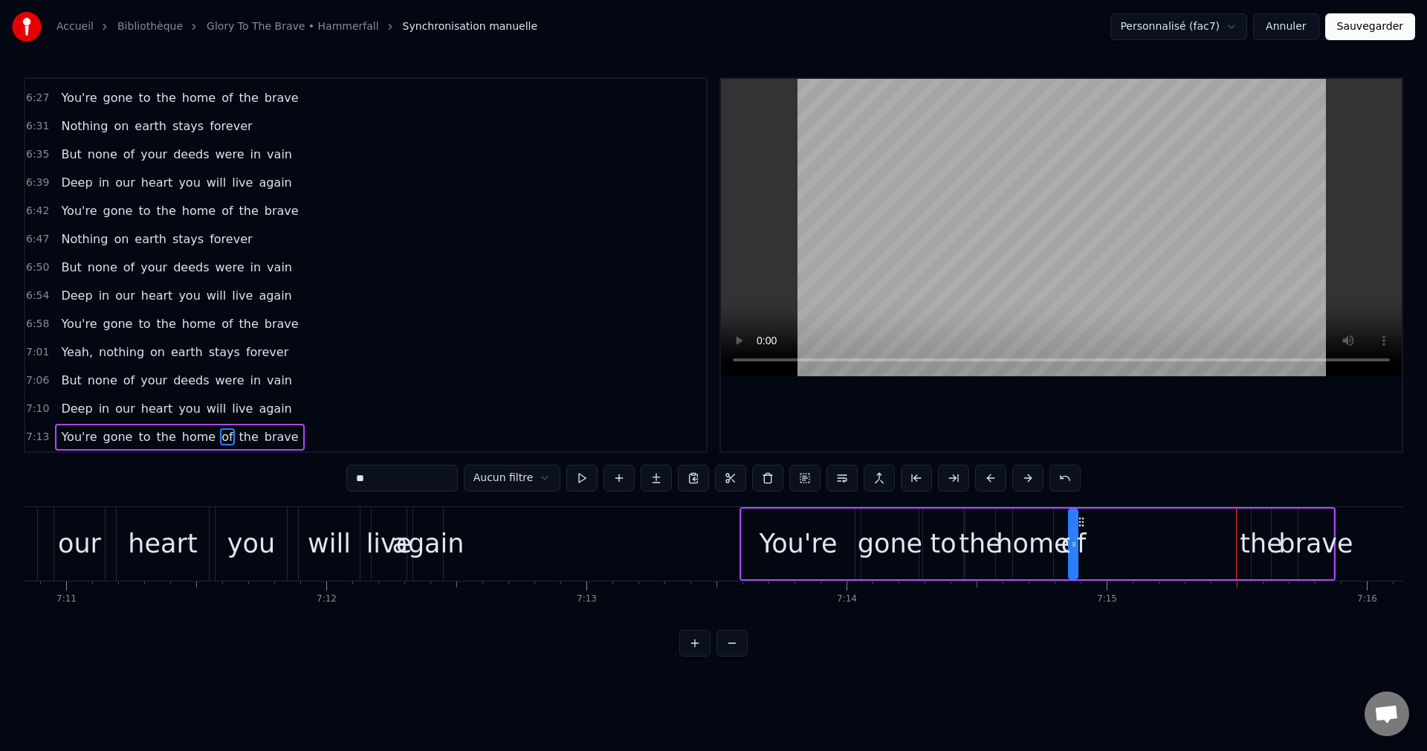
click at [1255, 537] on div "the" at bounding box center [1261, 543] width 42 height 39
drag, startPoint x: 1263, startPoint y: 520, endPoint x: 1103, endPoint y: 537, distance: 160.7
click at [1103, 537] on div "the" at bounding box center [1102, 544] width 18 height 68
click at [1317, 542] on div "brave" at bounding box center [1316, 543] width 74 height 39
type input "*****"
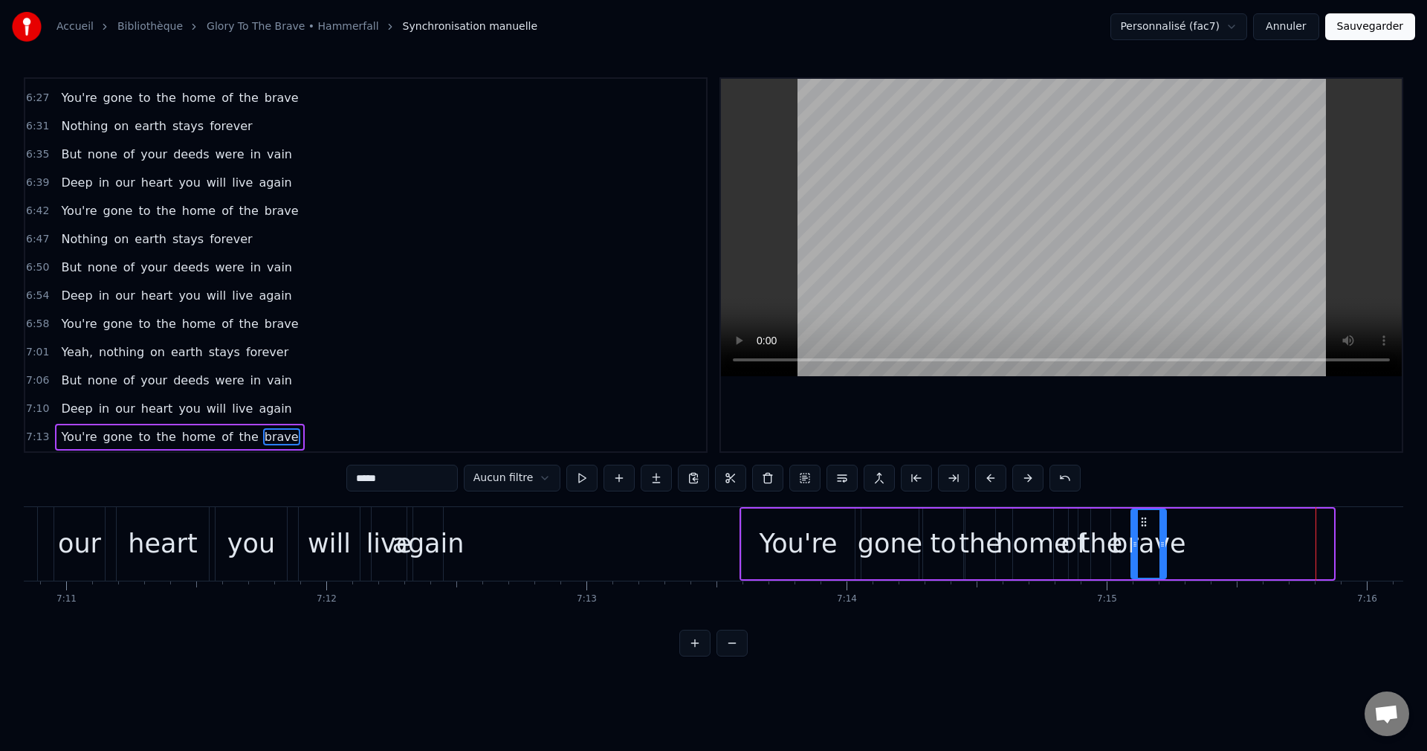
drag, startPoint x: 1311, startPoint y: 521, endPoint x: 1144, endPoint y: 537, distance: 168.0
click at [1144, 537] on div "brave" at bounding box center [1148, 544] width 33 height 68
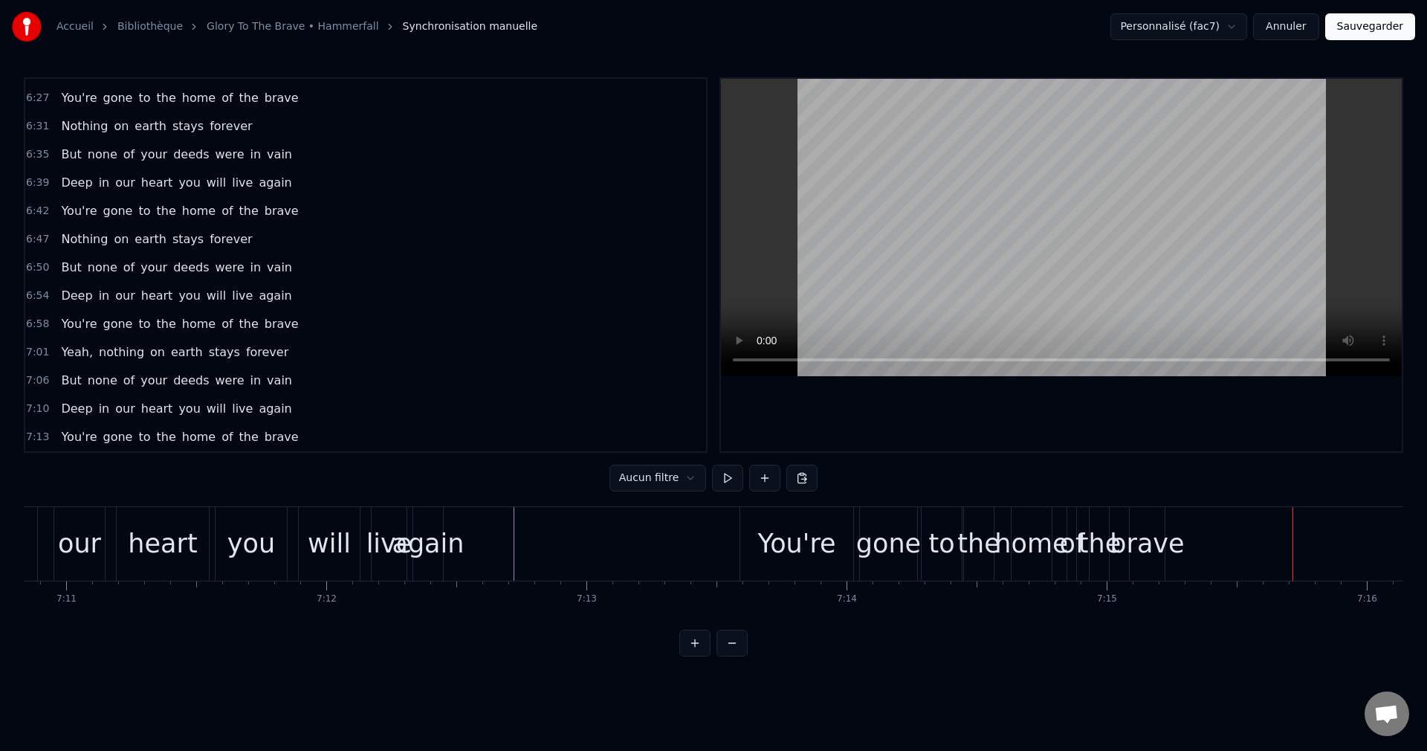
click at [1141, 546] on div "brave" at bounding box center [1147, 543] width 74 height 39
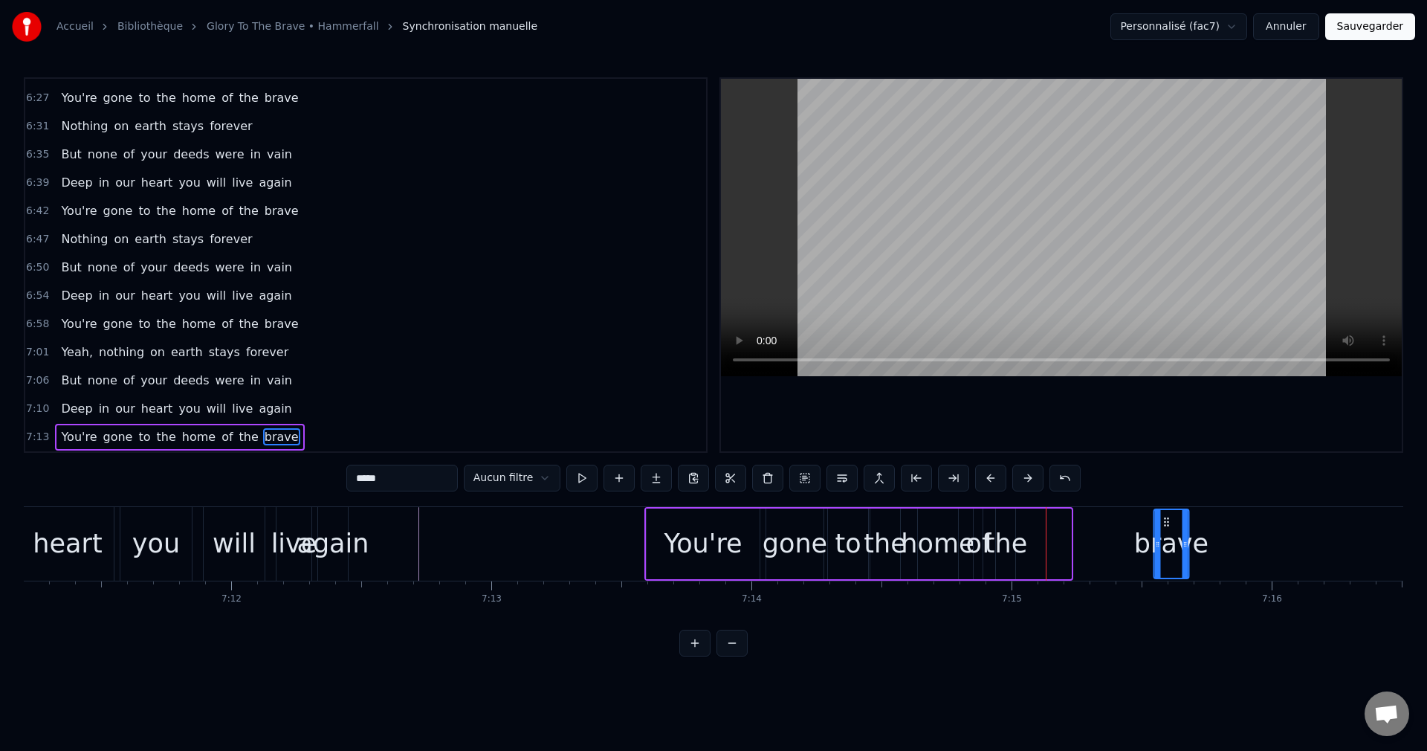
drag, startPoint x: 1142, startPoint y: 520, endPoint x: 1166, endPoint y: 529, distance: 25.4
click at [1166, 529] on div "brave" at bounding box center [1170, 544] width 33 height 68
click at [1011, 546] on div "the" at bounding box center [1003, 543] width 42 height 39
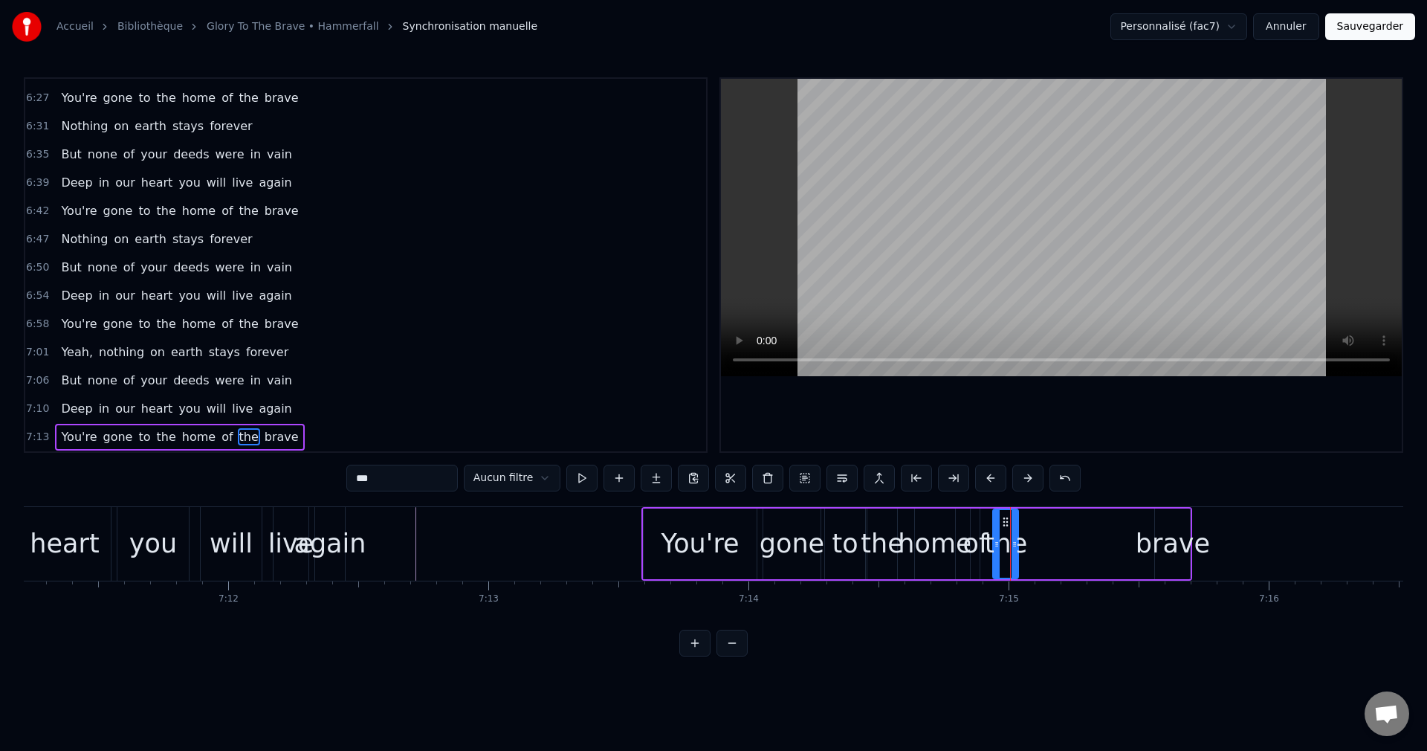
drag, startPoint x: 1009, startPoint y: 526, endPoint x: 1015, endPoint y: 531, distance: 7.9
click at [1015, 531] on div at bounding box center [1015, 544] width 6 height 68
drag, startPoint x: 1007, startPoint y: 520, endPoint x: 1095, endPoint y: 540, distance: 90.1
click at [1095, 540] on div "the" at bounding box center [1094, 544] width 24 height 68
click at [975, 540] on div "of" at bounding box center [975, 543] width 25 height 39
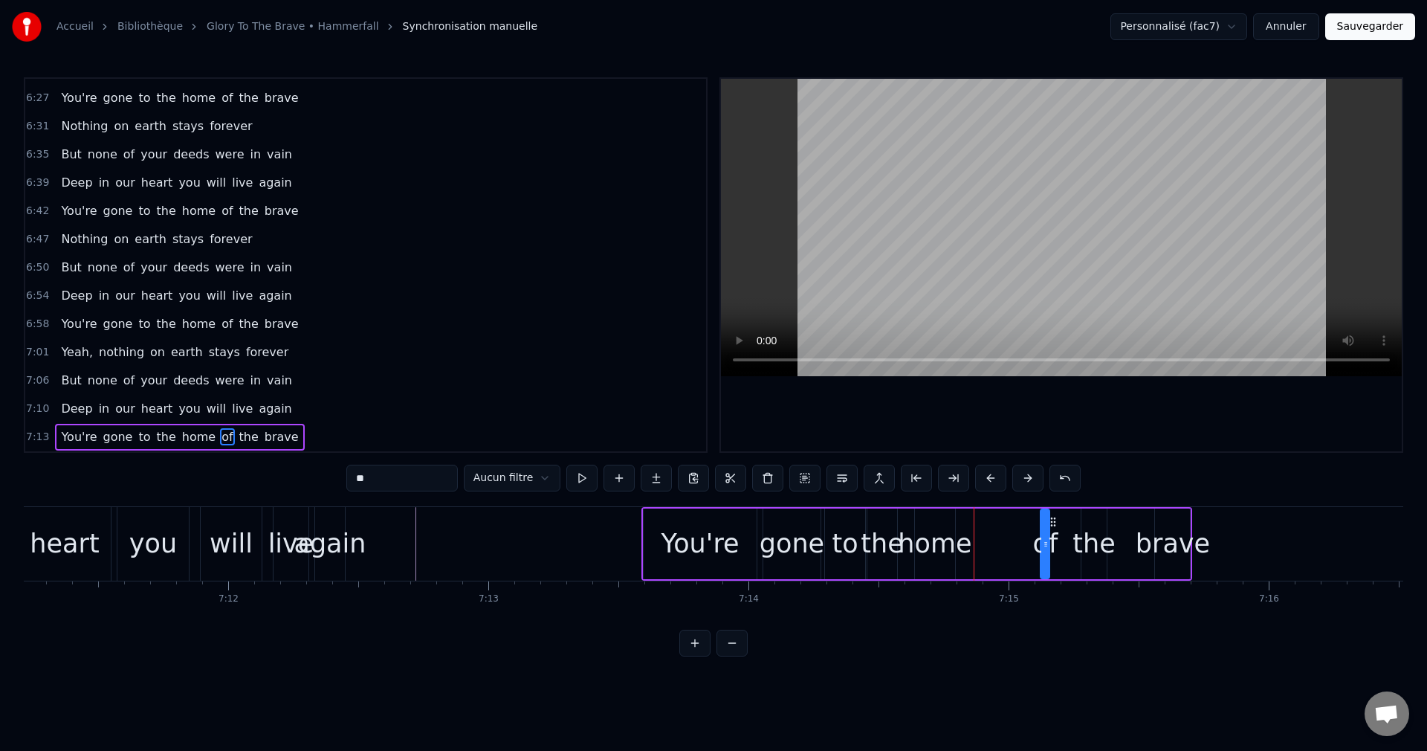
drag, startPoint x: 983, startPoint y: 519, endPoint x: 1053, endPoint y: 535, distance: 71.8
click at [1049, 535] on div "of" at bounding box center [1044, 544] width 7 height 68
click at [940, 546] on div "home" at bounding box center [935, 543] width 74 height 39
drag, startPoint x: 926, startPoint y: 520, endPoint x: 976, endPoint y: 527, distance: 50.4
click at [976, 527] on icon at bounding box center [978, 522] width 12 height 12
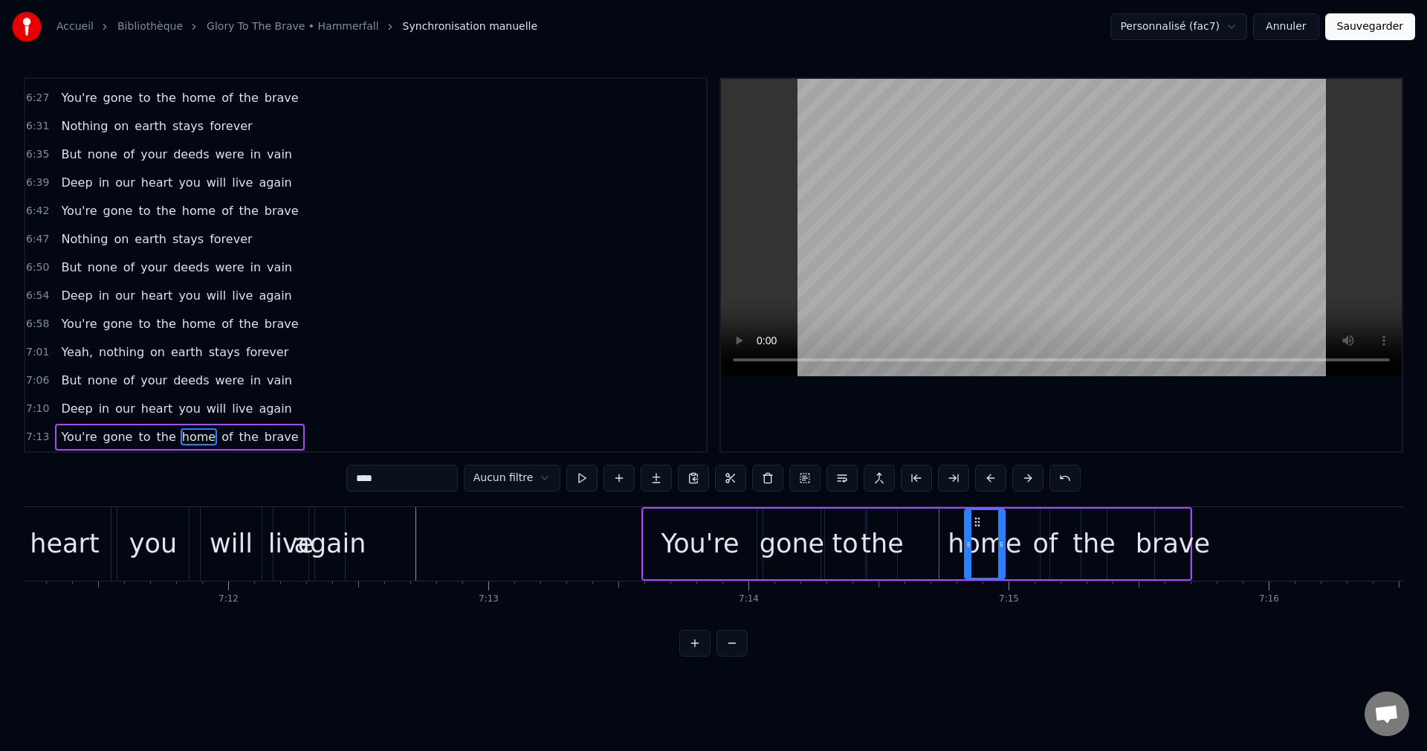
click at [888, 546] on div "the" at bounding box center [882, 543] width 42 height 39
drag, startPoint x: 879, startPoint y: 520, endPoint x: 912, endPoint y: 534, distance: 36.3
click at [912, 534] on div "the" at bounding box center [913, 544] width 28 height 68
click at [842, 546] on div "to" at bounding box center [845, 543] width 26 height 39
type input "**"
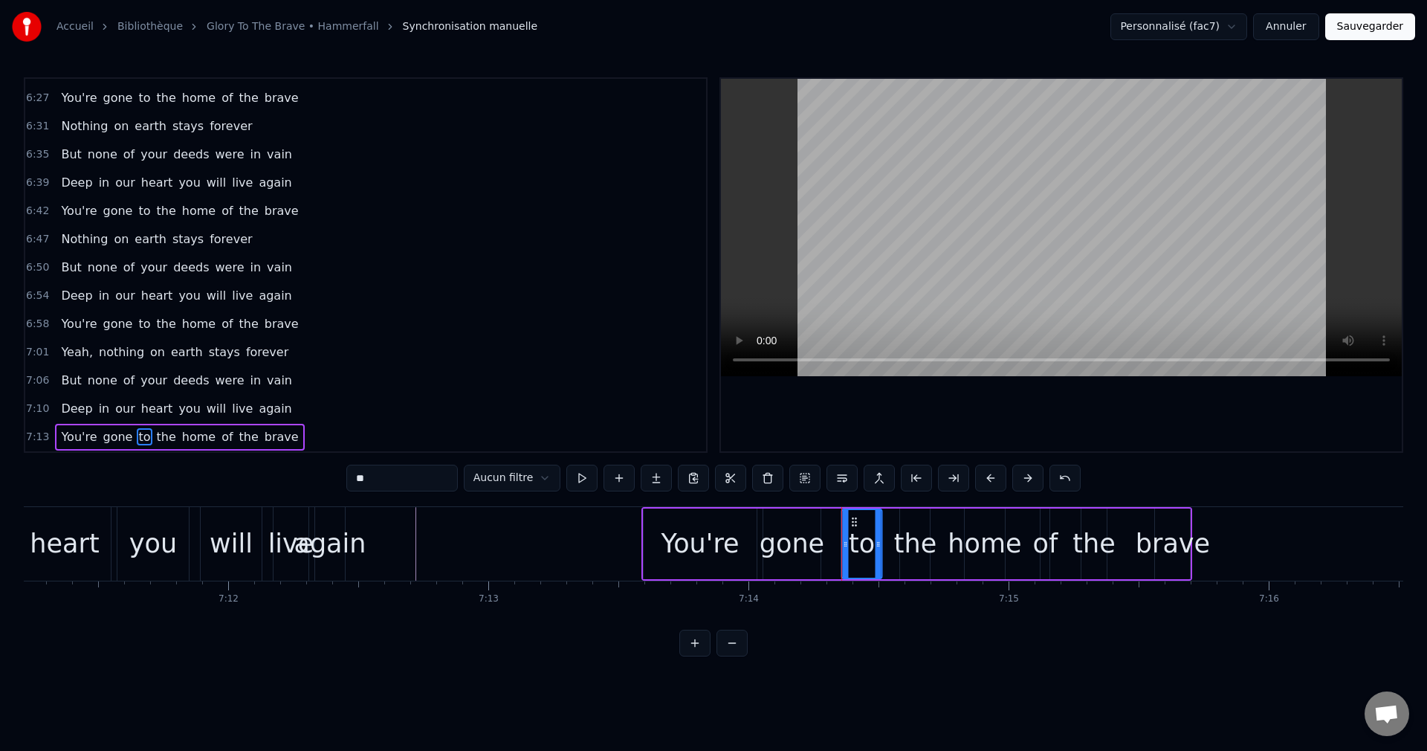
drag, startPoint x: 838, startPoint y: 520, endPoint x: 856, endPoint y: 526, distance: 17.9
click at [856, 526] on icon at bounding box center [854, 522] width 12 height 12
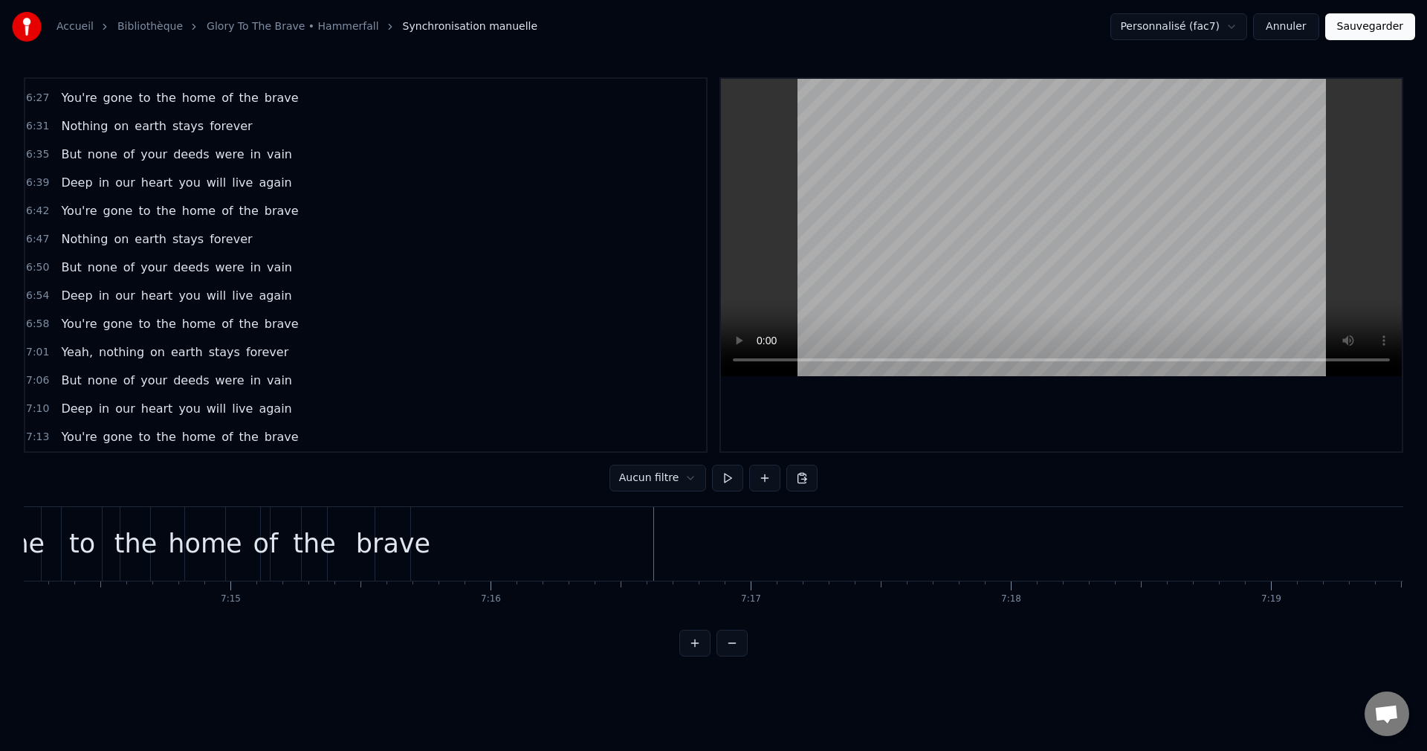
scroll to position [0, 113124]
click at [1391, 25] on button "Sauvegarder" at bounding box center [1370, 26] width 90 height 27
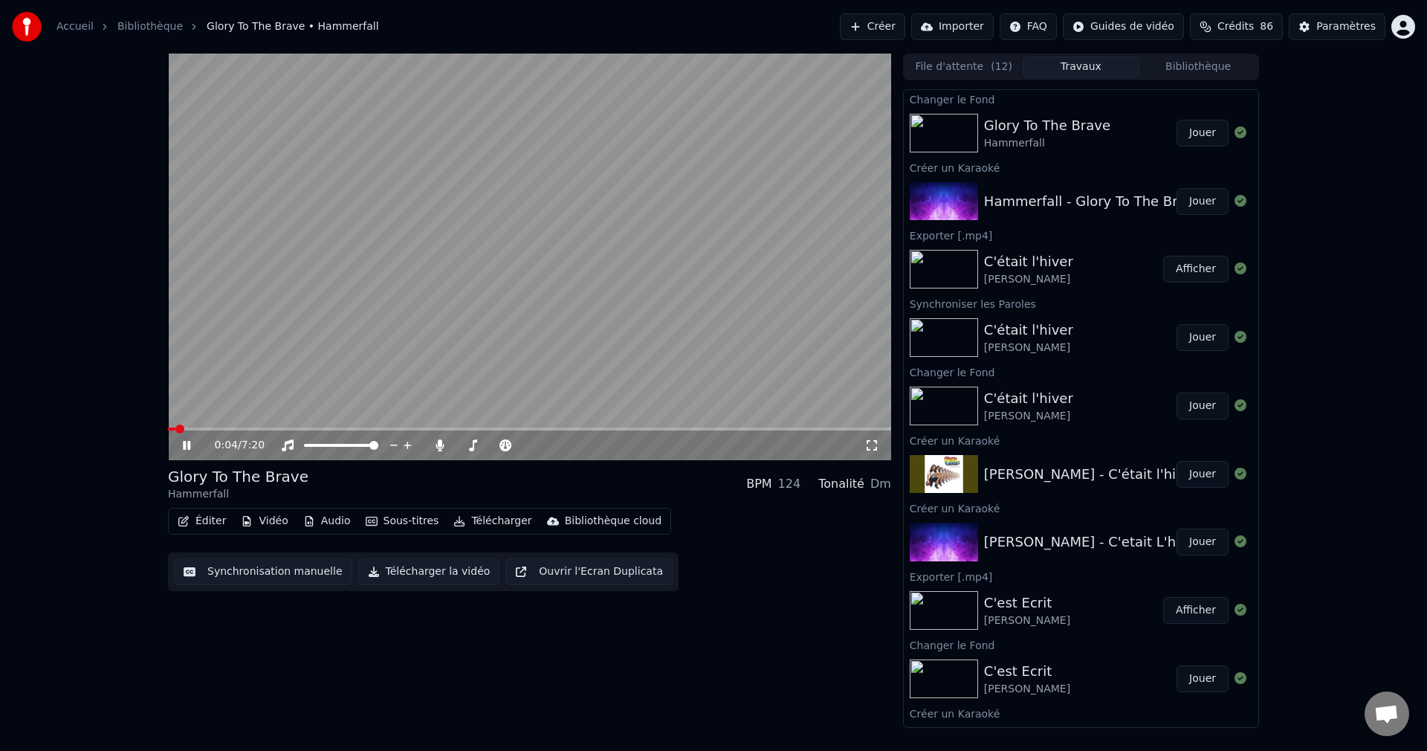
click at [301, 430] on span at bounding box center [529, 428] width 723 height 3
click at [467, 447] on span at bounding box center [493, 445] width 74 height 3
click at [465, 447] on span at bounding box center [467, 445] width 9 height 9
click at [193, 444] on icon at bounding box center [197, 445] width 35 height 12
click at [421, 575] on button "Télécharger la vidéo" at bounding box center [429, 571] width 142 height 27
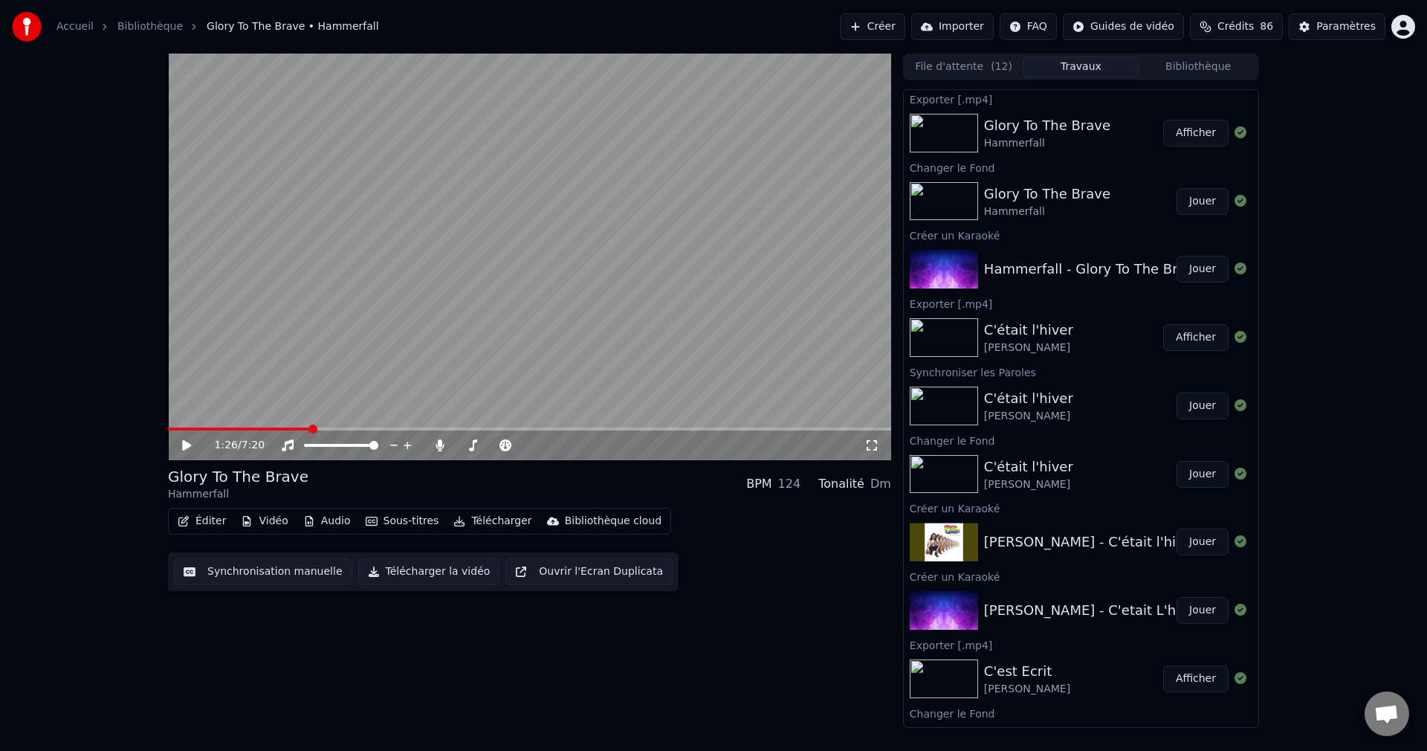
click at [874, 28] on button "Créer" at bounding box center [872, 26] width 65 height 27
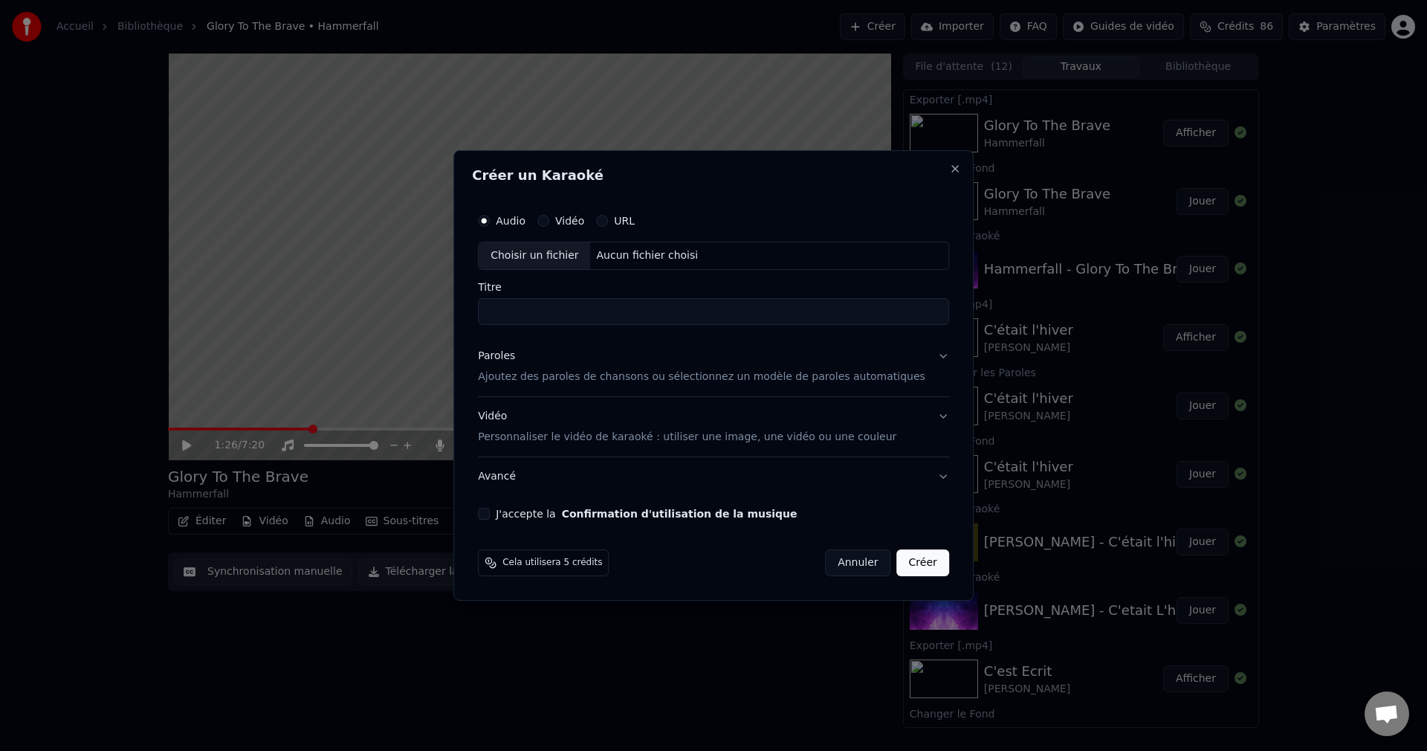
click at [608, 219] on button "URL" at bounding box center [602, 221] width 12 height 12
click at [598, 254] on input "text" at bounding box center [713, 256] width 471 height 30
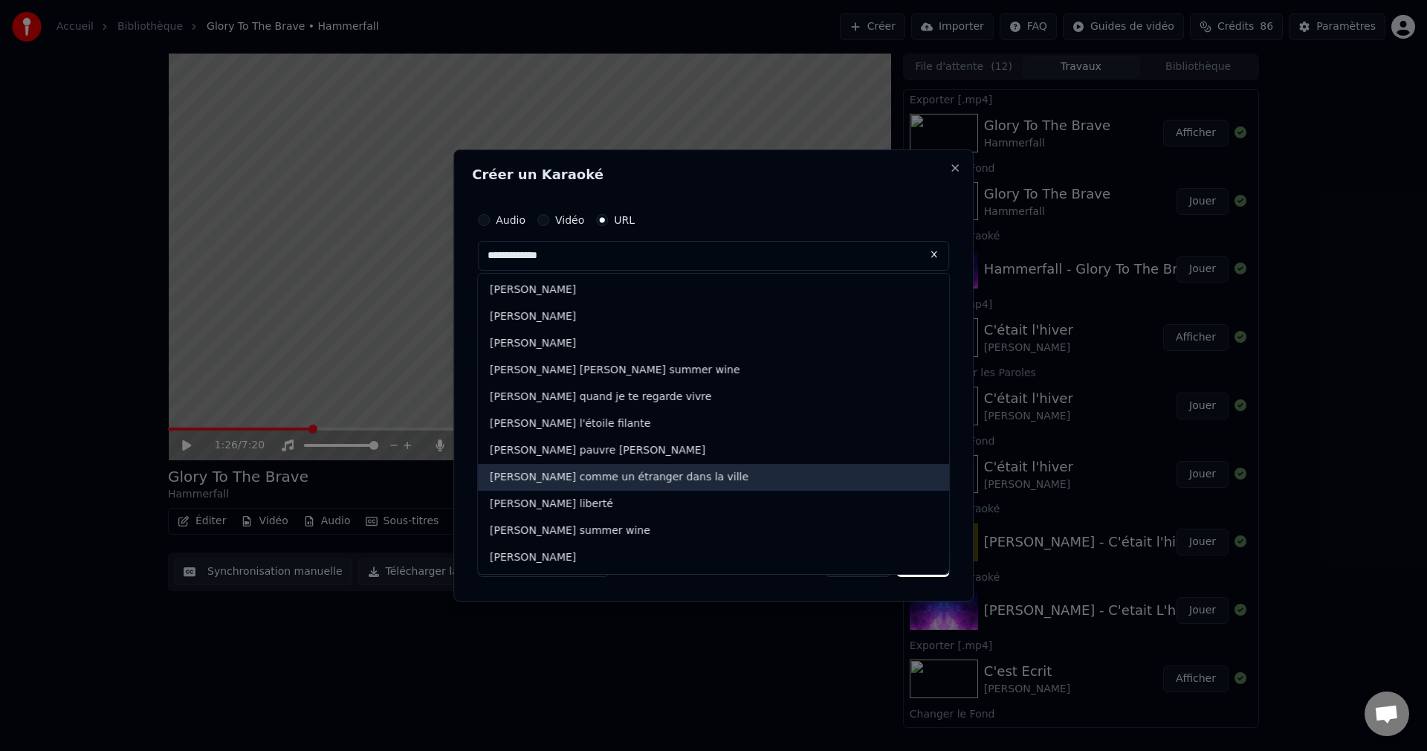
click at [585, 472] on div "gilles marchal comme un étranger dans la ville" at bounding box center [713, 477] width 471 height 27
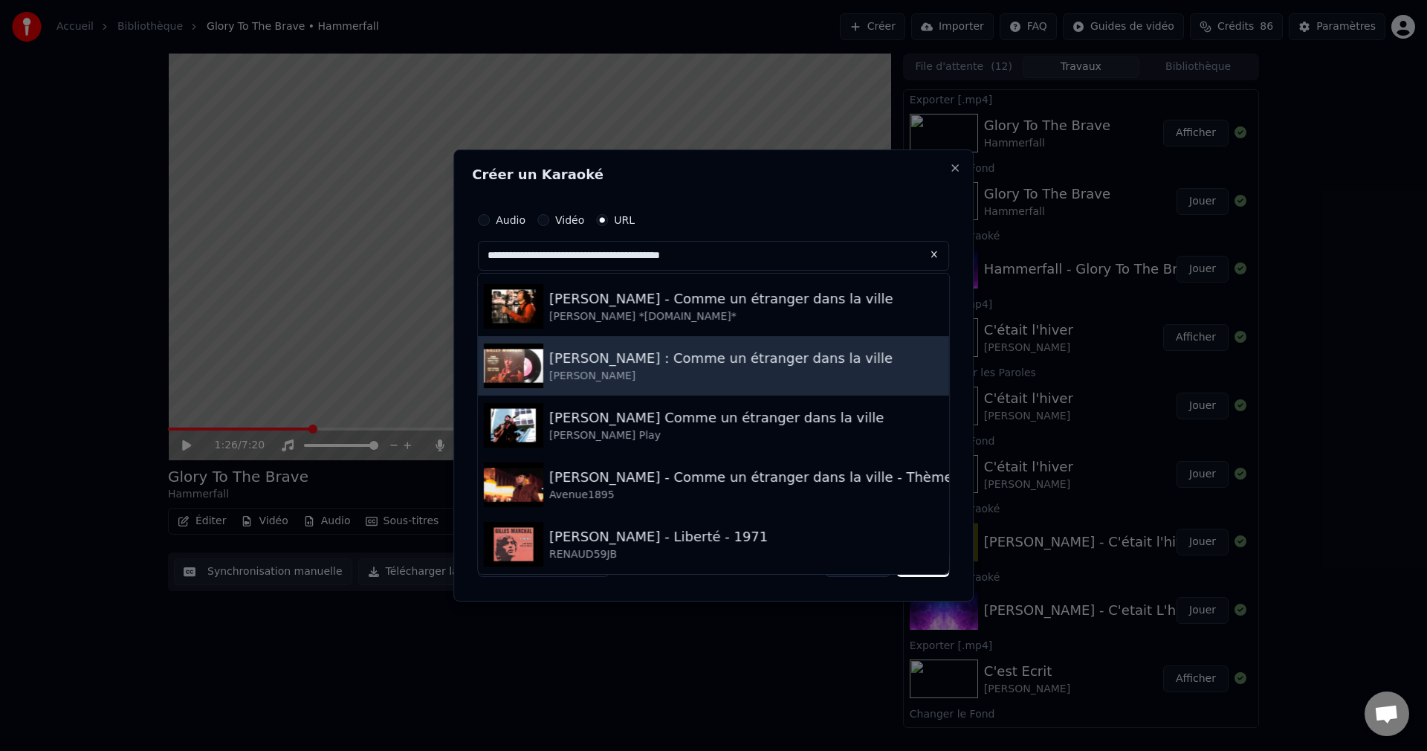
click at [600, 369] on div "Ivan Claude" at bounding box center [720, 376] width 343 height 15
type input "**********"
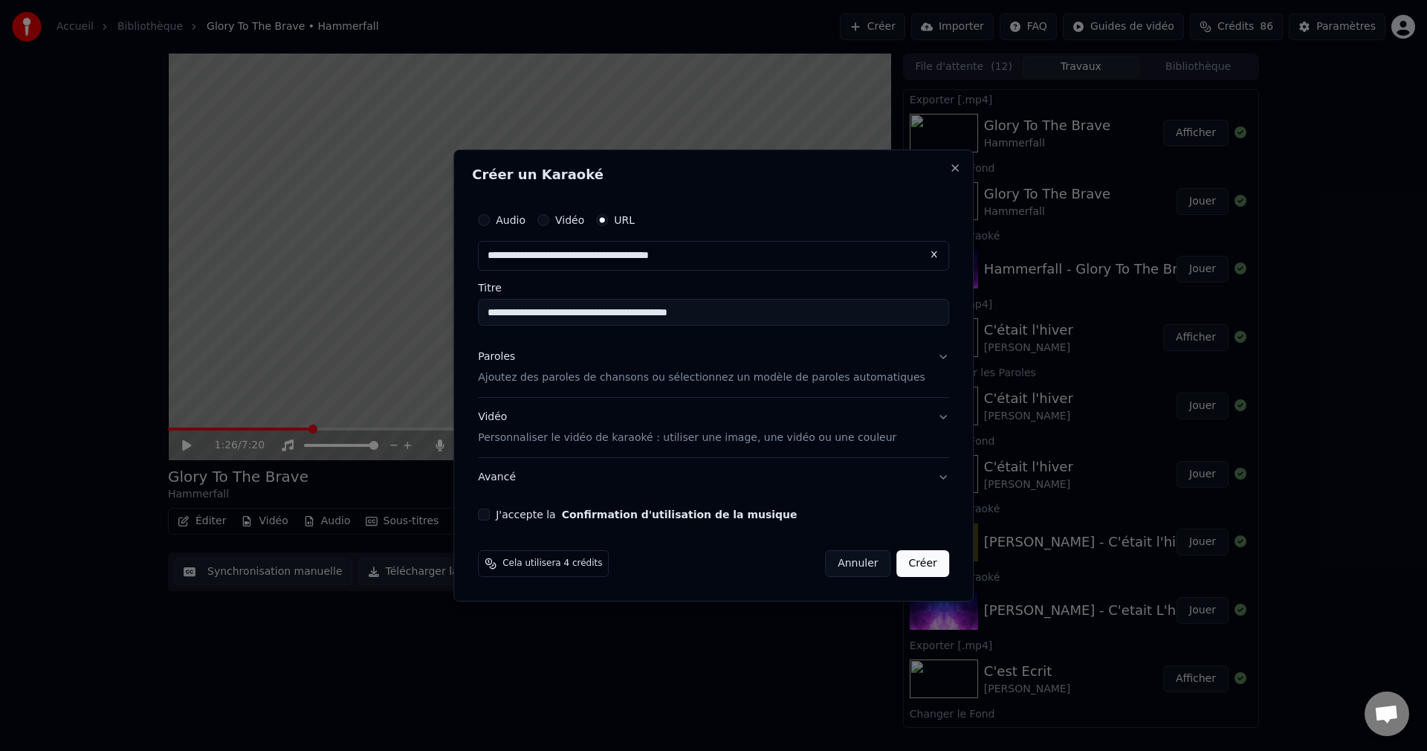
click at [582, 315] on input "**********" at bounding box center [713, 312] width 471 height 27
click at [628, 313] on input "**********" at bounding box center [713, 312] width 471 height 27
click at [642, 308] on input "**********" at bounding box center [713, 312] width 471 height 27
click at [685, 314] on input "**********" at bounding box center [713, 312] width 471 height 27
drag, startPoint x: 712, startPoint y: 311, endPoint x: 729, endPoint y: 326, distance: 22.7
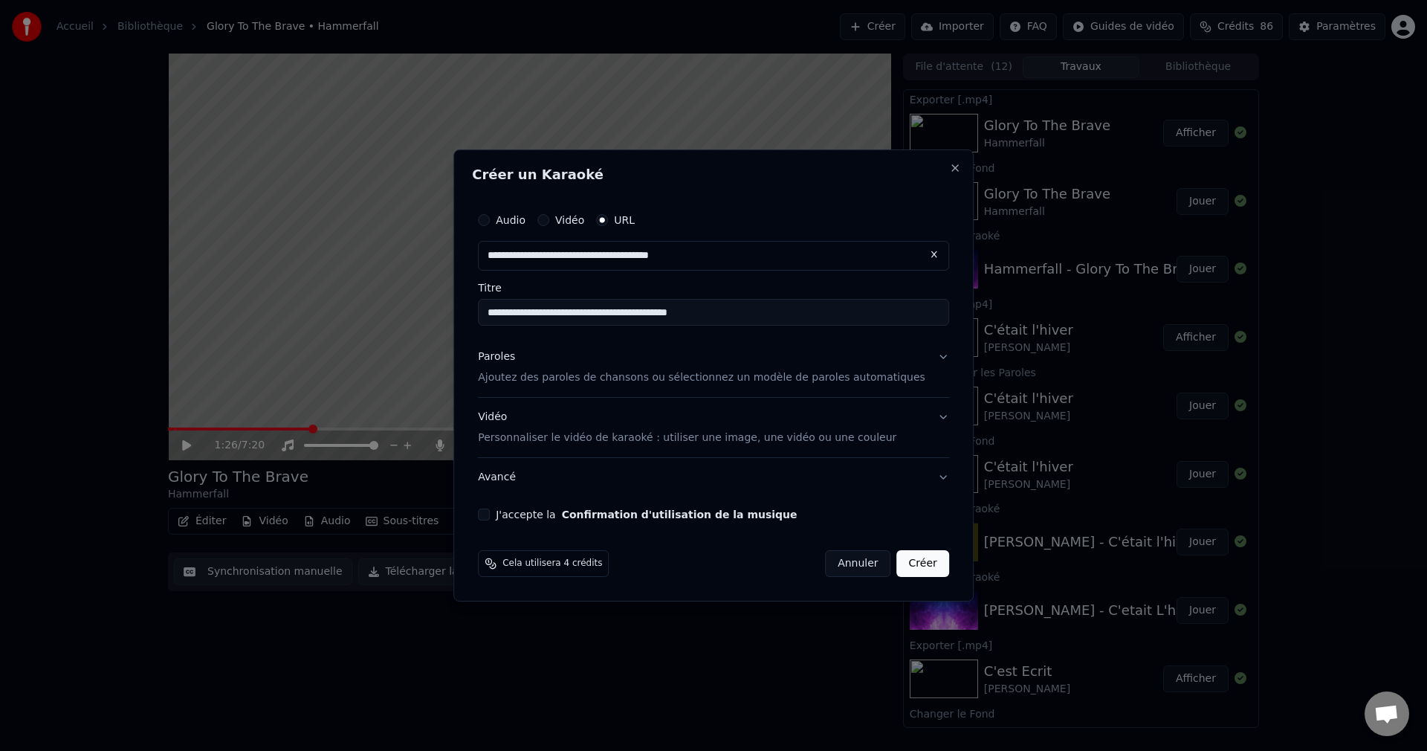
click at [713, 311] on input "**********" at bounding box center [713, 312] width 471 height 27
click at [722, 308] on input "**********" at bounding box center [713, 312] width 471 height 27
type input "**********"
click at [925, 358] on button "Paroles Ajoutez des paroles de chansons ou sélectionnez un modèle de paroles au…" at bounding box center [713, 366] width 471 height 59
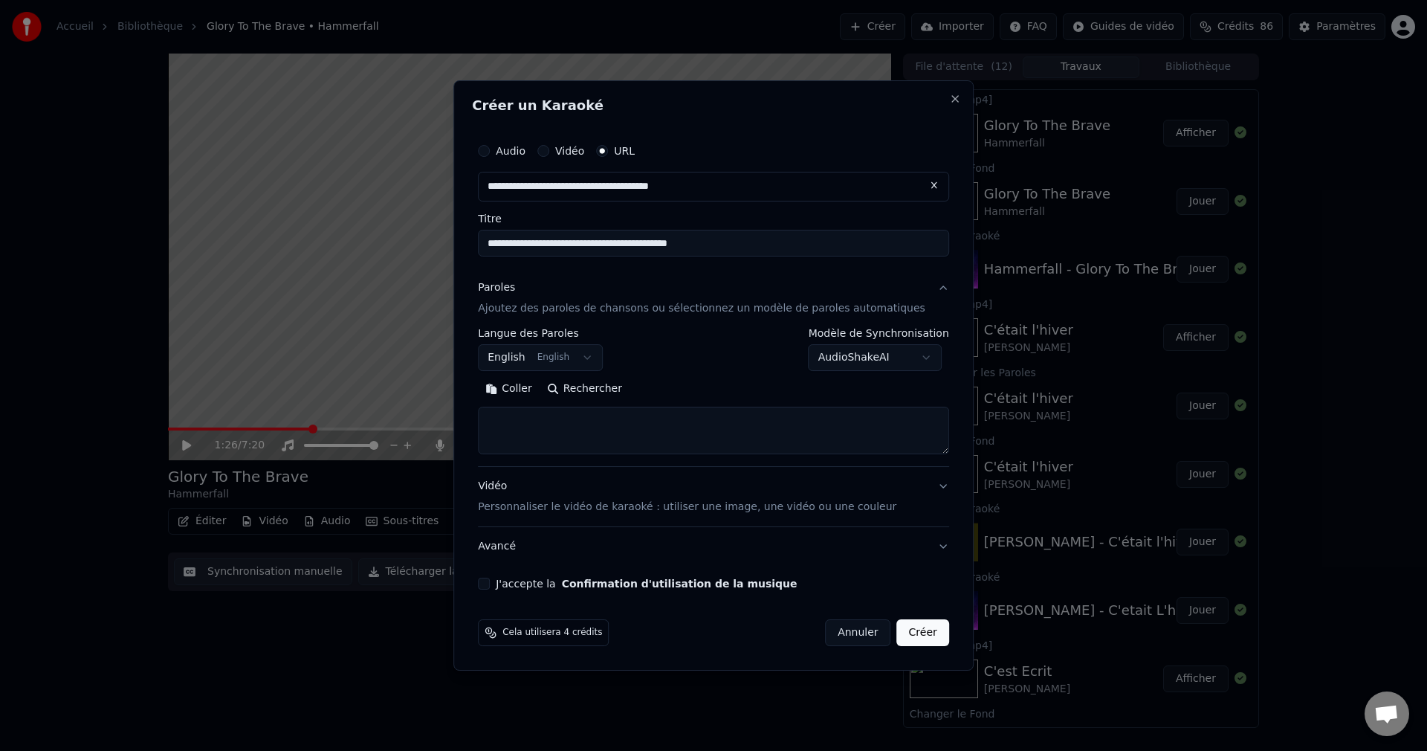
click at [602, 390] on button "Rechercher" at bounding box center [585, 389] width 90 height 24
drag, startPoint x: 750, startPoint y: 247, endPoint x: 502, endPoint y: 241, distance: 248.3
click at [502, 241] on input "**********" at bounding box center [713, 243] width 471 height 27
click at [581, 427] on textarea at bounding box center [713, 431] width 471 height 48
paste textarea "**********"
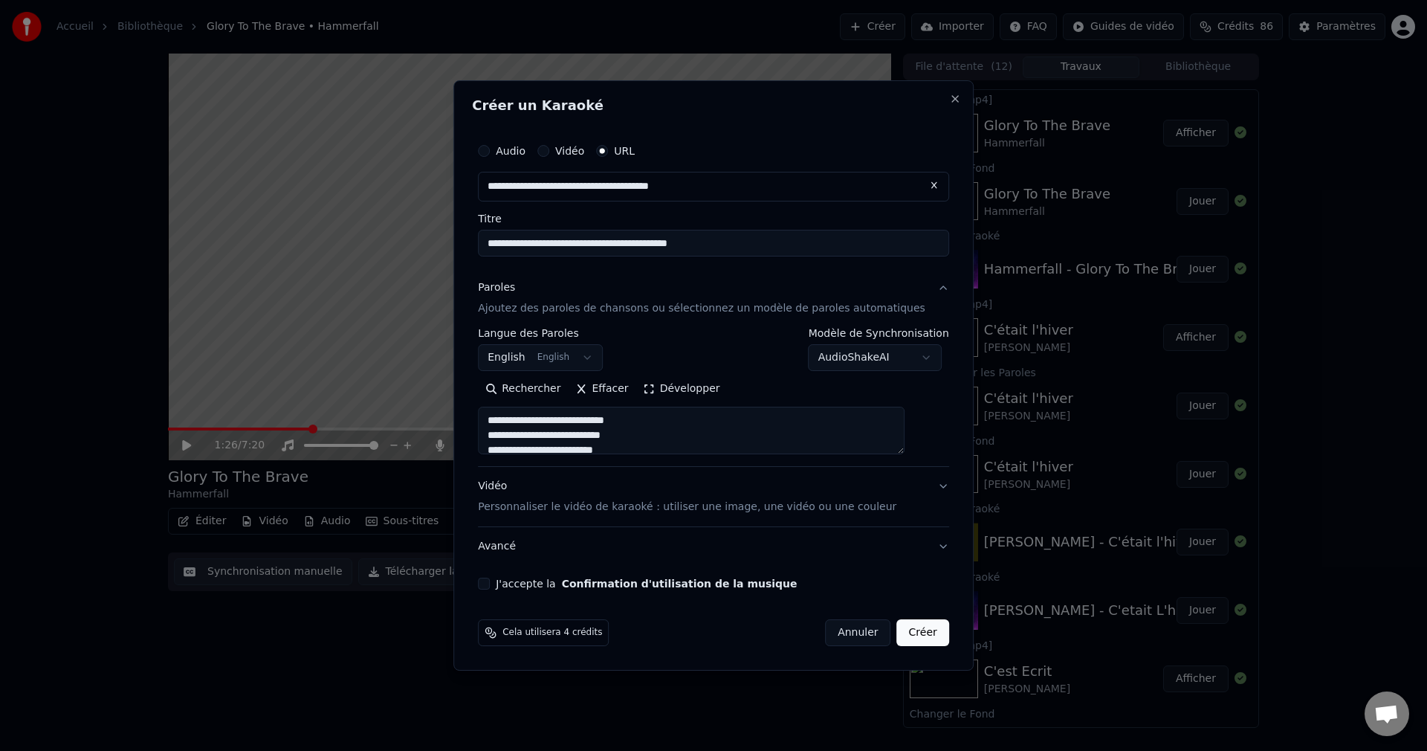
scroll to position [420, 0]
type textarea "**********"
click at [490, 581] on button "J'accepte la Confirmation d'utilisation de la musique" at bounding box center [484, 584] width 12 height 12
click at [897, 633] on button "Créer" at bounding box center [923, 632] width 52 height 27
select select "**"
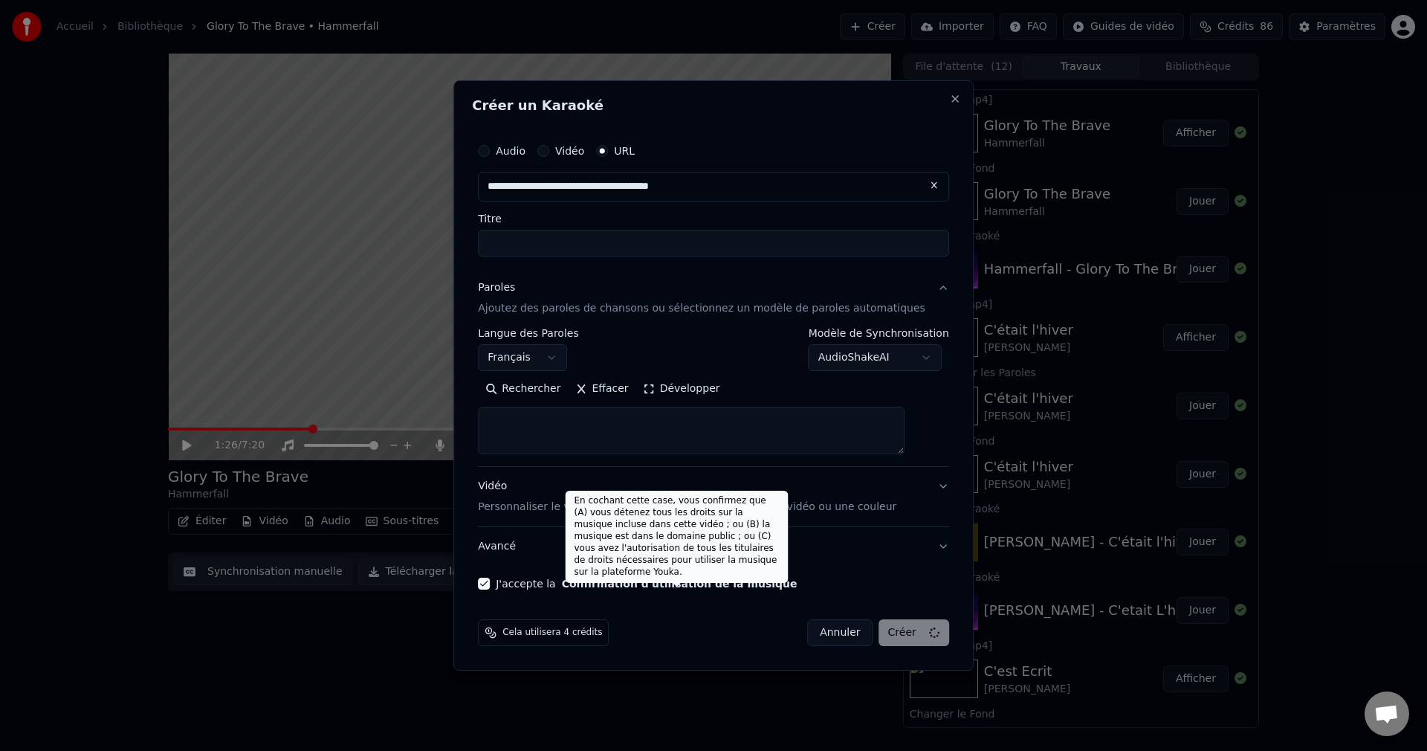
scroll to position [0, 0]
select select
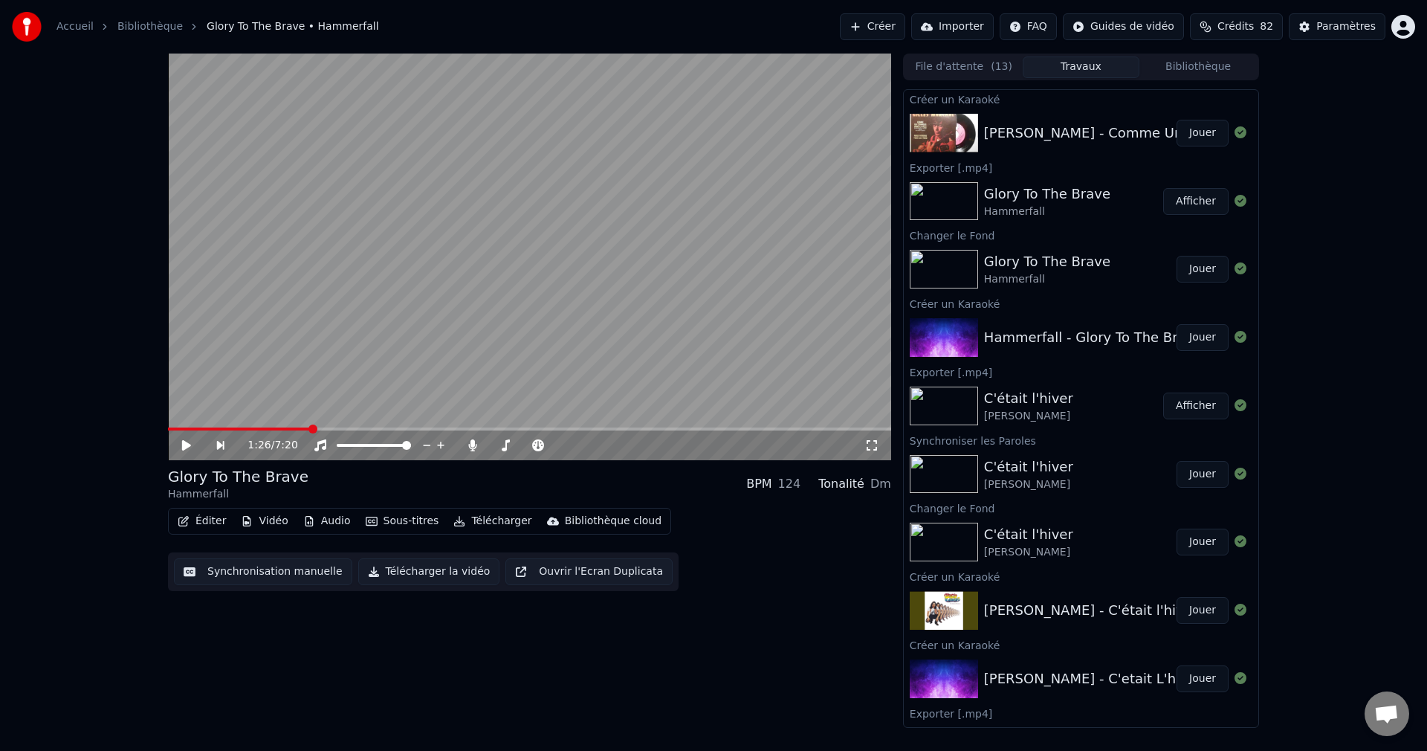
click at [1202, 138] on button "Jouer" at bounding box center [1203, 133] width 52 height 27
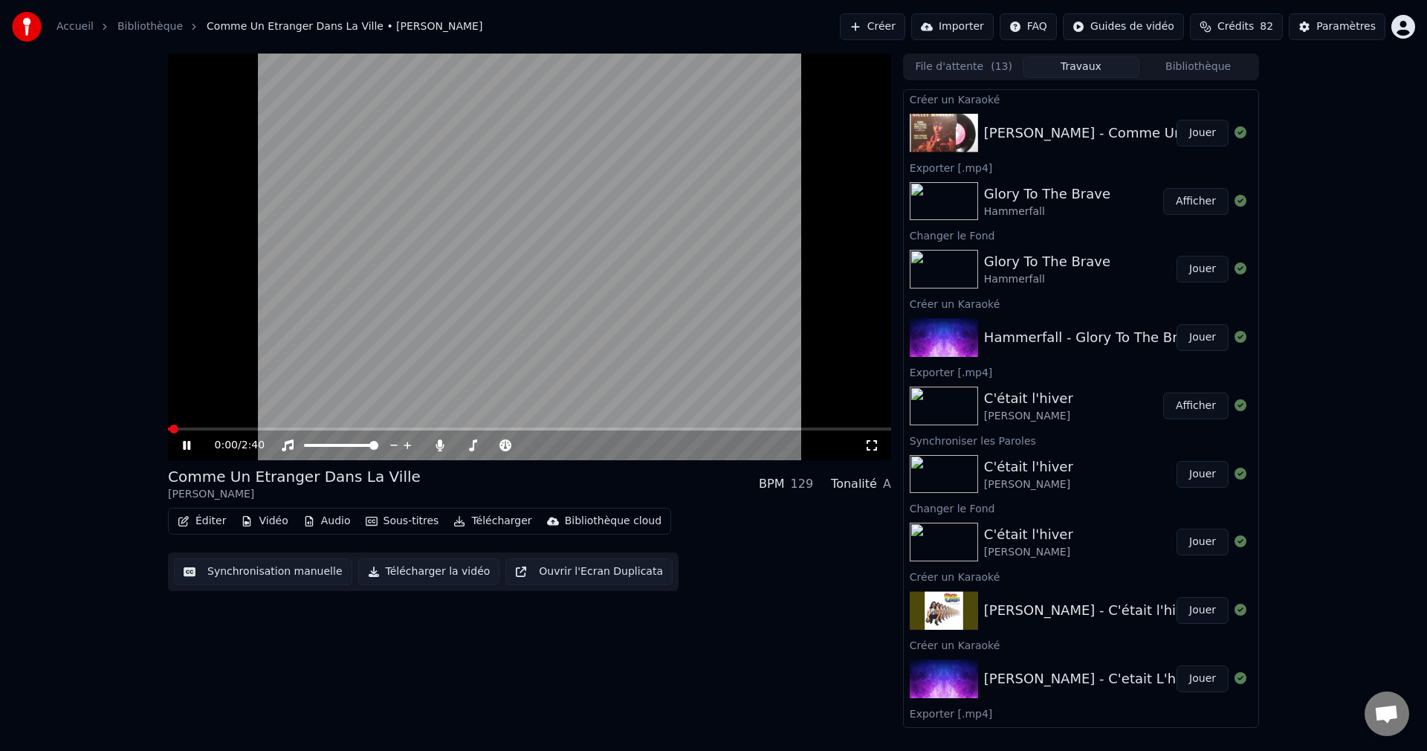
click at [188, 445] on icon at bounding box center [186, 445] width 7 height 9
click at [269, 520] on button "Vidéo" at bounding box center [264, 521] width 59 height 21
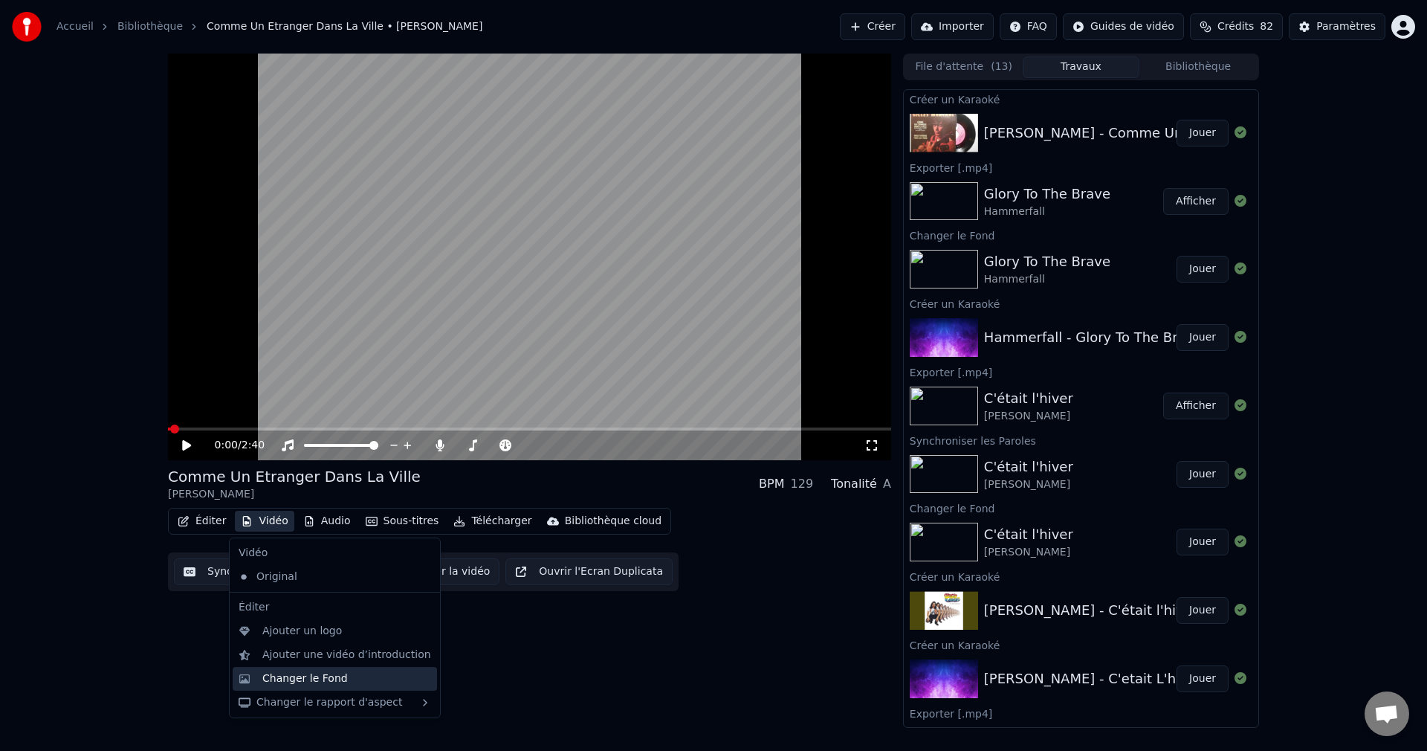
click at [286, 676] on div "Changer le Fond" at bounding box center [304, 678] width 85 height 15
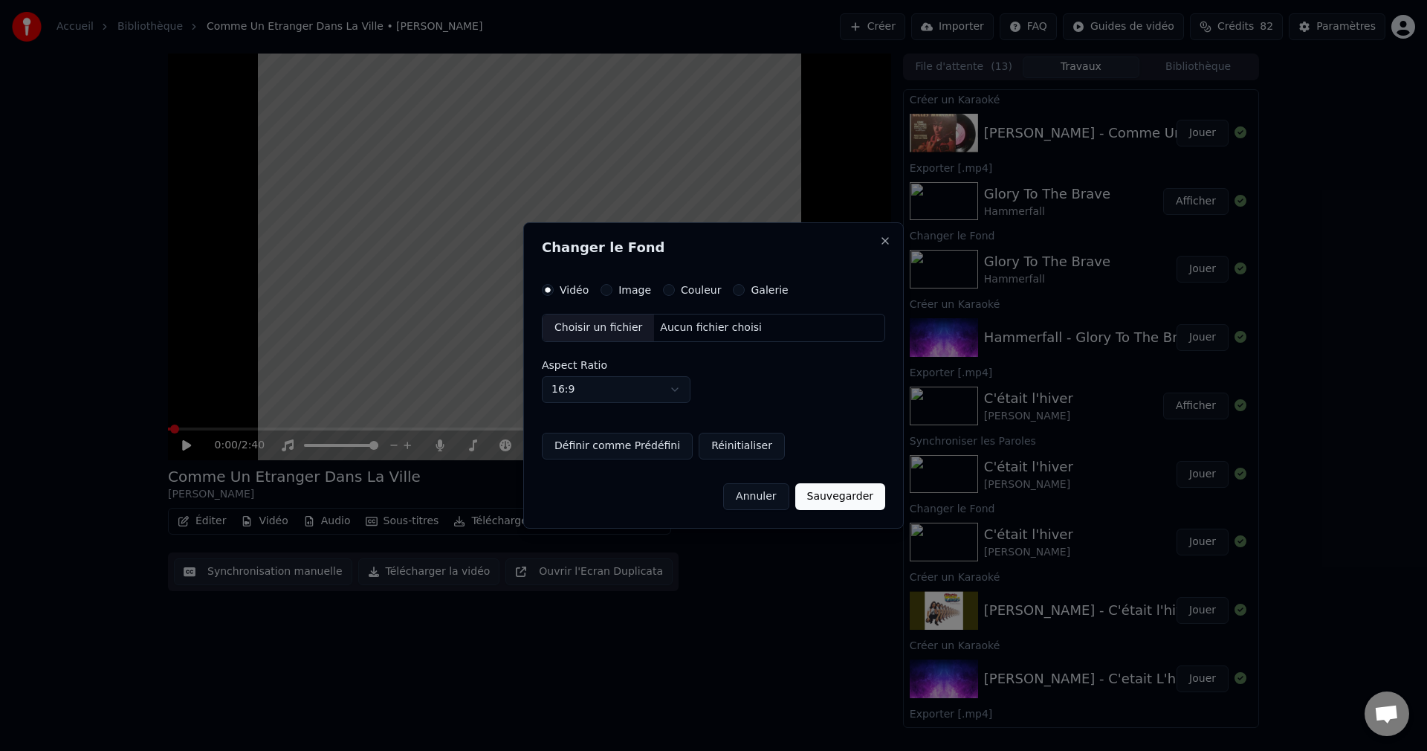
click at [589, 326] on div "Choisir un fichier" at bounding box center [598, 327] width 111 height 27
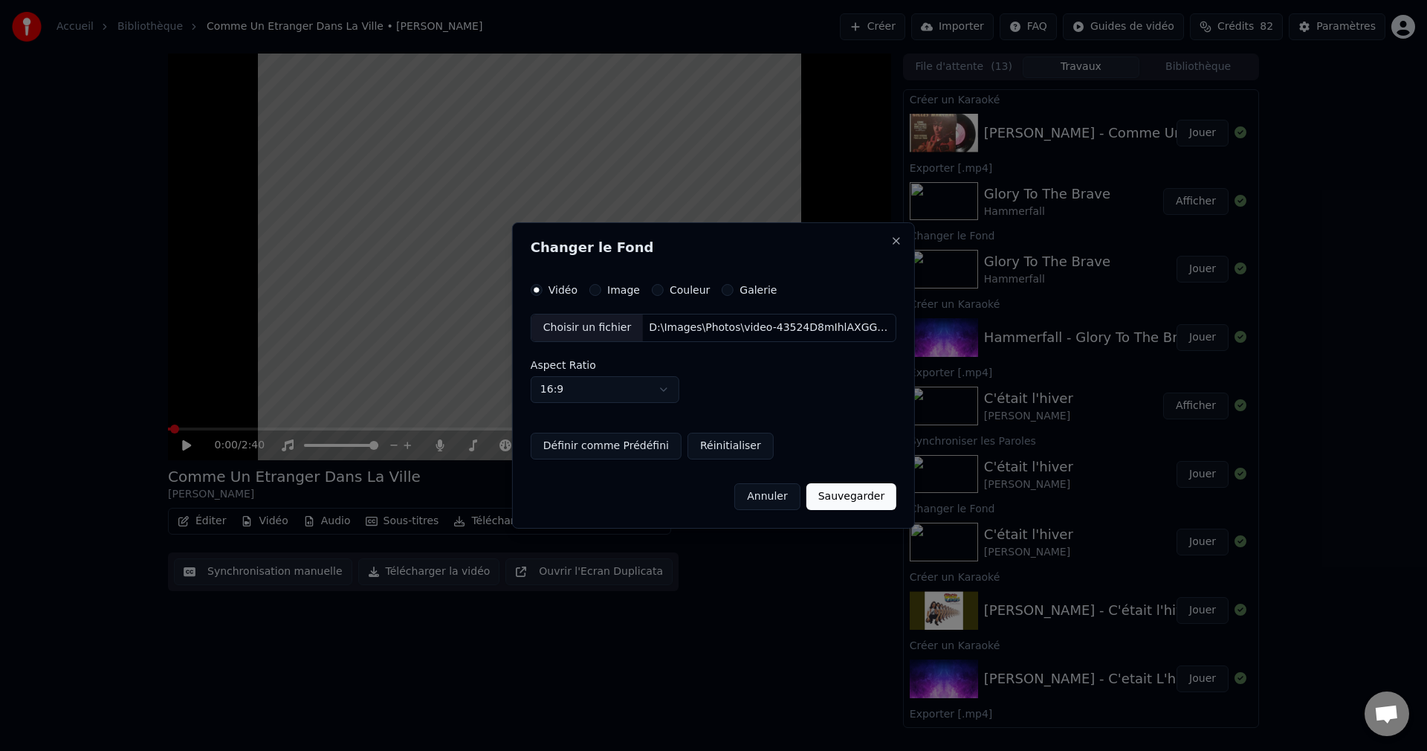
click at [847, 502] on button "Sauvegarder" at bounding box center [852, 496] width 90 height 27
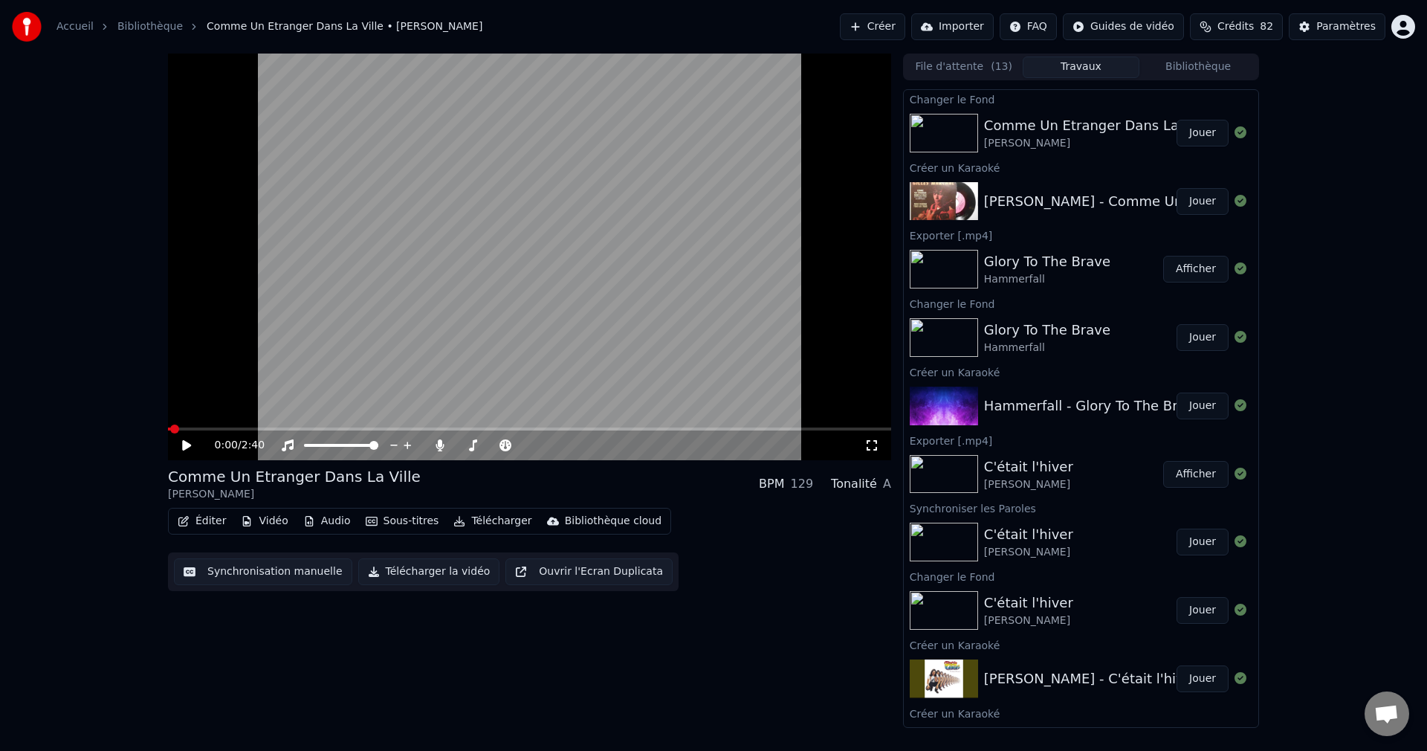
click at [1203, 133] on button "Jouer" at bounding box center [1203, 133] width 52 height 27
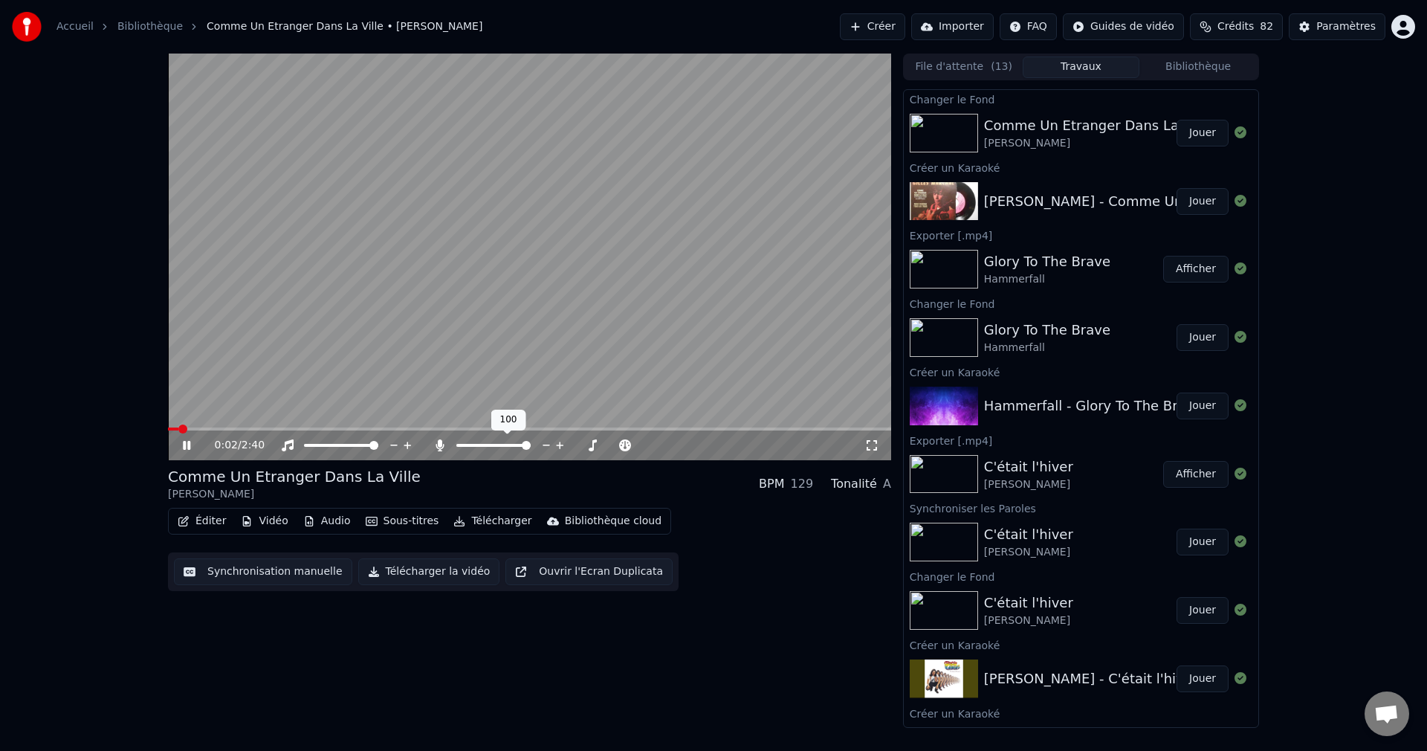
click at [531, 450] on span at bounding box center [526, 445] width 9 height 9
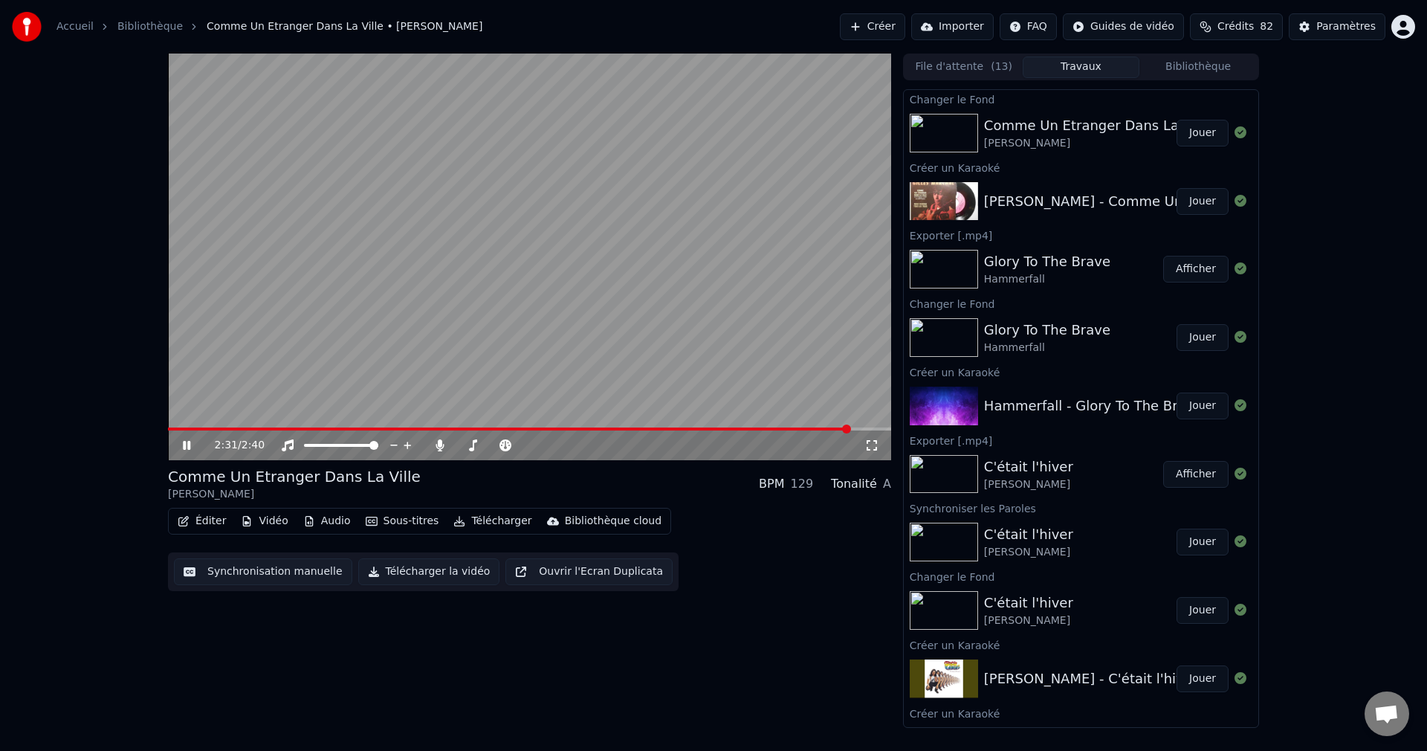
click at [187, 446] on icon at bounding box center [197, 445] width 35 height 12
click at [197, 523] on button "Éditer" at bounding box center [202, 521] width 60 height 21
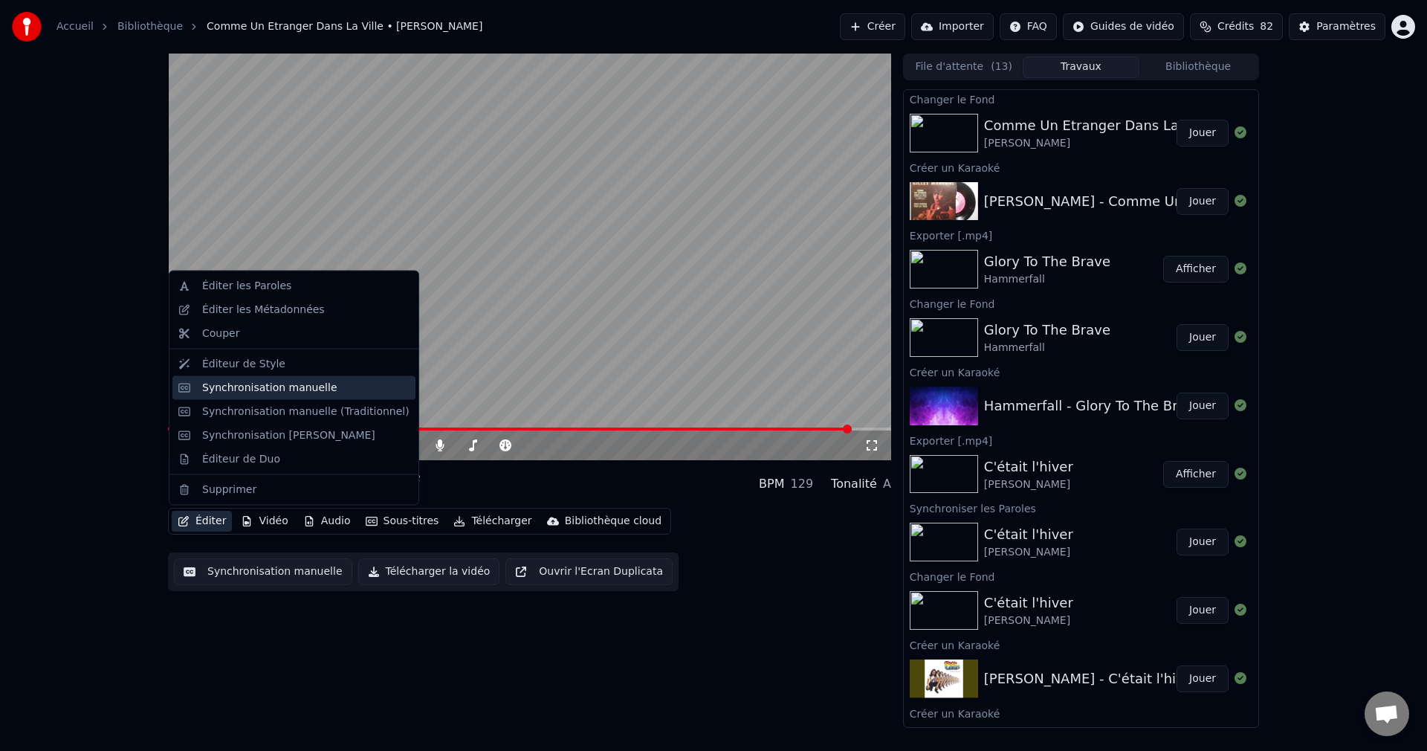
click at [282, 391] on div "Synchronisation manuelle" at bounding box center [269, 387] width 135 height 15
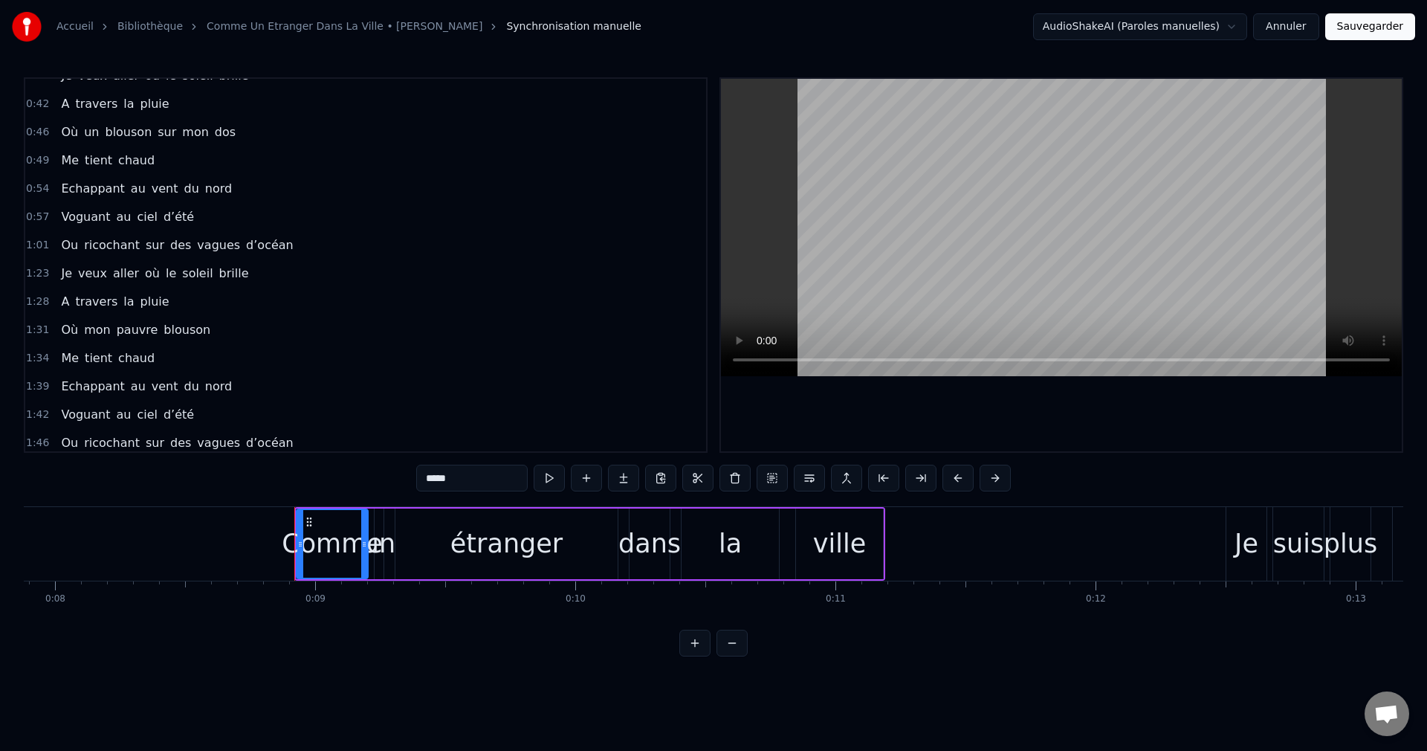
scroll to position [0, 2246]
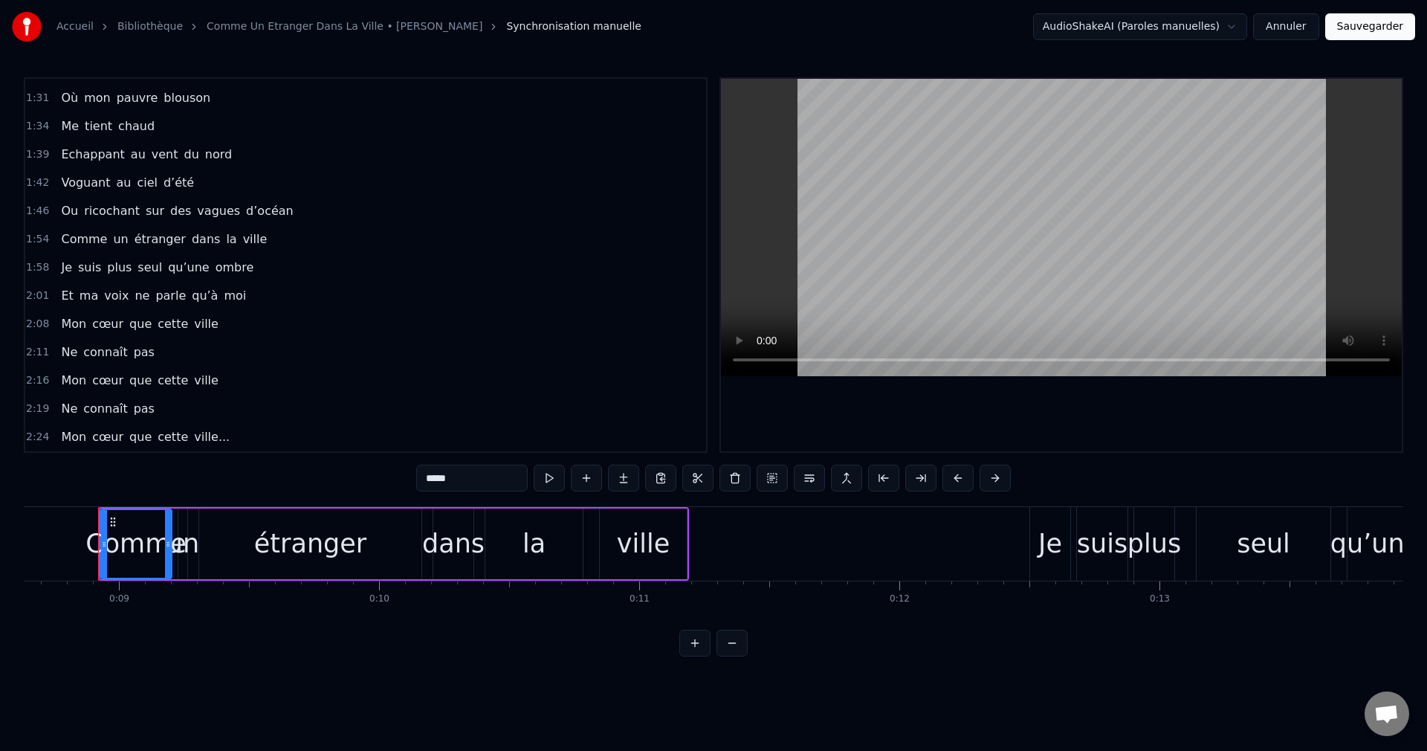
click at [59, 439] on span "Mon" at bounding box center [73, 436] width 28 height 17
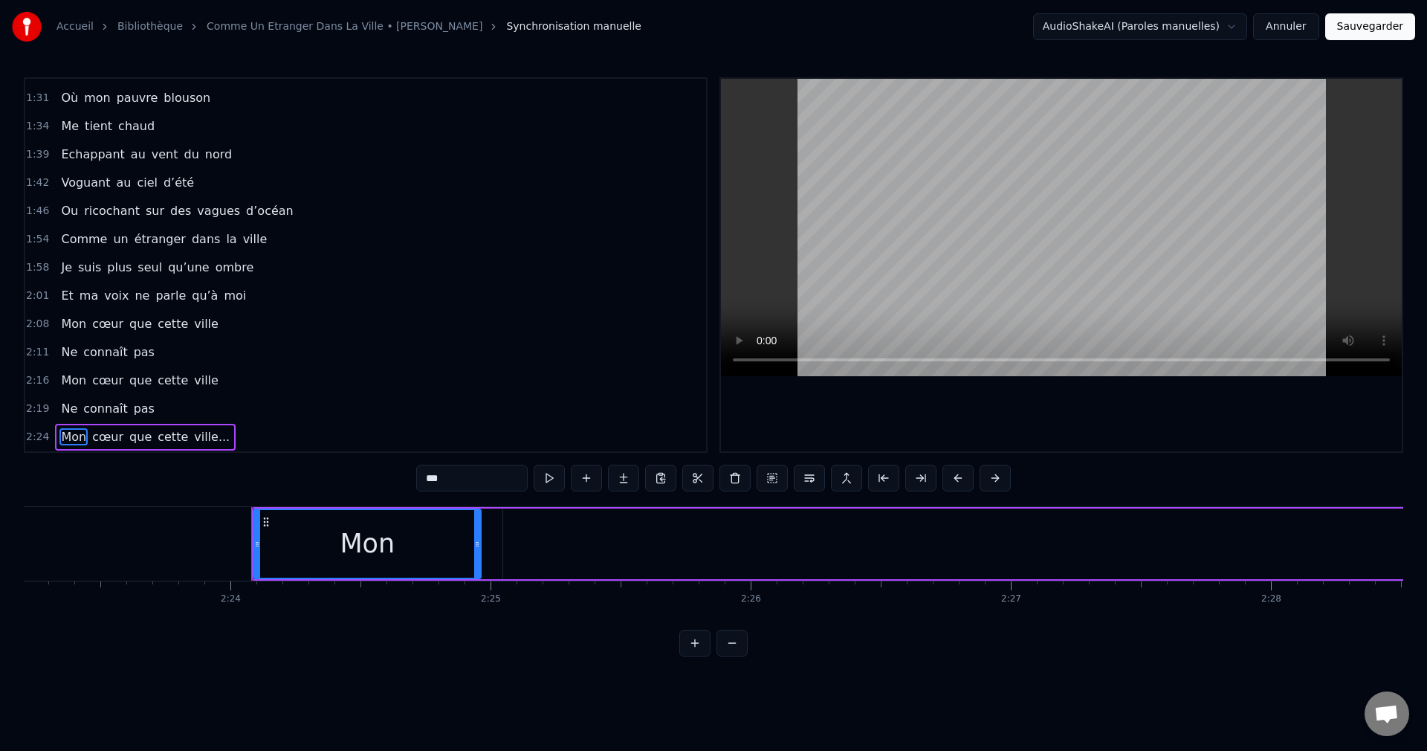
scroll to position [0, 37410]
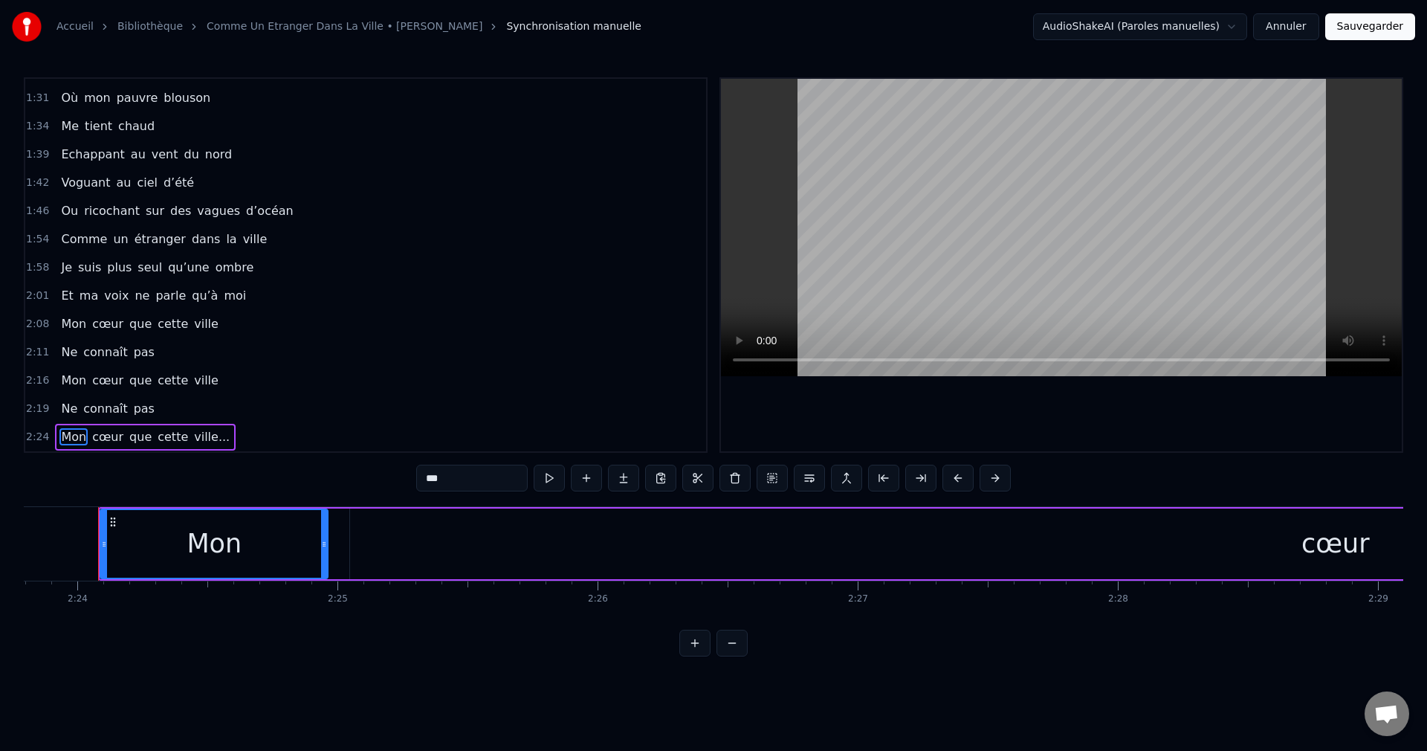
click at [245, 534] on div "Mon" at bounding box center [214, 544] width 226 height 68
drag, startPoint x: 323, startPoint y: 543, endPoint x: 189, endPoint y: 561, distance: 135.7
click at [189, 561] on div at bounding box center [189, 544] width 6 height 68
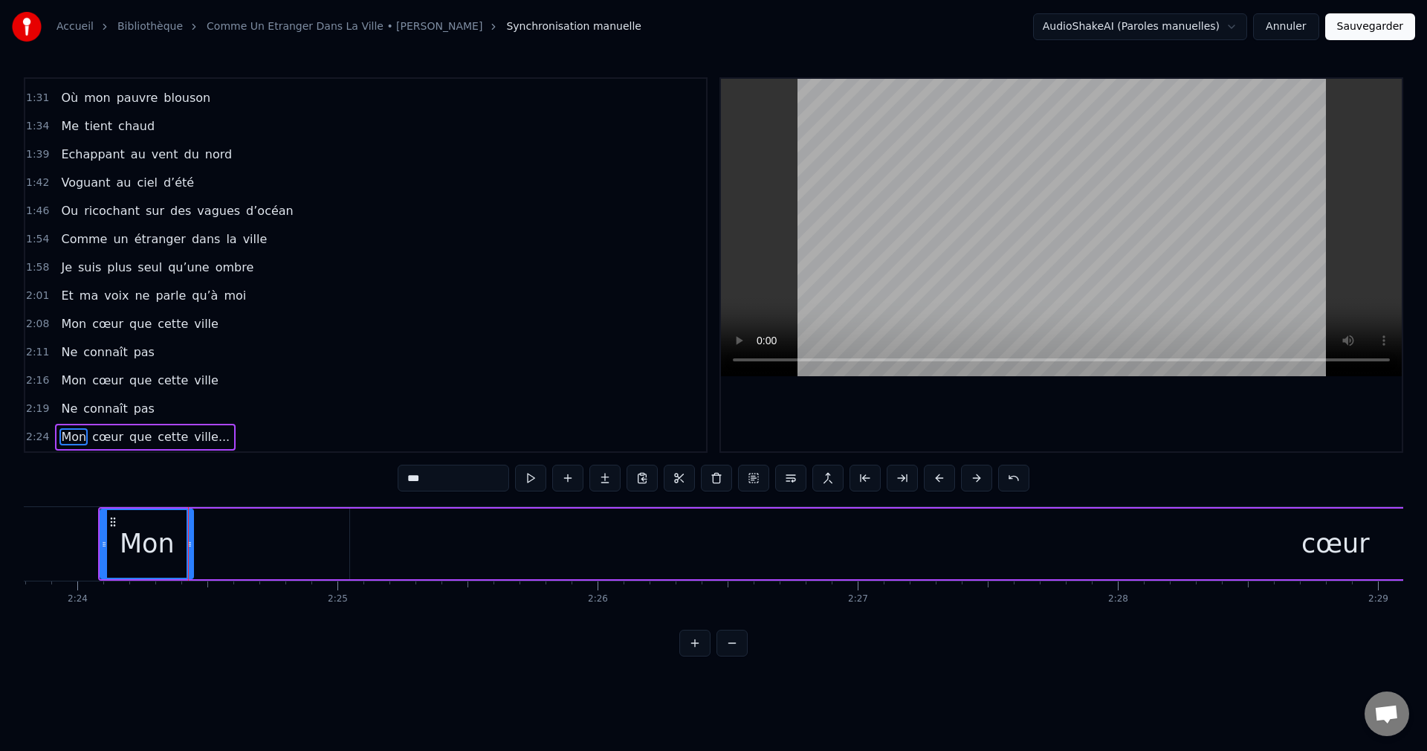
click at [1114, 548] on div "cœur" at bounding box center [1335, 543] width 1971 height 71
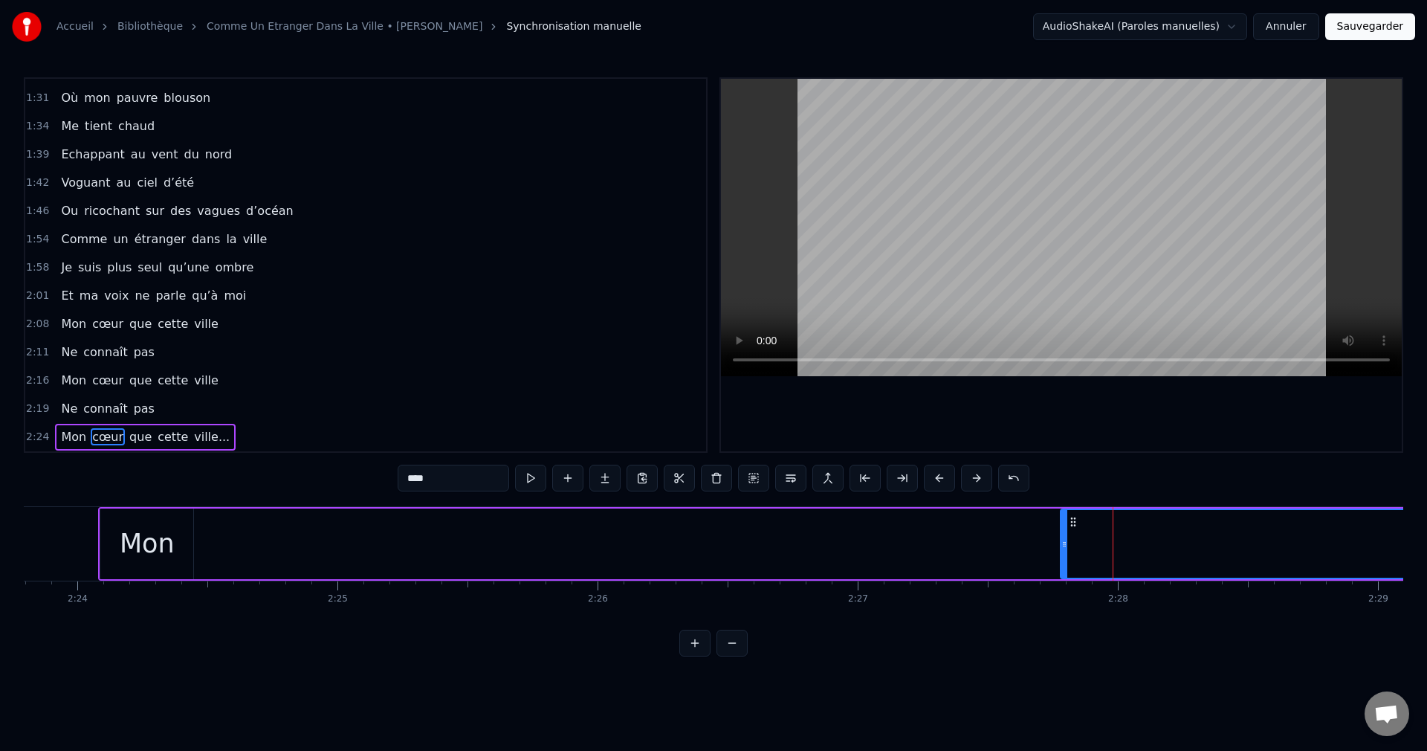
drag, startPoint x: 352, startPoint y: 541, endPoint x: 1063, endPoint y: 538, distance: 710.6
click at [1063, 538] on icon at bounding box center [1064, 544] width 6 height 12
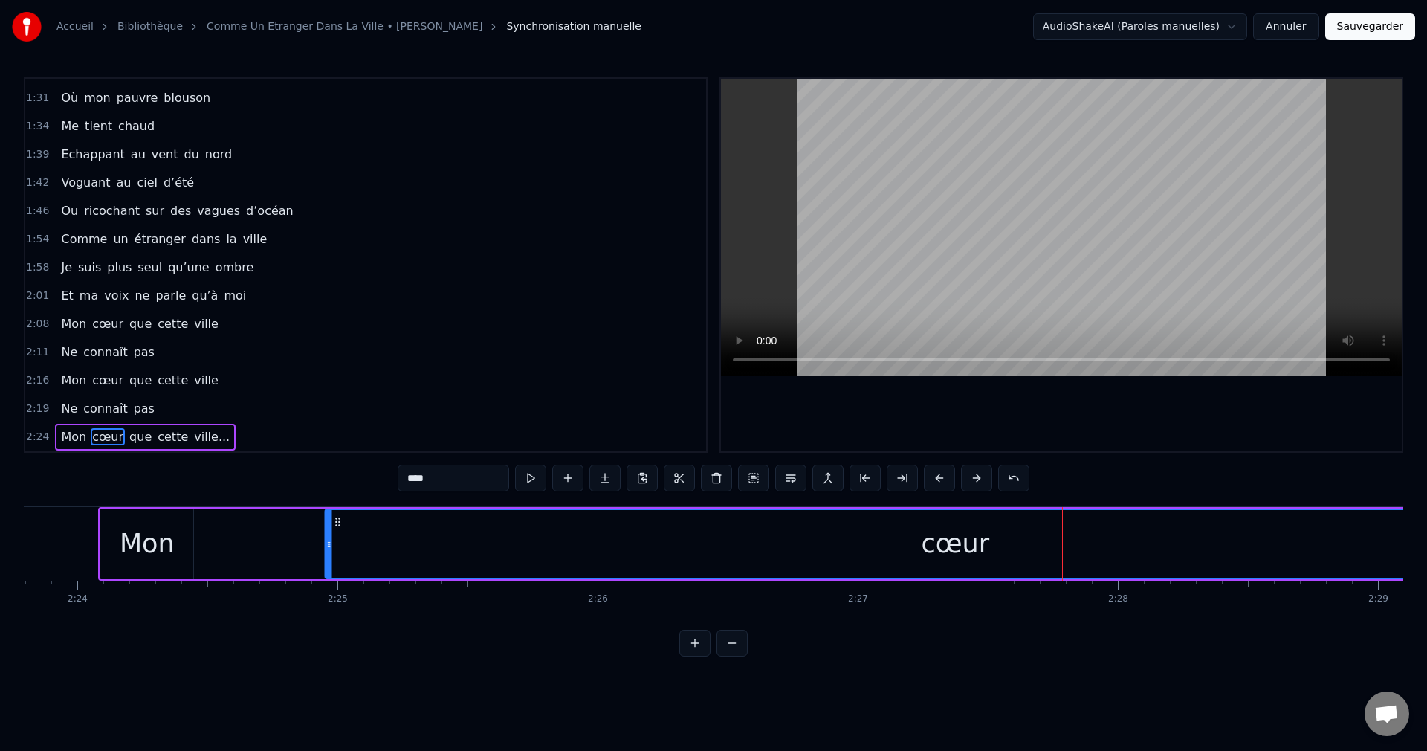
drag, startPoint x: 1071, startPoint y: 523, endPoint x: 336, endPoint y: 555, distance: 735.8
click at [336, 555] on div "cœur" at bounding box center [955, 544] width 1258 height 68
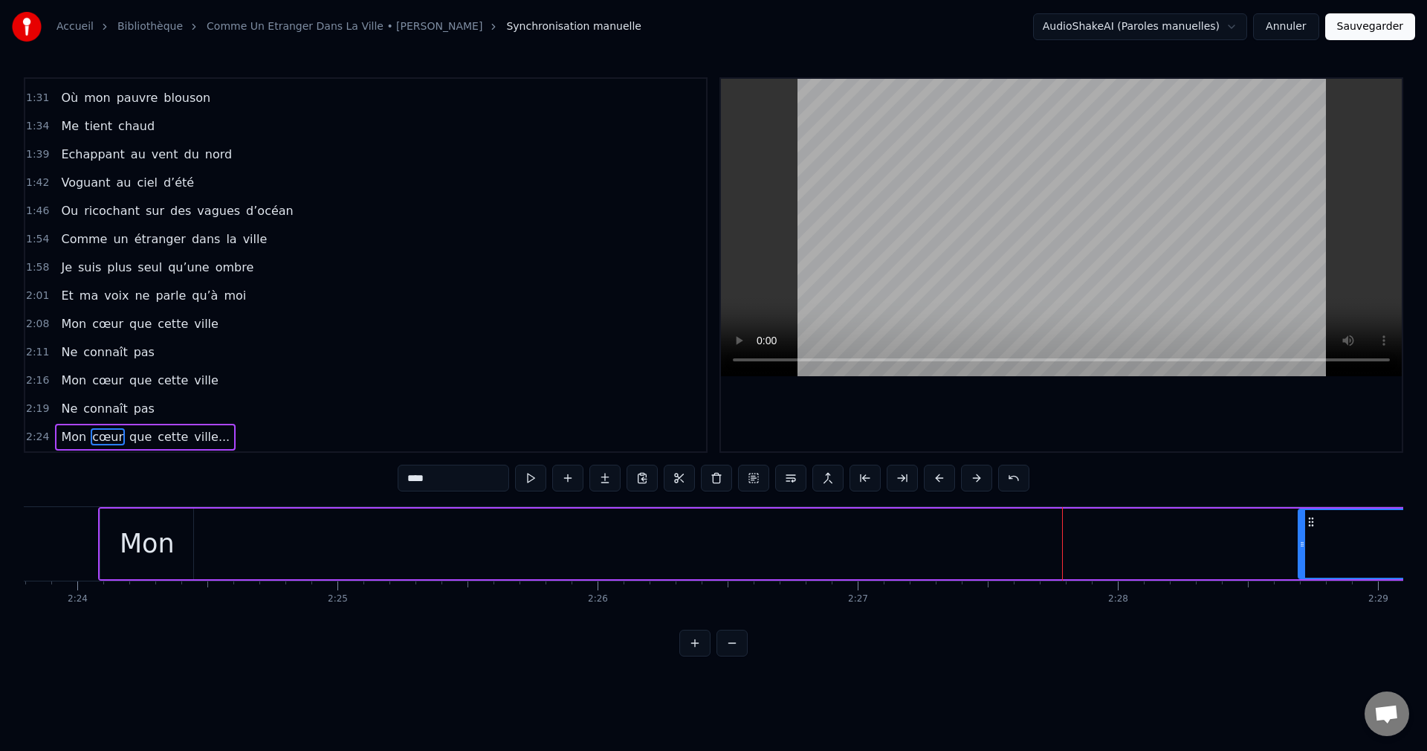
drag, startPoint x: 330, startPoint y: 540, endPoint x: 1303, endPoint y: 549, distance: 973.1
click at [1303, 549] on icon at bounding box center [1302, 544] width 6 height 12
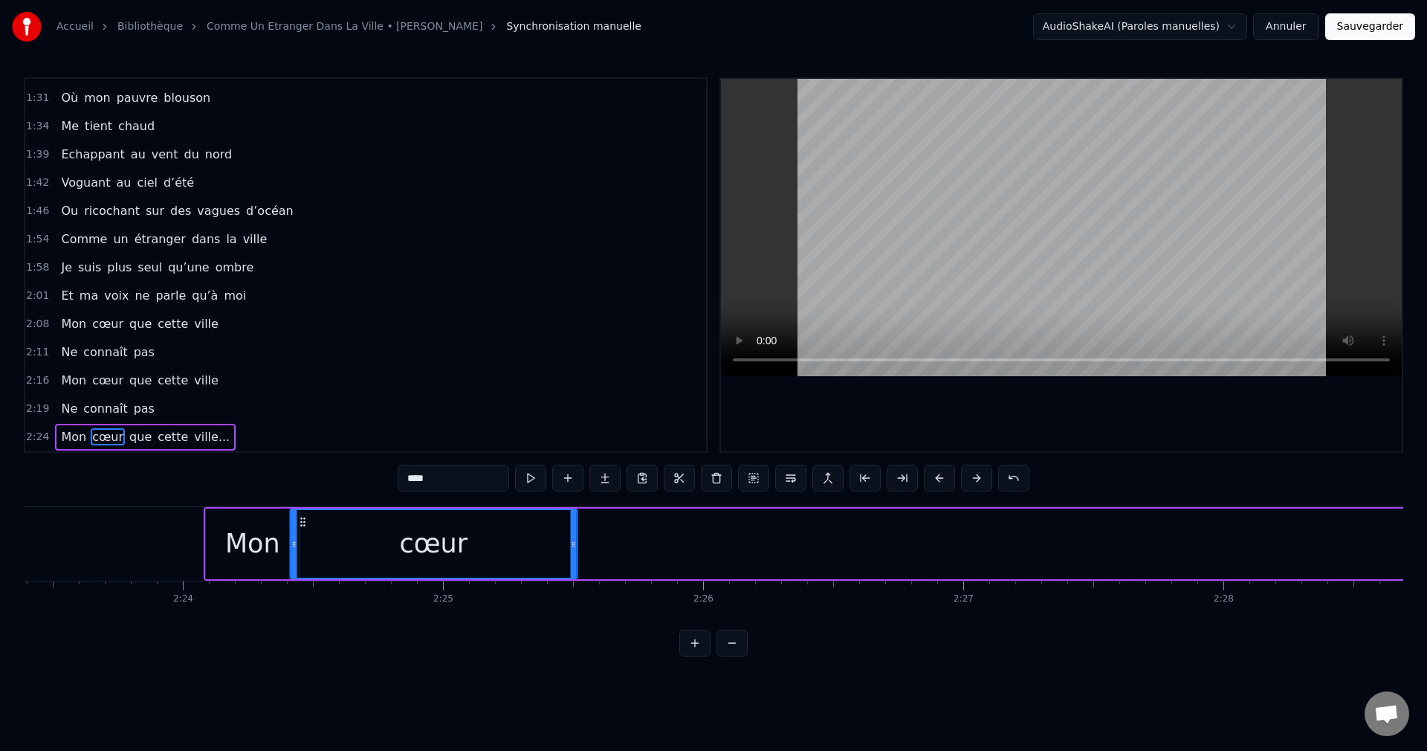
scroll to position [0, 37301]
drag, startPoint x: 1308, startPoint y: 524, endPoint x: 333, endPoint y: 560, distance: 975.2
click at [333, 560] on div "cœur" at bounding box center [466, 544] width 285 height 68
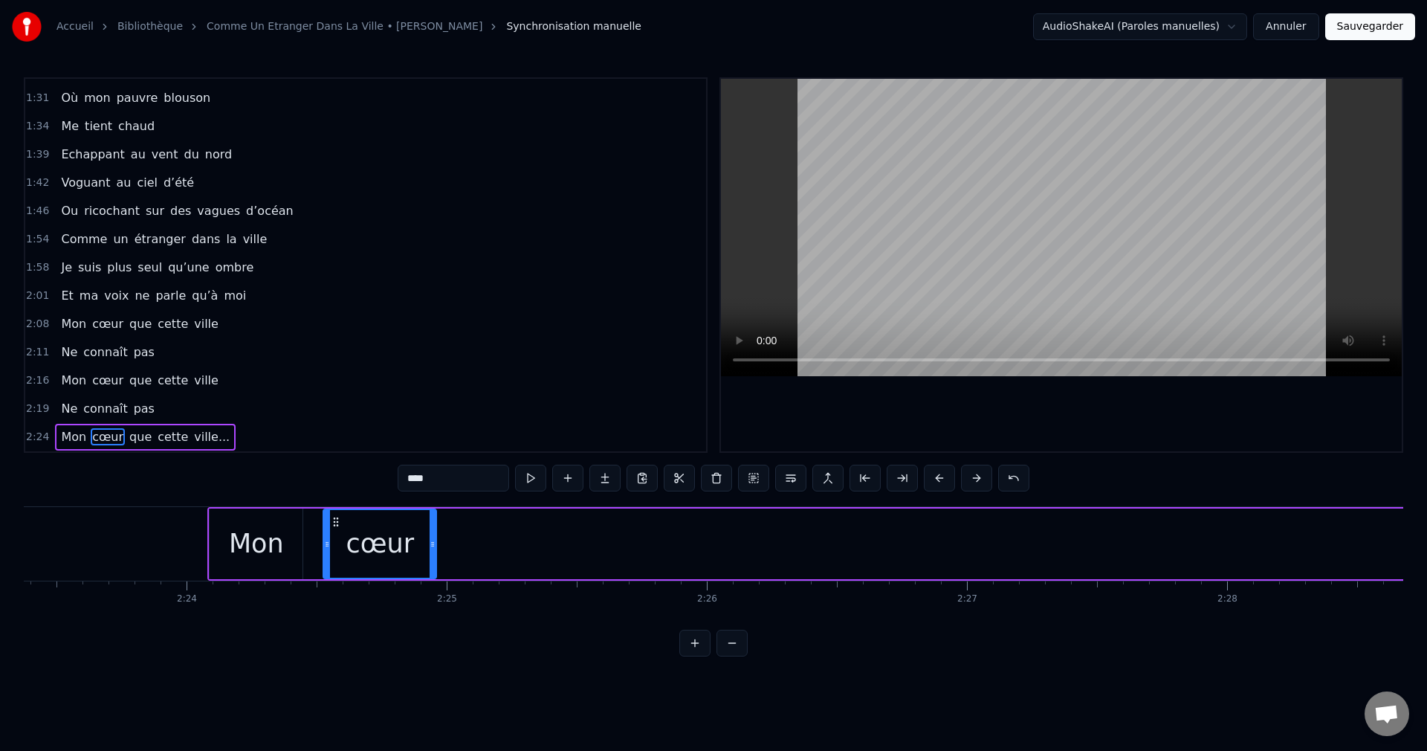
drag, startPoint x: 608, startPoint y: 544, endPoint x: 434, endPoint y: 559, distance: 174.6
click at [434, 559] on div at bounding box center [433, 544] width 6 height 68
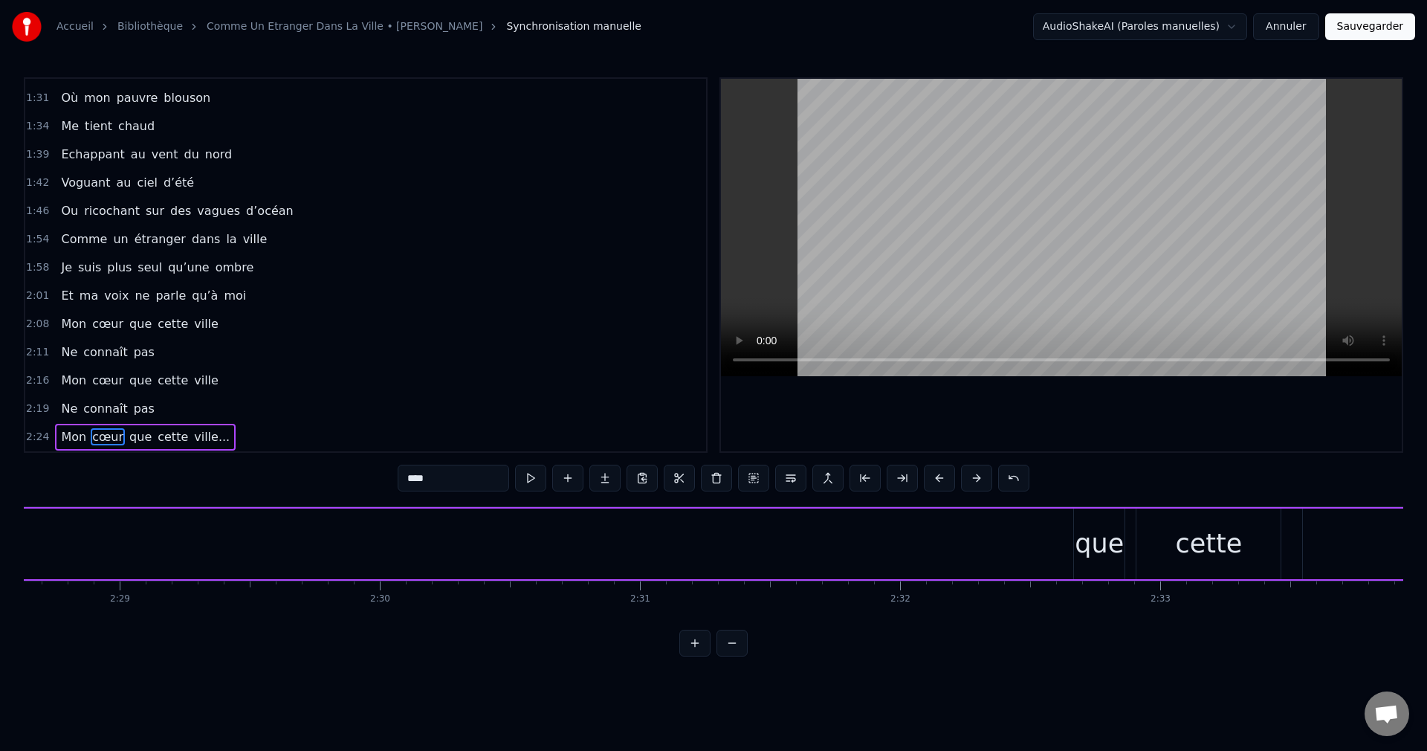
scroll to position [0, 38678]
click at [1103, 531] on div "que" at bounding box center [1089, 543] width 49 height 39
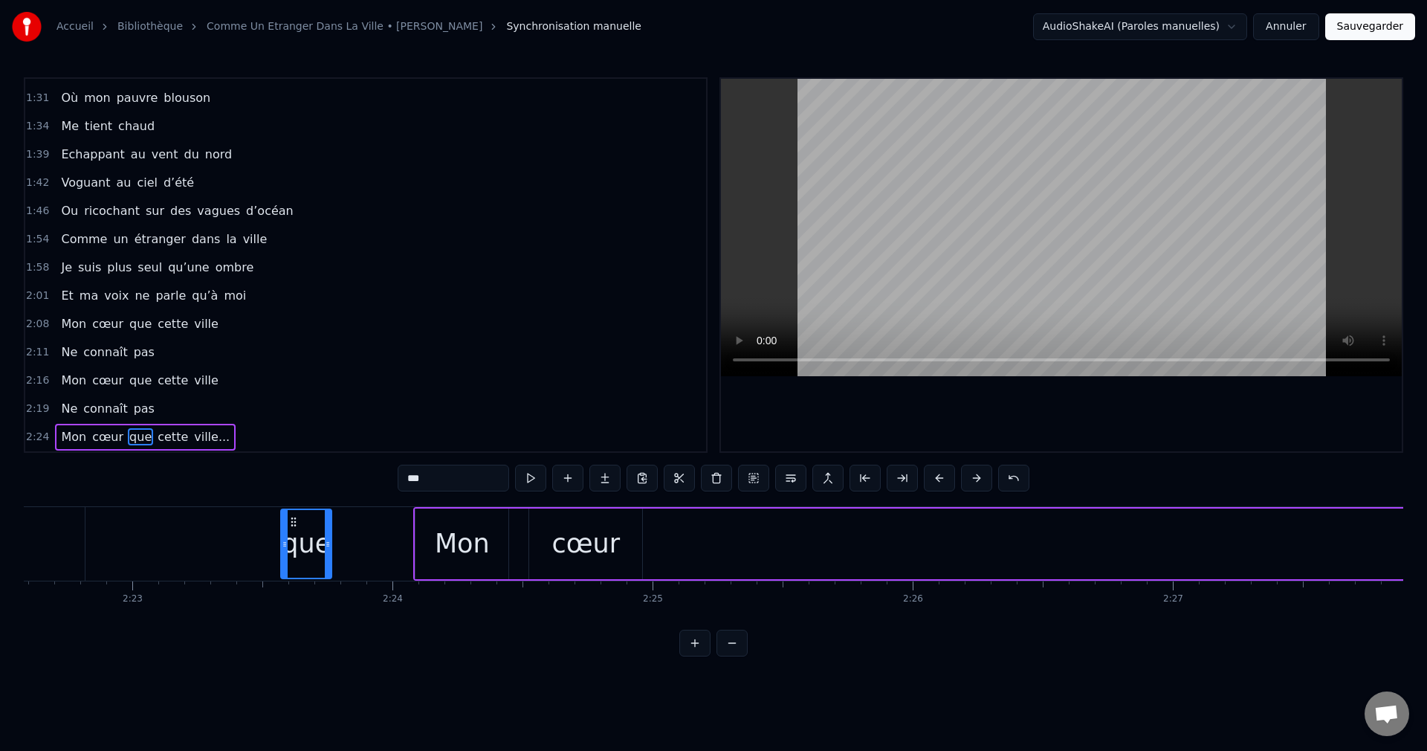
scroll to position [0, 37081]
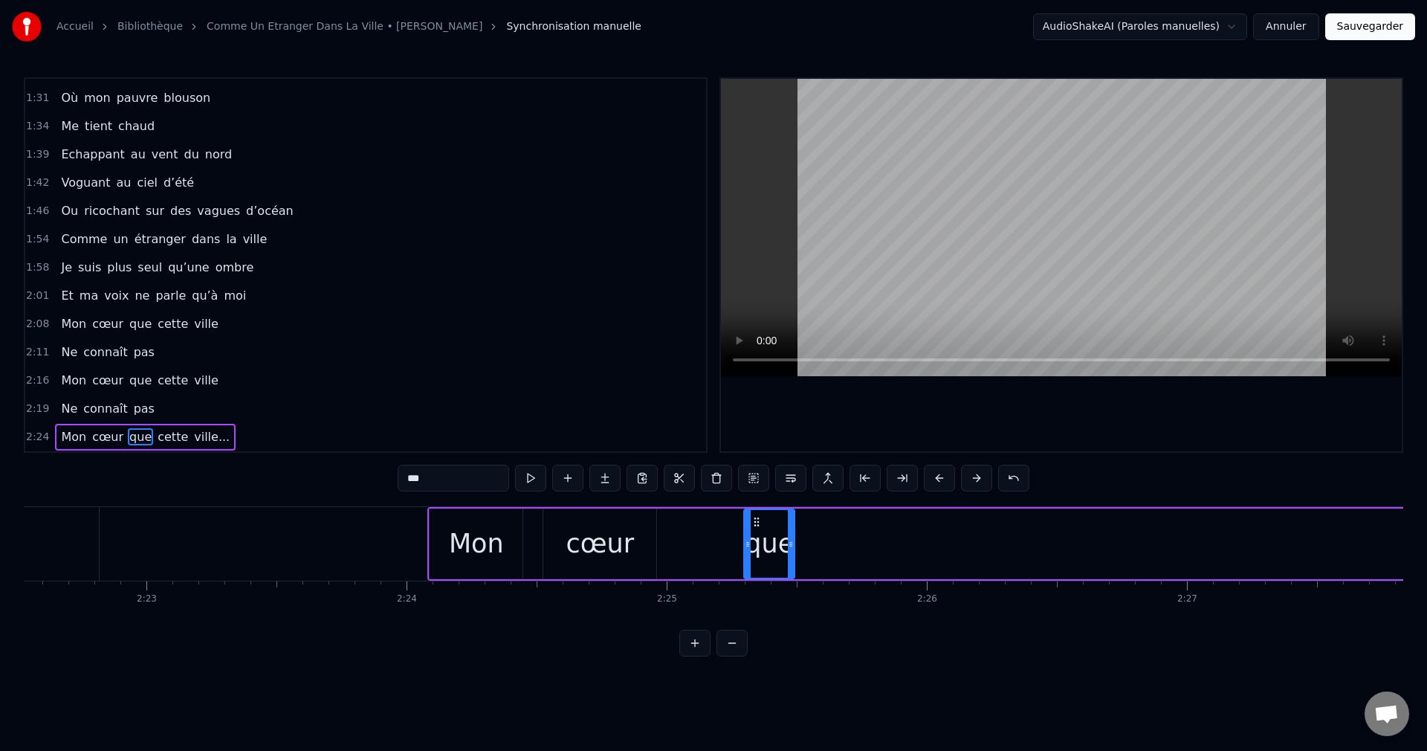
drag, startPoint x: 1079, startPoint y: 519, endPoint x: 759, endPoint y: 610, distance: 333.2
click at [759, 610] on div "Comme un étranger dans la ville Je suis plus seul qu’une ombre Et ma voix ne pa…" at bounding box center [714, 561] width 1380 height 111
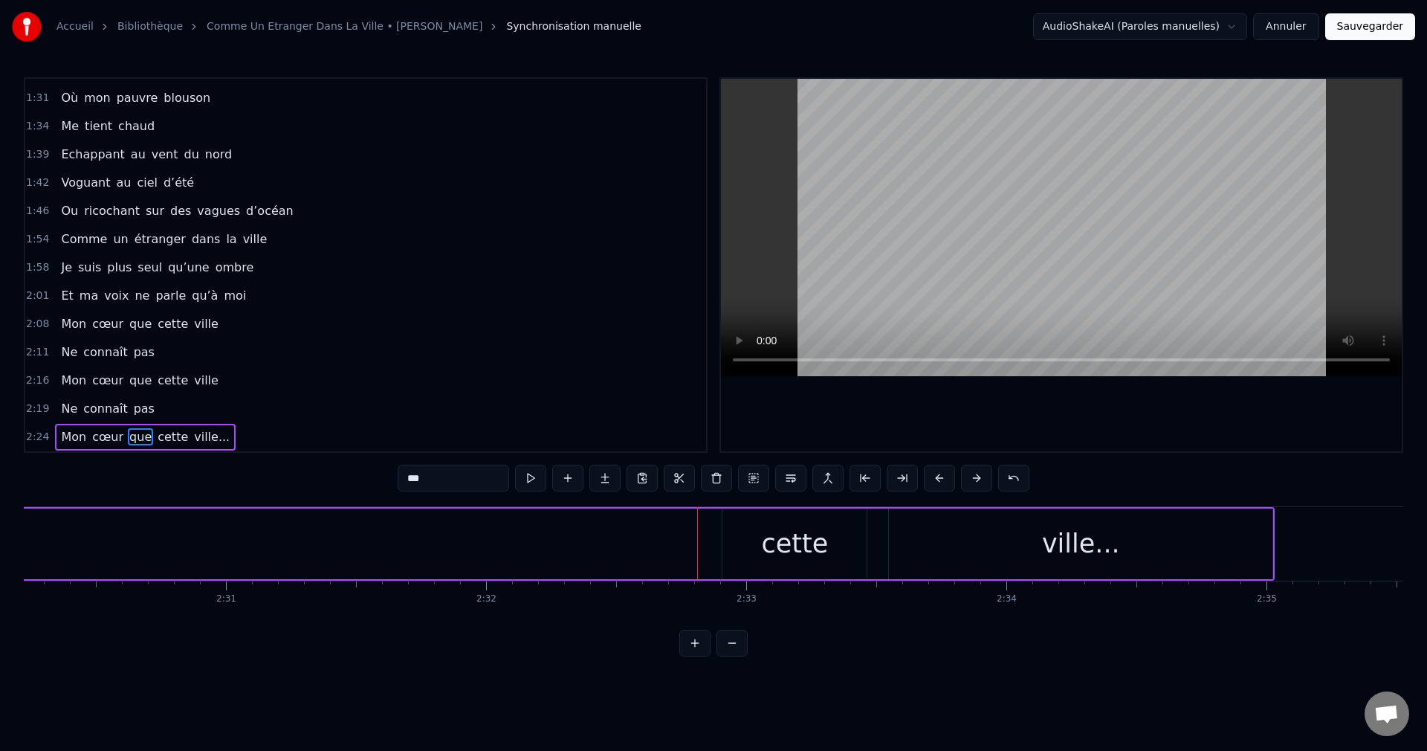
scroll to position [0, 39103]
click at [777, 553] on div "cette" at bounding box center [774, 543] width 67 height 39
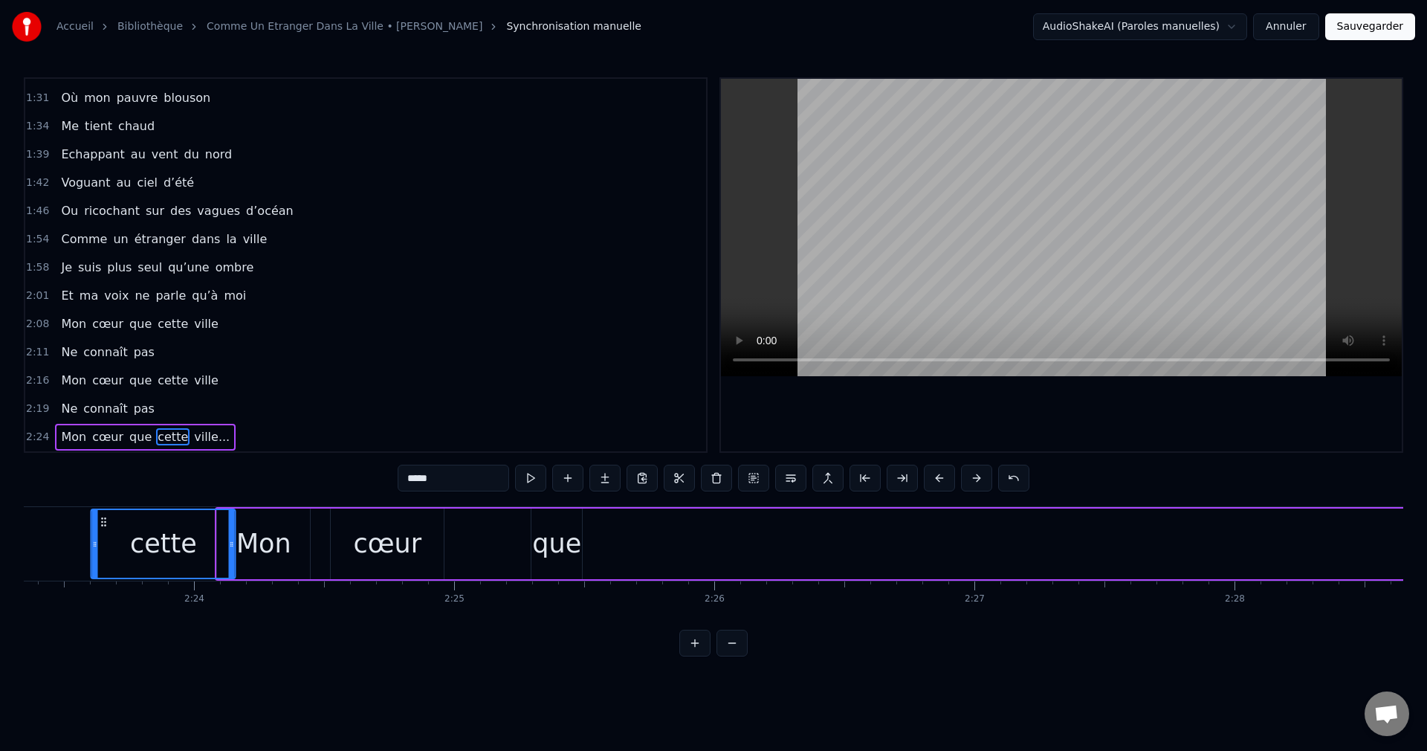
scroll to position [0, 37256]
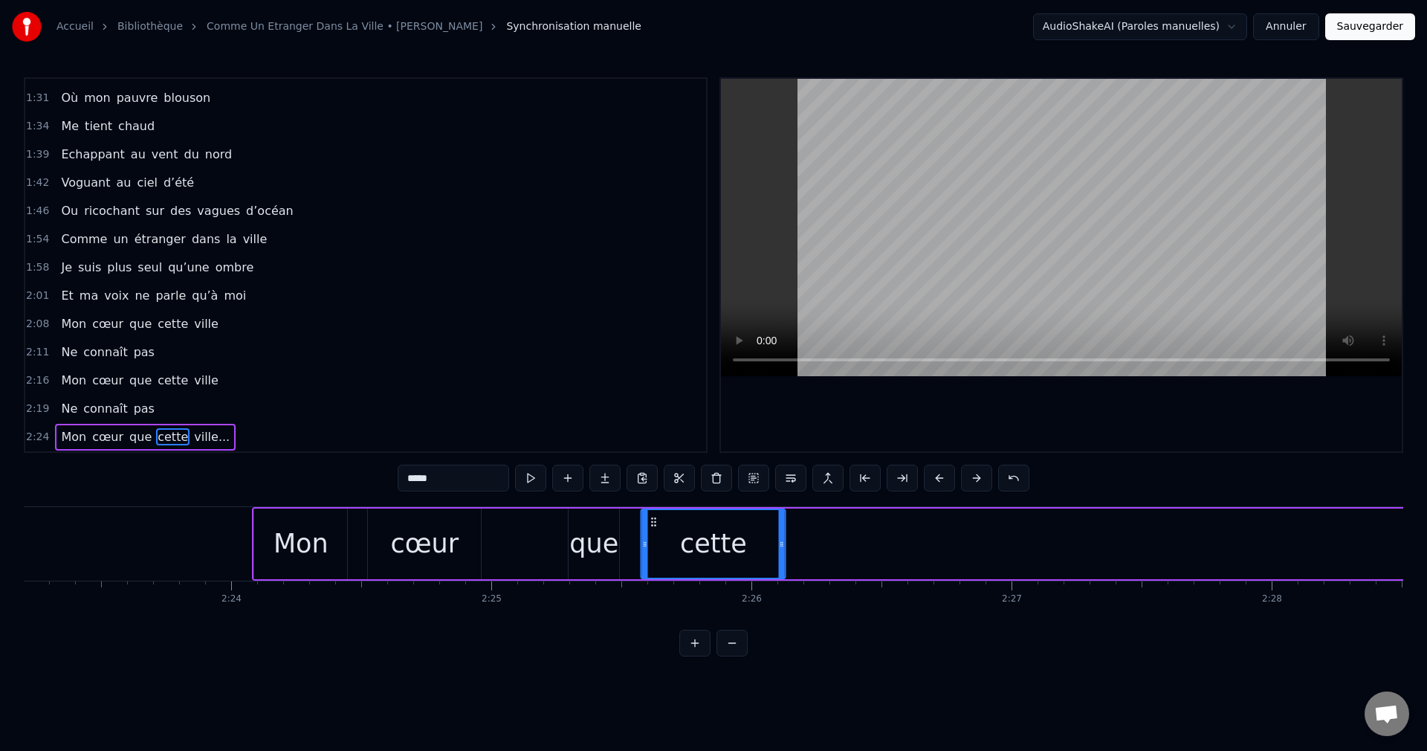
drag, startPoint x: 711, startPoint y: 517, endPoint x: 650, endPoint y: 575, distance: 84.1
click at [650, 575] on div "cette" at bounding box center [713, 544] width 143 height 68
drag, startPoint x: 783, startPoint y: 540, endPoint x: 715, endPoint y: 554, distance: 69.8
click at [715, 554] on div at bounding box center [714, 544] width 6 height 68
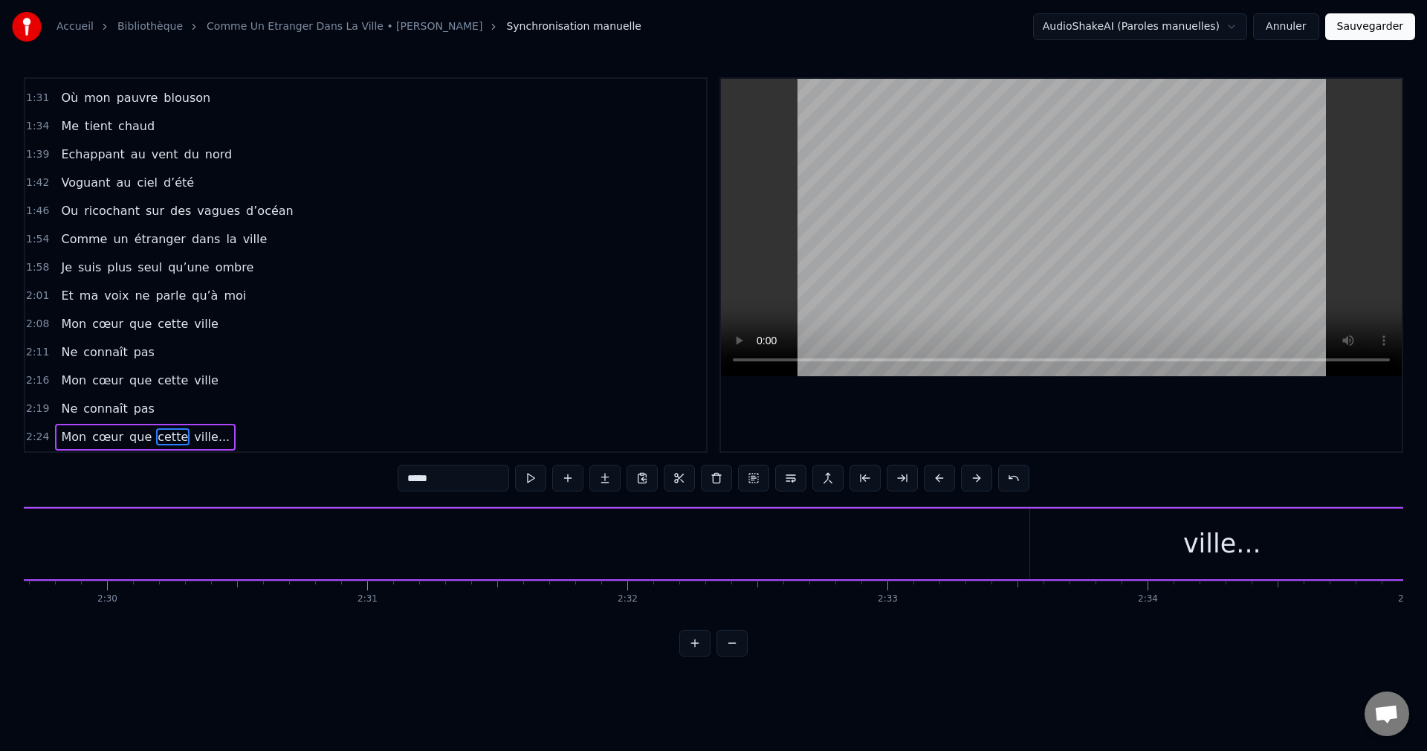
scroll to position [0, 39010]
click at [1187, 548] on div "ville..." at bounding box center [1153, 543] width 384 height 71
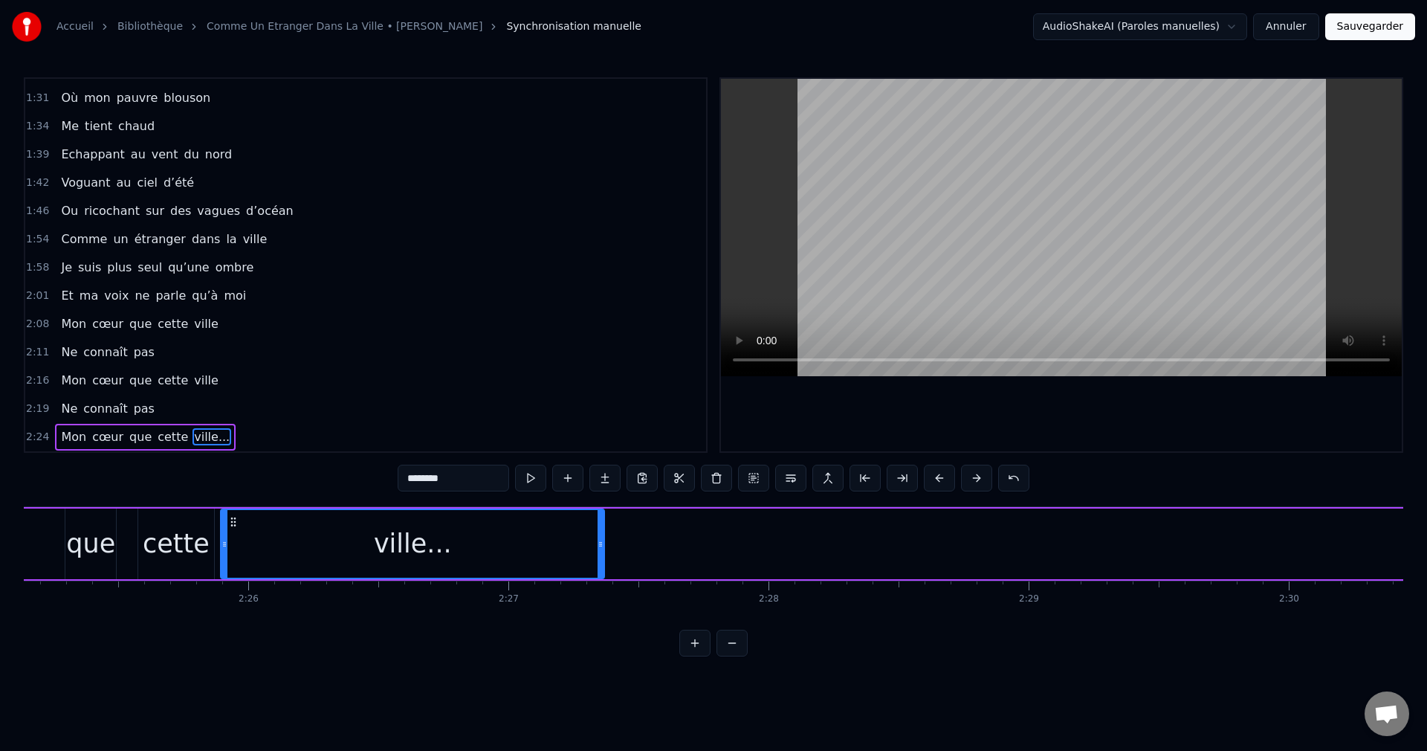
scroll to position [0, 37711]
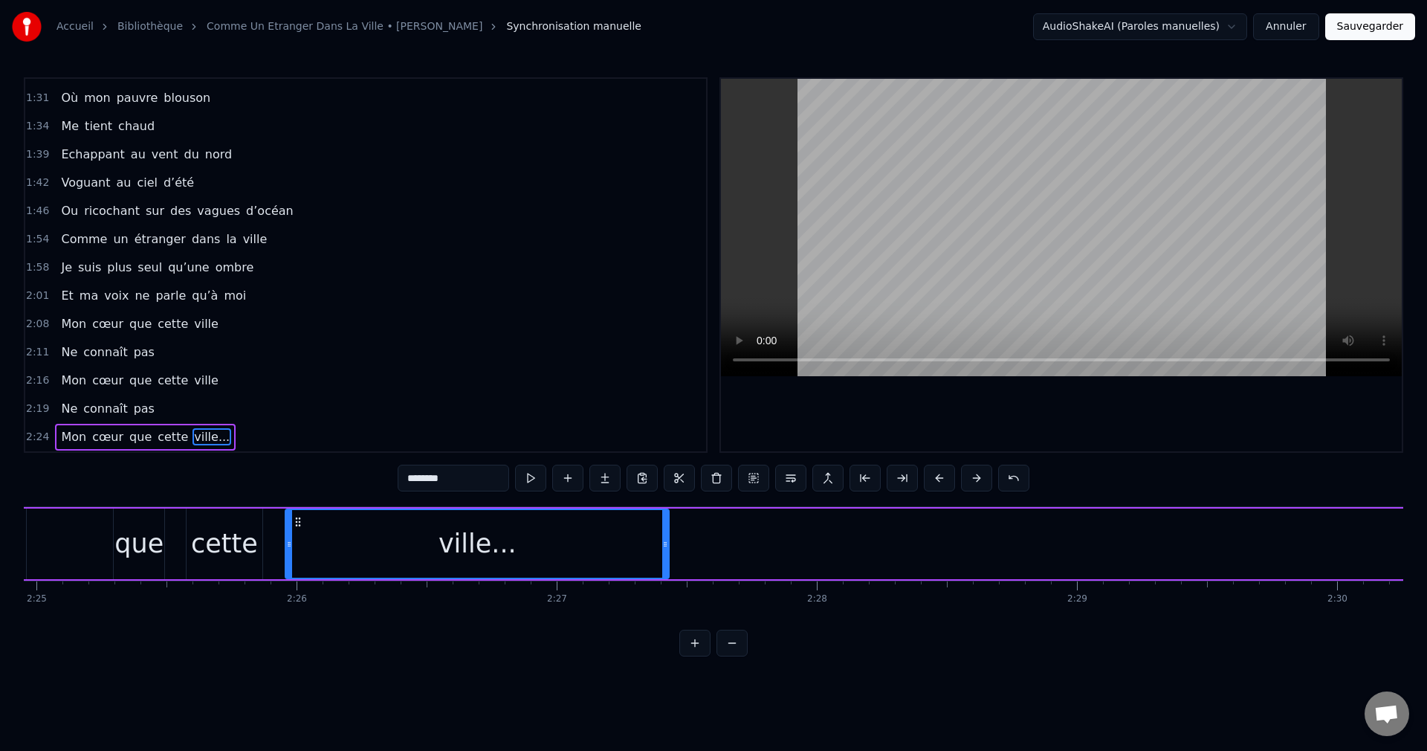
drag, startPoint x: 977, startPoint y: 519, endPoint x: 300, endPoint y: 591, distance: 680.3
click at [300, 591] on div "Comme un étranger dans la ville Je suis plus seul qu’une ombre Et ma voix ne pa…" at bounding box center [714, 561] width 1380 height 111
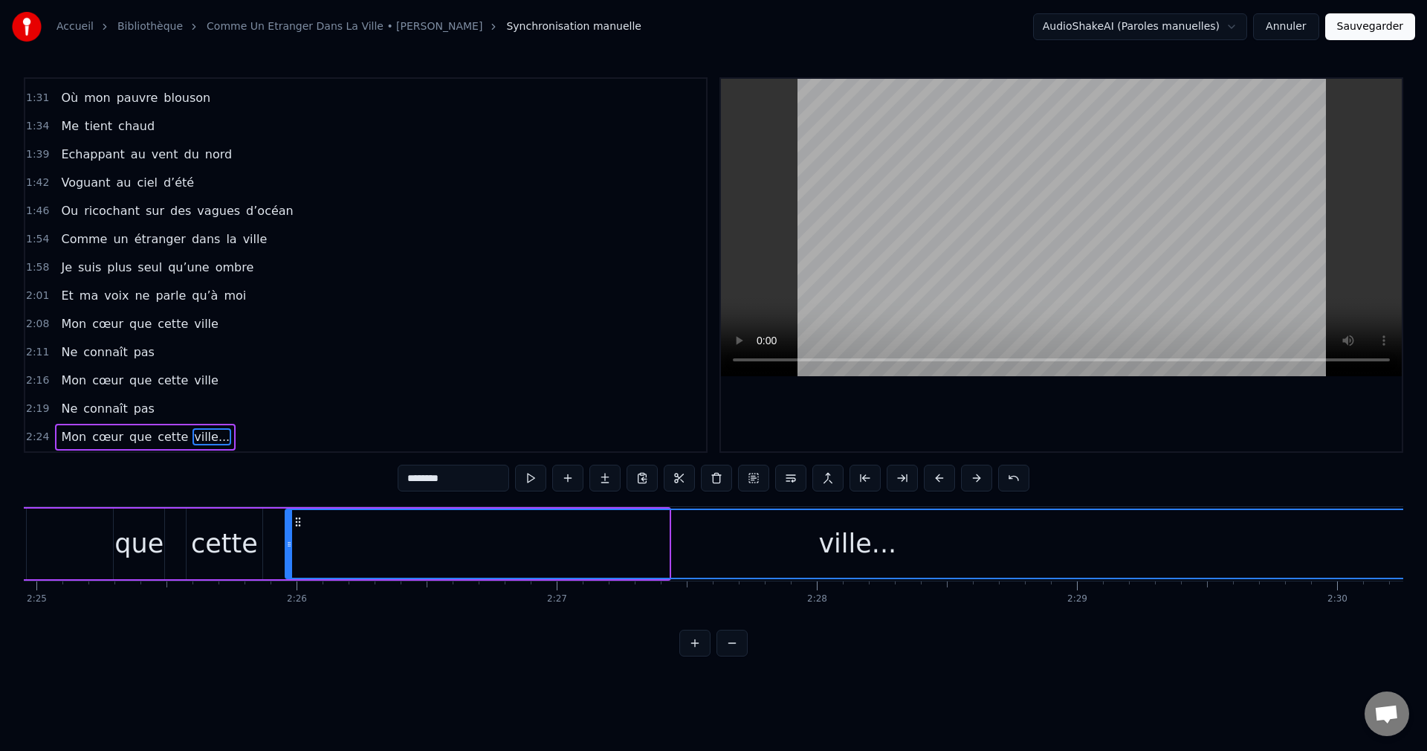
drag, startPoint x: 666, startPoint y: 544, endPoint x: 1426, endPoint y: 587, distance: 761.6
click at [1426, 587] on div "Accueil Bibliothèque Comme Un Etranger Dans La Ville • Gilles Marchal Synchroni…" at bounding box center [713, 328] width 1427 height 656
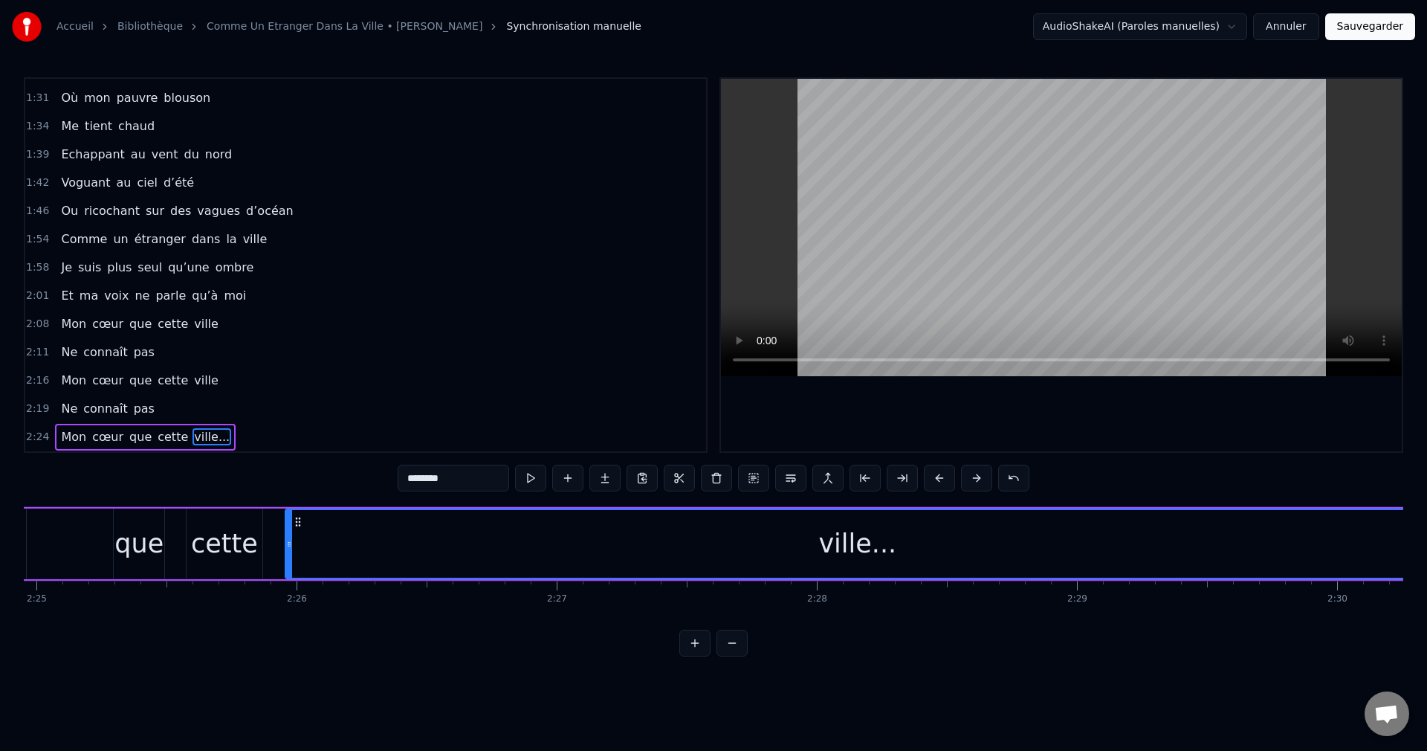
click at [62, 431] on span "Mon" at bounding box center [73, 436] width 28 height 17
type input "***"
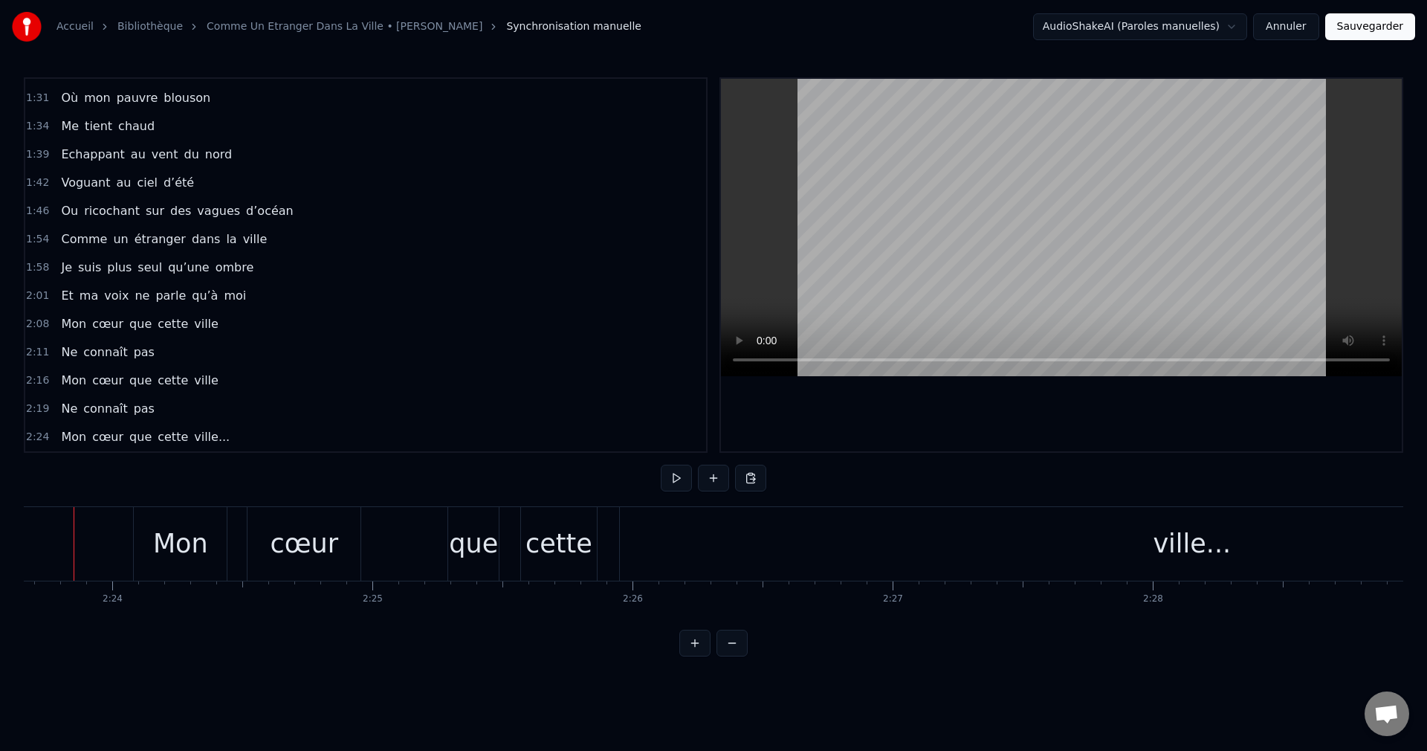
scroll to position [0, 37350]
click at [491, 549] on div "que" at bounding box center [498, 543] width 49 height 39
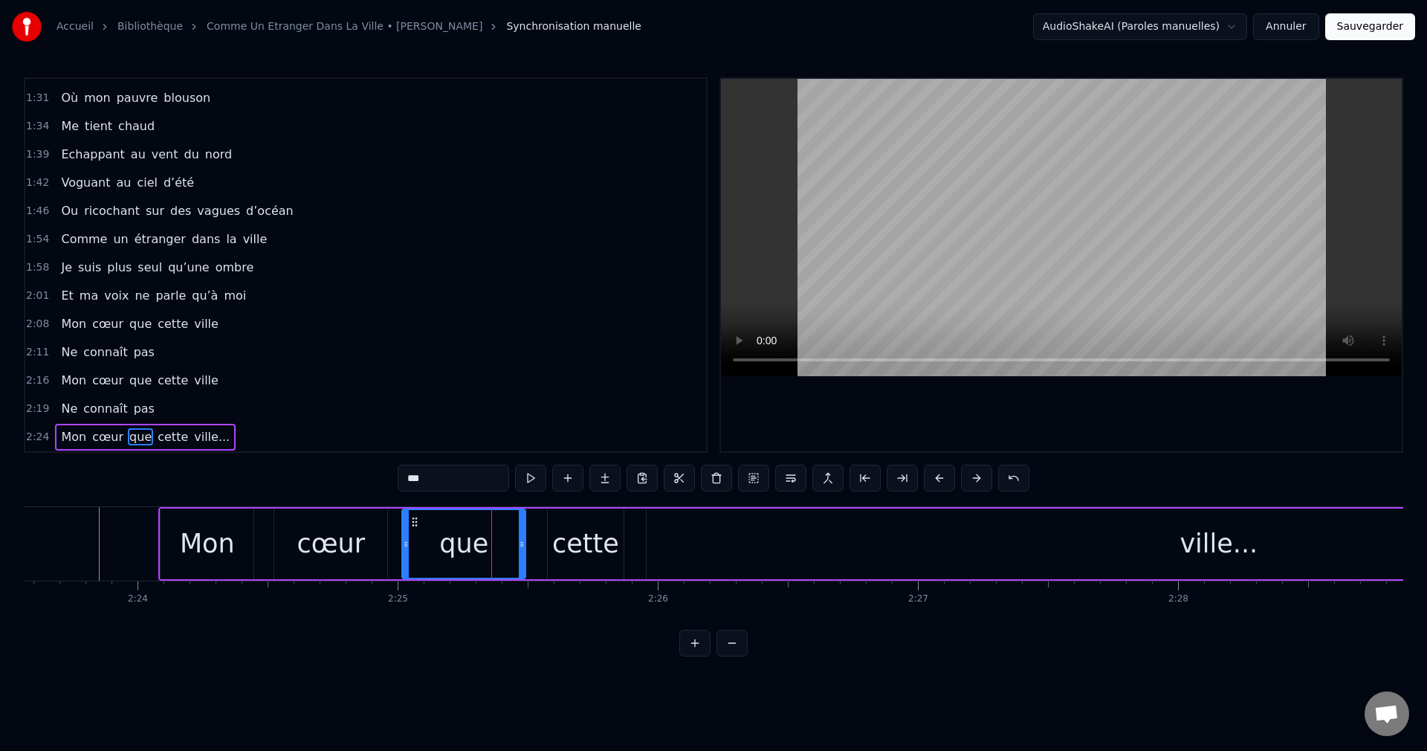
drag, startPoint x: 479, startPoint y: 543, endPoint x: 406, endPoint y: 553, distance: 73.5
click at [406, 553] on div at bounding box center [406, 544] width 6 height 68
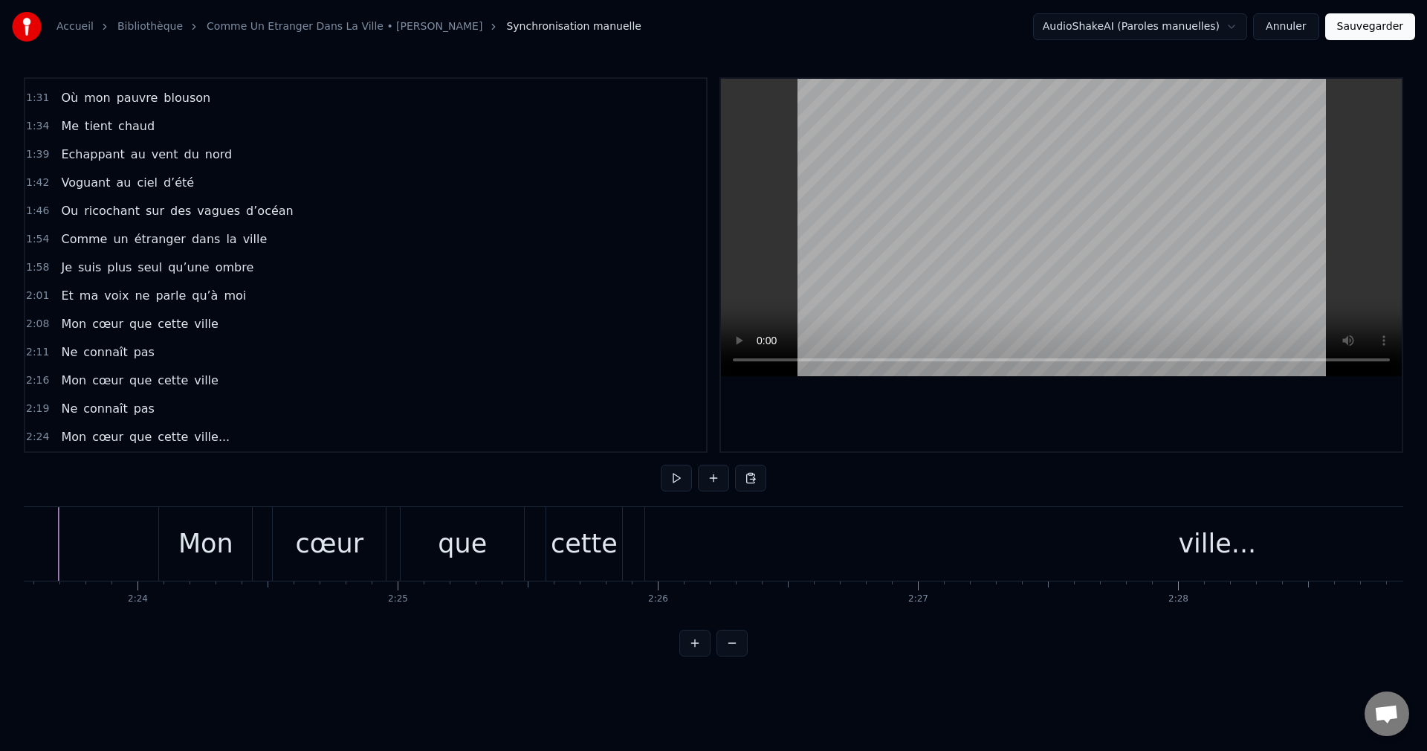
scroll to position [0, 37310]
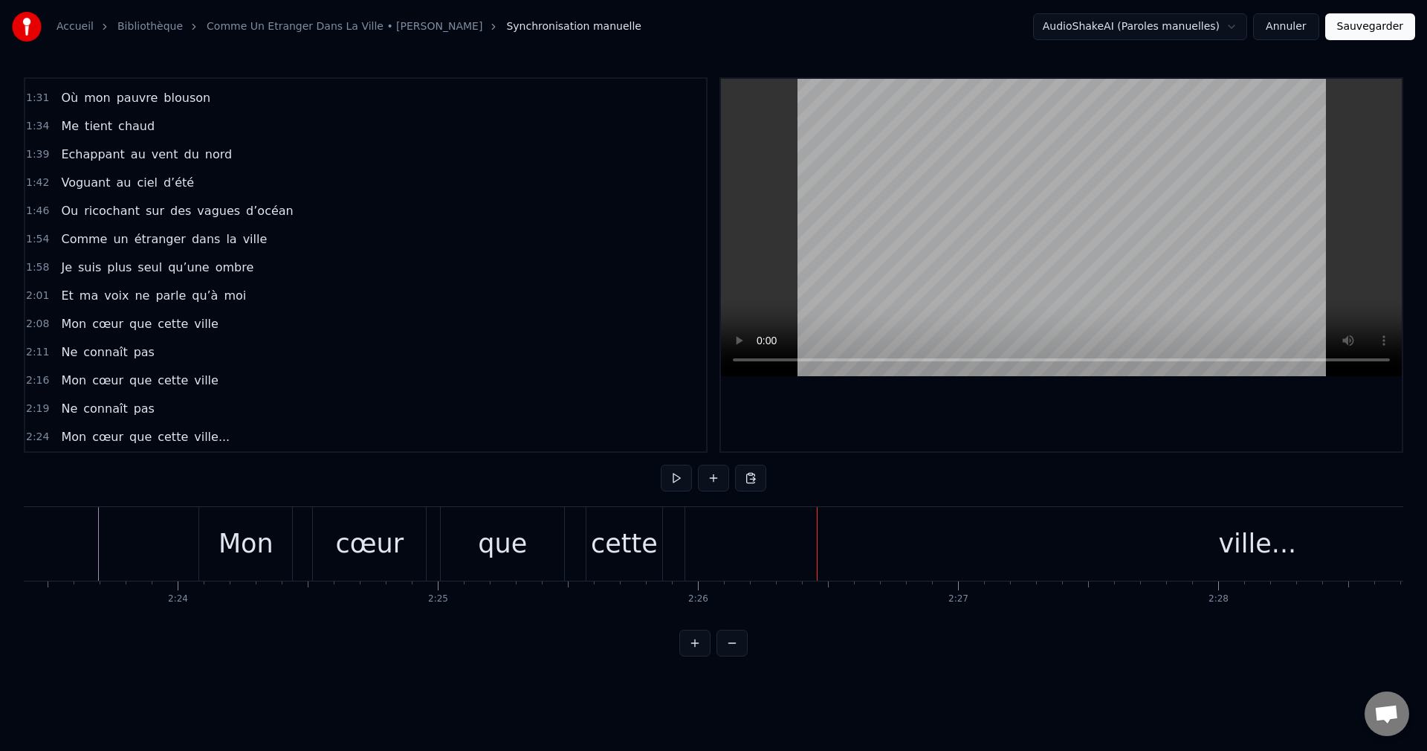
click at [509, 564] on div "que" at bounding box center [502, 544] width 123 height 74
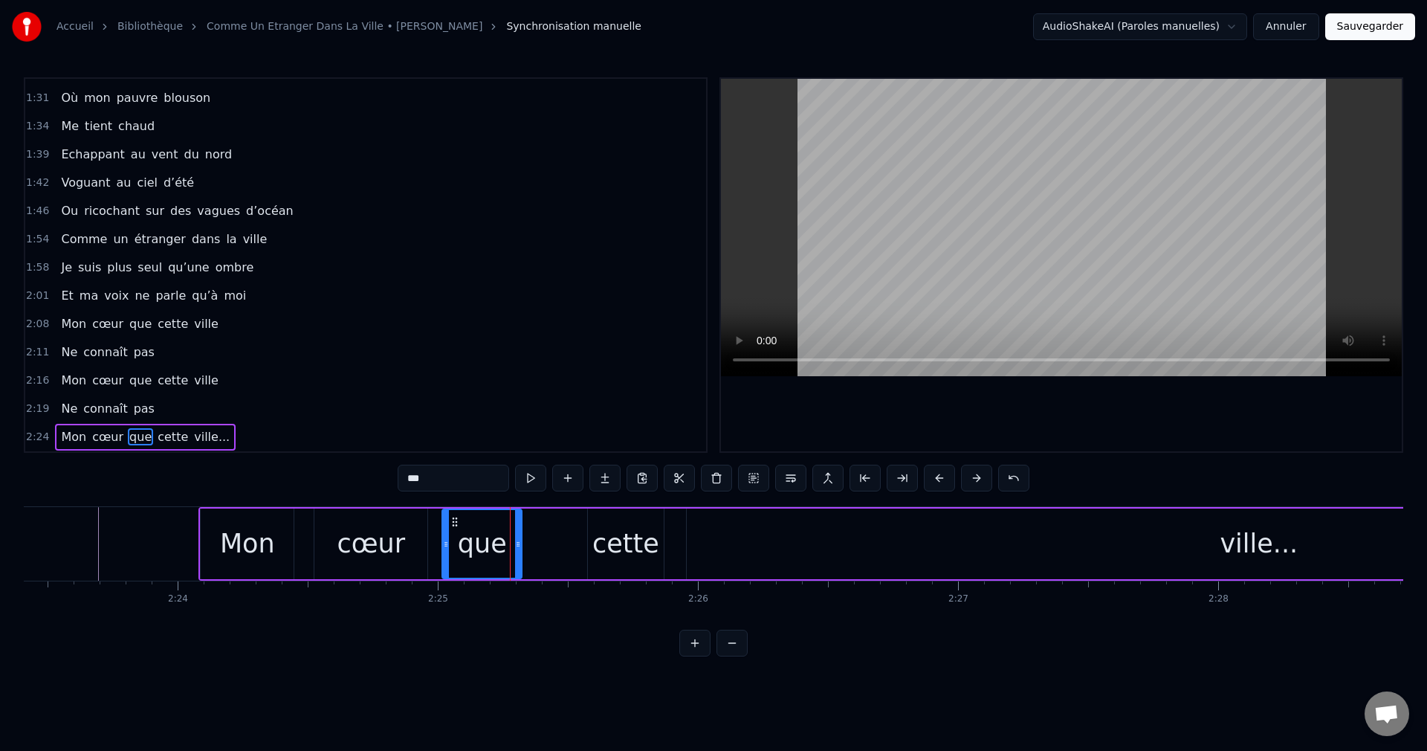
drag, startPoint x: 563, startPoint y: 544, endPoint x: 520, endPoint y: 552, distance: 44.6
click at [520, 552] on div at bounding box center [518, 544] width 6 height 68
click at [620, 549] on div "cette" at bounding box center [625, 543] width 67 height 39
type input "*****"
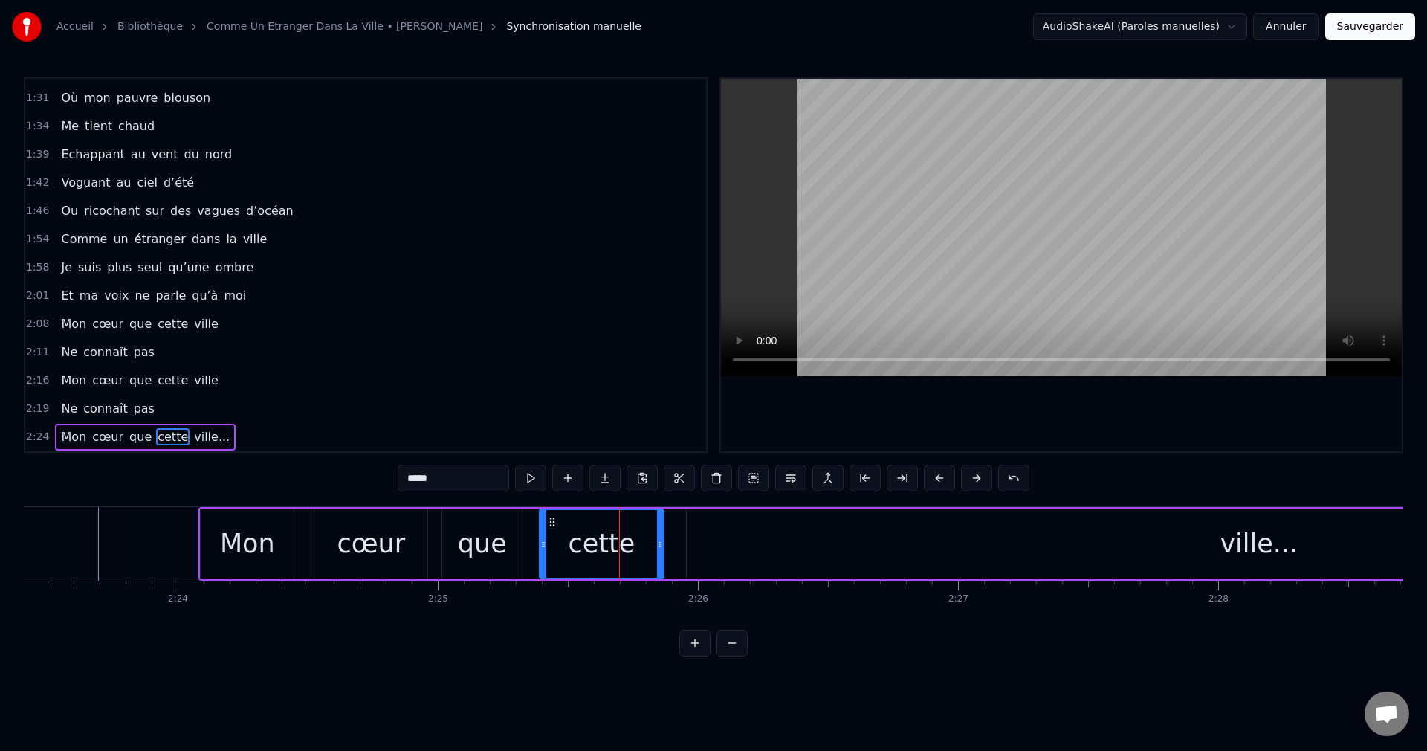
drag, startPoint x: 589, startPoint y: 542, endPoint x: 540, endPoint y: 556, distance: 50.3
click at [540, 556] on div at bounding box center [543, 544] width 6 height 68
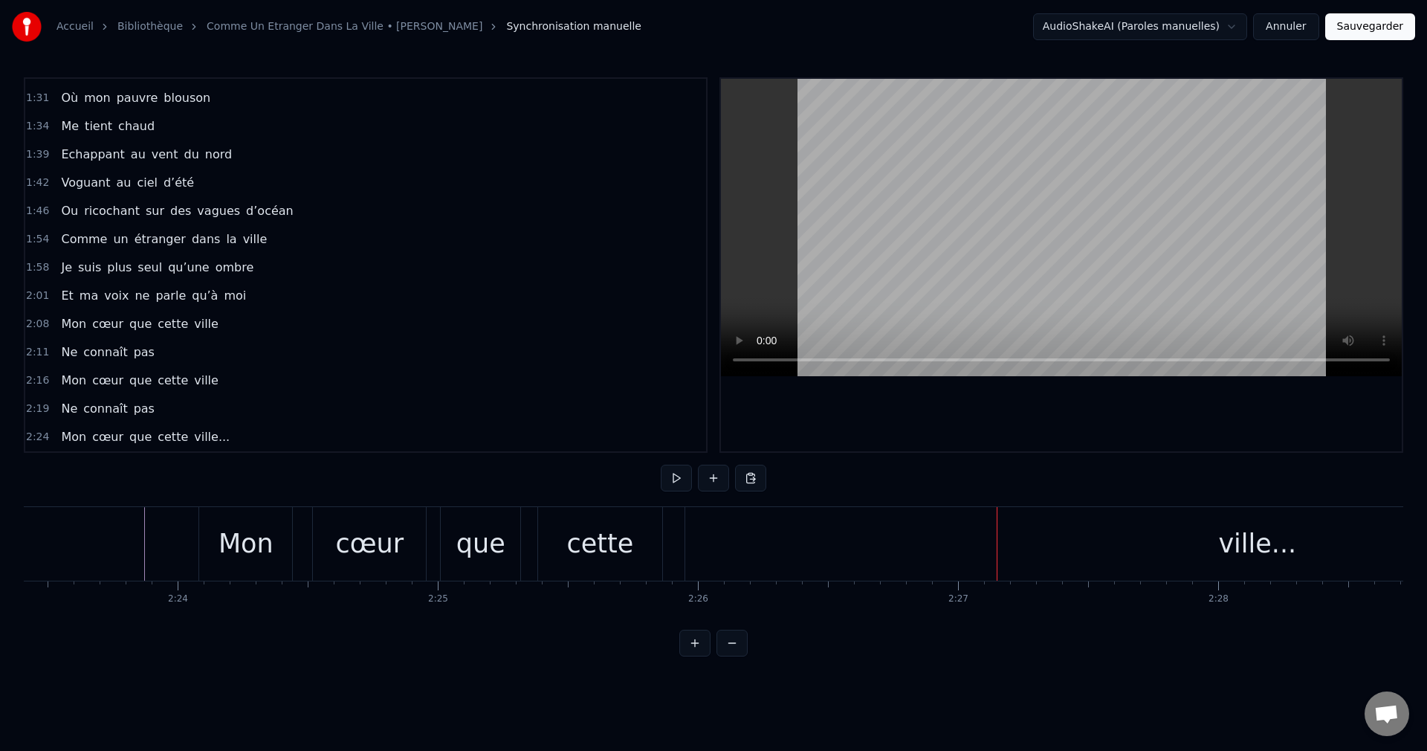
click at [1361, 27] on button "Sauvegarder" at bounding box center [1370, 26] width 90 height 27
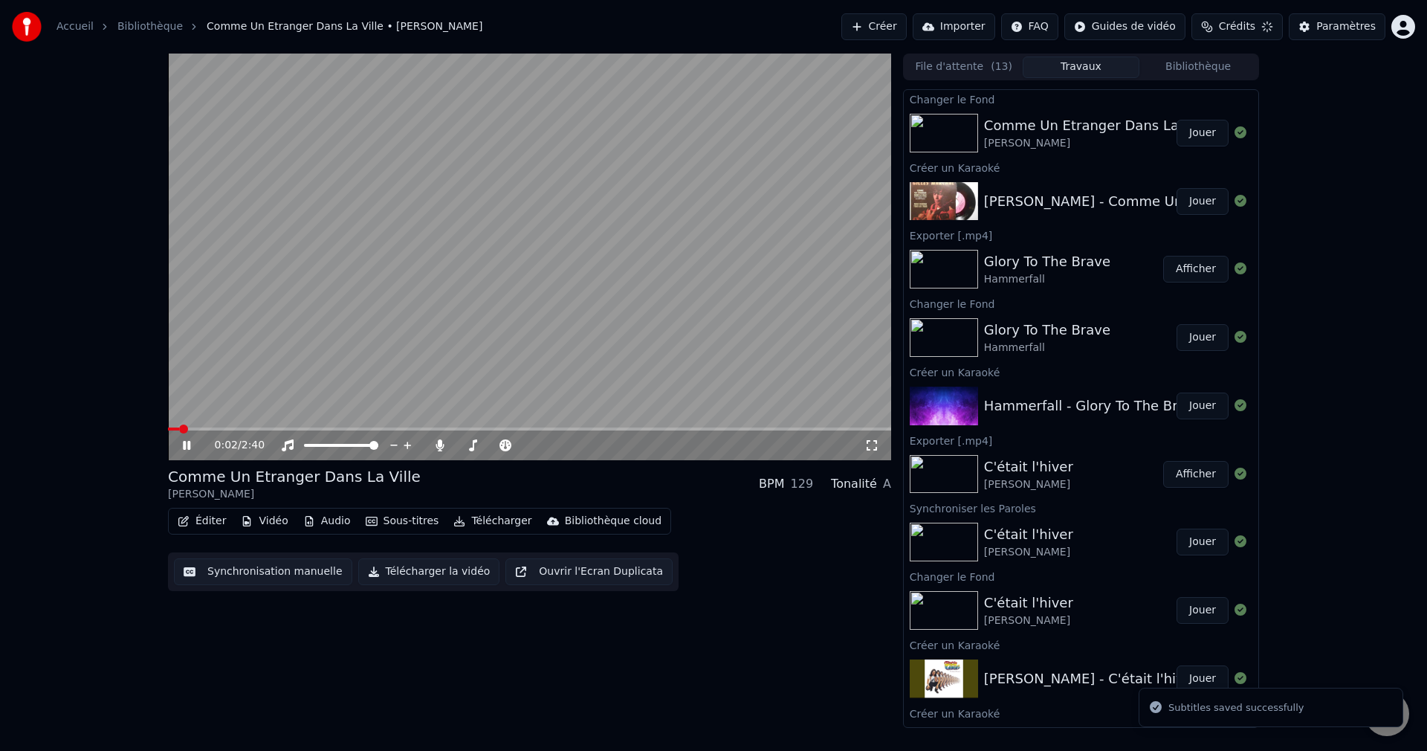
click at [219, 429] on span at bounding box center [529, 428] width 723 height 3
click at [465, 445] on span at bounding box center [460, 445] width 9 height 3
click at [463, 445] on span at bounding box center [466, 445] width 9 height 9
click at [187, 443] on icon at bounding box center [186, 445] width 7 height 9
click at [407, 577] on button "Télécharger la vidéo" at bounding box center [429, 571] width 142 height 27
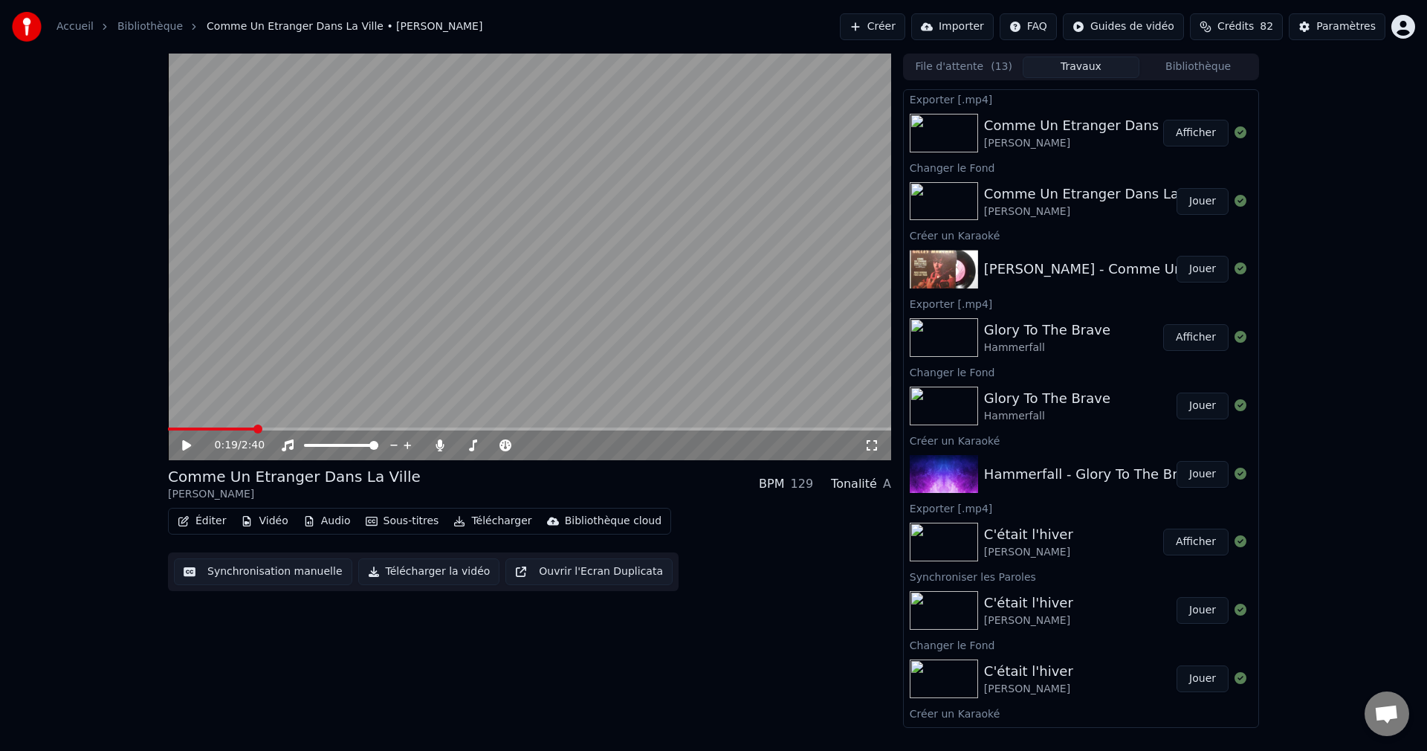
click at [871, 30] on button "Créer" at bounding box center [872, 26] width 65 height 27
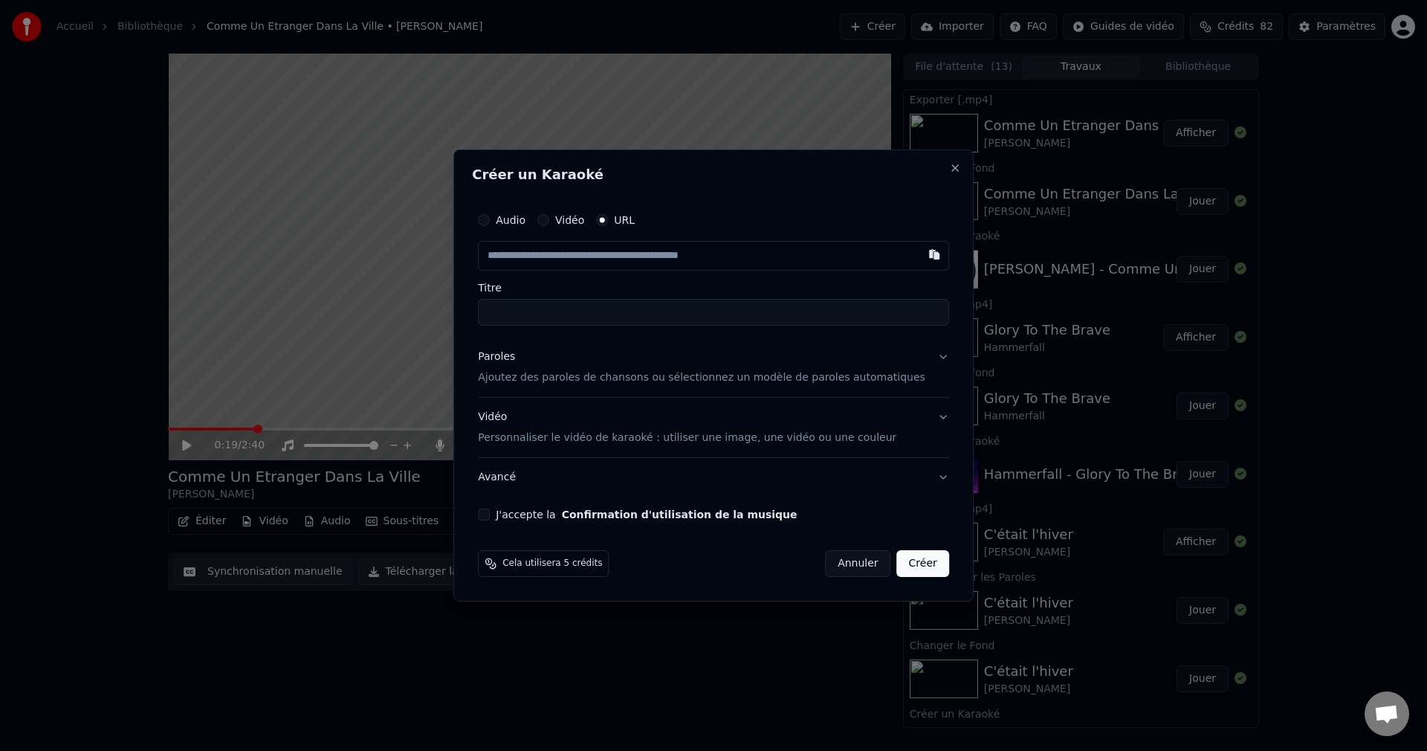
click at [490, 219] on button "Audio" at bounding box center [484, 220] width 12 height 12
click at [536, 249] on div "Choisir un fichier" at bounding box center [534, 255] width 111 height 27
click at [567, 312] on input "**********" at bounding box center [713, 311] width 471 height 27
click at [583, 313] on input "**********" at bounding box center [713, 311] width 471 height 27
drag, startPoint x: 529, startPoint y: 311, endPoint x: 473, endPoint y: 317, distance: 55.3
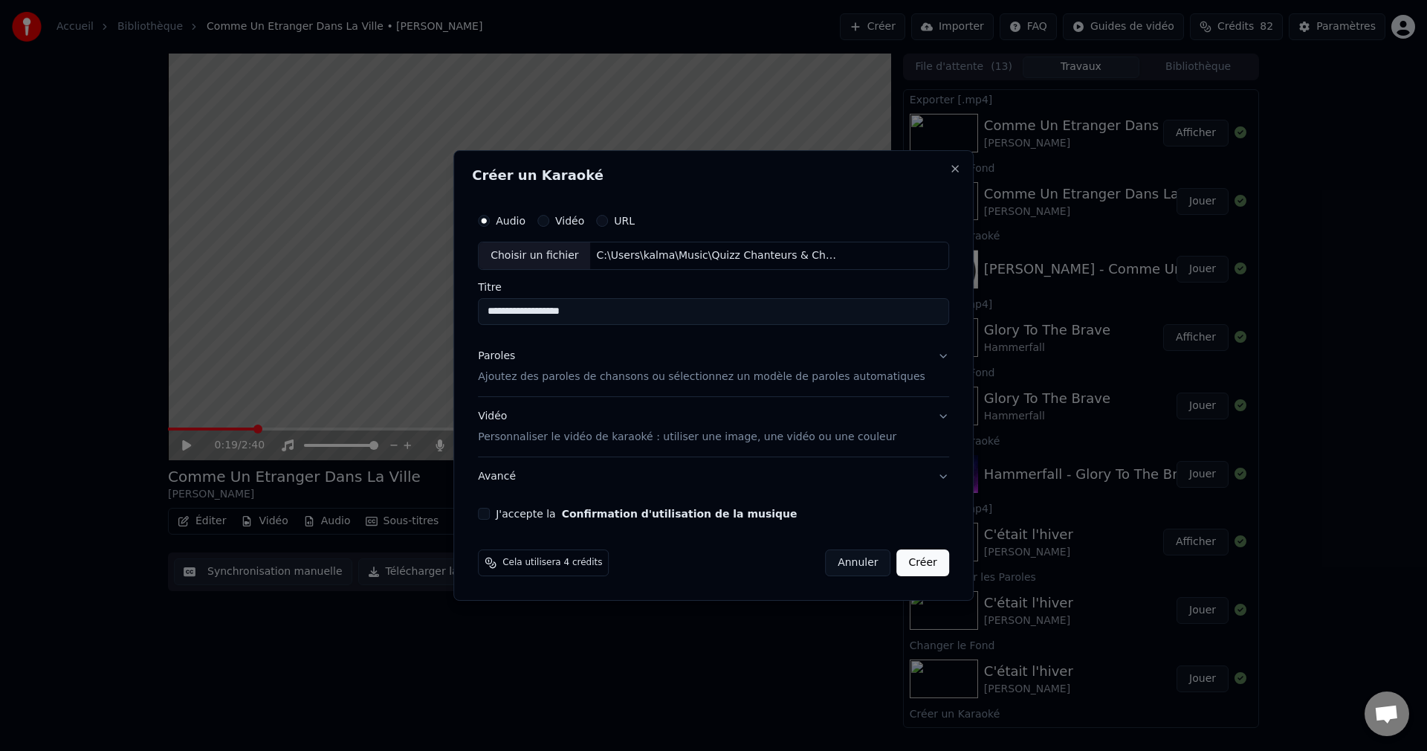
click at [473, 317] on body "Accueil Bibliothèque Comme Un Etranger Dans La Ville • Gilles Marchal Créer Imp…" at bounding box center [713, 375] width 1427 height 751
drag, startPoint x: 644, startPoint y: 314, endPoint x: 420, endPoint y: 327, distance: 224.8
click at [420, 327] on body "Accueil Bibliothèque Comme Un Etranger Dans La Ville • Gilles Marchal Créer Imp…" at bounding box center [713, 375] width 1427 height 751
click at [554, 314] on input "**********" at bounding box center [713, 311] width 471 height 27
type input "**********"
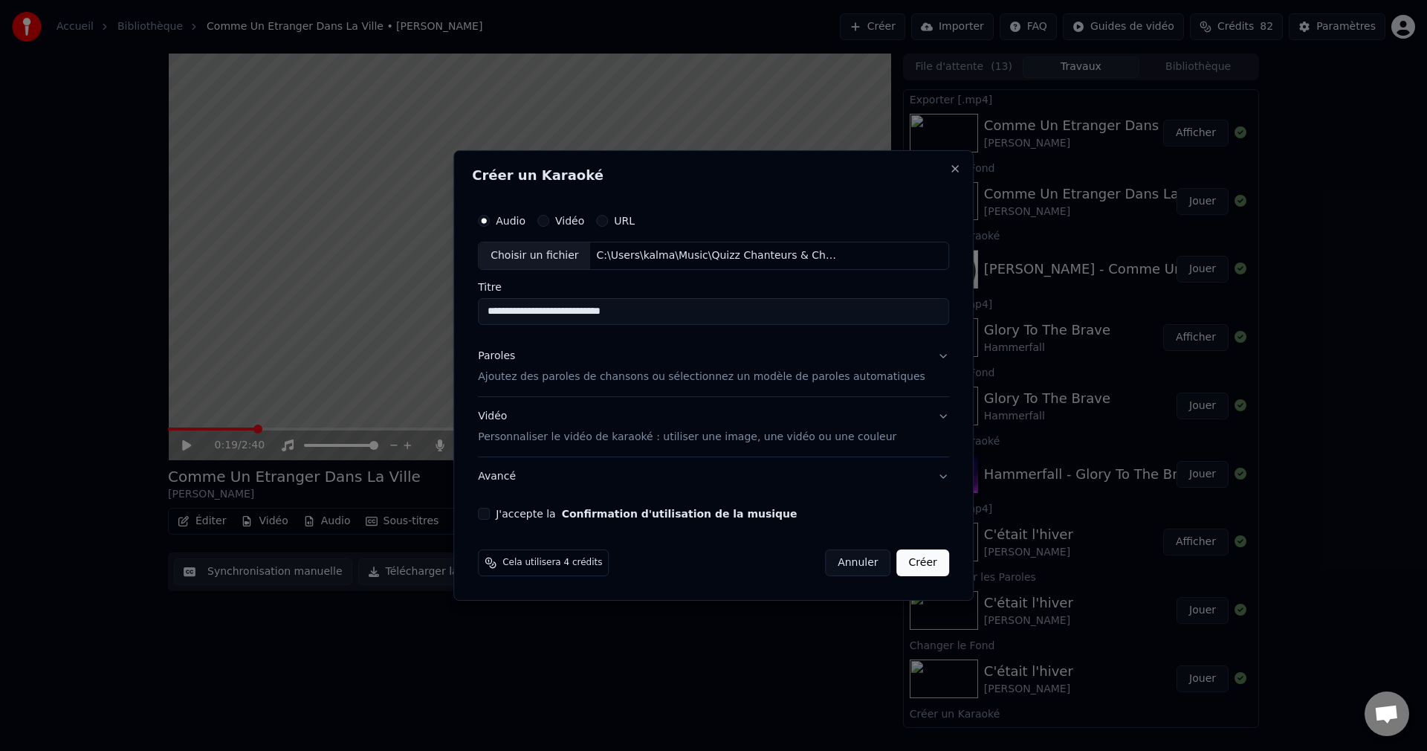
click at [922, 364] on button "Paroles Ajoutez des paroles de chansons ou sélectionnez un modèle de paroles au…" at bounding box center [713, 366] width 471 height 59
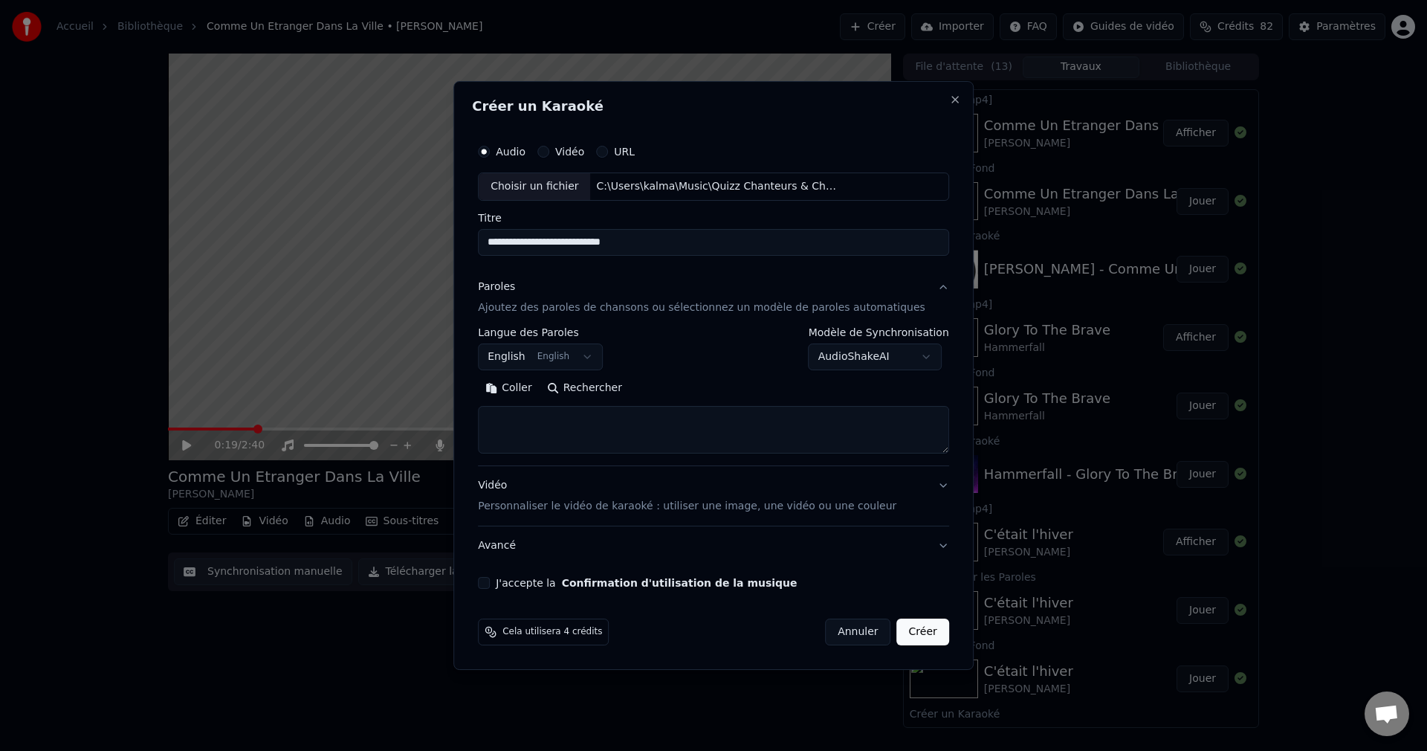
click at [618, 392] on button "Rechercher" at bounding box center [585, 388] width 90 height 24
type textarea "**********"
click at [490, 581] on button "J'accepte la Confirmation d'utilisation de la musique" at bounding box center [484, 583] width 12 height 12
click at [899, 639] on button "Créer" at bounding box center [923, 631] width 52 height 27
select select "**"
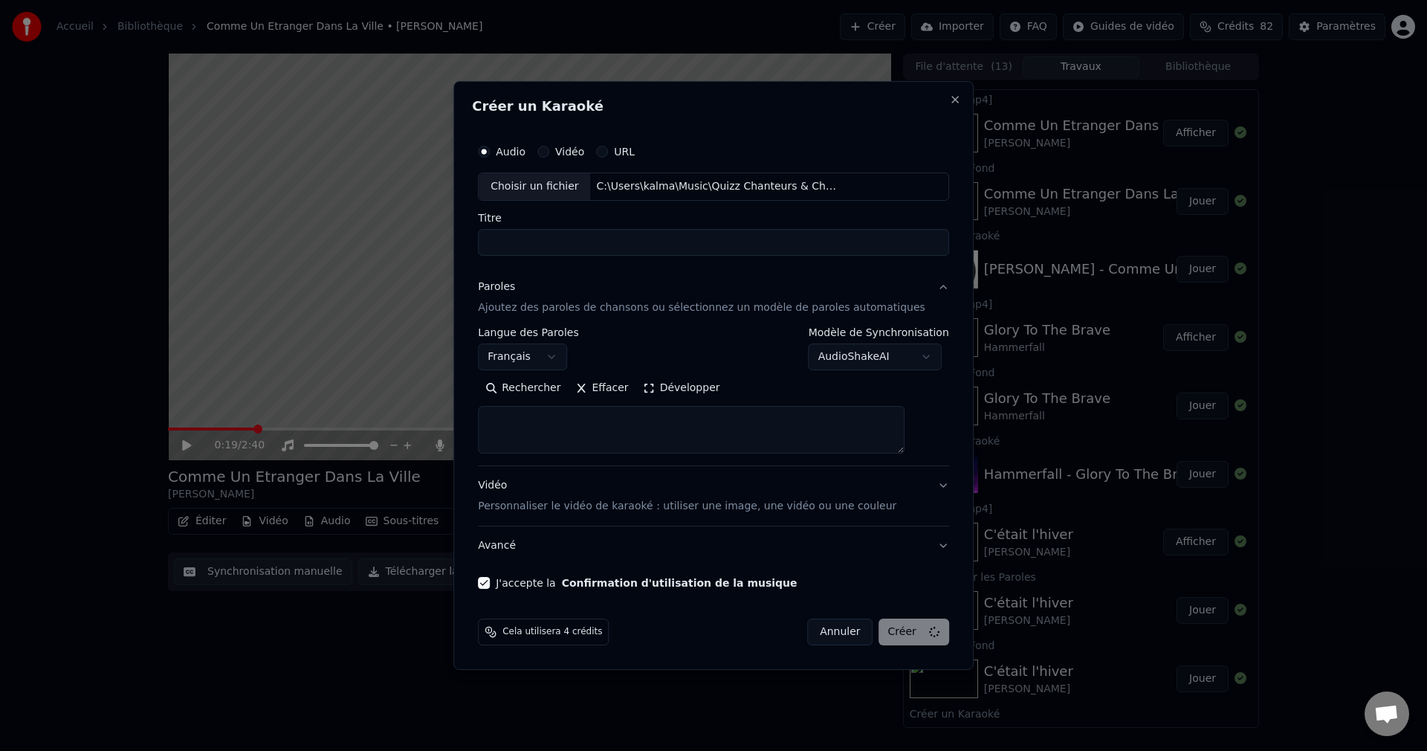
select select
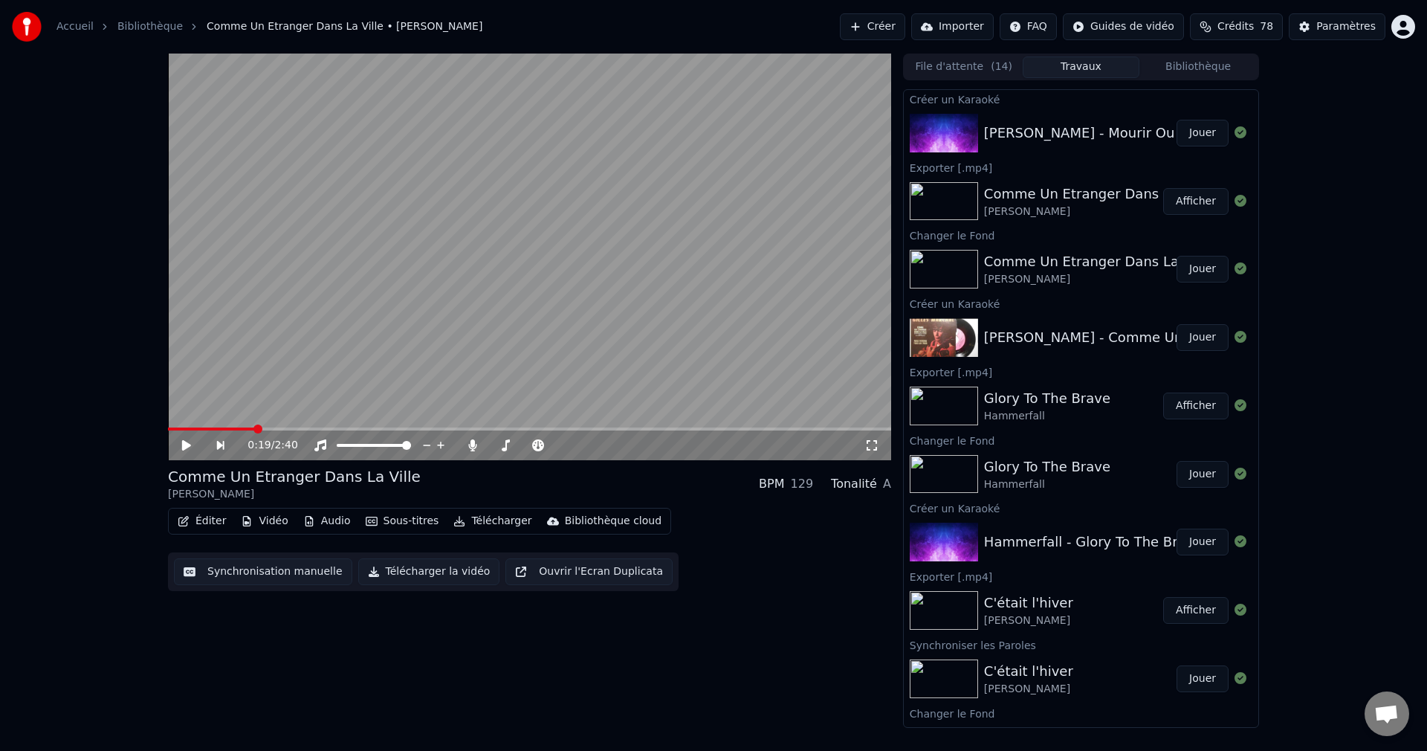
click at [1193, 138] on button "Jouer" at bounding box center [1203, 133] width 52 height 27
click at [186, 445] on icon at bounding box center [186, 445] width 7 height 9
click at [253, 522] on button "Vidéo" at bounding box center [264, 521] width 59 height 21
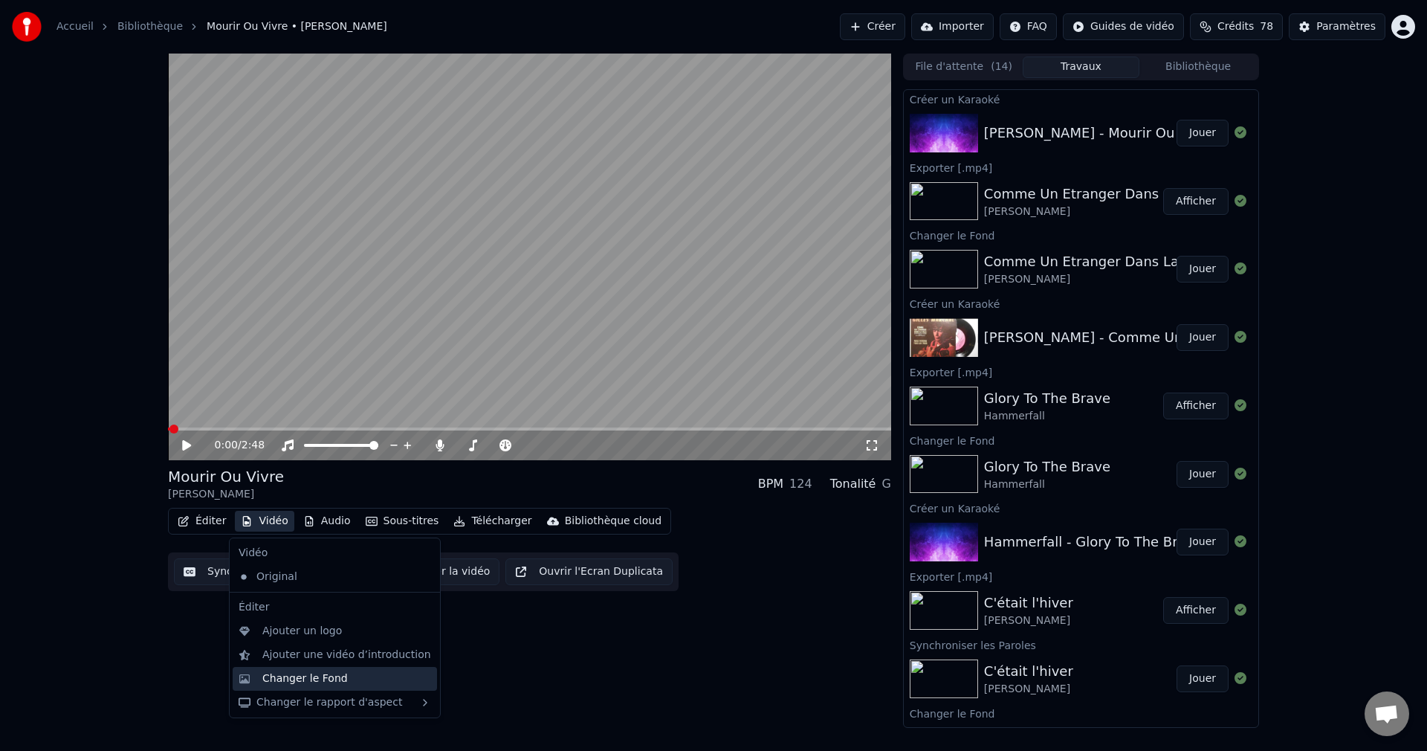
click at [291, 669] on div "Changer le Fond" at bounding box center [335, 679] width 204 height 24
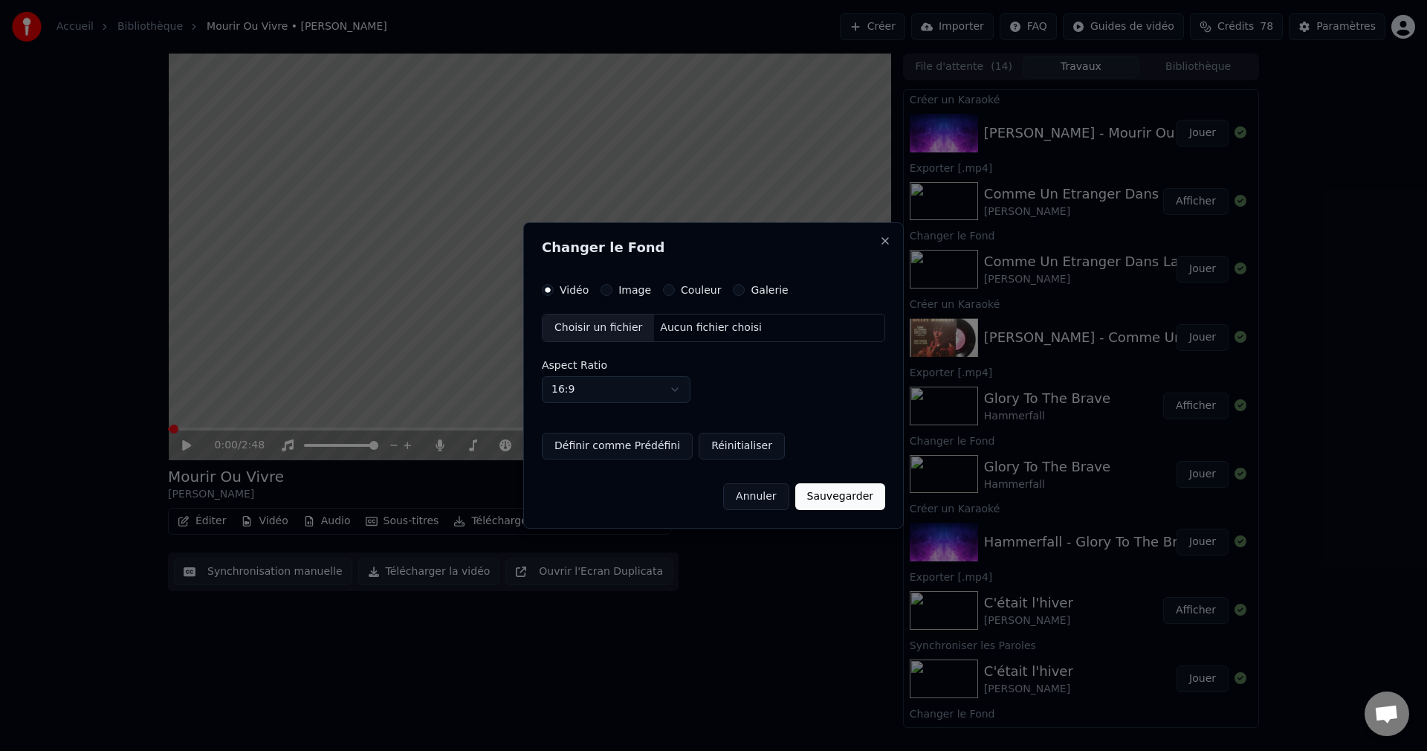
click at [588, 332] on div "Choisir un fichier" at bounding box center [598, 327] width 111 height 27
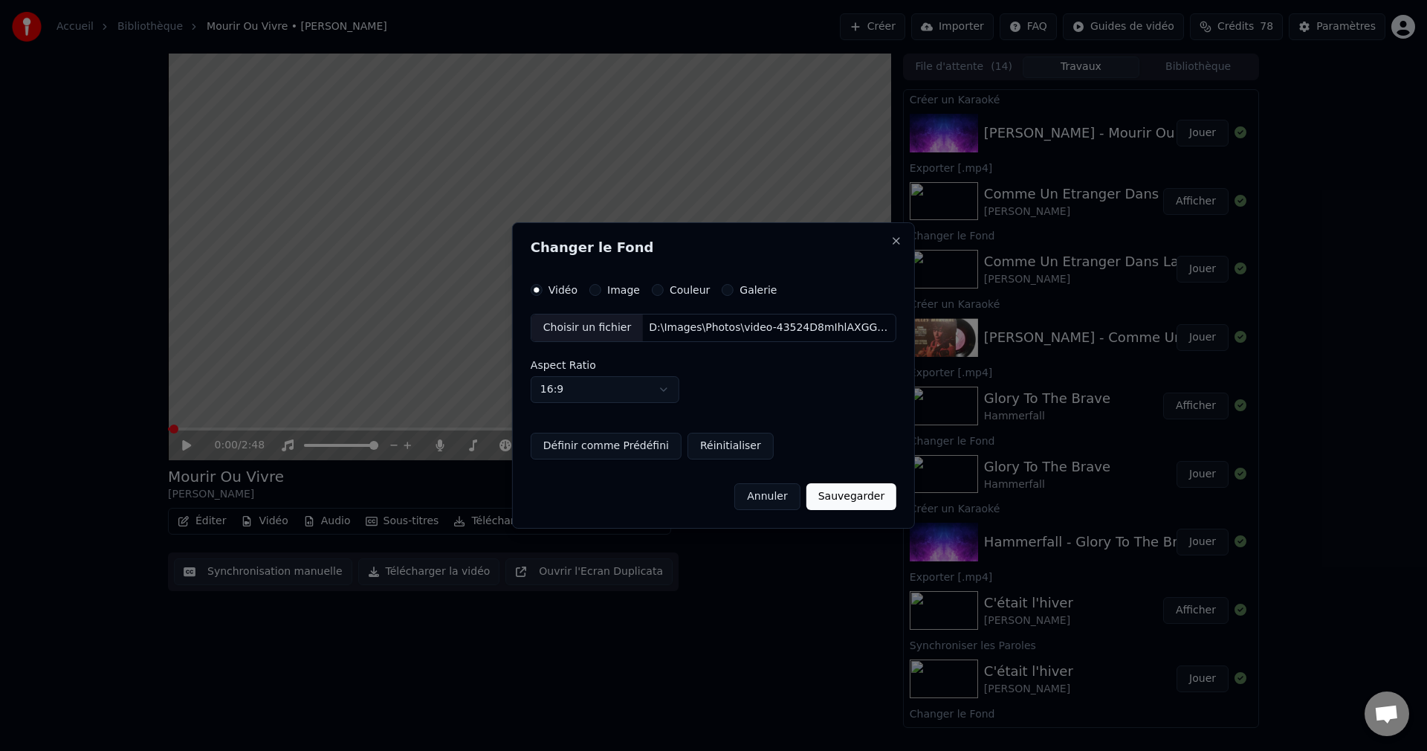
click at [833, 500] on button "Sauvegarder" at bounding box center [852, 496] width 90 height 27
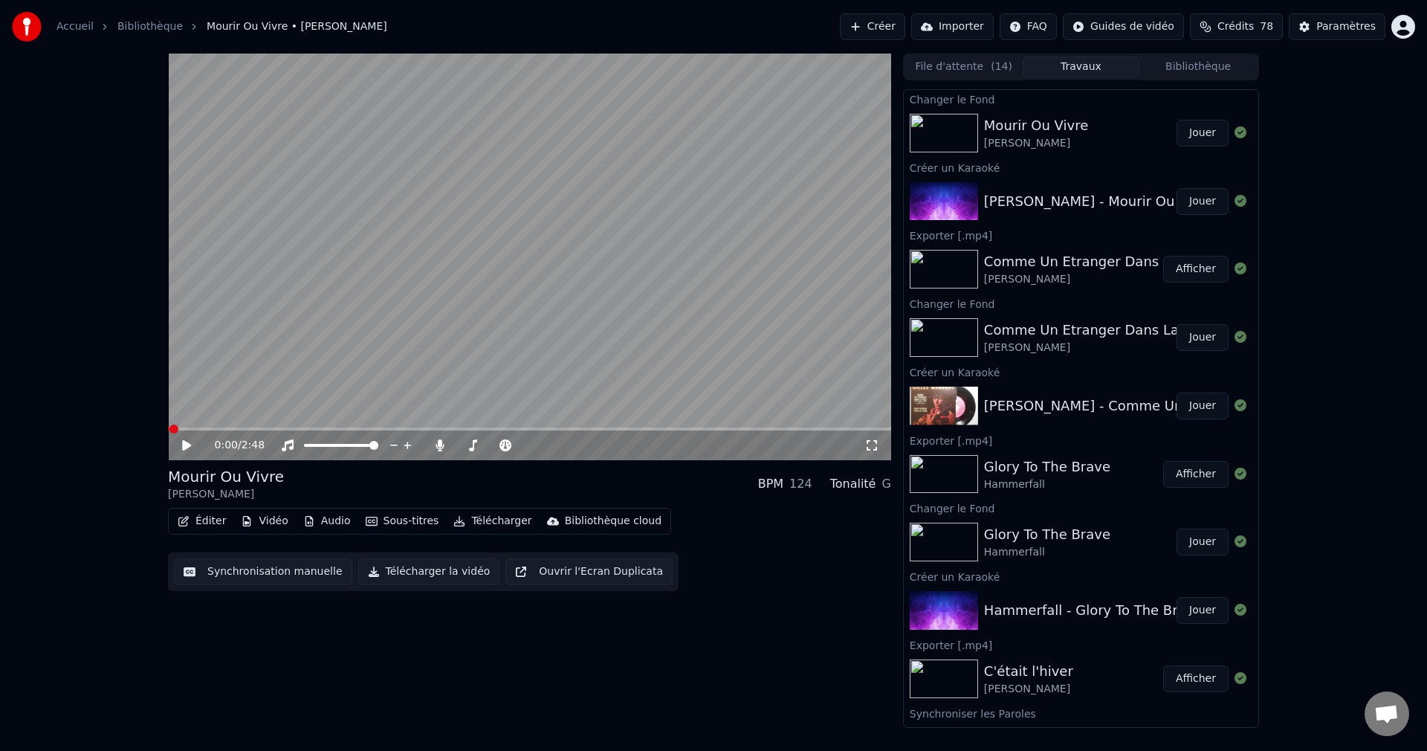
click at [1192, 129] on button "Jouer" at bounding box center [1203, 133] width 52 height 27
click at [531, 450] on span at bounding box center [526, 445] width 9 height 9
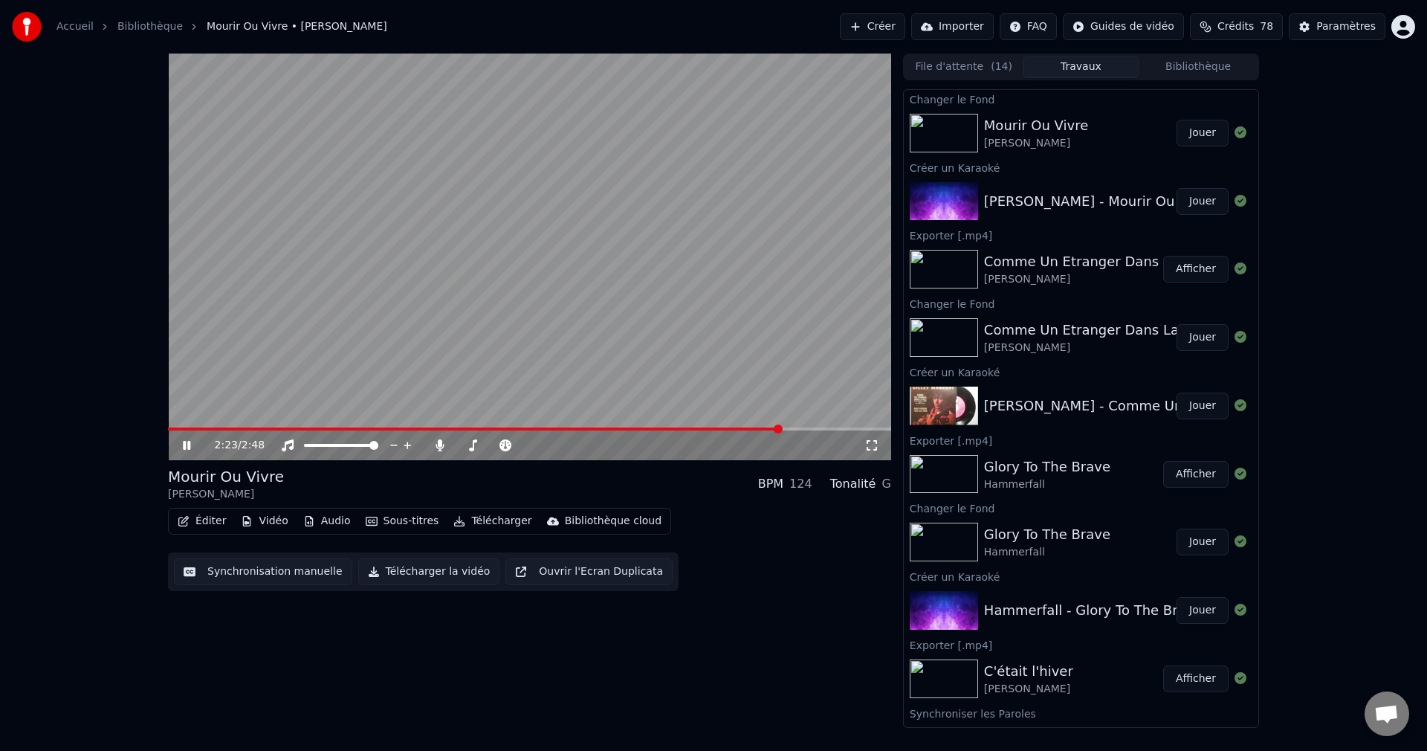
click at [645, 274] on video at bounding box center [529, 257] width 723 height 407
click at [196, 517] on button "Éditer" at bounding box center [202, 521] width 60 height 21
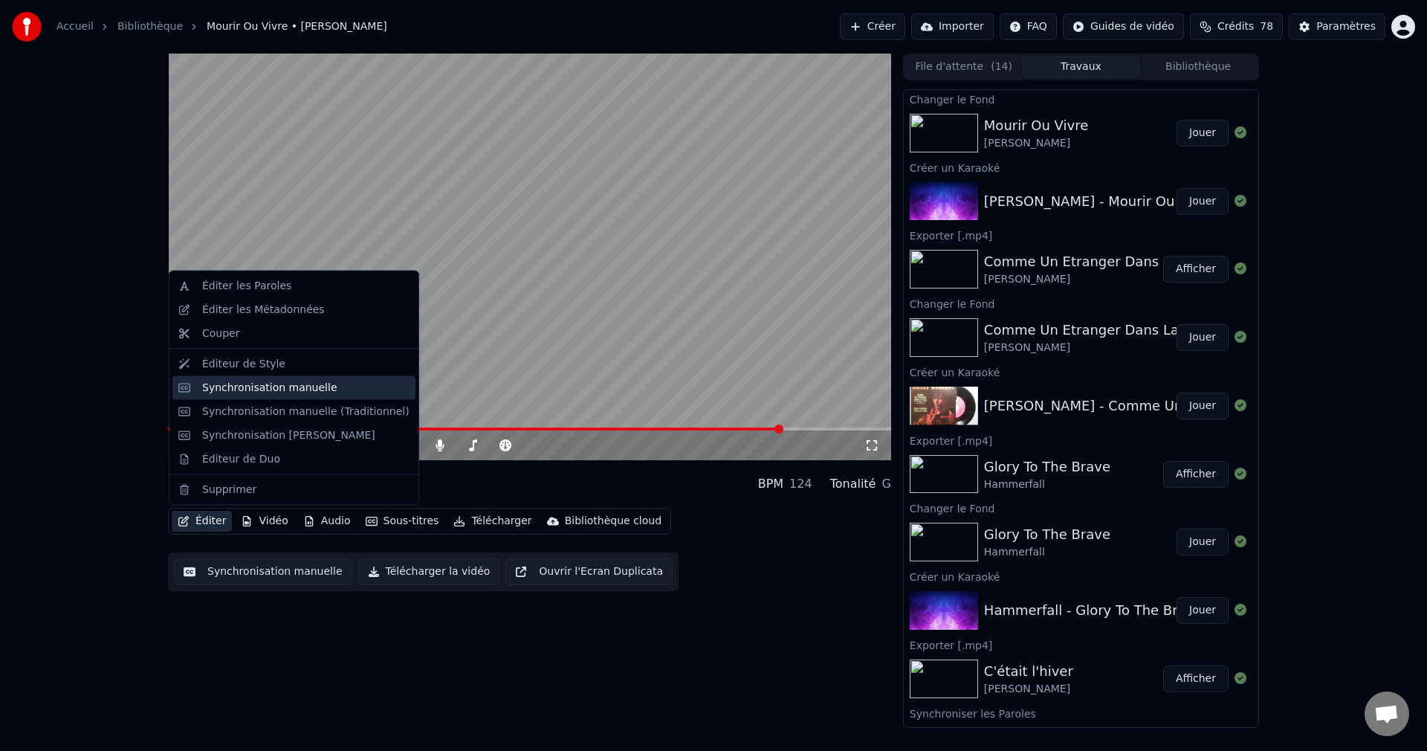
click at [241, 381] on div "Synchronisation manuelle" at bounding box center [269, 387] width 135 height 15
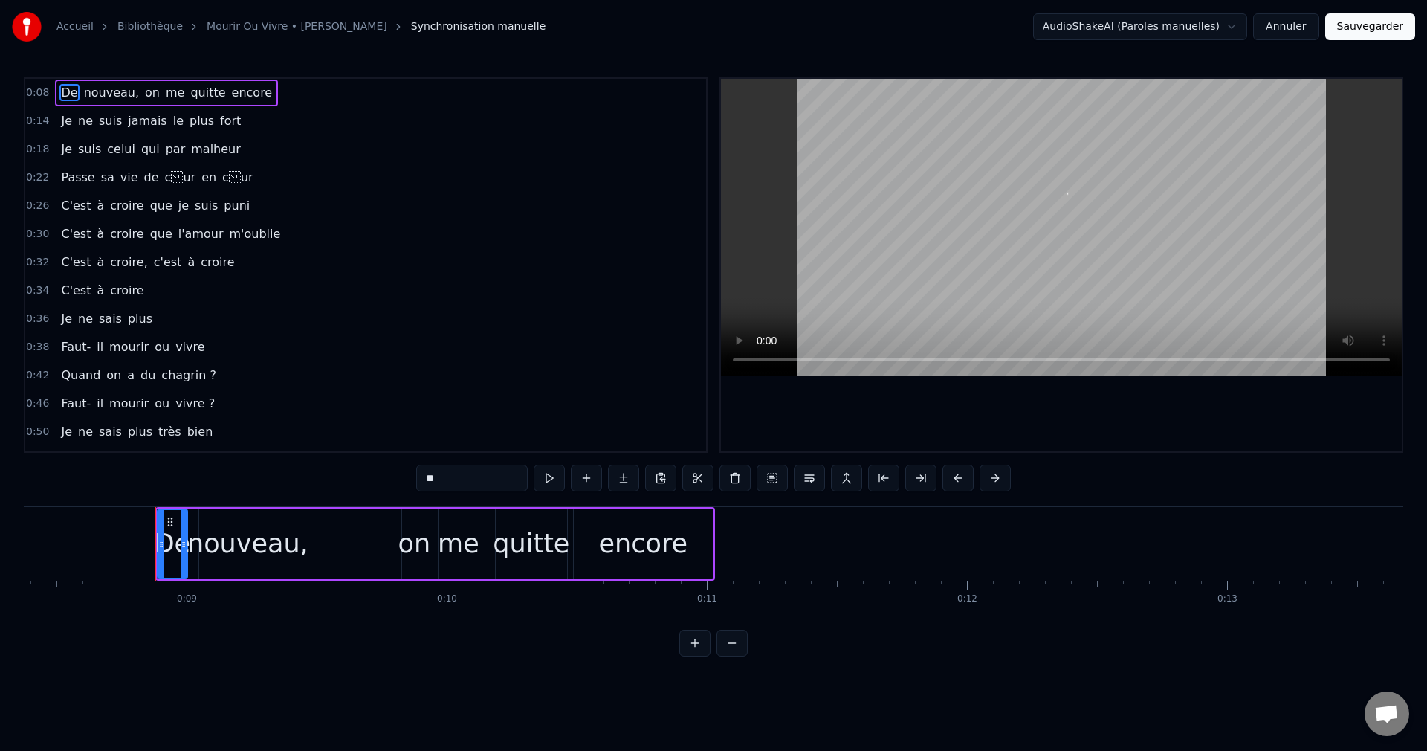
scroll to position [0, 2236]
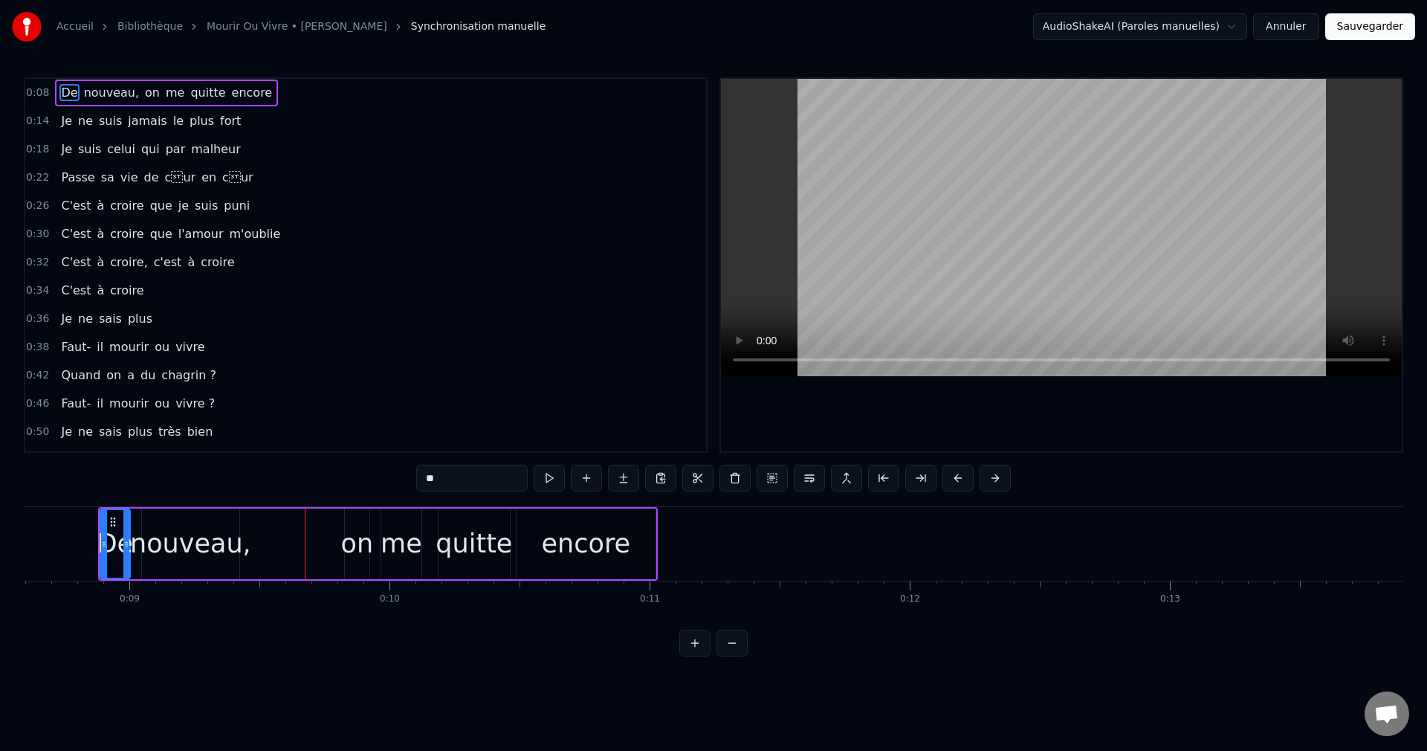
click at [117, 555] on div "De" at bounding box center [115, 543] width 36 height 39
drag, startPoint x: 413, startPoint y: 477, endPoint x: 343, endPoint y: 488, distance: 69.9
click at [343, 488] on div "0:08 De nouveau, on me quitte encore 0:14 Je ne suis jamais le plus fort 0:18 J…" at bounding box center [714, 366] width 1380 height 579
click at [204, 544] on div "nouveau," at bounding box center [190, 543] width 121 height 39
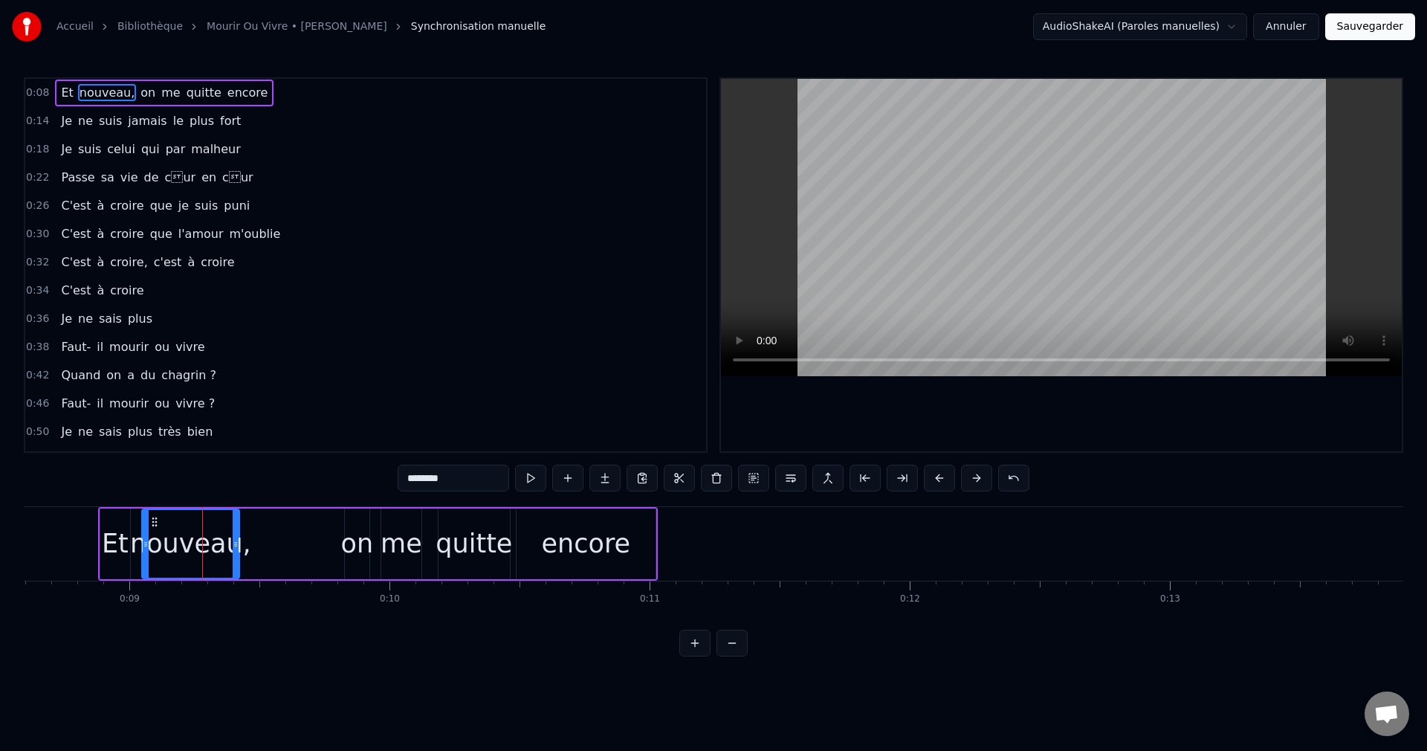
drag, startPoint x: 411, startPoint y: 480, endPoint x: 320, endPoint y: 494, distance: 91.7
click at [320, 494] on div "0:08 Et nouveau, on me quitte encore 0:14 Je ne suis jamais le plus fort 0:18 J…" at bounding box center [714, 366] width 1380 height 579
type input "******"
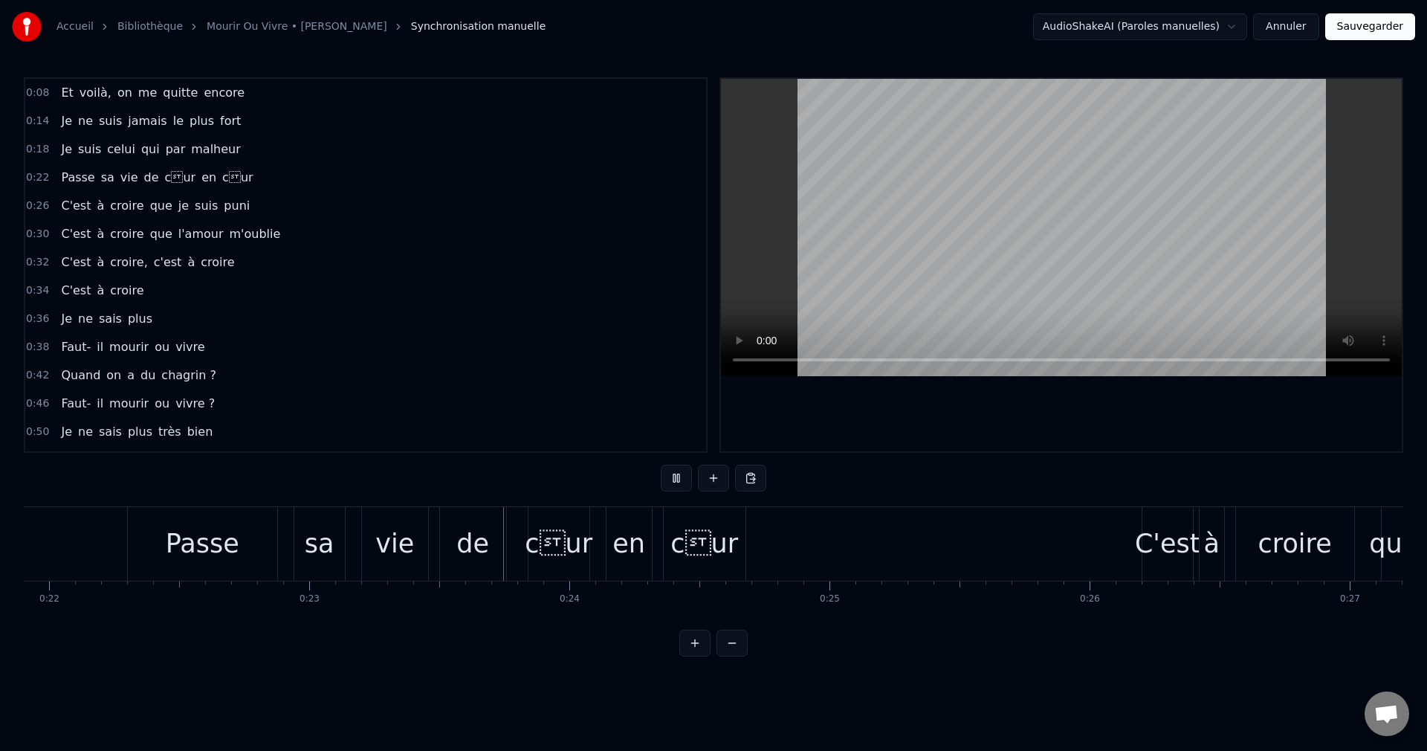
scroll to position [0, 5950]
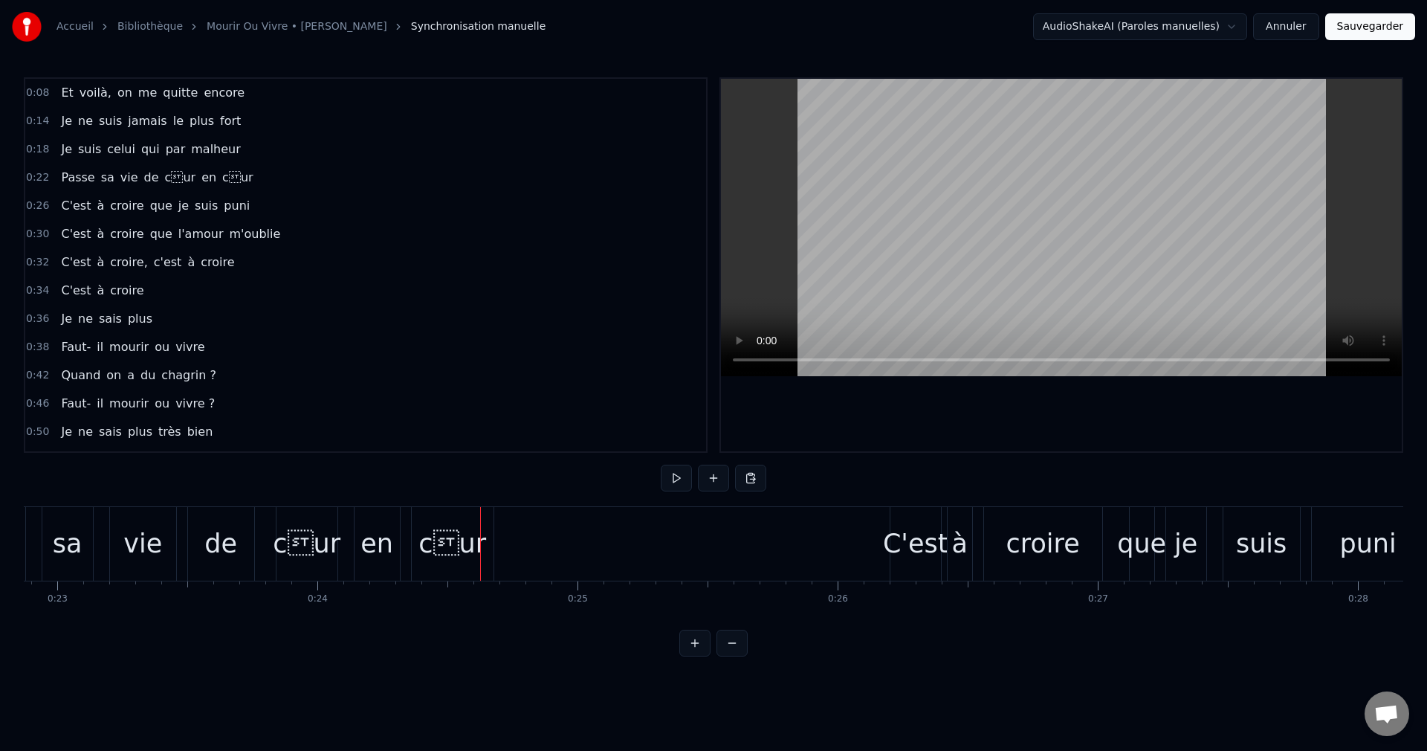
click at [298, 549] on div "cur" at bounding box center [307, 543] width 68 height 39
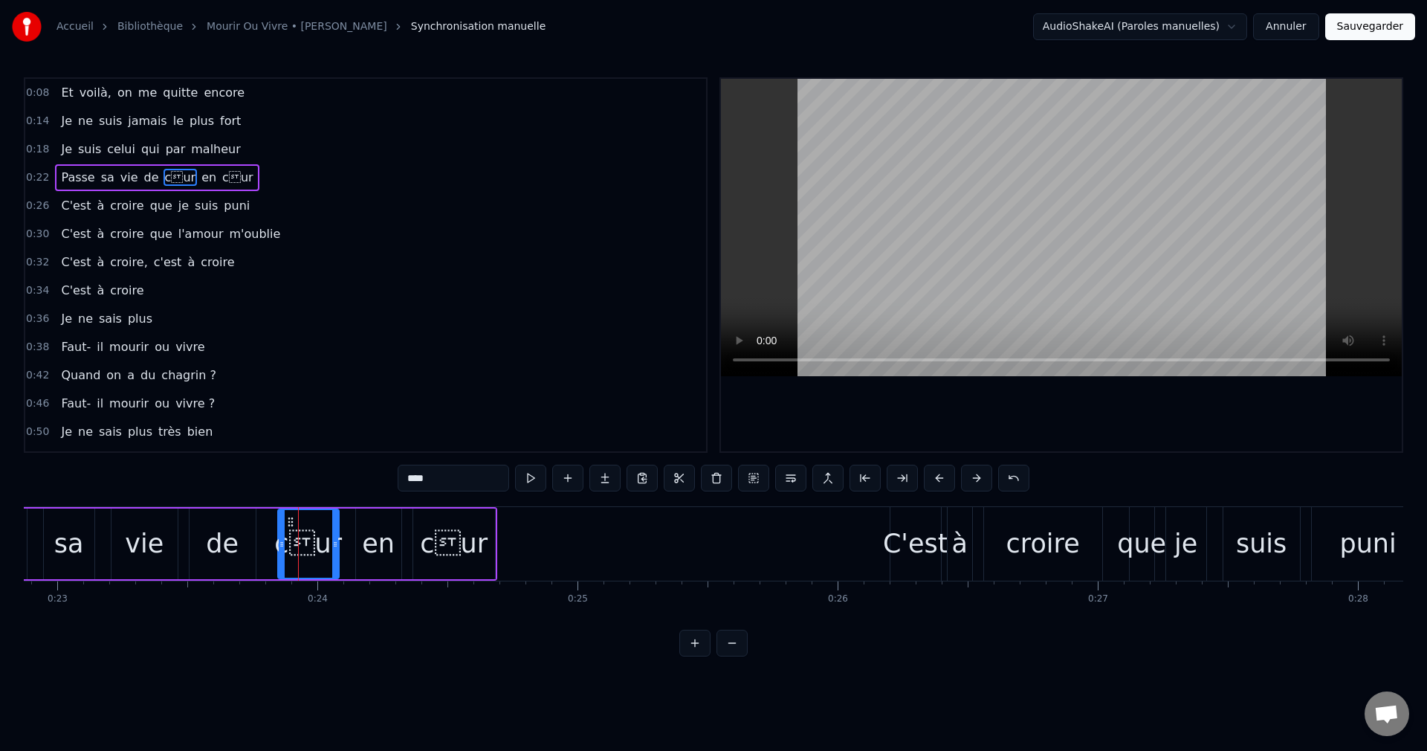
drag, startPoint x: 398, startPoint y: 474, endPoint x: 361, endPoint y: 479, distance: 38.2
click at [398, 479] on input "****" at bounding box center [453, 478] width 111 height 27
click at [447, 552] on div "cur" at bounding box center [454, 543] width 68 height 39
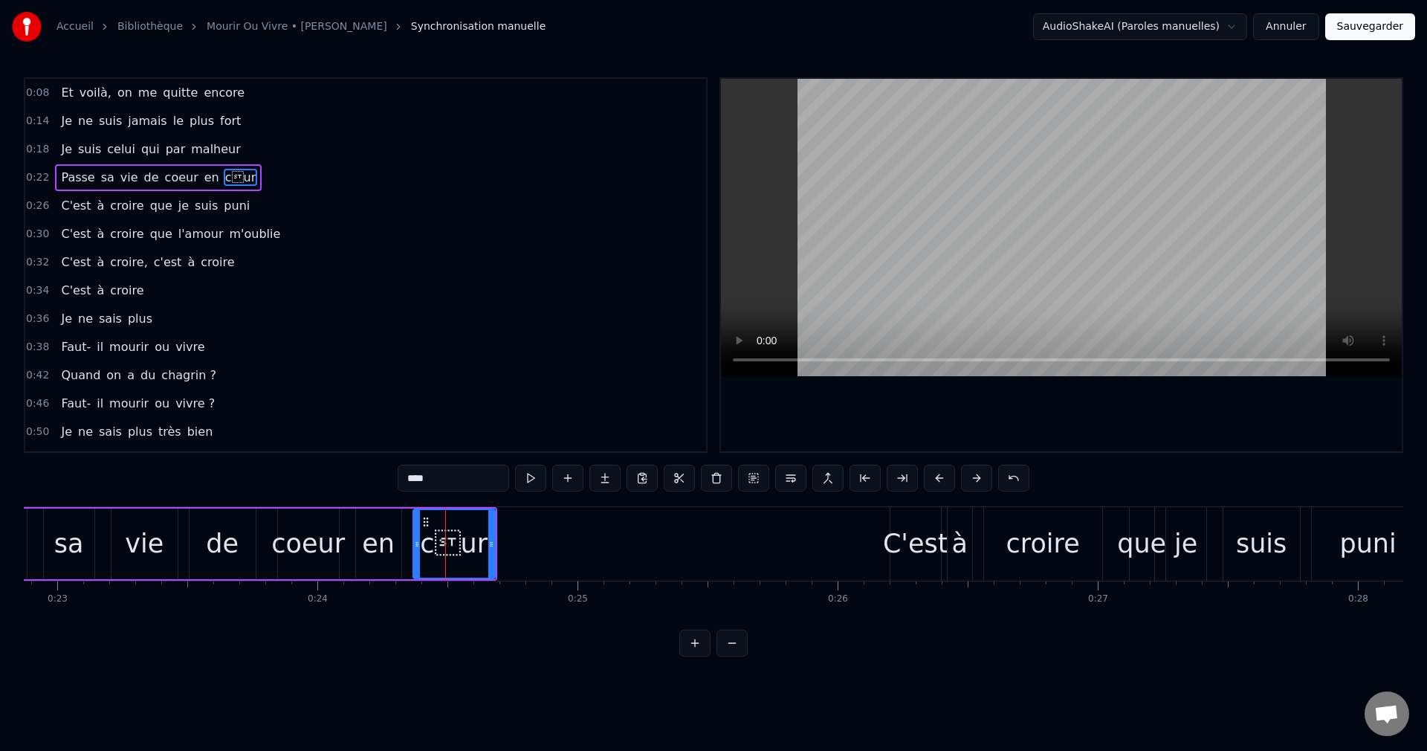
drag, startPoint x: 403, startPoint y: 477, endPoint x: 338, endPoint y: 480, distance: 64.7
click at [338, 480] on div "0:08 Et voilà, on me quitte encore 0:14 Je ne suis jamais le plus fort 0:18 Je …" at bounding box center [714, 366] width 1380 height 579
click at [82, 546] on div "sa" at bounding box center [69, 543] width 51 height 71
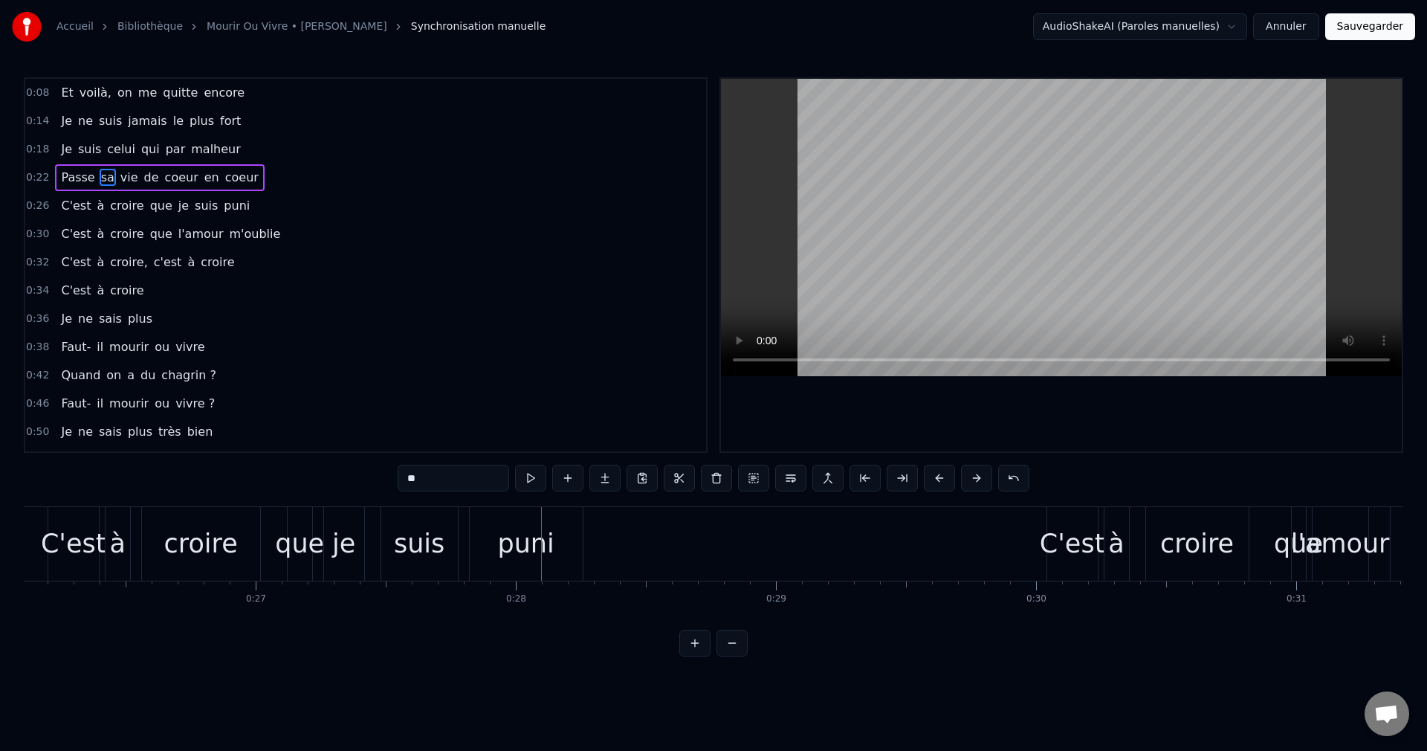
scroll to position [0, 6768]
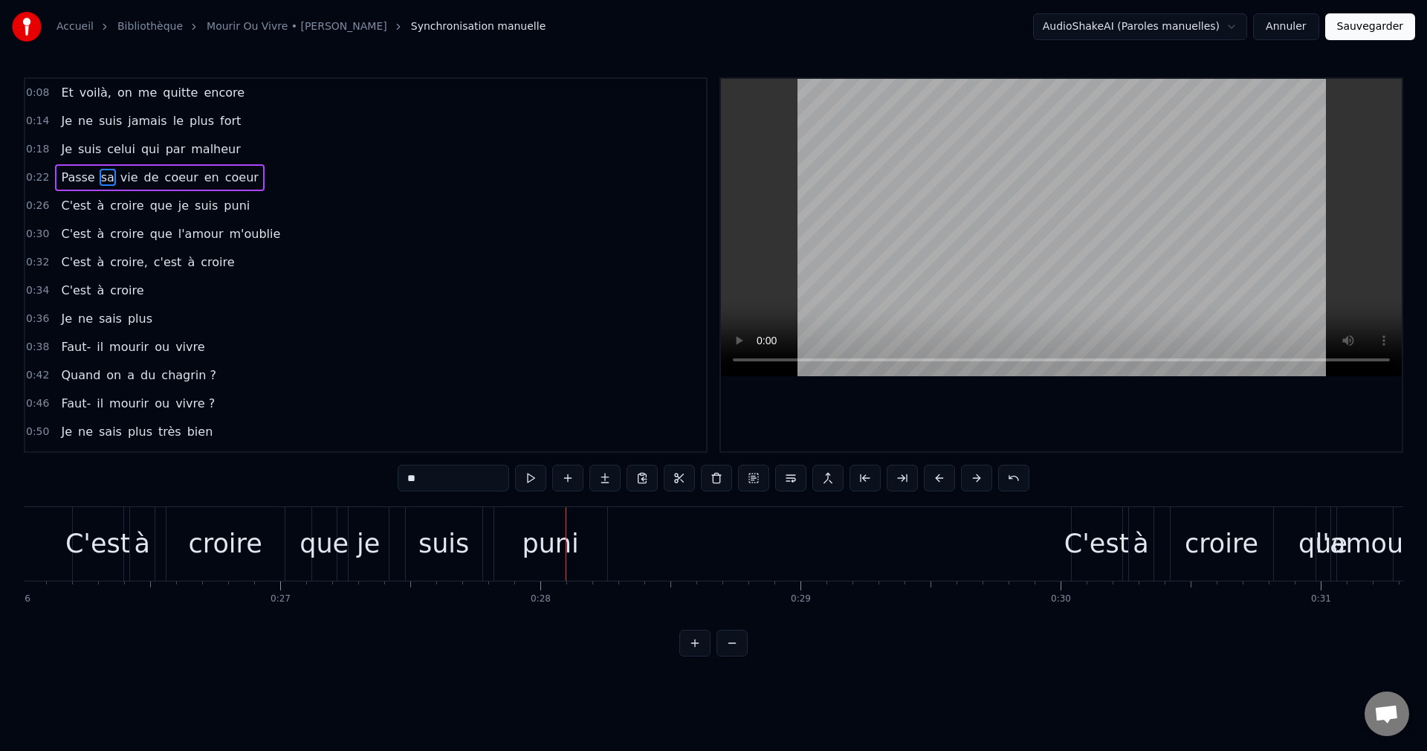
click at [220, 557] on div "croire" at bounding box center [226, 543] width 74 height 39
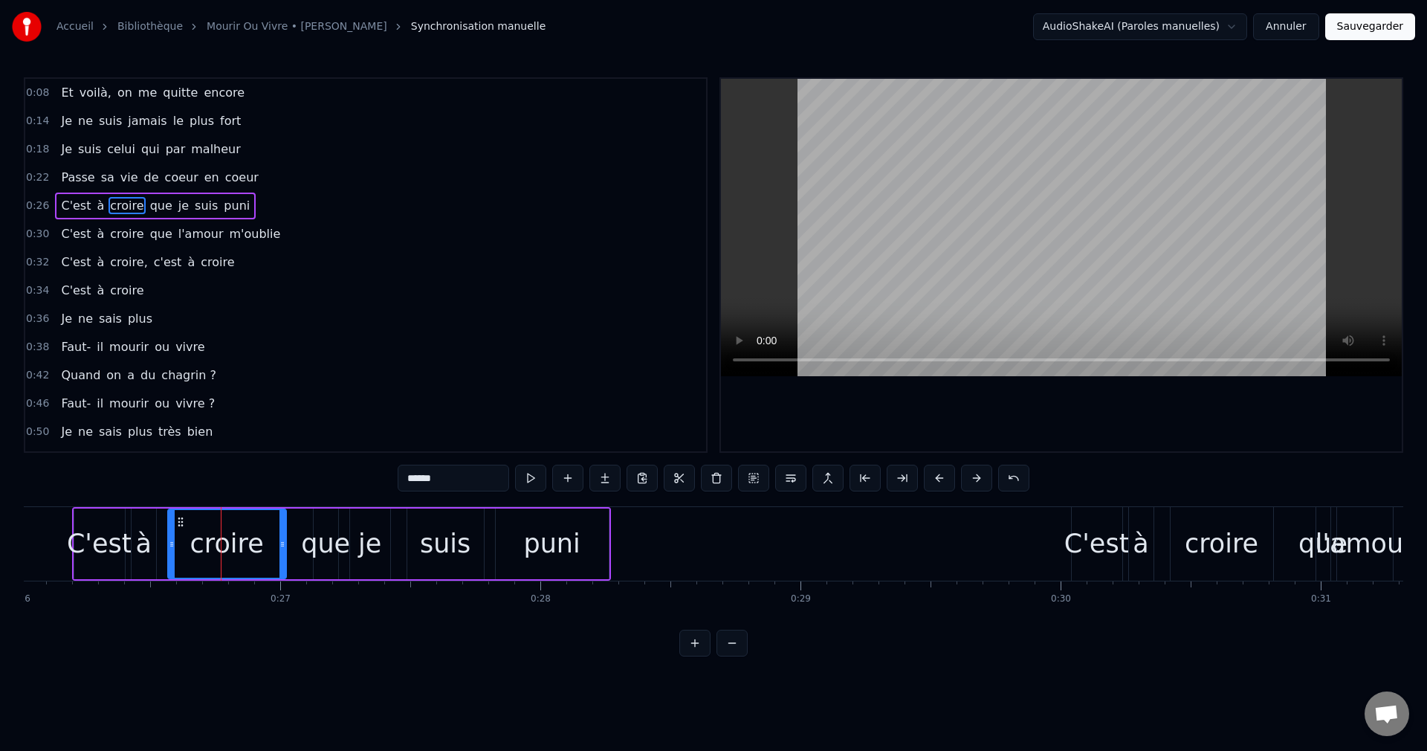
click at [320, 539] on div "que" at bounding box center [325, 543] width 49 height 39
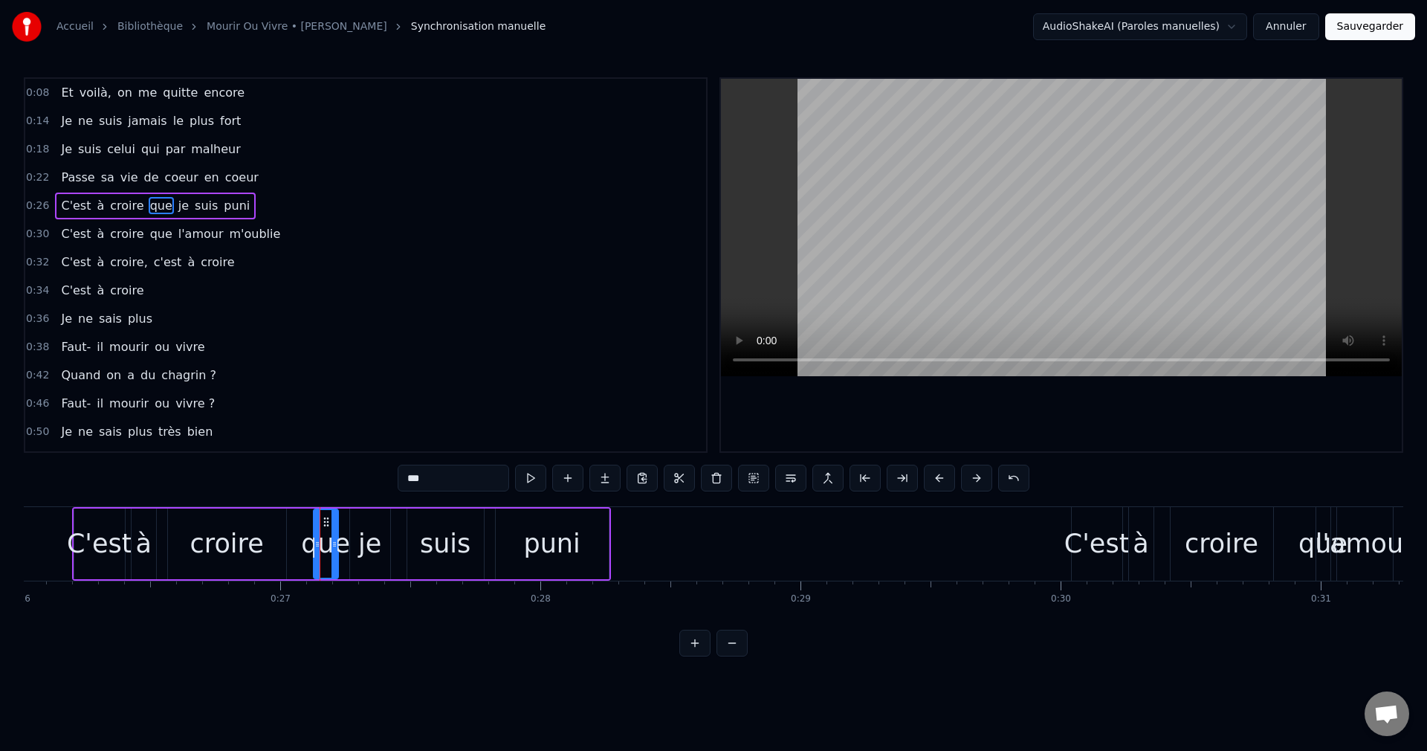
click at [372, 545] on div "je" at bounding box center [369, 543] width 23 height 39
drag, startPoint x: 429, startPoint y: 475, endPoint x: 360, endPoint y: 479, distance: 69.2
click at [398, 479] on input "**" at bounding box center [453, 478] width 111 height 27
click at [445, 552] on div "suis" at bounding box center [445, 543] width 51 height 39
drag, startPoint x: 403, startPoint y: 475, endPoint x: 337, endPoint y: 478, distance: 65.5
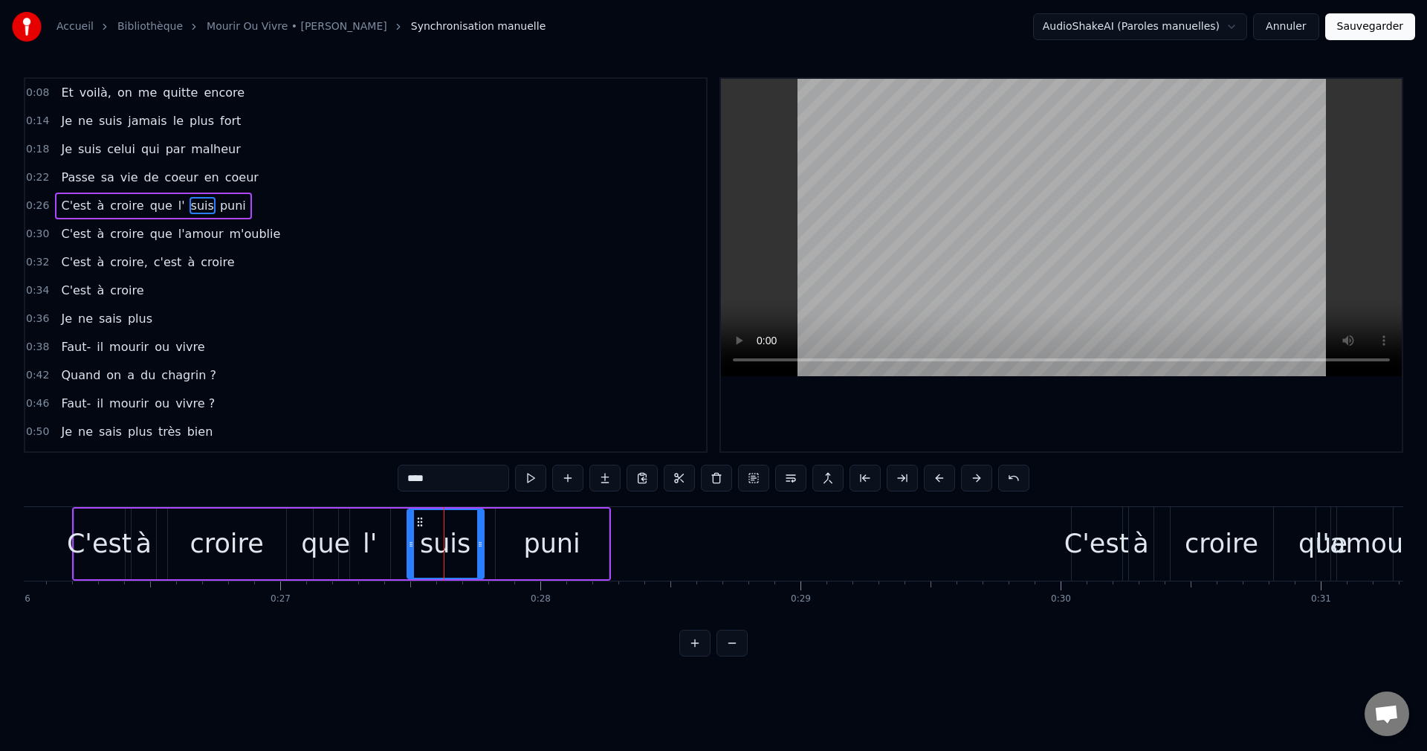
click at [337, 478] on div "0:08 Et voilà, on me quitte encore 0:14 Je ne suis jamais le plus fort 0:18 Je …" at bounding box center [714, 366] width 1380 height 579
click at [560, 540] on div "puni" at bounding box center [551, 543] width 56 height 39
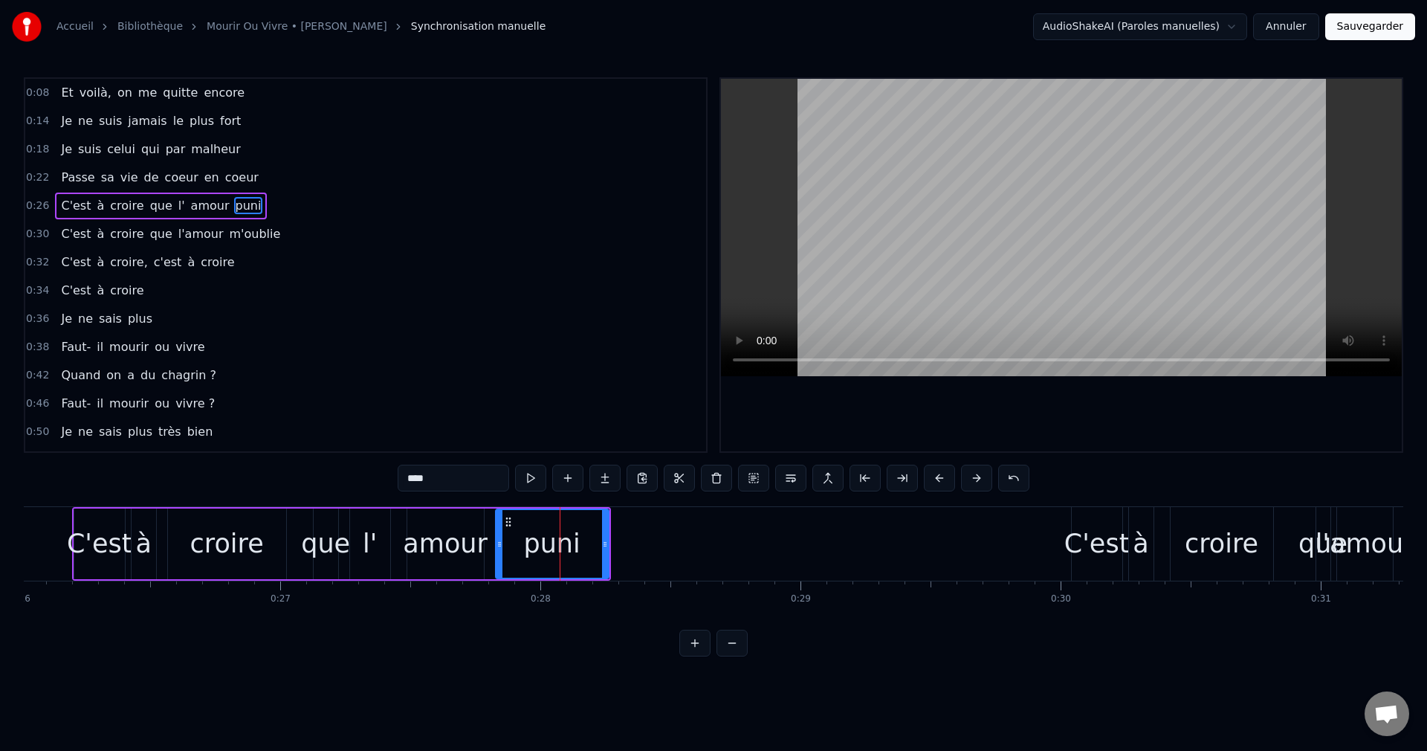
drag, startPoint x: 415, startPoint y: 479, endPoint x: 334, endPoint y: 488, distance: 80.9
click at [334, 488] on div "0:08 Et voilà, on me quitte encore 0:14 Je ne suis jamais le plus fort 0:18 Je …" at bounding box center [714, 366] width 1380 height 579
type input "********"
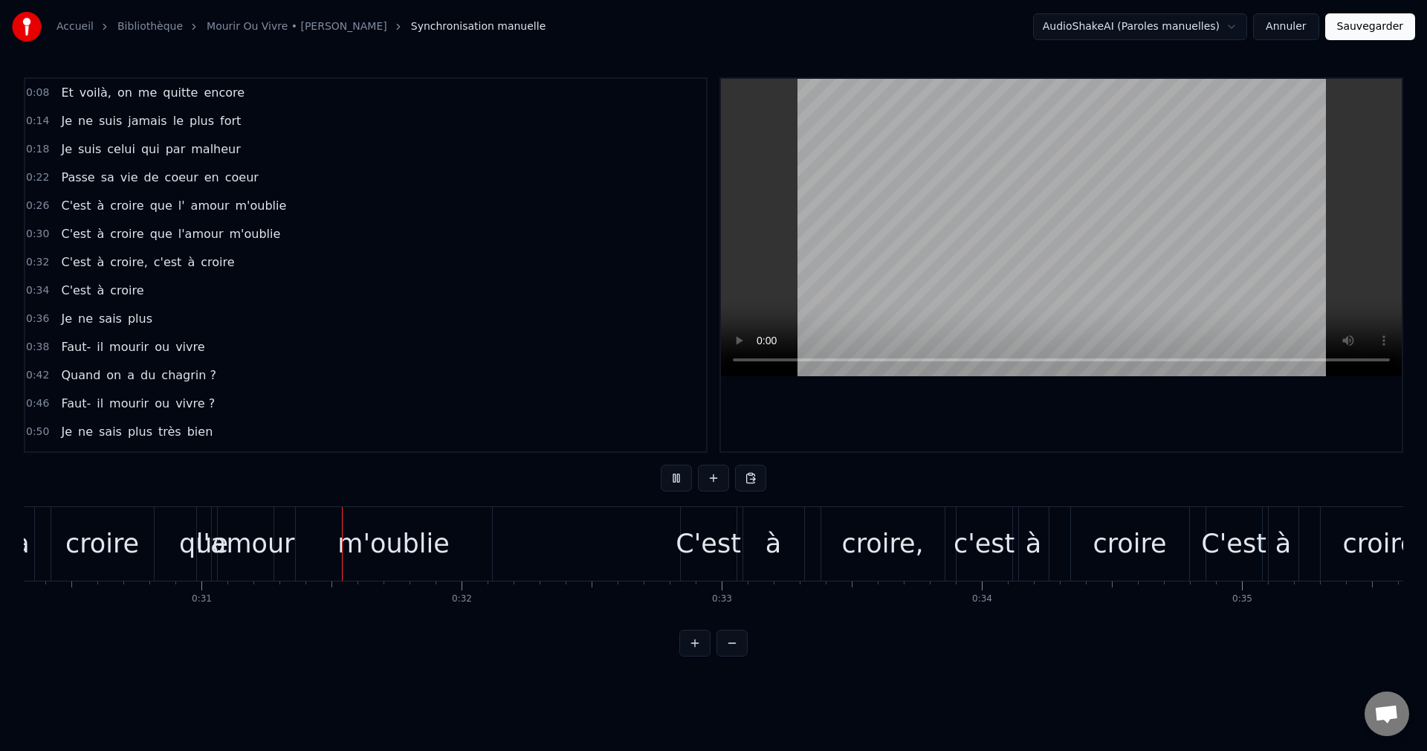
scroll to position [0, 7938]
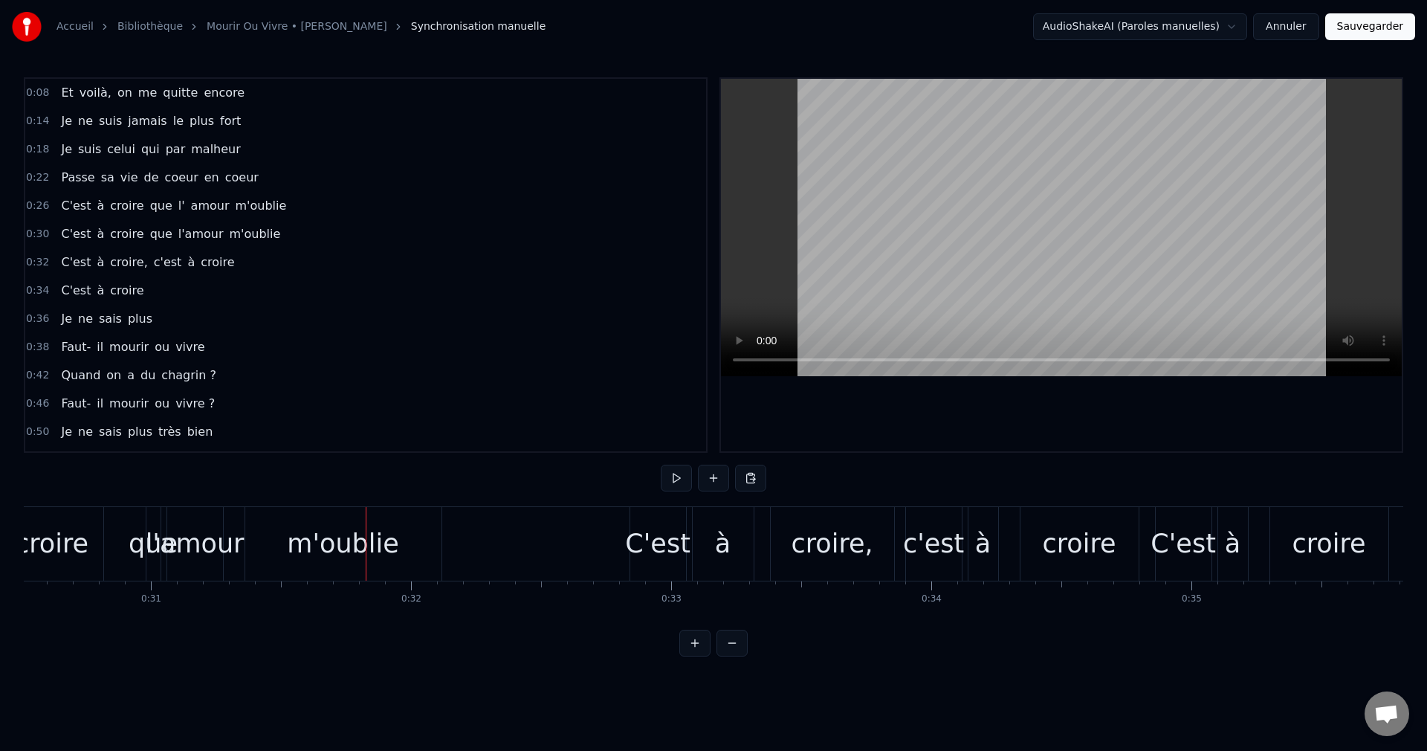
click at [152, 538] on div "l'amour" at bounding box center [195, 543] width 99 height 39
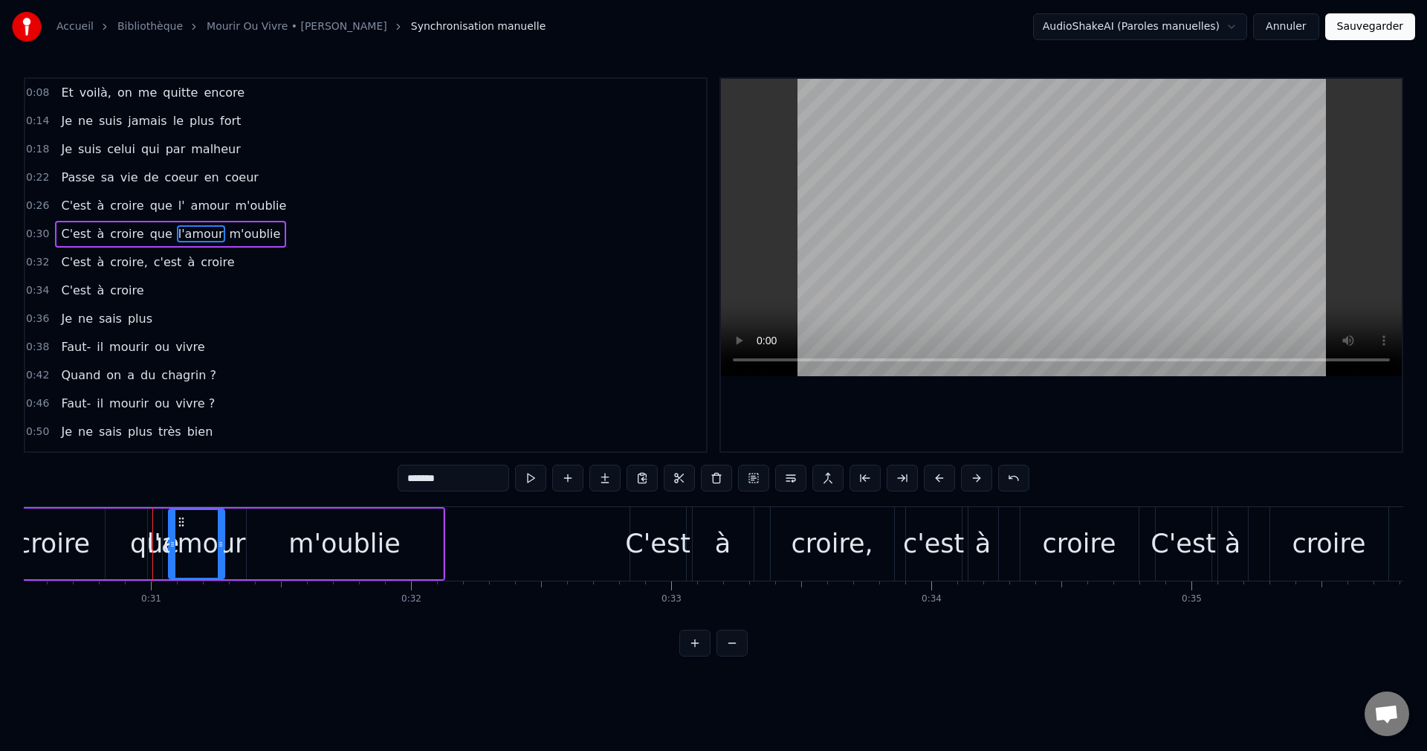
click at [117, 541] on div "C'est à croire que l'amour m'oublie" at bounding box center [173, 544] width 544 height 74
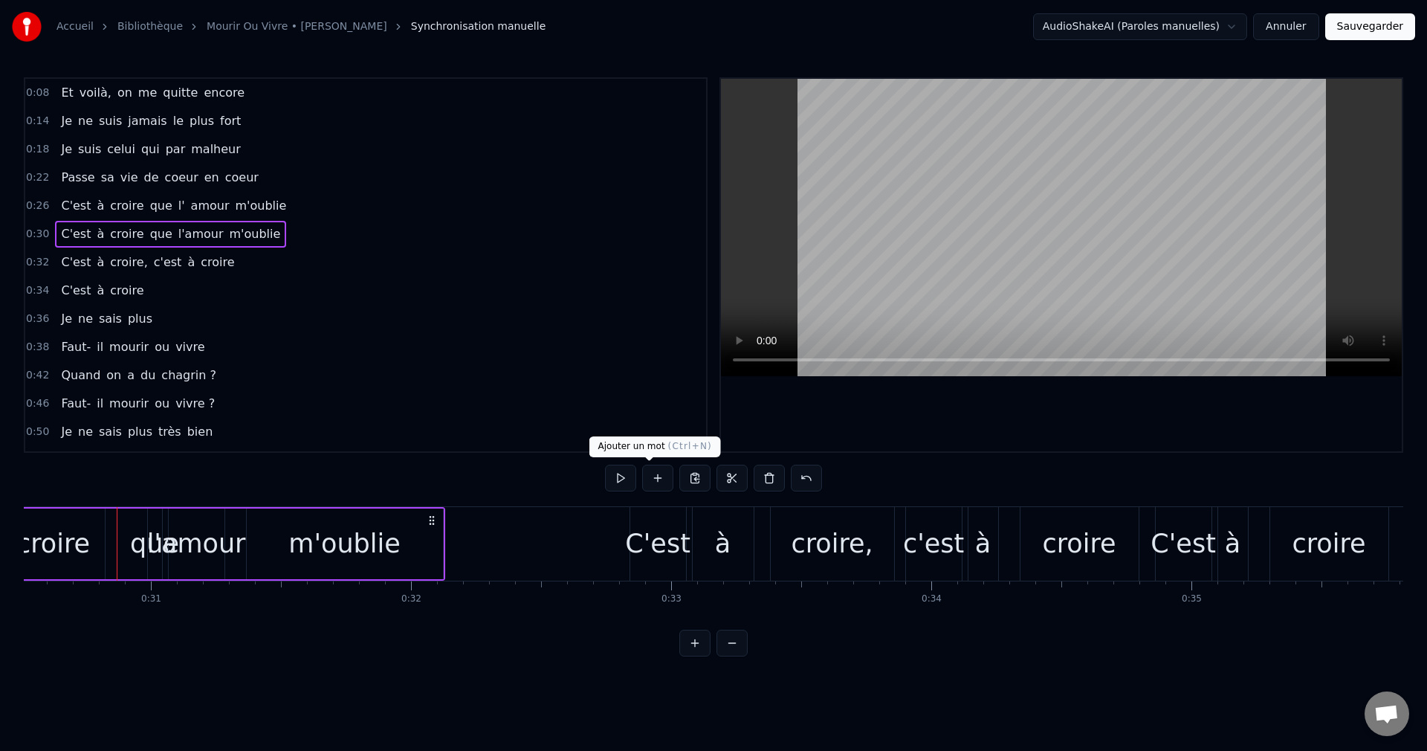
click at [656, 477] on button at bounding box center [657, 478] width 31 height 27
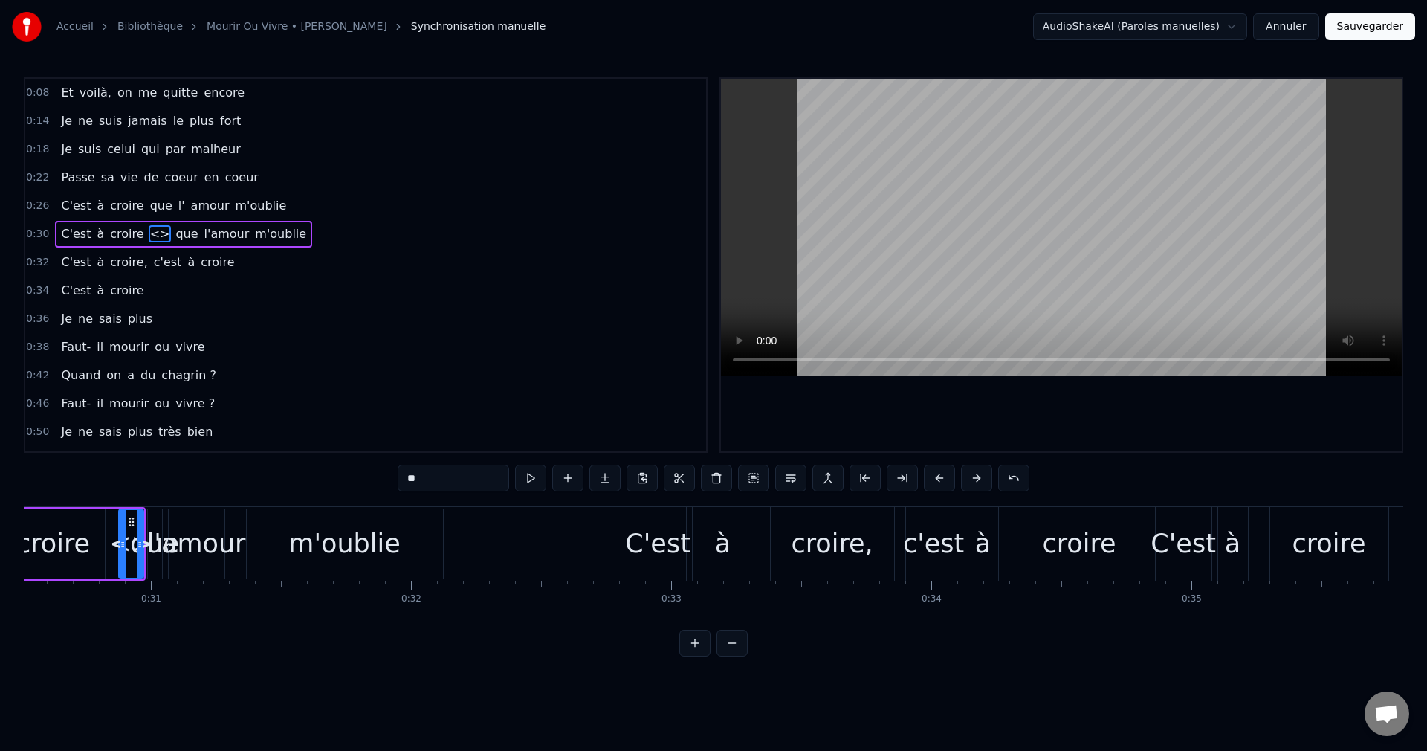
drag, startPoint x: 406, startPoint y: 471, endPoint x: 344, endPoint y: 481, distance: 62.6
click at [344, 481] on div "0:08 Et voilà, on me quitte encore 0:14 Je ne suis jamais le plus fort 0:18 Je …" at bounding box center [714, 366] width 1380 height 579
click at [152, 552] on div "que" at bounding box center [131, 543] width 49 height 39
click at [177, 234] on span "que" at bounding box center [189, 233] width 25 height 17
drag, startPoint x: 386, startPoint y: 476, endPoint x: 335, endPoint y: 479, distance: 50.6
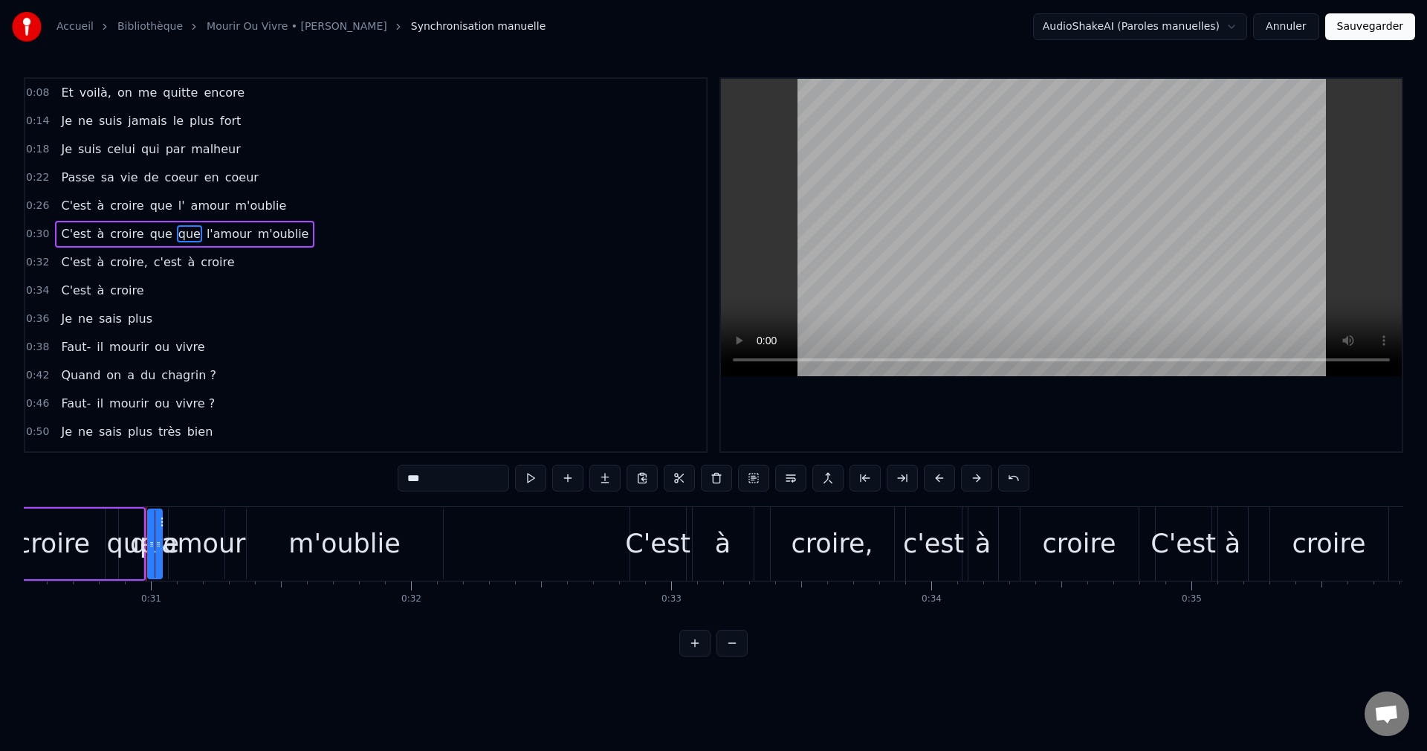
click at [335, 479] on div "0:08 Et voilà, on me quitte encore 0:14 Je ne suis jamais le plus fort 0:18 Je …" at bounding box center [714, 366] width 1380 height 579
click at [207, 550] on div "l'amour" at bounding box center [196, 543] width 99 height 39
drag, startPoint x: 417, startPoint y: 479, endPoint x: 324, endPoint y: 479, distance: 92.9
click at [324, 479] on div "0:08 Et voilà, on me quitte encore 0:14 Je ne suis jamais le plus fort 0:18 Je …" at bounding box center [714, 366] width 1380 height 579
click at [355, 537] on div "m'oublie" at bounding box center [344, 543] width 112 height 39
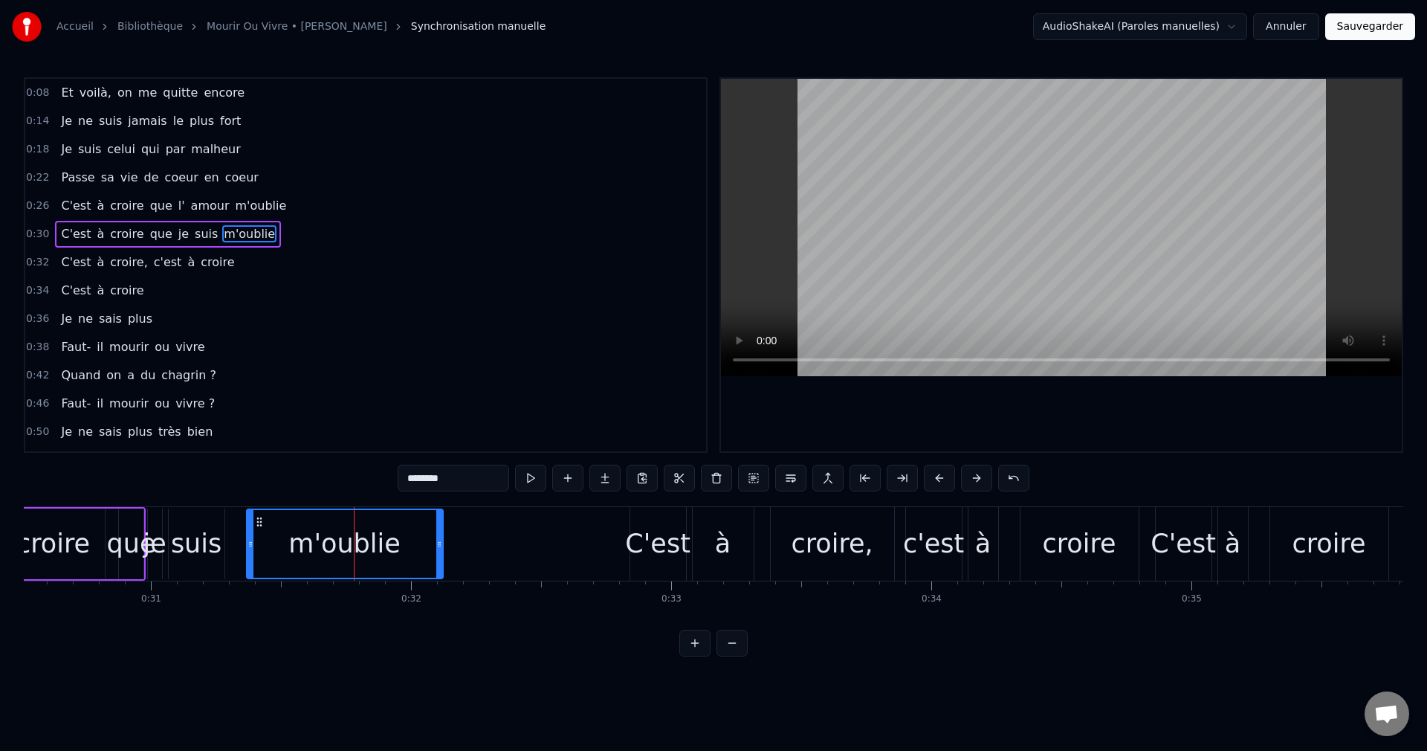
drag, startPoint x: 427, startPoint y: 477, endPoint x: 363, endPoint y: 481, distance: 64.0
click at [398, 481] on input "********" at bounding box center [453, 478] width 111 height 27
click at [67, 210] on span "C'est" at bounding box center [75, 205] width 33 height 17
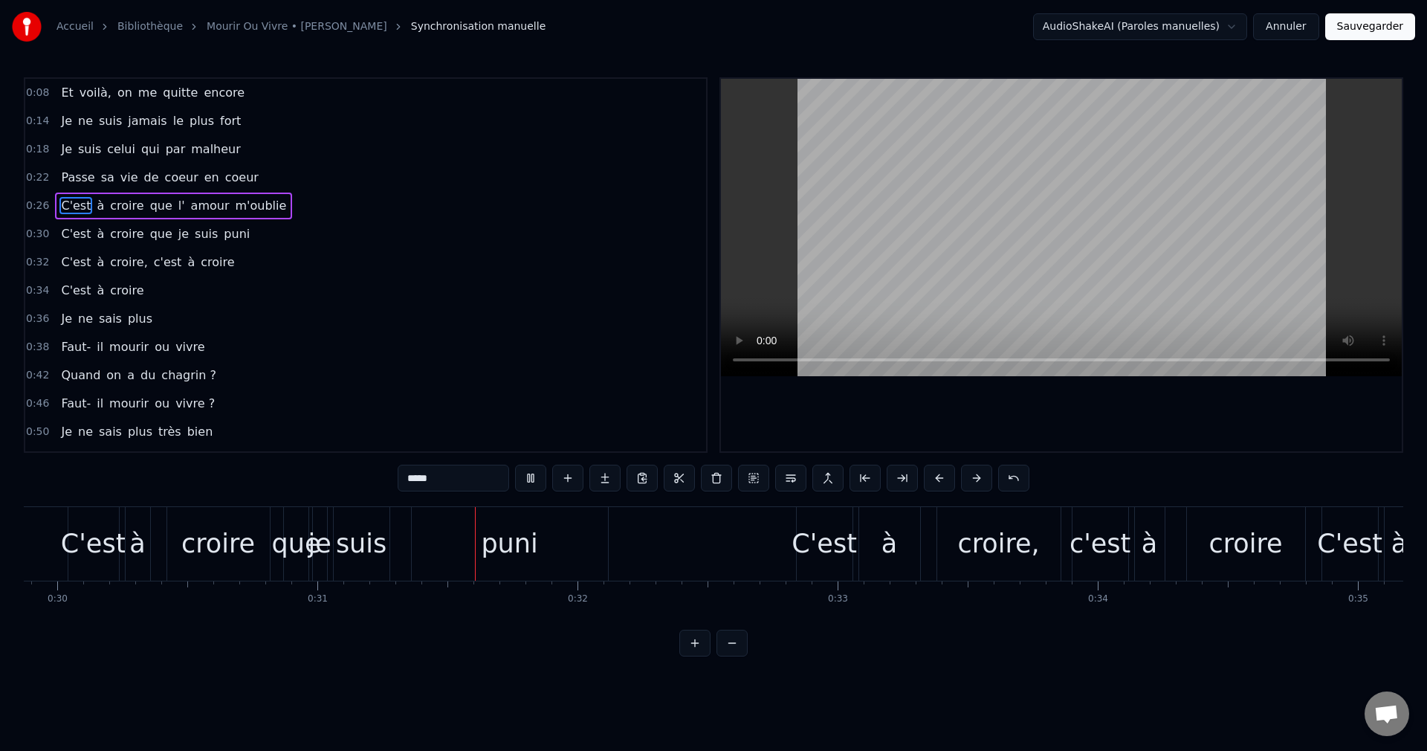
scroll to position [0, 7983]
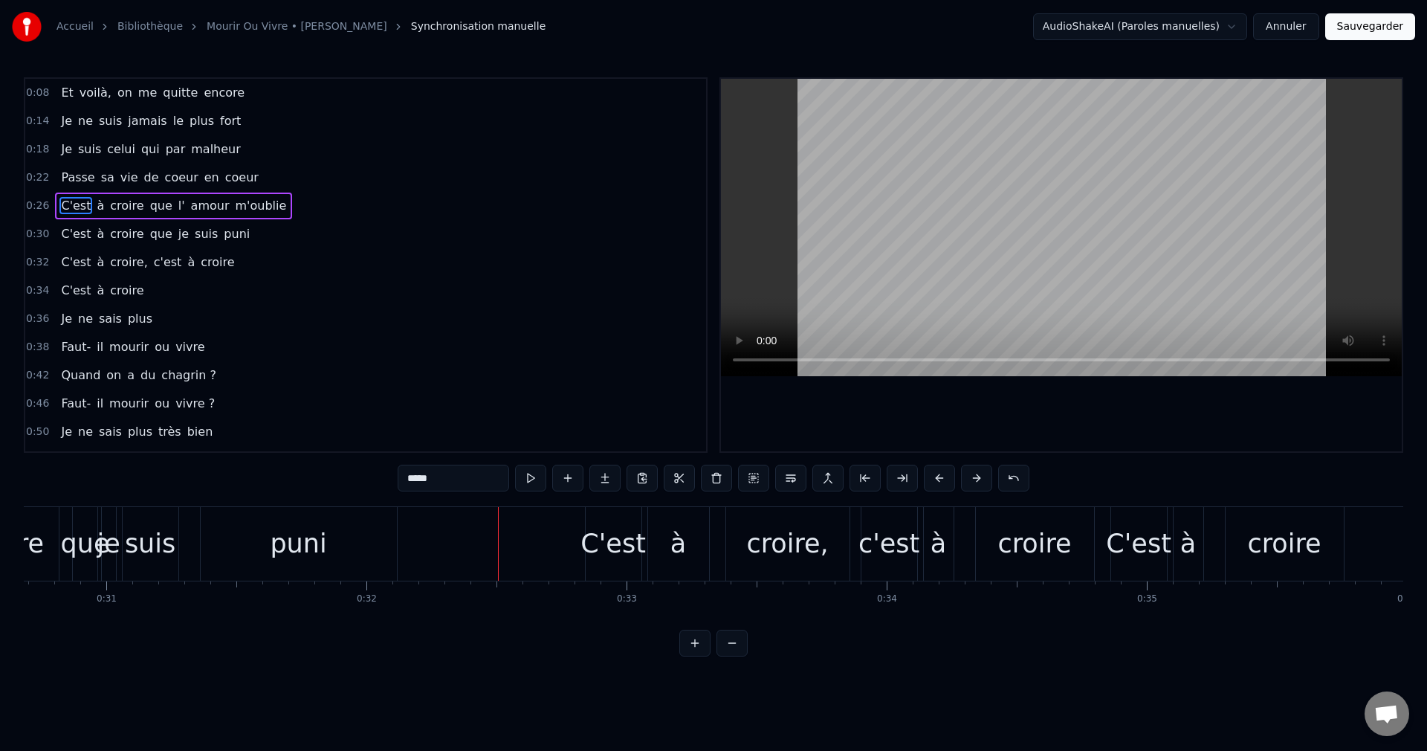
click at [287, 540] on div "puni" at bounding box center [298, 543] width 56 height 39
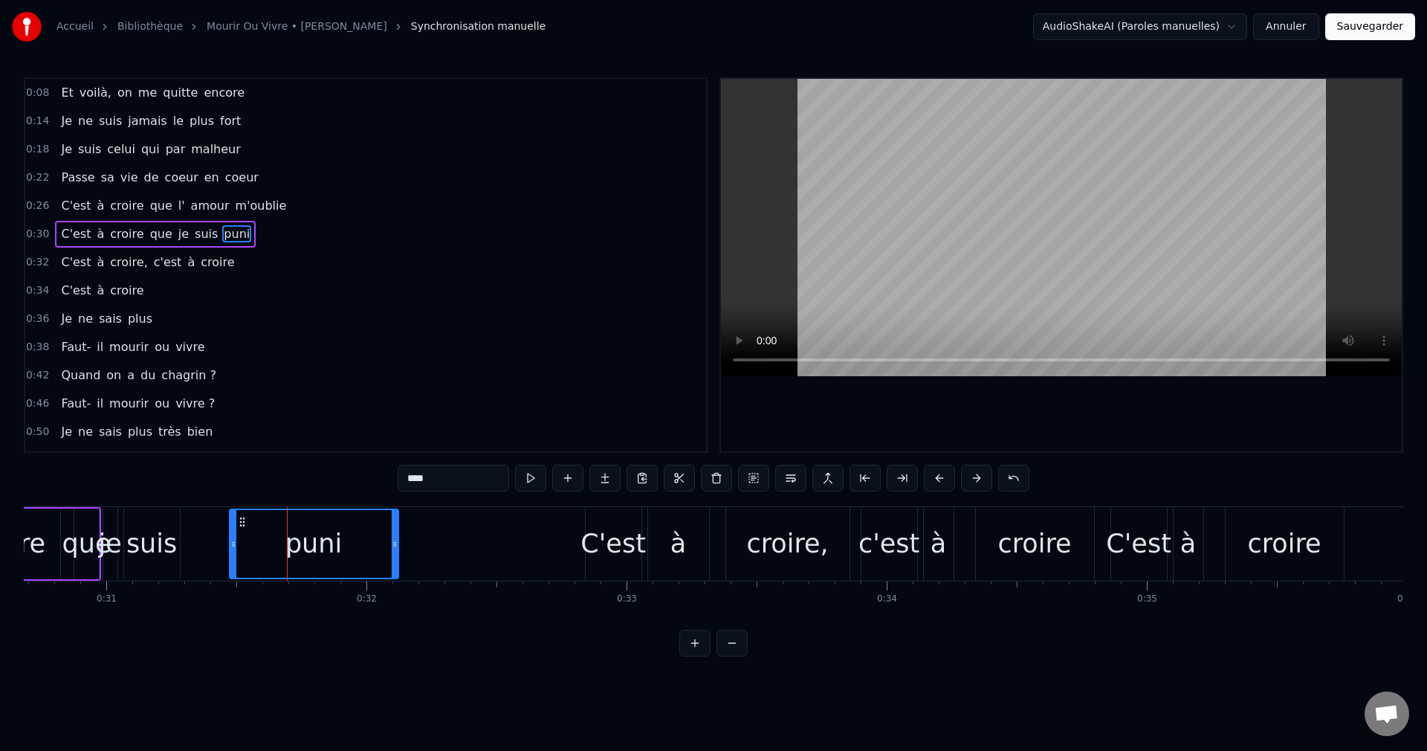
drag, startPoint x: 205, startPoint y: 538, endPoint x: 233, endPoint y: 544, distance: 28.1
click at [233, 544] on icon at bounding box center [233, 544] width 6 height 12
click at [158, 552] on div "suis" at bounding box center [151, 543] width 51 height 39
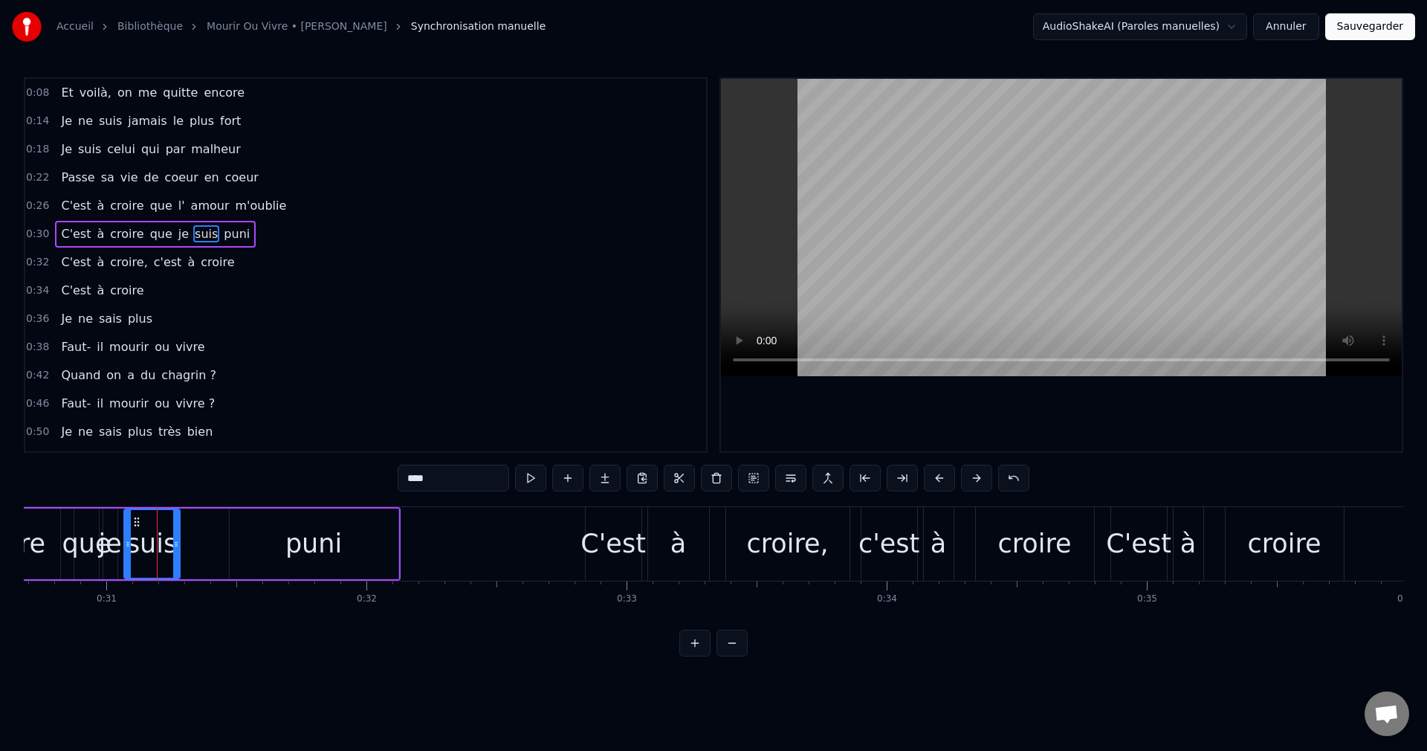
drag, startPoint x: 136, startPoint y: 515, endPoint x: 152, endPoint y: 517, distance: 16.5
click at [152, 517] on div "suis" at bounding box center [152, 544] width 54 height 68
drag, startPoint x: 137, startPoint y: 518, endPoint x: 161, endPoint y: 526, distance: 25.6
click at [161, 526] on icon at bounding box center [161, 522] width 12 height 12
click at [115, 549] on div "je" at bounding box center [109, 543] width 23 height 39
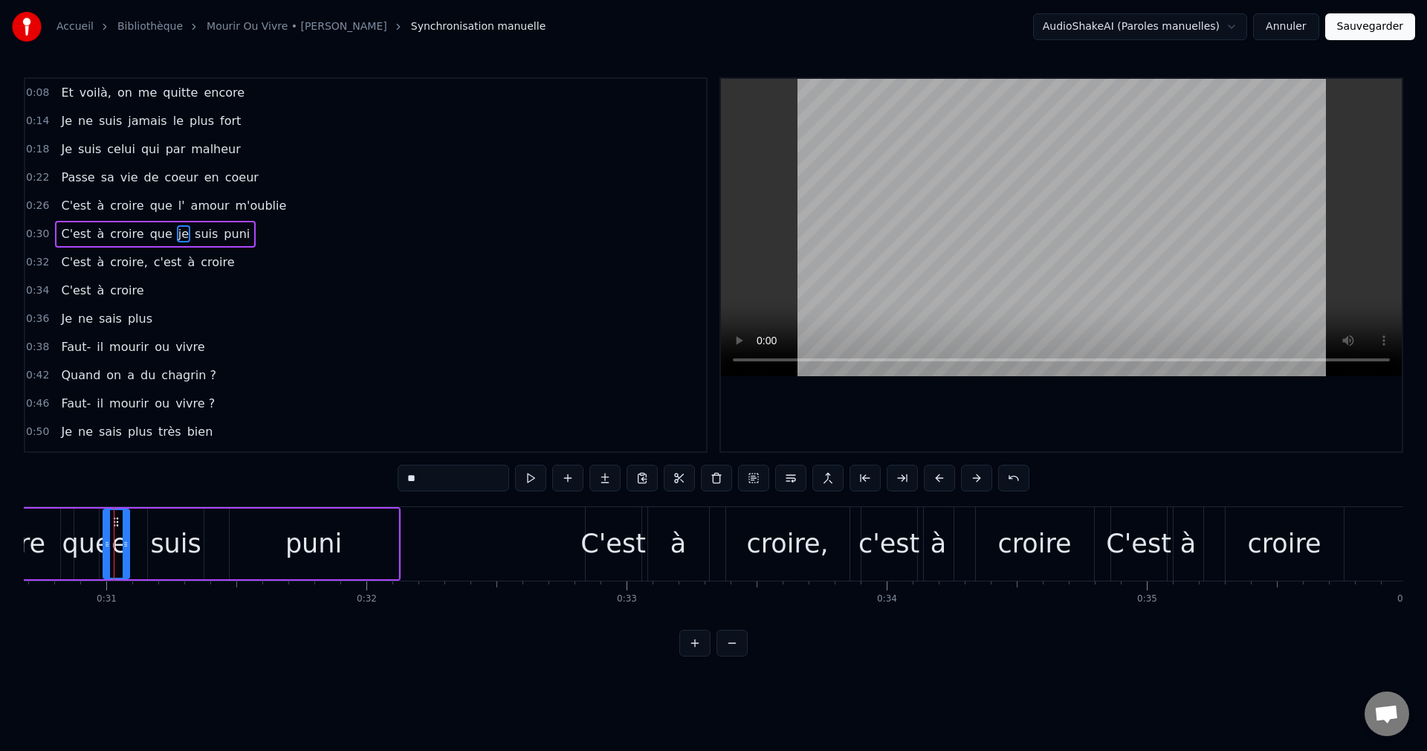
drag, startPoint x: 112, startPoint y: 523, endPoint x: 124, endPoint y: 527, distance: 12.5
click at [124, 527] on div at bounding box center [126, 544] width 6 height 68
click at [120, 520] on icon at bounding box center [122, 522] width 12 height 12
click at [71, 230] on span "C'est" at bounding box center [75, 233] width 33 height 17
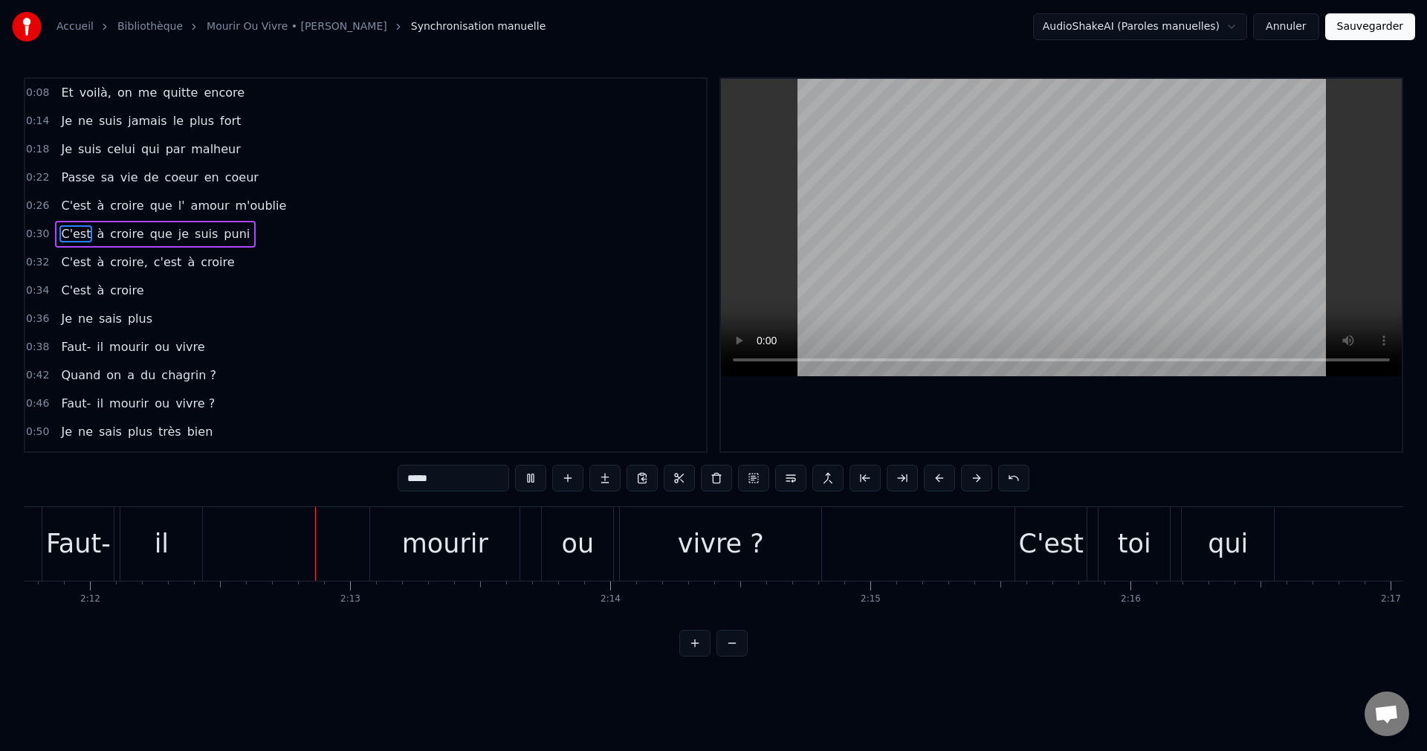
scroll to position [0, 34288]
click at [1030, 555] on div "C'est" at bounding box center [1038, 543] width 65 height 39
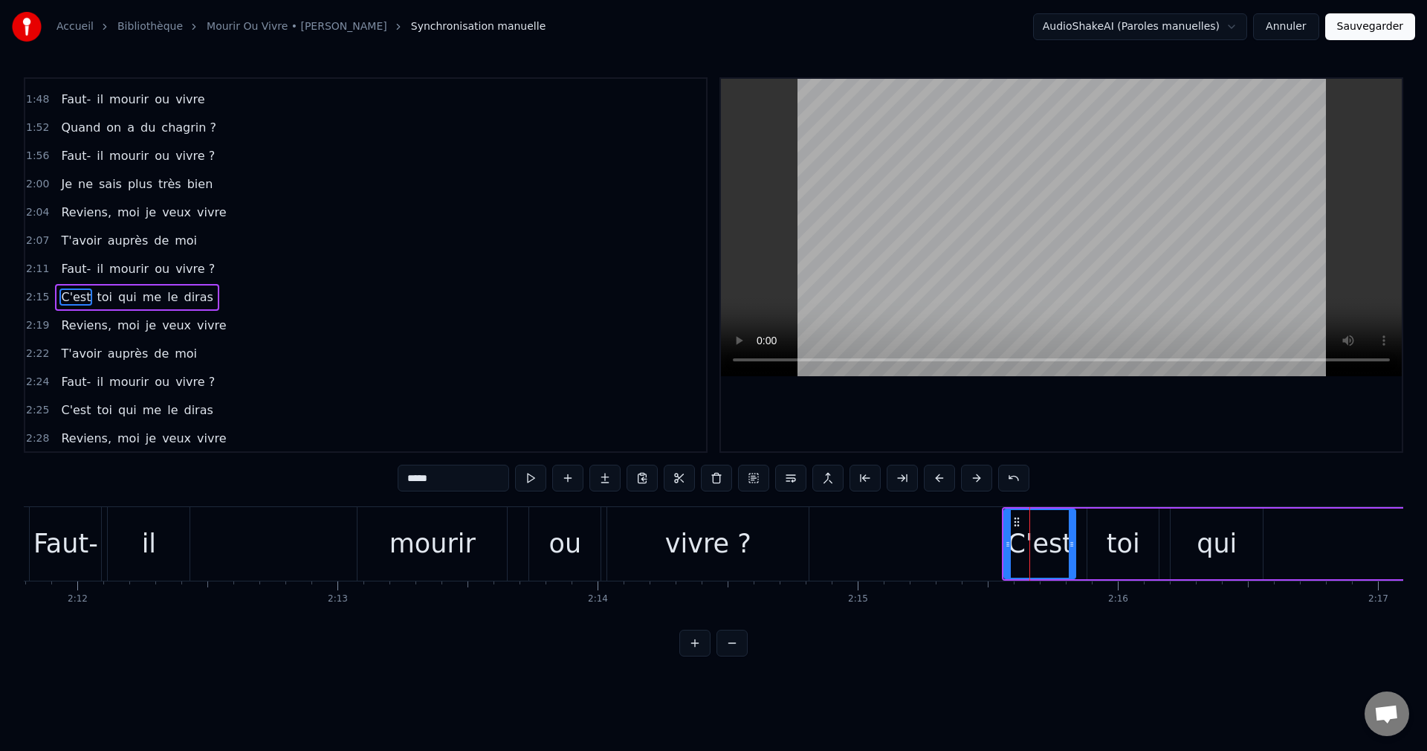
scroll to position [701, 0]
drag, startPoint x: 370, startPoint y: 479, endPoint x: 330, endPoint y: 486, distance: 40.8
click at [330, 486] on div "0:08 Et voilà, on me quitte encore 0:14 Je ne suis jamais le plus fort 0:18 Je …" at bounding box center [714, 366] width 1380 height 579
click at [1119, 534] on div "toi" at bounding box center [1123, 543] width 33 height 39
drag, startPoint x: 438, startPoint y: 479, endPoint x: 314, endPoint y: 492, distance: 124.8
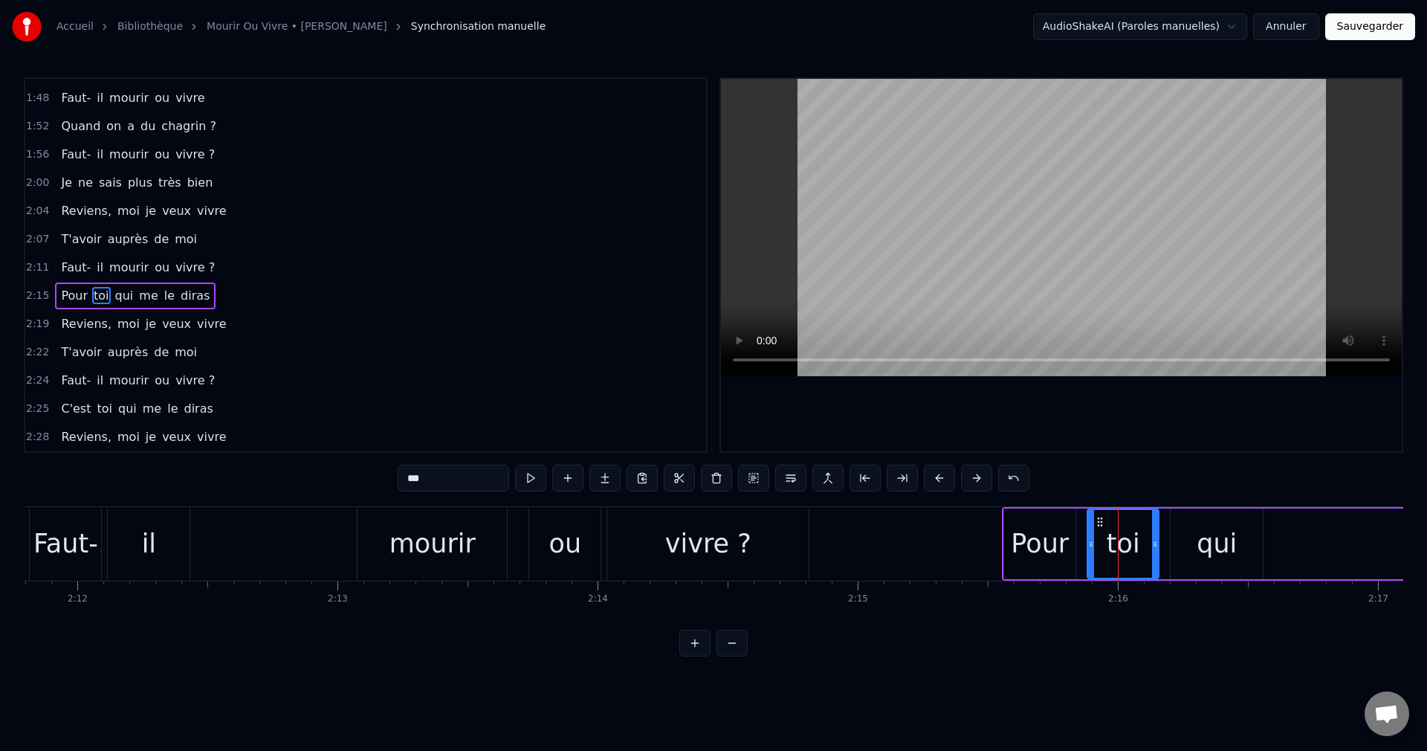
click at [314, 492] on div "0:08 Et voilà, on me quitte encore 0:14 Je ne suis jamais le plus fort 0:18 Je …" at bounding box center [714, 366] width 1380 height 579
click at [1224, 545] on div "qui" at bounding box center [1217, 543] width 40 height 39
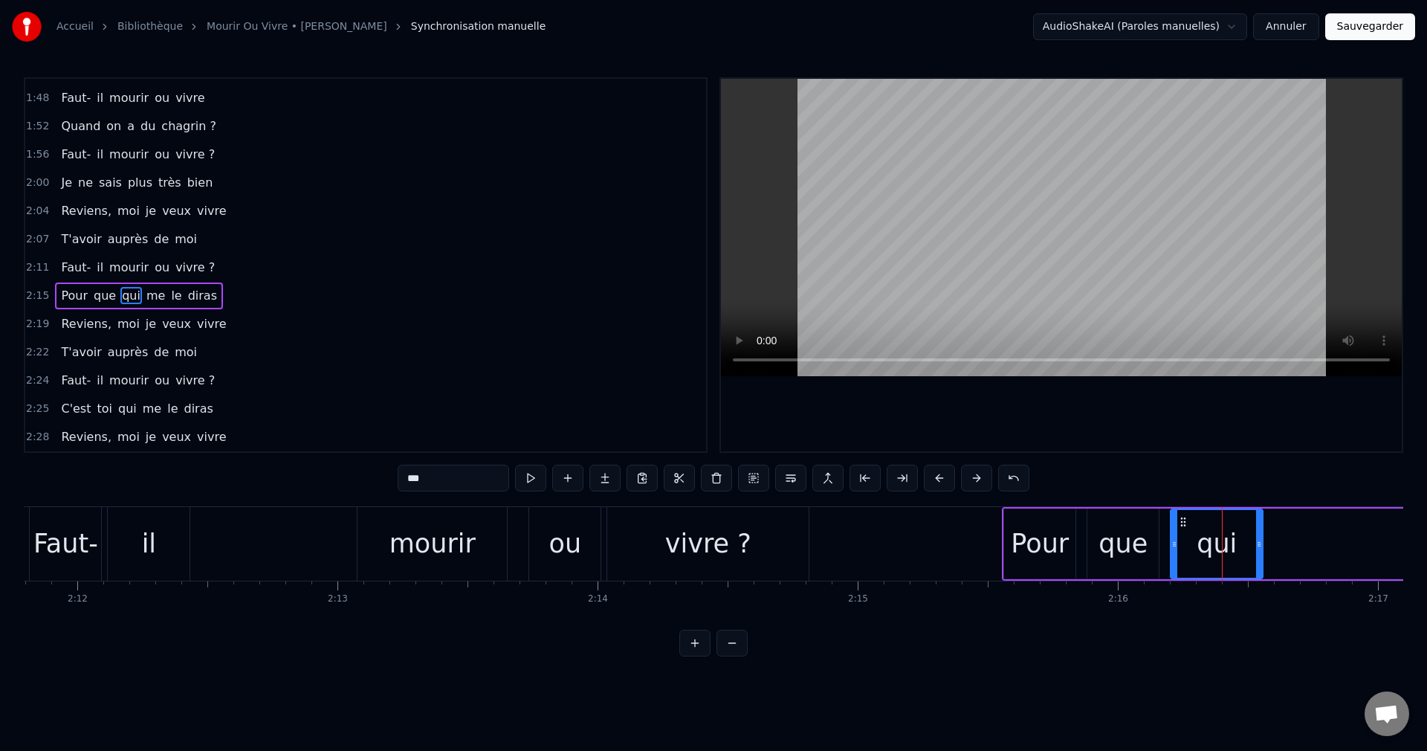
drag, startPoint x: 453, startPoint y: 476, endPoint x: 232, endPoint y: 488, distance: 221.1
click at [232, 488] on div "0:08 Et voilà, on me quitte encore 0:14 Je ne suis jamais le plus fort 0:18 Je …" at bounding box center [714, 366] width 1380 height 579
type input "*******"
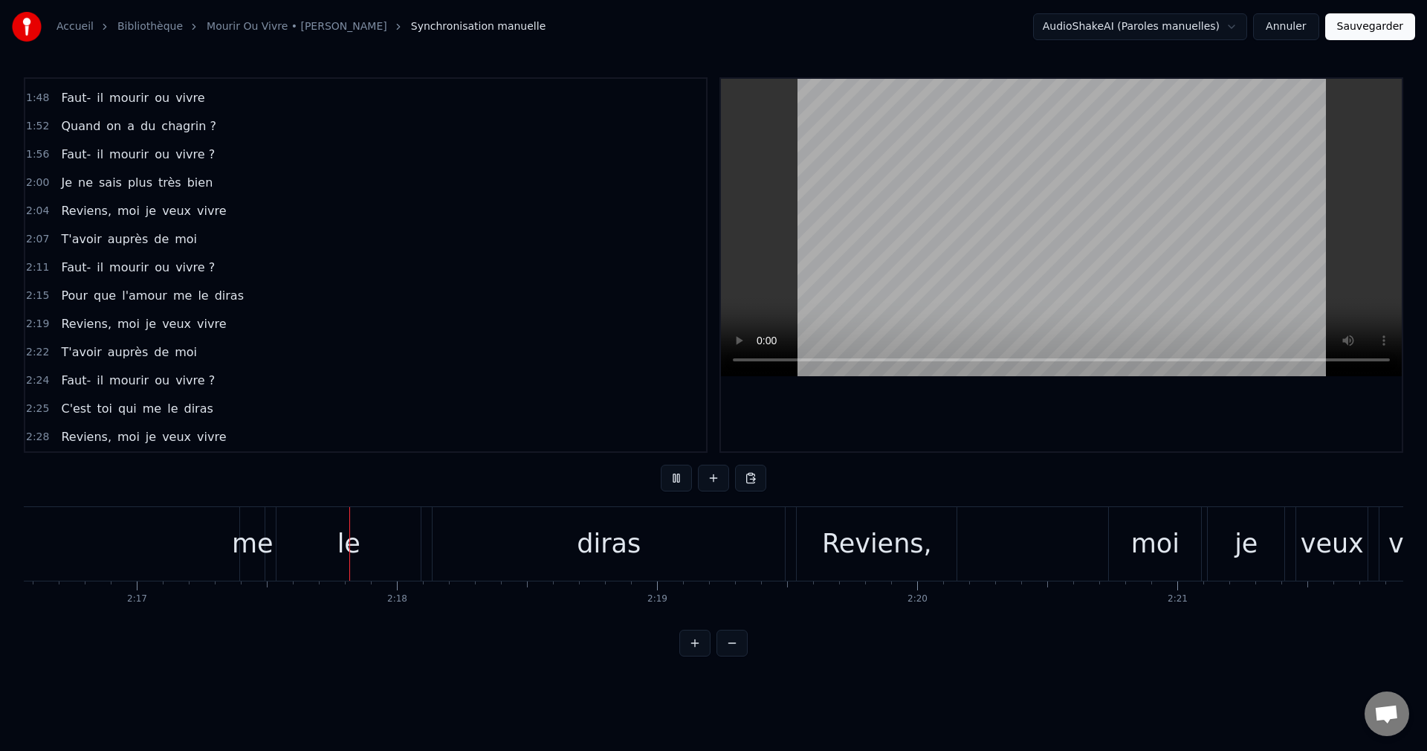
scroll to position [0, 35583]
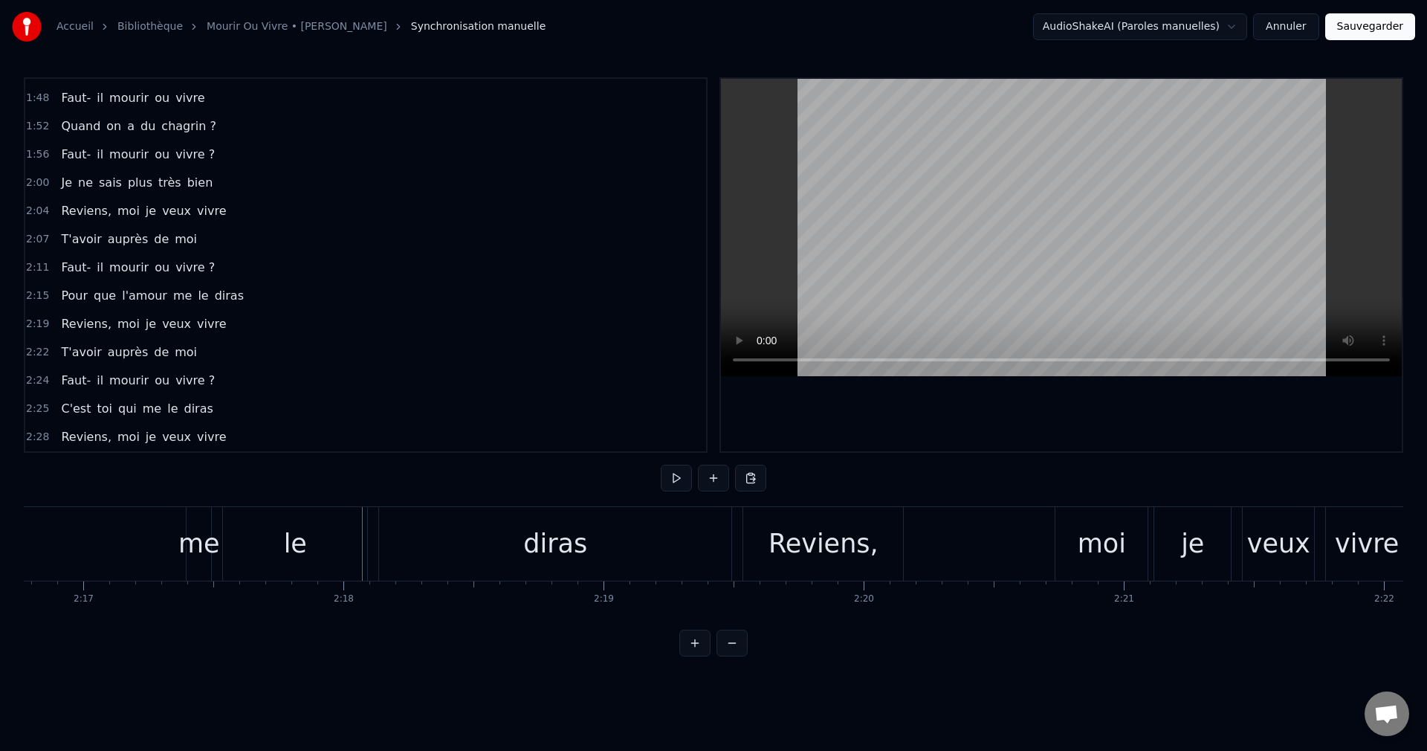
click at [197, 535] on div "me" at bounding box center [199, 543] width 42 height 39
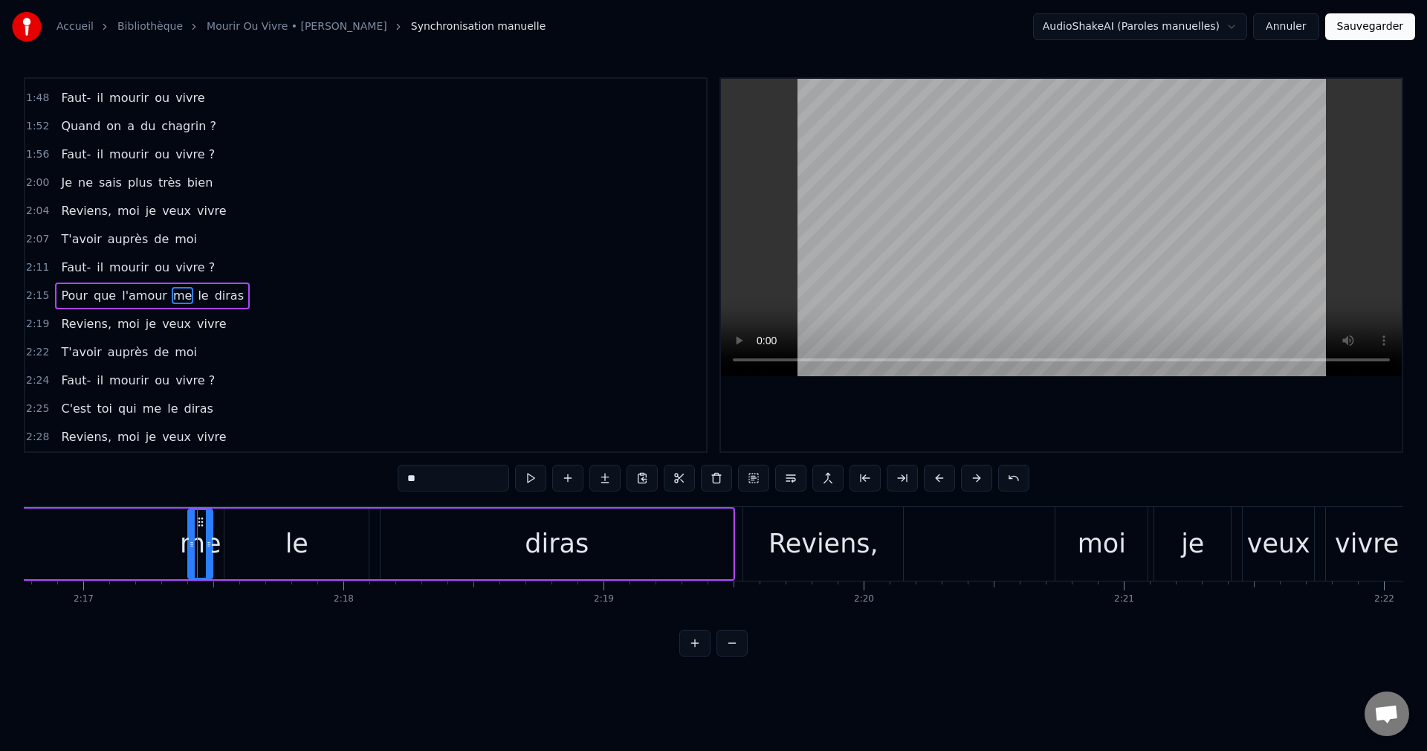
drag, startPoint x: 430, startPoint y: 481, endPoint x: 306, endPoint y: 485, distance: 124.2
click at [306, 485] on div "0:08 Et voilà, on me quitte encore 0:14 Je ne suis jamais le plus fort 0:18 Je …" at bounding box center [714, 366] width 1380 height 579
click at [310, 526] on div "le" at bounding box center [296, 543] width 144 height 71
drag, startPoint x: 421, startPoint y: 488, endPoint x: 354, endPoint y: 488, distance: 66.9
click at [354, 488] on div "0:08 Et voilà, on me quitte encore 0:14 Je ne suis jamais le plus fort 0:18 Je …" at bounding box center [714, 366] width 1380 height 579
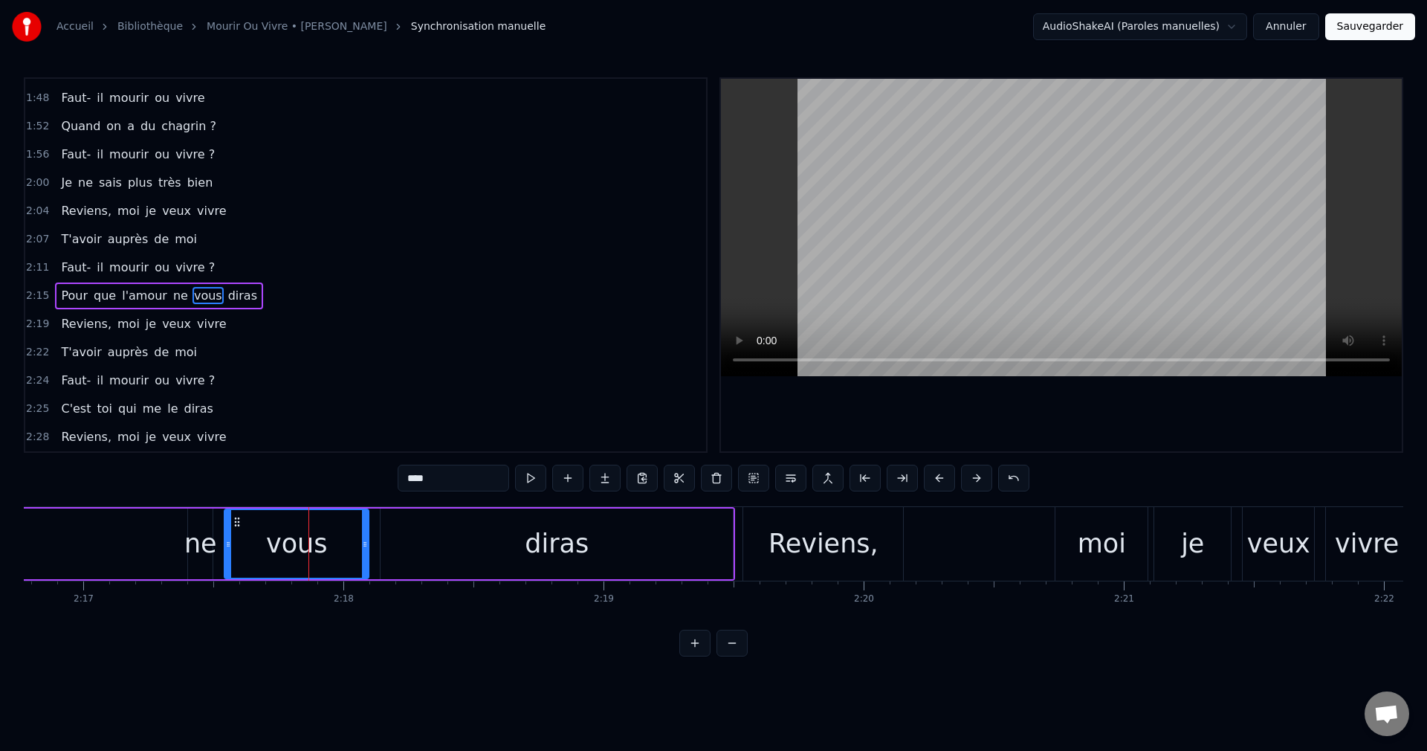
click at [412, 545] on div "diras" at bounding box center [557, 543] width 352 height 71
type input "*****"
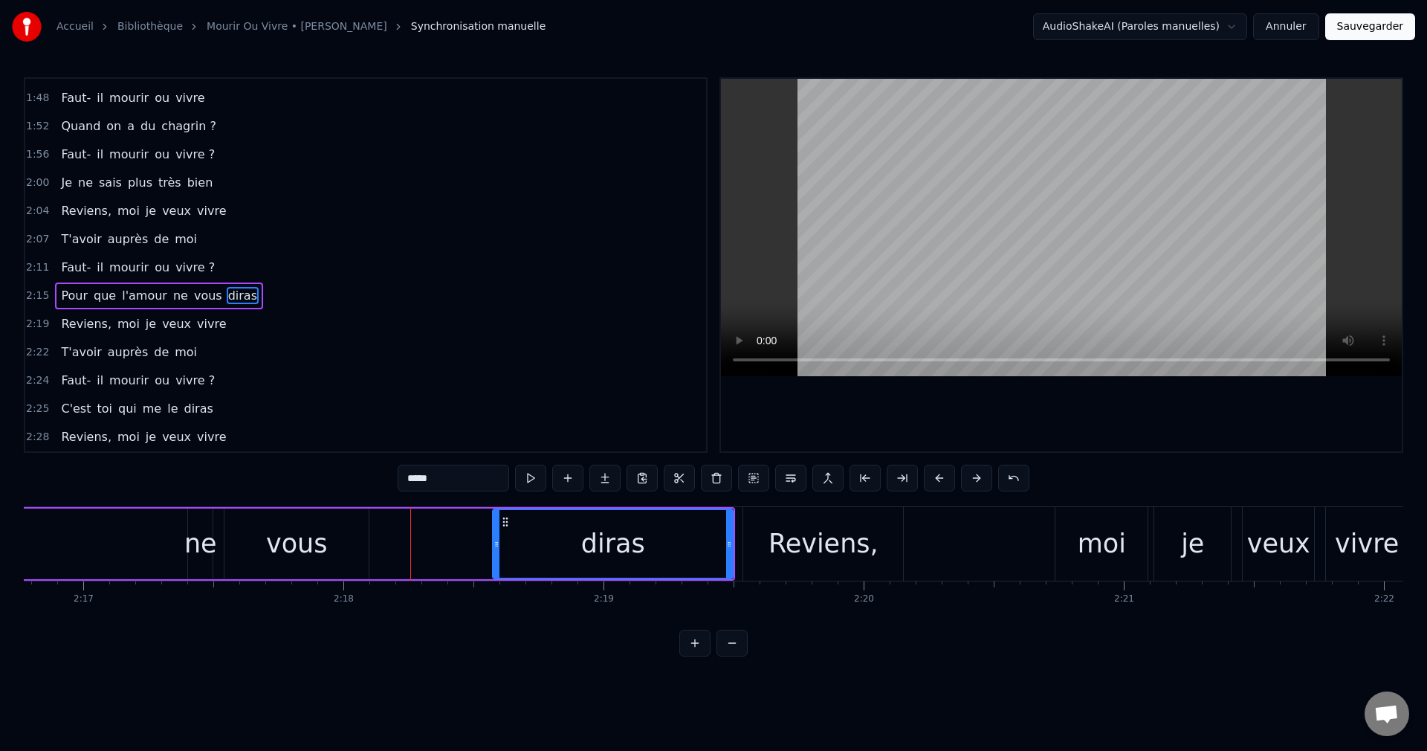
drag, startPoint x: 385, startPoint y: 542, endPoint x: 497, endPoint y: 563, distance: 114.2
click at [497, 563] on div at bounding box center [497, 544] width 6 height 68
click at [399, 552] on div "Pour que l'amour ne vous diras" at bounding box center [221, 544] width 1028 height 74
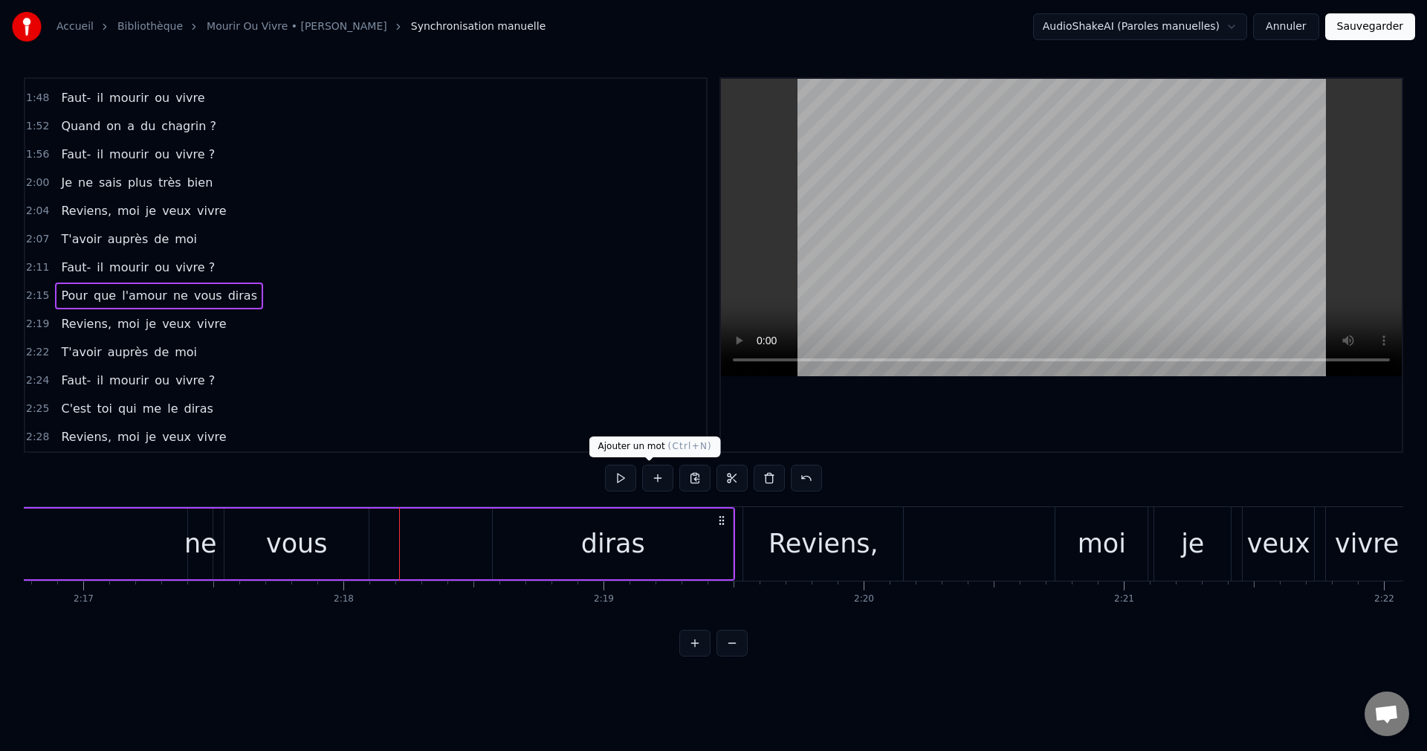
click at [652, 477] on button at bounding box center [657, 478] width 31 height 27
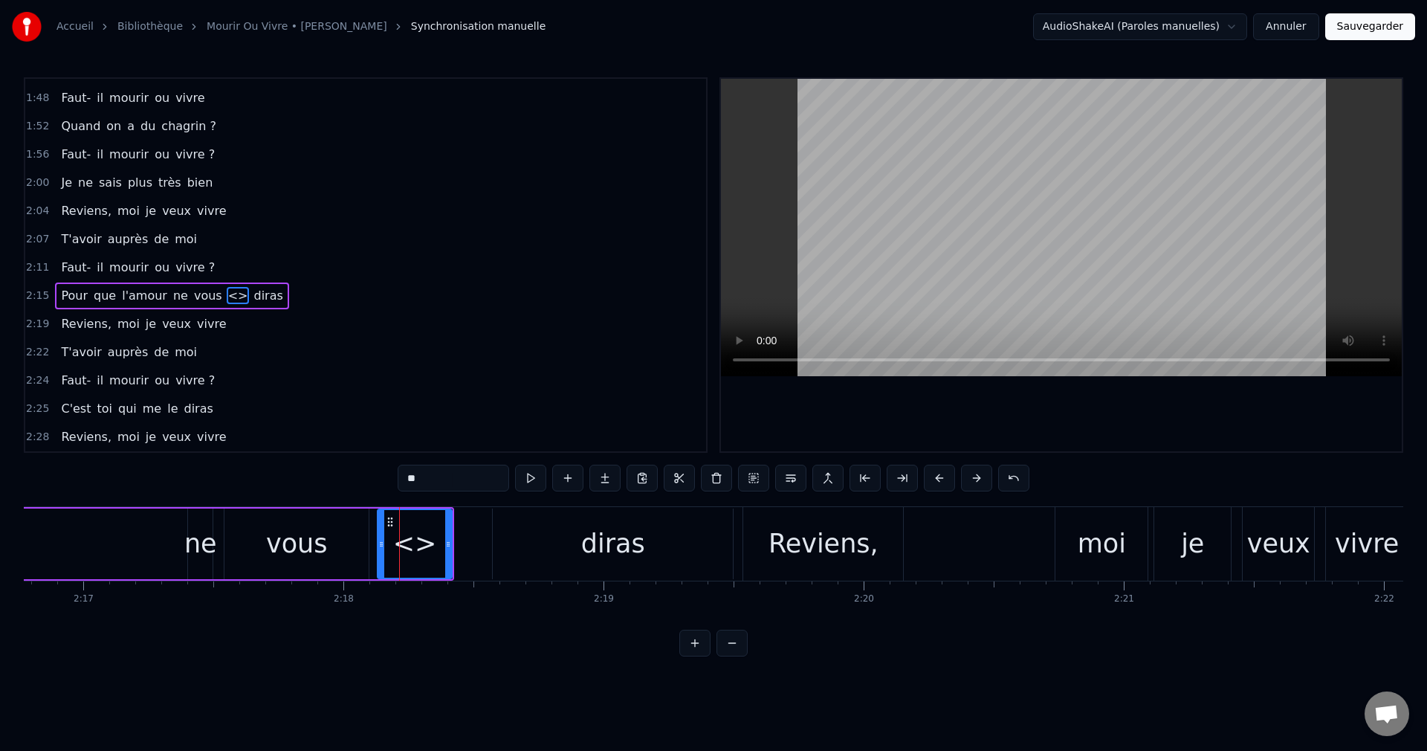
drag, startPoint x: 406, startPoint y: 540, endPoint x: 382, endPoint y: 546, distance: 24.5
click at [382, 546] on icon at bounding box center [381, 544] width 6 height 12
drag, startPoint x: 447, startPoint y: 540, endPoint x: 483, endPoint y: 550, distance: 37.7
click at [483, 550] on div at bounding box center [485, 544] width 6 height 68
drag, startPoint x: 410, startPoint y: 479, endPoint x: 320, endPoint y: 479, distance: 89.2
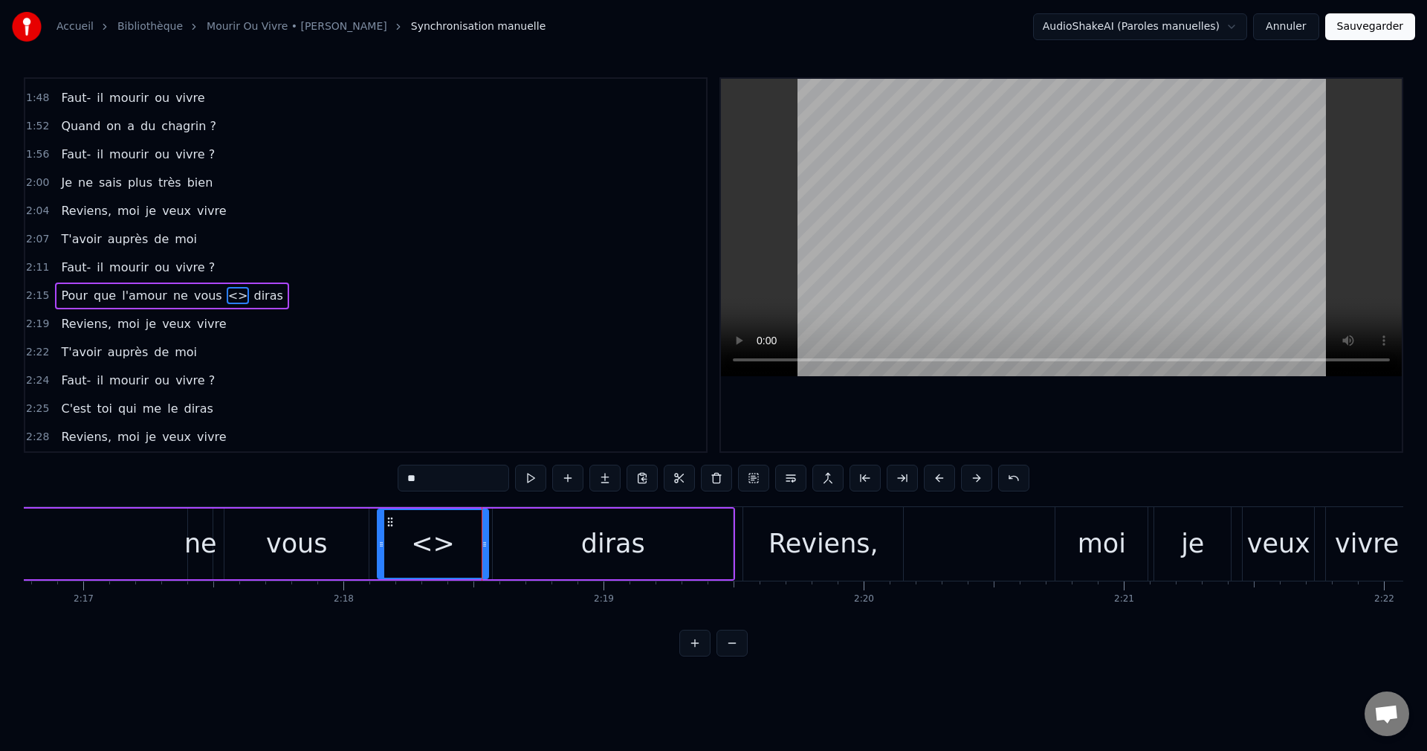
click at [320, 479] on div "0:08 Et voilà, on me quitte encore 0:14 Je ne suis jamais le plus fort 0:18 Je …" at bounding box center [714, 366] width 1380 height 579
click at [641, 543] on div "diras" at bounding box center [613, 543] width 240 height 71
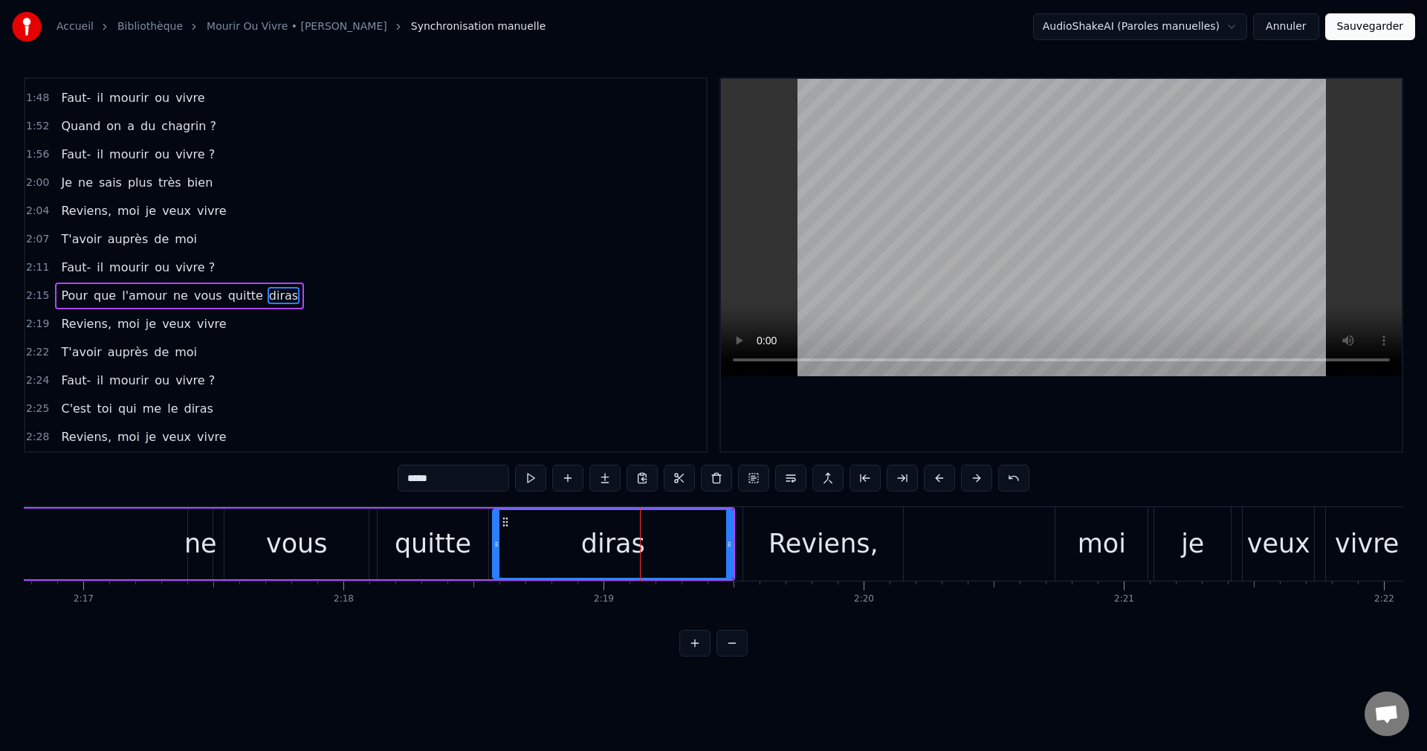
drag, startPoint x: 415, startPoint y: 482, endPoint x: 323, endPoint y: 487, distance: 91.5
click at [323, 487] on div "0:08 Et voilà, on me quitte encore 0:14 Je ne suis jamais le plus fort 0:18 Je …" at bounding box center [714, 366] width 1380 height 579
type input "***"
click at [50, 549] on div "Pour que l'amour ne vous quitte pas" at bounding box center [221, 544] width 1028 height 74
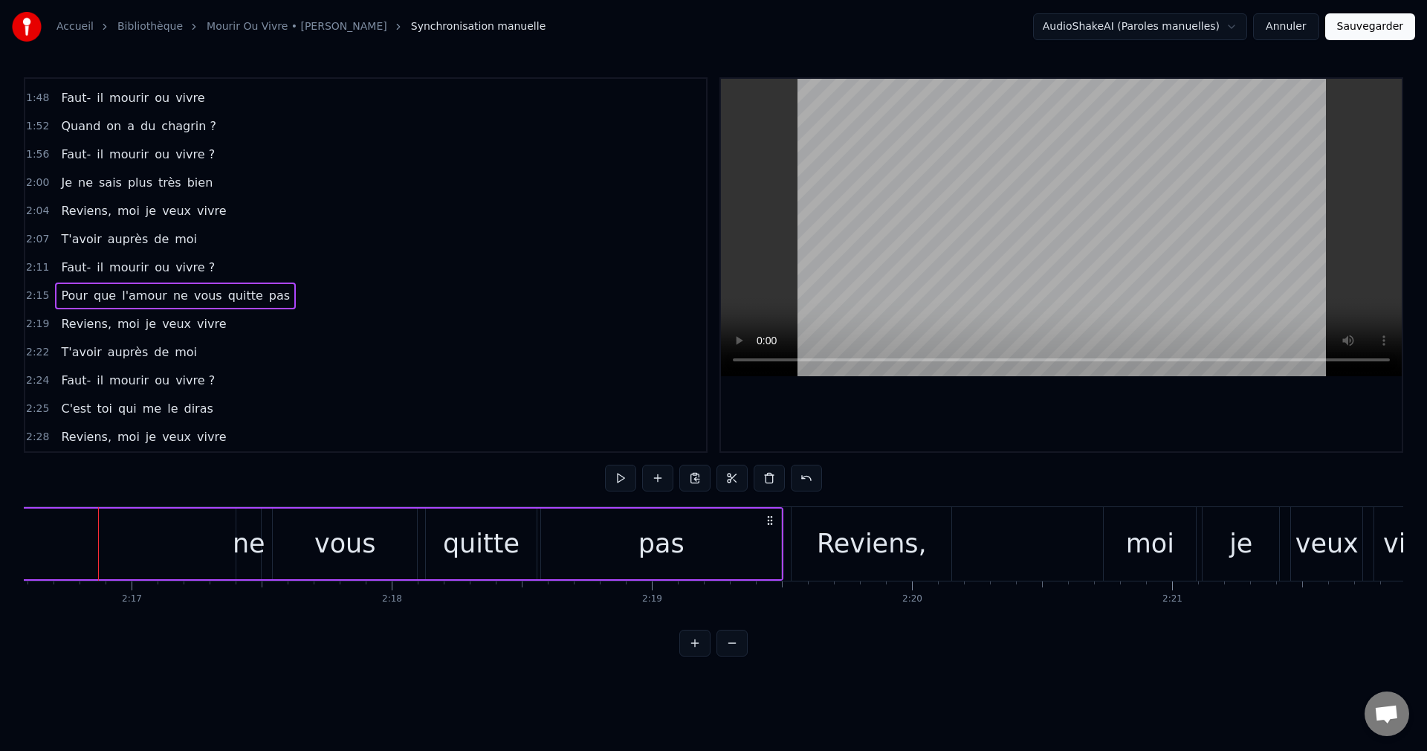
scroll to position [0, 35535]
click at [471, 556] on div "quitte" at bounding box center [481, 543] width 77 height 39
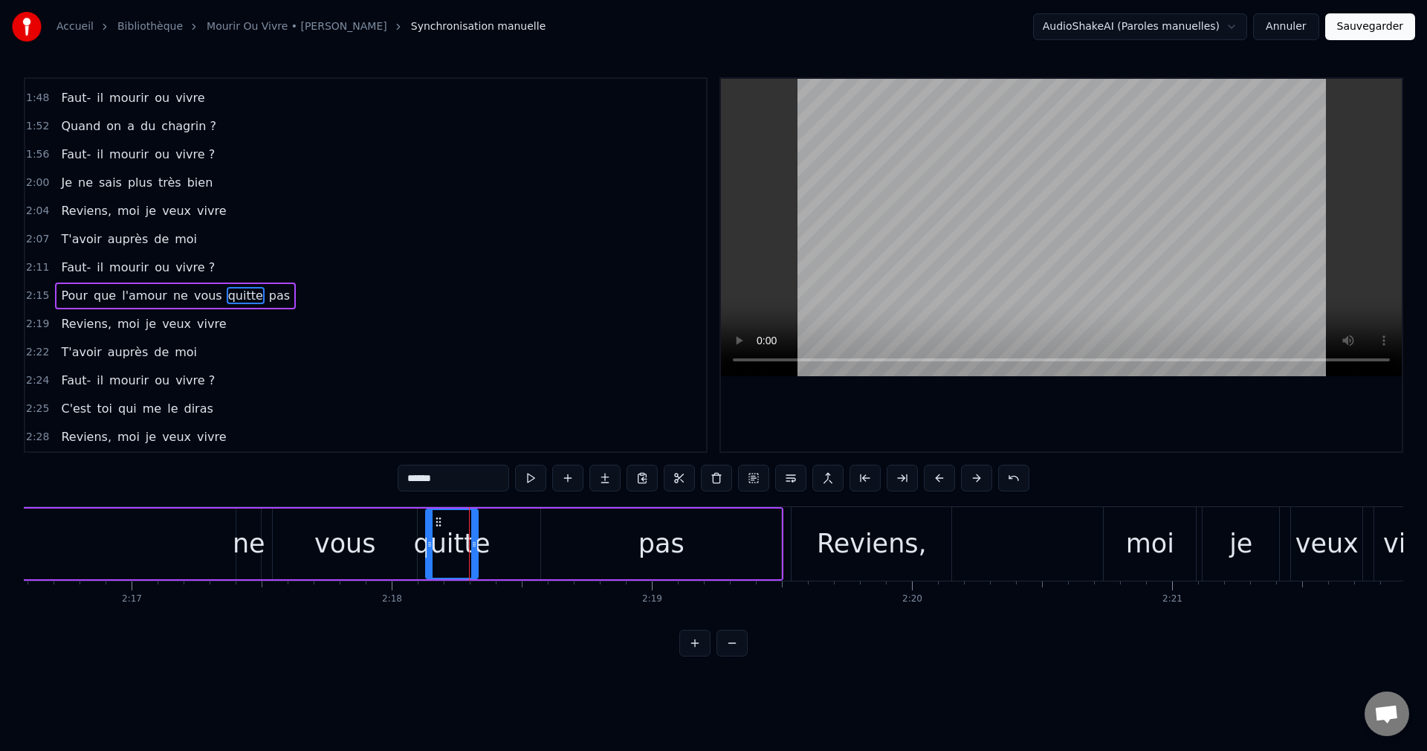
drag, startPoint x: 531, startPoint y: 541, endPoint x: 472, endPoint y: 554, distance: 60.1
click at [472, 554] on div at bounding box center [474, 544] width 6 height 68
drag, startPoint x: 585, startPoint y: 548, endPoint x: 571, endPoint y: 537, distance: 18.0
click at [585, 547] on div "pas" at bounding box center [661, 543] width 240 height 71
type input "***"
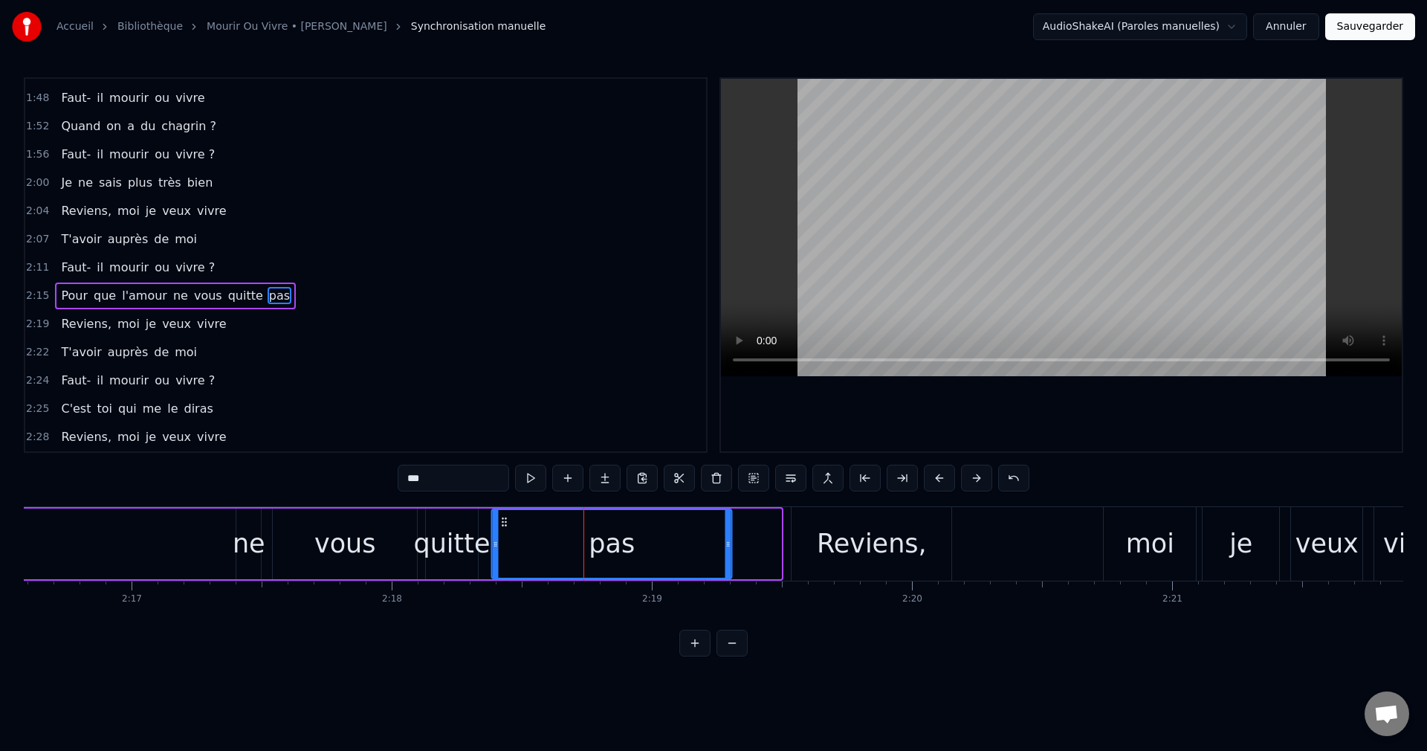
drag, startPoint x: 557, startPoint y: 520, endPoint x: 509, endPoint y: 532, distance: 49.2
click at [509, 532] on div "pas" at bounding box center [612, 544] width 239 height 68
click at [138, 552] on div "Pour que l'amour ne vous quitte pas" at bounding box center [245, 544] width 980 height 74
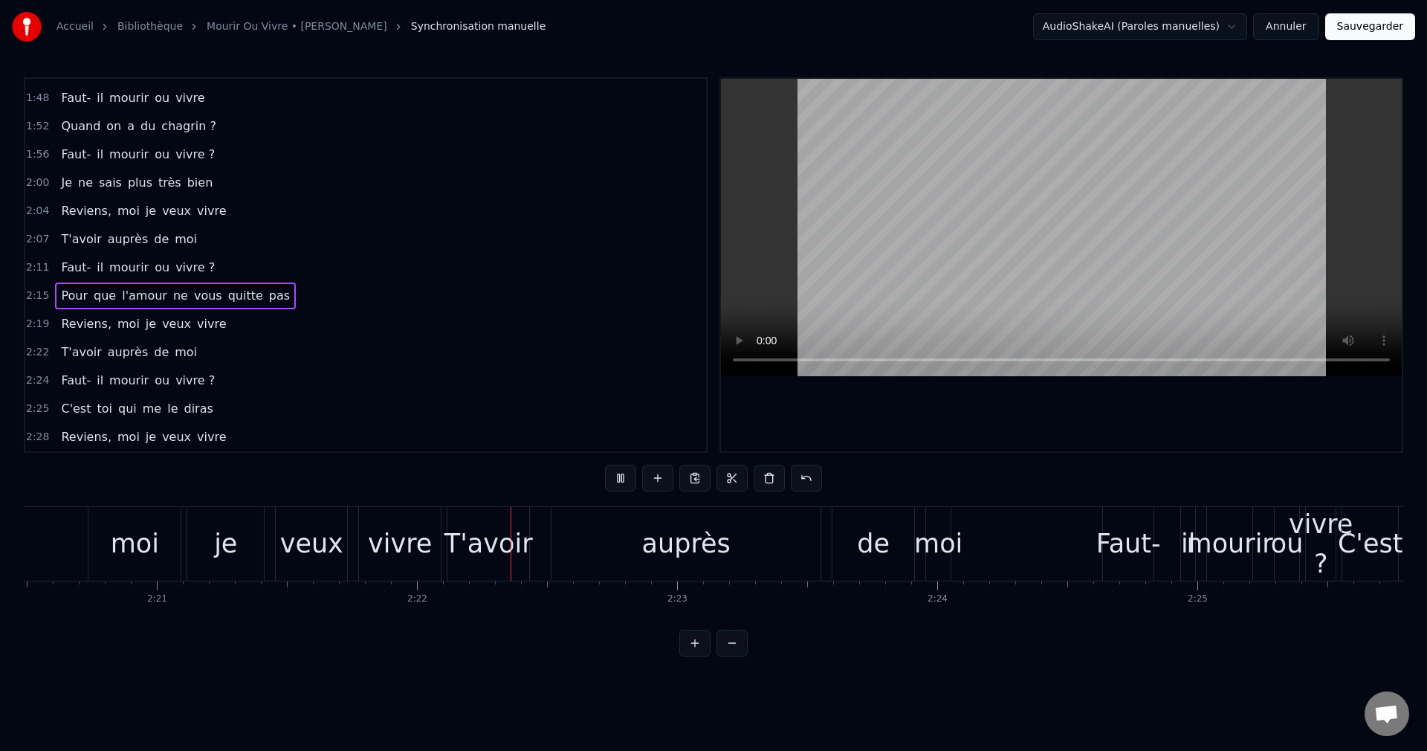
scroll to position [0, 36804]
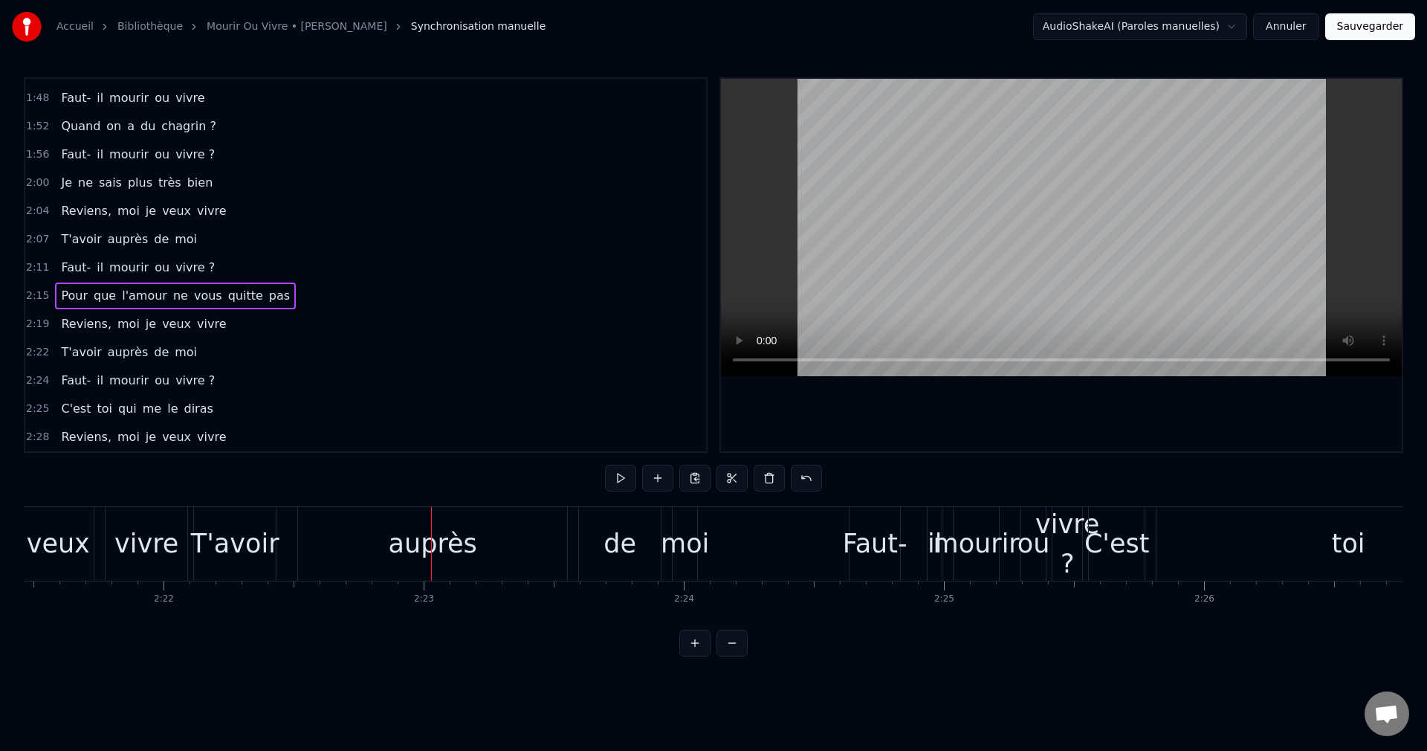
click at [71, 324] on span "Reviens," at bounding box center [86, 323] width 54 height 17
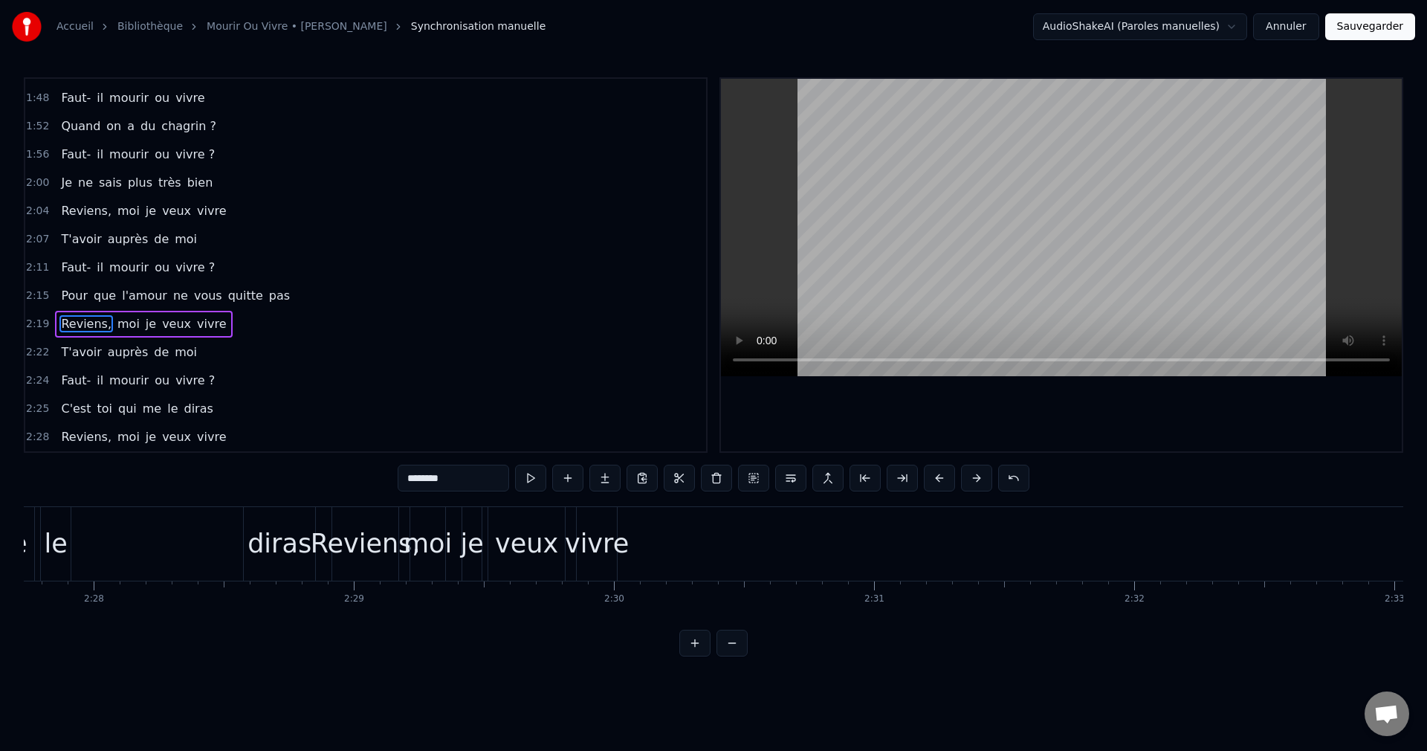
scroll to position [0, 38121]
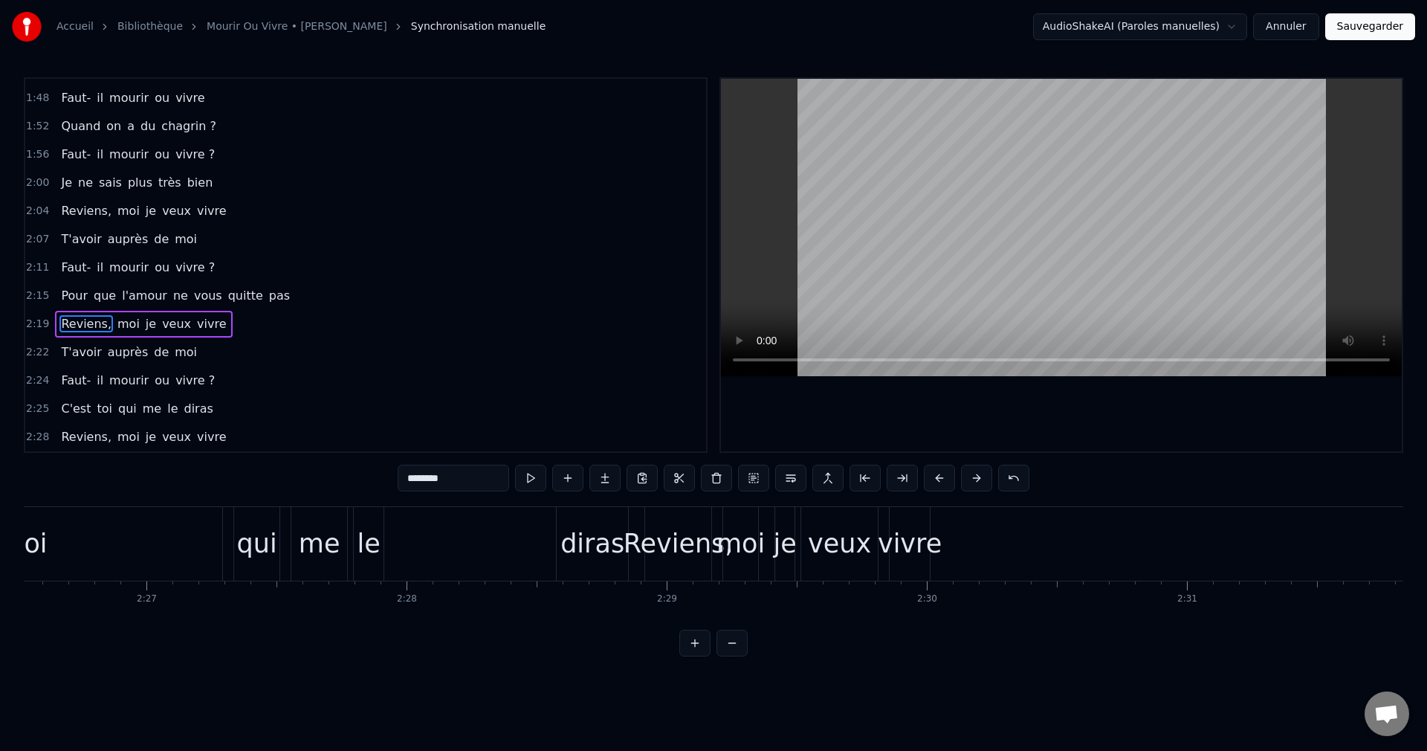
click at [85, 439] on span "Reviens," at bounding box center [86, 436] width 54 height 17
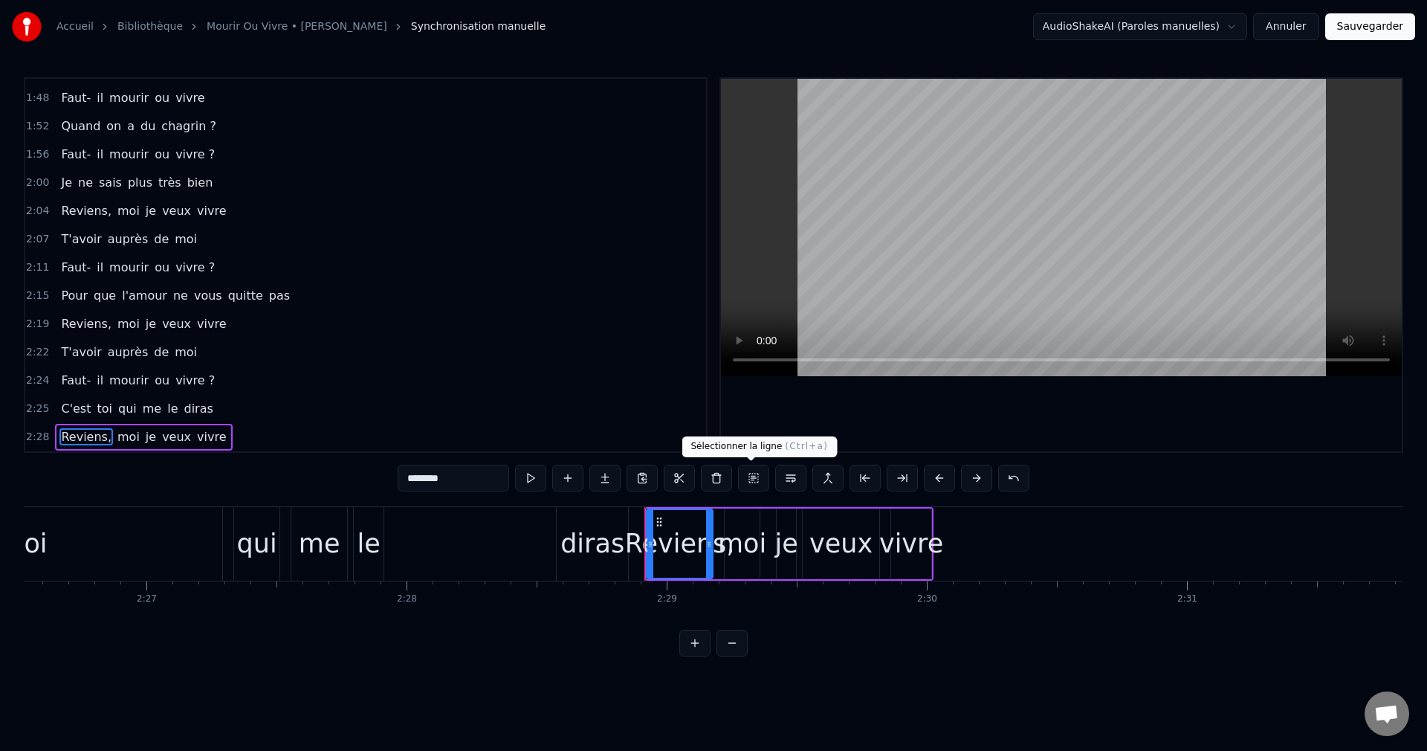
click at [750, 484] on button at bounding box center [753, 478] width 31 height 27
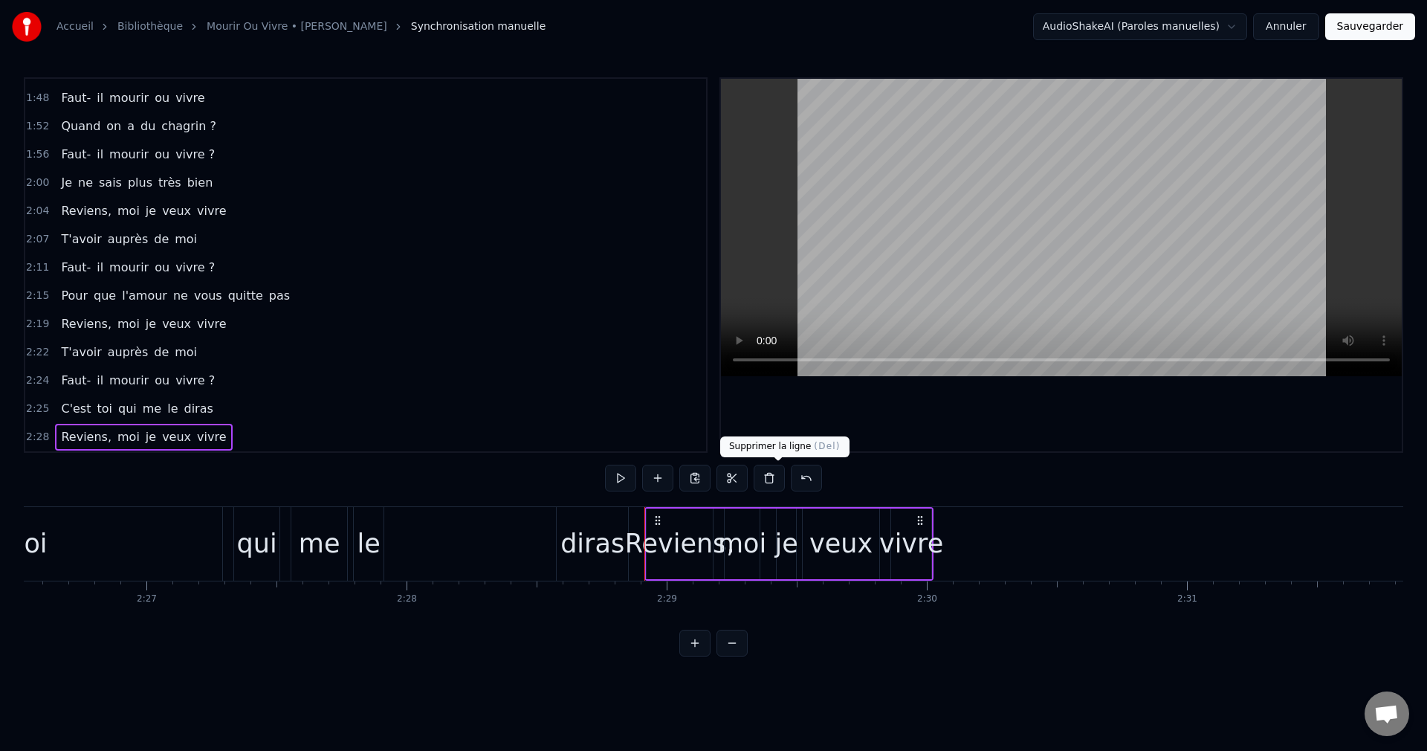
click at [778, 479] on button at bounding box center [769, 478] width 31 height 27
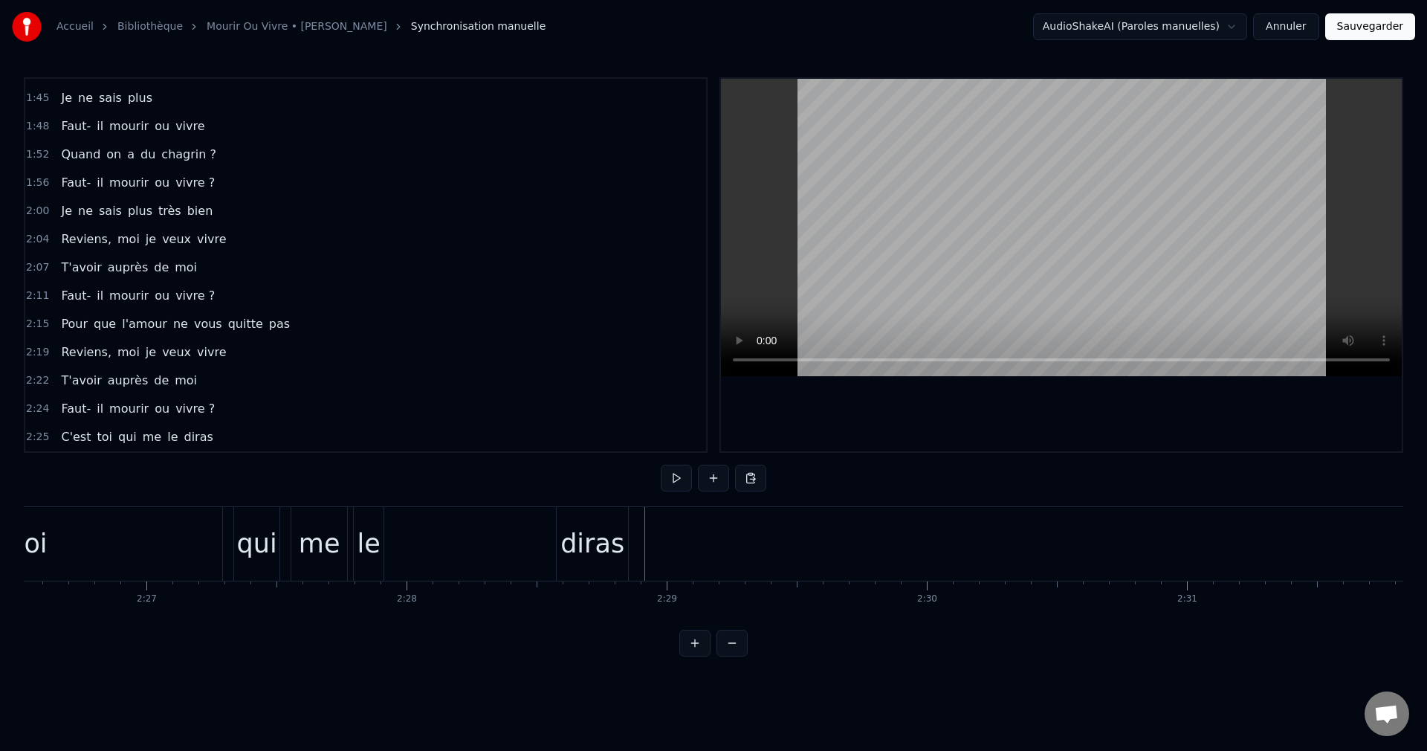
click at [64, 432] on span "C'est" at bounding box center [75, 436] width 33 height 17
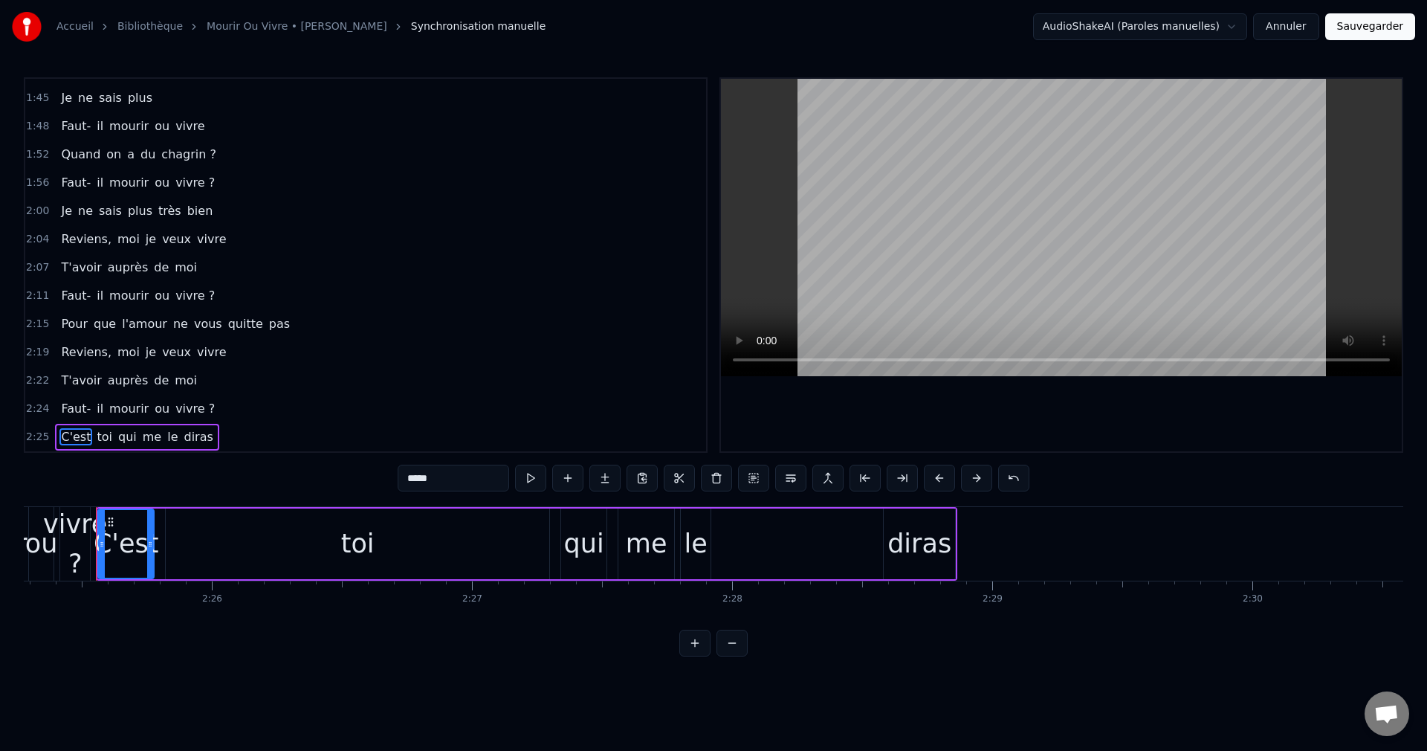
scroll to position [0, 37794]
click at [755, 482] on button at bounding box center [753, 478] width 31 height 27
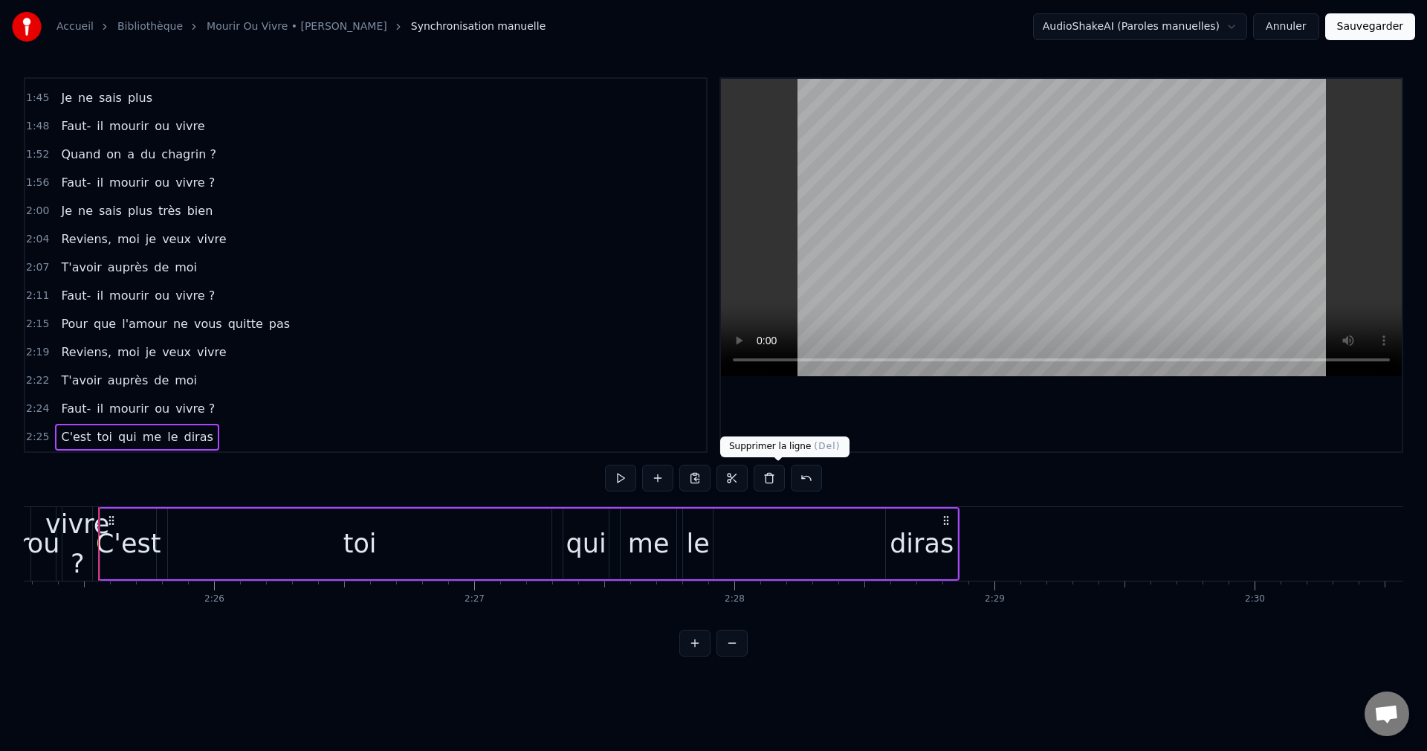
click at [780, 480] on button at bounding box center [769, 478] width 31 height 27
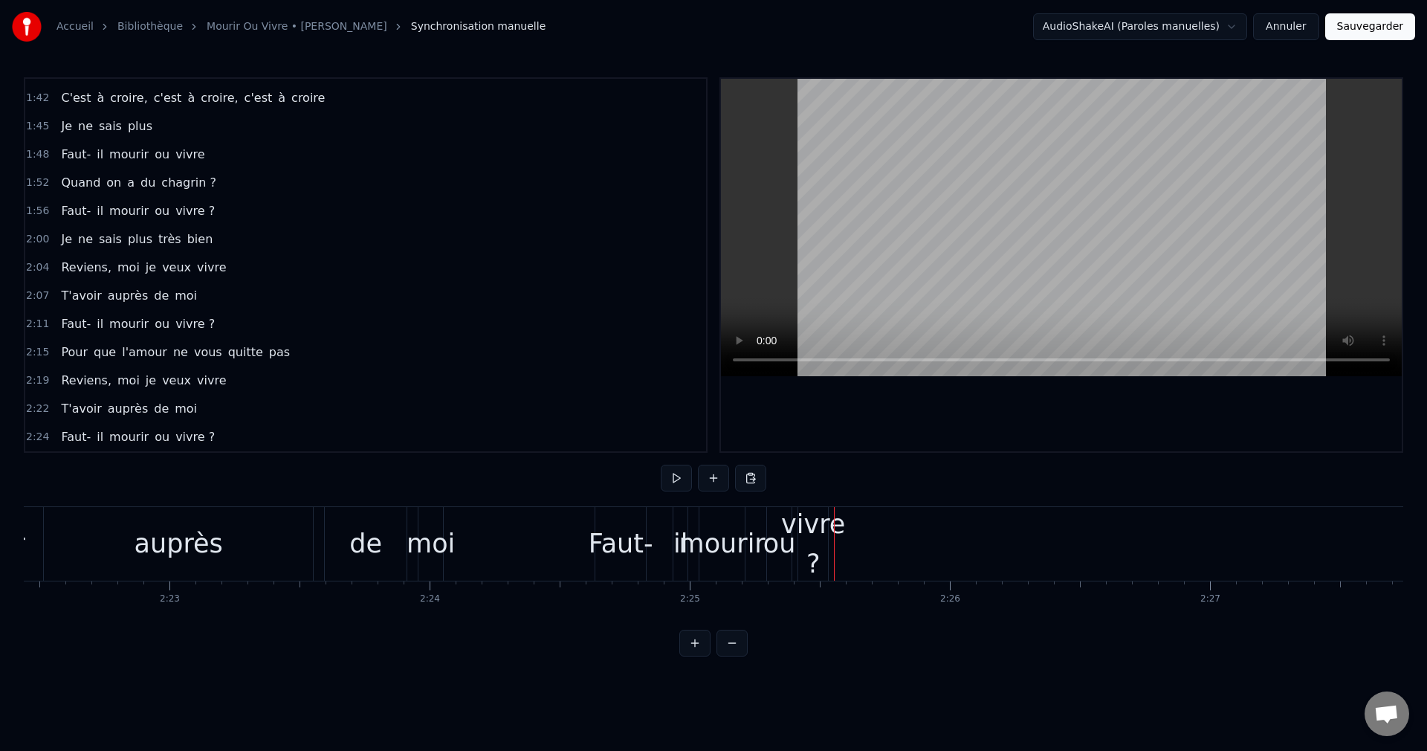
scroll to position [0, 36998]
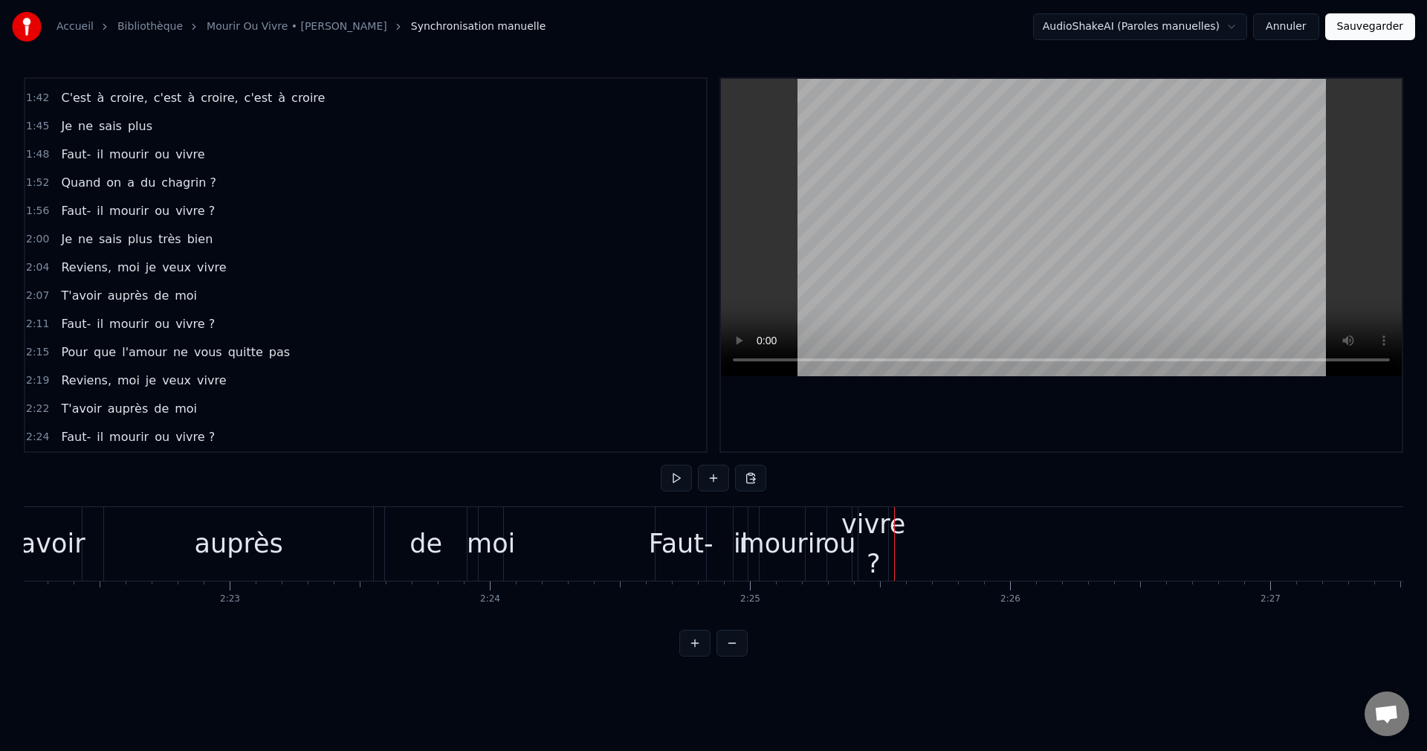
click at [687, 552] on div "Faut-" at bounding box center [681, 543] width 65 height 39
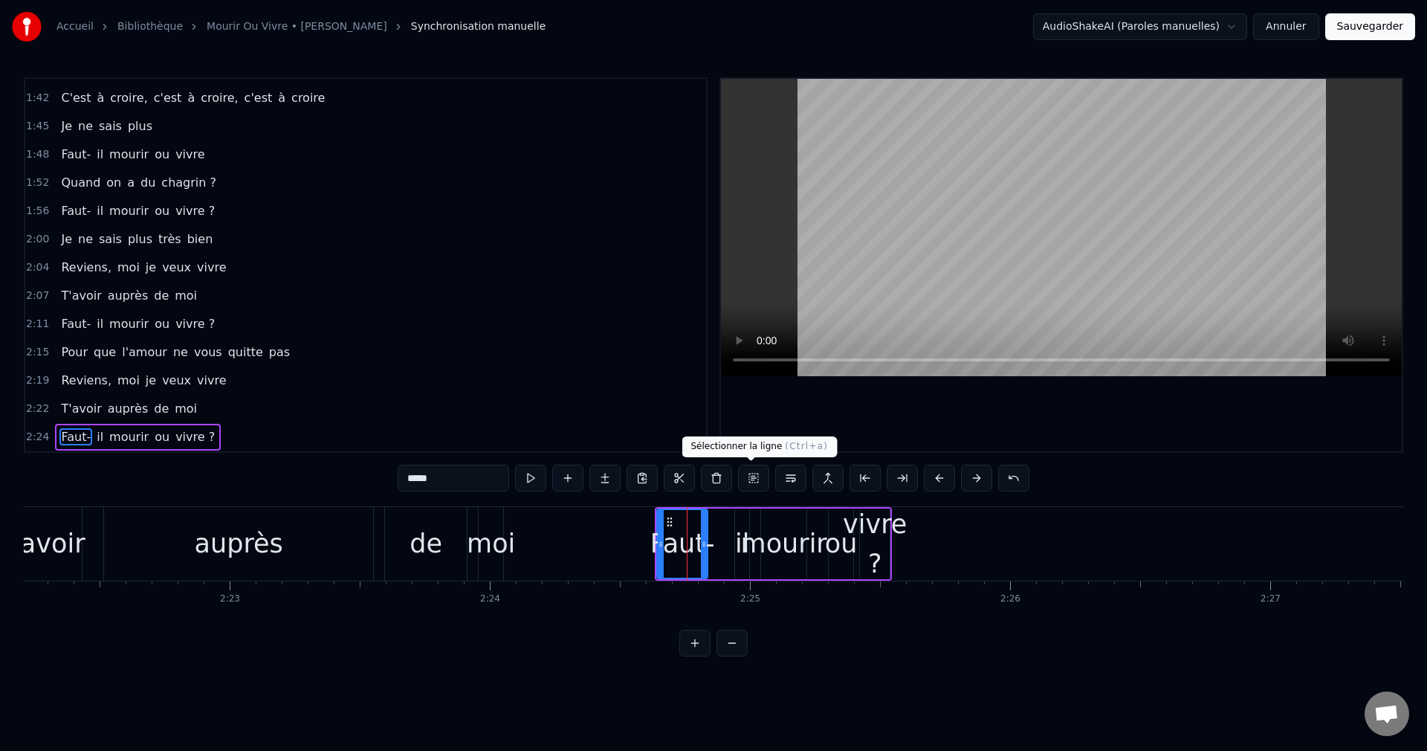
click at [746, 481] on button at bounding box center [753, 478] width 31 height 27
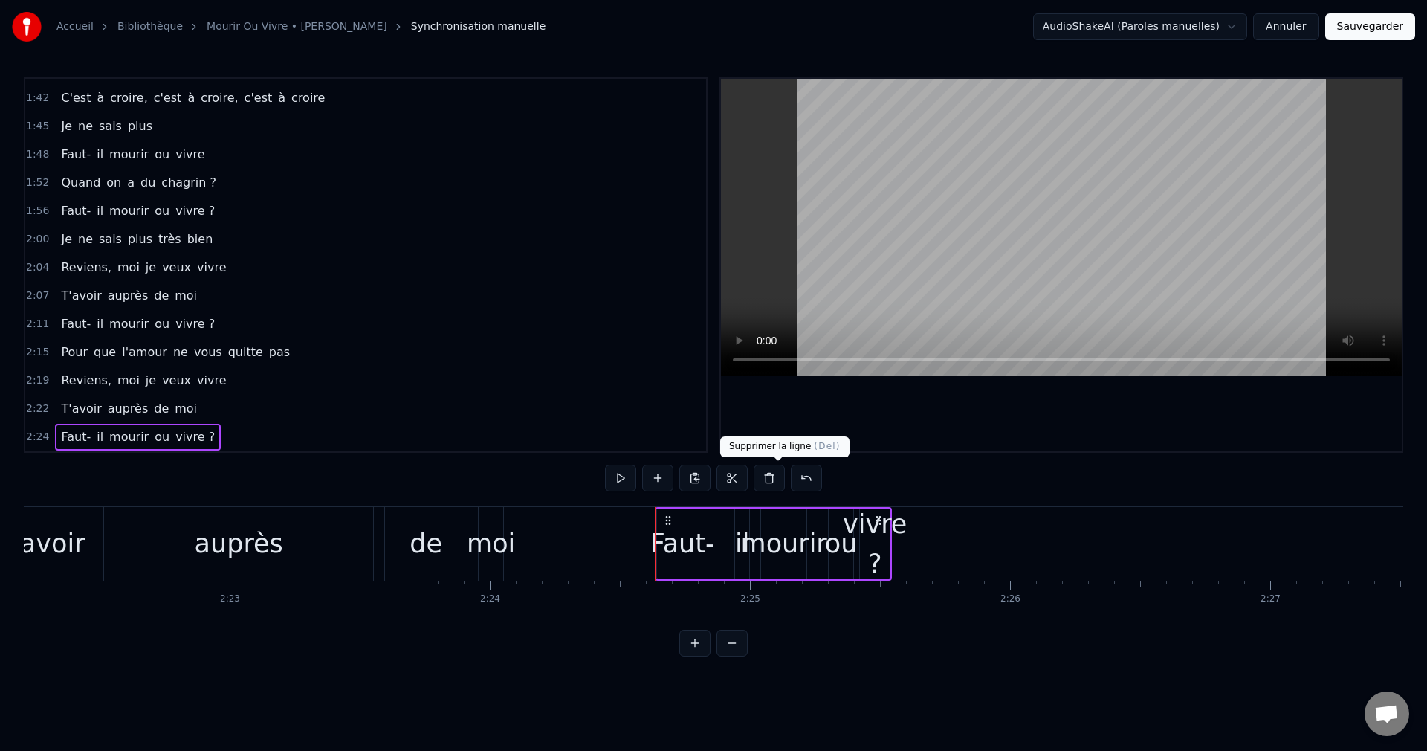
click at [778, 481] on button at bounding box center [769, 478] width 31 height 27
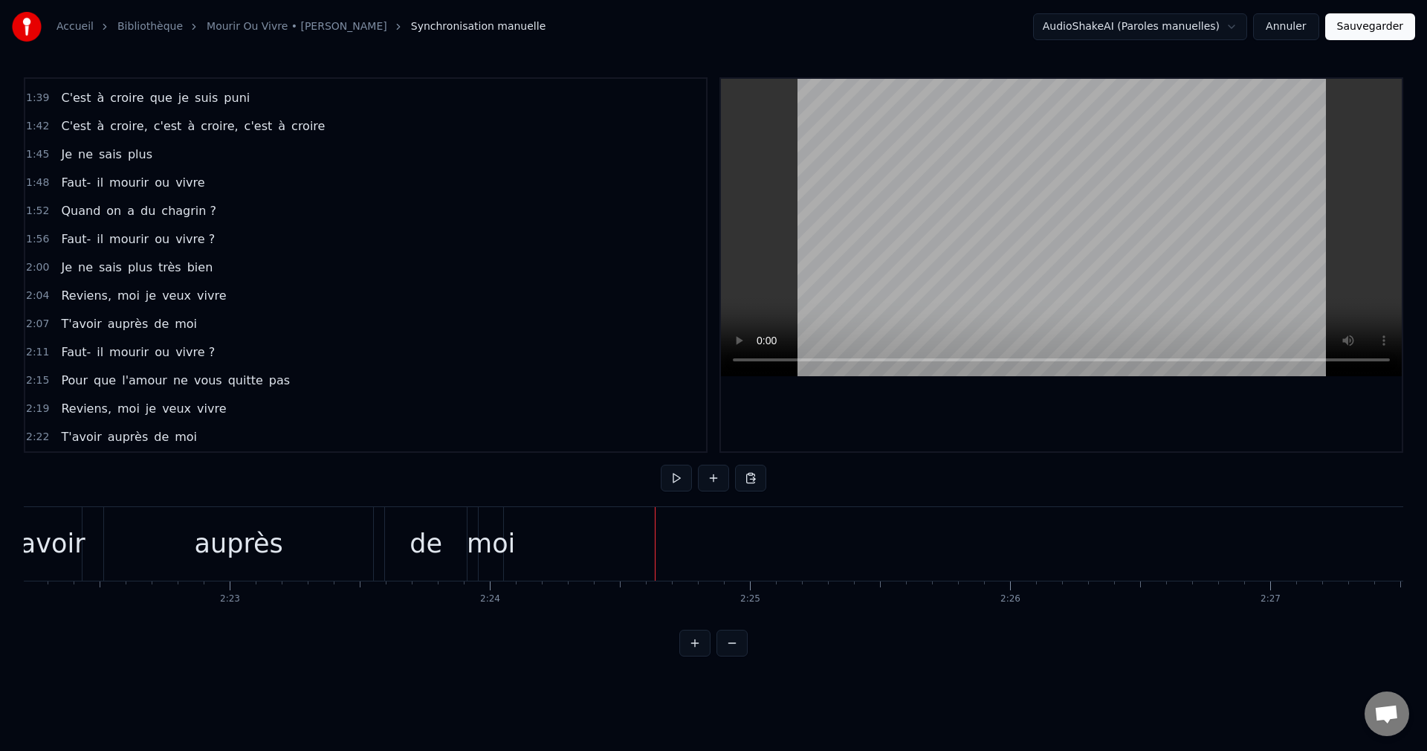
scroll to position [616, 0]
click at [1167, 633] on div "0:08 Et voilà, on me quitte encore 0:14 Je ne suis jamais le plus fort 0:18 Je …" at bounding box center [714, 366] width 1380 height 579
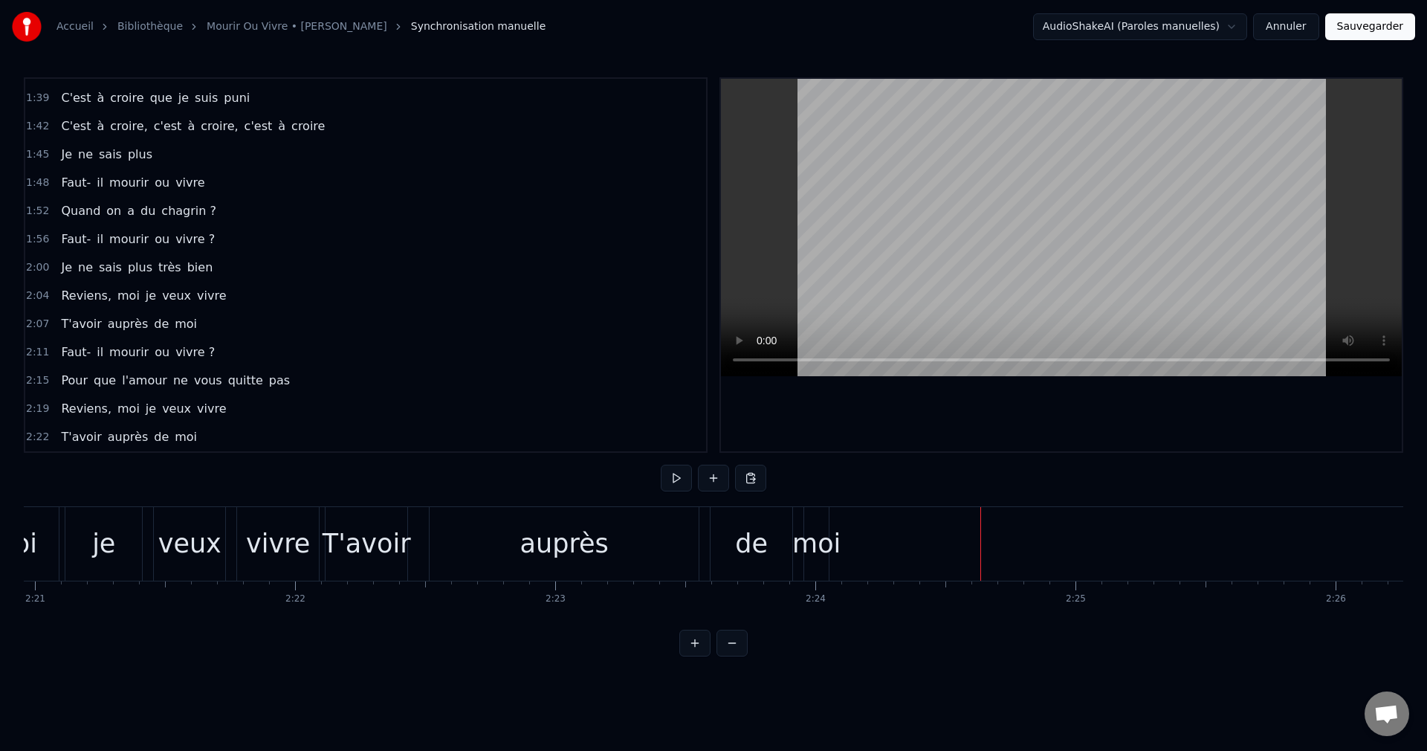
scroll to position [0, 36612]
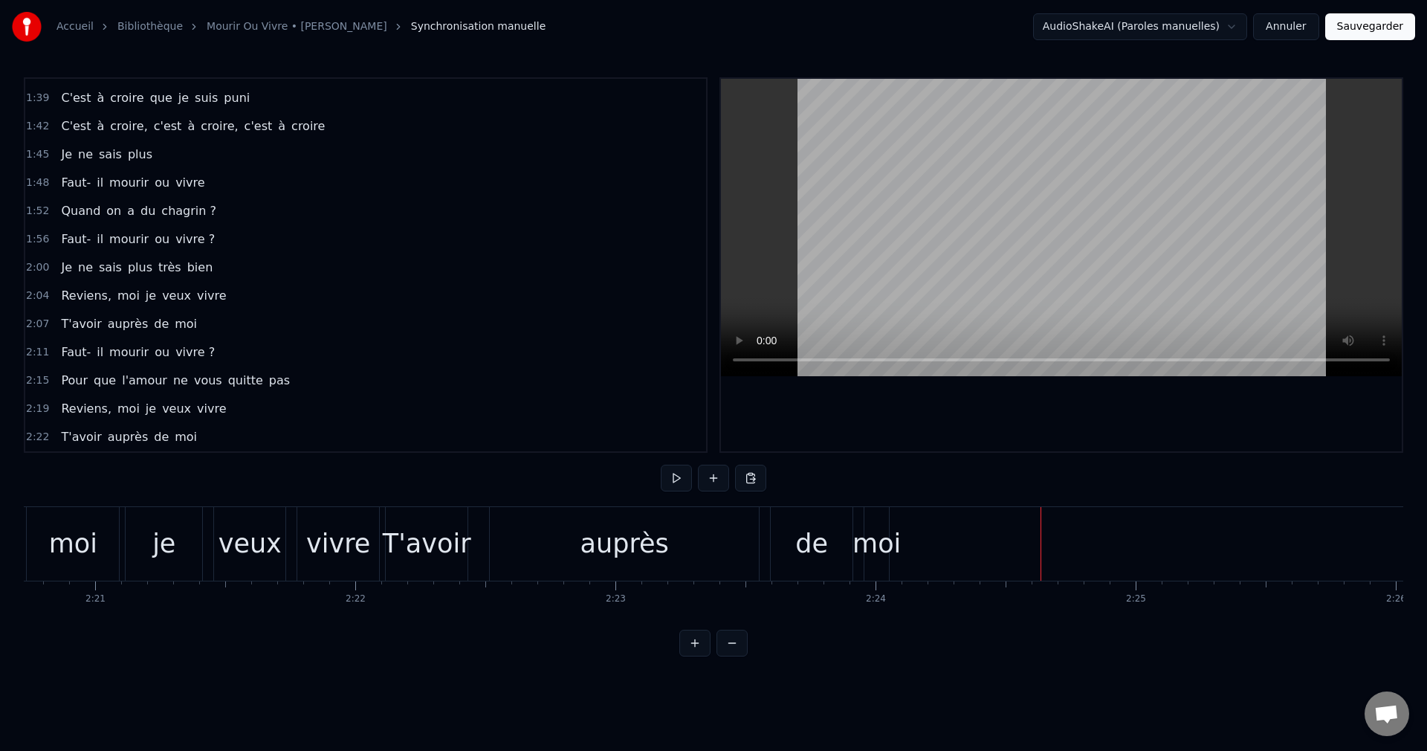
click at [432, 540] on div "T'avoir" at bounding box center [427, 543] width 88 height 39
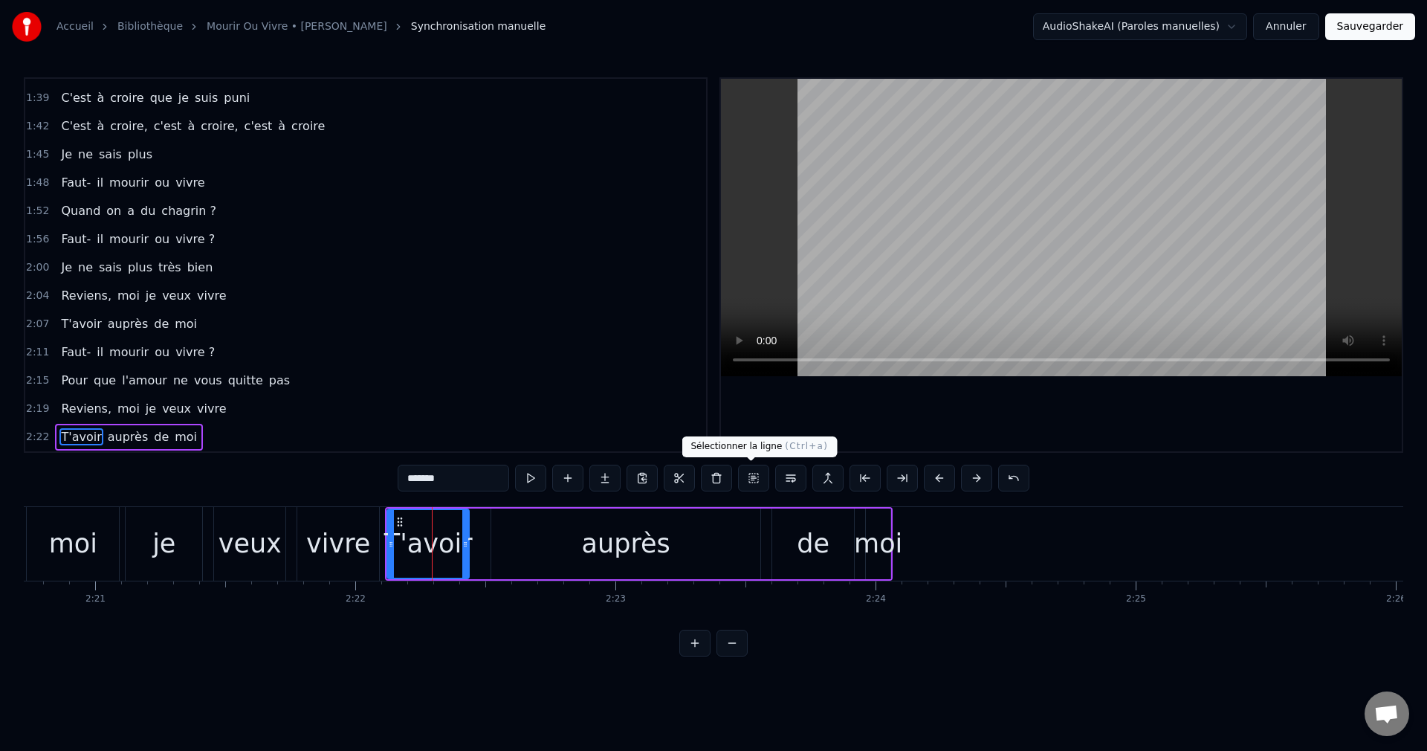
click at [754, 484] on button at bounding box center [753, 478] width 31 height 27
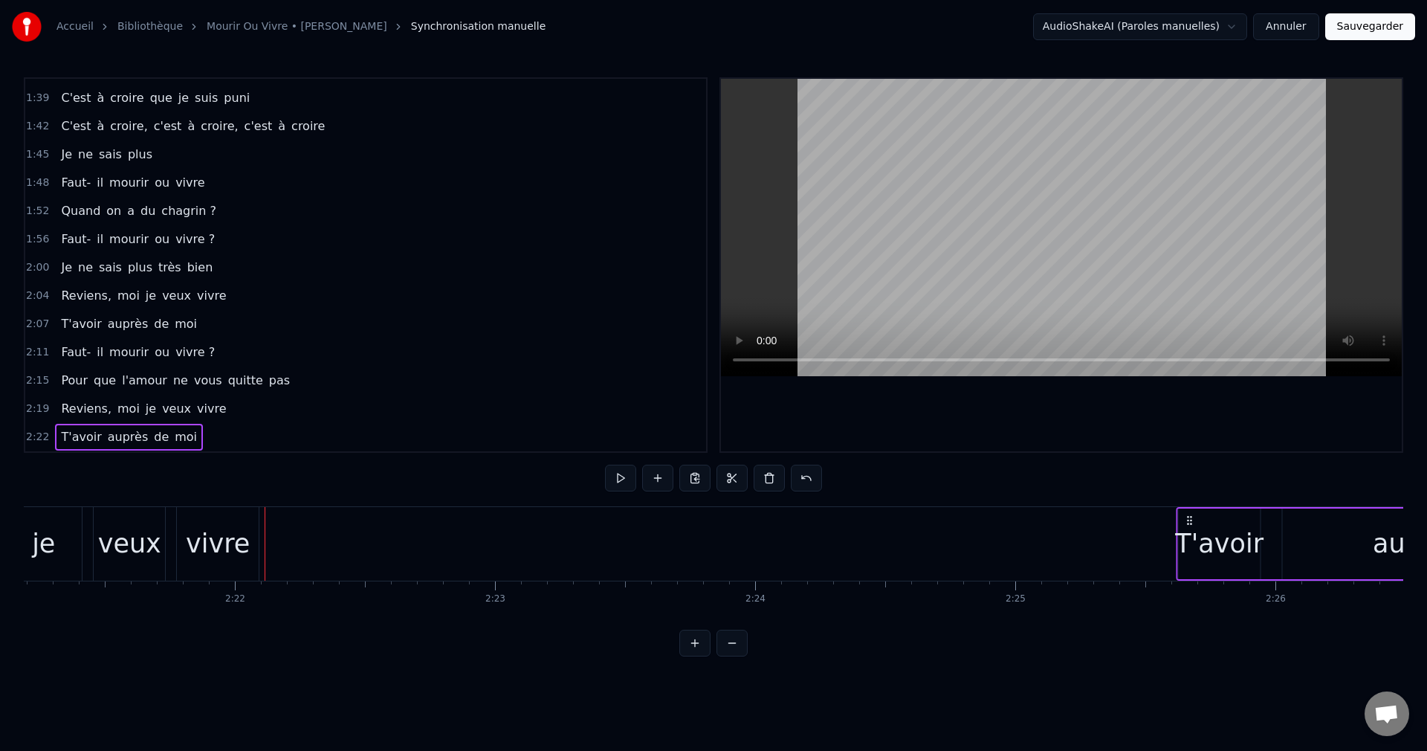
drag, startPoint x: 401, startPoint y: 518, endPoint x: 1195, endPoint y: 590, distance: 797.1
click at [1195, 590] on div "Et voilà, on me quitte encore Je ne suis jamais le plus fort Je suis celui qui …" at bounding box center [714, 561] width 1380 height 111
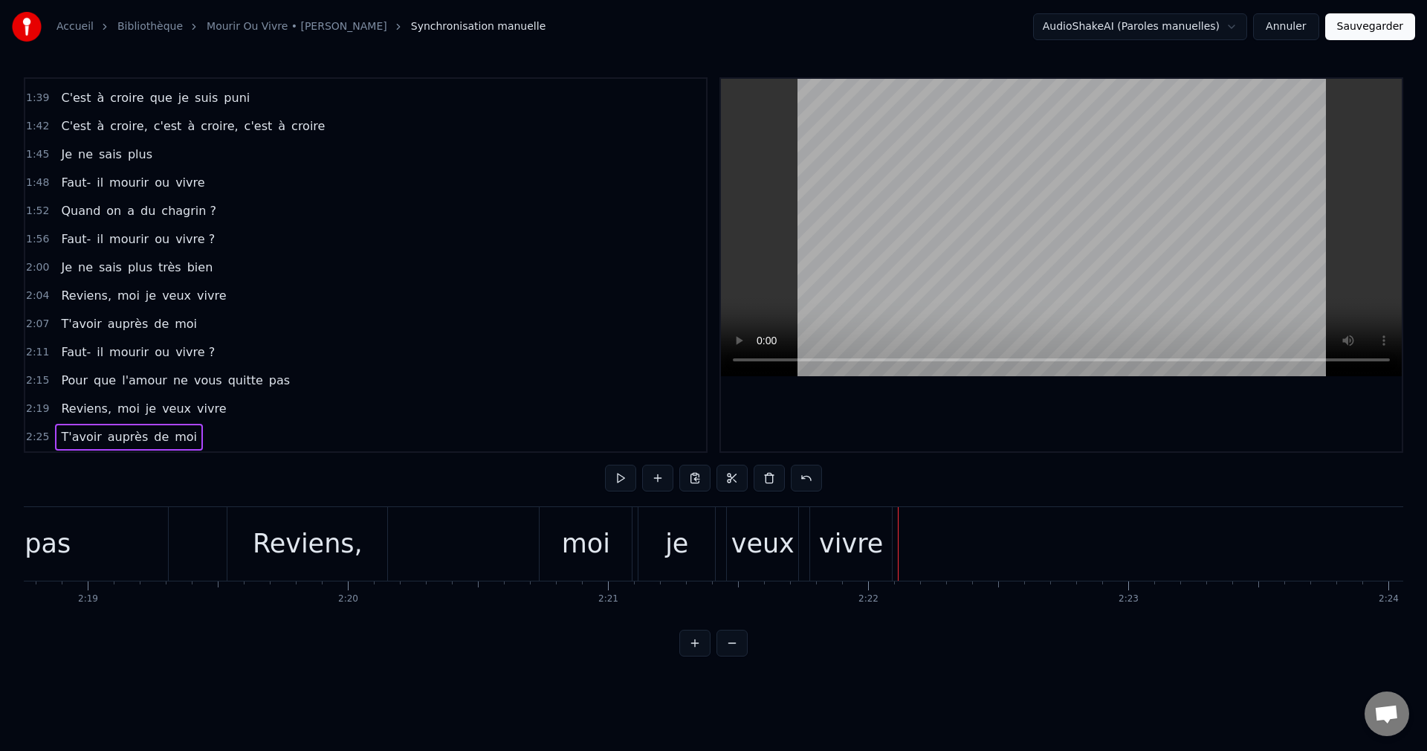
scroll to position [0, 36074]
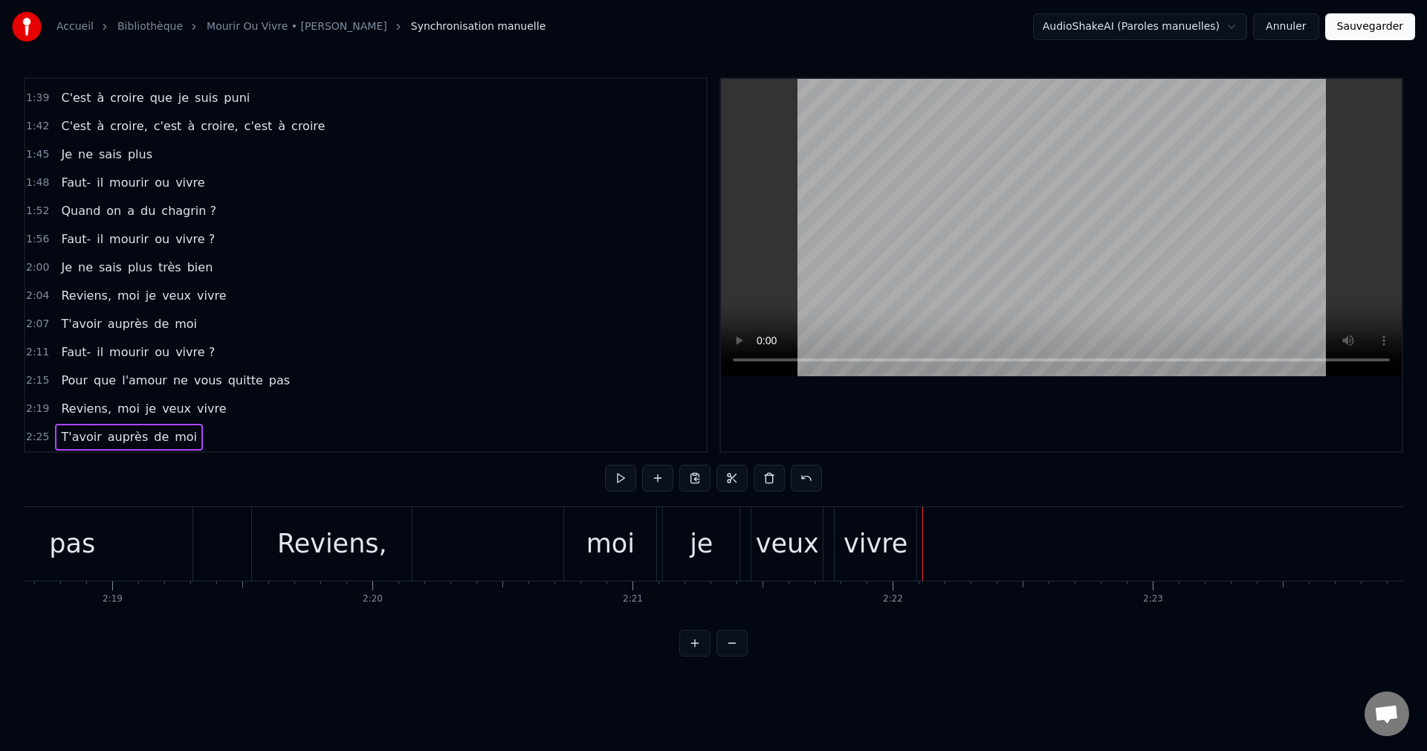
click at [117, 544] on div "pas" at bounding box center [72, 544] width 240 height 74
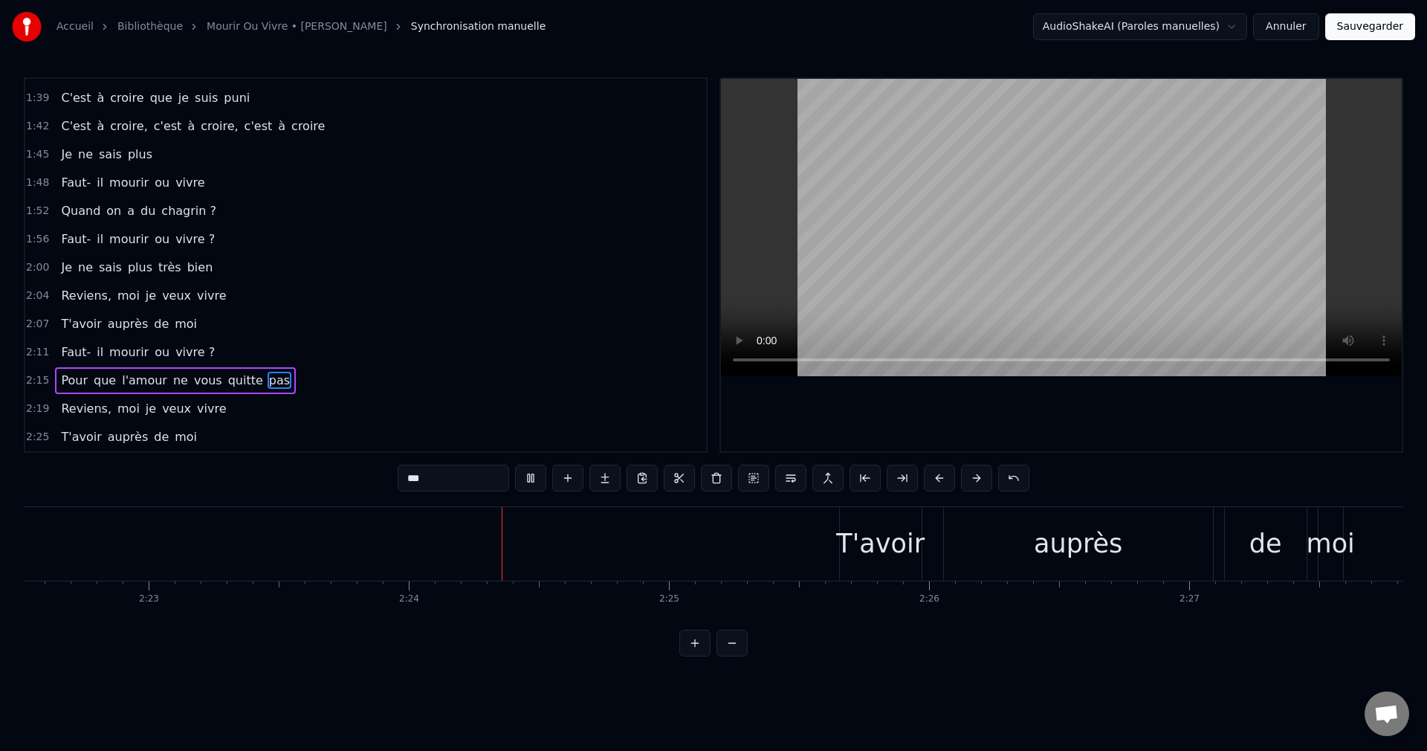
scroll to position [0, 37329]
click at [621, 555] on div "T'avoir" at bounding box center [630, 543] width 88 height 39
type input "*******"
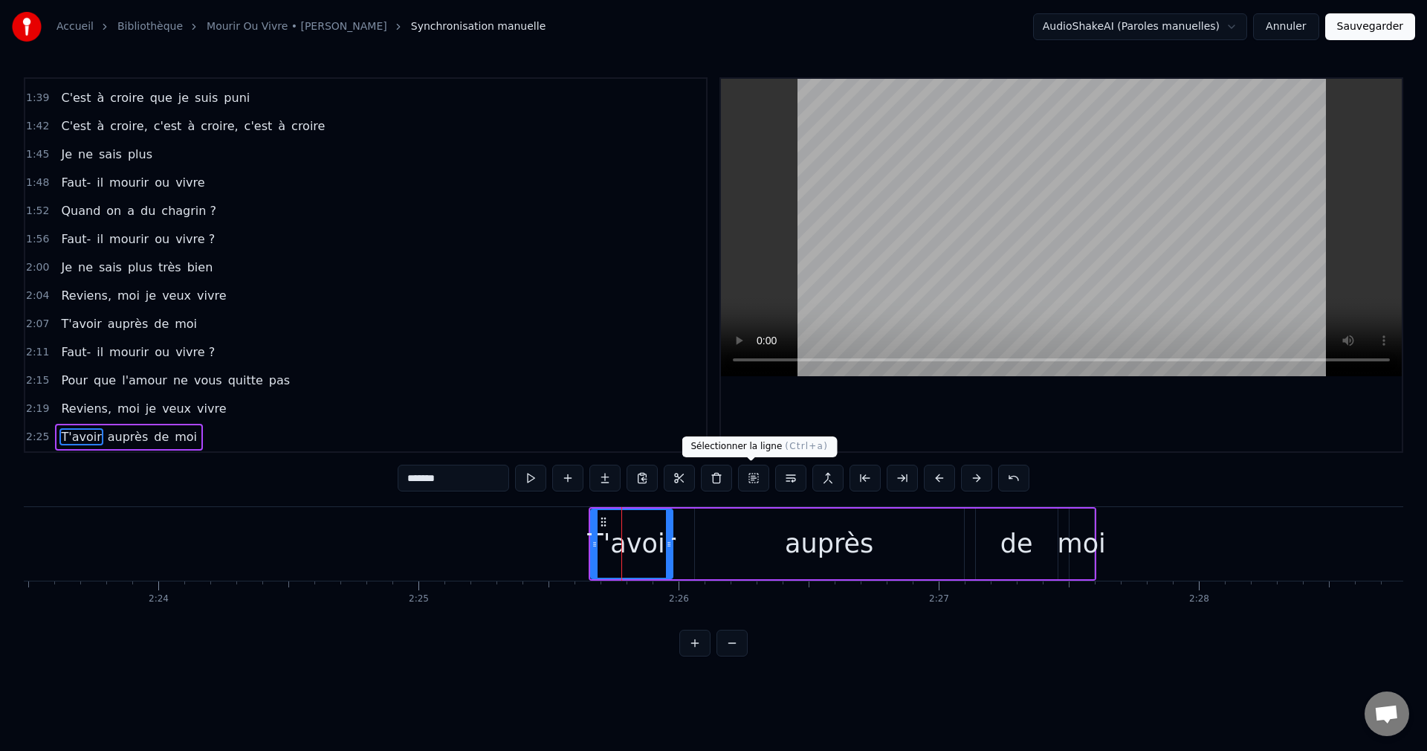
click at [752, 479] on button at bounding box center [753, 478] width 31 height 27
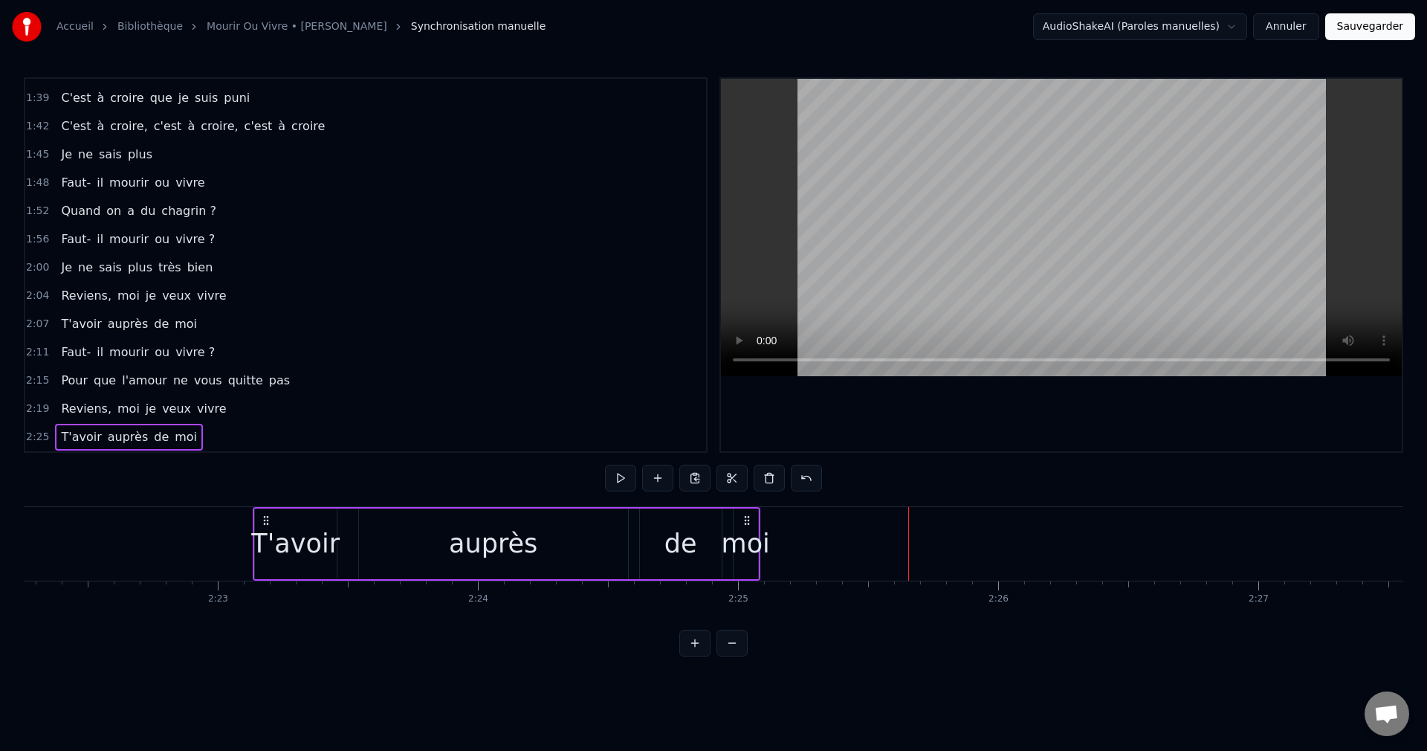
scroll to position [0, 37002]
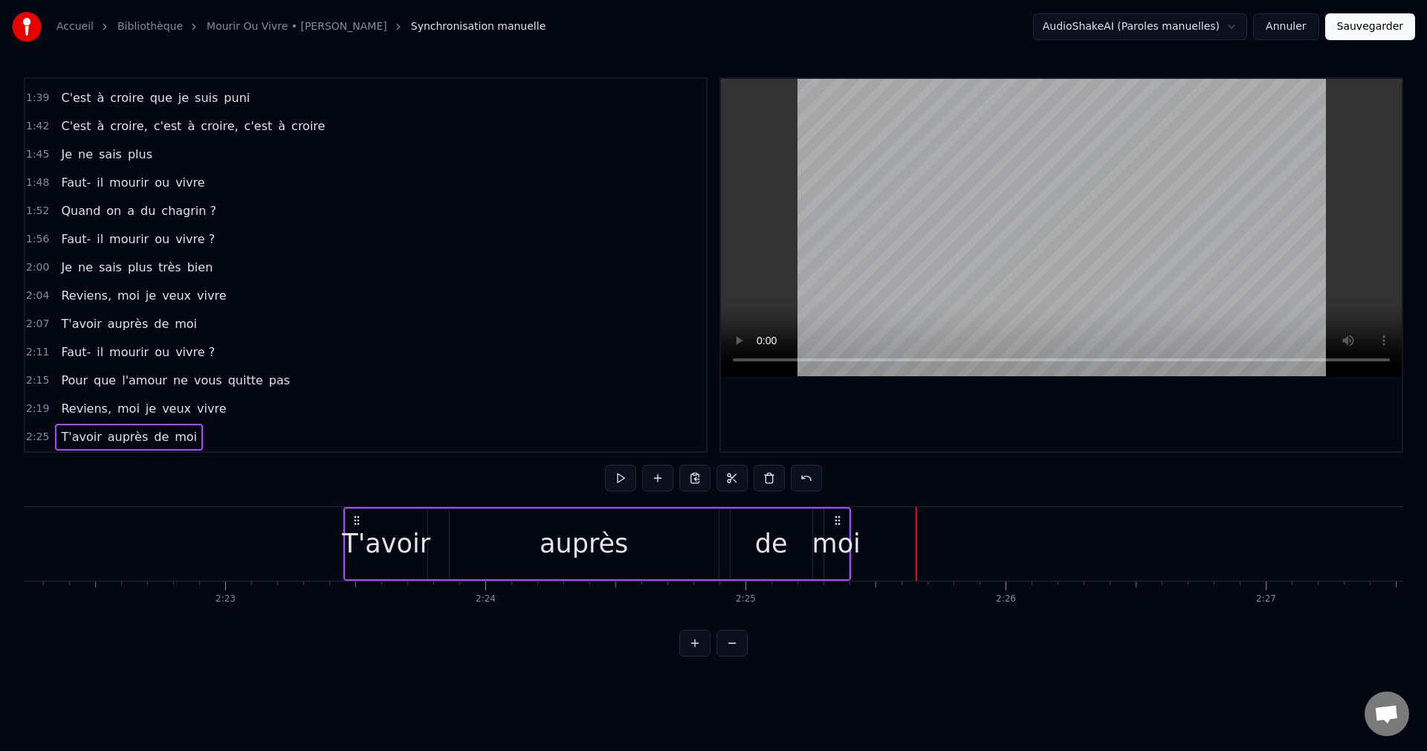
drag, startPoint x: 604, startPoint y: 516, endPoint x: 359, endPoint y: 597, distance: 258.3
click at [359, 597] on div "Et voilà, on me quitte encore Je ne suis jamais le plus fort Je suis celui qui …" at bounding box center [714, 561] width 1380 height 111
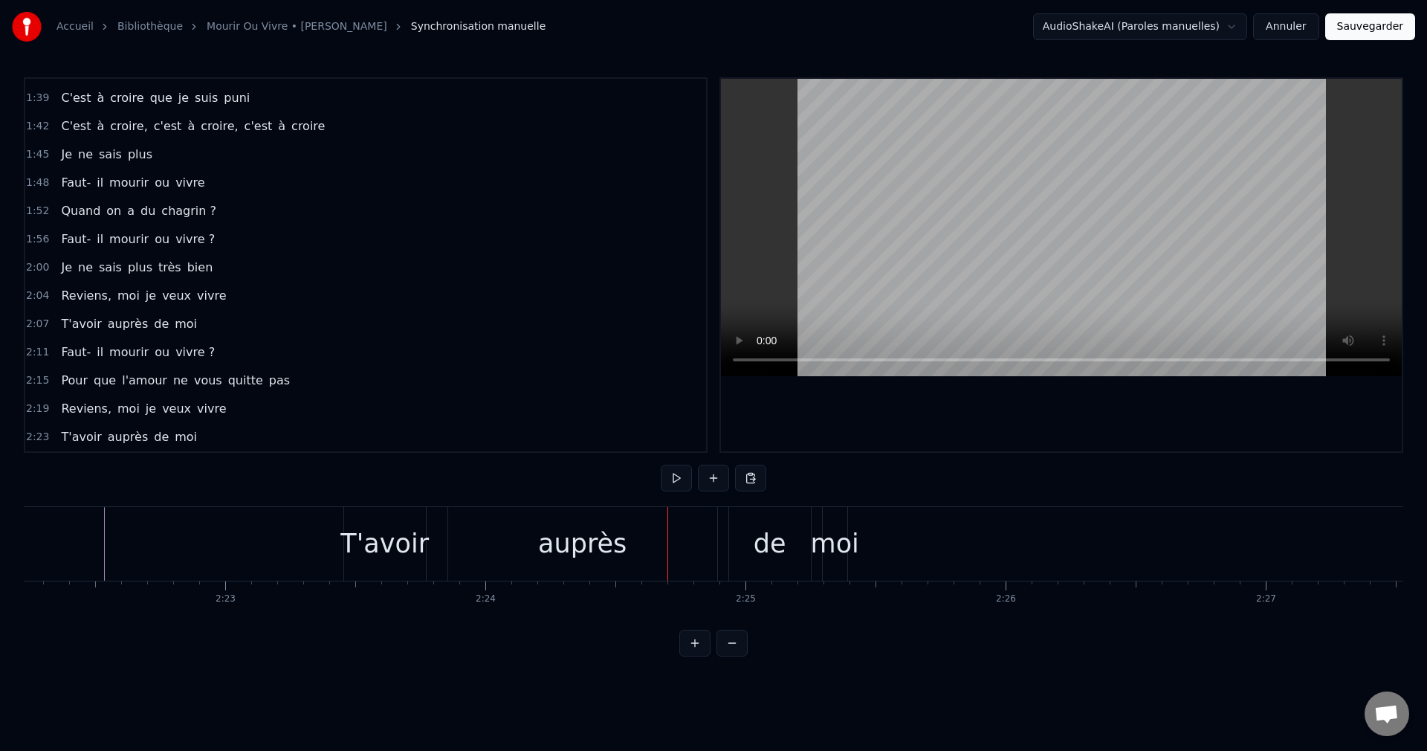
click at [636, 546] on div "auprès" at bounding box center [582, 544] width 269 height 74
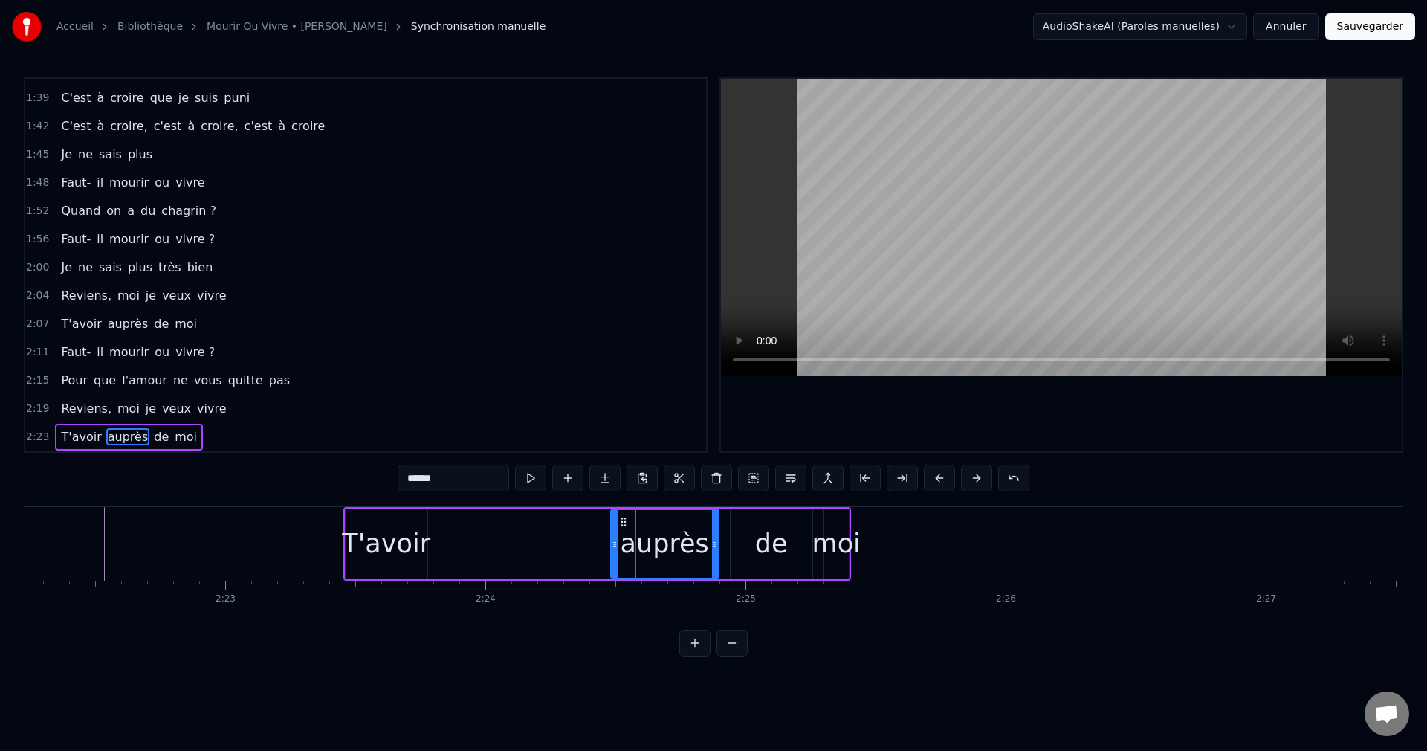
drag, startPoint x: 454, startPoint y: 541, endPoint x: 619, endPoint y: 559, distance: 166.0
click at [618, 559] on div at bounding box center [615, 544] width 6 height 68
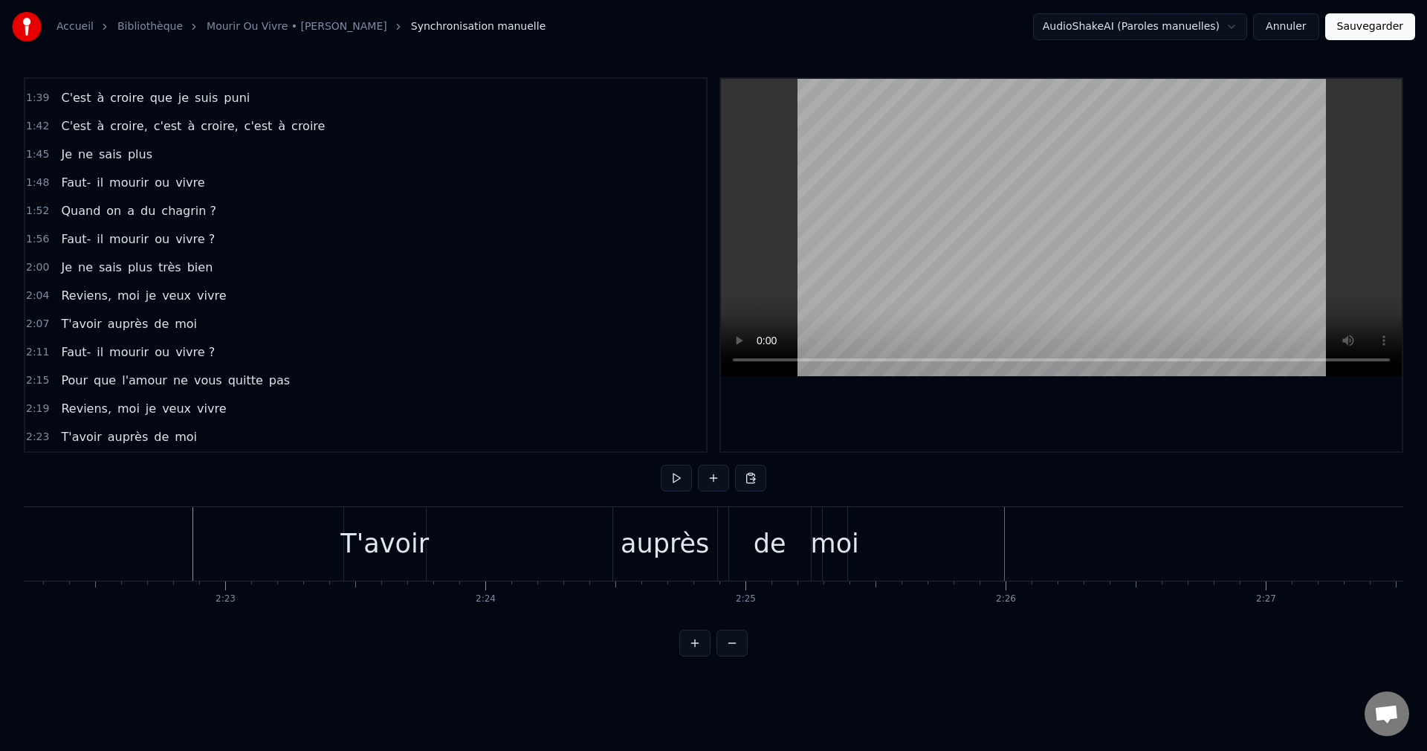
click at [848, 555] on div "moi" at bounding box center [835, 543] width 48 height 39
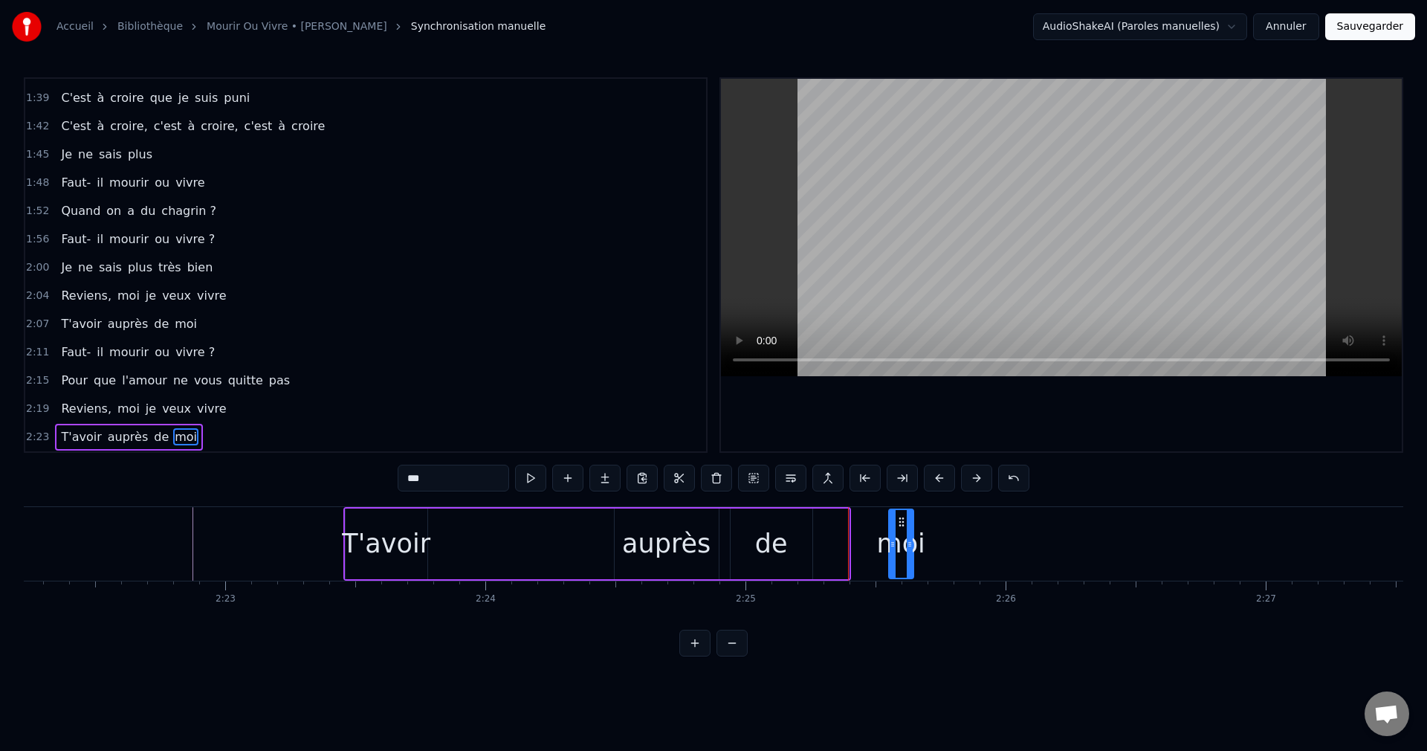
drag, startPoint x: 834, startPoint y: 518, endPoint x: 899, endPoint y: 537, distance: 67.3
click at [899, 537] on div "moi" at bounding box center [901, 544] width 23 height 68
drag, startPoint x: 912, startPoint y: 545, endPoint x: 950, endPoint y: 547, distance: 38.0
click at [947, 547] on icon at bounding box center [944, 544] width 6 height 12
click at [783, 547] on div "de" at bounding box center [771, 543] width 33 height 39
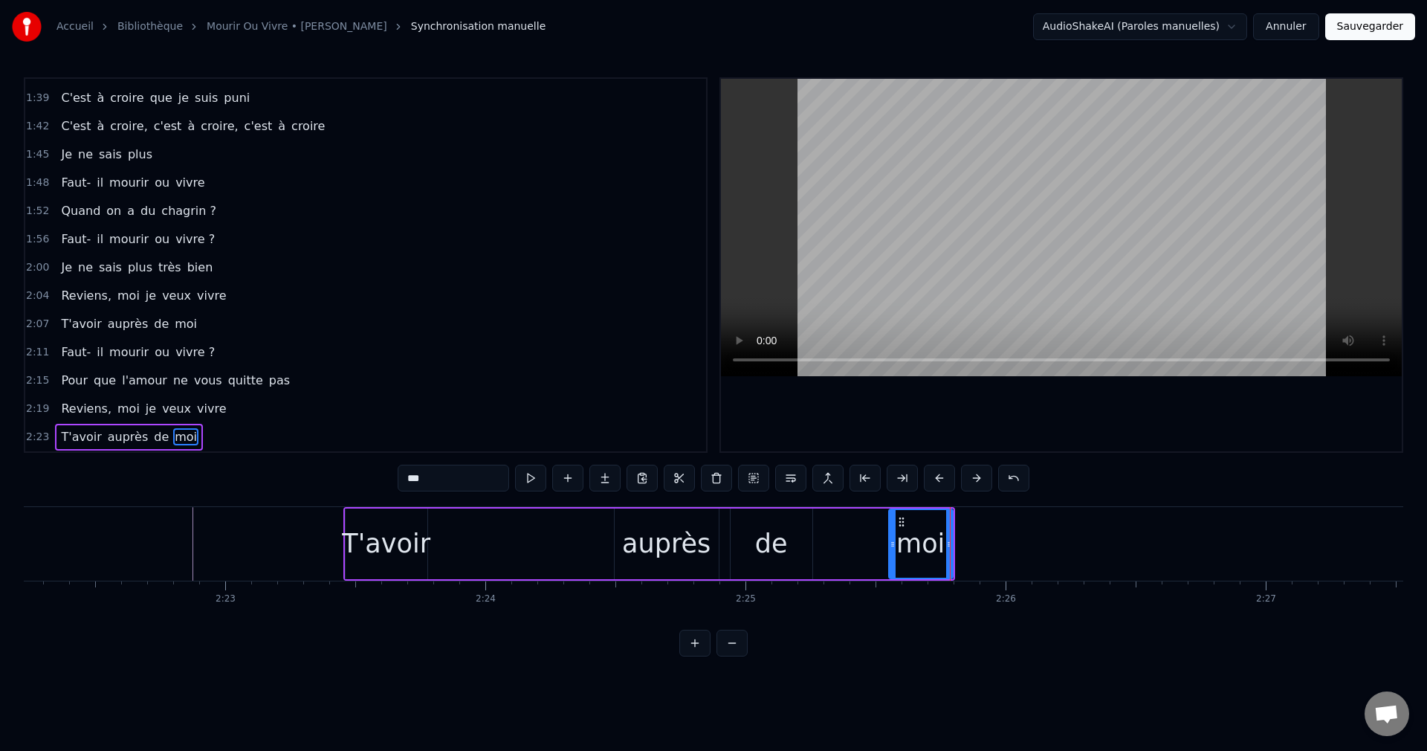
type input "**"
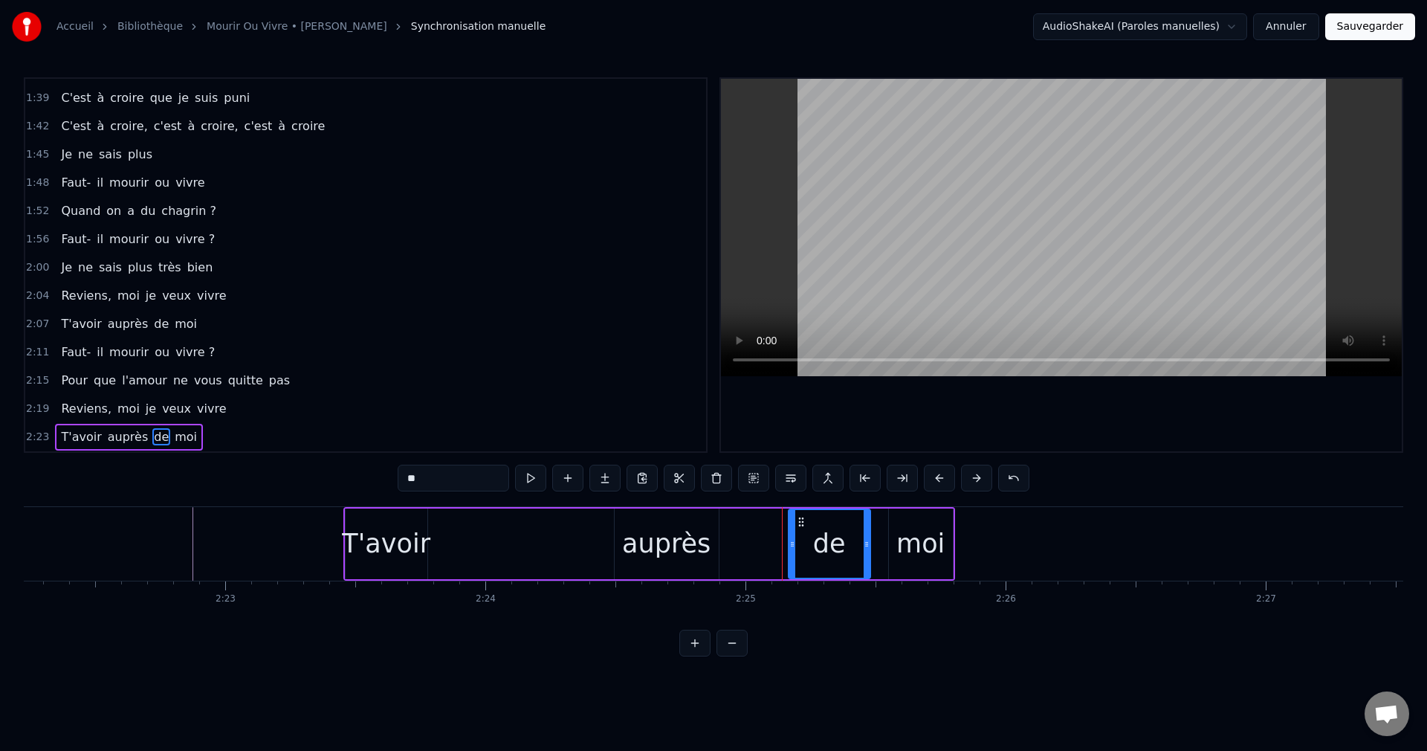
drag, startPoint x: 743, startPoint y: 516, endPoint x: 801, endPoint y: 531, distance: 60.0
click at [801, 531] on div "de" at bounding box center [829, 544] width 80 height 68
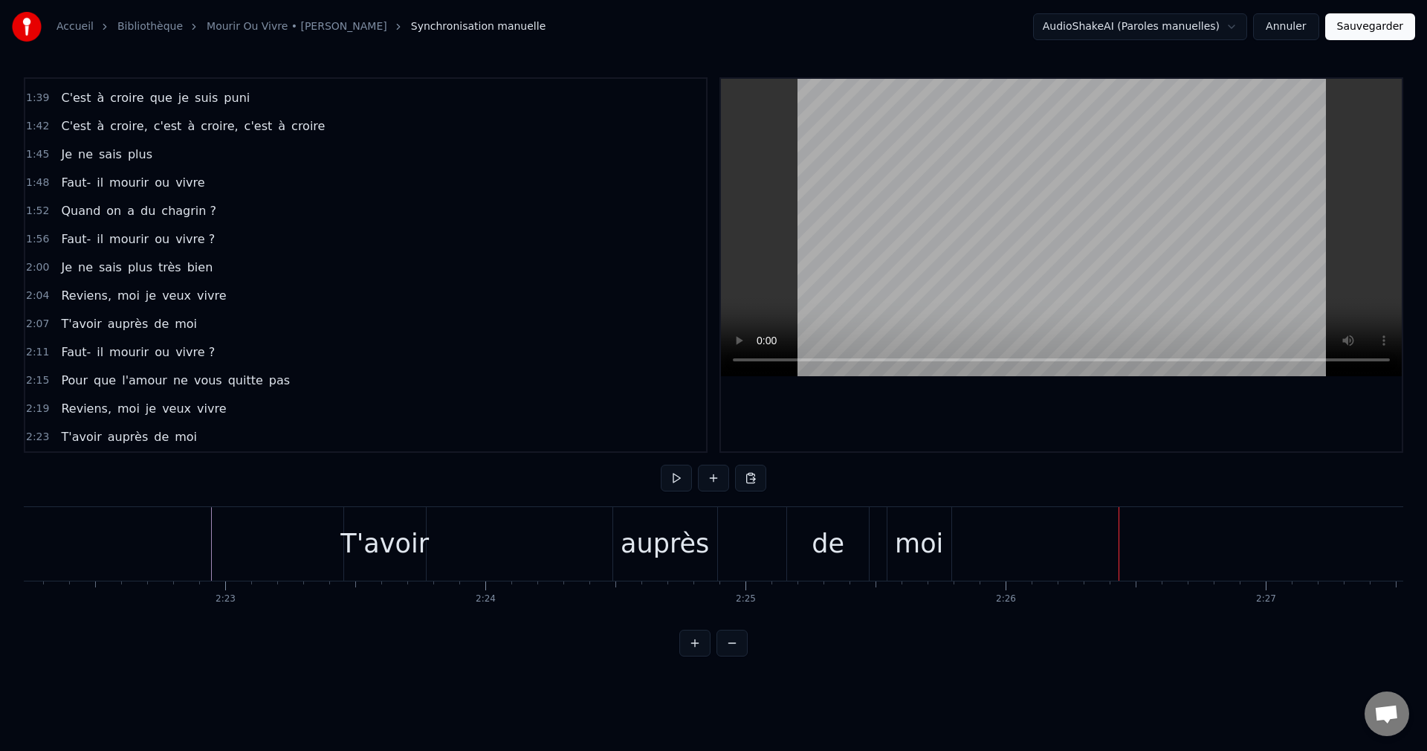
click at [1368, 30] on button "Sauvegarder" at bounding box center [1370, 26] width 90 height 27
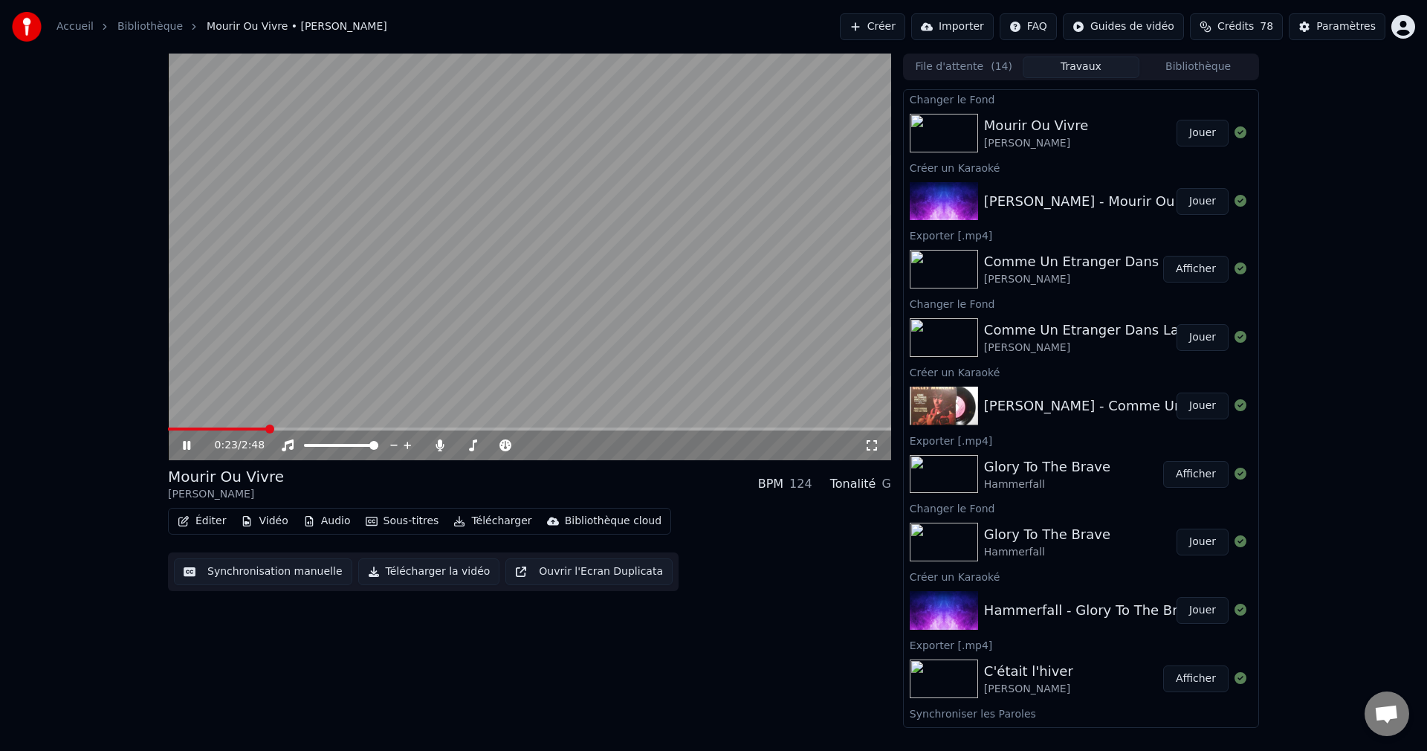
click at [265, 430] on span at bounding box center [529, 428] width 723 height 3
click at [467, 447] on span at bounding box center [493, 445] width 74 height 3
click at [464, 447] on span at bounding box center [466, 445] width 9 height 9
click at [184, 451] on icon at bounding box center [197, 445] width 35 height 12
click at [461, 444] on span at bounding box center [458, 445] width 5 height 3
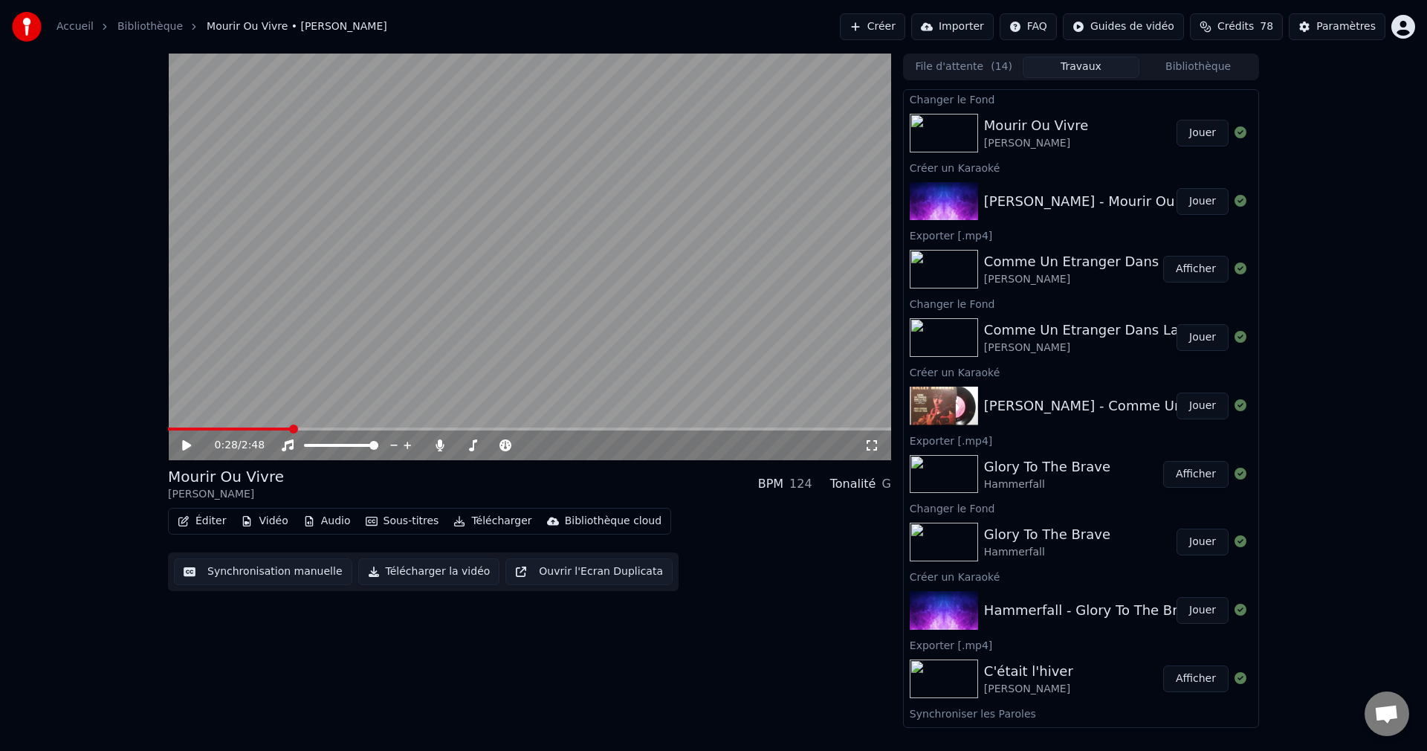
click at [442, 572] on button "Télécharger la vidéo" at bounding box center [429, 571] width 142 height 27
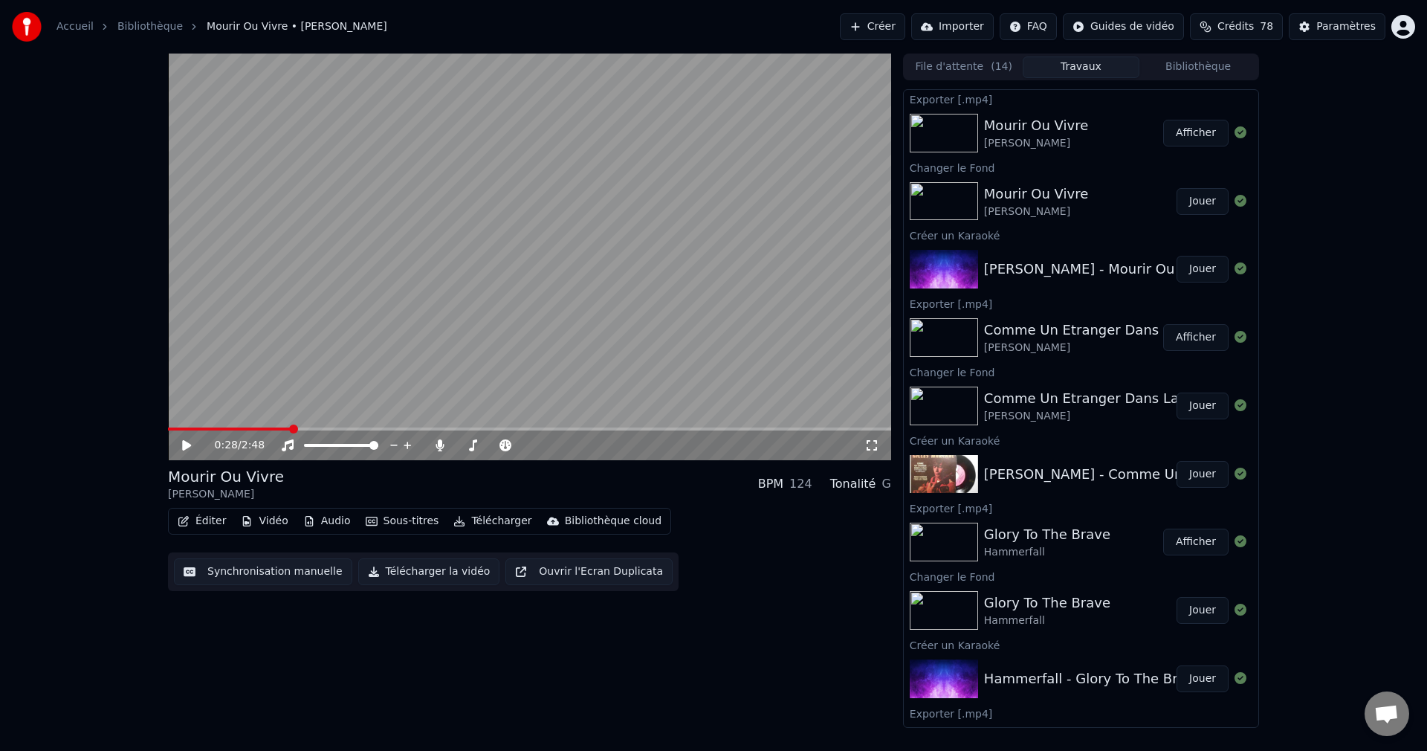
click at [866, 35] on button "Créer" at bounding box center [872, 26] width 65 height 27
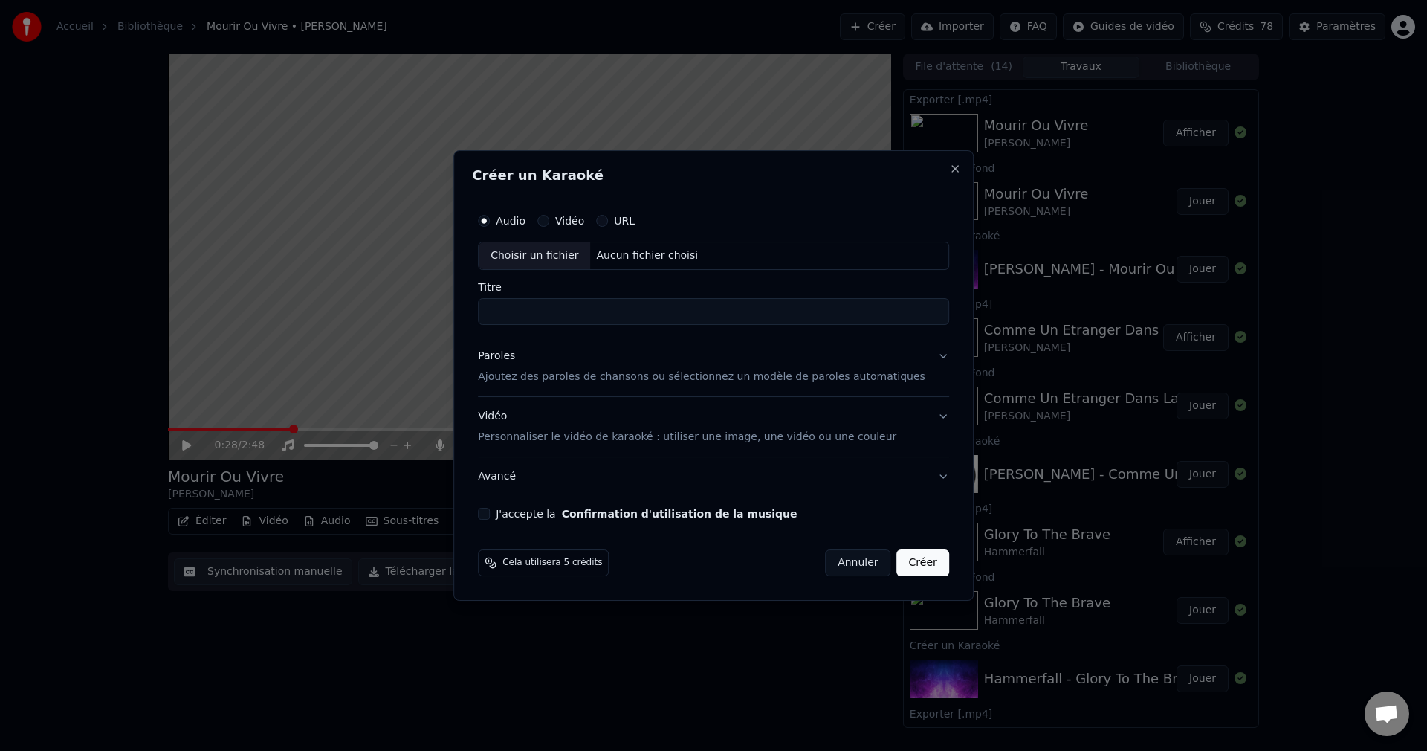
click at [546, 258] on div "Choisir un fichier" at bounding box center [534, 255] width 111 height 27
drag, startPoint x: 622, startPoint y: 313, endPoint x: 480, endPoint y: 329, distance: 142.8
click at [480, 329] on div "**********" at bounding box center [713, 375] width 520 height 450
type input "**********"
click at [925, 355] on button "Paroles Ajoutez des paroles de chansons ou sélectionnez un modèle de paroles au…" at bounding box center [713, 366] width 471 height 59
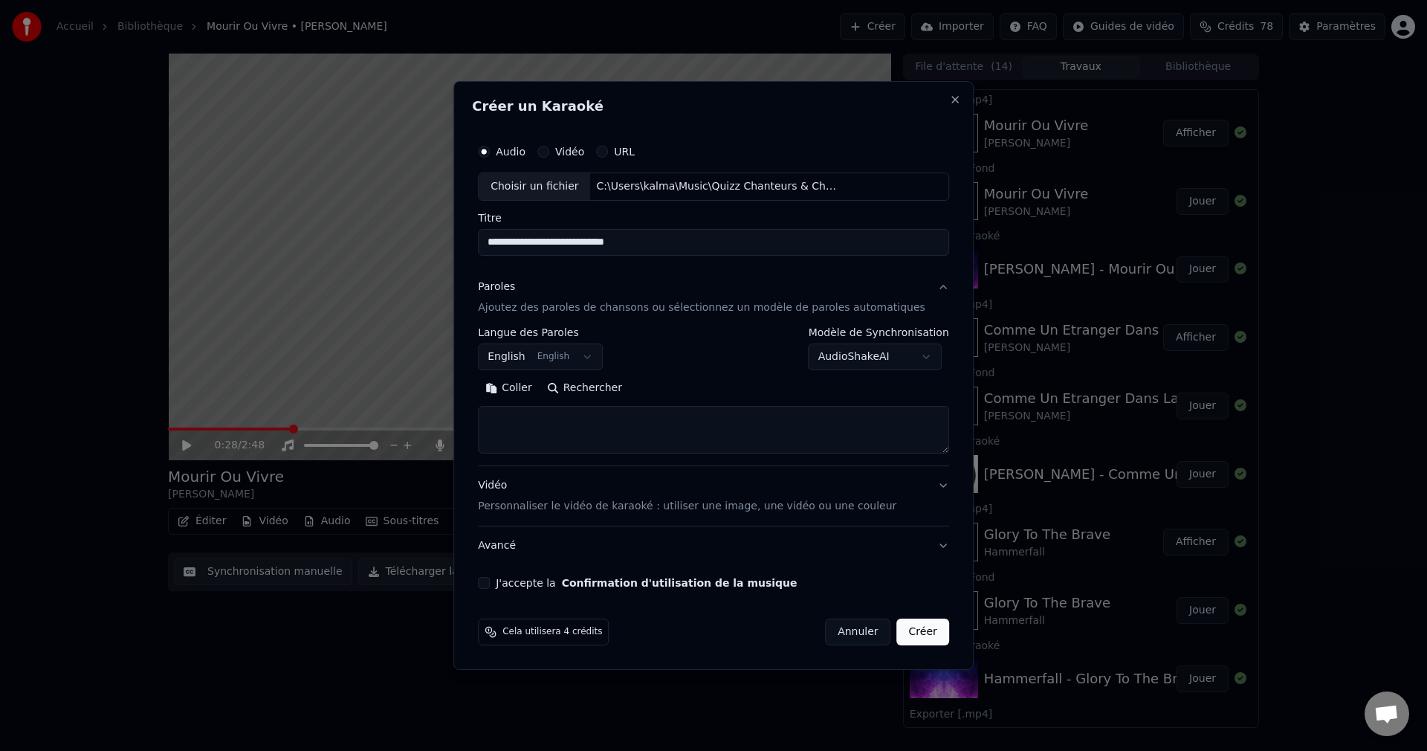
click at [617, 390] on button "Rechercher" at bounding box center [585, 388] width 90 height 24
type textarea "**********"
click at [514, 581] on div "J'accepte la Confirmation d'utilisation de la musique" at bounding box center [713, 583] width 471 height 12
click at [490, 581] on button "J'accepte la Confirmation d'utilisation de la musique" at bounding box center [484, 583] width 12 height 12
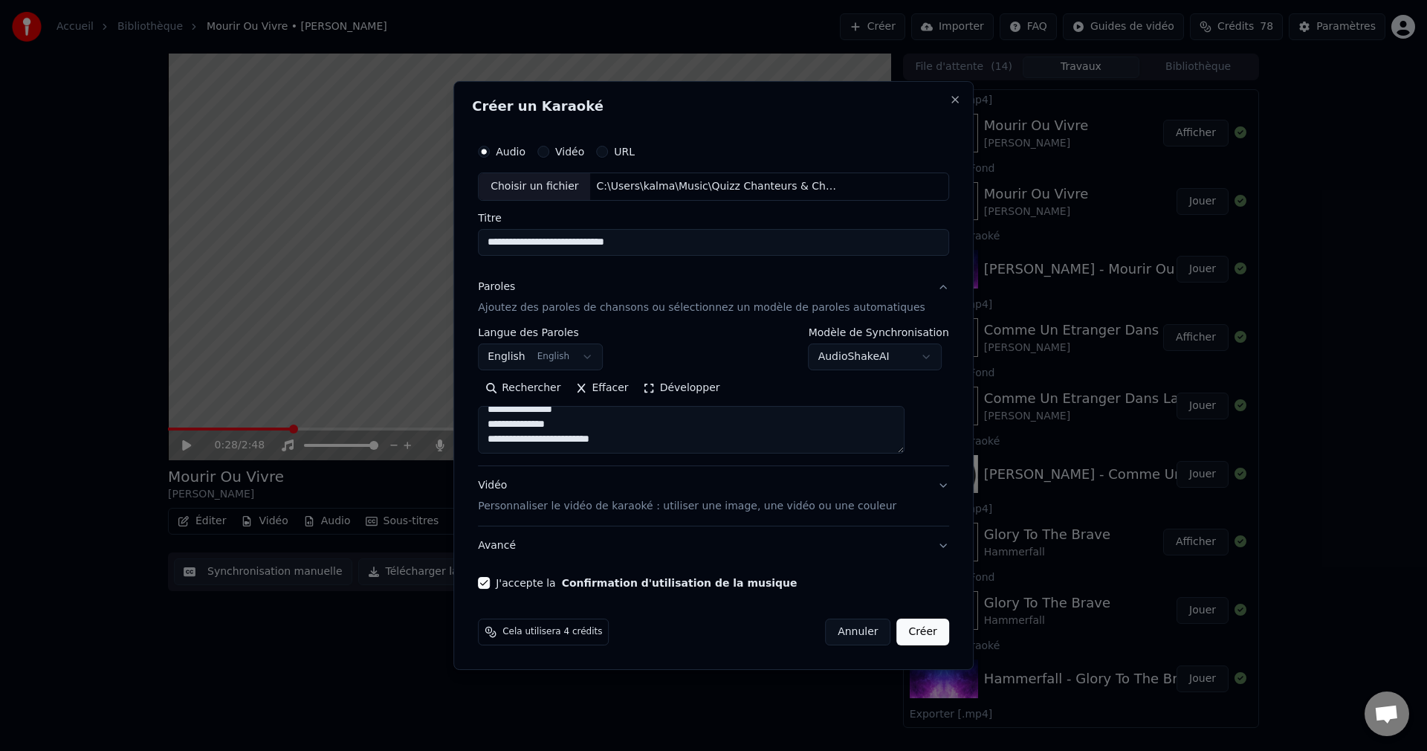
click at [897, 629] on button "Créer" at bounding box center [923, 631] width 52 height 27
select select "**"
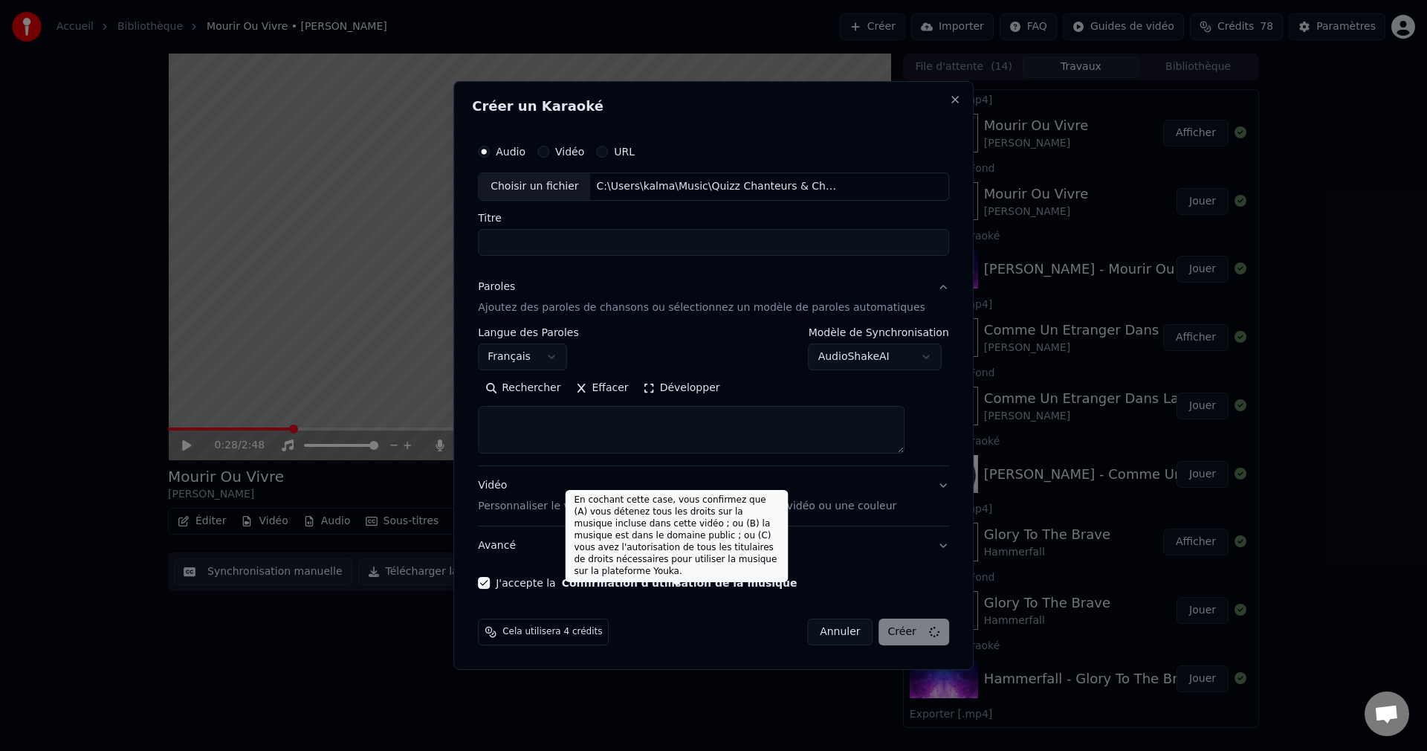
select select
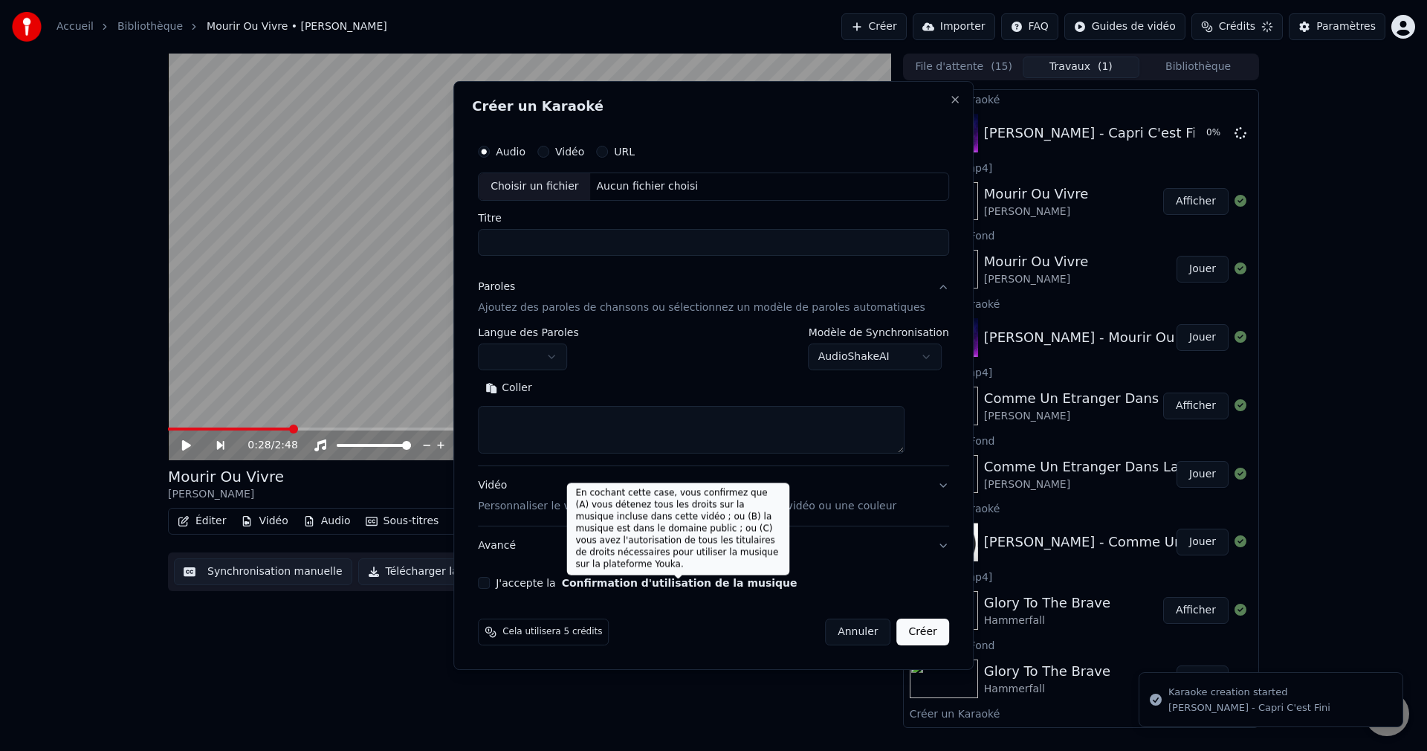
scroll to position [0, 0]
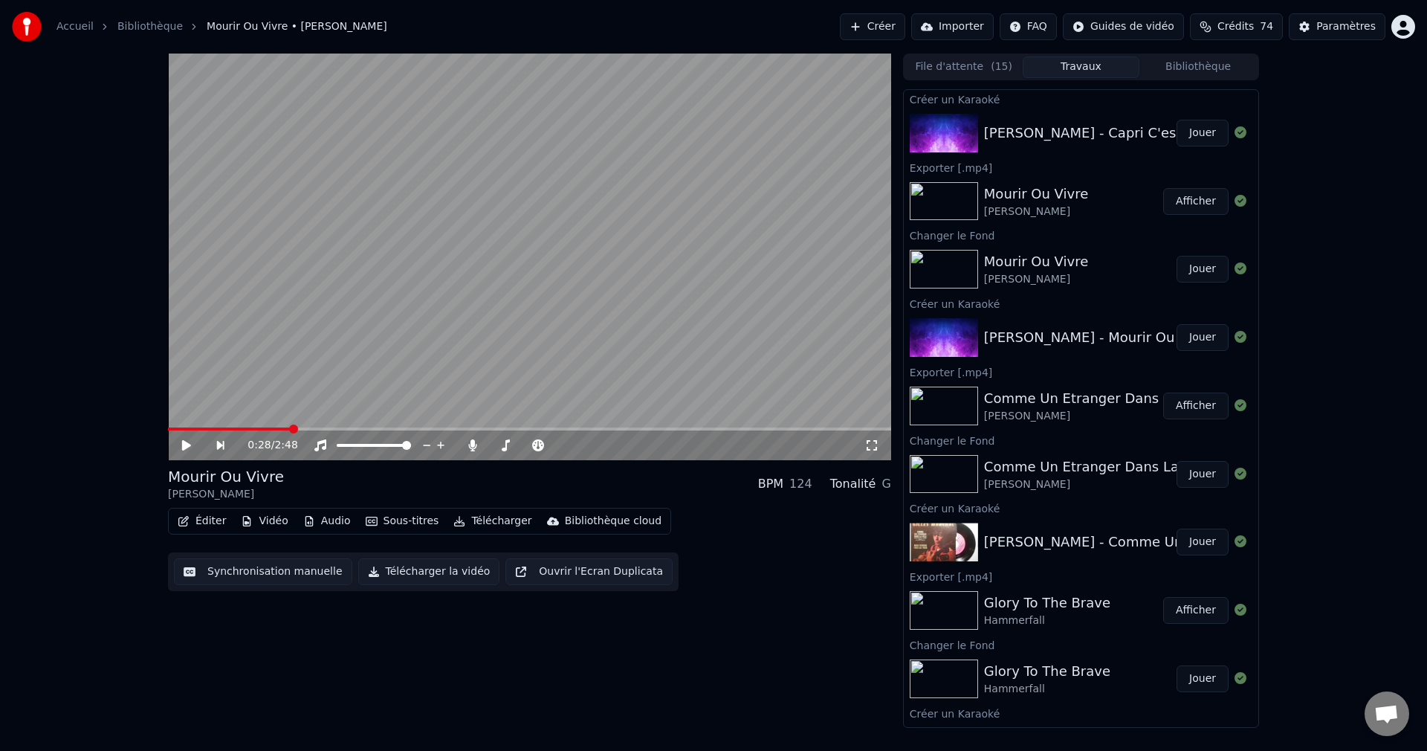
click at [1186, 132] on button "Jouer" at bounding box center [1203, 133] width 52 height 27
click at [186, 442] on icon at bounding box center [197, 445] width 35 height 12
click at [271, 523] on button "Vidéo" at bounding box center [264, 521] width 59 height 21
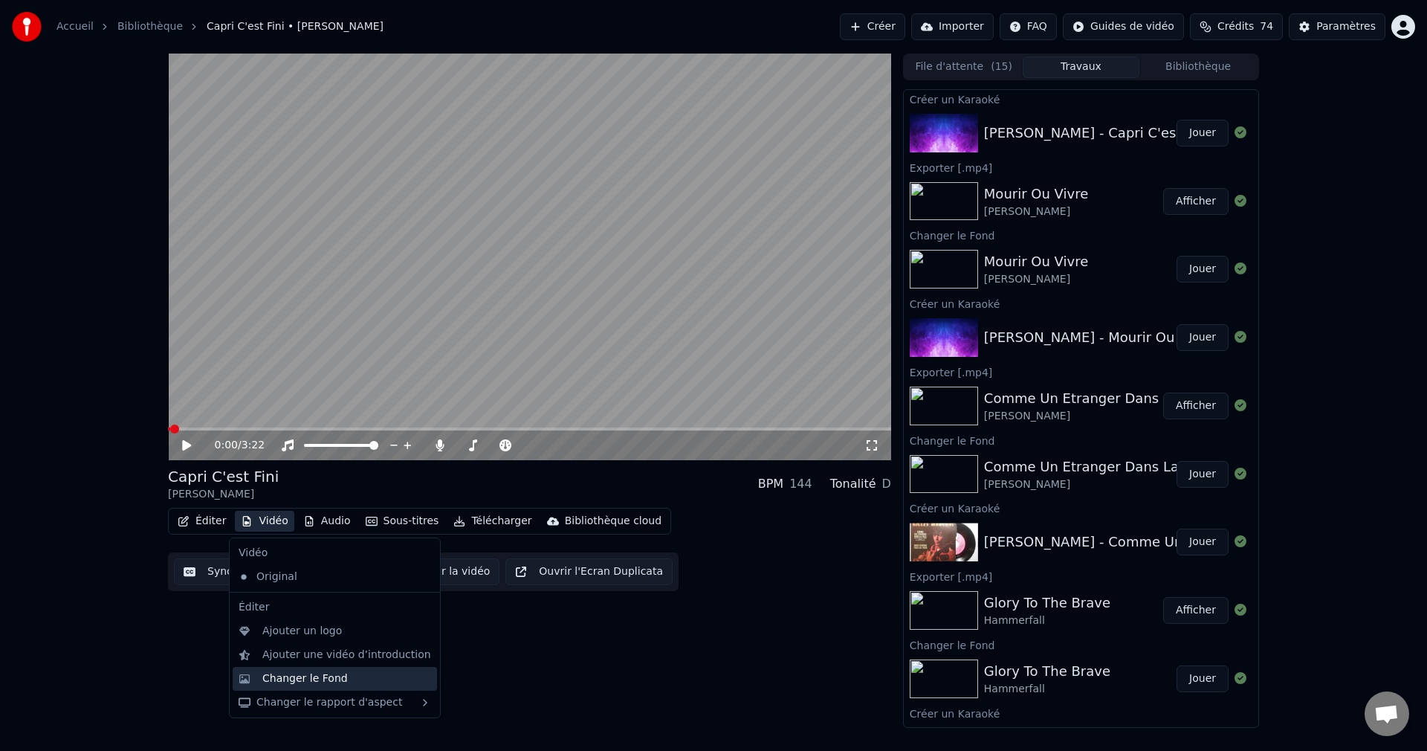
click at [300, 679] on div "Changer le Fond" at bounding box center [304, 678] width 85 height 15
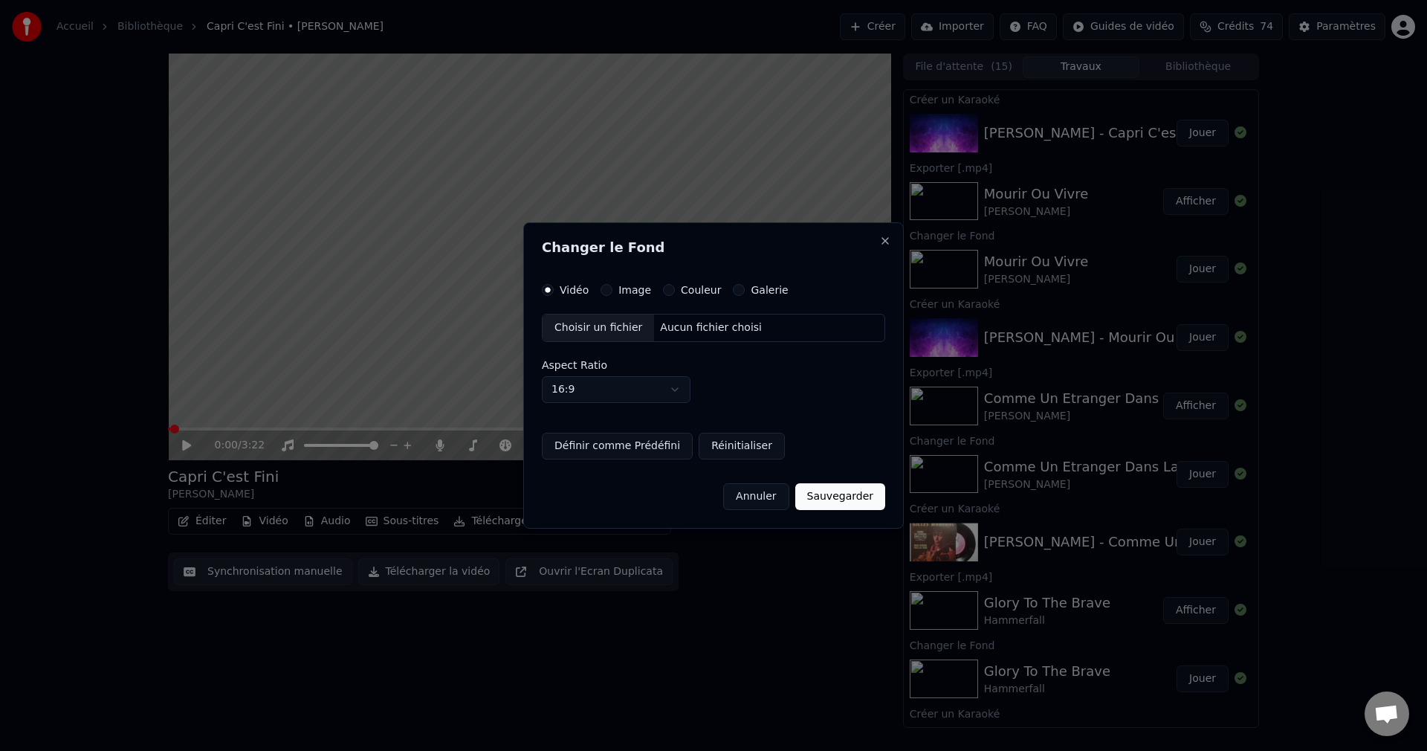
click at [589, 323] on div "Choisir un fichier" at bounding box center [598, 327] width 111 height 27
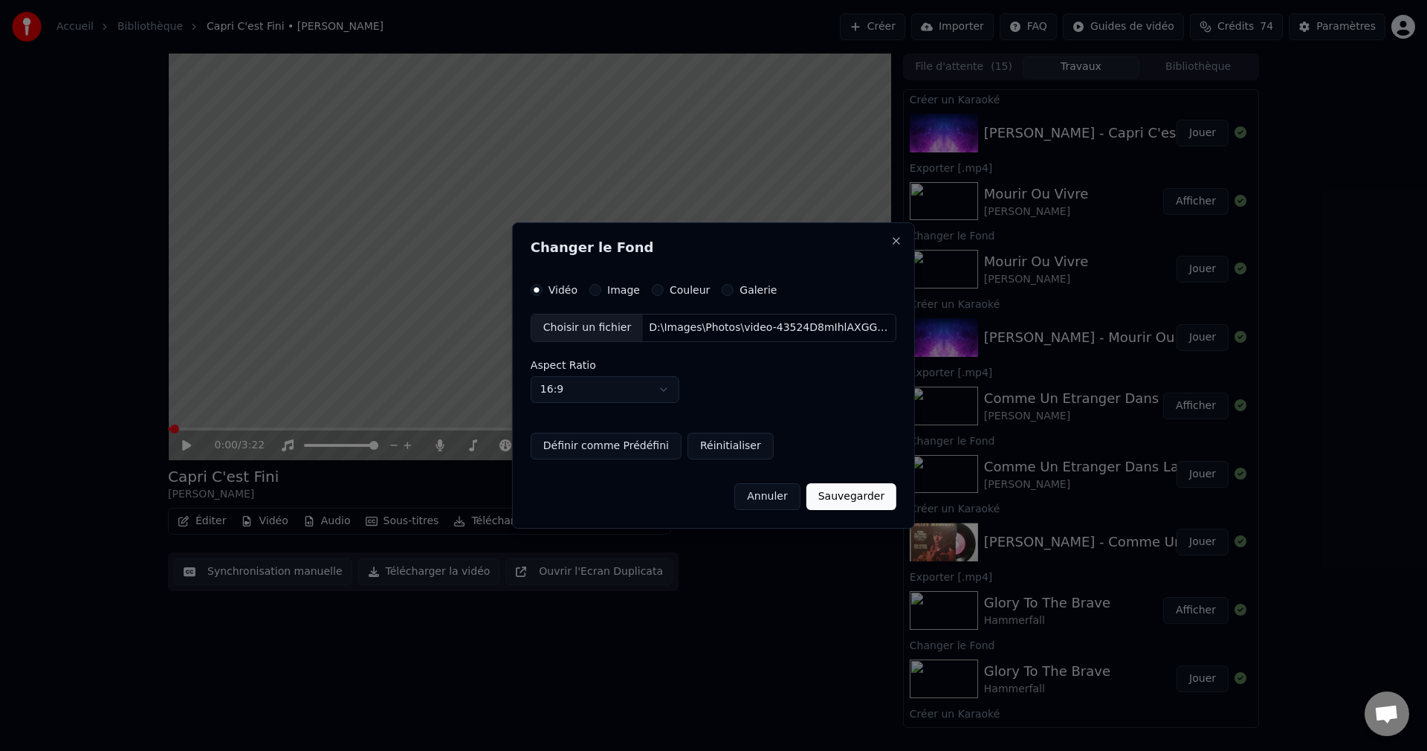
click at [841, 497] on button "Sauvegarder" at bounding box center [852, 496] width 90 height 27
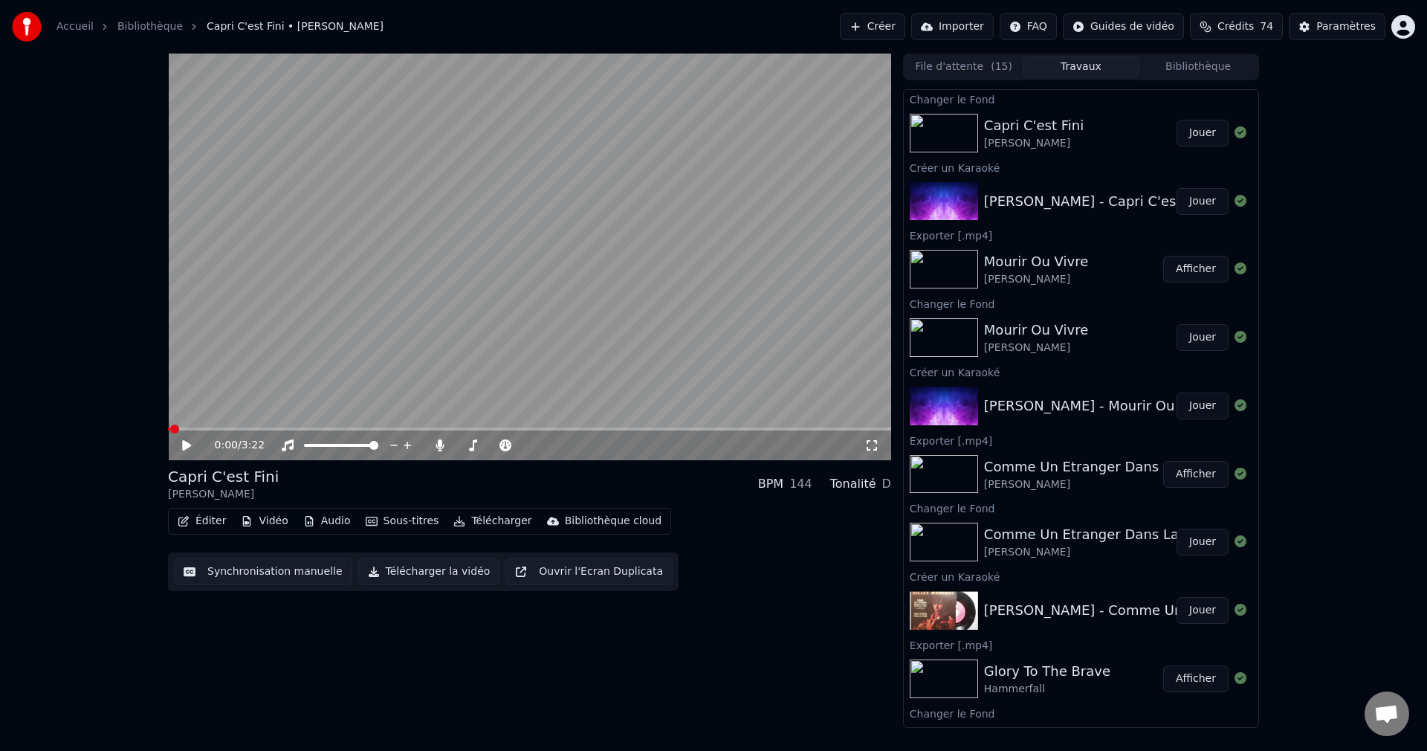
click at [1184, 138] on button "Jouer" at bounding box center [1203, 133] width 52 height 27
click at [531, 450] on span at bounding box center [526, 445] width 9 height 9
click at [185, 442] on icon at bounding box center [186, 445] width 7 height 9
click at [203, 526] on button "Éditer" at bounding box center [202, 521] width 60 height 21
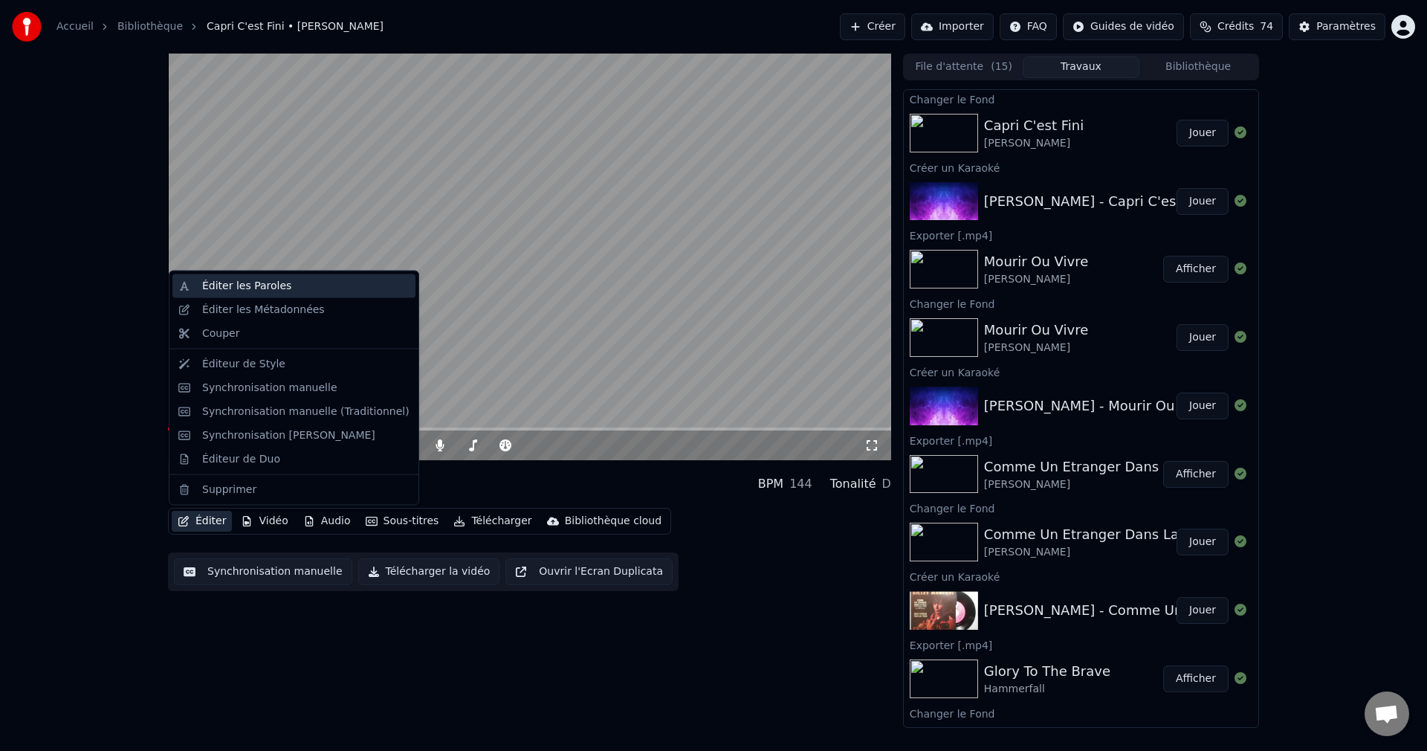
click at [267, 288] on div "Éditer les Paroles" at bounding box center [246, 286] width 89 height 15
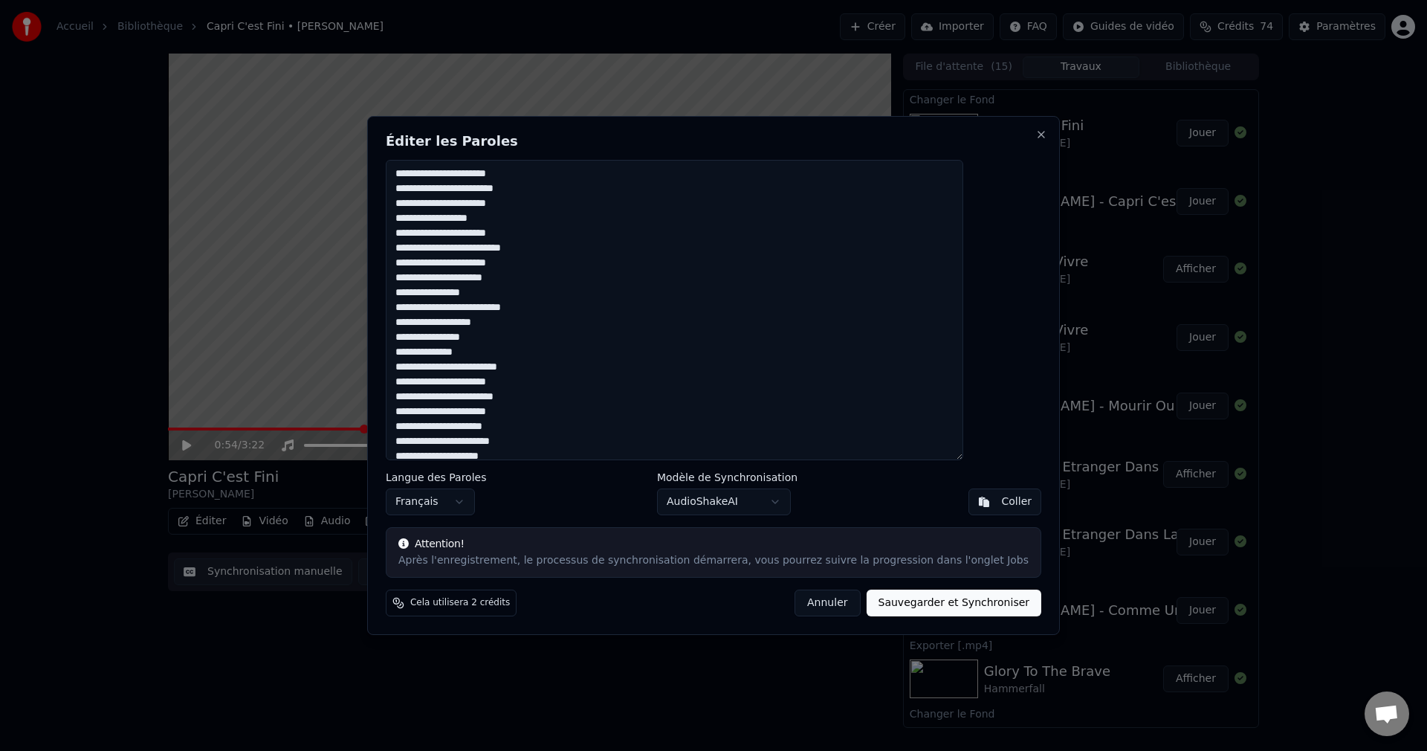
click at [535, 219] on textarea "**********" at bounding box center [675, 310] width 578 height 300
click at [572, 294] on textarea "**********" at bounding box center [675, 310] width 578 height 300
drag, startPoint x: 575, startPoint y: 323, endPoint x: 582, endPoint y: 320, distance: 7.7
click at [575, 323] on textarea "**********" at bounding box center [675, 310] width 578 height 300
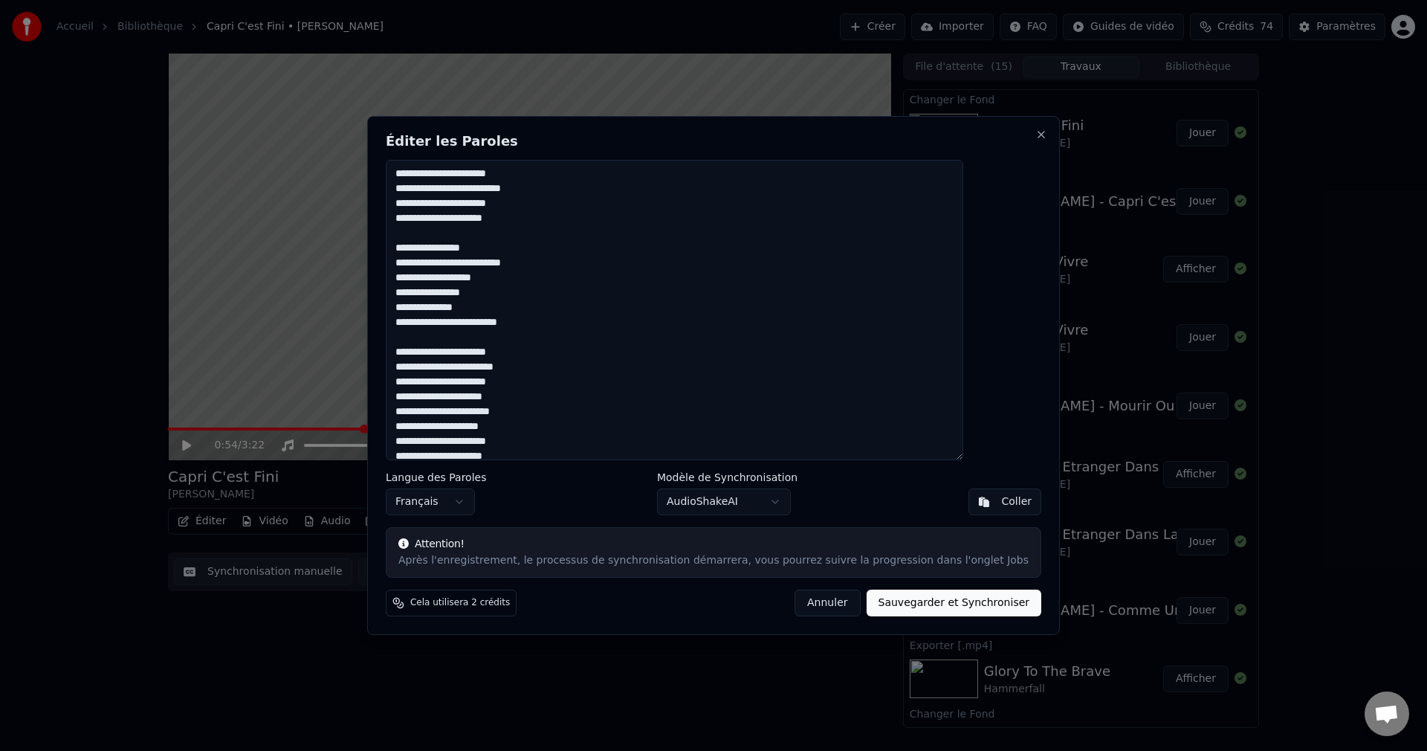
drag, startPoint x: 435, startPoint y: 245, endPoint x: 575, endPoint y: 322, distance: 160.0
click at [575, 322] on textarea "**********" at bounding box center [675, 310] width 578 height 300
click at [577, 320] on textarea "**********" at bounding box center [675, 310] width 578 height 300
paste textarea "**********"
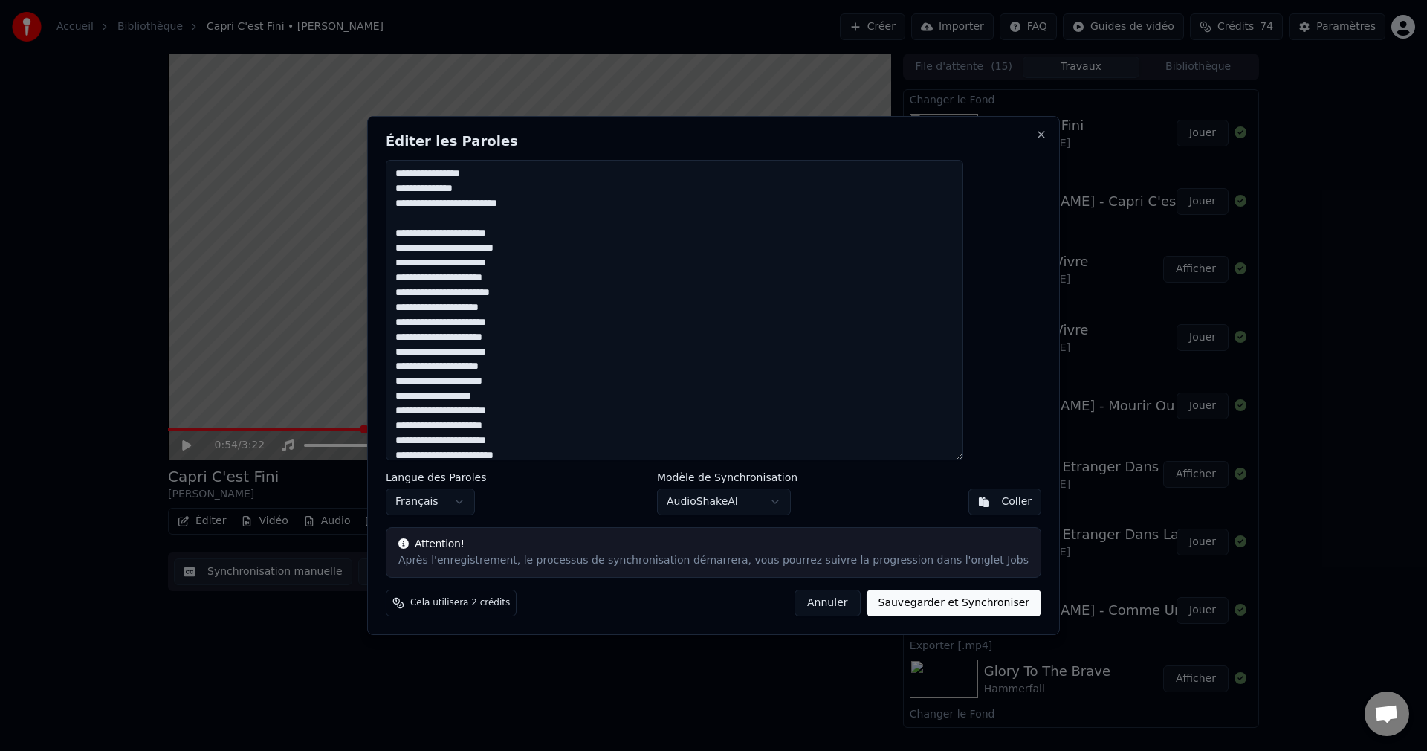
click at [573, 281] on textarea at bounding box center [675, 310] width 578 height 300
click at [559, 282] on textarea at bounding box center [675, 310] width 578 height 300
paste textarea "**********"
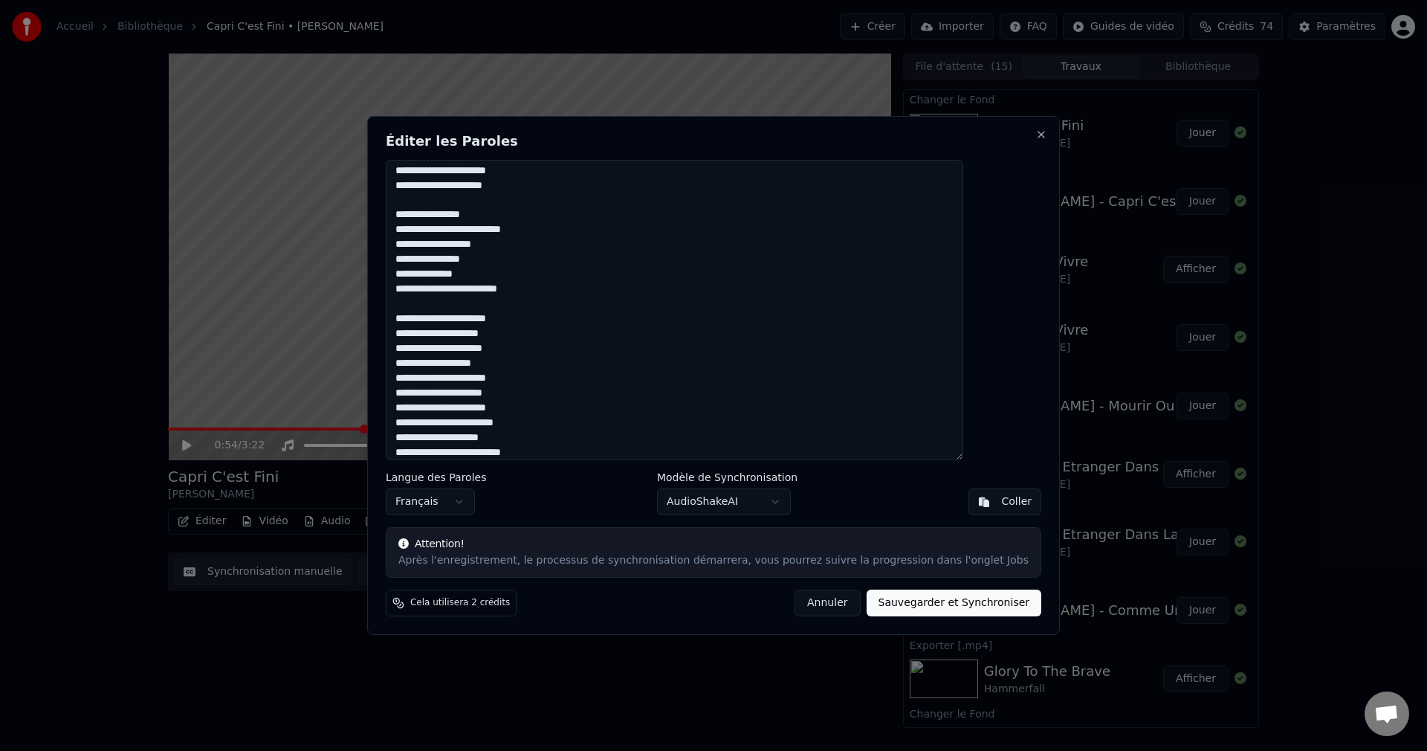
scroll to position [520, 0]
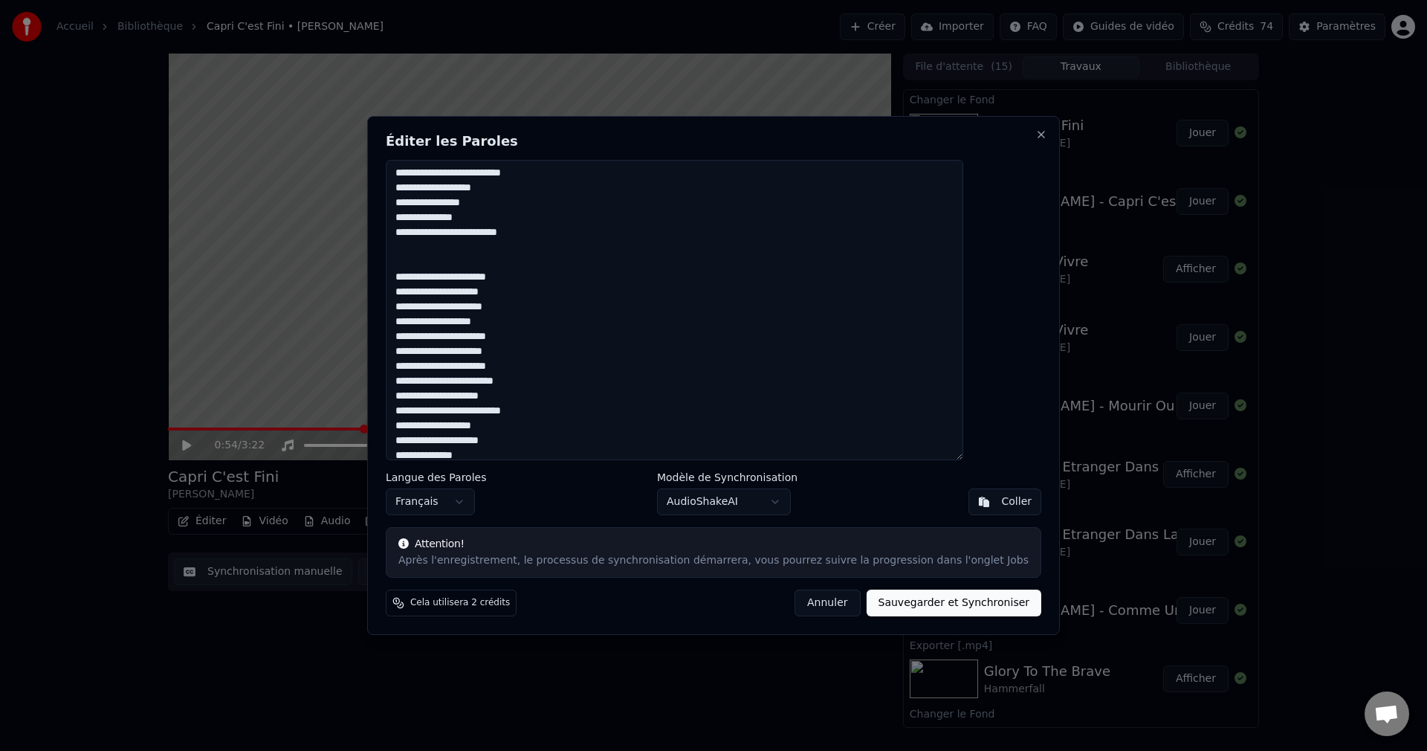
paste textarea "**********"
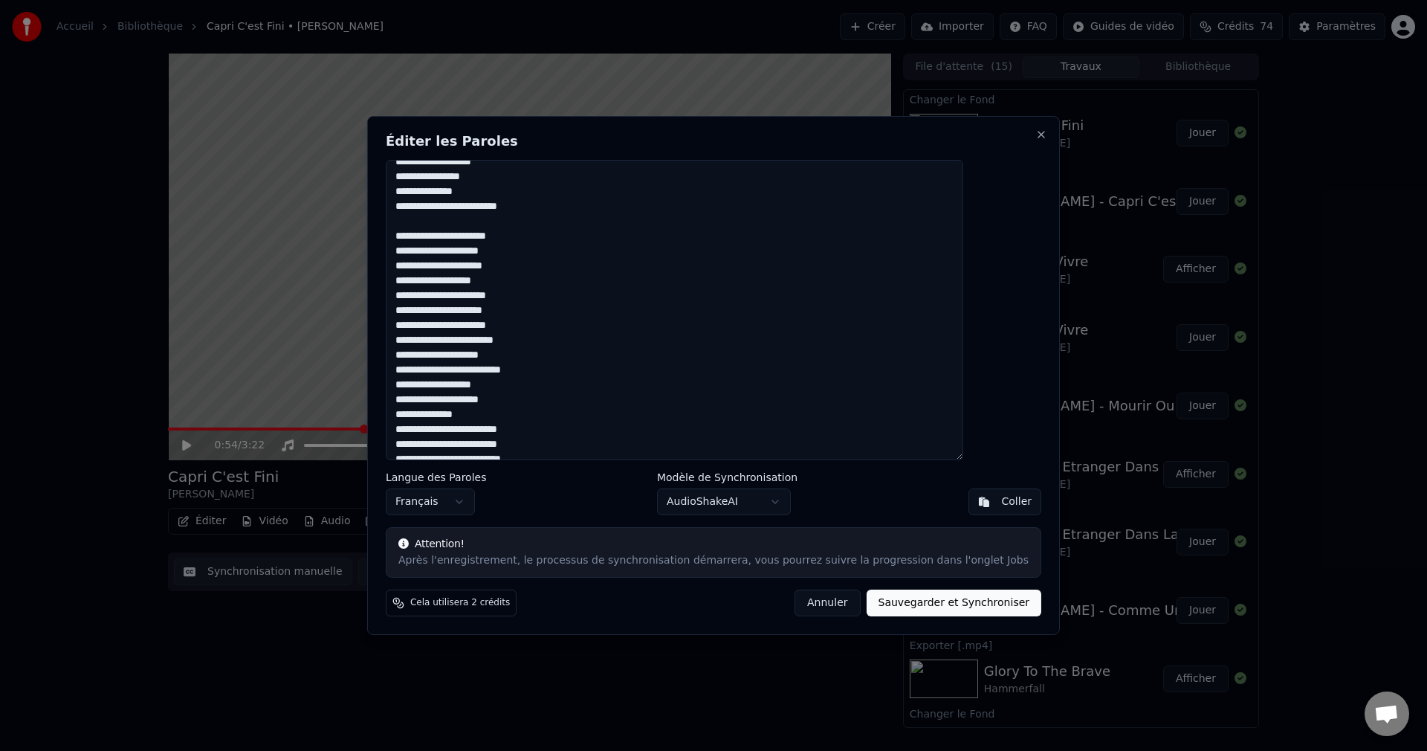
scroll to position [669, 0]
click at [557, 268] on textarea at bounding box center [675, 310] width 578 height 300
click at [557, 337] on textarea at bounding box center [675, 310] width 578 height 300
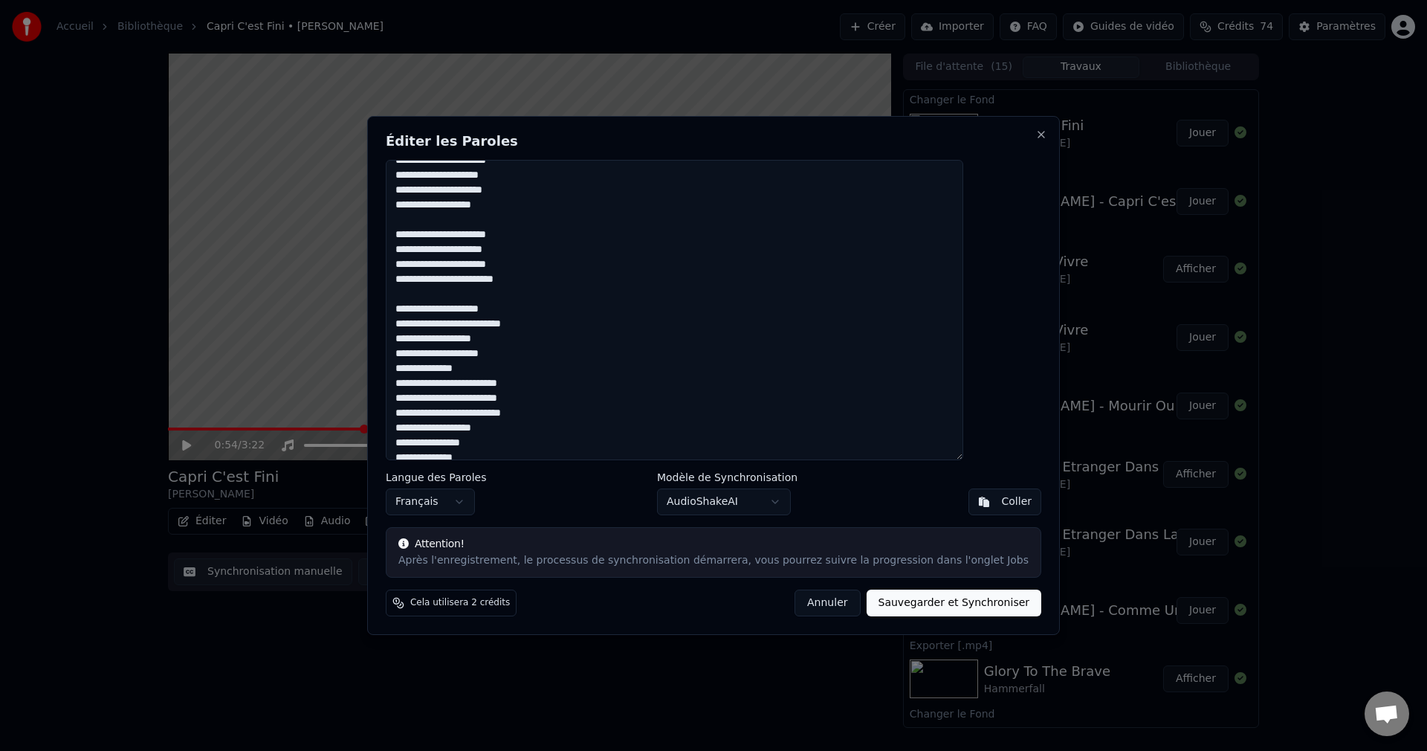
scroll to position [753, 0]
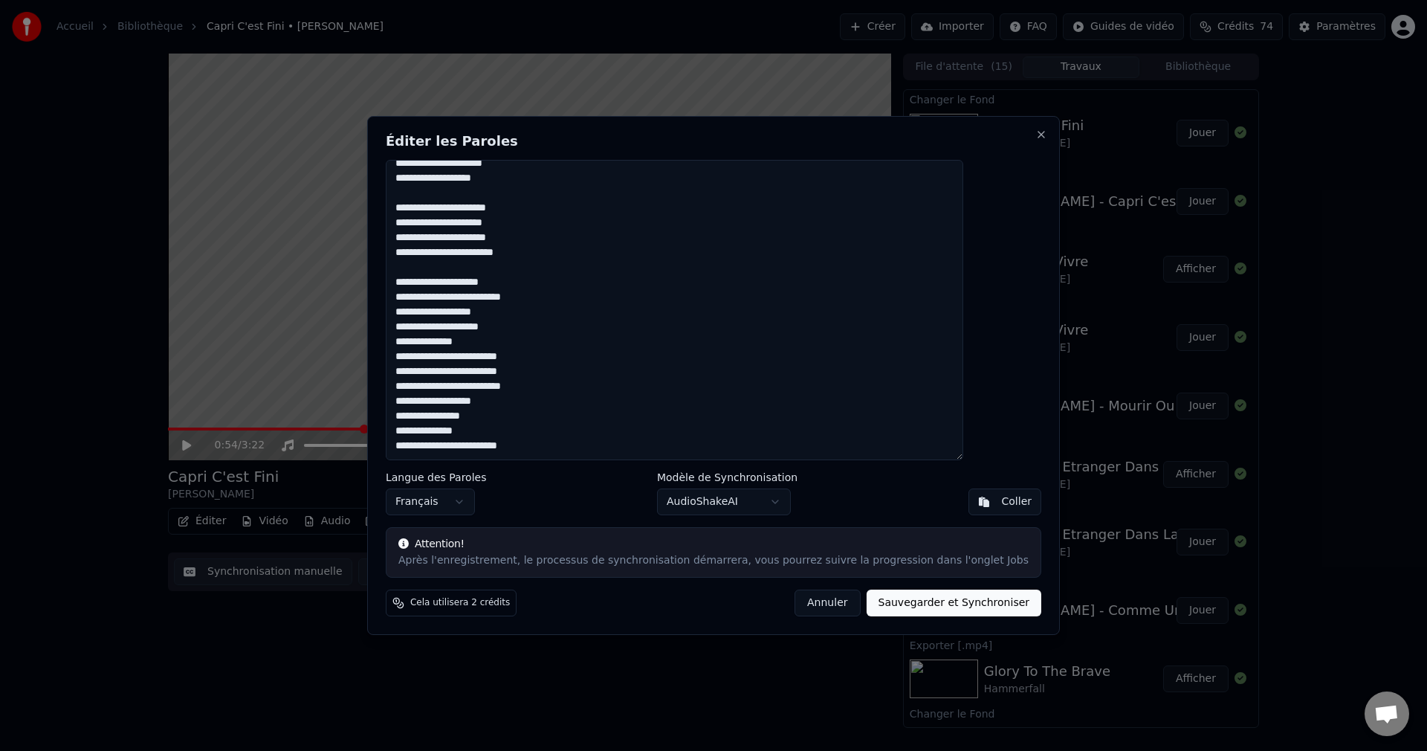
drag, startPoint x: 436, startPoint y: 280, endPoint x: 579, endPoint y: 456, distance: 227.2
click at [579, 456] on textarea at bounding box center [675, 310] width 578 height 300
paste textarea
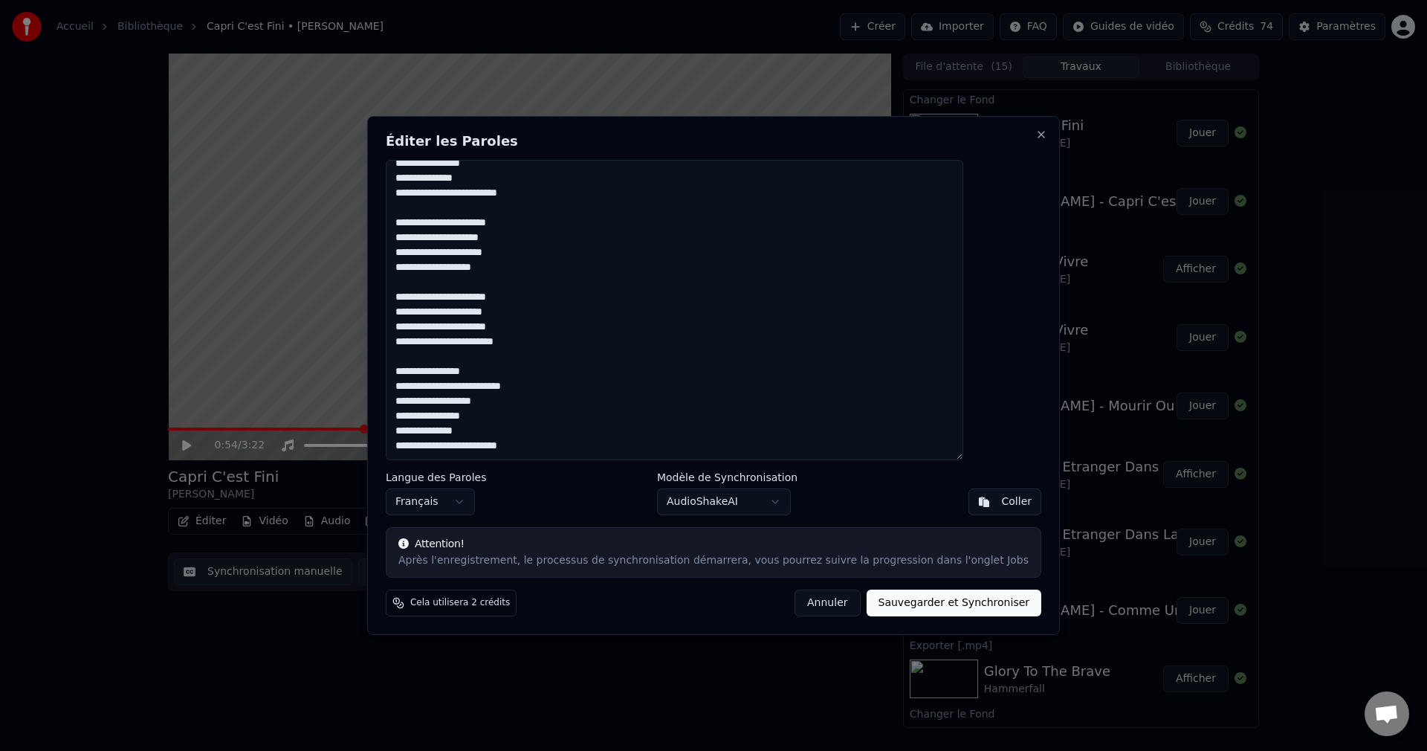
scroll to position [664, 0]
click at [598, 450] on textarea at bounding box center [675, 310] width 578 height 300
paste textarea "**********"
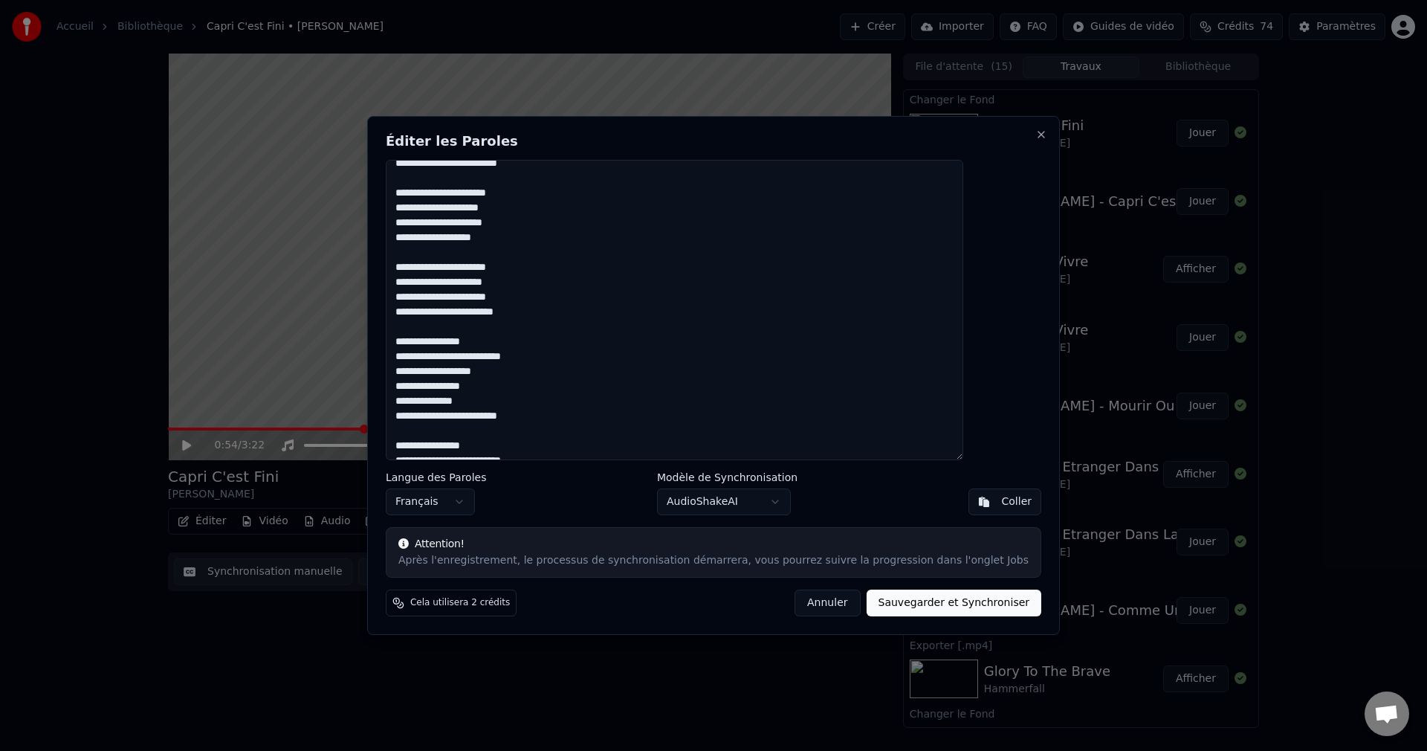
scroll to position [761, 0]
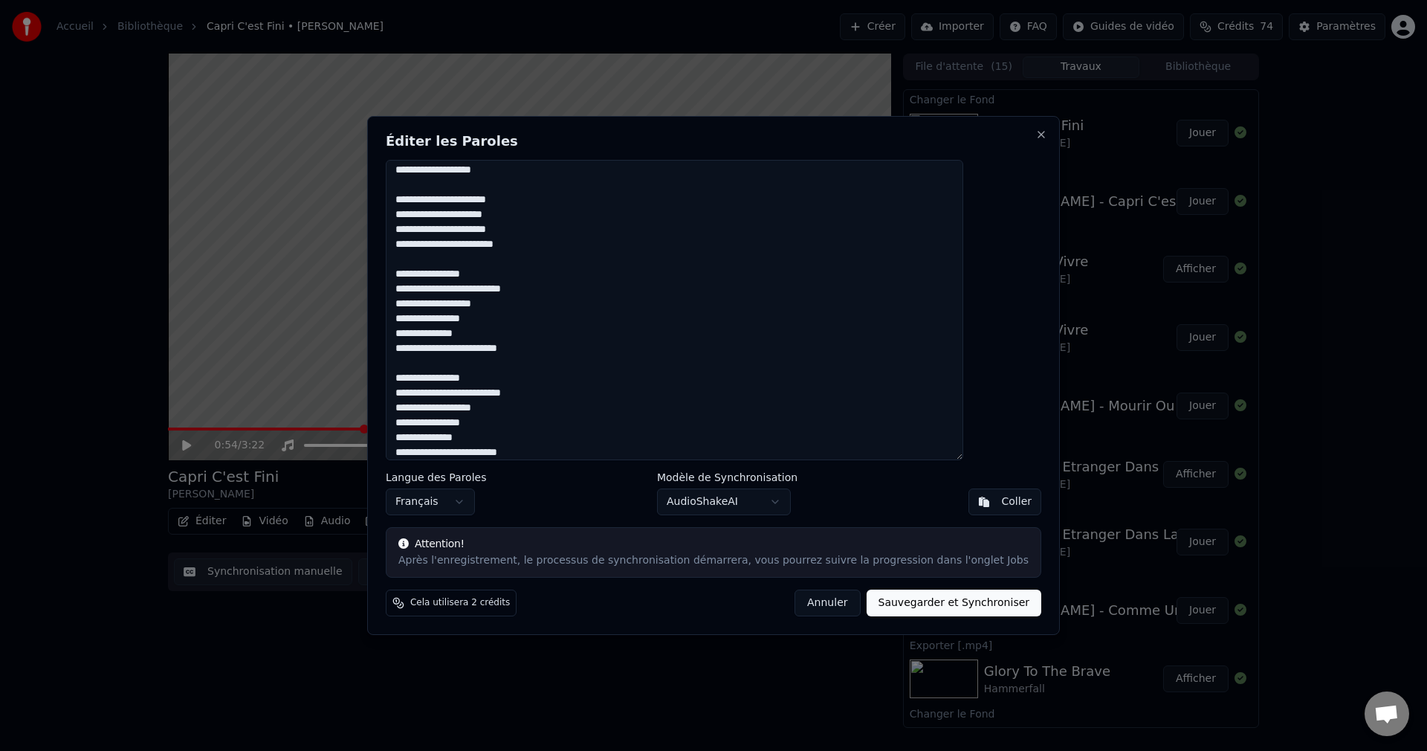
click at [589, 450] on textarea at bounding box center [675, 310] width 578 height 300
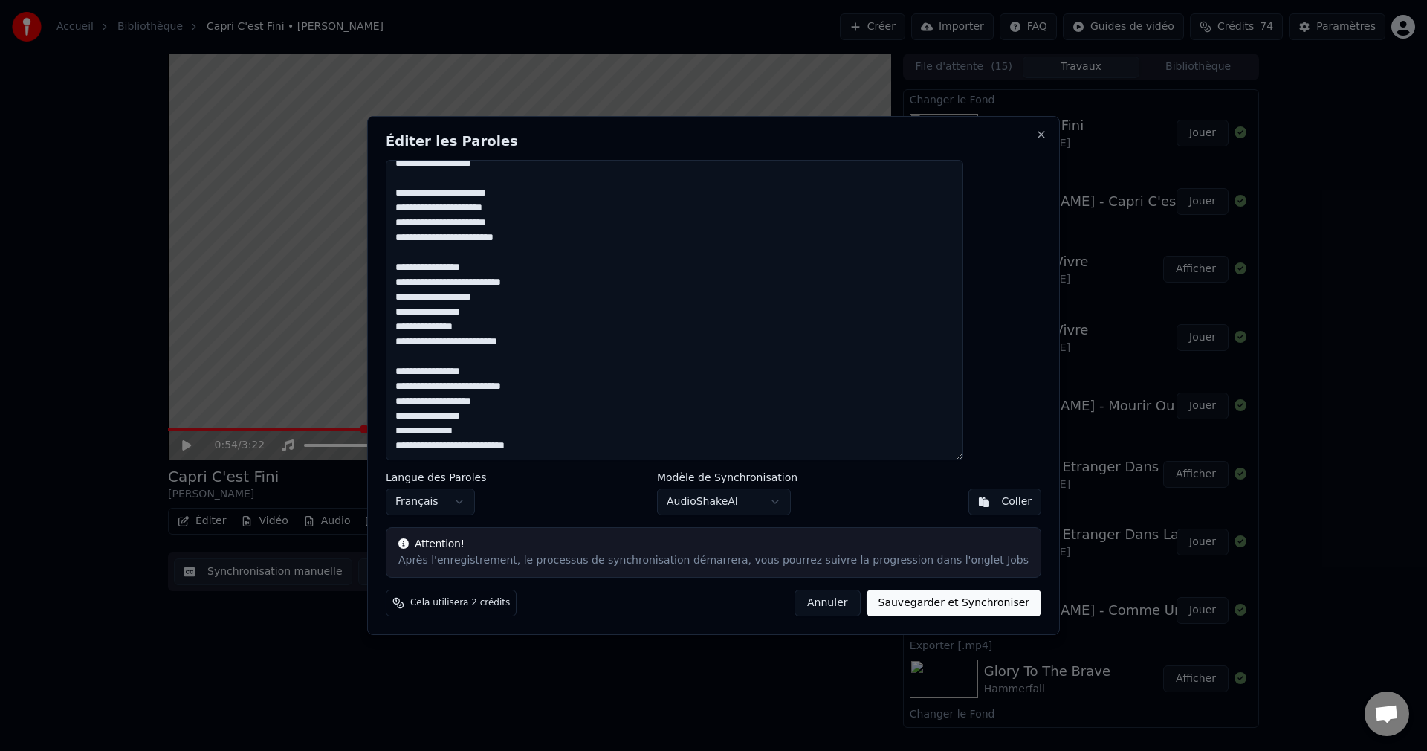
scroll to position [791, 0]
paste textarea "**********"
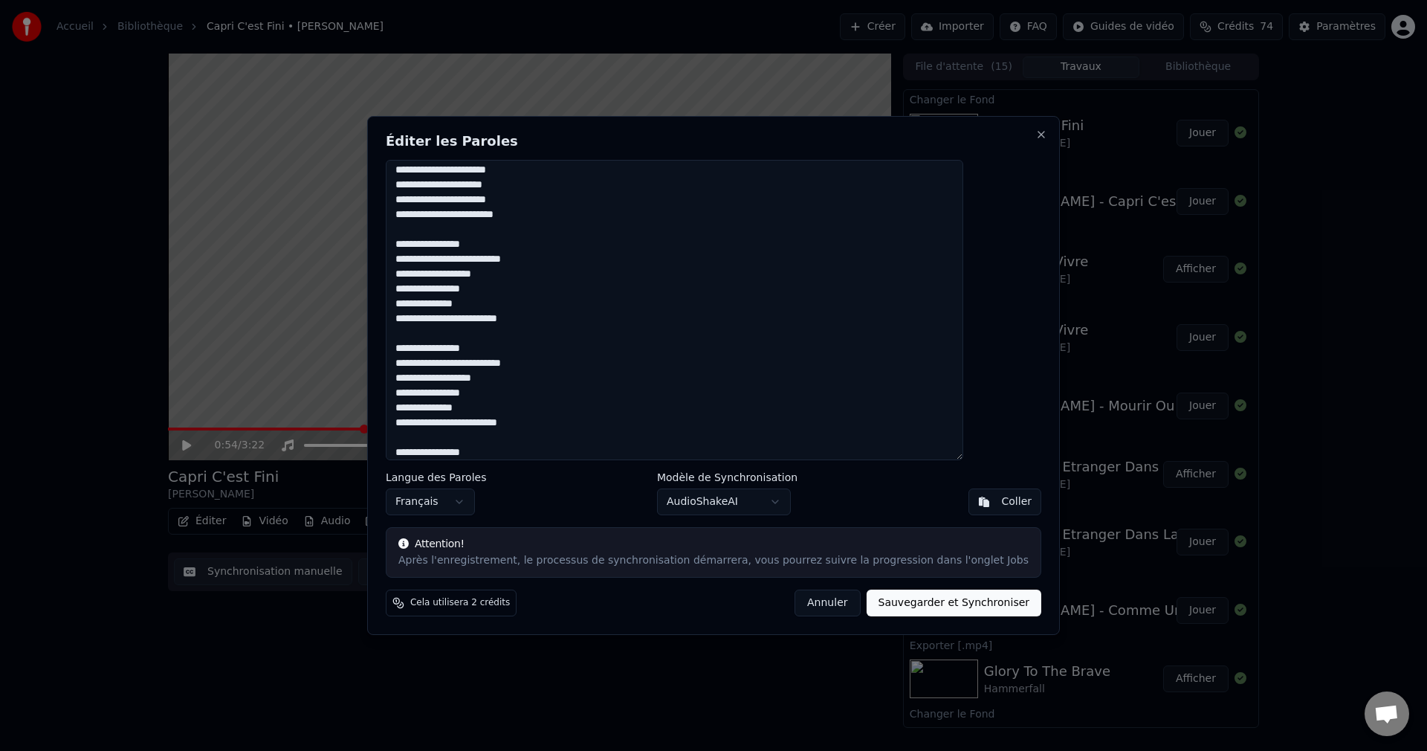
scroll to position [865, 0]
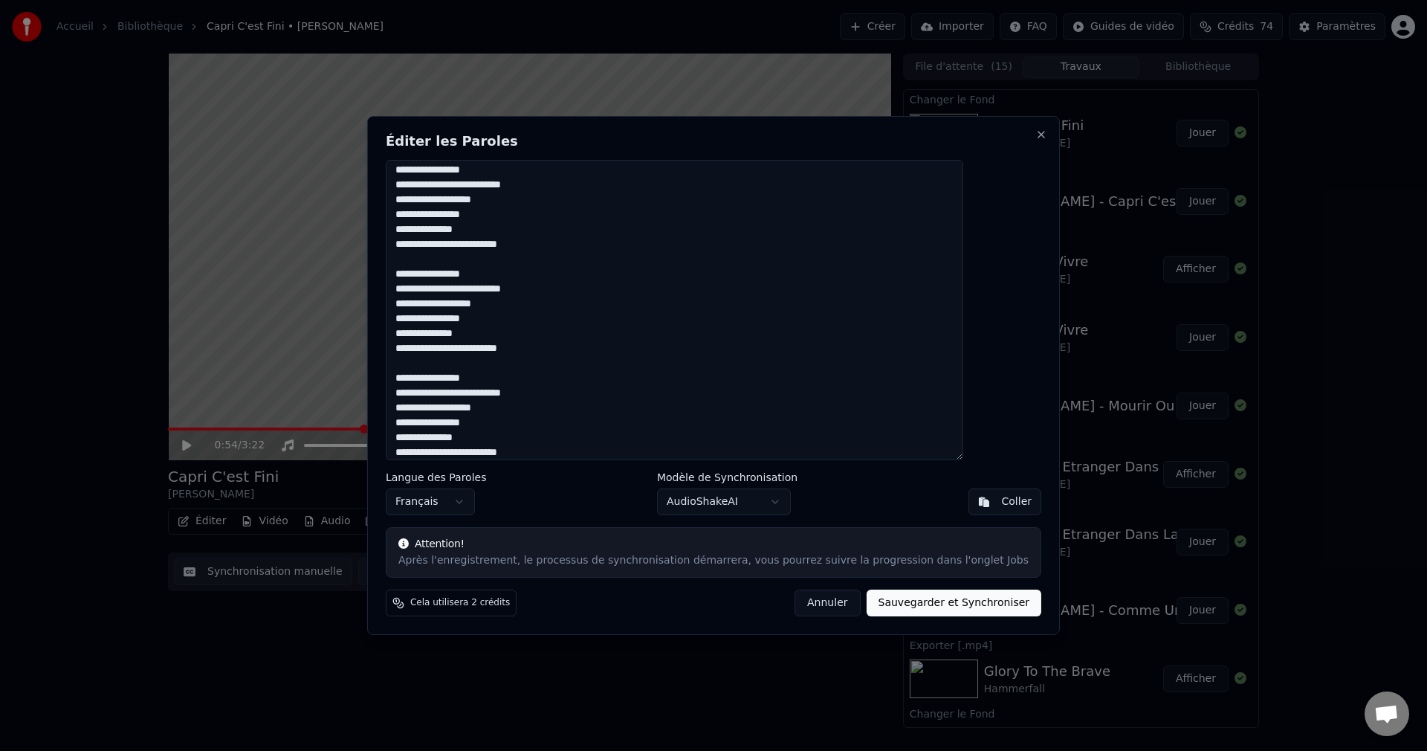
click at [436, 378] on textarea at bounding box center [675, 310] width 578 height 300
drag, startPoint x: 434, startPoint y: 378, endPoint x: 524, endPoint y: 376, distance: 90.0
click at [524, 376] on textarea at bounding box center [675, 310] width 578 height 300
click at [578, 449] on textarea at bounding box center [675, 310] width 578 height 300
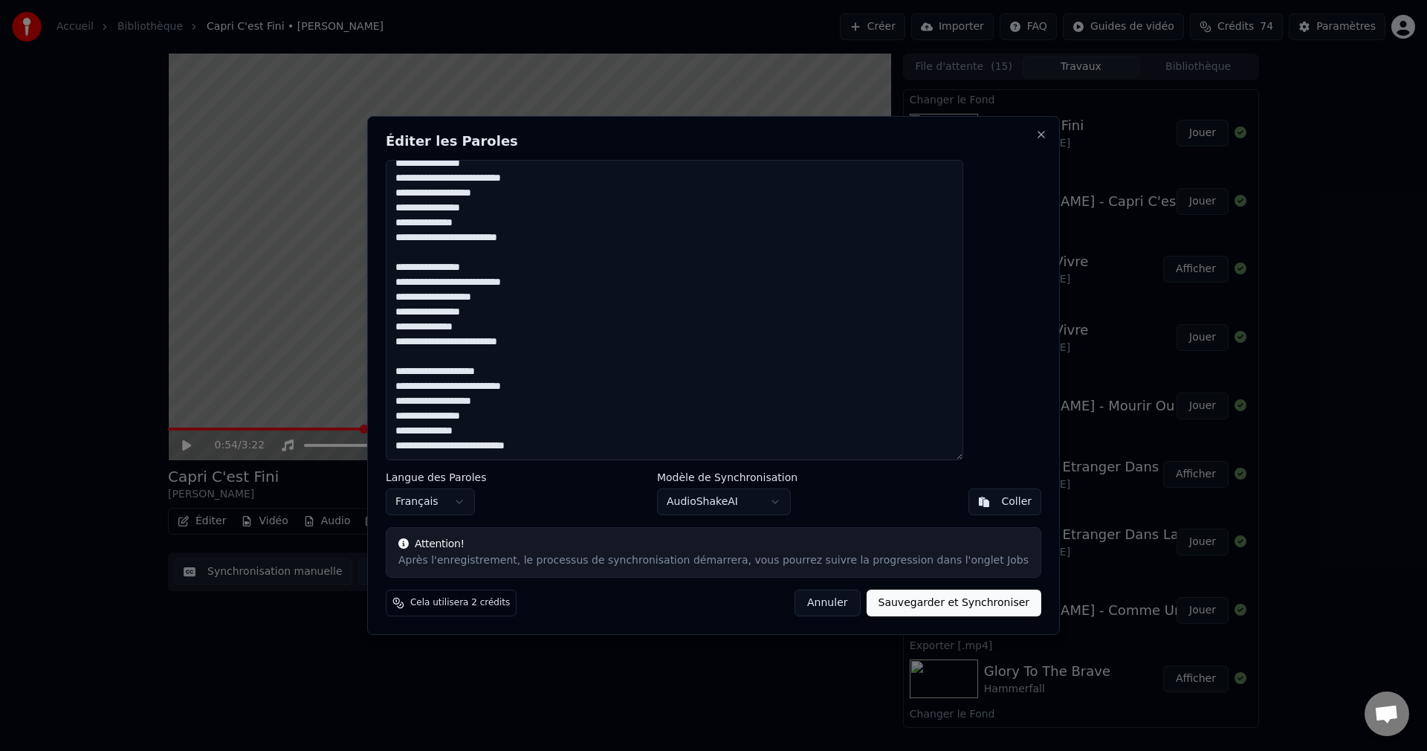
scroll to position [895, 0]
paste textarea "**********"
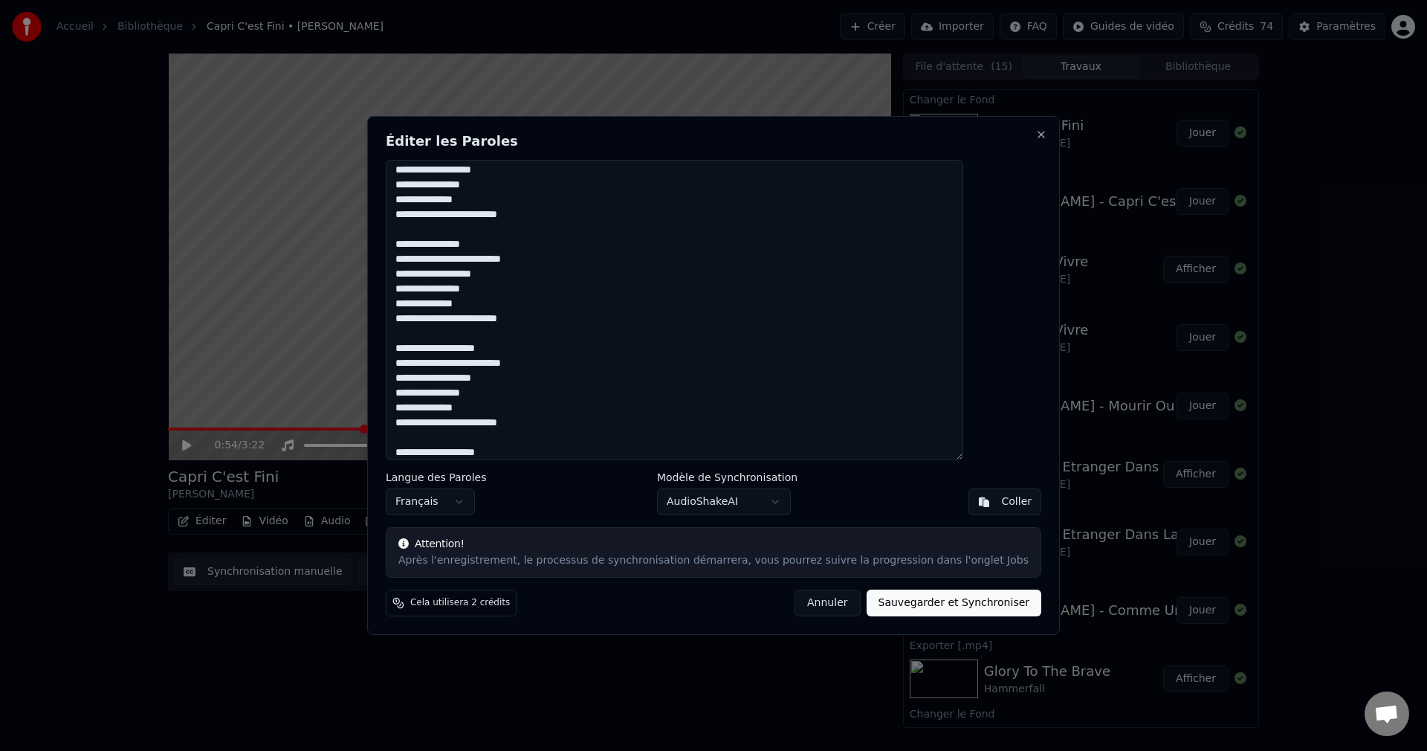
type textarea "**********"
click at [870, 608] on button "Sauvegarder et Synchroniser" at bounding box center [954, 602] width 175 height 27
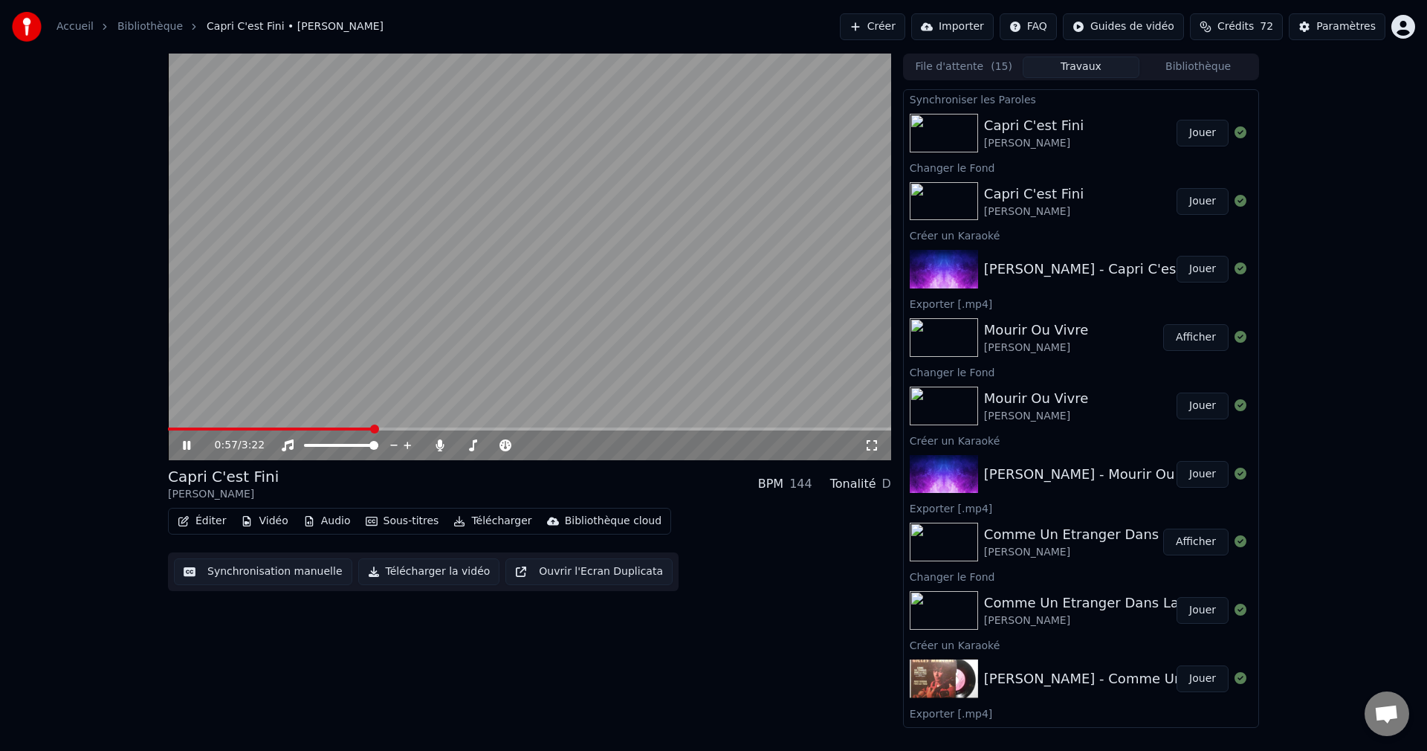
click at [184, 443] on icon at bounding box center [186, 445] width 7 height 9
click at [204, 519] on button "Éditer" at bounding box center [202, 521] width 60 height 21
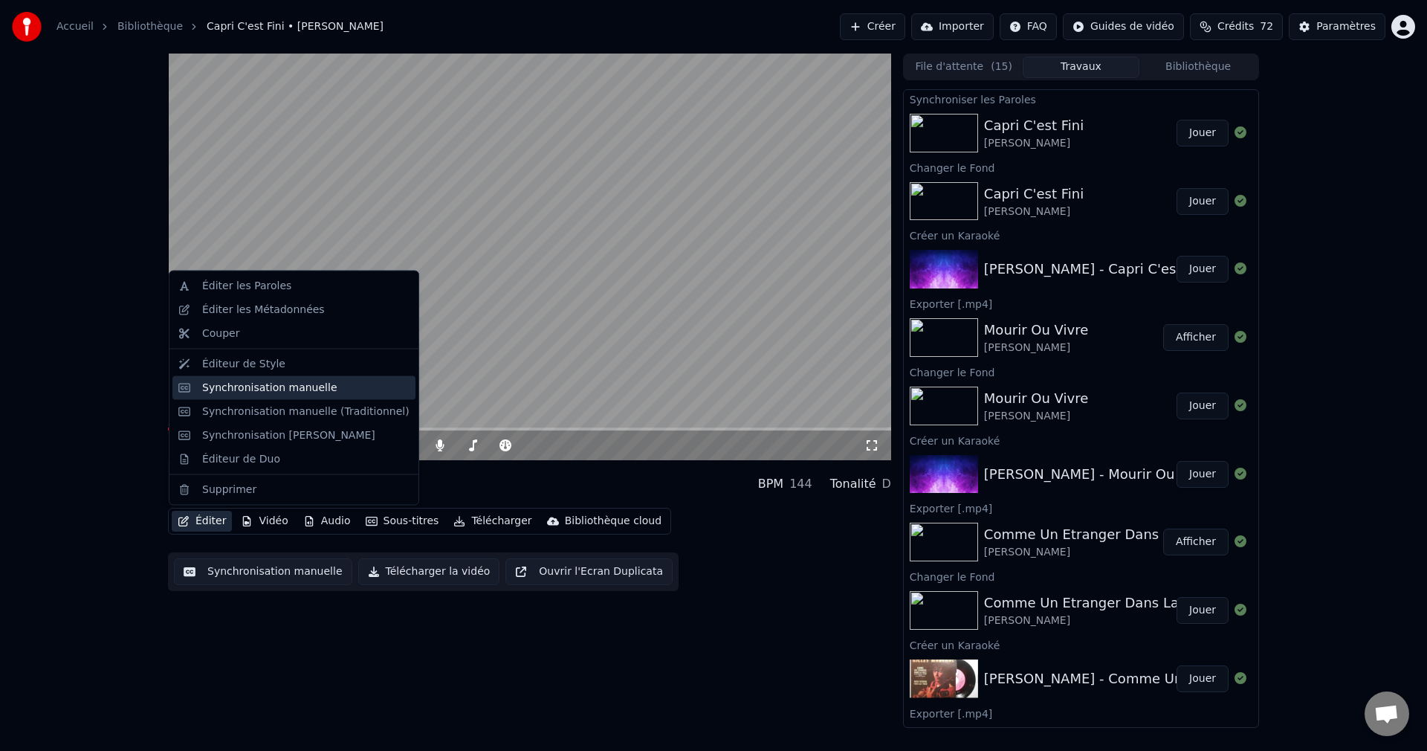
click at [274, 392] on div "Synchronisation manuelle" at bounding box center [269, 387] width 135 height 15
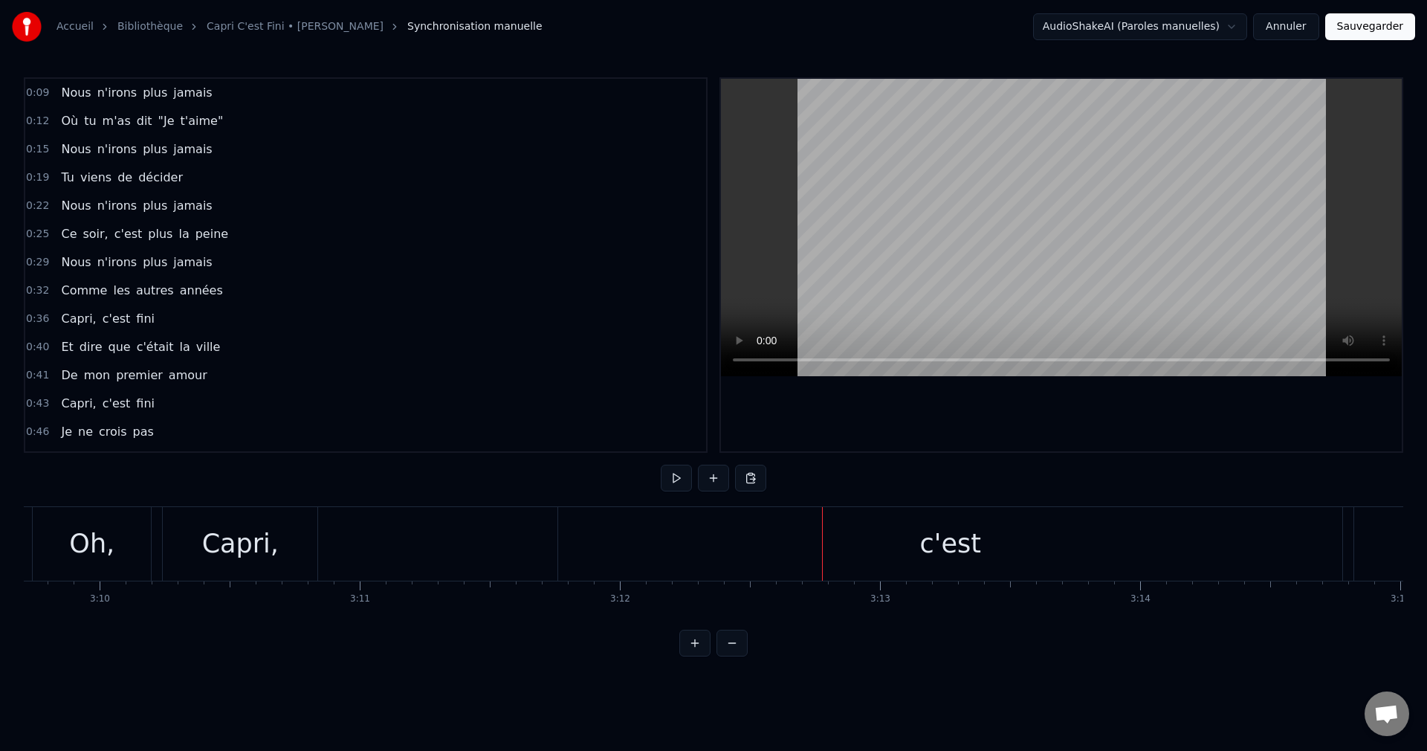
scroll to position [0, 49381]
click at [995, 531] on div "c'est" at bounding box center [925, 544] width 784 height 74
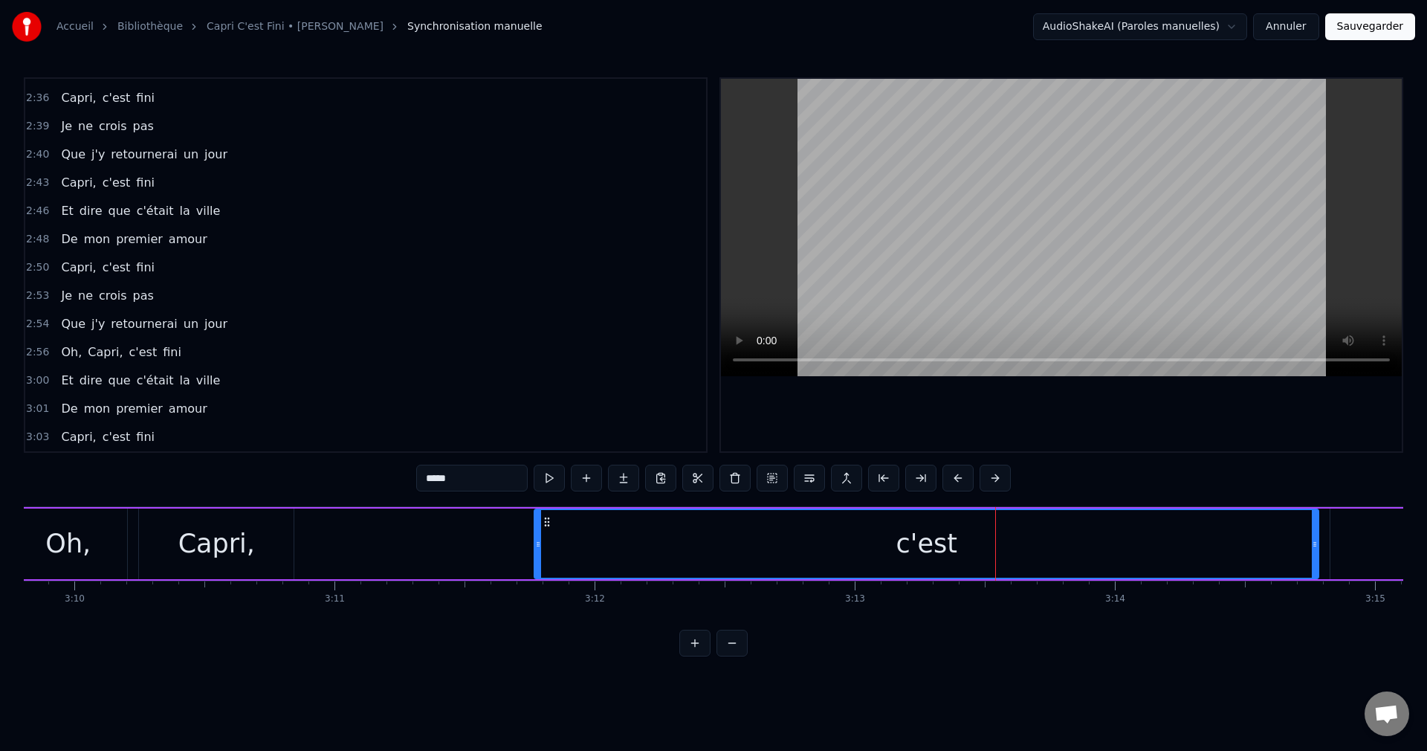
scroll to position [1520, 0]
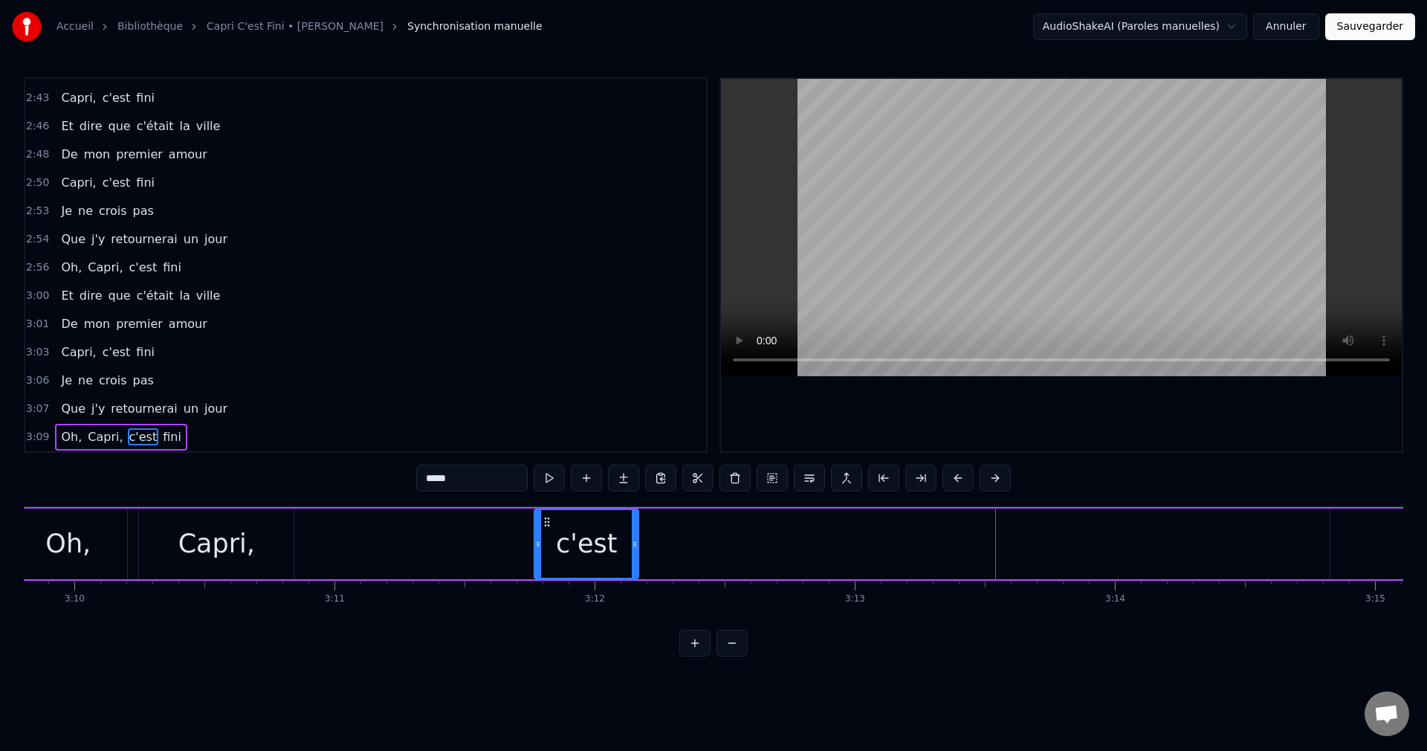
drag, startPoint x: 1315, startPoint y: 544, endPoint x: 635, endPoint y: 569, distance: 680.6
click at [635, 569] on div at bounding box center [635, 544] width 6 height 68
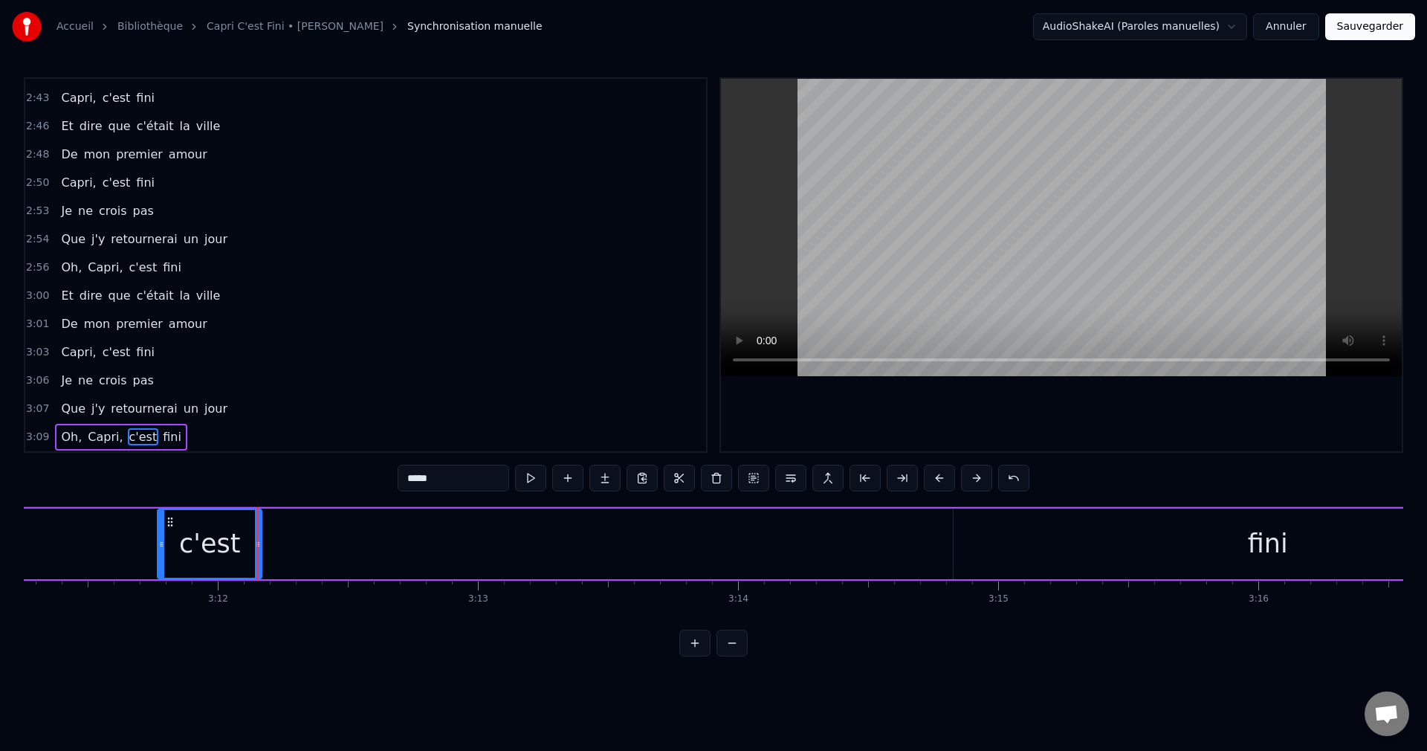
scroll to position [0, 49797]
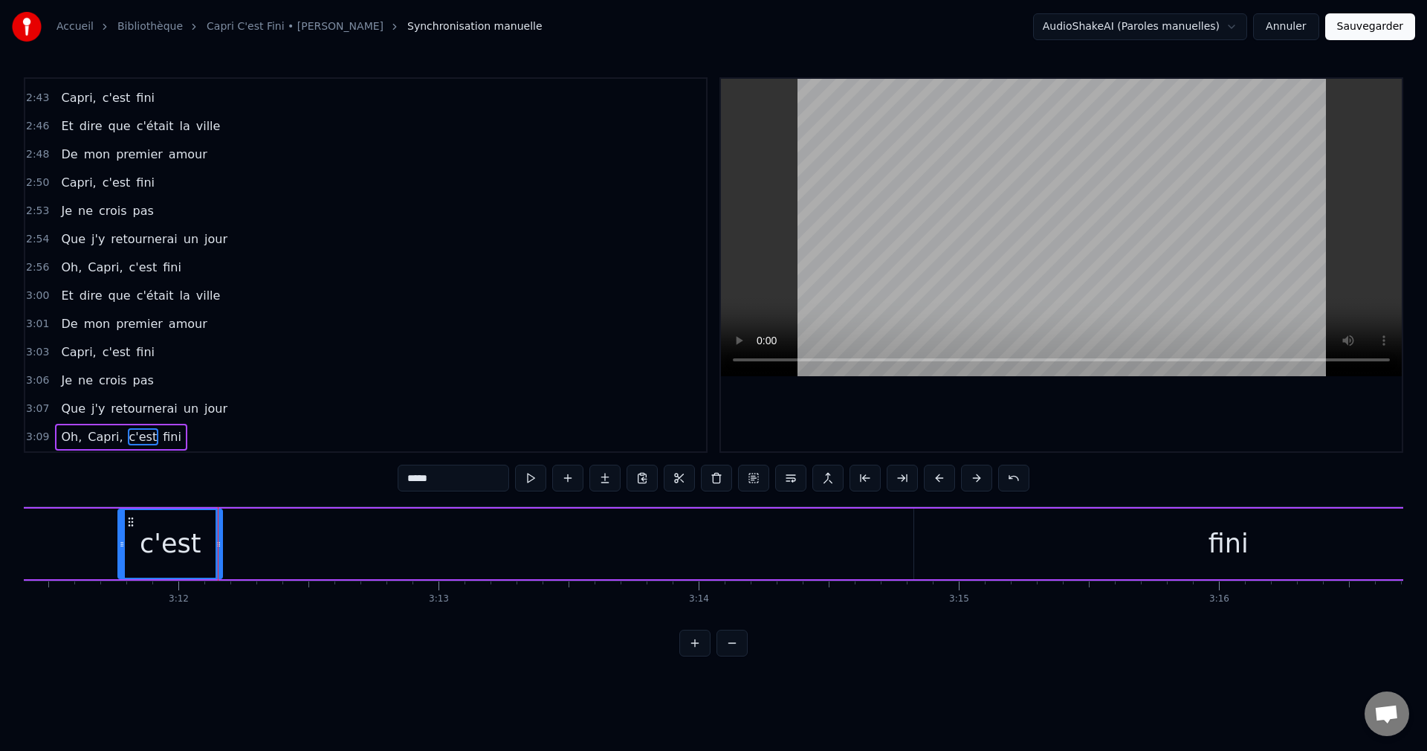
click at [1226, 557] on div "fini" at bounding box center [1229, 543] width 40 height 39
type input "****"
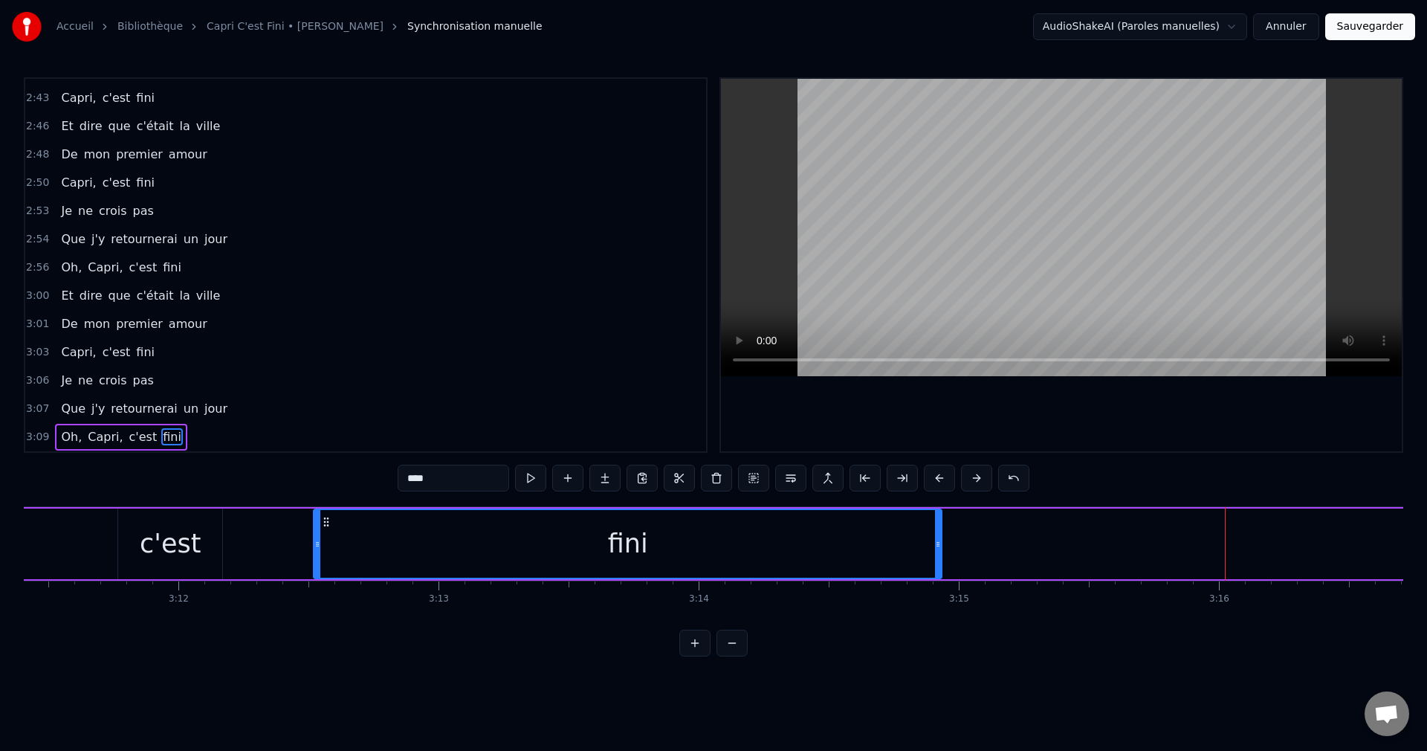
drag, startPoint x: 928, startPoint y: 516, endPoint x: 306, endPoint y: 558, distance: 623.6
click at [314, 558] on div "fini" at bounding box center [627, 544] width 627 height 68
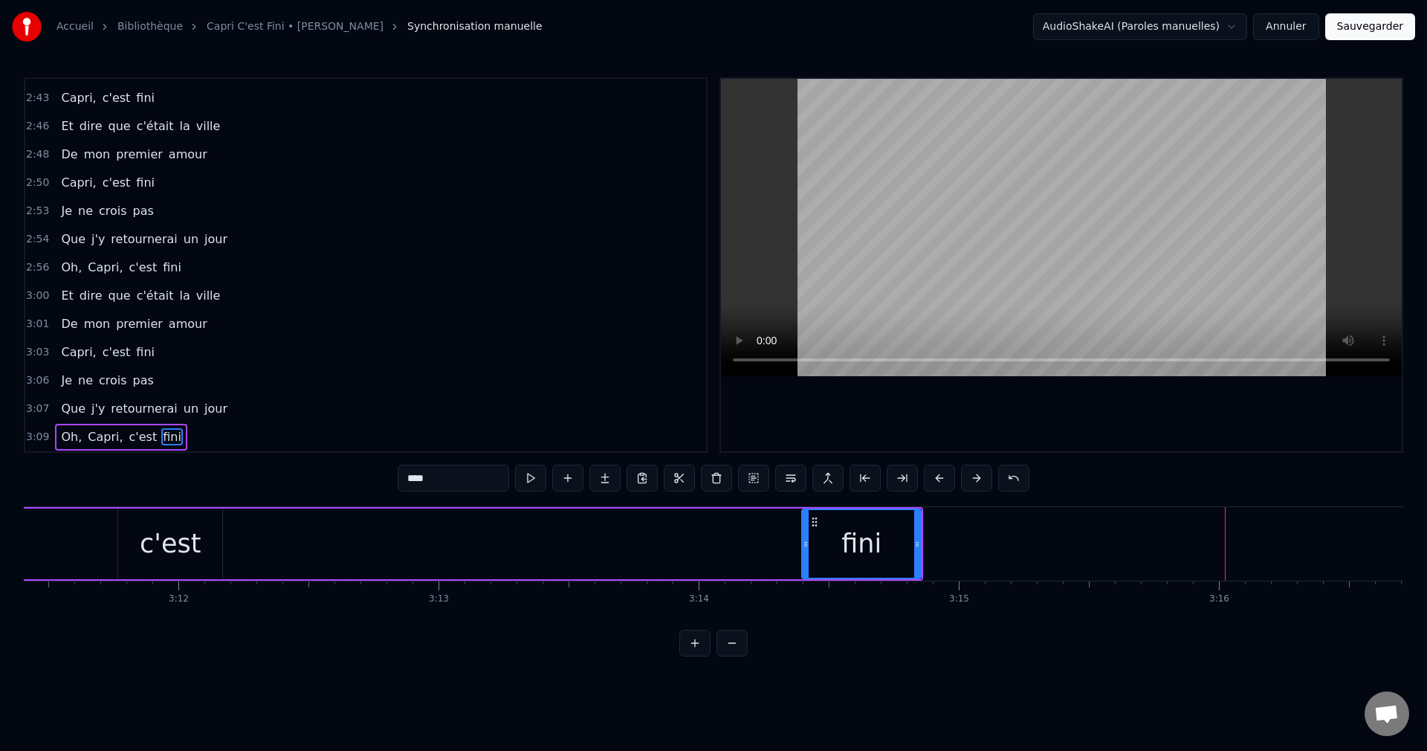
drag, startPoint x: 294, startPoint y: 542, endPoint x: 804, endPoint y: 574, distance: 510.2
click at [804, 574] on div at bounding box center [806, 544] width 6 height 68
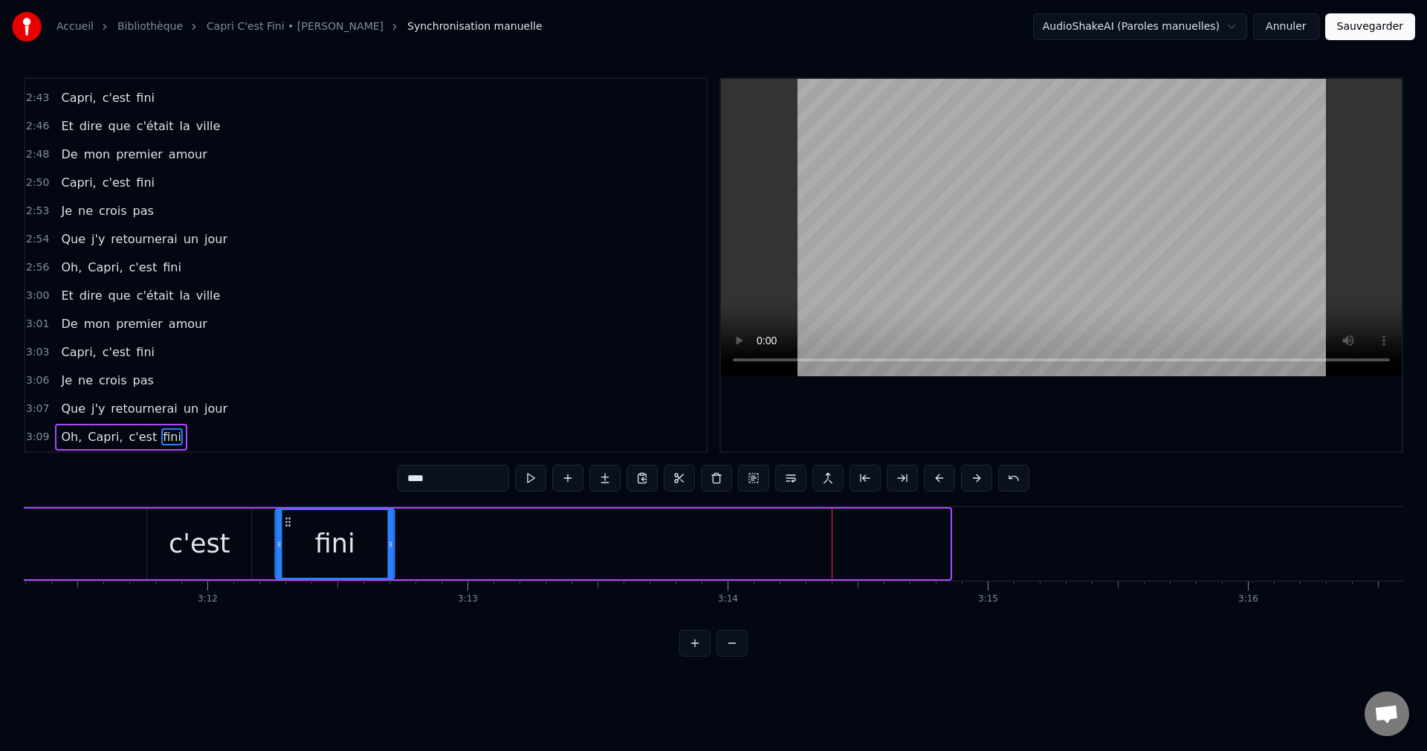
drag, startPoint x: 817, startPoint y: 517, endPoint x: 277, endPoint y: 562, distance: 542.3
click at [277, 562] on div "fini" at bounding box center [335, 544] width 117 height 68
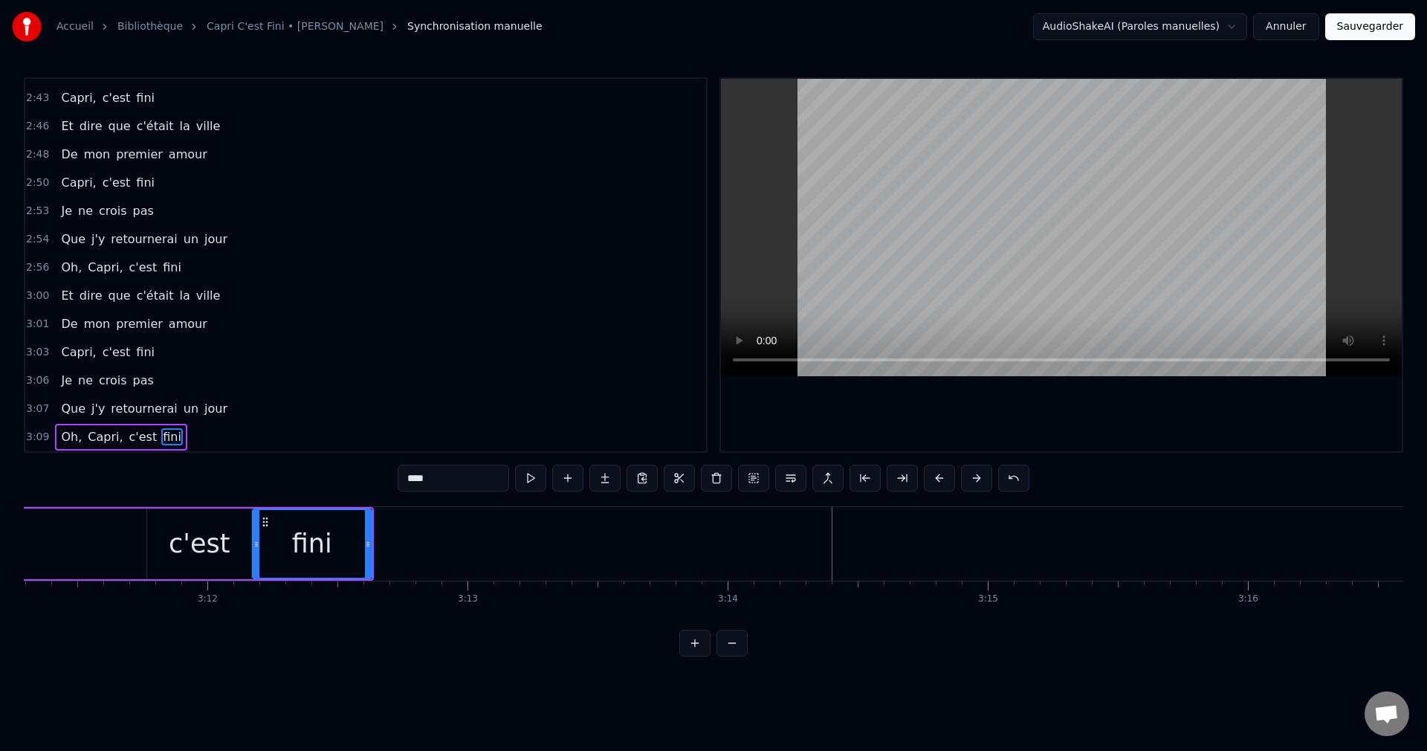
scroll to position [0, 49759]
drag, startPoint x: 275, startPoint y: 517, endPoint x: 311, endPoint y: 522, distance: 36.8
click at [311, 522] on icon at bounding box center [308, 522] width 12 height 12
click at [68, 549] on div "Oh, Capri, c'est fini" at bounding box center [23, 544] width 791 height 74
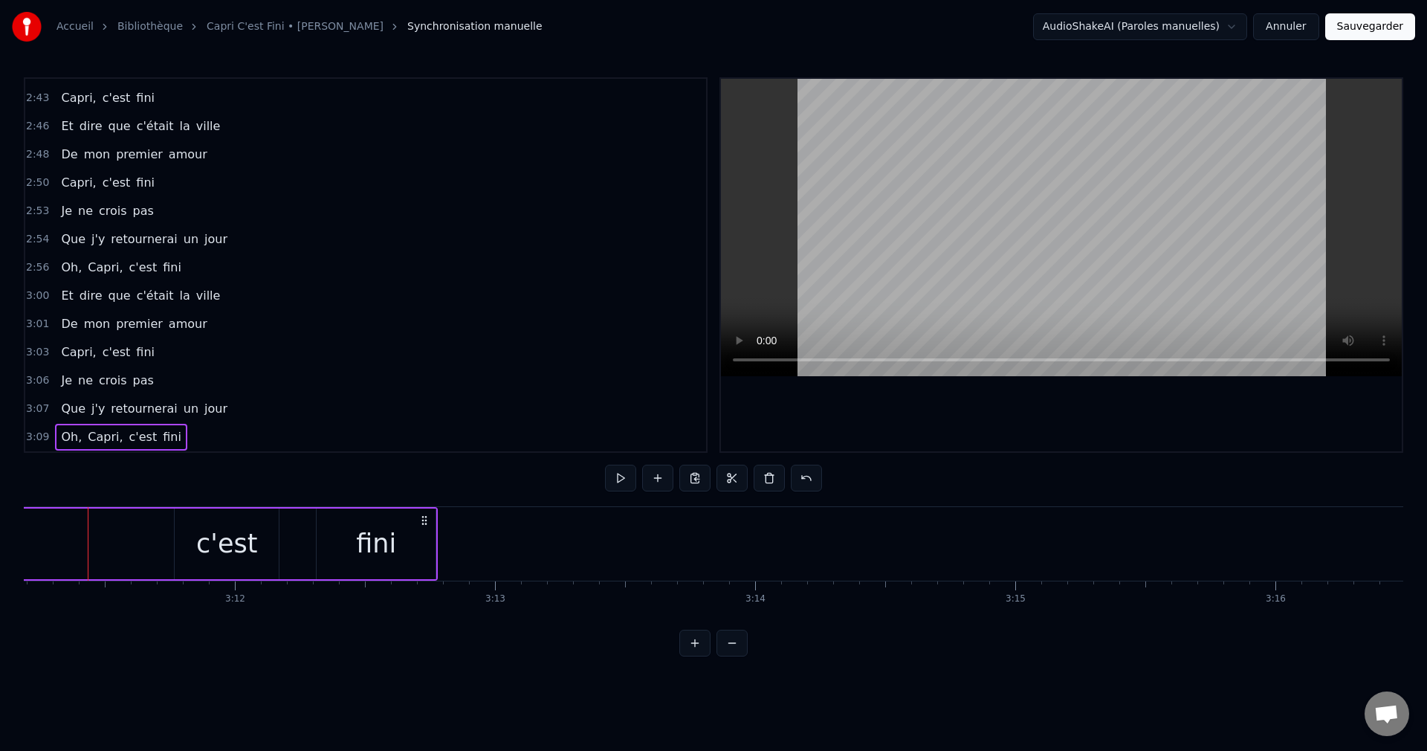
scroll to position [0, 49729]
click at [1365, 28] on button "Sauvegarder" at bounding box center [1370, 26] width 90 height 27
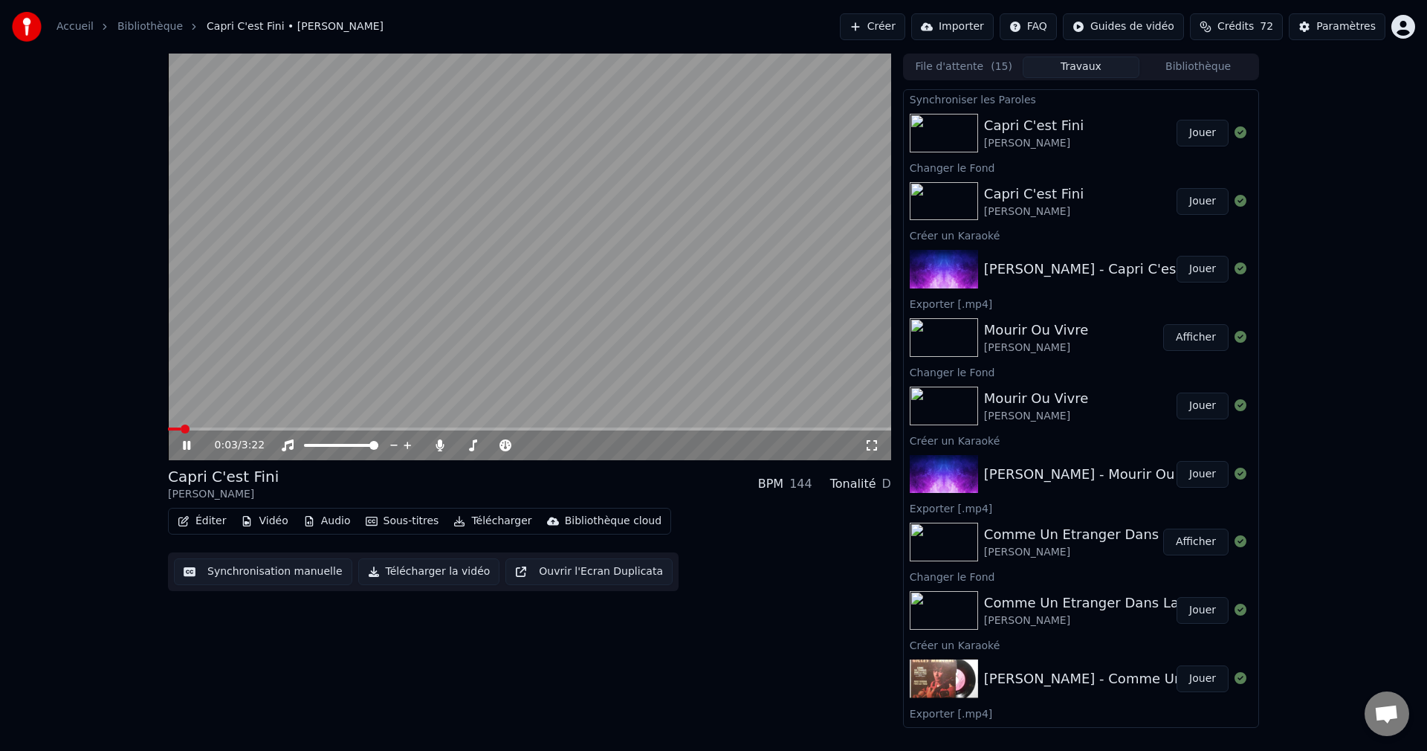
click at [334, 429] on span at bounding box center [529, 428] width 723 height 3
click at [465, 443] on div at bounding box center [507, 445] width 120 height 15
click at [465, 445] on span at bounding box center [461, 445] width 10 height 3
click at [464, 445] on span at bounding box center [467, 445] width 9 height 9
click at [187, 443] on icon at bounding box center [197, 445] width 35 height 12
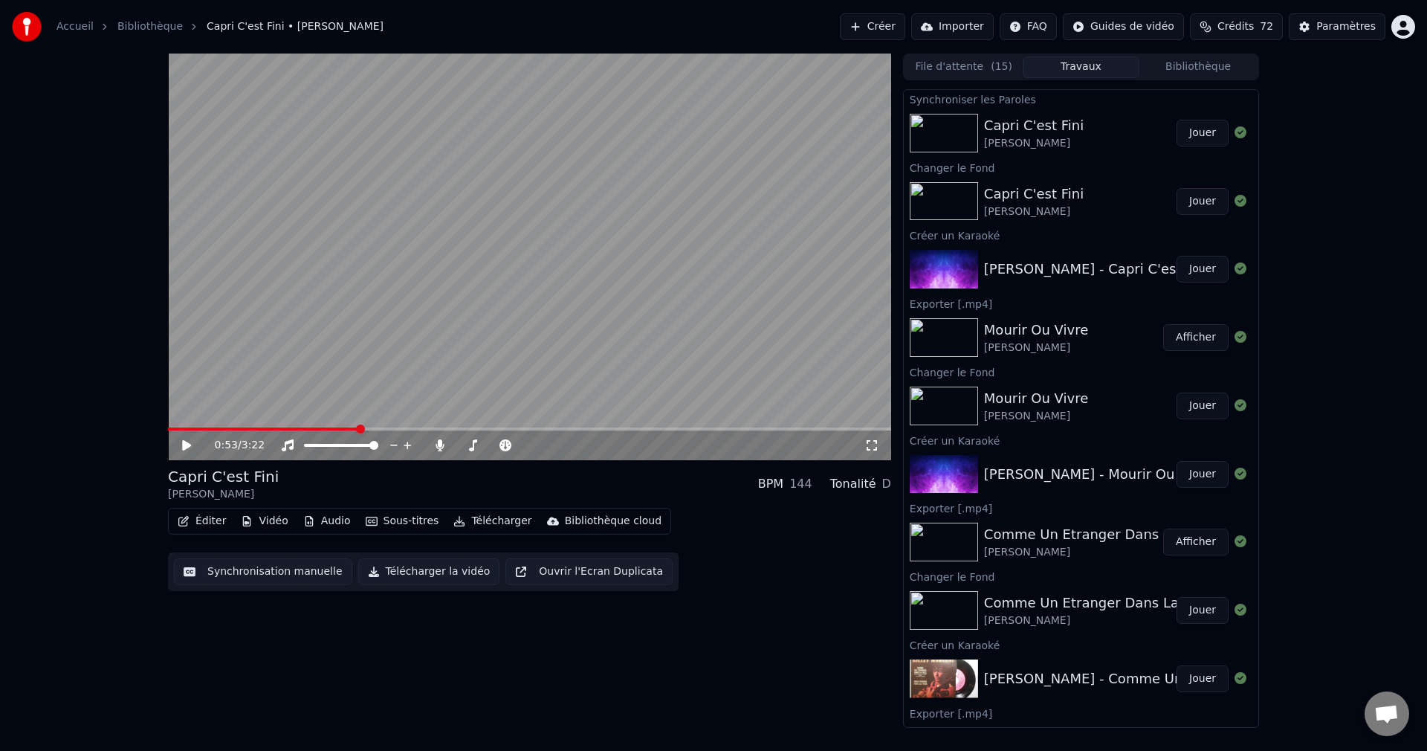
click at [412, 573] on button "Télécharger la vidéo" at bounding box center [429, 571] width 142 height 27
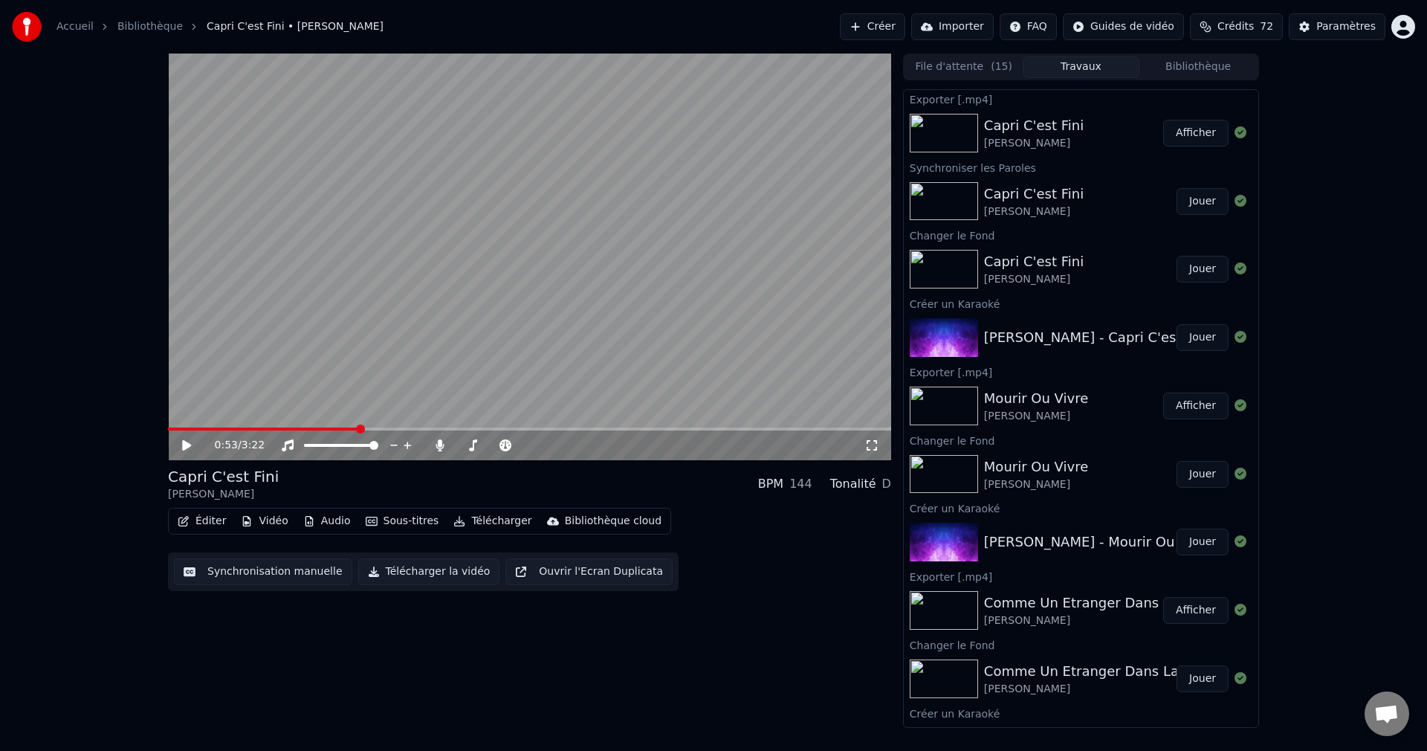
click at [882, 24] on button "Créer" at bounding box center [872, 26] width 65 height 27
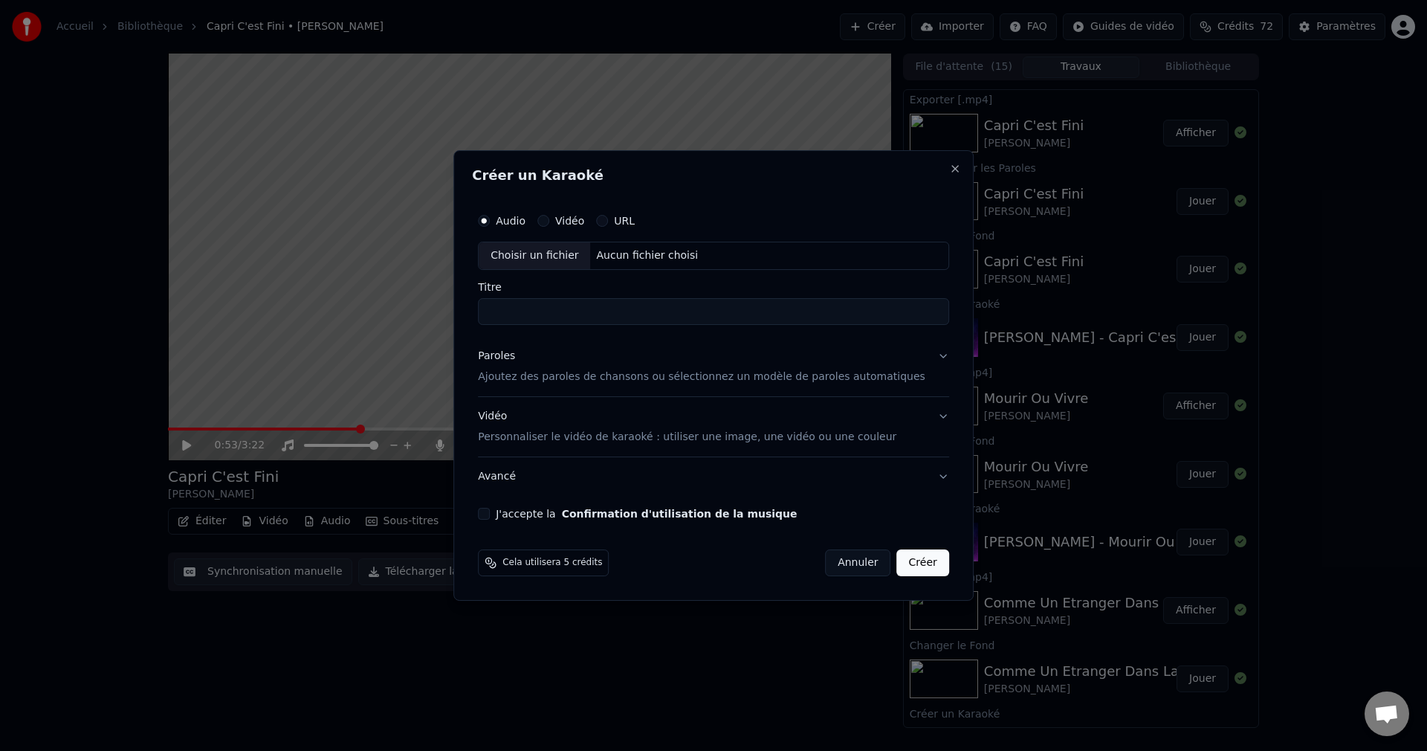
click at [543, 252] on div "Choisir un fichier" at bounding box center [534, 255] width 111 height 27
drag, startPoint x: 717, startPoint y: 317, endPoint x: 494, endPoint y: 341, distance: 224.3
click at [494, 341] on div "**********" at bounding box center [713, 363] width 483 height 326
paste input
type input "**********"
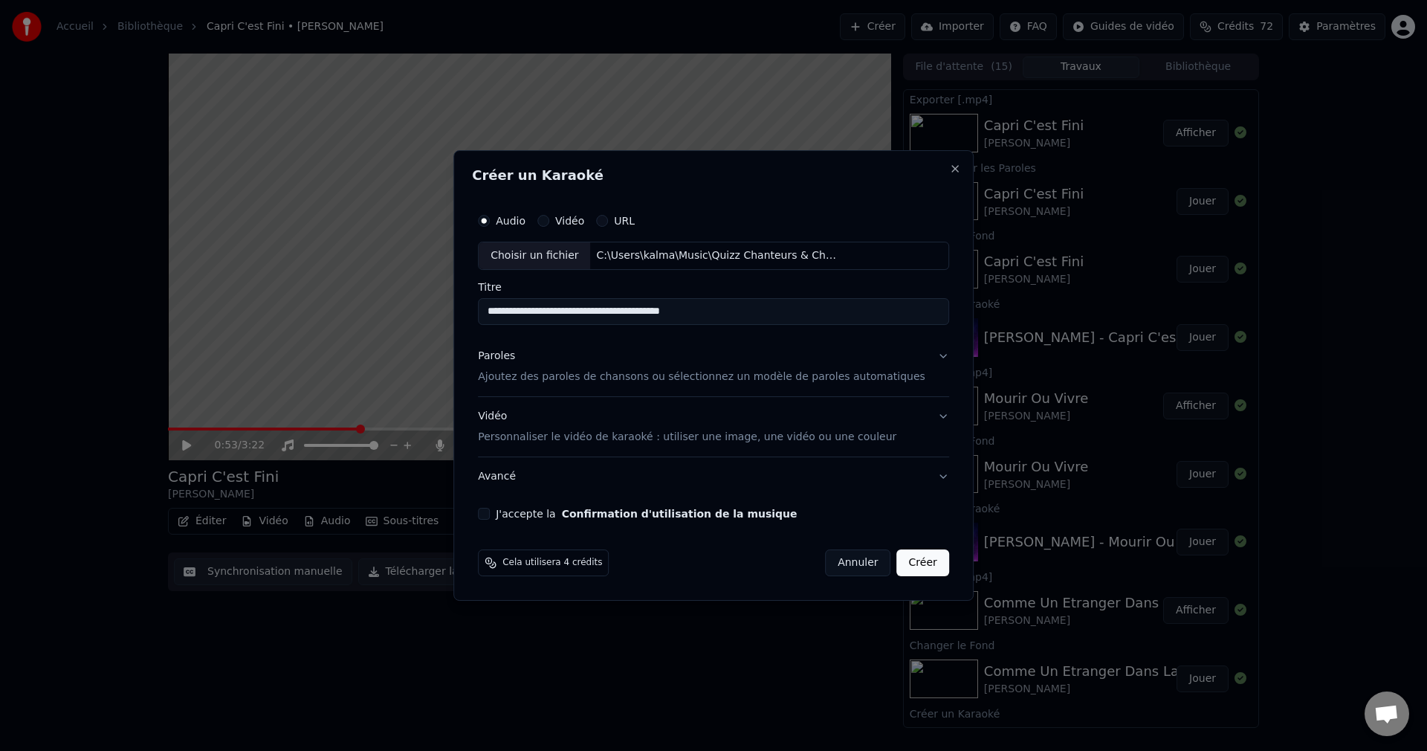
click at [918, 356] on button "Paroles Ajoutez des paroles de chansons ou sélectionnez un modèle de paroles au…" at bounding box center [713, 366] width 471 height 59
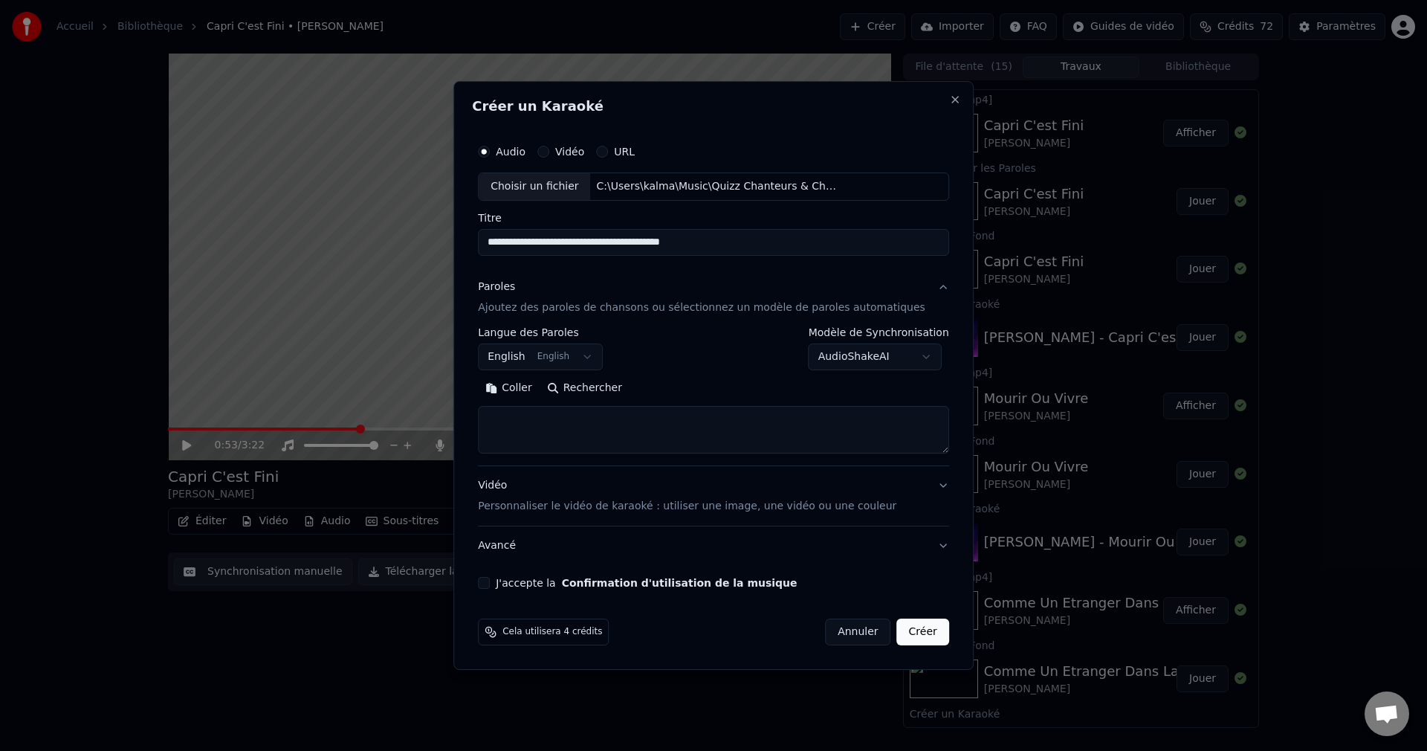
click at [613, 387] on button "Rechercher" at bounding box center [585, 388] width 90 height 24
drag, startPoint x: 509, startPoint y: 244, endPoint x: 770, endPoint y: 253, distance: 261.1
click at [770, 253] on input "**********" at bounding box center [713, 242] width 471 height 27
click at [584, 428] on textarea at bounding box center [713, 430] width 471 height 48
paste textarea "**********"
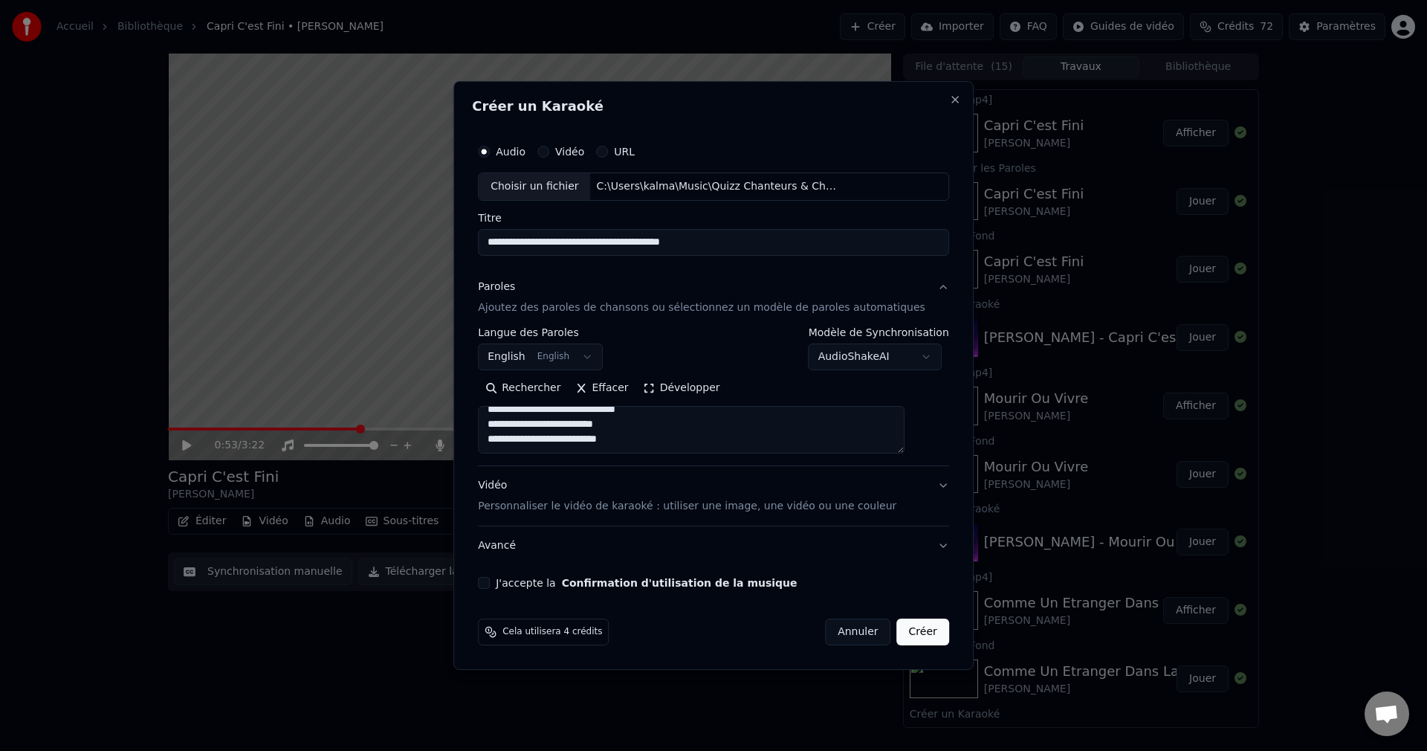
scroll to position [227, 0]
paste textarea "**********"
click at [508, 436] on textarea "**********" at bounding box center [691, 430] width 427 height 48
paste textarea "**********"
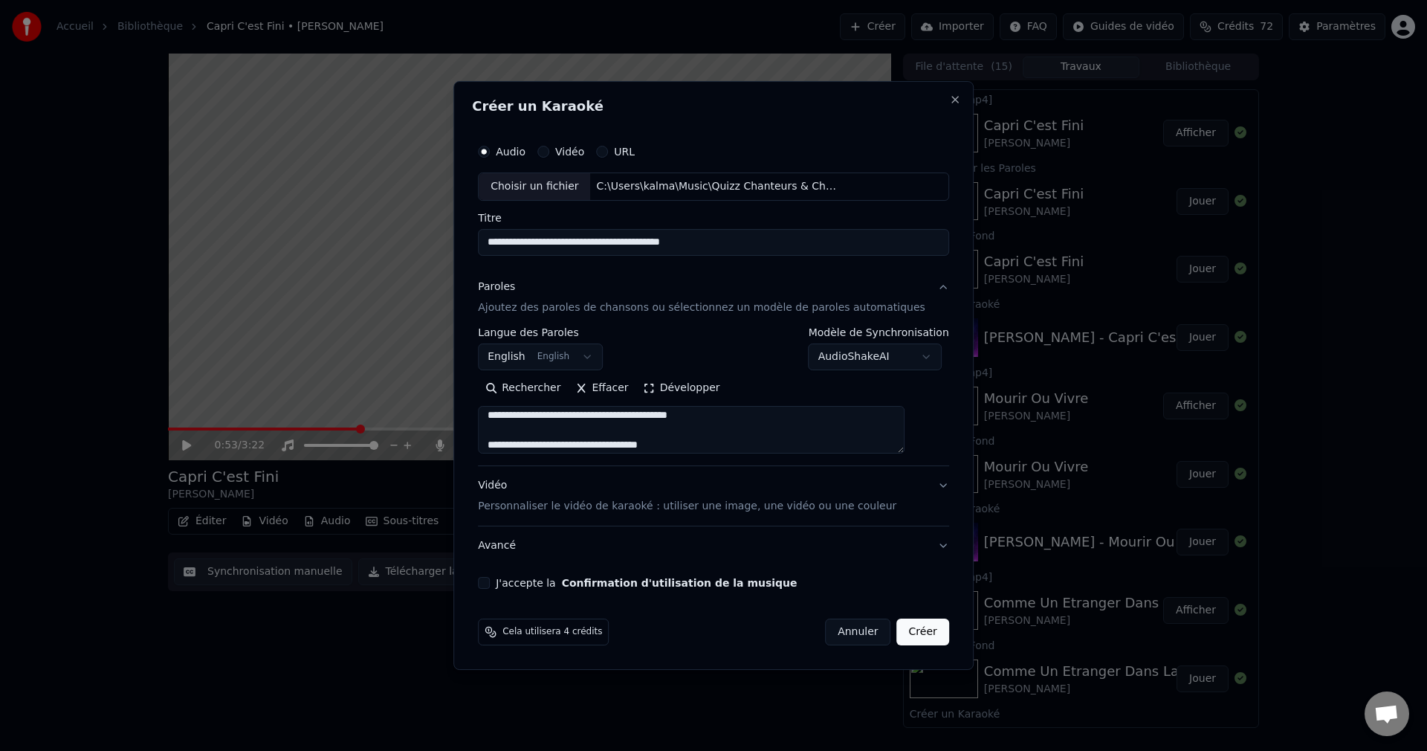
scroll to position [554, 0]
type textarea "**********"
click at [490, 583] on button "J'accepte la Confirmation d'utilisation de la musique" at bounding box center [484, 583] width 12 height 12
click at [902, 629] on button "Créer" at bounding box center [923, 631] width 52 height 27
select select "**"
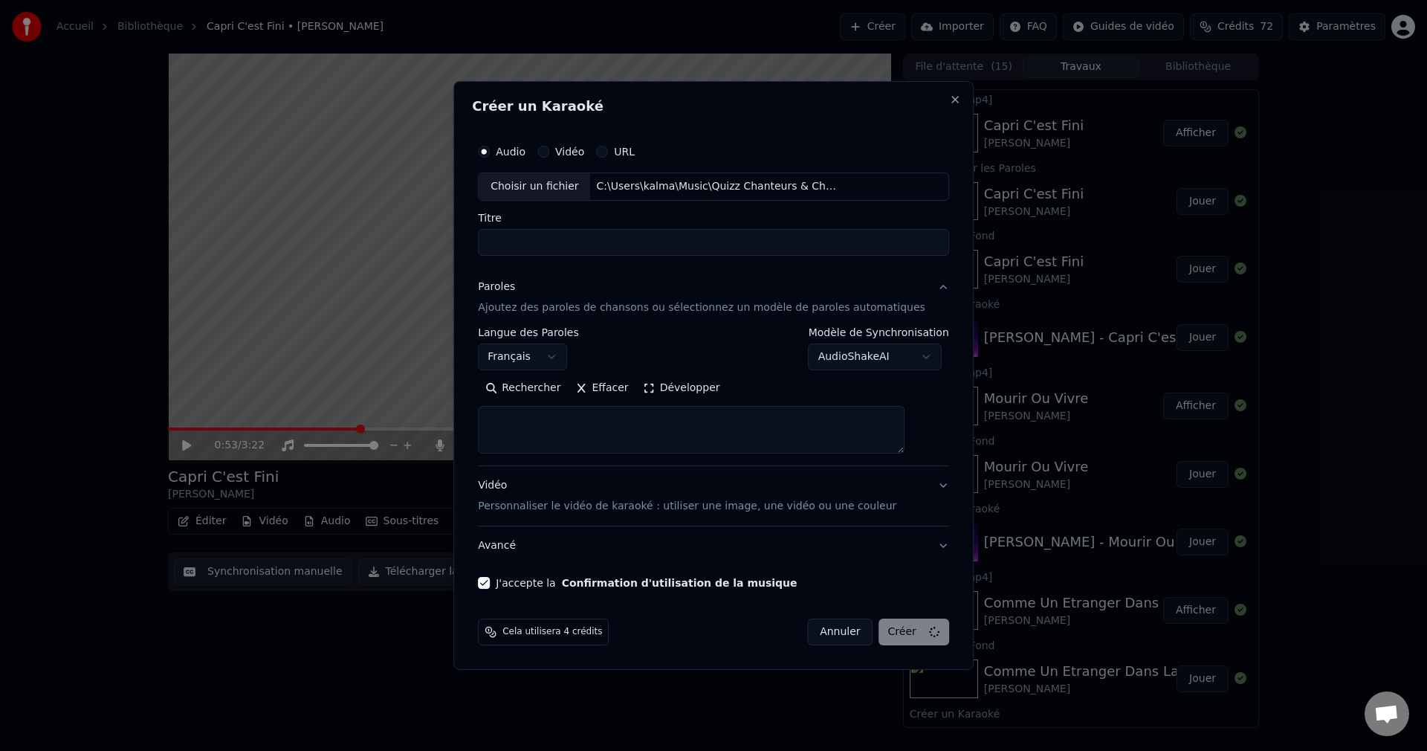
select select
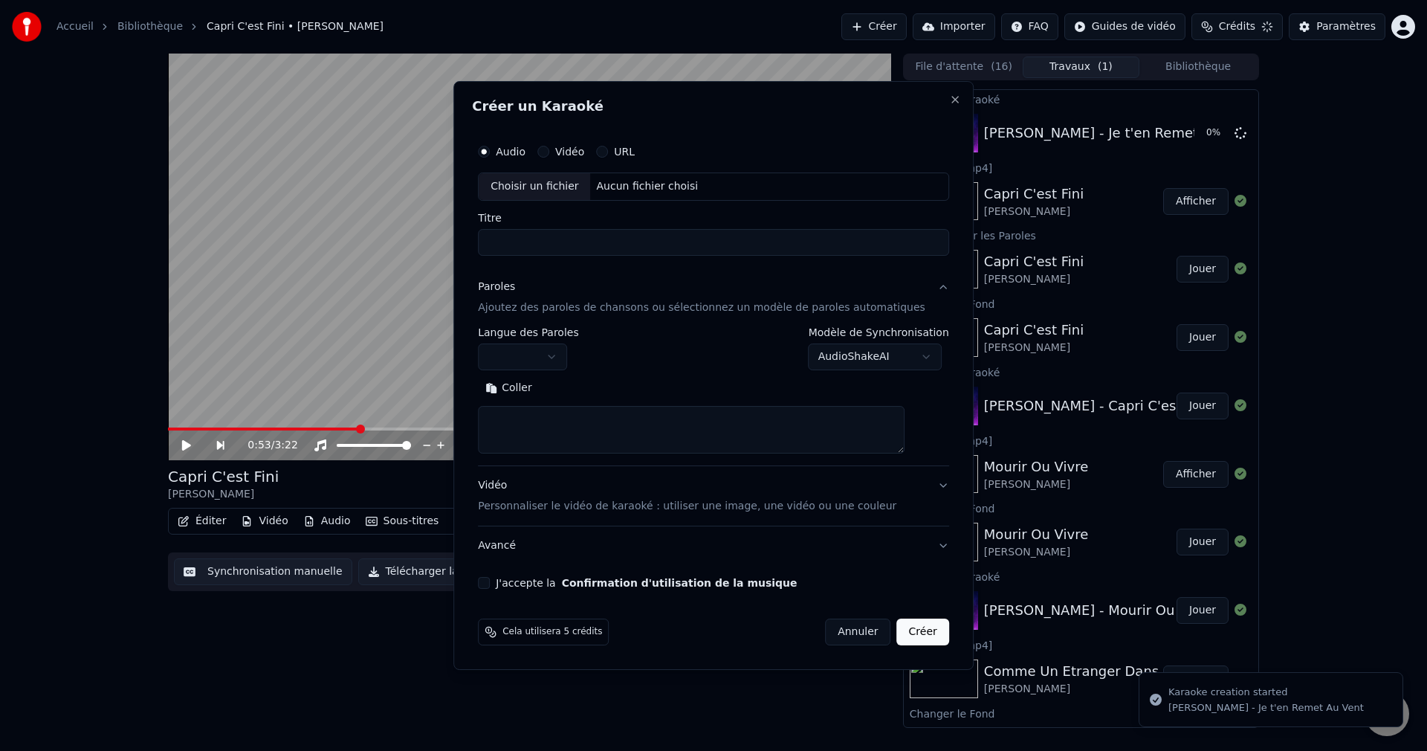
scroll to position [0, 0]
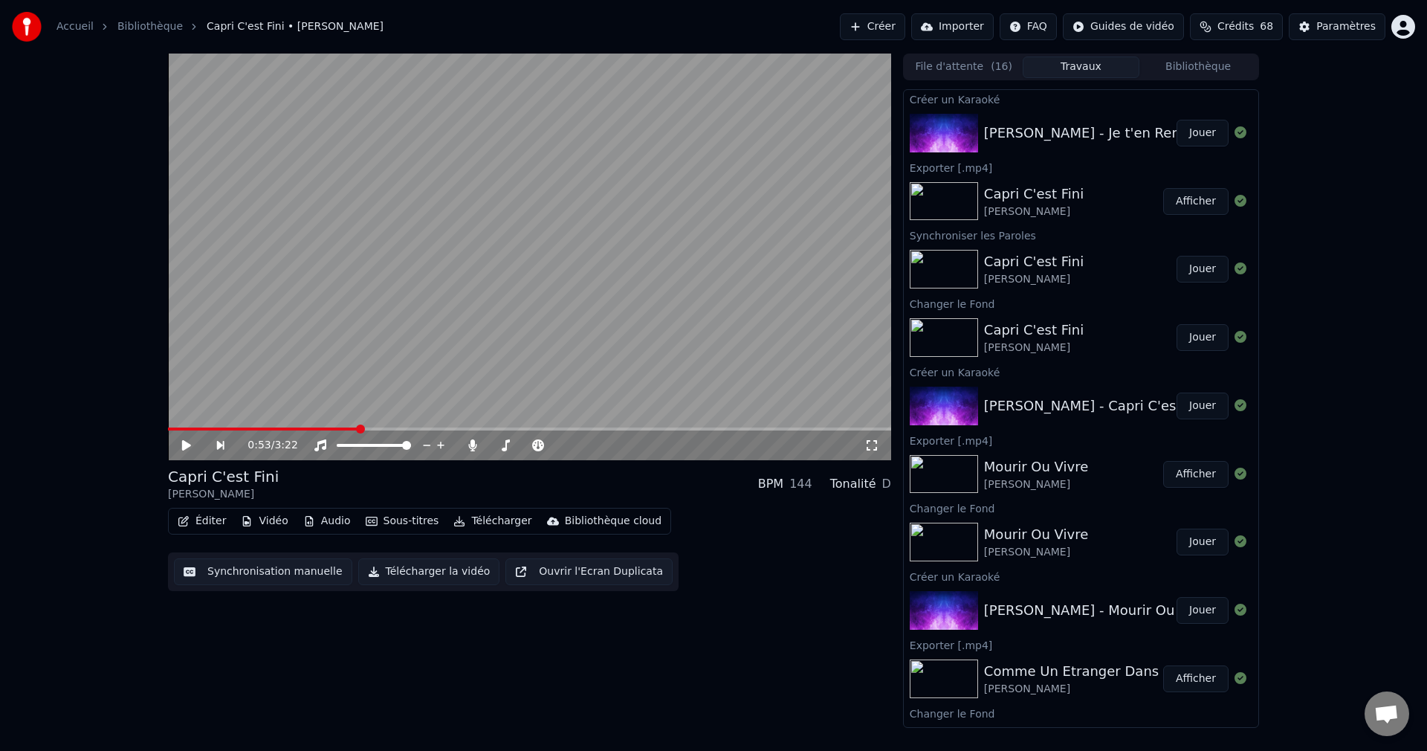
click at [1199, 133] on button "Jouer" at bounding box center [1203, 133] width 52 height 27
click at [184, 439] on icon at bounding box center [197, 445] width 35 height 12
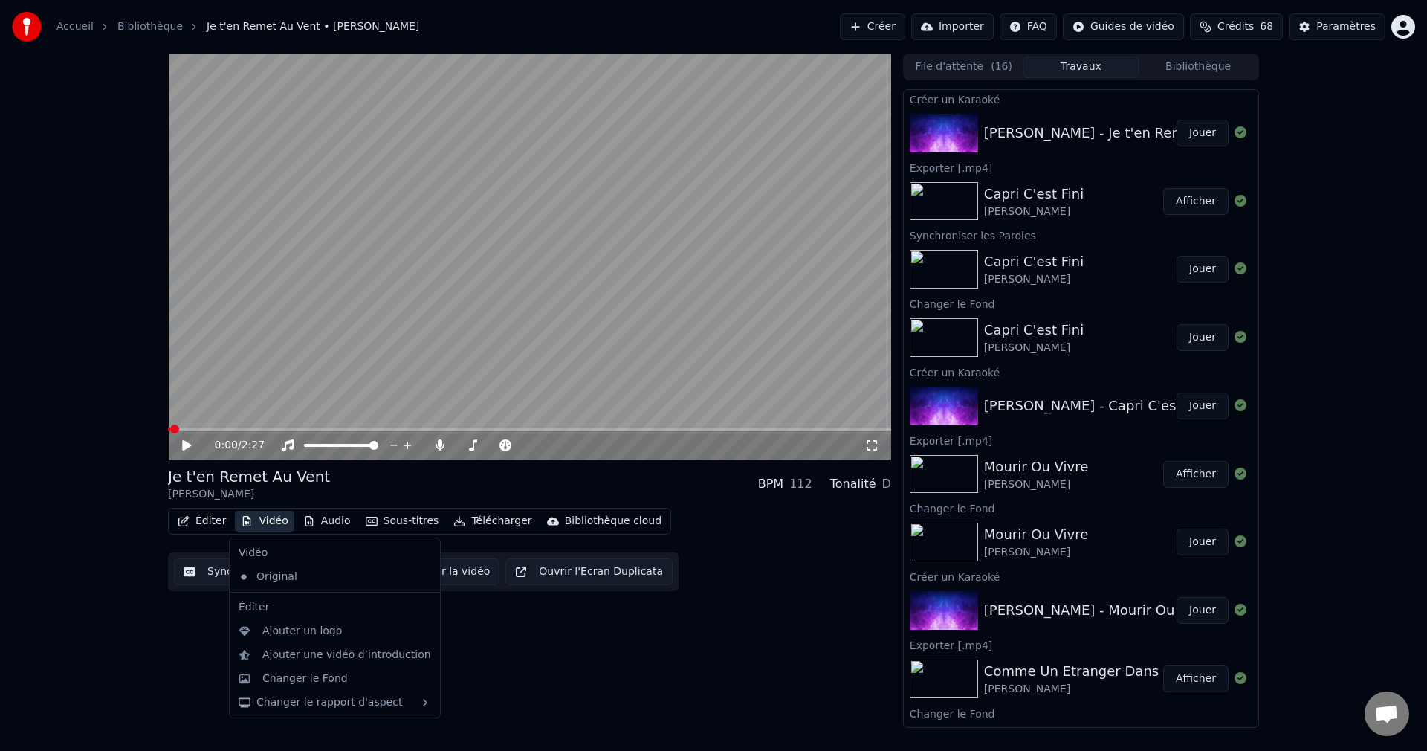
click at [260, 526] on button "Vidéo" at bounding box center [264, 521] width 59 height 21
click at [297, 676] on div "Changer le Fond" at bounding box center [304, 678] width 85 height 15
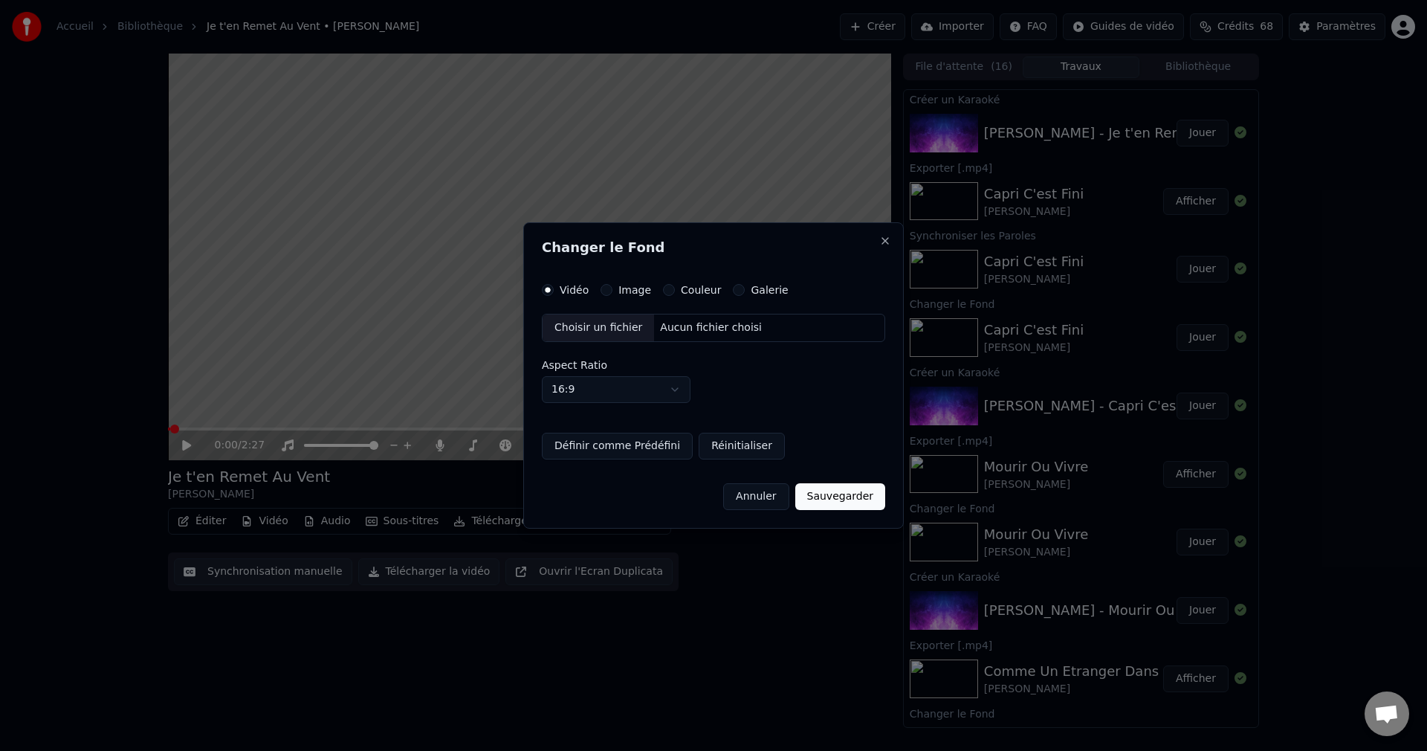
click at [603, 323] on div "Choisir un fichier" at bounding box center [598, 327] width 111 height 27
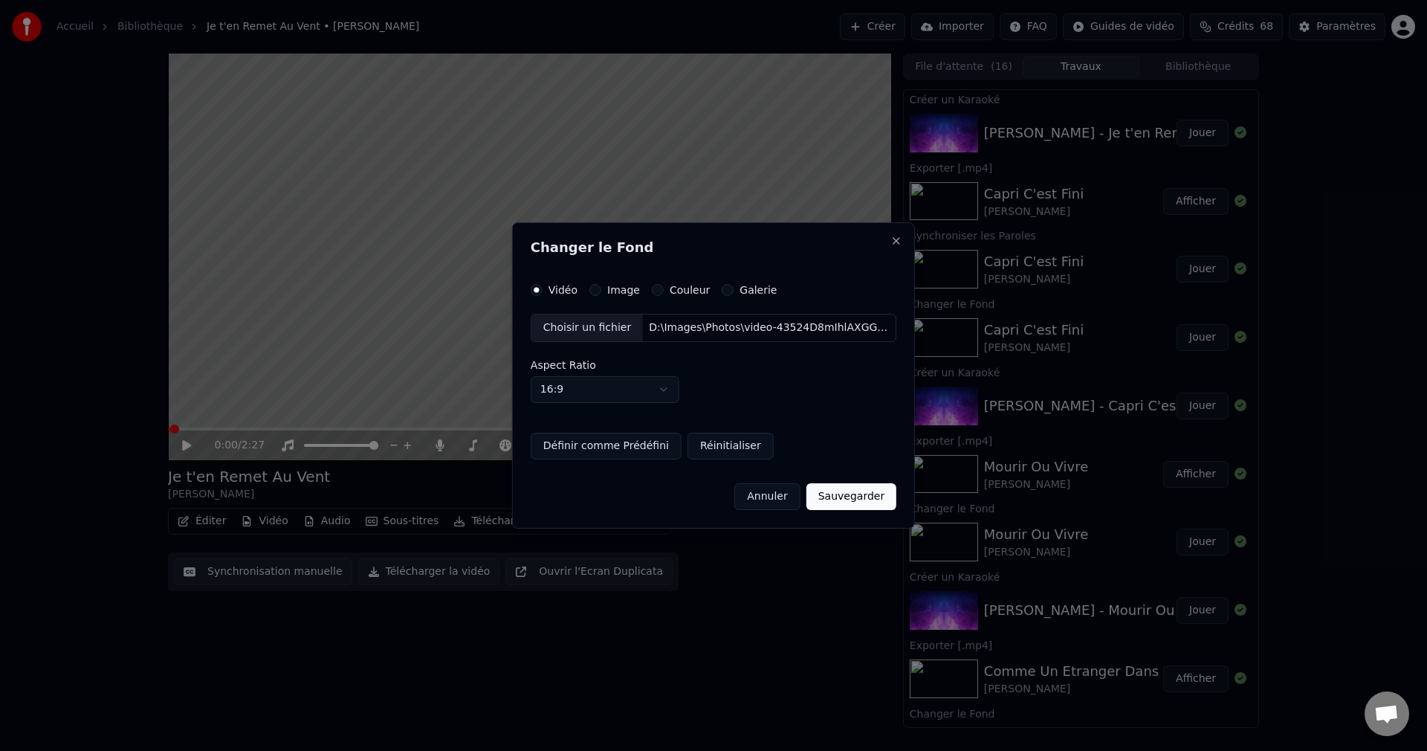
click at [781, 504] on button "Annuler" at bounding box center [766, 496] width 65 height 27
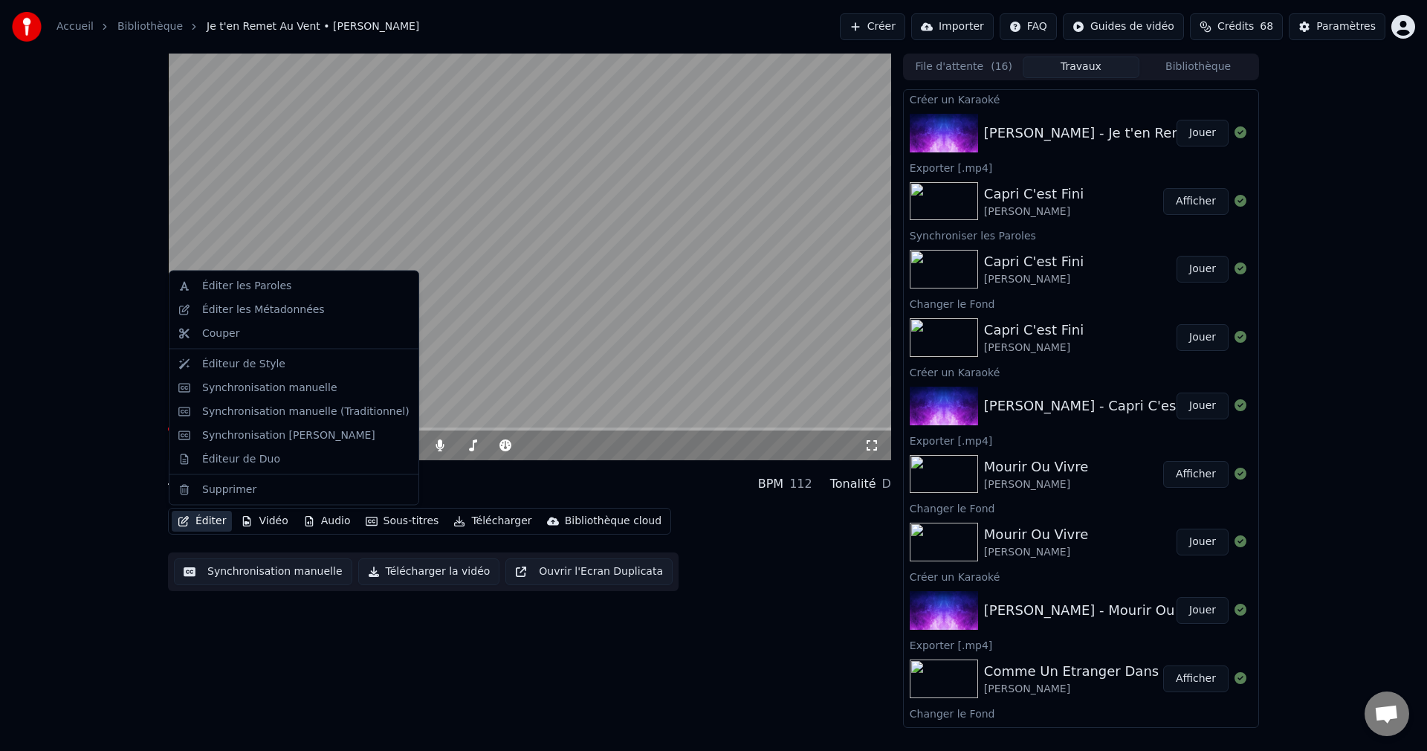
click at [195, 524] on button "Éditer" at bounding box center [202, 521] width 60 height 21
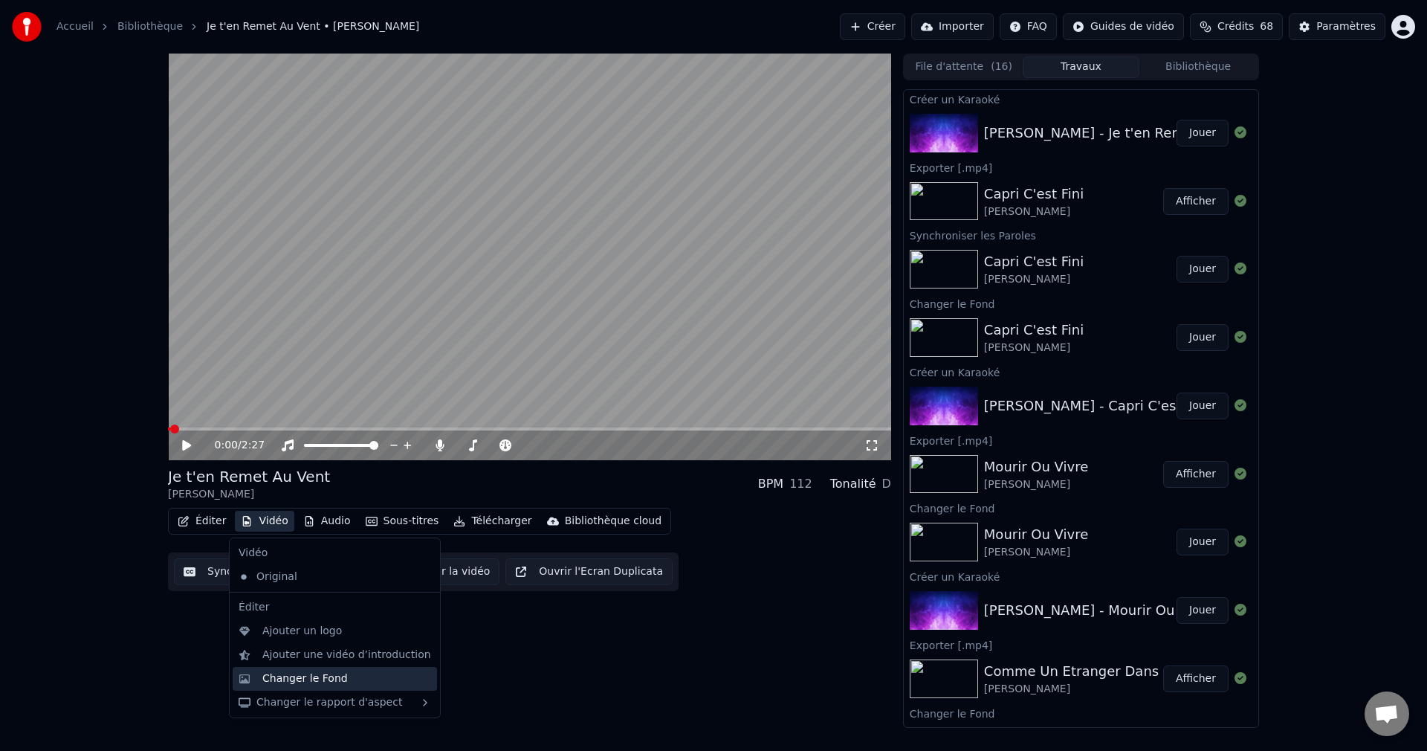
click at [281, 679] on div "Changer le Fond" at bounding box center [304, 678] width 85 height 15
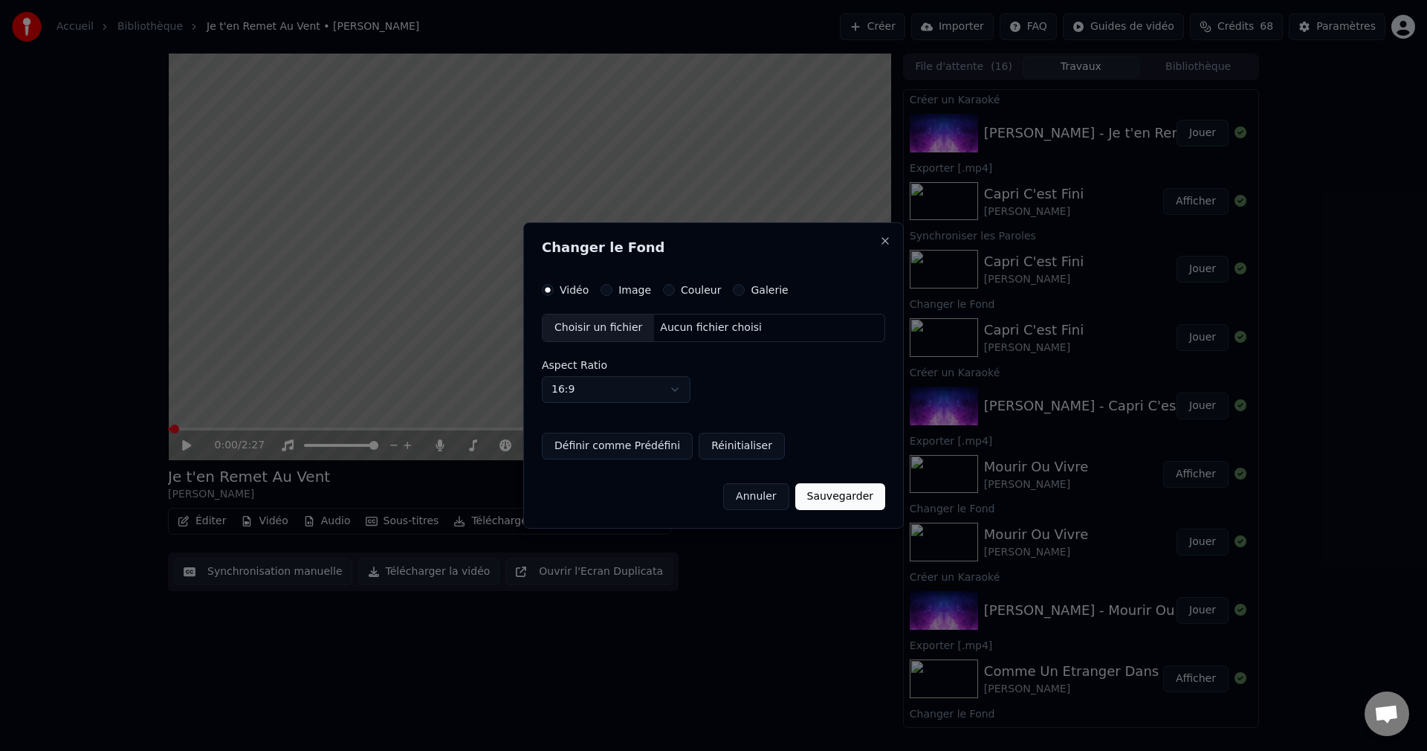
click at [592, 322] on div "Choisir un fichier" at bounding box center [598, 327] width 111 height 27
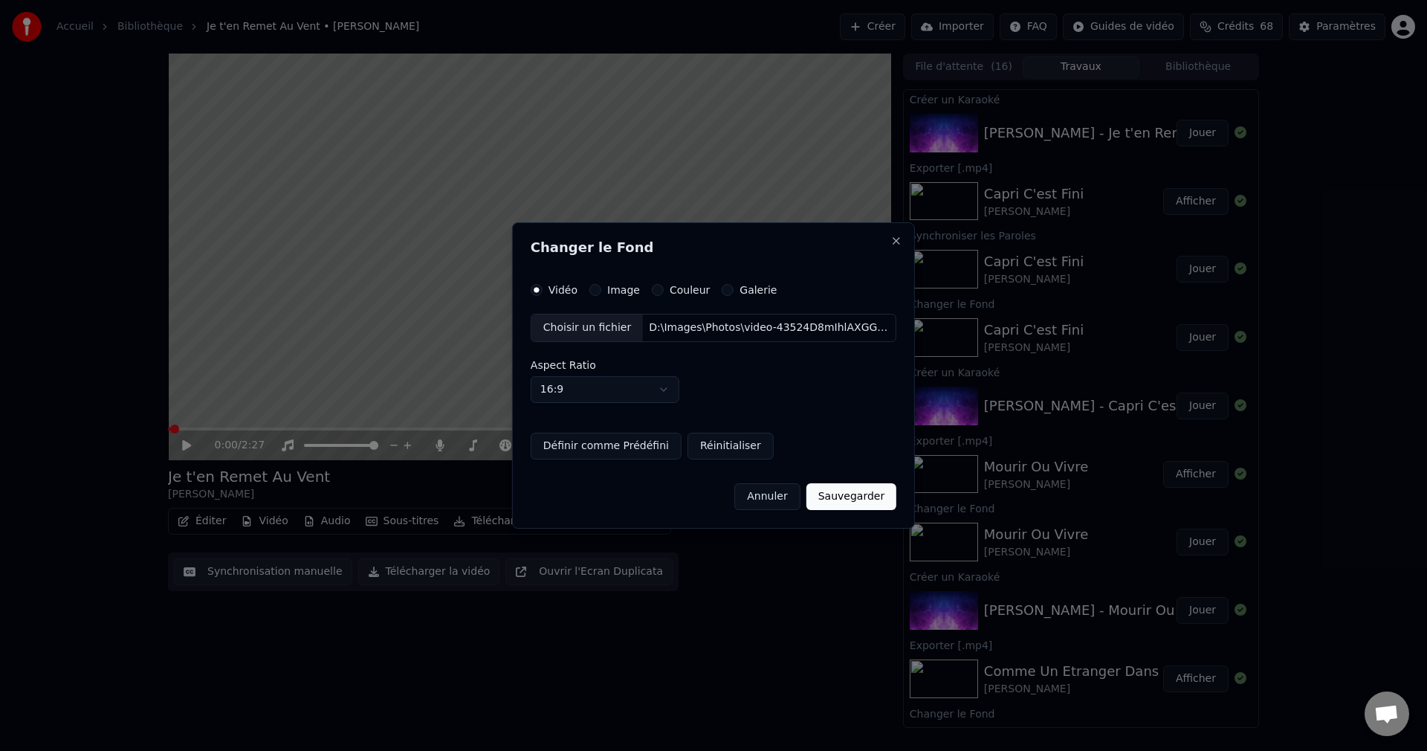
click at [838, 502] on button "Sauvegarder" at bounding box center [852, 496] width 90 height 27
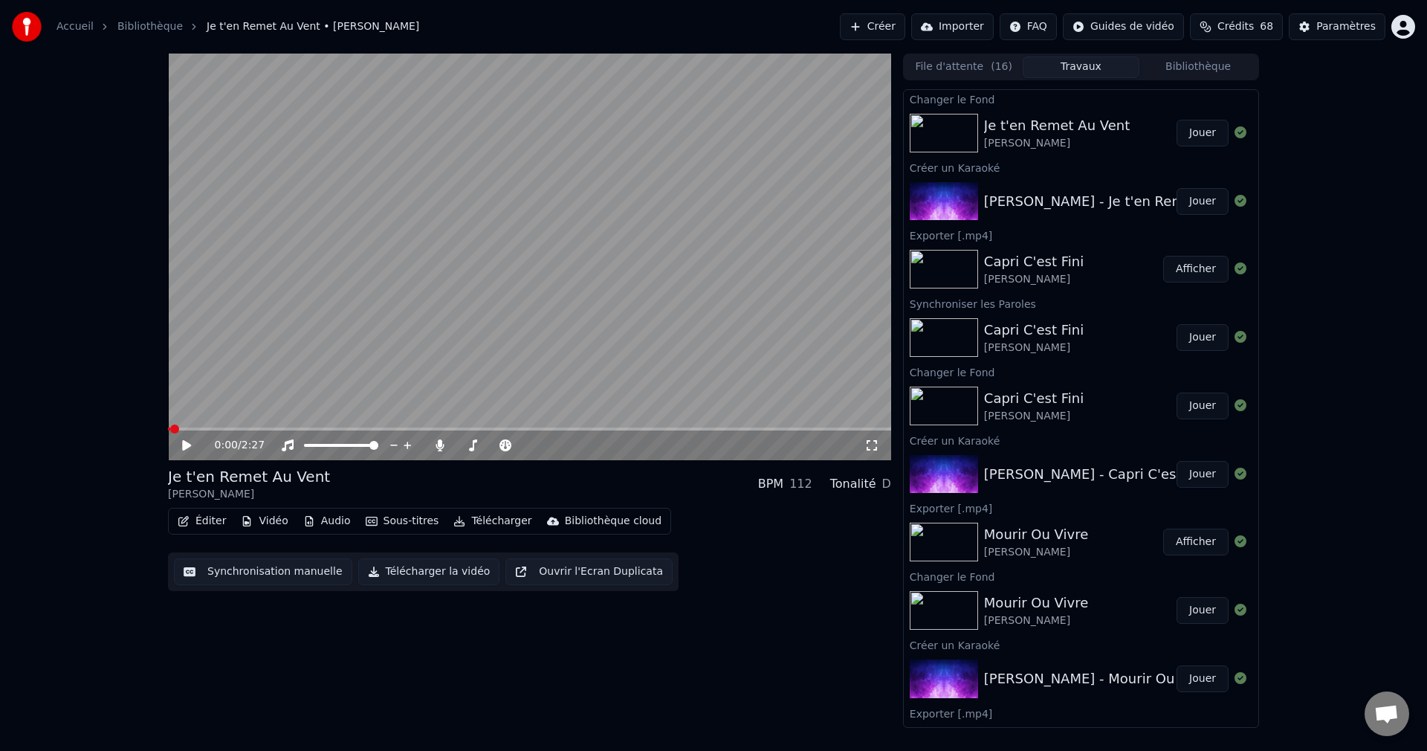
click at [1196, 133] on button "Jouer" at bounding box center [1203, 133] width 52 height 27
click at [531, 450] on span at bounding box center [526, 445] width 9 height 9
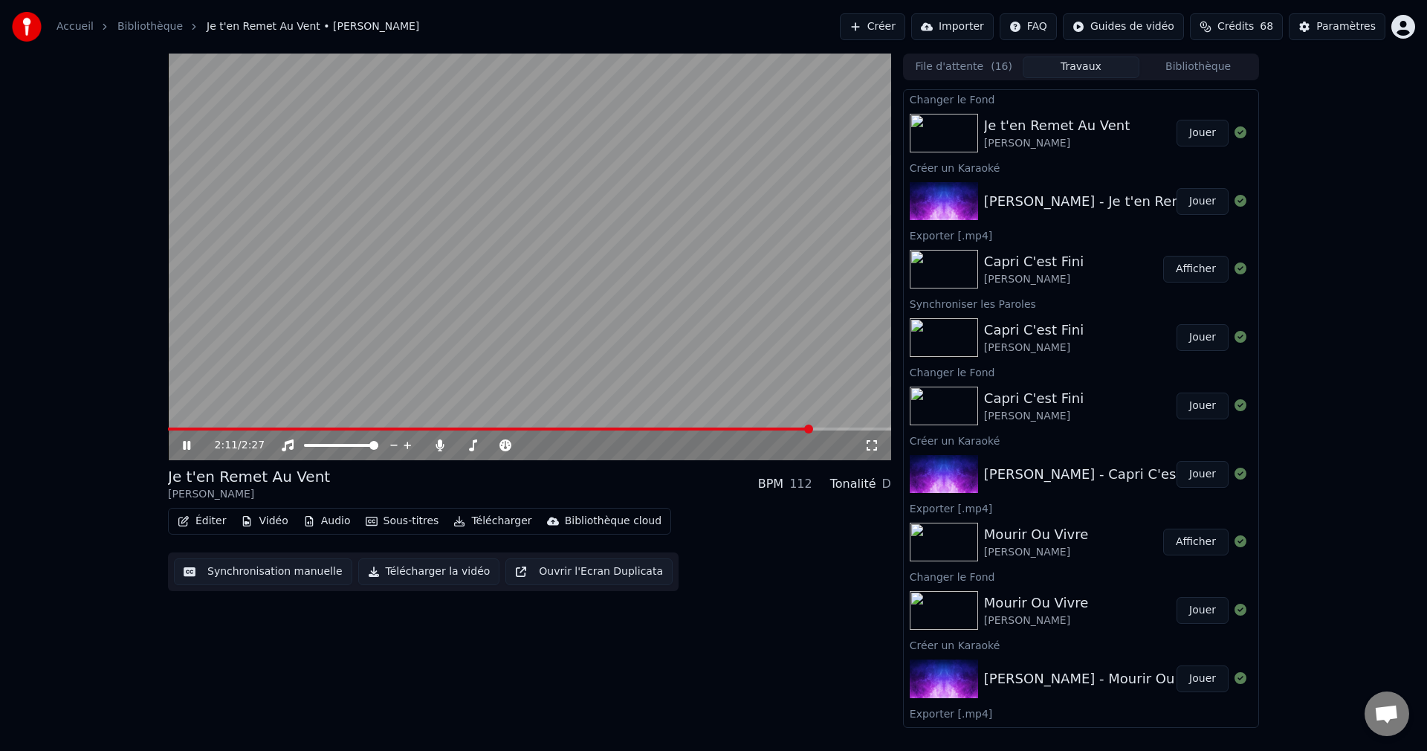
click at [334, 430] on span at bounding box center [490, 428] width 644 height 3
click at [465, 444] on span at bounding box center [493, 445] width 74 height 3
click at [187, 446] on icon at bounding box center [197, 445] width 35 height 12
click at [404, 579] on button "Télécharger la vidéo" at bounding box center [429, 571] width 142 height 27
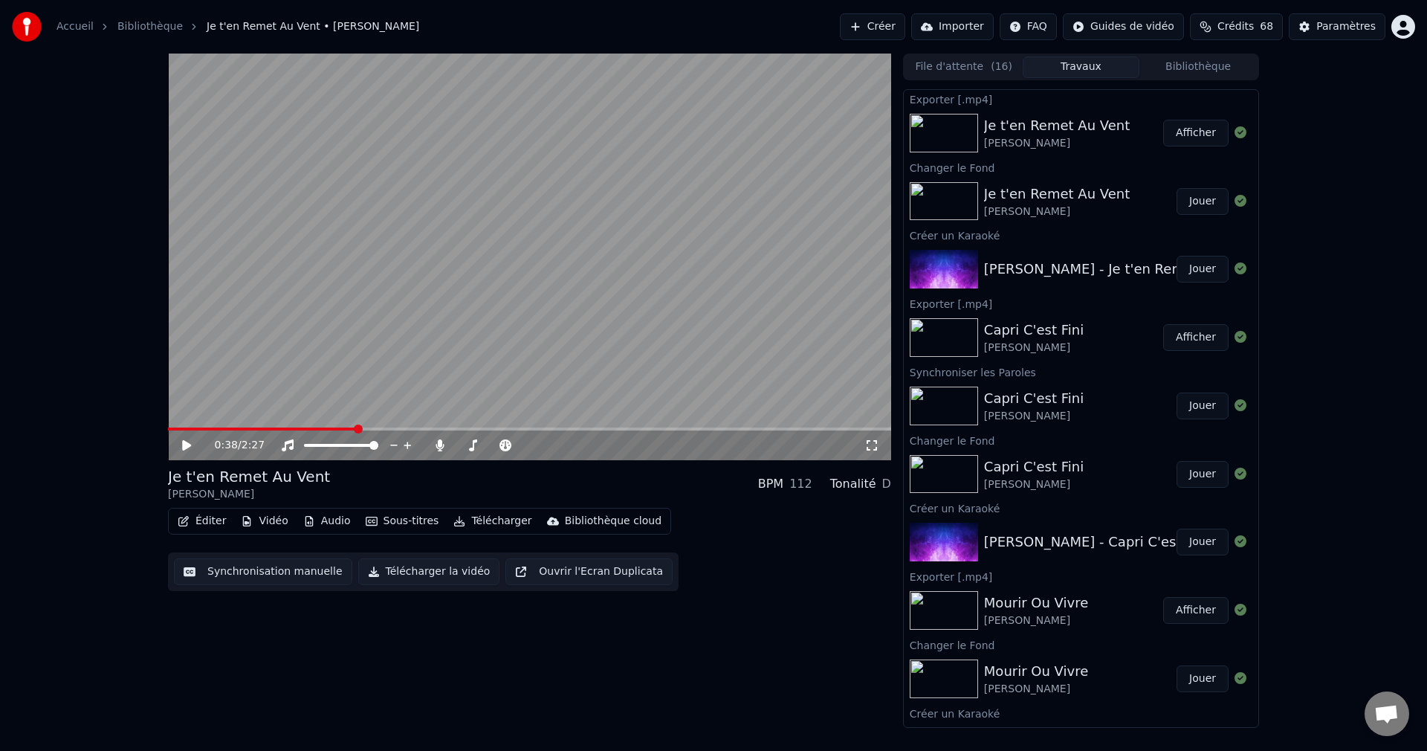
click at [872, 21] on button "Créer" at bounding box center [872, 26] width 65 height 27
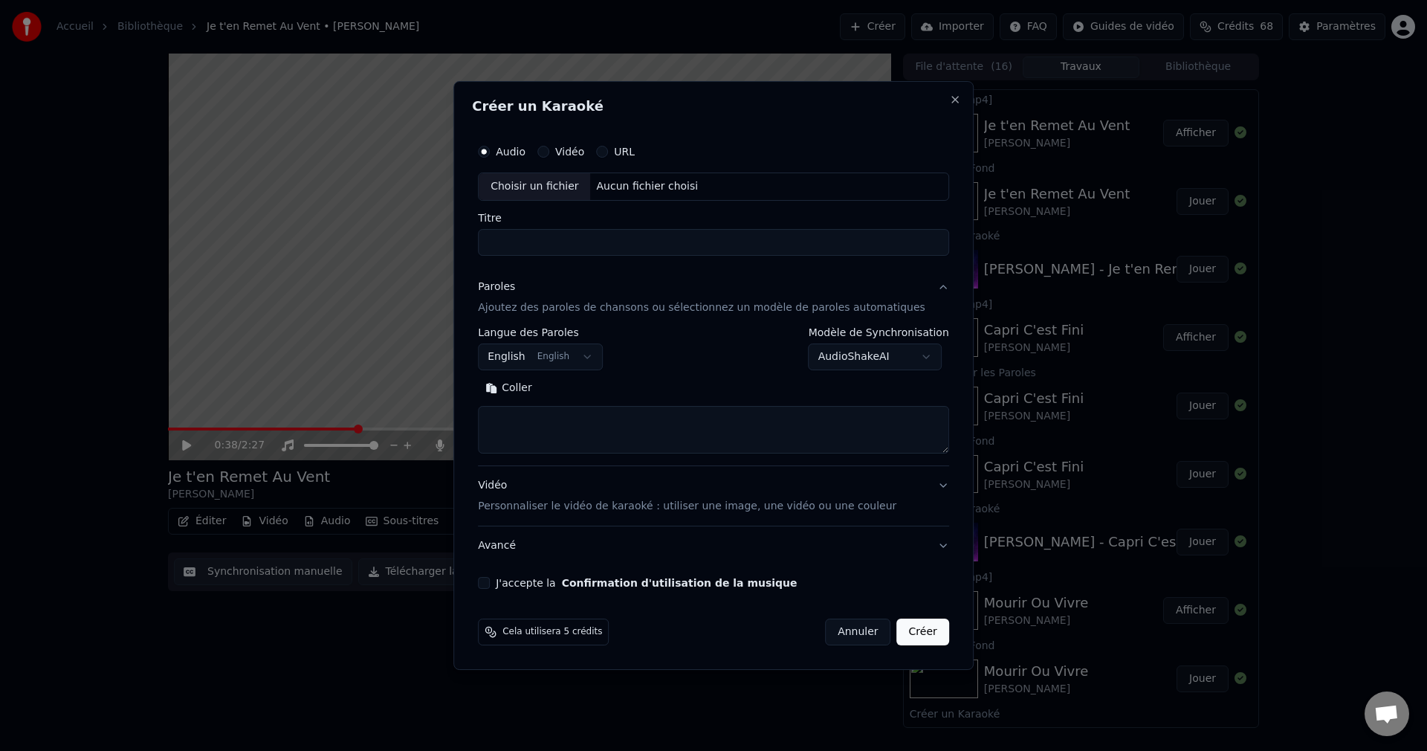
click at [570, 187] on div "Choisir un fichier" at bounding box center [534, 186] width 111 height 27
drag, startPoint x: 523, startPoint y: 242, endPoint x: 444, endPoint y: 253, distance: 79.6
click at [447, 253] on body "Accueil Bibliothèque Je t'en Remet Au Vent • Hubert-Felix Thiefaine Créer Impor…" at bounding box center [713, 375] width 1427 height 751
type input "**********"
click at [607, 382] on button "Rechercher" at bounding box center [585, 388] width 90 height 24
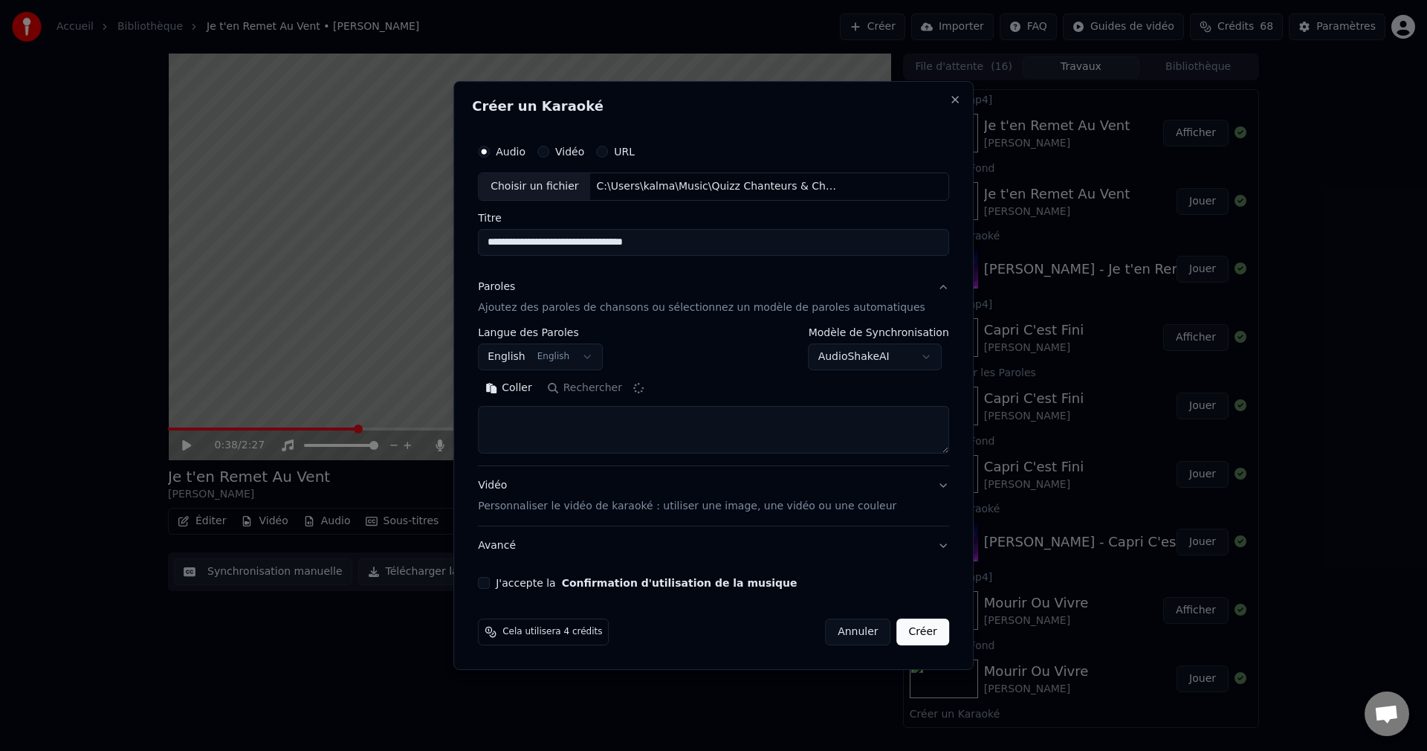
type textarea "**********"
click at [490, 581] on button "J'accepte la Confirmation d'utilisation de la musique" at bounding box center [484, 583] width 12 height 12
click at [905, 631] on button "Créer" at bounding box center [923, 631] width 52 height 27
select select "**"
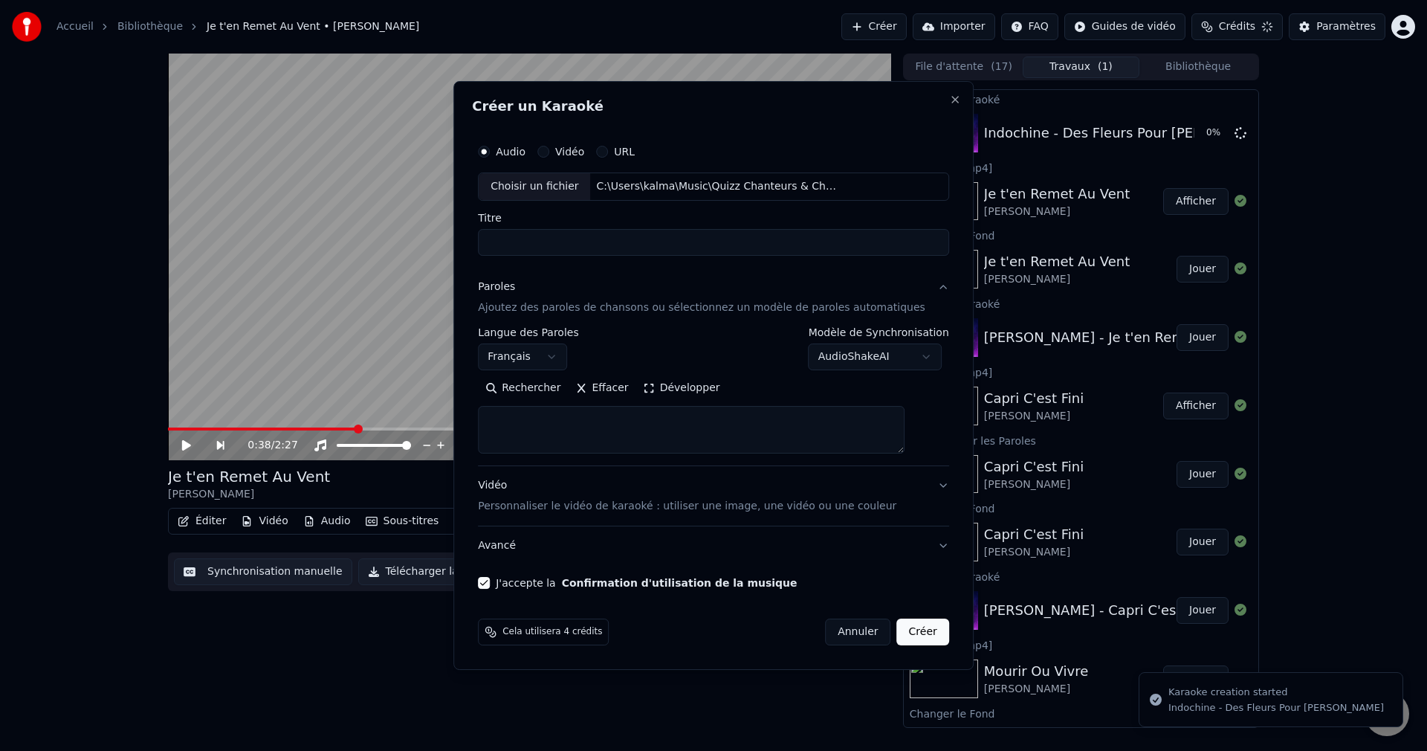
select select
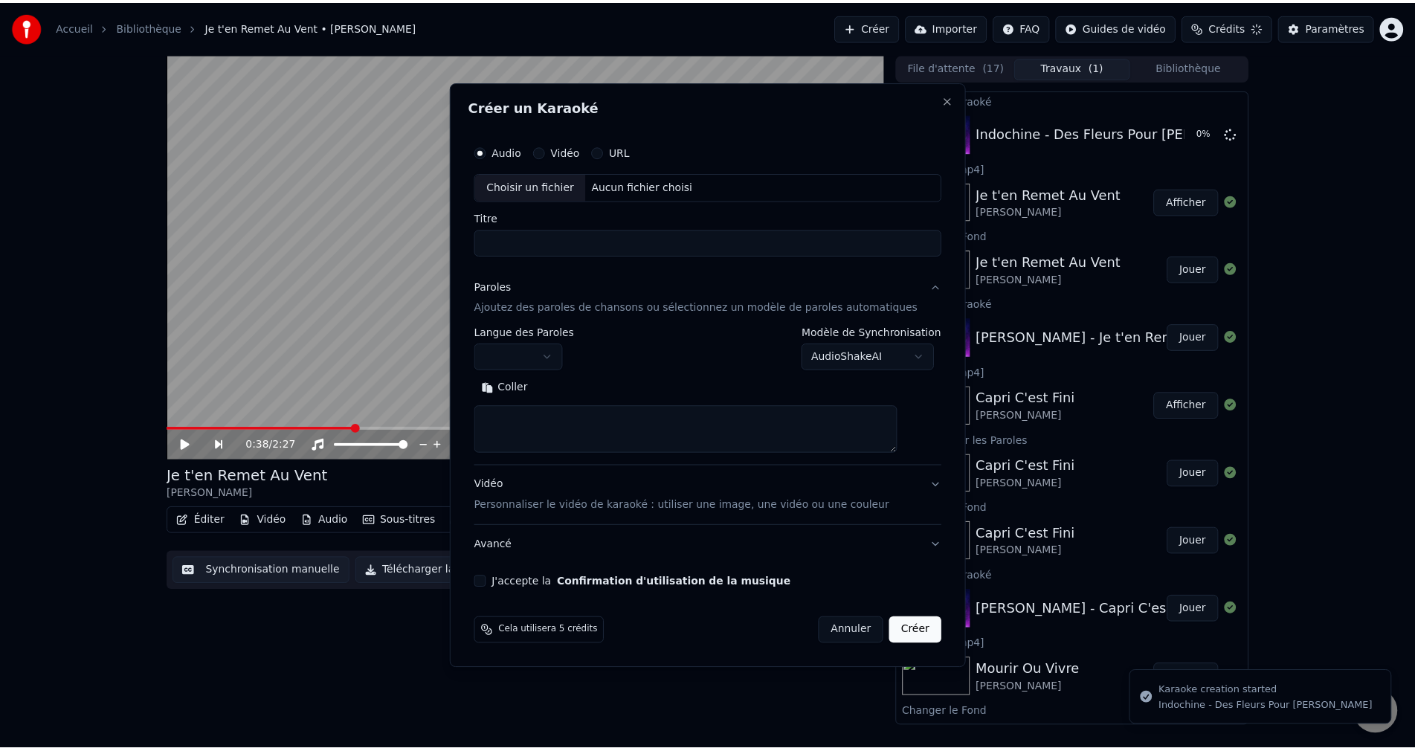
scroll to position [0, 0]
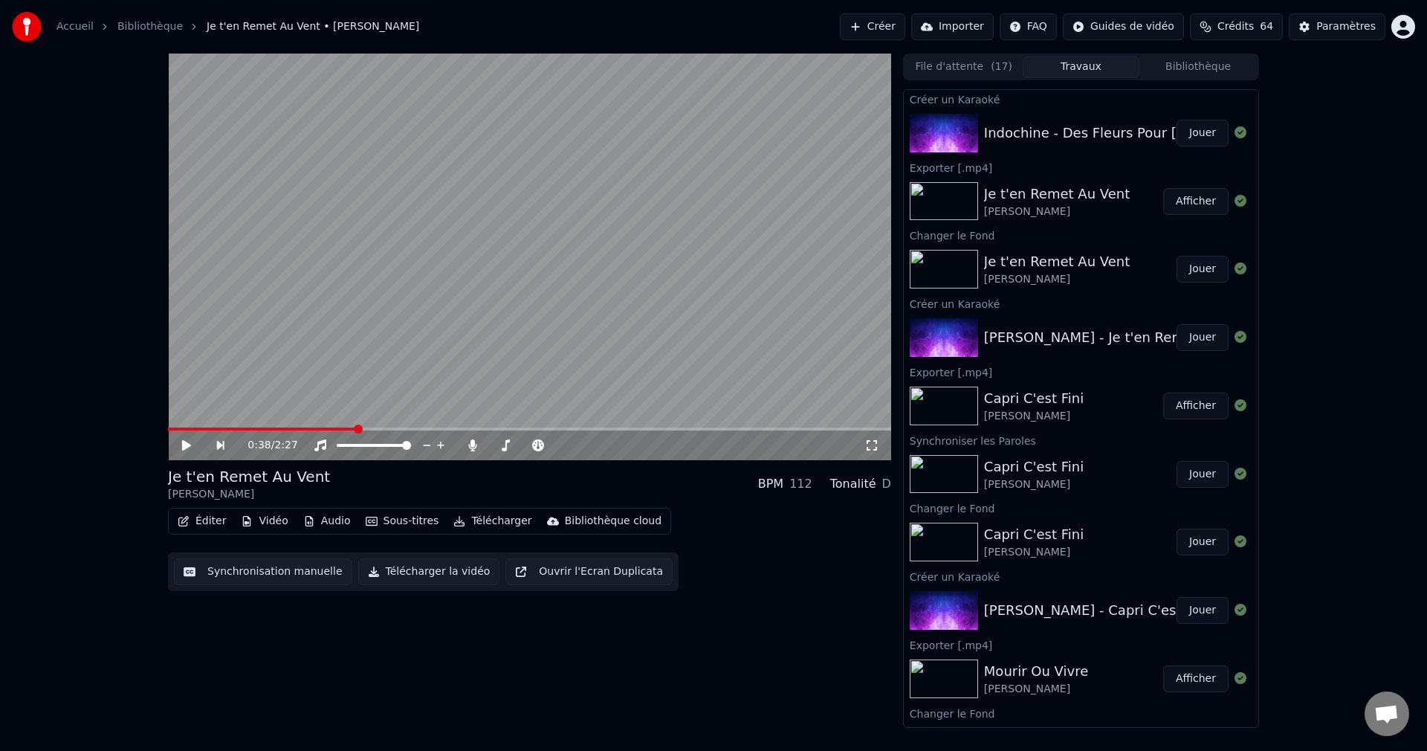
click at [1186, 136] on button "Jouer" at bounding box center [1203, 133] width 52 height 27
click at [184, 445] on icon at bounding box center [186, 445] width 7 height 9
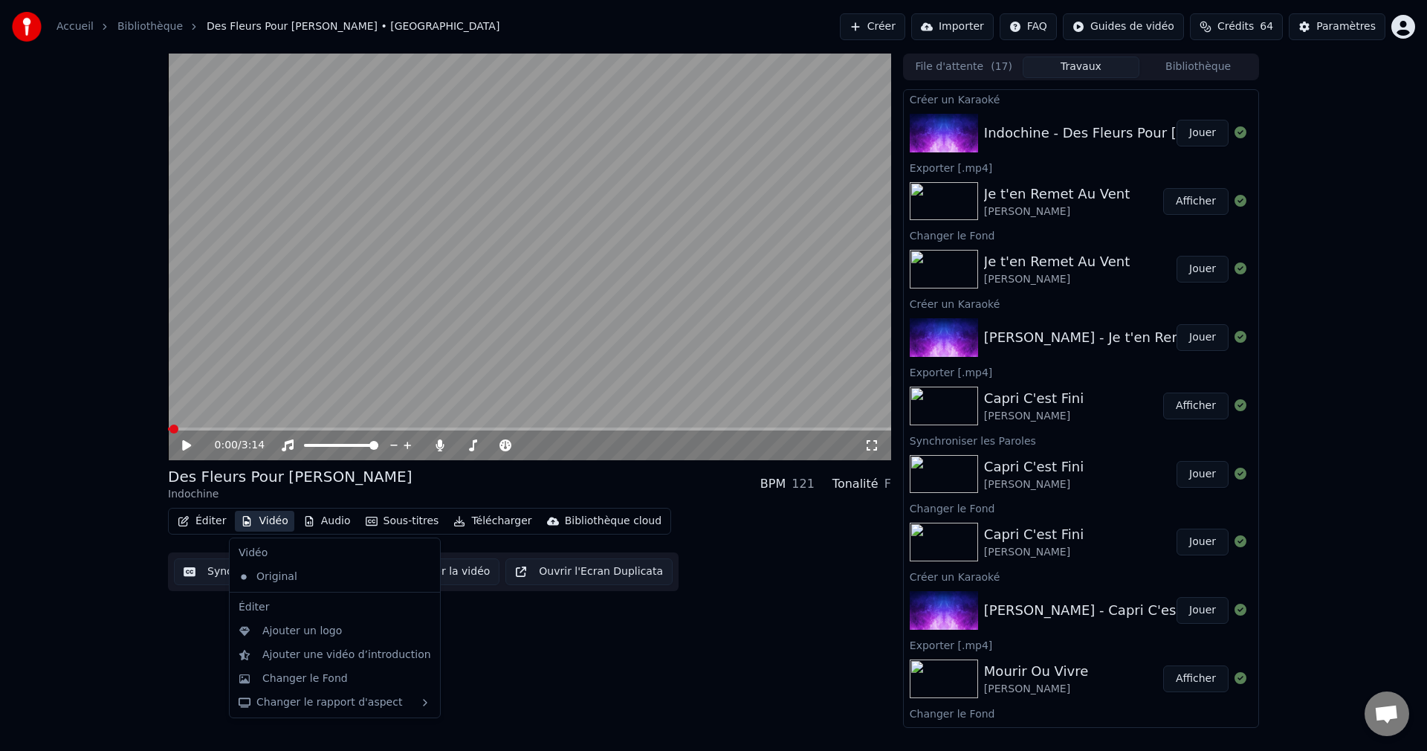
click at [262, 519] on button "Vidéo" at bounding box center [264, 521] width 59 height 21
click at [302, 676] on div "Changer le Fond" at bounding box center [304, 678] width 85 height 15
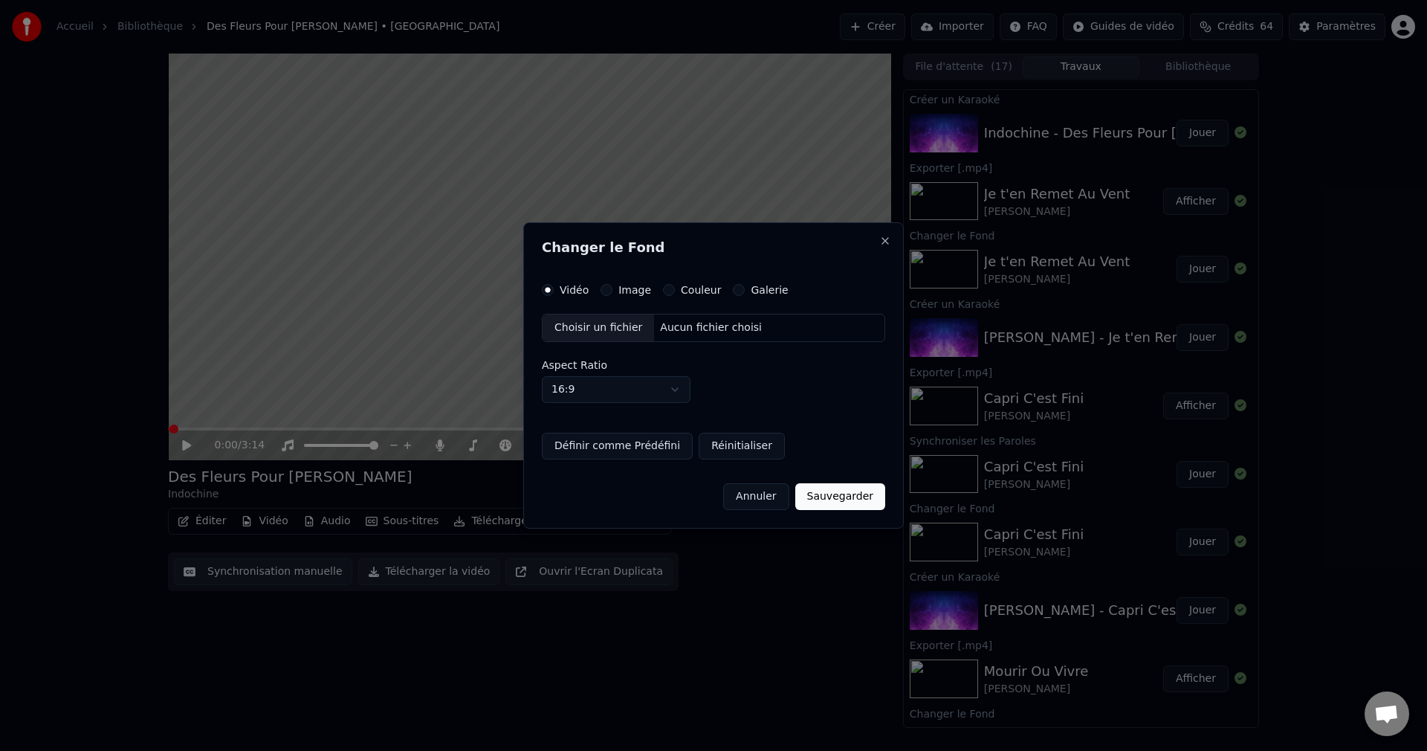
click at [610, 332] on div "Choisir un fichier" at bounding box center [598, 327] width 111 height 27
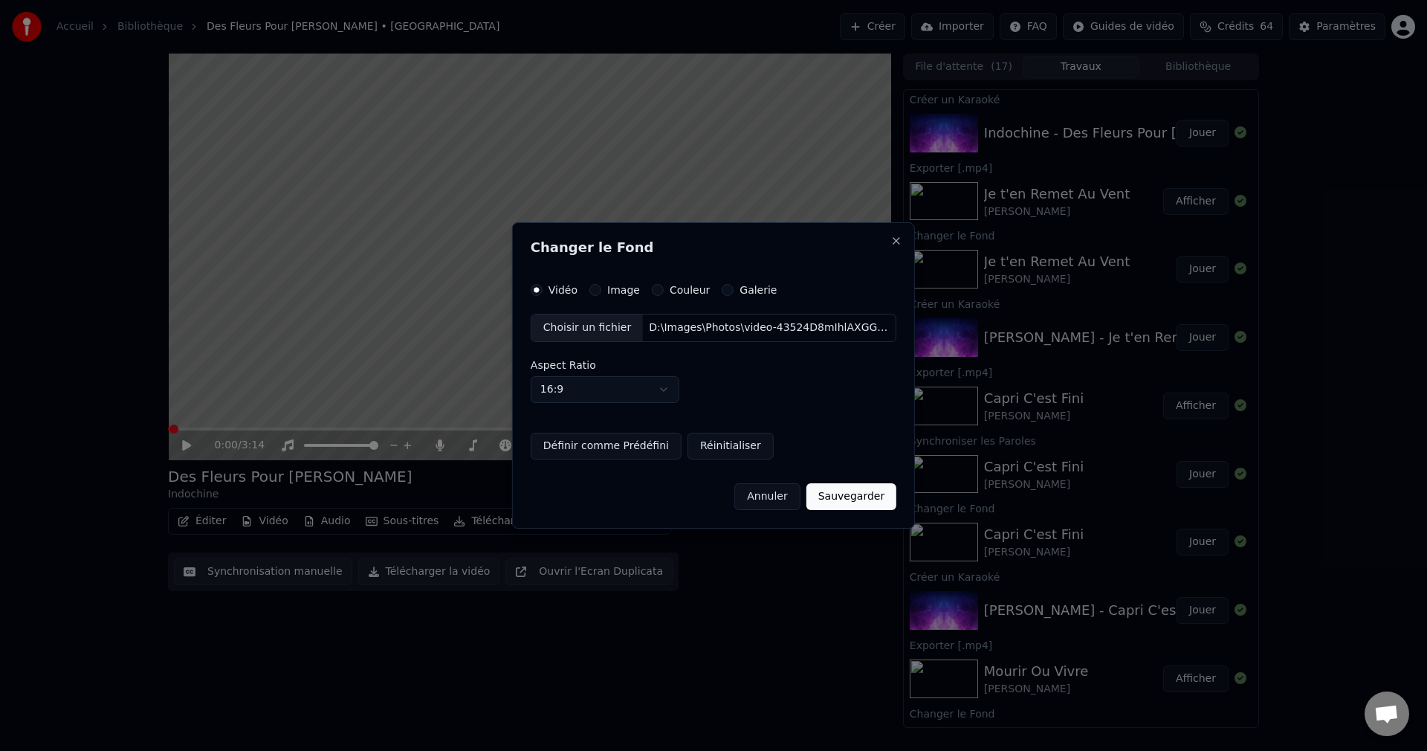
click at [838, 496] on button "Sauvegarder" at bounding box center [852, 496] width 90 height 27
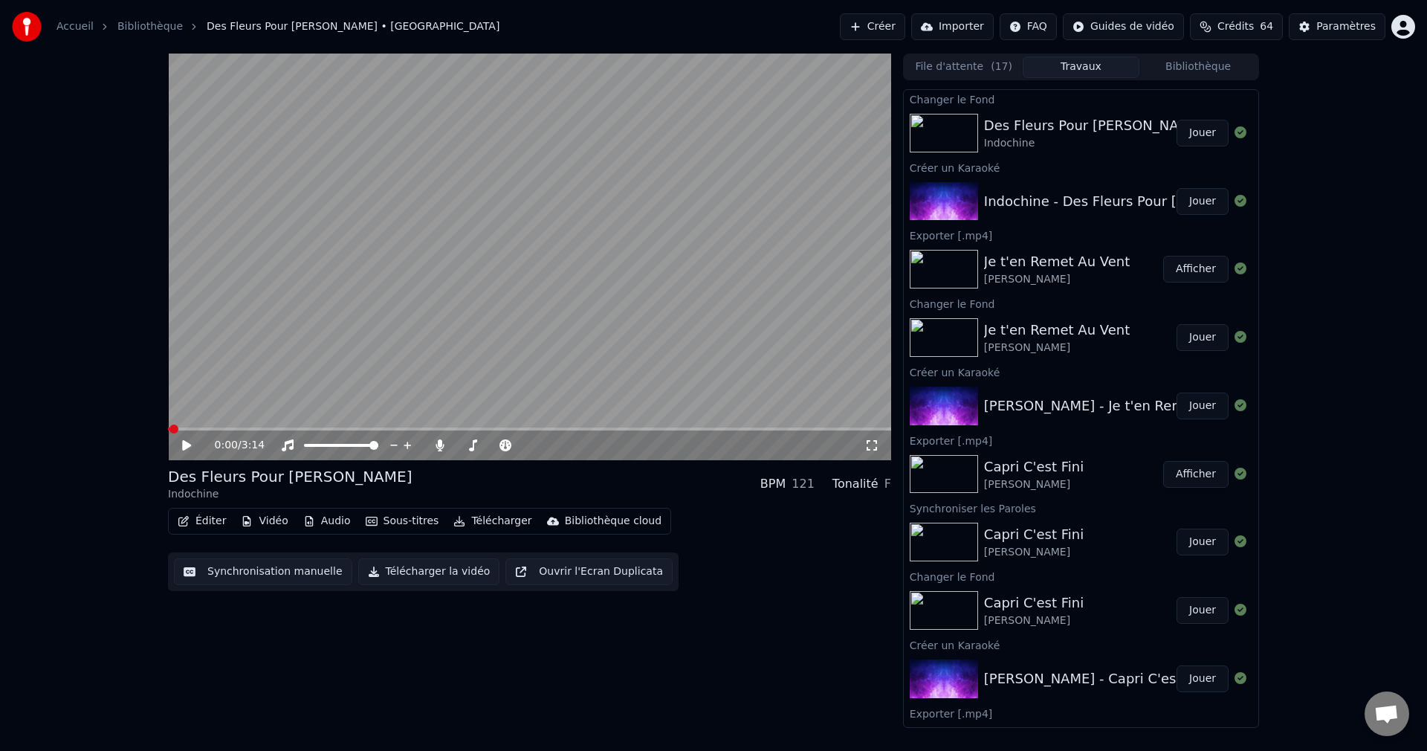
click at [1195, 133] on button "Jouer" at bounding box center [1203, 133] width 52 height 27
click at [531, 450] on span at bounding box center [526, 445] width 9 height 9
click at [589, 289] on video at bounding box center [529, 257] width 723 height 407
click at [598, 308] on video at bounding box center [529, 257] width 723 height 407
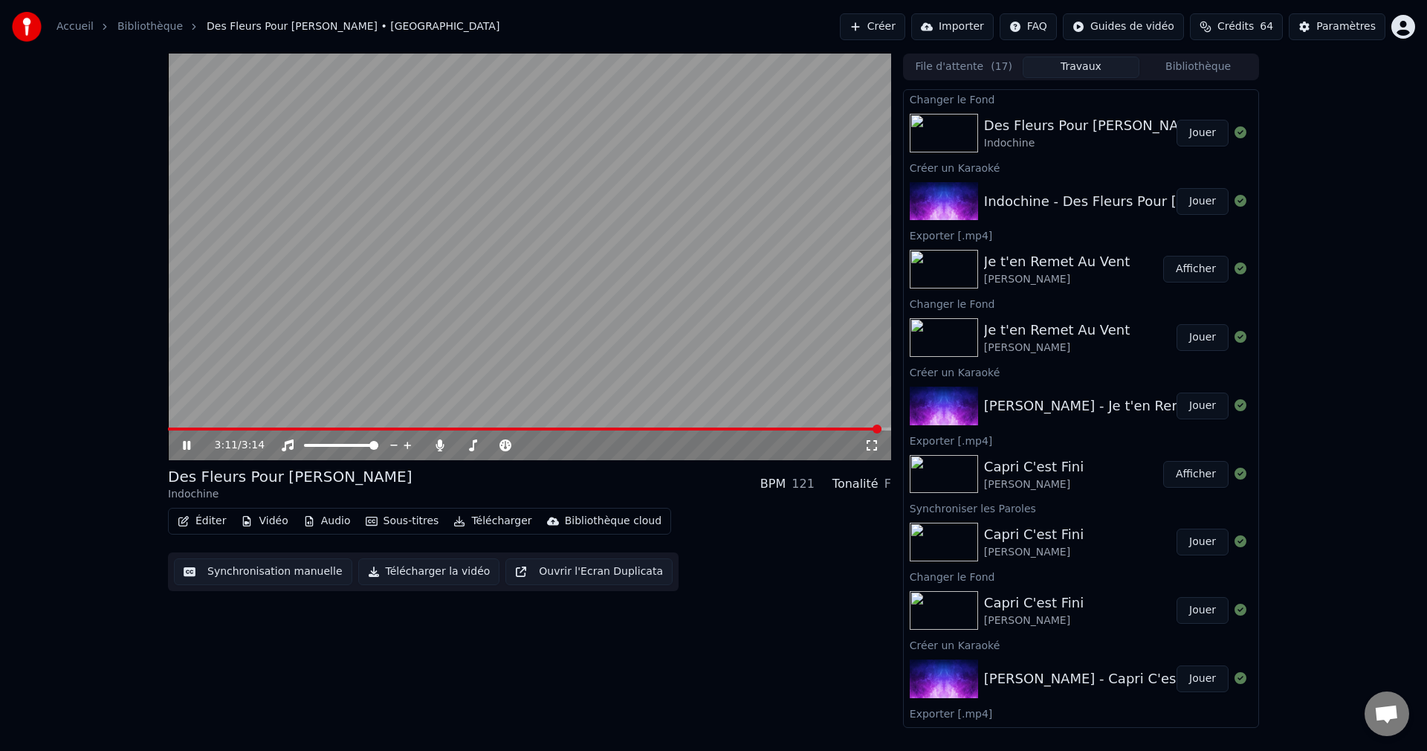
click at [183, 442] on icon at bounding box center [197, 445] width 35 height 12
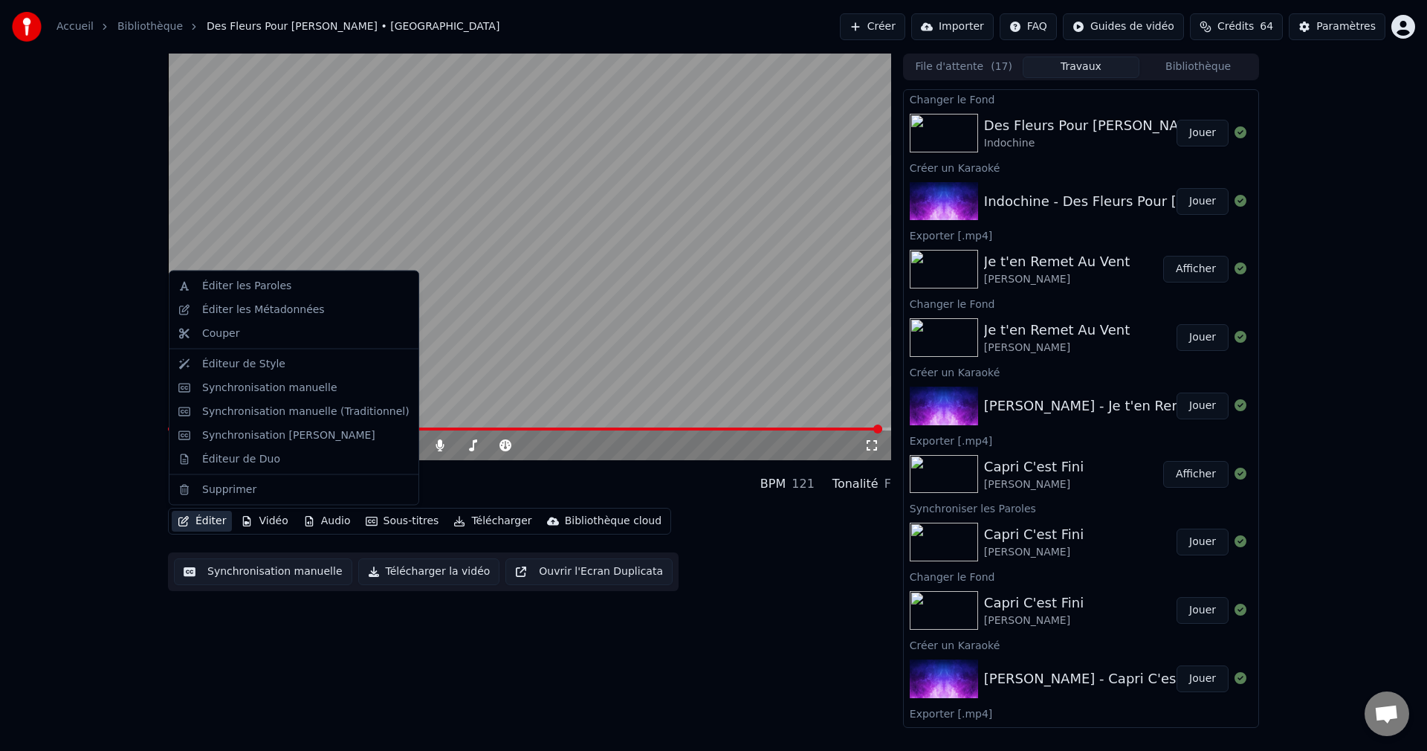
click at [201, 520] on button "Éditer" at bounding box center [202, 521] width 60 height 21
click at [262, 460] on div "Éditeur de Duo" at bounding box center [241, 458] width 78 height 15
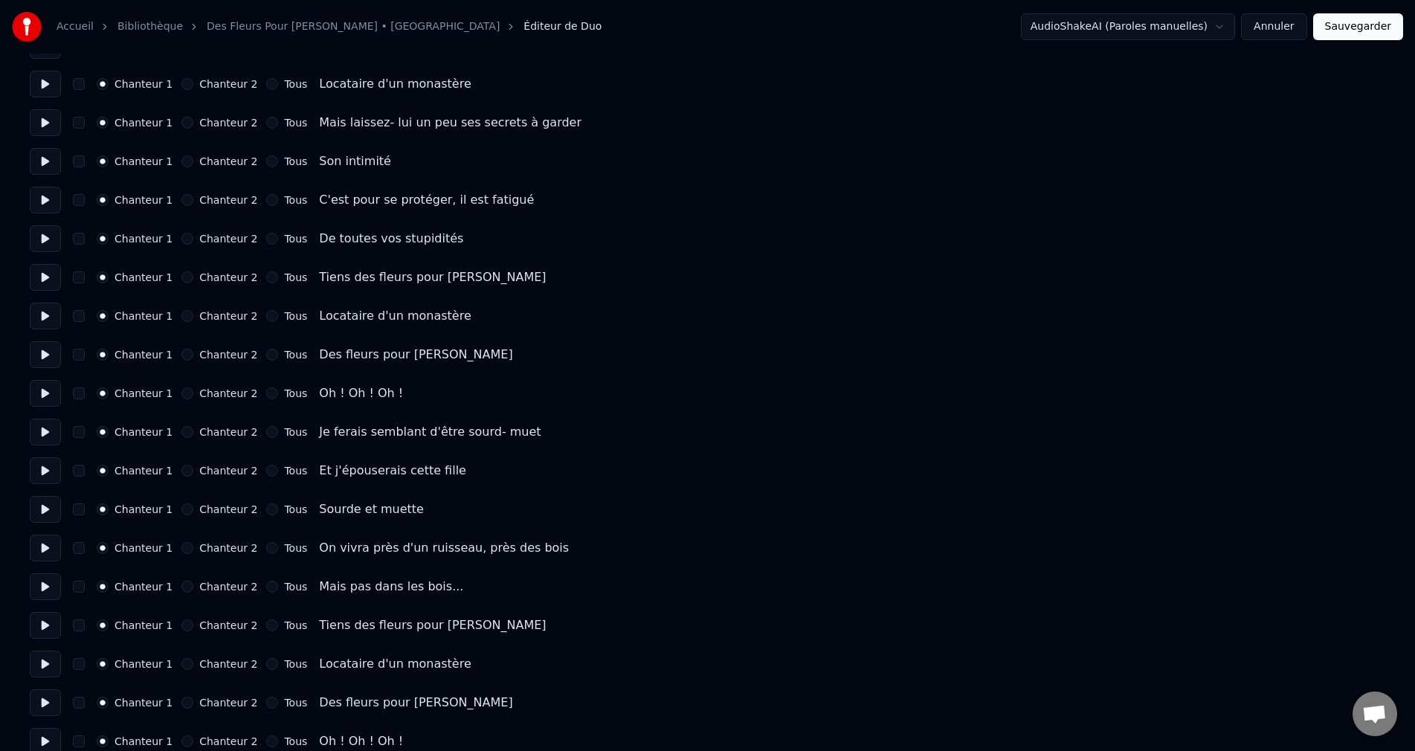
scroll to position [743, 0]
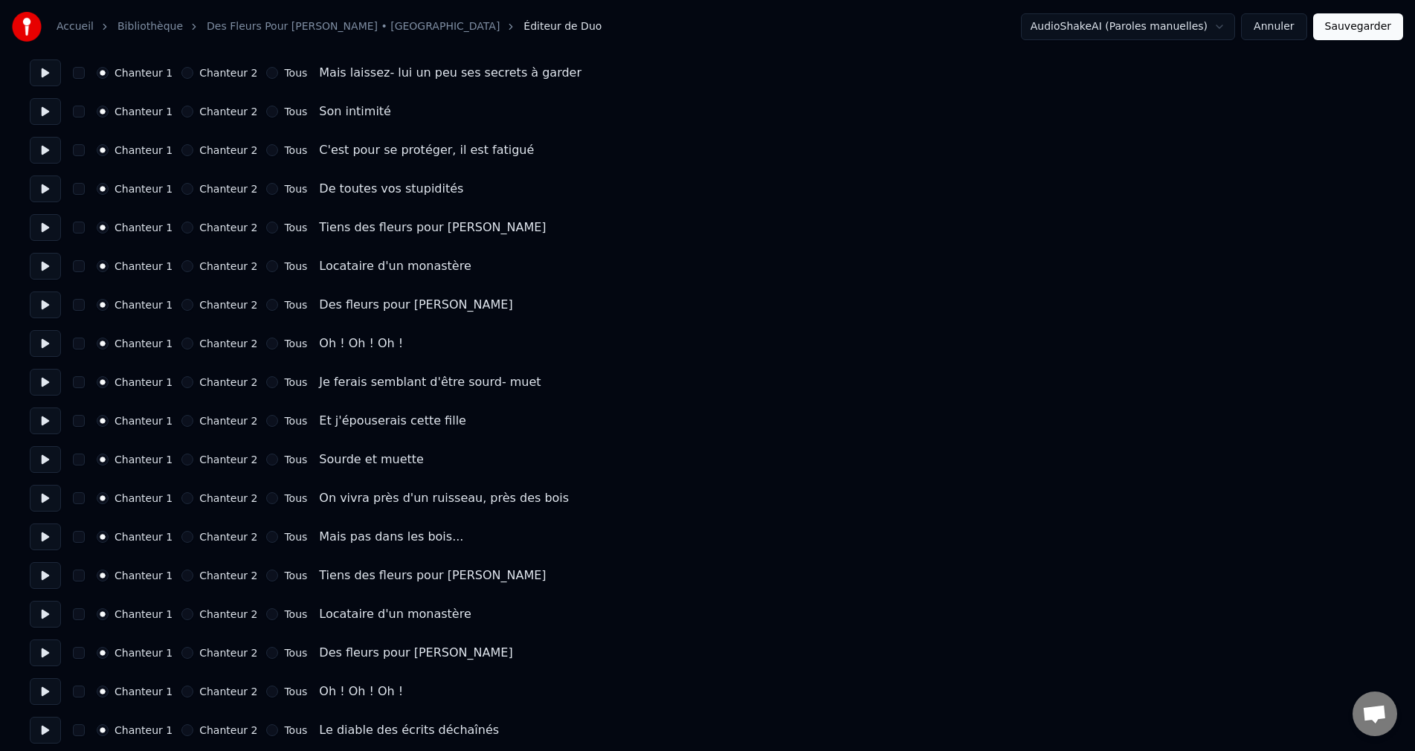
click at [186, 383] on button "Chanteur 2" at bounding box center [187, 382] width 12 height 12
click at [186, 421] on button "Chanteur 2" at bounding box center [187, 421] width 12 height 12
click at [186, 459] on button "Chanteur 2" at bounding box center [187, 459] width 12 height 12
click at [187, 499] on button "Chanteur 2" at bounding box center [187, 498] width 12 height 12
click at [188, 534] on button "Chanteur 2" at bounding box center [187, 537] width 12 height 12
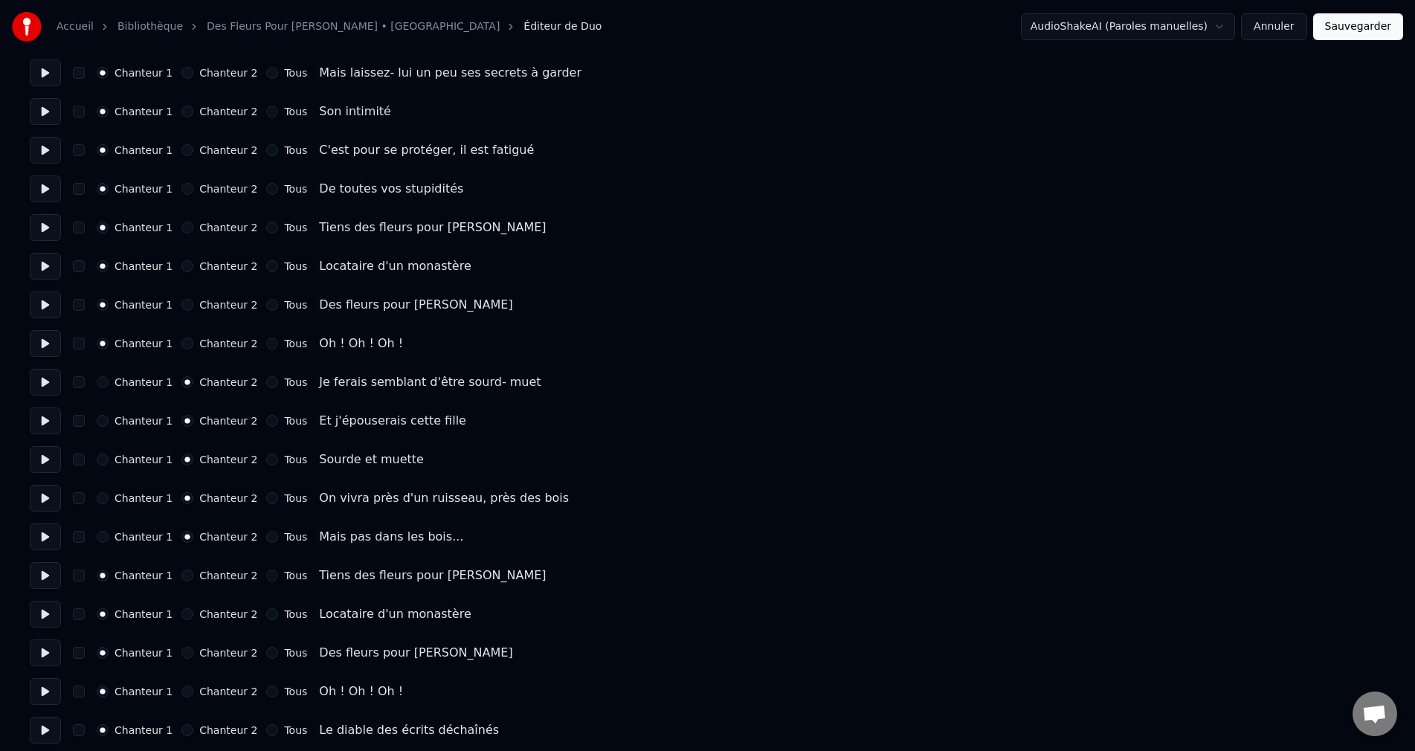
click at [1351, 32] on button "Sauvegarder" at bounding box center [1358, 26] width 90 height 27
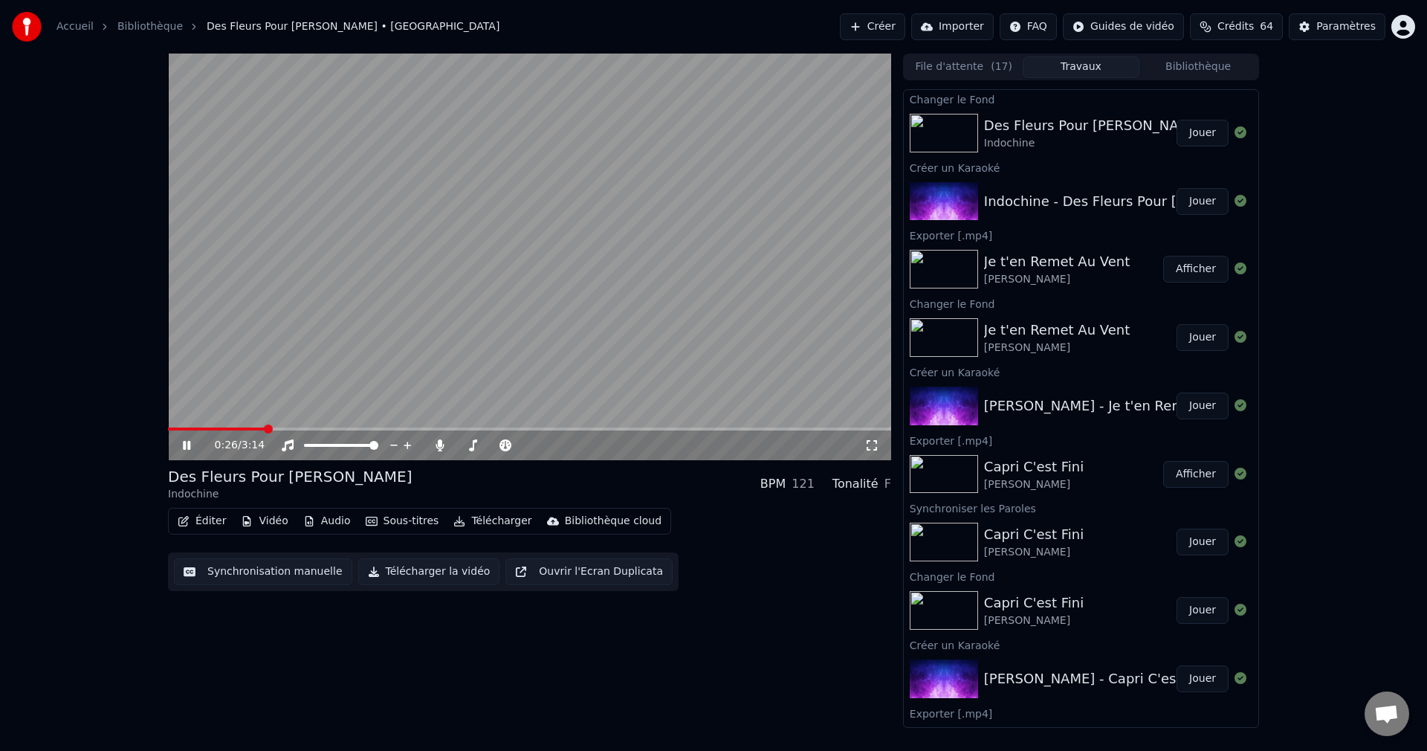
click at [265, 429] on span at bounding box center [529, 428] width 723 height 3
click at [320, 429] on span at bounding box center [529, 428] width 723 height 3
click at [465, 444] on span at bounding box center [493, 445] width 74 height 3
click at [464, 444] on span at bounding box center [467, 445] width 9 height 9
click at [184, 441] on icon at bounding box center [197, 445] width 35 height 12
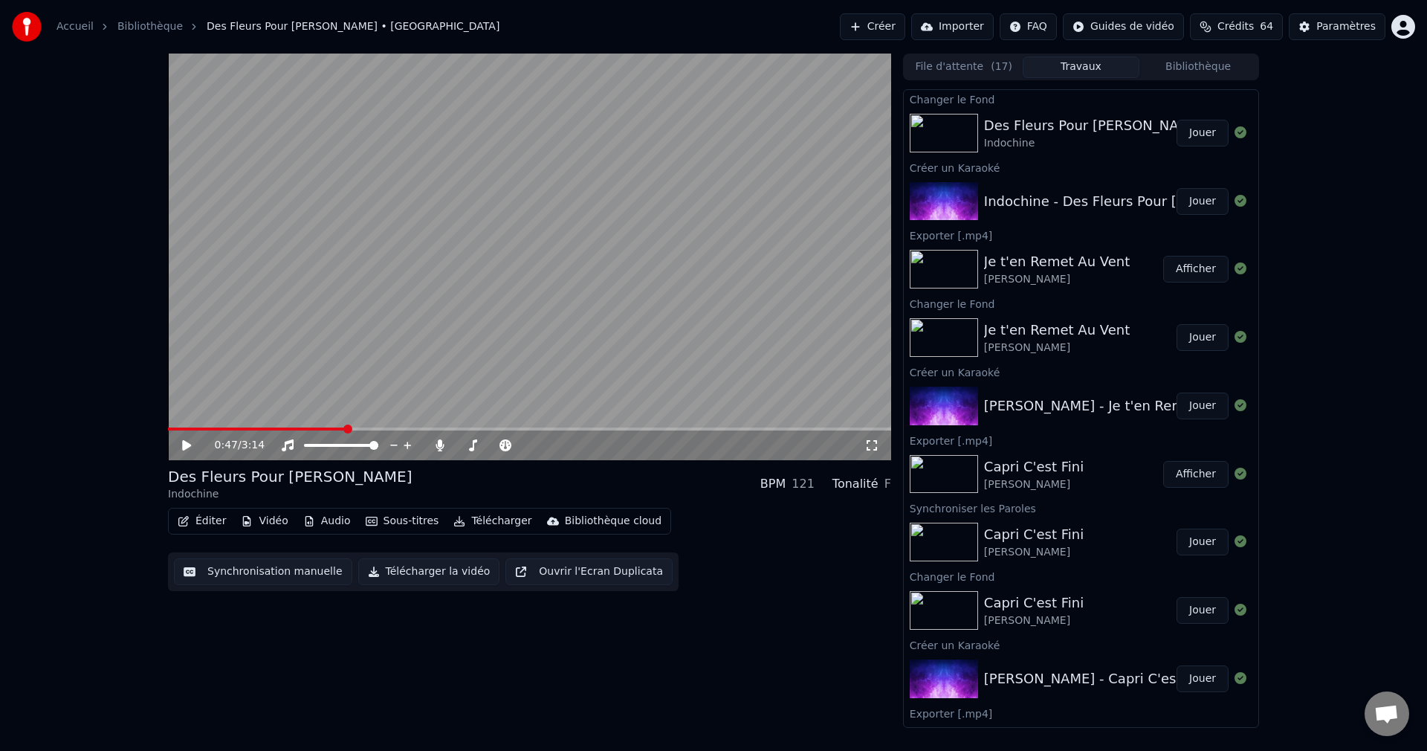
click at [405, 573] on button "Télécharger la vidéo" at bounding box center [429, 571] width 142 height 27
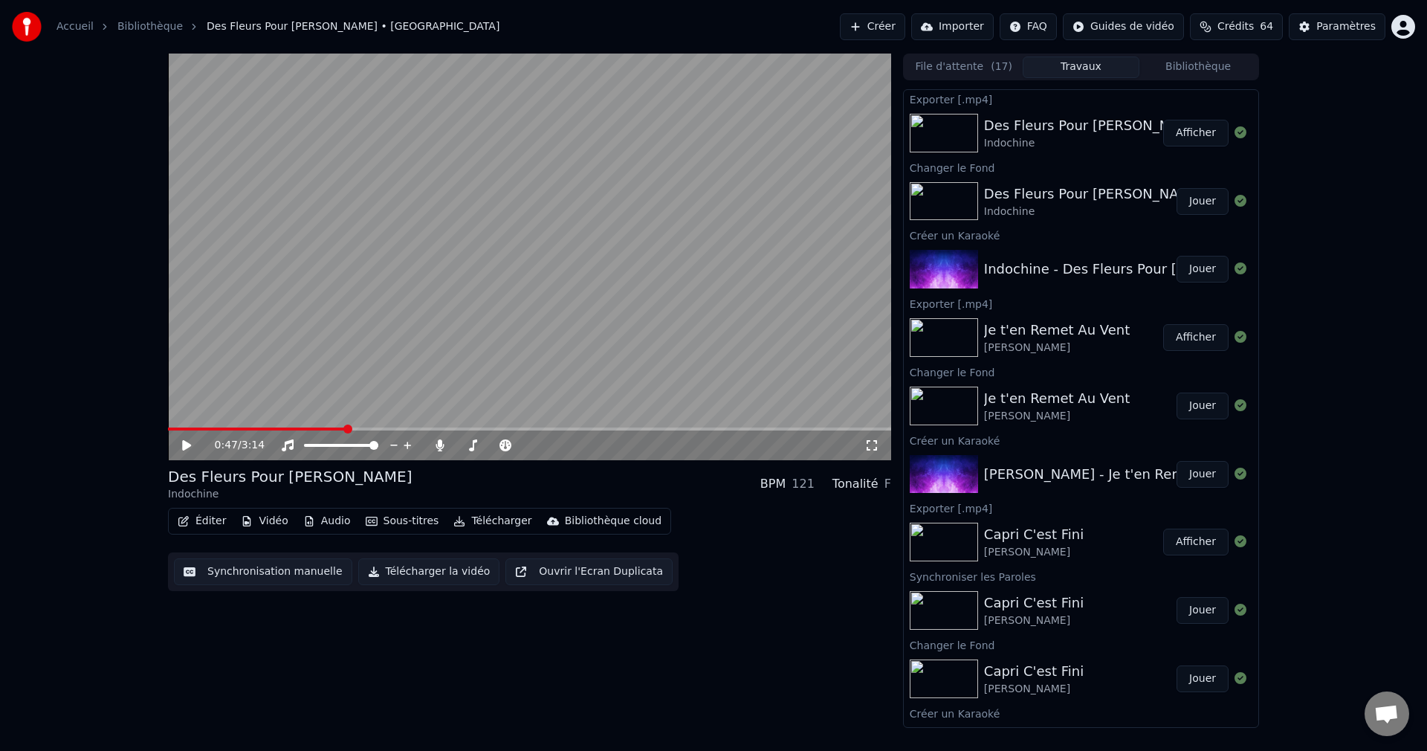
click at [859, 31] on button "Créer" at bounding box center [872, 26] width 65 height 27
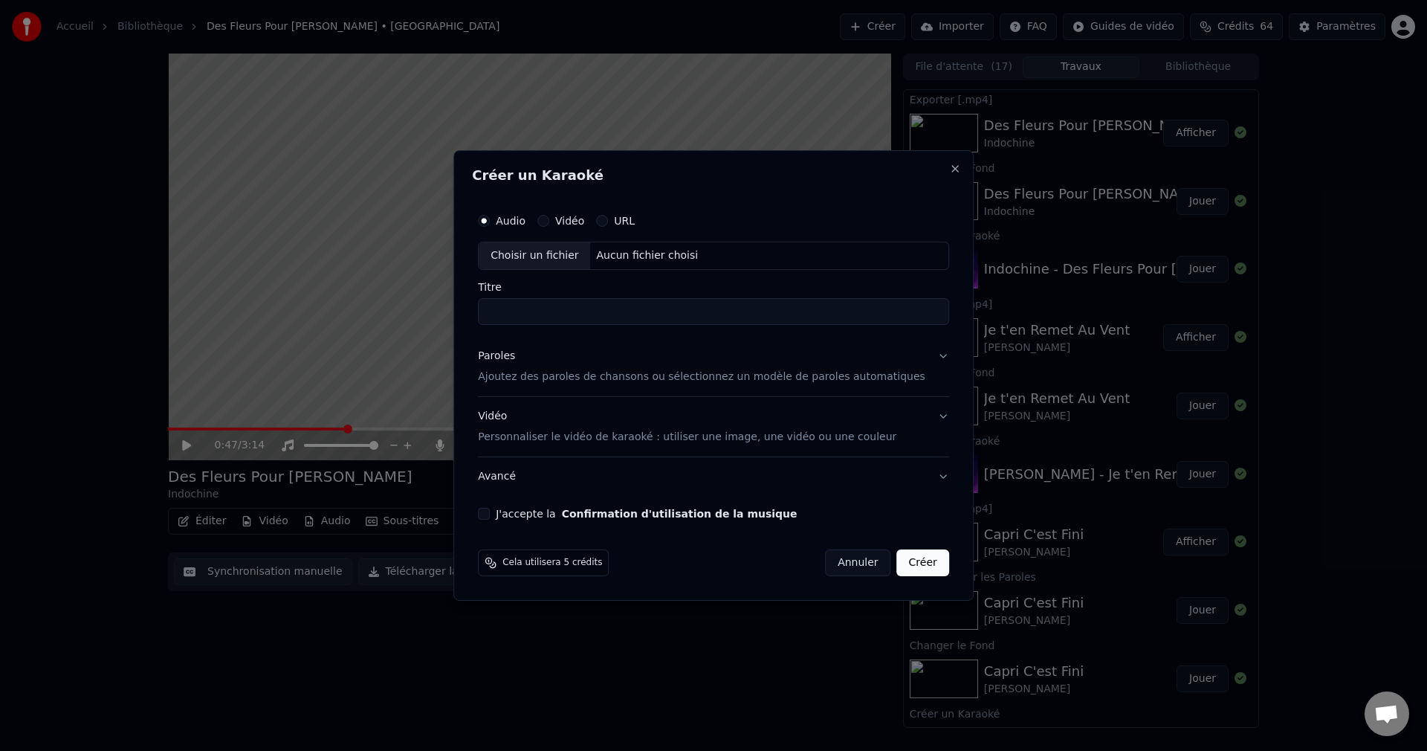
click at [557, 256] on div "Choisir un fichier" at bounding box center [534, 255] width 111 height 27
type input "**********"
click at [922, 353] on button "Paroles Ajoutez des paroles de chansons ou sélectionnez un modèle de paroles au…" at bounding box center [713, 366] width 471 height 59
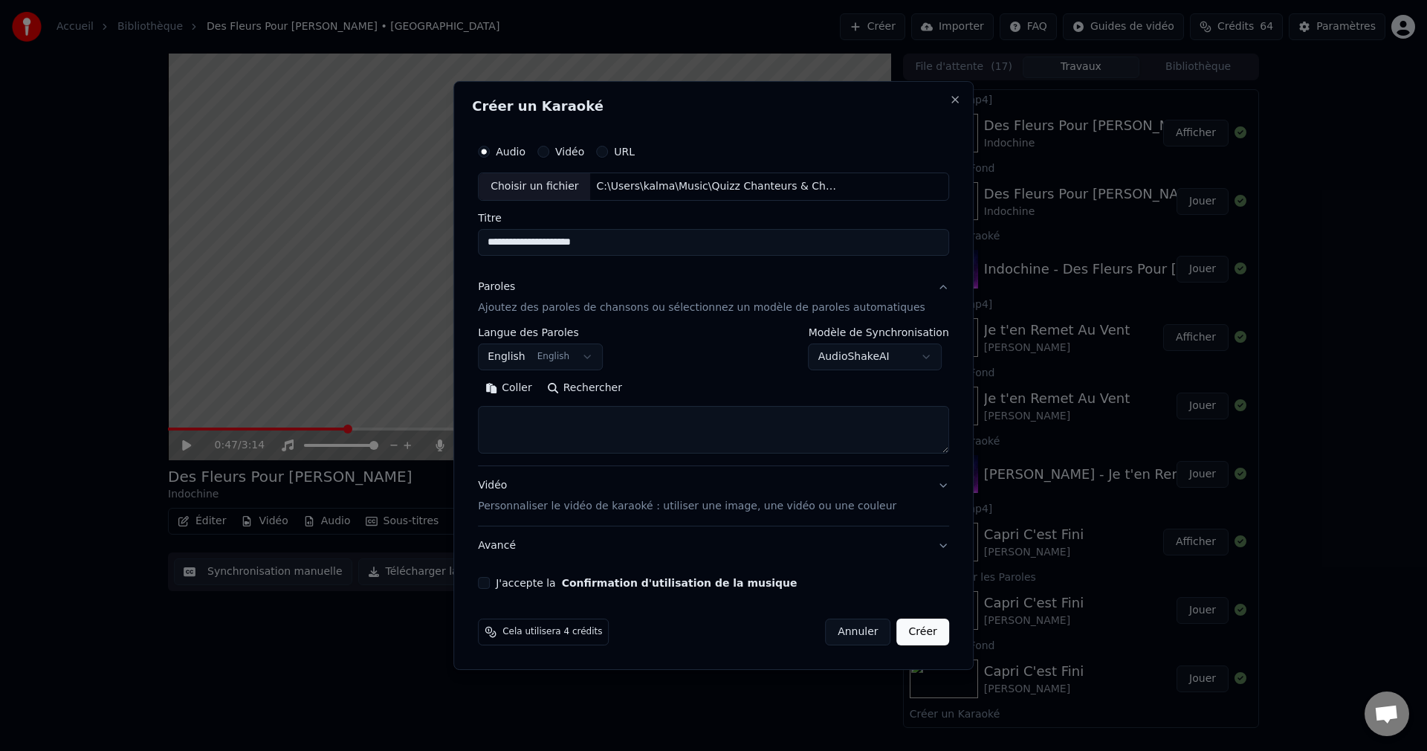
click at [630, 388] on button "Rechercher" at bounding box center [585, 388] width 90 height 24
type textarea "**********"
drag, startPoint x: 624, startPoint y: 242, endPoint x: 482, endPoint y: 246, distance: 142.8
click at [482, 246] on div "**********" at bounding box center [713, 375] width 520 height 589
click at [515, 583] on div "J'accepte la Confirmation d'utilisation de la musique" at bounding box center [713, 583] width 471 height 12
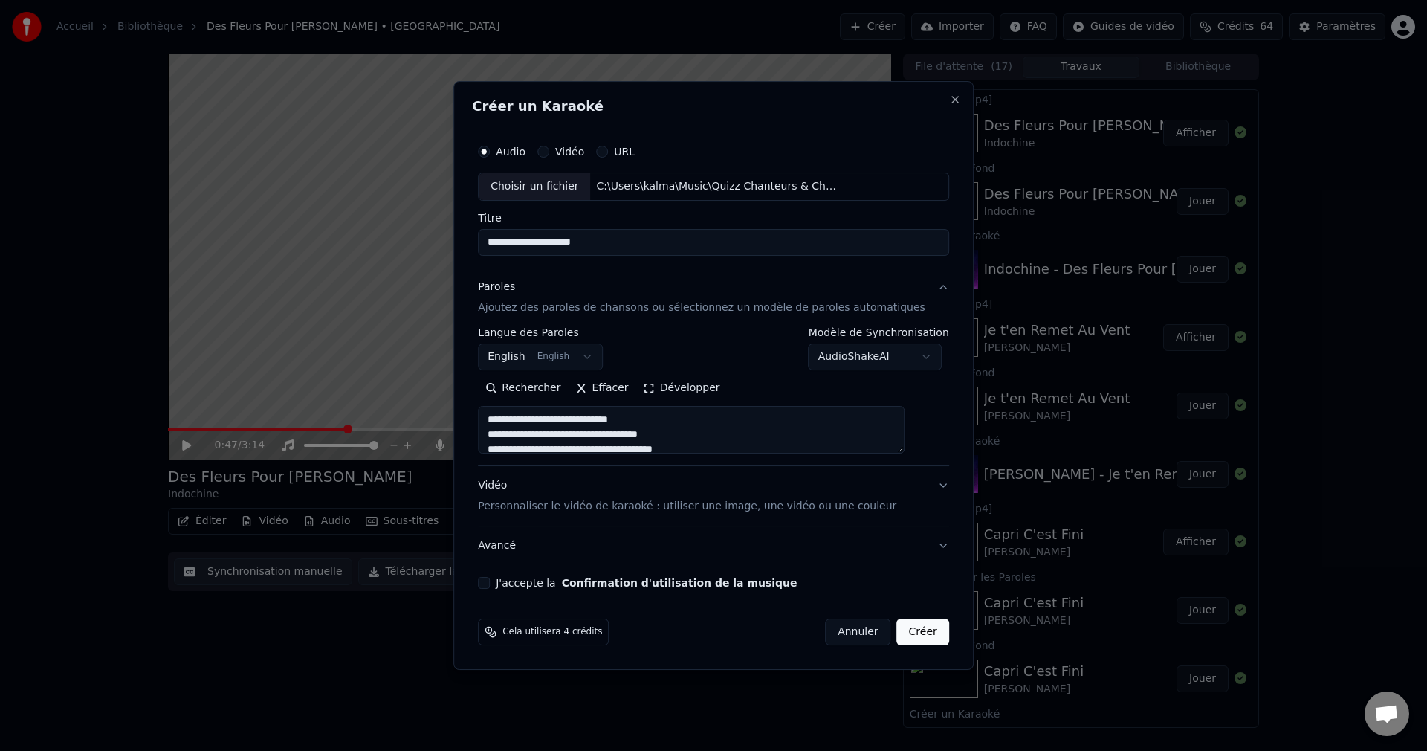
click at [490, 584] on button "J'accepte la Confirmation d'utilisation de la musique" at bounding box center [484, 583] width 12 height 12
click at [903, 630] on button "Créer" at bounding box center [923, 631] width 52 height 27
select select "**"
select select
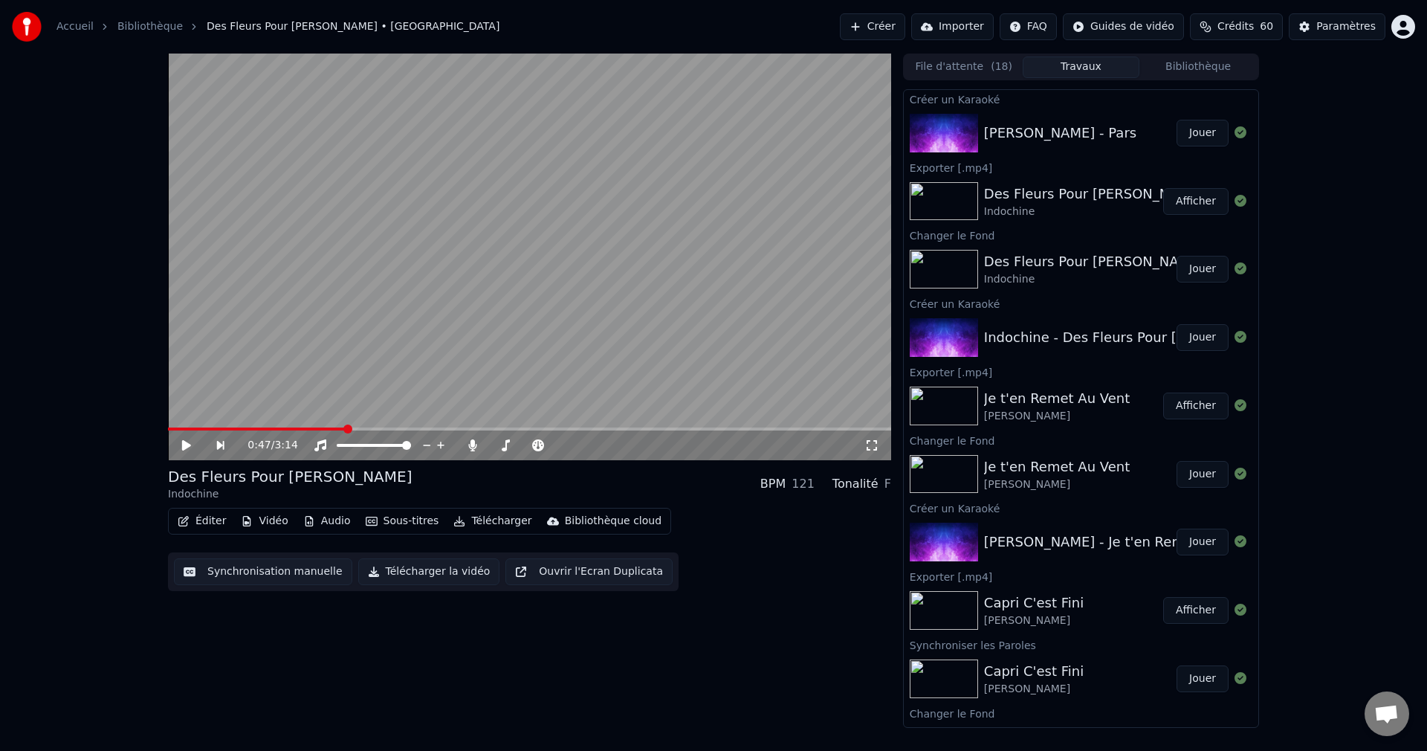
click at [1194, 134] on button "Jouer" at bounding box center [1203, 133] width 52 height 27
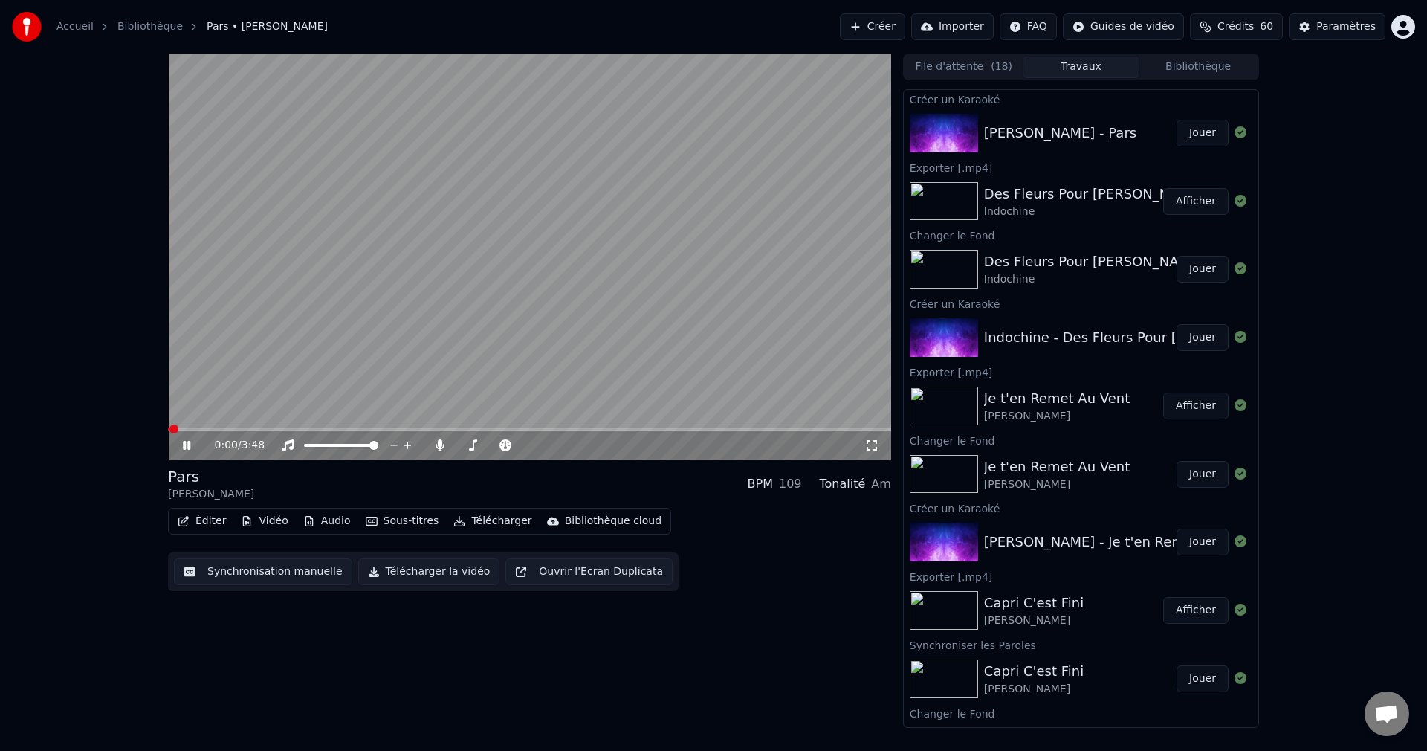
click at [185, 443] on icon at bounding box center [186, 445] width 7 height 9
click at [265, 524] on button "Vidéo" at bounding box center [264, 521] width 59 height 21
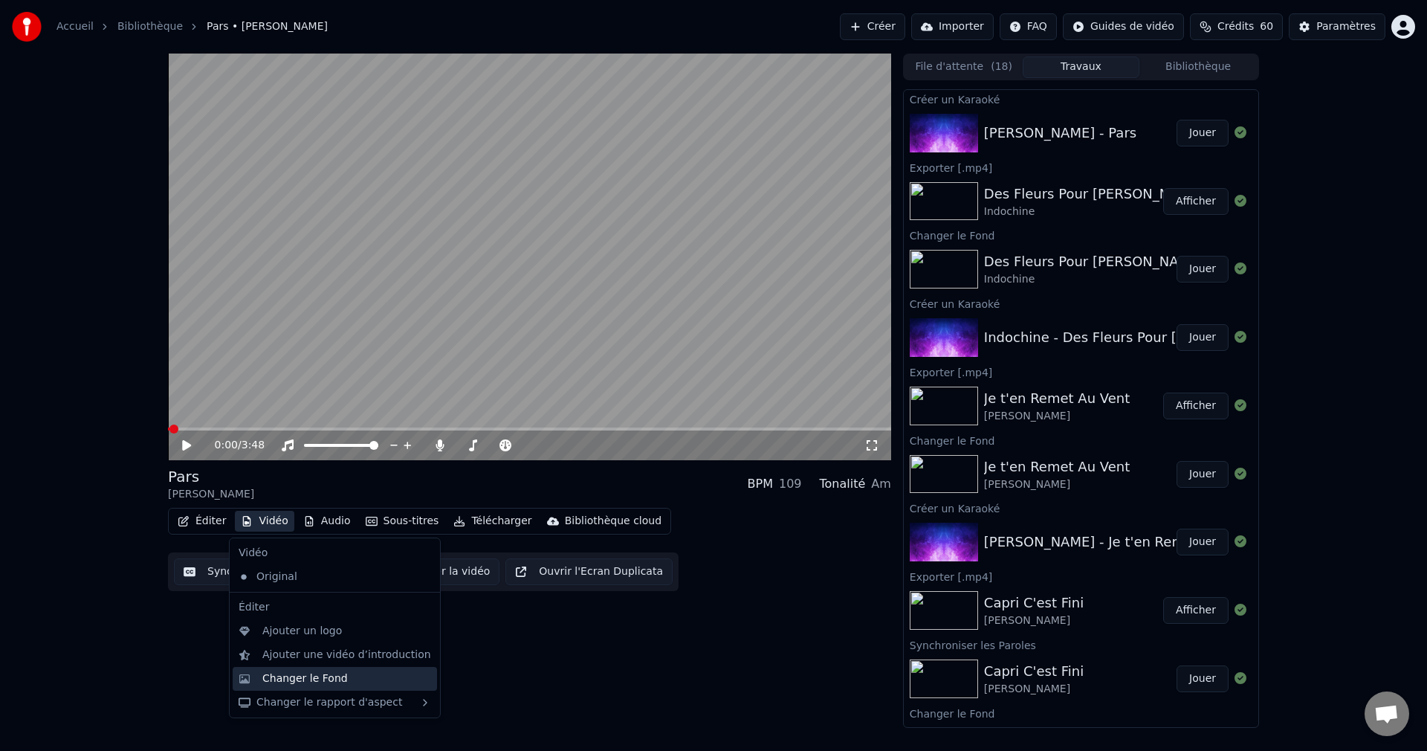
click at [293, 674] on div "Changer le Fond" at bounding box center [304, 678] width 85 height 15
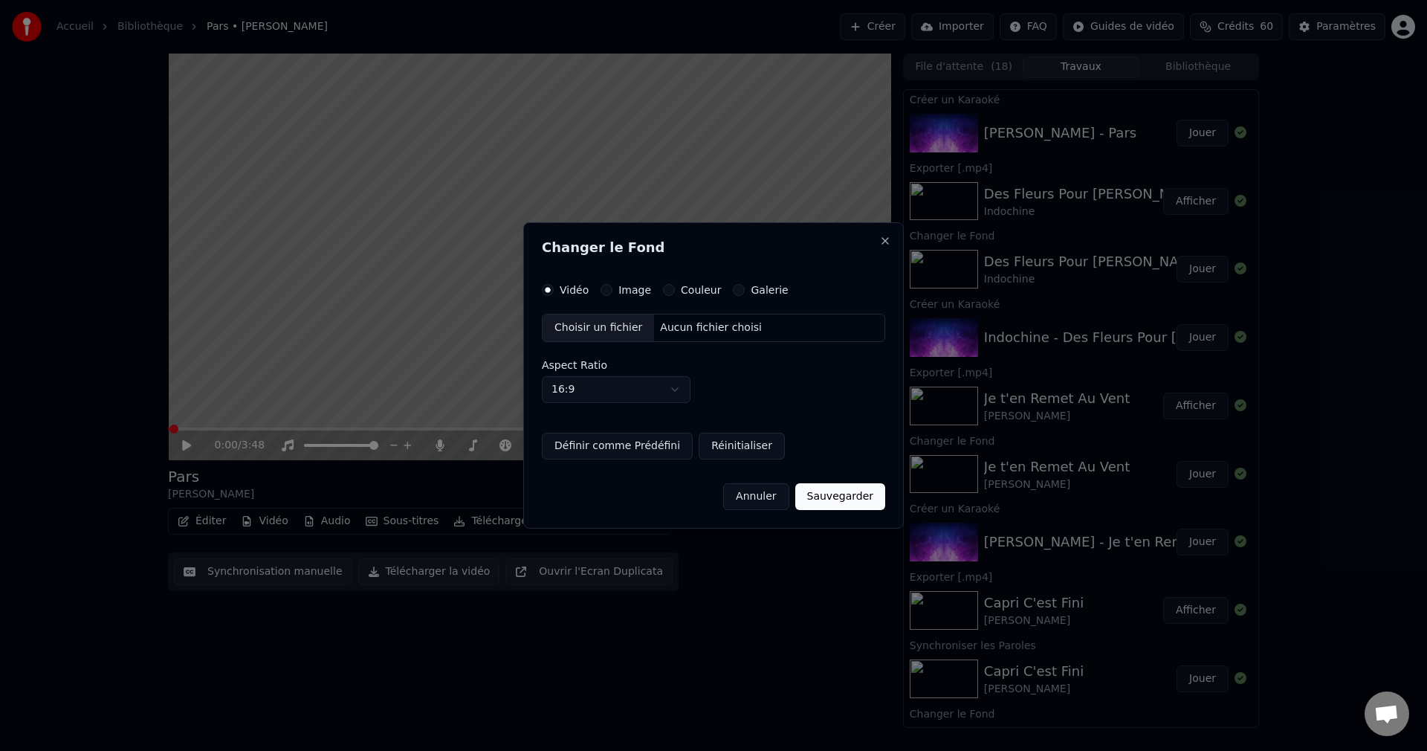
click at [608, 330] on div "Choisir un fichier" at bounding box center [598, 327] width 111 height 27
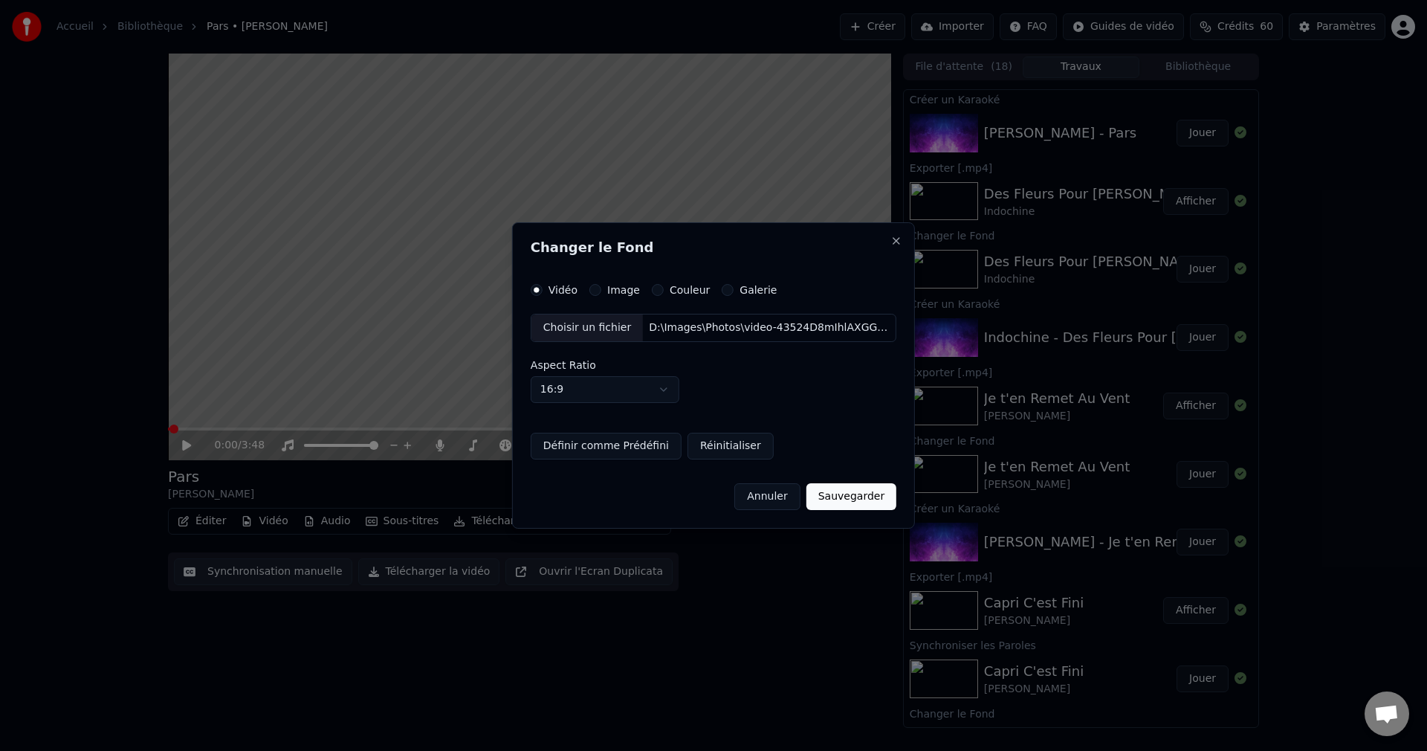
click at [846, 503] on button "Sauvegarder" at bounding box center [852, 496] width 90 height 27
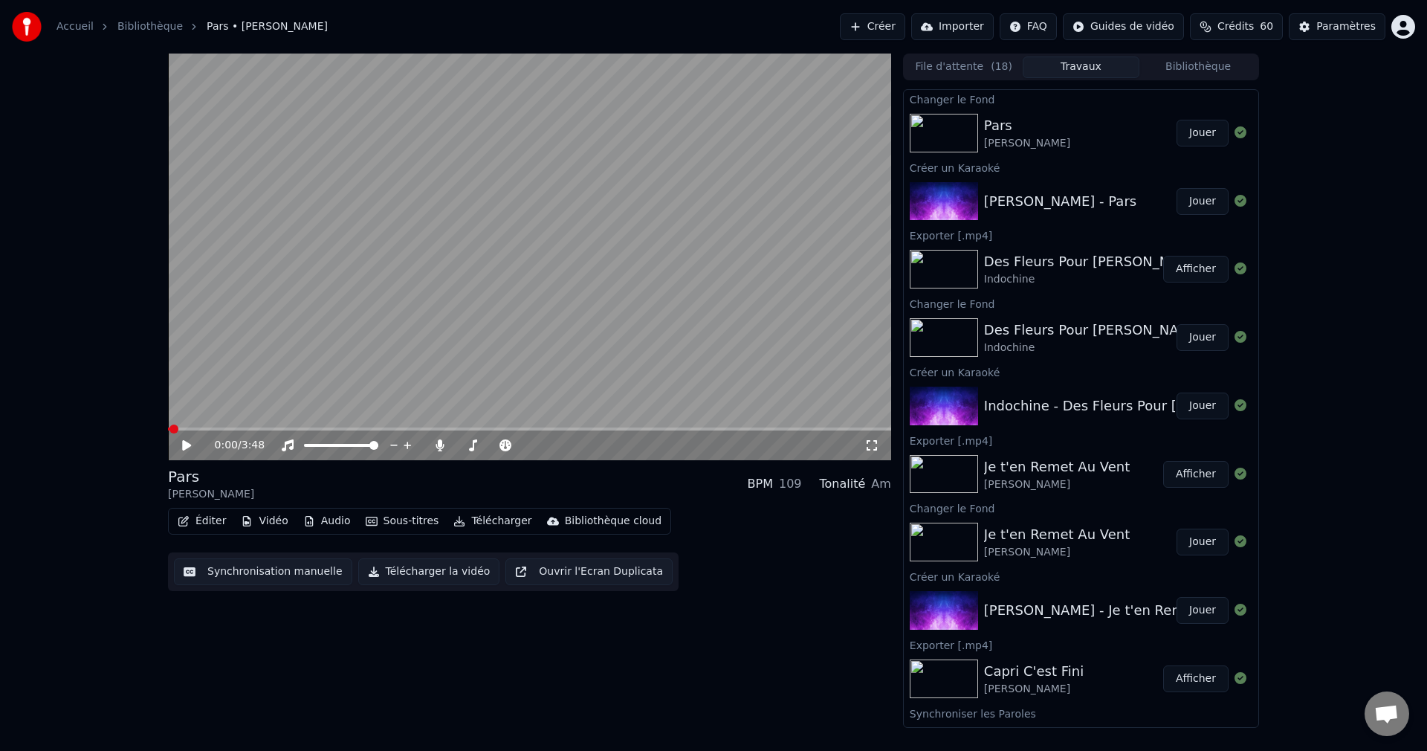
click at [1192, 129] on button "Jouer" at bounding box center [1203, 133] width 52 height 27
click at [531, 449] on span at bounding box center [526, 445] width 9 height 9
click at [486, 427] on span at bounding box center [529, 428] width 723 height 3
click at [523, 429] on span at bounding box center [529, 428] width 723 height 3
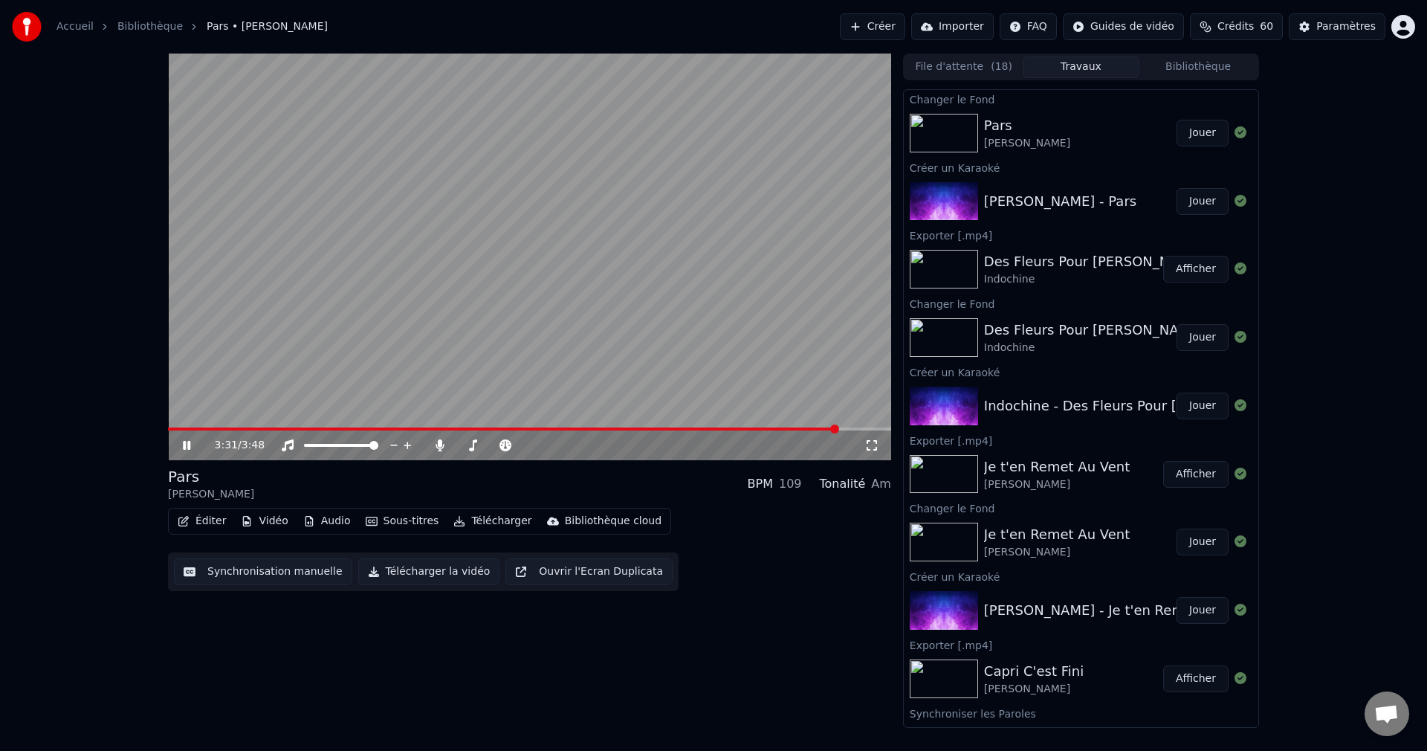
click at [183, 444] on icon at bounding box center [197, 445] width 35 height 12
click at [195, 527] on button "Éditer" at bounding box center [202, 521] width 60 height 21
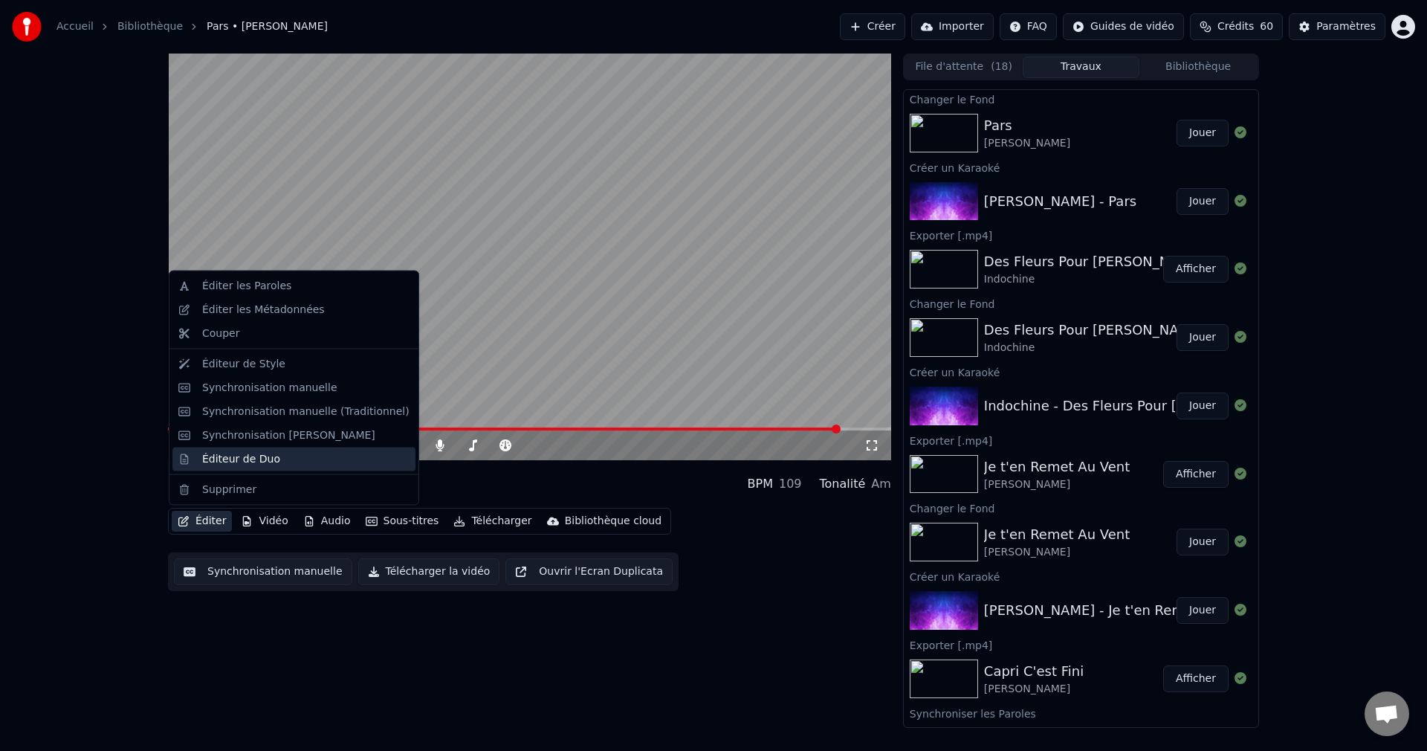
click at [251, 456] on div "Éditeur de Duo" at bounding box center [241, 458] width 78 height 15
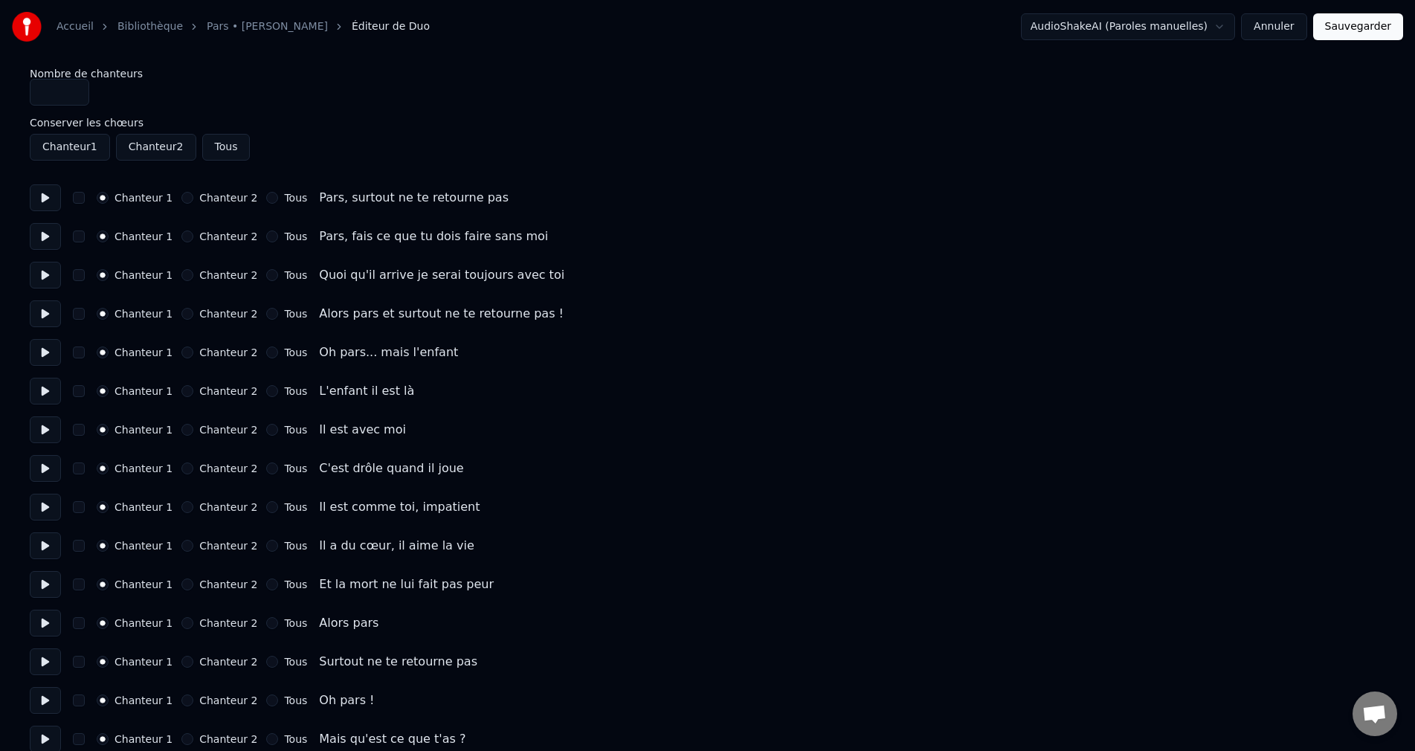
click at [1267, 23] on button "Annuler" at bounding box center [1273, 26] width 65 height 27
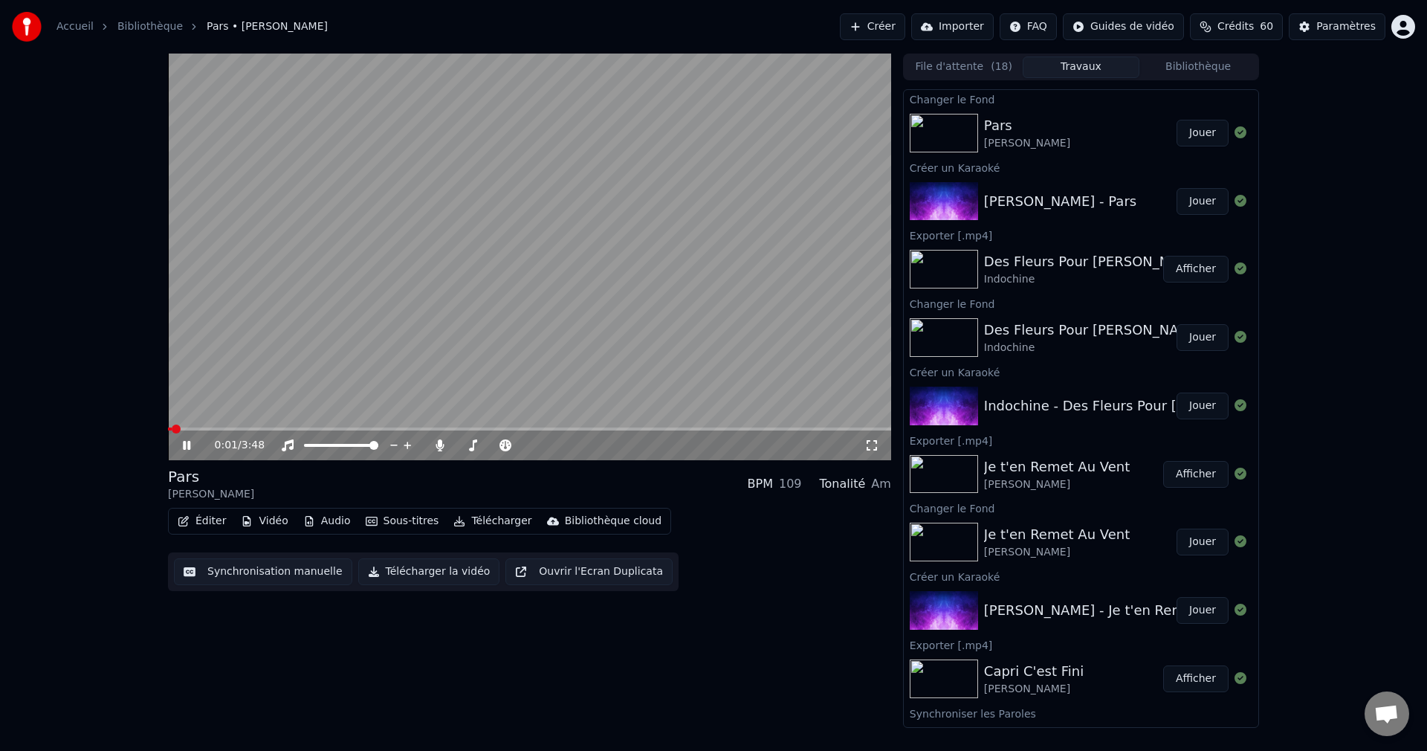
click at [189, 442] on icon at bounding box center [186, 445] width 7 height 9
click at [193, 520] on button "Éditer" at bounding box center [202, 521] width 60 height 21
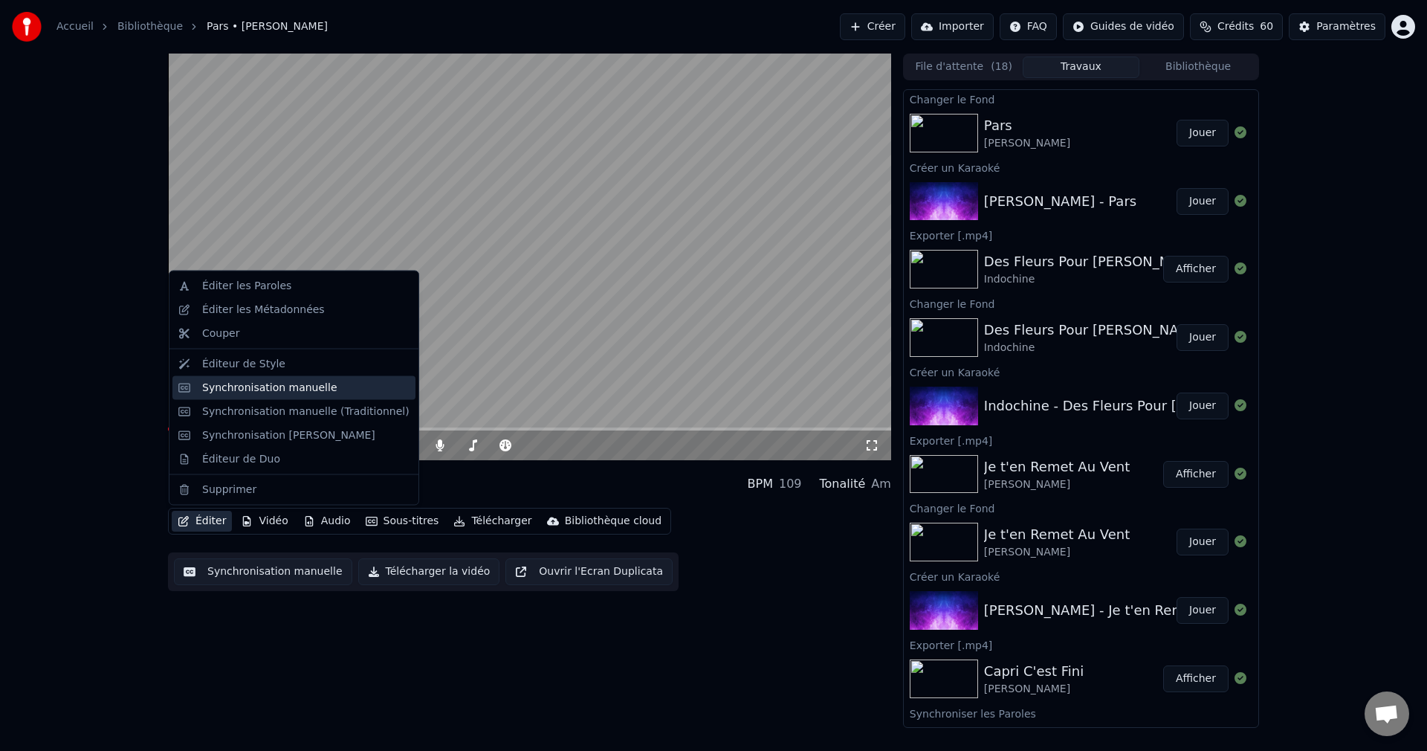
click at [251, 383] on div "Synchronisation manuelle" at bounding box center [269, 387] width 135 height 15
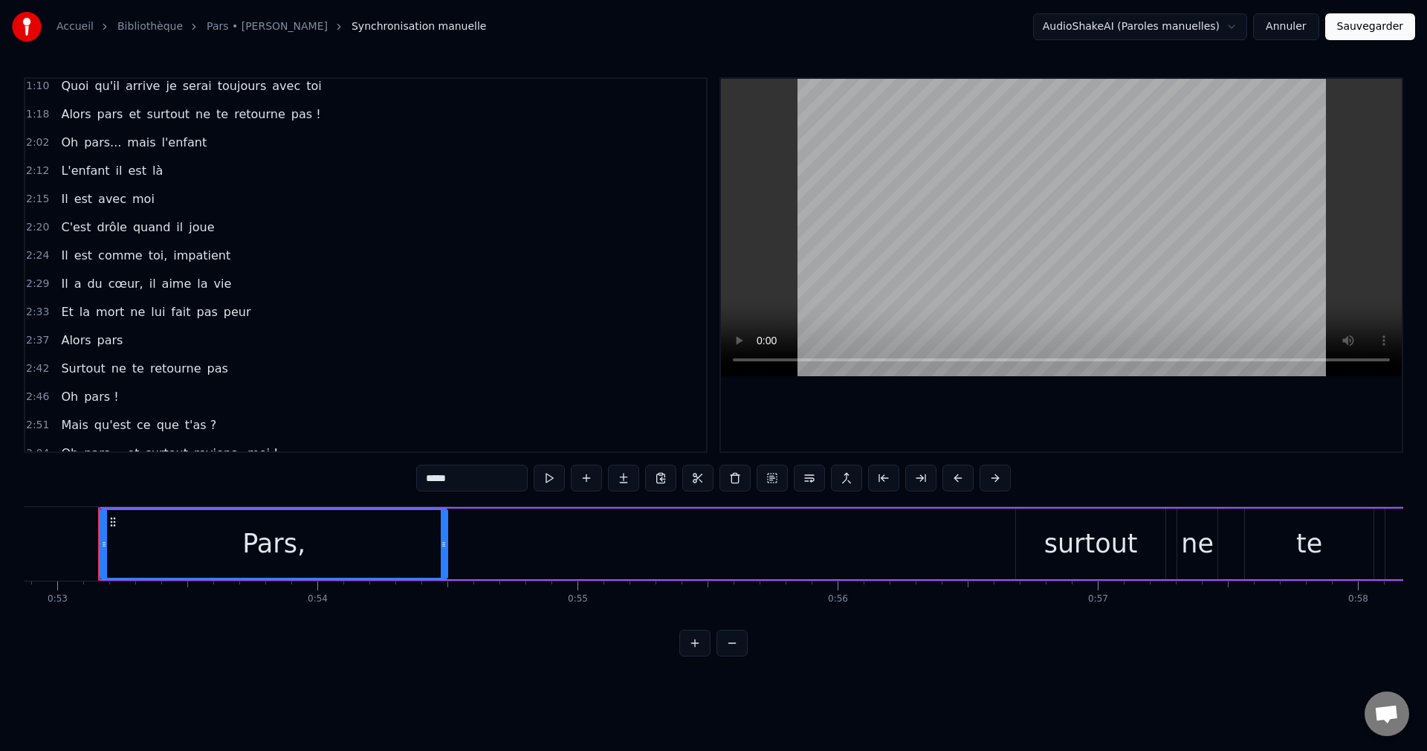
scroll to position [80, 0]
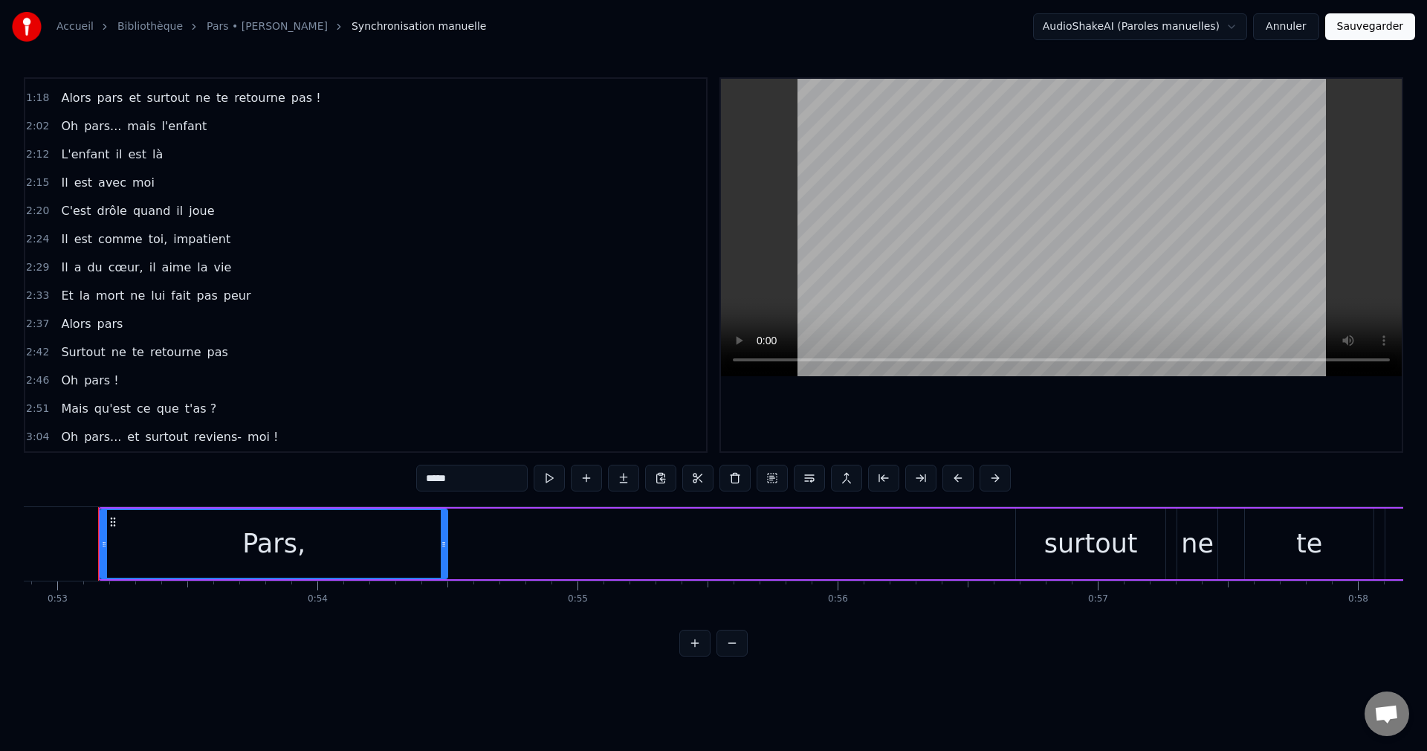
click at [69, 123] on span "Oh" at bounding box center [69, 125] width 20 height 17
type input "**"
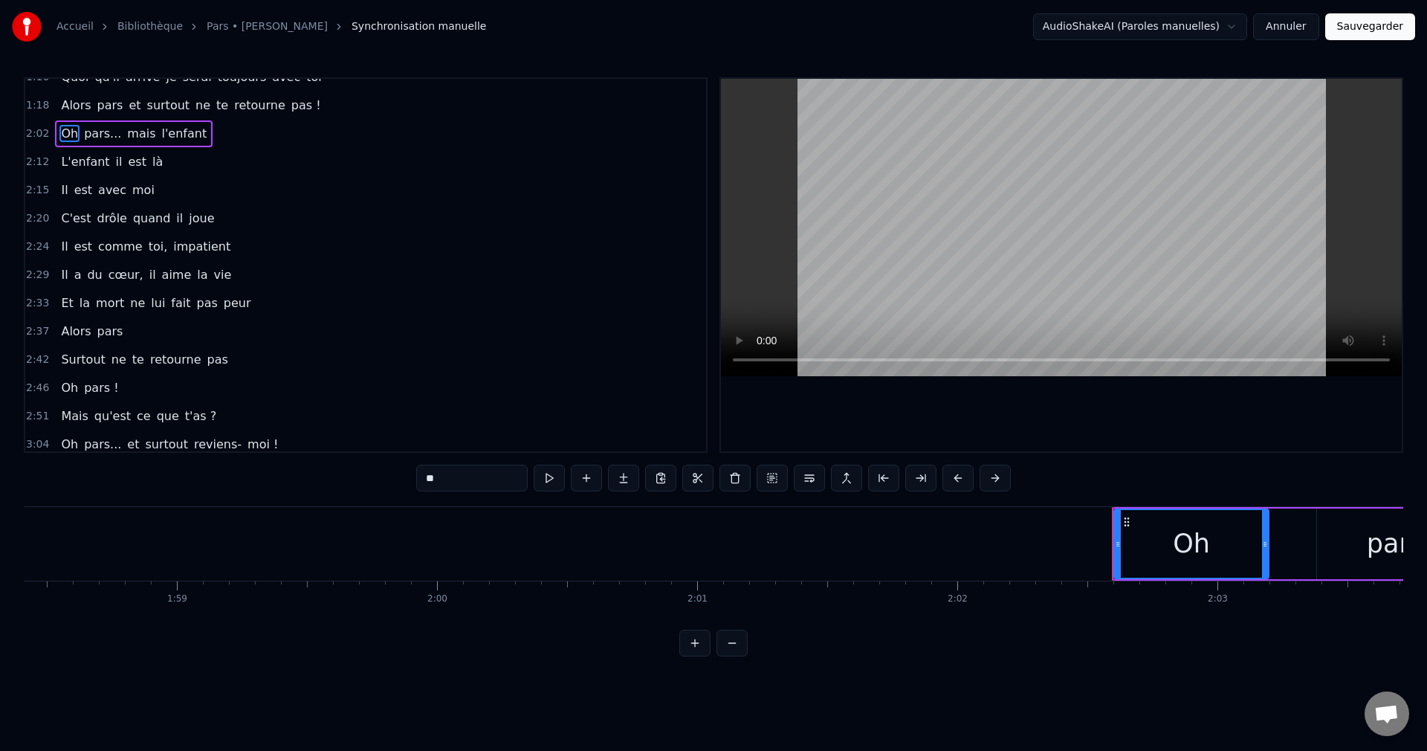
scroll to position [0, 31820]
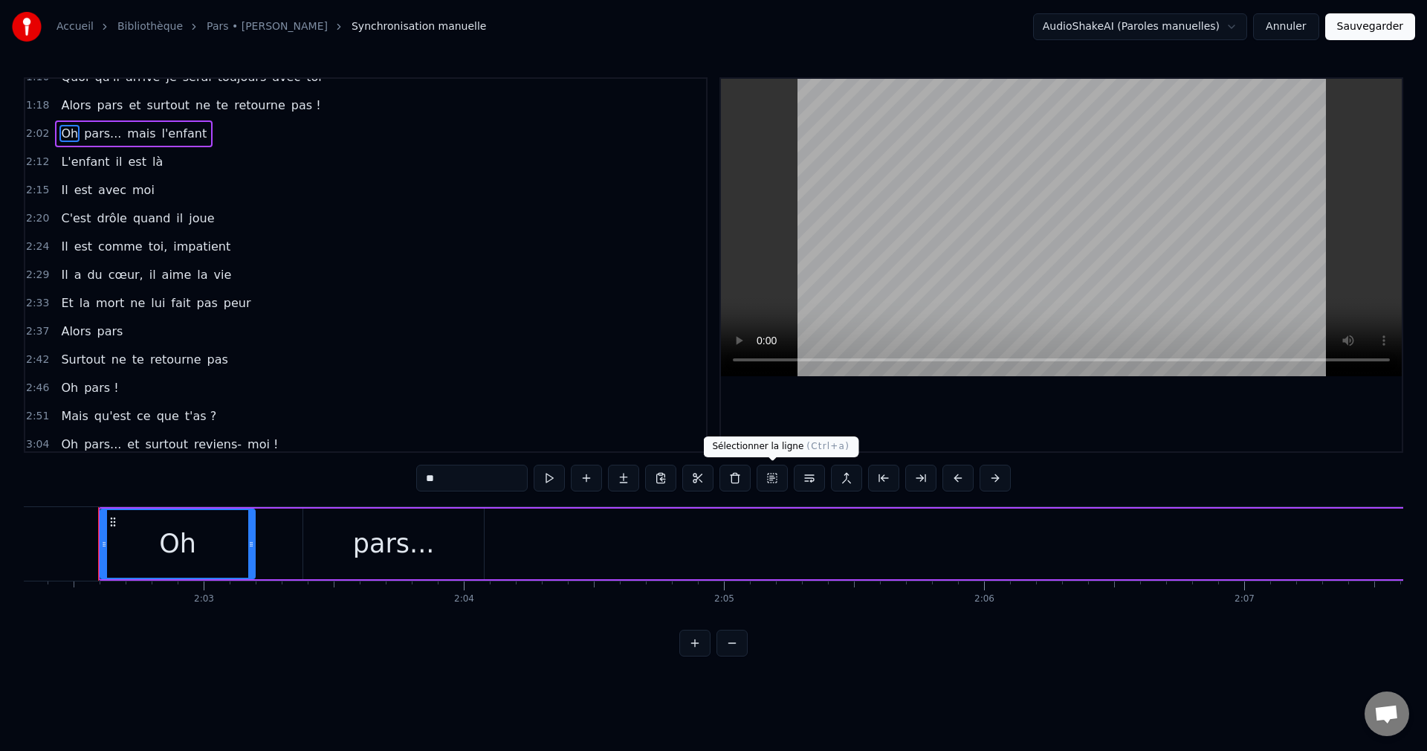
click at [764, 479] on button at bounding box center [772, 478] width 31 height 27
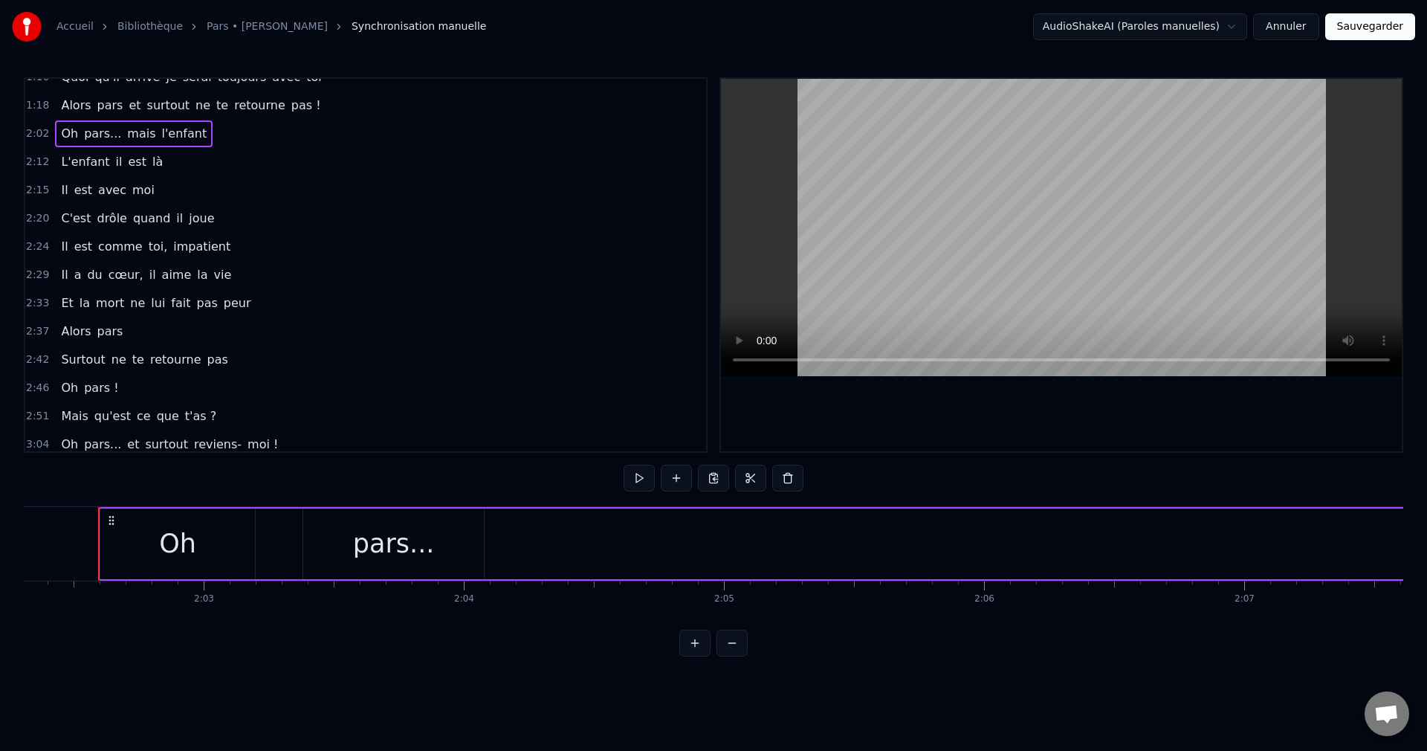
click at [682, 546] on div "Oh pars... mais l'enfant" at bounding box center [966, 544] width 1736 height 74
click at [754, 482] on button at bounding box center [750, 478] width 31 height 27
click at [746, 542] on div "Oh pars... mais l'enfant" at bounding box center [966, 544] width 1736 height 74
click at [803, 545] on div "Oh pars... mais l'enfant" at bounding box center [966, 544] width 1736 height 74
click at [462, 549] on div "pars..." at bounding box center [393, 543] width 181 height 71
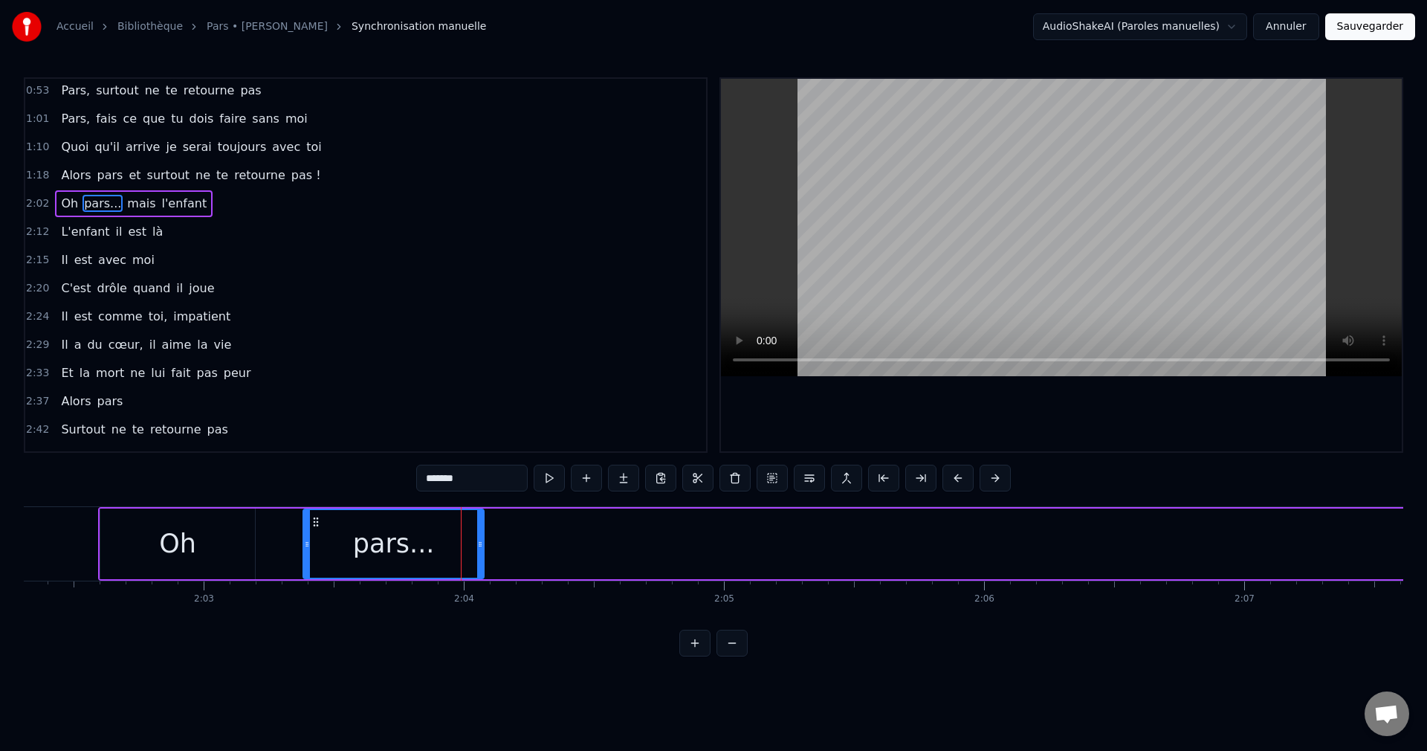
scroll to position [0, 0]
click at [769, 479] on button at bounding box center [772, 478] width 31 height 27
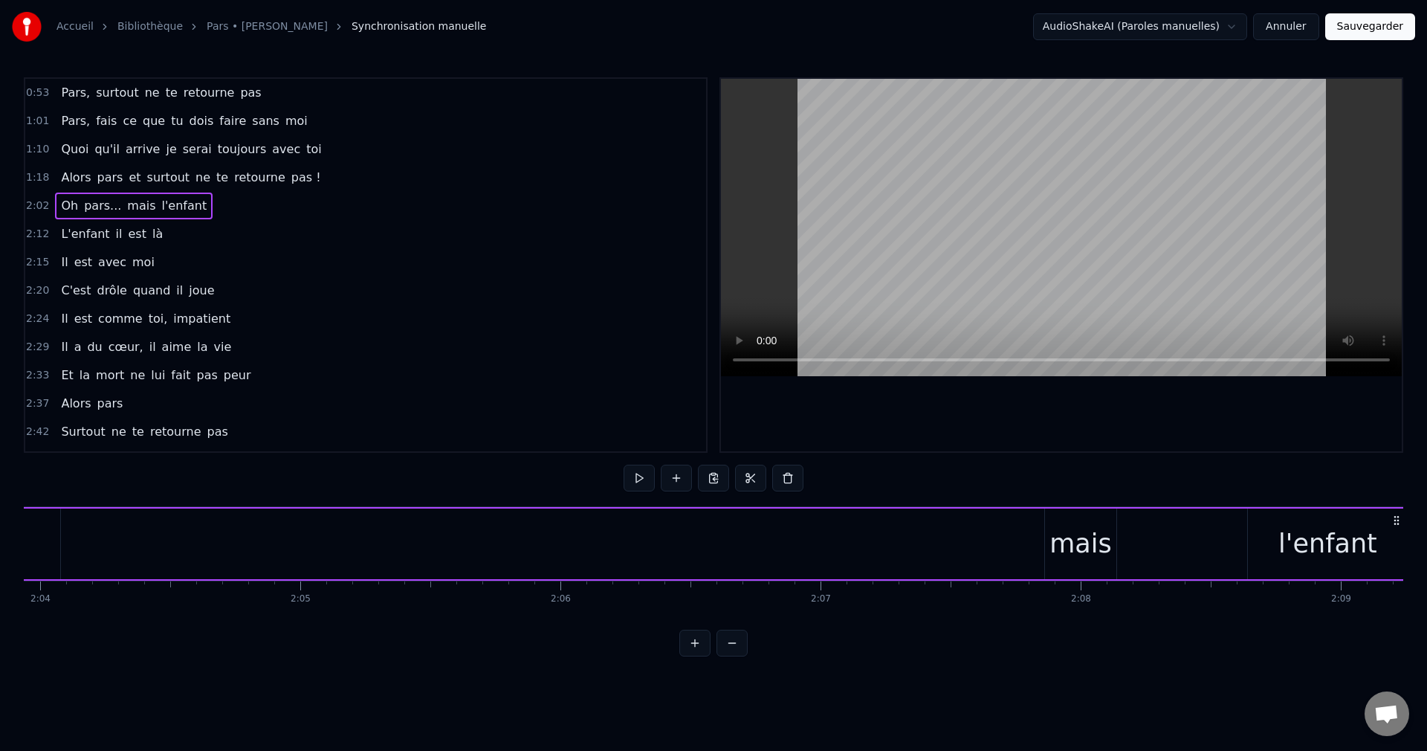
scroll to position [0, 32277]
click at [981, 550] on div "Oh pars... mais l'enfant" at bounding box center [510, 544] width 1736 height 74
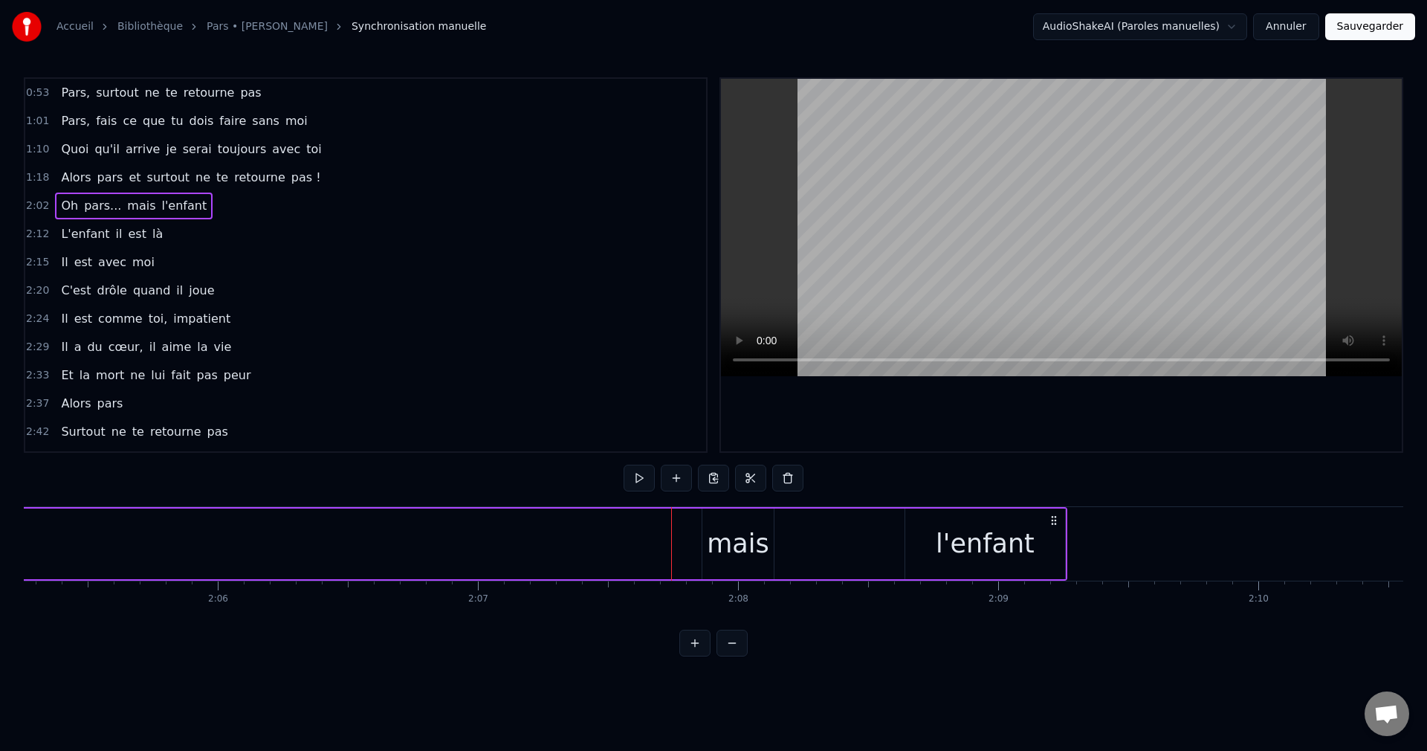
scroll to position [0, 32717]
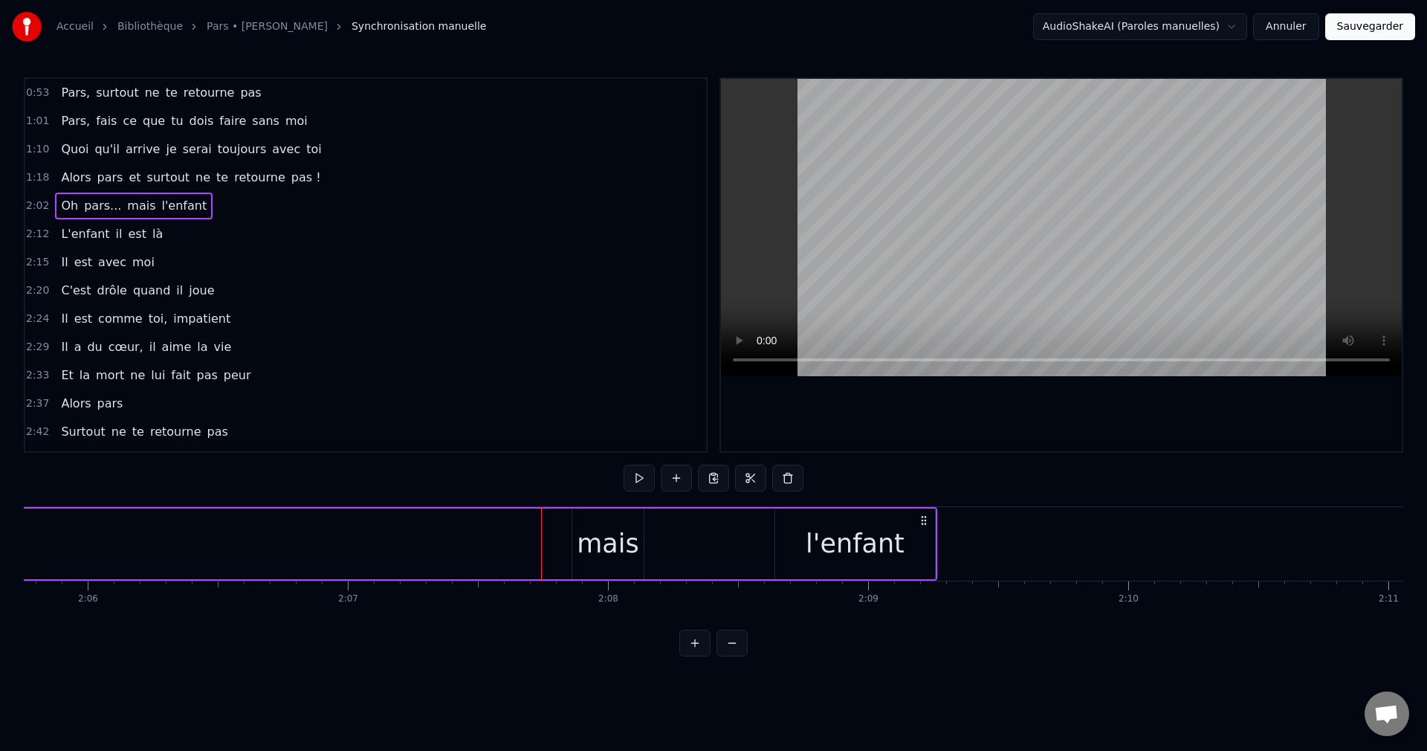
click at [620, 546] on div "mais" at bounding box center [608, 543] width 62 height 39
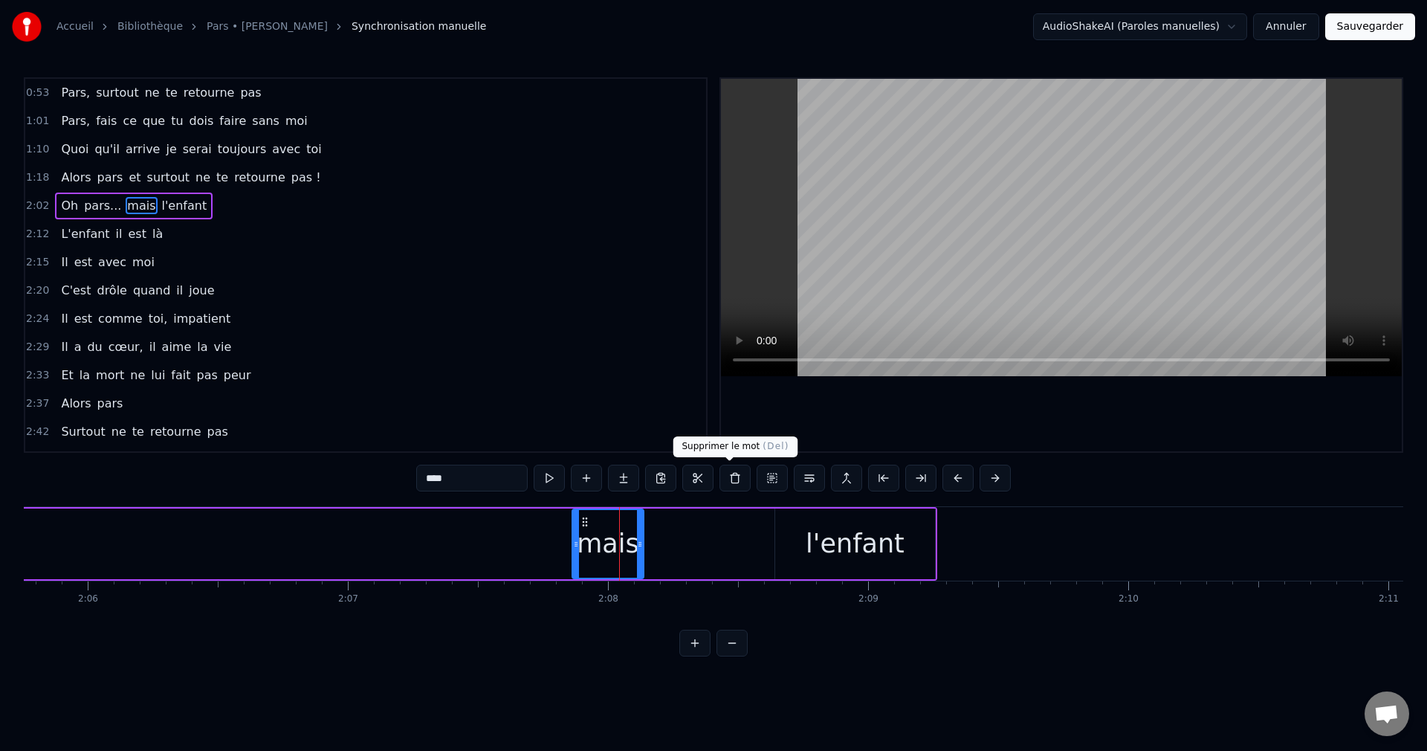
click at [734, 479] on button at bounding box center [735, 478] width 31 height 27
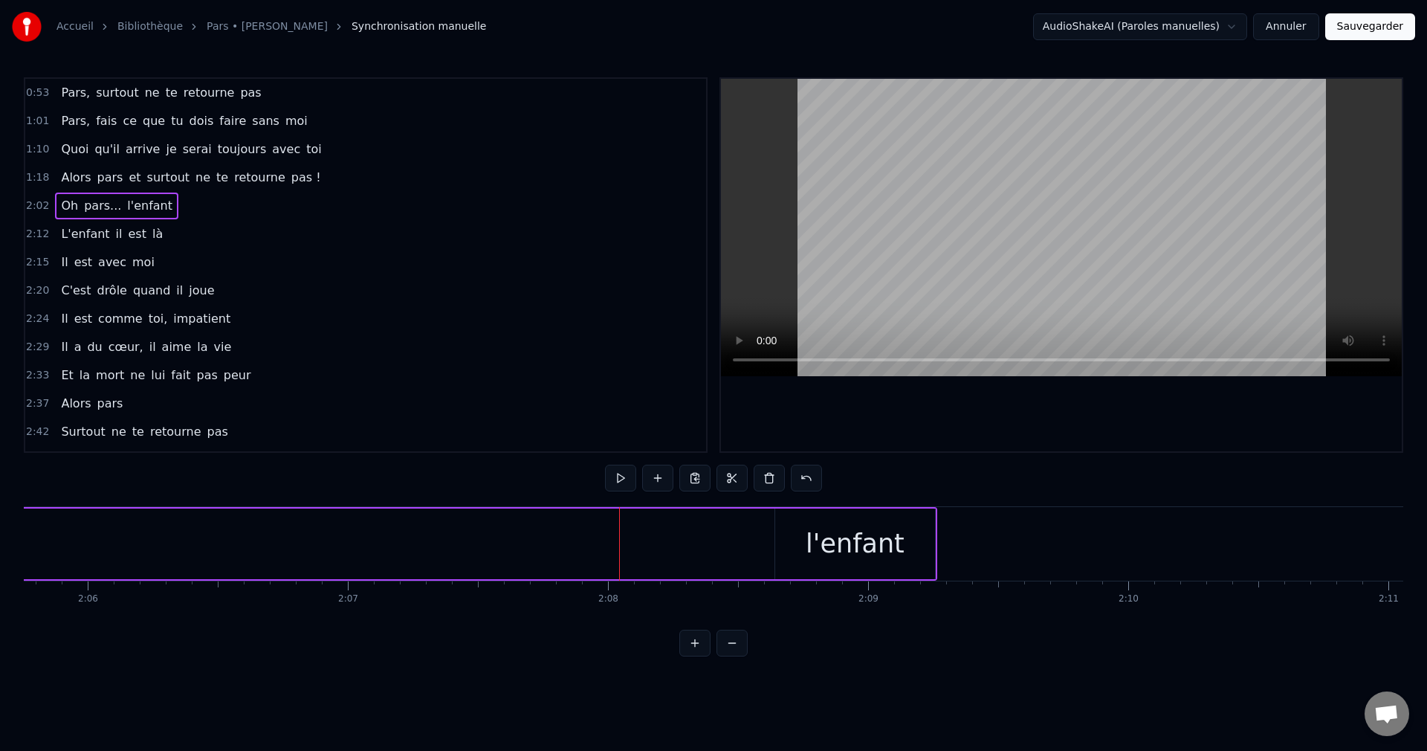
click at [859, 563] on div "l'enfant" at bounding box center [855, 543] width 160 height 71
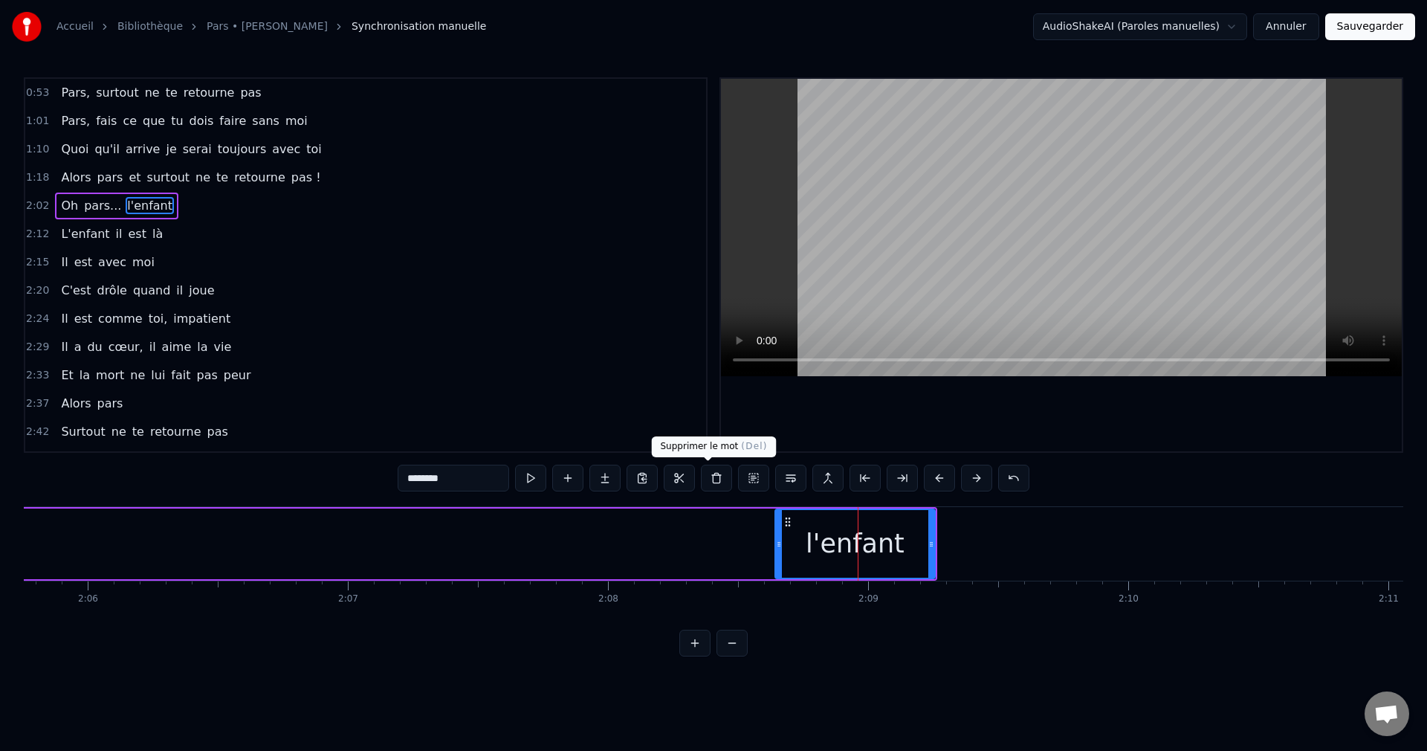
click at [716, 474] on button at bounding box center [716, 478] width 31 height 27
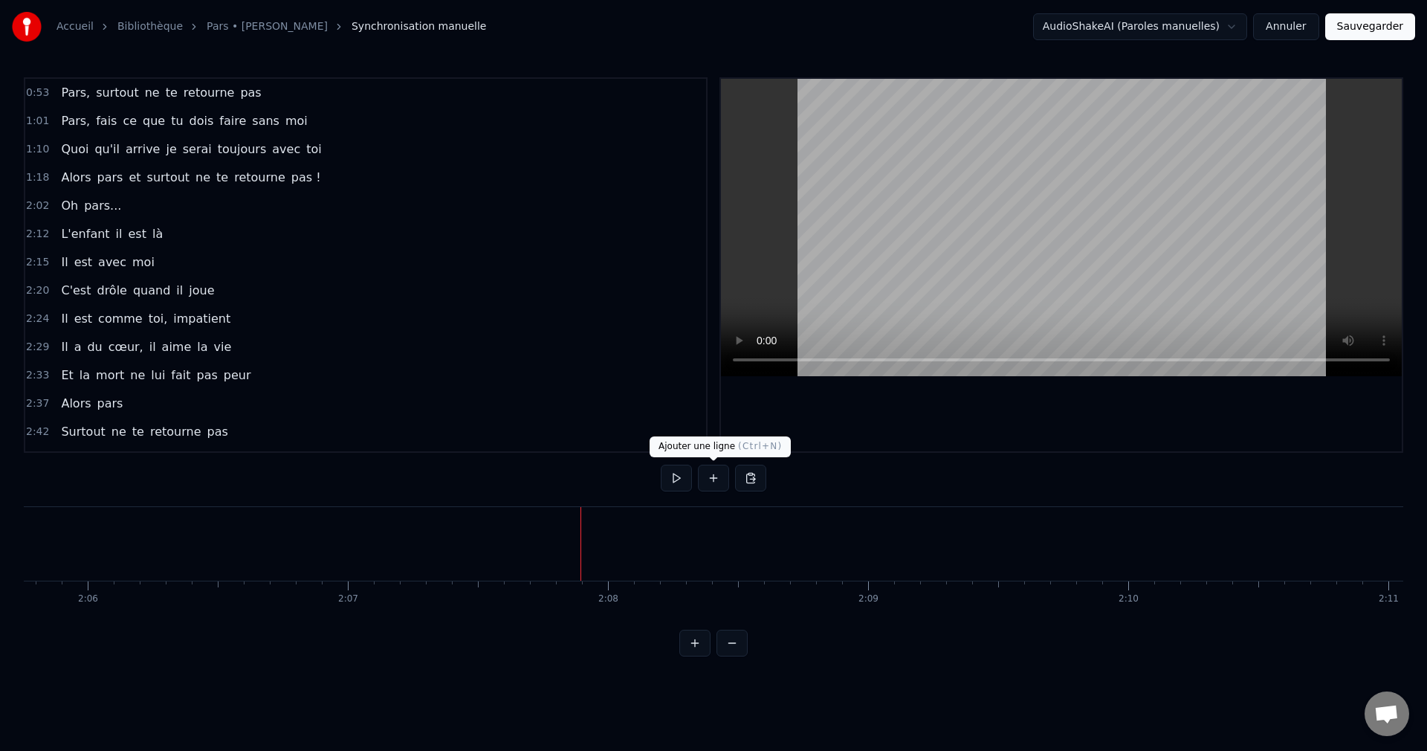
click at [720, 483] on button at bounding box center [713, 478] width 31 height 27
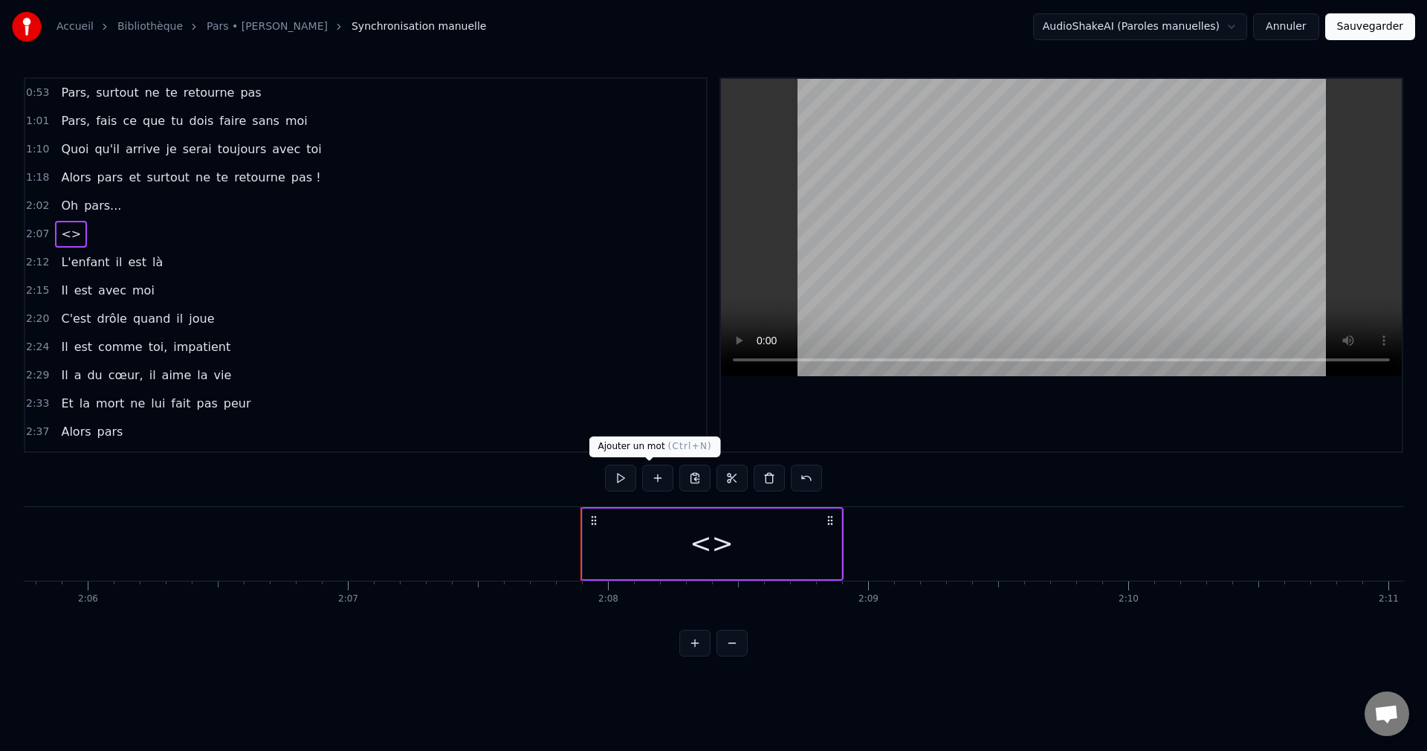
click at [654, 476] on button at bounding box center [657, 478] width 31 height 27
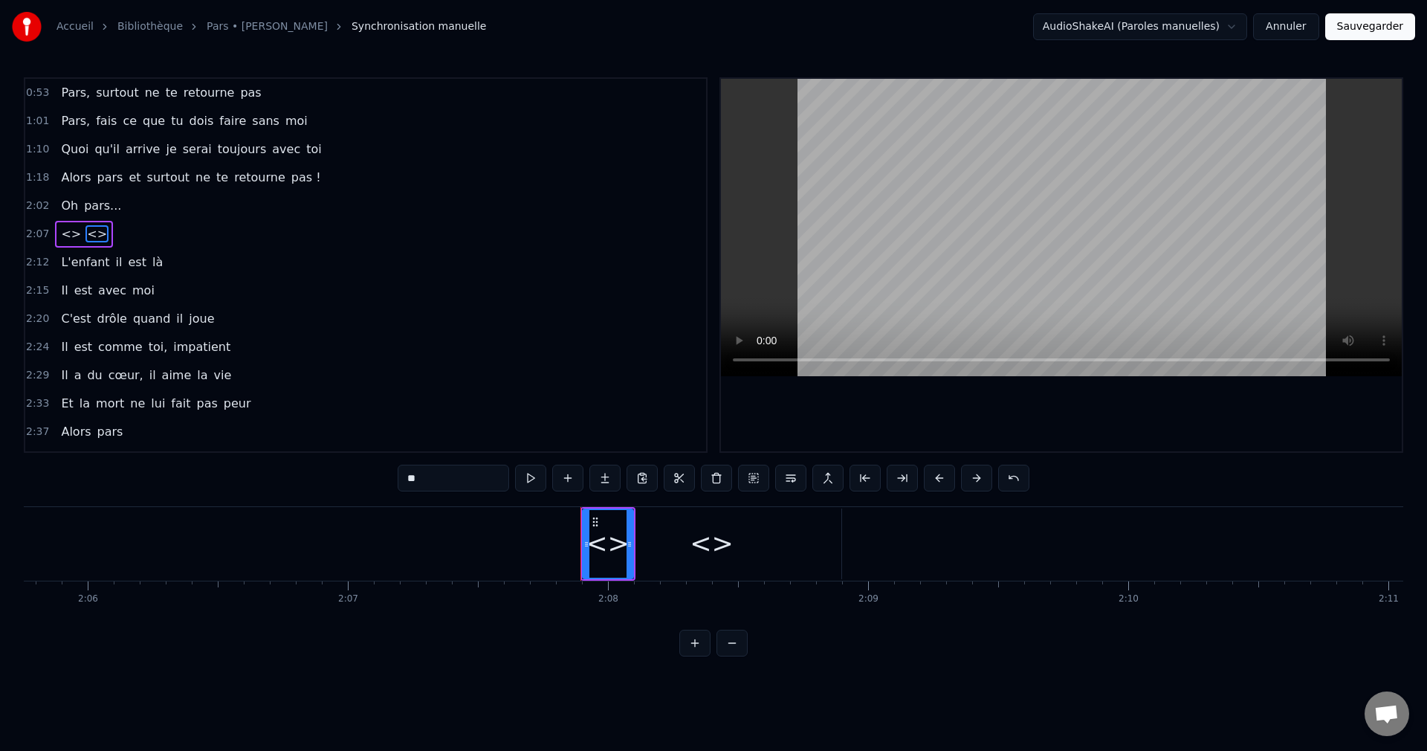
click at [618, 545] on div "<>" at bounding box center [608, 543] width 44 height 39
drag, startPoint x: 413, startPoint y: 474, endPoint x: 329, endPoint y: 476, distance: 84.0
click at [329, 476] on div "0:53 Pars, surtout ne te retourne pas 1:01 Pars, fais ce que tu dois faire sans…" at bounding box center [714, 366] width 1380 height 579
click at [703, 545] on div "<>" at bounding box center [712, 543] width 44 height 39
drag, startPoint x: 444, startPoint y: 476, endPoint x: 309, endPoint y: 476, distance: 134.5
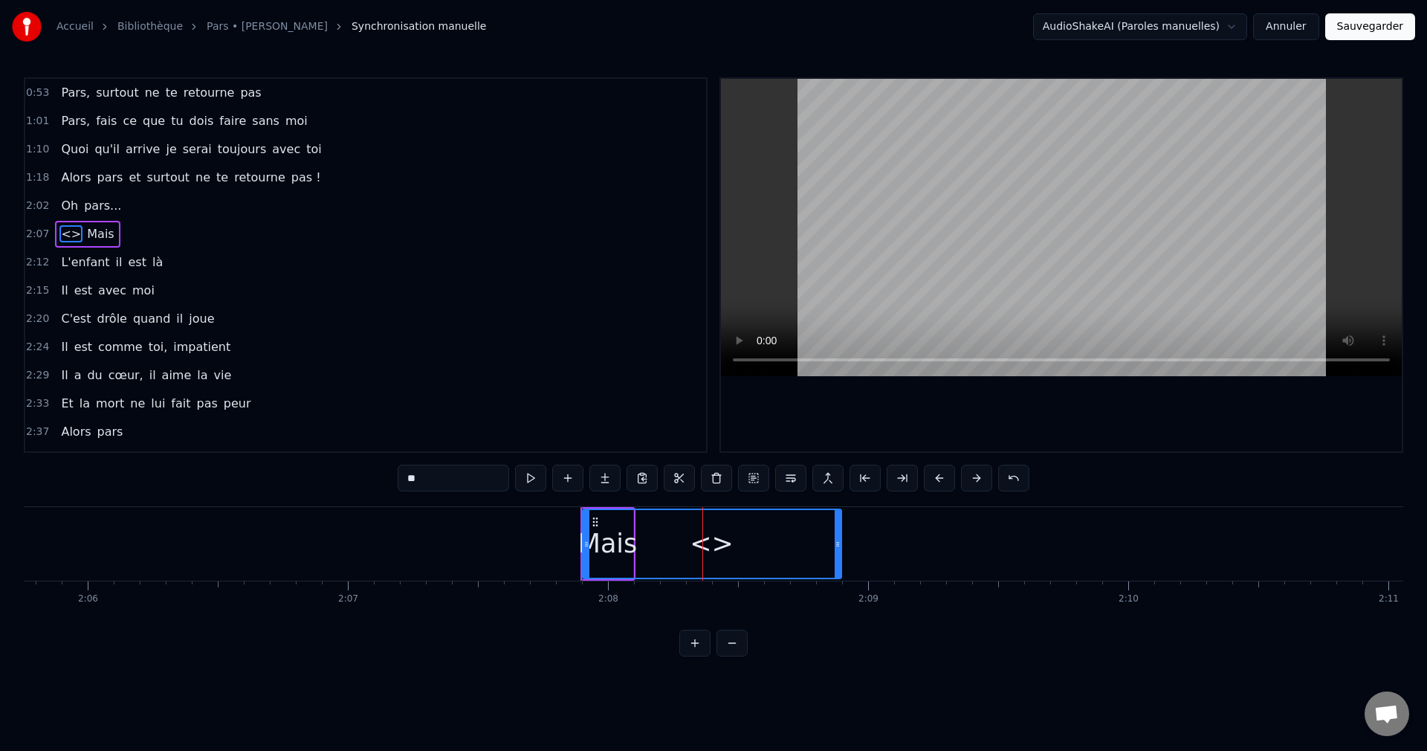
click at [309, 476] on div "0:53 Pars, surtout ne te retourne pas 1:01 Pars, fais ce que tu dois faire sans…" at bounding box center [714, 366] width 1380 height 579
click at [721, 537] on div "l'enfant ?" at bounding box center [711, 543] width 120 height 39
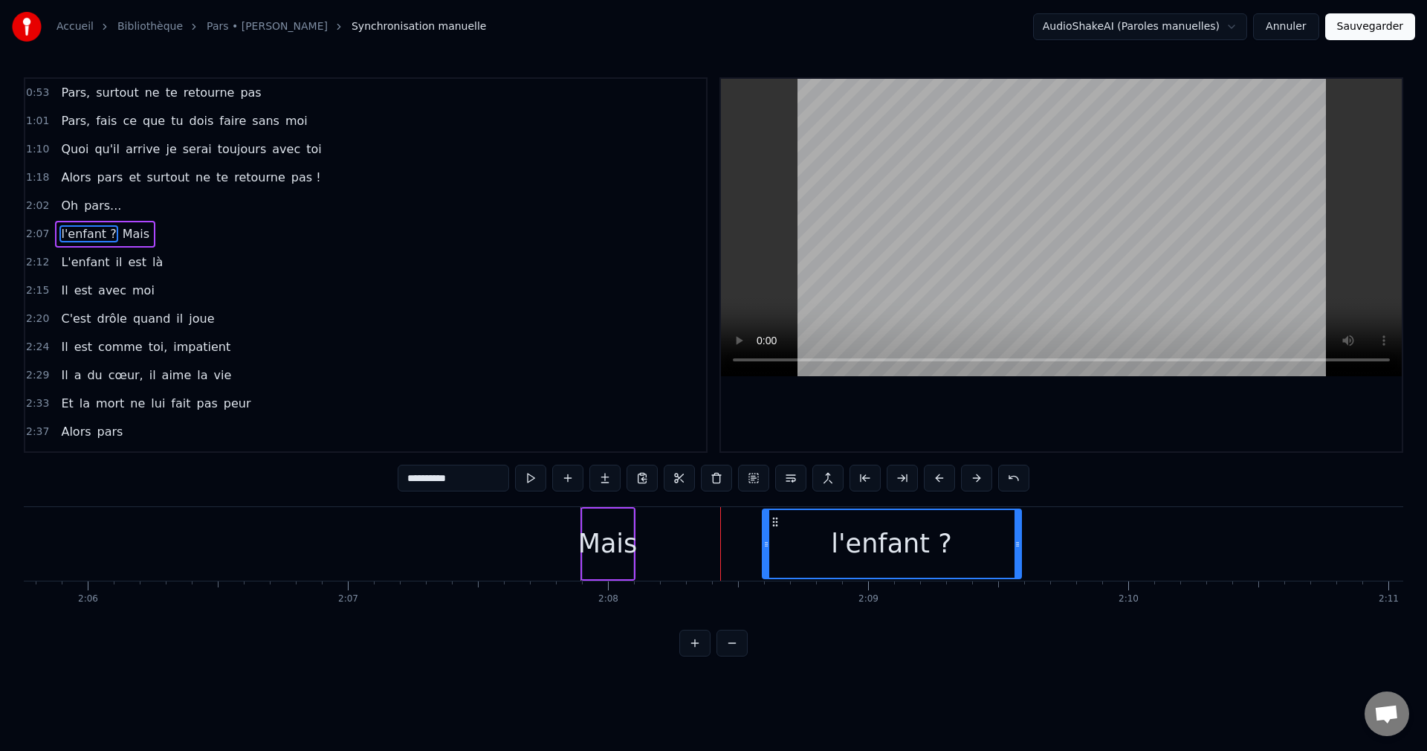
drag, startPoint x: 596, startPoint y: 518, endPoint x: 776, endPoint y: 556, distance: 183.8
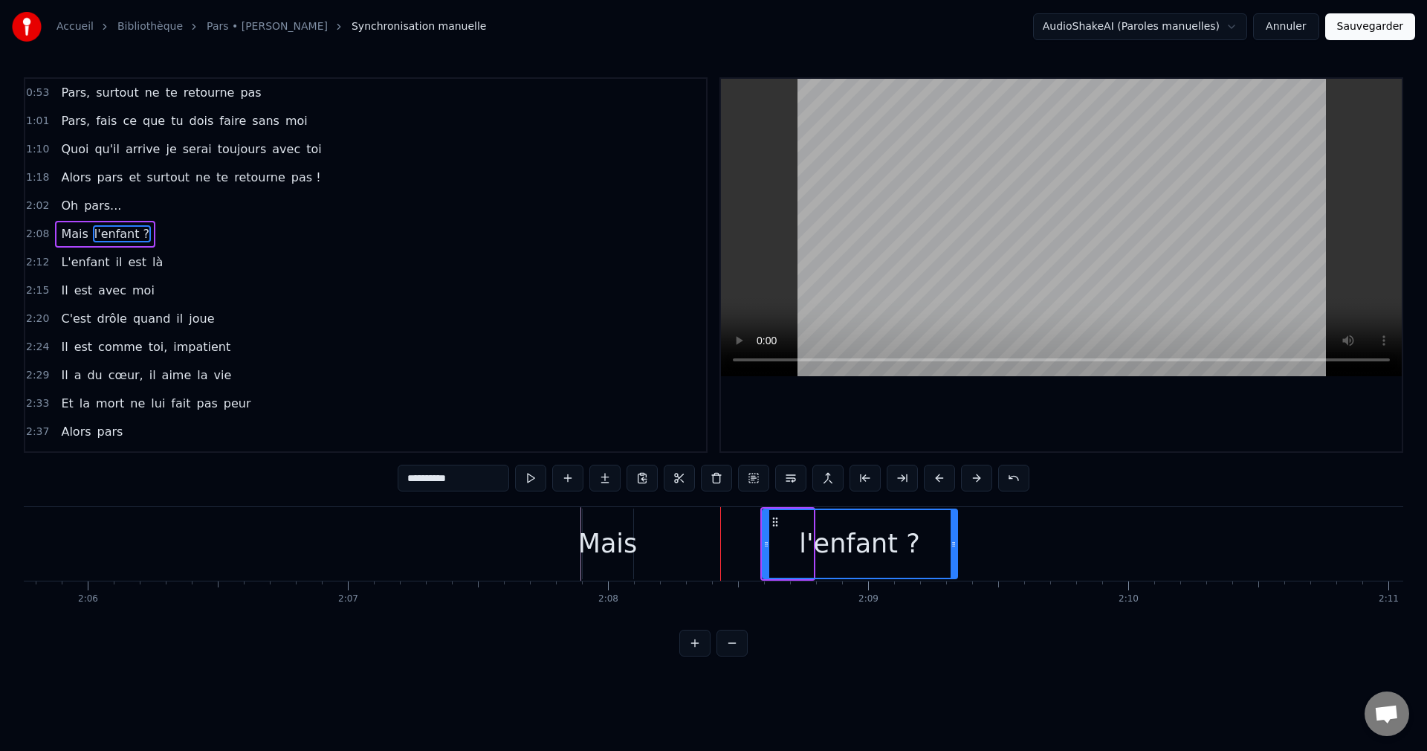
drag, startPoint x: 1018, startPoint y: 545, endPoint x: 954, endPoint y: 553, distance: 64.4
click at [954, 553] on div at bounding box center [954, 544] width 6 height 68
click at [610, 545] on div "Mais" at bounding box center [607, 543] width 59 height 39
type input "****"
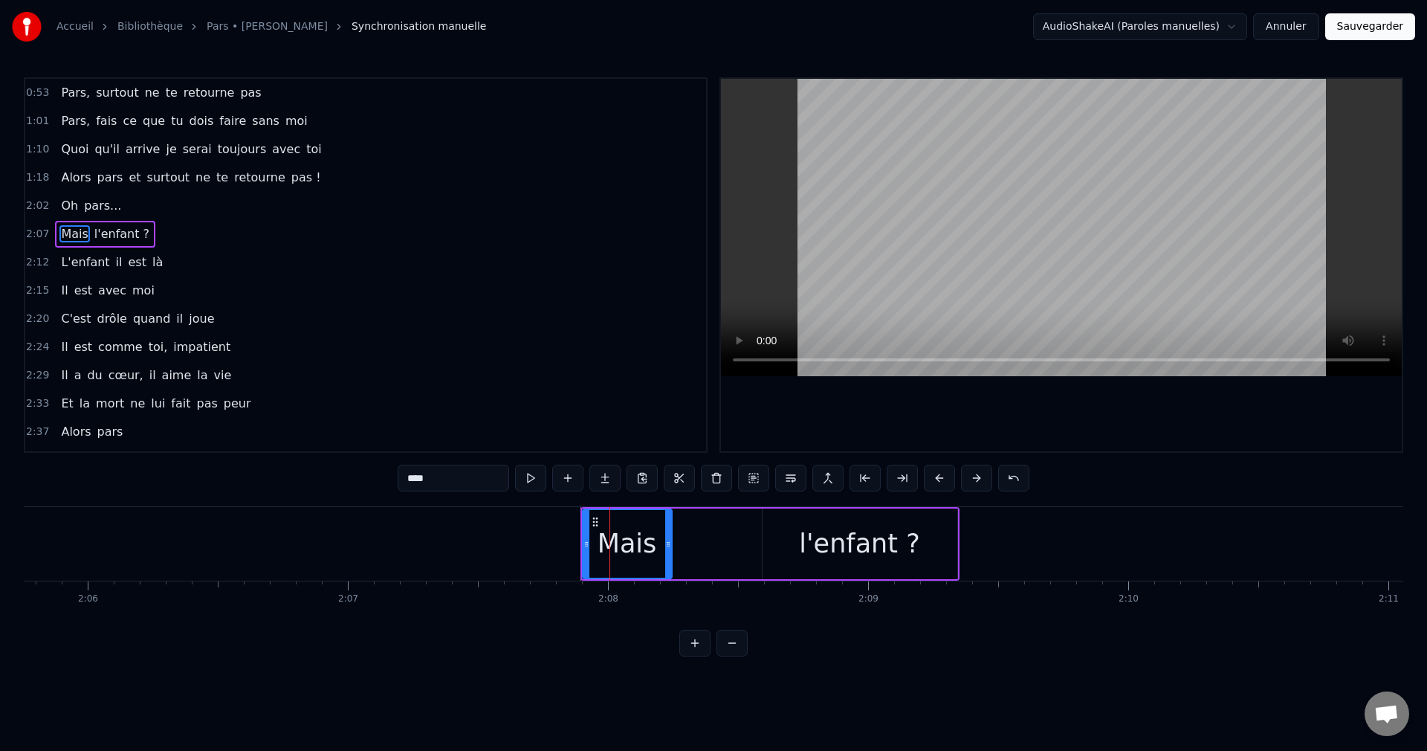
drag, startPoint x: 630, startPoint y: 544, endPoint x: 668, endPoint y: 554, distance: 39.8
click at [668, 554] on div at bounding box center [668, 544] width 6 height 68
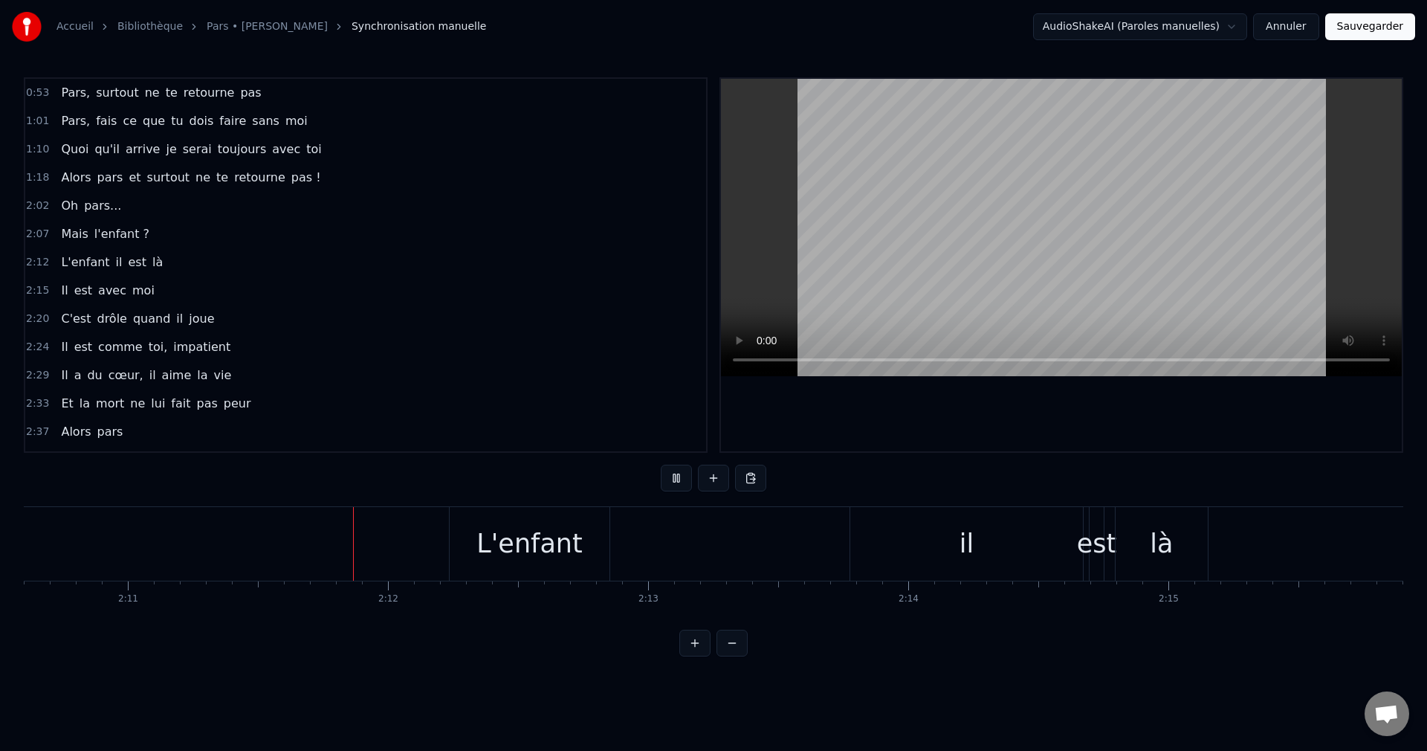
scroll to position [0, 33991]
click at [867, 555] on div "il" at bounding box center [953, 544] width 233 height 74
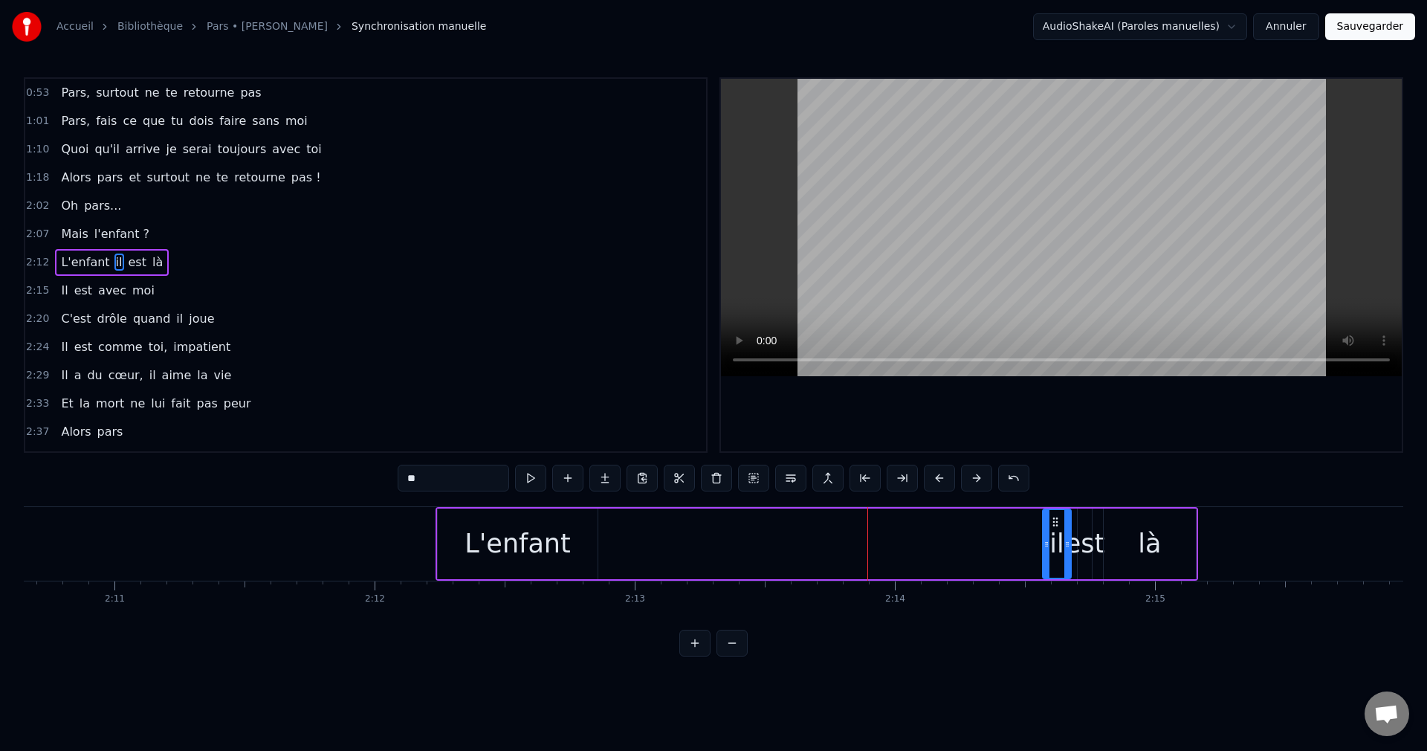
drag, startPoint x: 841, startPoint y: 546, endPoint x: 1046, endPoint y: 581, distance: 207.4
click at [1046, 581] on div "Pars, surtout ne te retourne pas Pars, fais ce que tu dois faire sans moi Quoi …" at bounding box center [714, 561] width 1380 height 111
click at [882, 539] on div "L'enfant il est là" at bounding box center [817, 544] width 763 height 74
click at [838, 550] on div "L'enfant il est là" at bounding box center [817, 544] width 763 height 74
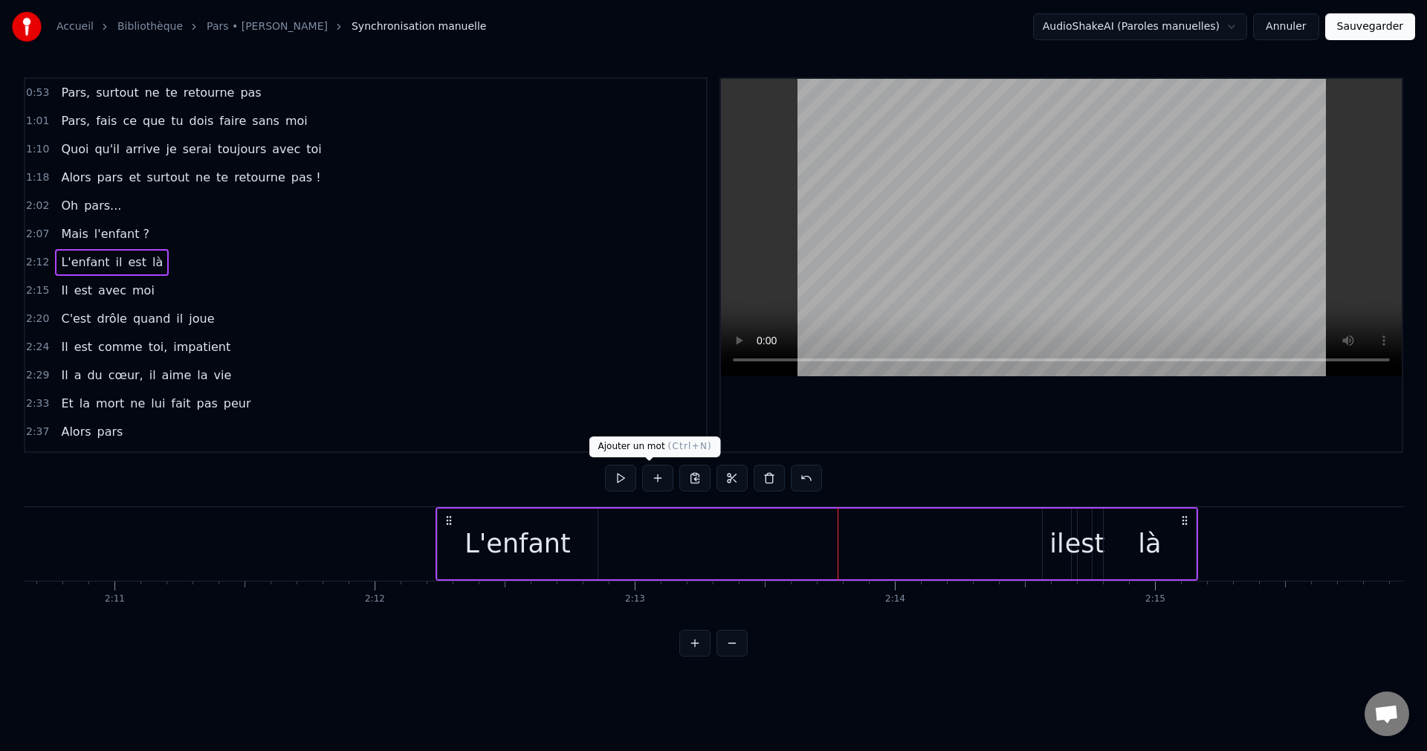
click at [642, 471] on button at bounding box center [657, 478] width 31 height 27
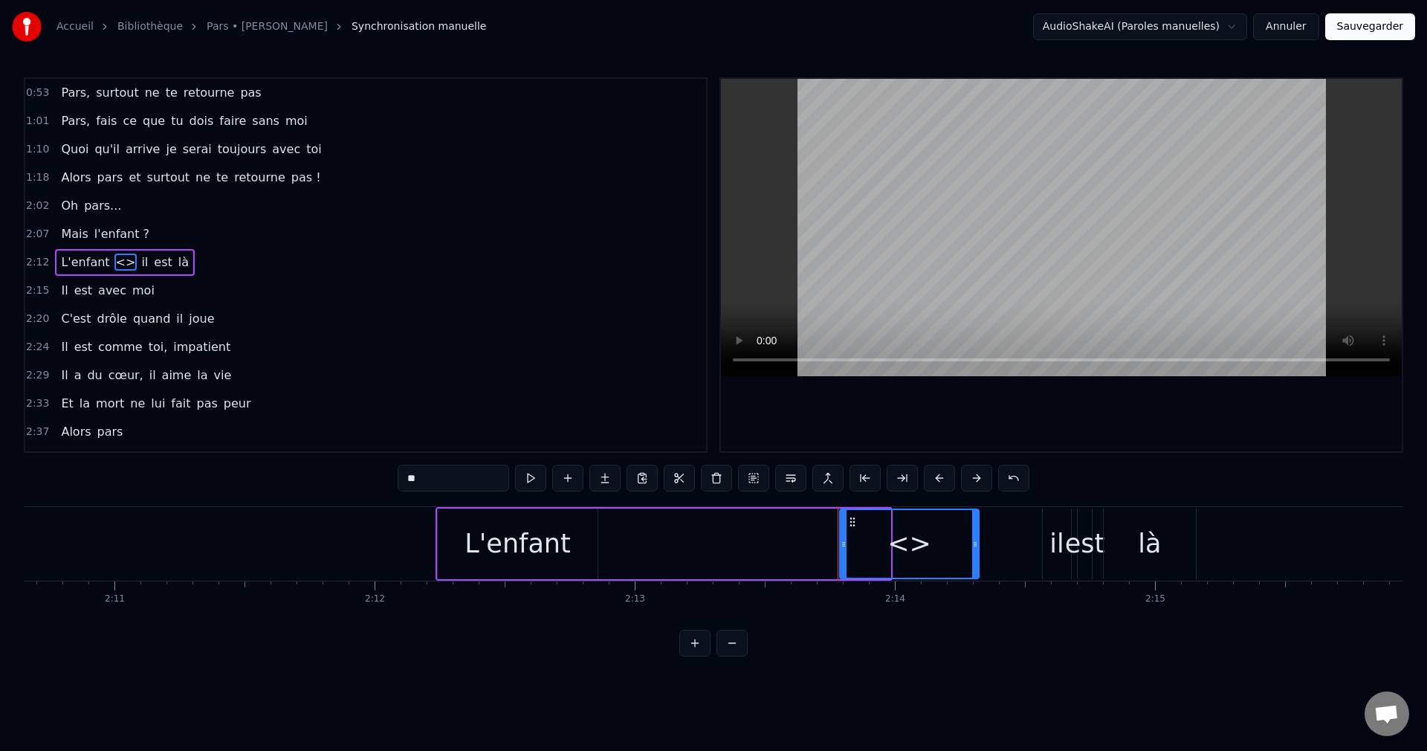
drag, startPoint x: 888, startPoint y: 547, endPoint x: 976, endPoint y: 560, distance: 89.5
click at [976, 560] on div at bounding box center [975, 544] width 6 height 68
drag, startPoint x: 412, startPoint y: 482, endPoint x: 324, endPoint y: 480, distance: 87.7
click at [326, 480] on div "0:53 Pars, surtout ne te retourne pas 1:01 Pars, fais ce que tu dois faire sans…" at bounding box center [714, 366] width 1380 height 579
type input "****"
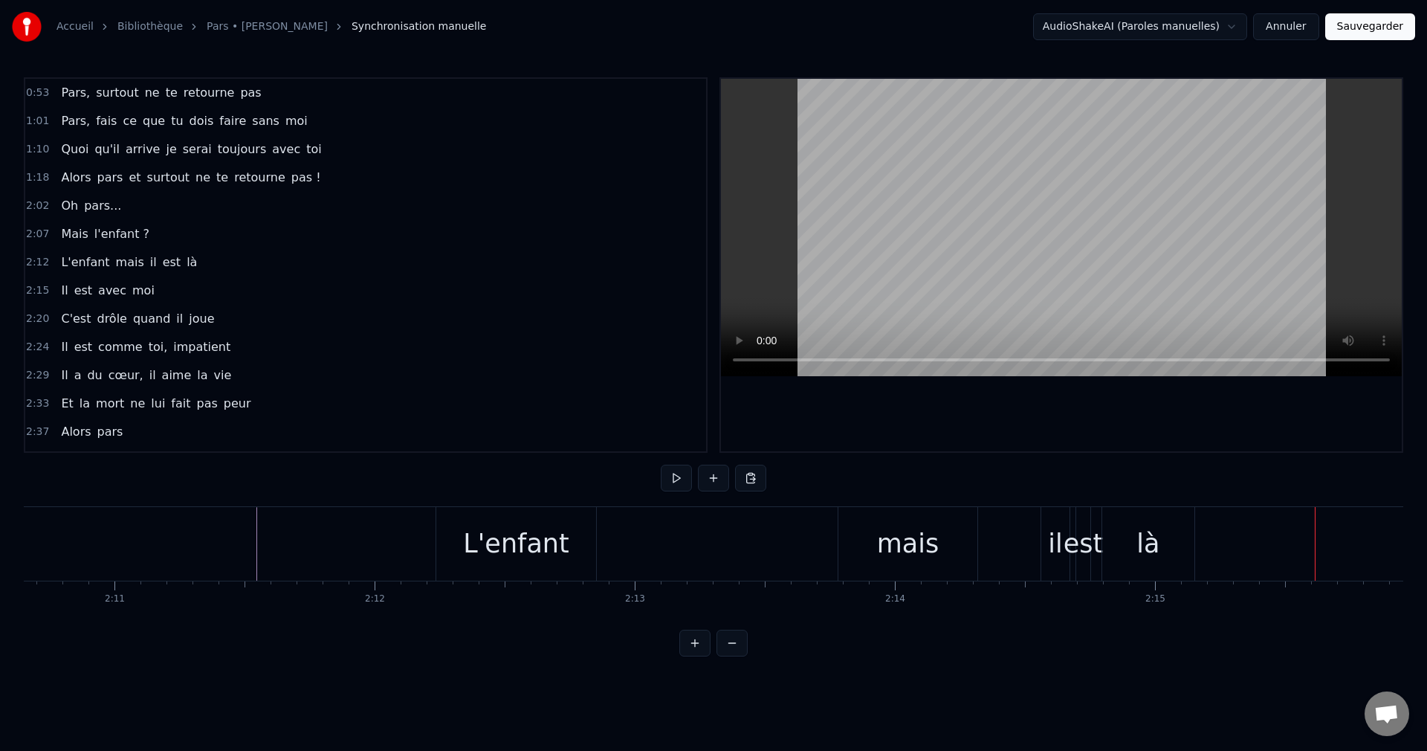
click at [1377, 27] on button "Sauvegarder" at bounding box center [1370, 26] width 90 height 27
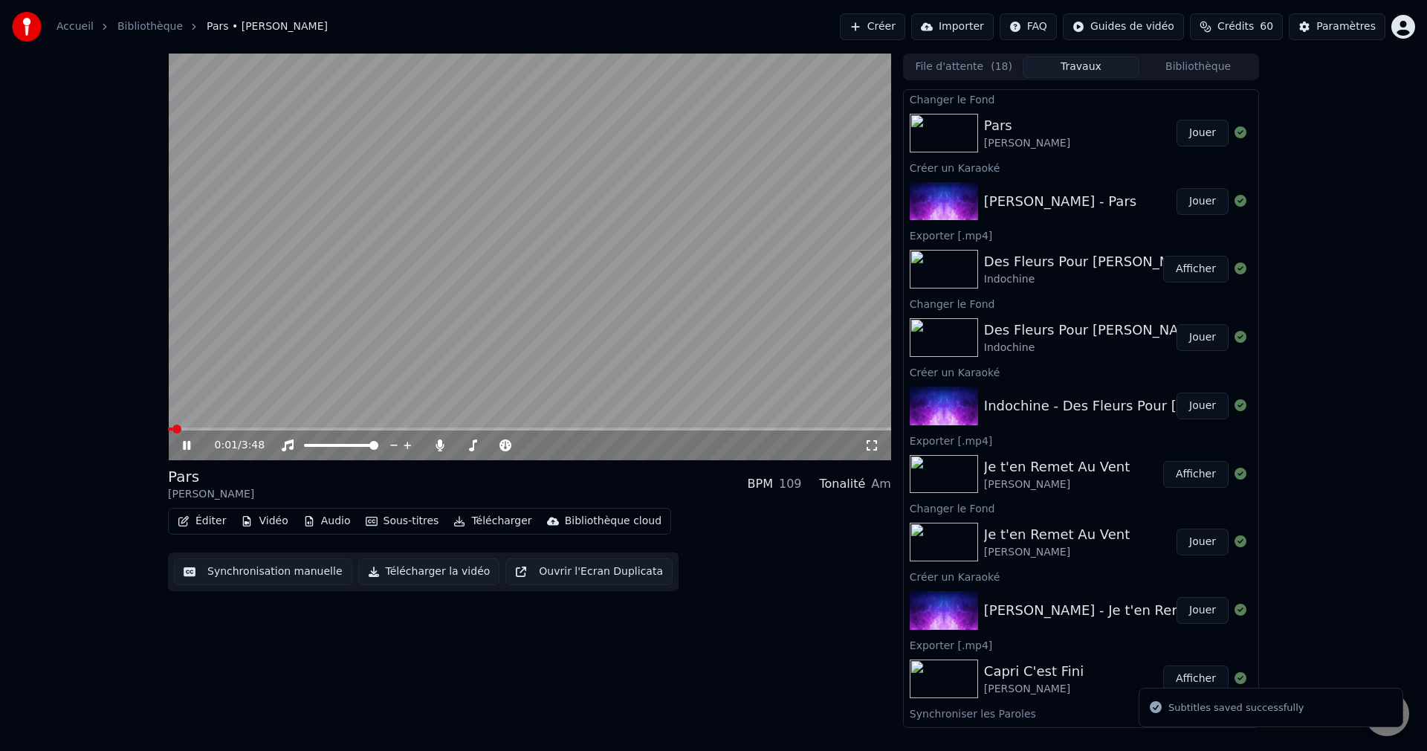
click at [187, 443] on icon at bounding box center [197, 445] width 35 height 12
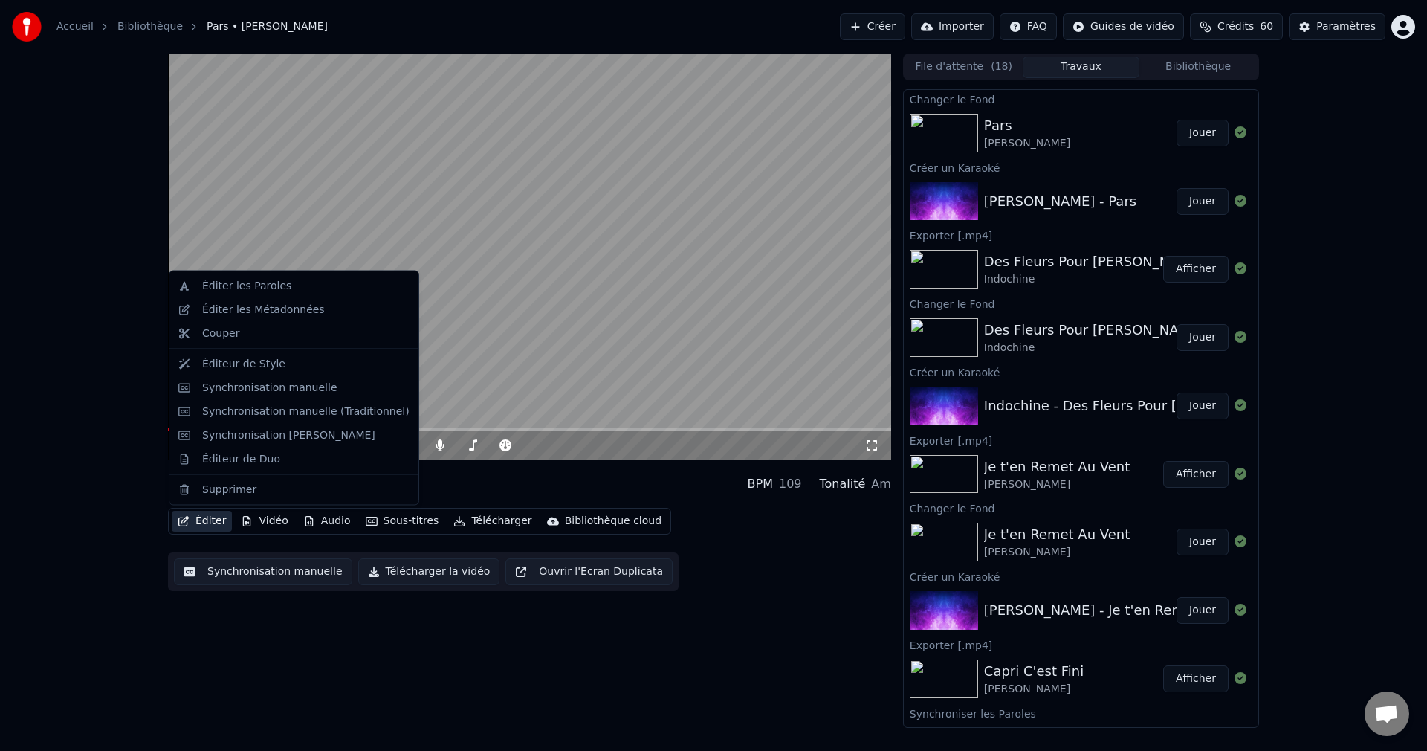
click at [204, 522] on button "Éditer" at bounding box center [202, 521] width 60 height 21
click at [227, 459] on div "Éditeur de Duo" at bounding box center [241, 458] width 78 height 15
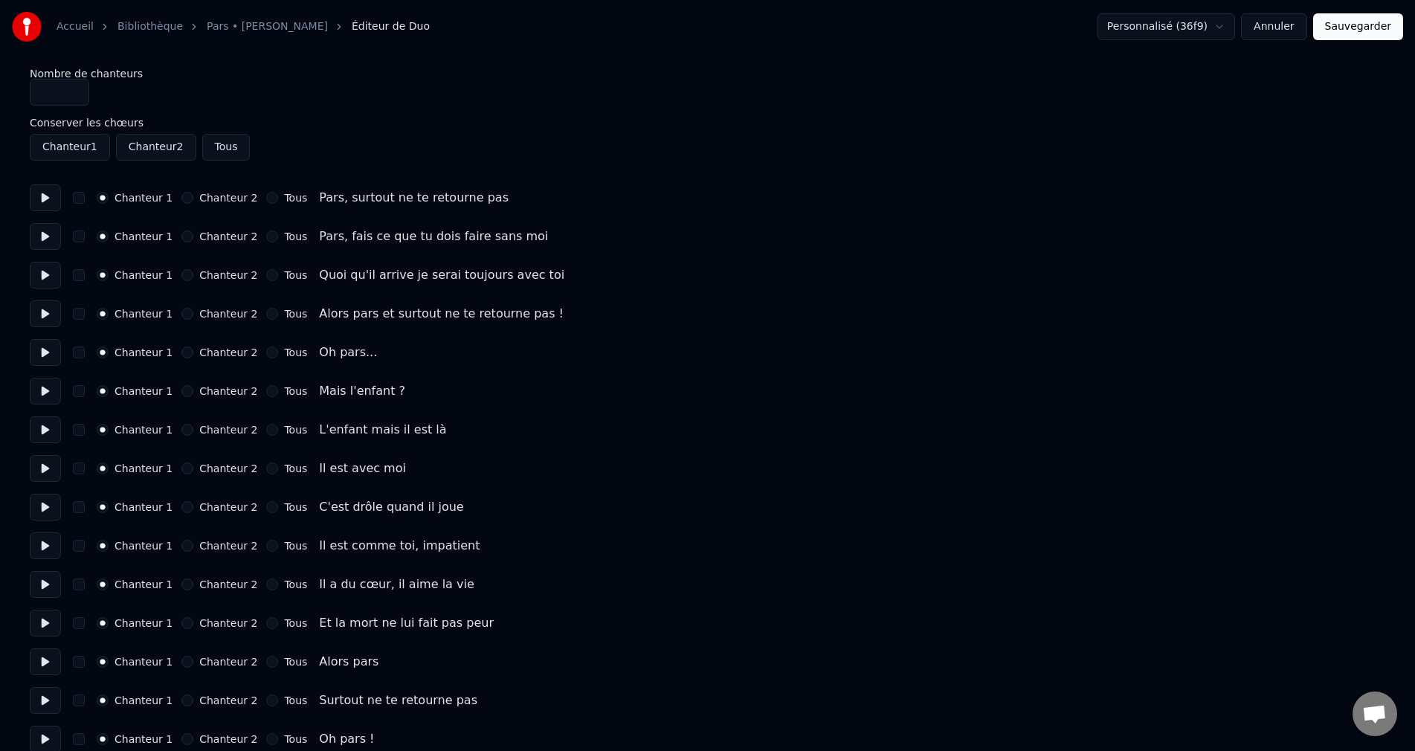
click at [187, 387] on button "Chanteur 2" at bounding box center [187, 391] width 12 height 12
click at [1342, 30] on button "Sauvegarder" at bounding box center [1358, 26] width 90 height 27
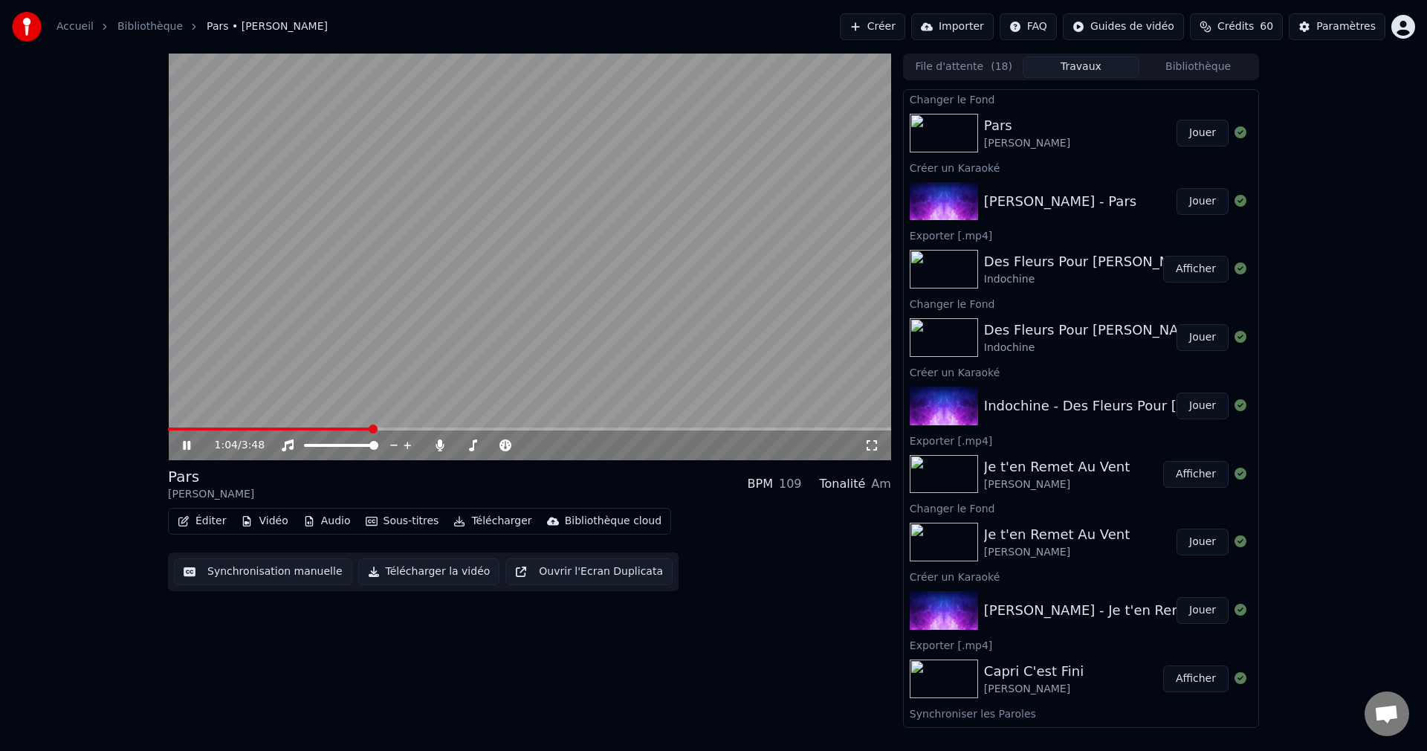
click at [371, 427] on span at bounding box center [529, 428] width 723 height 3
click at [465, 442] on div at bounding box center [507, 445] width 120 height 15
click at [465, 444] on span at bounding box center [461, 445] width 10 height 3
click at [462, 444] on span at bounding box center [466, 445] width 9 height 9
click at [192, 443] on icon at bounding box center [197, 445] width 35 height 12
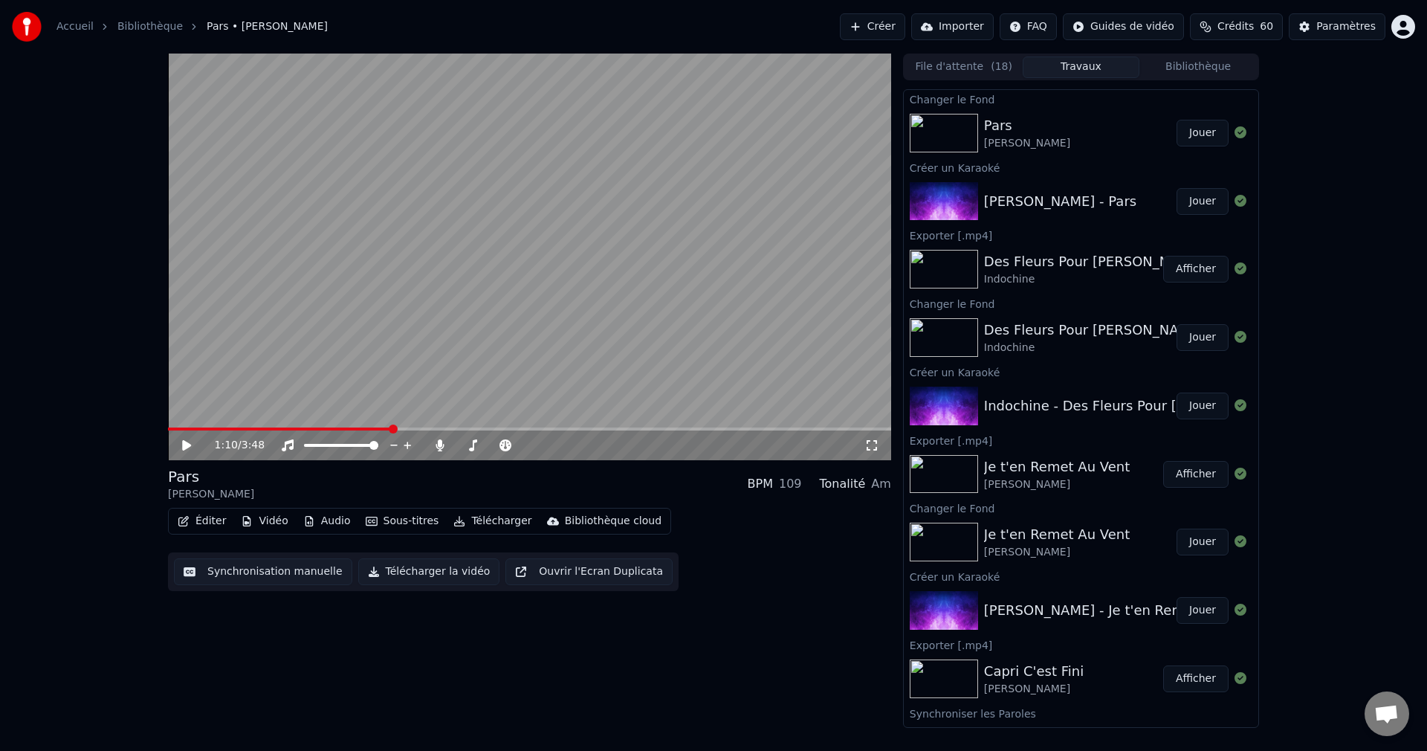
click at [418, 577] on button "Télécharger la vidéo" at bounding box center [429, 571] width 142 height 27
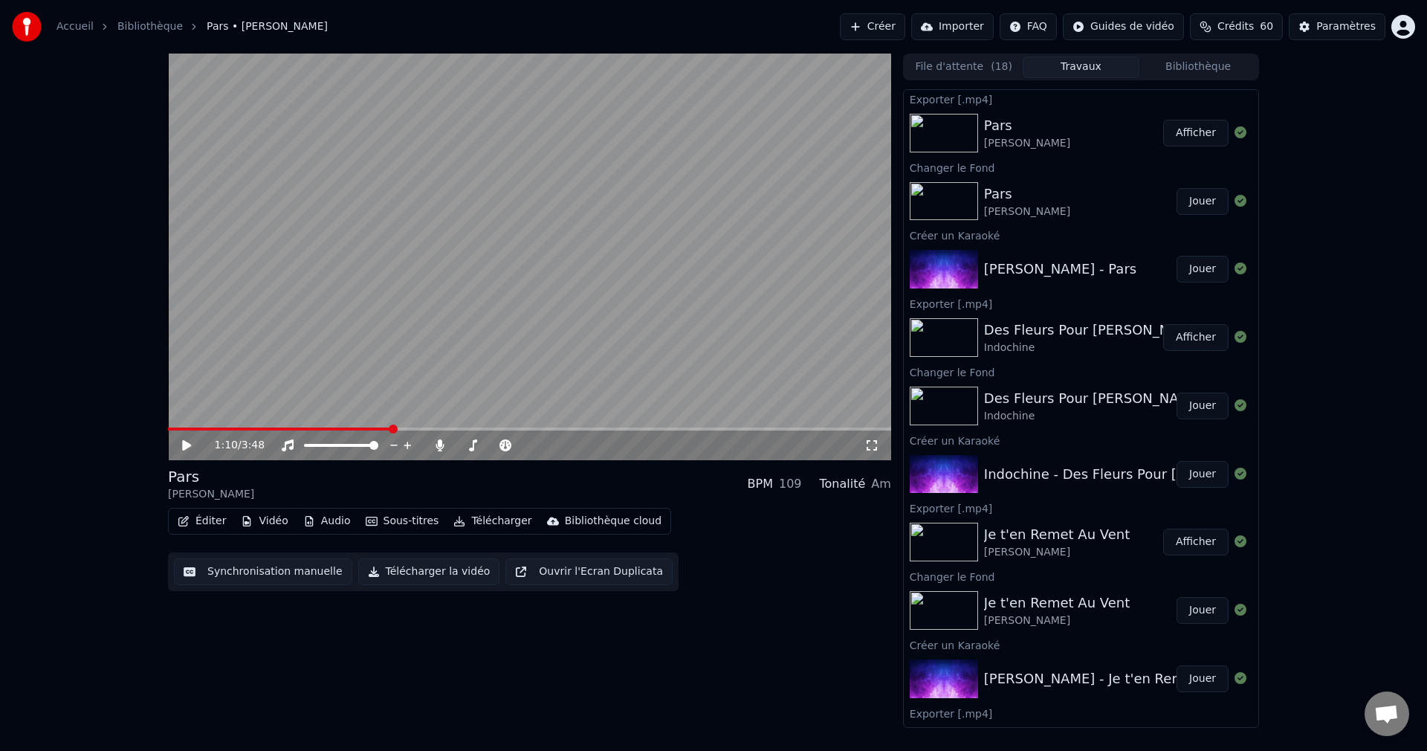
click at [879, 25] on button "Créer" at bounding box center [872, 26] width 65 height 27
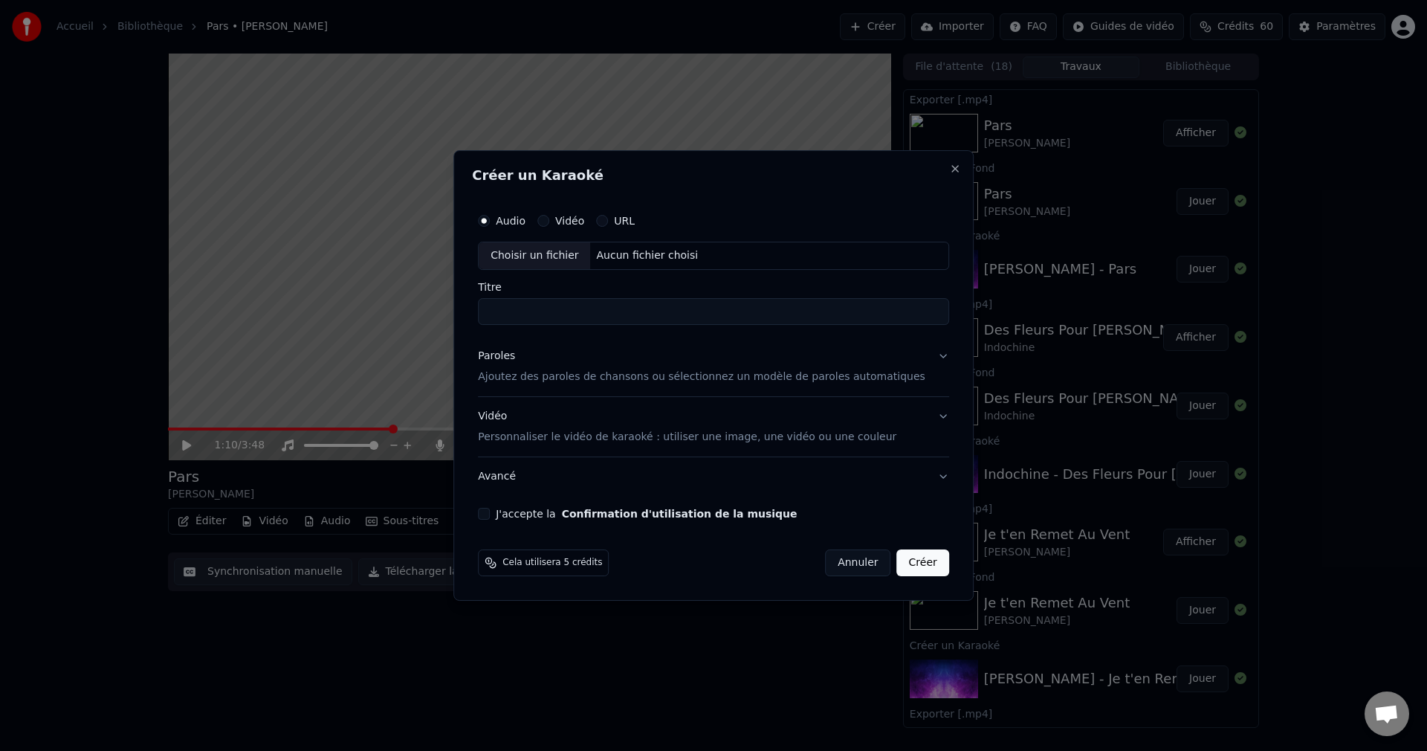
click at [550, 258] on div "Choisir un fichier" at bounding box center [534, 255] width 111 height 27
type input "**********"
click at [490, 519] on button "J'accepte la Confirmation d'utilisation de la musique" at bounding box center [484, 514] width 12 height 12
click at [920, 357] on button "Paroles Ajoutez des paroles de chansons ou sélectionnez un modèle de paroles au…" at bounding box center [713, 366] width 471 height 59
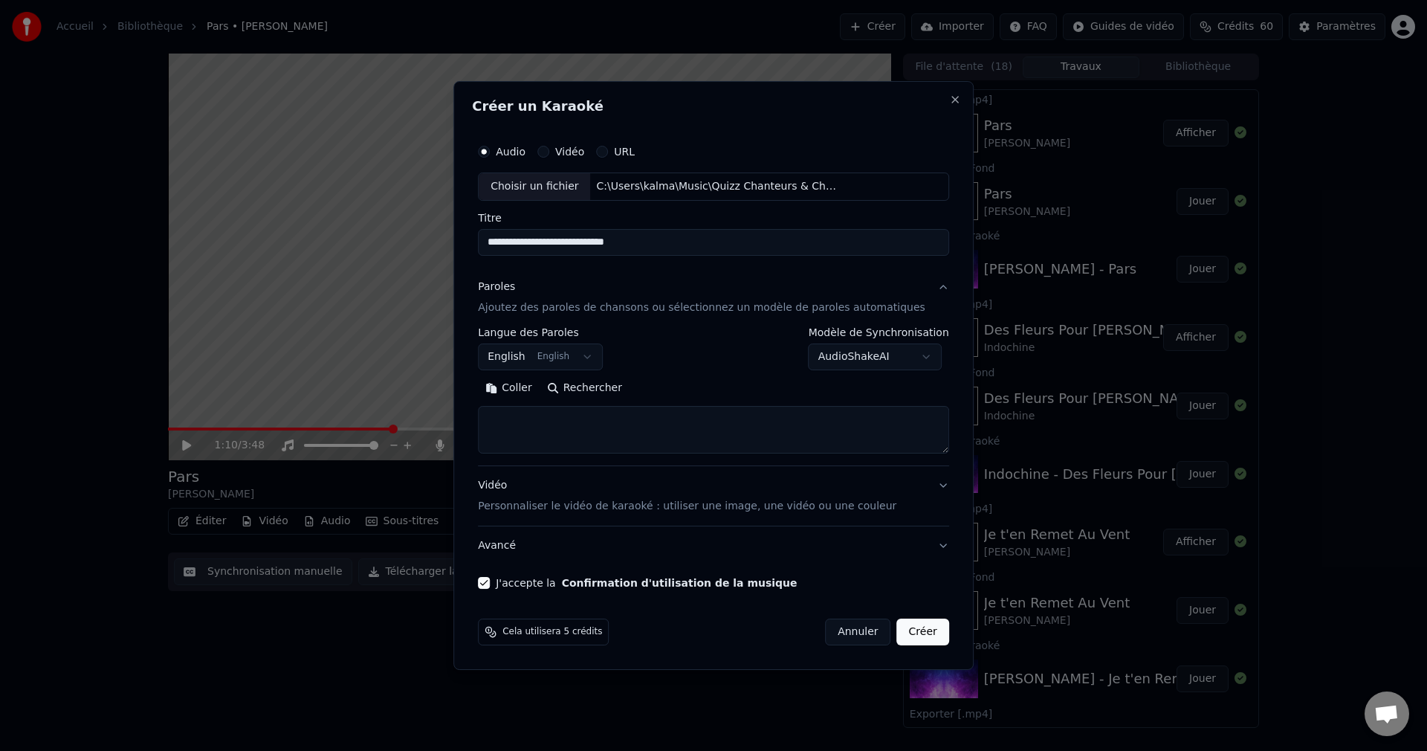
click at [627, 389] on button "Rechercher" at bounding box center [585, 388] width 90 height 24
type textarea "**********"
click at [906, 631] on button "Créer" at bounding box center [923, 631] width 52 height 27
select select "**"
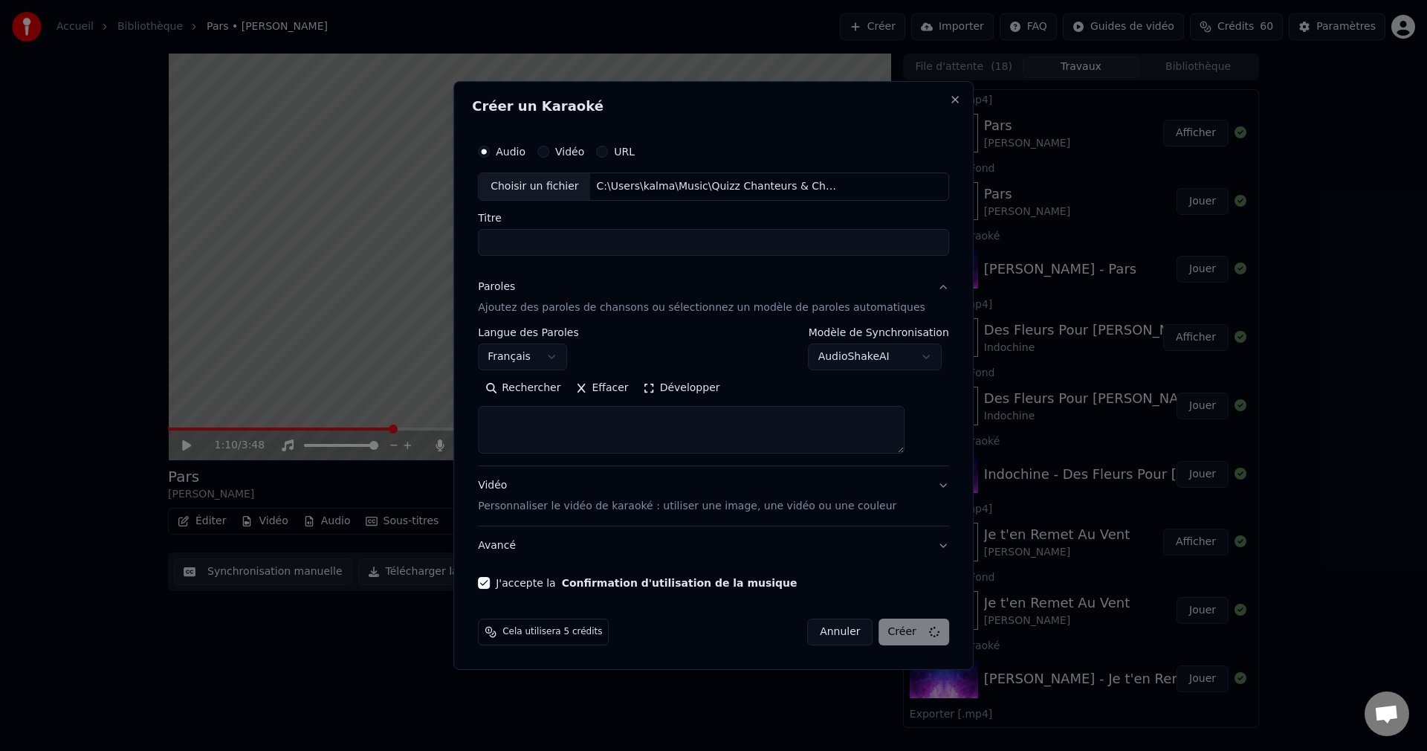
select select
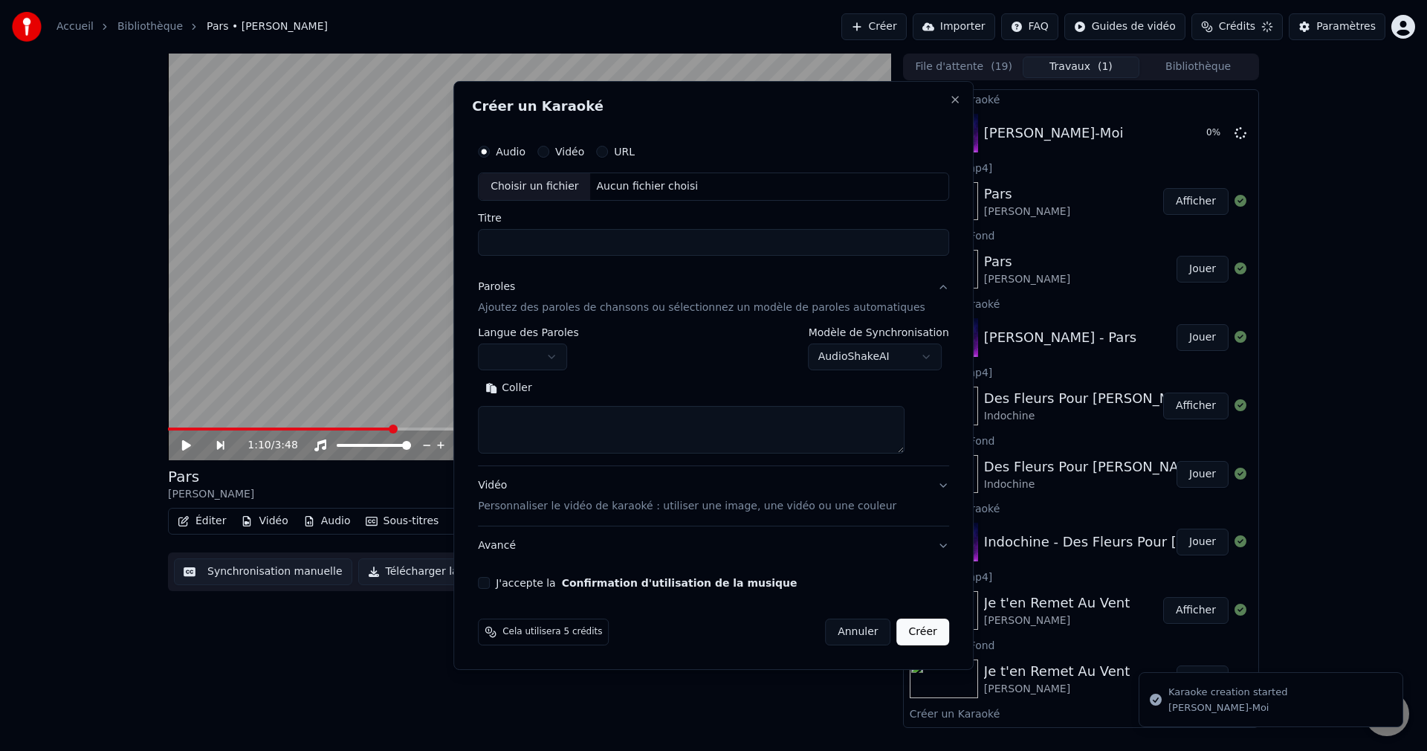
scroll to position [0, 0]
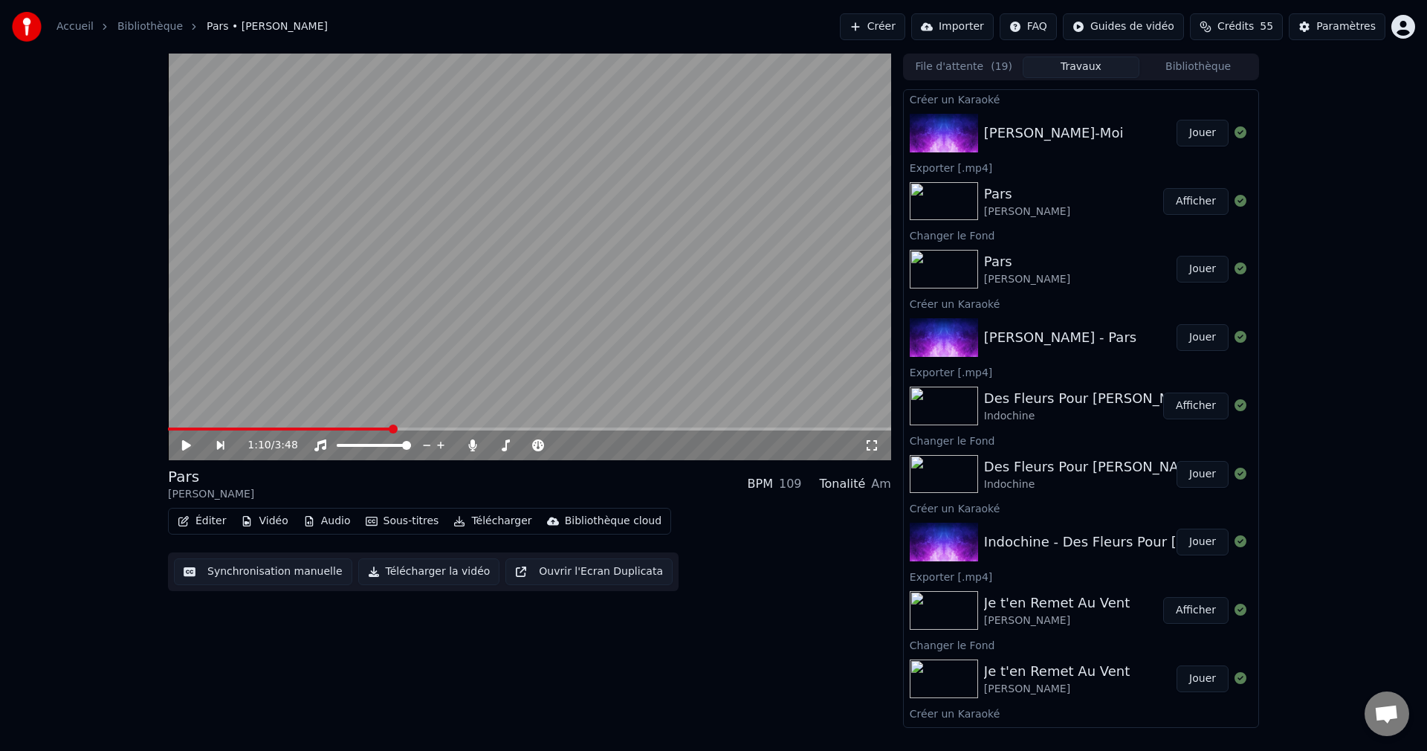
click at [1204, 135] on button "Jouer" at bounding box center [1203, 133] width 52 height 27
click at [187, 443] on icon at bounding box center [197, 445] width 35 height 12
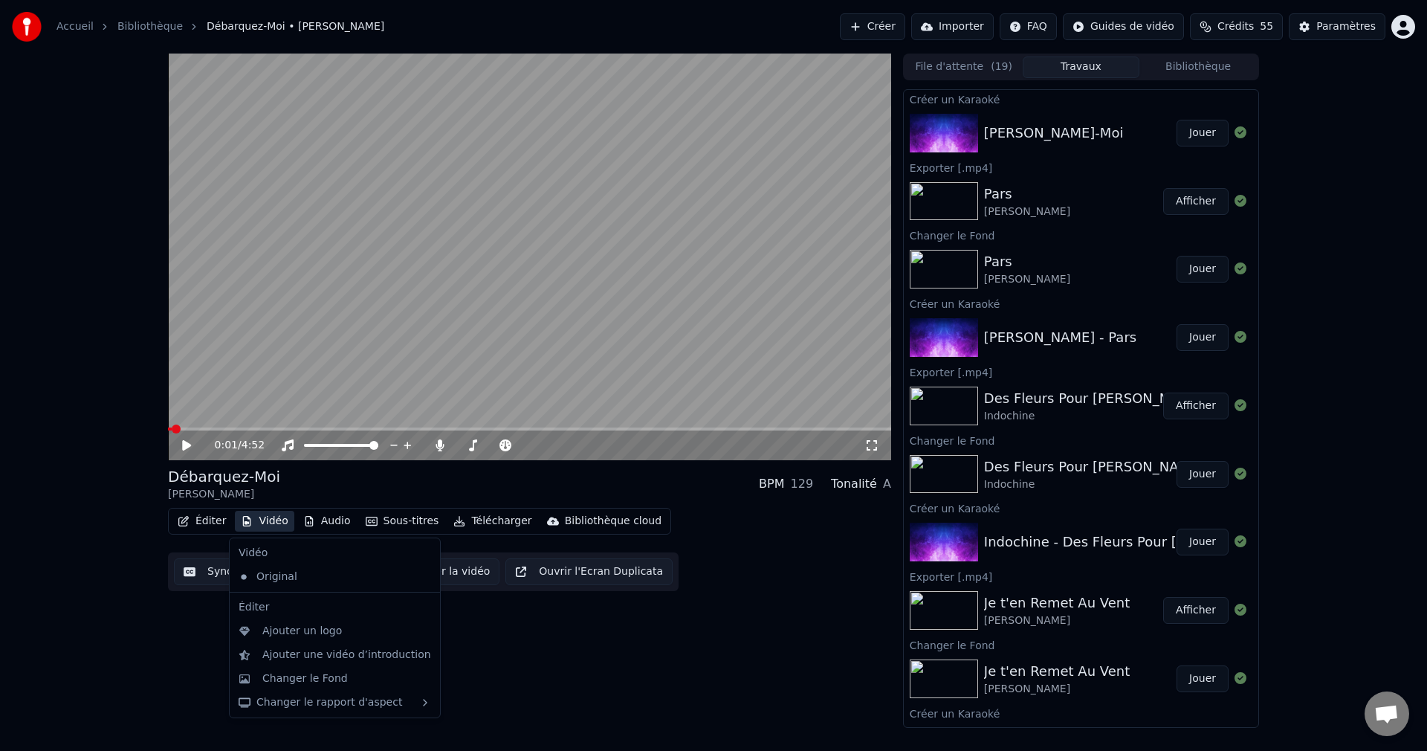
click at [262, 515] on button "Vidéo" at bounding box center [264, 521] width 59 height 21
click at [301, 679] on div "Changer le Fond" at bounding box center [304, 678] width 85 height 15
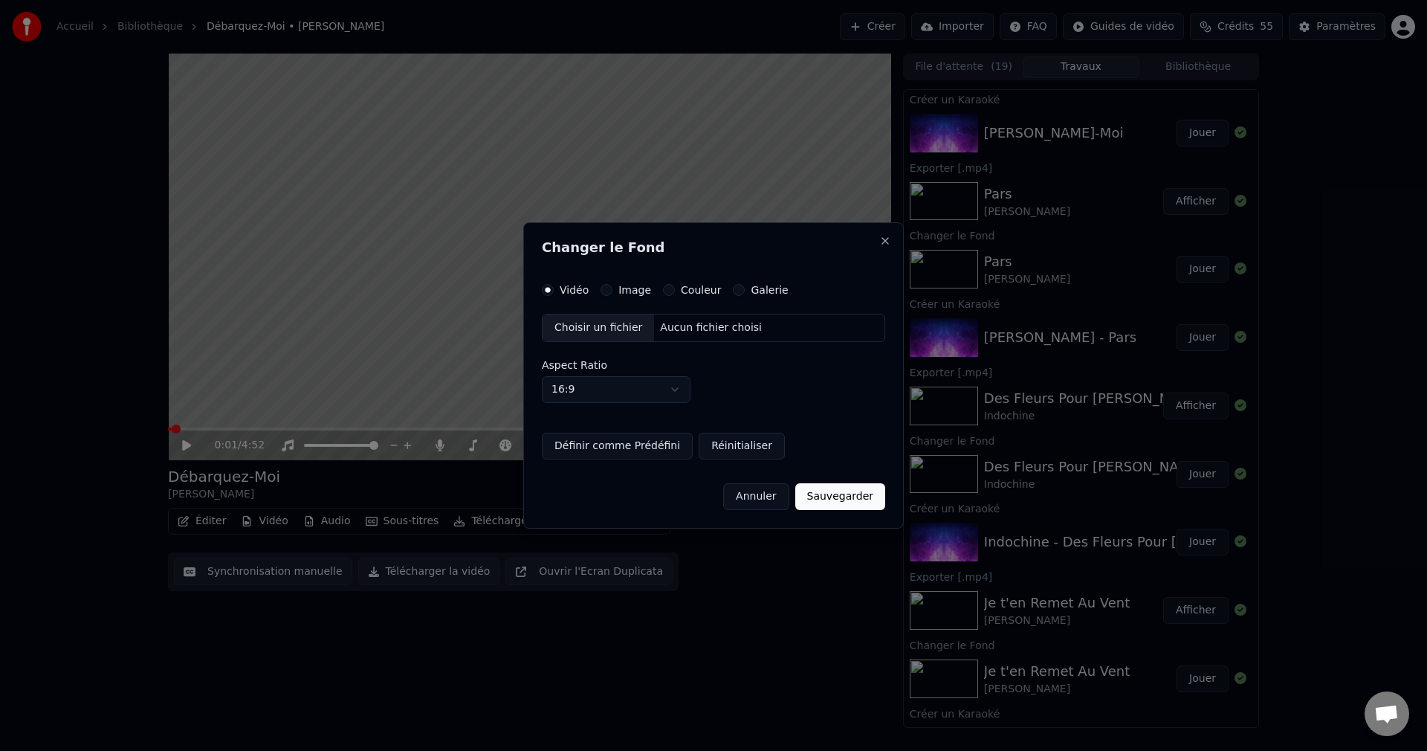
click at [612, 329] on div "Choisir un fichier" at bounding box center [598, 327] width 111 height 27
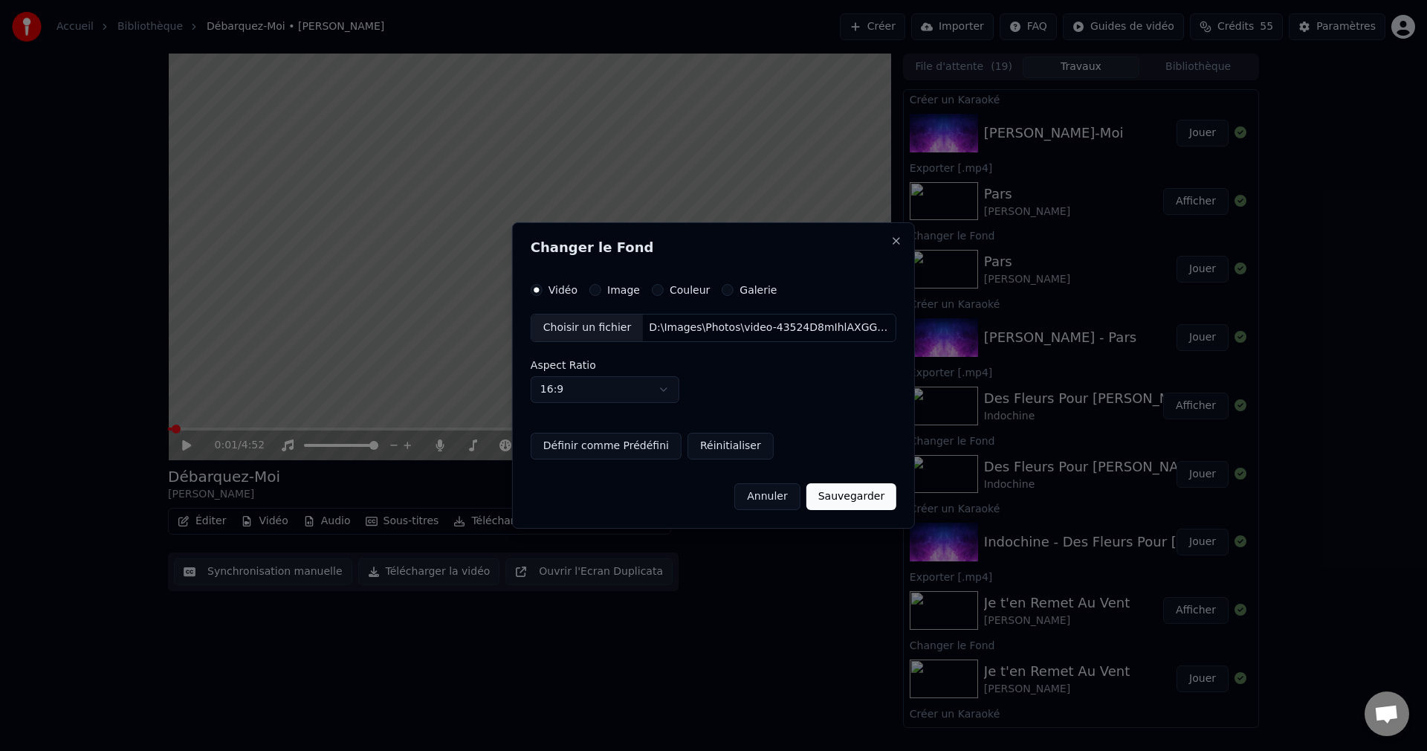
click at [853, 500] on button "Sauvegarder" at bounding box center [852, 496] width 90 height 27
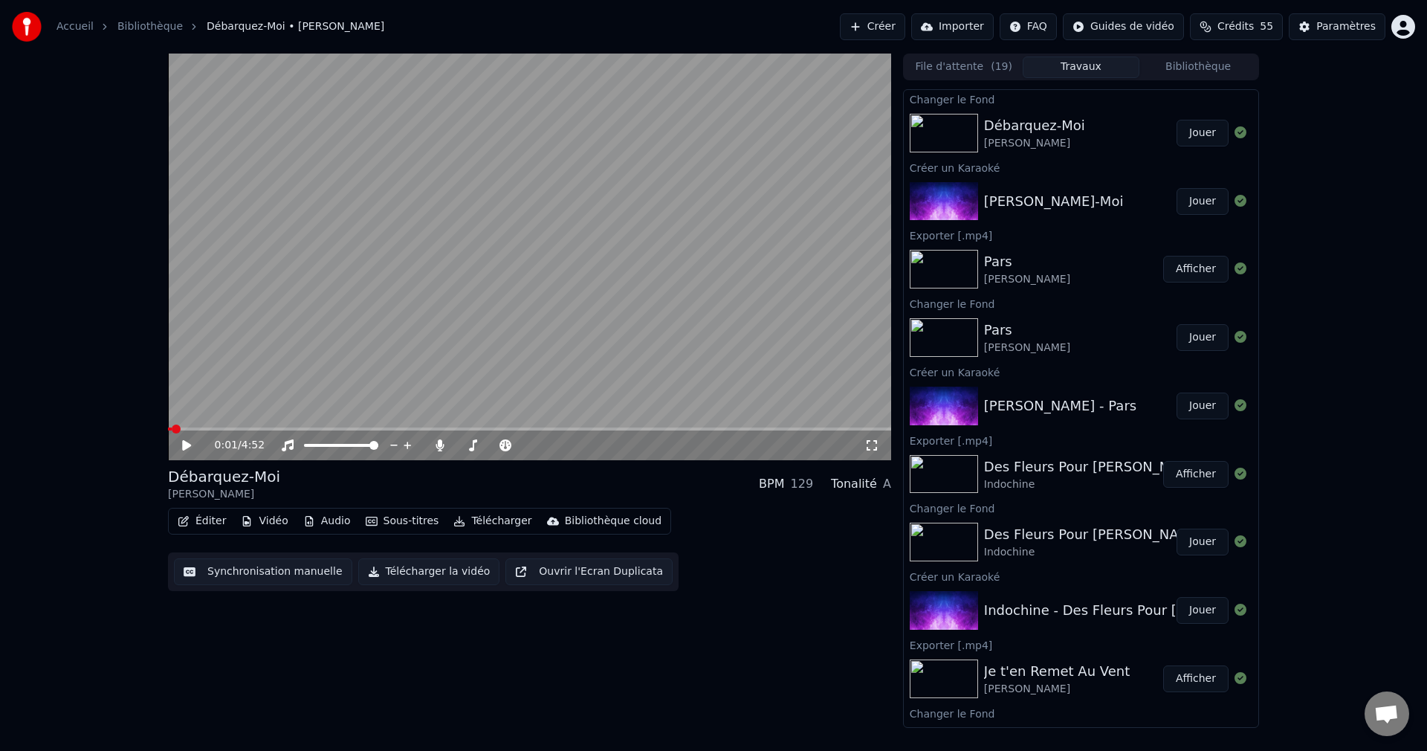
click at [1200, 134] on button "Jouer" at bounding box center [1203, 133] width 52 height 27
click at [531, 450] on span at bounding box center [526, 445] width 9 height 9
click at [601, 430] on span at bounding box center [529, 428] width 723 height 3
click at [628, 430] on span at bounding box center [529, 428] width 723 height 3
click at [640, 429] on span at bounding box center [529, 428] width 723 height 3
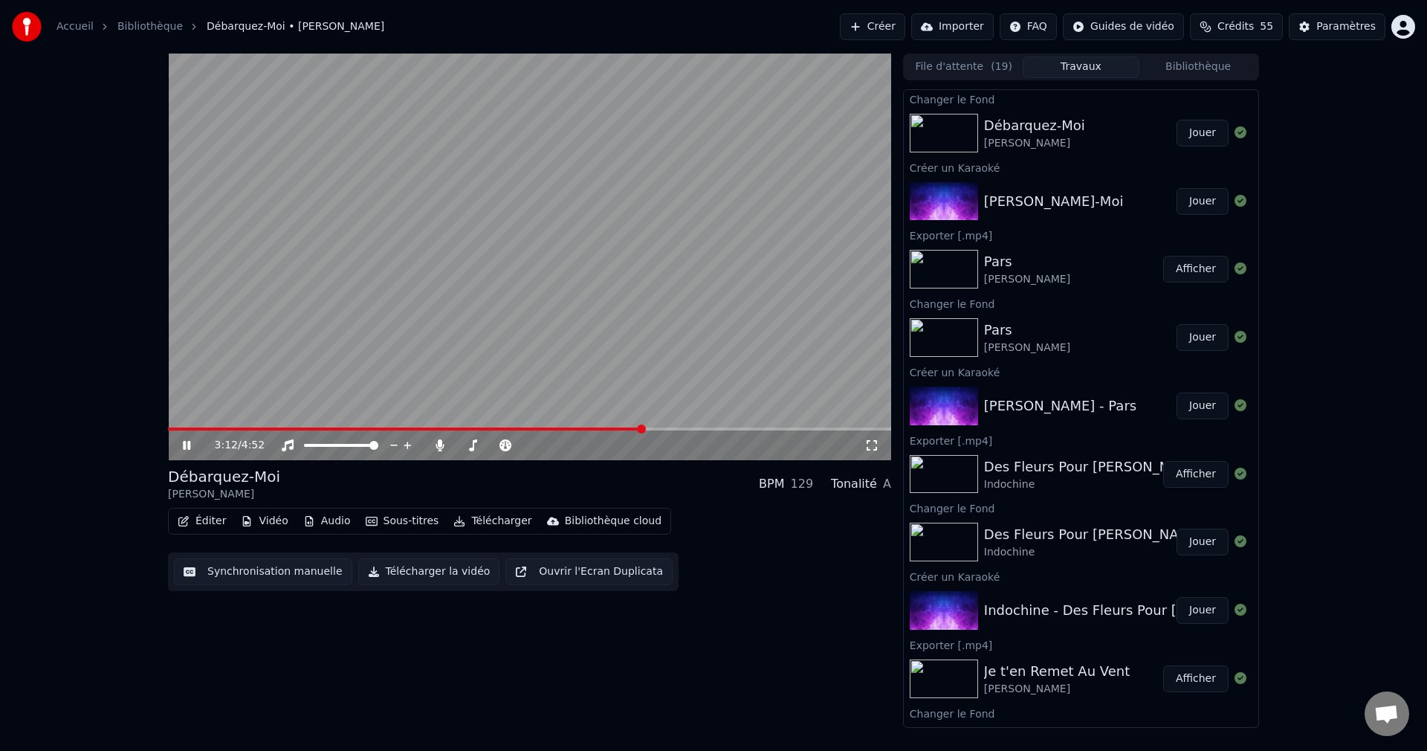
click at [660, 430] on span at bounding box center [529, 428] width 723 height 3
click at [771, 430] on span at bounding box center [529, 428] width 723 height 3
click at [190, 444] on icon at bounding box center [186, 445] width 7 height 9
click at [213, 520] on button "Éditer" at bounding box center [202, 521] width 60 height 21
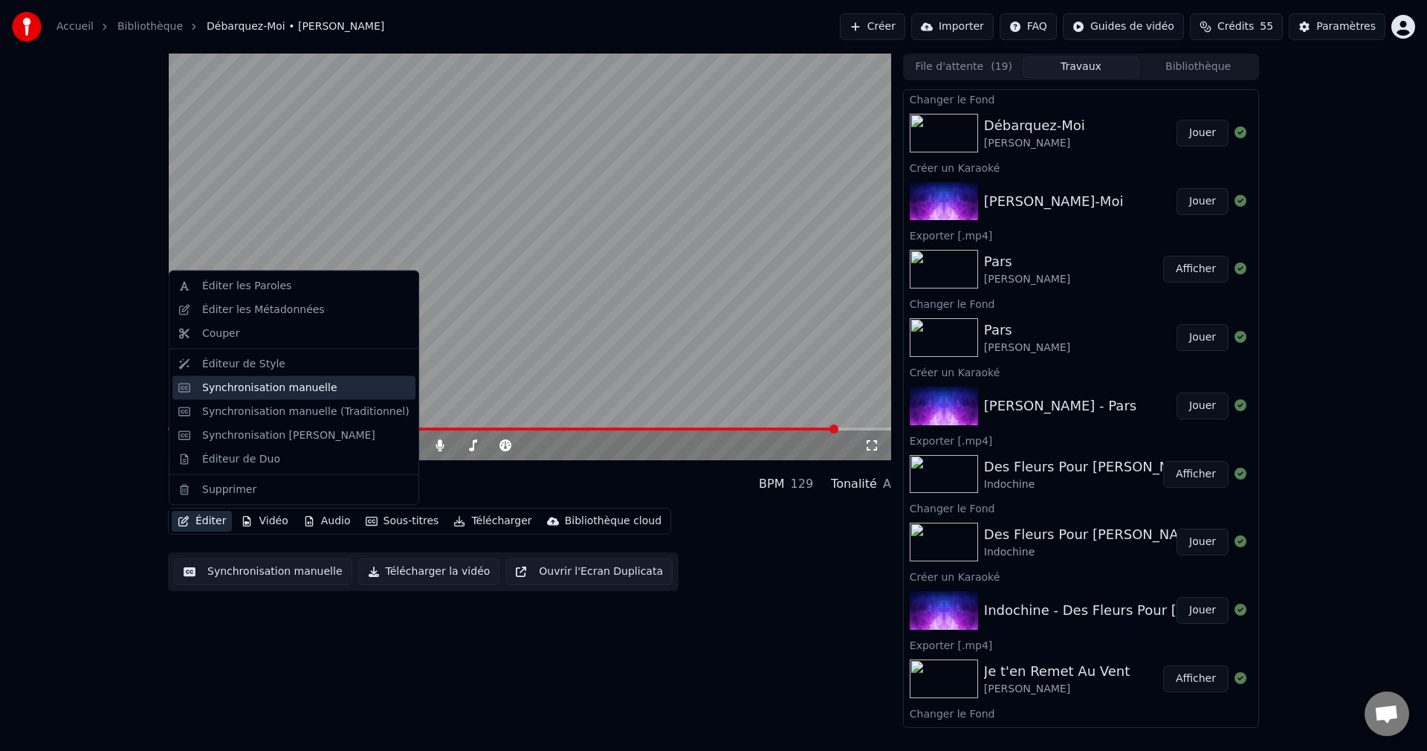
click at [311, 393] on div "Synchronisation manuelle" at bounding box center [269, 387] width 135 height 15
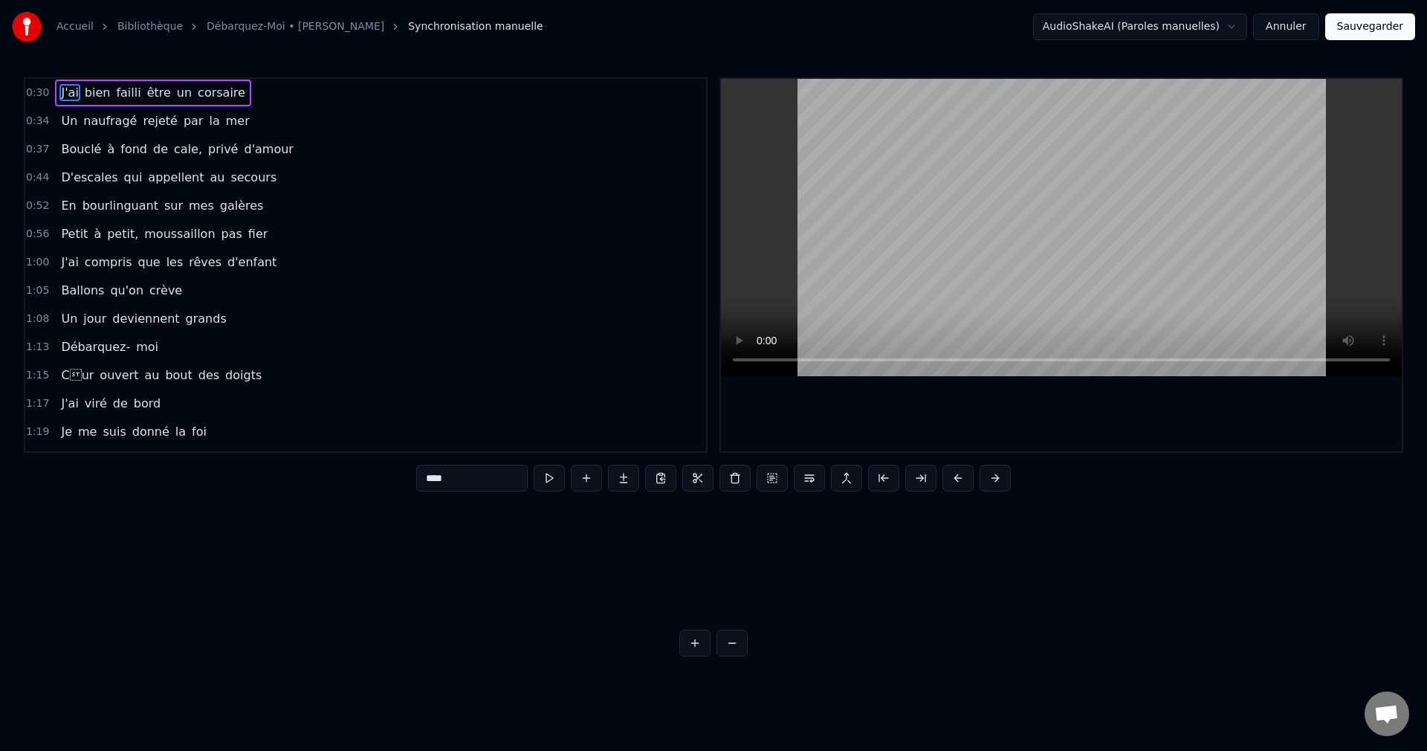
click at [320, 404] on div "1:17 J'ai viré de bord" at bounding box center [365, 404] width 681 height 28
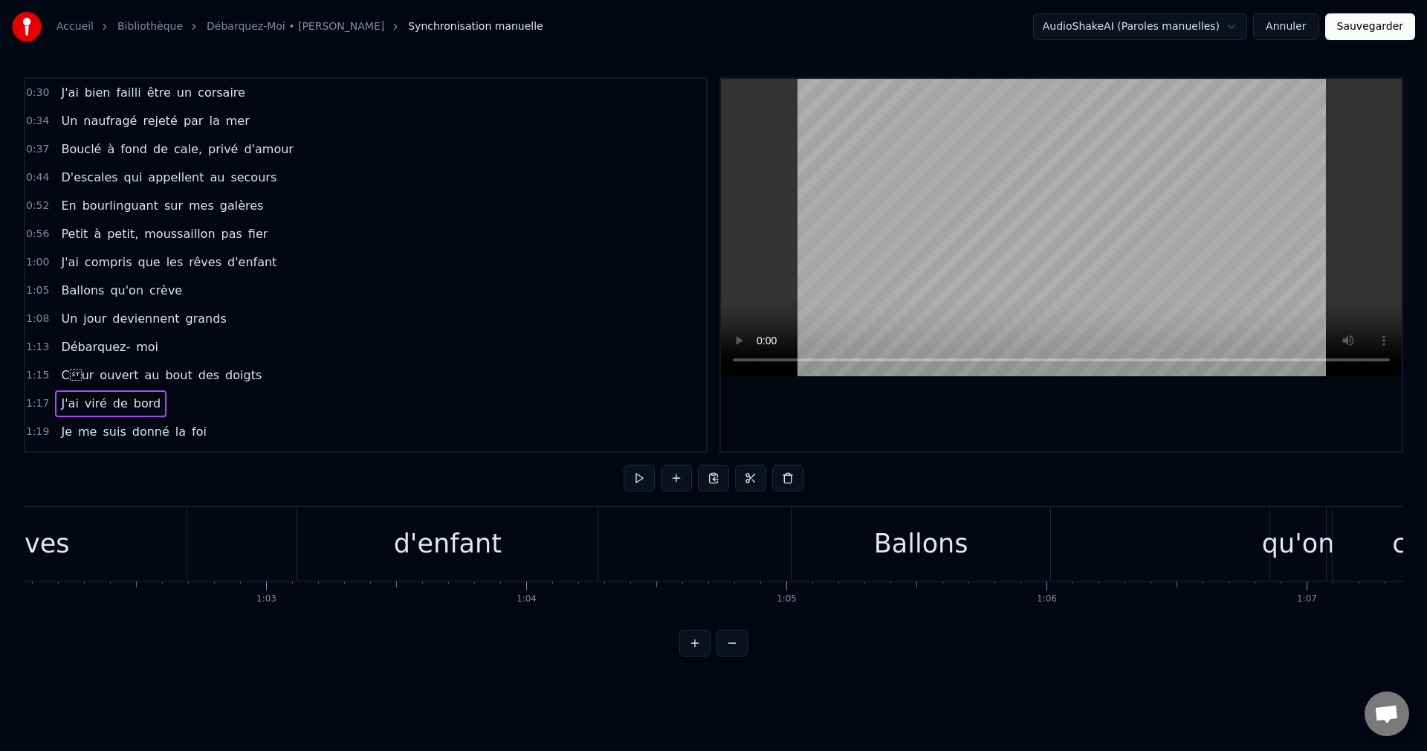
scroll to position [0, 20150]
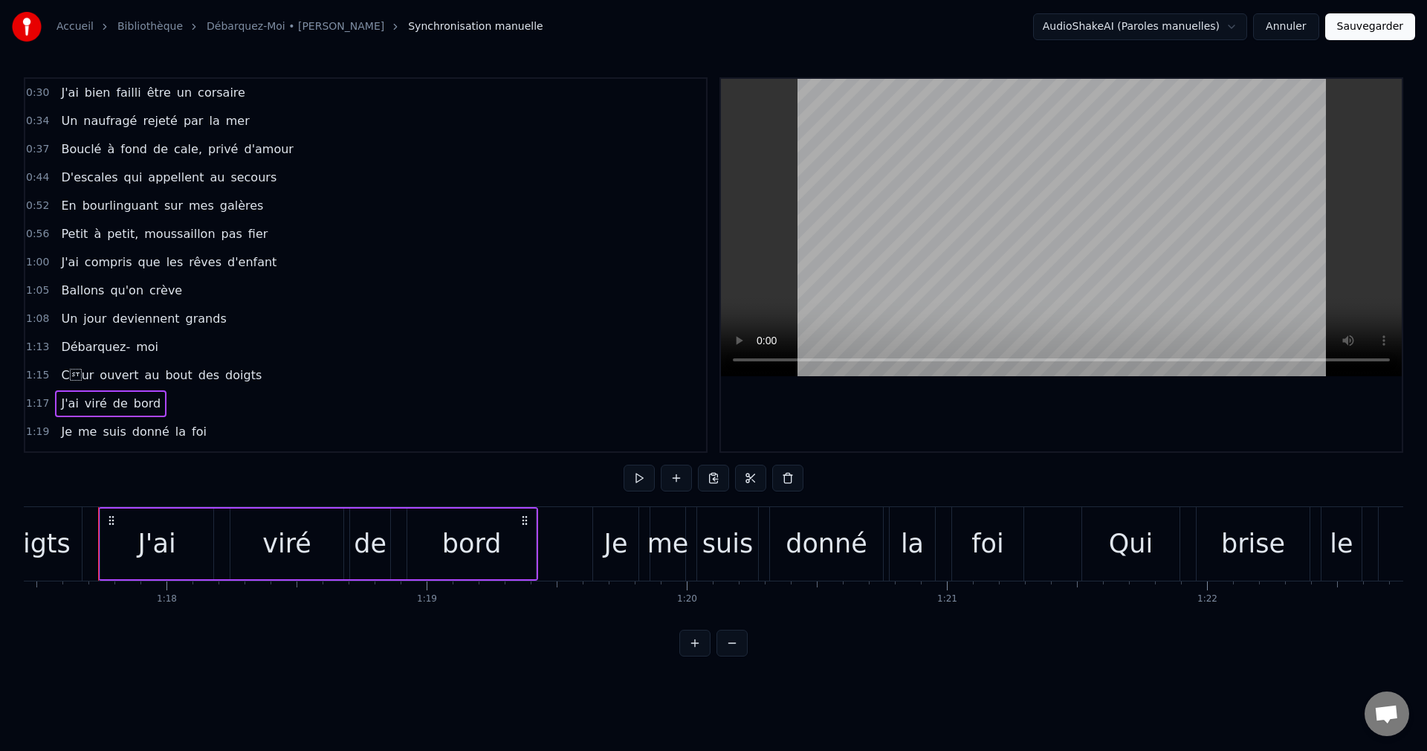
click at [68, 97] on span "J'ai" at bounding box center [69, 92] width 20 height 17
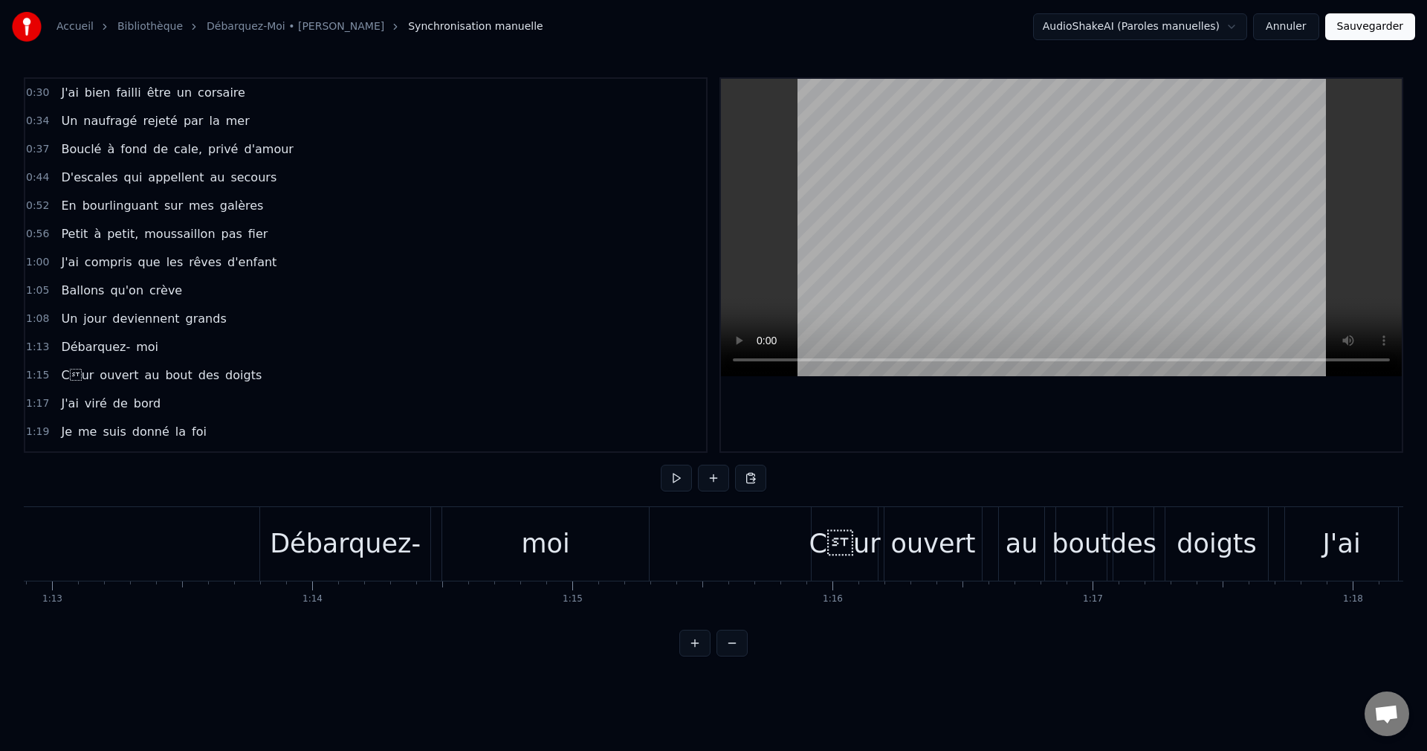
scroll to position [0, 19043]
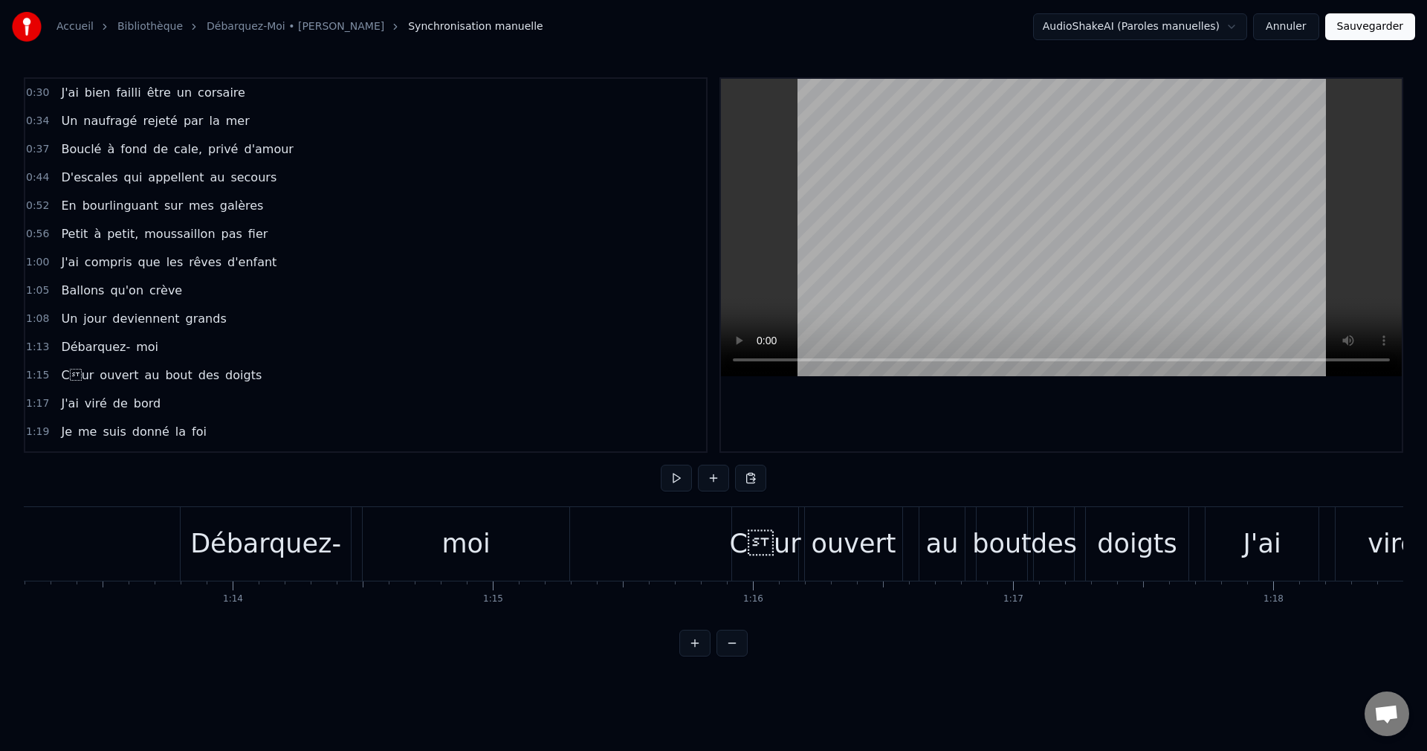
click at [767, 560] on div "Cur" at bounding box center [765, 543] width 71 height 39
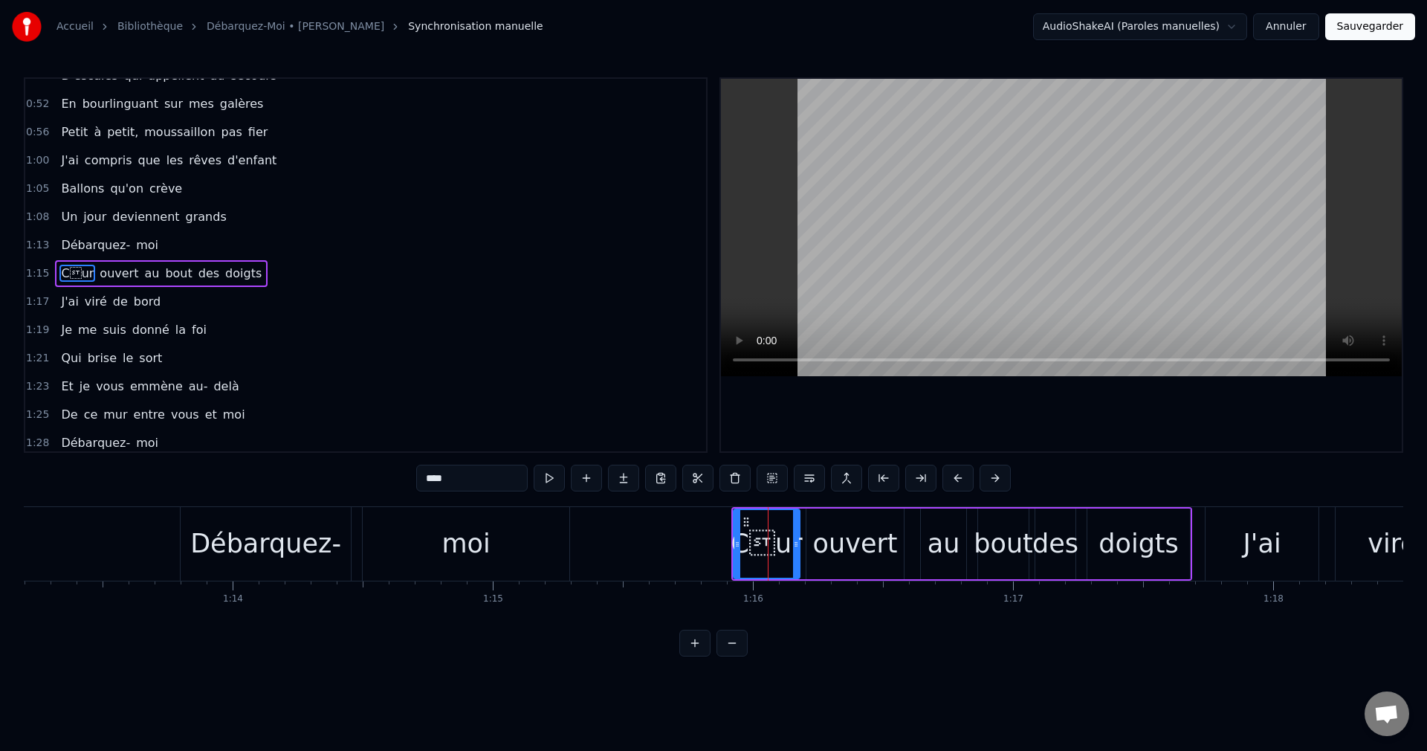
scroll to position [110, 0]
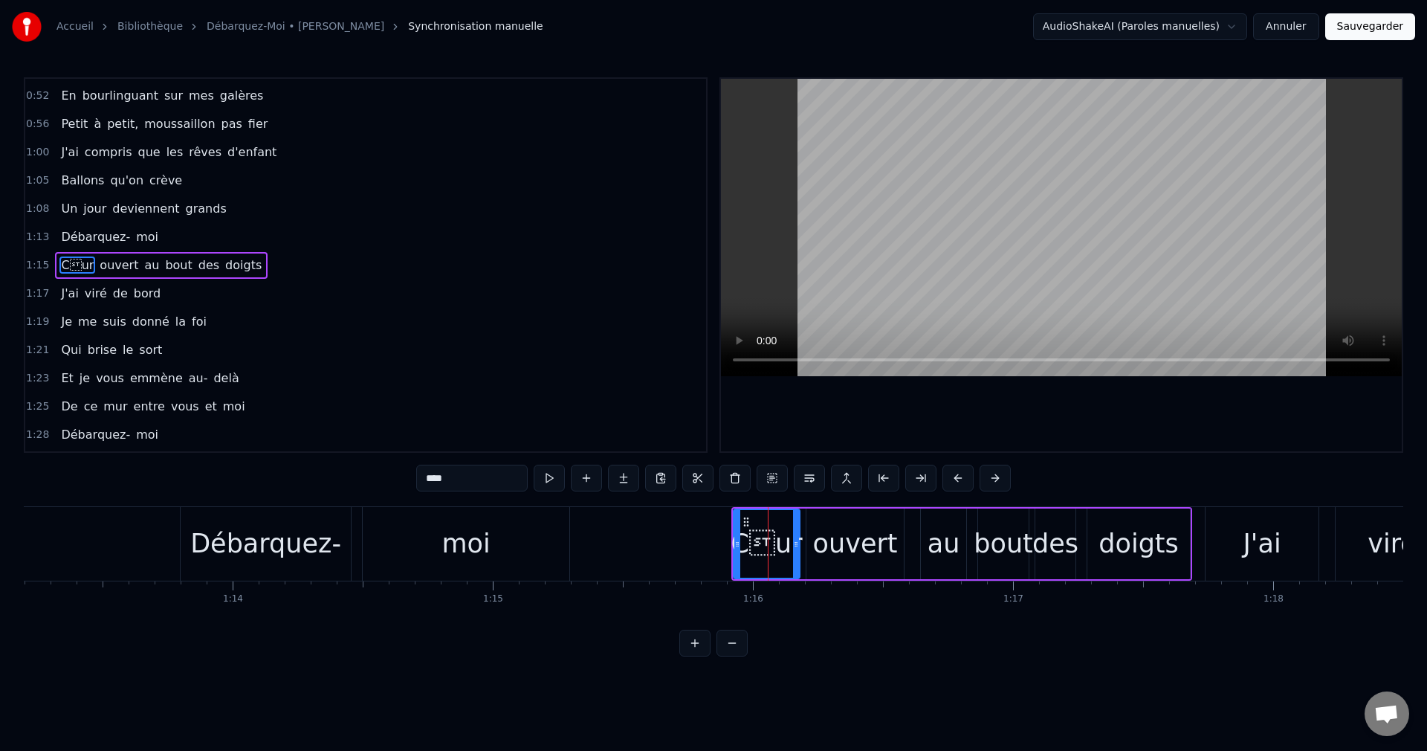
click at [433, 476] on input "****" at bounding box center [471, 478] width 111 height 27
type input "*"
type input "*****"
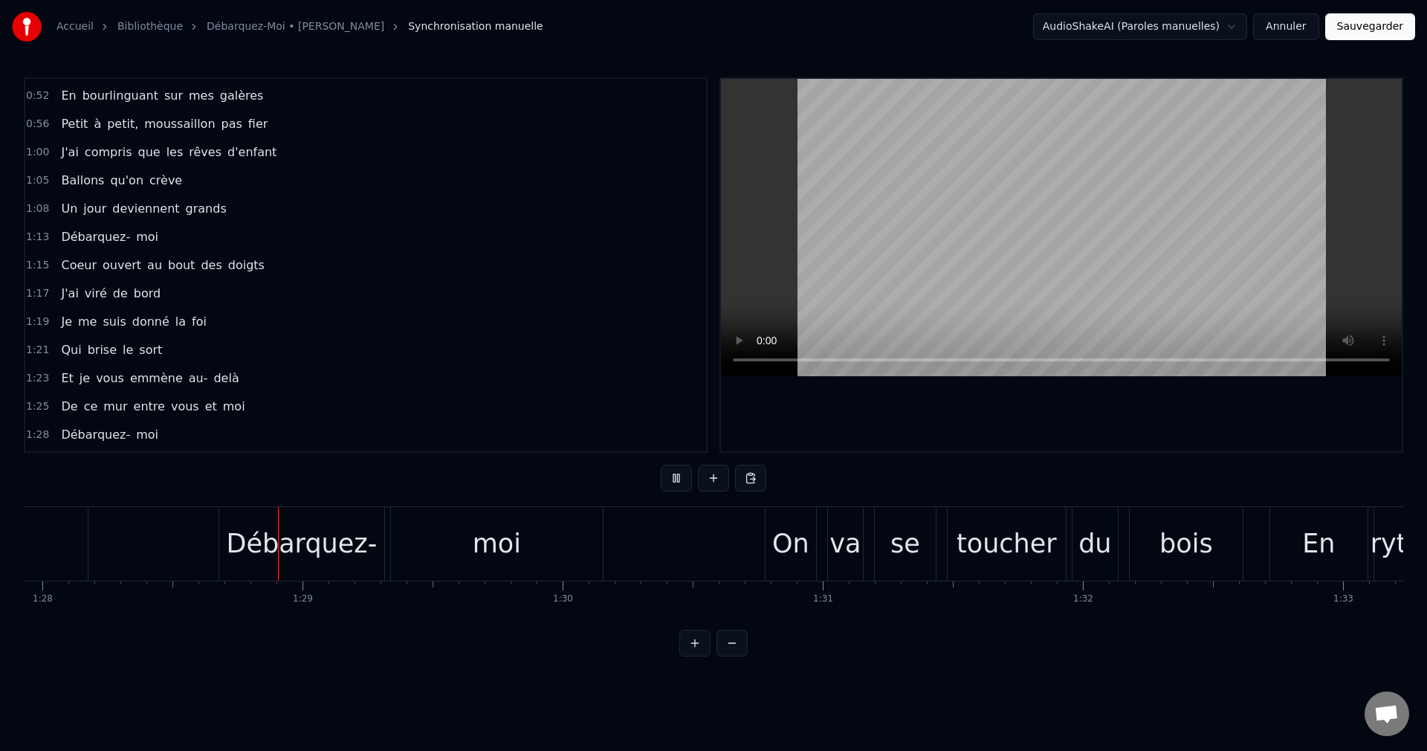
scroll to position [0, 22888]
click at [1167, 546] on div "bois" at bounding box center [1174, 543] width 54 height 39
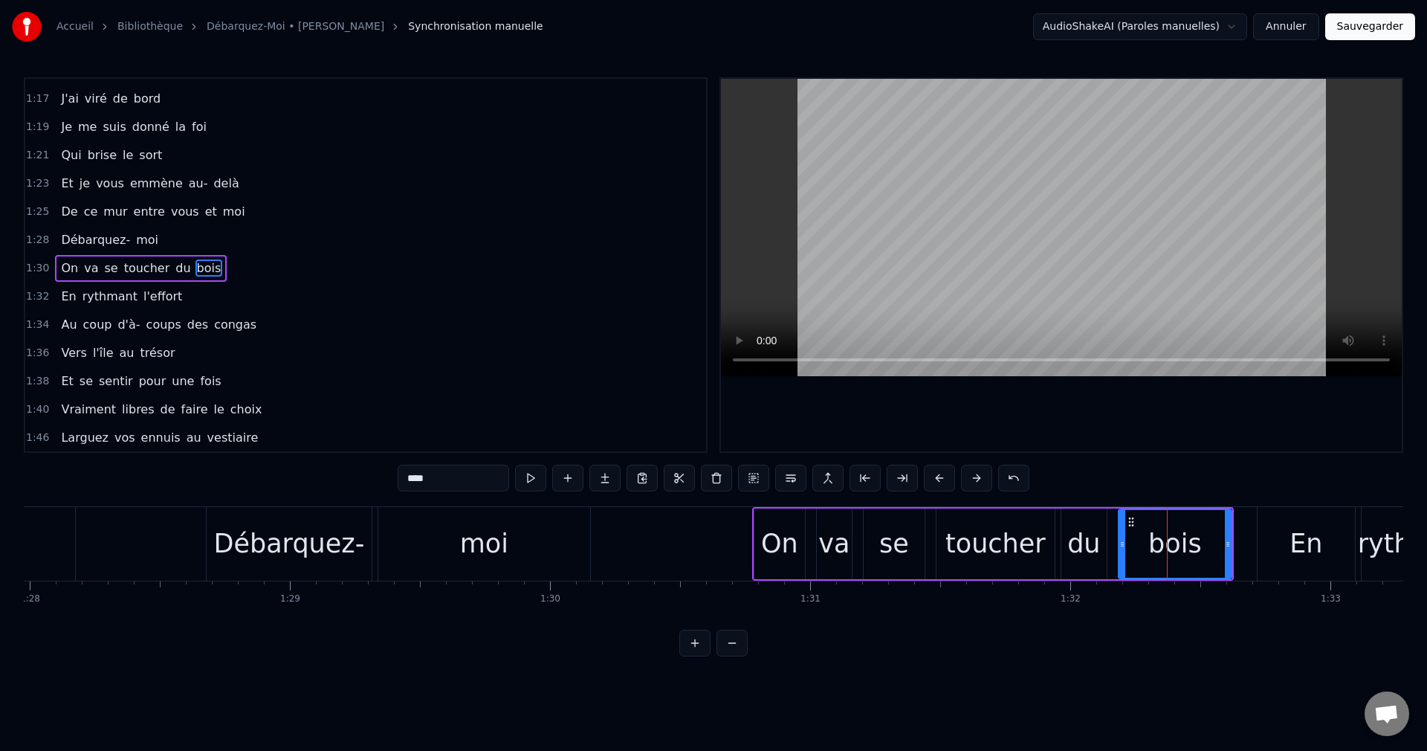
scroll to position [308, 0]
drag, startPoint x: 414, startPoint y: 479, endPoint x: 316, endPoint y: 485, distance: 98.3
click at [316, 485] on div "0:30 J'ai bien failli être un corsaire 0:34 Un naufragé rejeté par la mer 0:37 …" at bounding box center [714, 366] width 1380 height 579
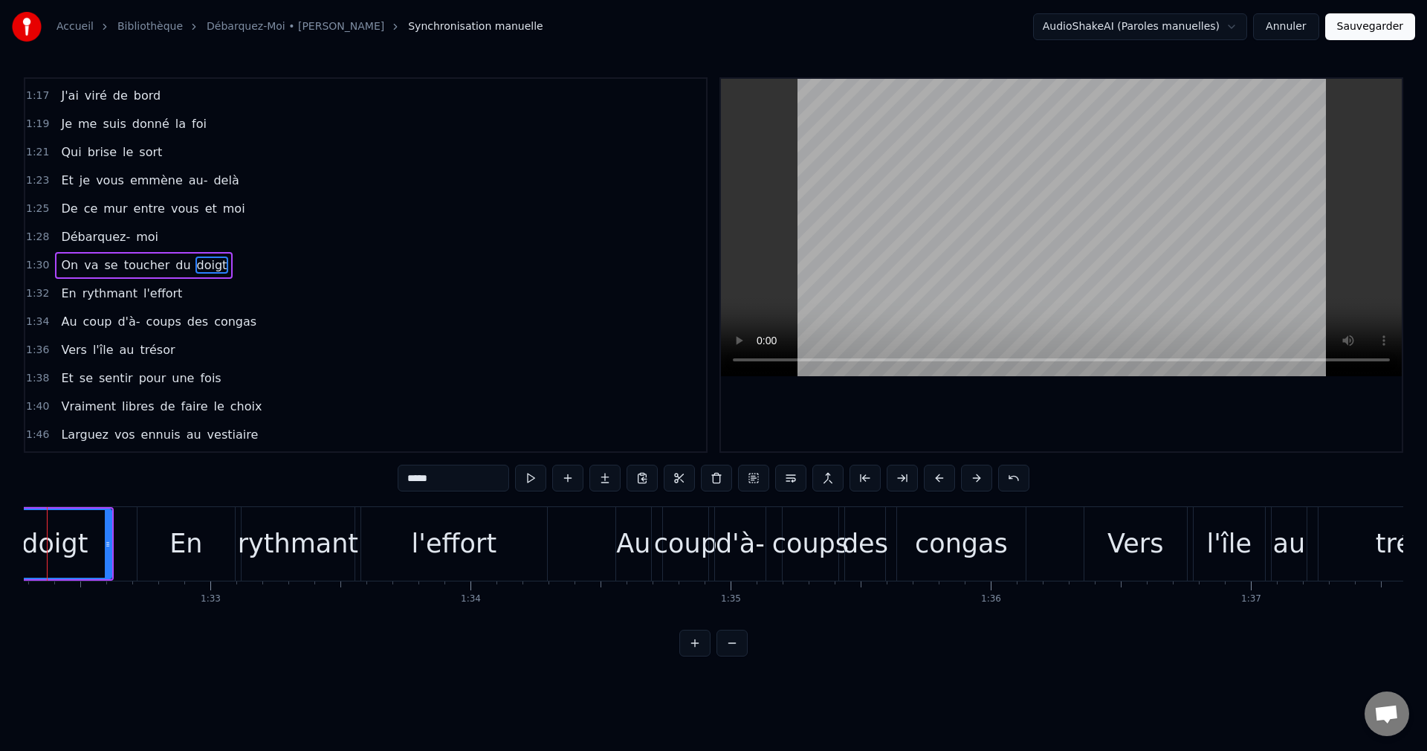
scroll to position [0, 24028]
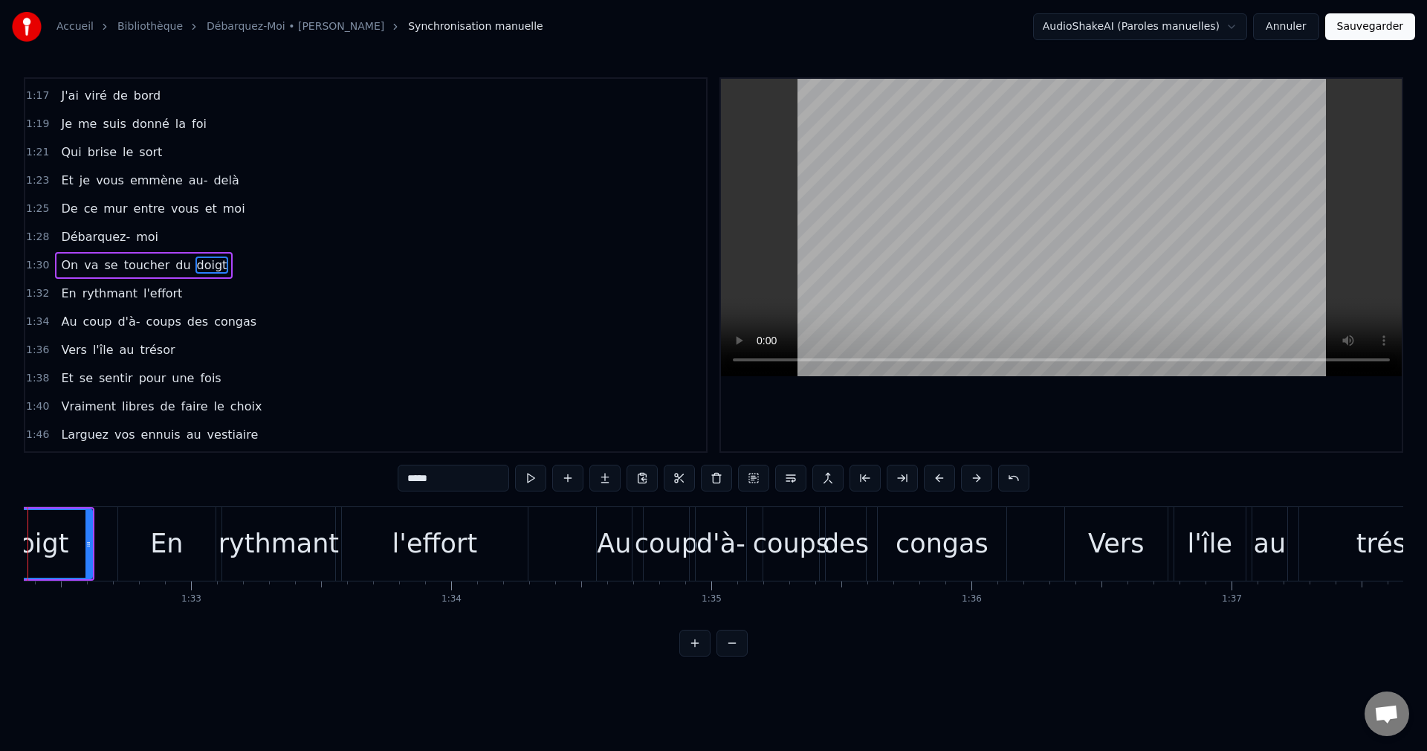
click at [661, 538] on div "coup" at bounding box center [666, 543] width 63 height 39
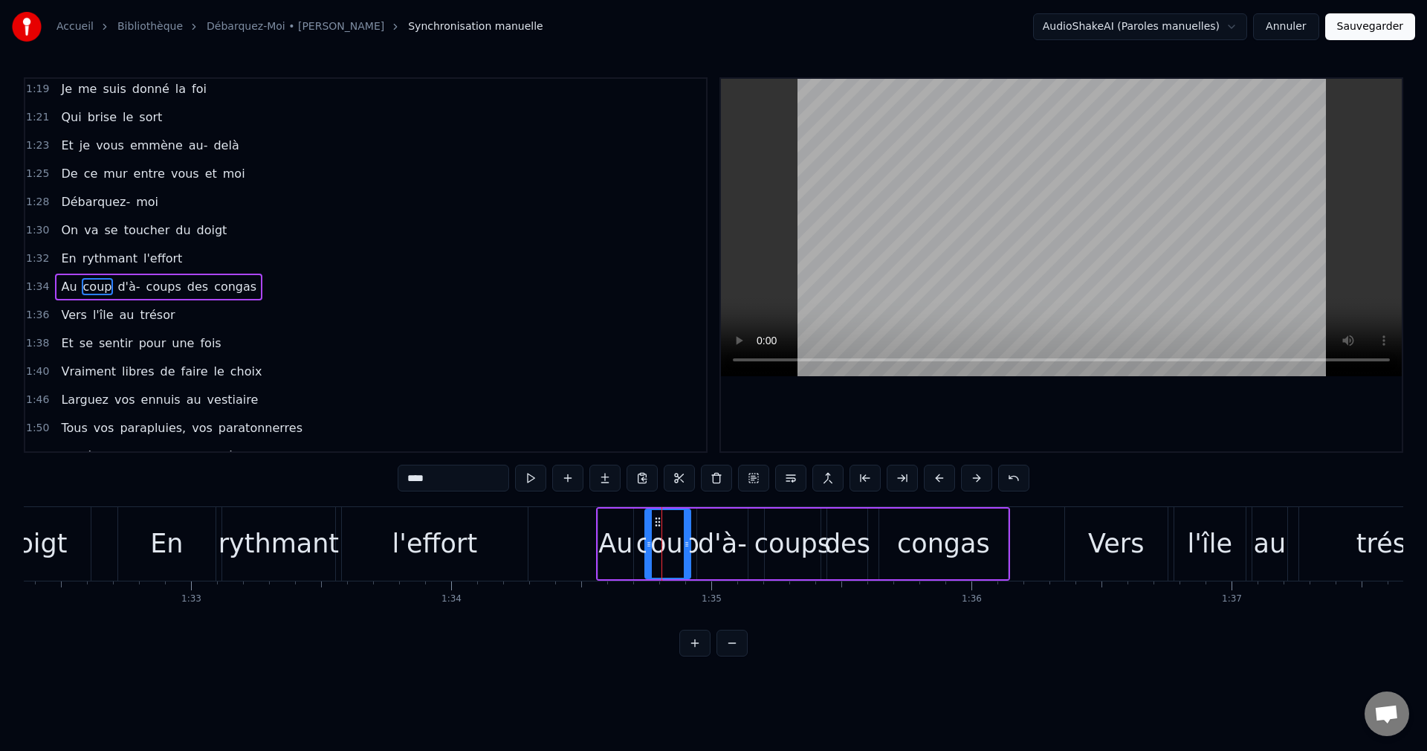
scroll to position [364, 0]
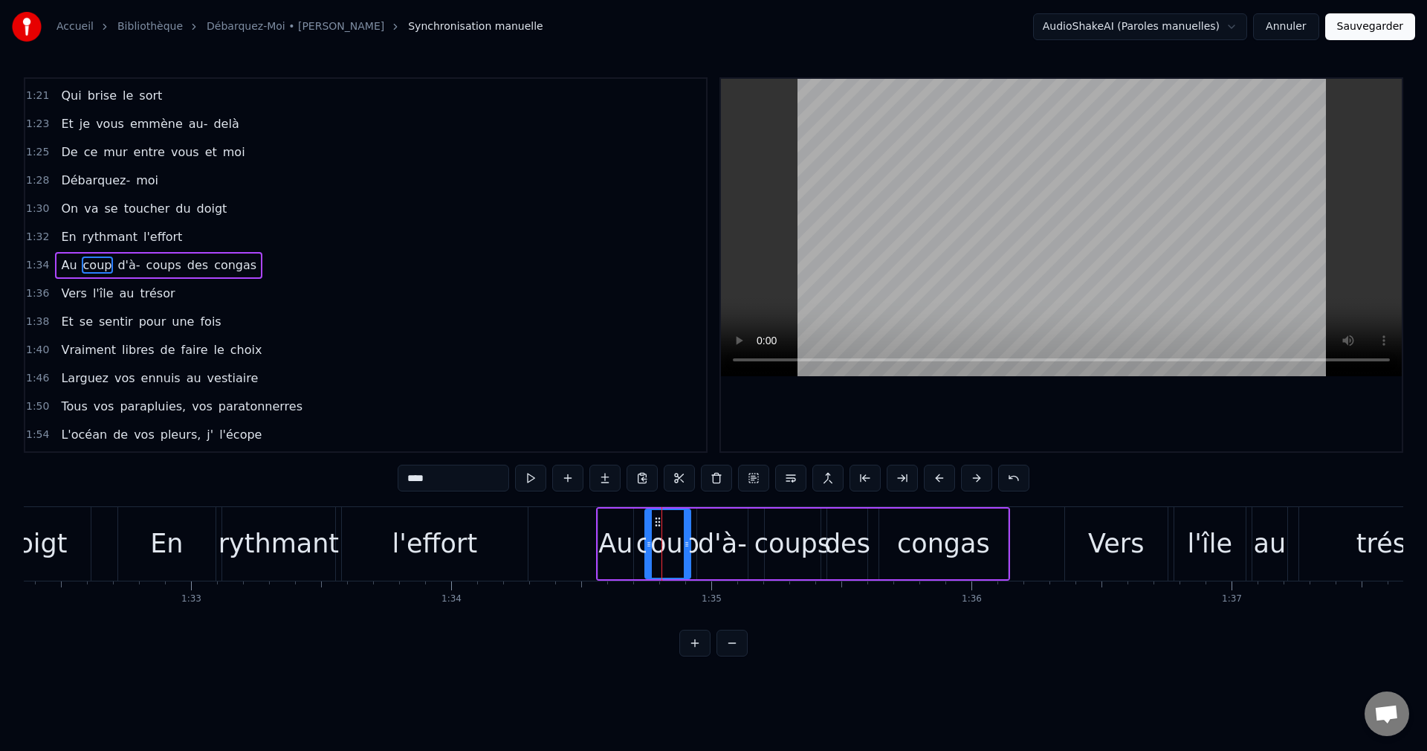
click at [404, 476] on input "****" at bounding box center [453, 478] width 111 height 27
click at [721, 546] on div "d'à-" at bounding box center [722, 543] width 49 height 39
drag, startPoint x: 406, startPoint y: 476, endPoint x: 300, endPoint y: 491, distance: 107.4
click at [300, 491] on div "0:30 J'ai bien failli être un corsaire 0:34 Un naufragé rejeté par la mer 0:37 …" at bounding box center [714, 366] width 1380 height 579
click at [802, 552] on div "coups" at bounding box center [792, 543] width 77 height 39
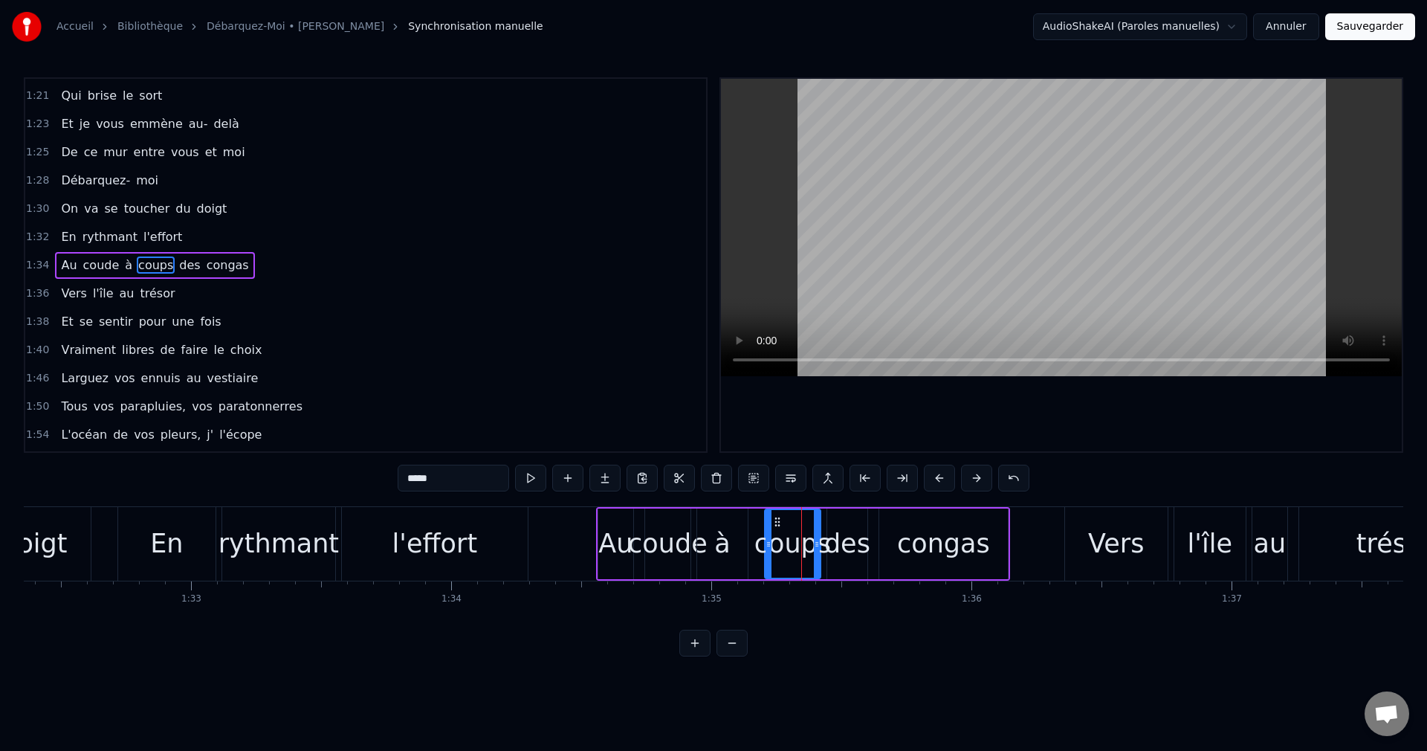
drag, startPoint x: 421, startPoint y: 472, endPoint x: 302, endPoint y: 492, distance: 120.6
click at [302, 492] on div "0:30 J'ai bien failli être un corsaire 0:34 Un naufragé rejeté par la mer 0:37 …" at bounding box center [714, 366] width 1380 height 579
click at [175, 565] on div "En" at bounding box center [166, 544] width 97 height 74
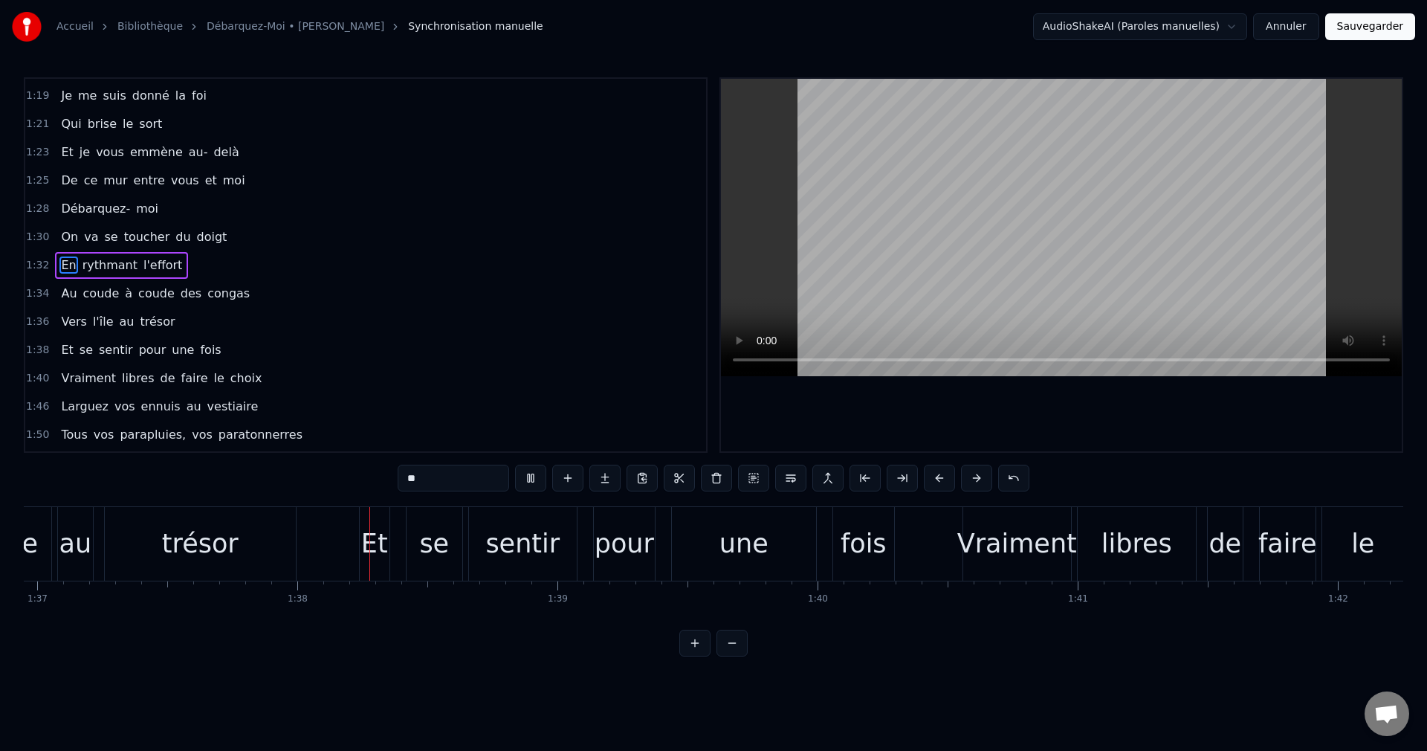
scroll to position [0, 25274]
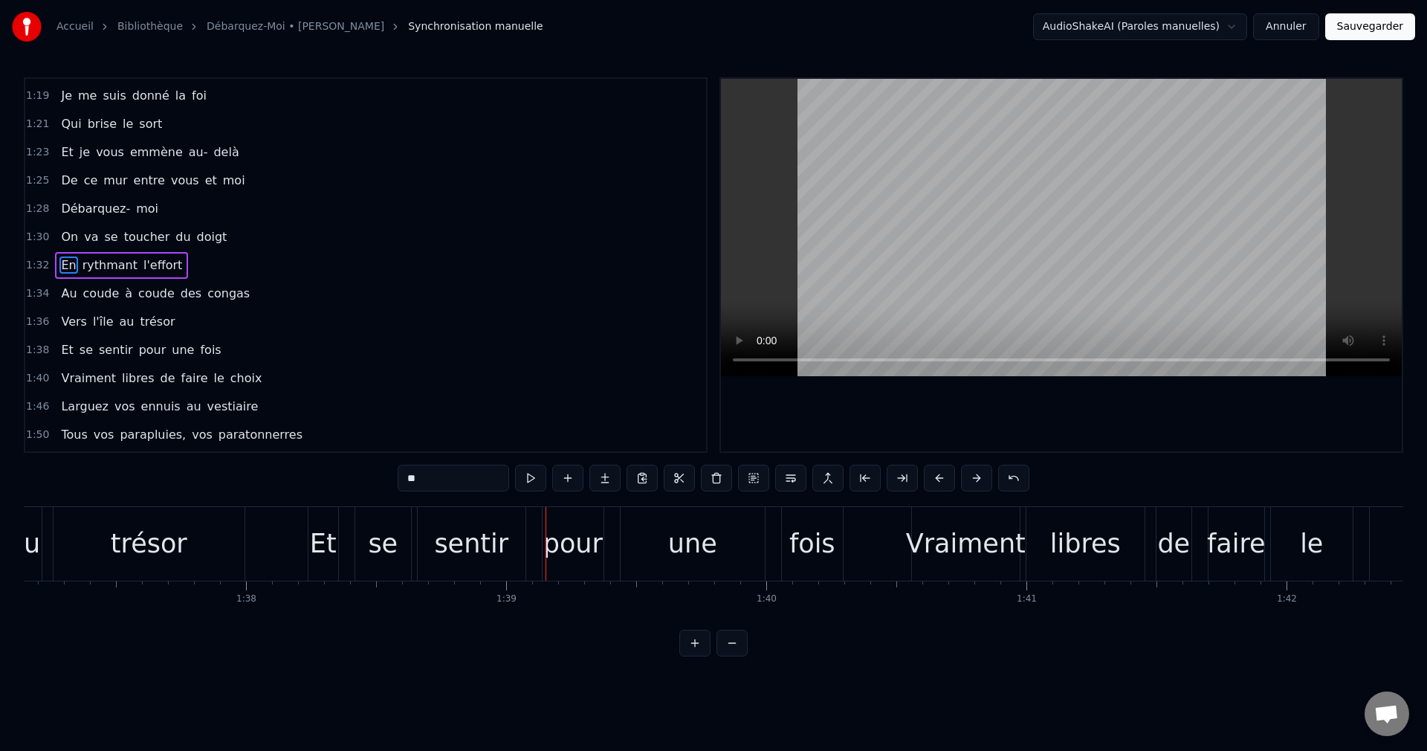
click at [179, 295] on span "des" at bounding box center [191, 293] width 24 height 17
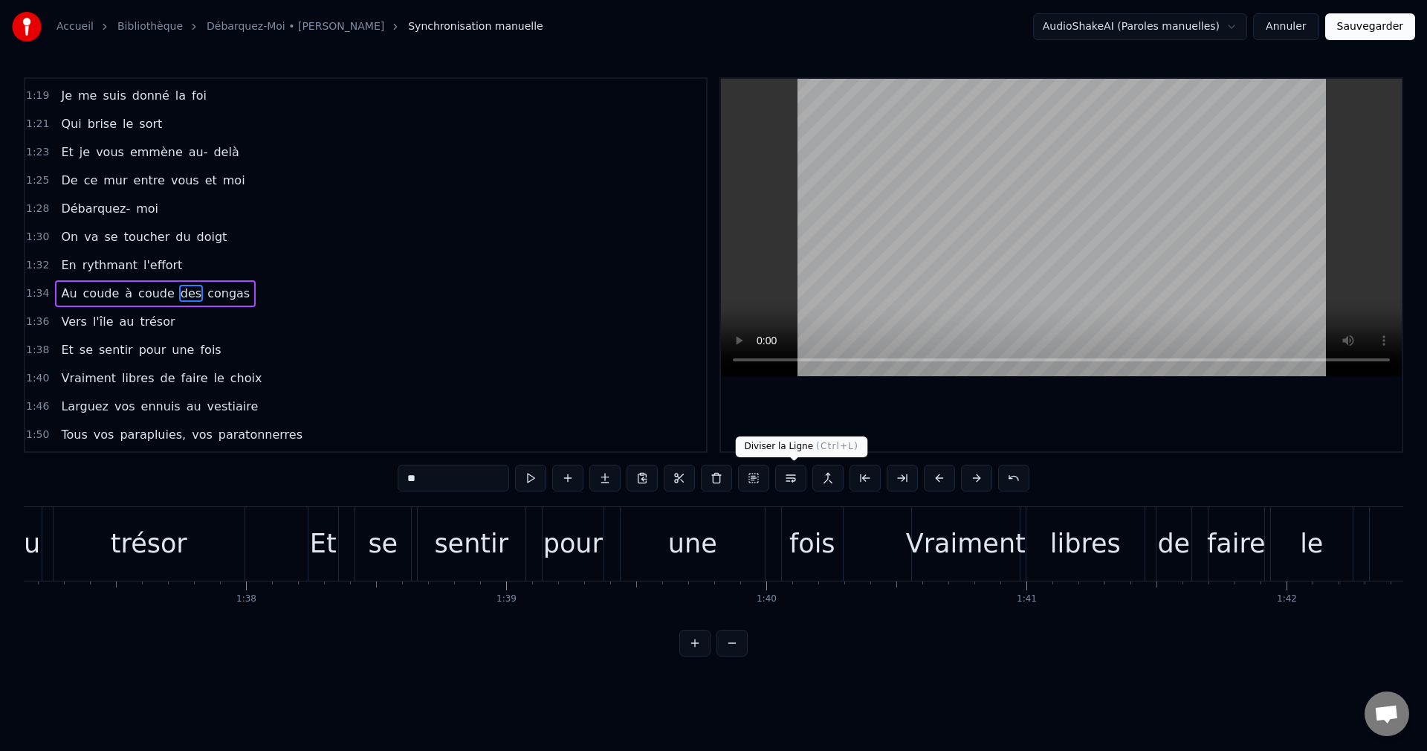
type input "***"
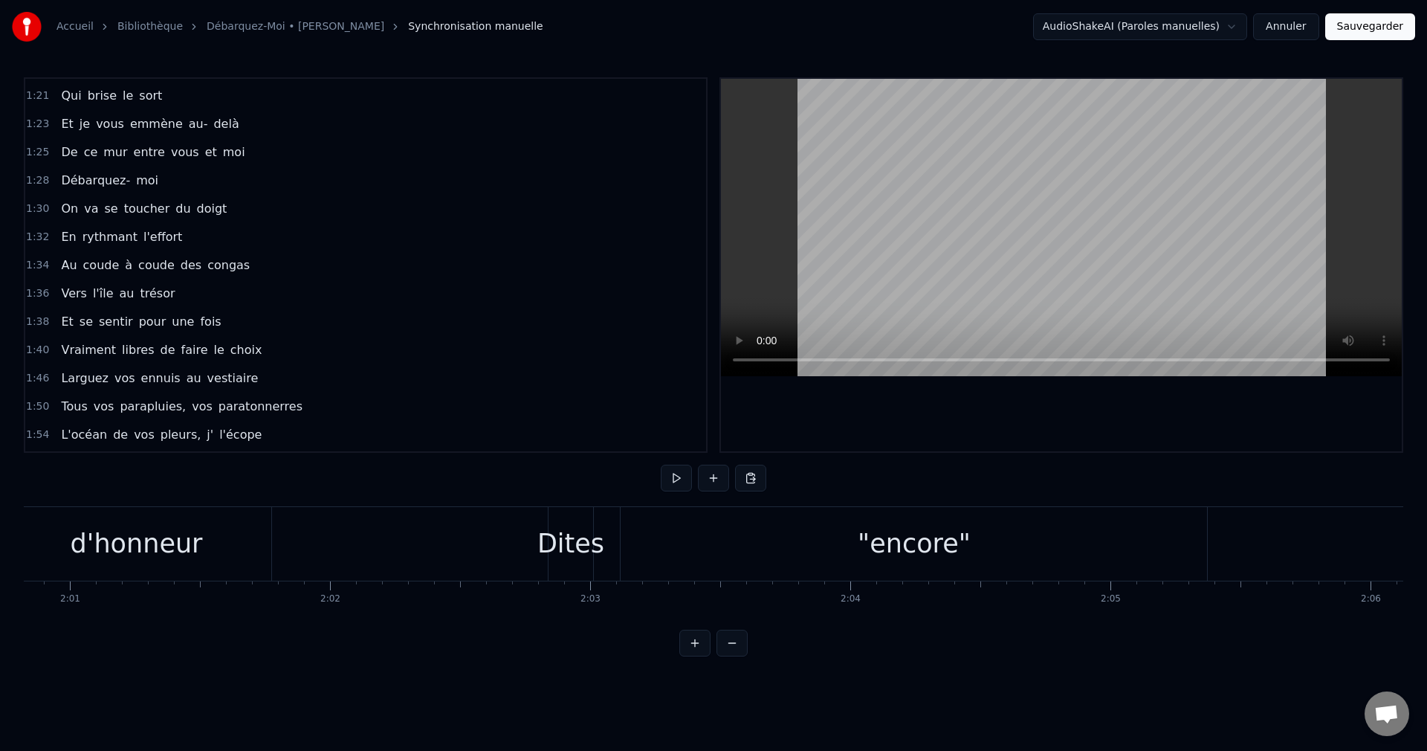
scroll to position [0, 31503]
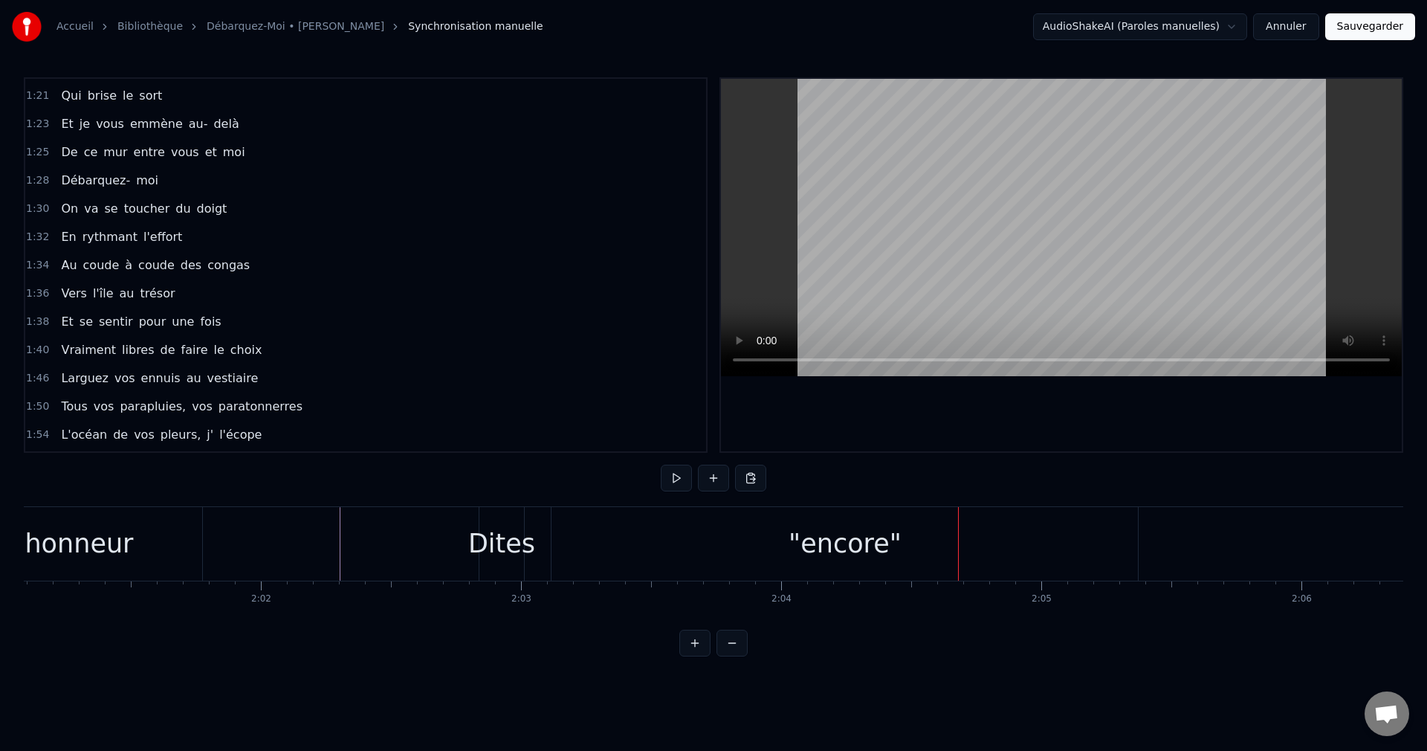
click at [856, 539] on div ""encore"" at bounding box center [845, 543] width 113 height 39
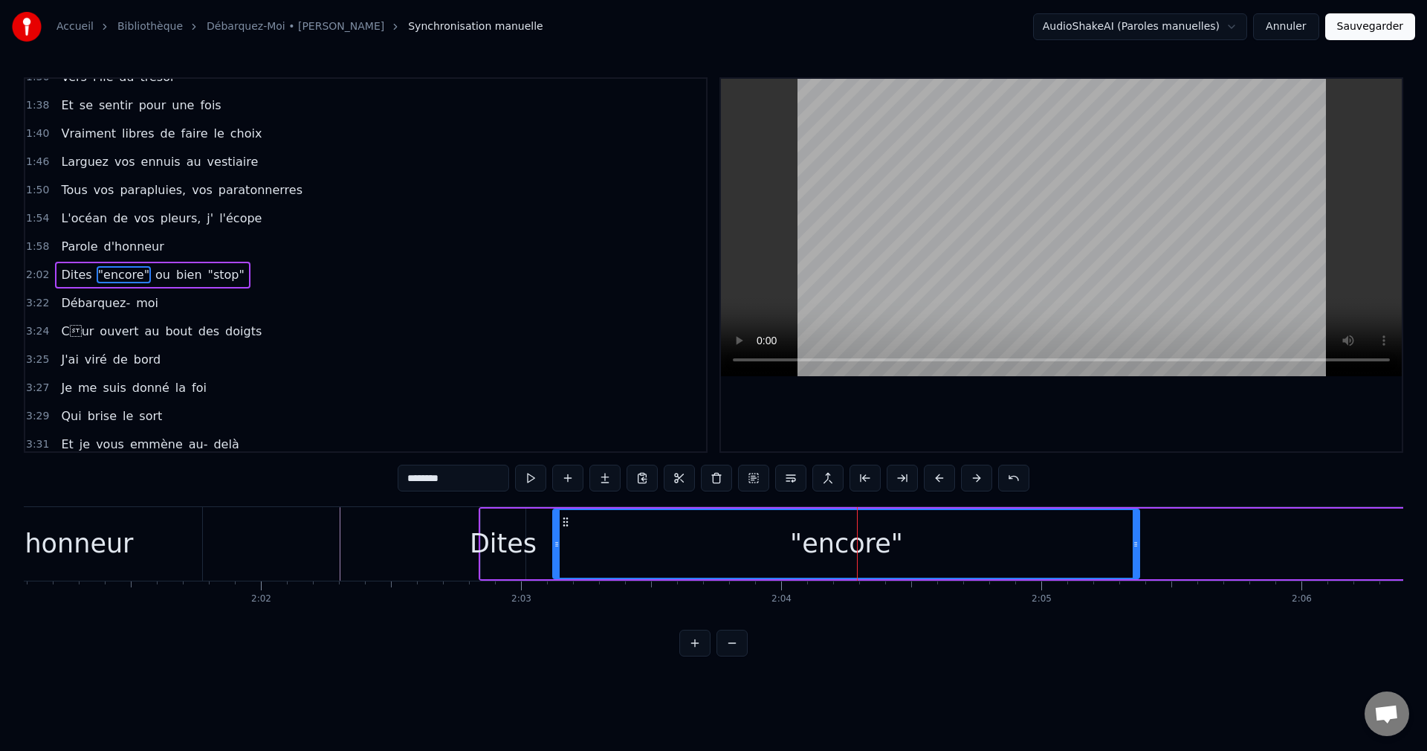
scroll to position [590, 0]
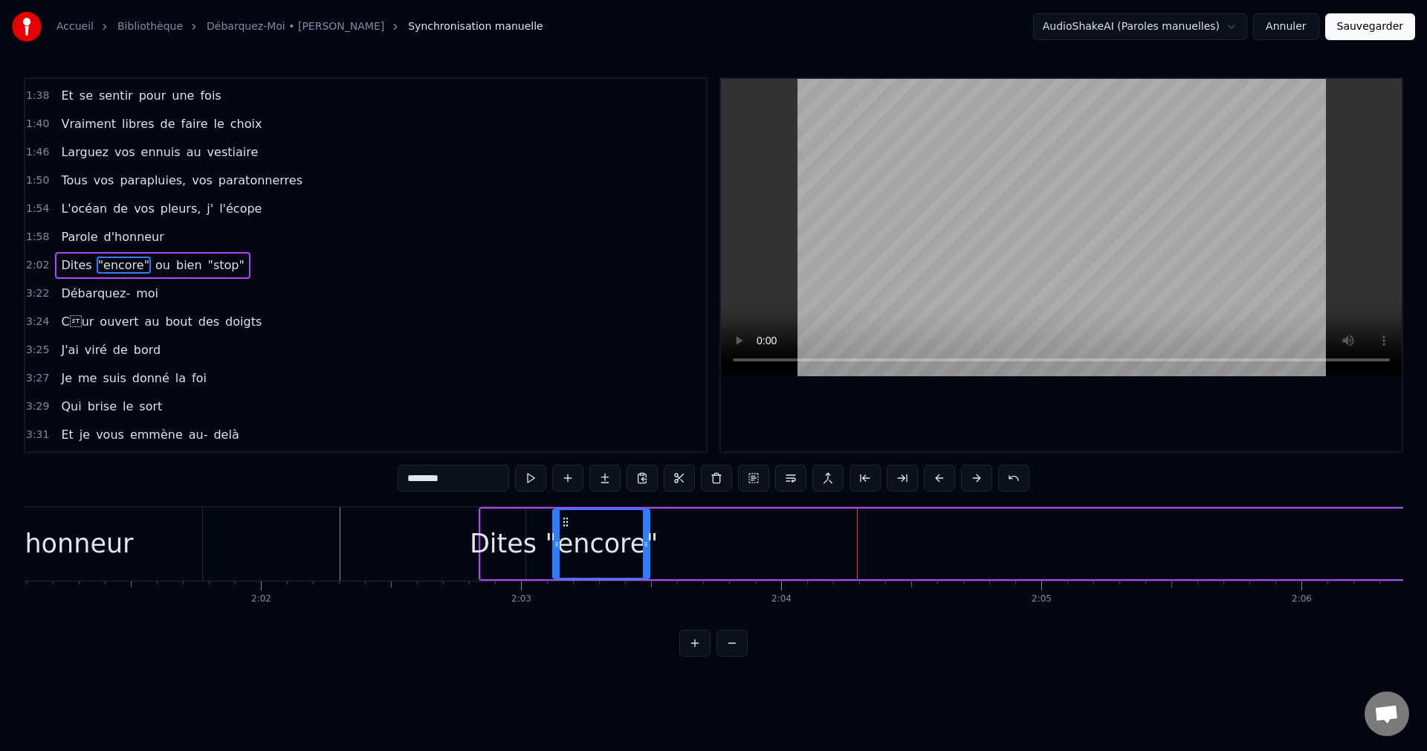
drag, startPoint x: 1138, startPoint y: 543, endPoint x: 648, endPoint y: 557, distance: 490.1
click at [648, 557] on div at bounding box center [646, 544] width 6 height 68
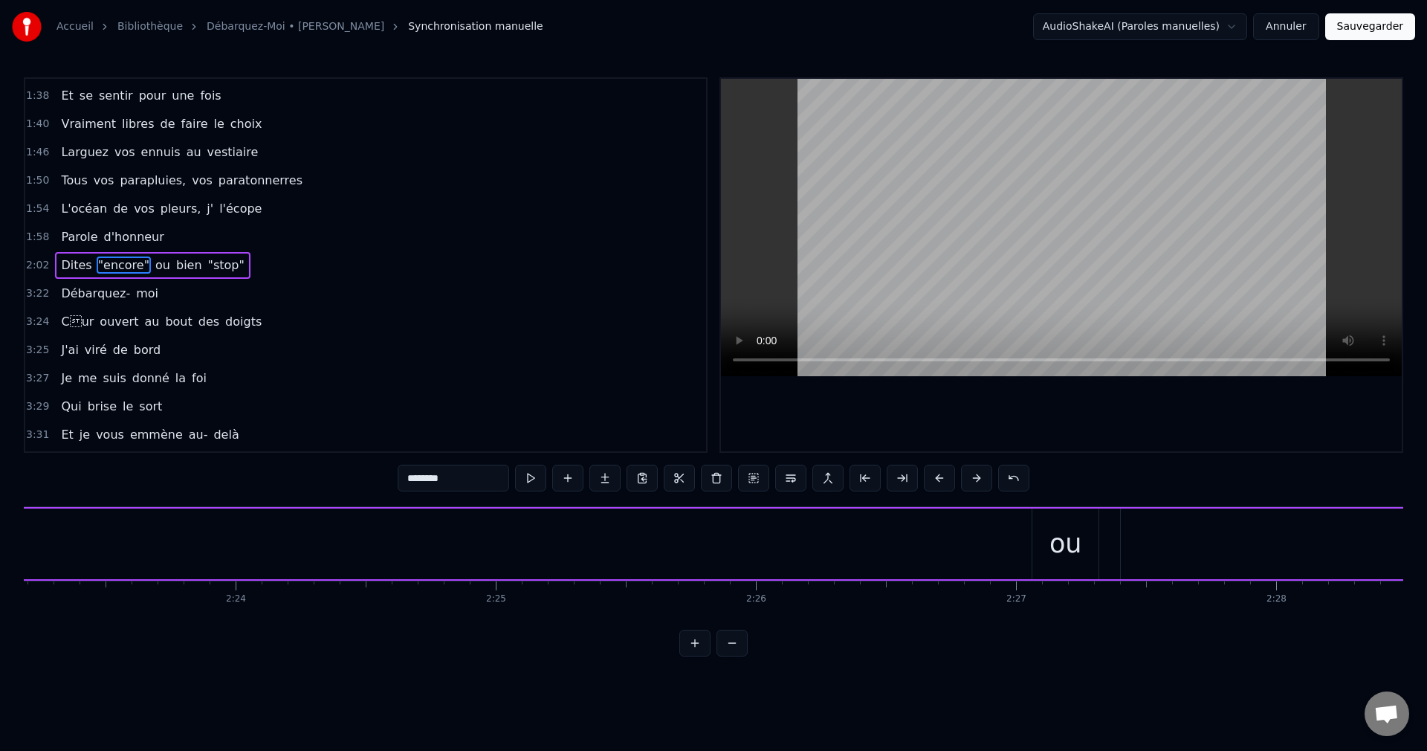
scroll to position [0, 37351]
click at [980, 554] on div "ou" at bounding box center [967, 543] width 33 height 39
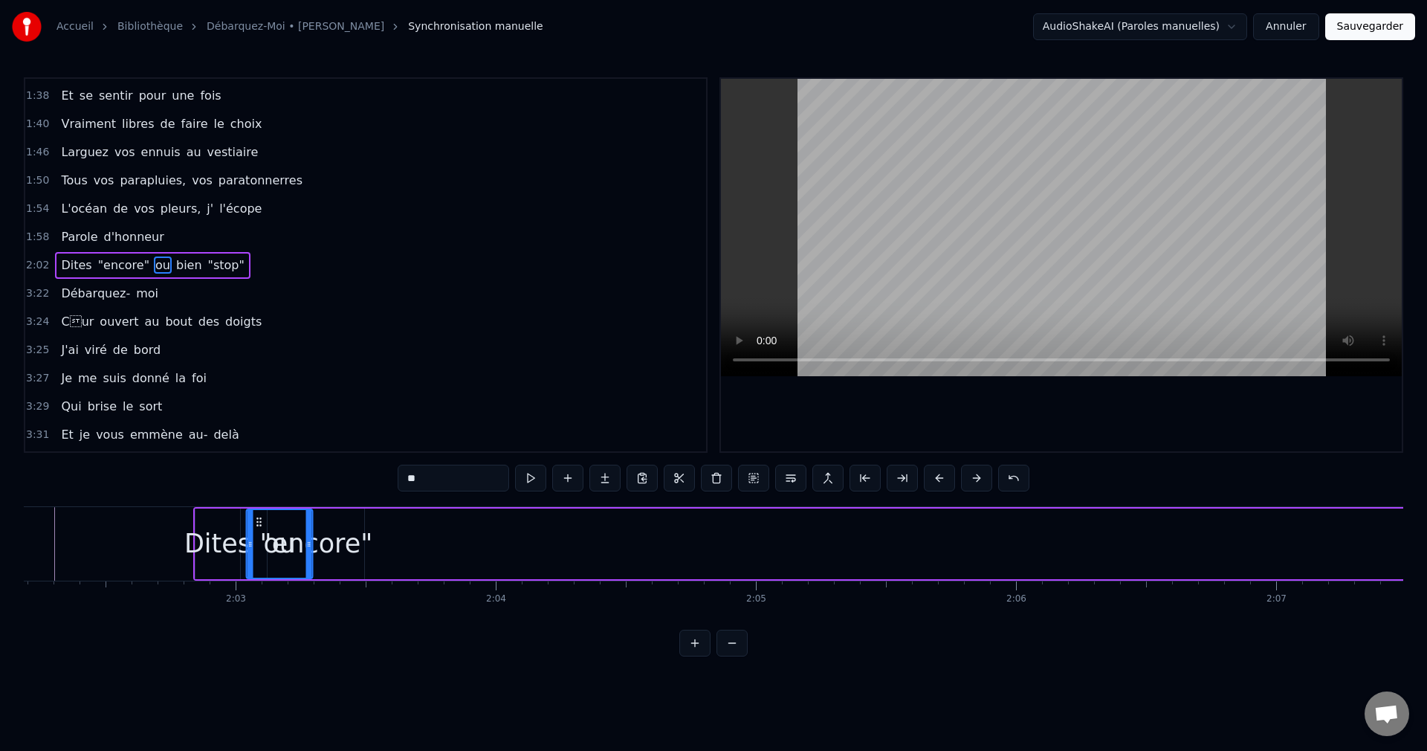
scroll to position [0, 31785]
drag, startPoint x: 946, startPoint y: 520, endPoint x: 453, endPoint y: 586, distance: 498.0
click at [453, 586] on div "J'ai bien failli être un corsaire Un naufragé rejeté par la mer Bouclé à fond d…" at bounding box center [714, 561] width 1380 height 111
click at [296, 542] on div ""encore"" at bounding box center [319, 543] width 113 height 39
drag, startPoint x: 274, startPoint y: 546, endPoint x: 256, endPoint y: 549, distance: 18.1
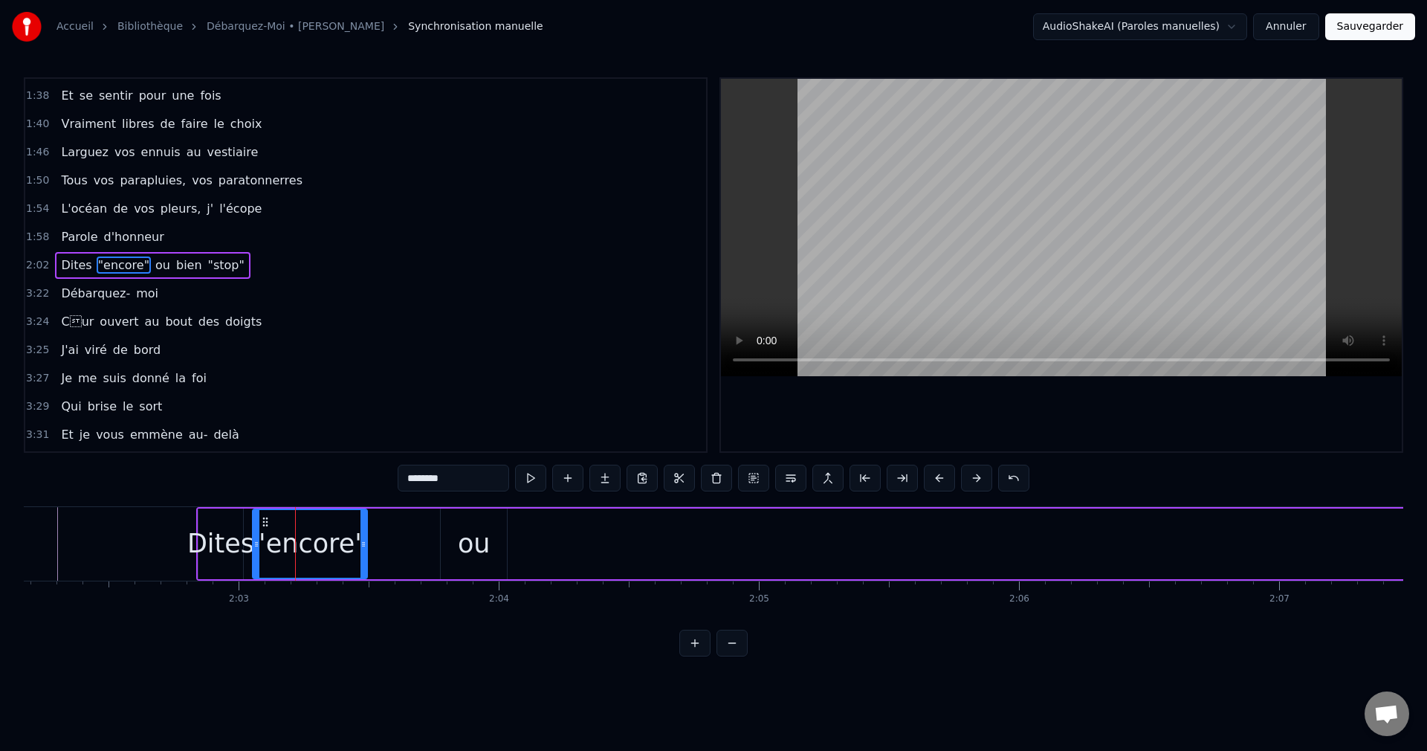
click at [256, 549] on div at bounding box center [256, 544] width 6 height 68
drag, startPoint x: 363, startPoint y: 543, endPoint x: 426, endPoint y: 560, distance: 64.5
click at [426, 560] on div at bounding box center [426, 544] width 6 height 68
click at [488, 543] on div "ou" at bounding box center [474, 543] width 33 height 39
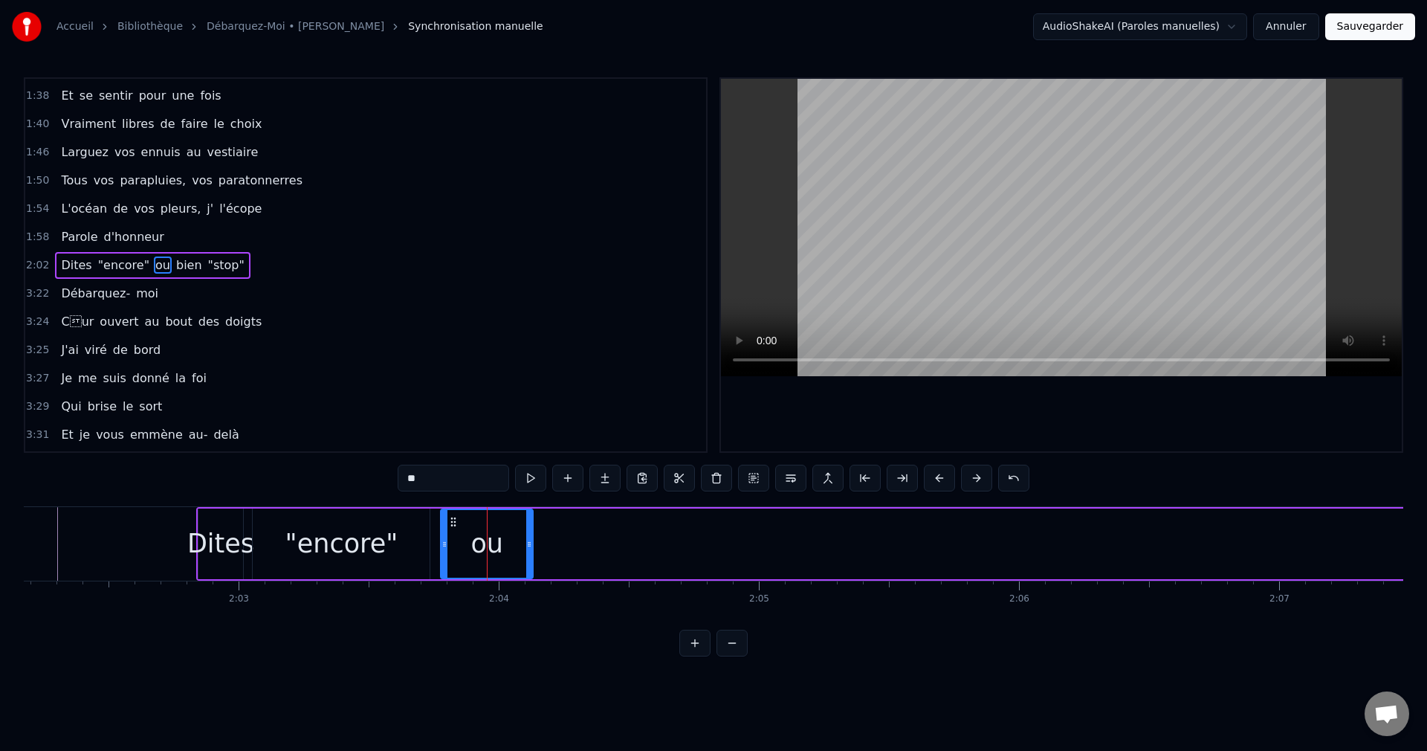
drag, startPoint x: 504, startPoint y: 545, endPoint x: 531, endPoint y: 555, distance: 28.7
click at [531, 555] on div at bounding box center [529, 544] width 6 height 68
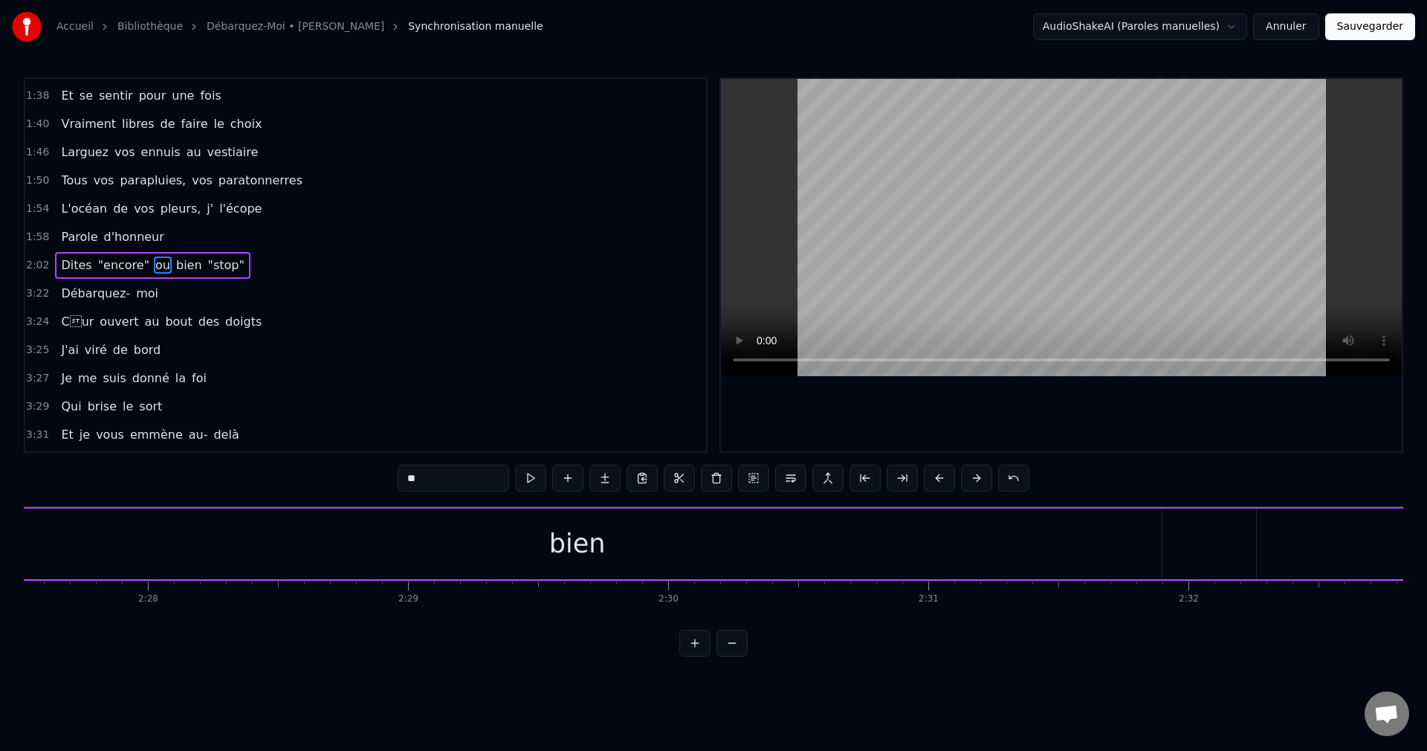
scroll to position [0, 38527]
click at [460, 552] on div "bien" at bounding box center [430, 543] width 1169 height 71
drag, startPoint x: 1012, startPoint y: 545, endPoint x: 40, endPoint y: 559, distance: 971.6
click at [40, 559] on div at bounding box center [40, 544] width 6 height 68
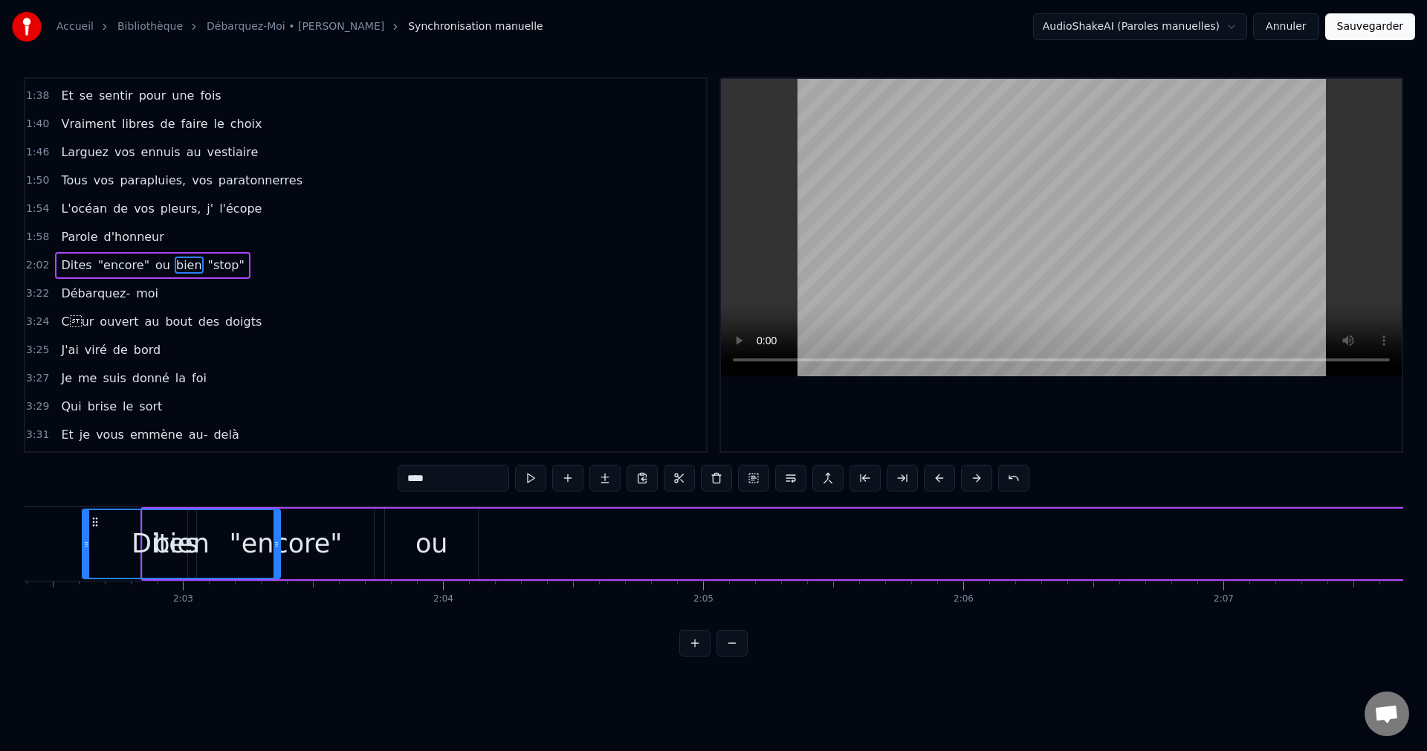
scroll to position [0, 31840]
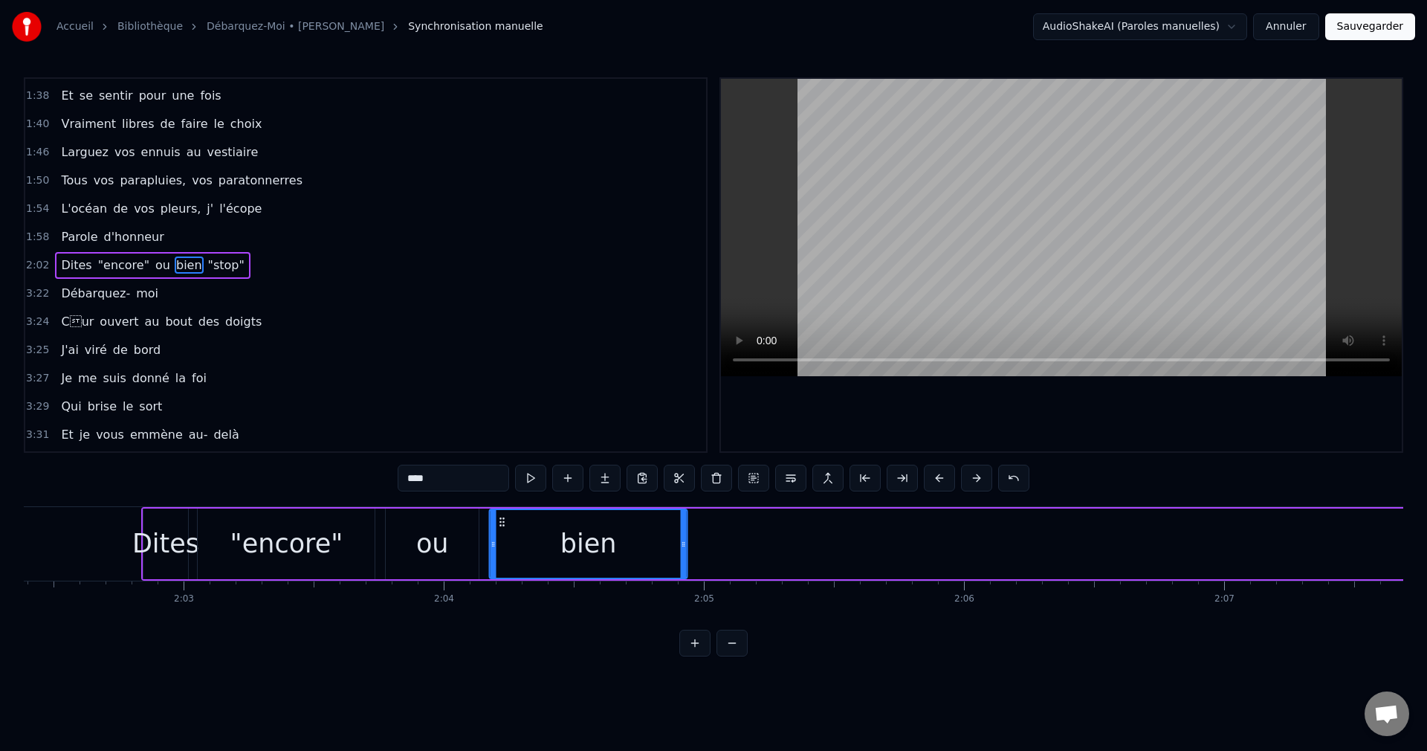
drag, startPoint x: 902, startPoint y: 520, endPoint x: 504, endPoint y: 545, distance: 398.5
click at [504, 545] on div "bien" at bounding box center [589, 544] width 196 height 68
drag, startPoint x: 686, startPoint y: 541, endPoint x: 670, endPoint y: 547, distance: 17.4
click at [670, 547] on icon at bounding box center [668, 544] width 6 height 12
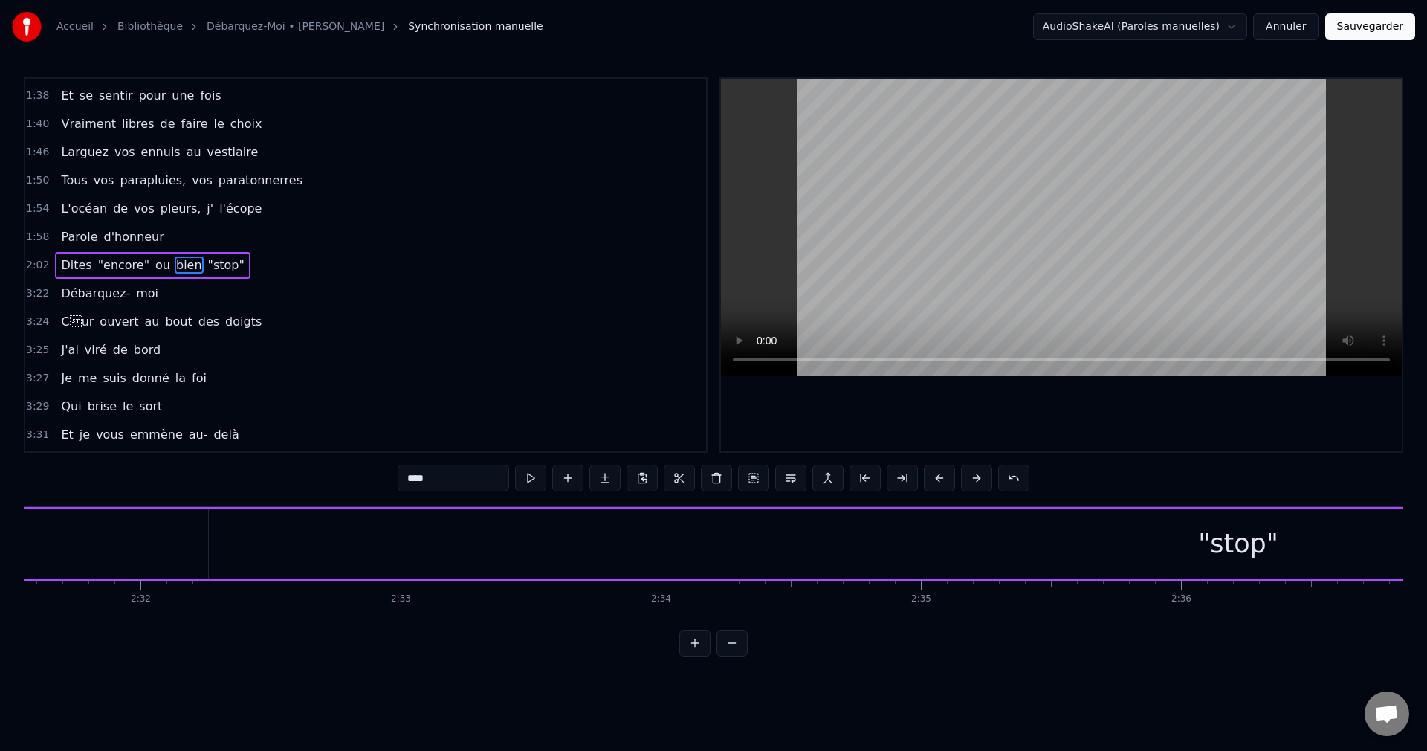
scroll to position [0, 39888]
click at [734, 549] on div ""stop"" at bounding box center [778, 543] width 2059 height 71
type input "******"
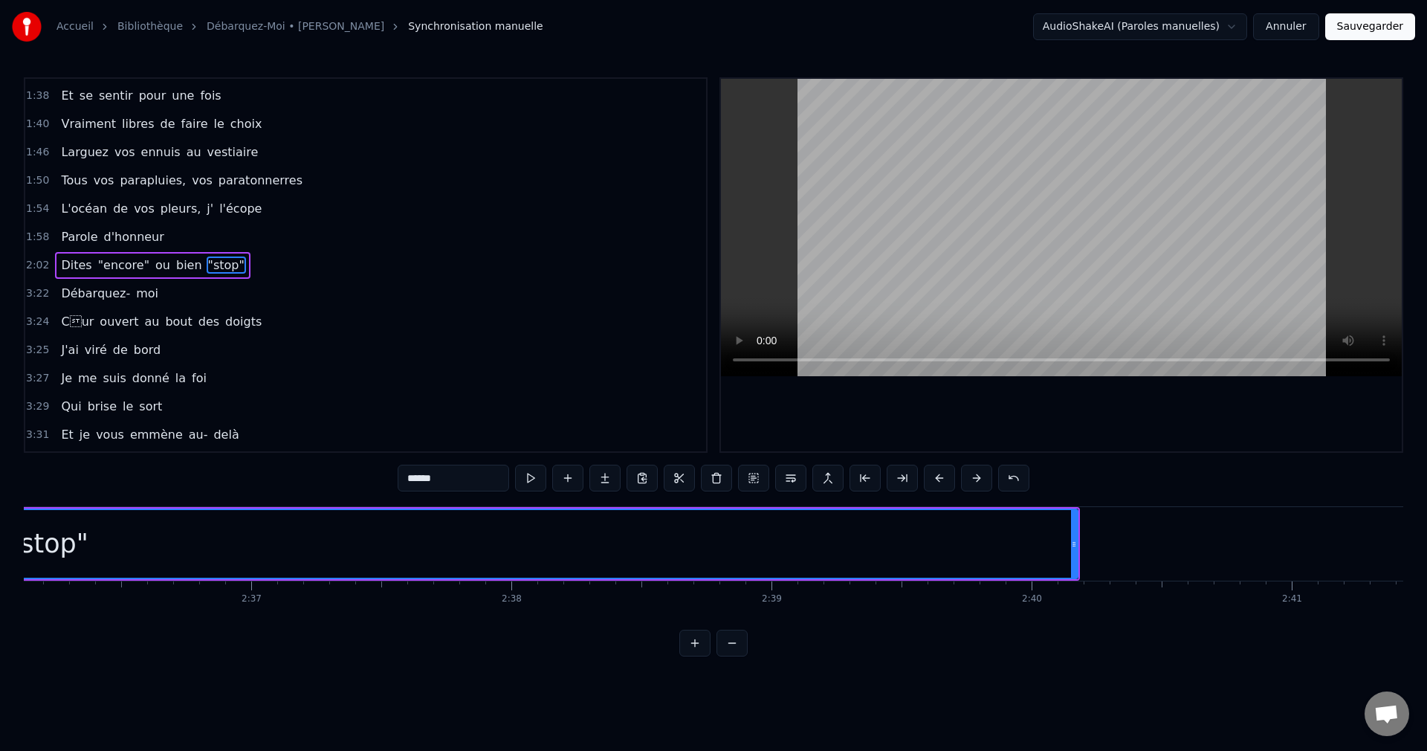
scroll to position [0, 40806]
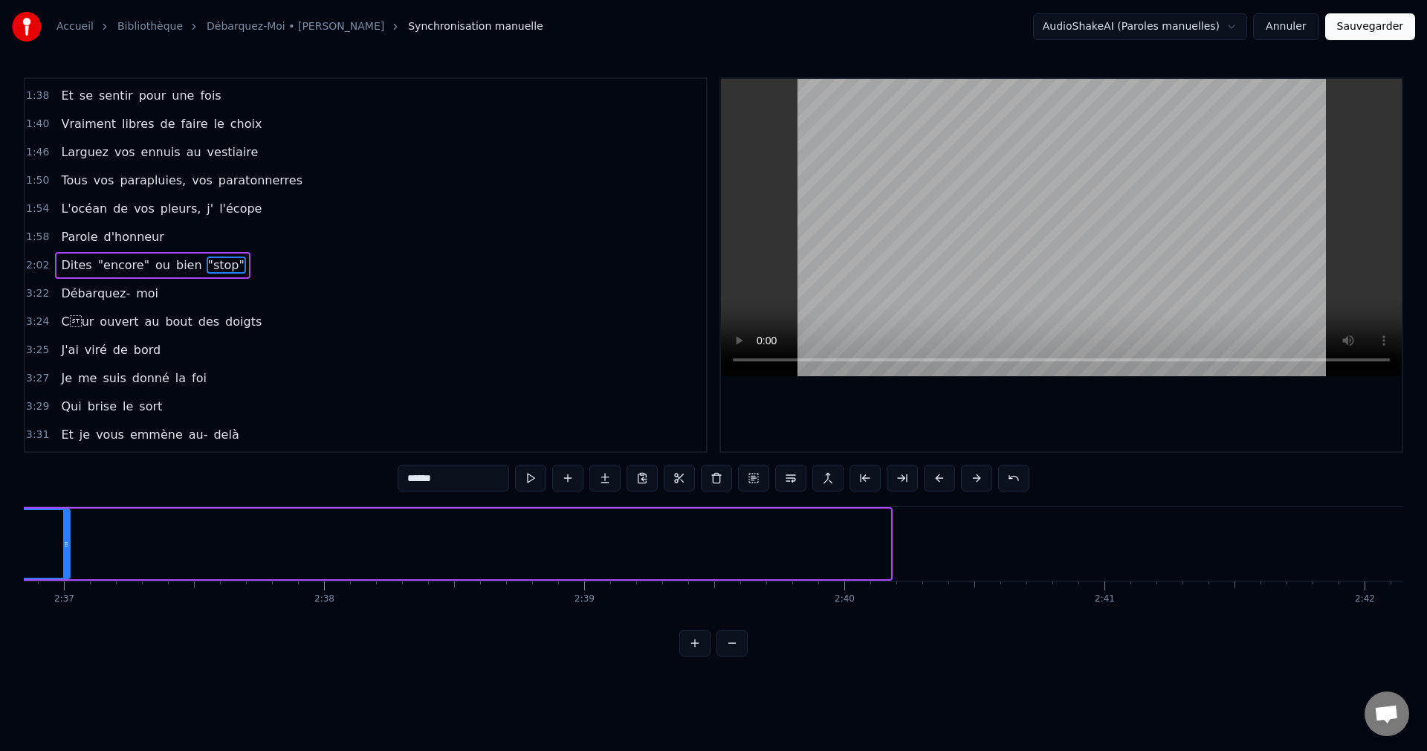
drag, startPoint x: 885, startPoint y: 544, endPoint x: 62, endPoint y: 549, distance: 822.9
click at [63, 549] on div at bounding box center [66, 544] width 6 height 68
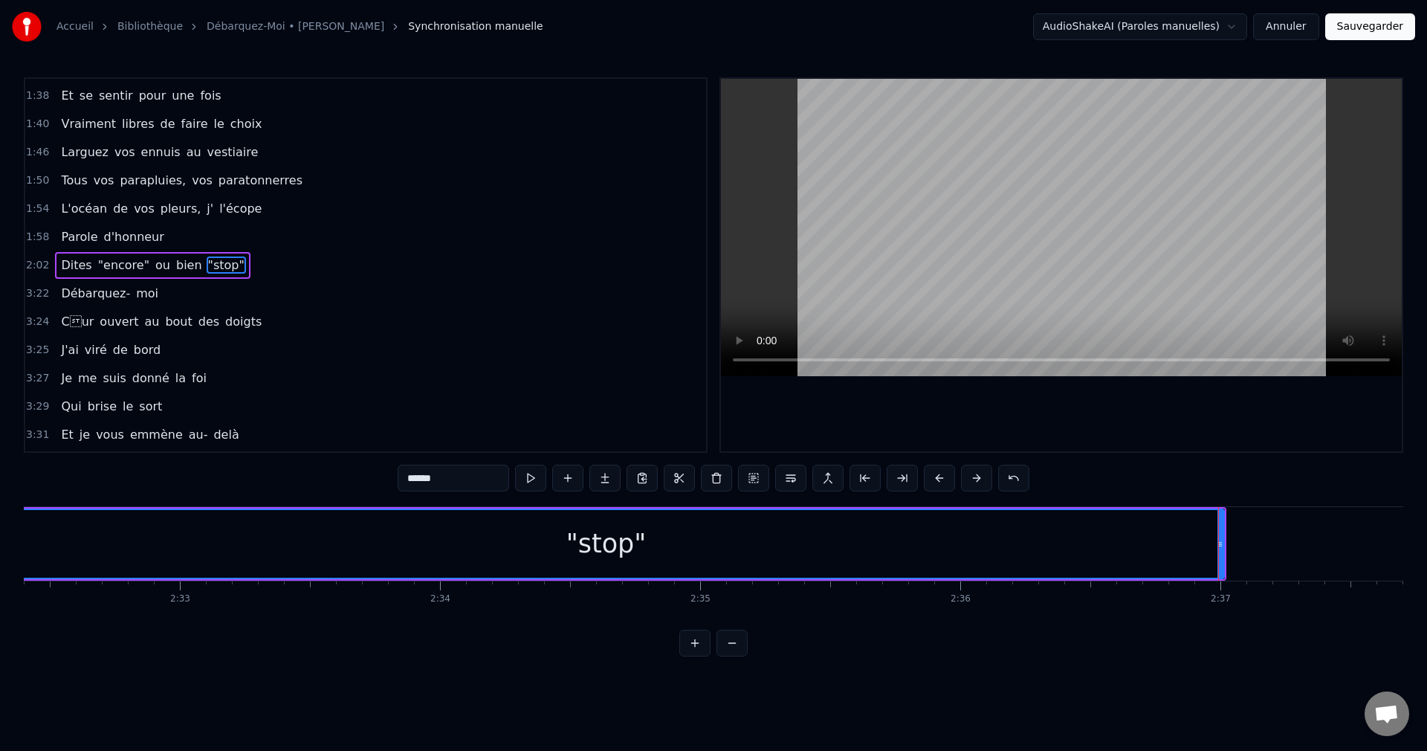
scroll to position [0, 39599]
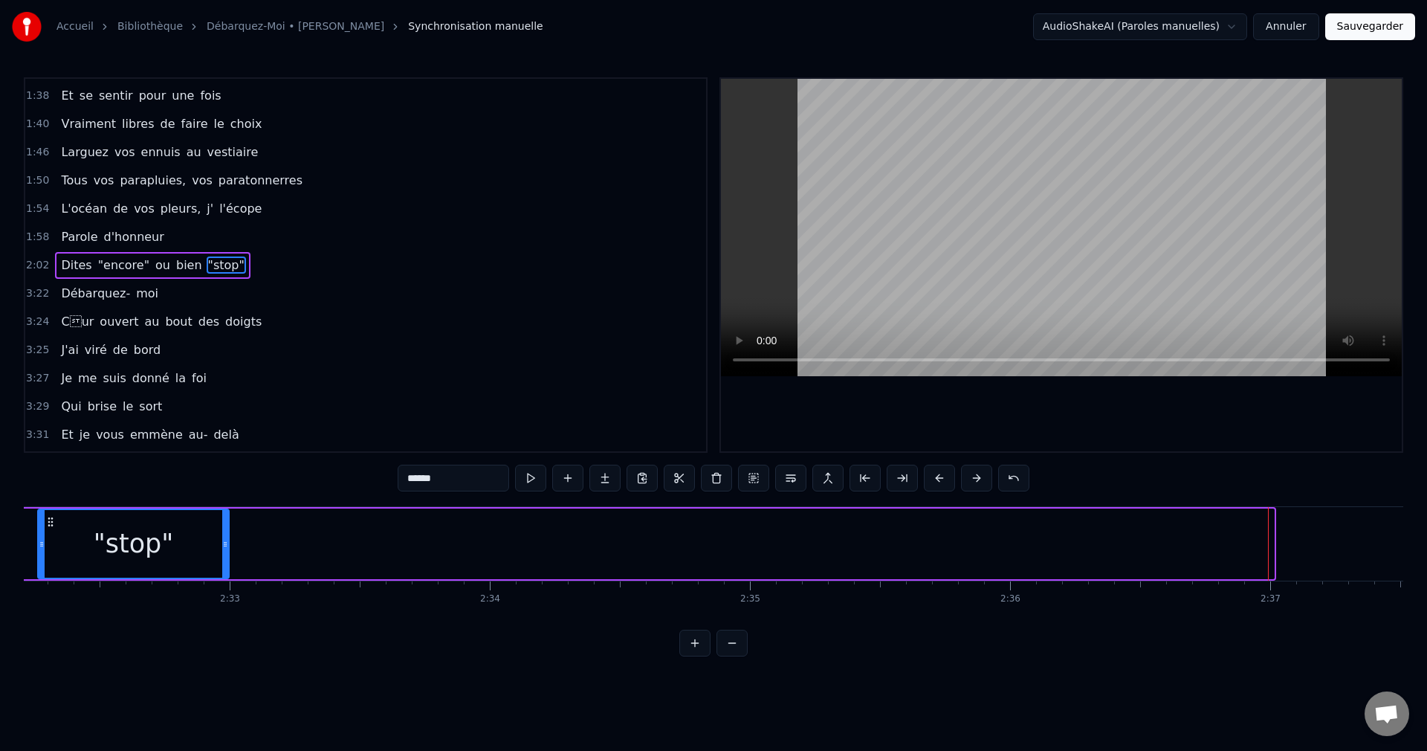
drag, startPoint x: 1270, startPoint y: 544, endPoint x: 180, endPoint y: 581, distance: 1091.1
click at [180, 581] on div "J'ai bien failli être un corsaire Un naufragé rejeté par la mer Bouclé à fond d…" at bounding box center [714, 561] width 1380 height 111
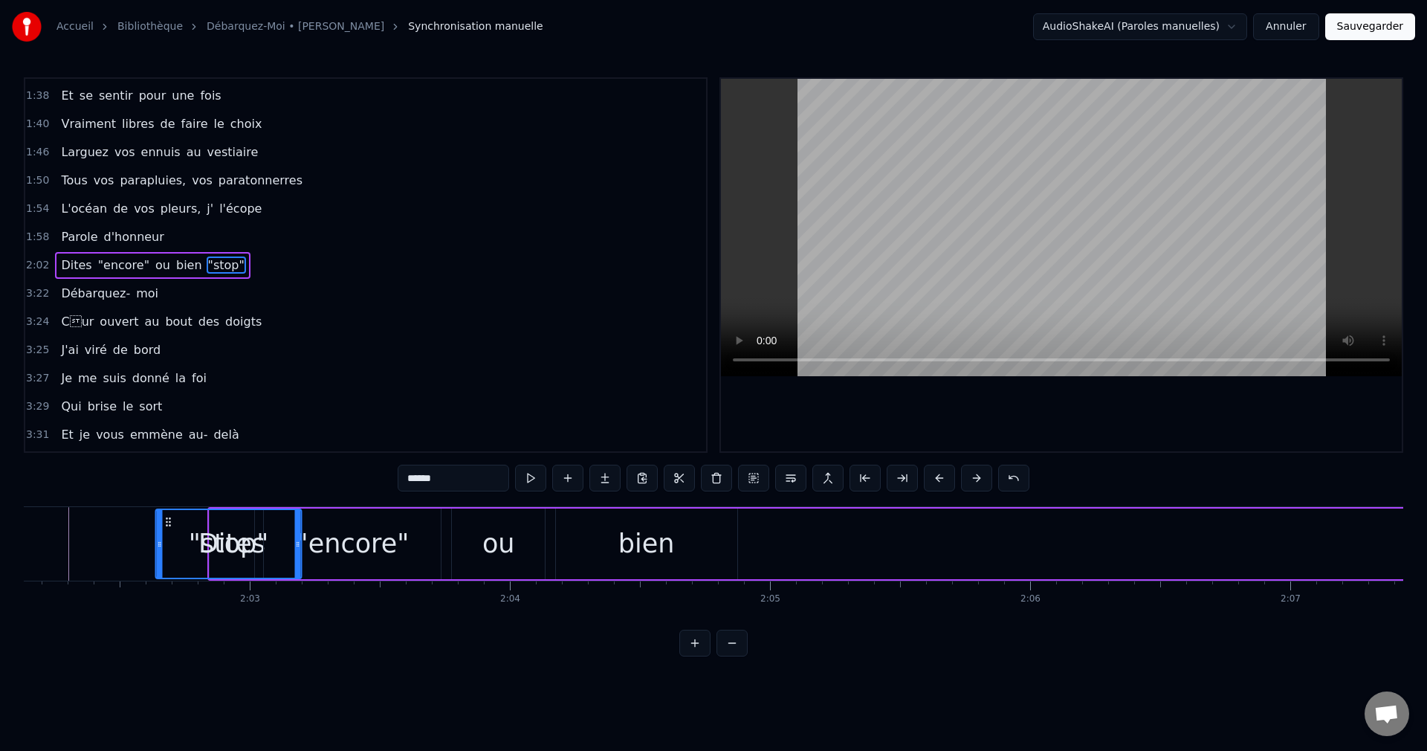
scroll to position [0, 31771]
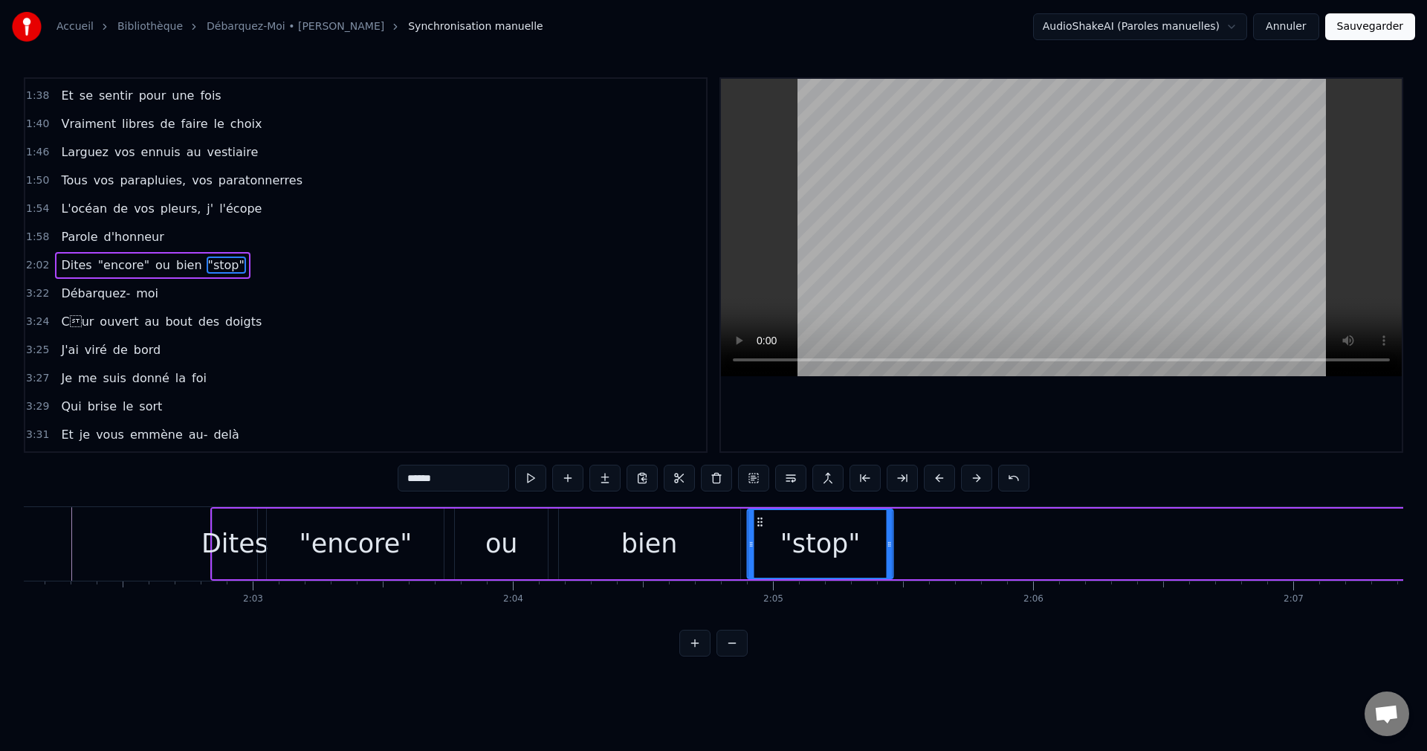
drag, startPoint x: 52, startPoint y: 519, endPoint x: 761, endPoint y: 550, distance: 709.8
click at [761, 550] on div ""stop"" at bounding box center [821, 544] width 144 height 68
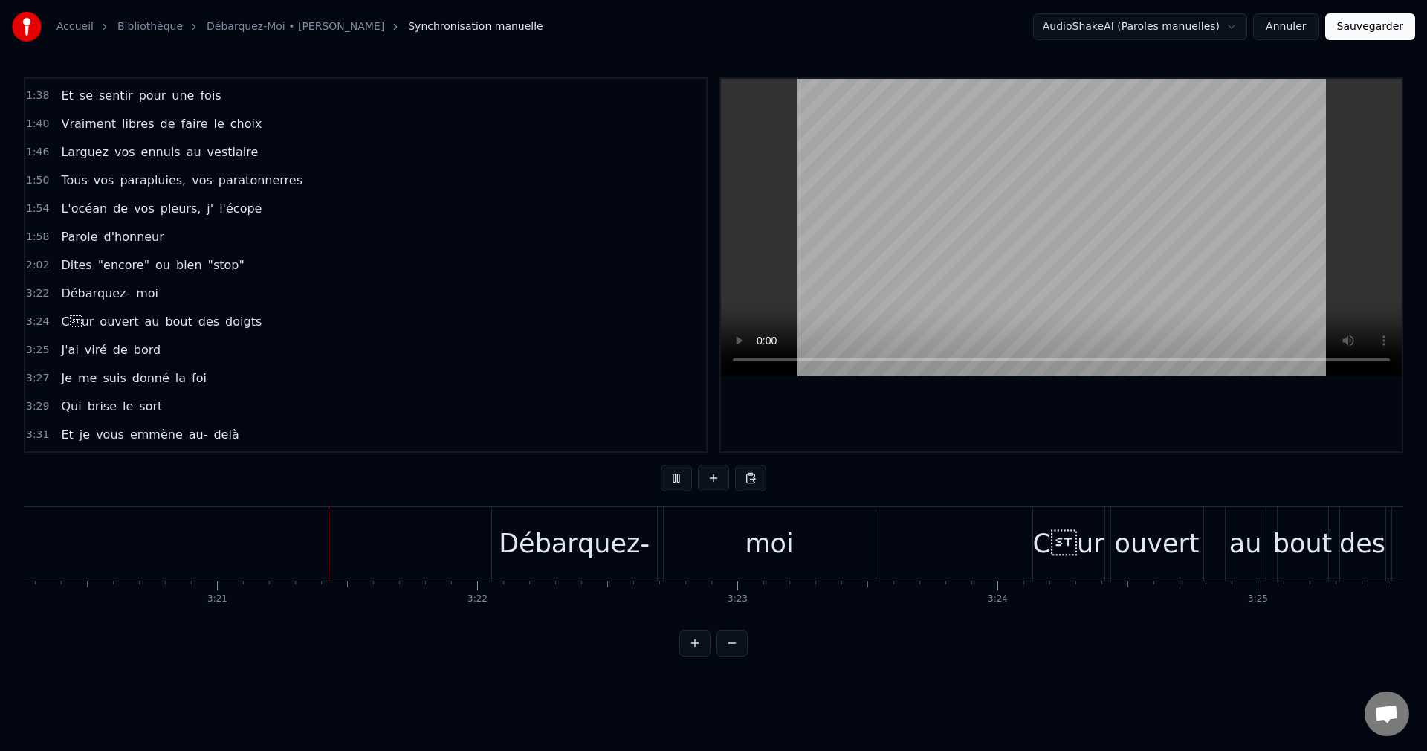
scroll to position [0, 52112]
click at [1035, 538] on div "Cur" at bounding box center [1056, 543] width 71 height 39
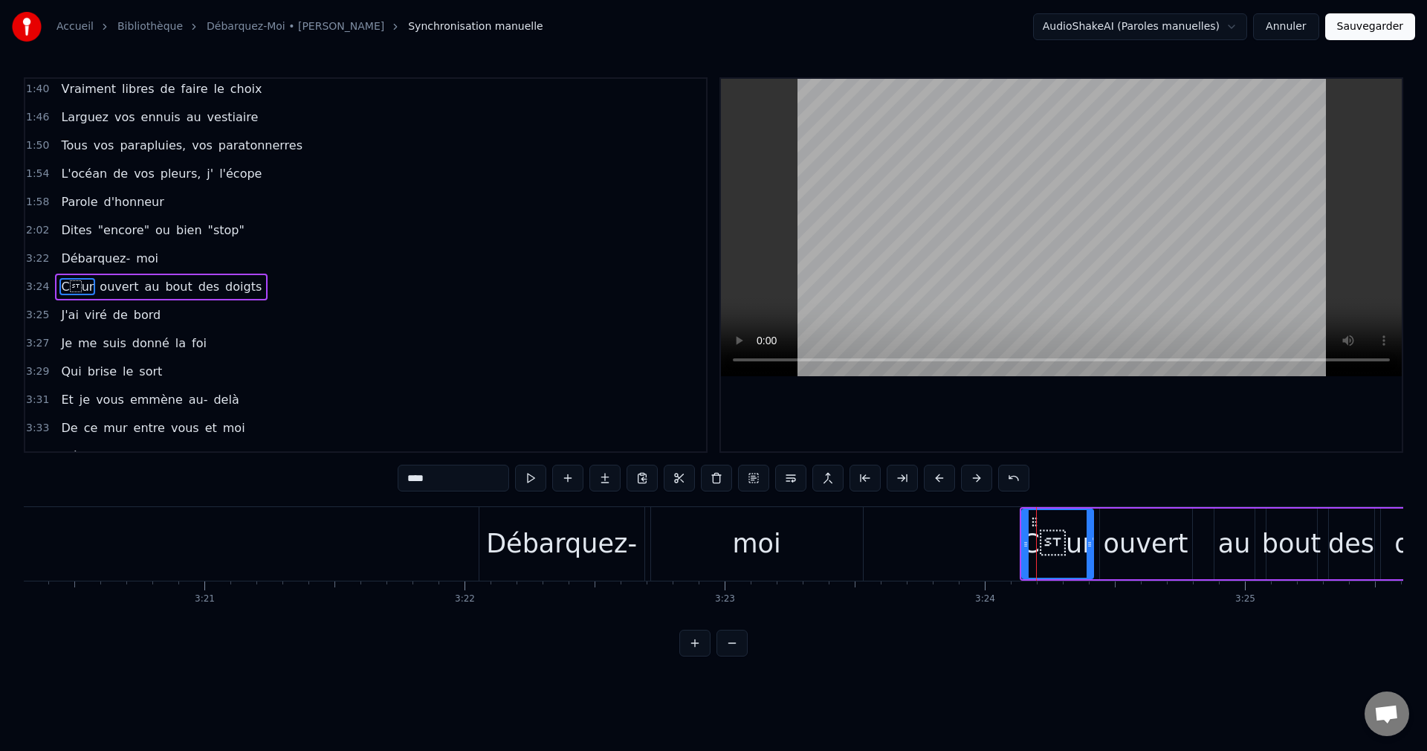
scroll to position [647, 0]
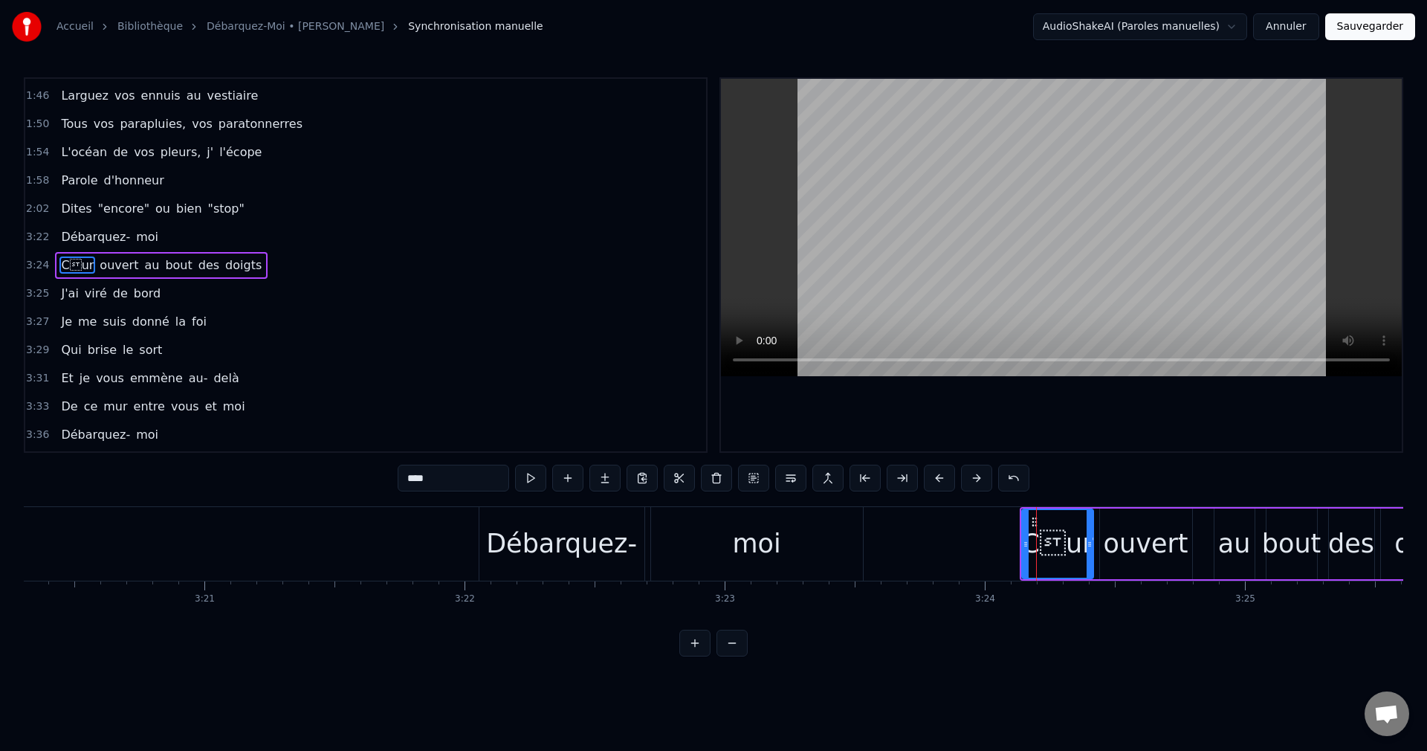
drag, startPoint x: 391, startPoint y: 476, endPoint x: 277, endPoint y: 486, distance: 114.1
click at [277, 486] on div "0:30 J'ai bien failli être un corsaire 0:34 Un naufragé rejeté par la mer 0:37 …" at bounding box center [714, 366] width 1380 height 579
click at [959, 581] on div at bounding box center [959, 582] width 1 height 3
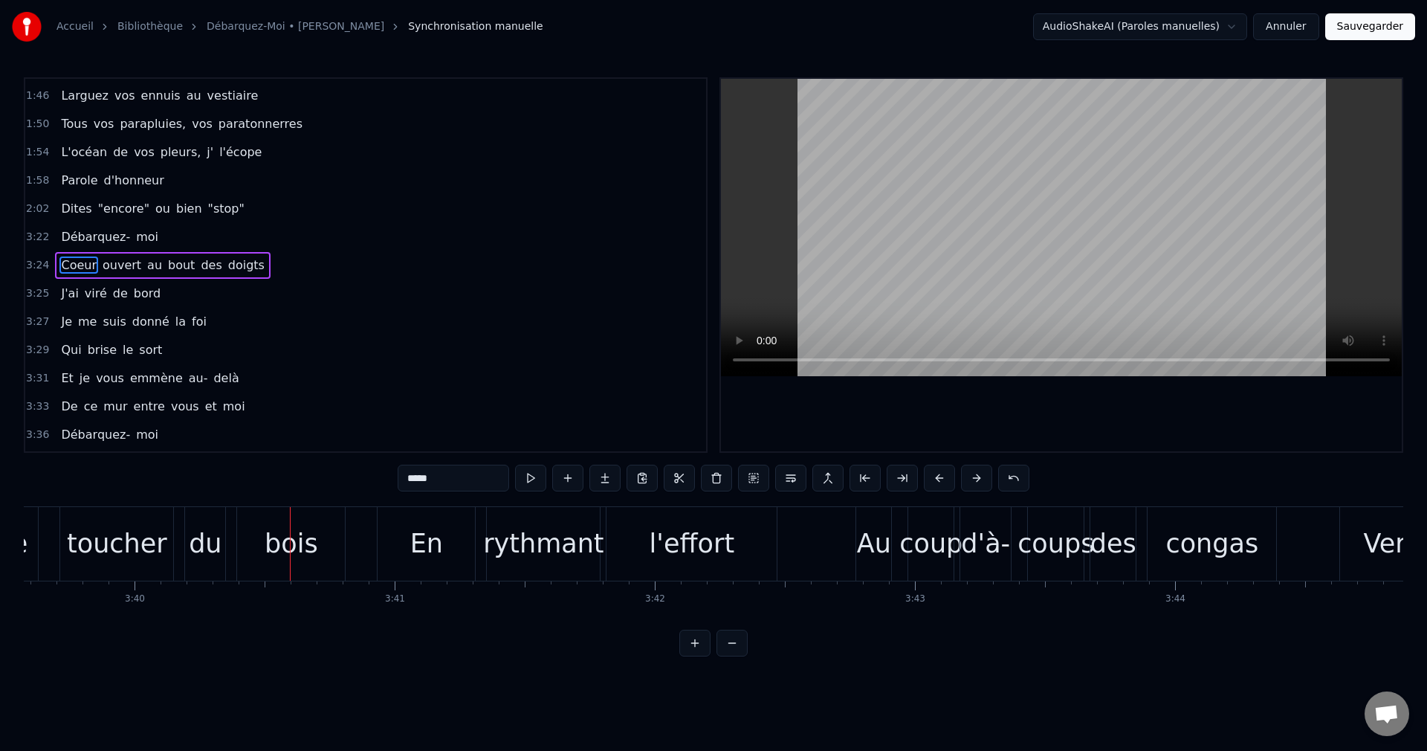
scroll to position [0, 57247]
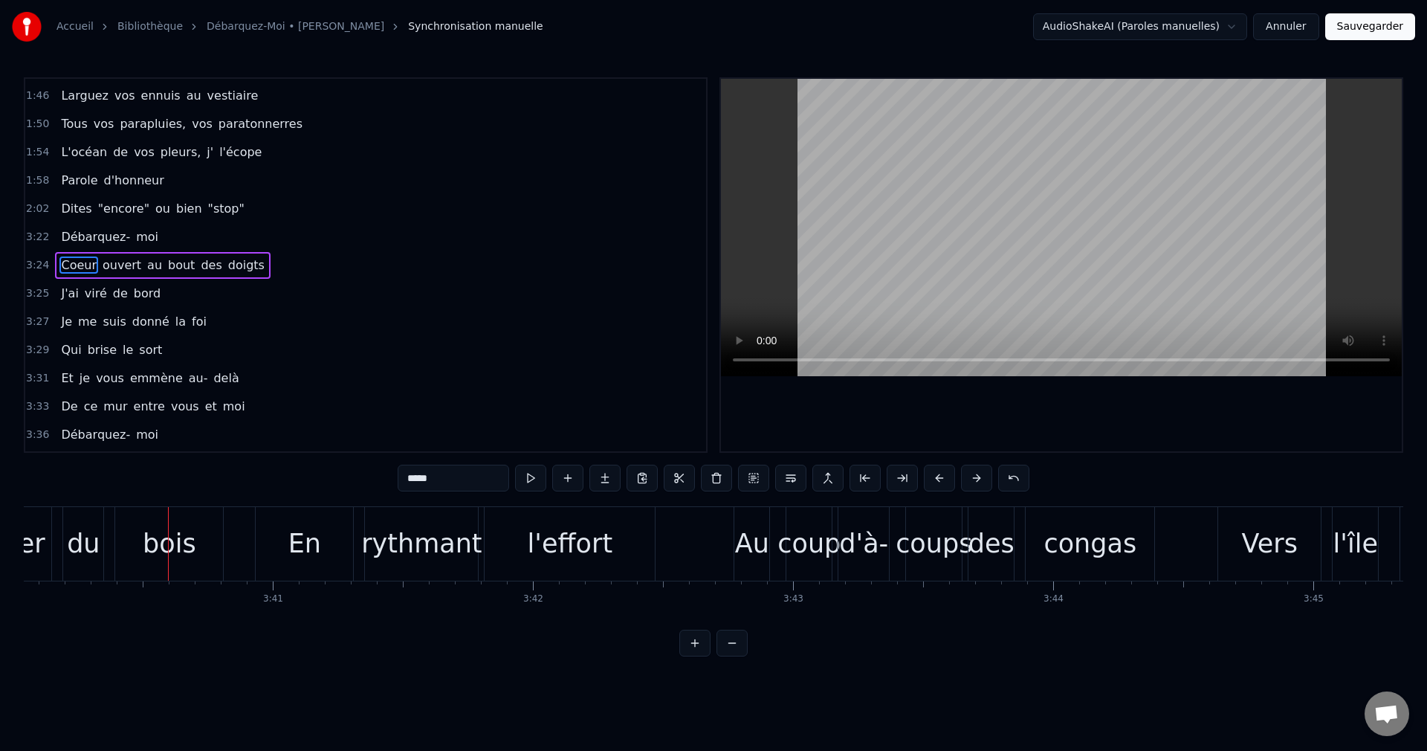
click at [170, 552] on div "bois" at bounding box center [170, 543] width 54 height 39
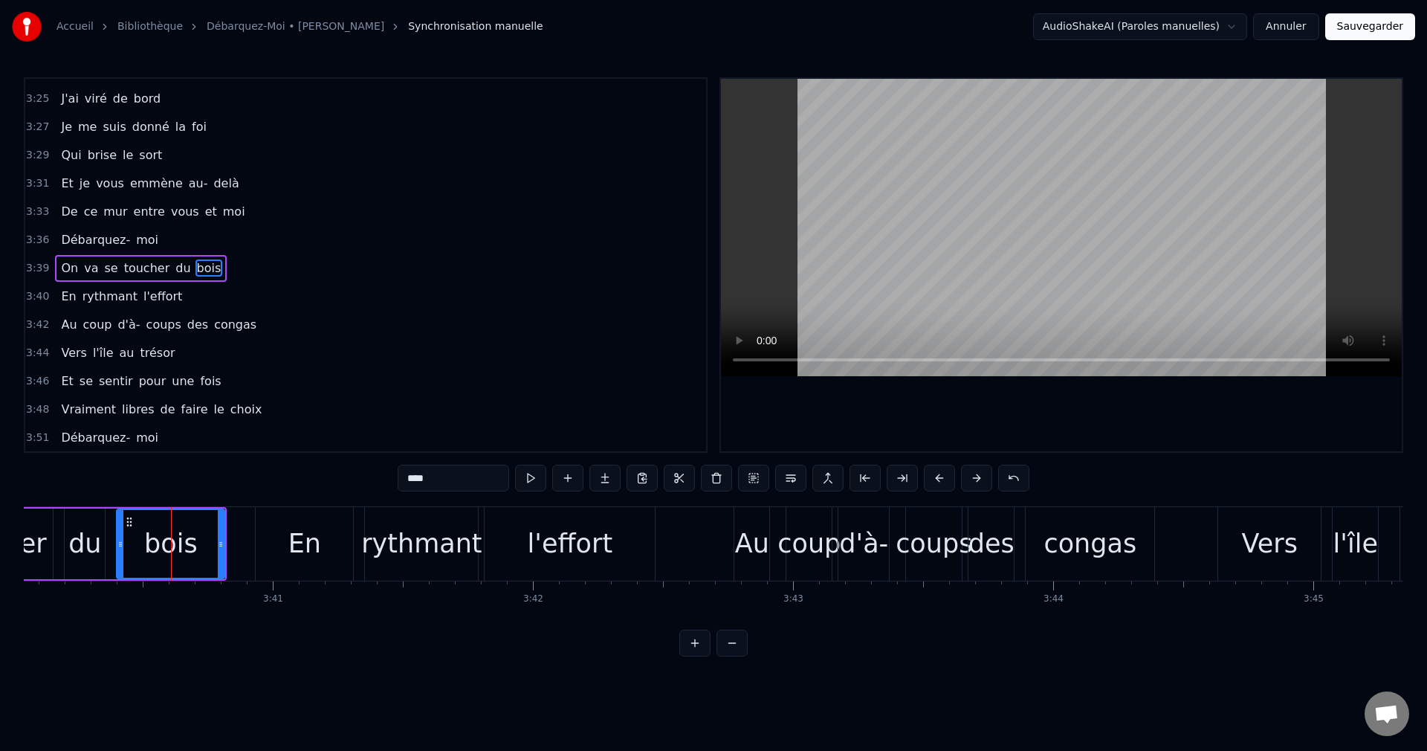
scroll to position [844, 0]
drag, startPoint x: 395, startPoint y: 480, endPoint x: 294, endPoint y: 490, distance: 102.3
click at [294, 490] on div "0:30 J'ai bien failli être un corsaire 0:34 Un naufragé rejeté par la mer 0:37 …" at bounding box center [714, 366] width 1380 height 579
click at [801, 543] on div "coup" at bounding box center [809, 543] width 63 height 39
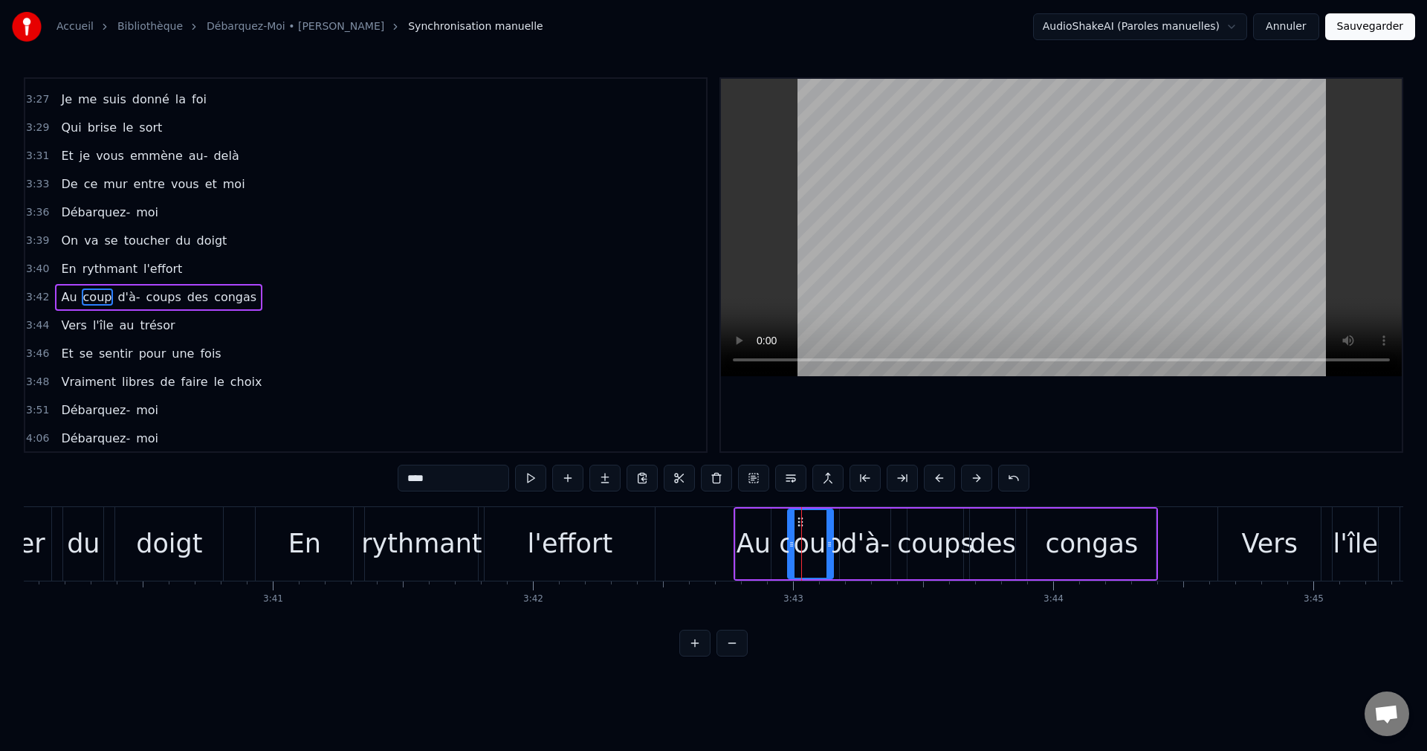
scroll to position [870, 0]
click at [408, 480] on input "****" at bounding box center [453, 478] width 111 height 27
click at [849, 549] on div "d'à-" at bounding box center [865, 543] width 49 height 39
drag, startPoint x: 410, startPoint y: 477, endPoint x: 315, endPoint y: 490, distance: 95.2
click at [315, 490] on div "0:30 J'ai bien failli être un corsaire 0:34 Un naufragé rejeté par la mer 0:37 …" at bounding box center [714, 366] width 1380 height 579
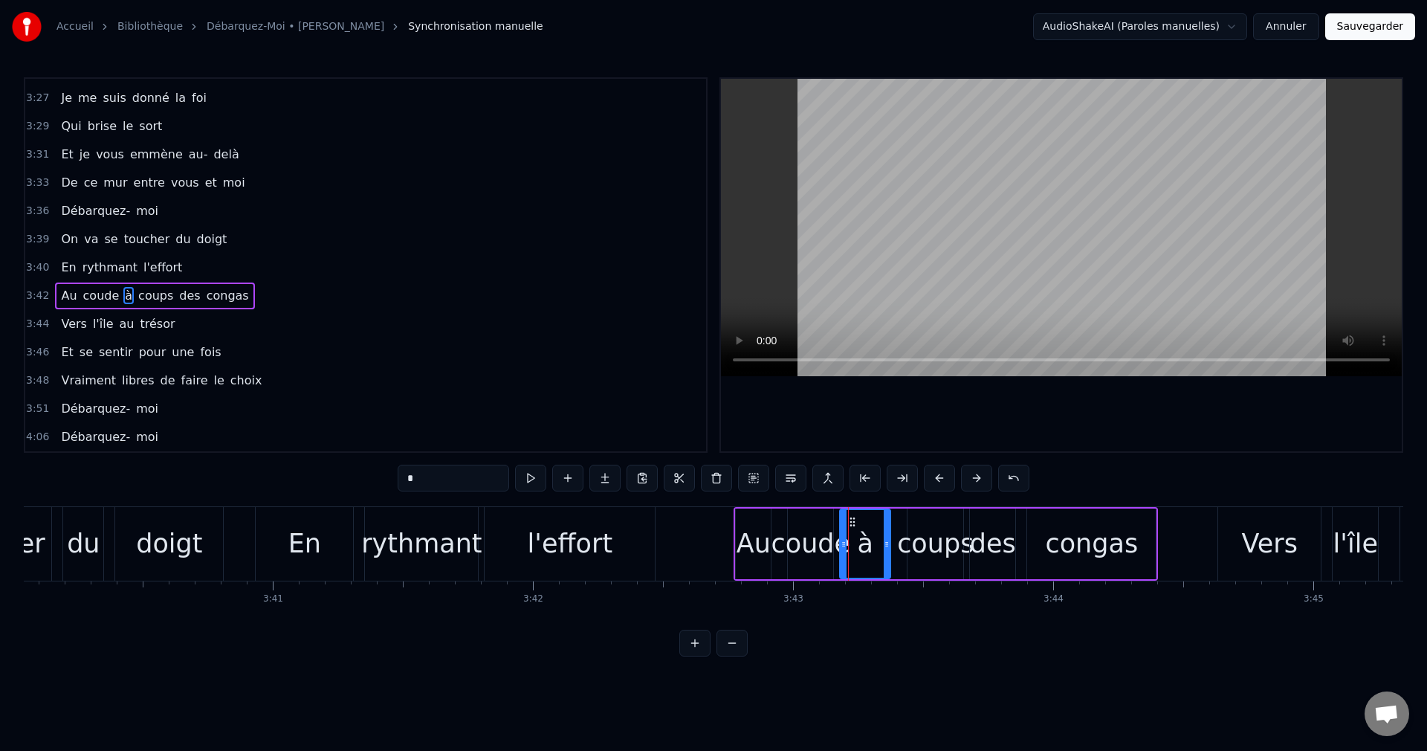
click at [932, 546] on div "coups" at bounding box center [935, 543] width 77 height 39
drag, startPoint x: 427, startPoint y: 474, endPoint x: 245, endPoint y: 492, distance: 183.7
click at [245, 492] on div "0:30 J'ai bien failli être un corsaire 0:34 Un naufragé rejeté par la mer 0:37 …" at bounding box center [714, 366] width 1380 height 579
click at [312, 562] on div "En" at bounding box center [304, 543] width 33 height 39
type input "**"
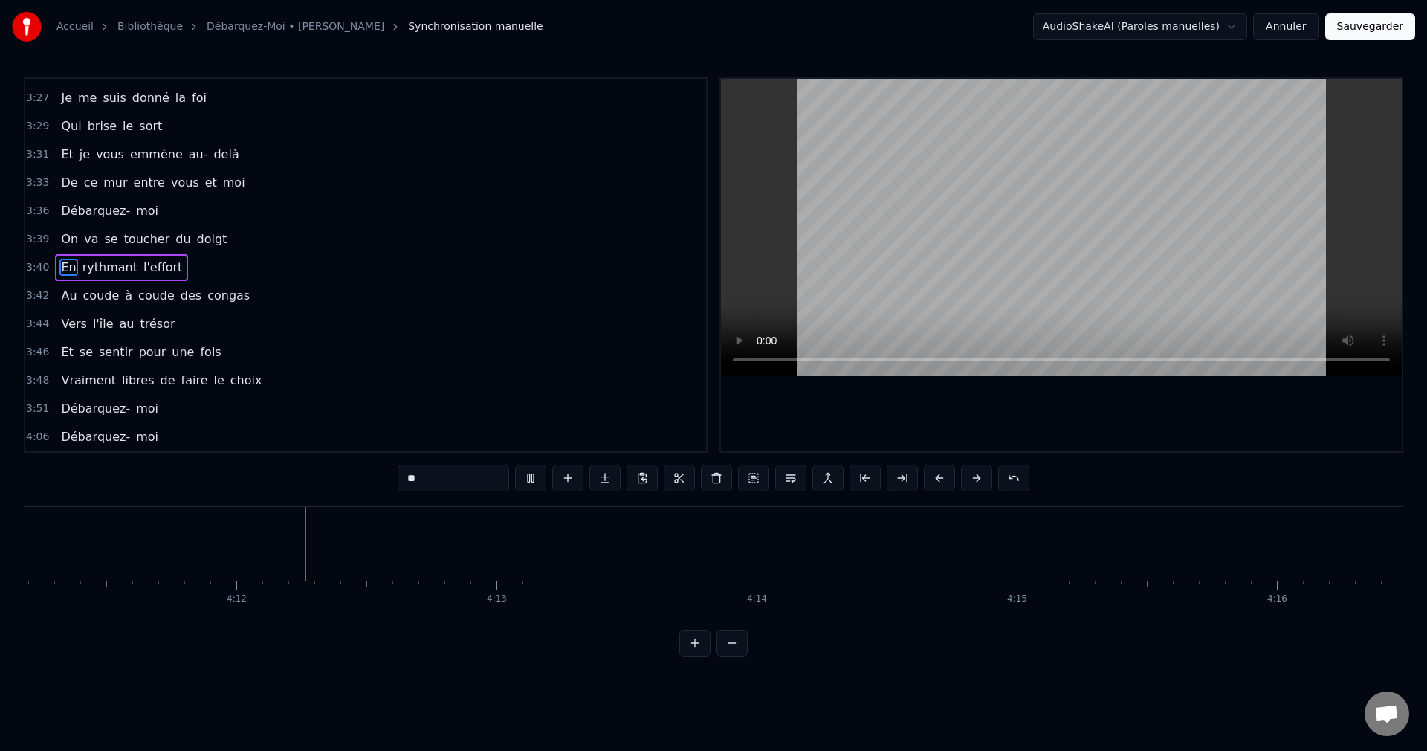
scroll to position [0, 65355]
click at [1370, 30] on button "Sauvegarder" at bounding box center [1370, 26] width 90 height 27
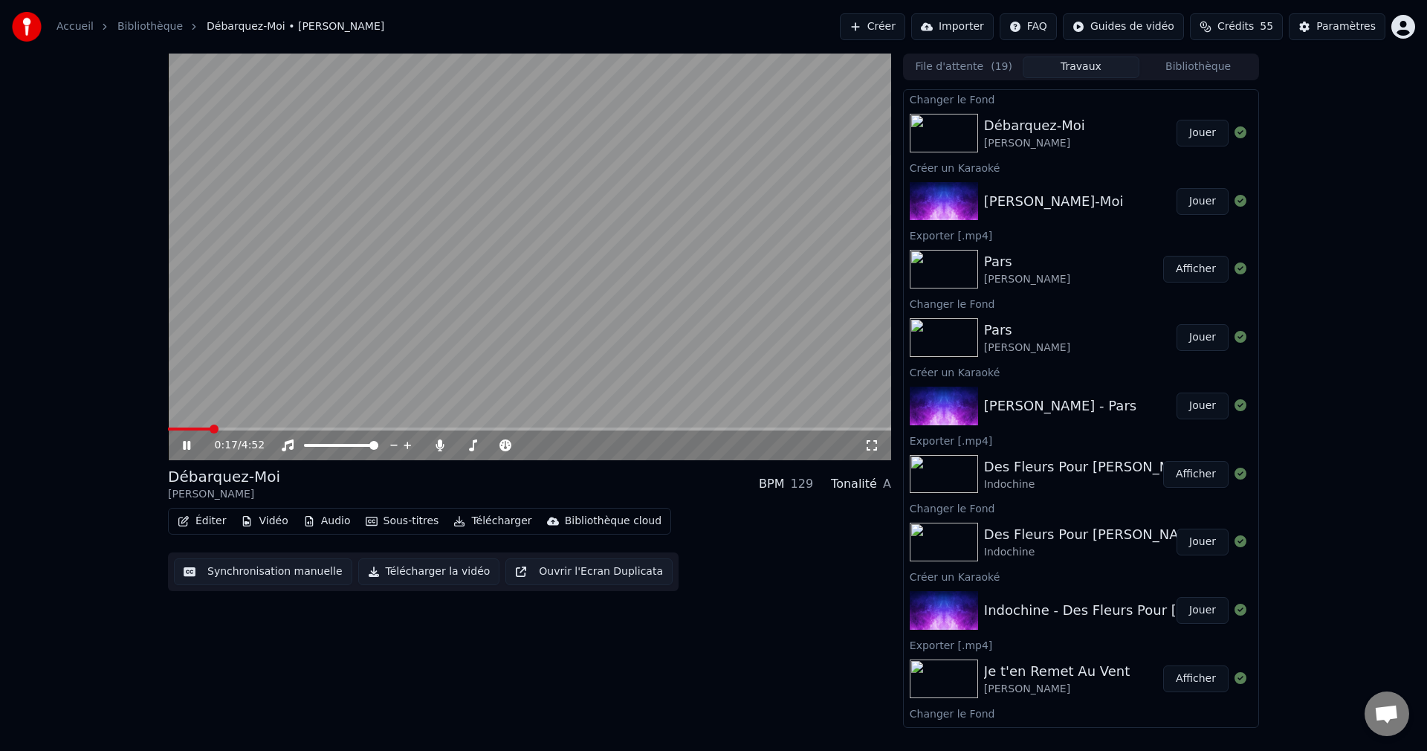
click at [210, 429] on span at bounding box center [529, 428] width 723 height 3
click at [297, 430] on span at bounding box center [529, 428] width 723 height 3
click at [464, 447] on span at bounding box center [459, 445] width 7 height 3
click at [467, 447] on span at bounding box center [469, 445] width 9 height 9
click at [190, 445] on icon at bounding box center [197, 445] width 35 height 12
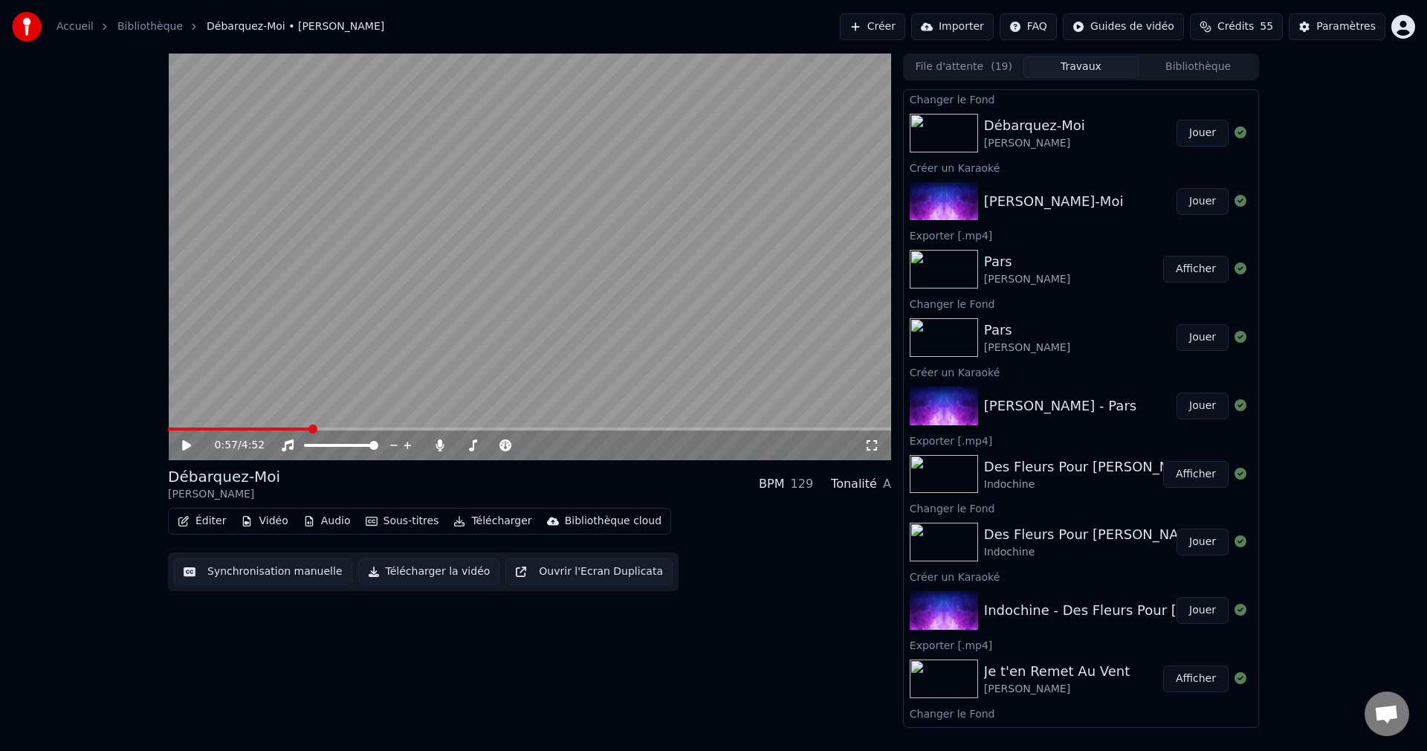
click at [419, 575] on button "Télécharger la vidéo" at bounding box center [429, 571] width 142 height 27
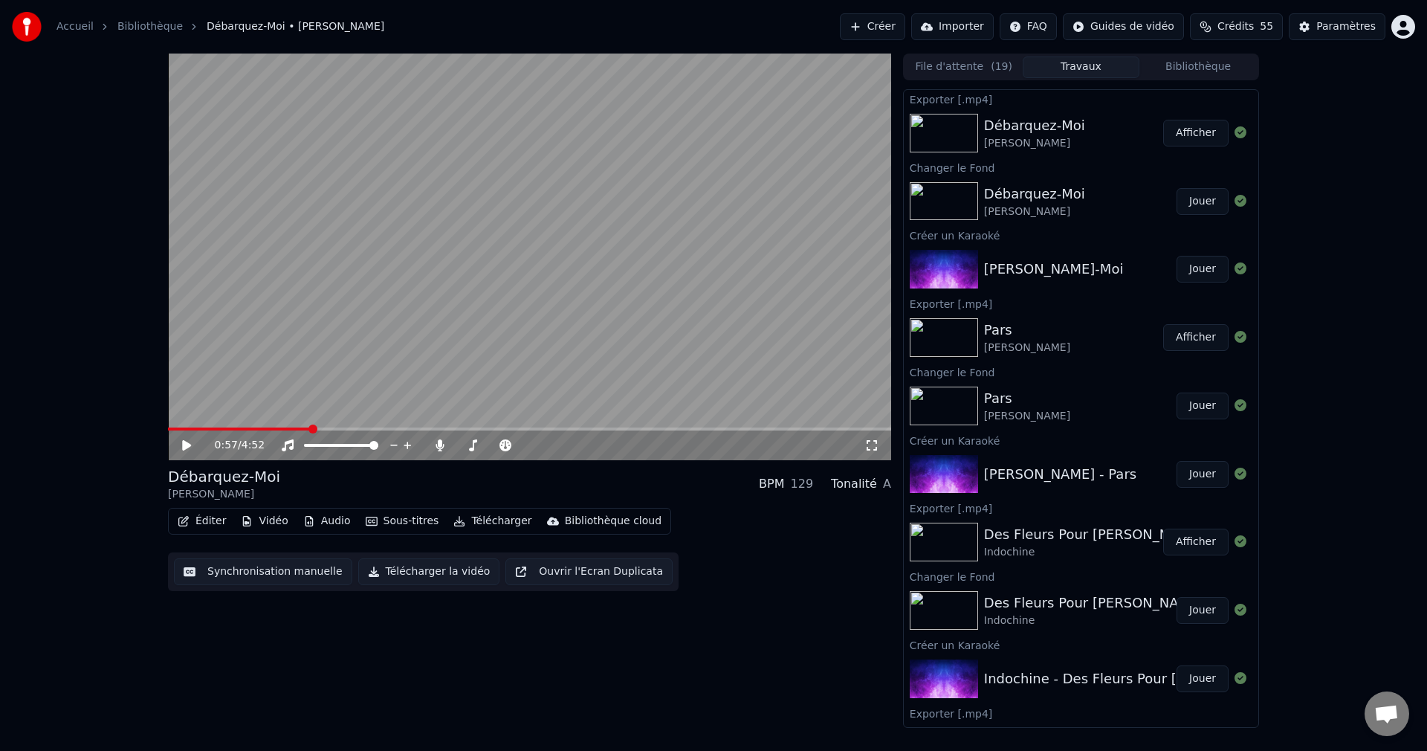
click at [879, 29] on button "Créer" at bounding box center [872, 26] width 65 height 27
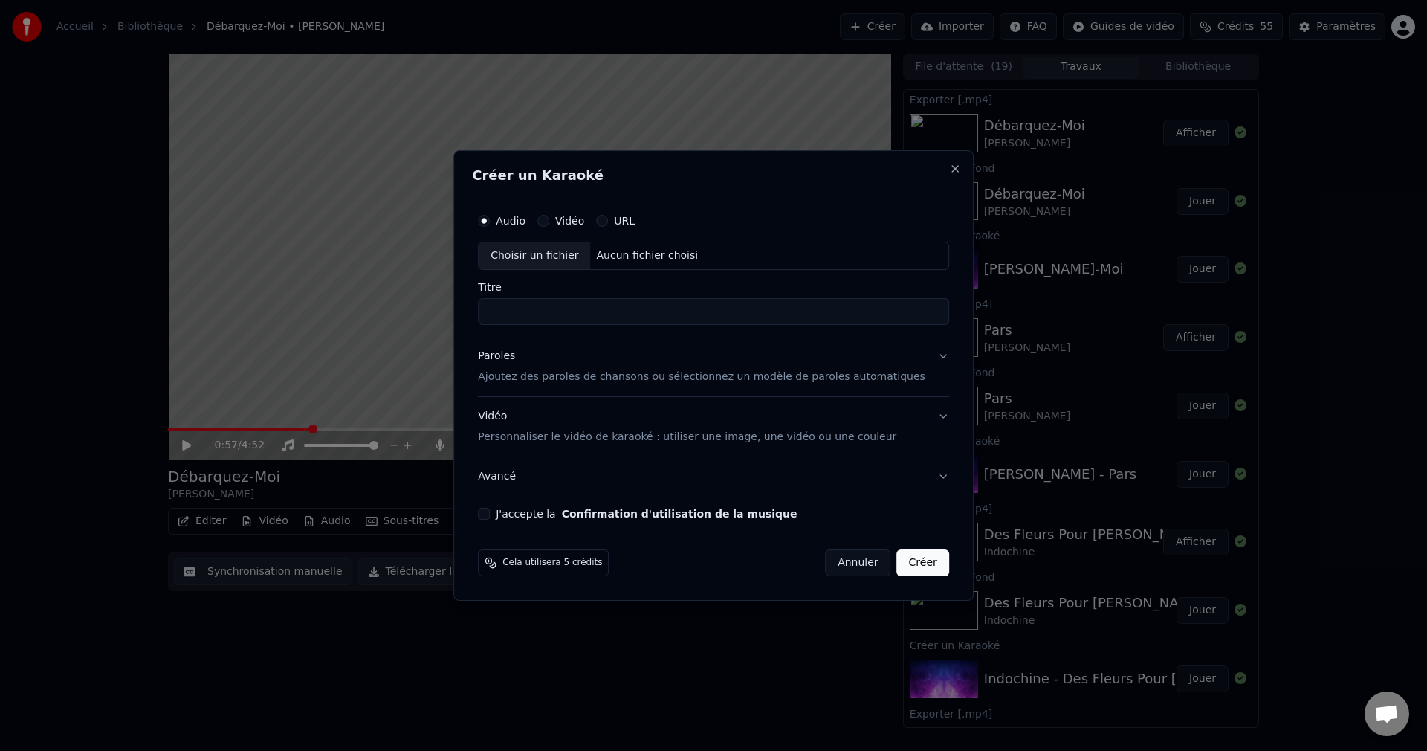
click at [555, 254] on div "Choisir un fichier" at bounding box center [534, 255] width 111 height 27
click at [699, 309] on input "**********" at bounding box center [713, 311] width 471 height 27
type input "**********"
click at [919, 355] on button "Paroles Ajoutez des paroles de chansons ou sélectionnez un modèle de paroles au…" at bounding box center [713, 366] width 471 height 59
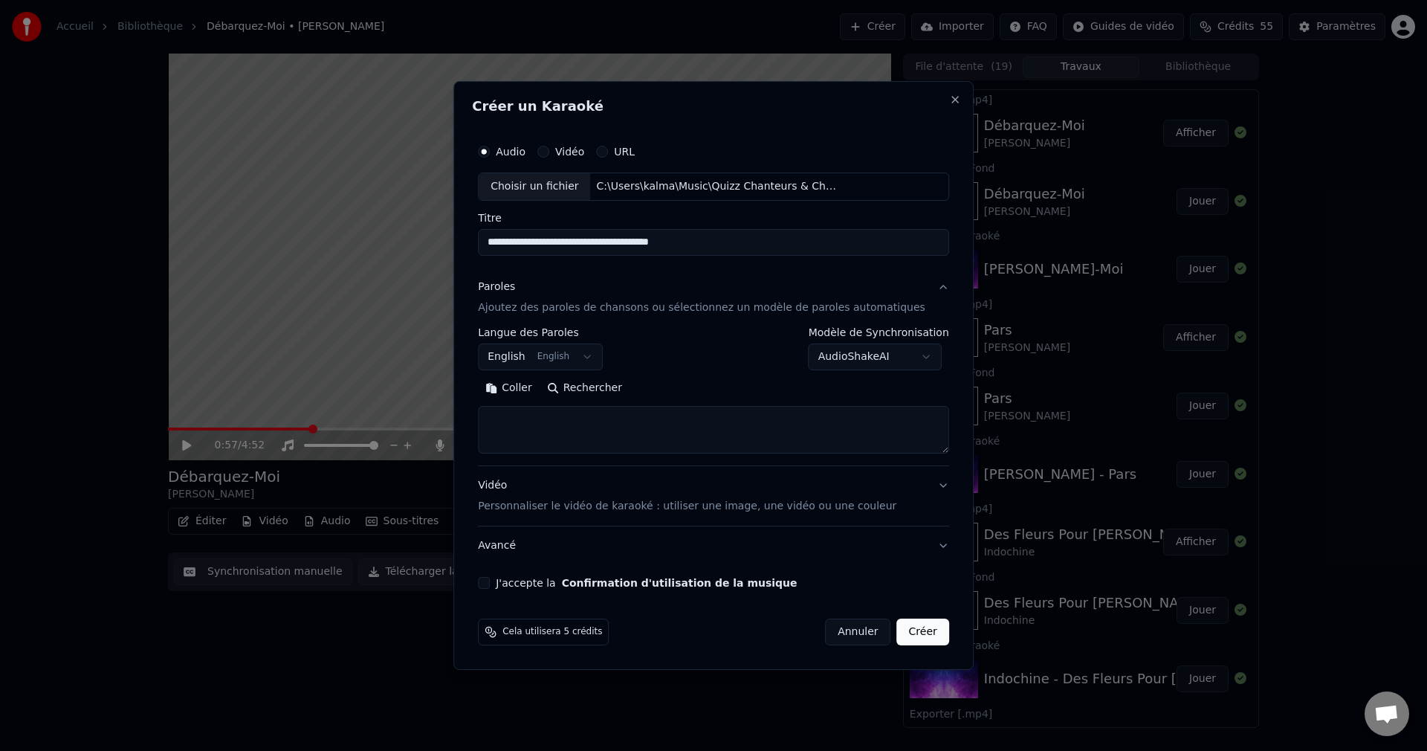
click at [610, 392] on button "Rechercher" at bounding box center [585, 388] width 90 height 24
type textarea "**********"
click at [490, 584] on button "J'accepte la Confirmation d'utilisation de la musique" at bounding box center [484, 583] width 12 height 12
click at [905, 630] on button "Créer" at bounding box center [923, 631] width 52 height 27
select select "**"
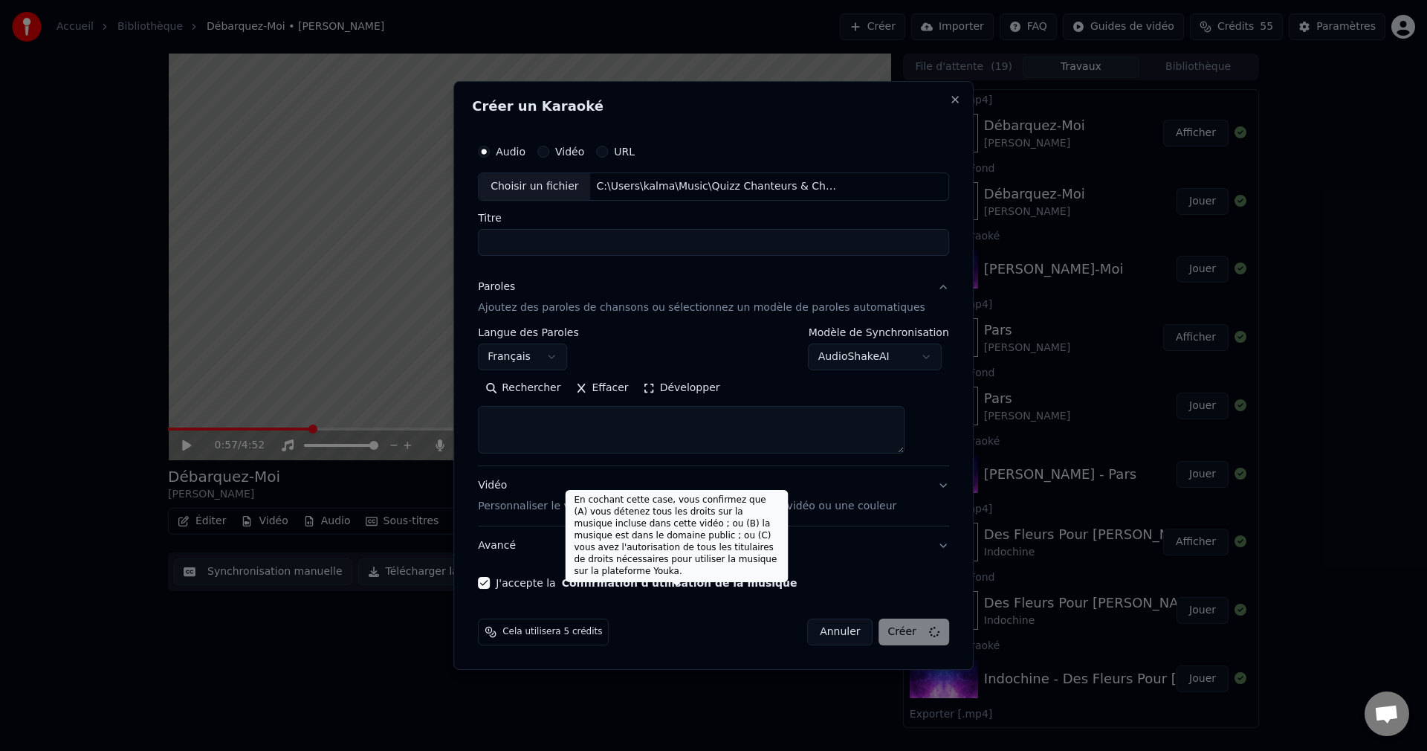
select select
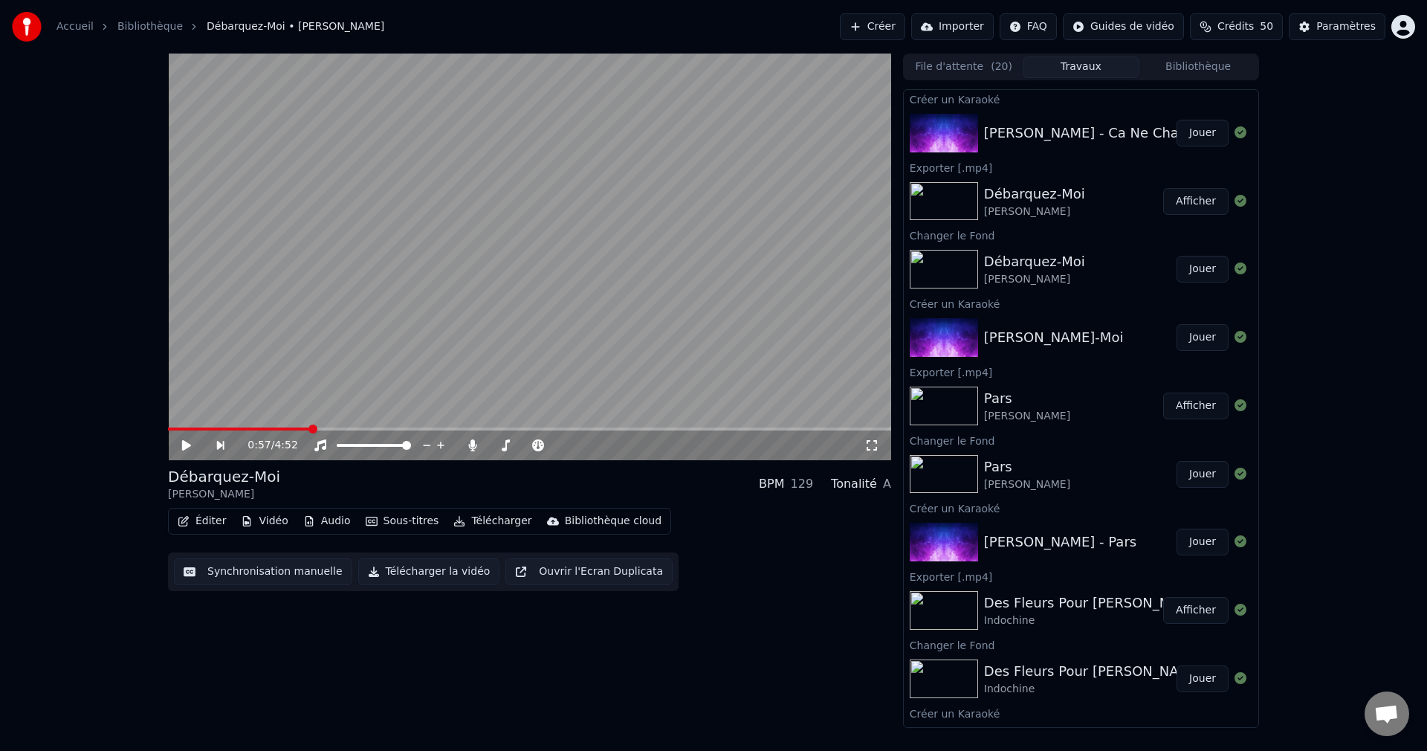
drag, startPoint x: 1186, startPoint y: 131, endPoint x: 1104, endPoint y: 210, distance: 114.1
click at [1186, 132] on button "Jouer" at bounding box center [1203, 133] width 52 height 27
click at [185, 448] on icon at bounding box center [186, 445] width 7 height 9
click at [269, 524] on button "Vidéo" at bounding box center [264, 521] width 59 height 21
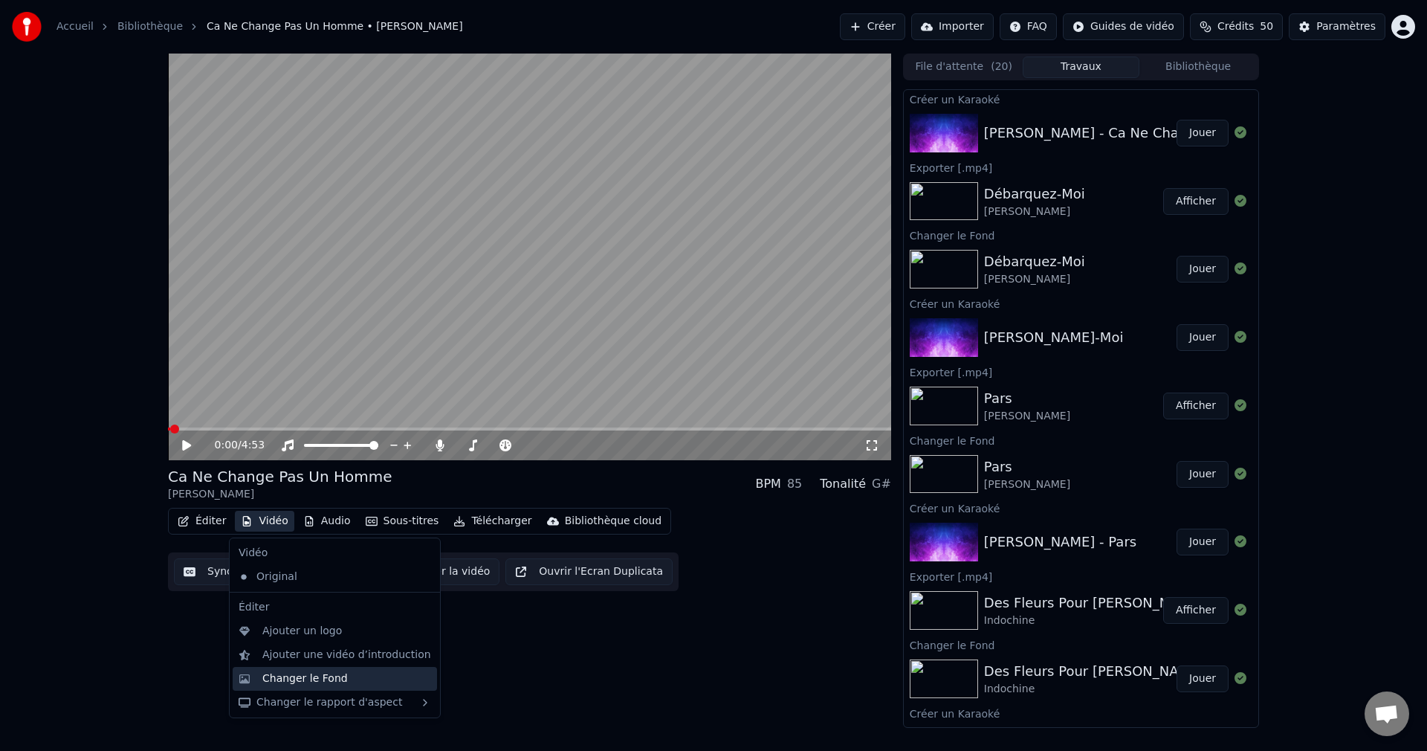
click at [307, 679] on div "Changer le Fond" at bounding box center [304, 678] width 85 height 15
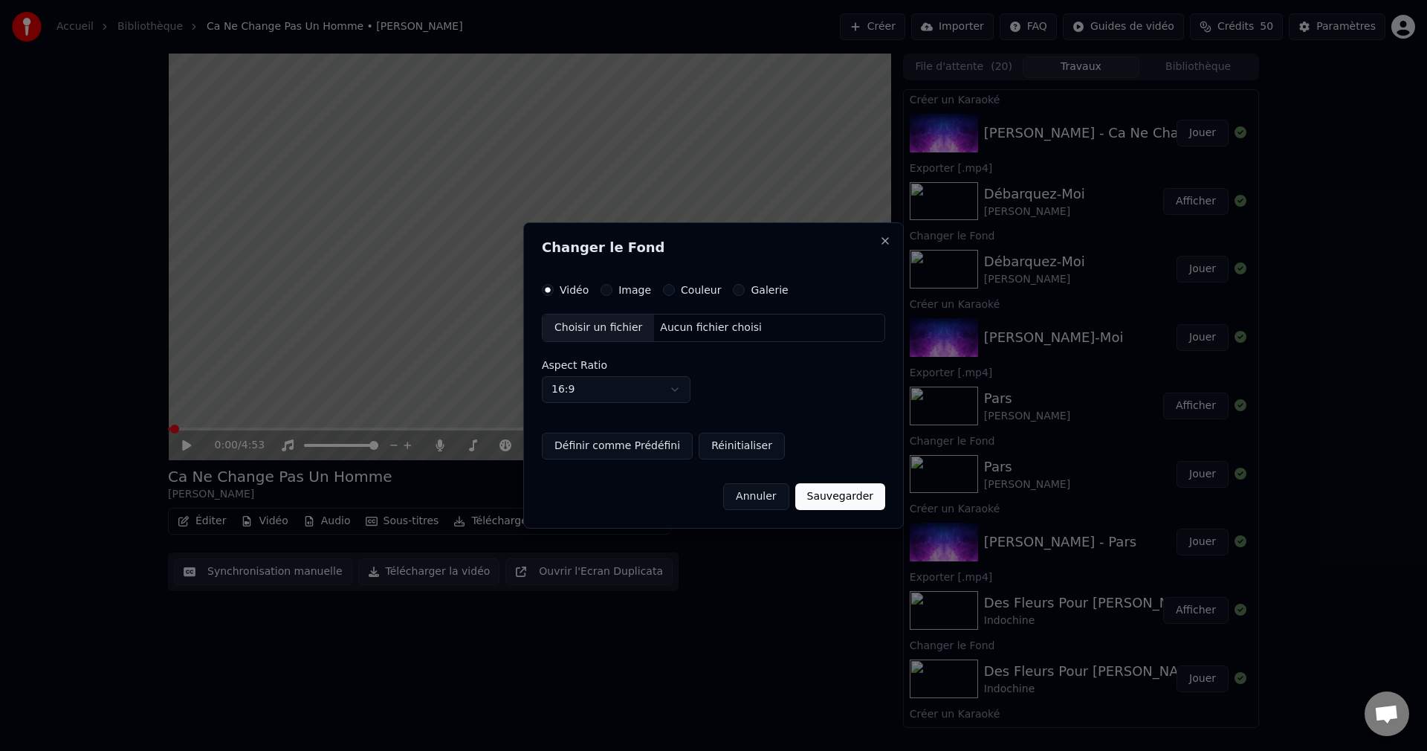
click at [580, 325] on div "Choisir un fichier" at bounding box center [598, 327] width 111 height 27
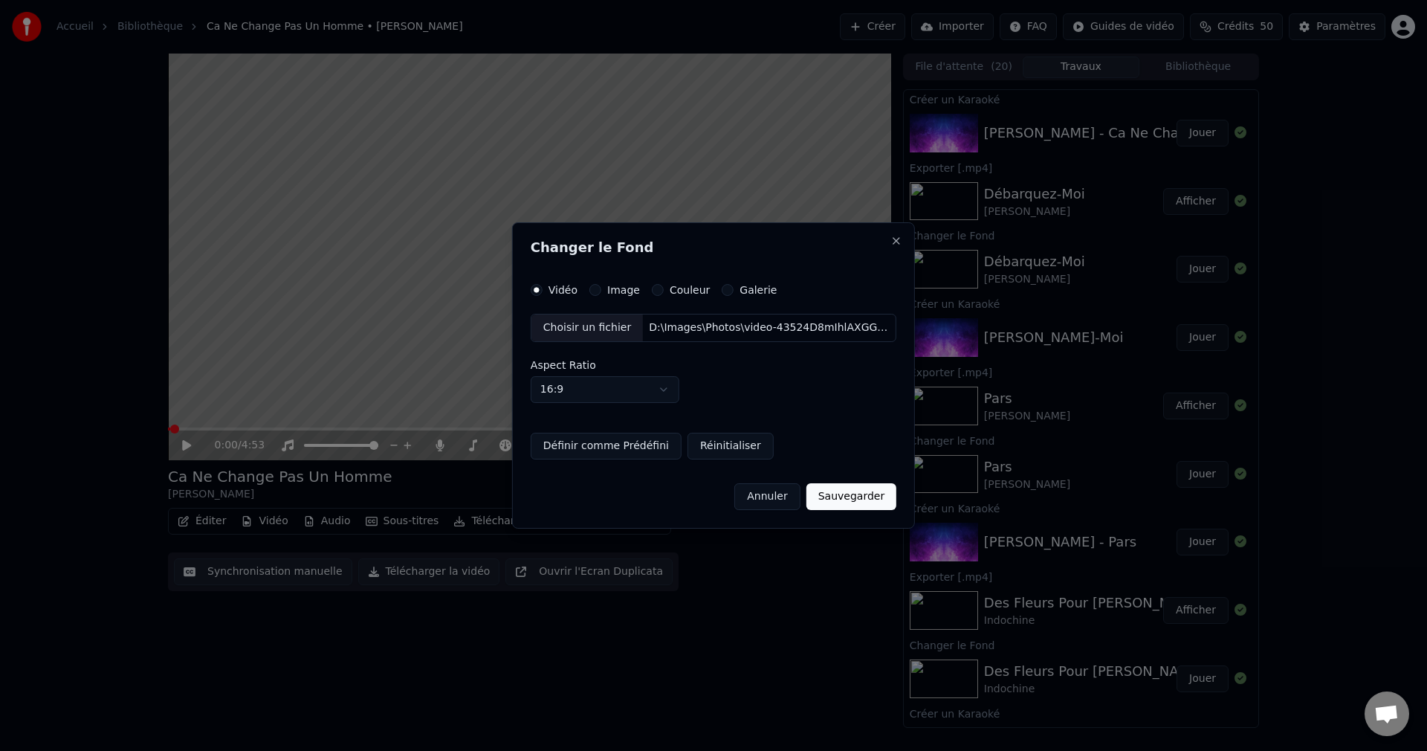
click at [850, 497] on button "Sauvegarder" at bounding box center [852, 496] width 90 height 27
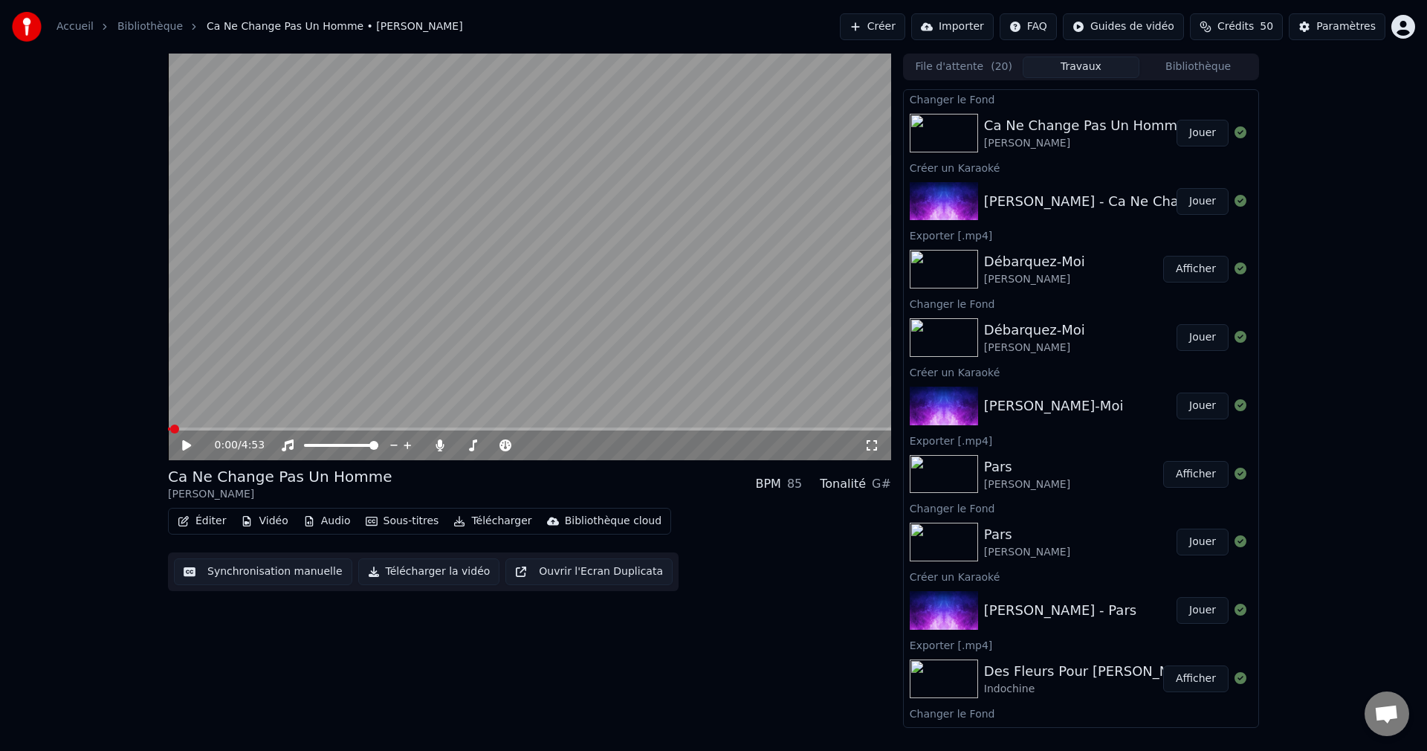
click at [1186, 137] on button "Jouer" at bounding box center [1203, 133] width 52 height 27
click at [531, 450] on span at bounding box center [526, 445] width 9 height 9
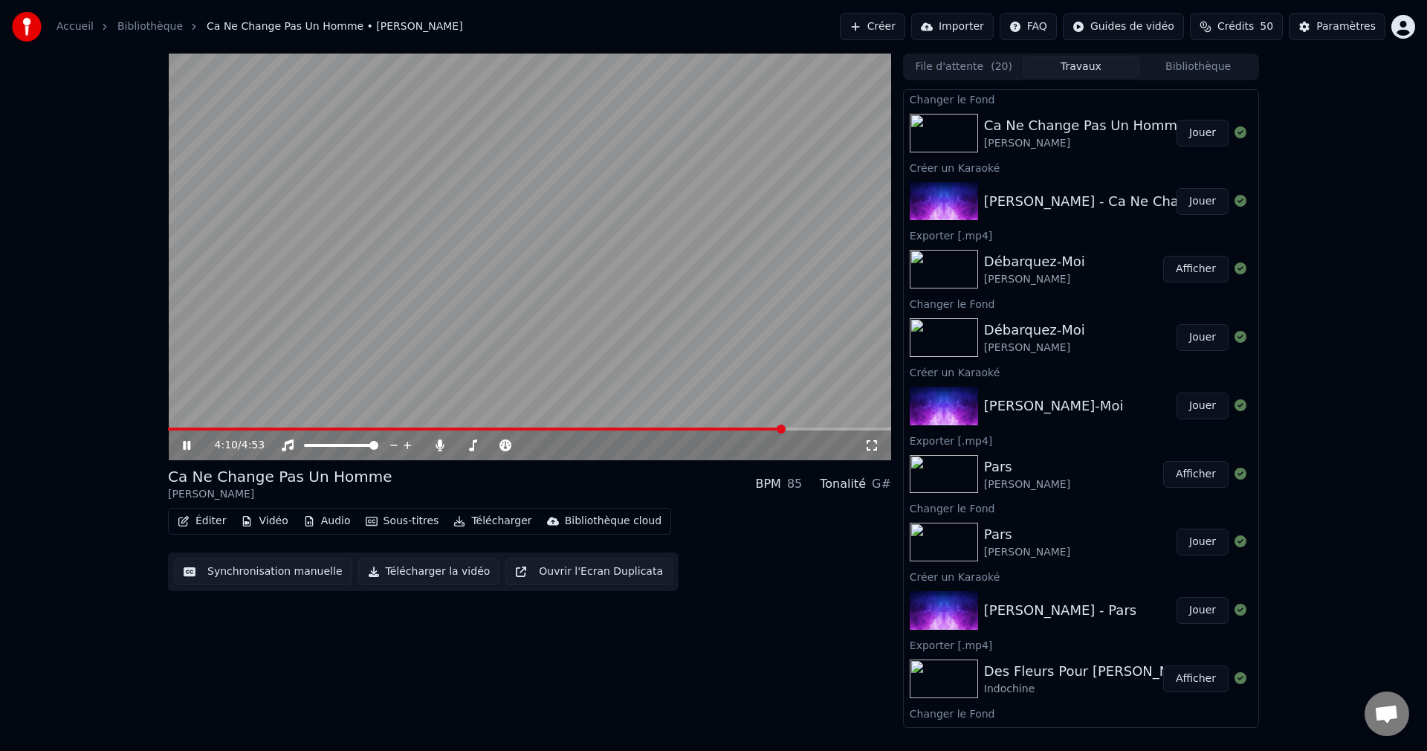
click at [783, 427] on span at bounding box center [529, 428] width 723 height 3
click at [798, 427] on span at bounding box center [529, 428] width 723 height 3
click at [814, 430] on span at bounding box center [529, 428] width 723 height 3
click at [828, 430] on span at bounding box center [529, 428] width 723 height 3
click at [843, 430] on span at bounding box center [529, 428] width 723 height 3
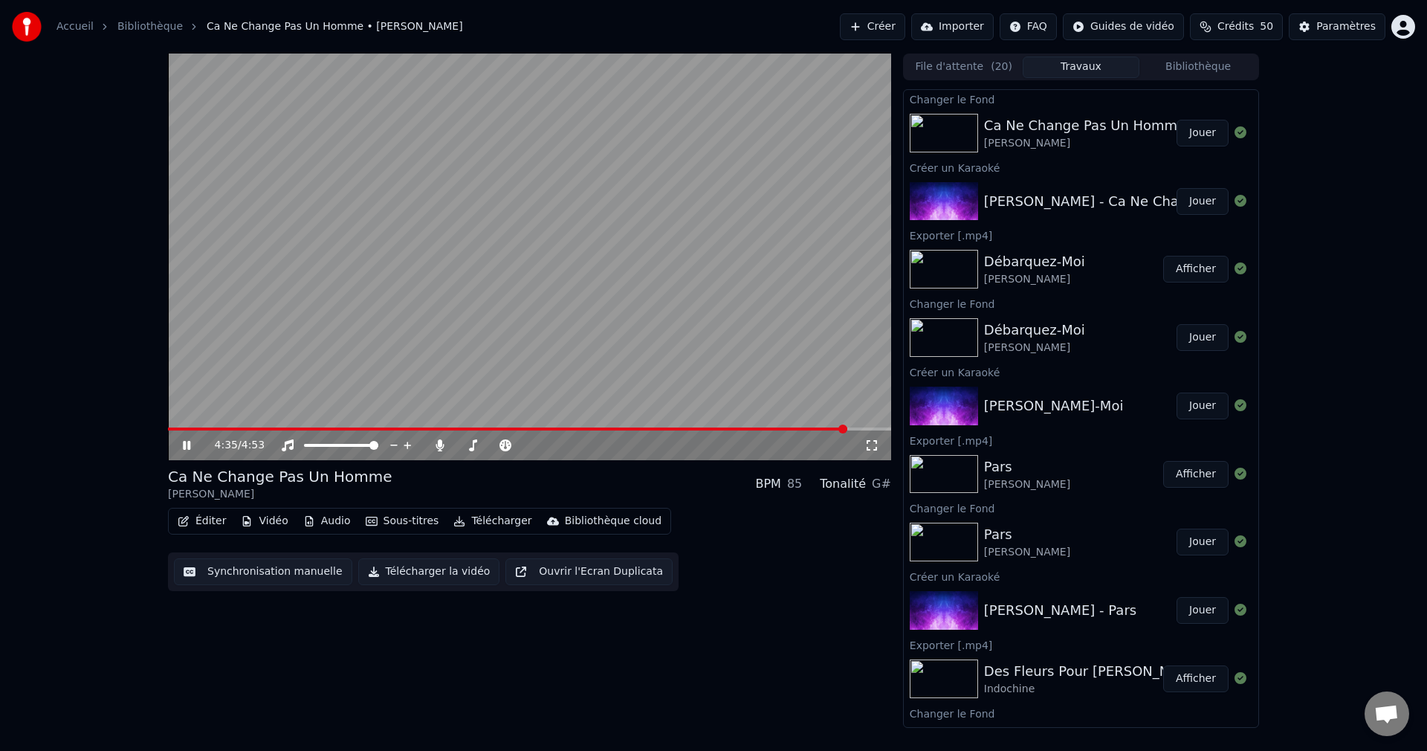
click at [188, 445] on icon at bounding box center [186, 445] width 7 height 9
click at [210, 523] on button "Éditer" at bounding box center [202, 521] width 60 height 21
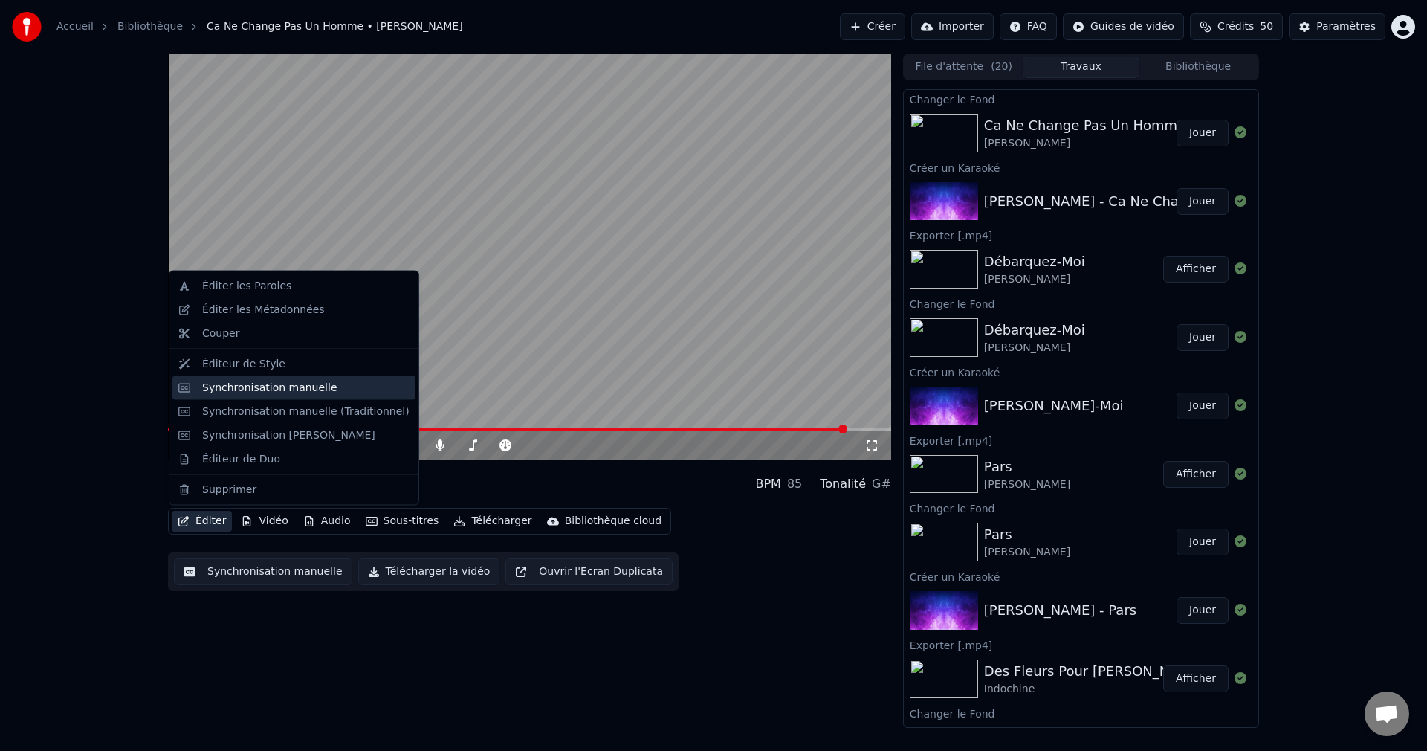
click at [264, 390] on div "Synchronisation manuelle" at bounding box center [269, 387] width 135 height 15
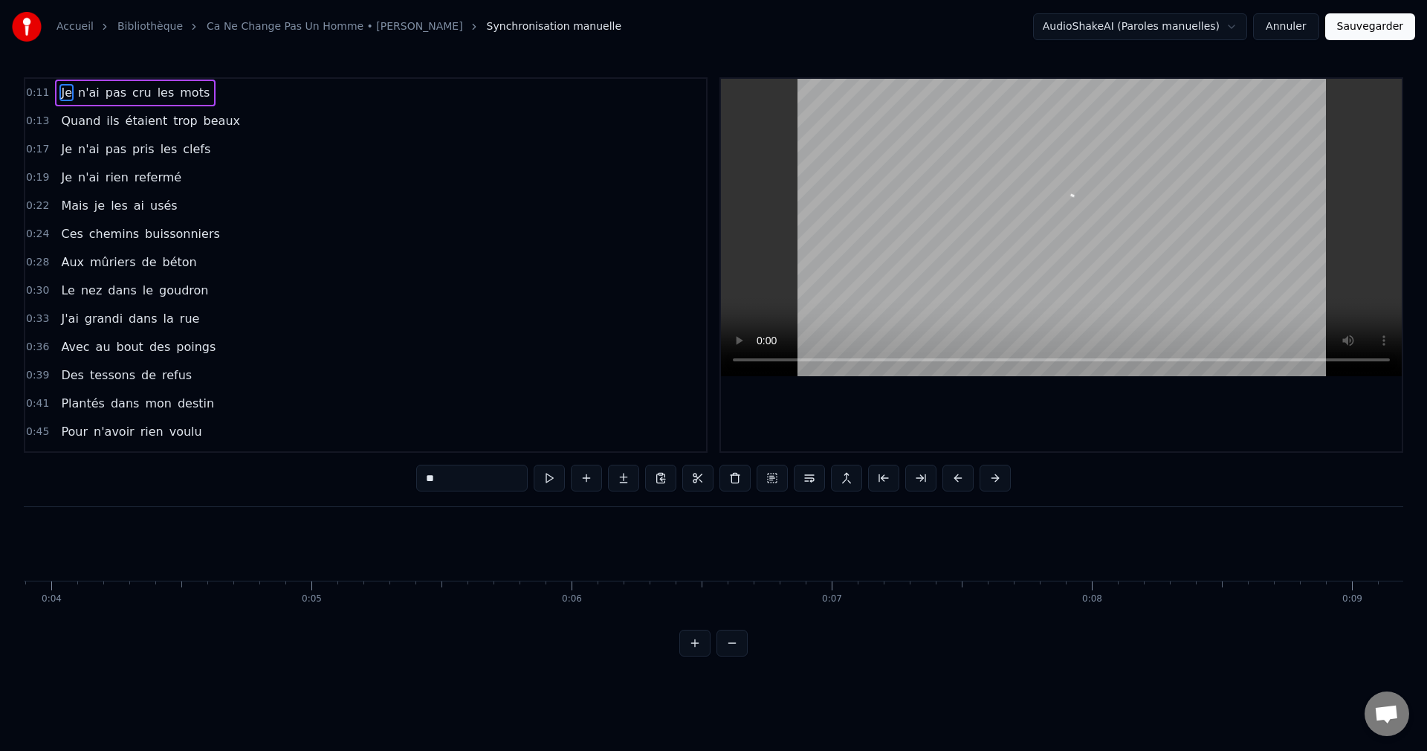
scroll to position [0, 1401]
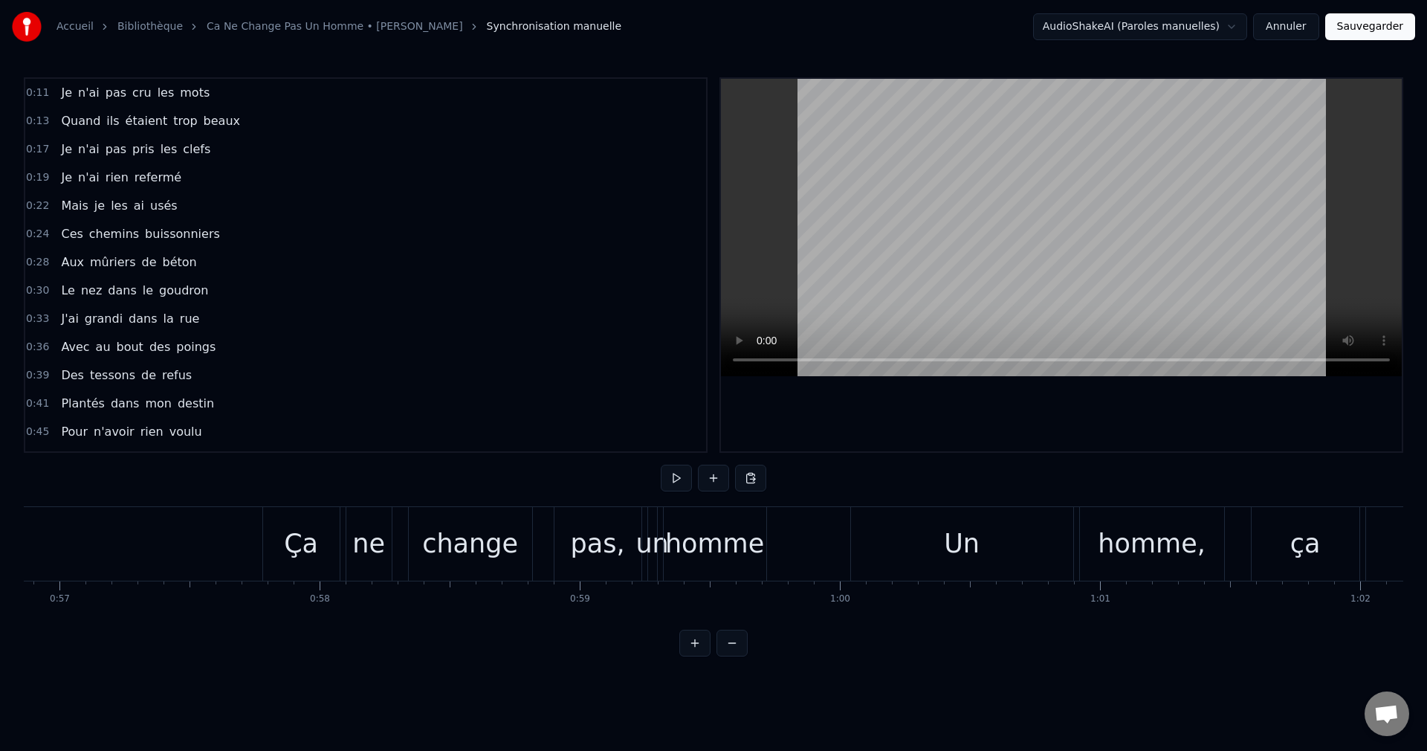
scroll to position [0, 14873]
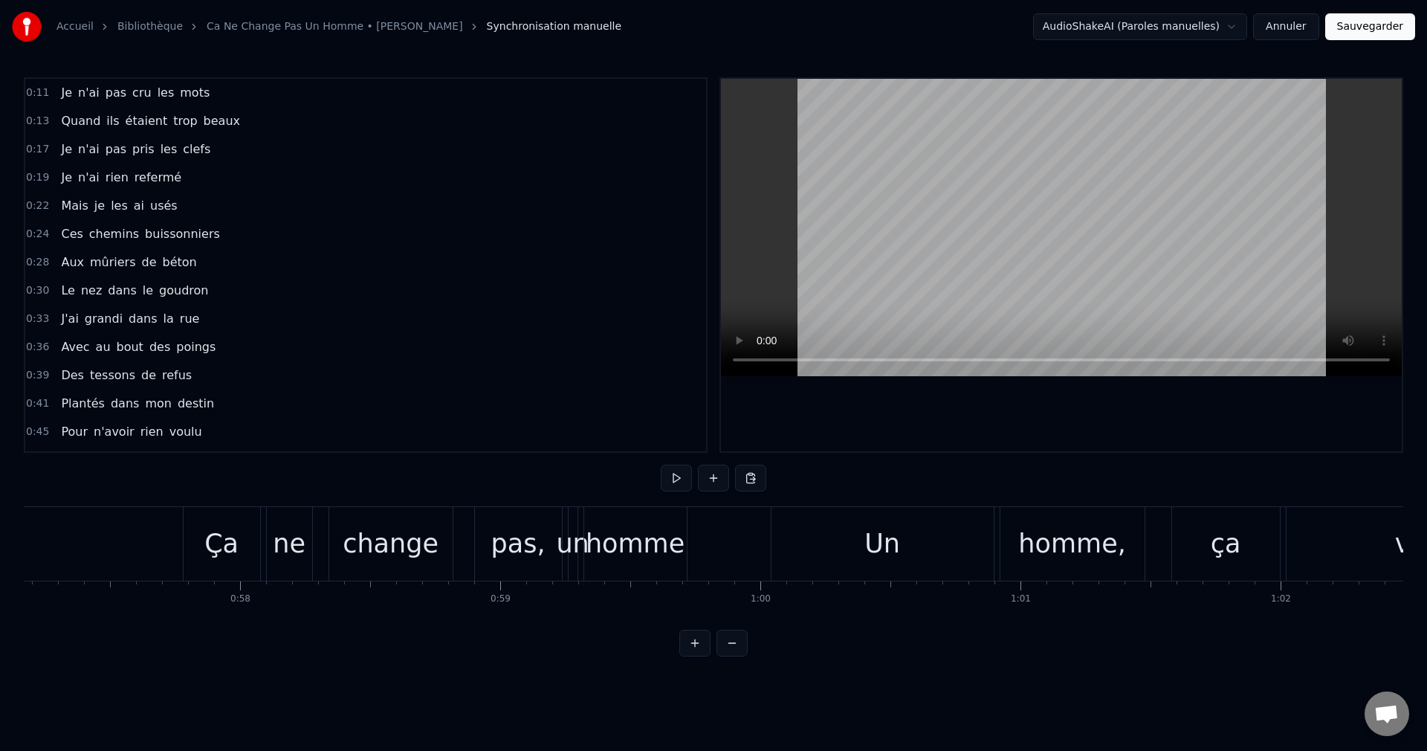
click at [650, 555] on div "homme" at bounding box center [635, 543] width 99 height 39
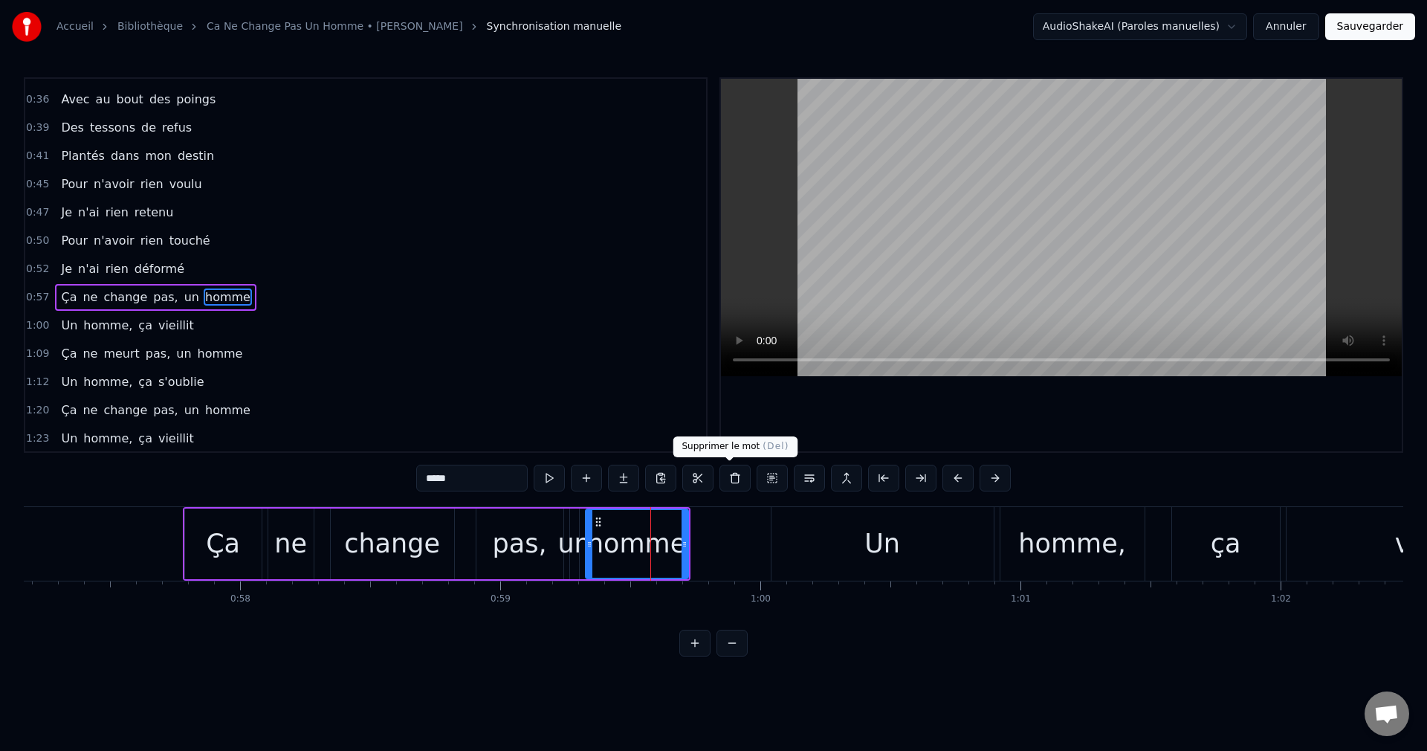
scroll to position [279, 0]
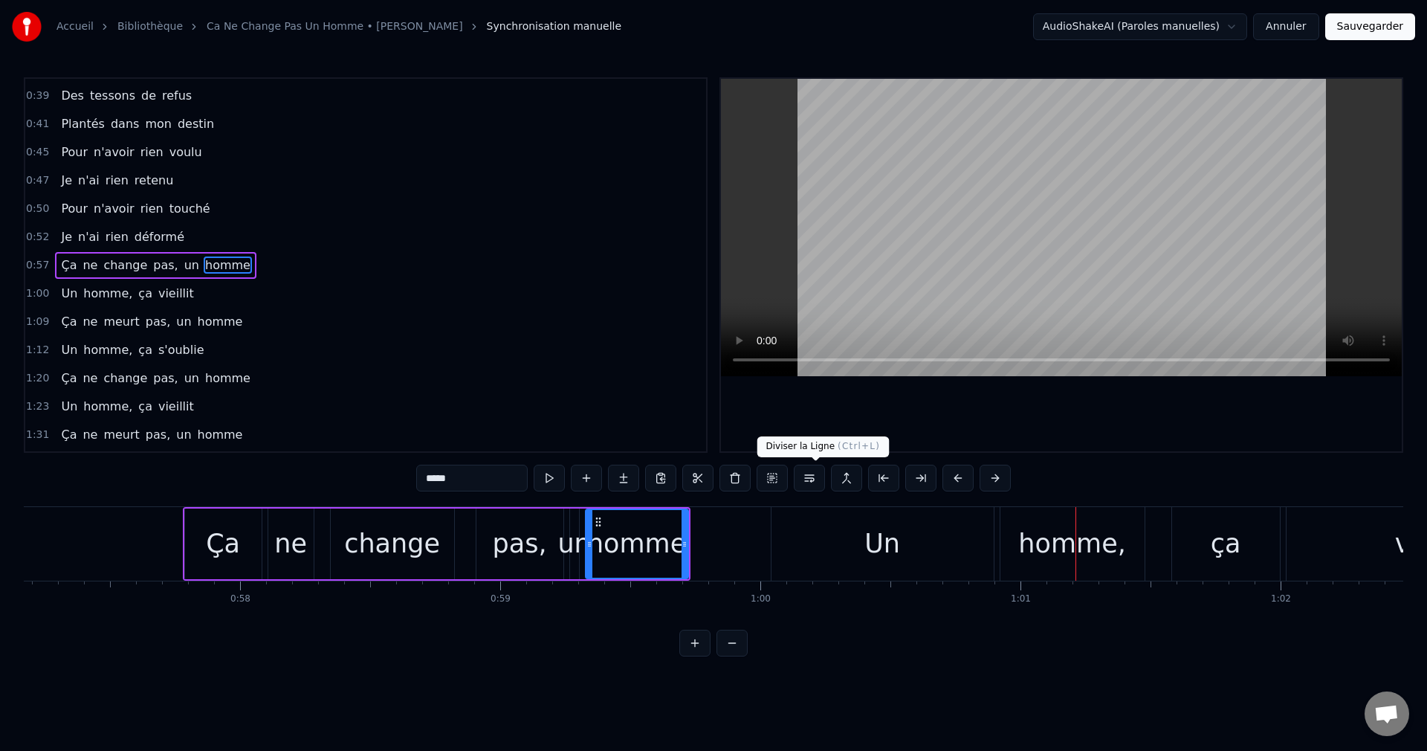
click at [827, 532] on div "Un" at bounding box center [883, 544] width 222 height 74
type input "**"
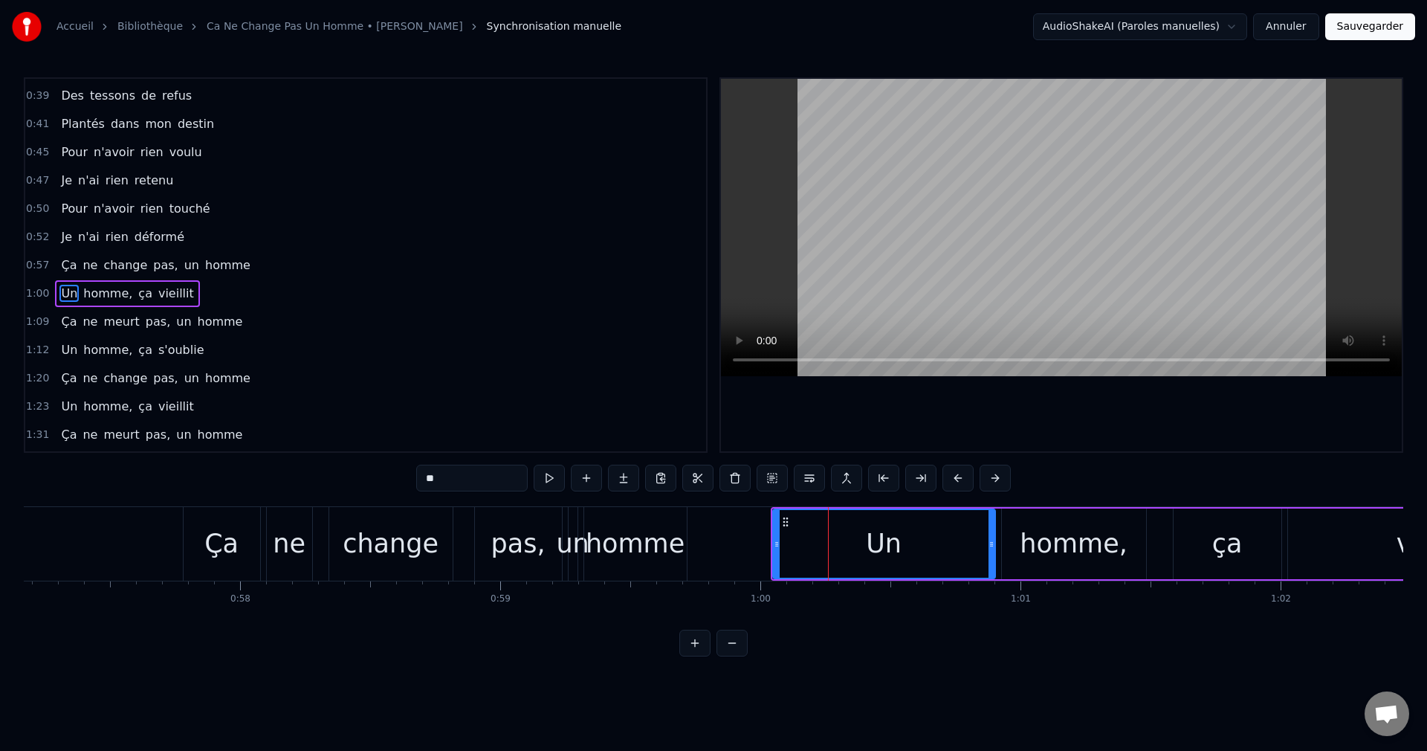
scroll to position [308, 0]
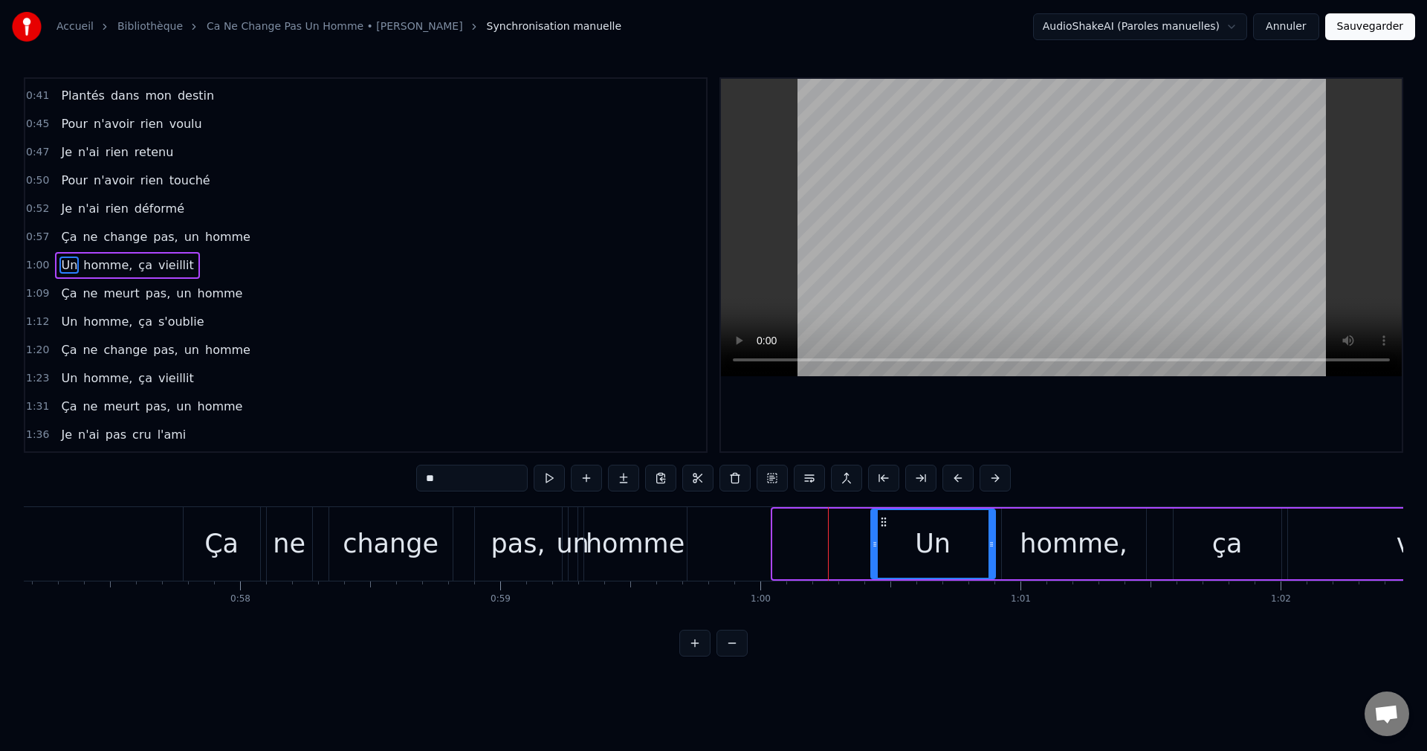
drag, startPoint x: 776, startPoint y: 544, endPoint x: 875, endPoint y: 557, distance: 99.8
click at [875, 557] on div at bounding box center [875, 544] width 6 height 68
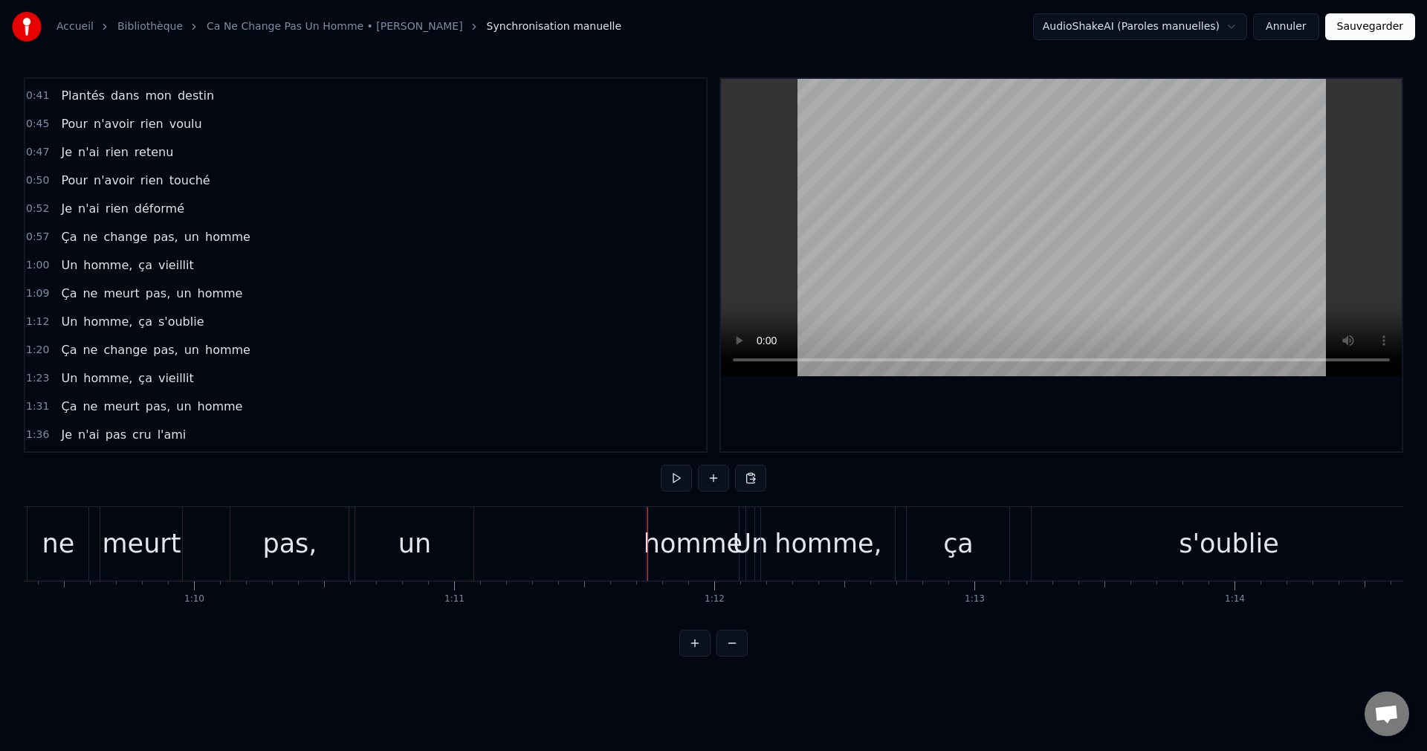
scroll to position [0, 17933]
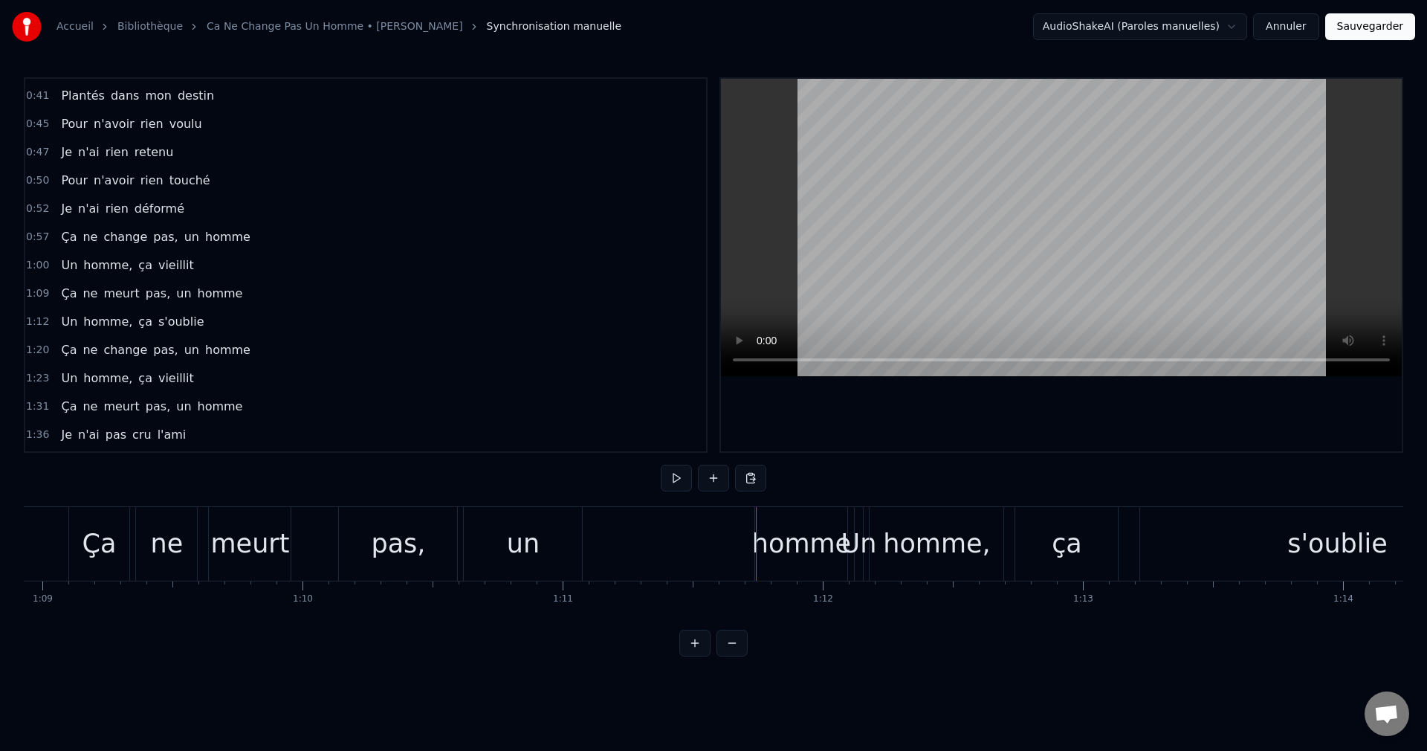
click at [398, 552] on div "pas," at bounding box center [398, 543] width 54 height 39
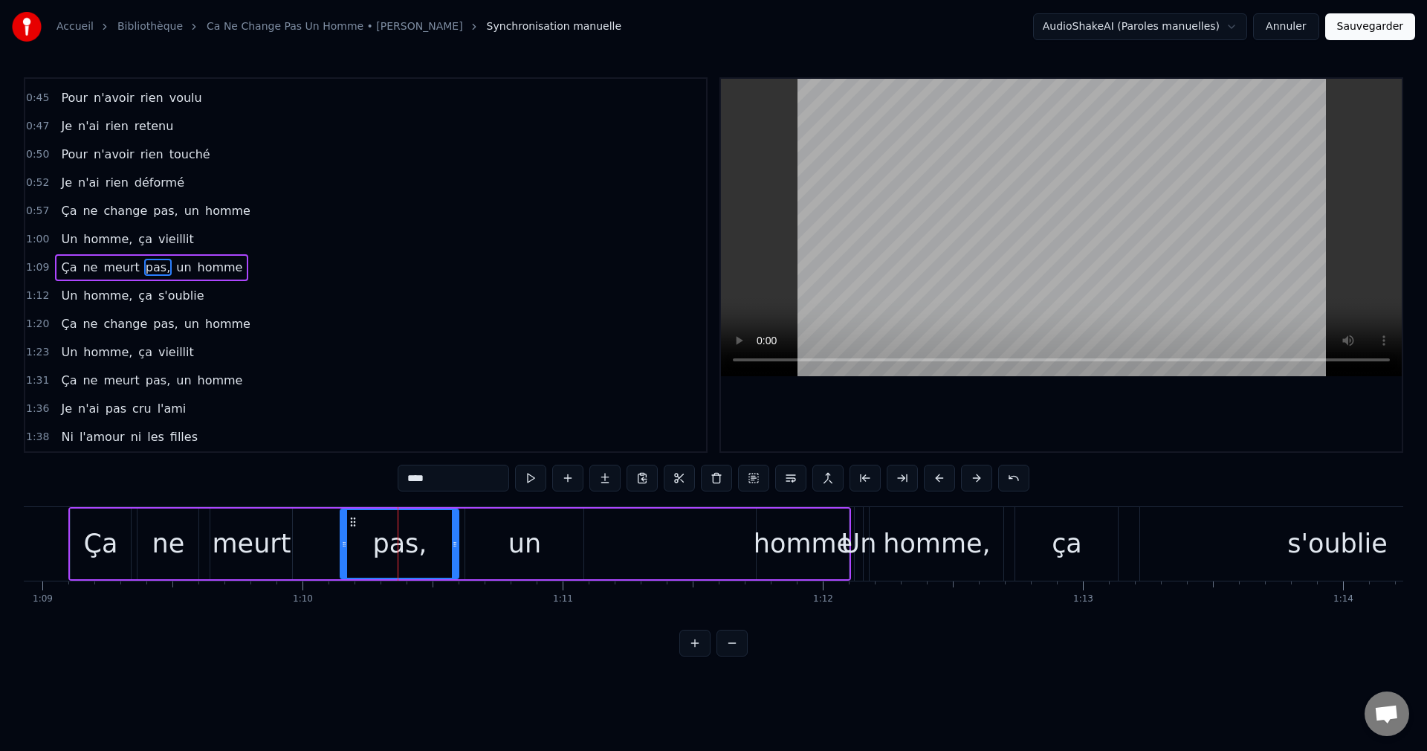
scroll to position [336, 0]
drag, startPoint x: 454, startPoint y: 547, endPoint x: 429, endPoint y: 548, distance: 25.3
click at [429, 548] on icon at bounding box center [431, 544] width 6 height 12
click at [514, 550] on div "un" at bounding box center [524, 543] width 33 height 39
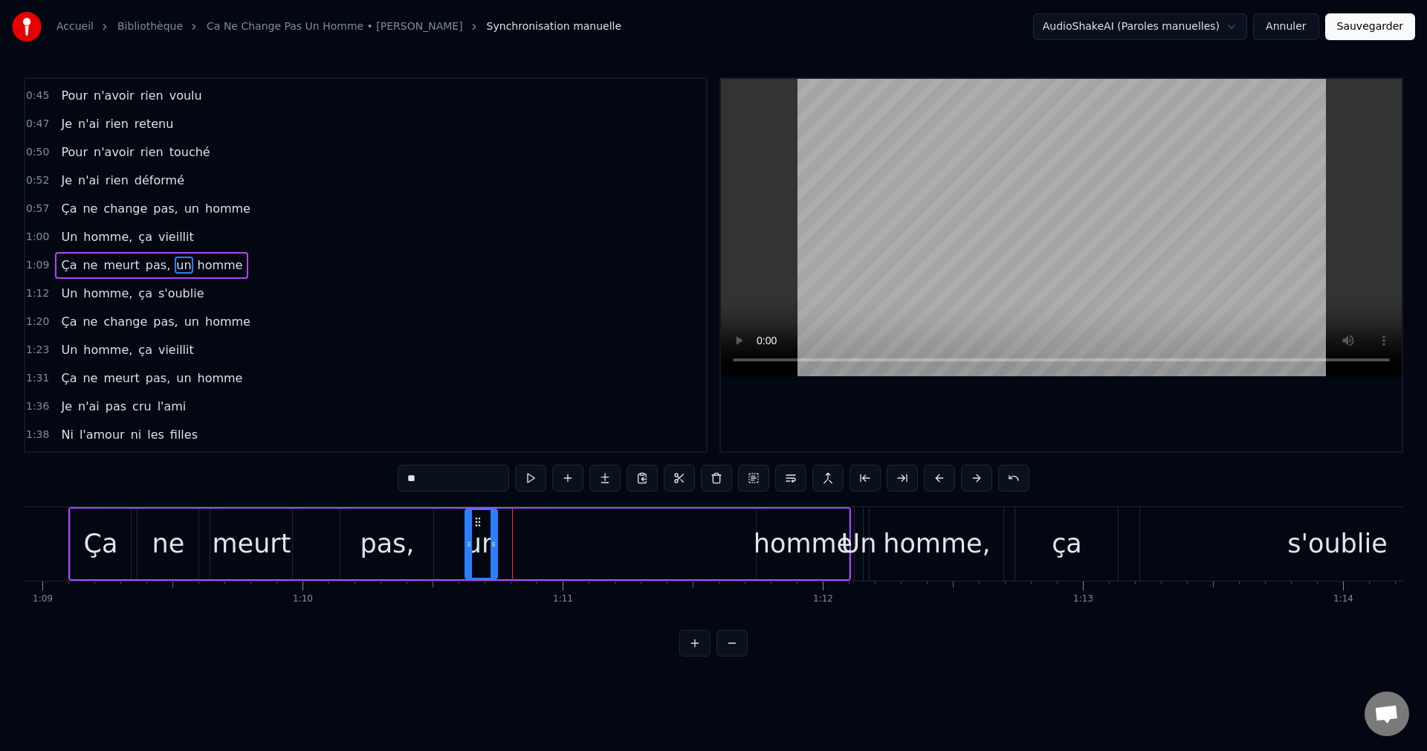
drag, startPoint x: 581, startPoint y: 543, endPoint x: 493, endPoint y: 553, distance: 88.2
click at [493, 553] on div at bounding box center [494, 544] width 6 height 68
drag, startPoint x: 479, startPoint y: 519, endPoint x: 453, endPoint y: 526, distance: 27.1
click at [446, 523] on icon at bounding box center [445, 522] width 12 height 12
click at [787, 555] on div "homme" at bounding box center [803, 543] width 99 height 39
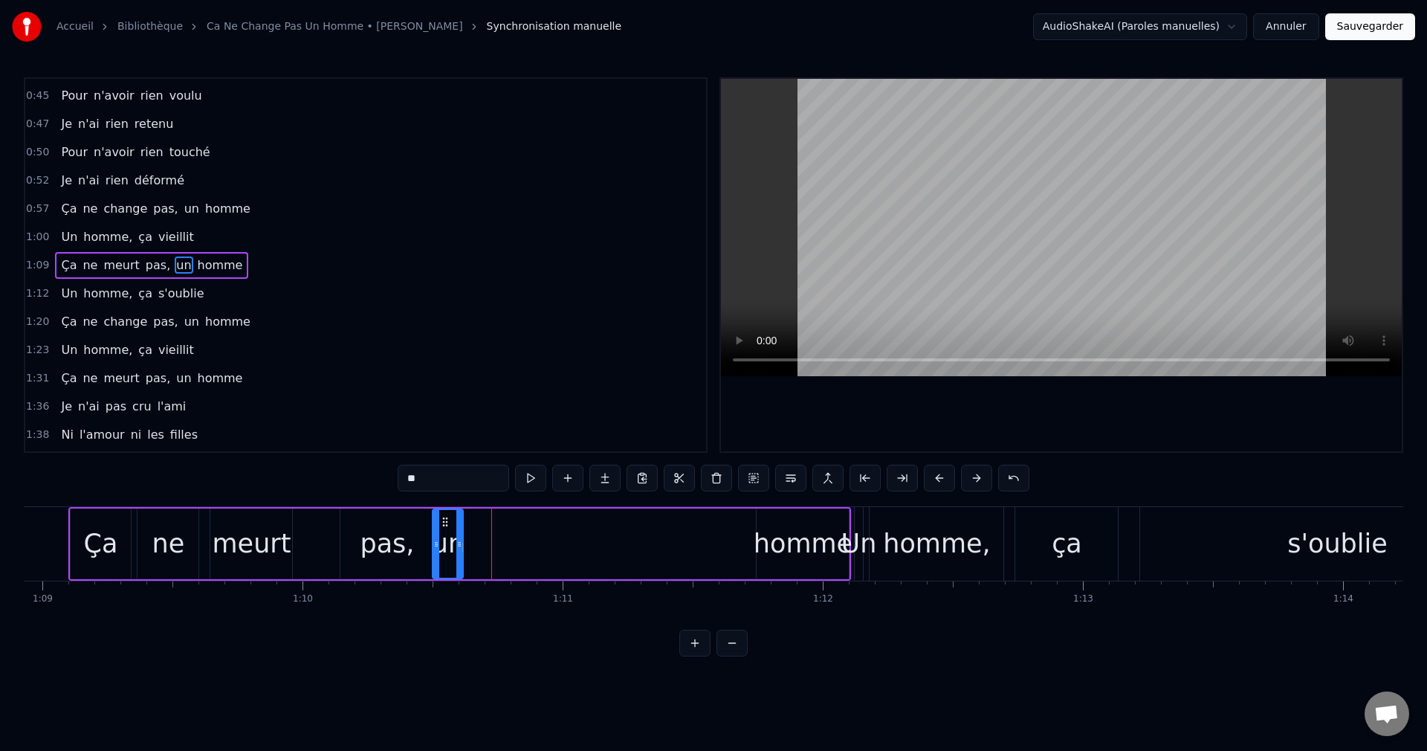
type input "*****"
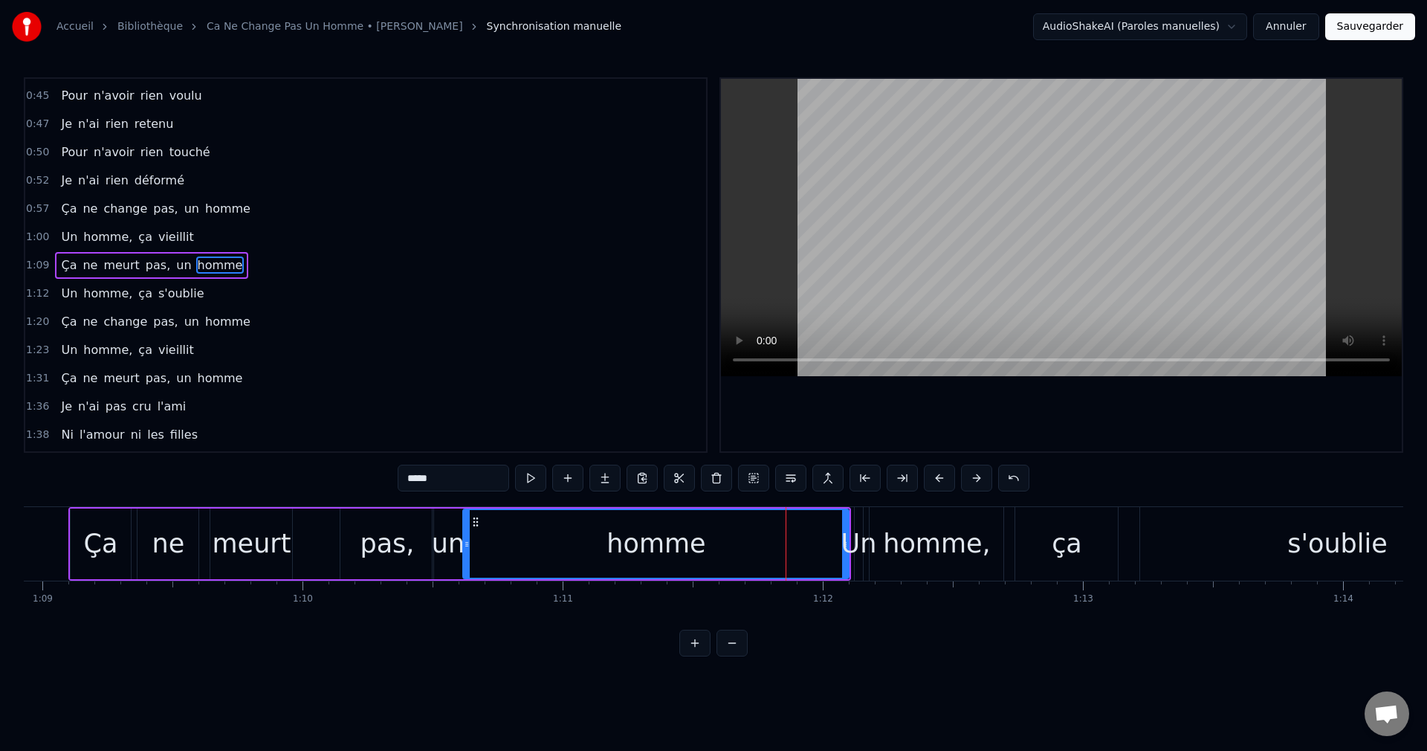
drag, startPoint x: 763, startPoint y: 519, endPoint x: 470, endPoint y: 546, distance: 294.2
click at [470, 546] on div at bounding box center [467, 544] width 6 height 68
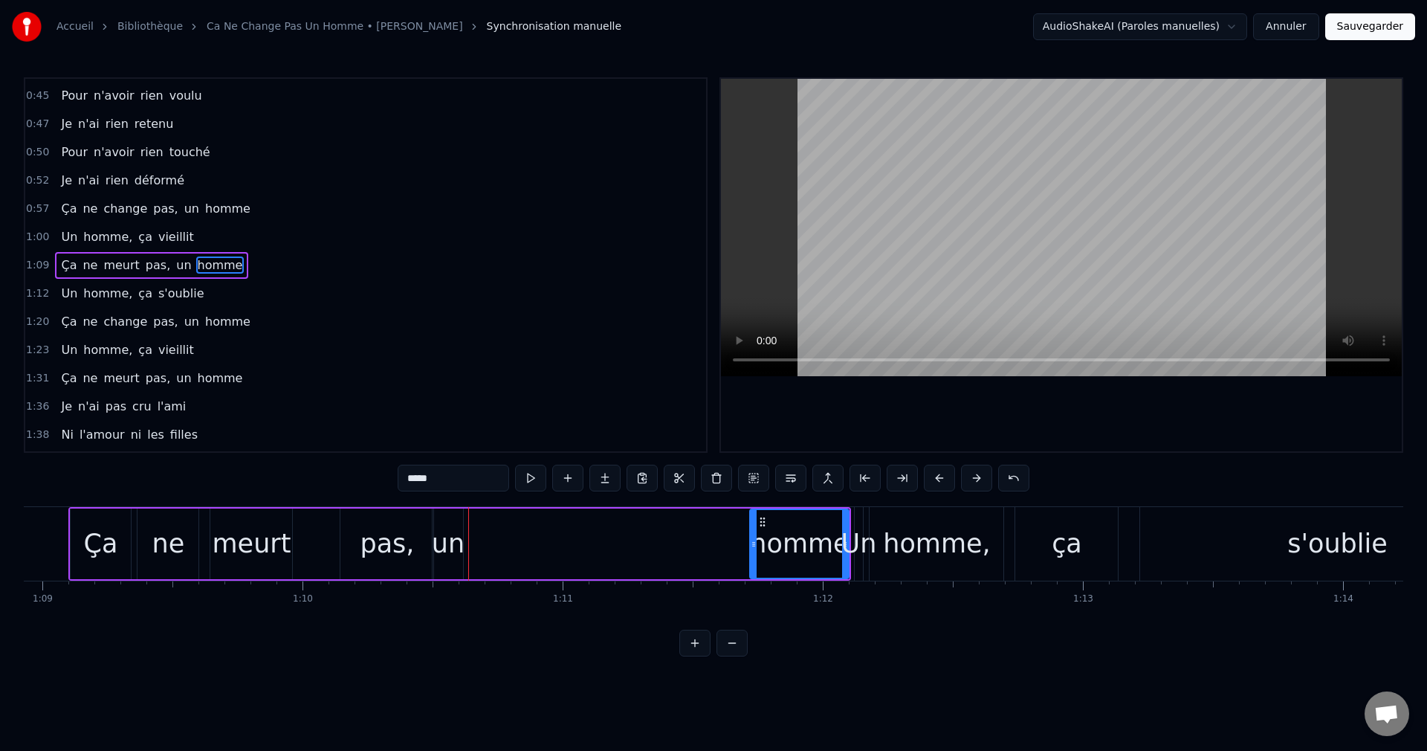
drag, startPoint x: 467, startPoint y: 544, endPoint x: 753, endPoint y: 556, distance: 286.4
click at [753, 556] on div at bounding box center [754, 544] width 6 height 68
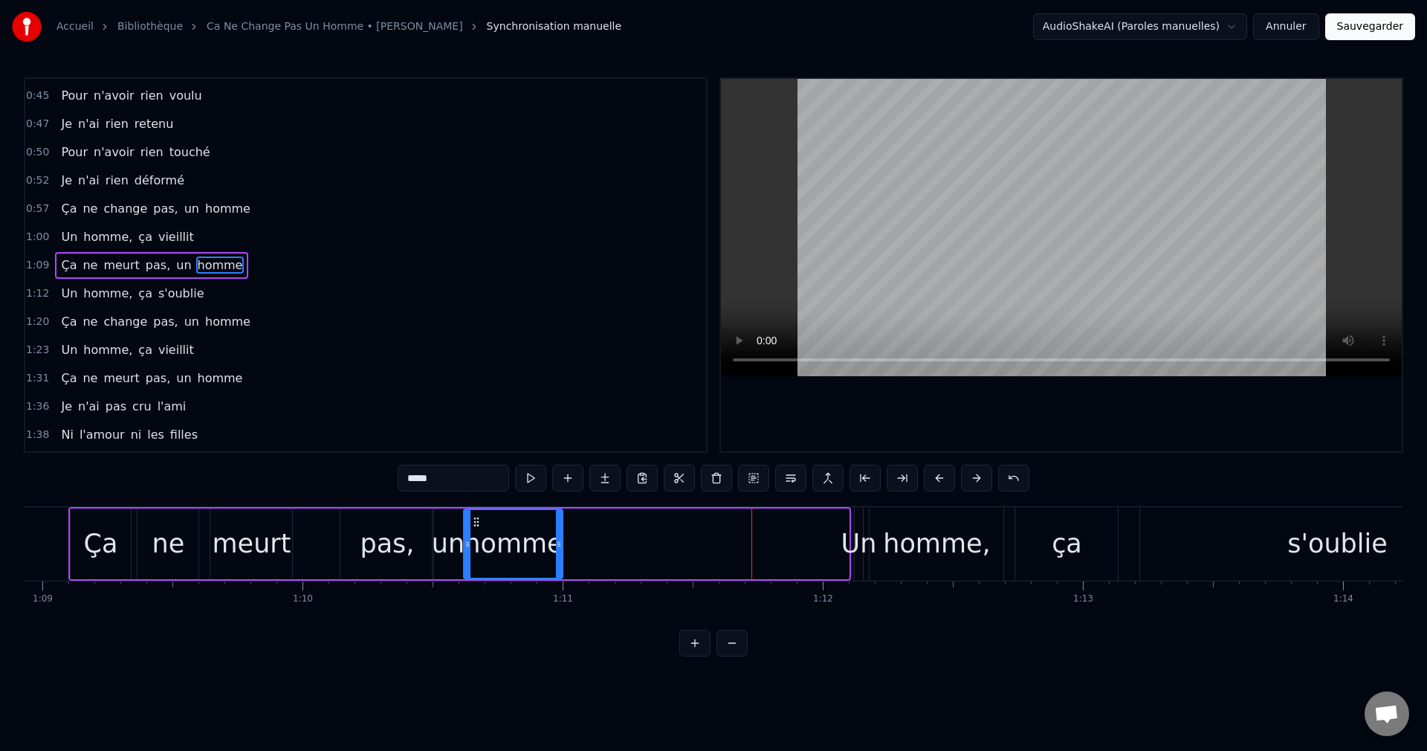
drag, startPoint x: 761, startPoint y: 520, endPoint x: 475, endPoint y: 549, distance: 287.7
click at [475, 549] on div "homme" at bounding box center [513, 544] width 97 height 68
drag, startPoint x: 560, startPoint y: 543, endPoint x: 574, endPoint y: 545, distance: 14.3
click at [572, 543] on icon at bounding box center [569, 544] width 6 height 12
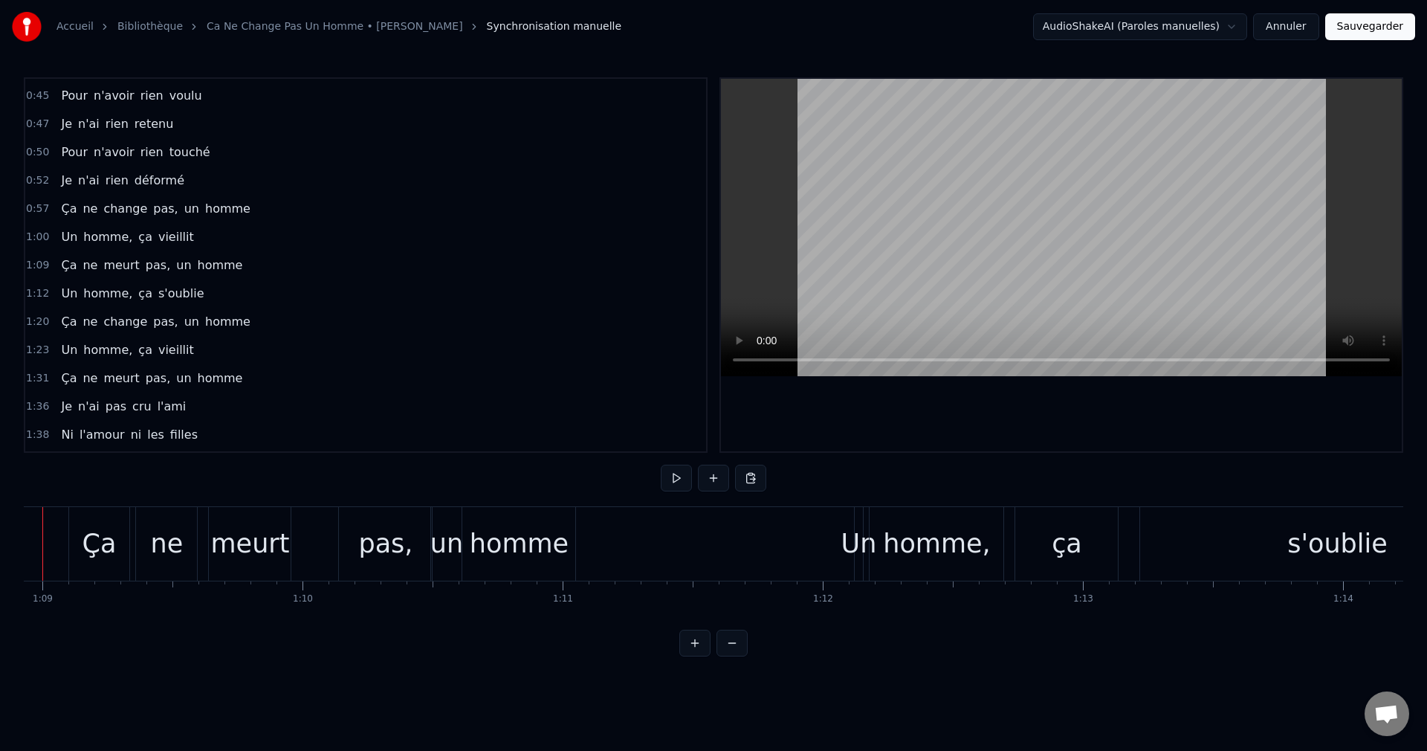
scroll to position [0, 17877]
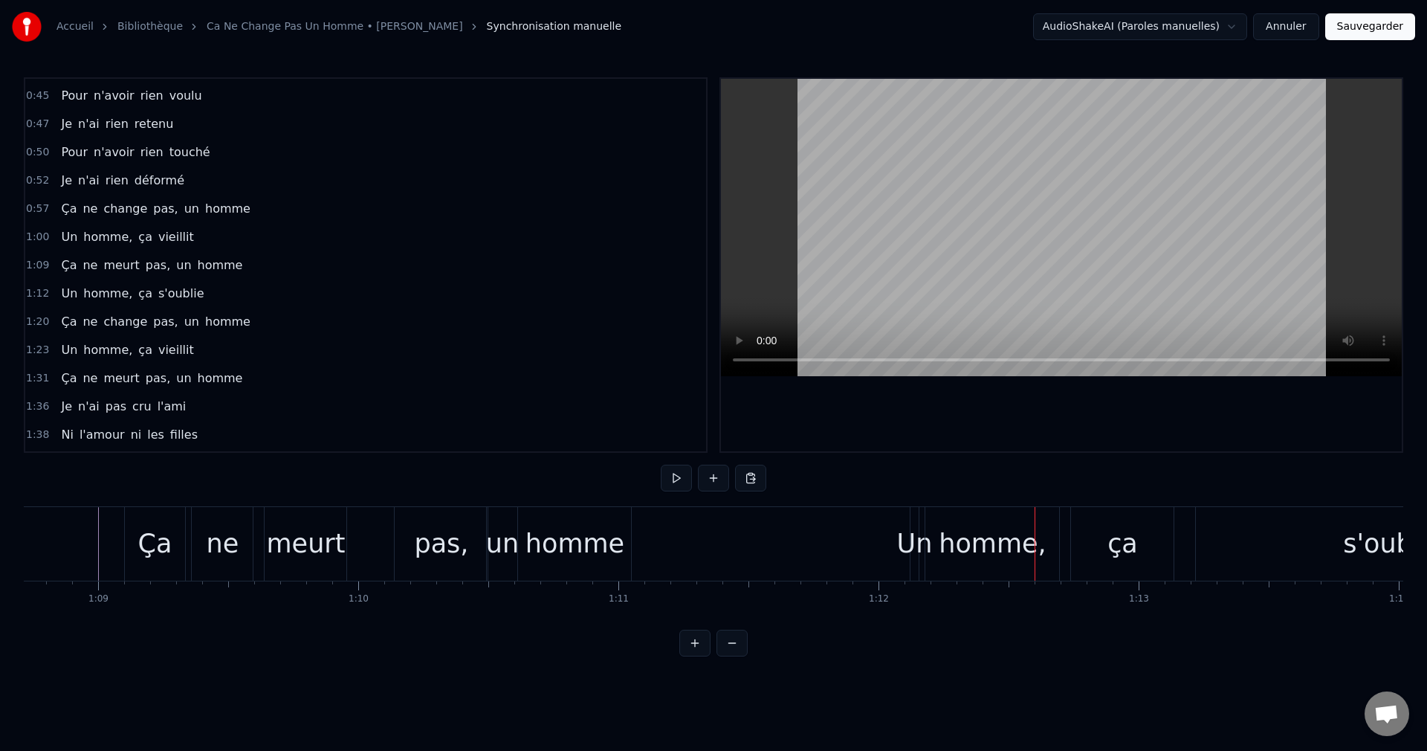
click at [914, 544] on div "Un" at bounding box center [915, 543] width 36 height 39
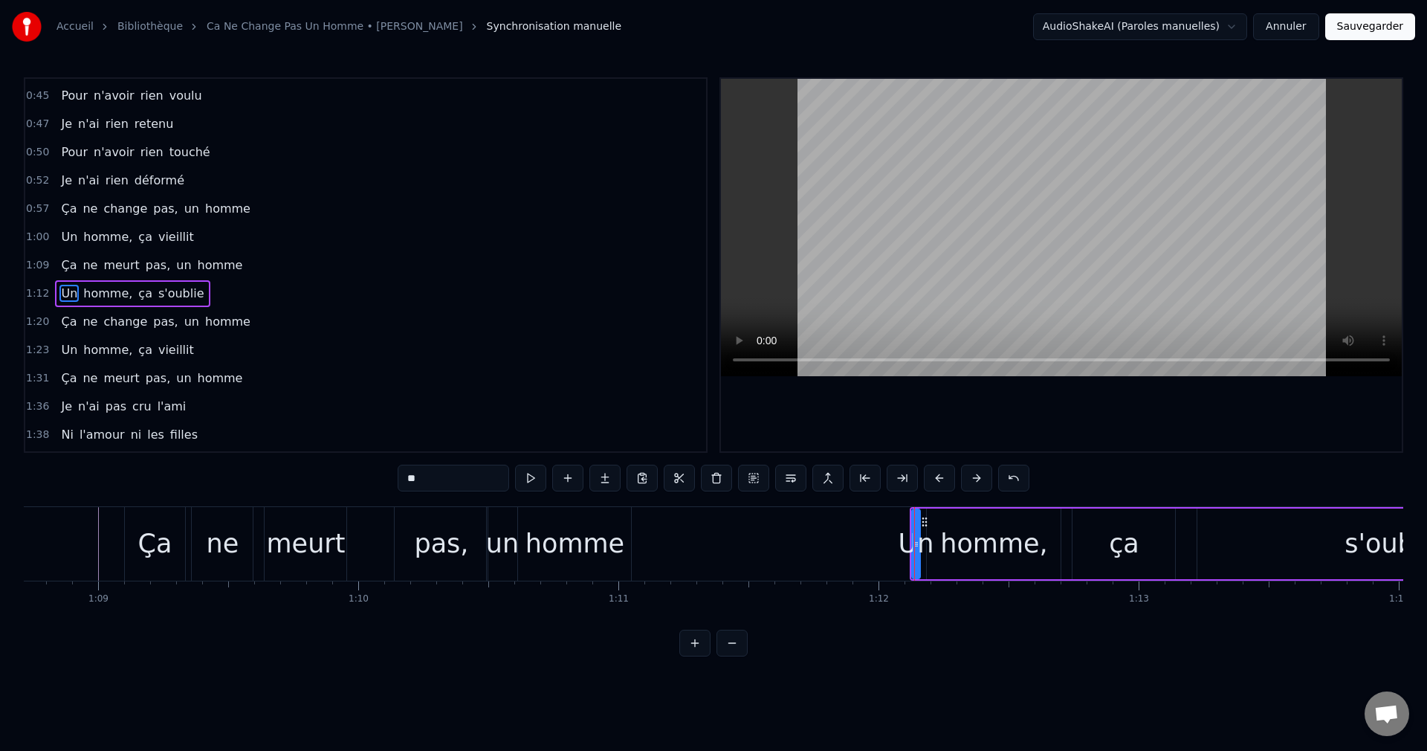
scroll to position [364, 0]
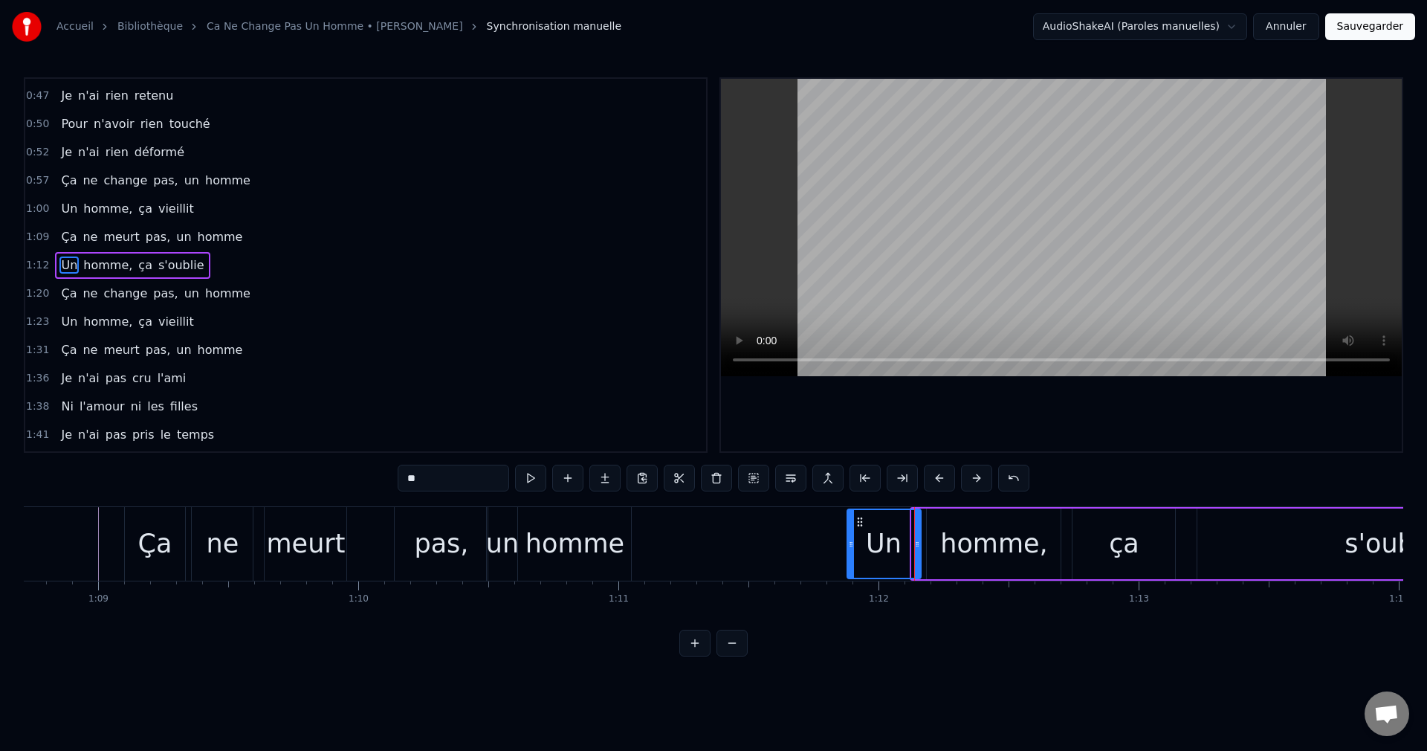
drag, startPoint x: 913, startPoint y: 542, endPoint x: 854, endPoint y: 542, distance: 58.7
click at [849, 543] on icon at bounding box center [851, 544] width 6 height 12
drag, startPoint x: 858, startPoint y: 517, endPoint x: 832, endPoint y: 520, distance: 26.1
click at [830, 519] on icon at bounding box center [833, 522] width 12 height 12
click at [957, 543] on div "homme," at bounding box center [993, 543] width 107 height 39
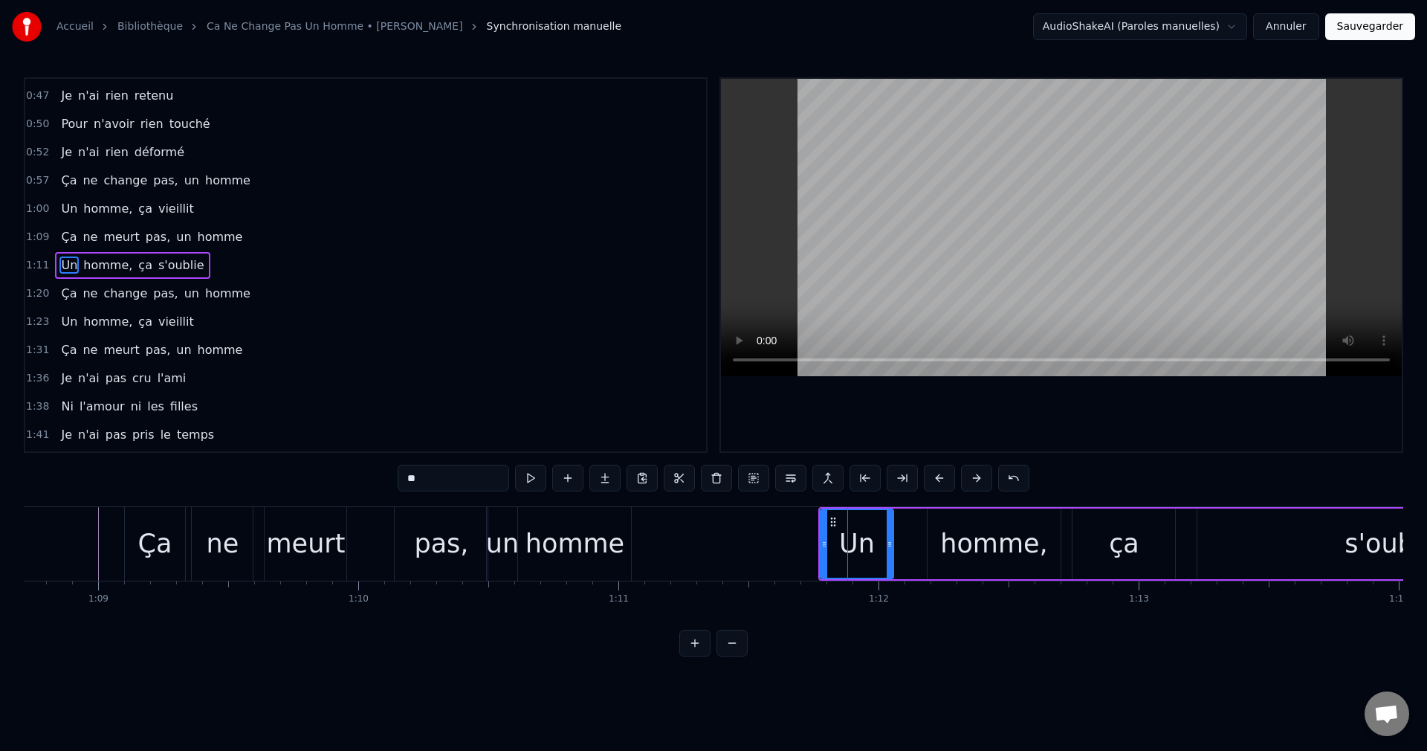
type input "******"
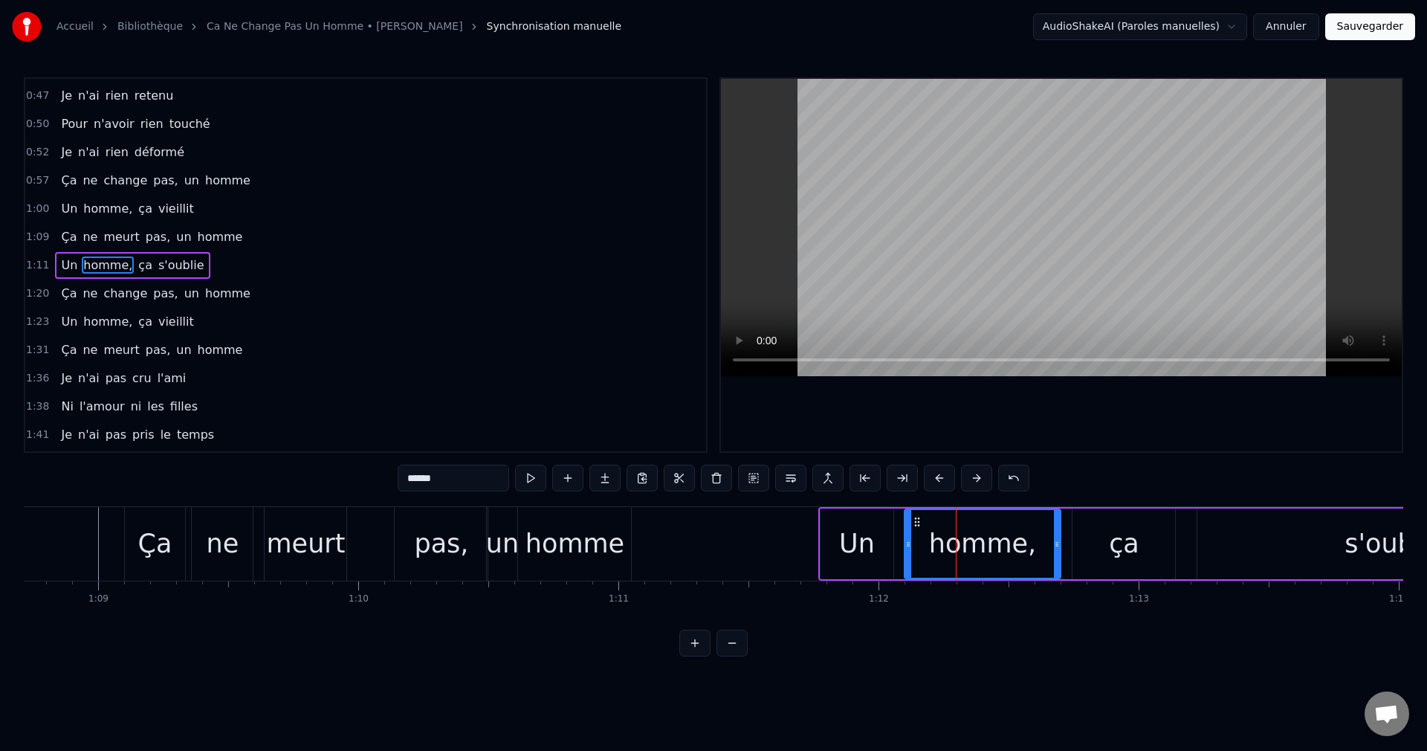
drag, startPoint x: 928, startPoint y: 543, endPoint x: 905, endPoint y: 543, distance: 23.0
click at [905, 543] on icon at bounding box center [908, 544] width 6 height 12
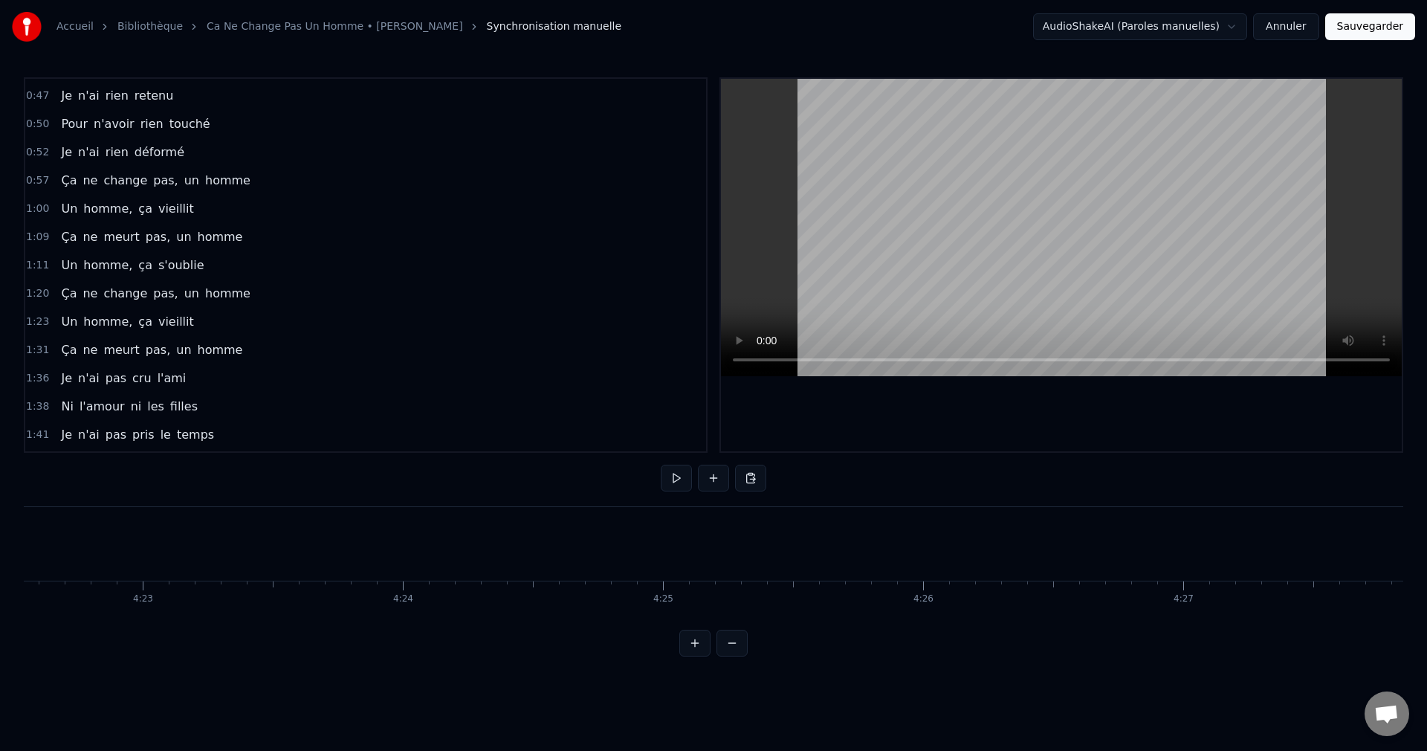
scroll to position [0, 68403]
click at [1376, 30] on button "Sauvegarder" at bounding box center [1370, 26] width 90 height 27
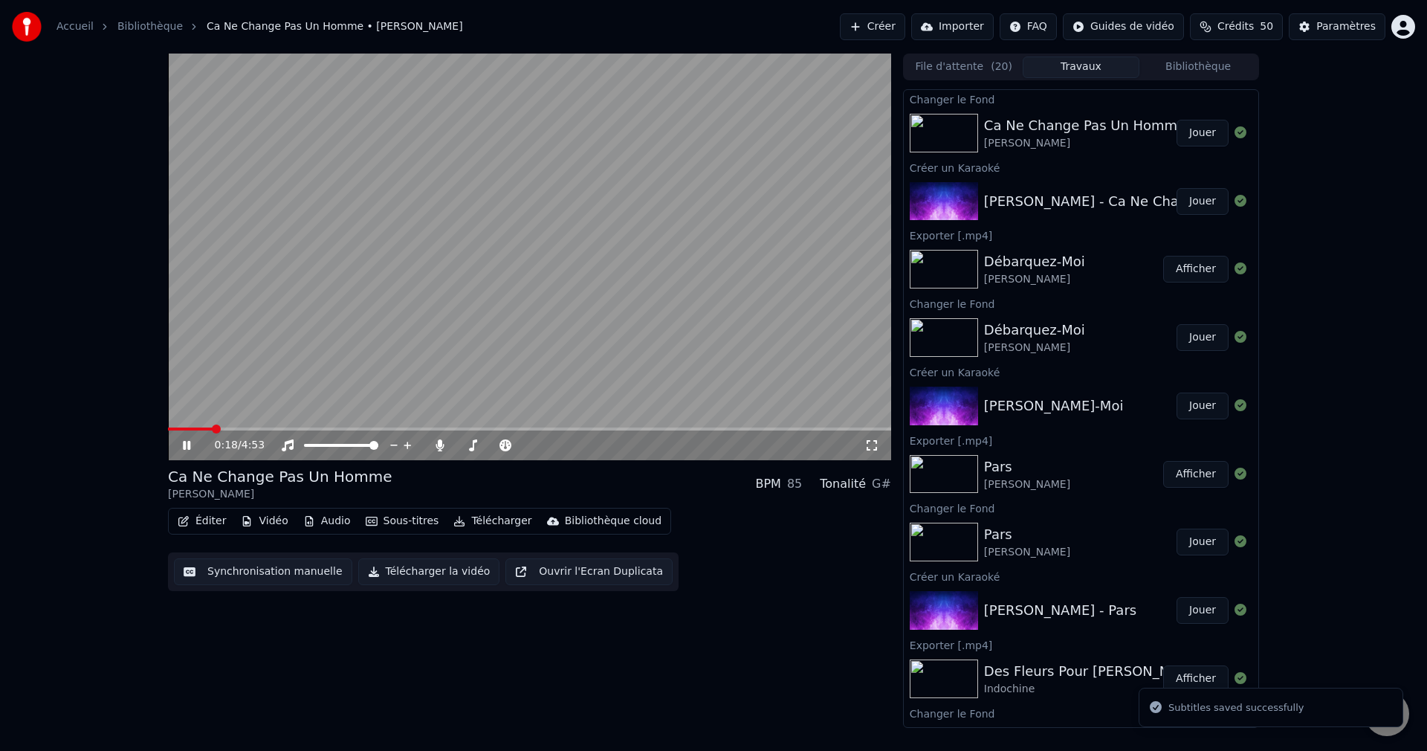
click at [213, 430] on span at bounding box center [529, 428] width 723 height 3
click at [469, 445] on span at bounding box center [462, 445] width 13 height 3
click at [462, 445] on span at bounding box center [466, 445] width 9 height 9
click at [189, 445] on icon at bounding box center [186, 445] width 7 height 9
click at [427, 569] on button "Télécharger la vidéo" at bounding box center [429, 571] width 142 height 27
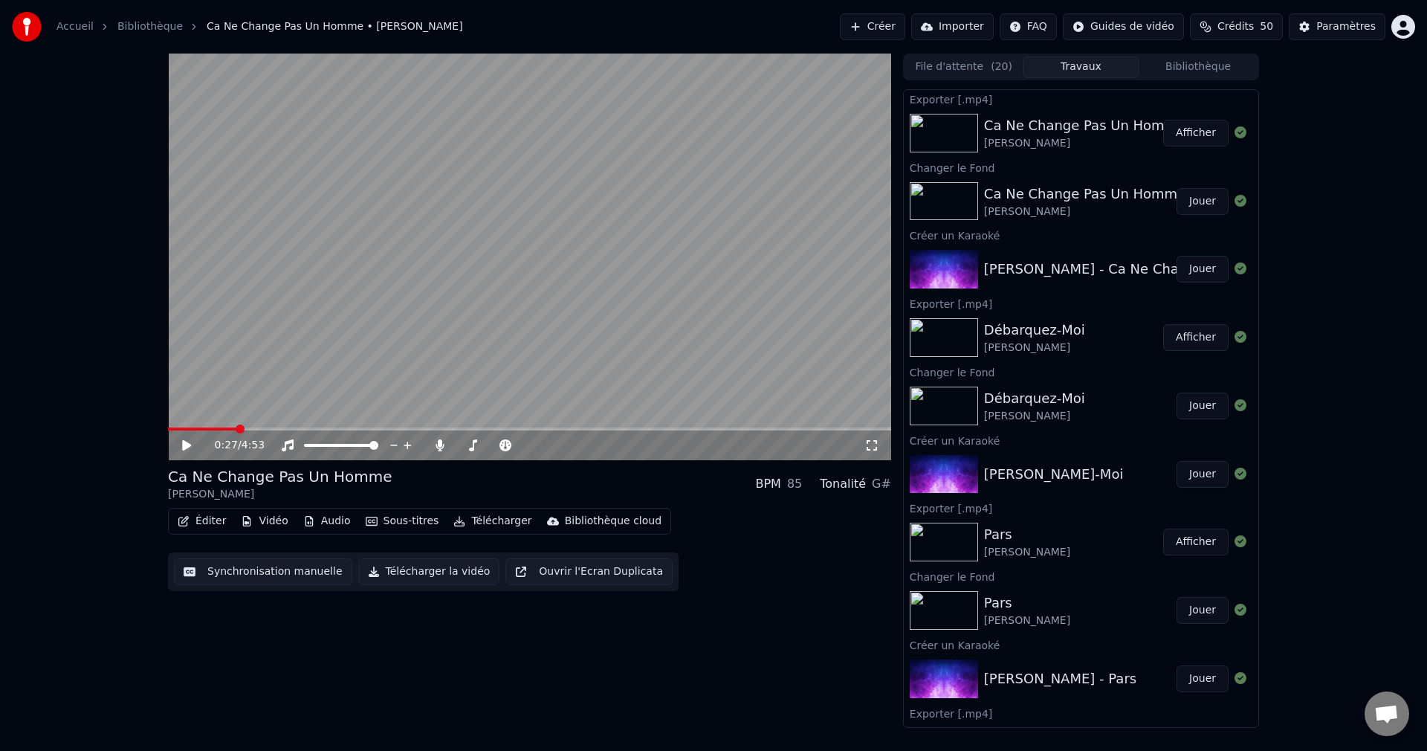
click at [877, 20] on button "Créer" at bounding box center [872, 26] width 65 height 27
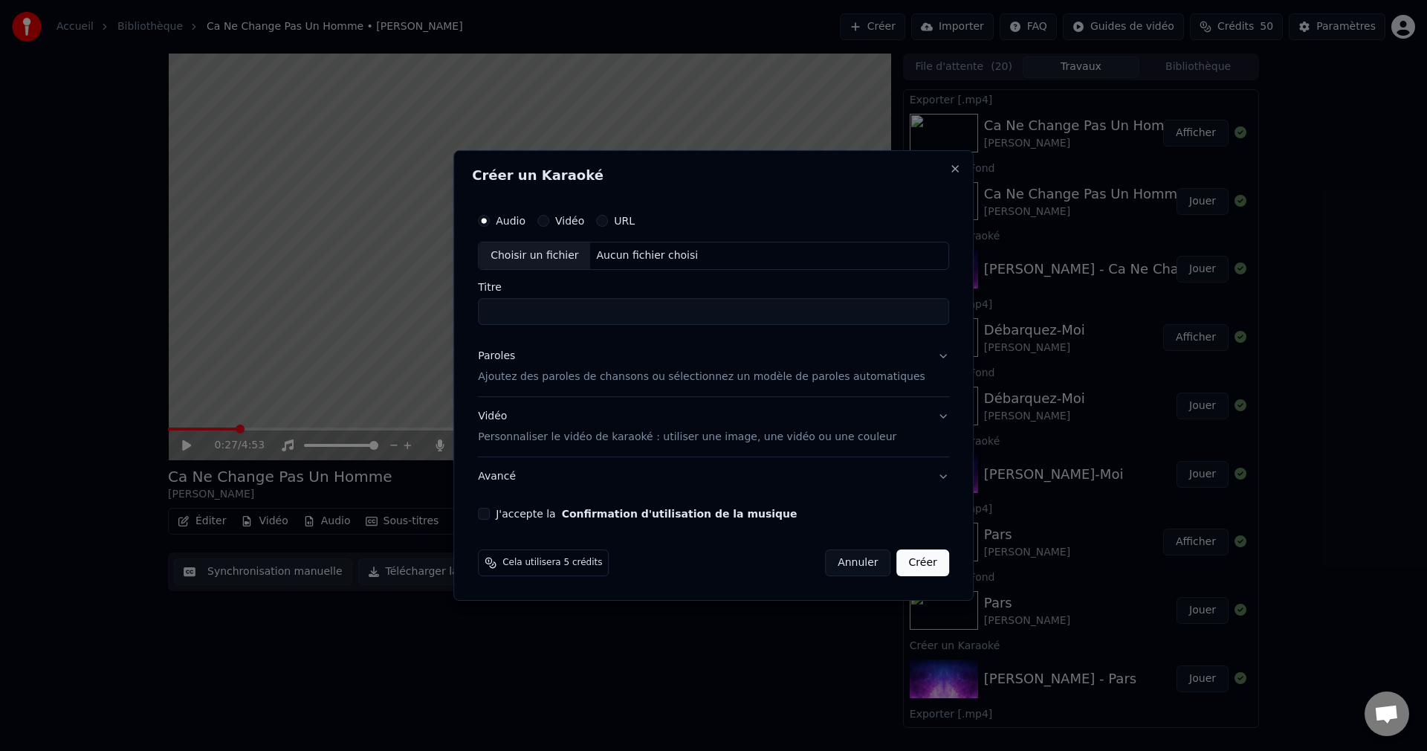
click at [525, 253] on div "Choisir un fichier" at bounding box center [534, 255] width 111 height 27
click at [615, 313] on input "**********" at bounding box center [713, 311] width 471 height 27
type input "**********"
click at [918, 360] on button "Paroles Ajoutez des paroles de chansons ou sélectionnez un modèle de paroles au…" at bounding box center [713, 366] width 471 height 59
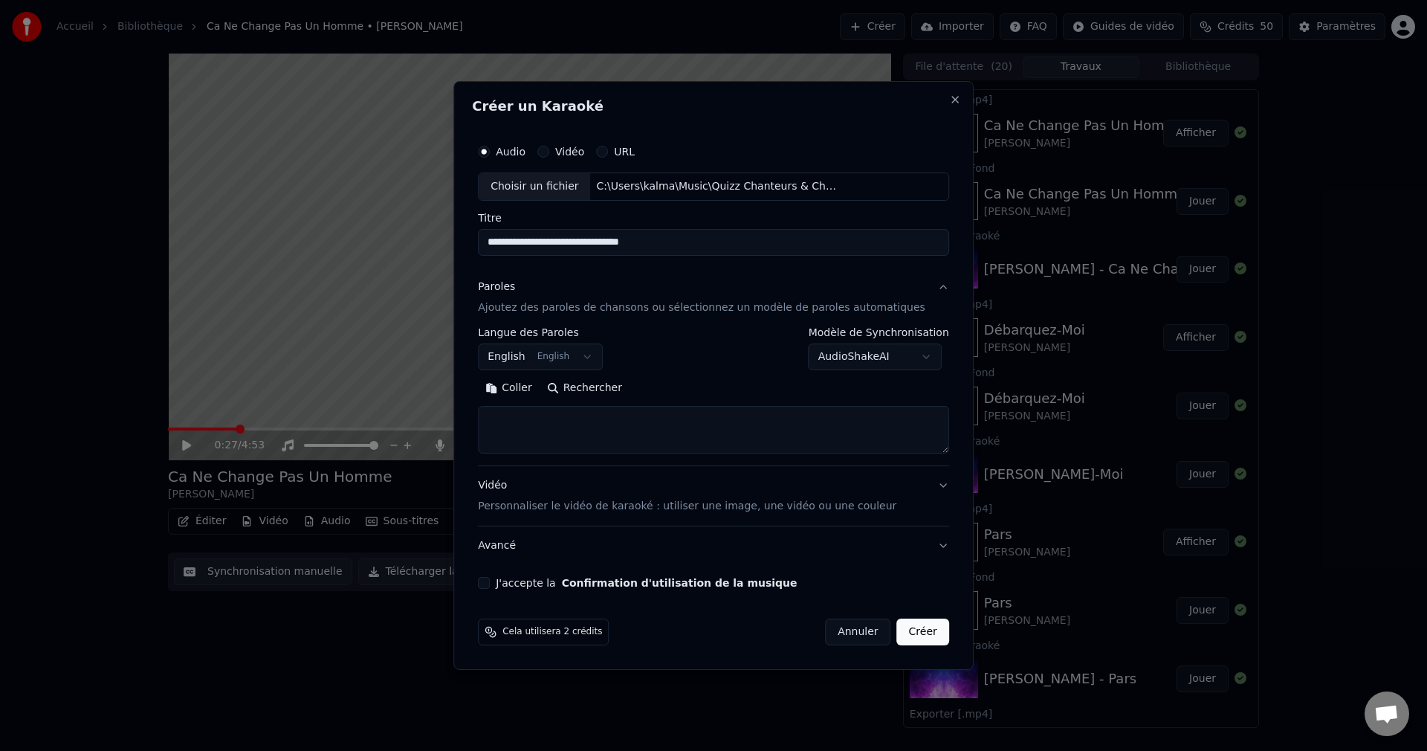
click at [611, 391] on button "Rechercher" at bounding box center [585, 388] width 90 height 24
type textarea "**********"
click at [490, 580] on button "J'accepte la Confirmation d'utilisation de la musique" at bounding box center [484, 583] width 12 height 12
click at [902, 633] on button "Créer" at bounding box center [923, 631] width 52 height 27
select select "**"
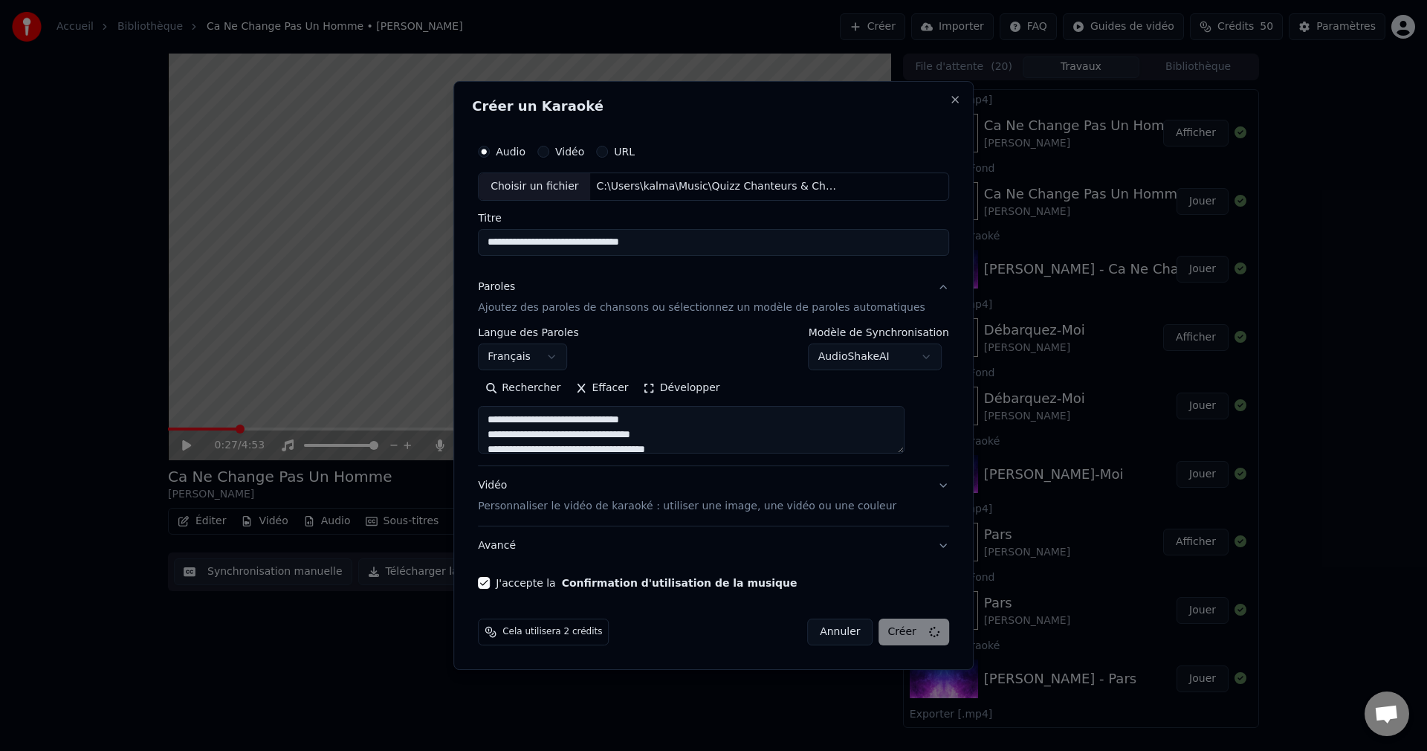
select select
